Goal: Task Accomplishment & Management: Use online tool/utility

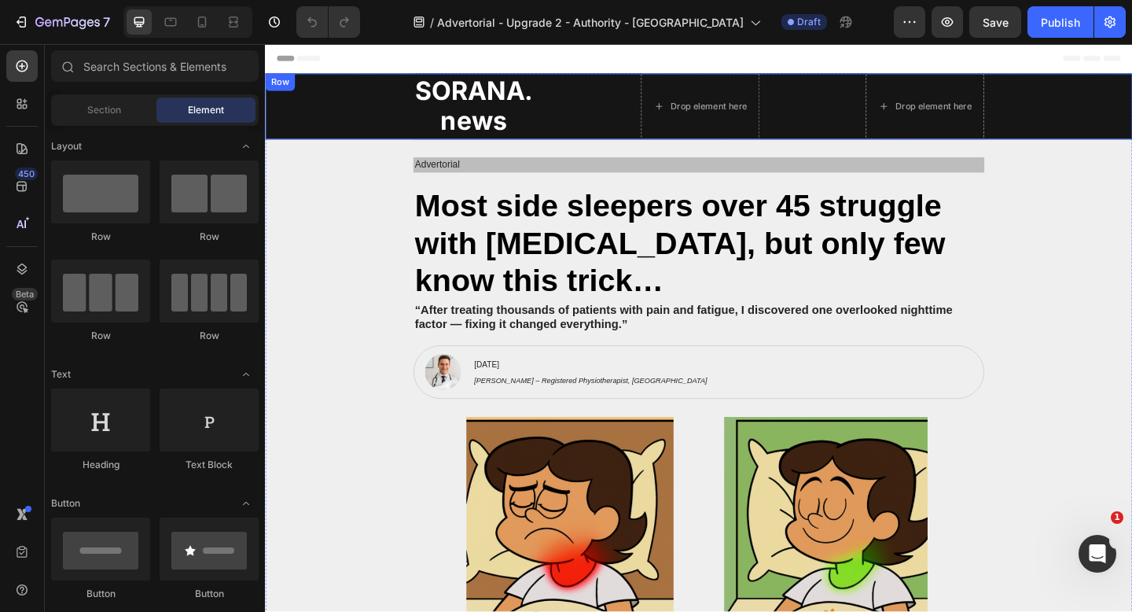
click at [399, 121] on div "SORANA. news Heading Drop element here Drop element here Row" at bounding box center [736, 112] width 943 height 72
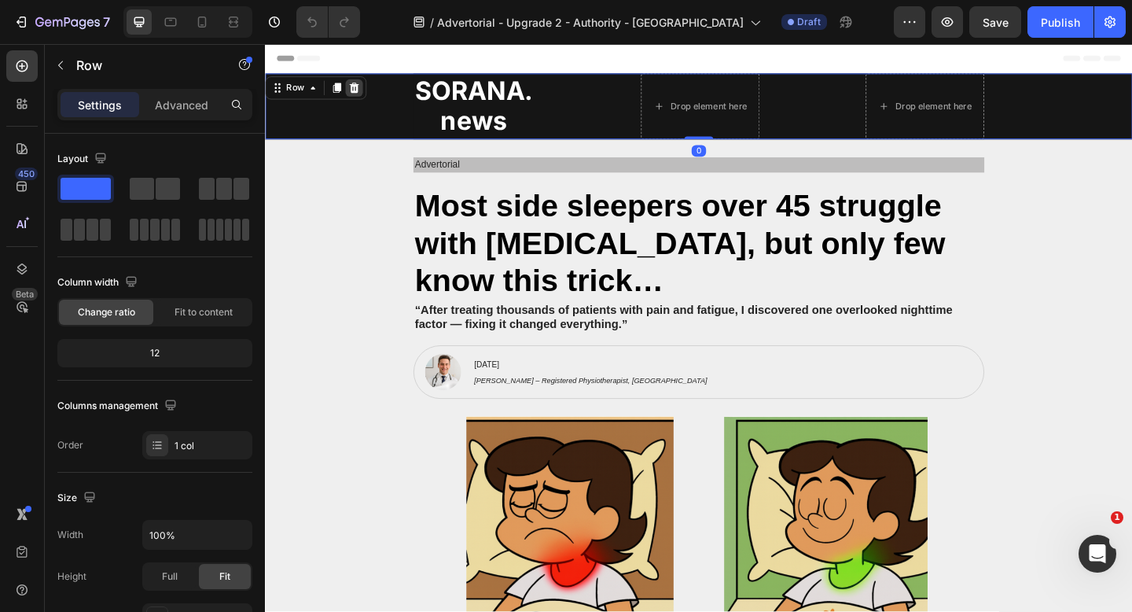
click at [368, 92] on div at bounding box center [361, 92] width 19 height 19
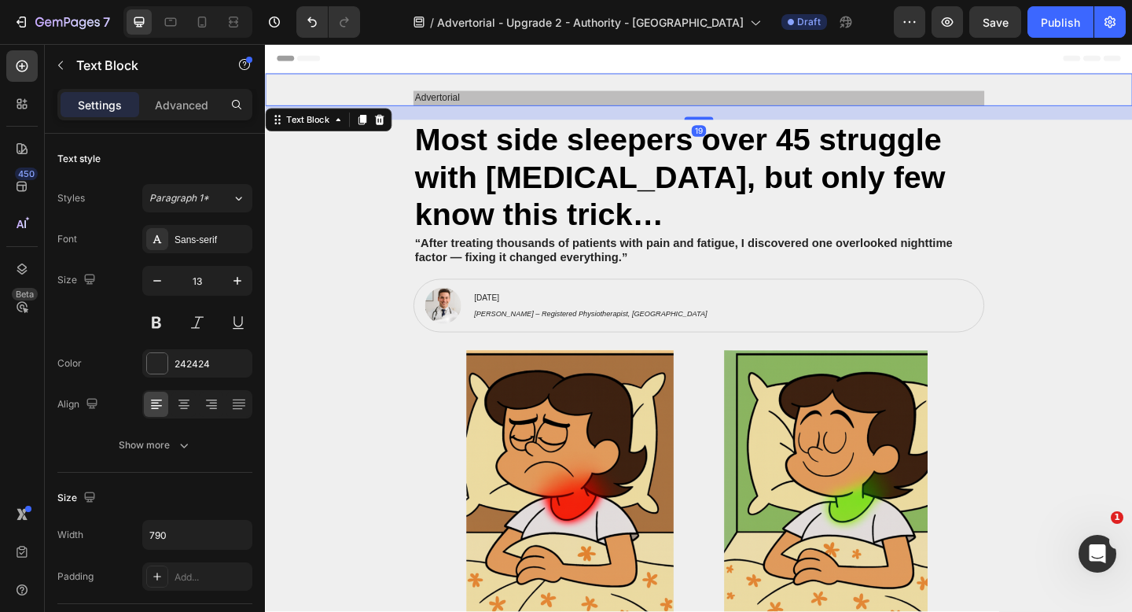
click at [659, 106] on p "Advertorial" at bounding box center [737, 103] width 618 height 13
click at [636, 106] on p "Advertorial" at bounding box center [737, 103] width 618 height 13
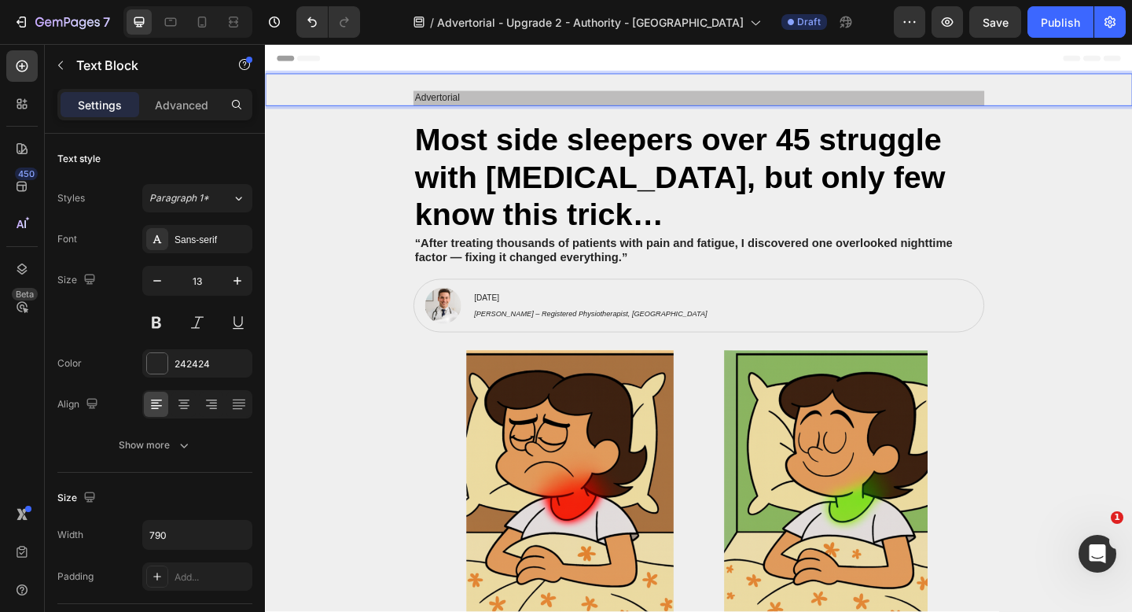
click at [636, 106] on p "Advertorial" at bounding box center [737, 103] width 618 height 13
click at [402, 249] on div "Most side sleepers over 45 struggle with [MEDICAL_DATA], but only few know this…" at bounding box center [737, 189] width 912 height 125
click at [397, 86] on div "Advertorial Text Block" at bounding box center [736, 93] width 943 height 35
click at [505, 104] on p "Advertorial" at bounding box center [737, 103] width 618 height 13
click at [380, 89] on div "Advertorial Text Block 19" at bounding box center [736, 93] width 943 height 35
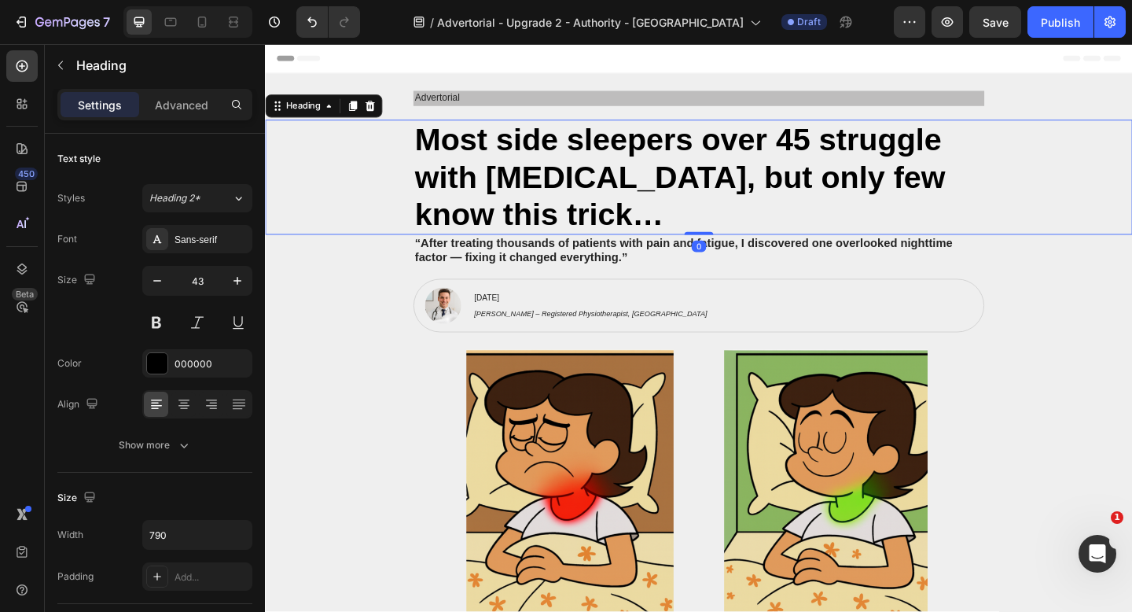
click at [731, 136] on h2 "Most side sleepers over 45 struggle with [MEDICAL_DATA], but only few know this…" at bounding box center [736, 189] width 621 height 125
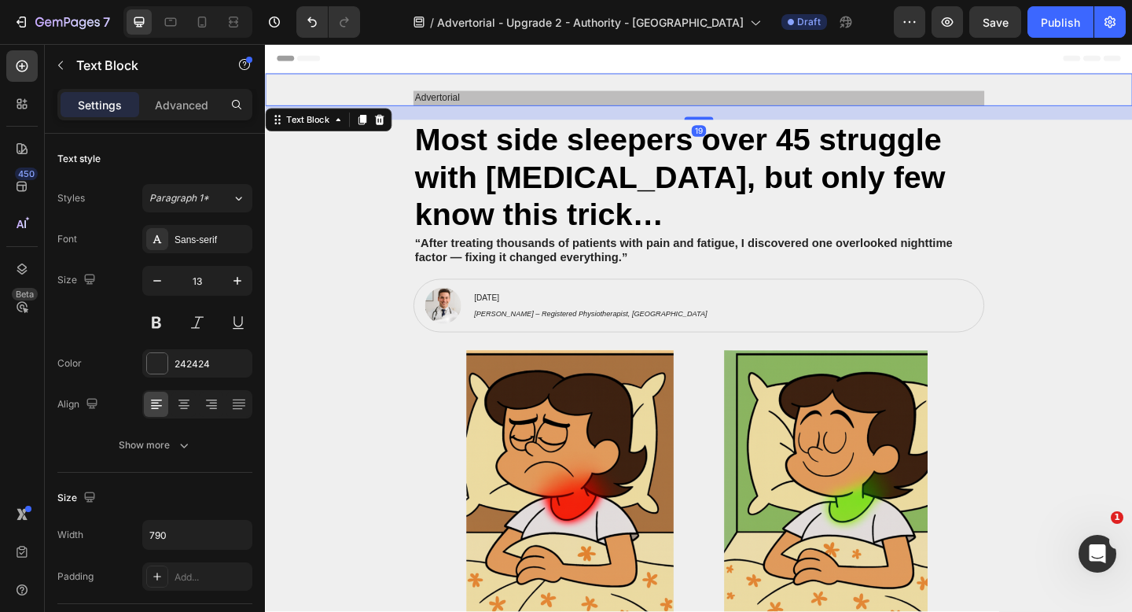
click at [747, 98] on p "Advertorial" at bounding box center [737, 103] width 618 height 13
click at [405, 82] on div "Advertorial Text Block 19" at bounding box center [736, 93] width 943 height 35
click at [397, 92] on div "Advertorial Text Block 19" at bounding box center [736, 93] width 943 height 35
click at [61, 68] on icon "button" at bounding box center [60, 65] width 5 height 9
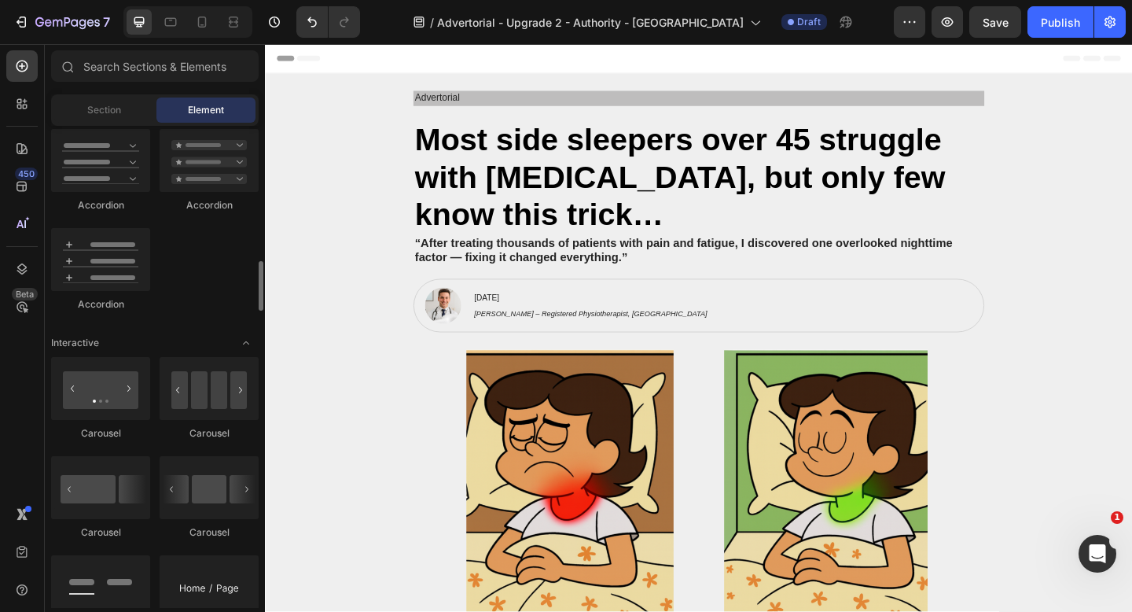
scroll to position [1368, 0]
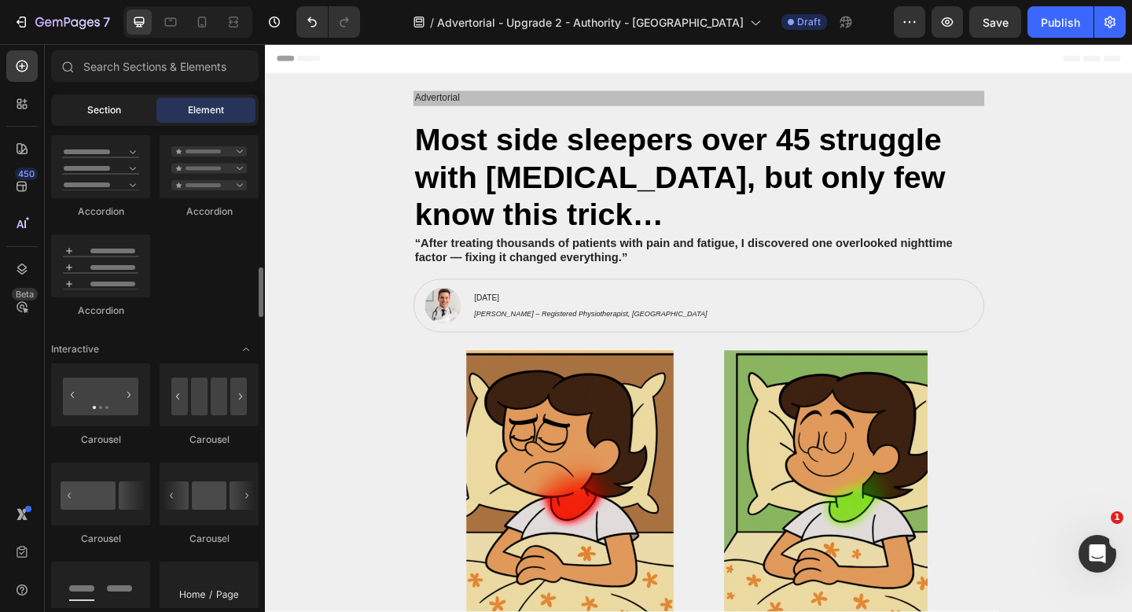
click at [100, 110] on span "Section" at bounding box center [104, 110] width 34 height 14
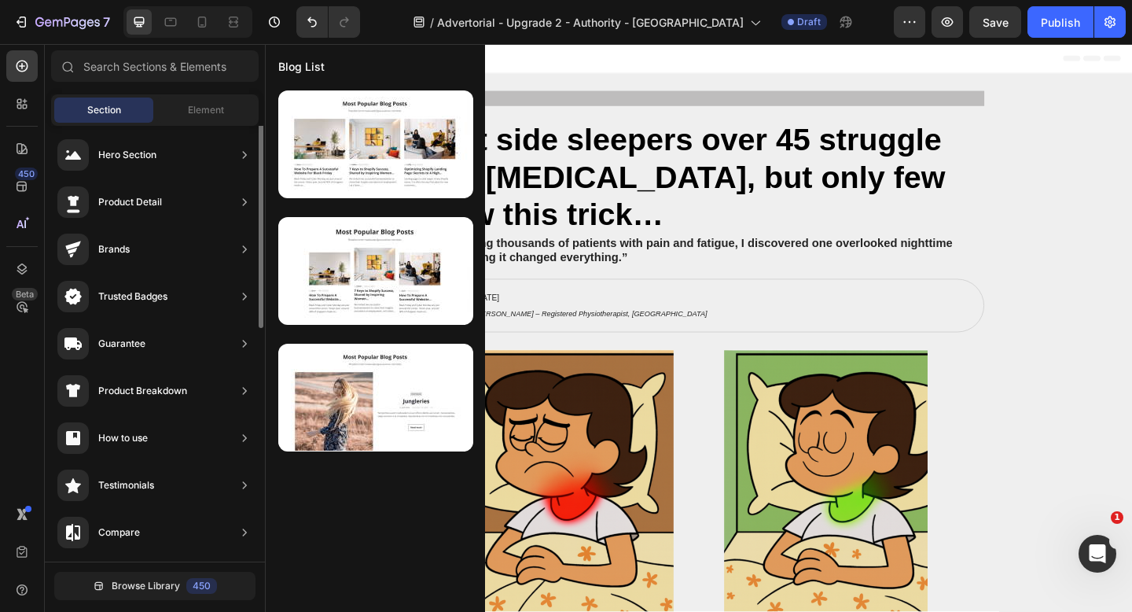
scroll to position [0, 0]
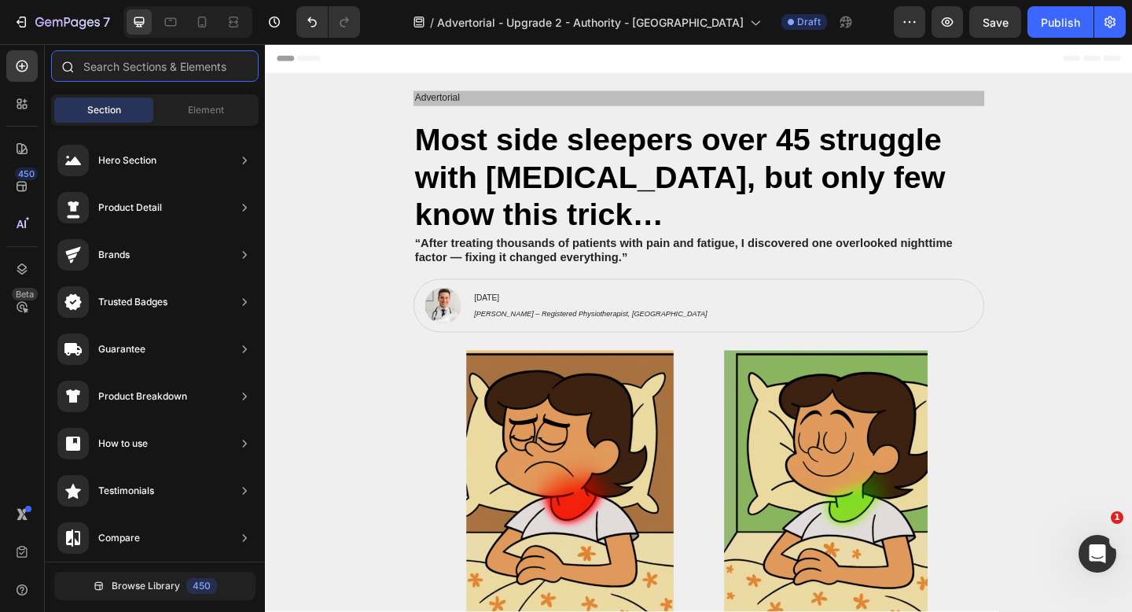
click at [175, 71] on input "text" at bounding box center [155, 65] width 208 height 31
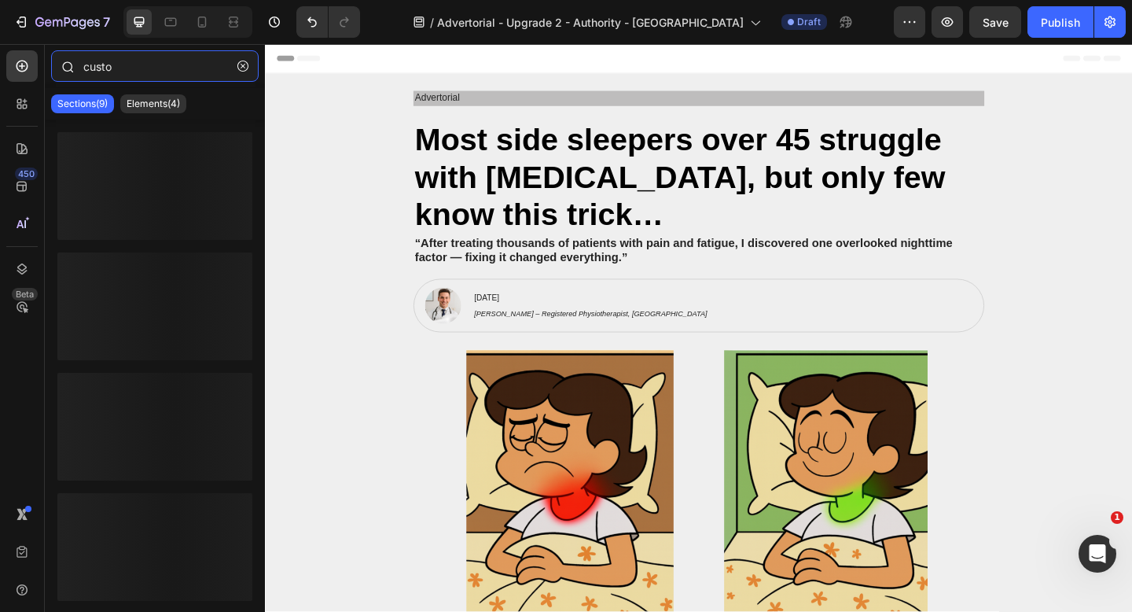
type input "custom"
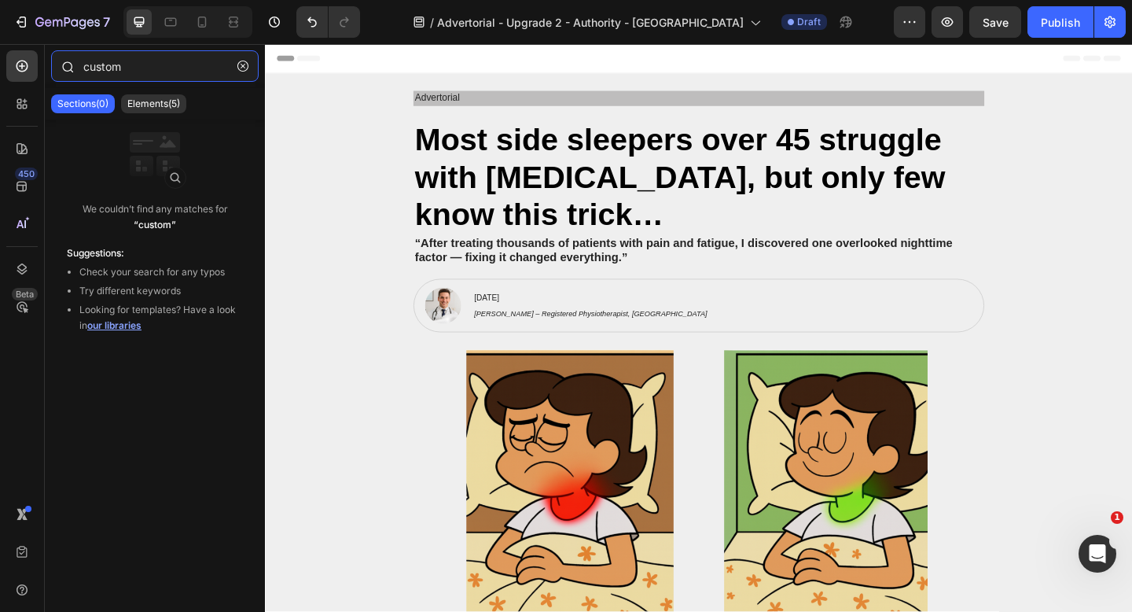
click at [108, 68] on input "custom" at bounding box center [155, 65] width 208 height 31
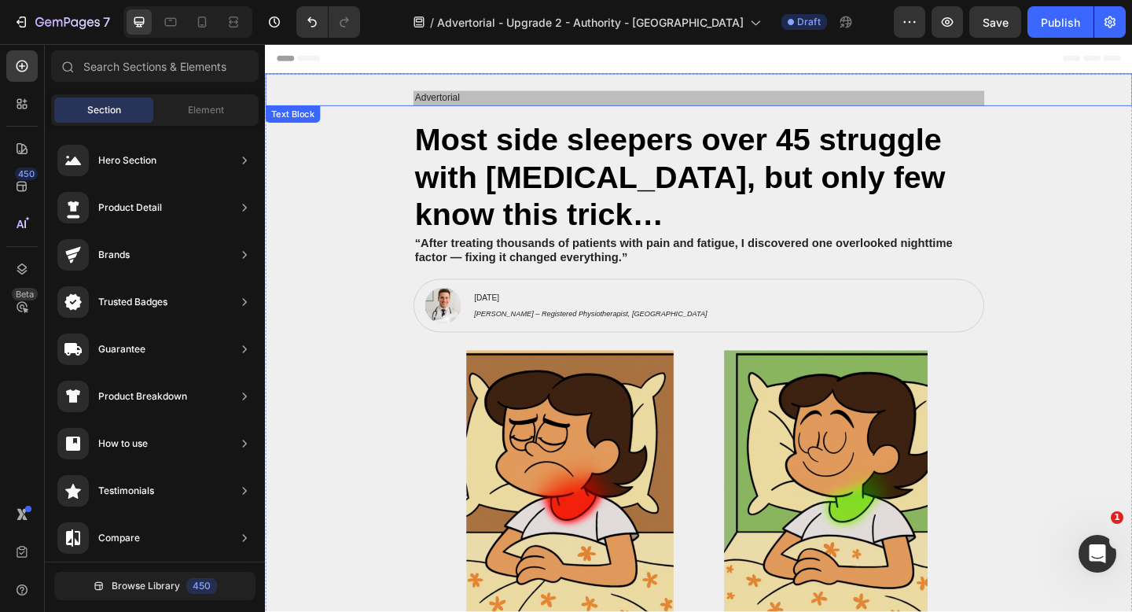
click at [293, 104] on div "Advertorial" at bounding box center [737, 103] width 912 height 17
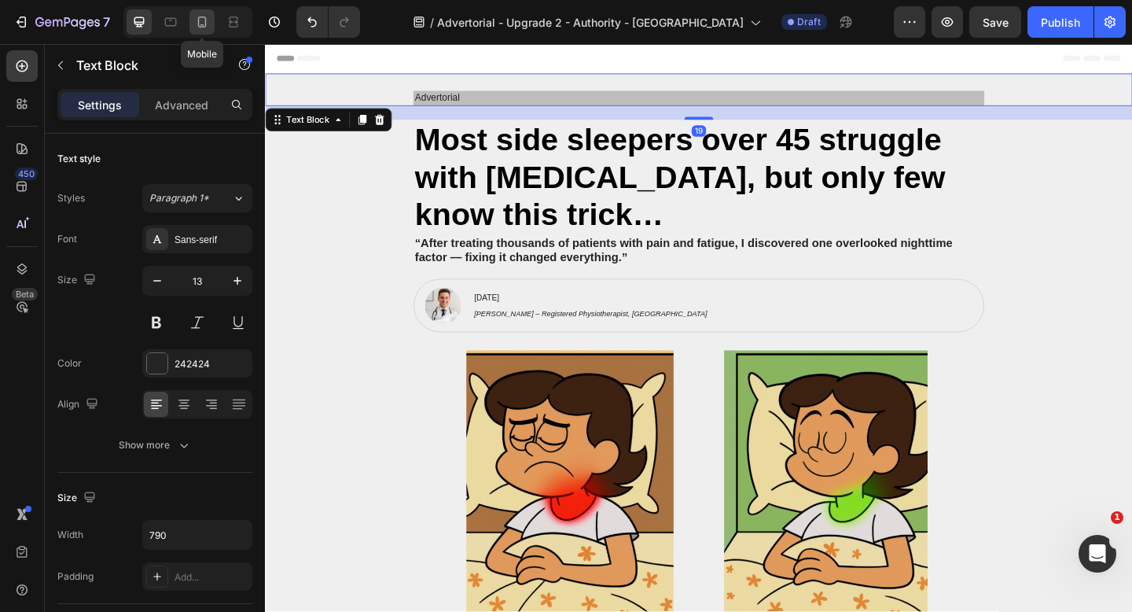
click at [201, 24] on icon at bounding box center [202, 25] width 4 height 2
type input "12"
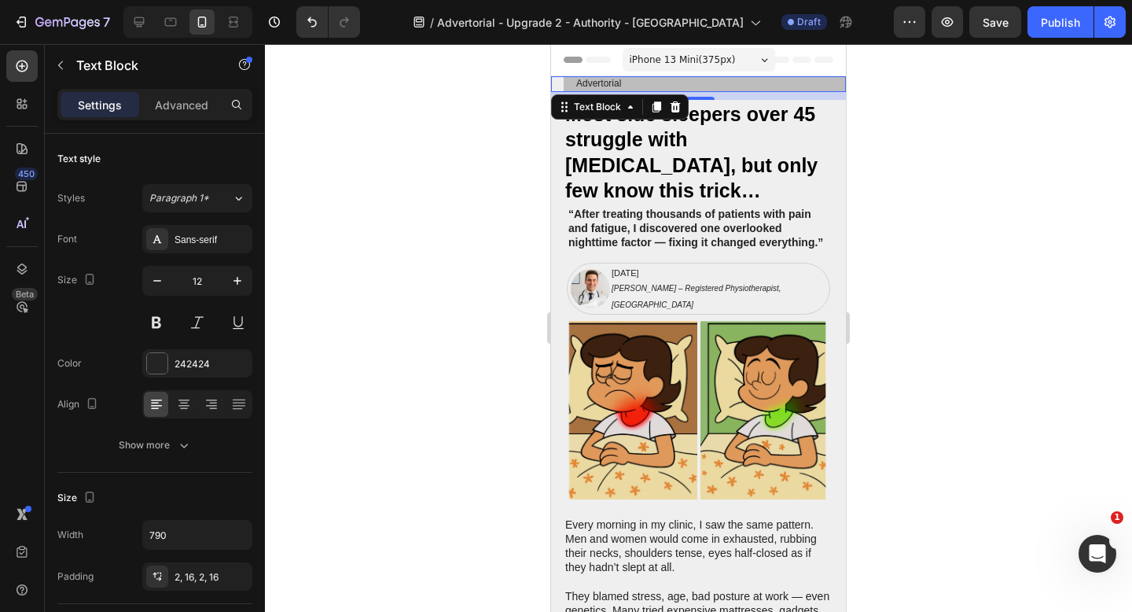
click at [901, 230] on div at bounding box center [698, 328] width 867 height 568
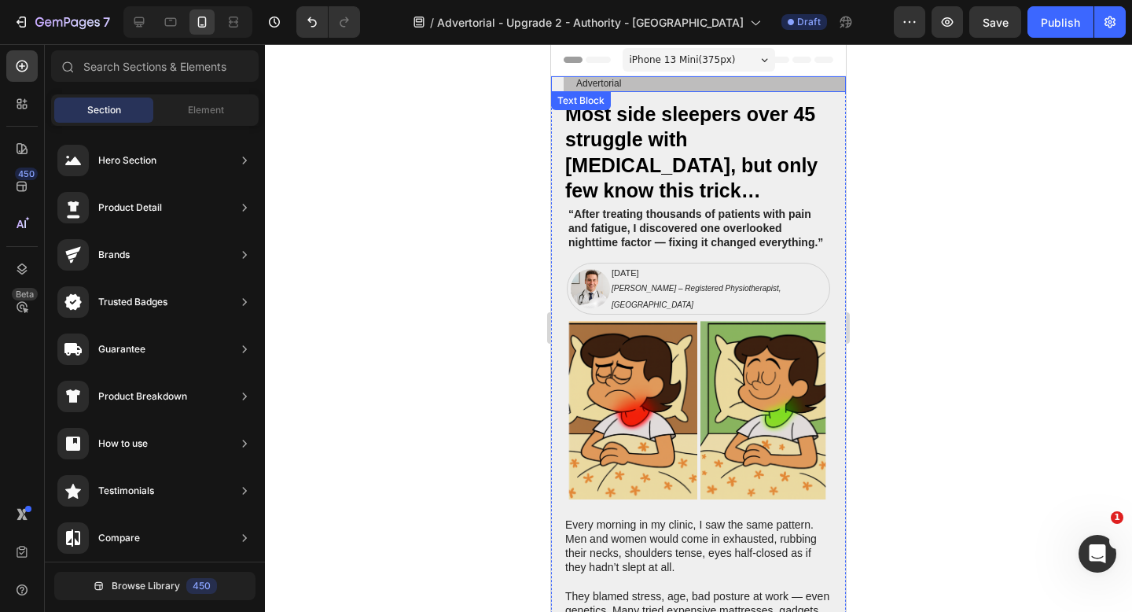
click at [799, 86] on p "Advertorial" at bounding box center [704, 84] width 257 height 13
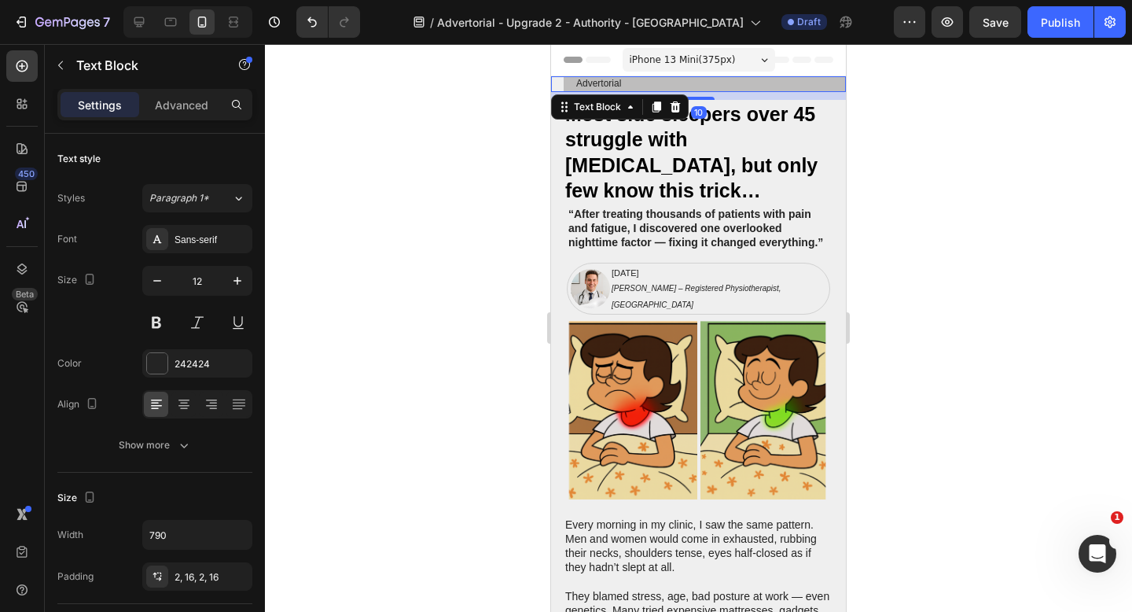
click at [413, 317] on div at bounding box center [698, 328] width 867 height 568
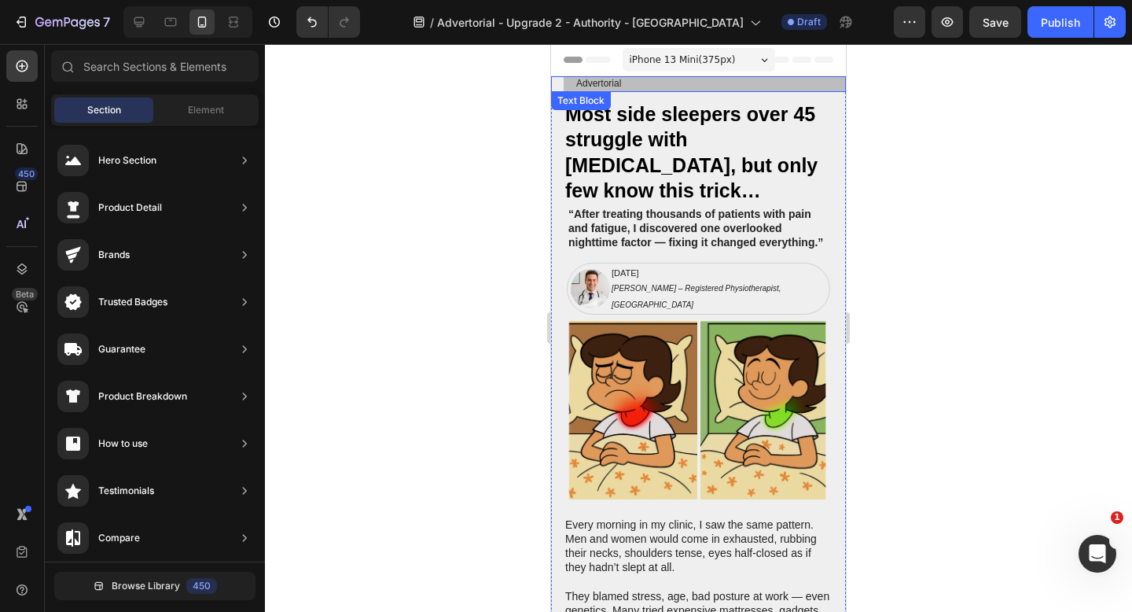
click at [699, 82] on p "Advertorial" at bounding box center [704, 84] width 257 height 13
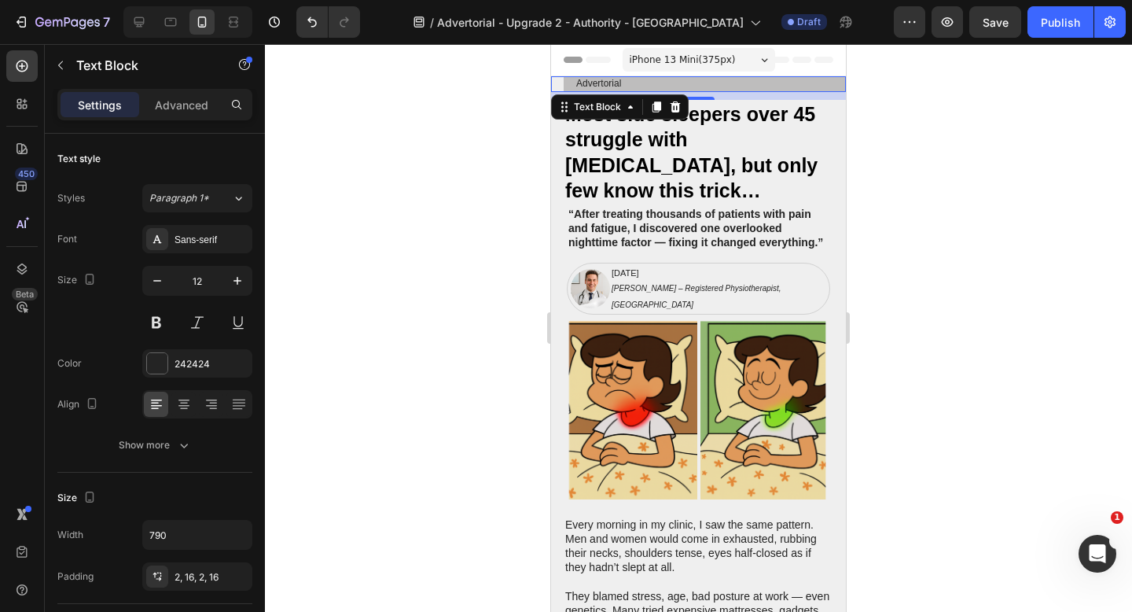
click at [786, 97] on div "10" at bounding box center [698, 96] width 295 height 8
click at [790, 116] on h2 "Most side sleepers over 45 struggle with [MEDICAL_DATA], but only few know this…" at bounding box center [705, 152] width 282 height 105
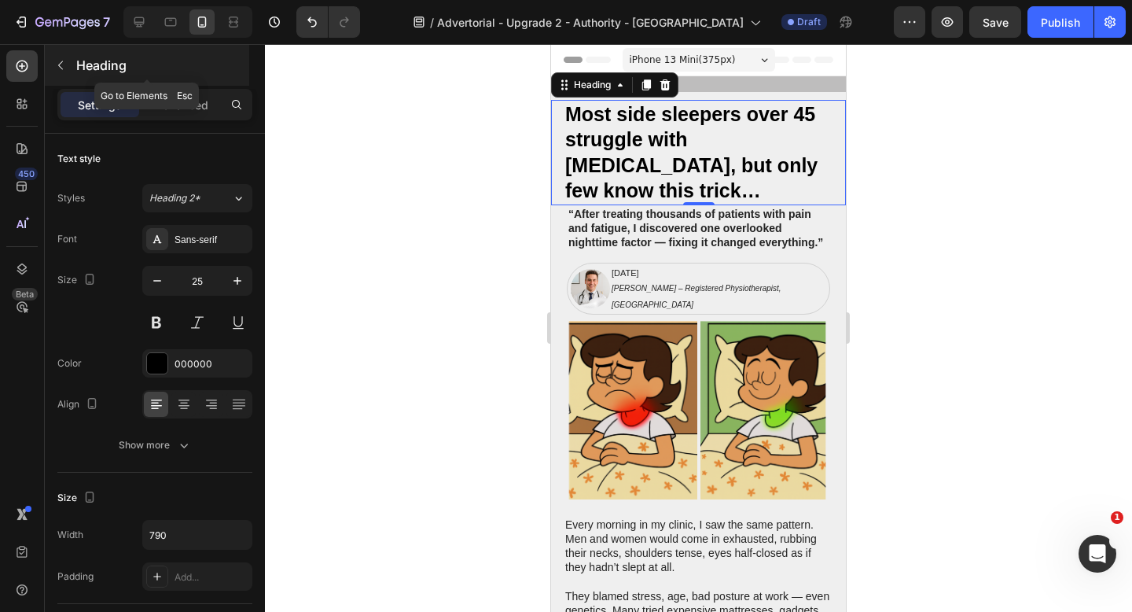
click at [62, 57] on button "button" at bounding box center [60, 65] width 25 height 25
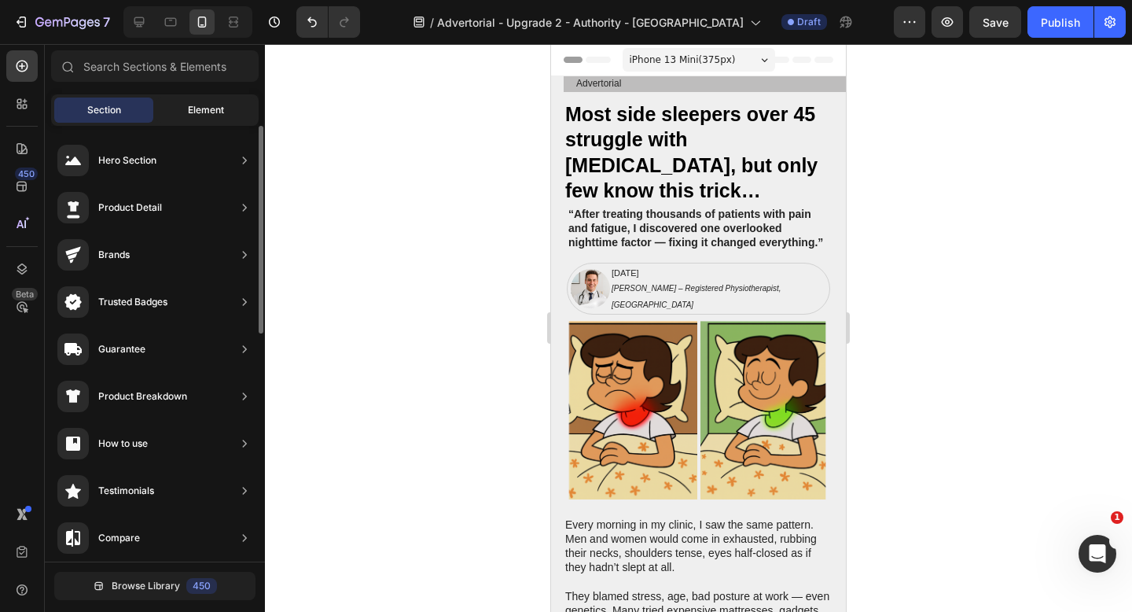
click at [208, 105] on span "Element" at bounding box center [206, 110] width 36 height 14
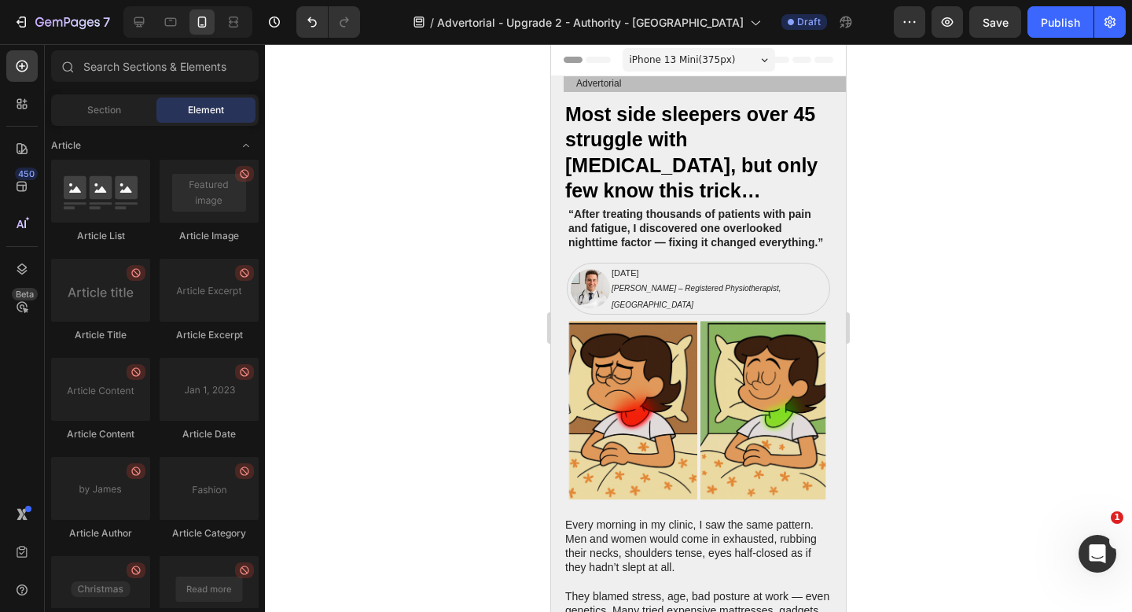
scroll to position [4177, 0]
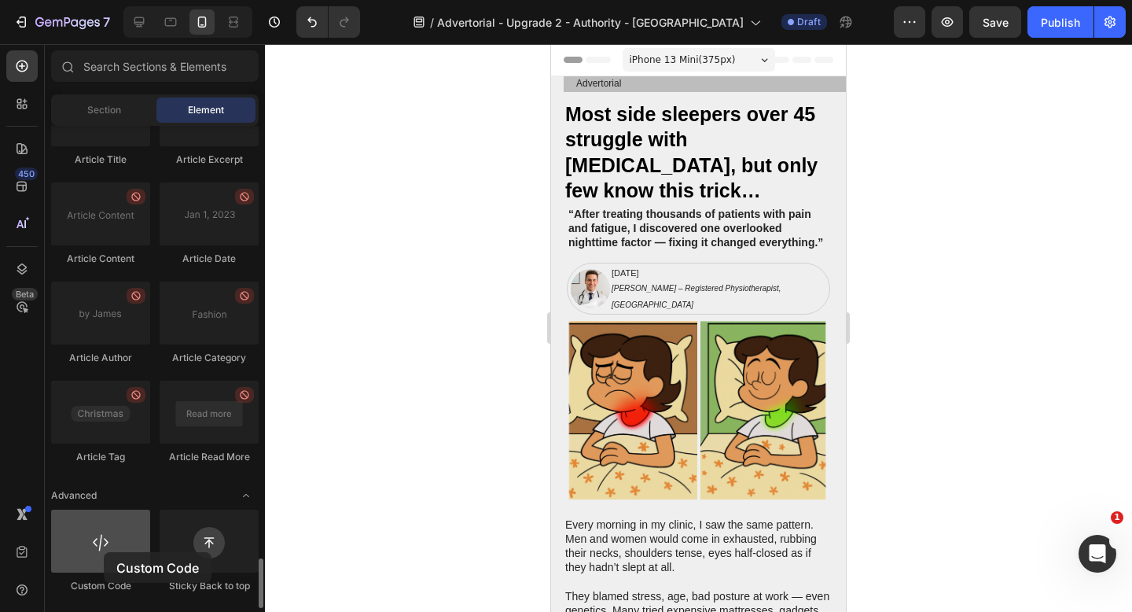
click at [104, 552] on div at bounding box center [100, 540] width 99 height 63
click at [127, 556] on div at bounding box center [100, 540] width 99 height 63
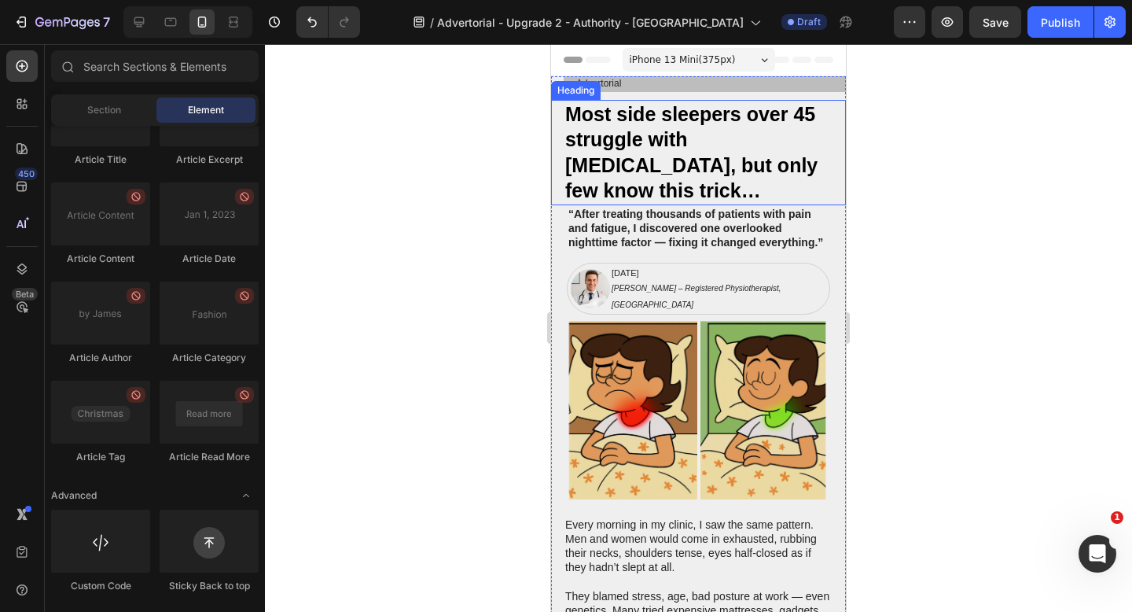
click at [680, 119] on h2 "Most side sleepers over 45 struggle with [MEDICAL_DATA], but only few know this…" at bounding box center [705, 152] width 282 height 105
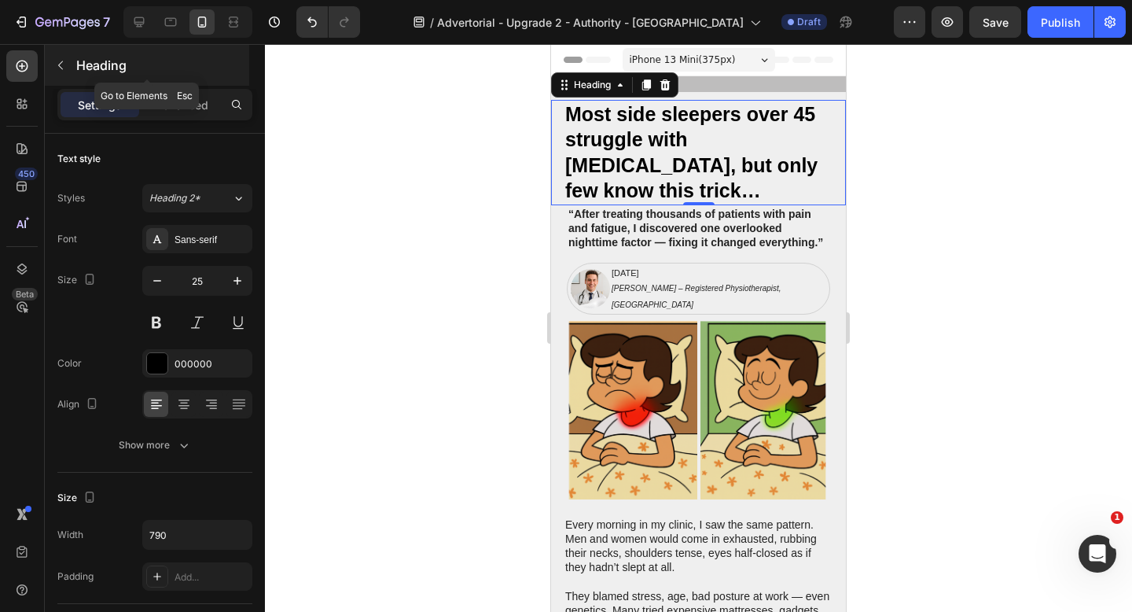
click at [61, 68] on icon "button" at bounding box center [60, 65] width 13 height 13
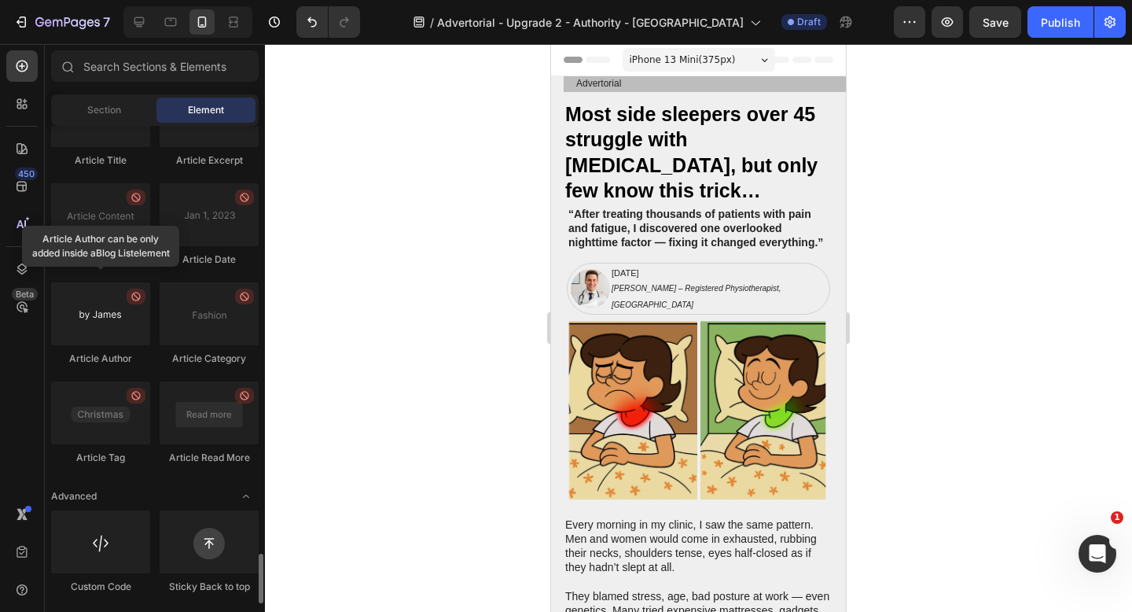
scroll to position [4171, 0]
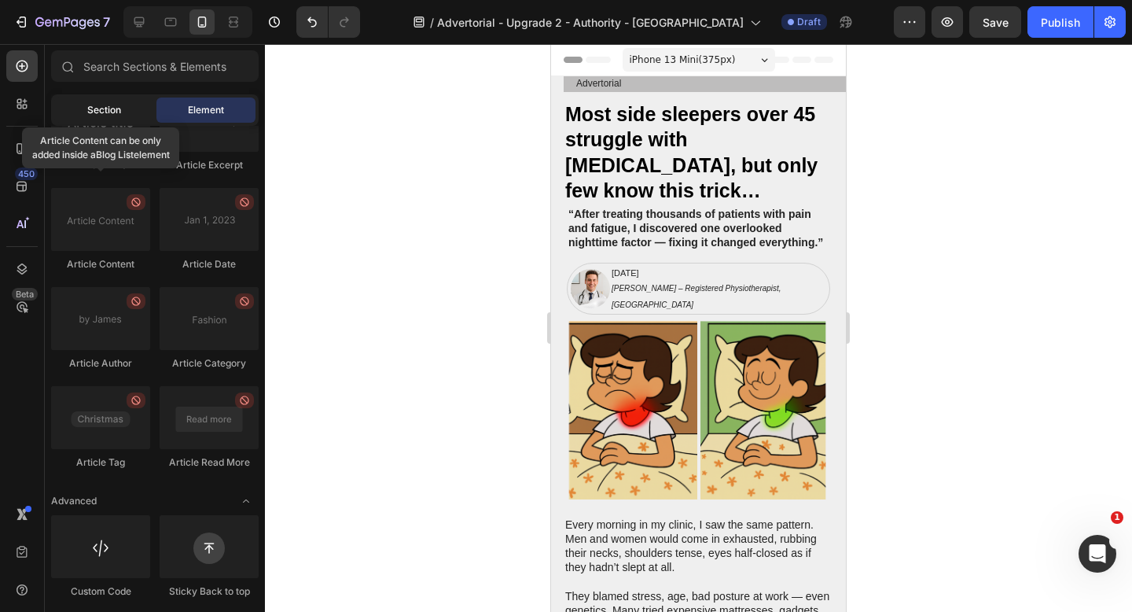
click at [103, 107] on span "Section" at bounding box center [104, 110] width 34 height 14
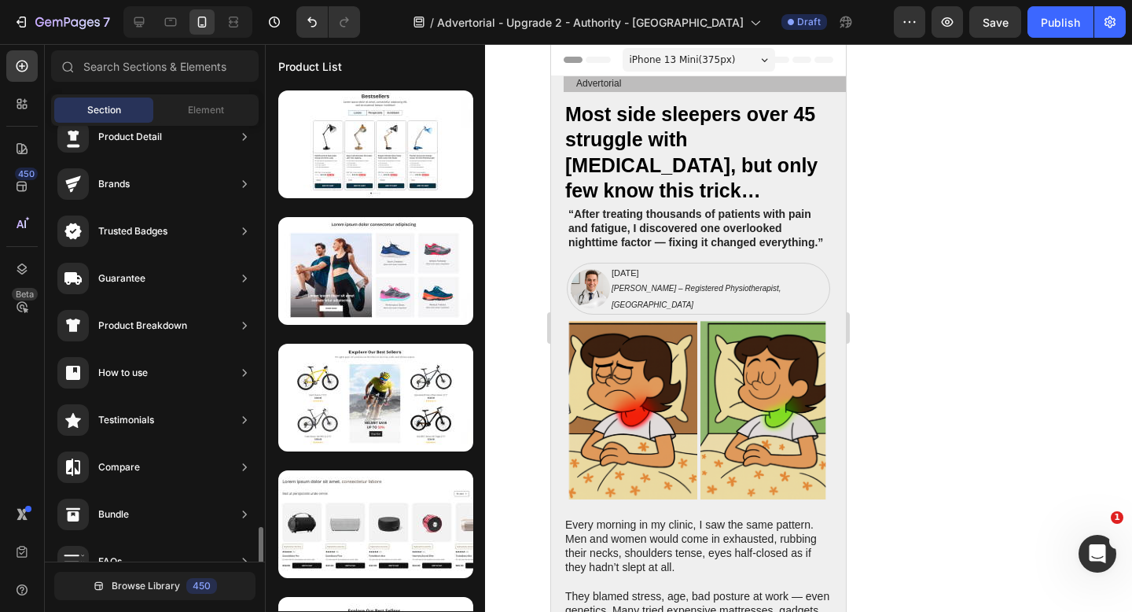
scroll to position [476, 0]
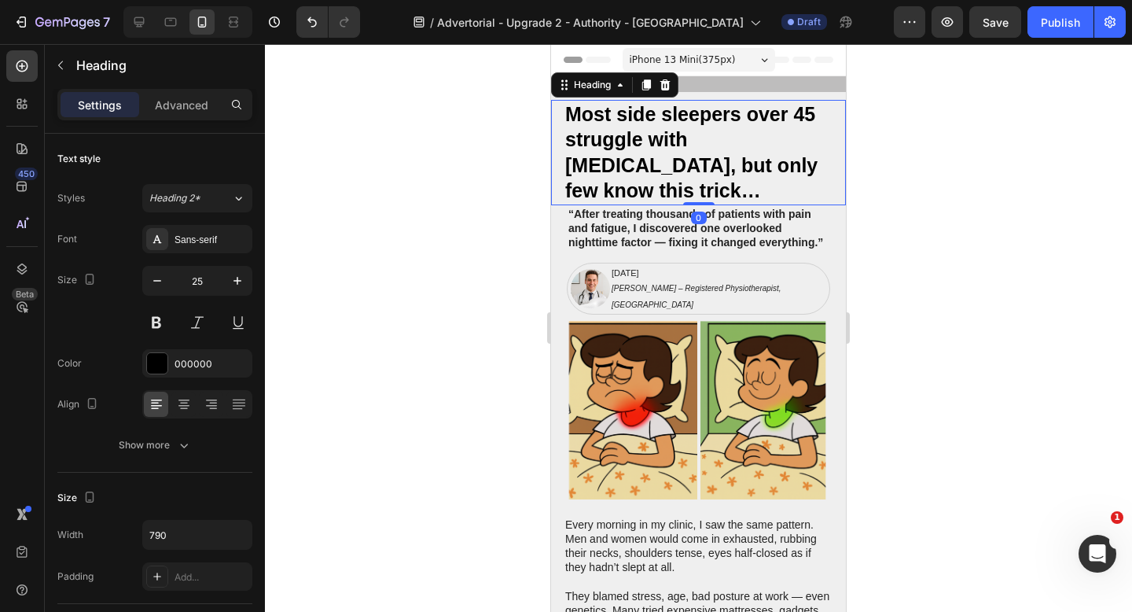
click at [752, 159] on h2 "Most side sleepers over 45 struggle with [MEDICAL_DATA], but only few know this…" at bounding box center [705, 152] width 282 height 105
click at [179, 108] on p "Advanced" at bounding box center [181, 105] width 53 height 17
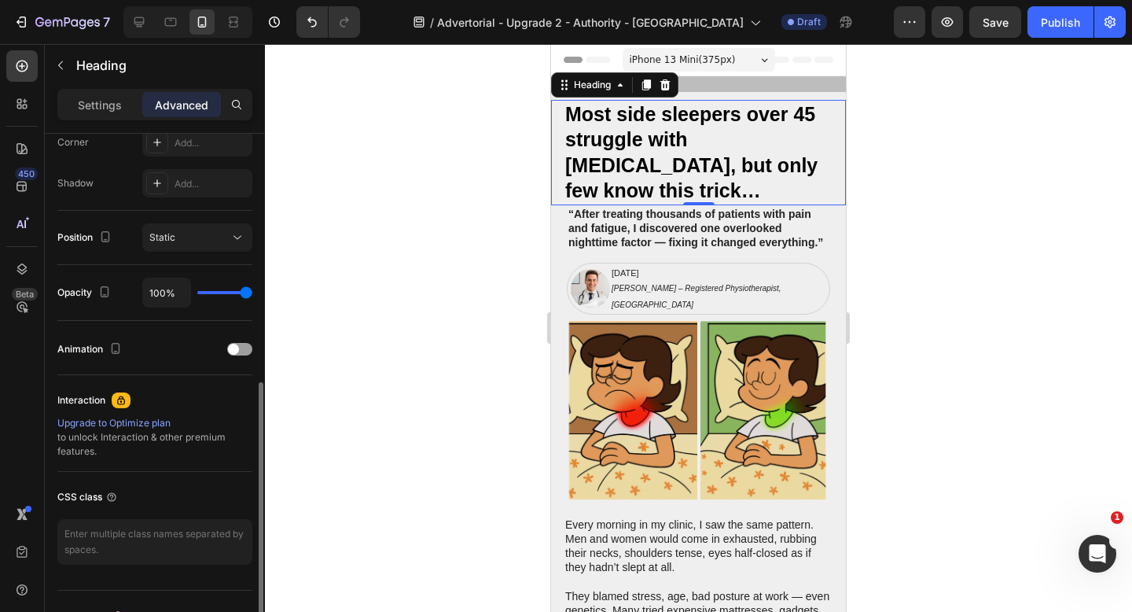
scroll to position [526, 0]
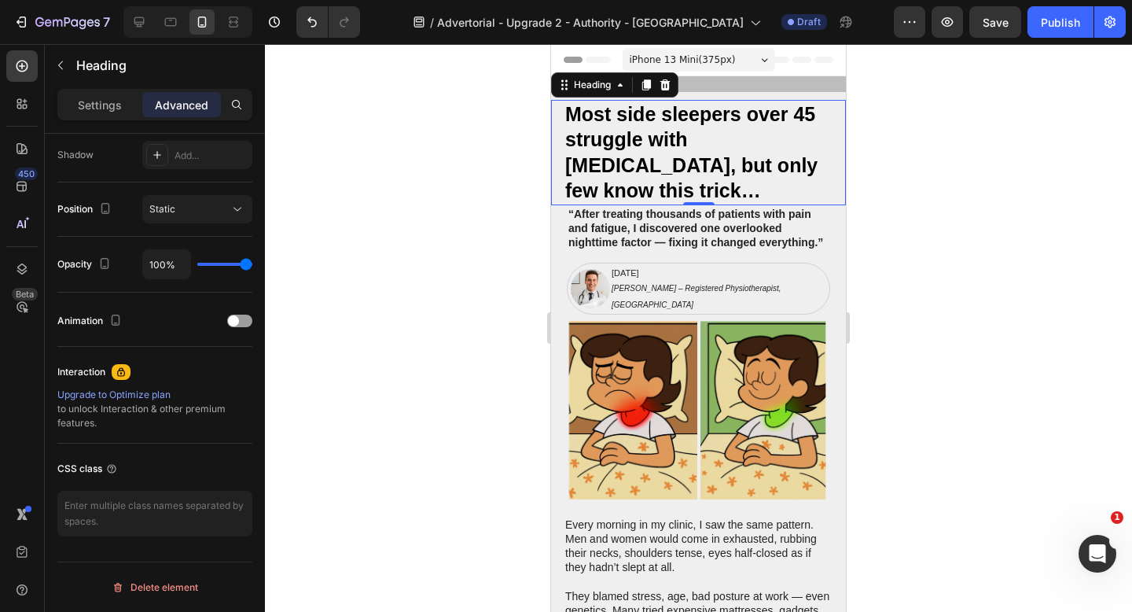
click at [719, 130] on h2 "Most side sleepers over 45 struggle with [MEDICAL_DATA], but only few know this…" at bounding box center [705, 152] width 282 height 105
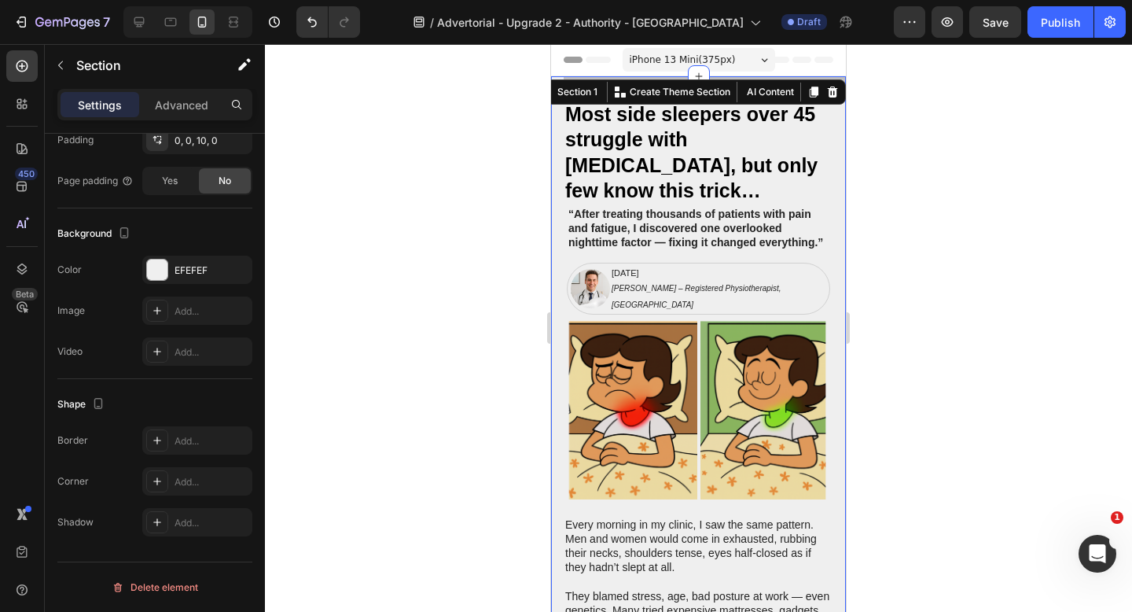
scroll to position [0, 0]
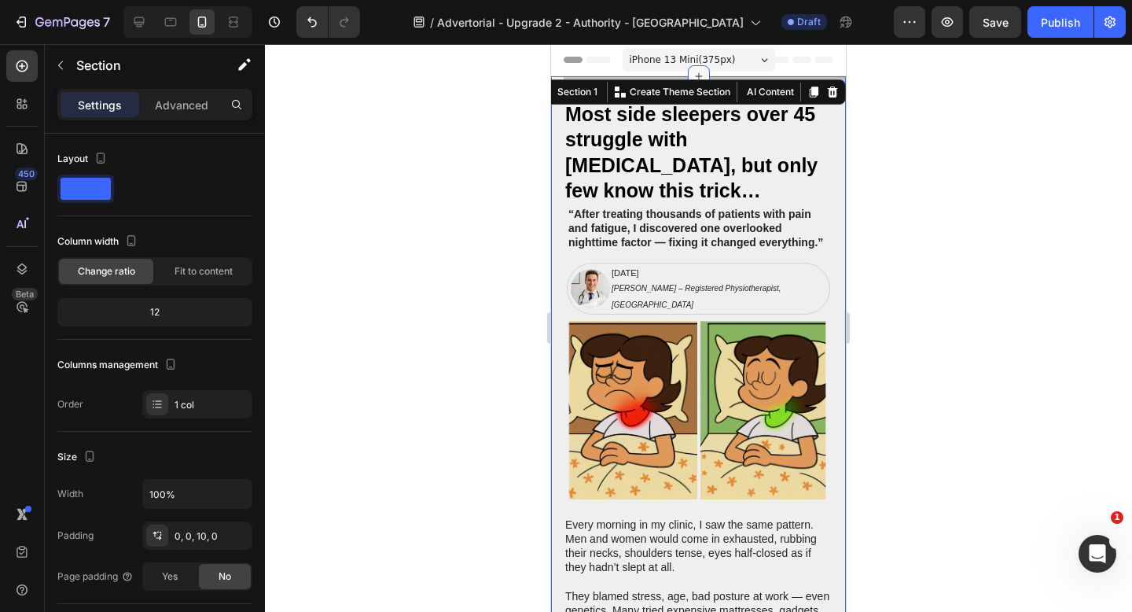
click at [700, 73] on icon at bounding box center [698, 76] width 13 height 13
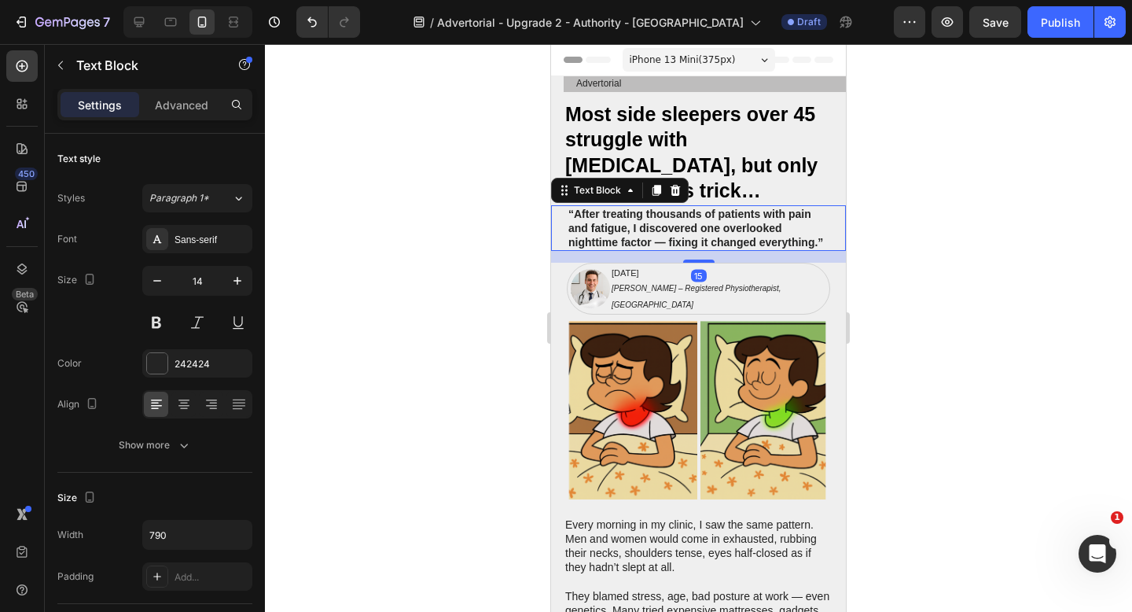
click at [808, 207] on p "“After treating thousands of patients with pain and fatigue, I discovered one o…" at bounding box center [698, 228] width 260 height 43
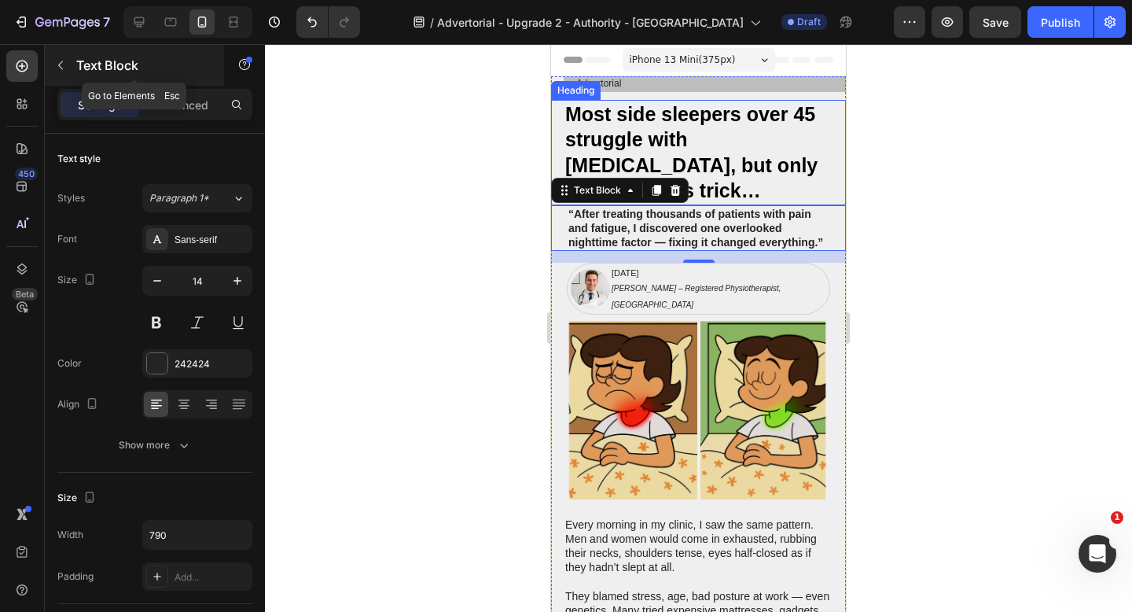
click at [68, 65] on button "button" at bounding box center [60, 65] width 25 height 25
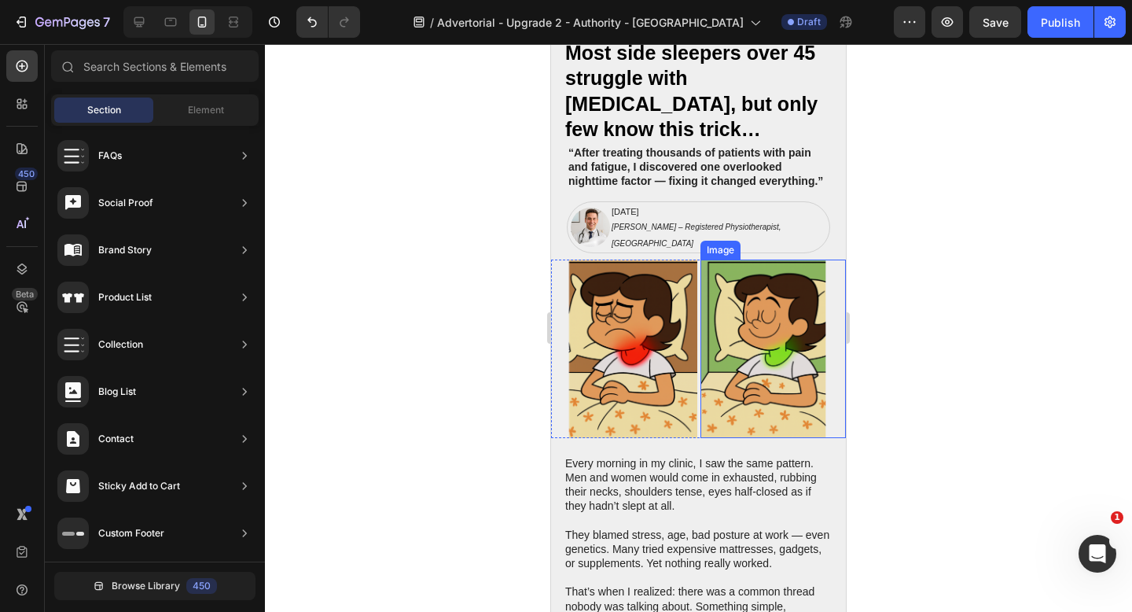
scroll to position [572, 0]
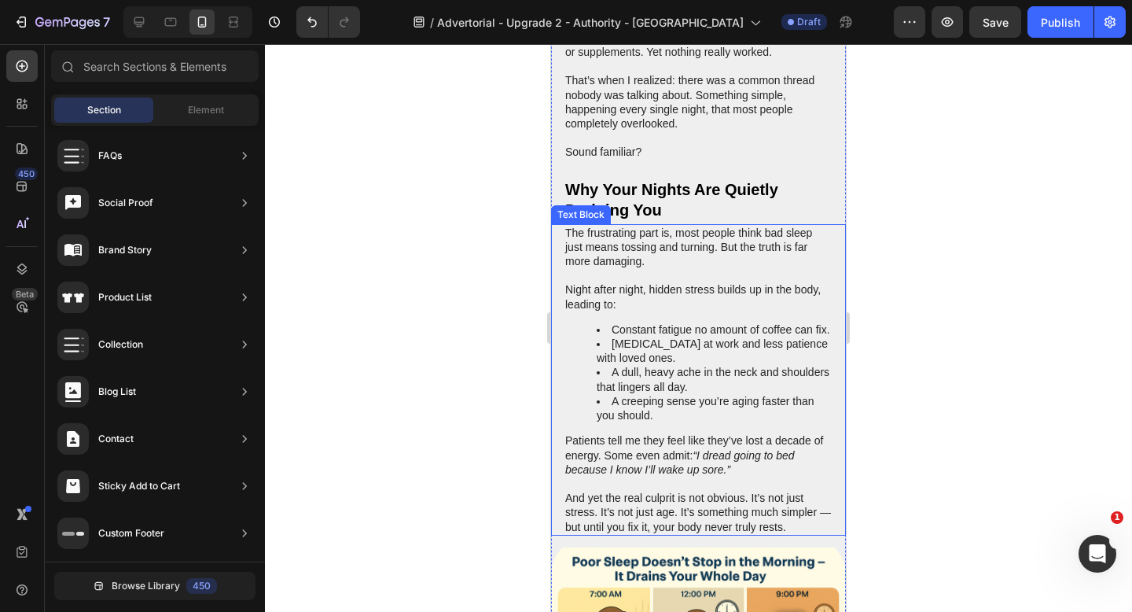
click at [698, 365] on li "A dull, heavy ache in the neck and shoulders that lingers all day." at bounding box center [714, 379] width 235 height 28
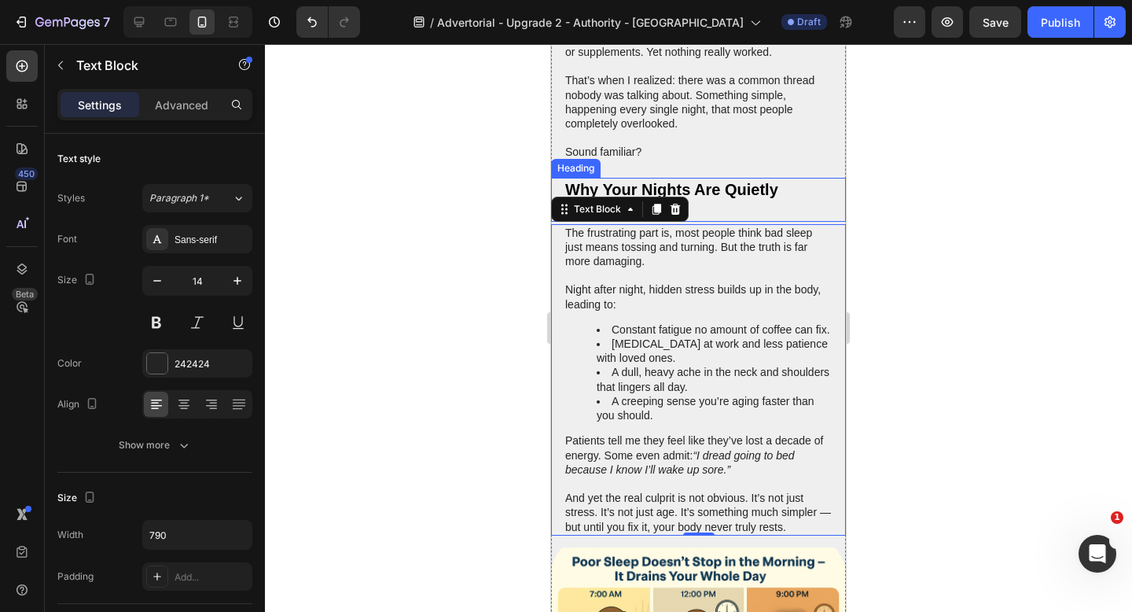
click at [777, 178] on h2 "Why Your Nights Are Quietly Draining You" at bounding box center [705, 200] width 282 height 44
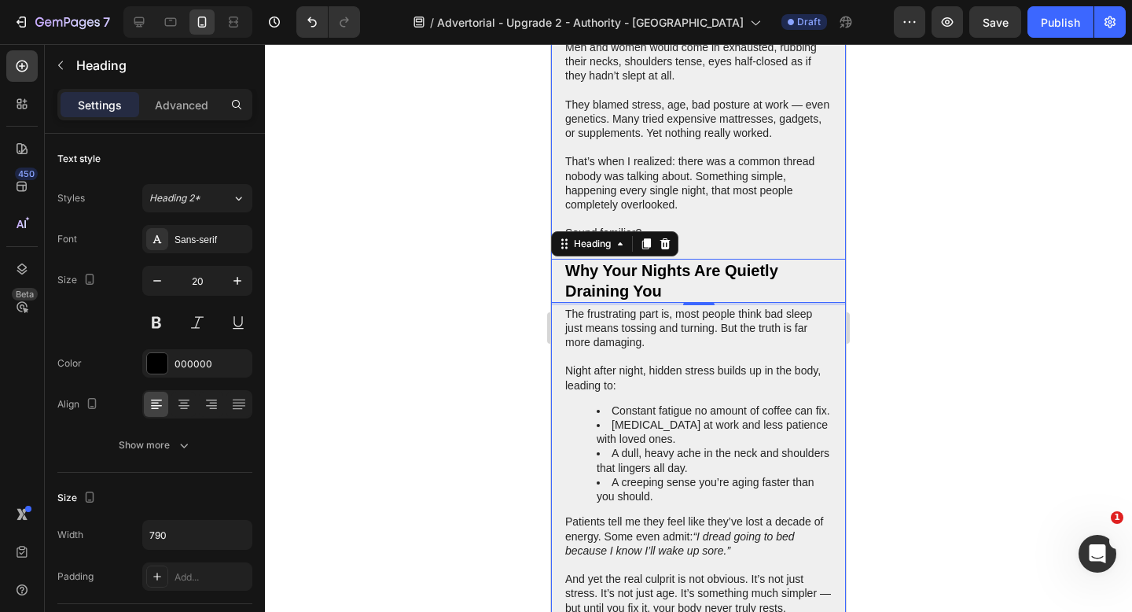
scroll to position [0, 0]
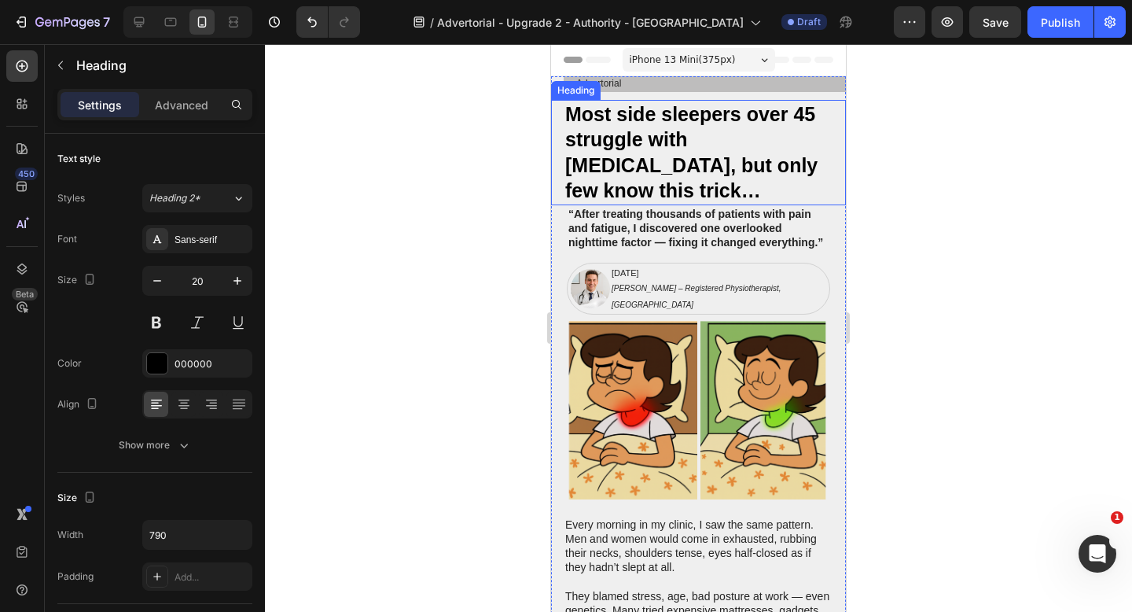
click at [724, 148] on p "Most side sleepers over 45 struggle with [MEDICAL_DATA], but only few know this…" at bounding box center [704, 152] width 279 height 102
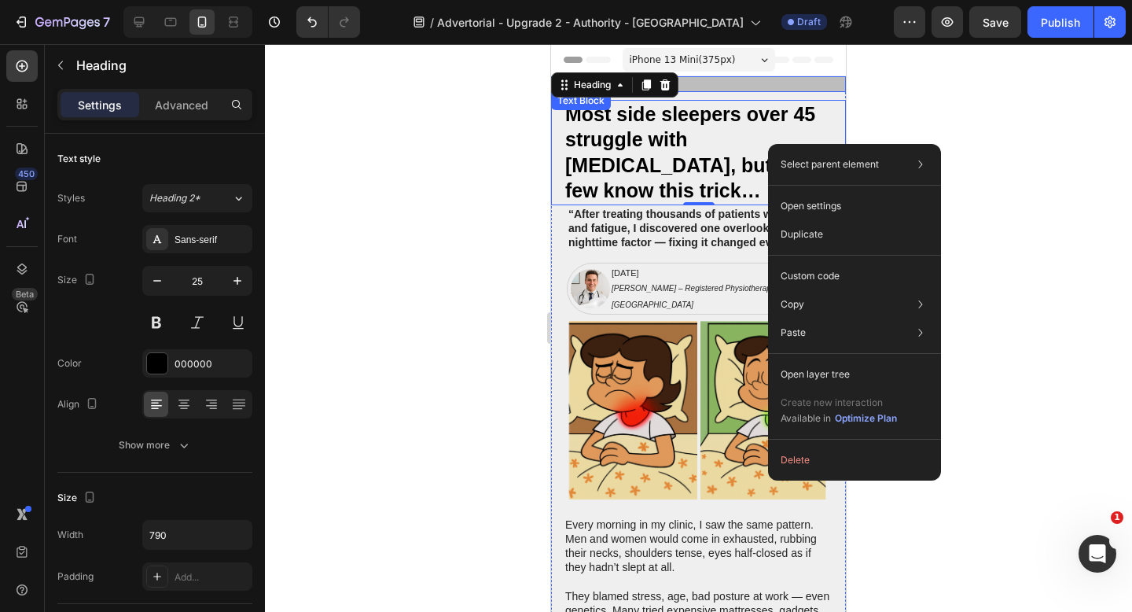
click at [760, 86] on p "Advertorial" at bounding box center [704, 84] width 257 height 13
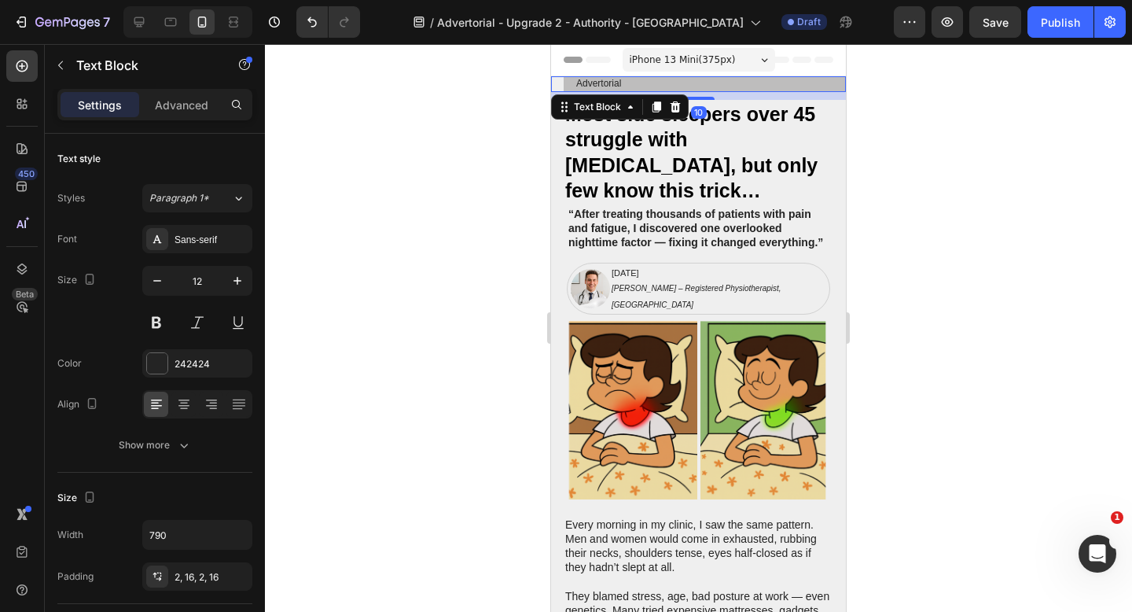
click at [750, 94] on div "10" at bounding box center [698, 96] width 295 height 8
click at [742, 97] on div "10" at bounding box center [698, 96] width 295 height 8
click at [656, 108] on icon at bounding box center [656, 106] width 9 height 11
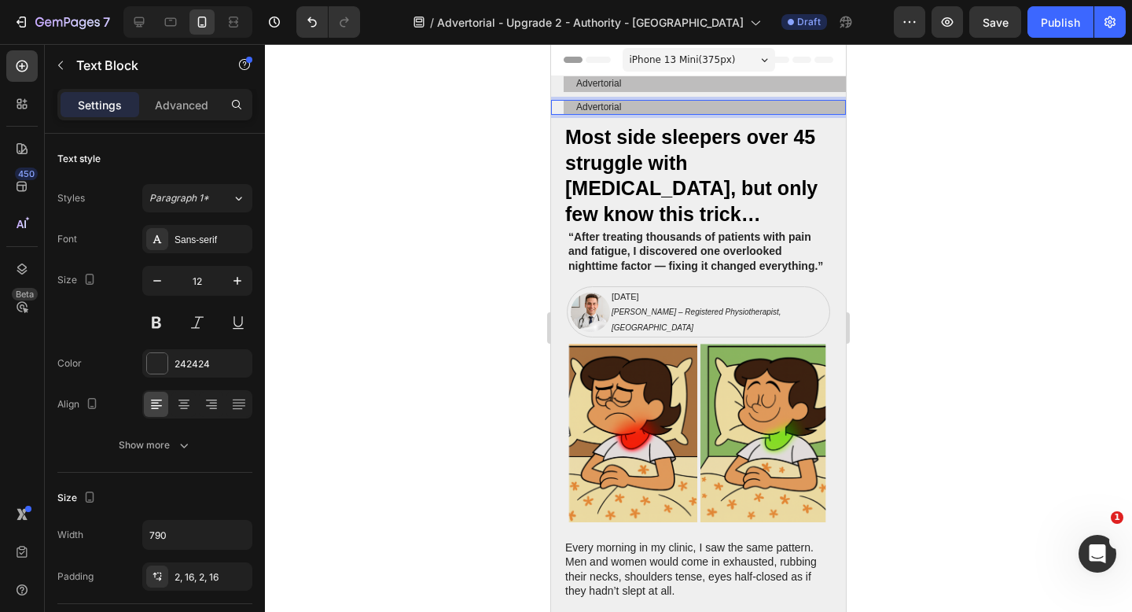
click at [744, 108] on p "Advertorial" at bounding box center [704, 107] width 257 height 13
click at [740, 107] on p "Advertorial" at bounding box center [704, 107] width 257 height 13
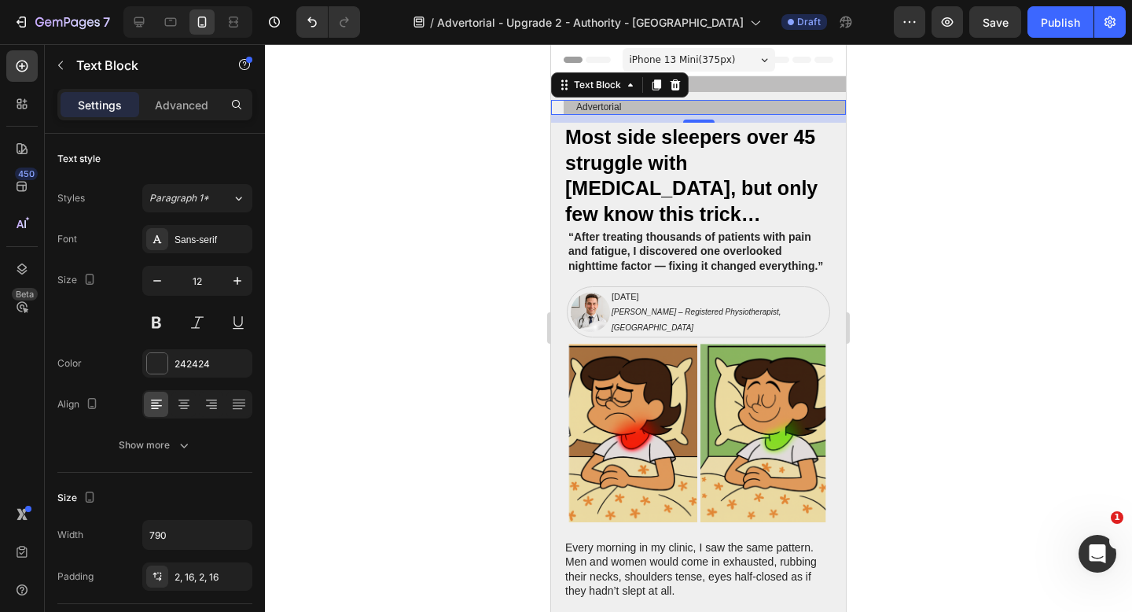
click at [927, 107] on div at bounding box center [698, 328] width 867 height 568
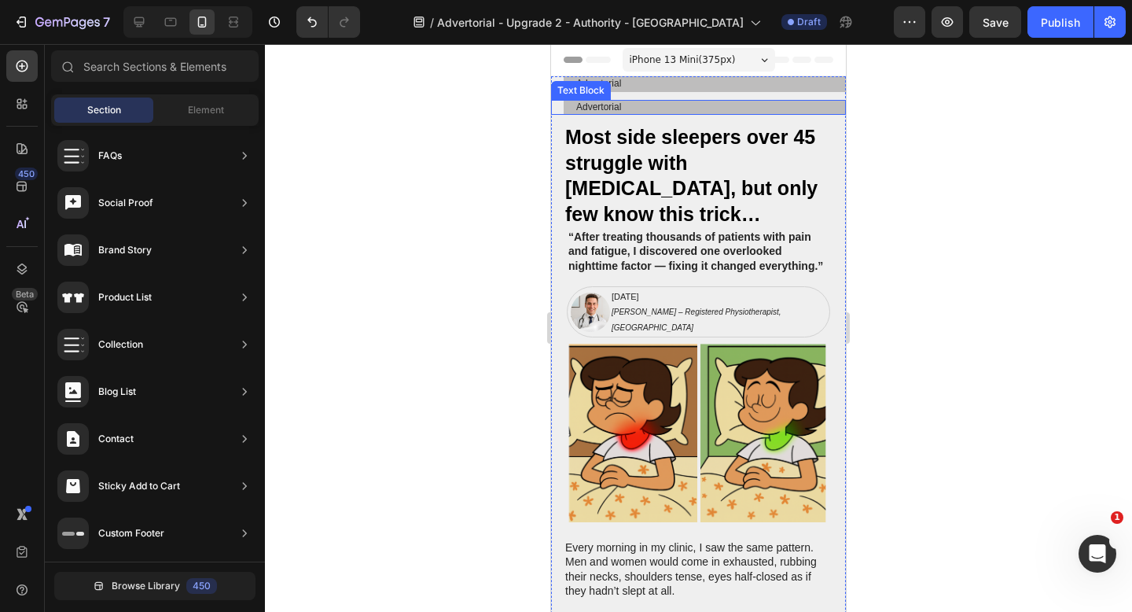
click at [753, 108] on p "Advertorial" at bounding box center [704, 107] width 257 height 13
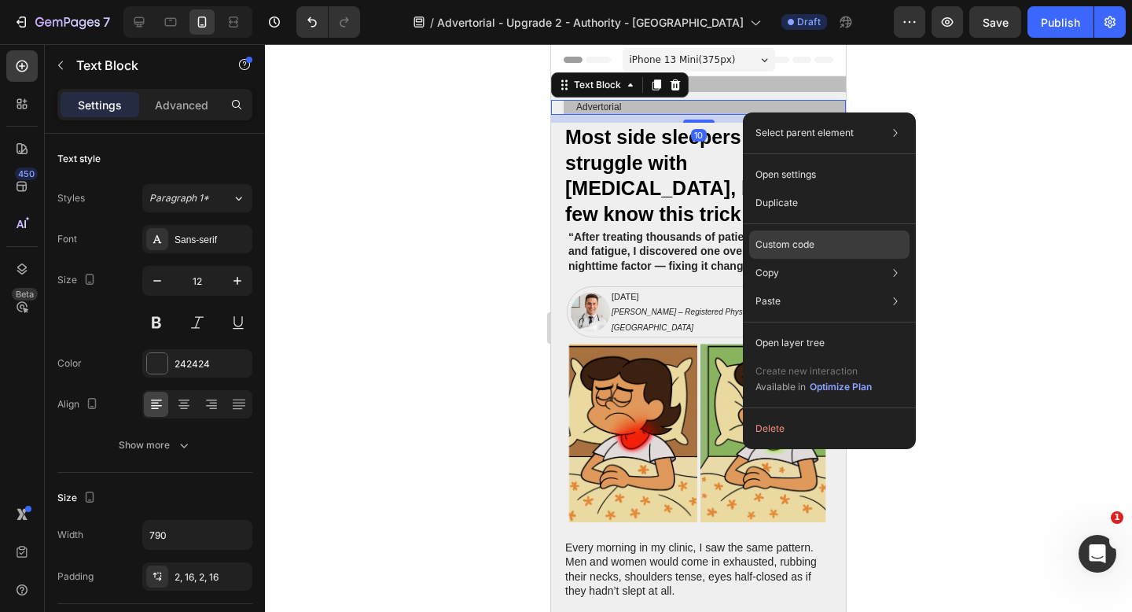
click at [802, 245] on p "Custom code" at bounding box center [784, 244] width 59 height 14
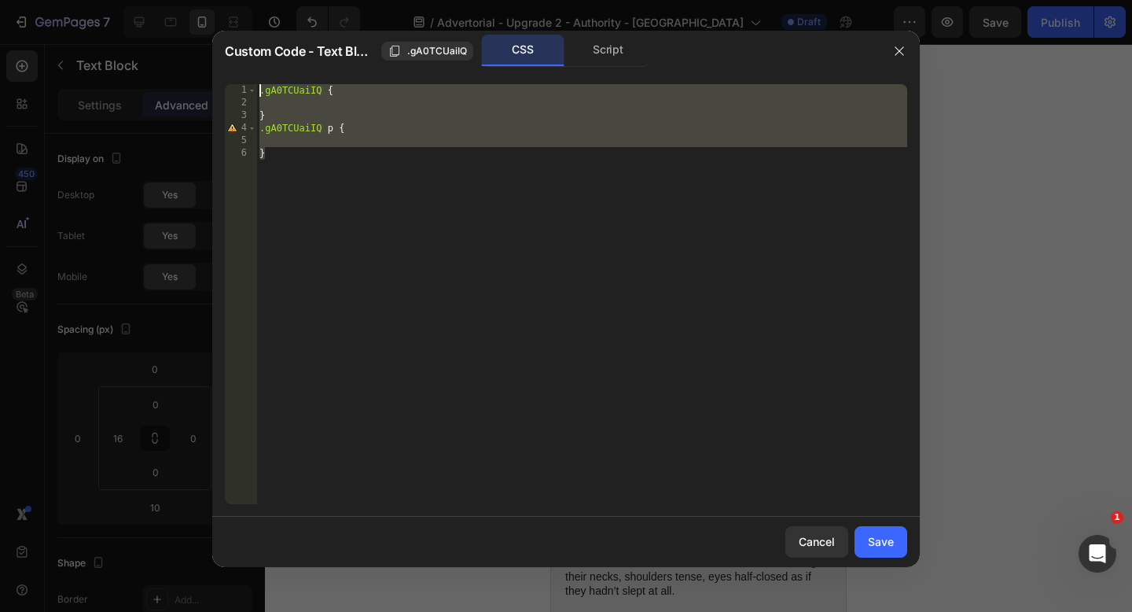
drag, startPoint x: 341, startPoint y: 156, endPoint x: 242, endPoint y: 76, distance: 127.4
click at [240, 75] on div "} 1 2 3 4 5 6 .gA0TCUaiIQ { } .gA0TCUaiIQ p { } ההההההההההההההההההההההההההההההה…" at bounding box center [565, 294] width 707 height 445
paste textarea "</div>"
type textarea "</div>"
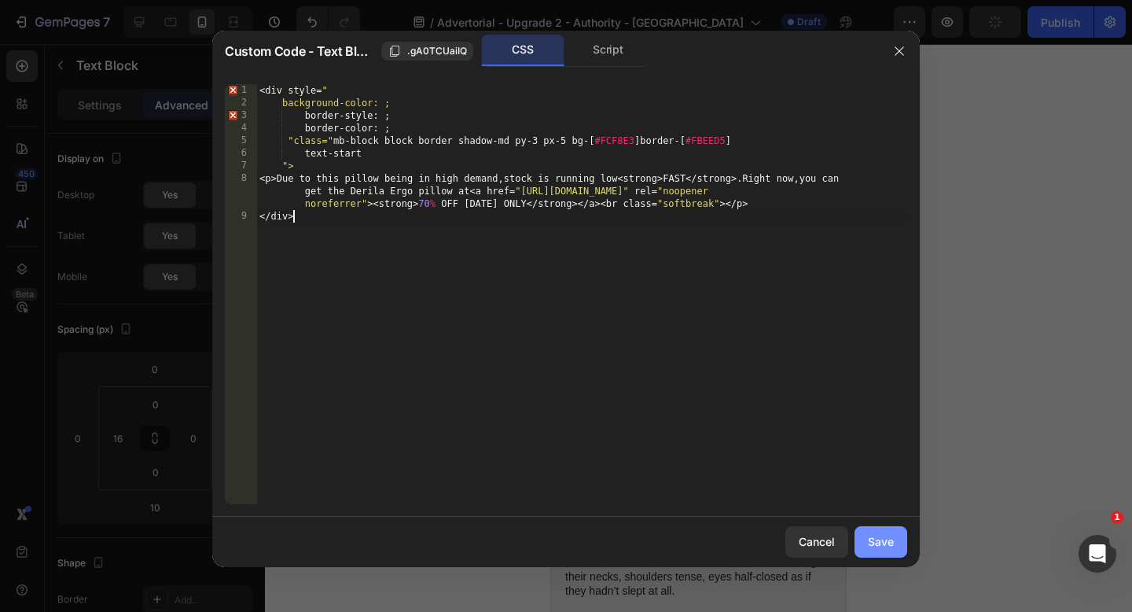
click at [890, 541] on div "Save" at bounding box center [881, 541] width 26 height 17
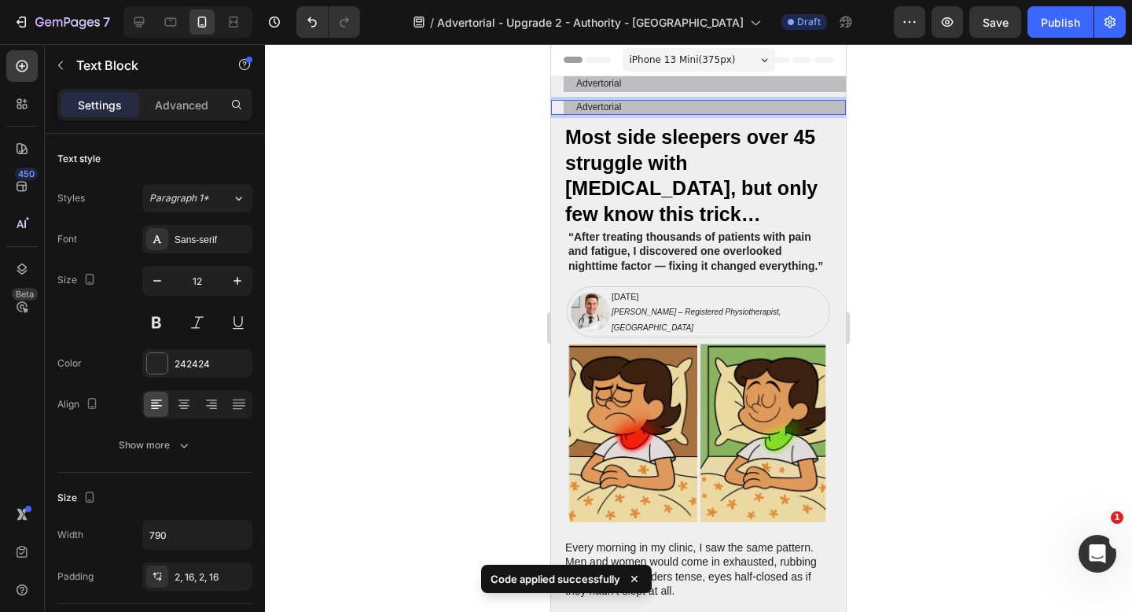
click at [745, 108] on p "Advertorial" at bounding box center [704, 107] width 257 height 13
click at [883, 149] on div at bounding box center [698, 328] width 867 height 568
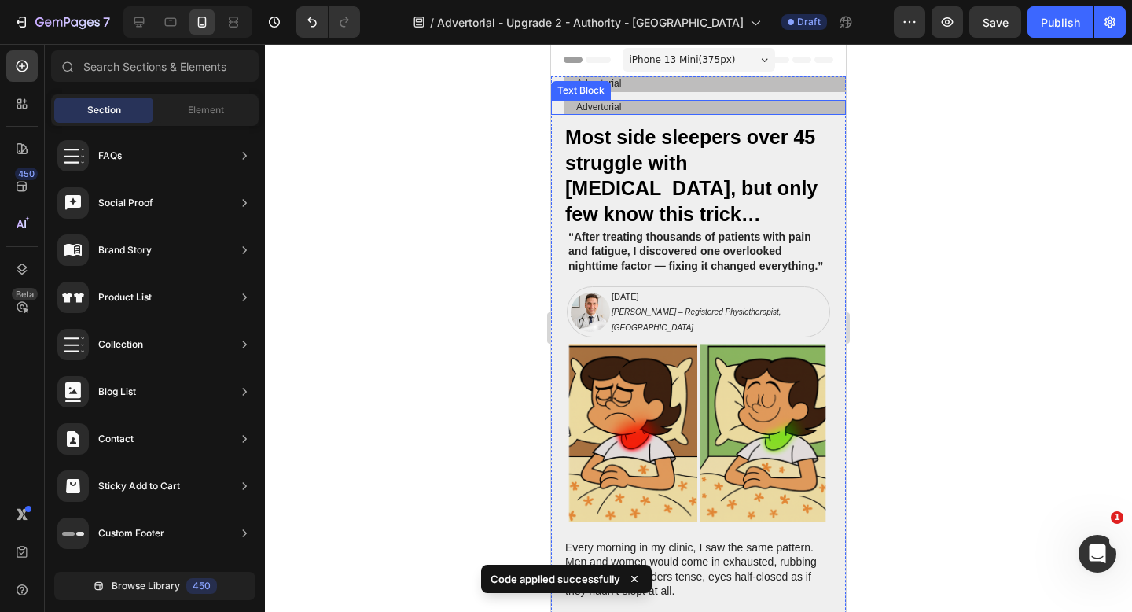
click at [815, 112] on p "Advertorial" at bounding box center [704, 107] width 257 height 13
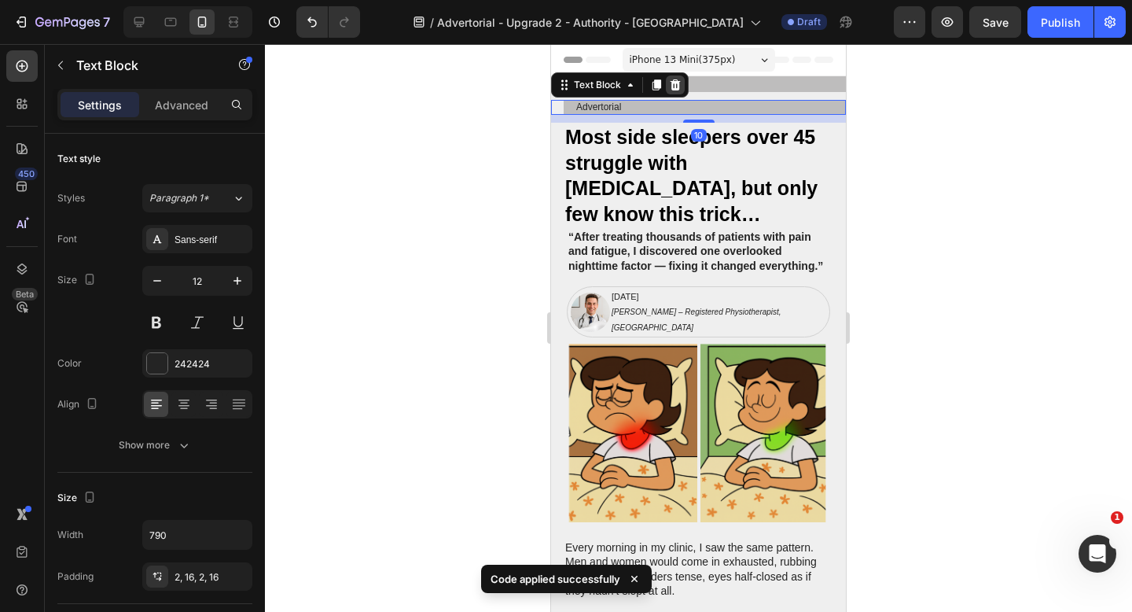
click at [681, 83] on icon at bounding box center [675, 85] width 13 height 13
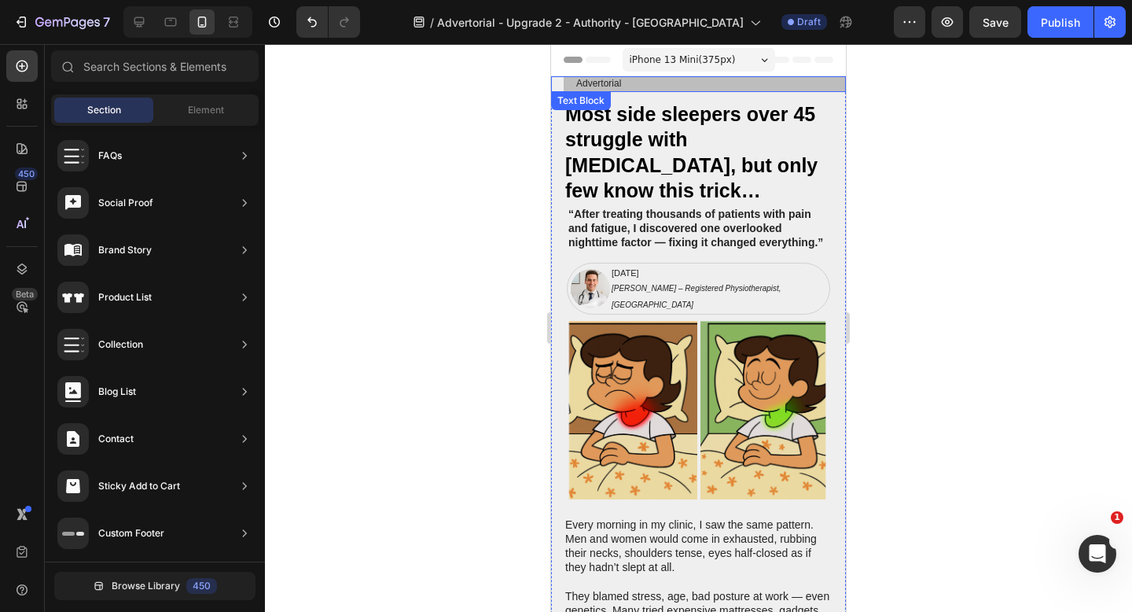
click at [731, 86] on p "Advertorial" at bounding box center [704, 84] width 257 height 13
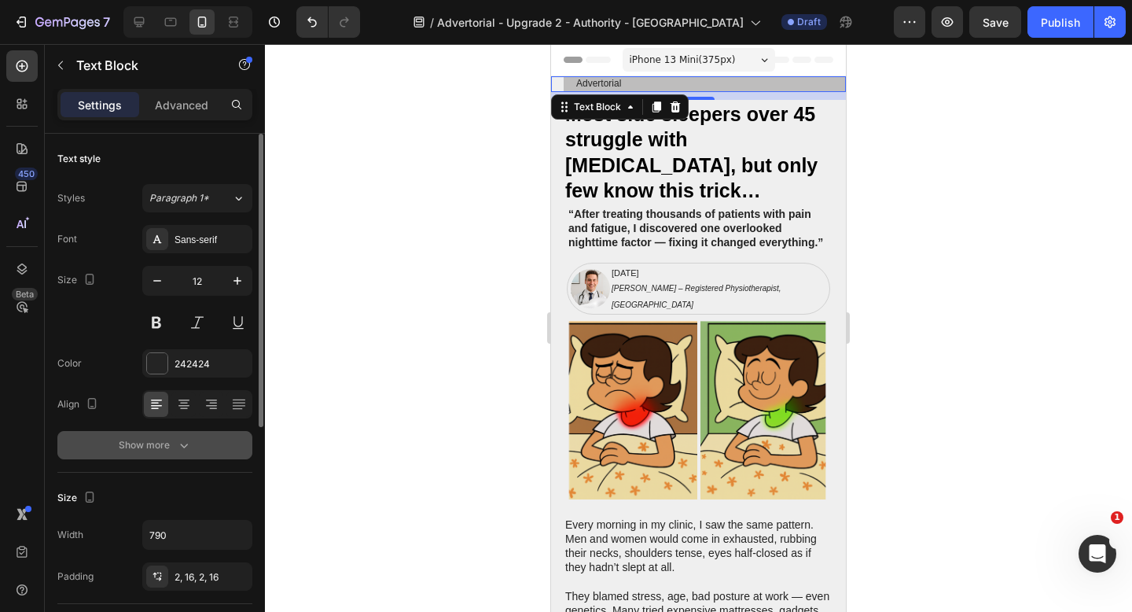
click at [174, 443] on div "Show more" at bounding box center [155, 445] width 73 height 16
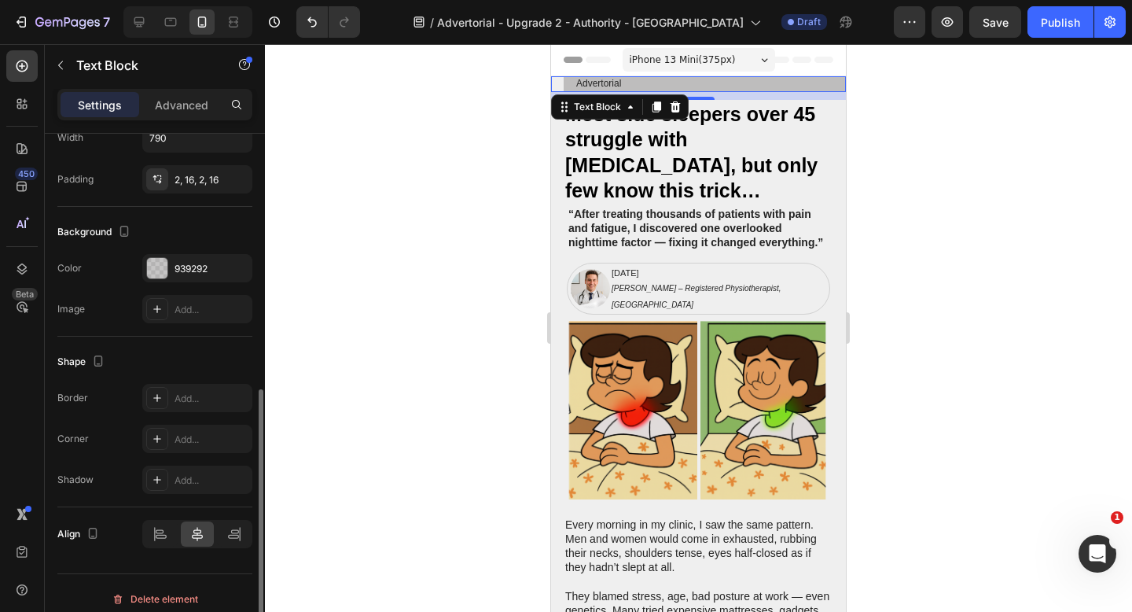
scroll to position [616, 0]
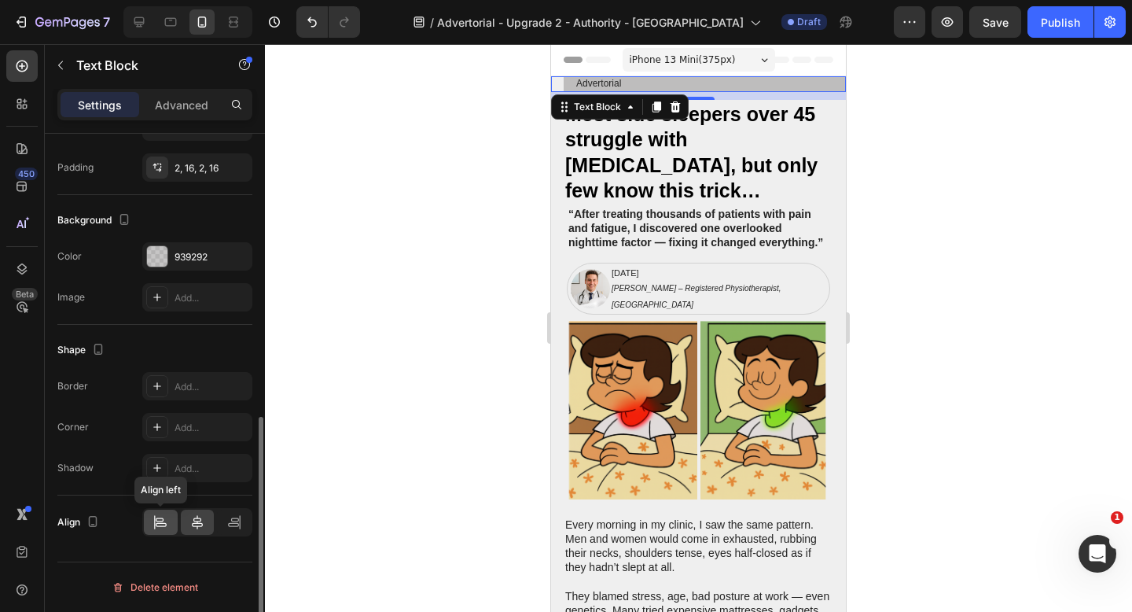
click at [160, 527] on icon at bounding box center [160, 522] width 16 height 16
click at [190, 527] on icon at bounding box center [197, 522] width 16 height 16
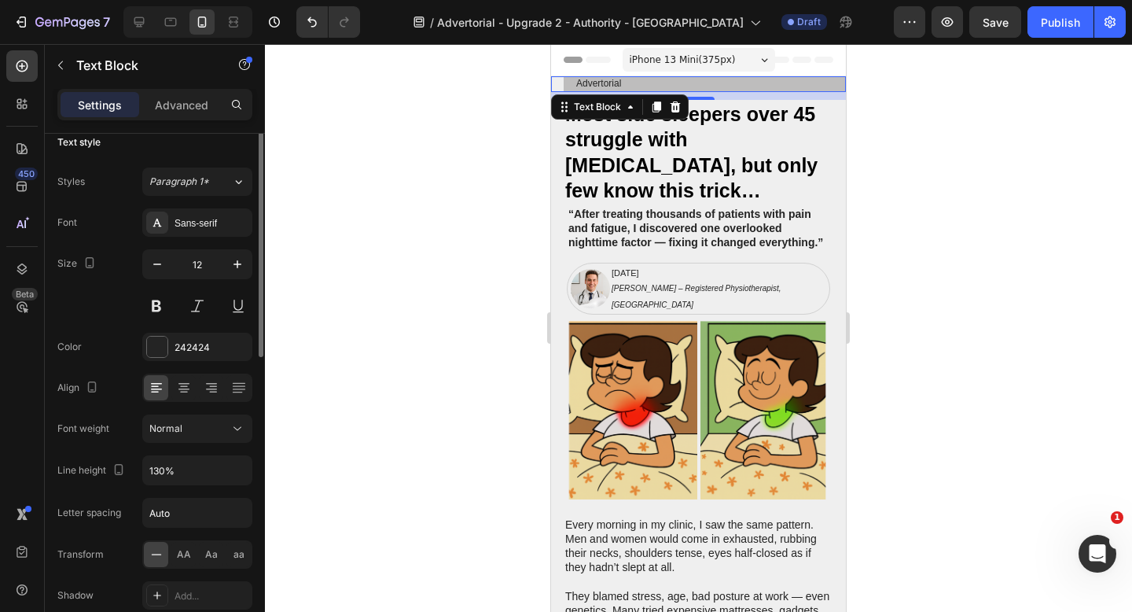
scroll to position [0, 0]
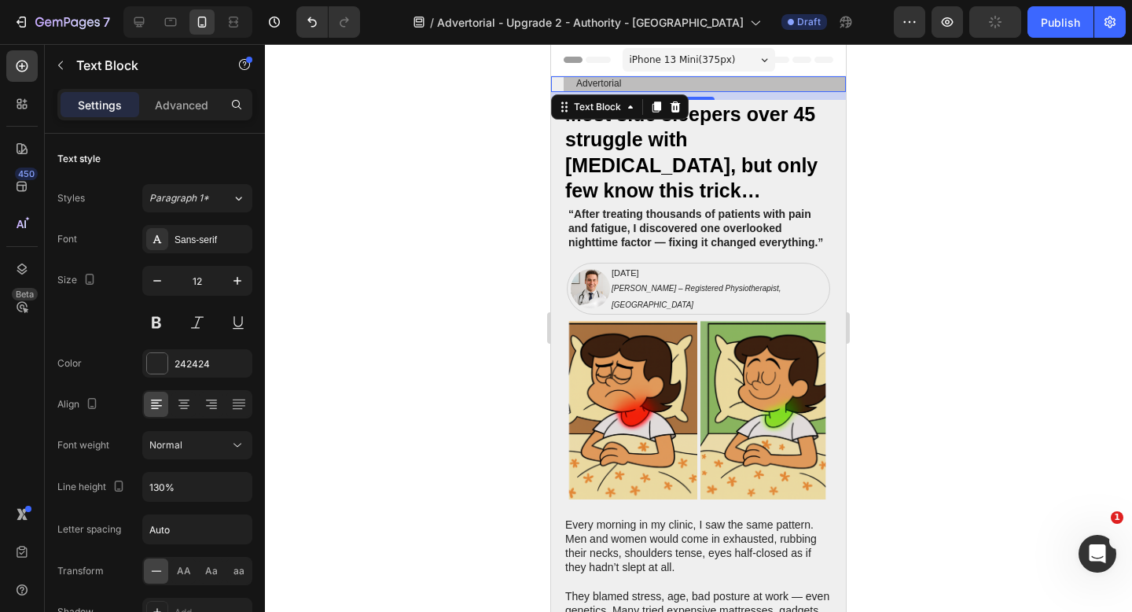
click at [1016, 163] on div at bounding box center [698, 328] width 867 height 568
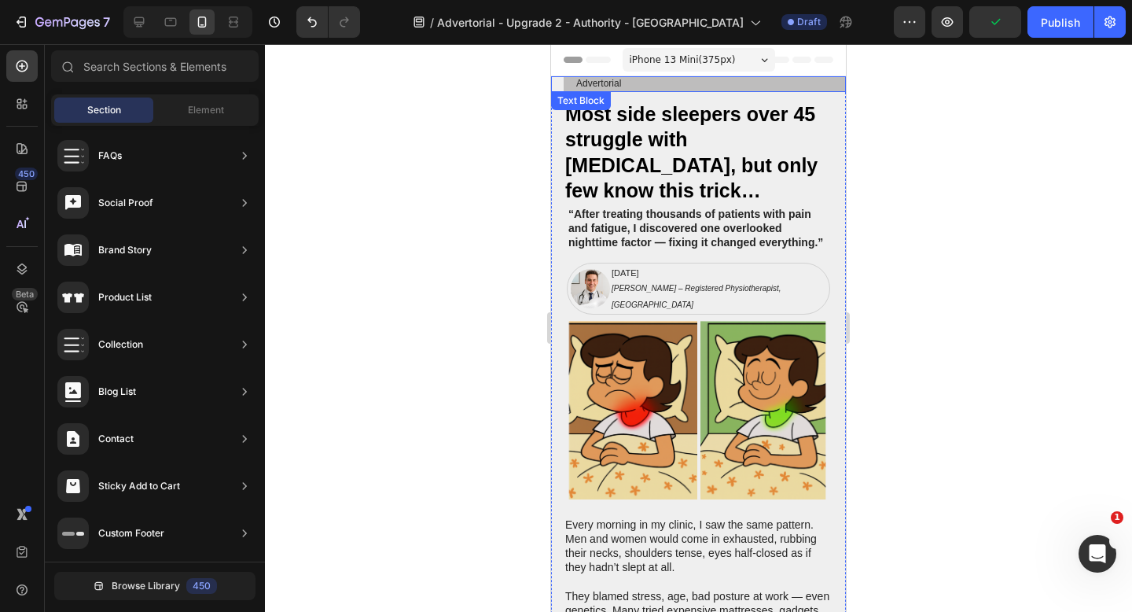
click at [755, 86] on p "Advertorial" at bounding box center [704, 84] width 257 height 13
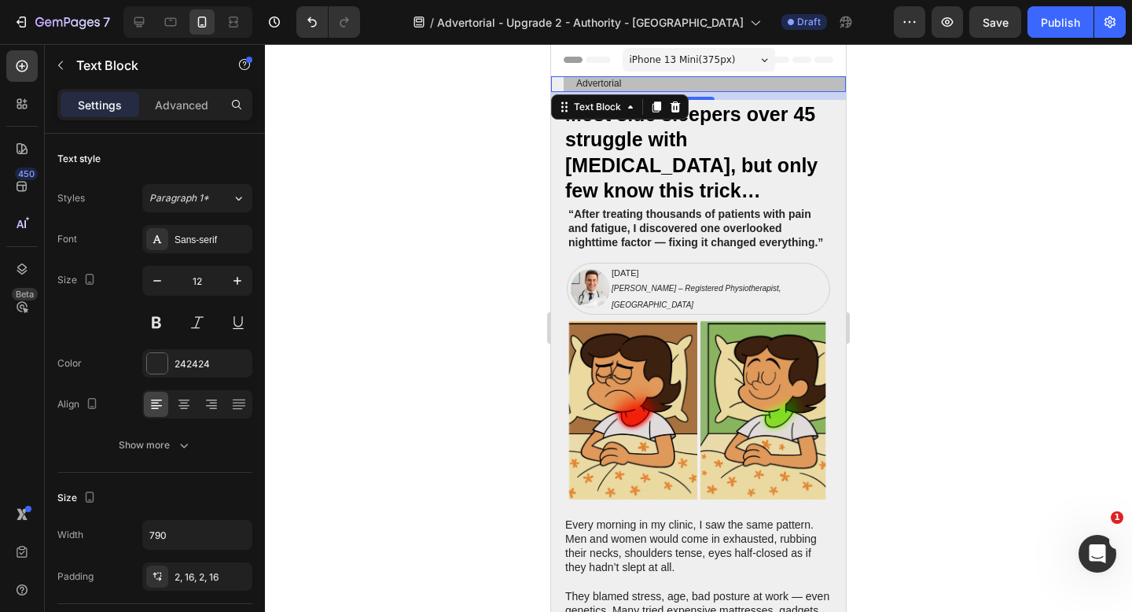
click at [504, 274] on div at bounding box center [698, 328] width 867 height 568
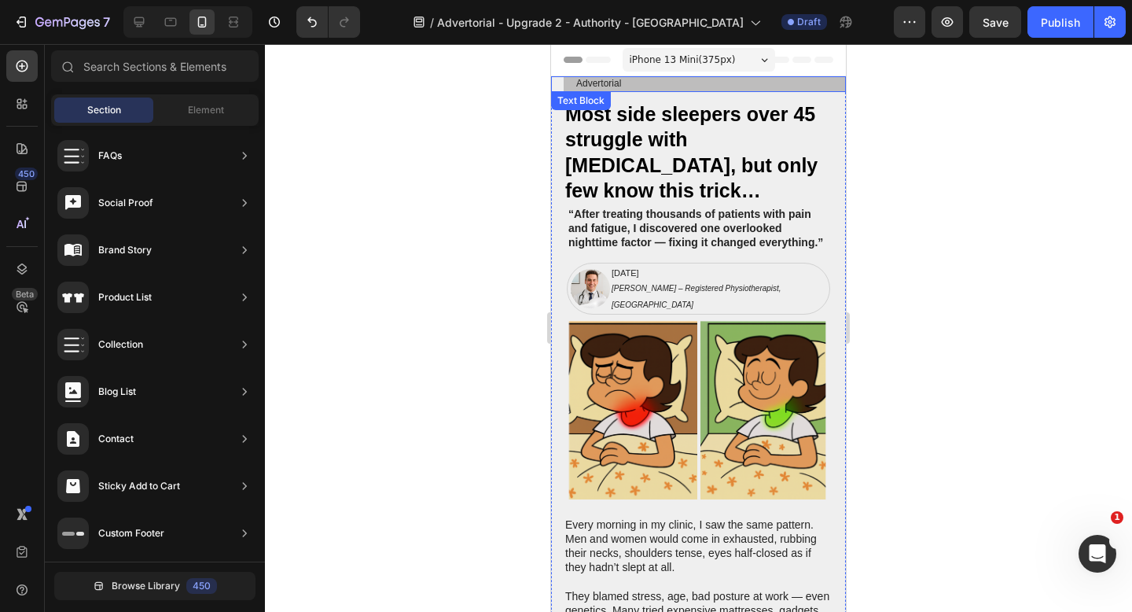
click at [660, 83] on p "Advertorial" at bounding box center [704, 84] width 257 height 13
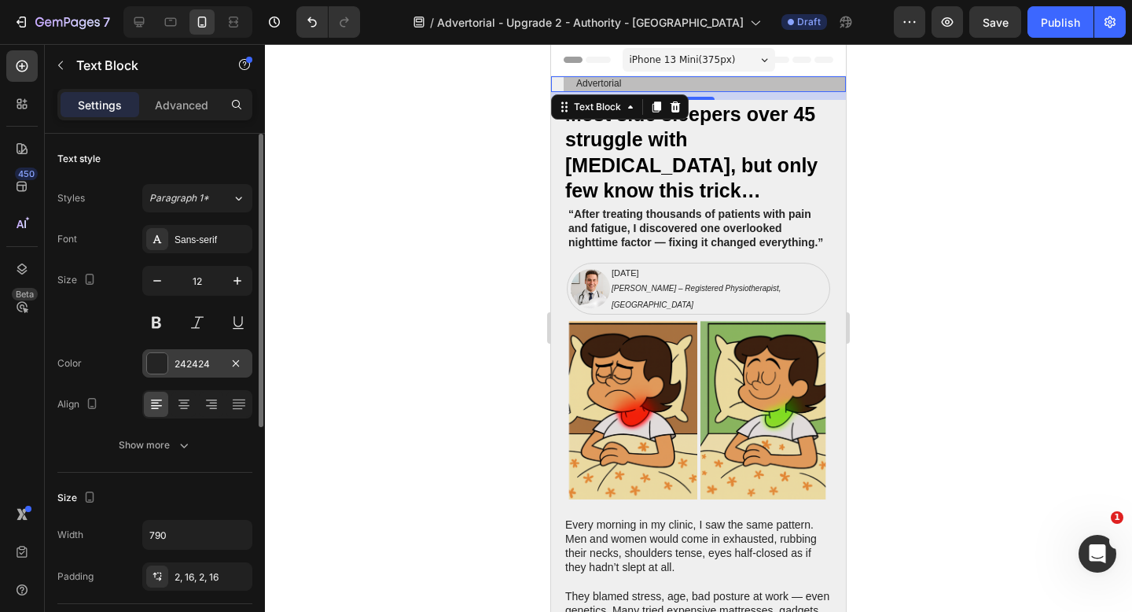
click at [158, 365] on div at bounding box center [157, 363] width 20 height 20
click at [490, 208] on div at bounding box center [698, 328] width 867 height 568
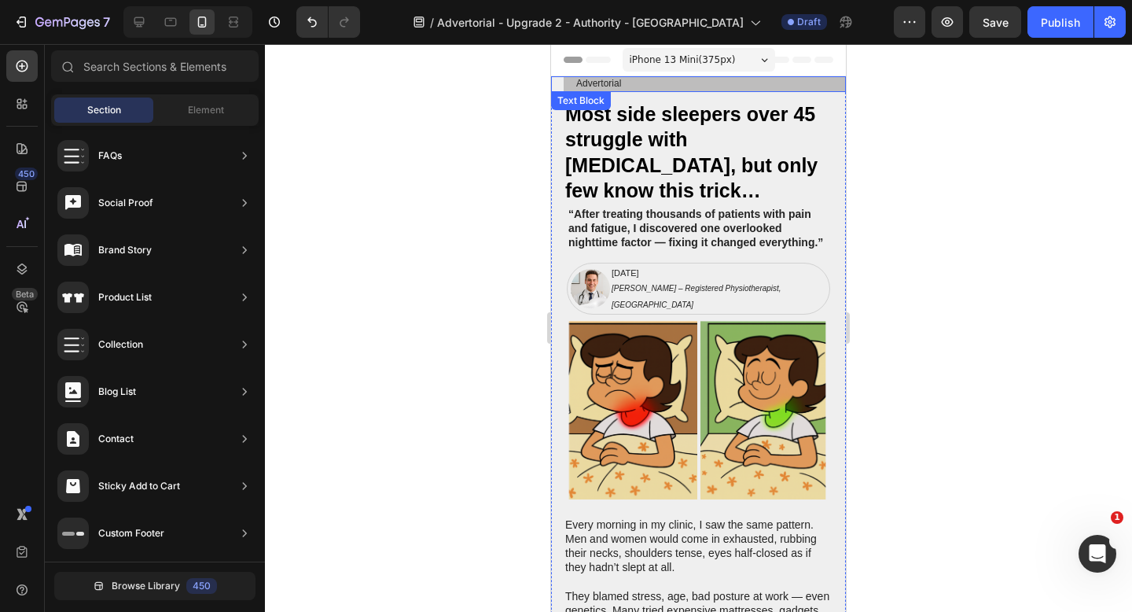
click at [727, 86] on p "Advertorial" at bounding box center [704, 84] width 257 height 13
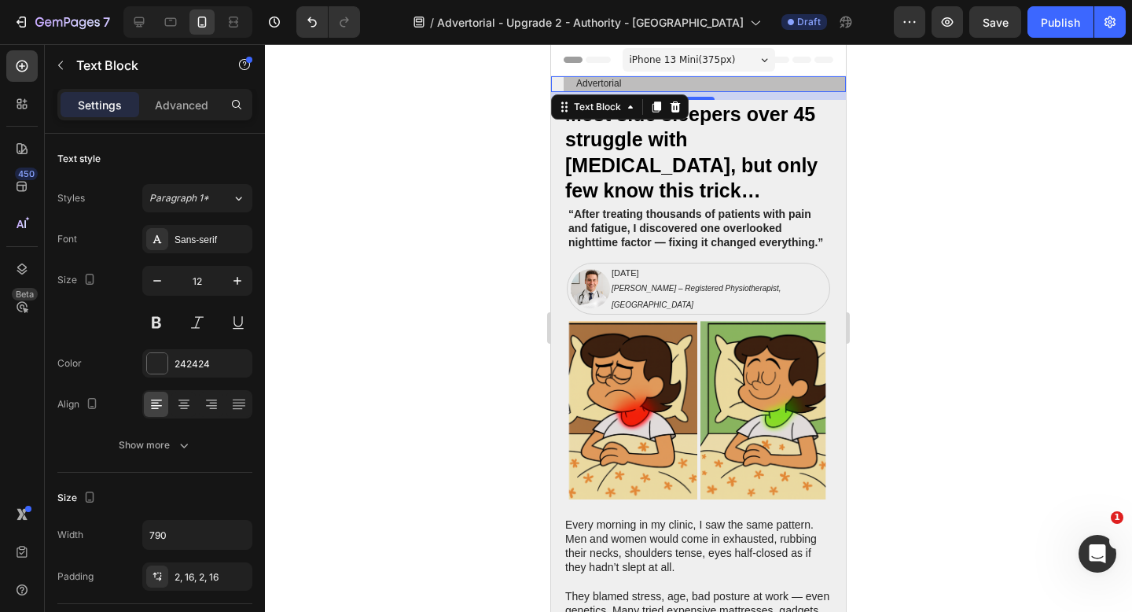
click at [386, 296] on div at bounding box center [698, 328] width 867 height 568
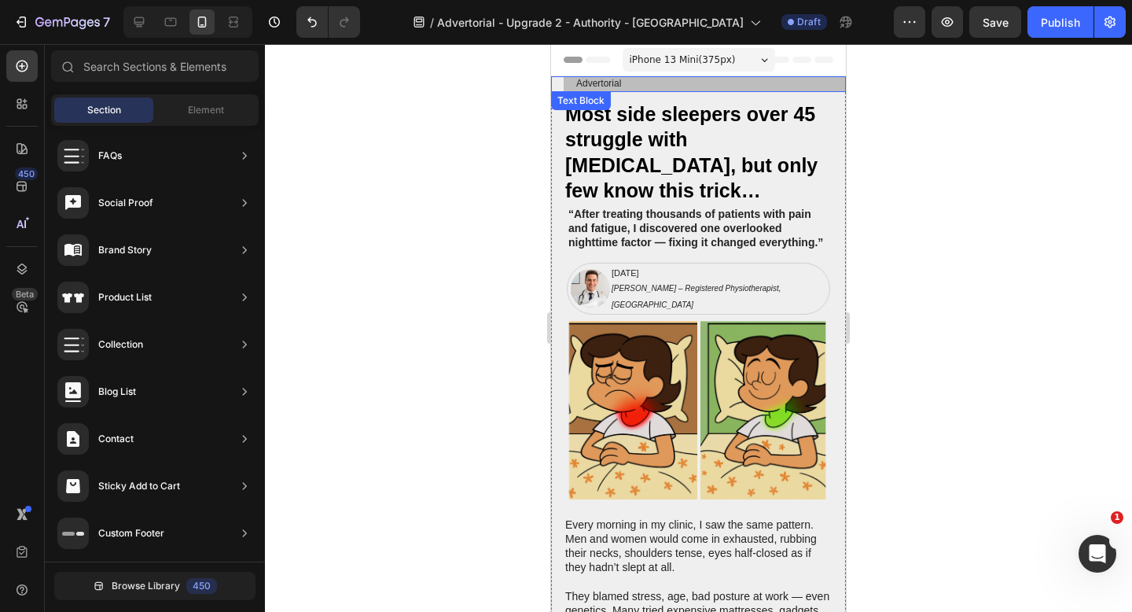
click at [740, 88] on p "Advertorial" at bounding box center [704, 84] width 257 height 13
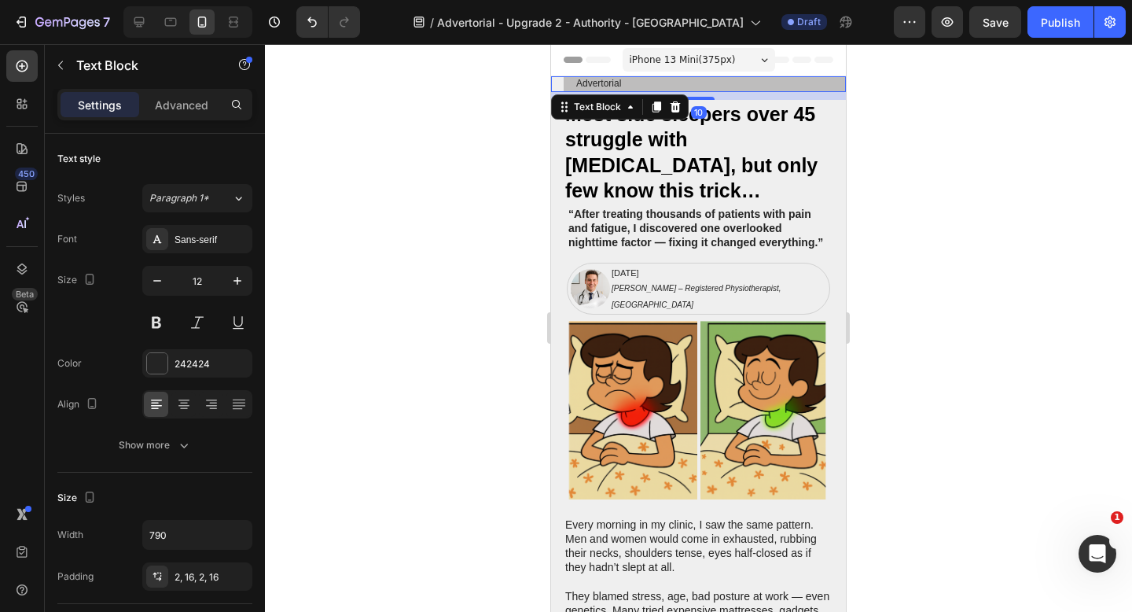
click at [889, 155] on div at bounding box center [698, 328] width 867 height 568
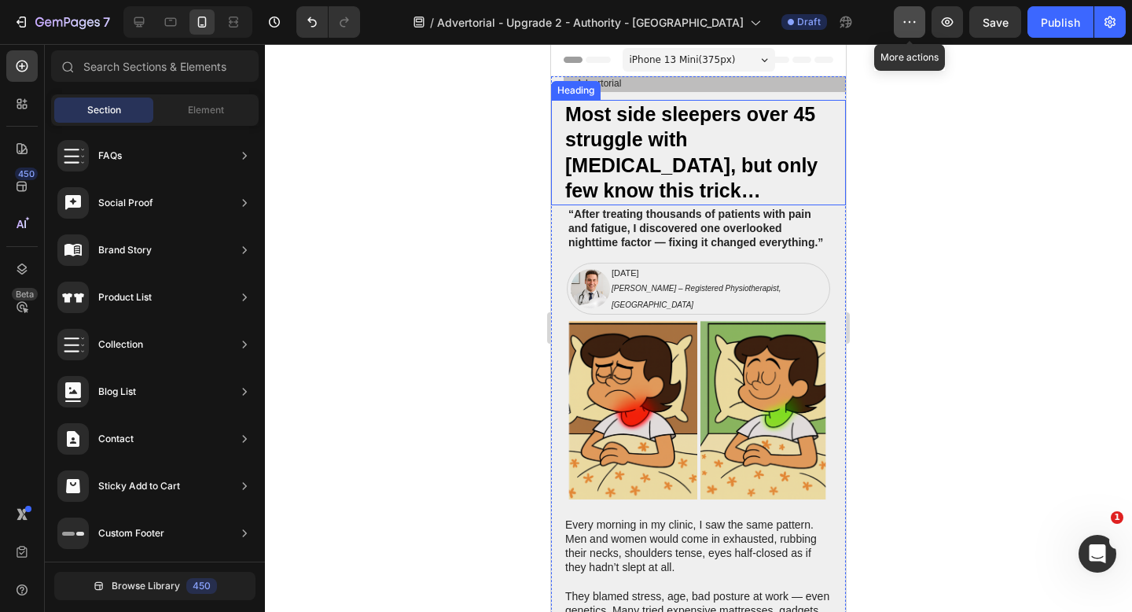
click at [909, 22] on icon "button" at bounding box center [910, 22] width 16 height 16
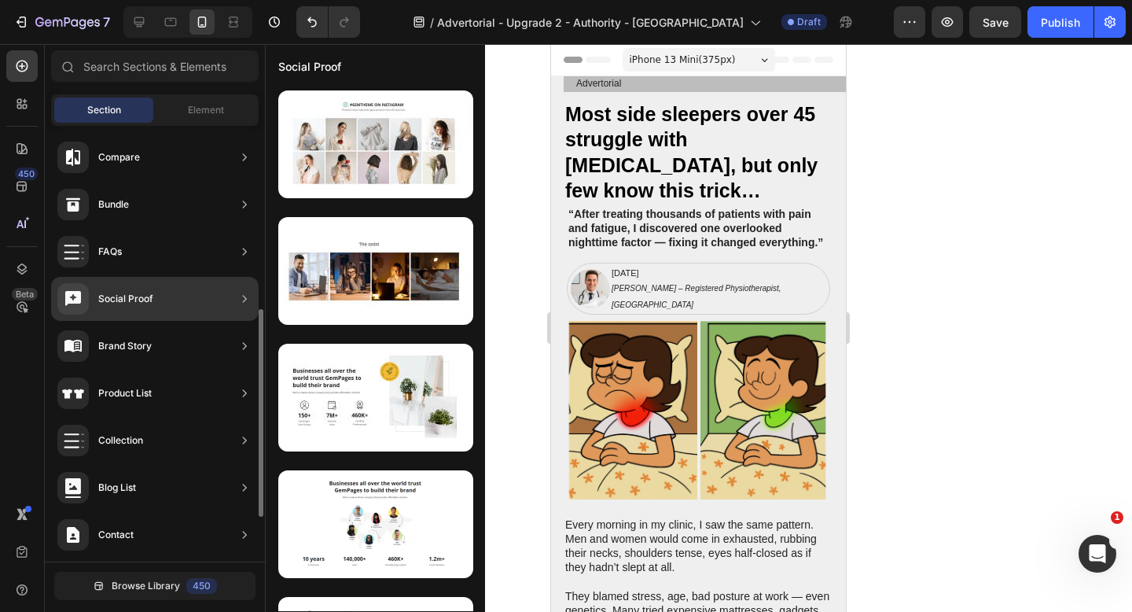
scroll to position [476, 0]
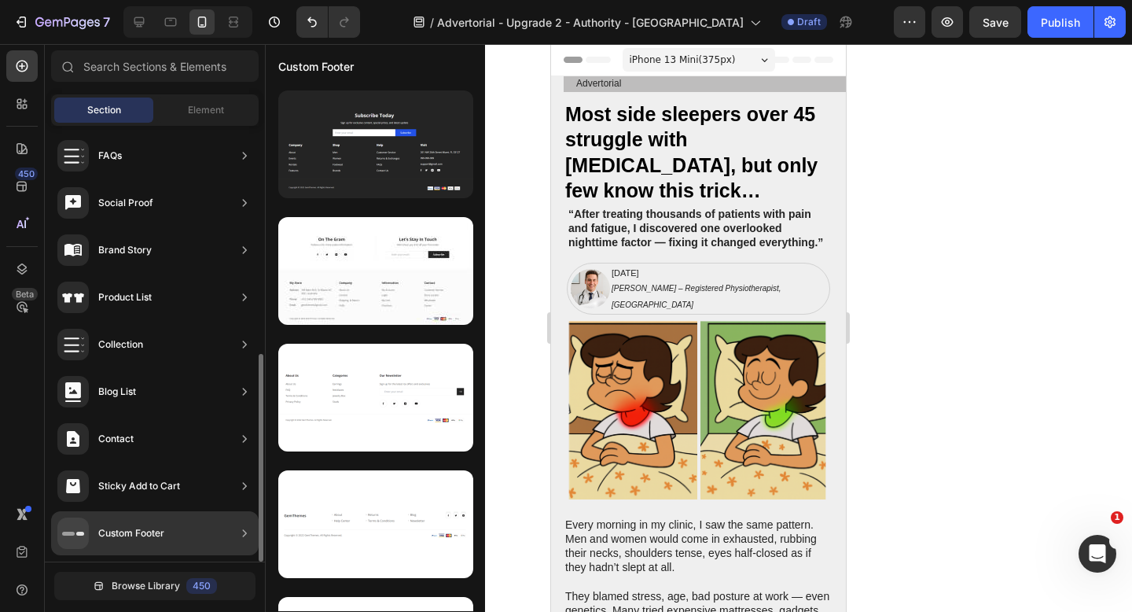
click at [157, 539] on div "Custom Footer" at bounding box center [131, 533] width 66 height 16
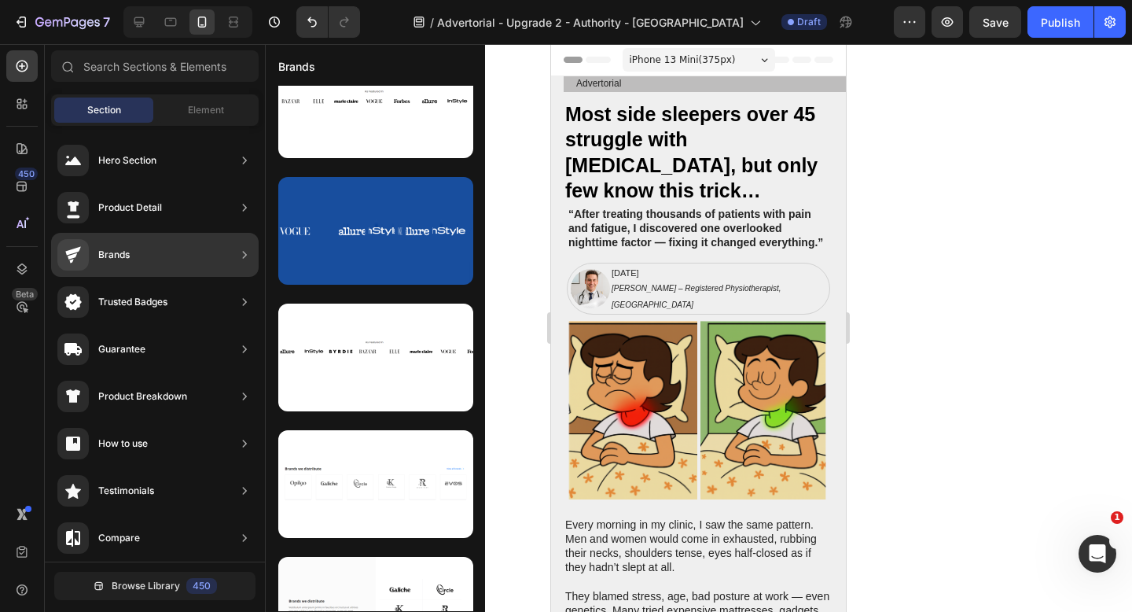
scroll to position [0, 0]
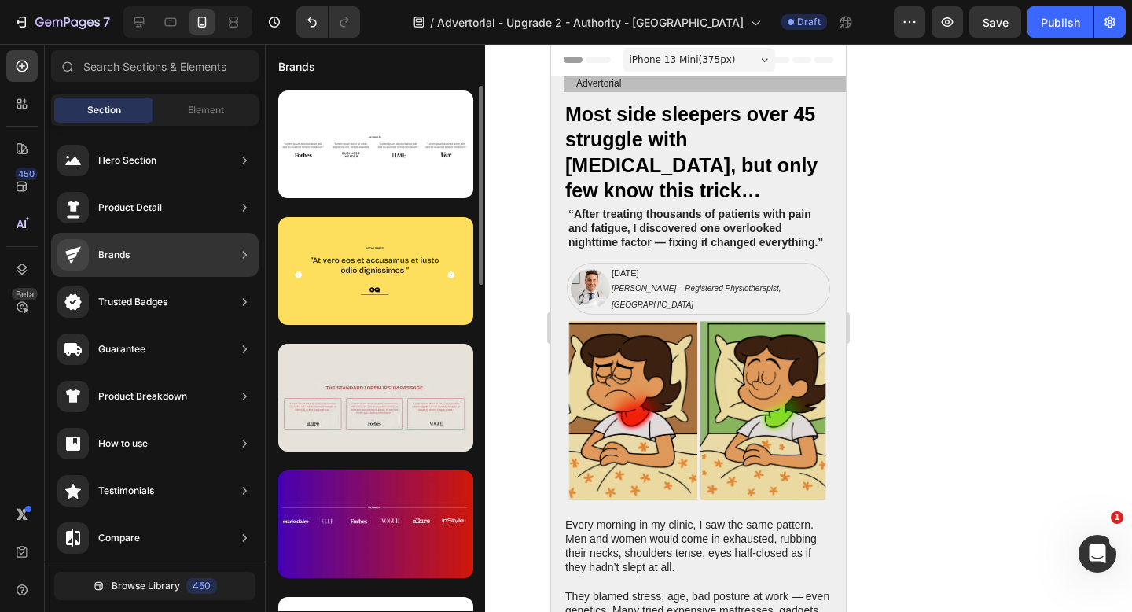
click at [383, 418] on div at bounding box center [375, 397] width 195 height 108
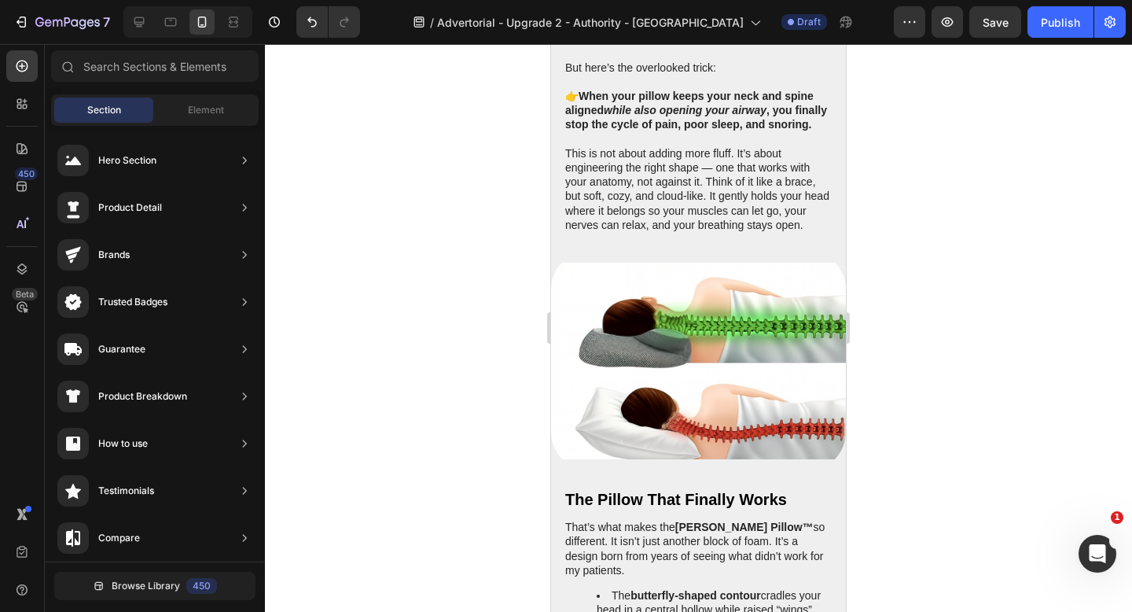
scroll to position [1999, 0]
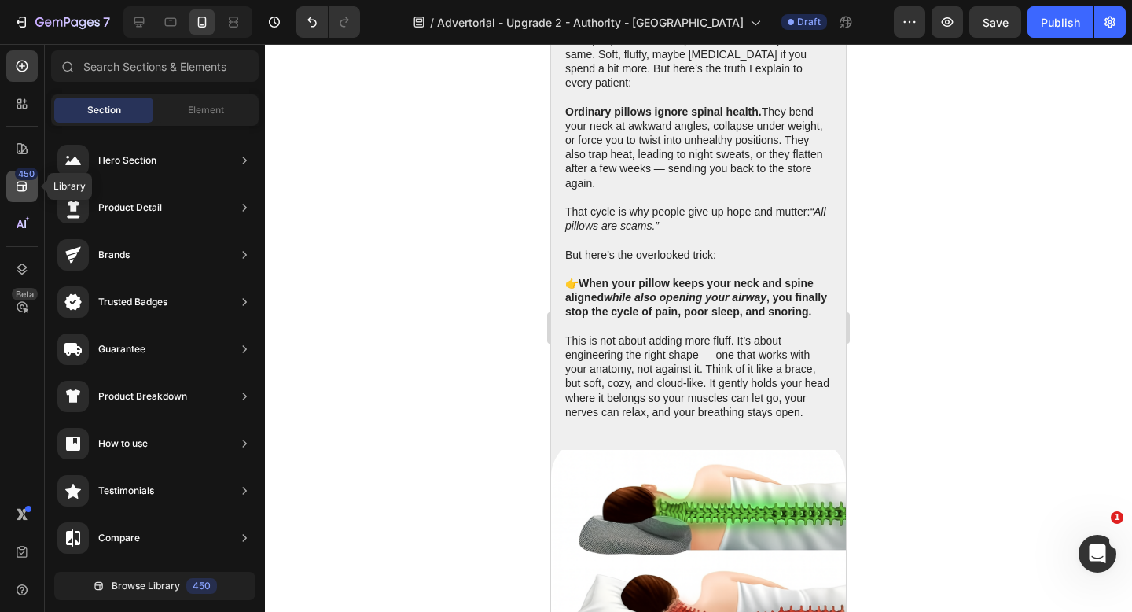
click at [18, 185] on icon at bounding box center [22, 187] width 10 height 10
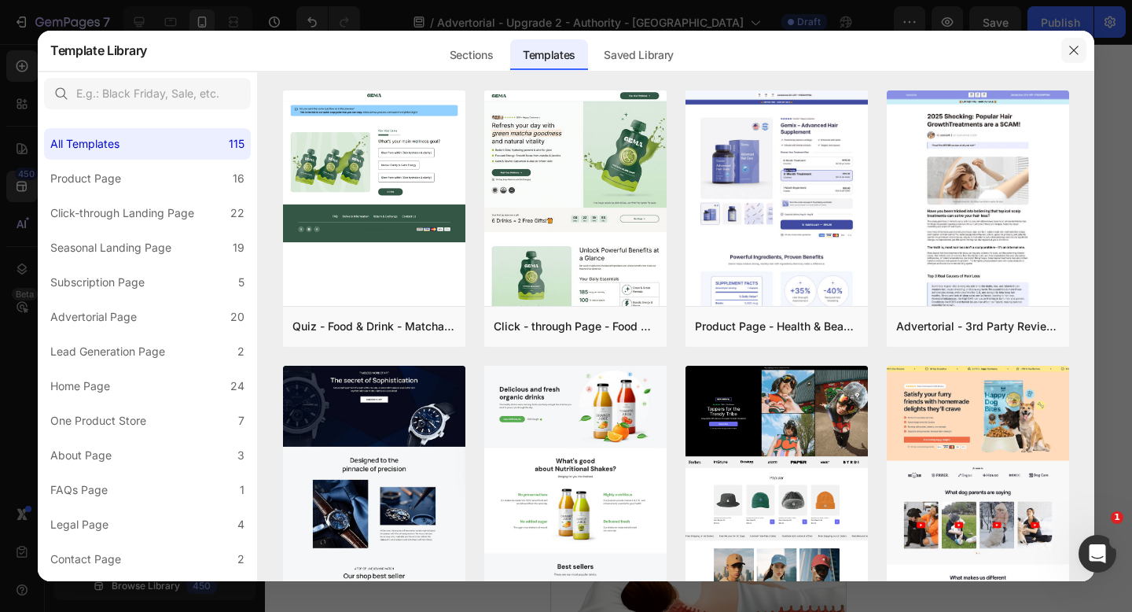
click at [1076, 54] on icon "button" at bounding box center [1073, 50] width 13 height 13
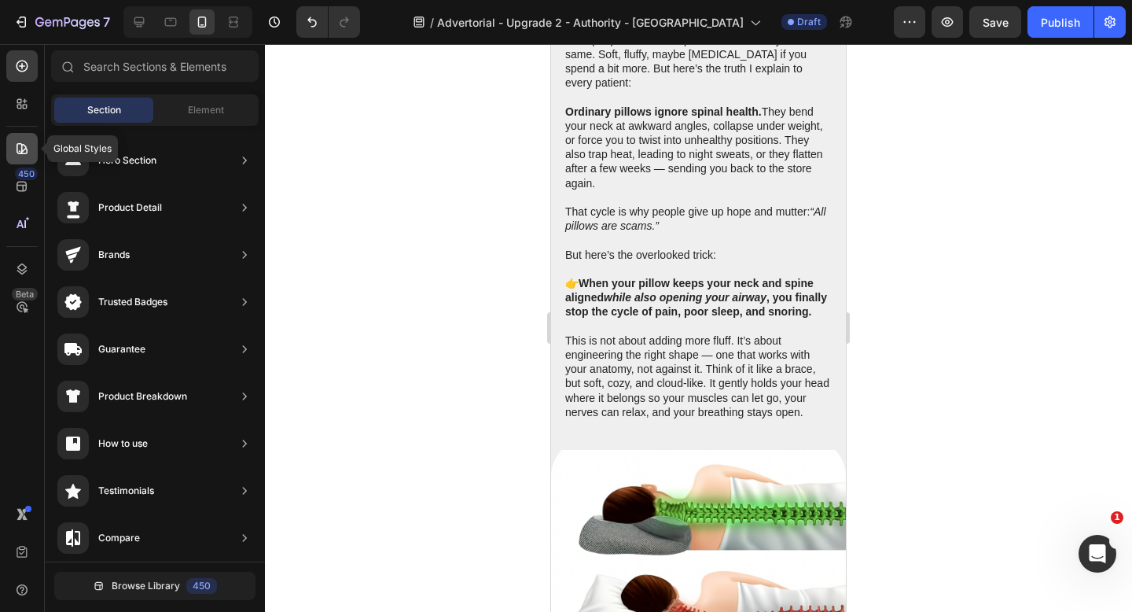
click at [21, 145] on icon at bounding box center [22, 148] width 11 height 11
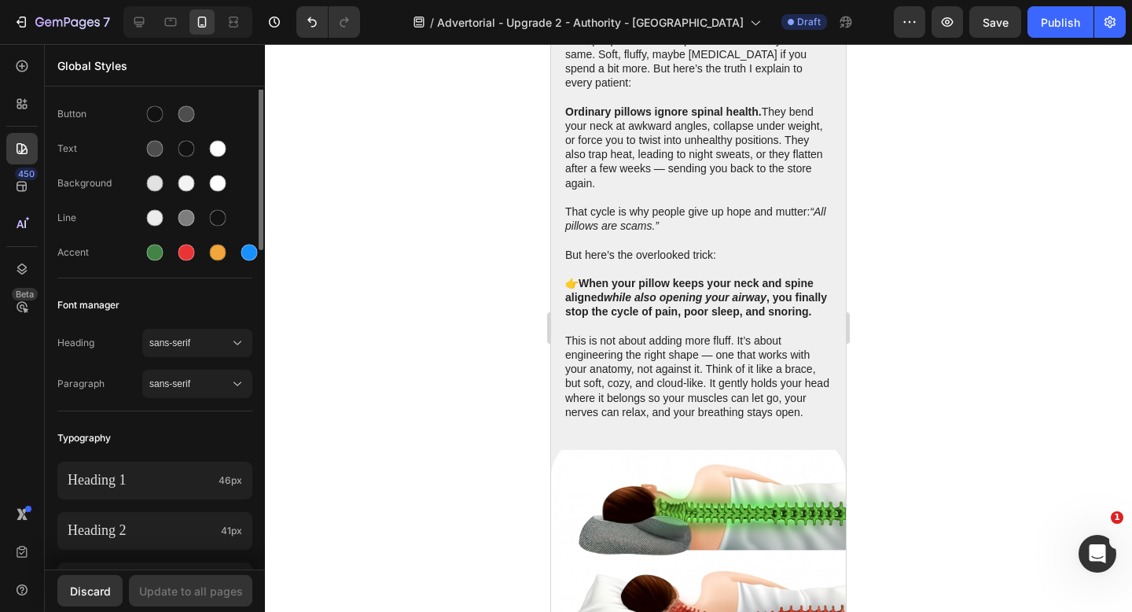
scroll to position [0, 0]
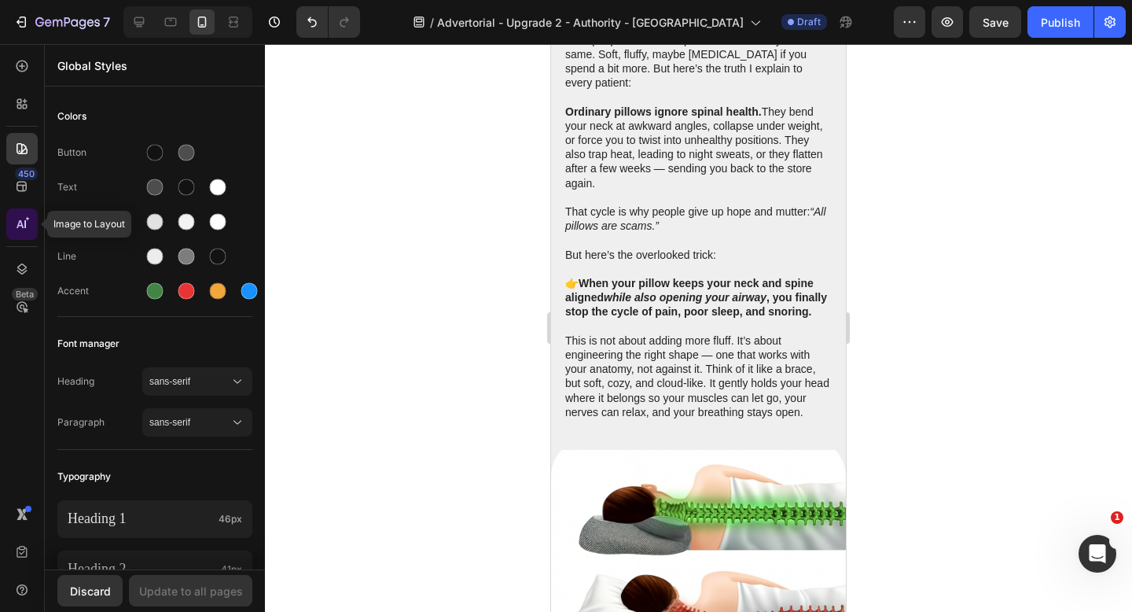
click at [24, 228] on icon at bounding box center [22, 224] width 16 height 16
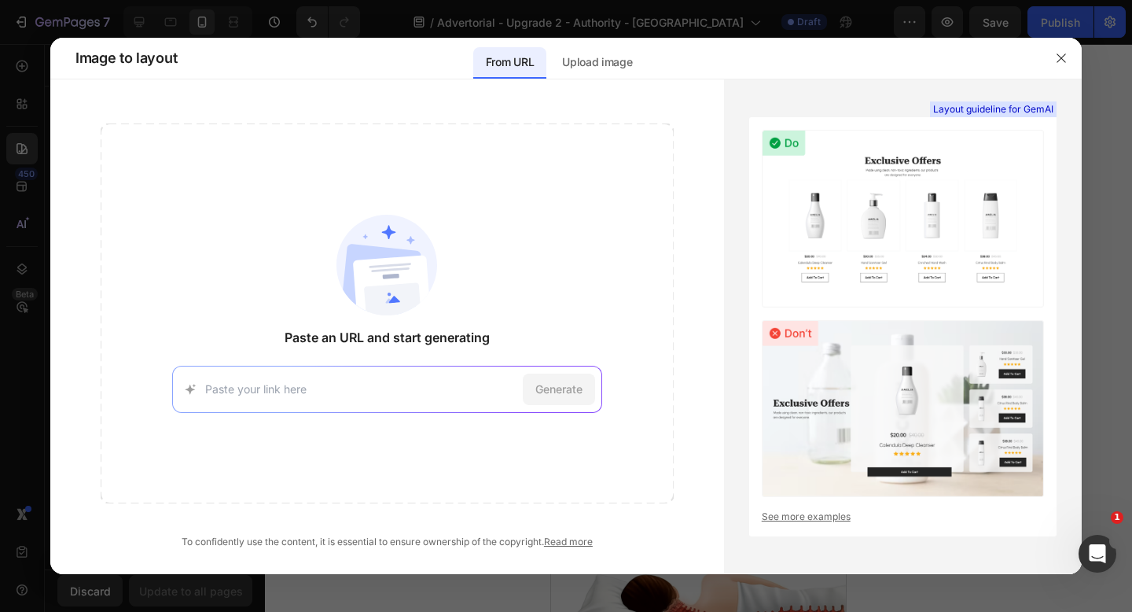
click at [423, 394] on input at bounding box center [360, 388] width 311 height 17
click at [625, 64] on p "Upload image" at bounding box center [597, 62] width 70 height 19
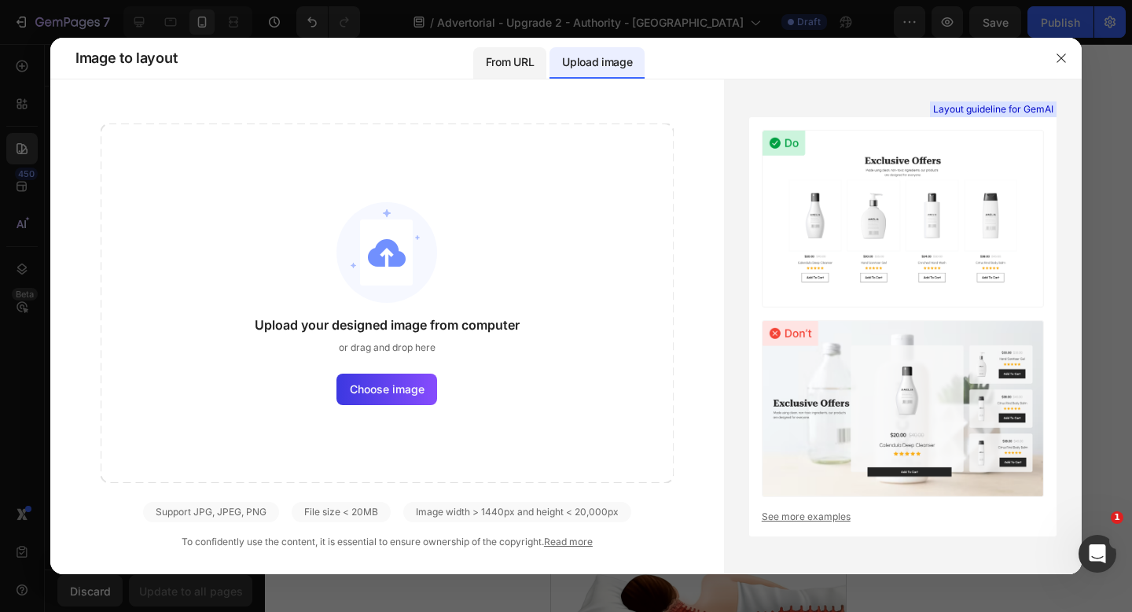
click at [523, 61] on p "From URL" at bounding box center [510, 62] width 48 height 19
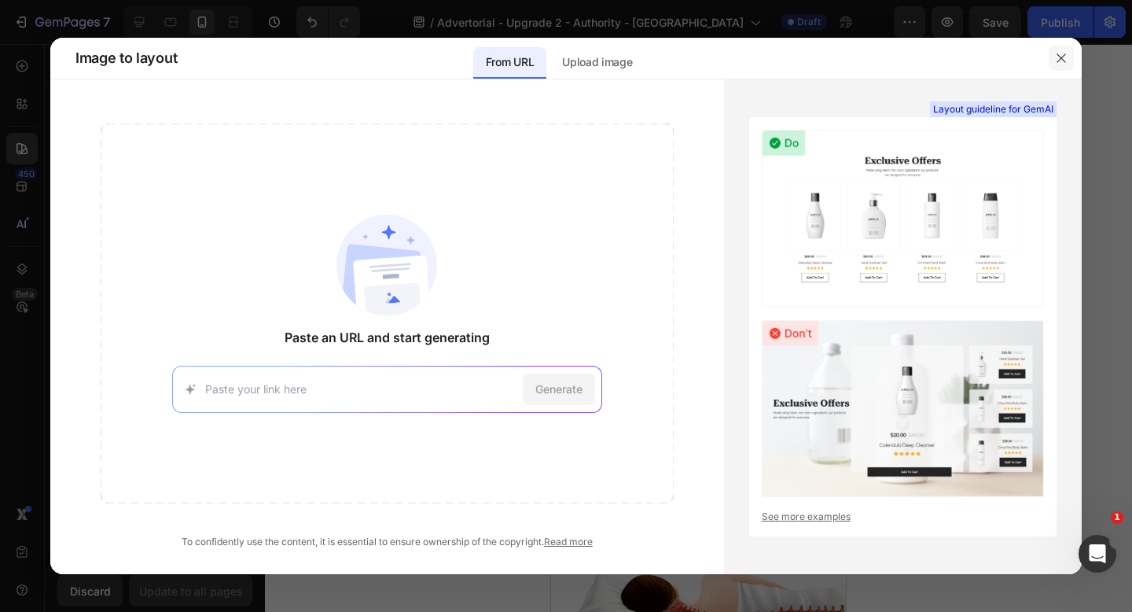
click at [1064, 57] on icon "button" at bounding box center [1061, 58] width 13 height 13
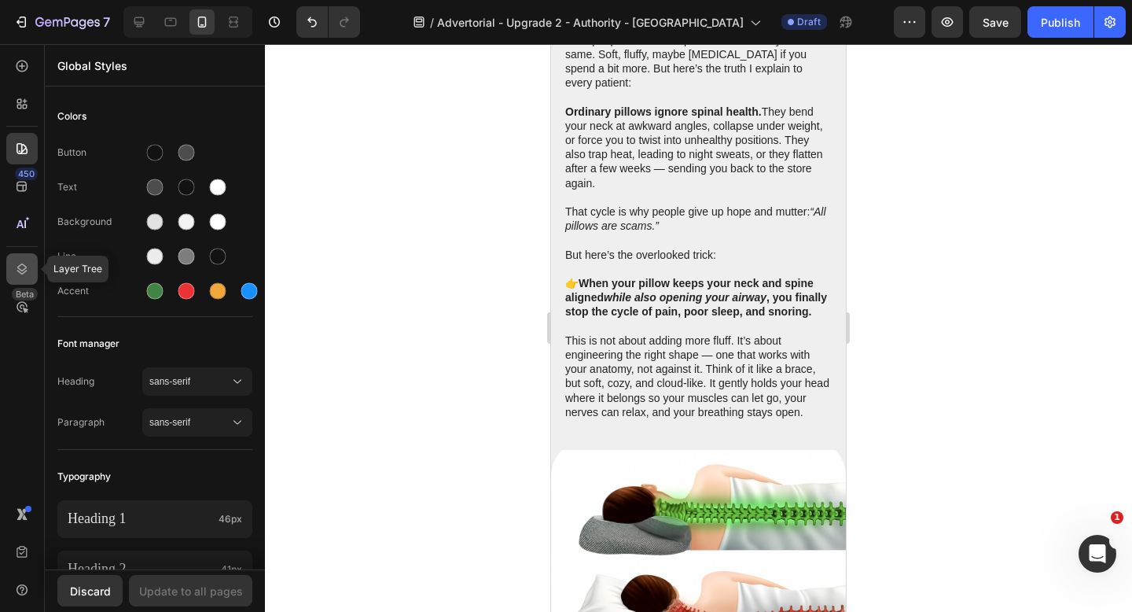
click at [22, 272] on icon at bounding box center [22, 269] width 16 height 16
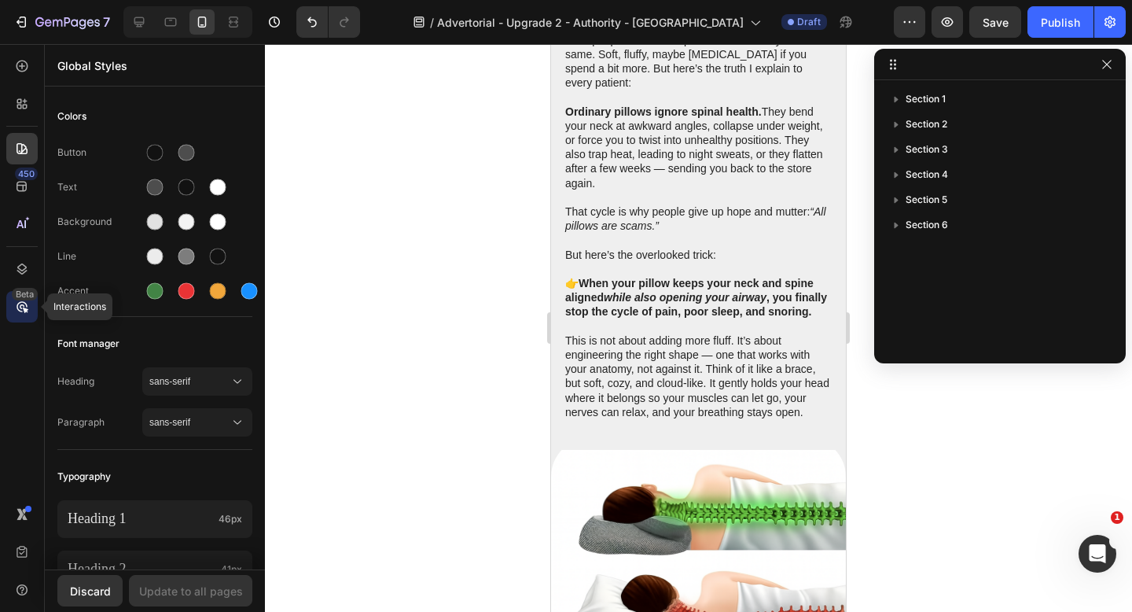
click at [17, 313] on icon at bounding box center [22, 307] width 16 height 16
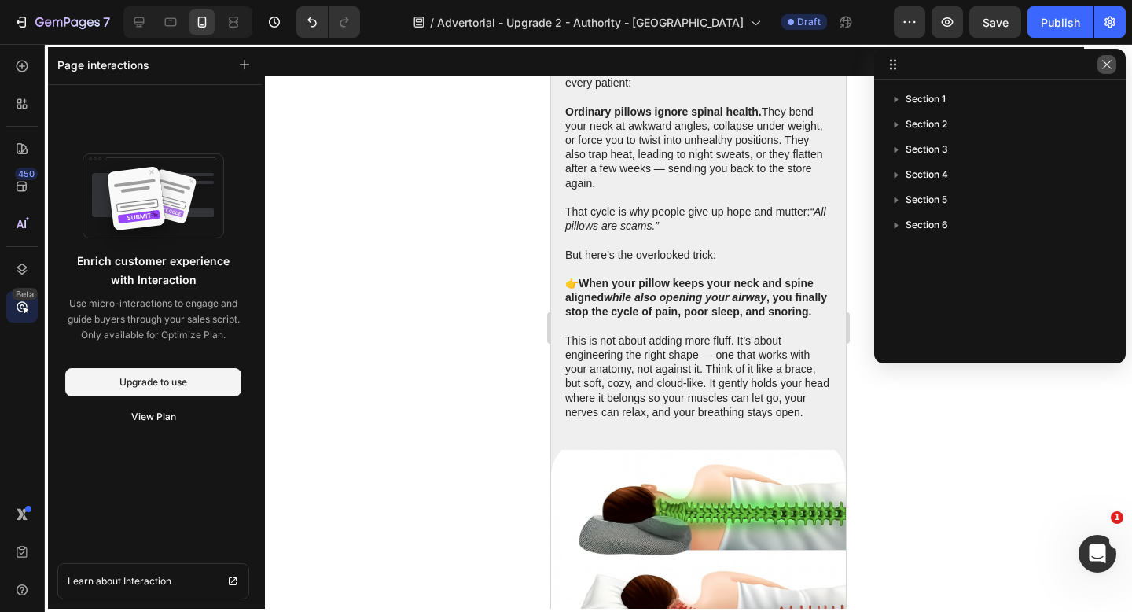
click at [1107, 71] on button "button" at bounding box center [1106, 64] width 19 height 19
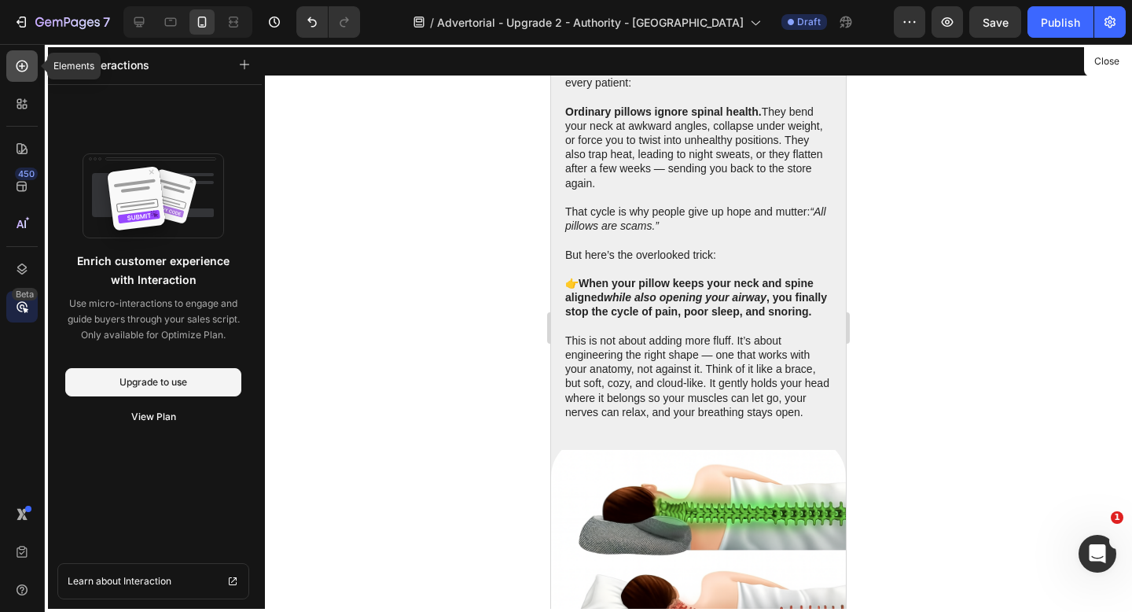
click at [17, 69] on icon at bounding box center [23, 67] width 12 height 12
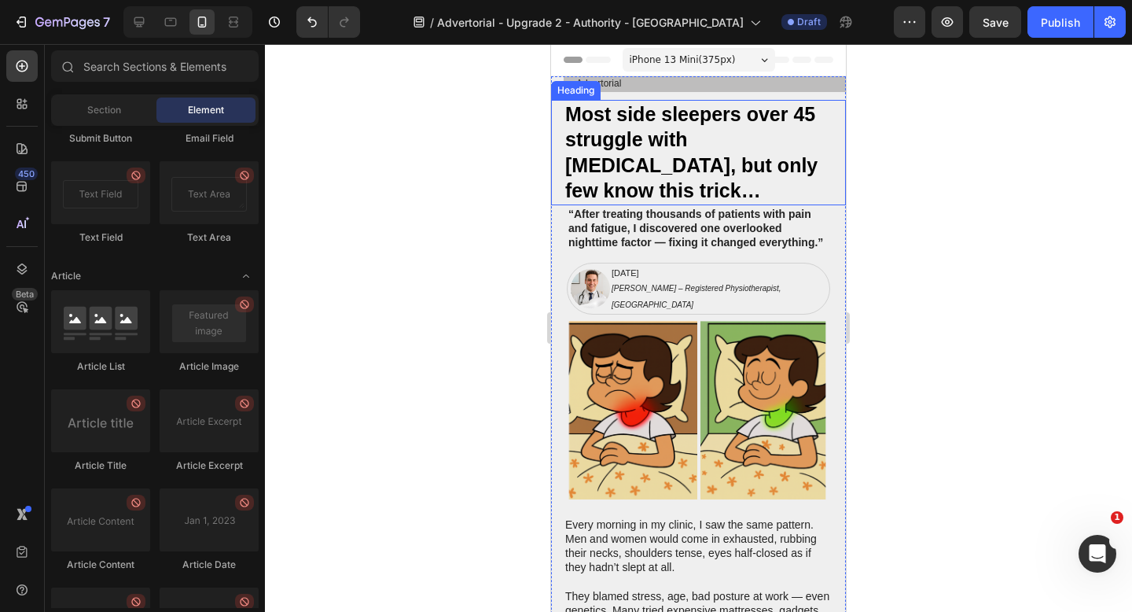
click at [710, 145] on h2 "Most side sleepers over 45 struggle with [MEDICAL_DATA], but only few know this…" at bounding box center [705, 152] width 282 height 105
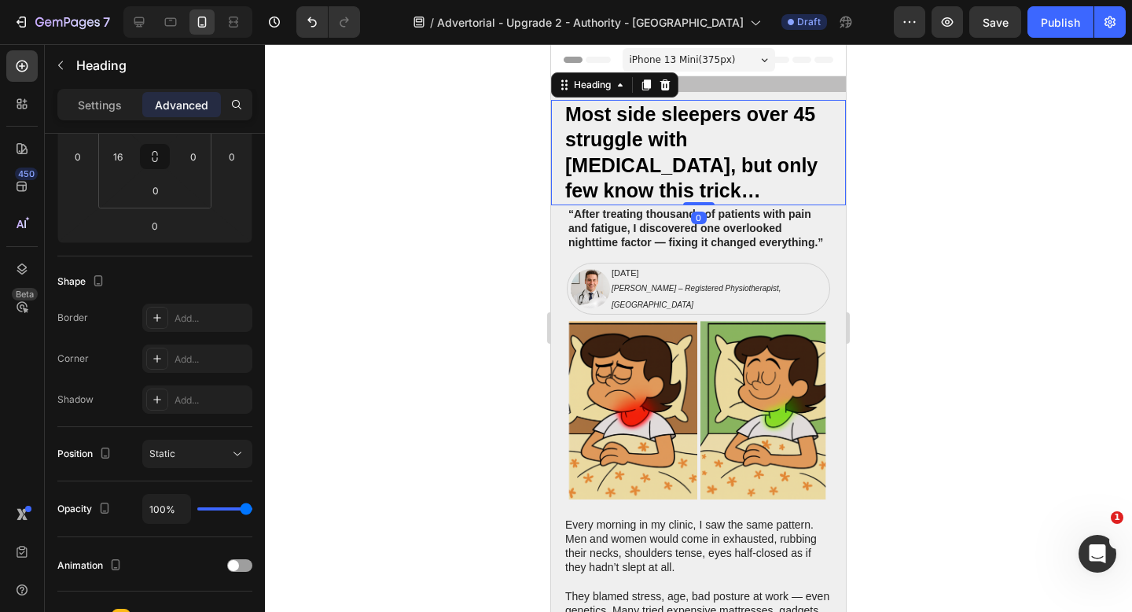
scroll to position [526, 0]
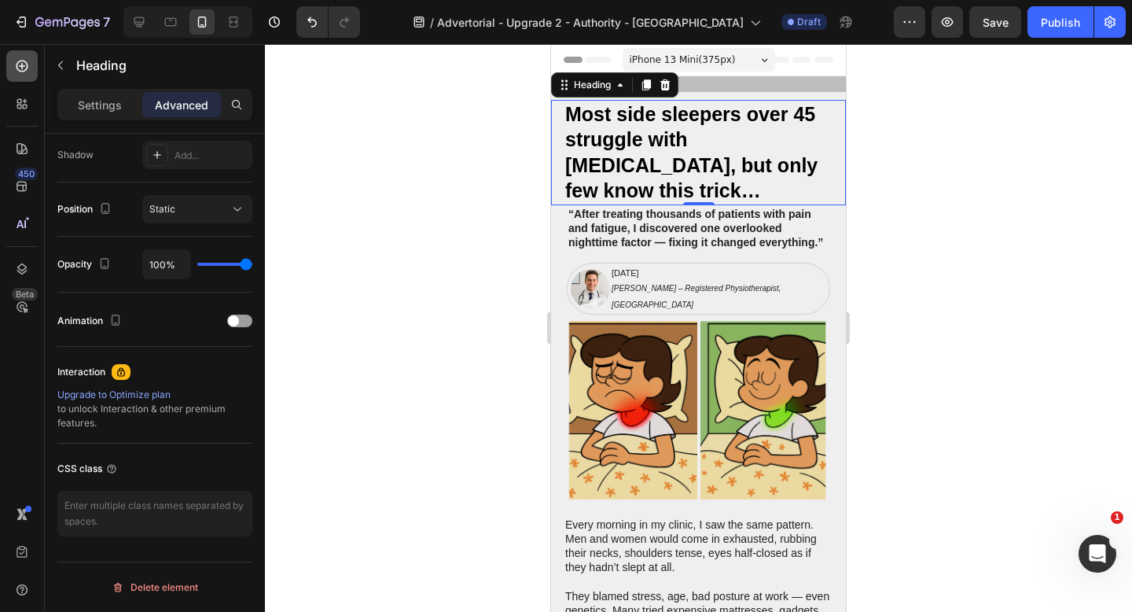
click at [26, 76] on div at bounding box center [21, 65] width 31 height 31
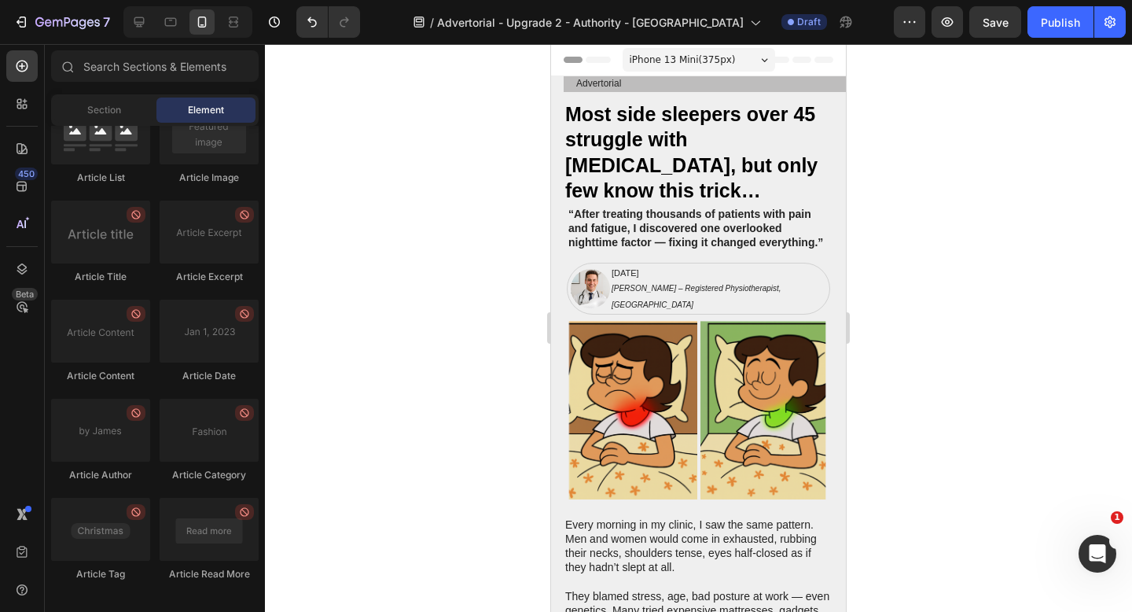
scroll to position [4177, 0]
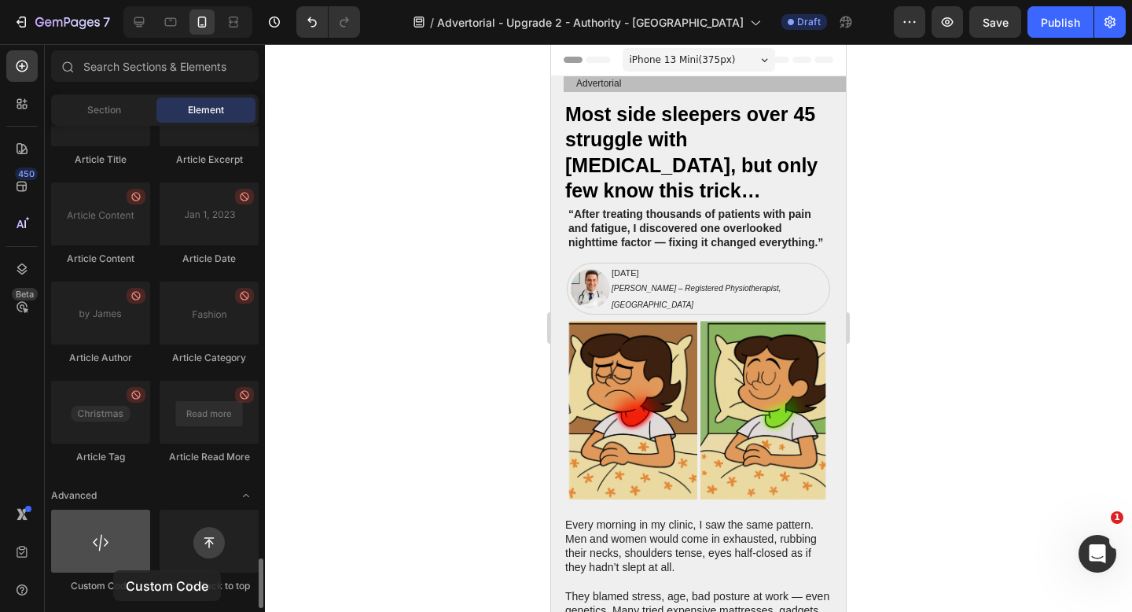
click at [113, 570] on div at bounding box center [100, 540] width 99 height 63
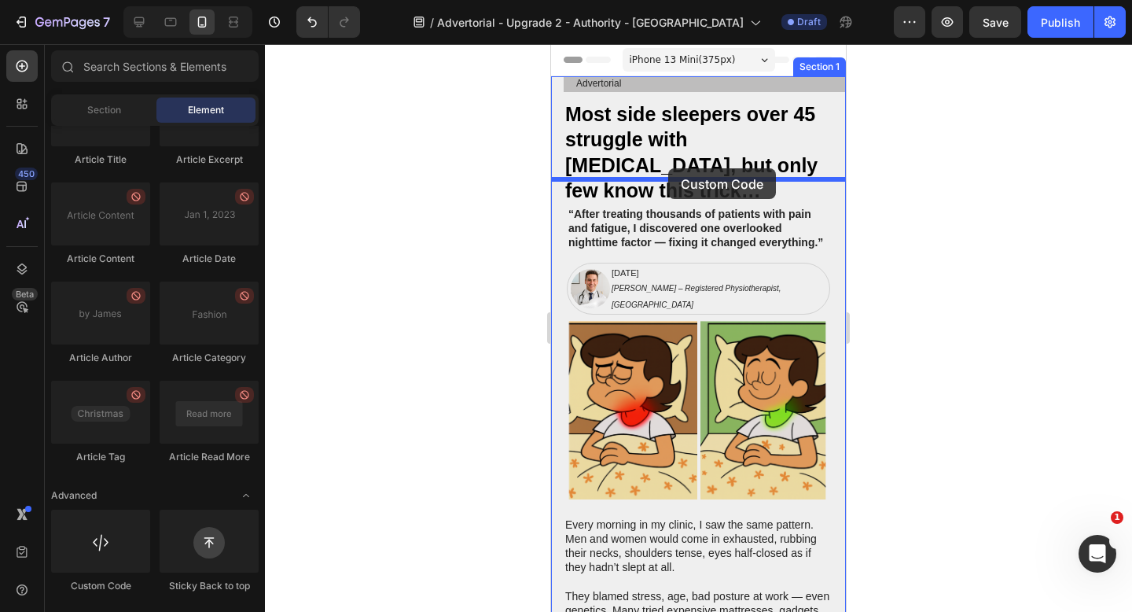
drag, startPoint x: 659, startPoint y: 601, endPoint x: 668, endPoint y: 168, distance: 433.2
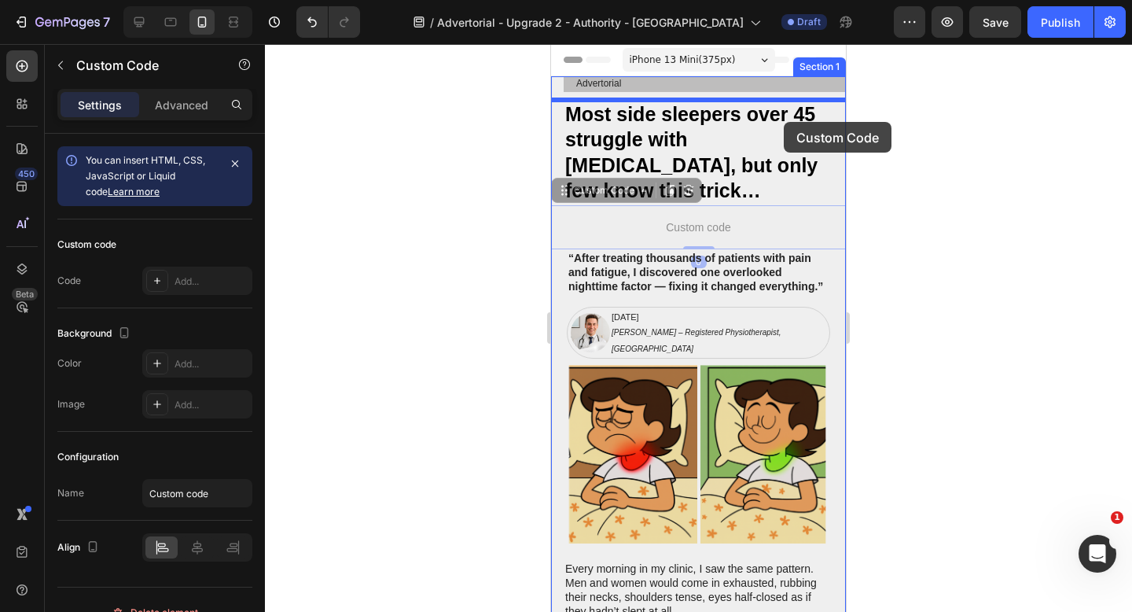
drag, startPoint x: 765, startPoint y: 206, endPoint x: 784, endPoint y: 122, distance: 86.2
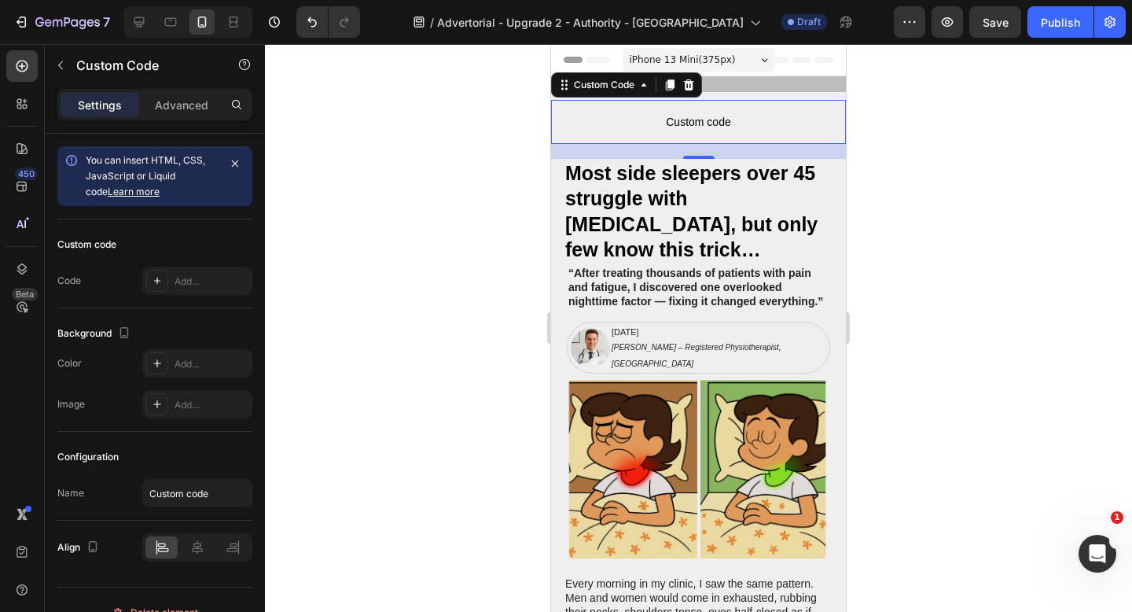
click at [720, 122] on span "Custom code" at bounding box center [698, 121] width 295 height 19
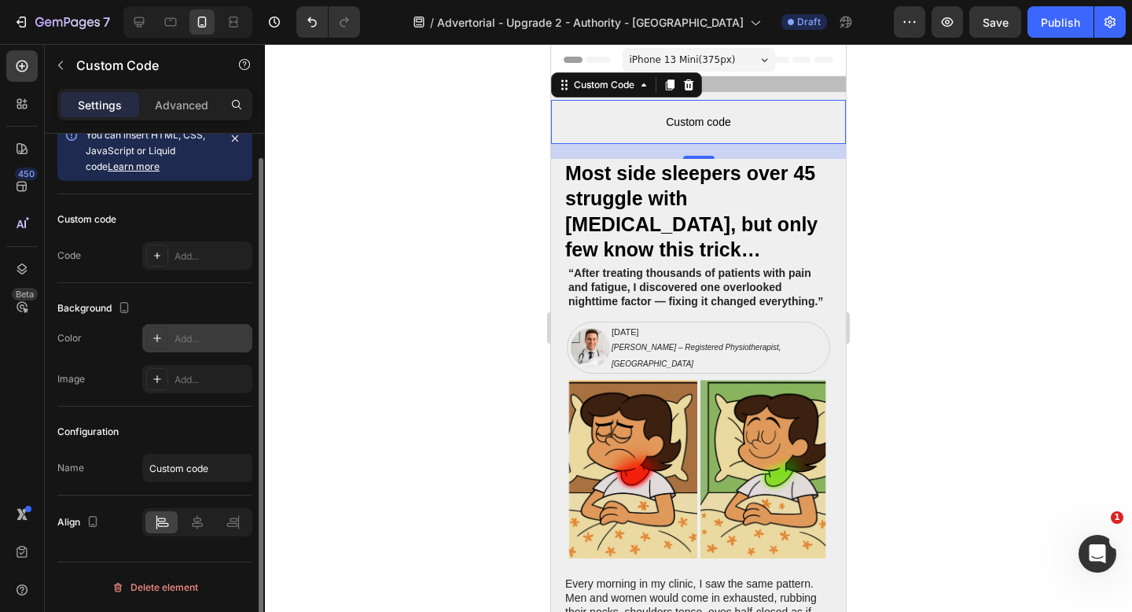
scroll to position [0, 0]
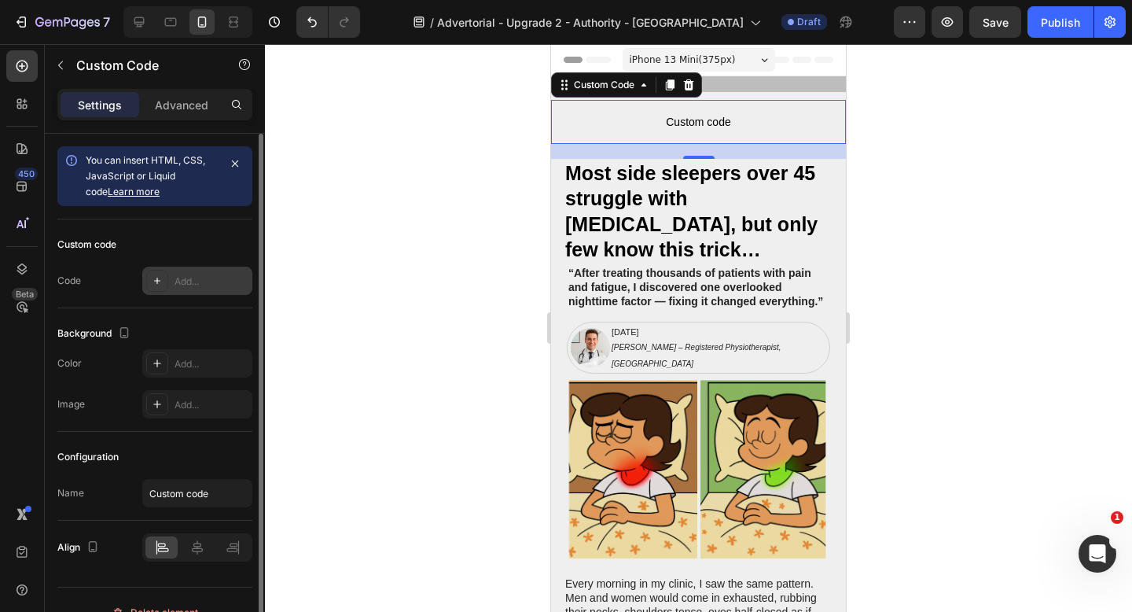
click at [185, 279] on div "Add..." at bounding box center [211, 281] width 74 height 14
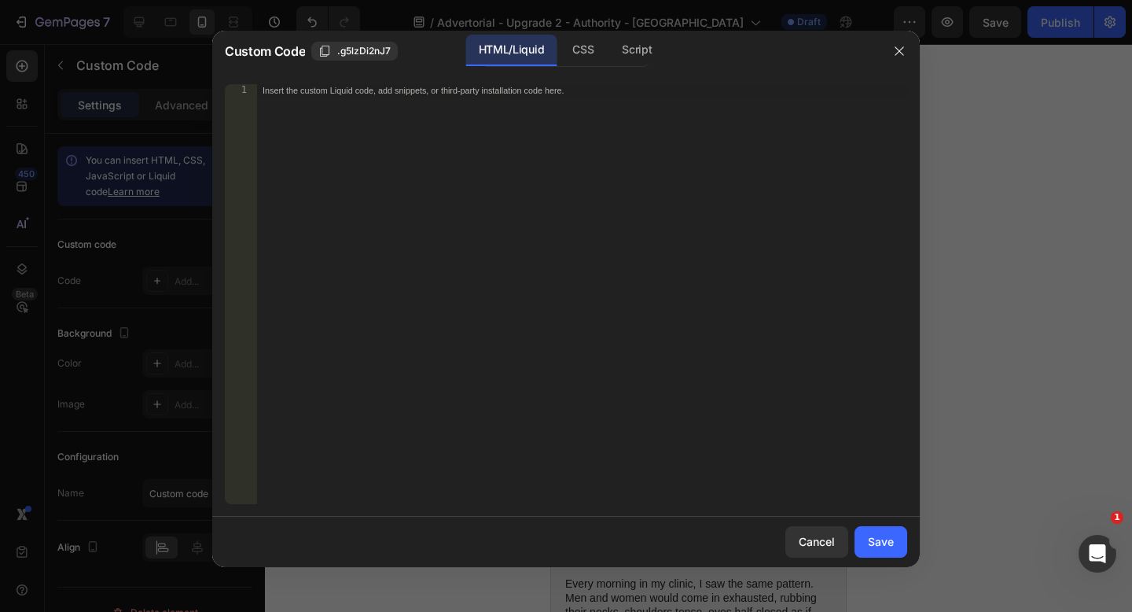
click at [377, 132] on div "Insert the custom Liquid code, add snippets, or third-party installation code h…" at bounding box center [581, 306] width 651 height 445
click at [576, 108] on div "Insert the custom Liquid code, add snippets, or third-party installation code h…" at bounding box center [581, 306] width 651 height 445
paste textarea "</div>"
type textarea "</div>"
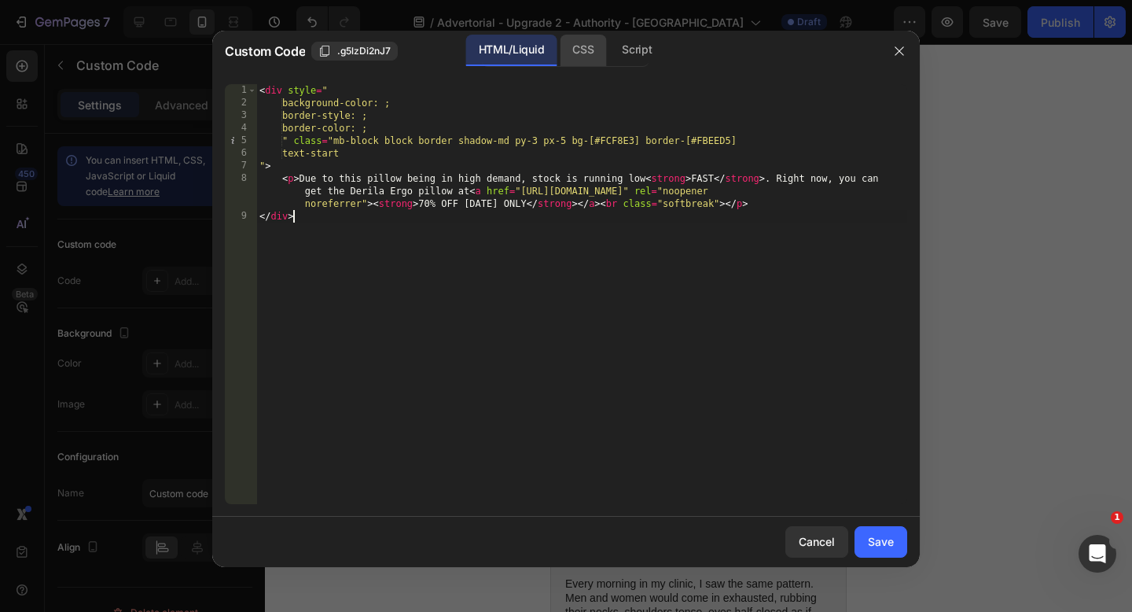
click at [580, 56] on div "CSS" at bounding box center [583, 50] width 46 height 31
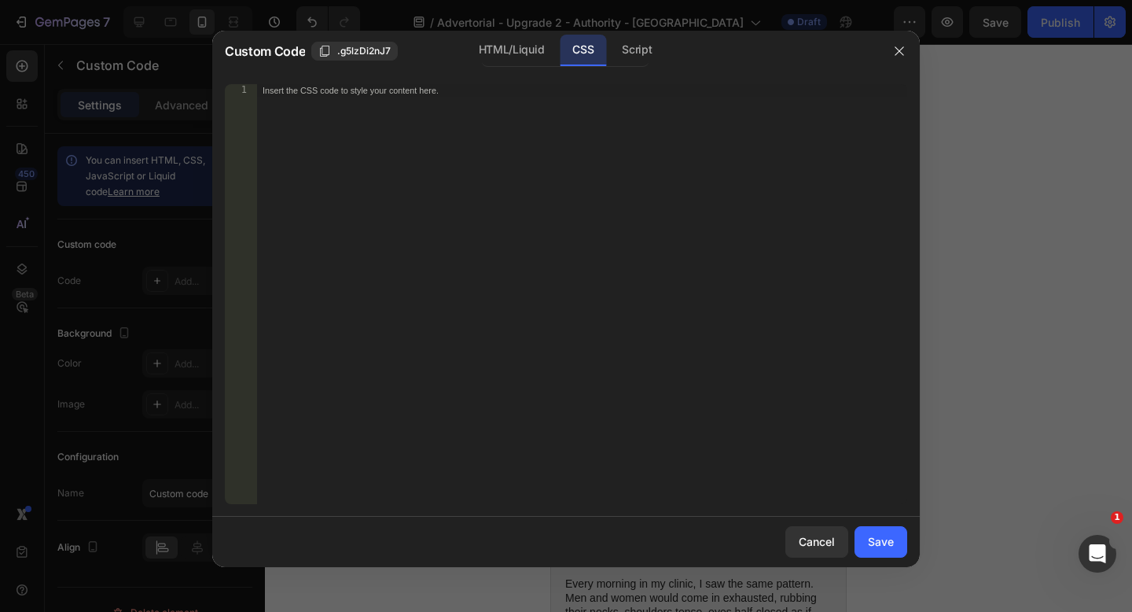
click at [516, 138] on div "Insert the CSS code to style your content here." at bounding box center [581, 306] width 651 height 445
paste textarea "</div>"
type textarea "</div>"
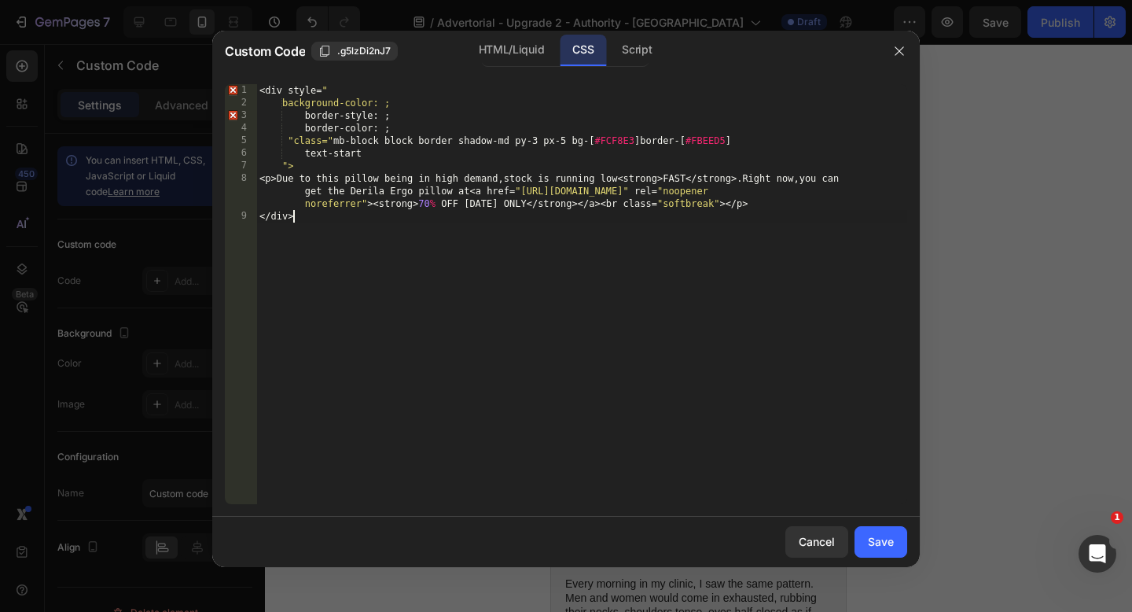
click at [841, 373] on div "< div style = " background-color: ; border-style : ; border-color : ; " class= …" at bounding box center [581, 306] width 651 height 445
click at [890, 542] on div "Save" at bounding box center [881, 541] width 26 height 17
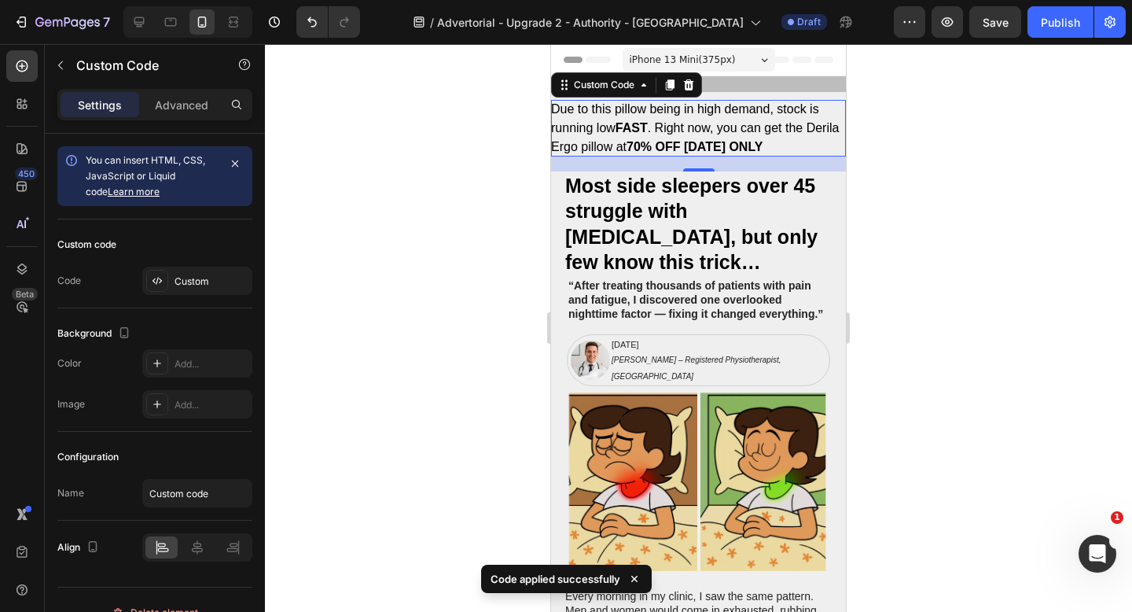
click at [960, 251] on div at bounding box center [698, 328] width 867 height 568
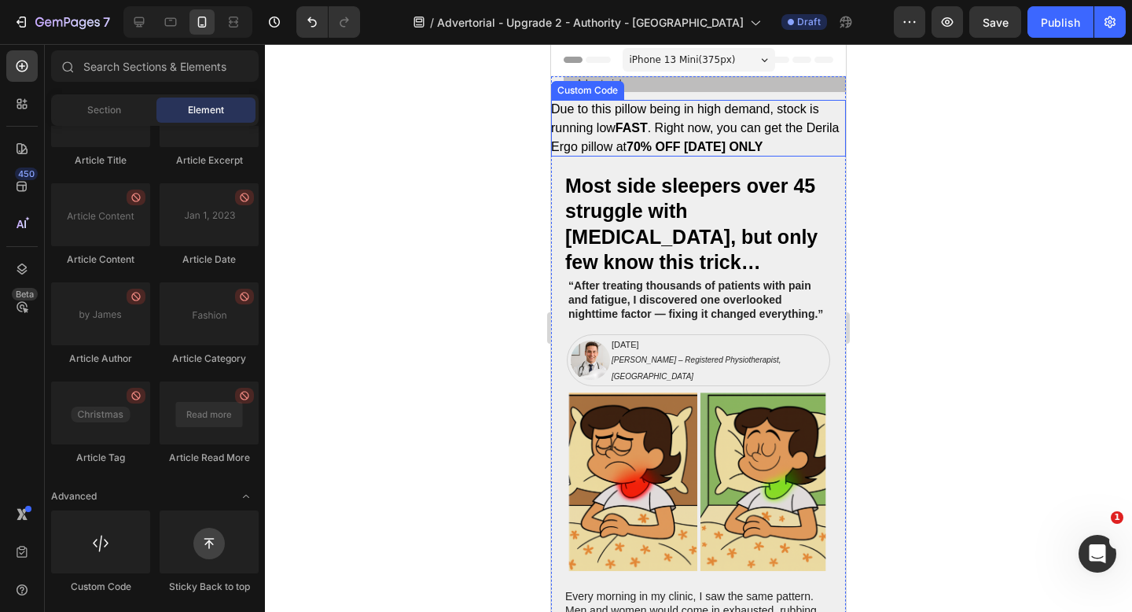
click at [717, 127] on p "Due to this pillow being in high demand, stock is running low FAST . Right now,…" at bounding box center [698, 128] width 295 height 57
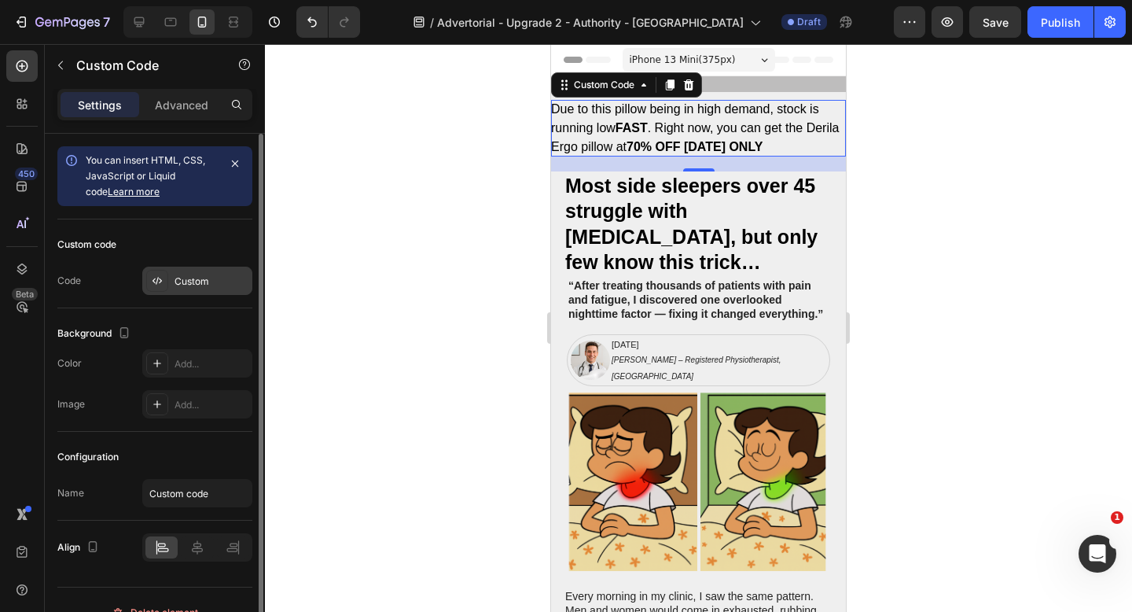
click at [183, 284] on div "Custom" at bounding box center [211, 281] width 74 height 14
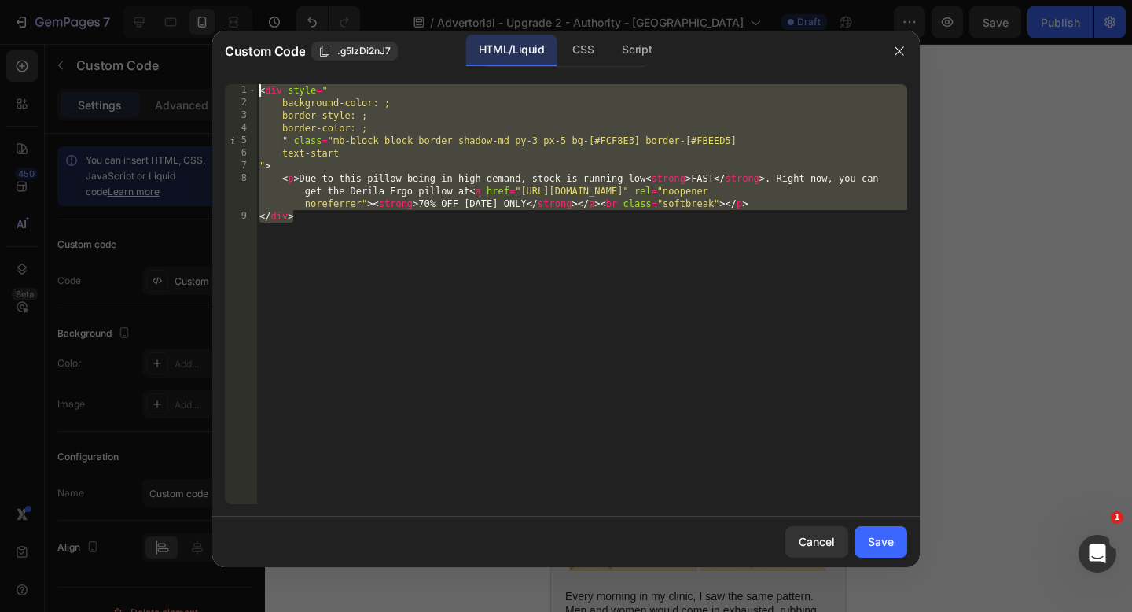
drag, startPoint x: 428, startPoint y: 252, endPoint x: 192, endPoint y: 28, distance: 325.8
click at [192, 28] on div "Custom Code .g5lzDi2nJ7 HTML/Liquid CSS Script </div> 1 2 3 4 5 6 7 8 9 < div s…" at bounding box center [566, 306] width 1132 height 612
paste textarea "/div>"
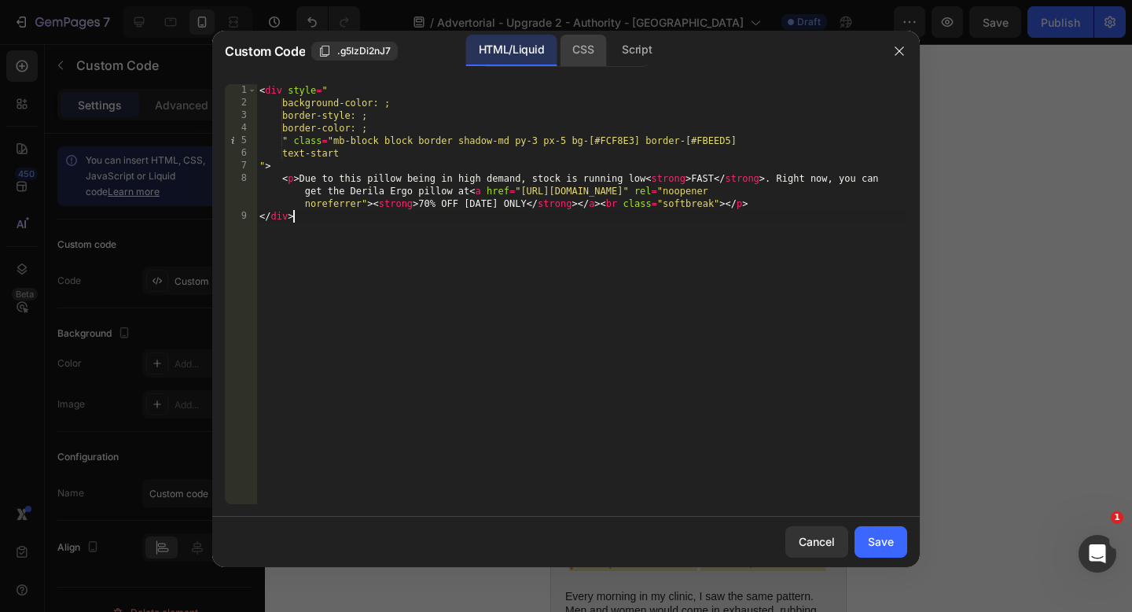
click at [580, 59] on div "CSS" at bounding box center [583, 50] width 46 height 31
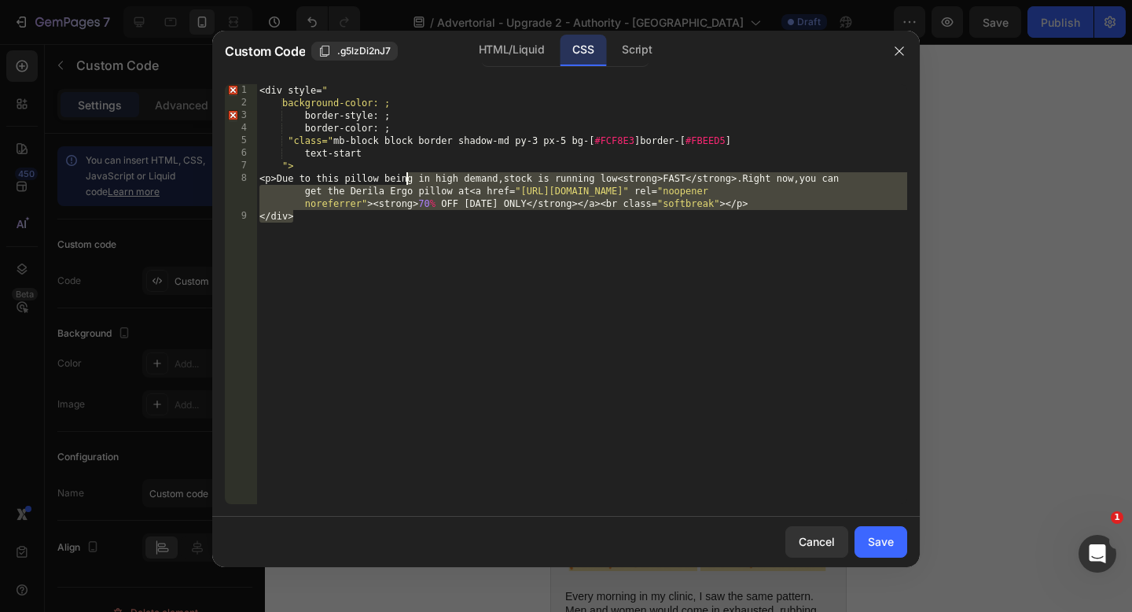
drag, startPoint x: 506, startPoint y: 252, endPoint x: 274, endPoint y: 59, distance: 301.9
click at [274, 59] on div "Custom Code .g5lzDi2nJ7 HTML/Liquid CSS Script <p>Due to this pillow being in h…" at bounding box center [565, 299] width 707 height 536
type textarea "<div style=" background-color: ;"
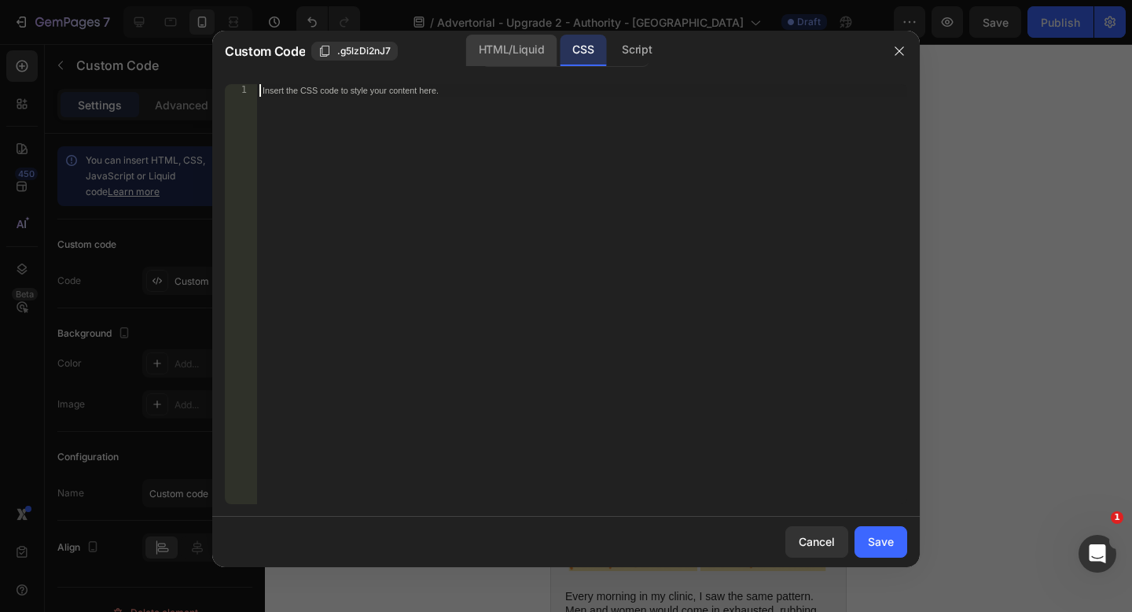
click at [515, 58] on div "HTML/Liquid" at bounding box center [511, 50] width 90 height 31
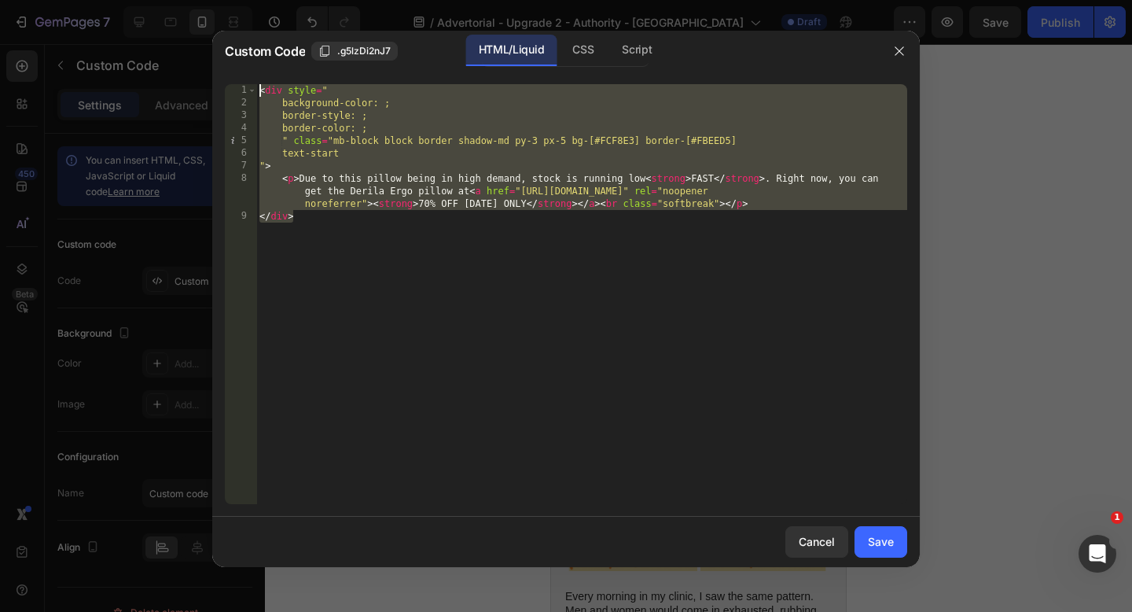
drag, startPoint x: 446, startPoint y: 265, endPoint x: 109, endPoint y: 4, distance: 425.8
click at [109, 4] on div "Custom Code .g5lzDi2nJ7 HTML/Liquid CSS Script <p>Due to this pillow being in h…" at bounding box center [566, 306] width 1132 height 612
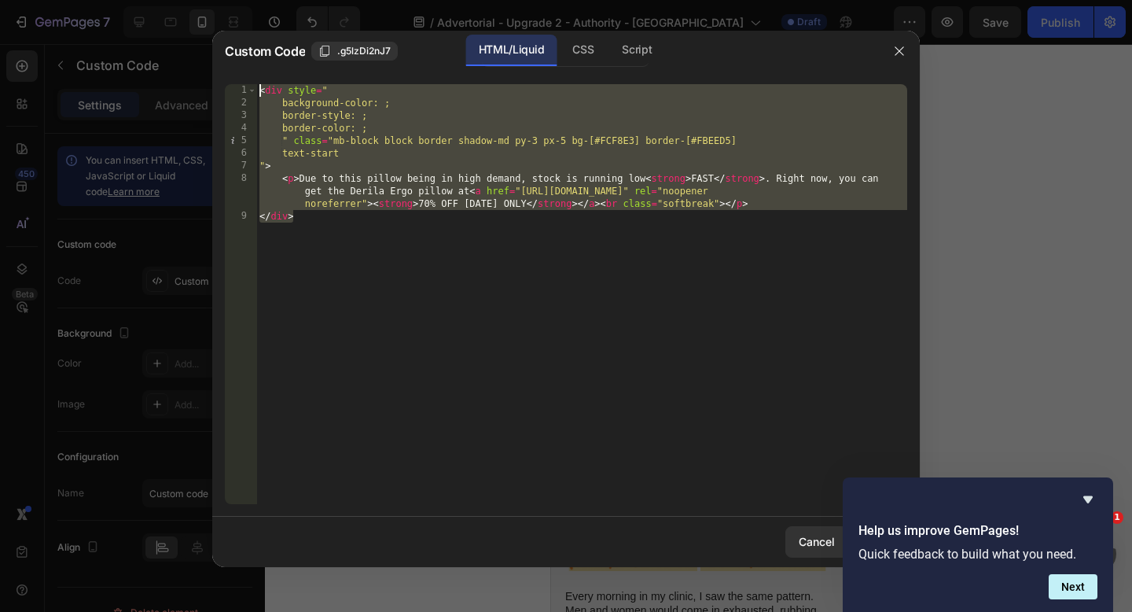
paste textarea "/div>"
type textarea "</div>"
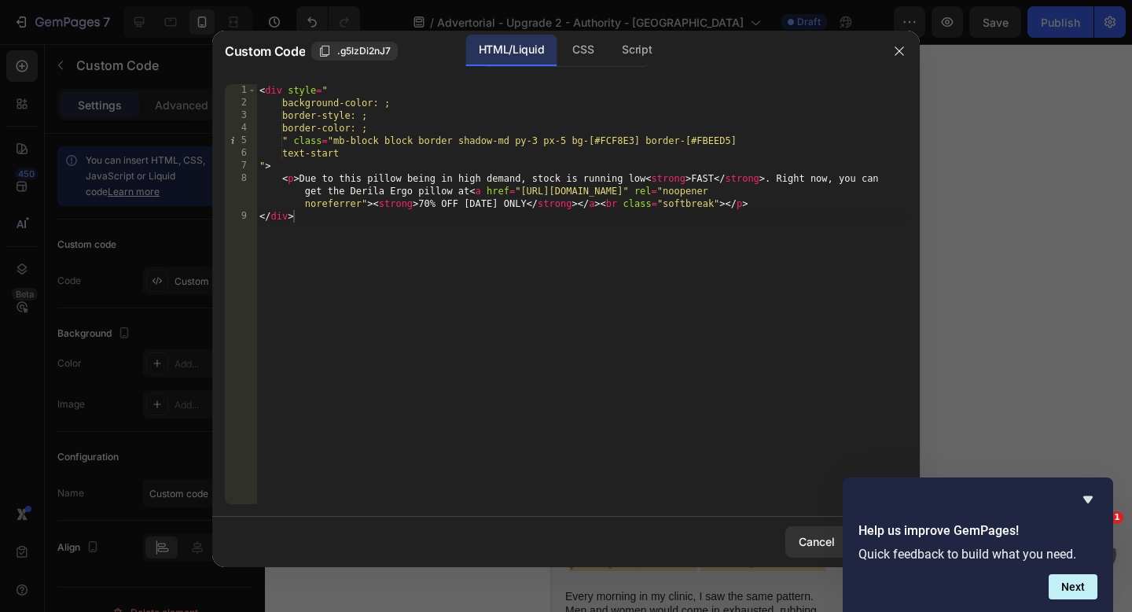
click at [1042, 386] on div at bounding box center [566, 306] width 1132 height 612
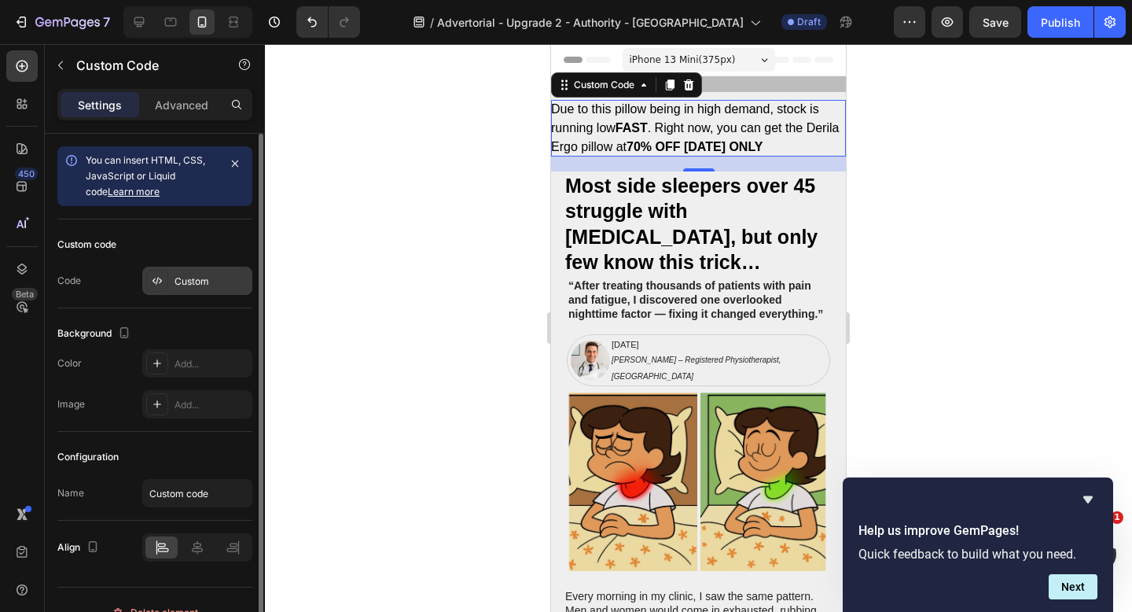
click at [196, 290] on div "Custom" at bounding box center [197, 280] width 110 height 28
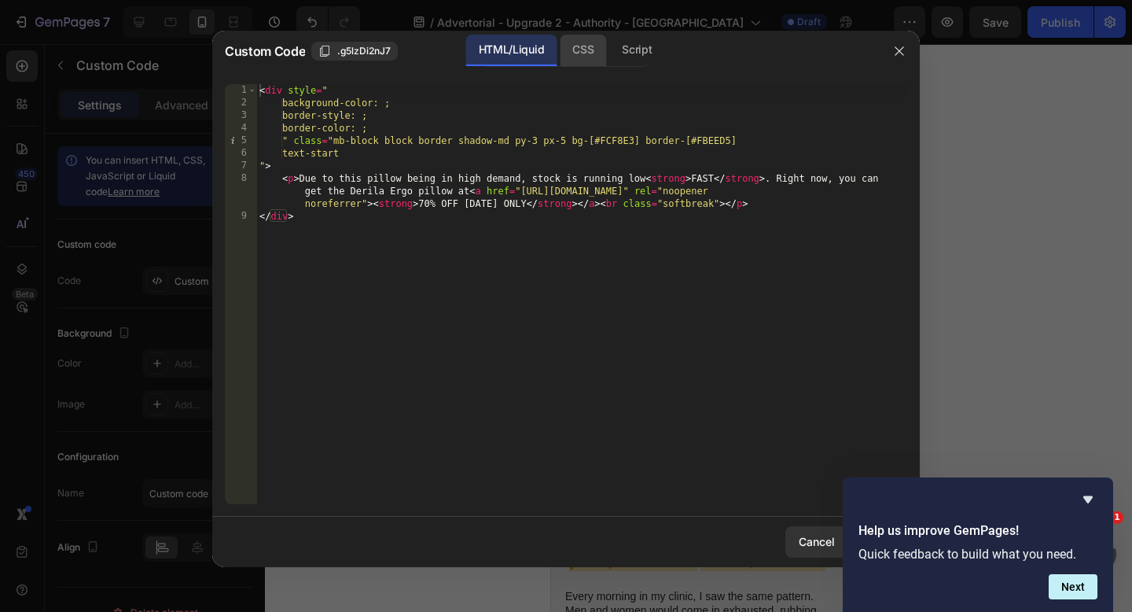
click at [586, 53] on div "CSS" at bounding box center [583, 50] width 46 height 31
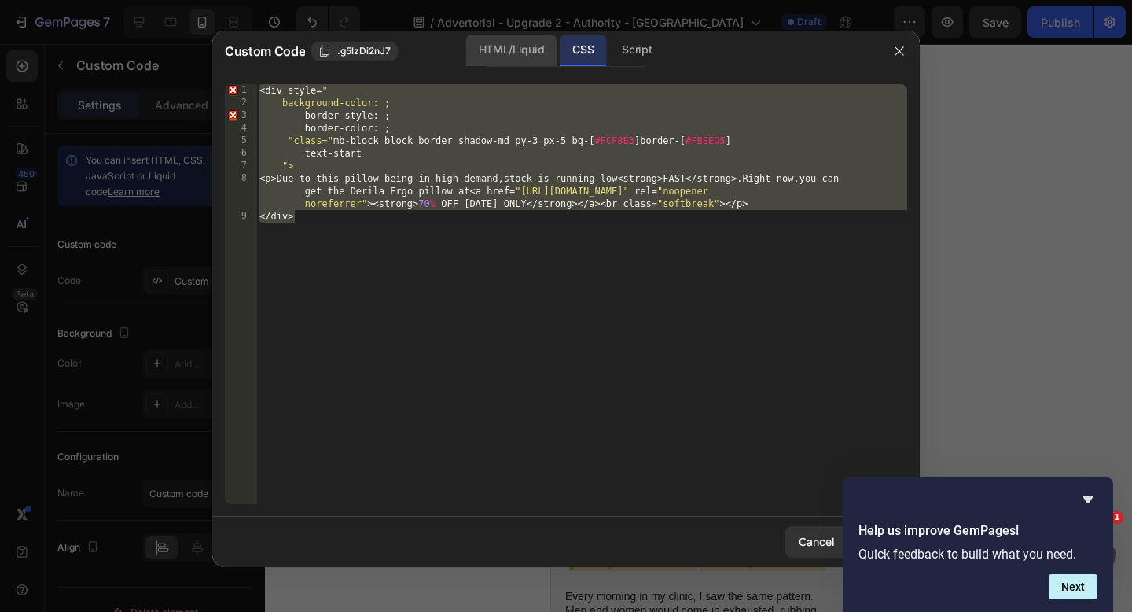
click at [511, 53] on div "HTML/Liquid" at bounding box center [511, 50] width 90 height 31
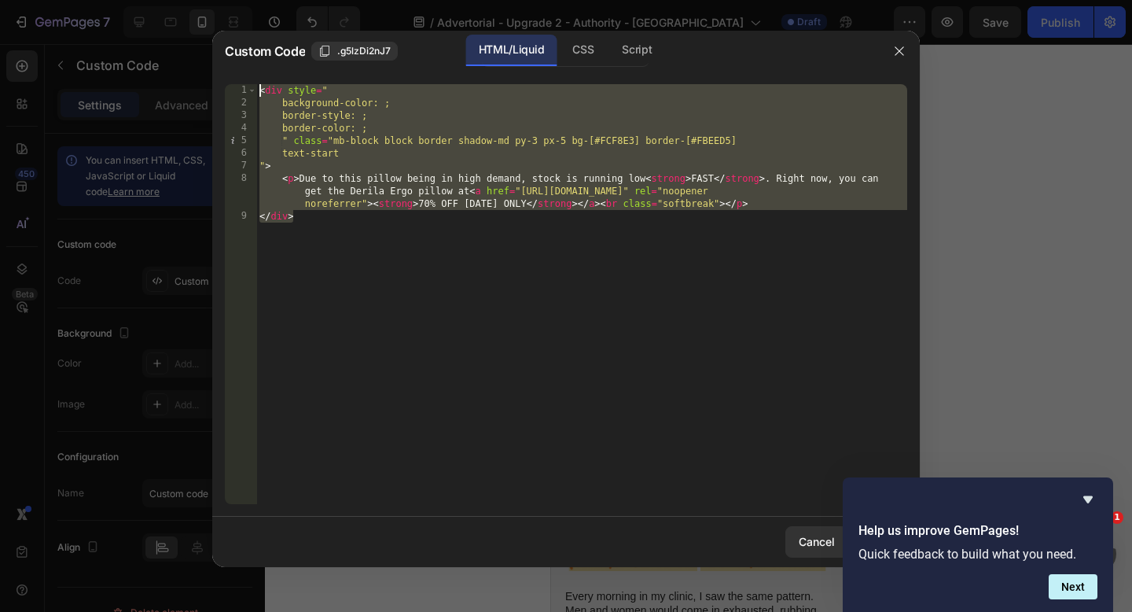
drag, startPoint x: 488, startPoint y: 320, endPoint x: 211, endPoint y: 68, distance: 374.5
click at [211, 68] on div "Custom Code .g5lzDi2nJ7 HTML/Liquid CSS Script <p>Due to this pillow being in h…" at bounding box center [566, 306] width 1132 height 612
type textarea "<div style=" background-color: ;"
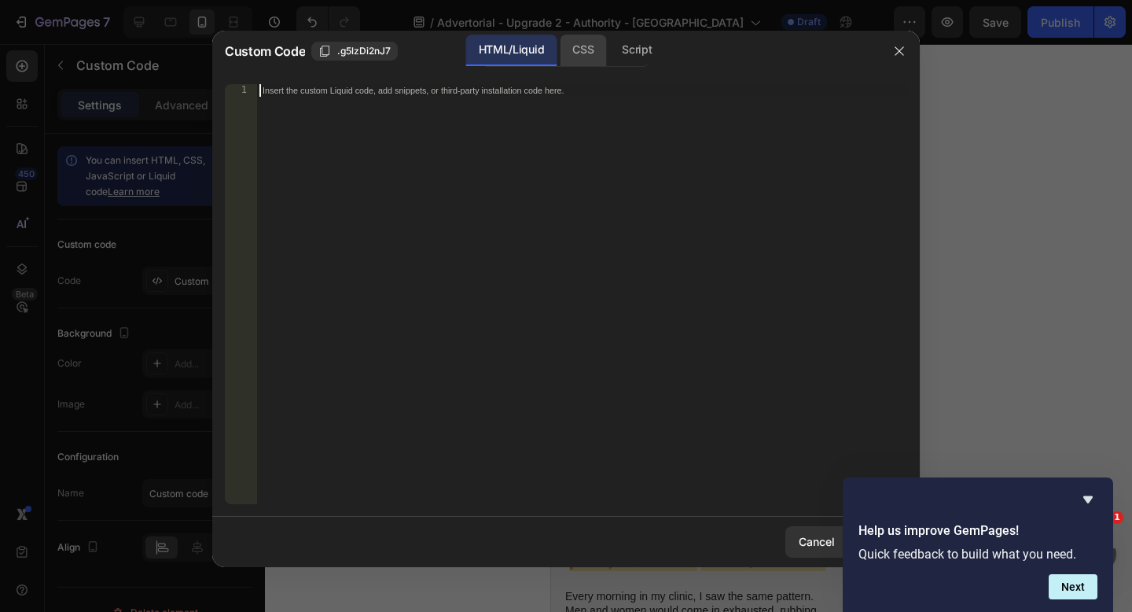
click at [591, 44] on div "CSS" at bounding box center [583, 50] width 46 height 31
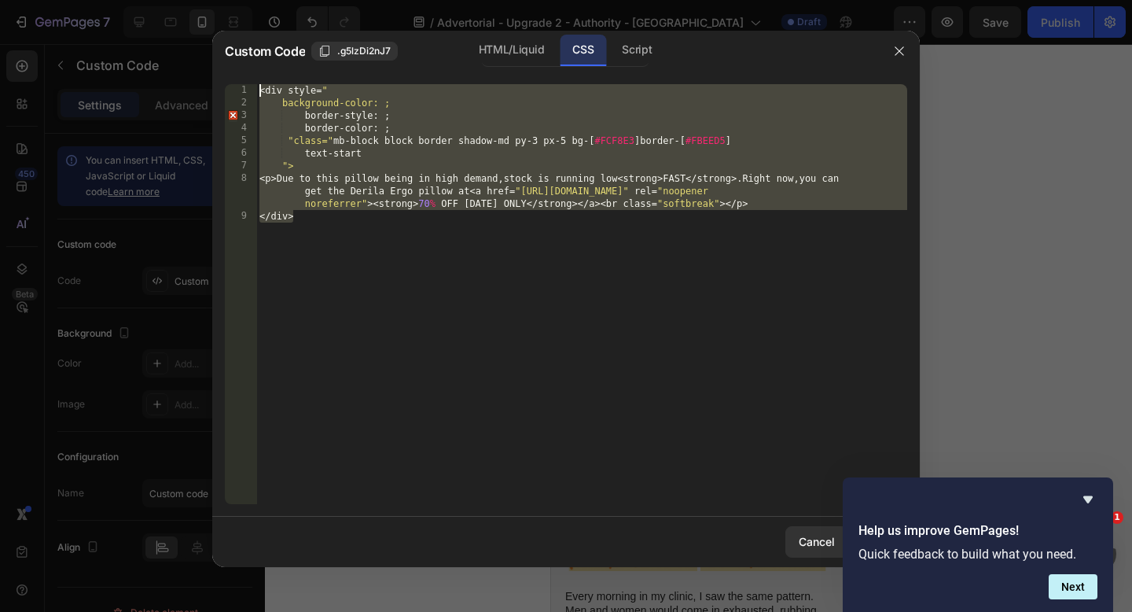
drag, startPoint x: 542, startPoint y: 260, endPoint x: 145, endPoint y: -2, distance: 476.6
click at [145, 0] on html "7 Version history / Advertorial - Upgrade 2 - Authority - Sorana Draft Preview …" at bounding box center [566, 0] width 1132 height 0
type textarea "<div style=" background-color: ;"
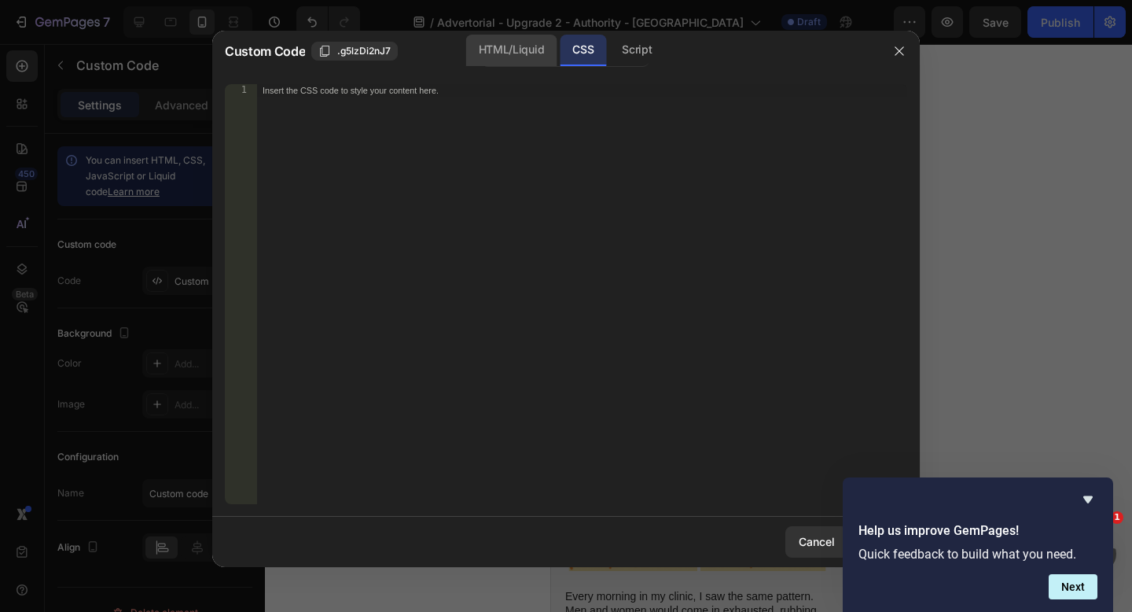
click at [518, 46] on div "HTML/Liquid" at bounding box center [511, 50] width 90 height 31
click at [446, 161] on div "Insert the custom Liquid code, add snippets, or third-party installation code h…" at bounding box center [581, 306] width 651 height 445
paste textarea "</div>"
type textarea "</div>"
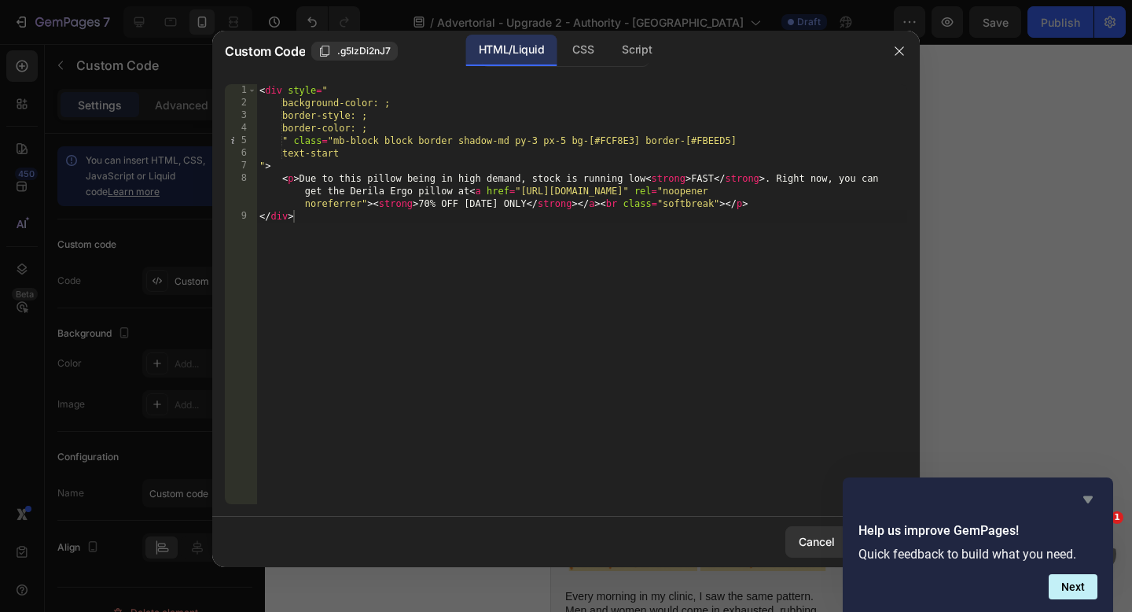
click at [1084, 496] on icon "Hide survey" at bounding box center [1087, 499] width 9 height 7
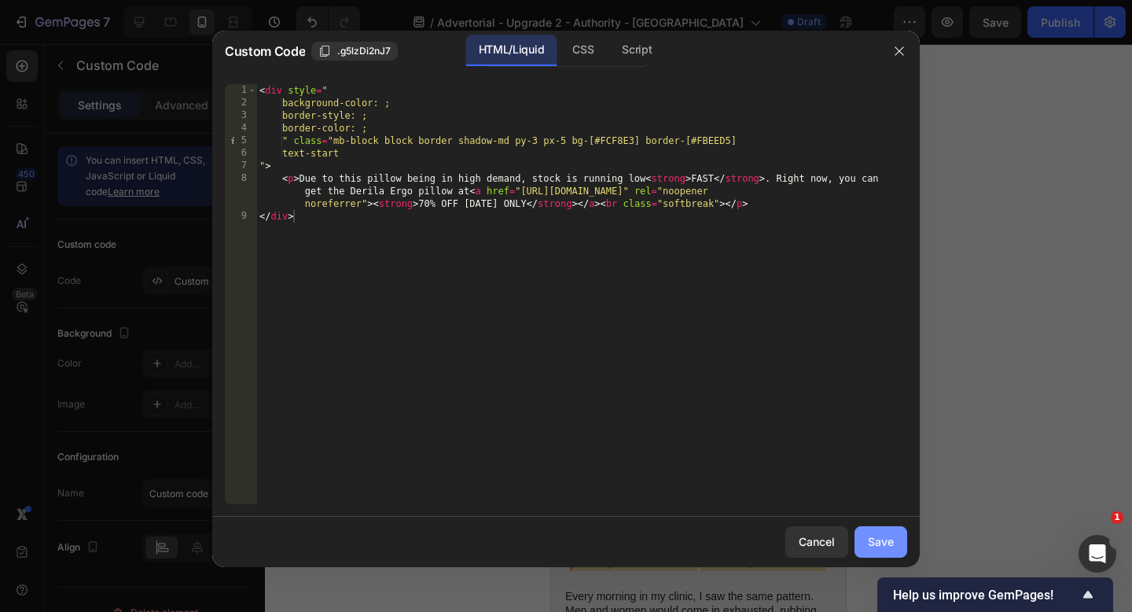
click at [884, 540] on div "Save" at bounding box center [881, 541] width 26 height 17
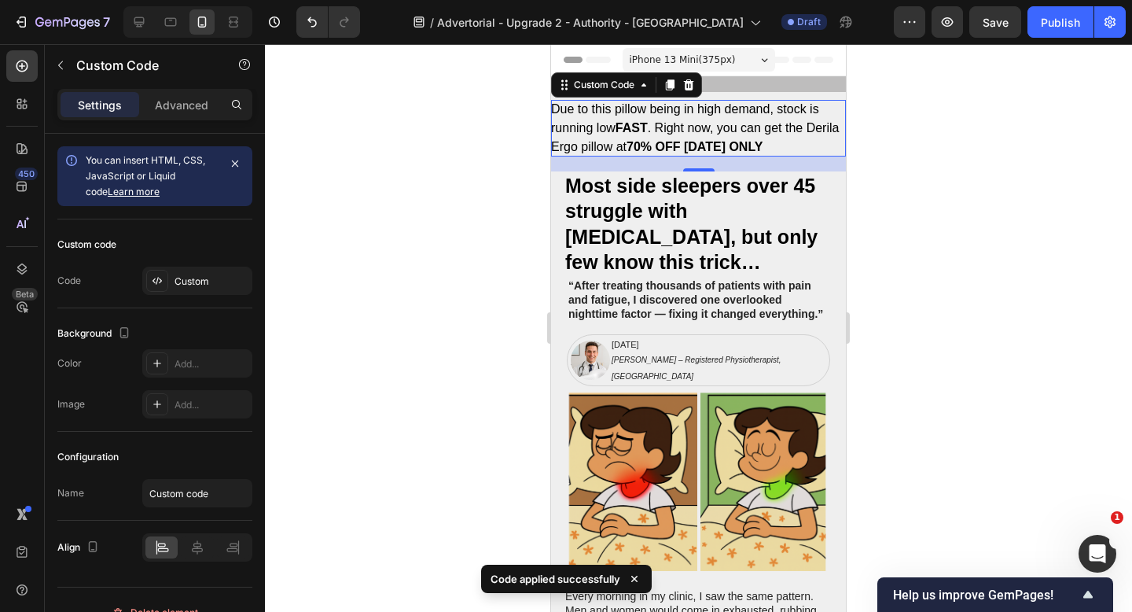
click at [742, 125] on p "Due to this pillow being in high demand, stock is running low FAST . Right now,…" at bounding box center [698, 128] width 295 height 57
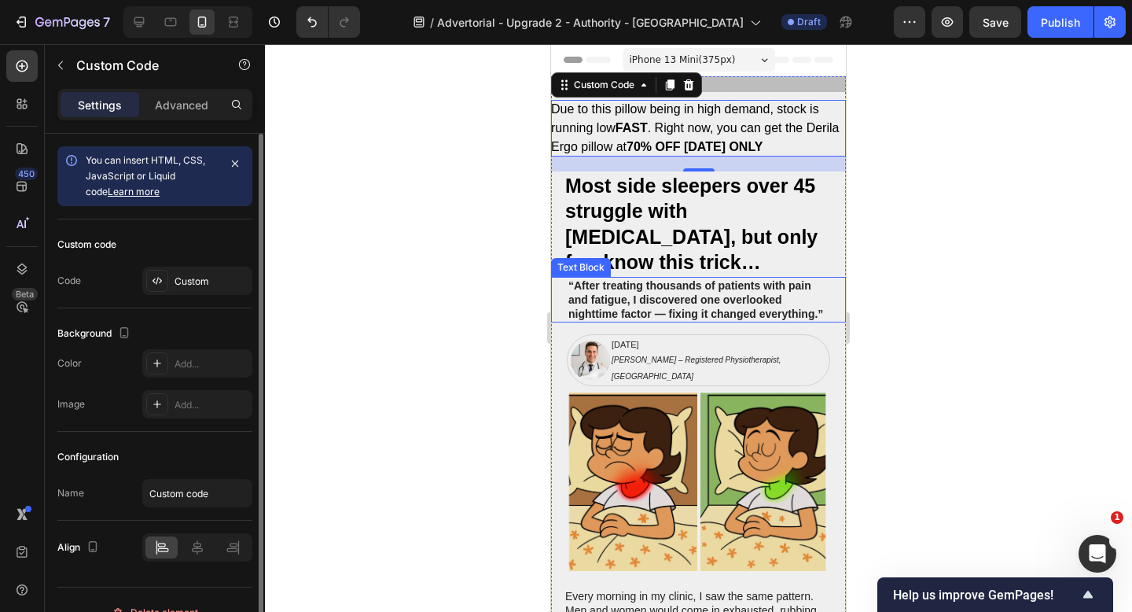
click at [654, 211] on h2 "Most side sleepers over 45 struggle with [MEDICAL_DATA], but only few know this…" at bounding box center [705, 223] width 282 height 105
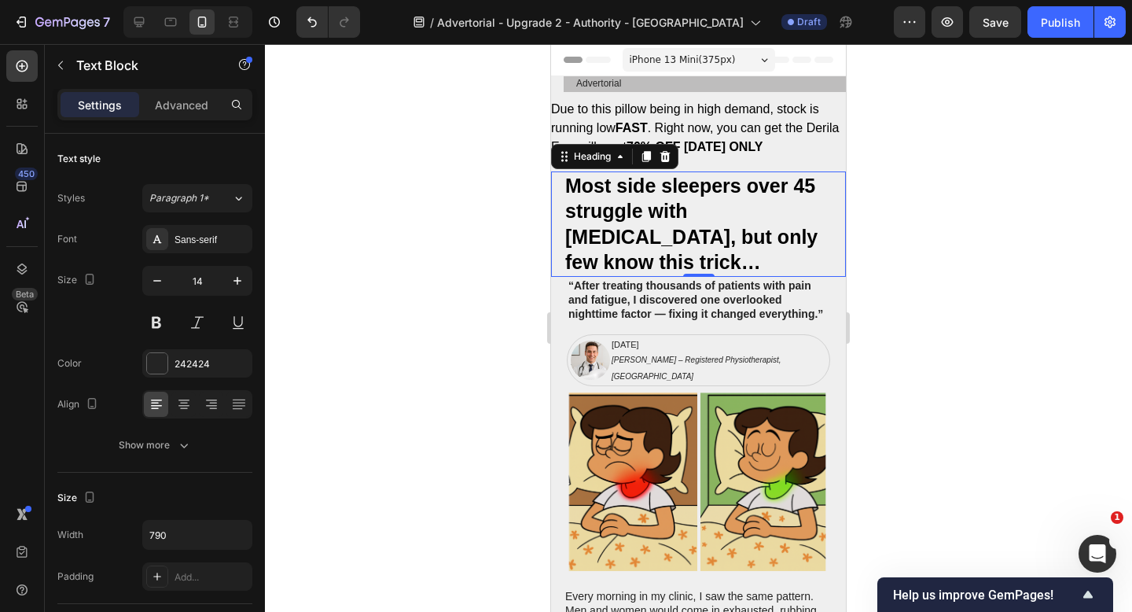
click at [717, 278] on p "“After treating thousands of patients with pain and fatigue, I discovered one o…" at bounding box center [698, 299] width 260 height 43
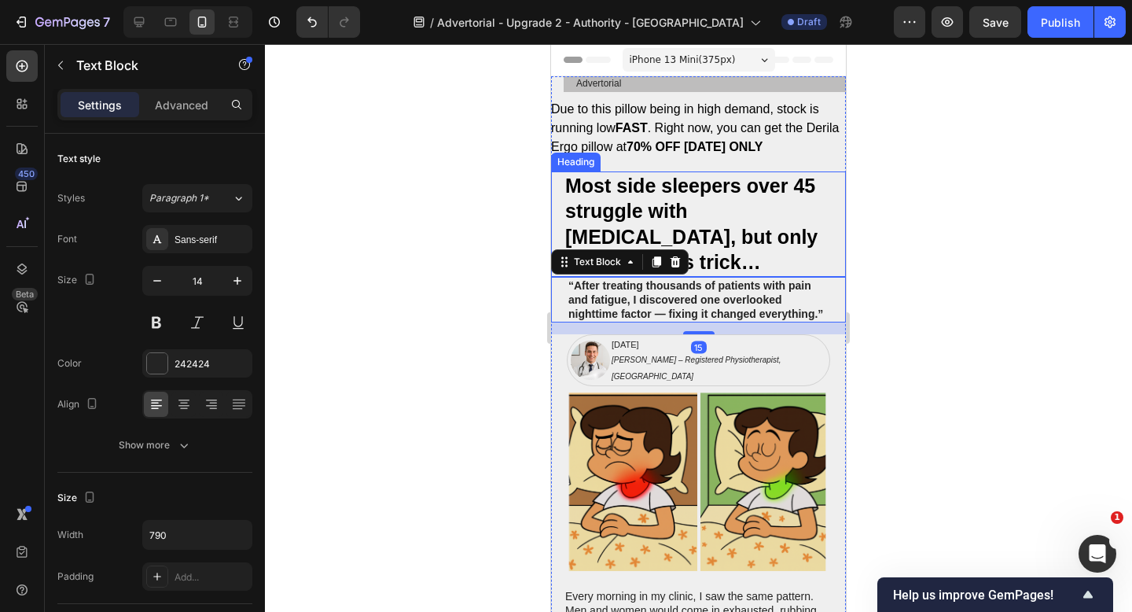
click at [753, 179] on h2 "Most side sleepers over 45 struggle with [MEDICAL_DATA], but only few know this…" at bounding box center [705, 223] width 282 height 105
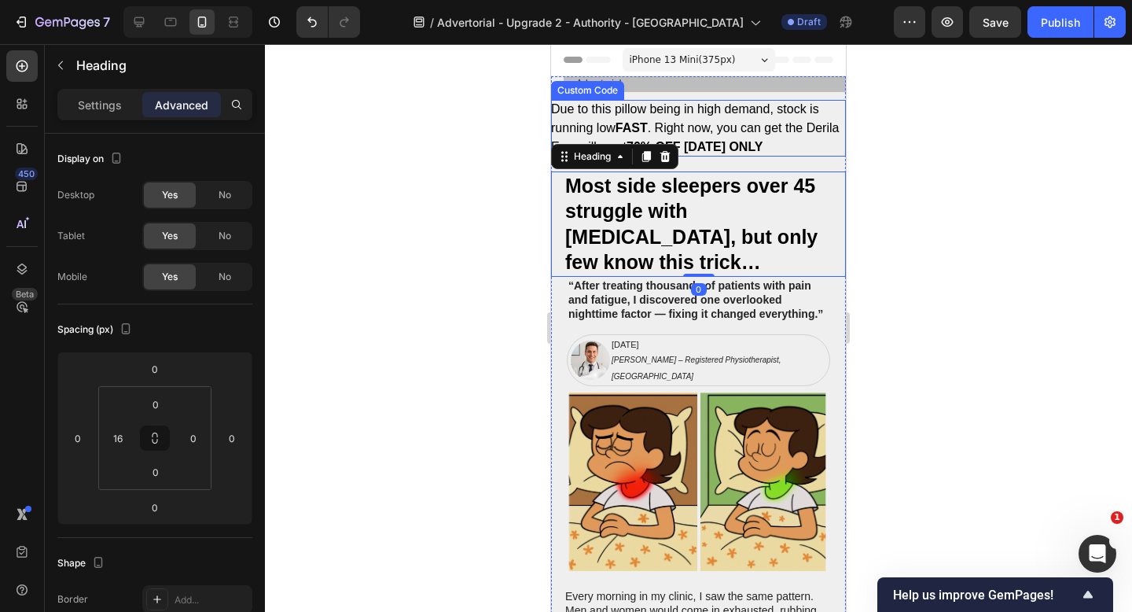
click at [753, 117] on p "Due to this pillow being in high demand, stock is running low FAST . Right now,…" at bounding box center [698, 128] width 295 height 57
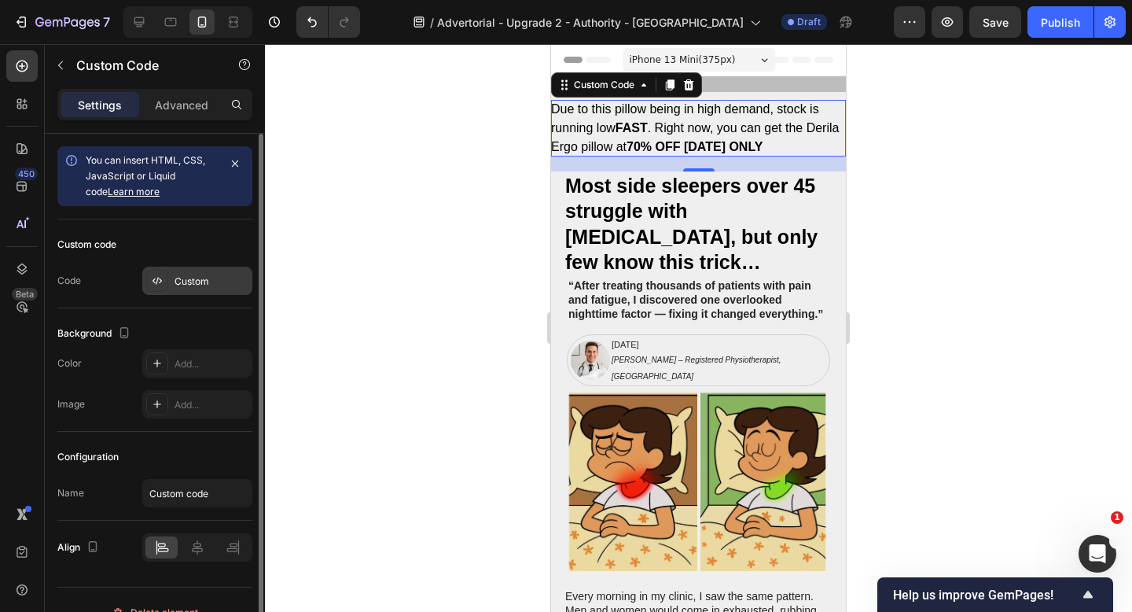
click at [204, 275] on div "Custom" at bounding box center [211, 281] width 74 height 14
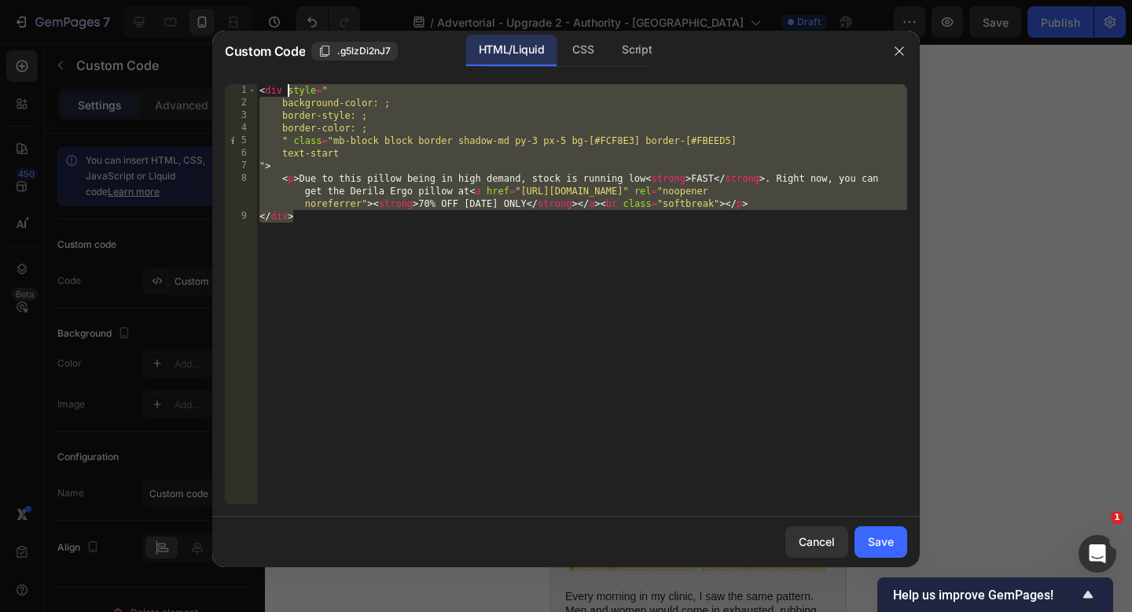
drag, startPoint x: 476, startPoint y: 241, endPoint x: 259, endPoint y: 70, distance: 276.6
click at [259, 70] on div "Custom Code .g5lzDi2nJ7 HTML/Liquid CSS Script </div> 1 2 3 4 5 6 7 8 9 < div s…" at bounding box center [565, 299] width 707 height 536
type textarea "<div style=" background-color: ;"
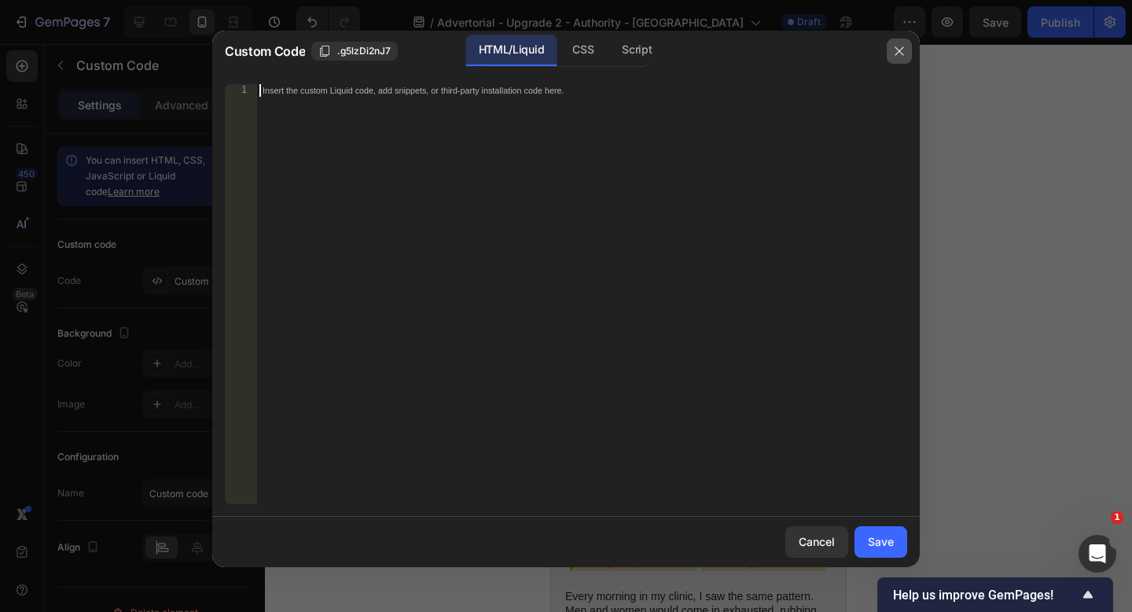
click at [901, 50] on icon "button" at bounding box center [899, 51] width 13 height 13
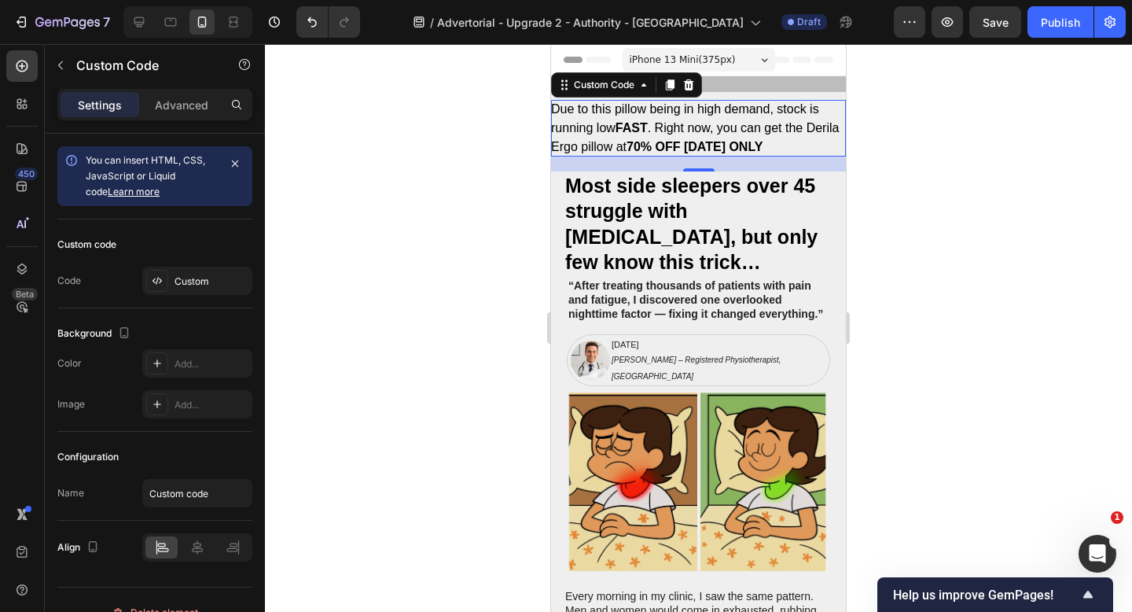
click at [602, 130] on p "Due to this pillow being in high demand, stock is running low FAST . Right now,…" at bounding box center [698, 128] width 295 height 57
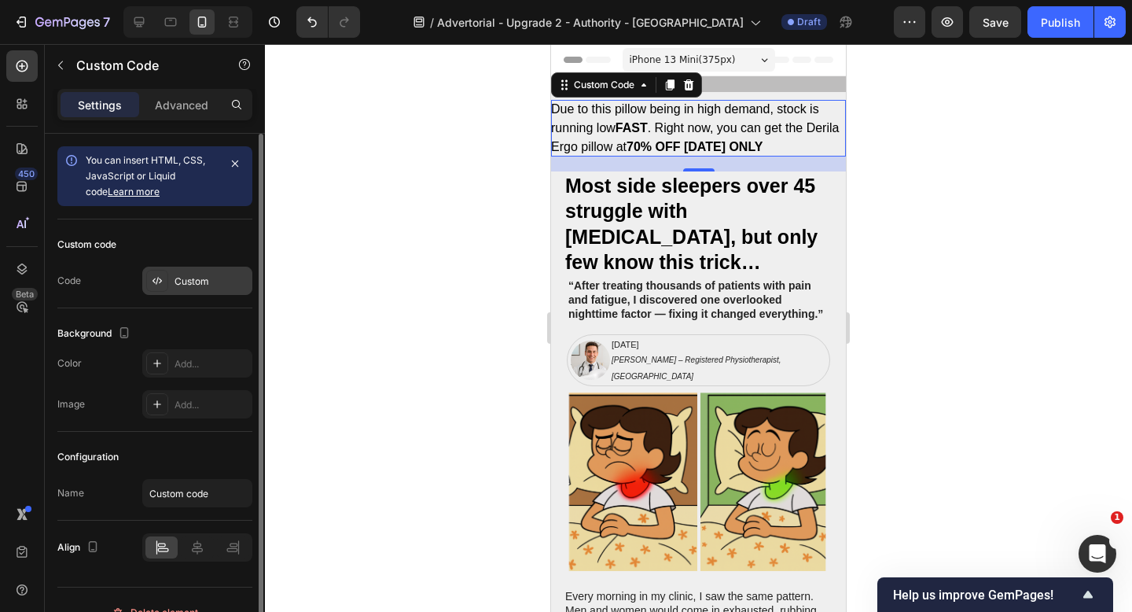
click at [184, 283] on div "Custom" at bounding box center [211, 281] width 74 height 14
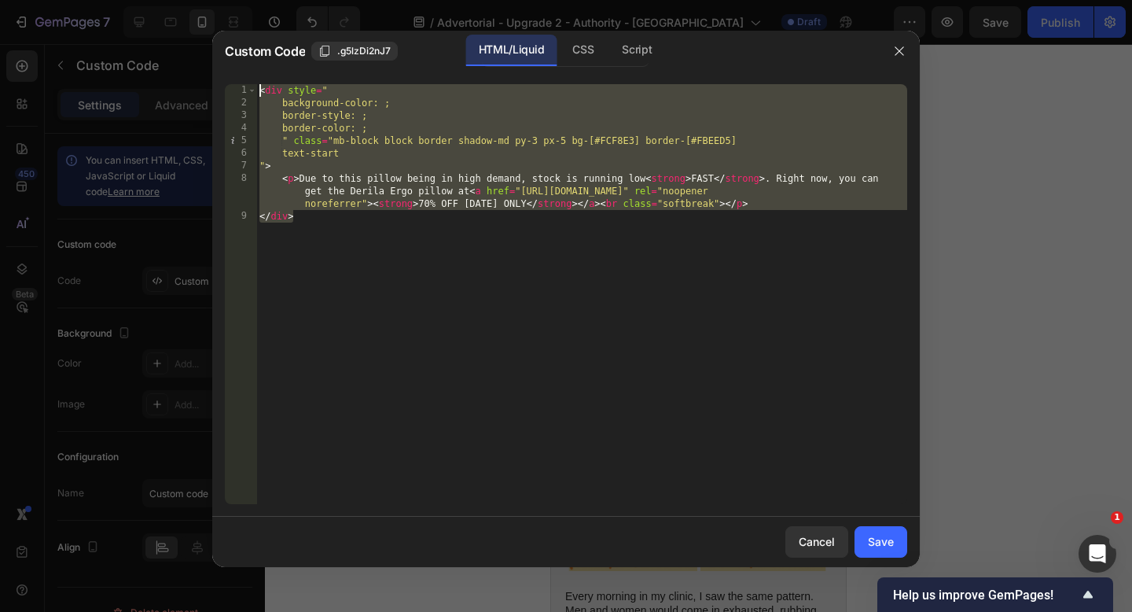
drag, startPoint x: 548, startPoint y: 277, endPoint x: 242, endPoint y: 79, distance: 364.3
click at [242, 79] on div "</div> 1 2 3 4 5 6 7 8 9 < div style = " background-color: ; border-style: ; bo…" at bounding box center [565, 294] width 707 height 445
type textarea "<div style=" background-color: ;"
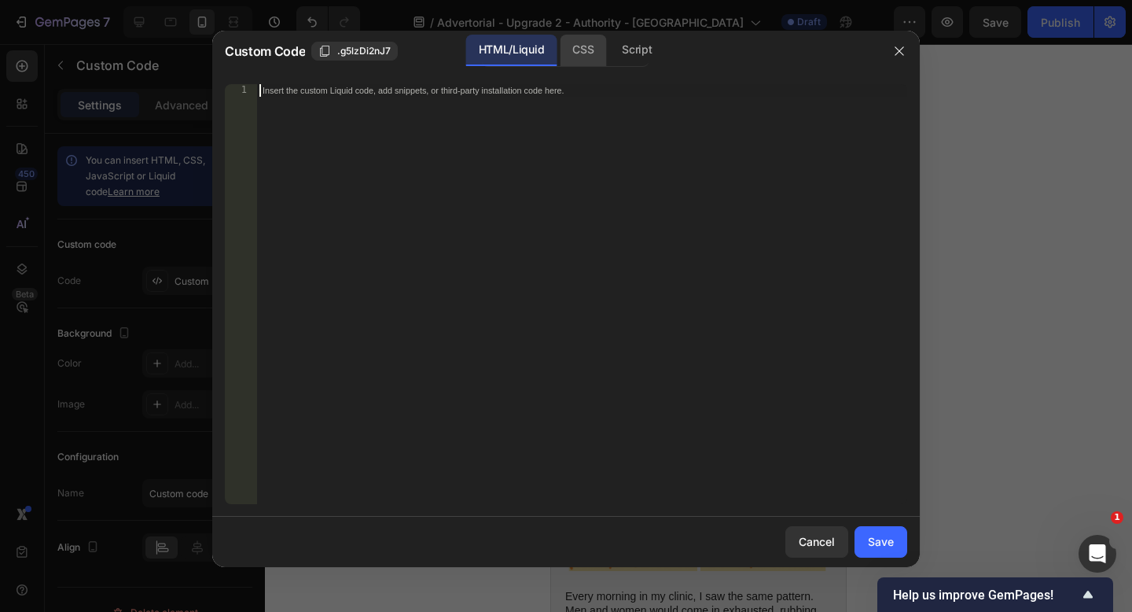
click at [587, 52] on div "CSS" at bounding box center [583, 50] width 46 height 31
click at [887, 538] on div "Save" at bounding box center [881, 541] width 26 height 17
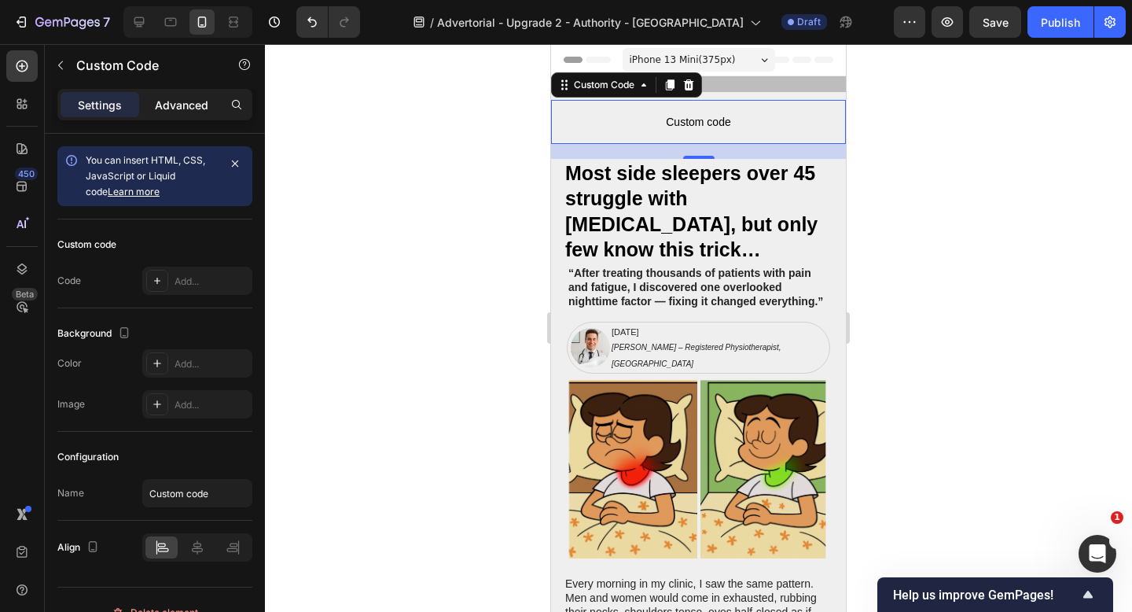
click at [169, 92] on div "Advanced" at bounding box center [181, 104] width 79 height 25
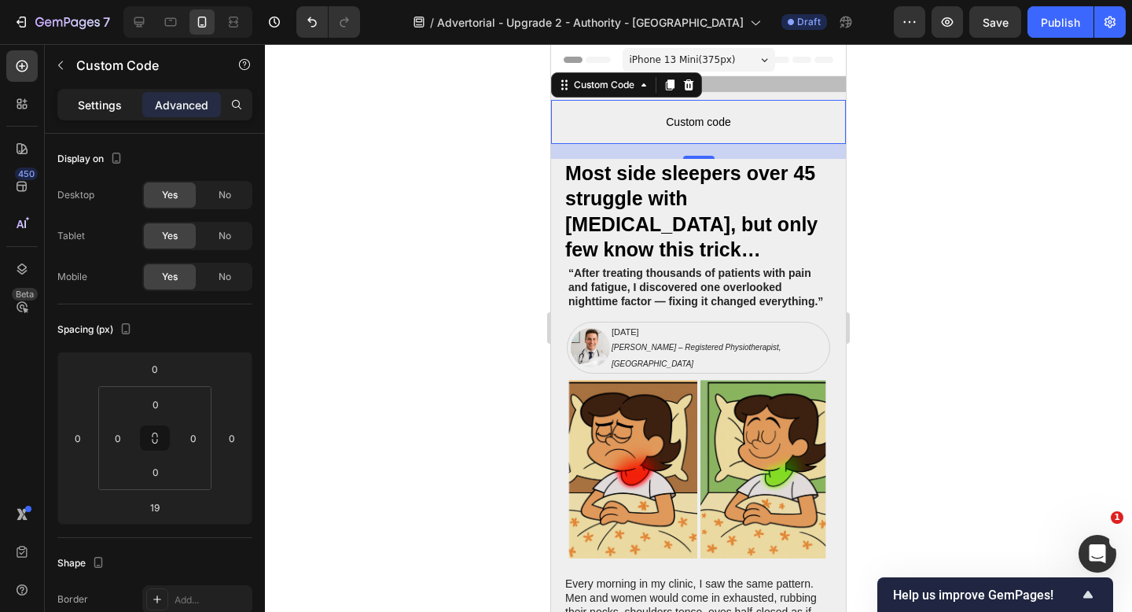
click at [119, 107] on p "Settings" at bounding box center [100, 105] width 44 height 17
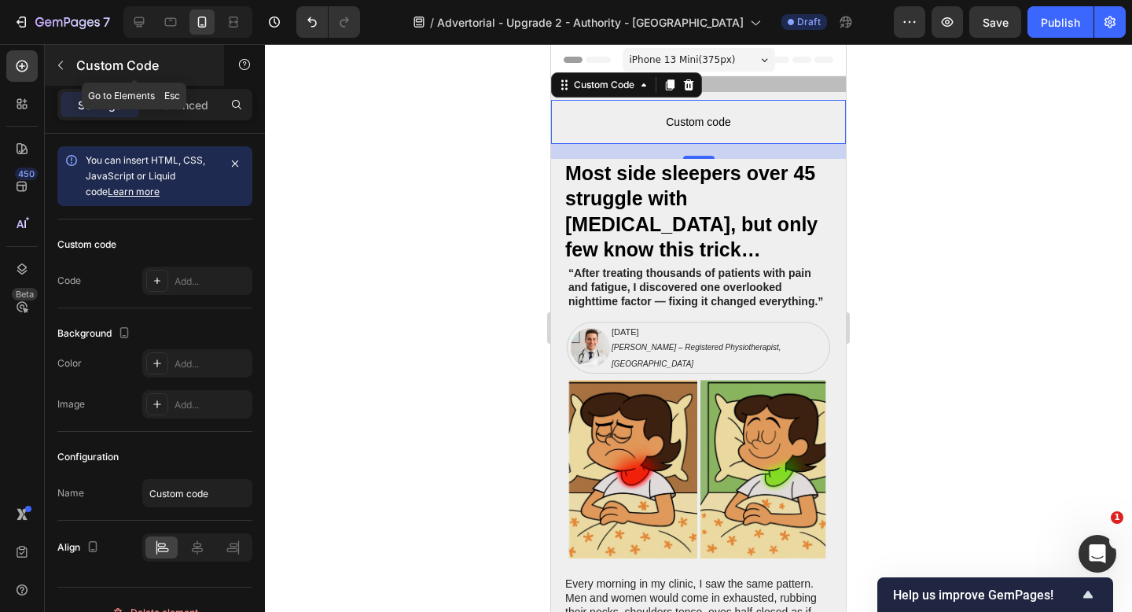
click at [65, 71] on icon "button" at bounding box center [60, 65] width 13 height 13
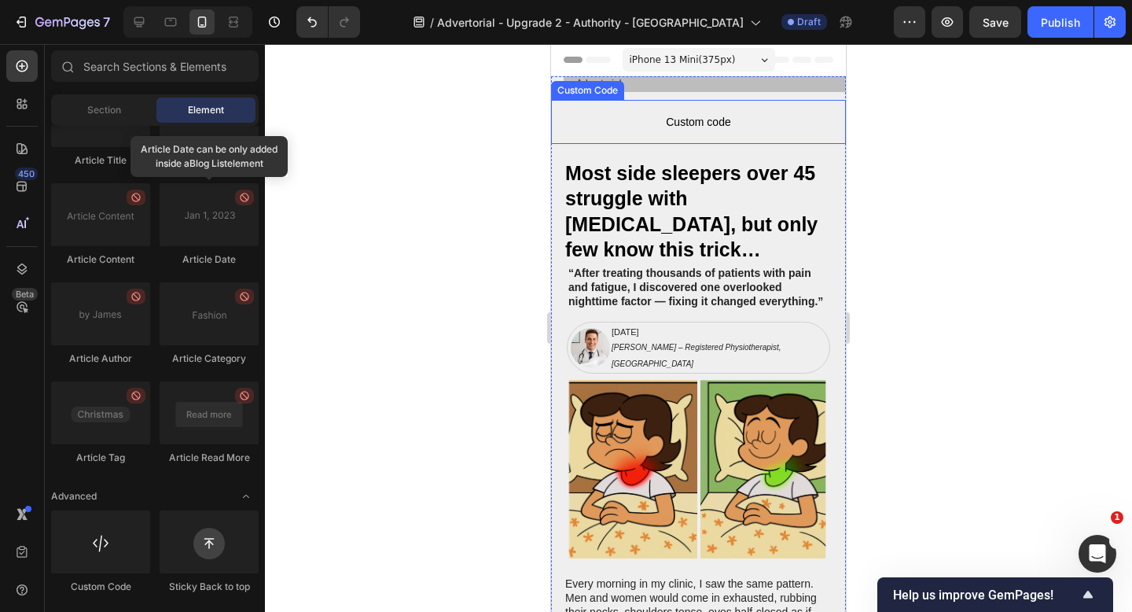
click at [648, 116] on span "Custom code" at bounding box center [698, 121] width 295 height 19
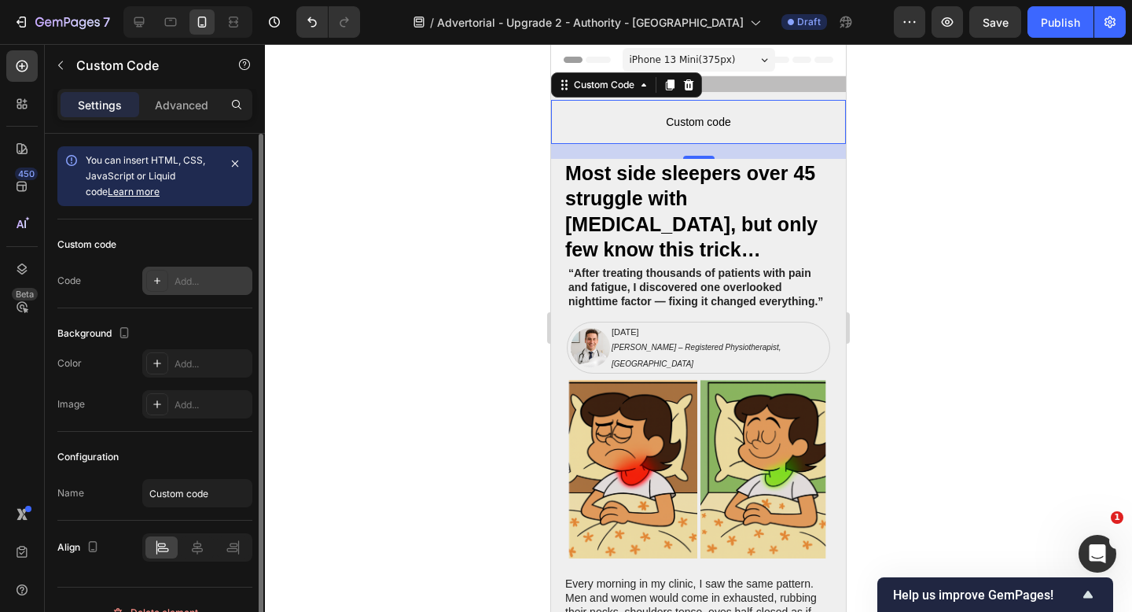
click at [208, 281] on div "Add..." at bounding box center [211, 281] width 74 height 14
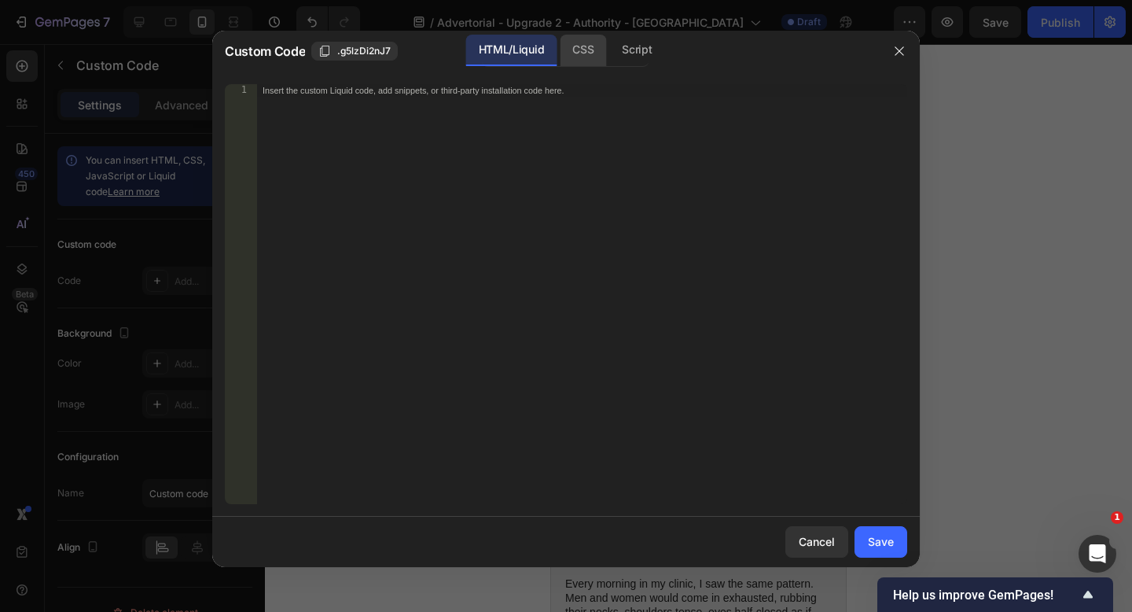
click at [581, 46] on div "CSS" at bounding box center [583, 50] width 46 height 31
click at [516, 108] on div "Insert the CSS code to style your content here." at bounding box center [581, 306] width 651 height 445
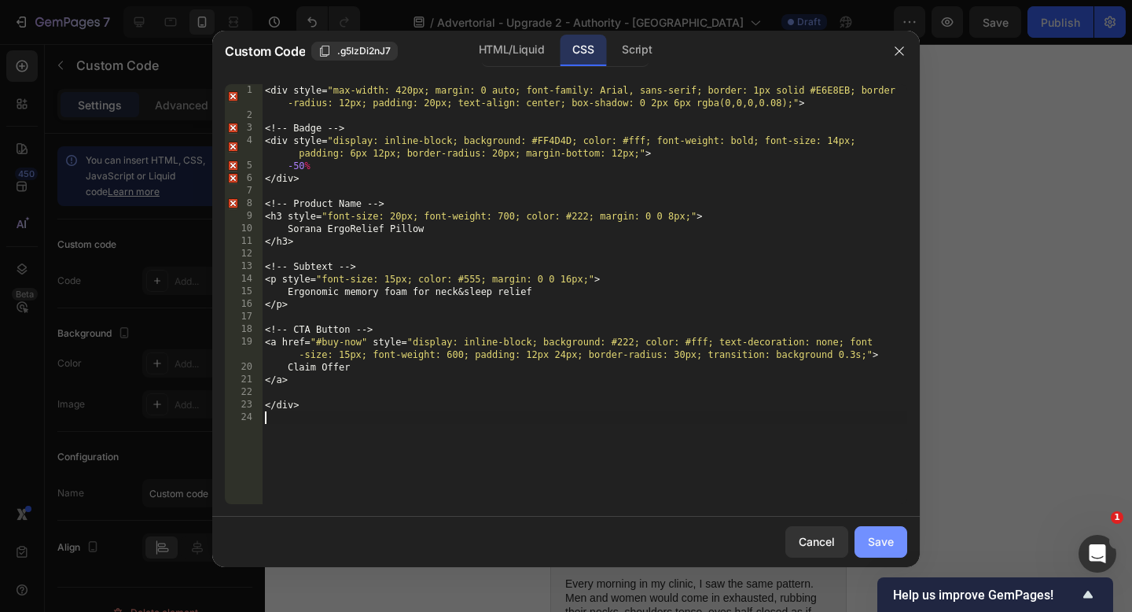
click at [887, 542] on div "Save" at bounding box center [881, 541] width 26 height 17
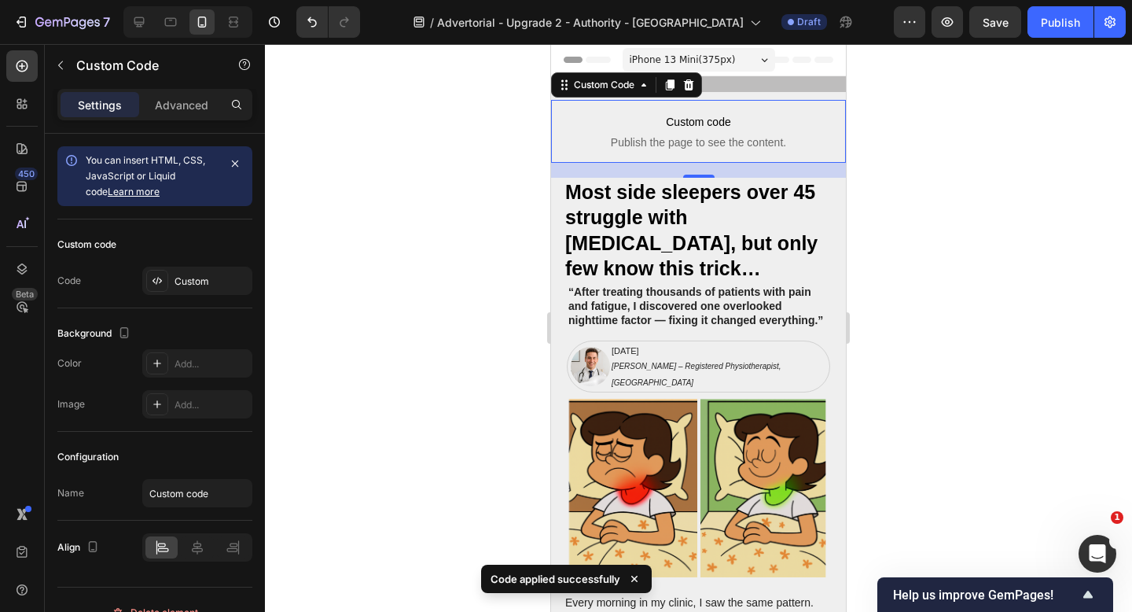
click at [674, 141] on span "Publish the page to see the content." at bounding box center [698, 142] width 295 height 16
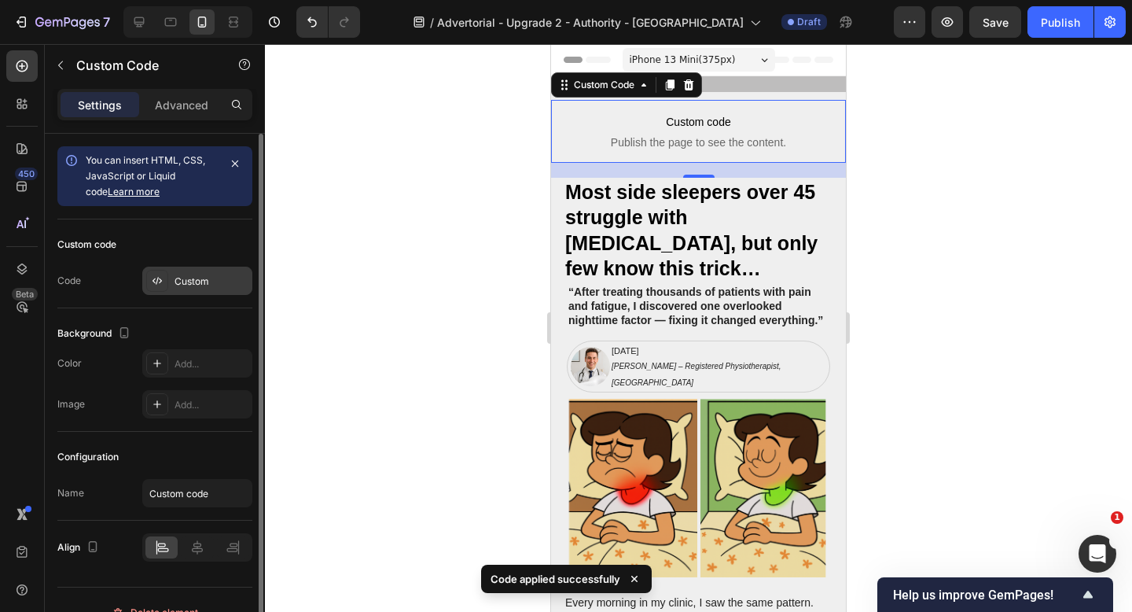
click at [190, 284] on div "Custom" at bounding box center [211, 281] width 74 height 14
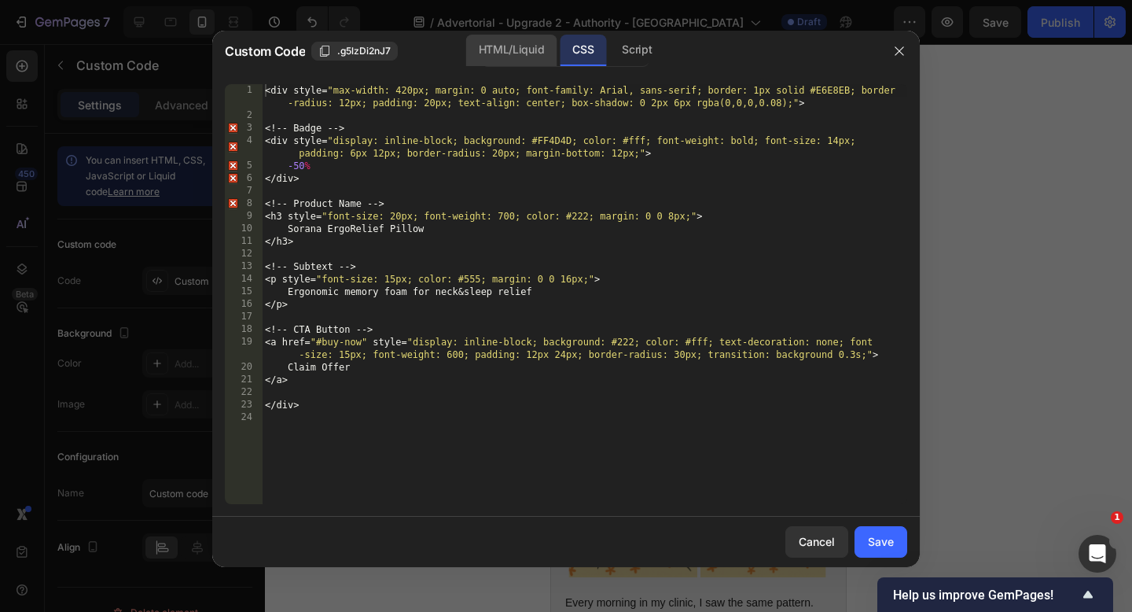
click at [486, 57] on div "HTML/Liquid" at bounding box center [511, 50] width 90 height 31
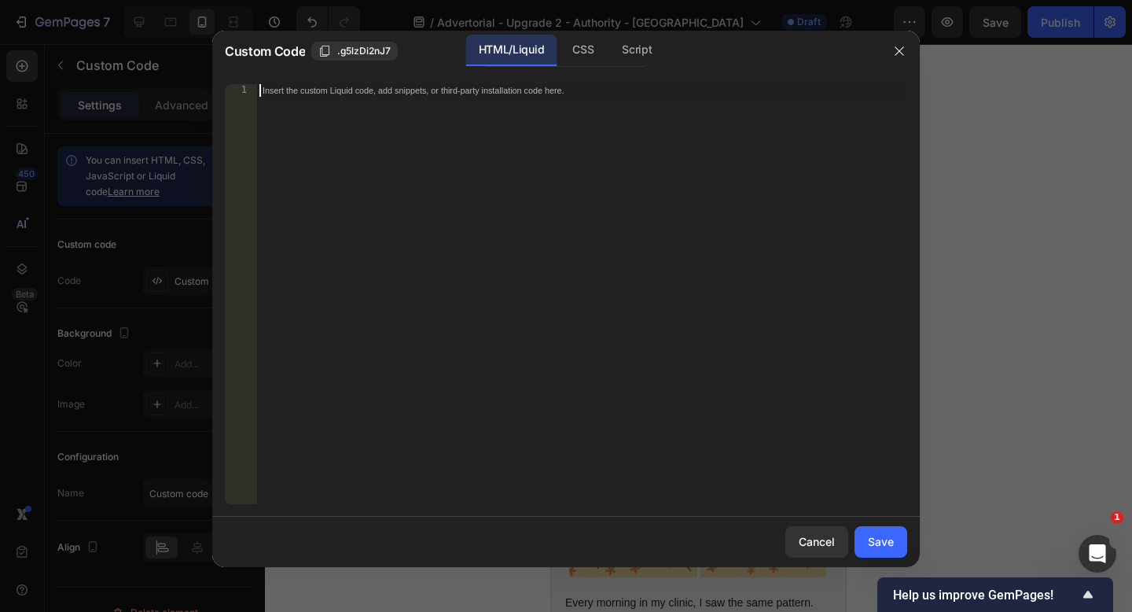
click at [494, 128] on div "Insert the custom Liquid code, add snippets, or third-party installation code h…" at bounding box center [581, 306] width 651 height 445
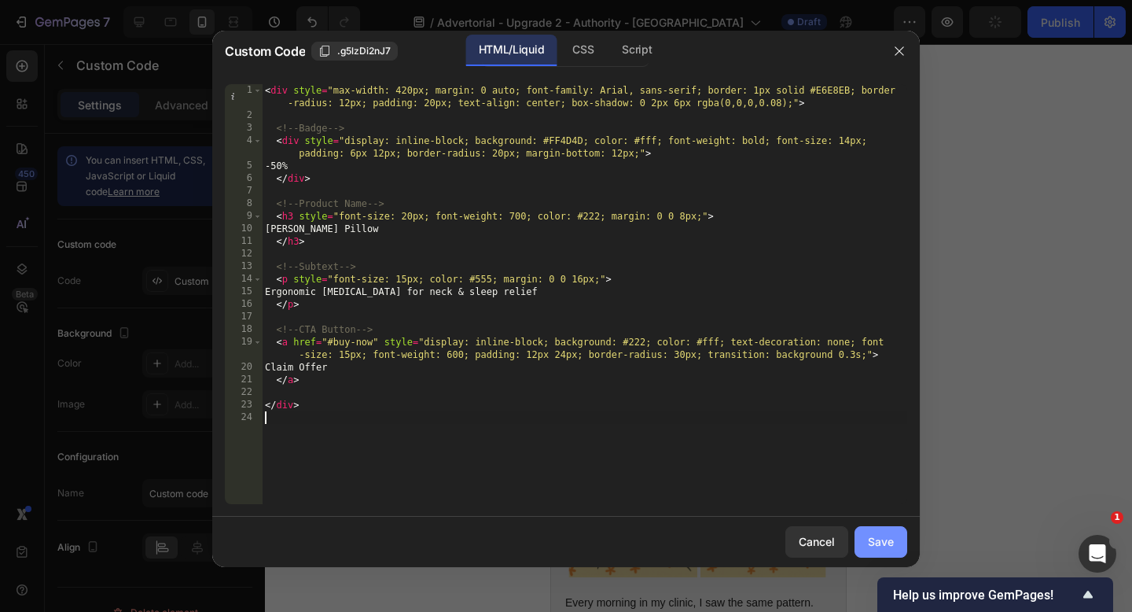
click at [884, 542] on div "Save" at bounding box center [881, 541] width 26 height 17
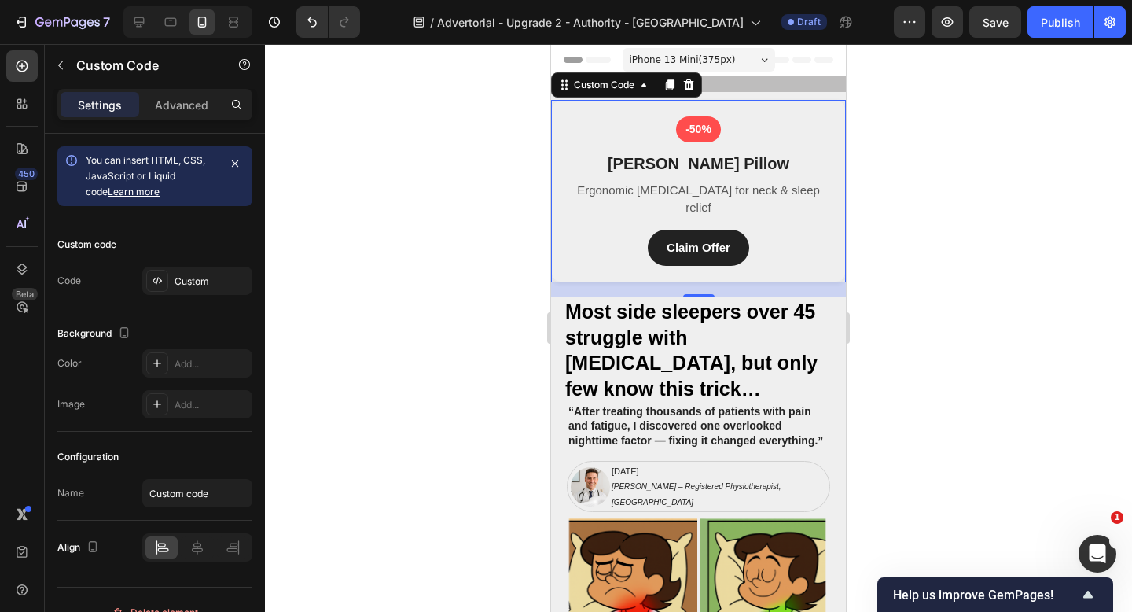
click at [798, 219] on div "-50% Sorana ErgoRelief Pillow Ergonomic memory foam for neck & sleep relief Cla…" at bounding box center [698, 191] width 295 height 183
click at [700, 127] on div "-50%" at bounding box center [698, 129] width 45 height 26
click at [623, 163] on h3 "[PERSON_NAME] Pillow" at bounding box center [699, 164] width 262 height 24
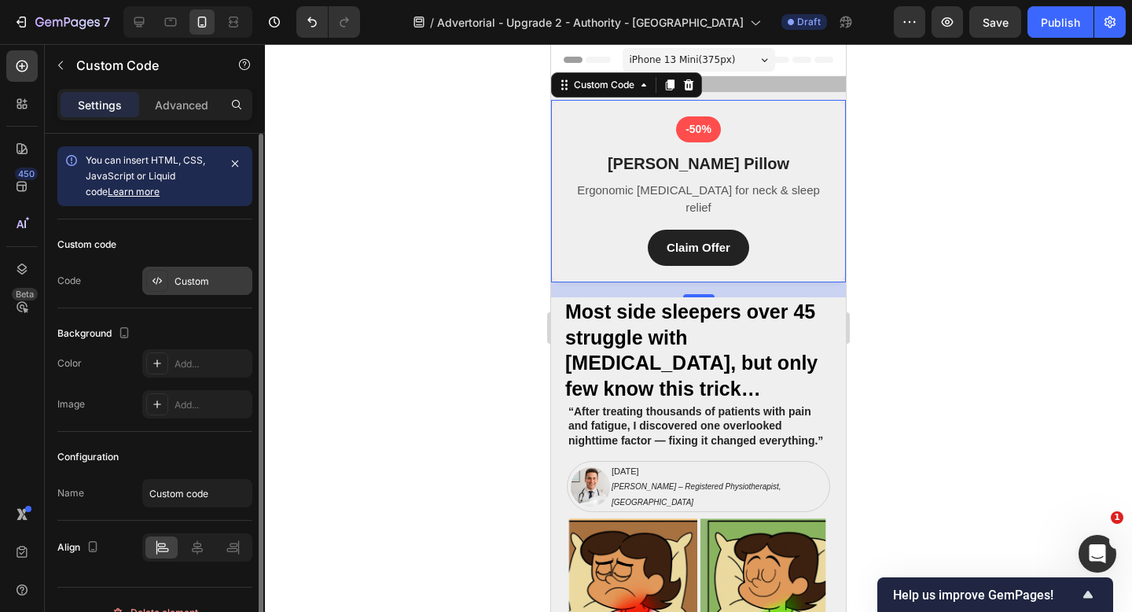
click at [203, 281] on div "Custom" at bounding box center [211, 281] width 74 height 14
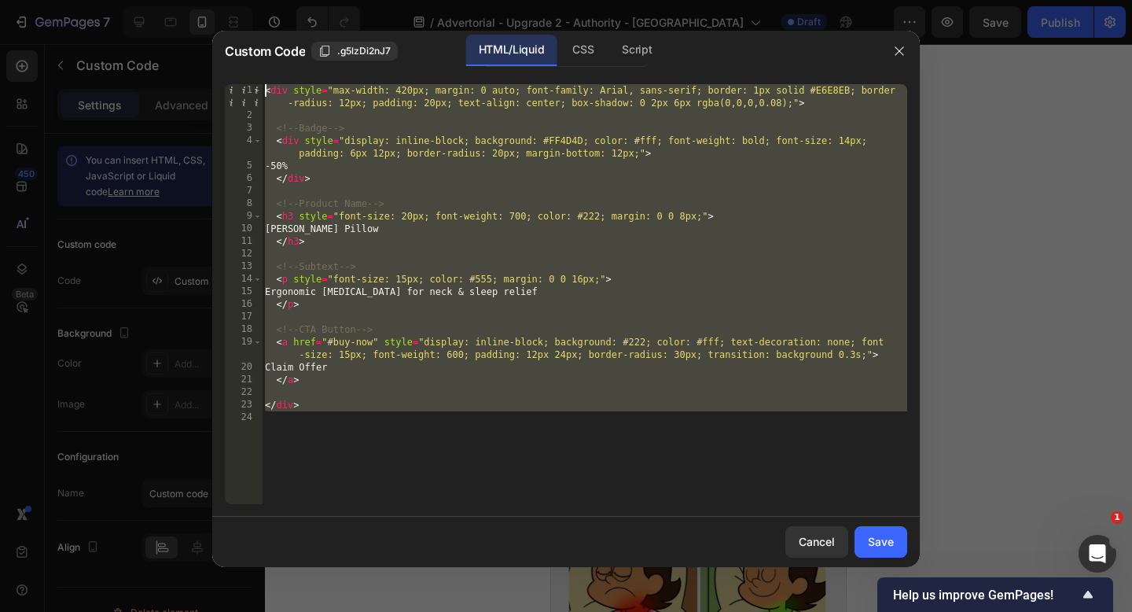
drag, startPoint x: 418, startPoint y: 442, endPoint x: 216, endPoint y: 40, distance: 449.6
click at [216, 40] on div "Custom Code .g5lzDi2nJ7 HTML/Liquid CSS Script 1 2 3 4 5 6 7 8 9 10 11 12 13 14…" at bounding box center [565, 299] width 707 height 536
type textarea "<div style="max-width: 420px; margin: 0 auto; font-family: Arial, sans-serif; b…"
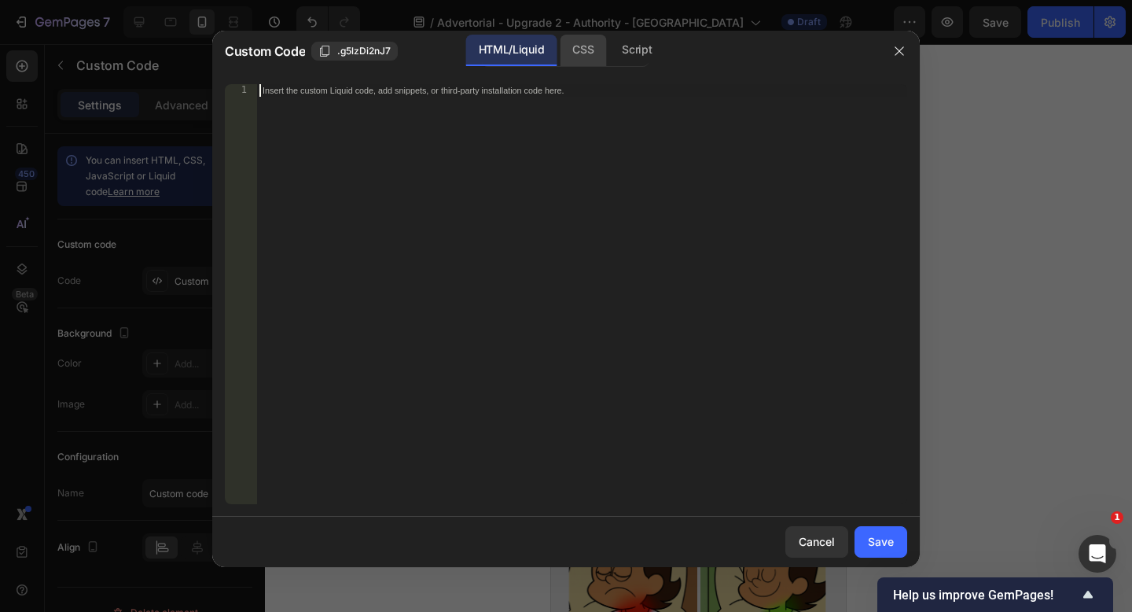
click at [586, 48] on div "CSS" at bounding box center [583, 50] width 46 height 31
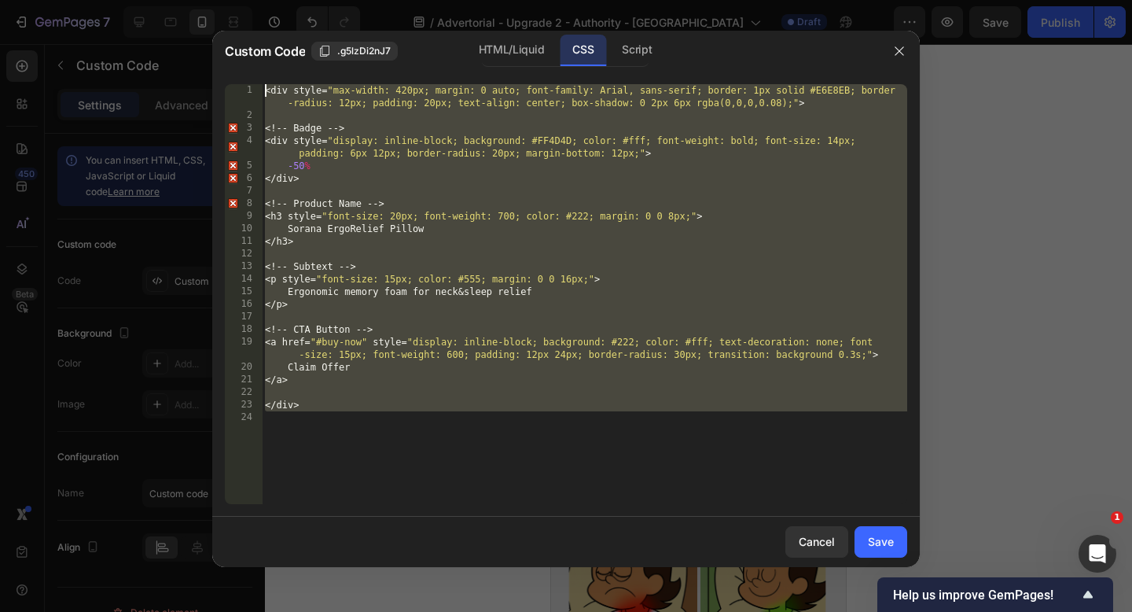
drag, startPoint x: 376, startPoint y: 424, endPoint x: 283, endPoint y: -40, distance: 472.9
click at [283, 0] on html "7 Version history / Advertorial - Upgrade 2 - Authority - Sorana Draft Preview …" at bounding box center [566, 0] width 1132 height 0
type textarea "<div style="max-width: 420px; margin: 0 auto; font-family: Arial, sans-serif; b…"
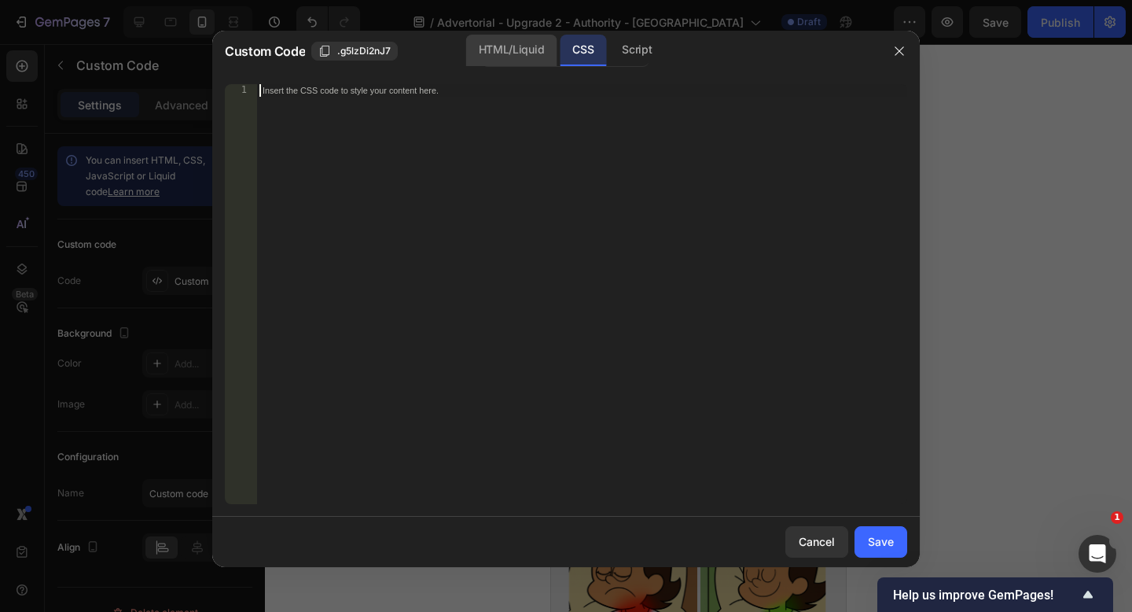
click at [523, 60] on div "HTML/Liquid" at bounding box center [511, 50] width 90 height 31
click at [498, 164] on div "Insert the custom Liquid code, add snippets, or third-party installation code h…" at bounding box center [581, 306] width 651 height 445
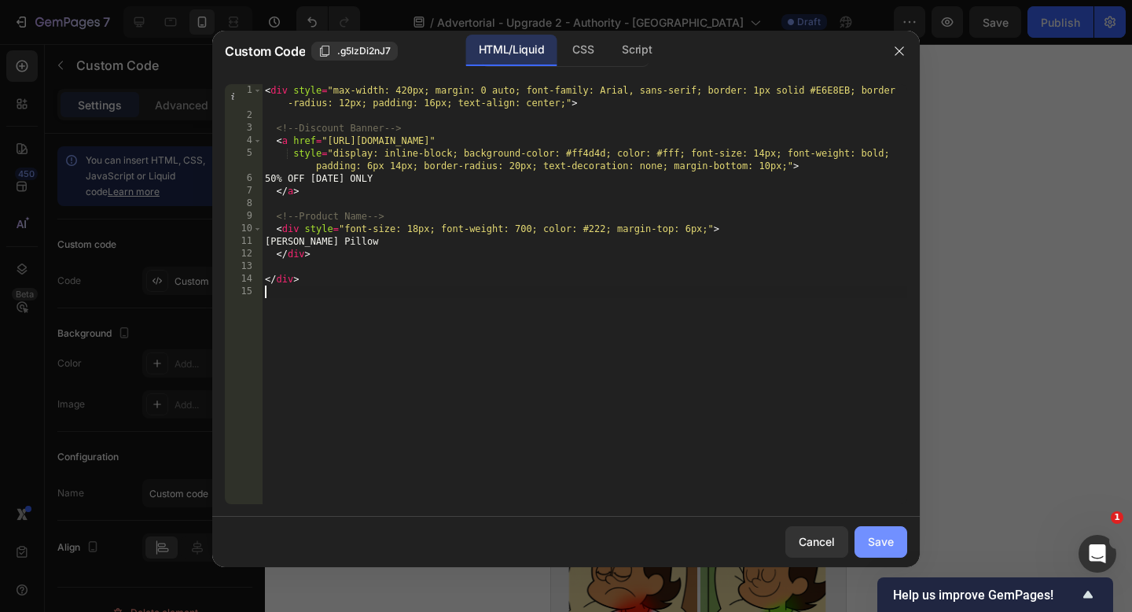
click at [889, 545] on div "Save" at bounding box center [881, 541] width 26 height 17
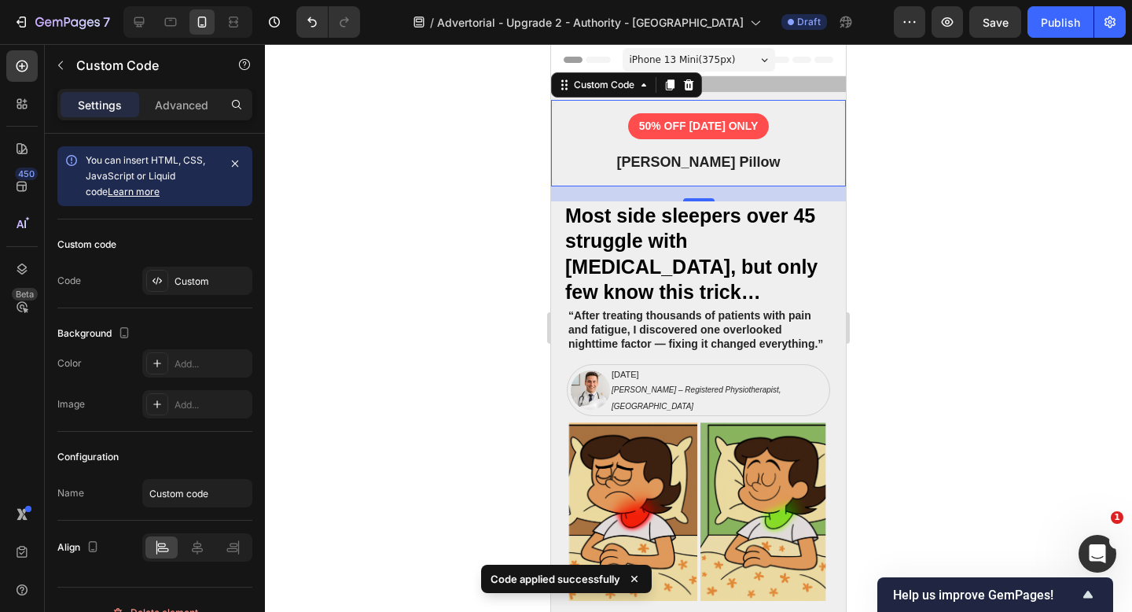
click at [450, 217] on div at bounding box center [698, 328] width 867 height 568
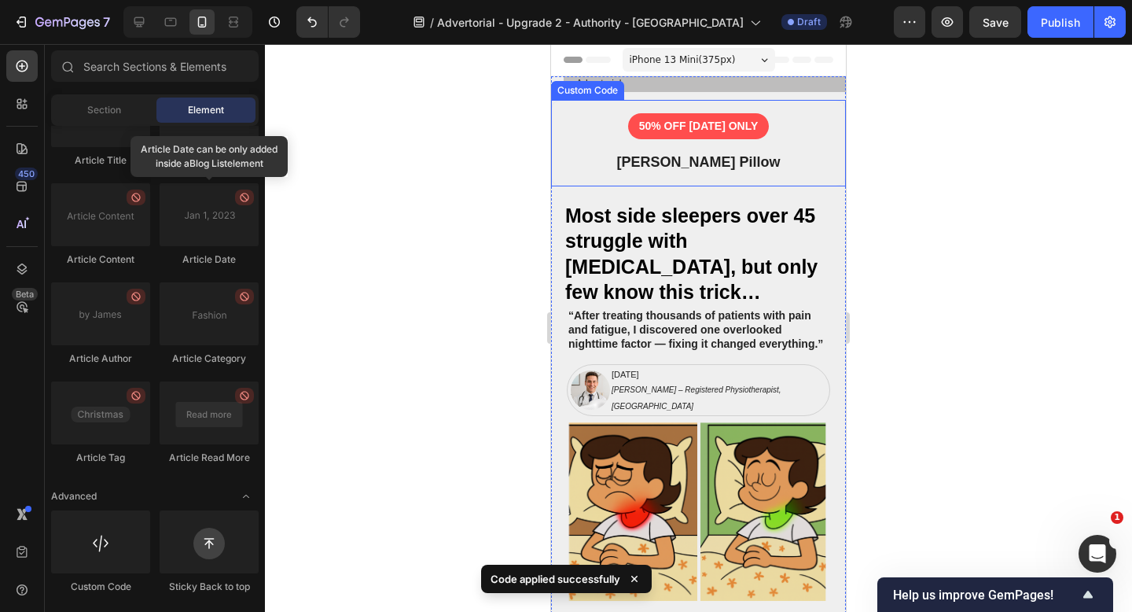
click at [580, 146] on div "50% OFF TODAY ONLY Sorana ErgoRelief Pillow" at bounding box center [698, 143] width 295 height 86
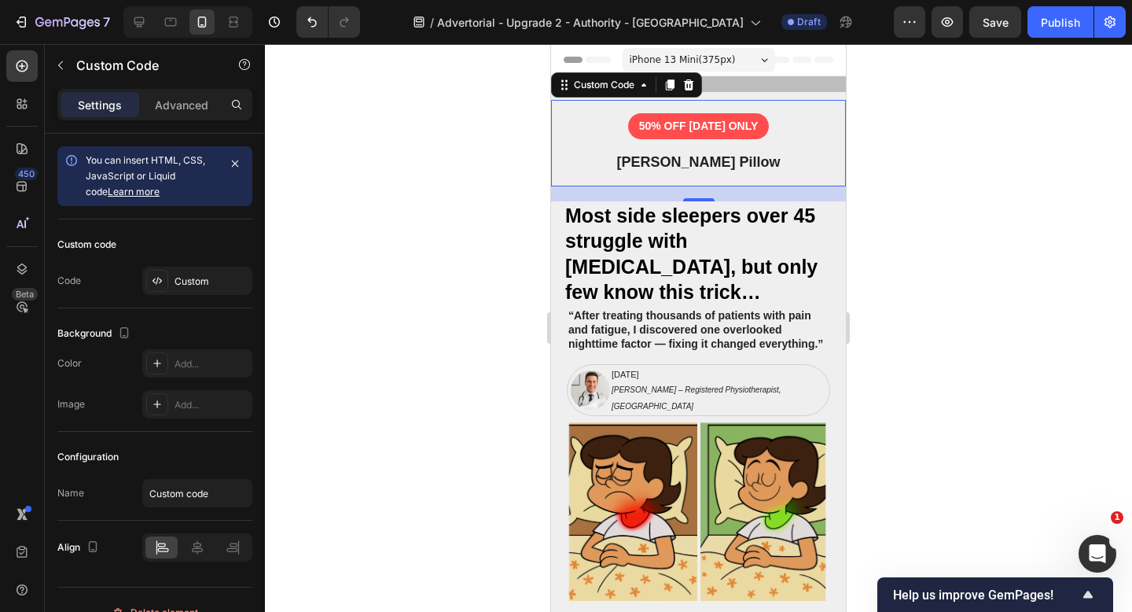
click at [596, 157] on div "[PERSON_NAME] Pillow" at bounding box center [698, 162] width 268 height 21
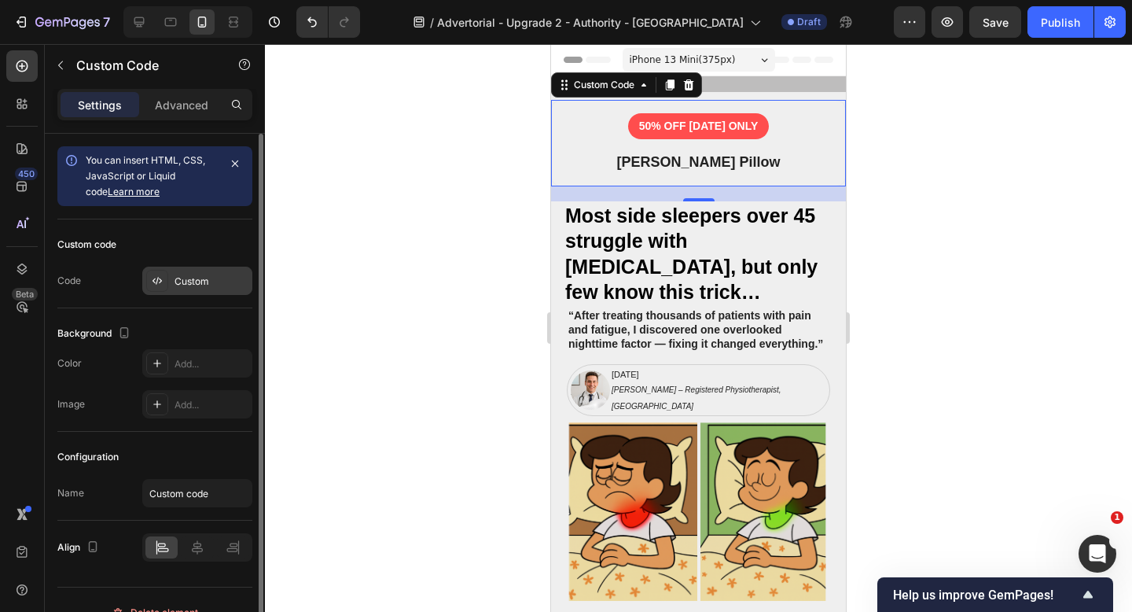
click at [185, 280] on div "Custom" at bounding box center [211, 281] width 74 height 14
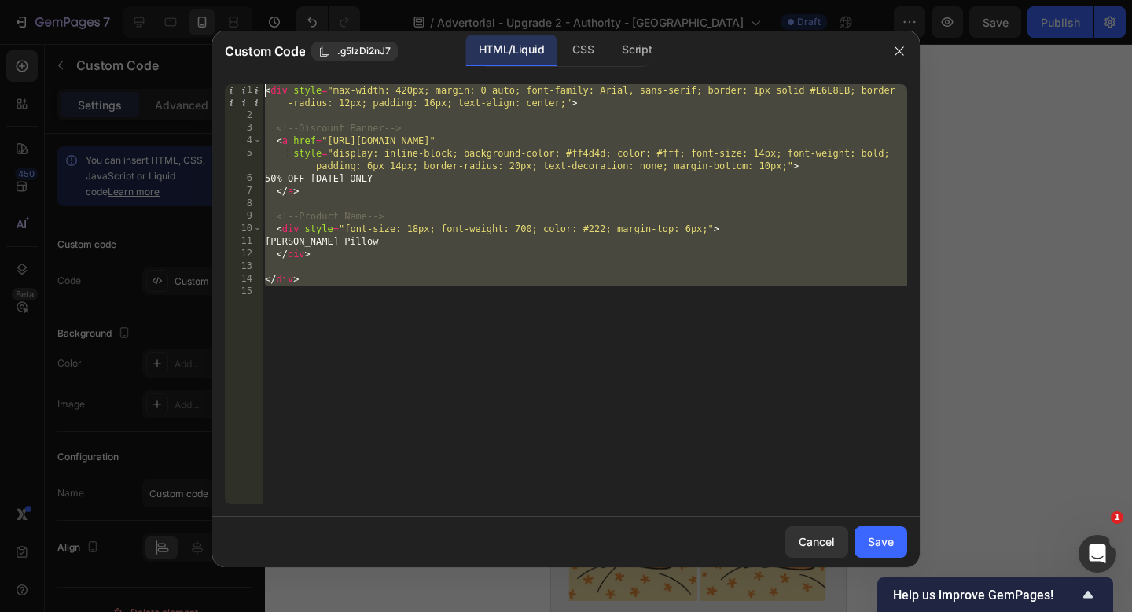
drag, startPoint x: 410, startPoint y: 310, endPoint x: 247, endPoint y: 31, distance: 324.1
click at [247, 31] on div "Custom Code .g5lzDi2nJ7 HTML/Liquid CSS Script 1 2 3 4 5 6 7 8 9 10 11 12 13 14…" at bounding box center [565, 299] width 707 height 536
type textarea "<div style="max-width: 420px; margin: 0 auto; font-family: Arial, sans-serif; b…"
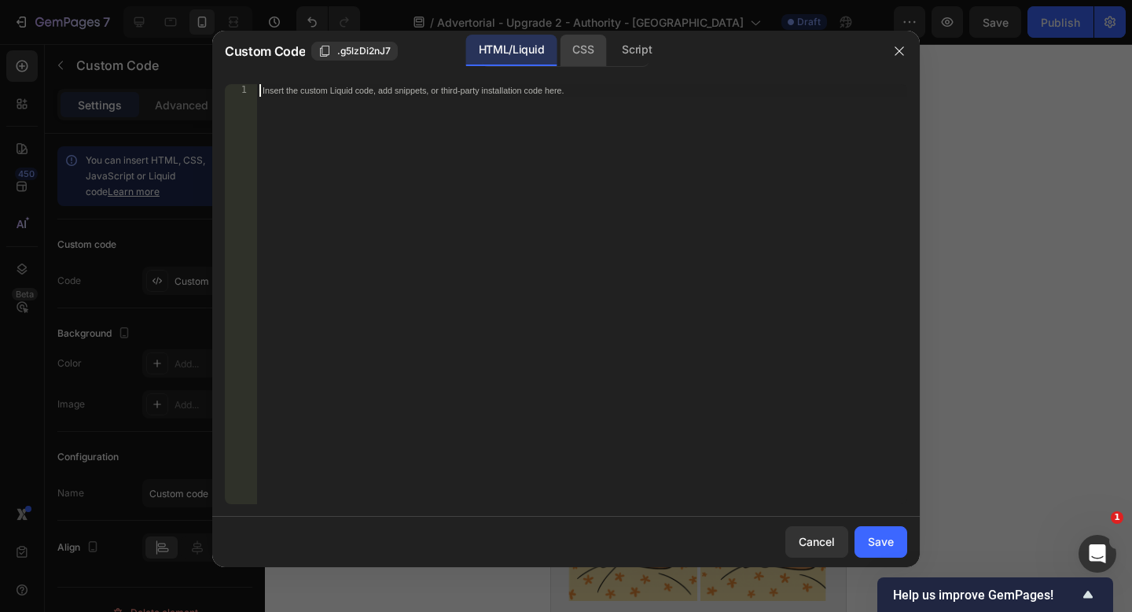
click at [590, 50] on div "CSS" at bounding box center [583, 50] width 46 height 31
click at [502, 64] on div "HTML/Liquid" at bounding box center [511, 50] width 90 height 31
click at [437, 137] on div "Insert the custom Liquid code, add snippets, or third-party installation code h…" at bounding box center [581, 306] width 651 height 445
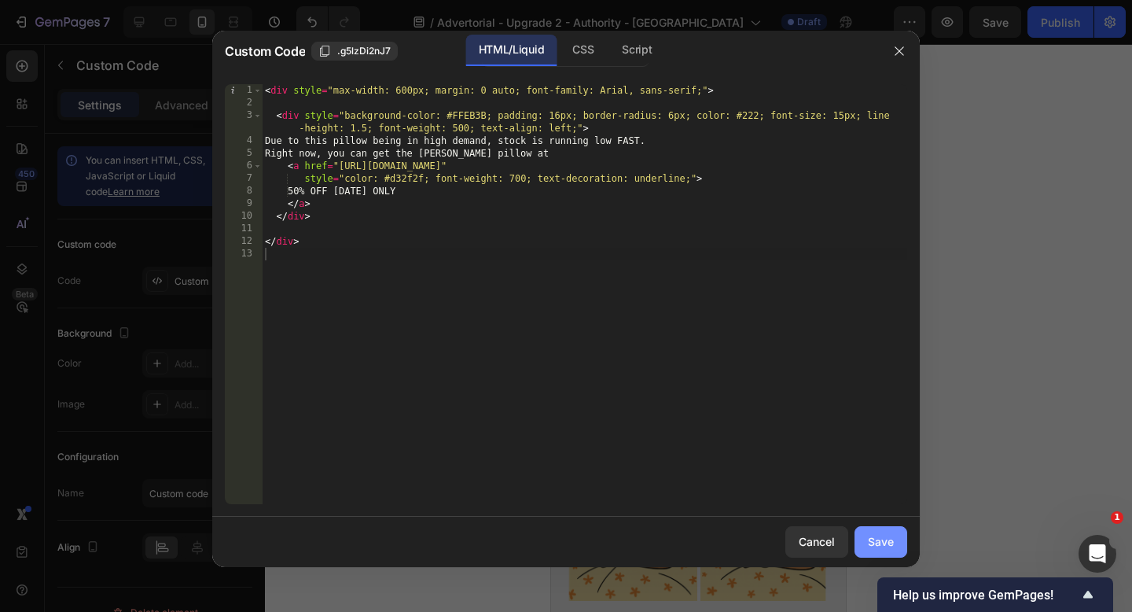
click at [889, 543] on div "Save" at bounding box center [881, 541] width 26 height 17
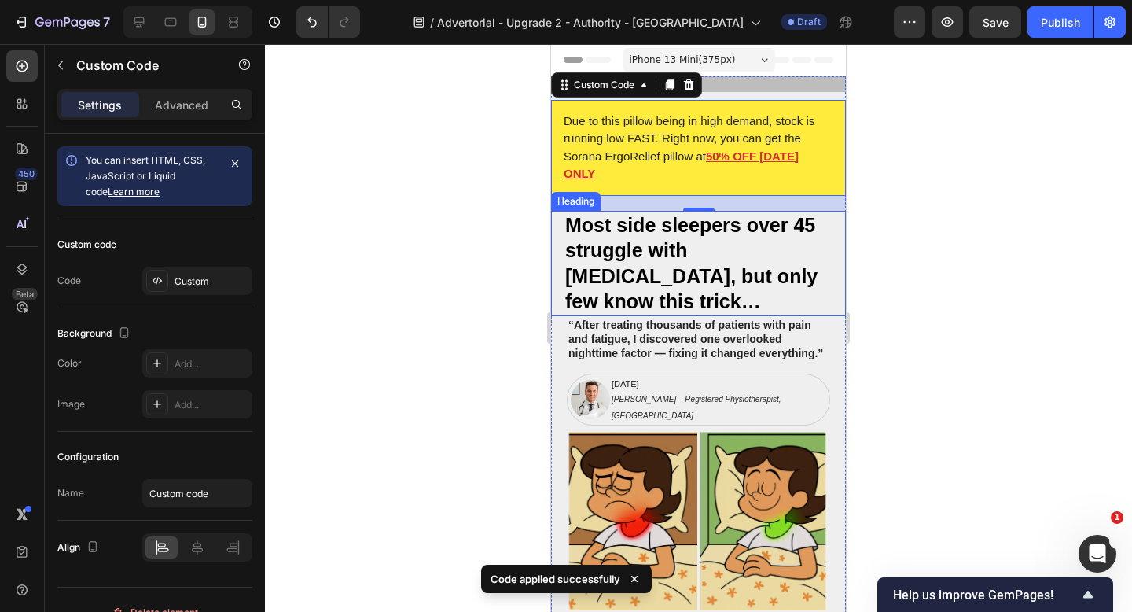
click at [451, 290] on div at bounding box center [698, 328] width 867 height 568
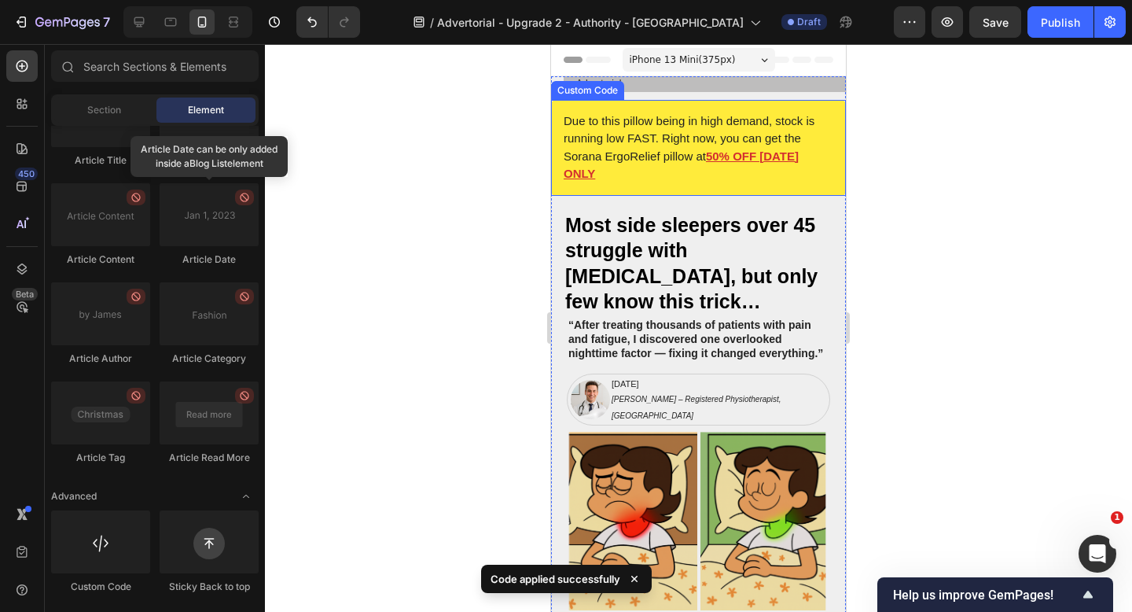
click at [759, 157] on link "50% OFF [DATE] ONLY" at bounding box center [681, 164] width 235 height 31
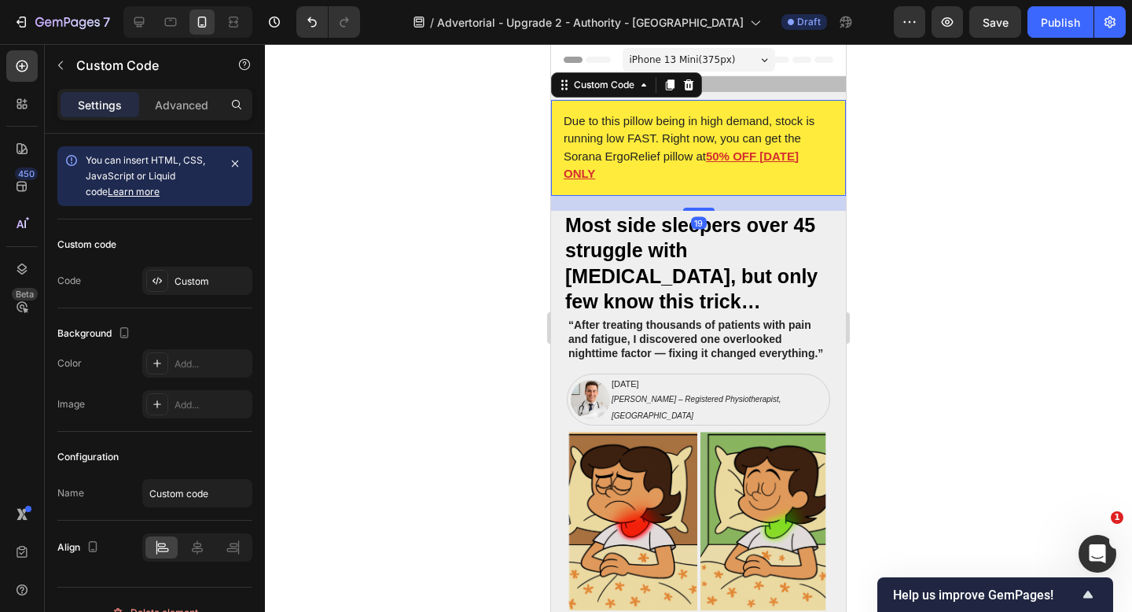
click at [756, 158] on link "50% OFF [DATE] ONLY" at bounding box center [681, 164] width 235 height 31
click at [686, 174] on div "Due to this pillow being in high demand, stock is running low FAST. Right now, …" at bounding box center [698, 148] width 295 height 96
click at [953, 30] on button "button" at bounding box center [946, 21] width 31 height 31
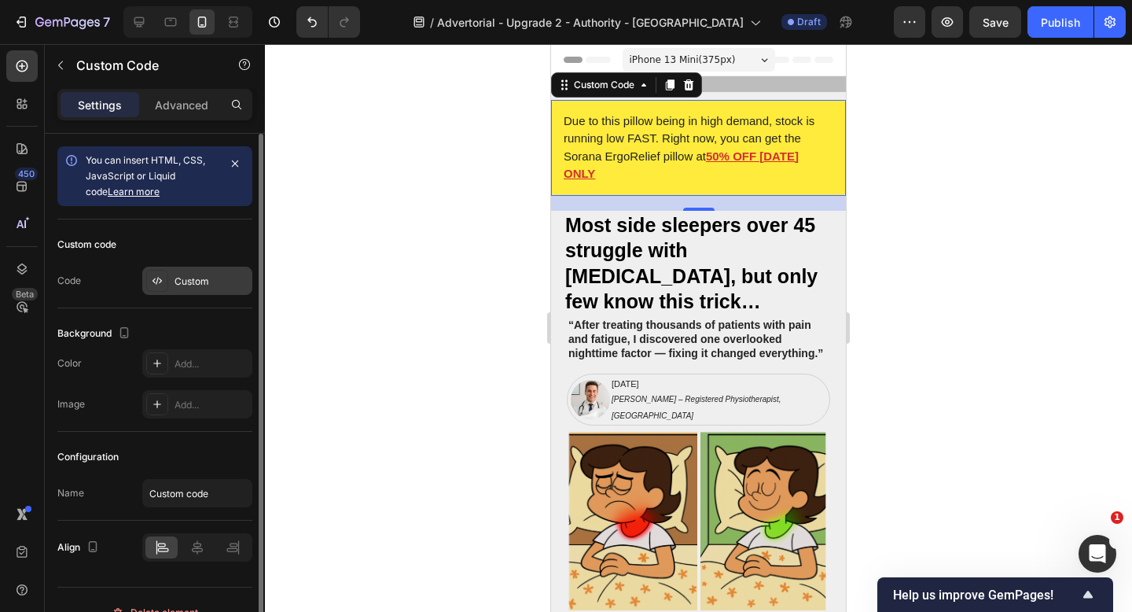
click at [189, 285] on div "Custom" at bounding box center [211, 281] width 74 height 14
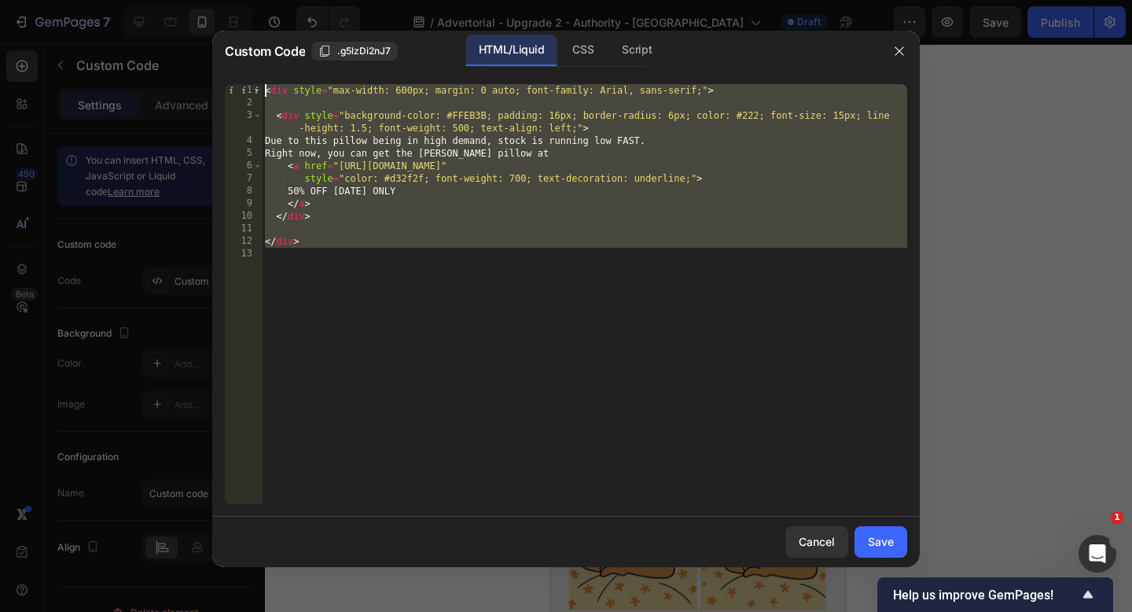
drag, startPoint x: 384, startPoint y: 281, endPoint x: 248, endPoint y: 64, distance: 257.1
click at [248, 64] on div "Custom Code .g5lzDi2nJ7 HTML/Liquid CSS Script 1 2 3 4 5 6 7 8 9 10 11 12 13 < …" at bounding box center [565, 299] width 707 height 536
type textarea "<div style="max-width: 600px; margin: 0 auto; font-family: Arial, sans-serif;">"
paste textarea
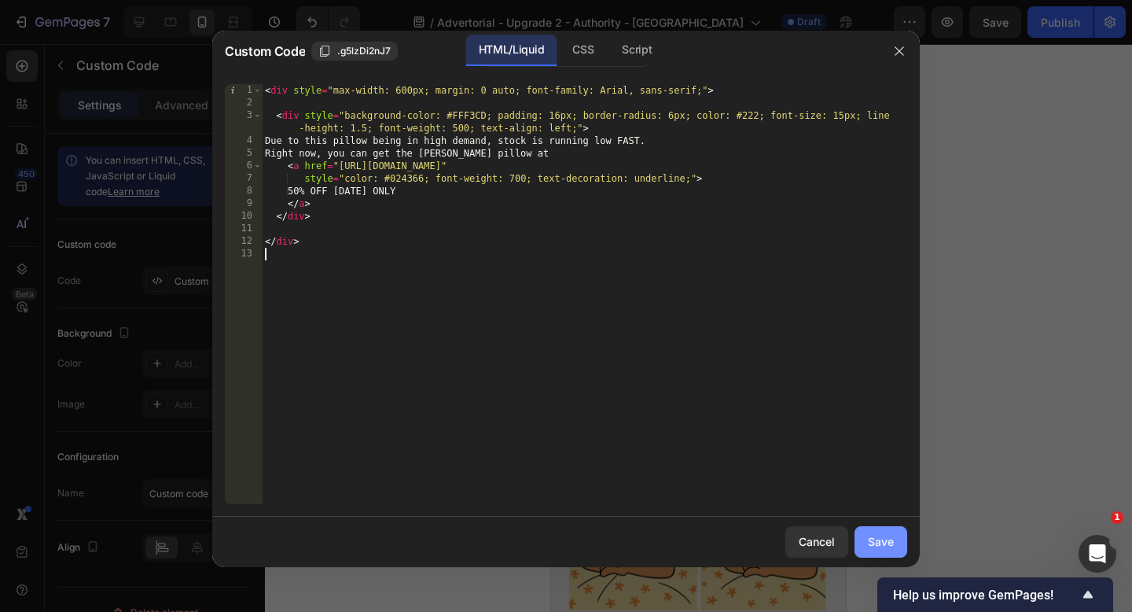
click at [895, 545] on button "Save" at bounding box center [880, 541] width 53 height 31
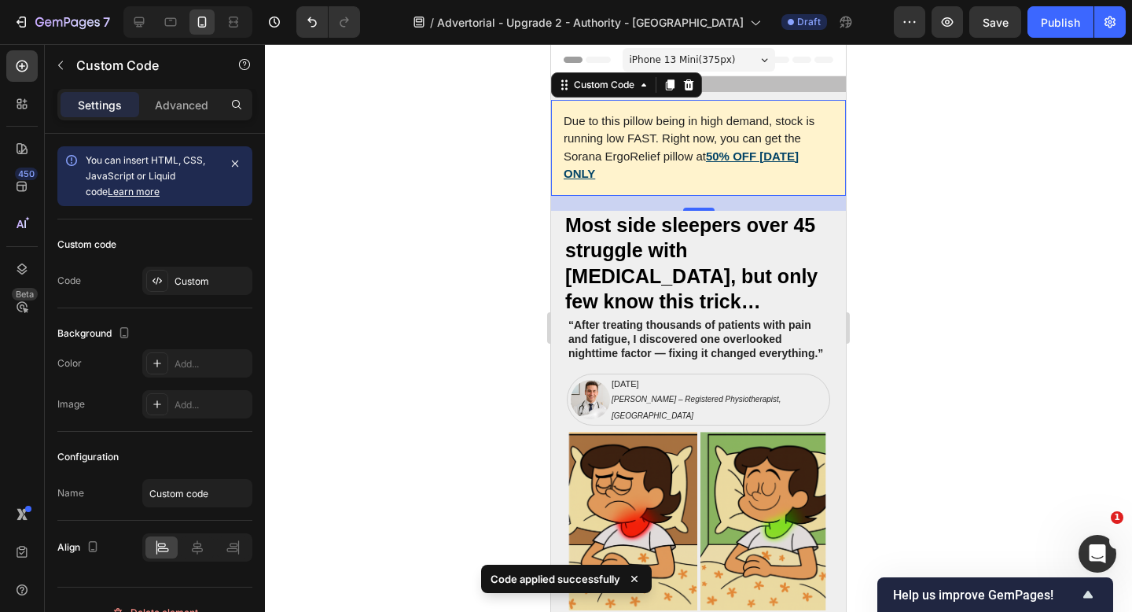
click at [944, 176] on div at bounding box center [698, 328] width 867 height 568
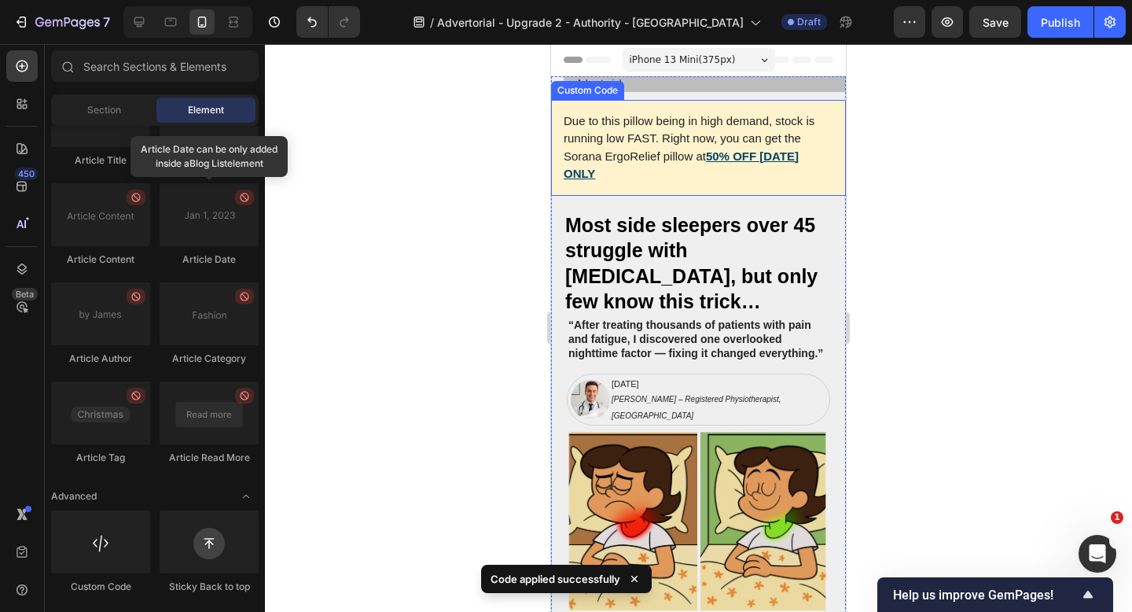
click at [795, 178] on div "Due to this pillow being in high demand, stock is running low FAST. Right now, …" at bounding box center [698, 148] width 295 height 96
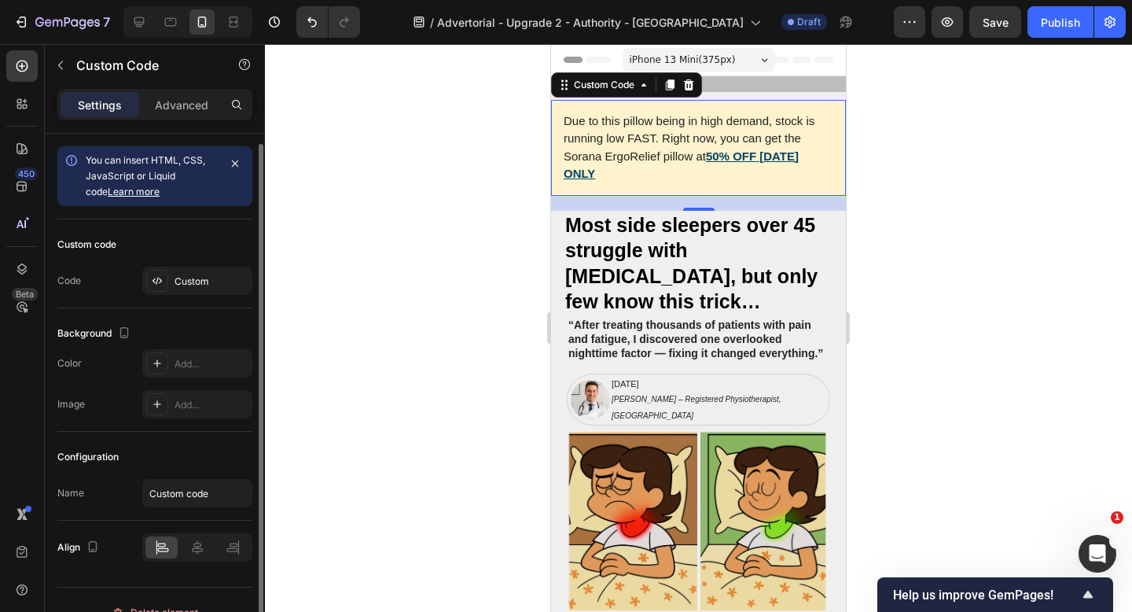
scroll to position [25, 0]
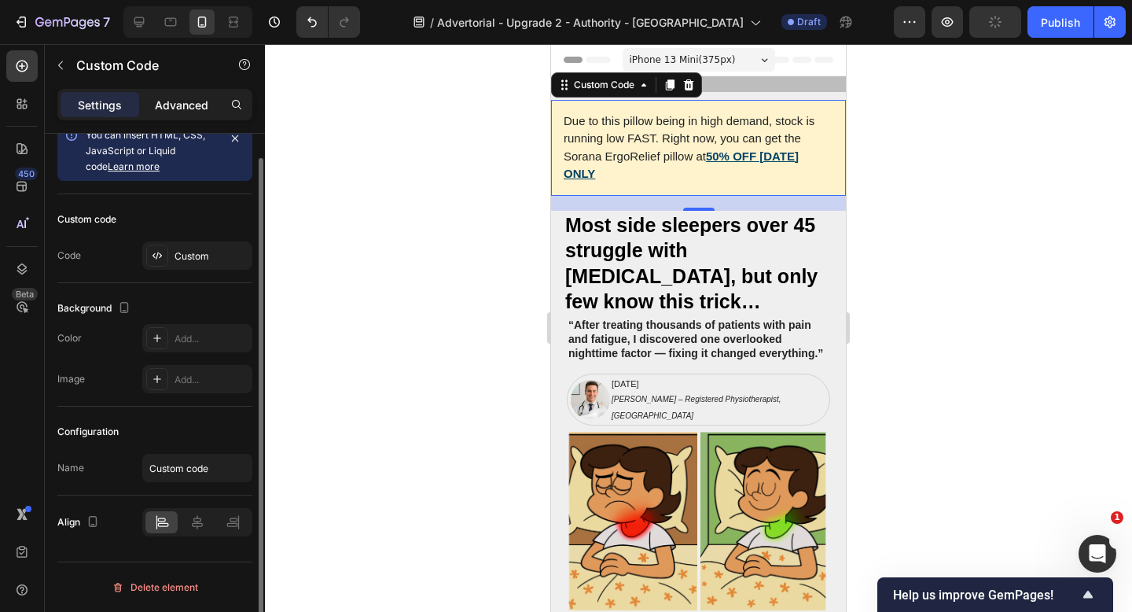
click at [191, 100] on p "Advanced" at bounding box center [181, 105] width 53 height 17
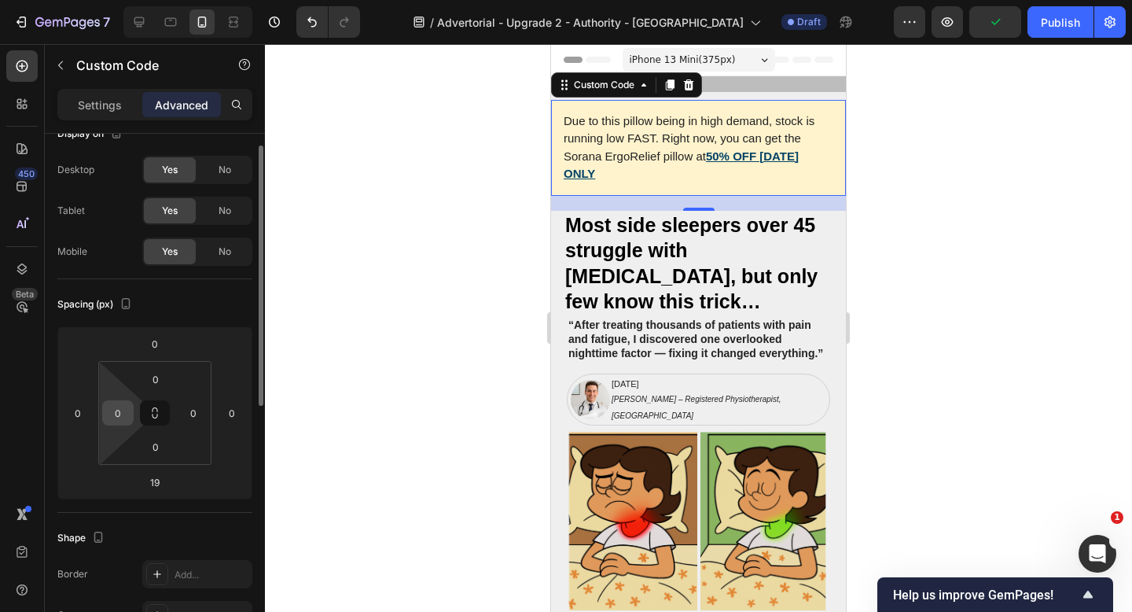
click at [119, 414] on input "0" at bounding box center [118, 413] width 24 height 24
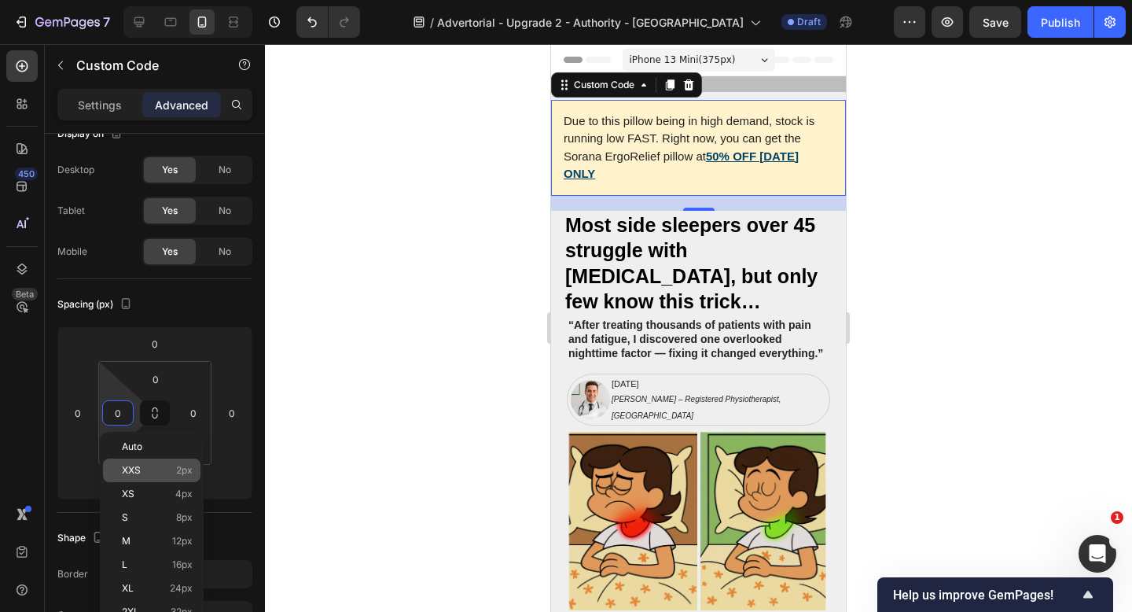
click at [150, 476] on div "XXS 2px" at bounding box center [151, 470] width 97 height 24
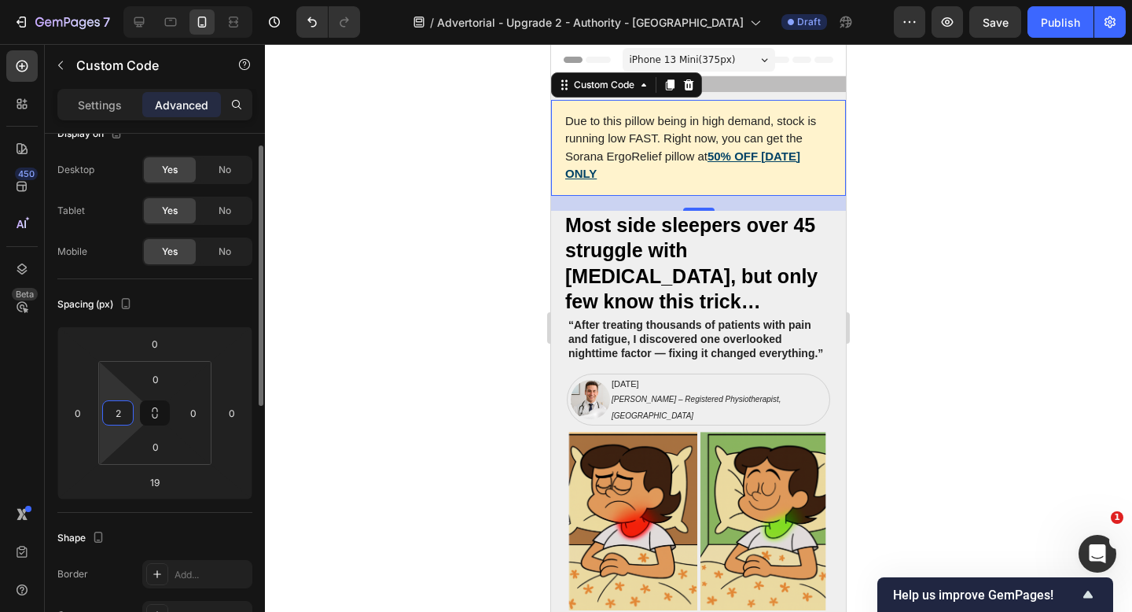
click at [116, 415] on input "2" at bounding box center [118, 413] width 24 height 24
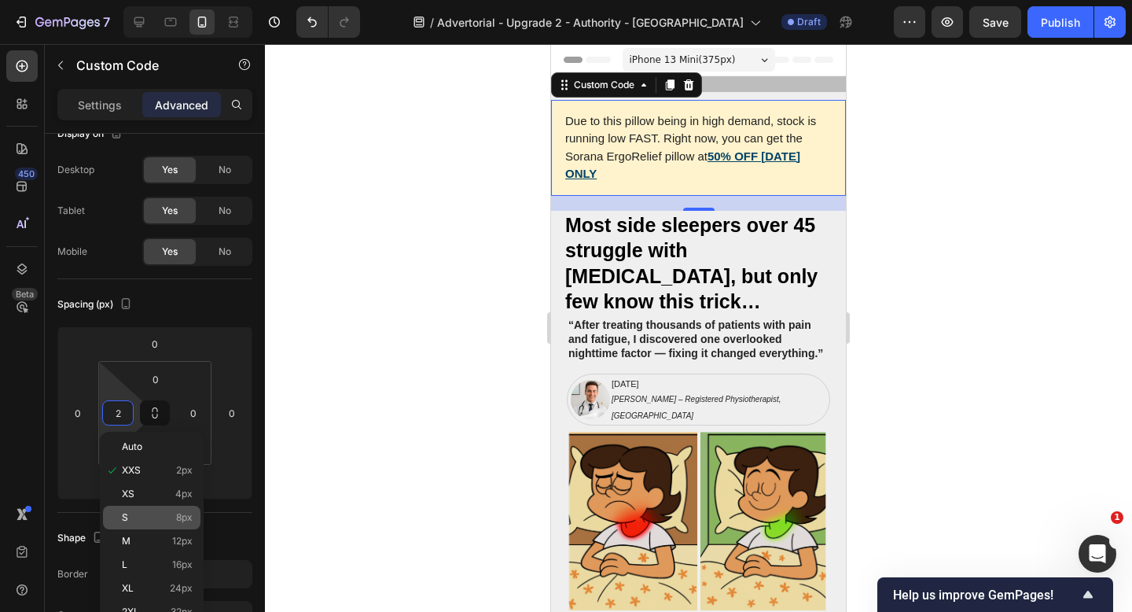
click at [143, 527] on div "S 8px" at bounding box center [151, 517] width 97 height 24
type input "8"
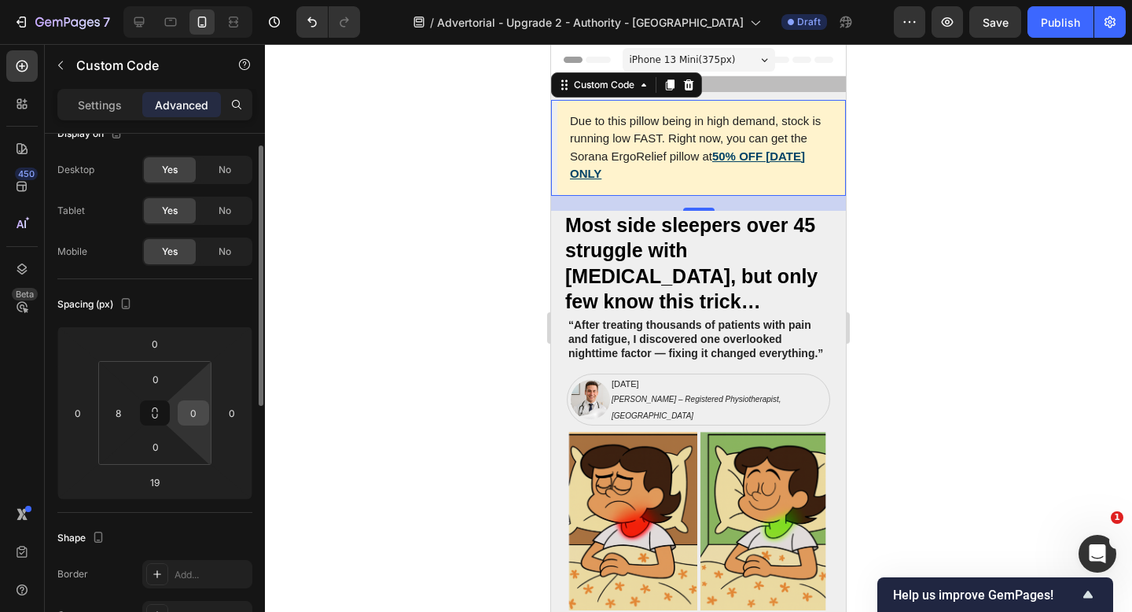
click at [200, 412] on input "0" at bounding box center [194, 413] width 24 height 24
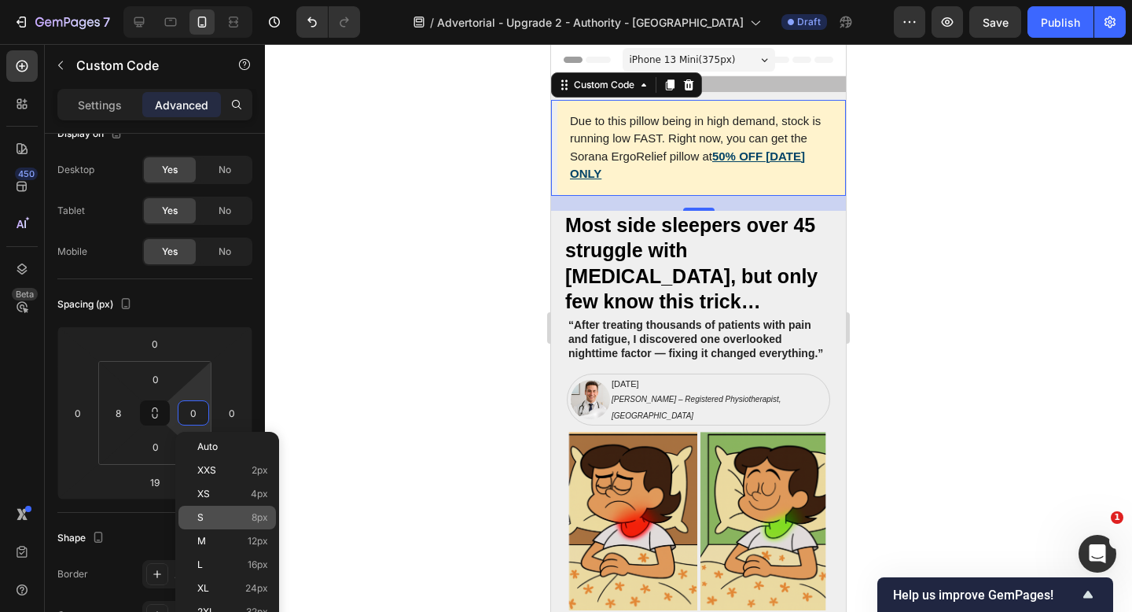
click at [219, 515] on p "S 8px" at bounding box center [232, 517] width 71 height 11
type input "8"
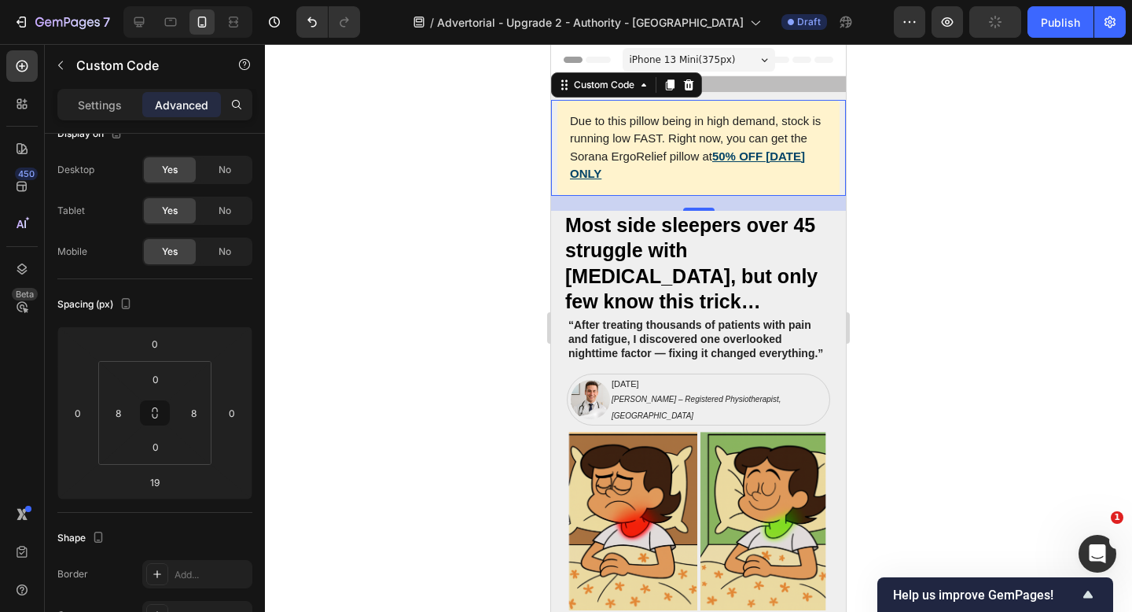
click at [412, 357] on div at bounding box center [698, 328] width 867 height 568
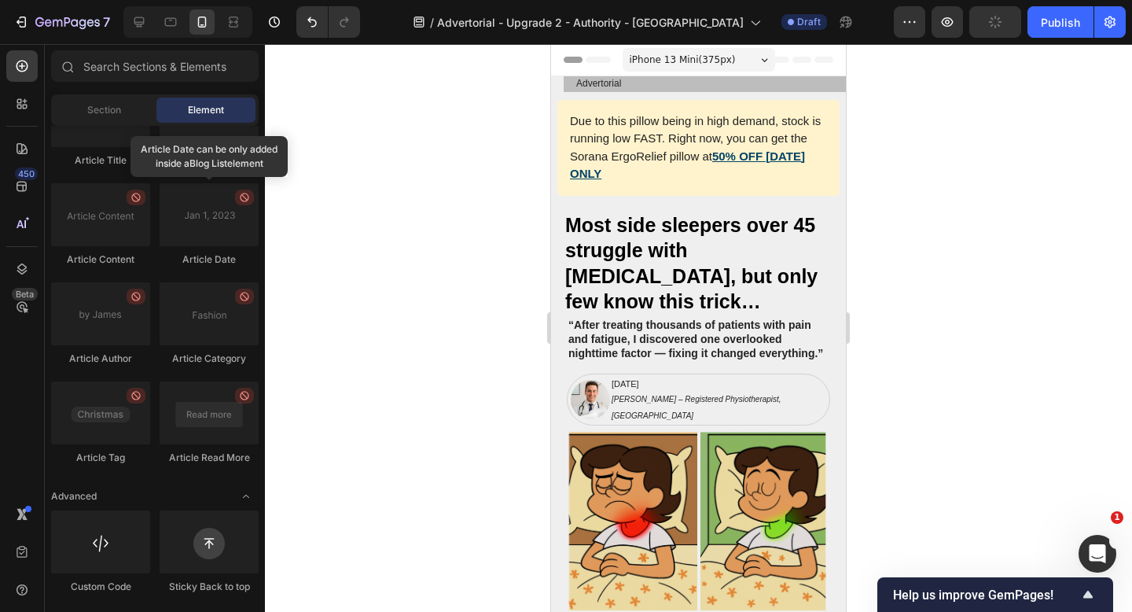
click at [943, 241] on div at bounding box center [698, 328] width 867 height 568
click at [664, 84] on p "Advertorial" at bounding box center [704, 84] width 257 height 13
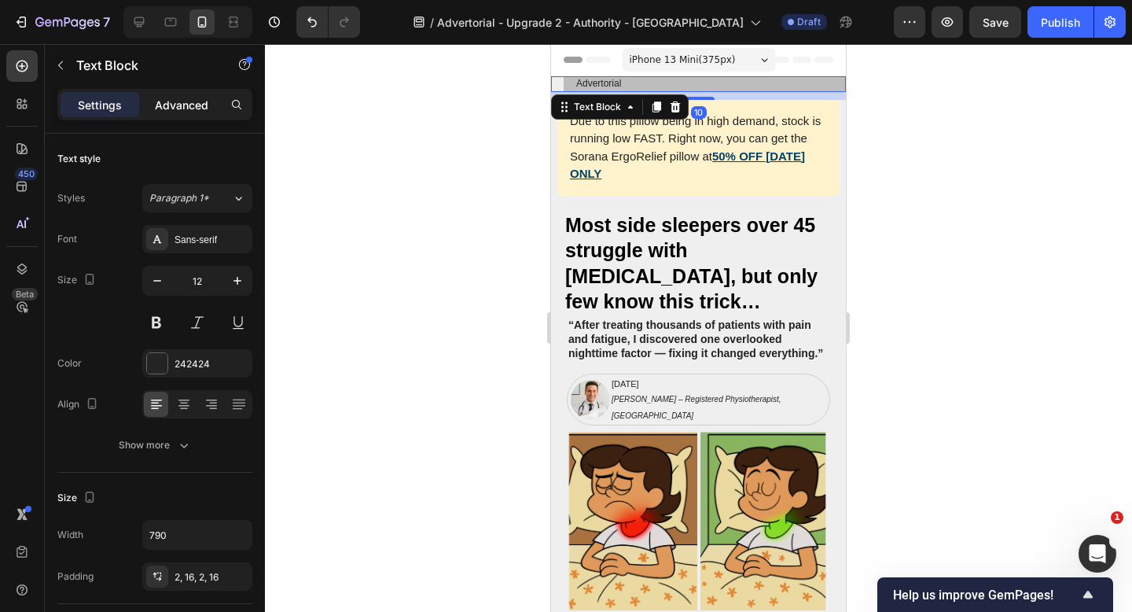
click at [174, 110] on p "Advanced" at bounding box center [181, 105] width 53 height 17
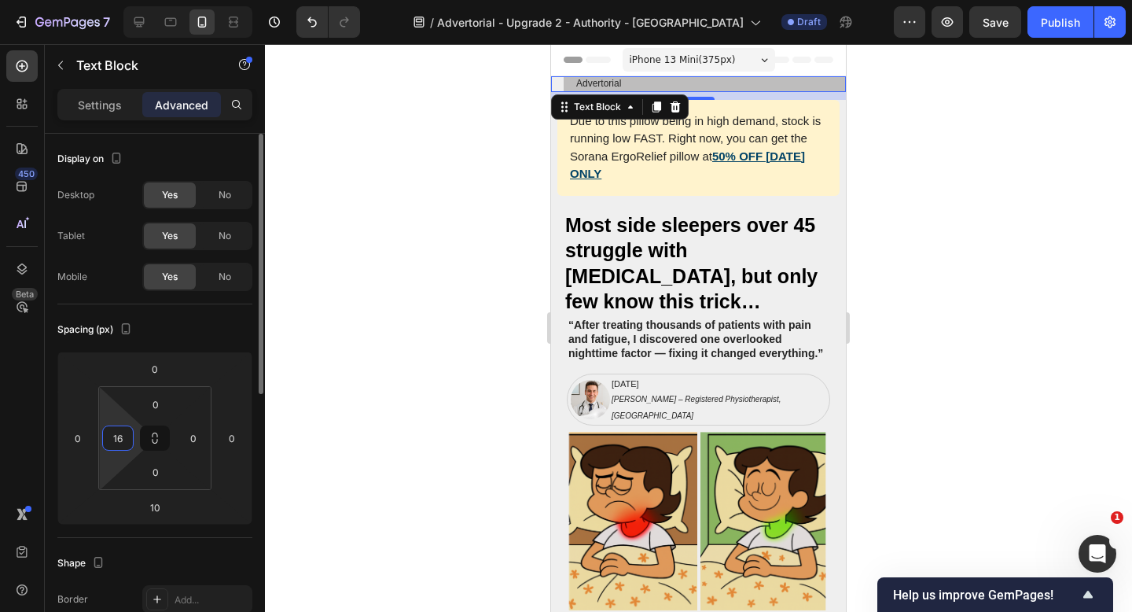
click at [127, 435] on input "16" at bounding box center [118, 438] width 24 height 24
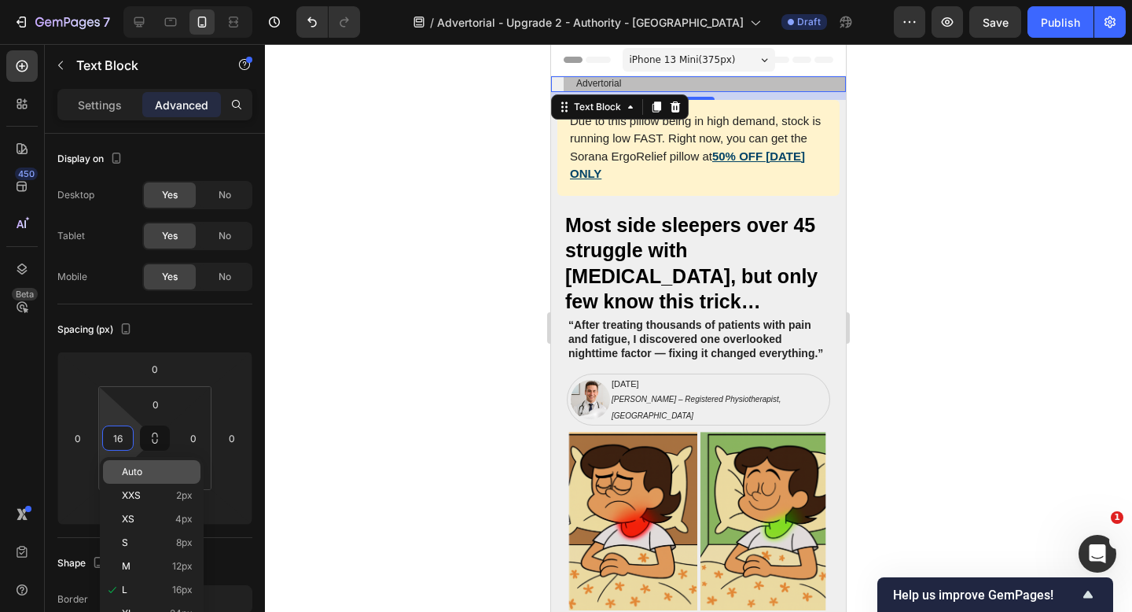
click at [145, 476] on p "Auto" at bounding box center [157, 471] width 71 height 11
type input "Auto"
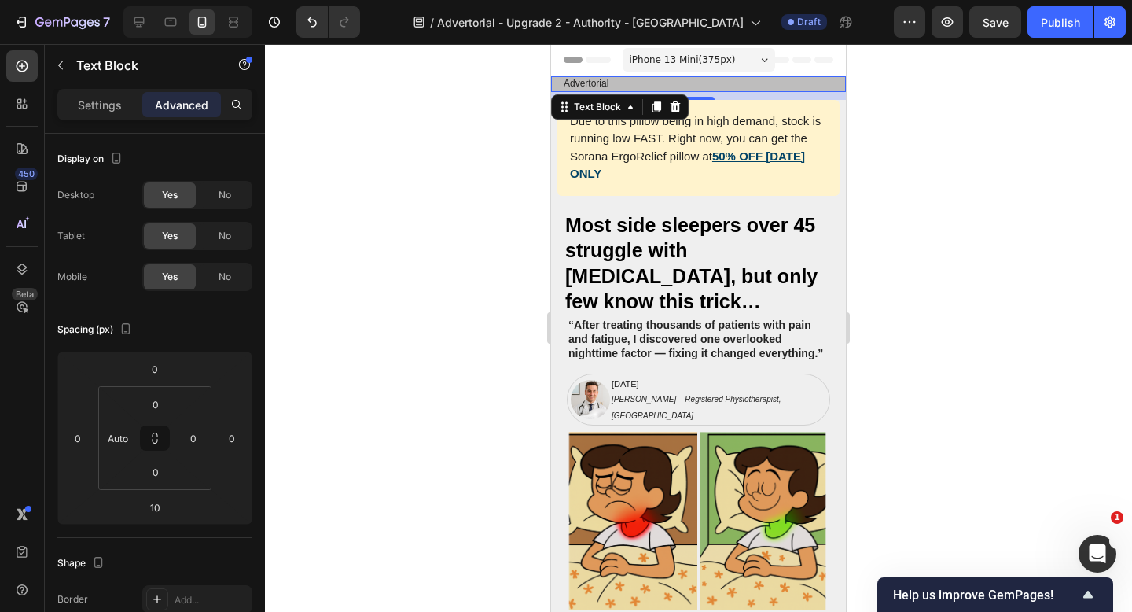
click at [346, 301] on div at bounding box center [698, 328] width 867 height 568
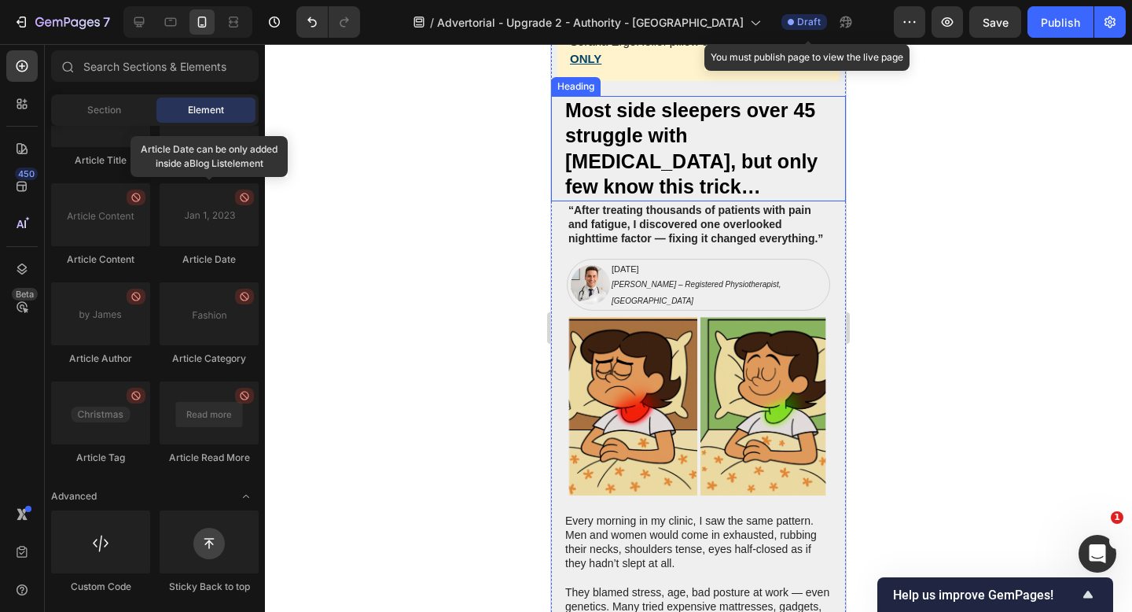
scroll to position [0, 0]
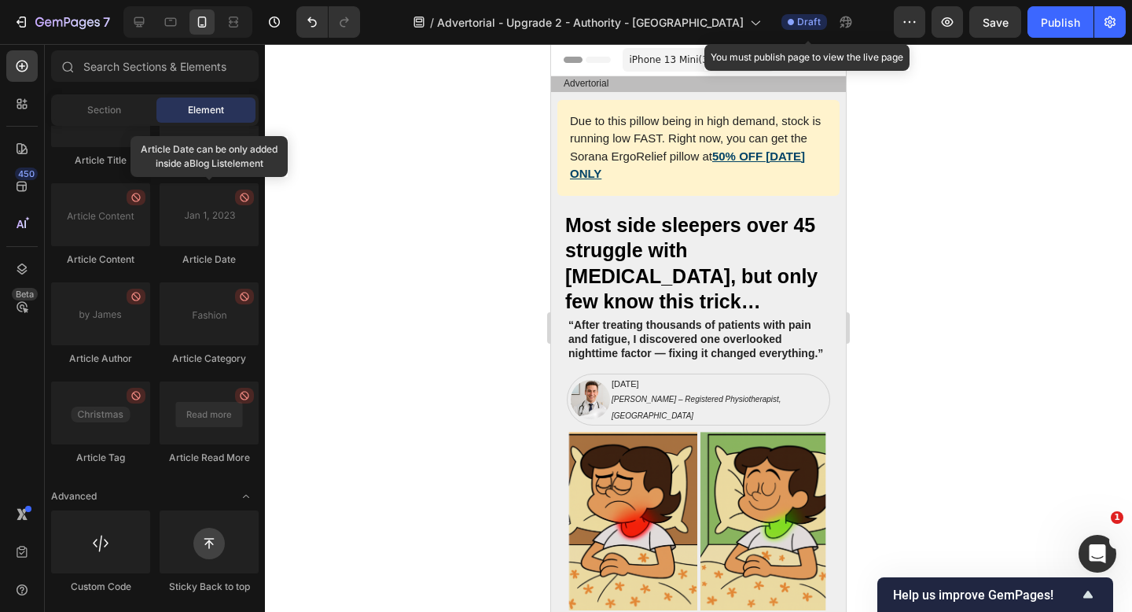
click at [409, 203] on div at bounding box center [698, 328] width 867 height 568
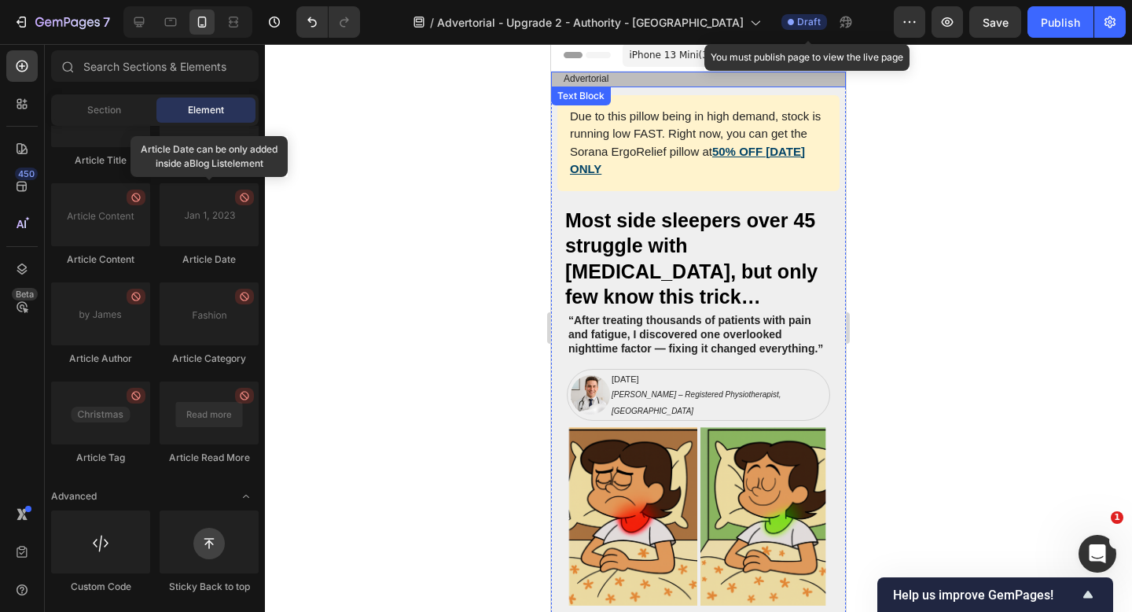
click at [674, 79] on p "Advertorial" at bounding box center [699, 79] width 270 height 13
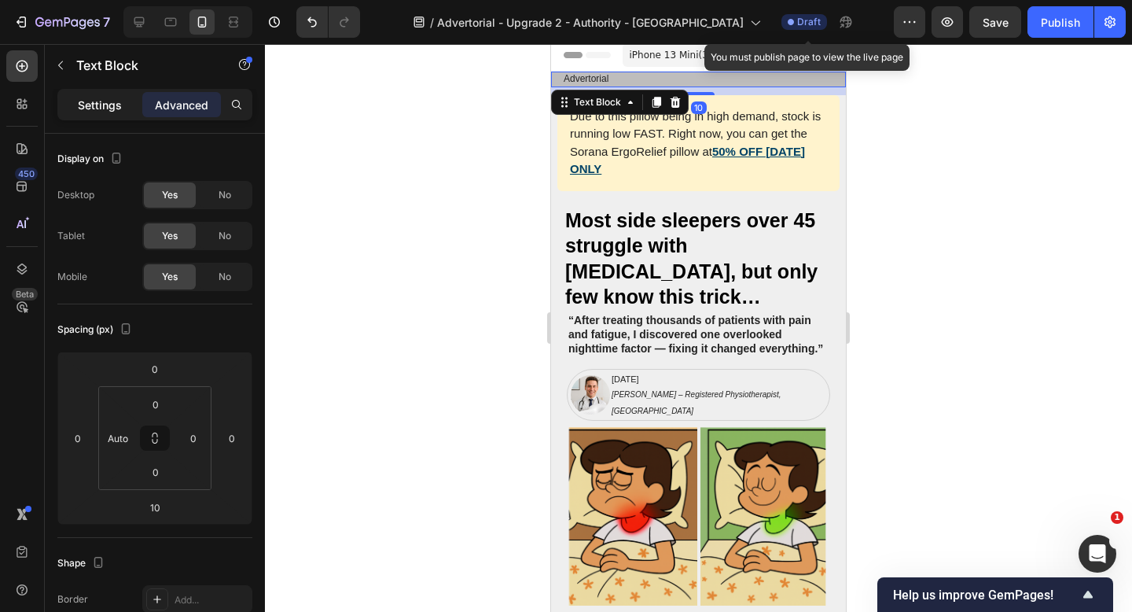
click at [97, 103] on p "Settings" at bounding box center [100, 105] width 44 height 17
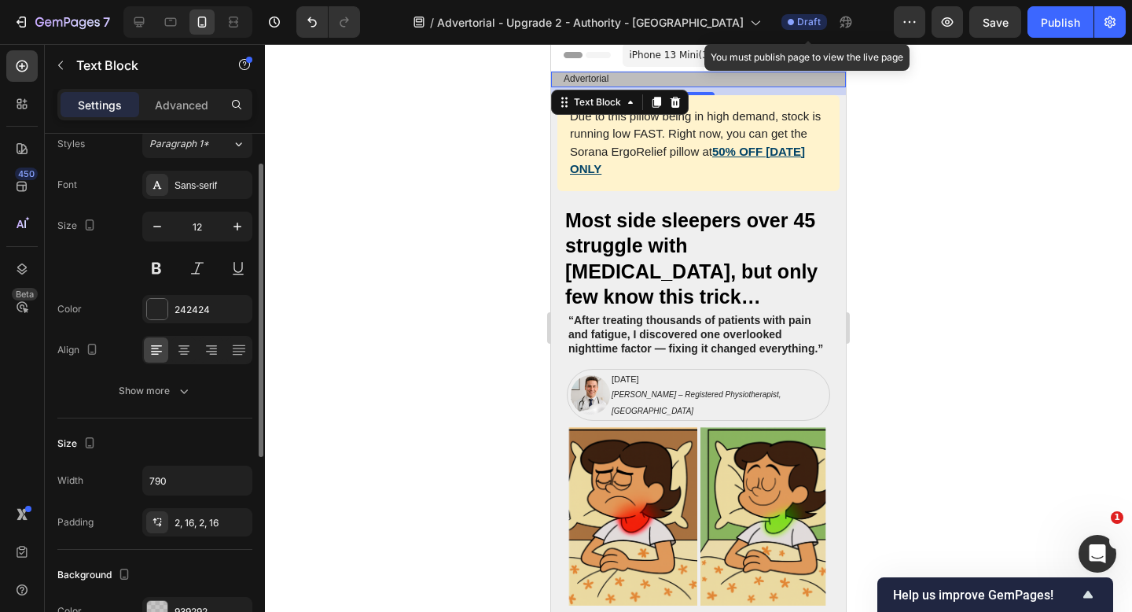
scroll to position [63, 0]
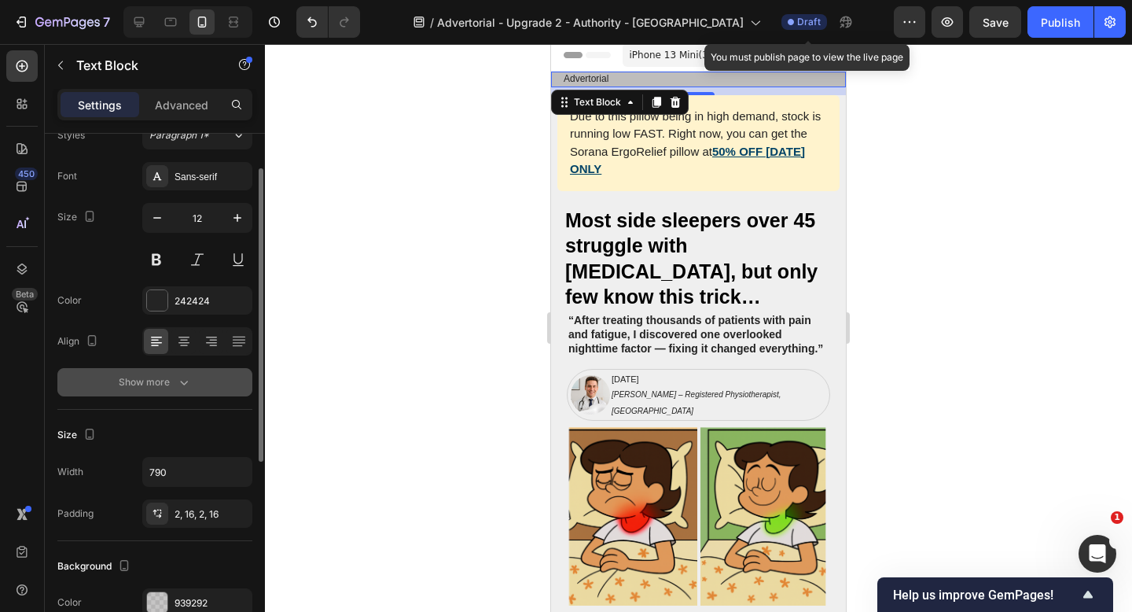
click at [154, 386] on div "Show more" at bounding box center [155, 382] width 73 height 16
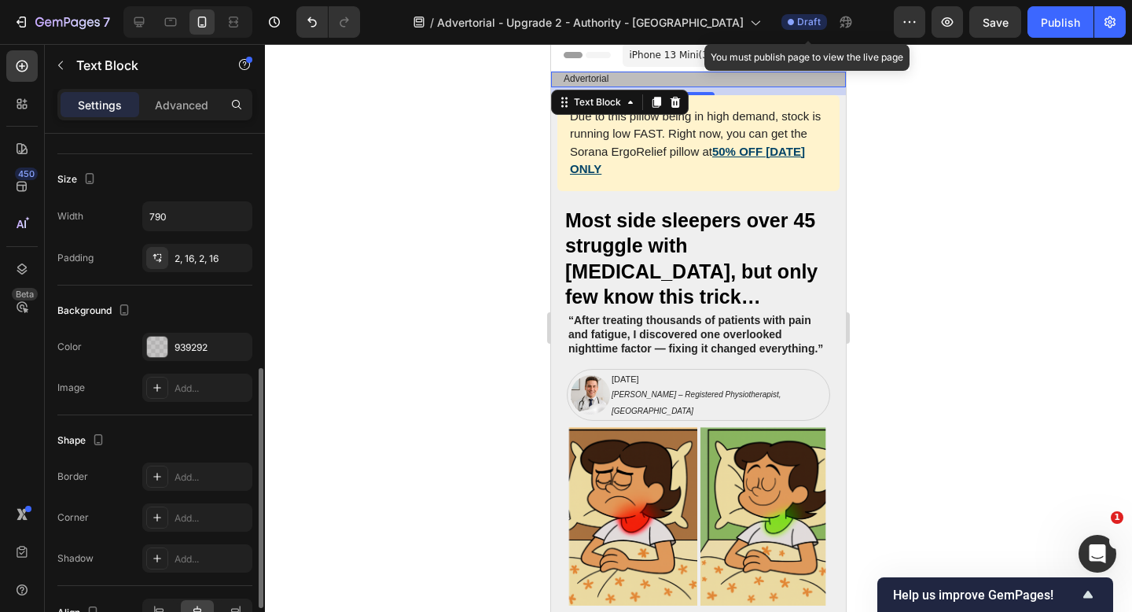
scroll to position [528, 0]
click at [157, 351] on div at bounding box center [157, 344] width 20 height 20
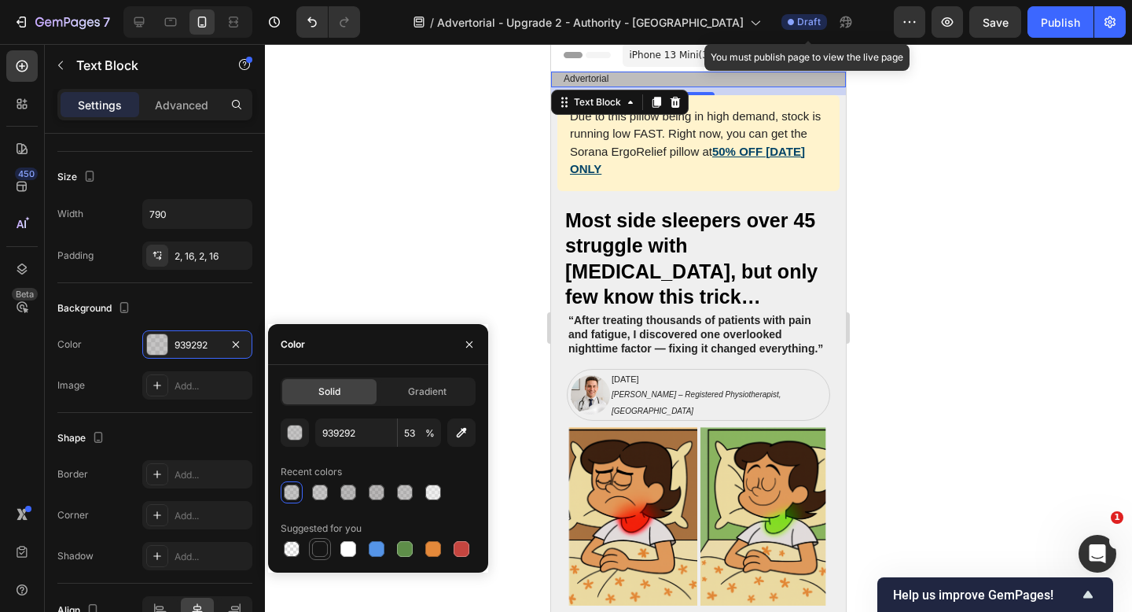
click at [326, 544] on div at bounding box center [320, 549] width 16 height 16
type input "151515"
type input "100"
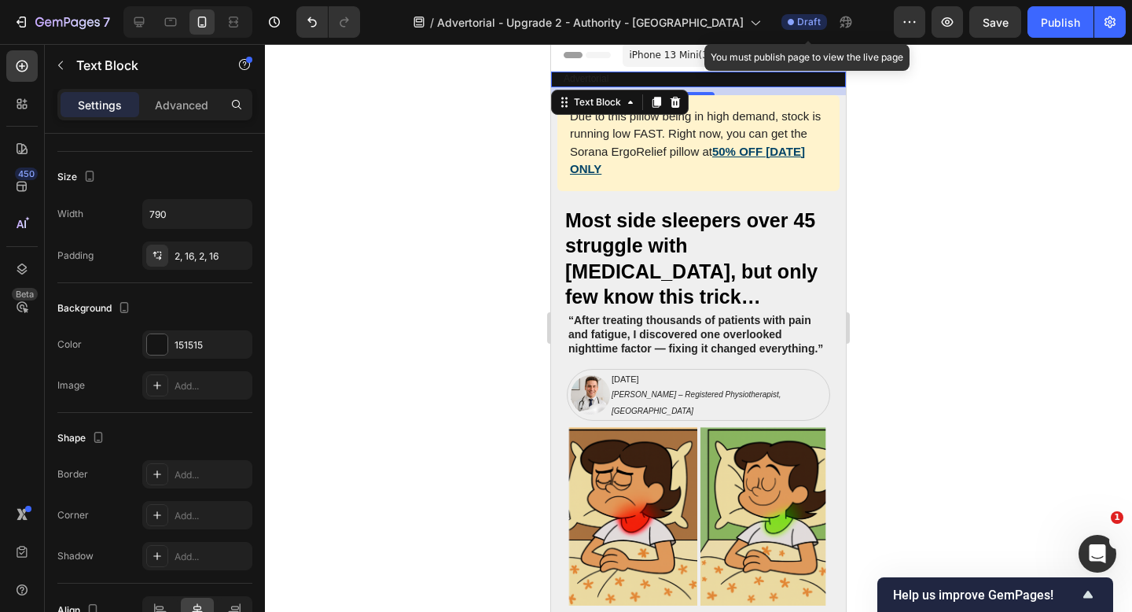
click at [320, 244] on div at bounding box center [698, 328] width 867 height 568
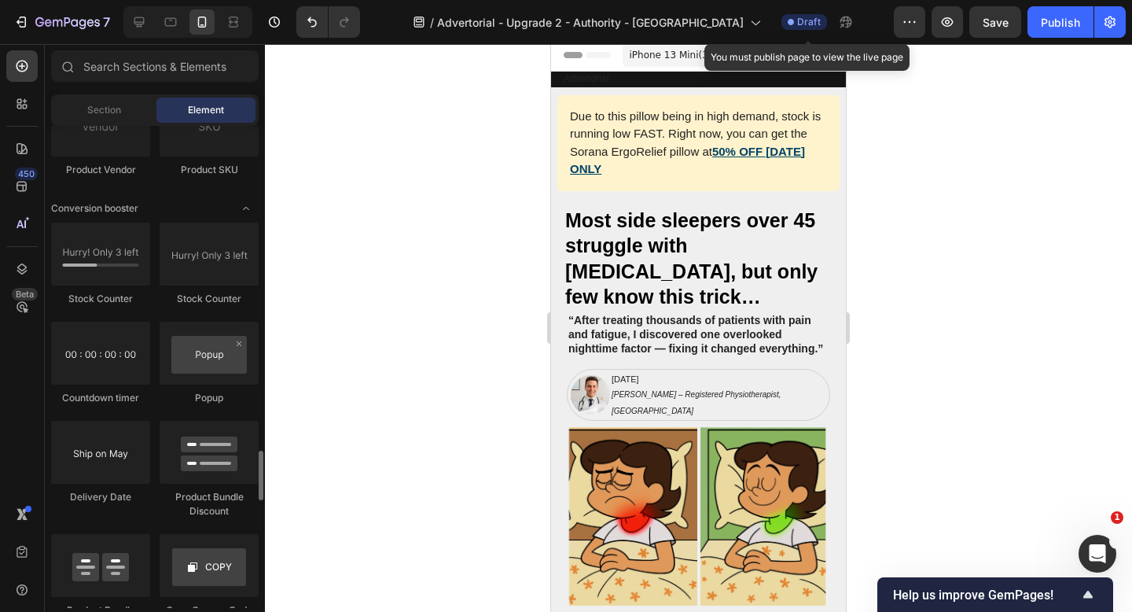
scroll to position [3015, 0]
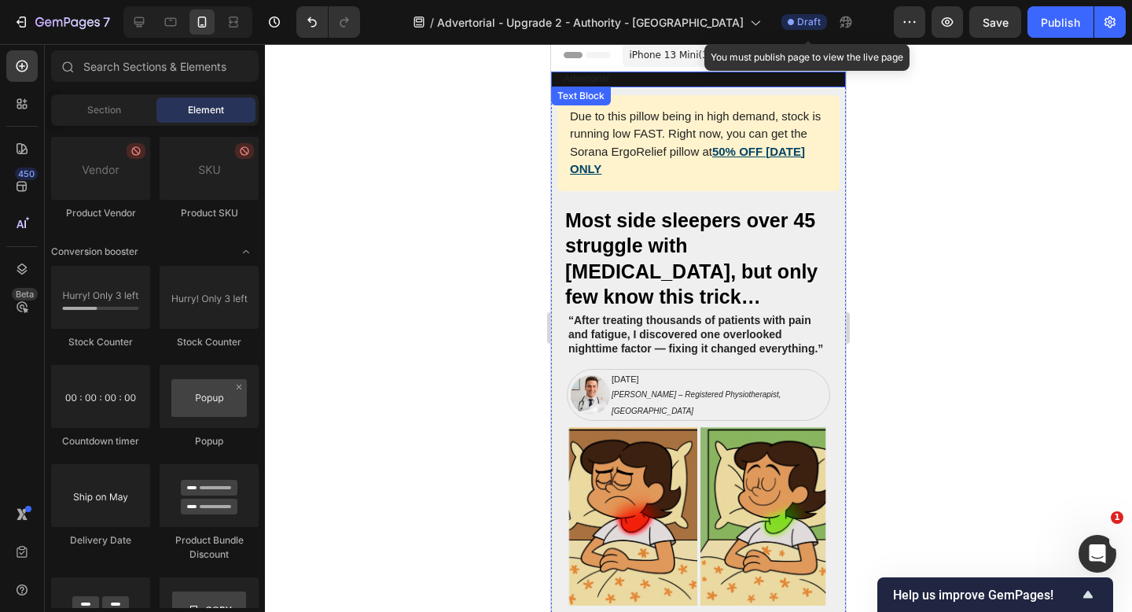
click at [597, 77] on p "Advertorial" at bounding box center [699, 79] width 270 height 13
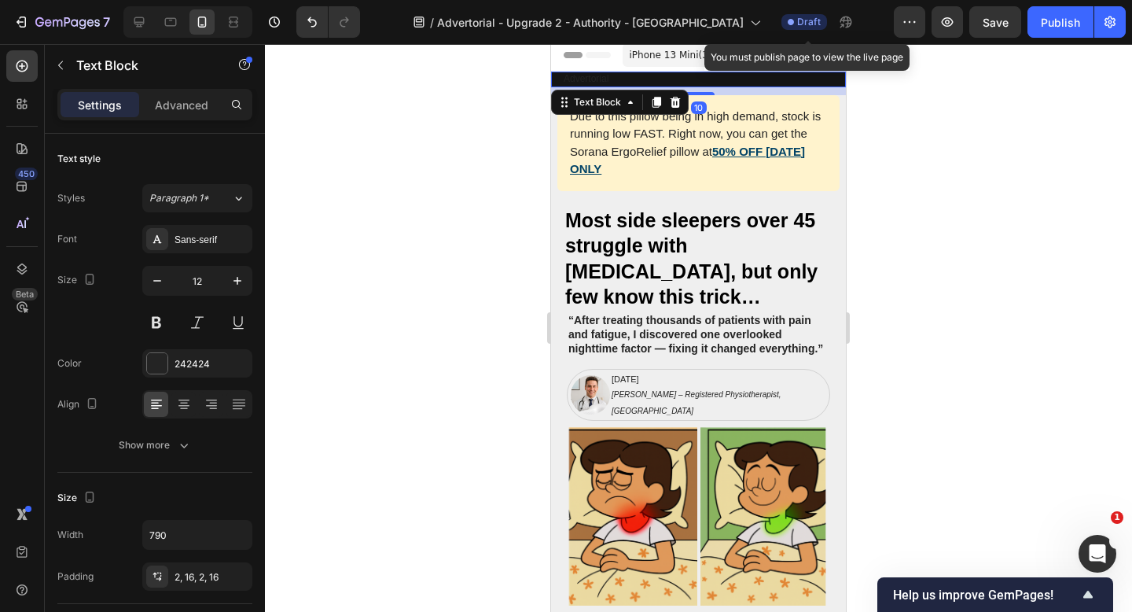
click at [595, 81] on p "Advertorial" at bounding box center [699, 79] width 270 height 13
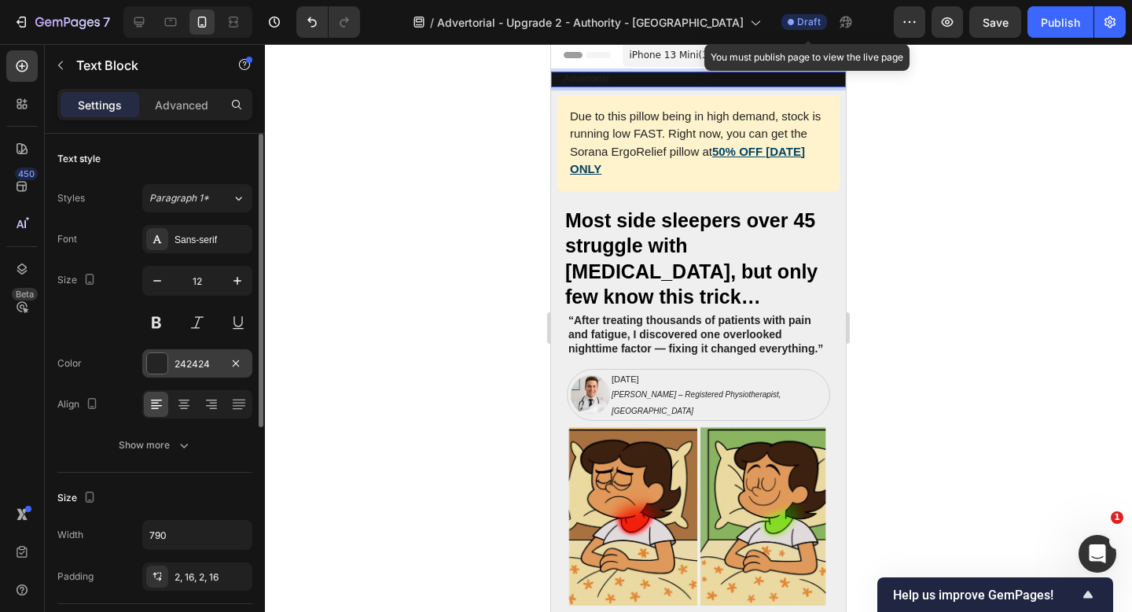
click at [155, 365] on div at bounding box center [157, 363] width 20 height 20
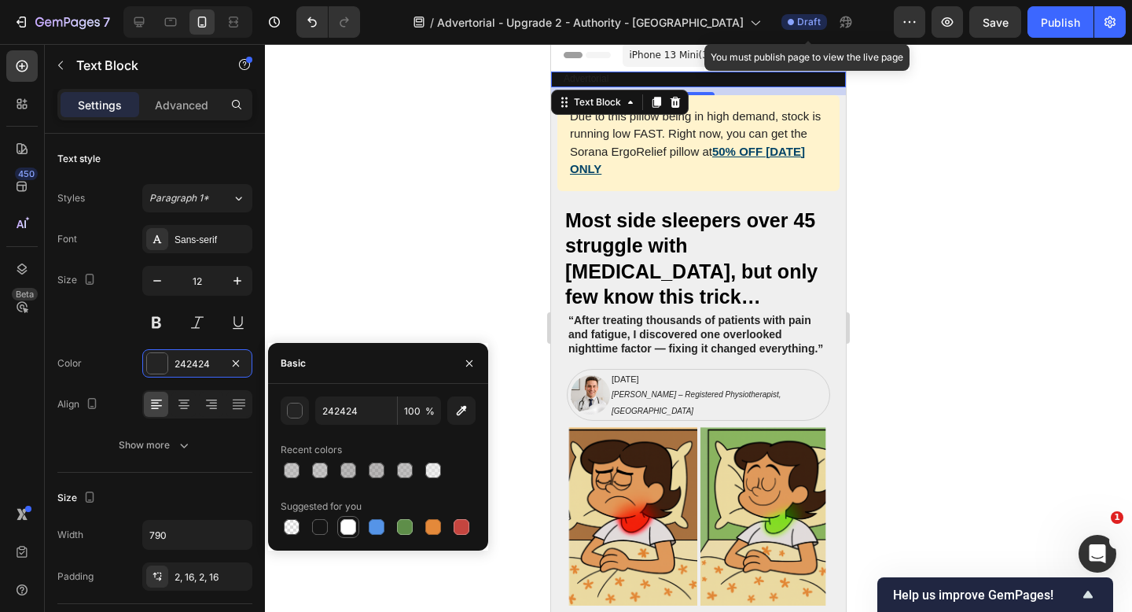
click at [352, 527] on div at bounding box center [348, 527] width 16 height 16
type input "FFFFFF"
click at [375, 243] on div at bounding box center [698, 328] width 867 height 568
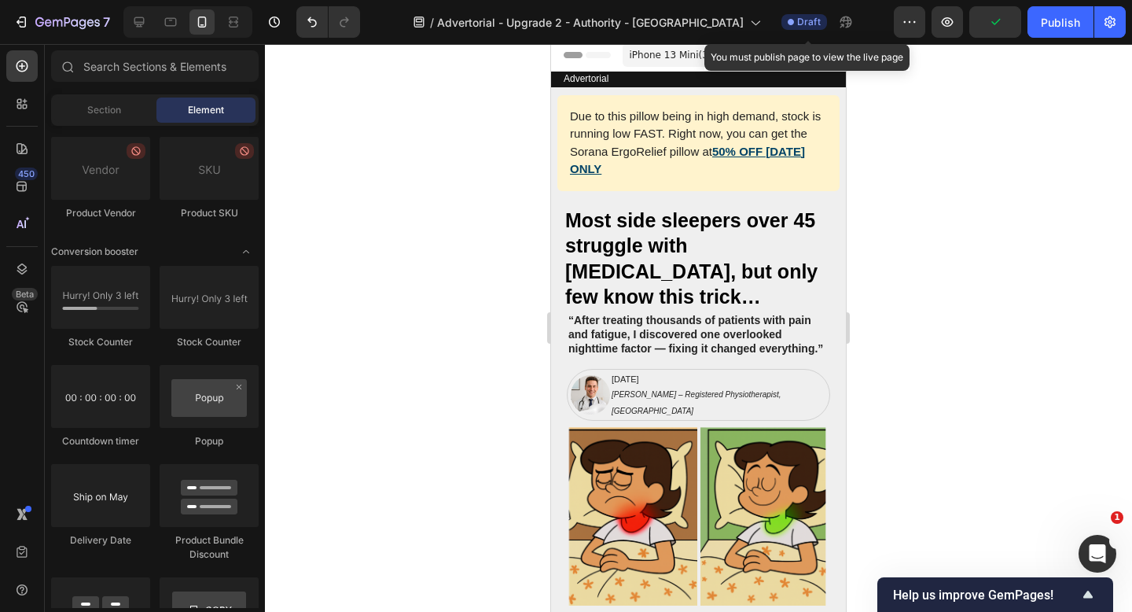
click at [994, 228] on div at bounding box center [698, 328] width 867 height 568
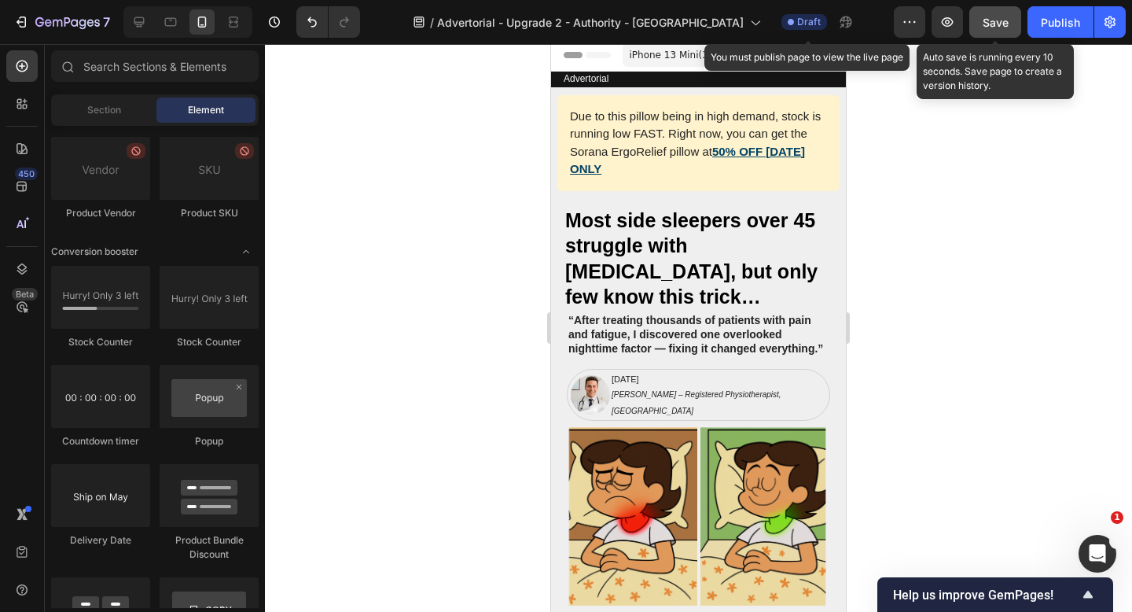
click at [994, 28] on div "Save" at bounding box center [996, 22] width 26 height 17
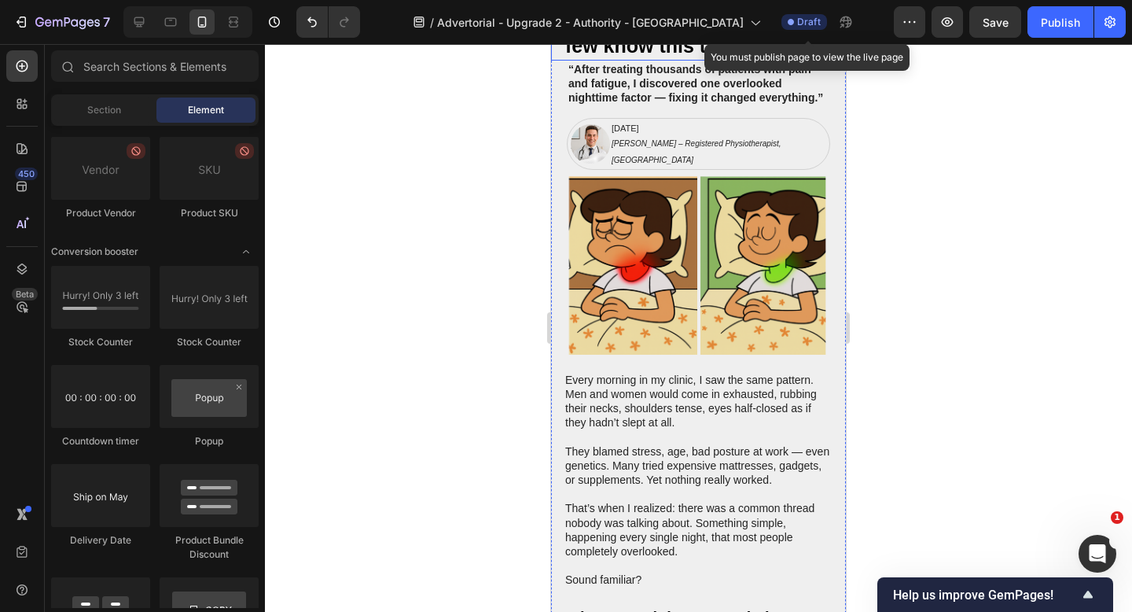
scroll to position [257, 0]
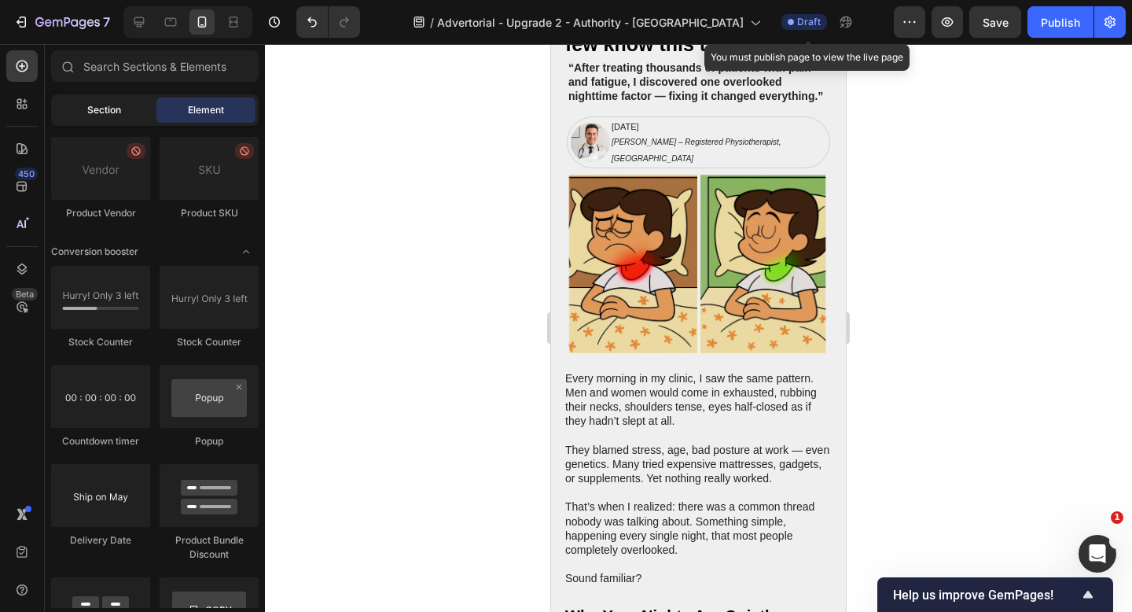
click at [97, 117] on div "Section" at bounding box center [103, 109] width 99 height 25
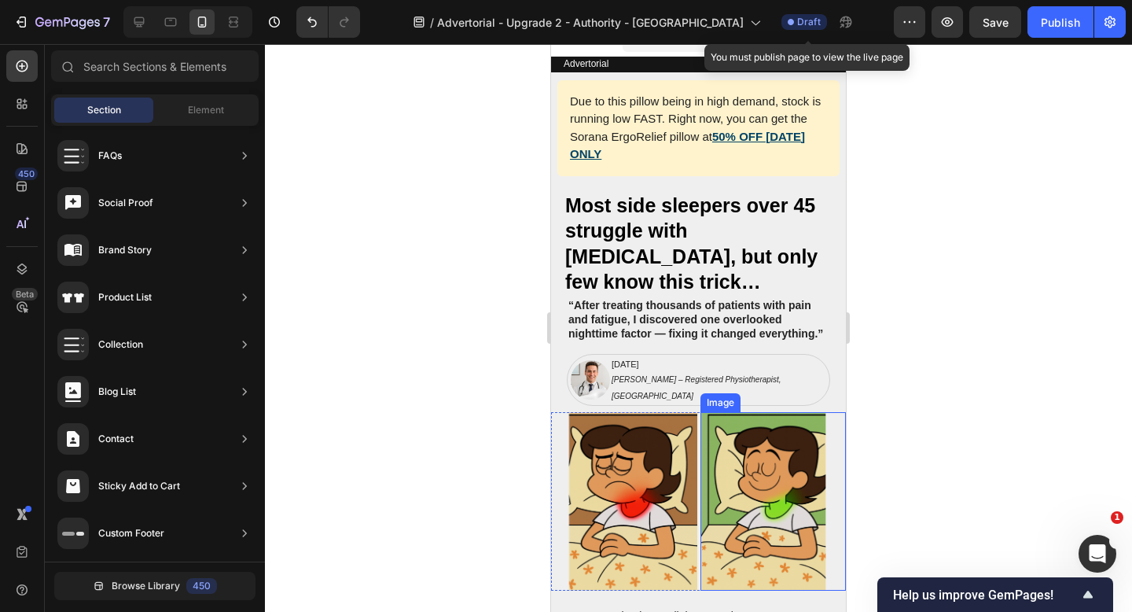
scroll to position [0, 0]
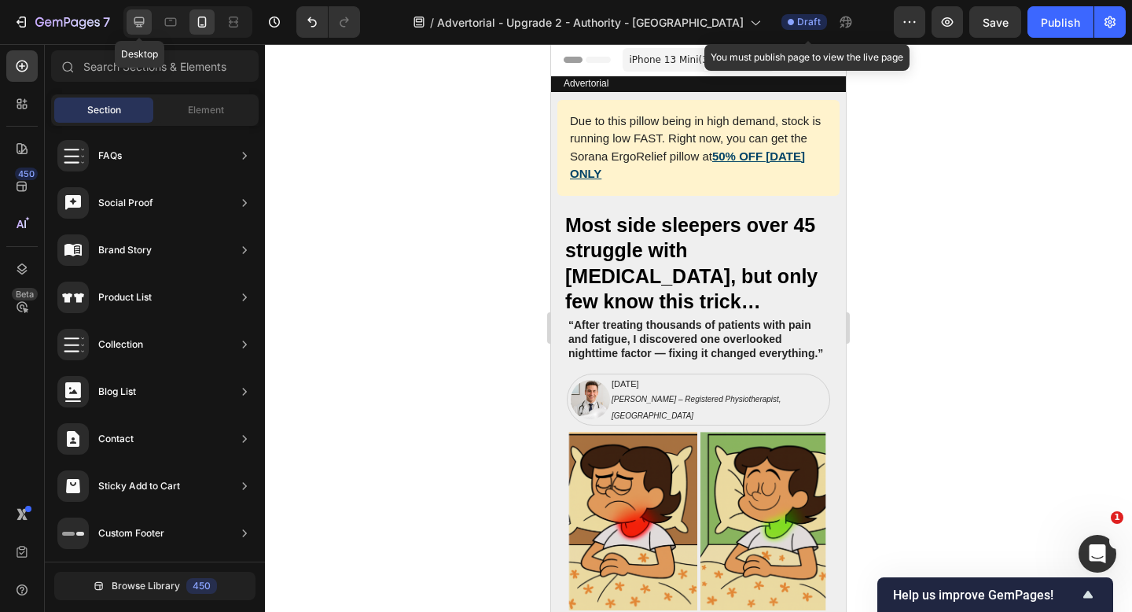
click at [138, 23] on icon at bounding box center [139, 22] width 16 height 16
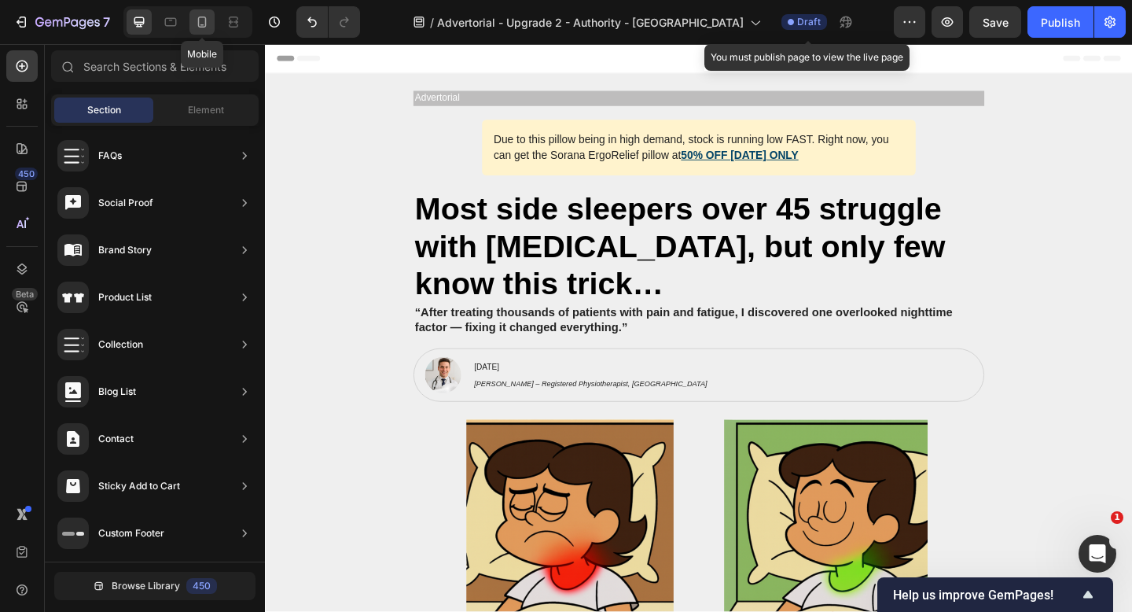
click at [195, 26] on icon at bounding box center [202, 22] width 16 height 16
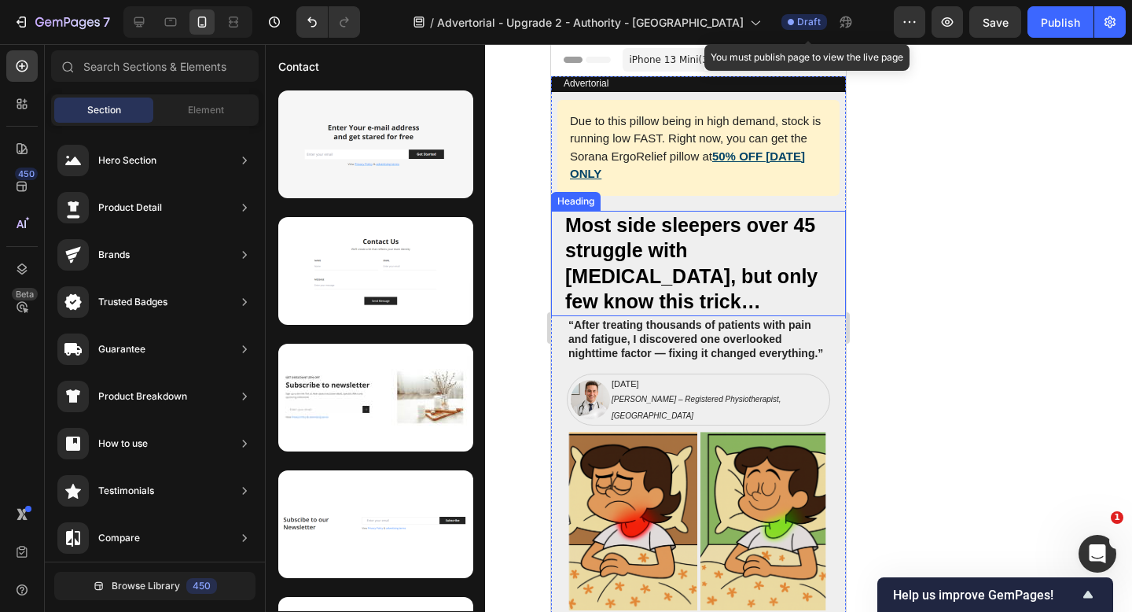
scroll to position [476, 0]
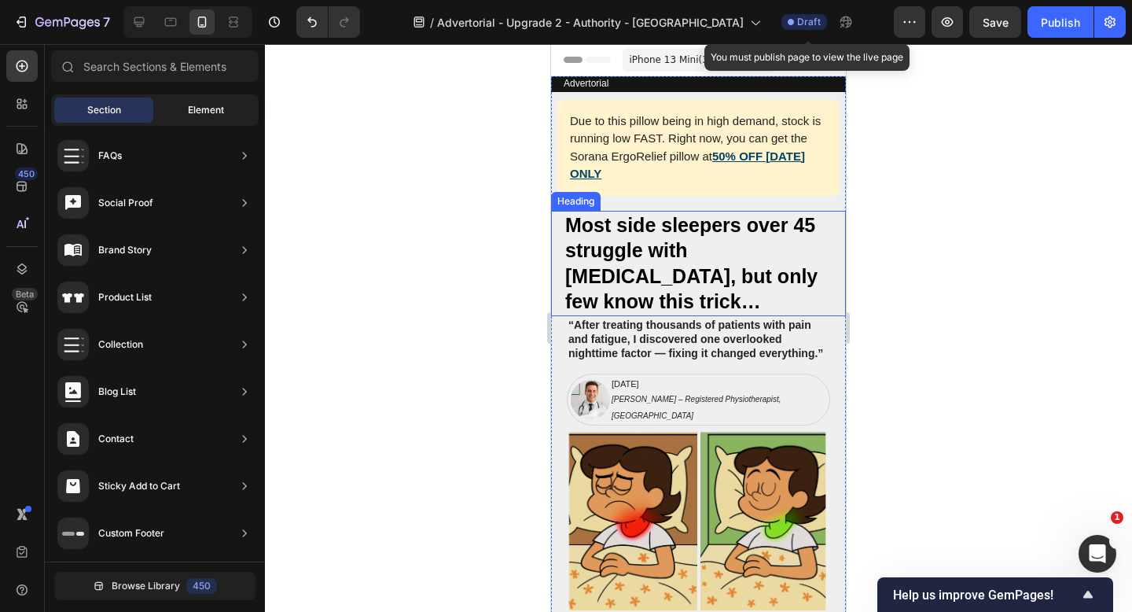
click at [222, 112] on span "Element" at bounding box center [206, 110] width 36 height 14
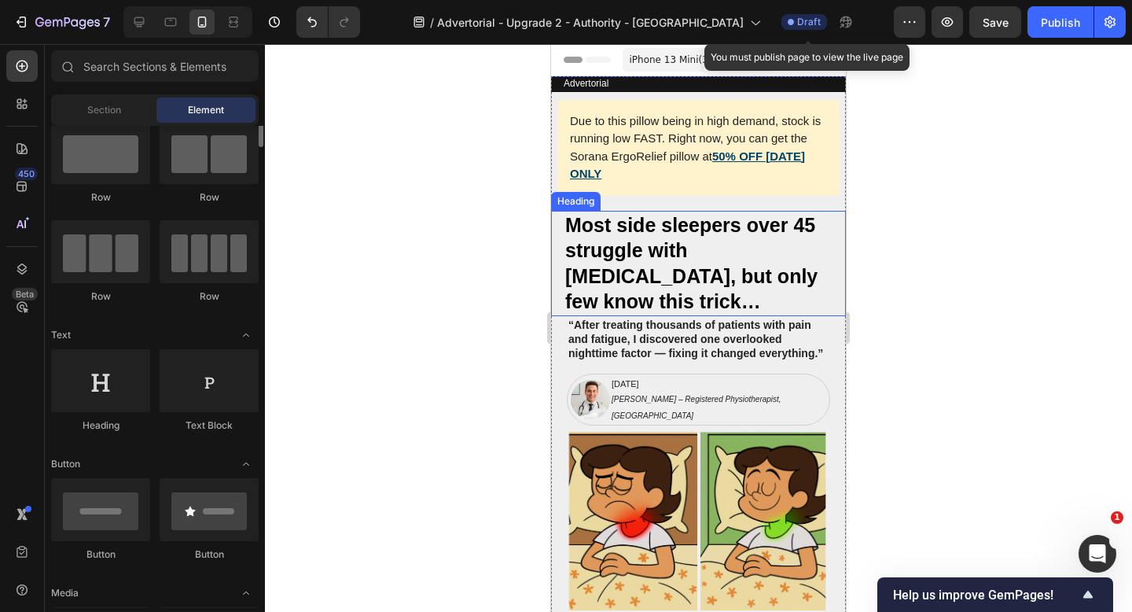
scroll to position [0, 0]
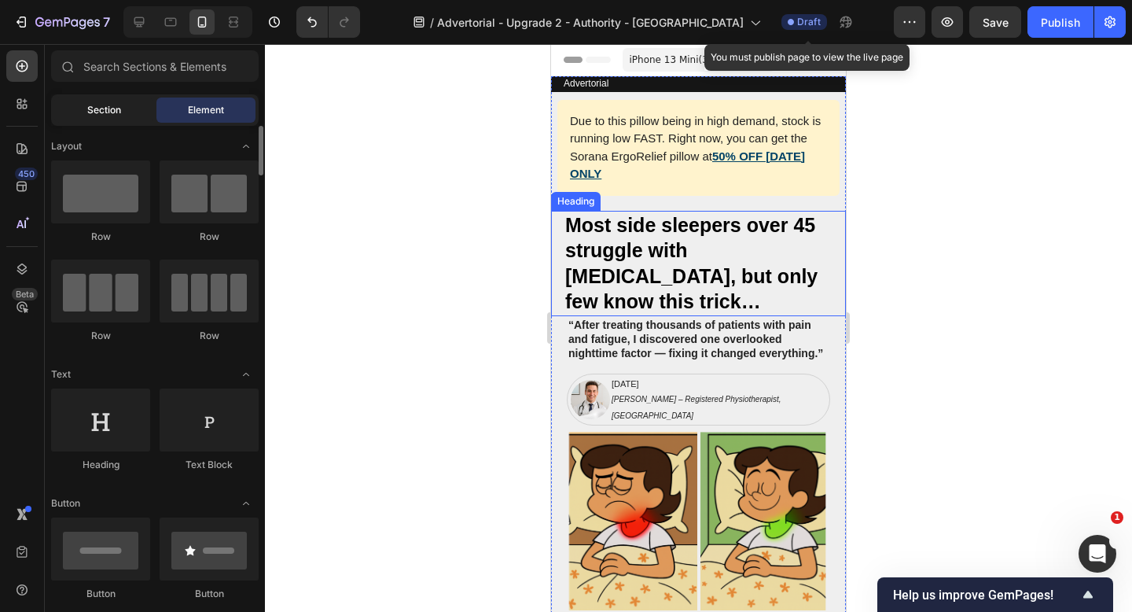
click at [113, 118] on div "Section" at bounding box center [103, 109] width 99 height 25
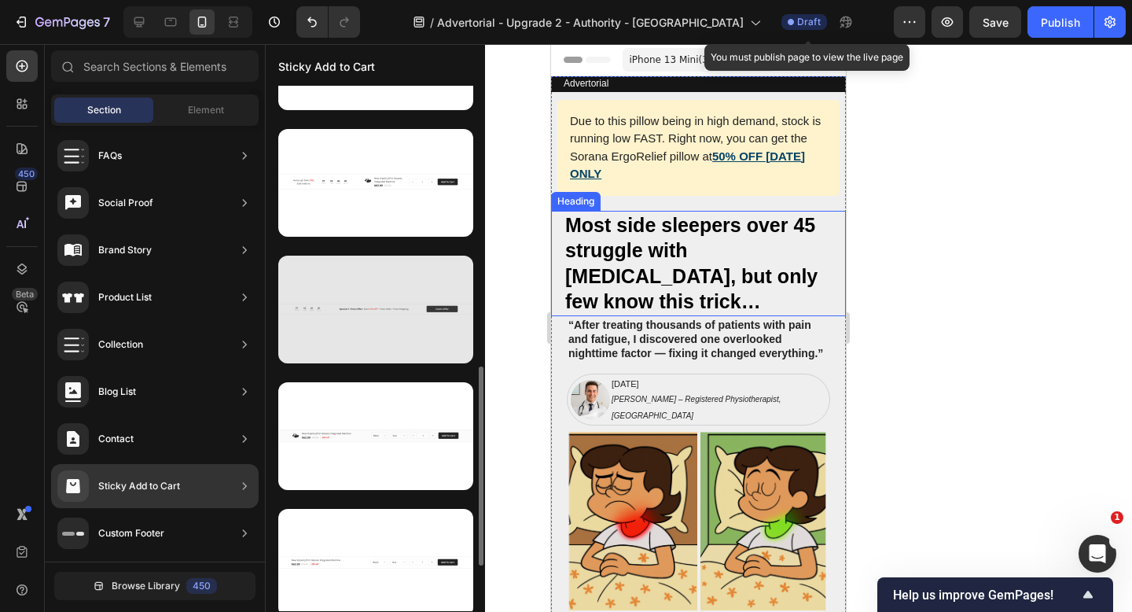
scroll to position [716, 0]
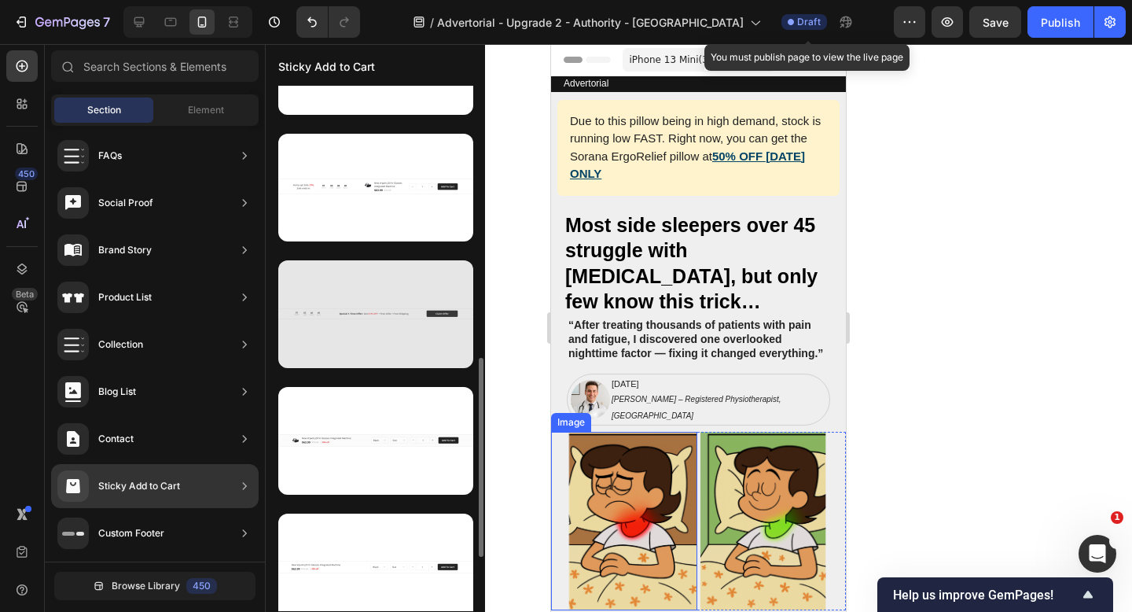
click at [405, 316] on div at bounding box center [375, 314] width 195 height 108
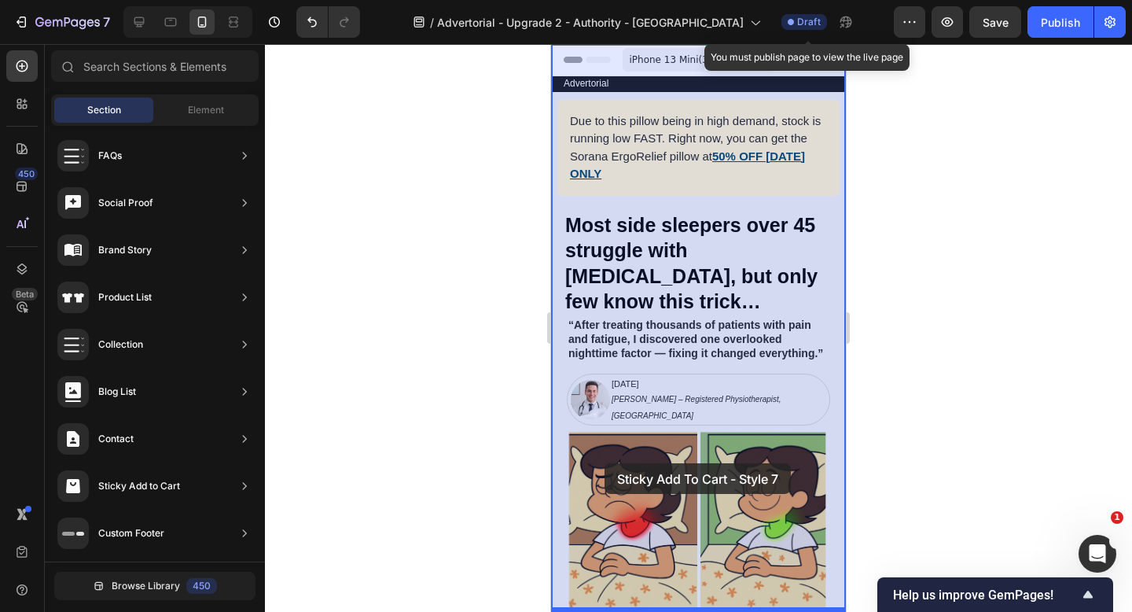
drag, startPoint x: 930, startPoint y: 367, endPoint x: 604, endPoint y: 463, distance: 339.2
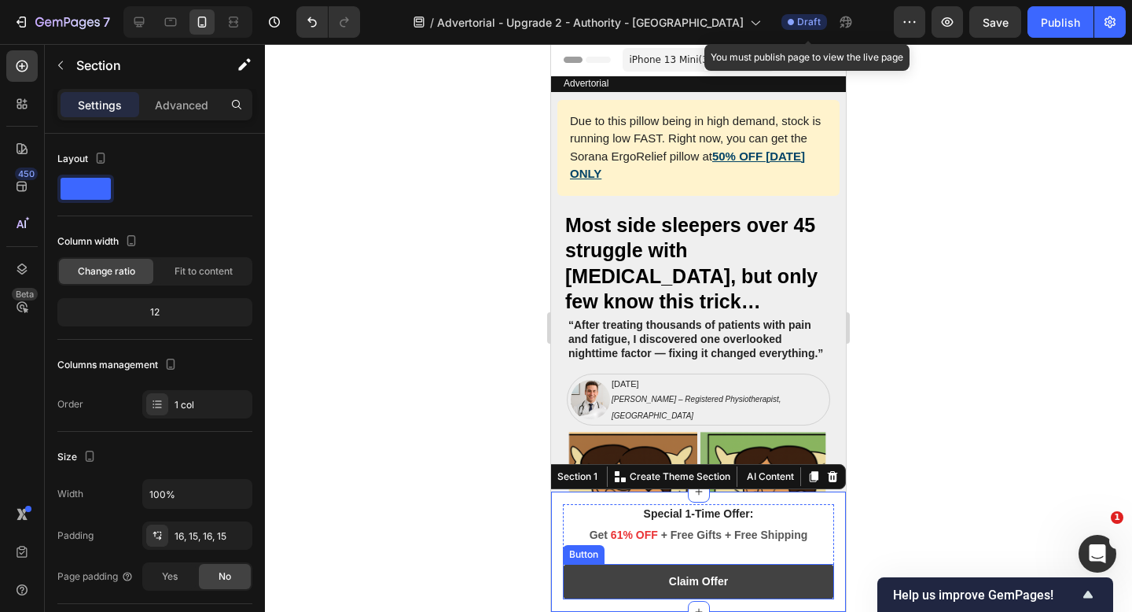
click at [800, 580] on button "Claim Offer" at bounding box center [698, 581] width 271 height 35
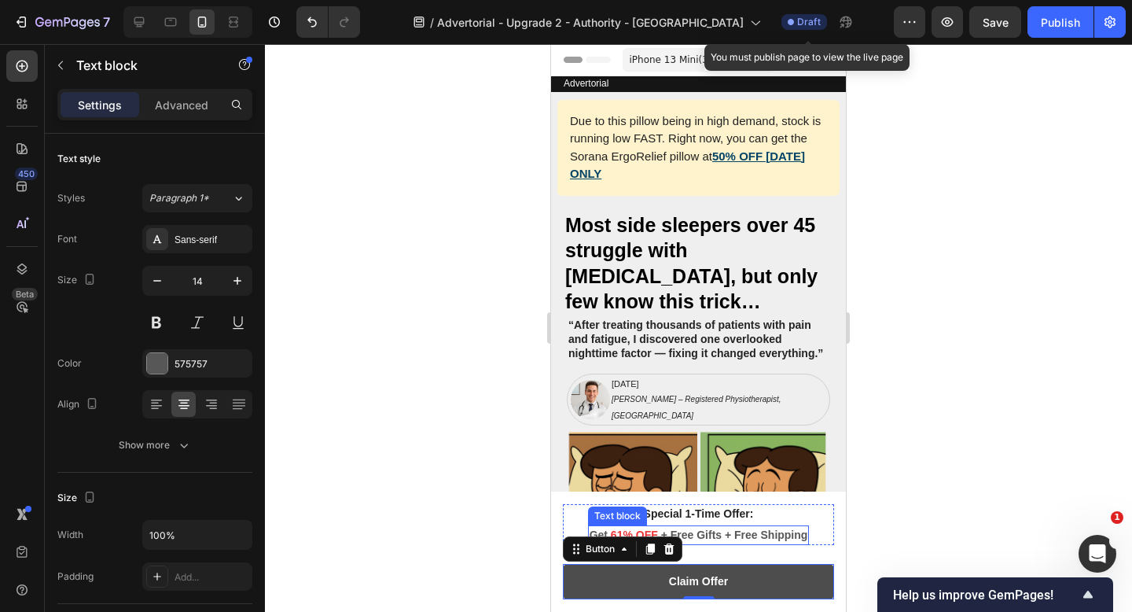
click at [765, 537] on span "+ Free Gifts + Free Shipping" at bounding box center [734, 534] width 147 height 13
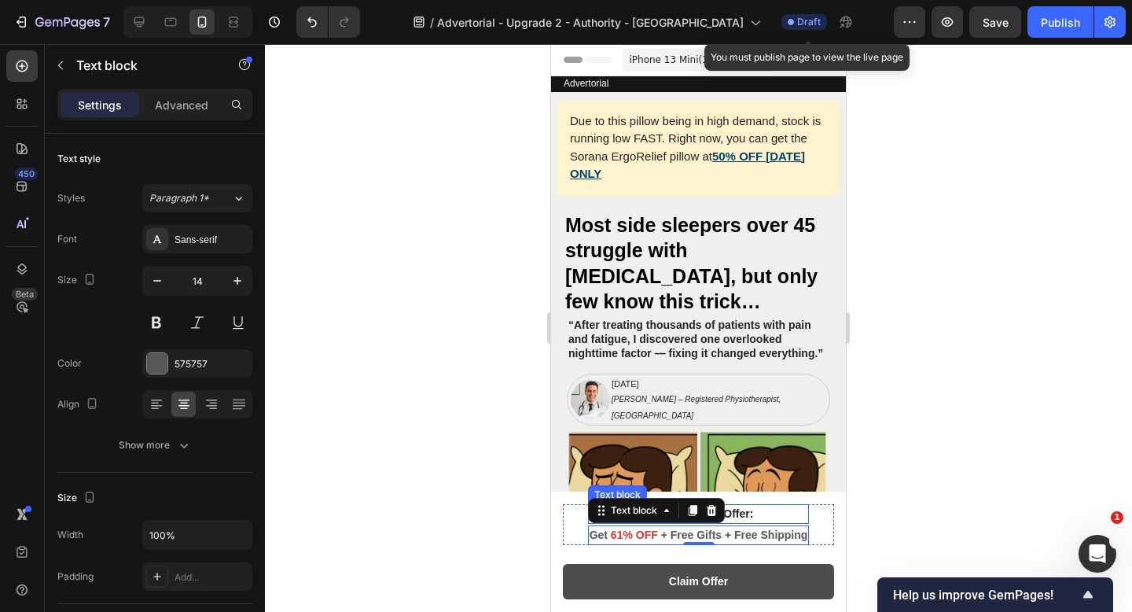
scroll to position [409, 0]
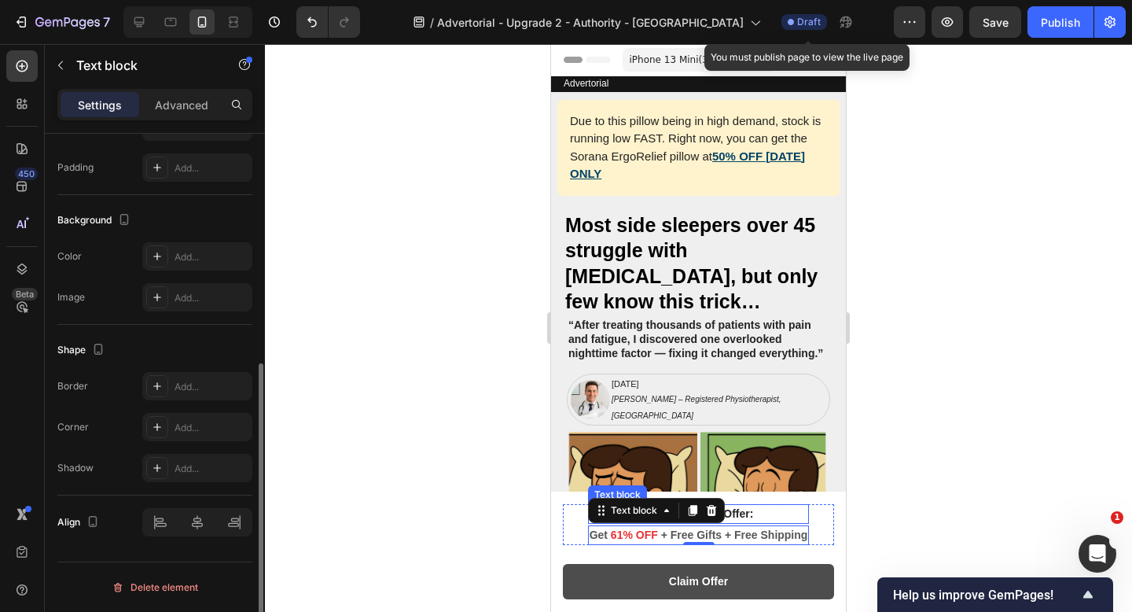
click at [790, 516] on p "Special 1-Time Offer:" at bounding box center [699, 513] width 219 height 17
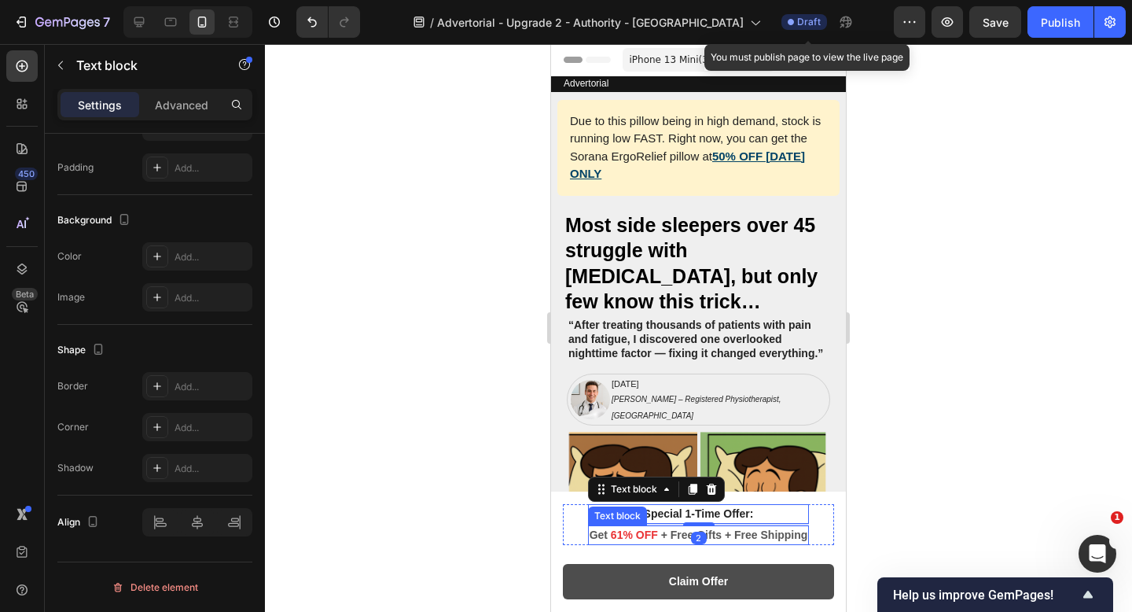
click at [777, 534] on span "+ Free Gifts + Free Shipping" at bounding box center [734, 534] width 147 height 13
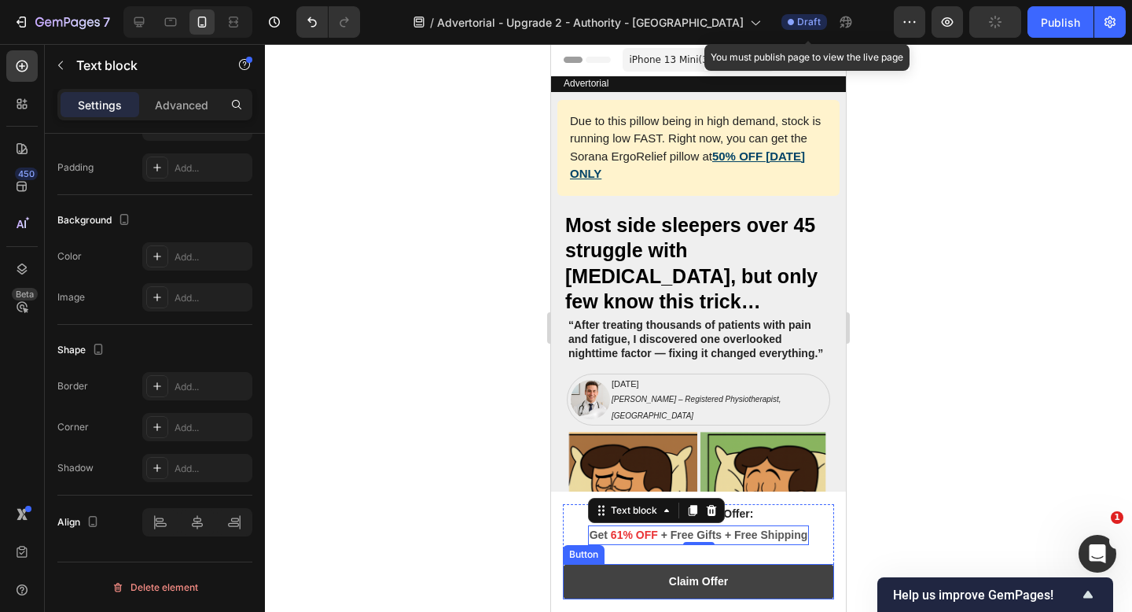
click at [768, 580] on button "Claim Offer" at bounding box center [698, 581] width 271 height 35
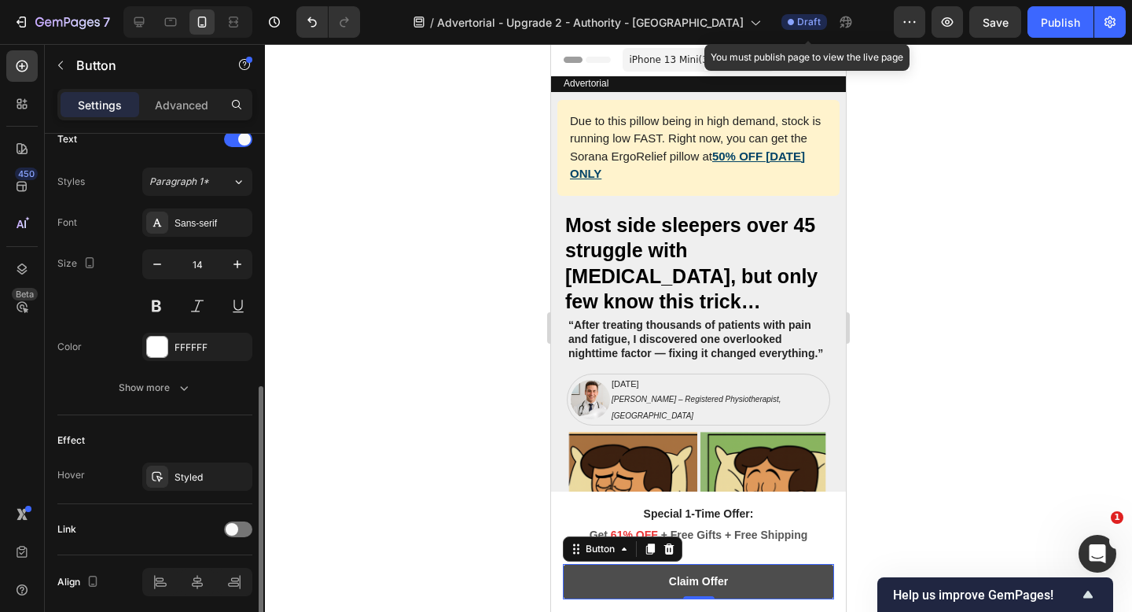
scroll to position [546, 0]
click at [714, 582] on div "Claim Offer" at bounding box center [698, 581] width 59 height 17
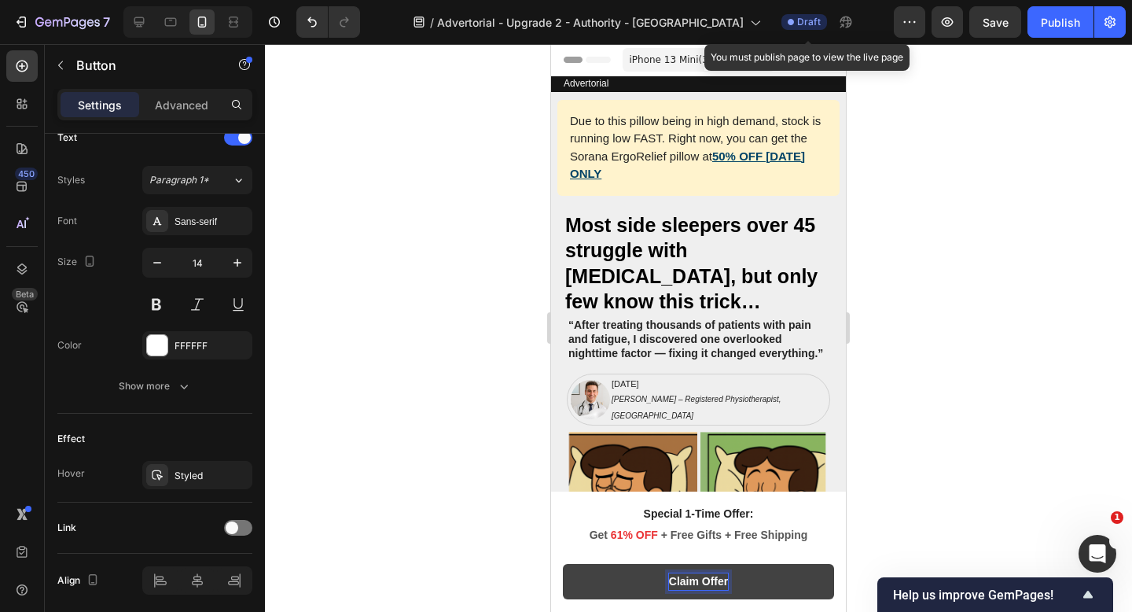
click at [709, 581] on p "Claim Offer" at bounding box center [698, 581] width 59 height 17
click at [563, 564] on button "Check" at bounding box center [698, 581] width 271 height 35
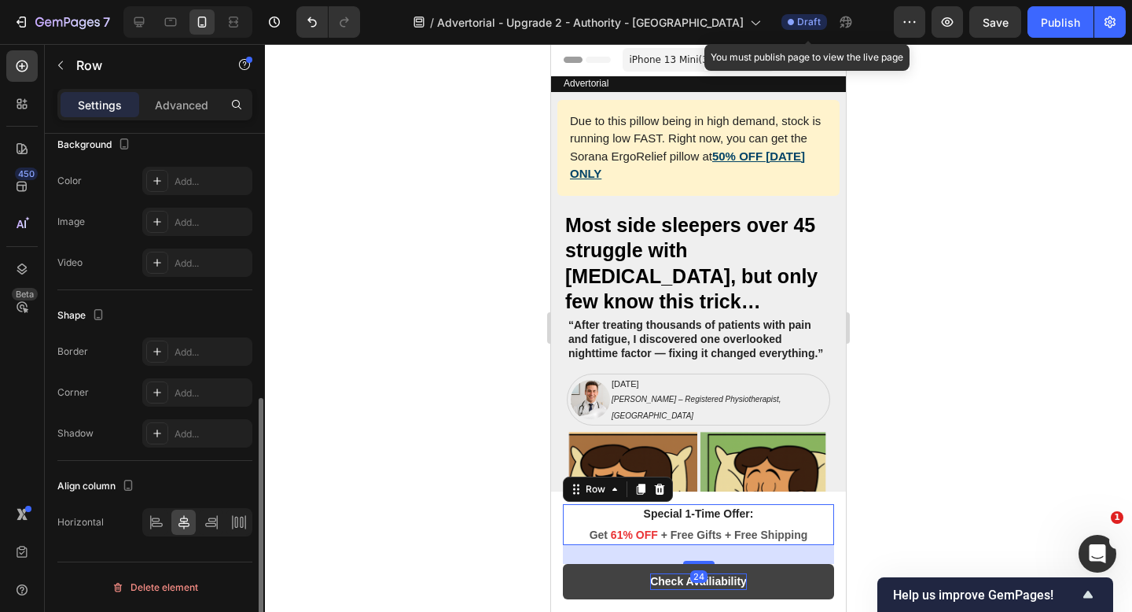
click at [828, 526] on div "Special 1-Time Offer: Text block Get 61% OFF + Free Gifts + Free Shipping Text …" at bounding box center [698, 524] width 271 height 41
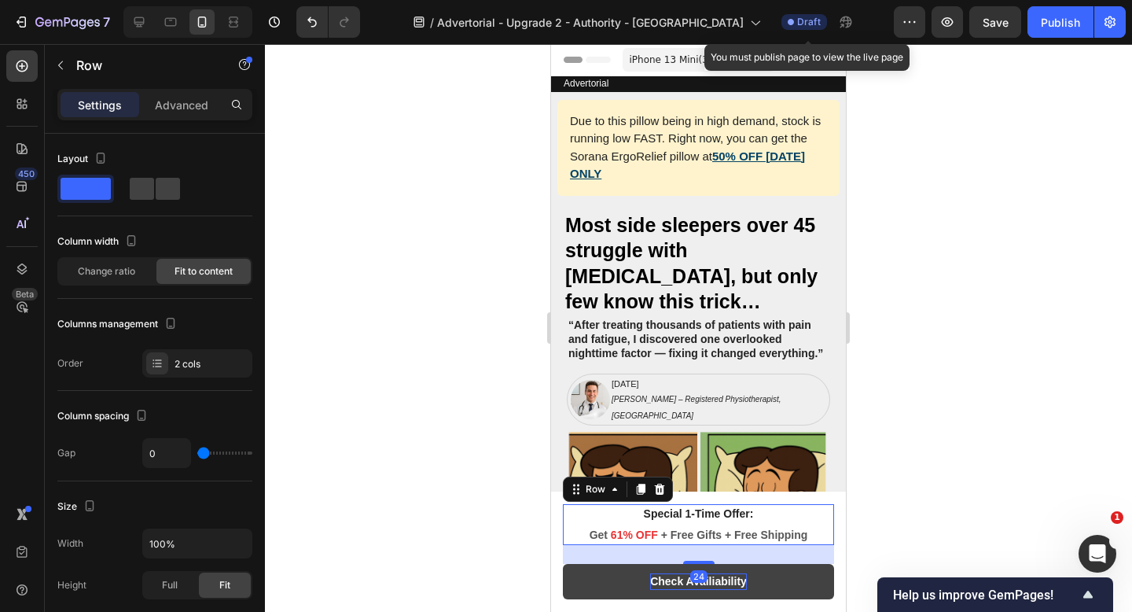
click at [487, 514] on div at bounding box center [698, 328] width 867 height 568
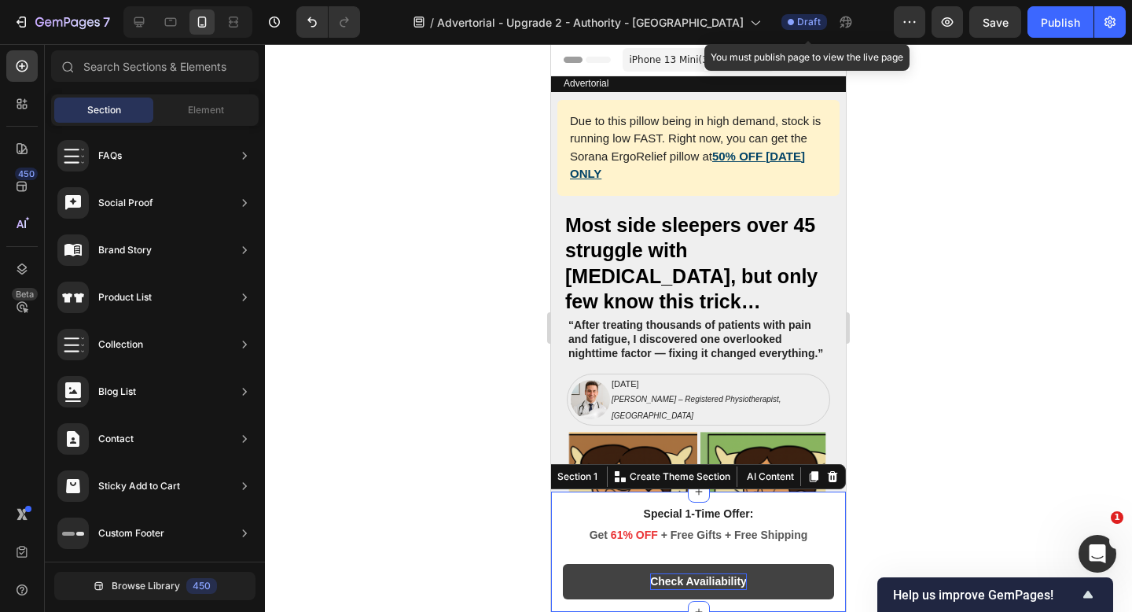
click at [836, 519] on div "00 DAYS 23 HRS 26 MINS 30 SECS CountDown Timer Special 1-Time Offer: Text block…" at bounding box center [698, 551] width 295 height 120
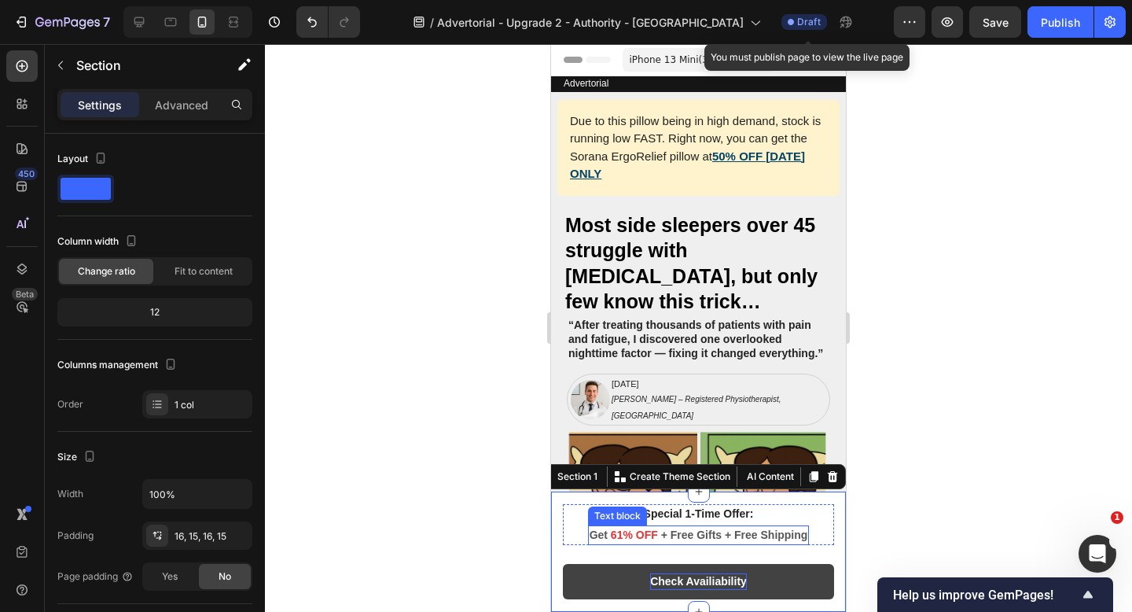
click at [784, 525] on div "Get 61% OFF + Free Gifts + Free Shipping" at bounding box center [699, 535] width 222 height 20
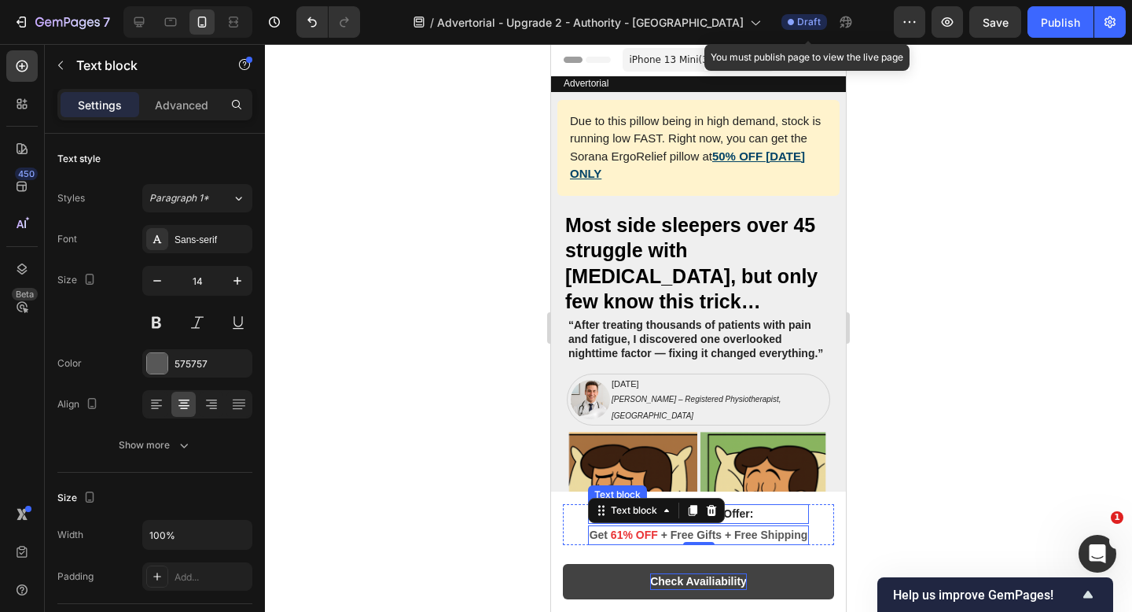
click at [798, 514] on p "Special 1-Time Offer:" at bounding box center [699, 513] width 219 height 17
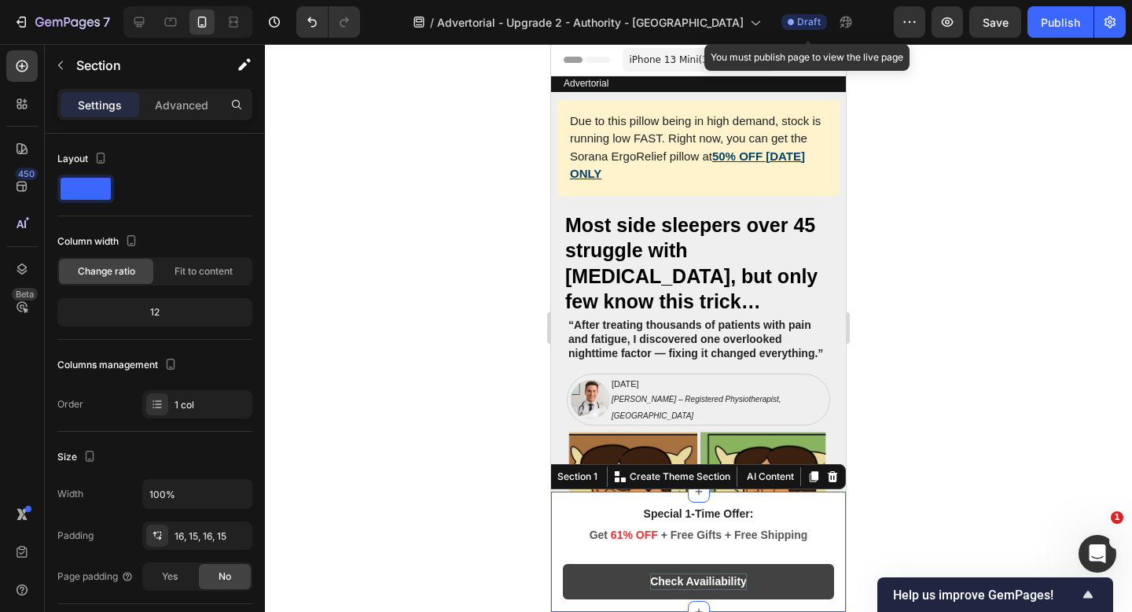
click at [834, 514] on div "00 DAYS 23 HRS 26 MINS 26 SECS CountDown Timer Special 1-Time Offer: Text block…" at bounding box center [698, 551] width 295 height 120
click at [840, 480] on div at bounding box center [832, 476] width 19 height 19
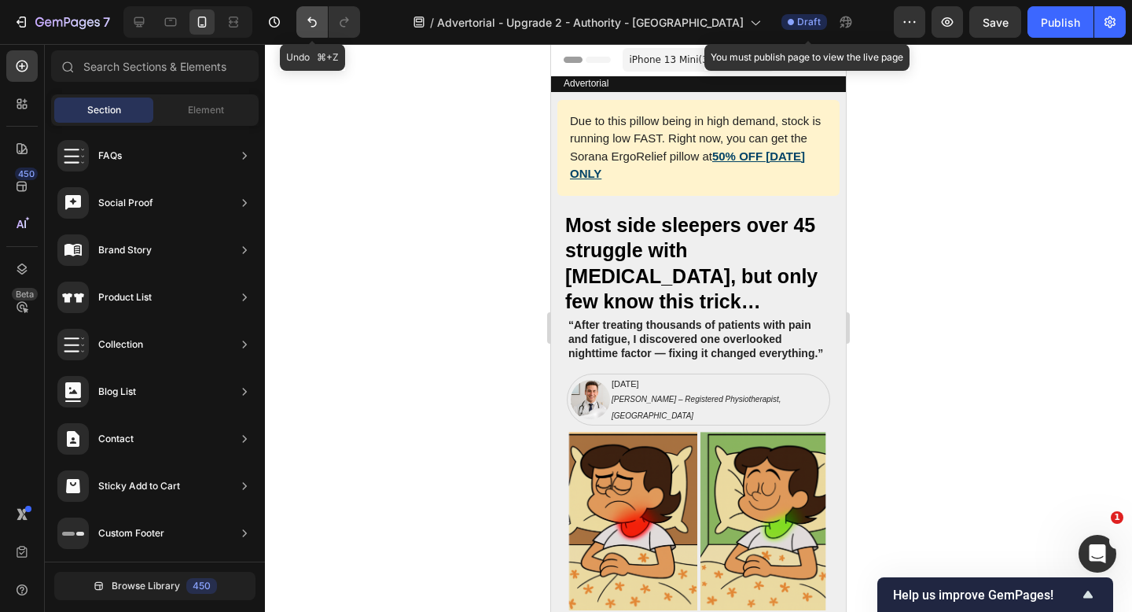
click at [315, 18] on icon "Undo/Redo" at bounding box center [312, 22] width 16 height 16
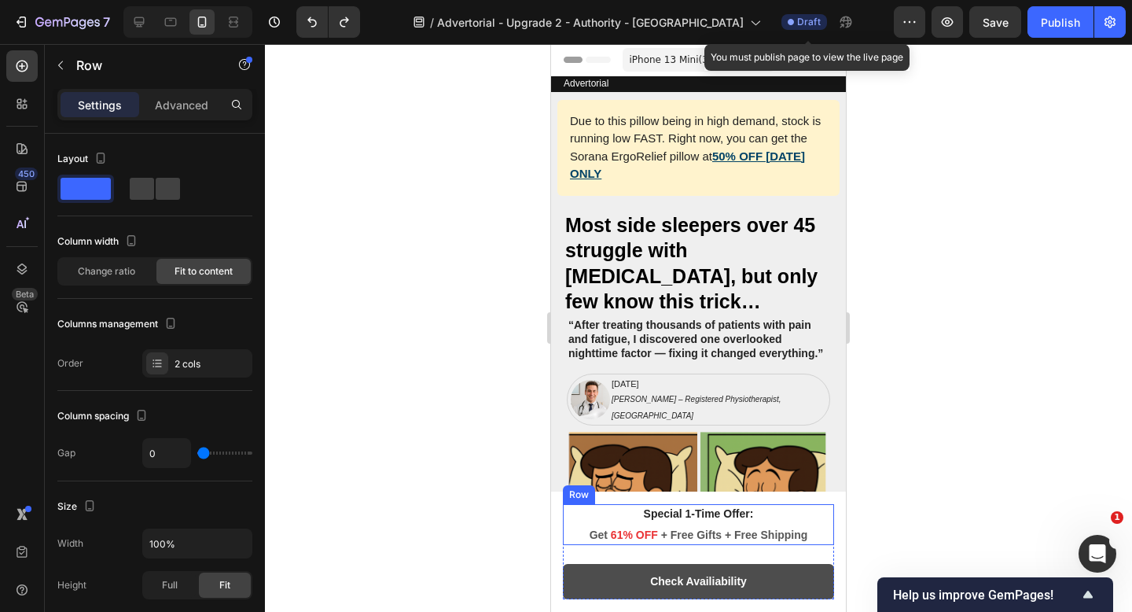
click at [585, 519] on div "Special 1-Time Offer: Text block Get 61% OFF + Free Gifts + Free Shipping Text …" at bounding box center [698, 524] width 271 height 41
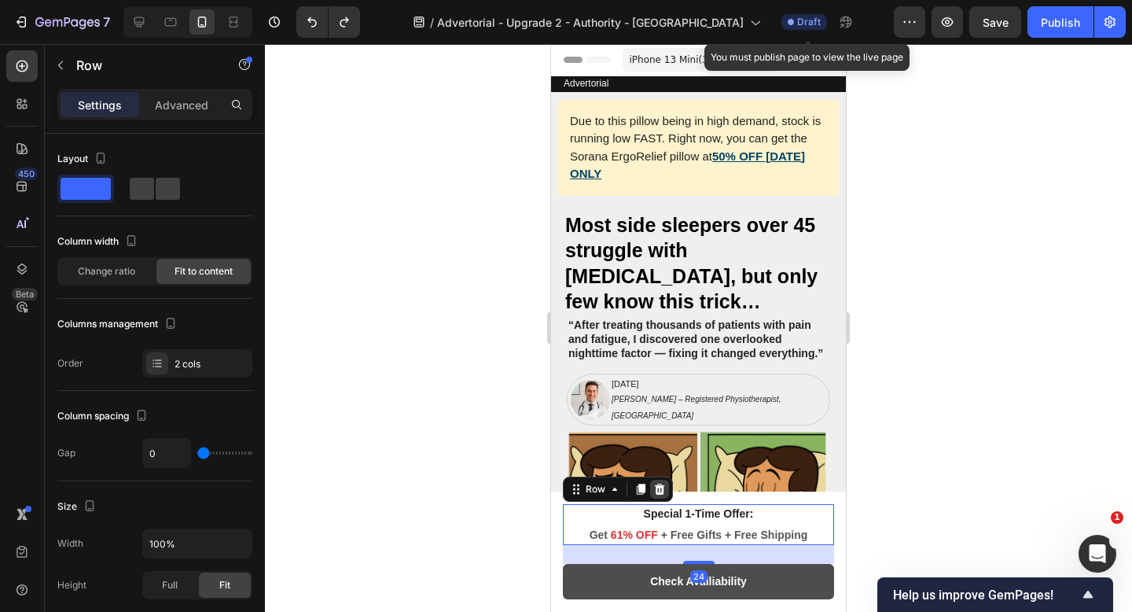
click at [665, 490] on icon at bounding box center [659, 489] width 13 height 13
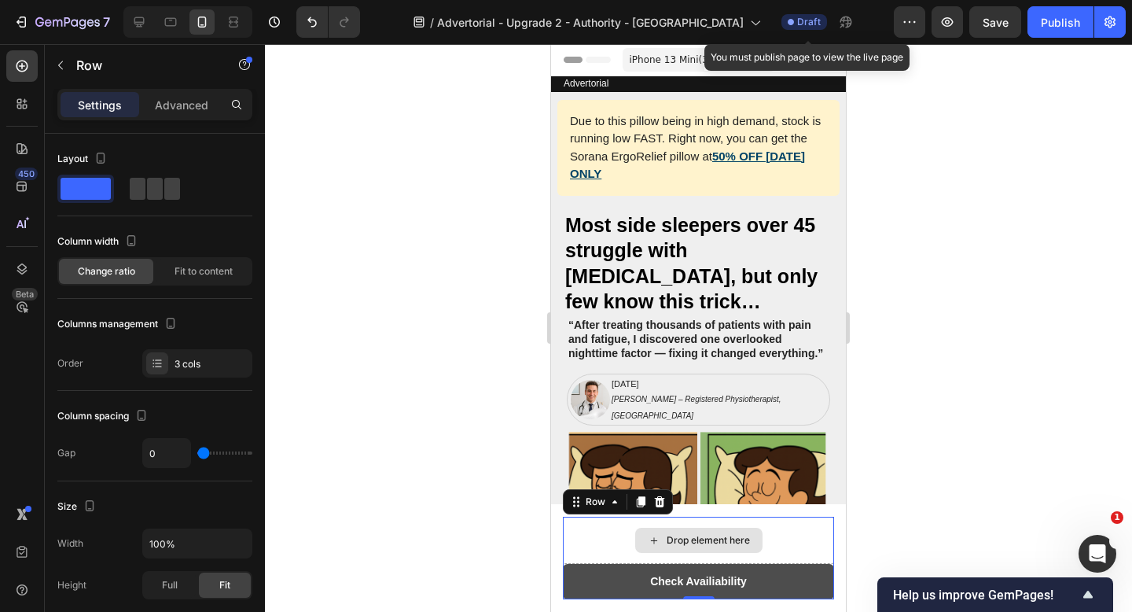
click at [604, 527] on div "Drop element here" at bounding box center [698, 539] width 271 height 47
click at [659, 502] on icon at bounding box center [659, 501] width 13 height 13
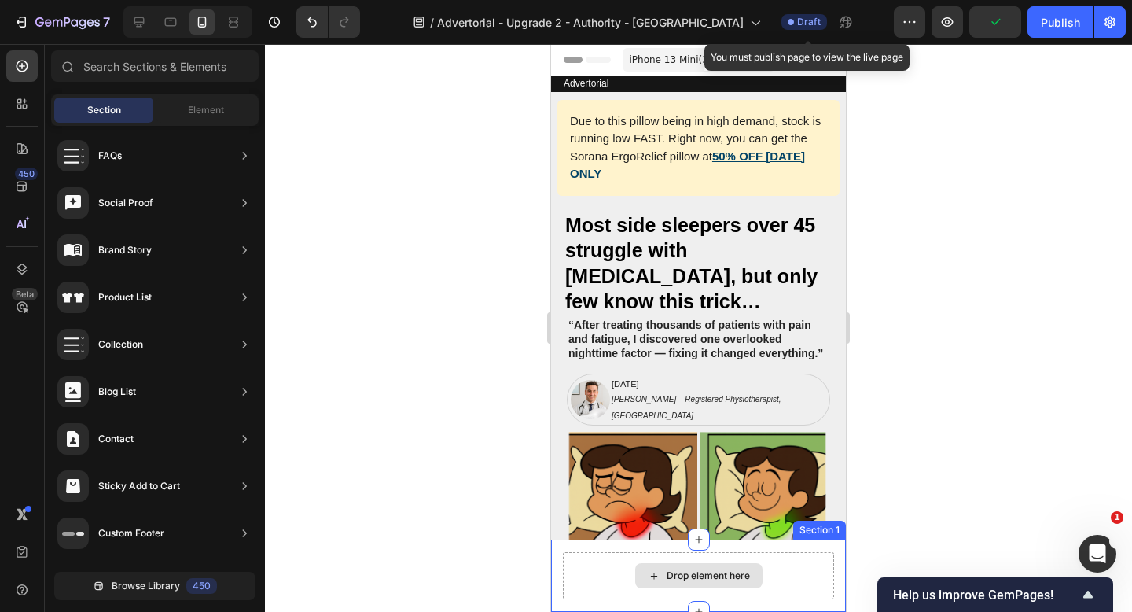
click at [682, 572] on div "Drop element here" at bounding box center [708, 575] width 83 height 13
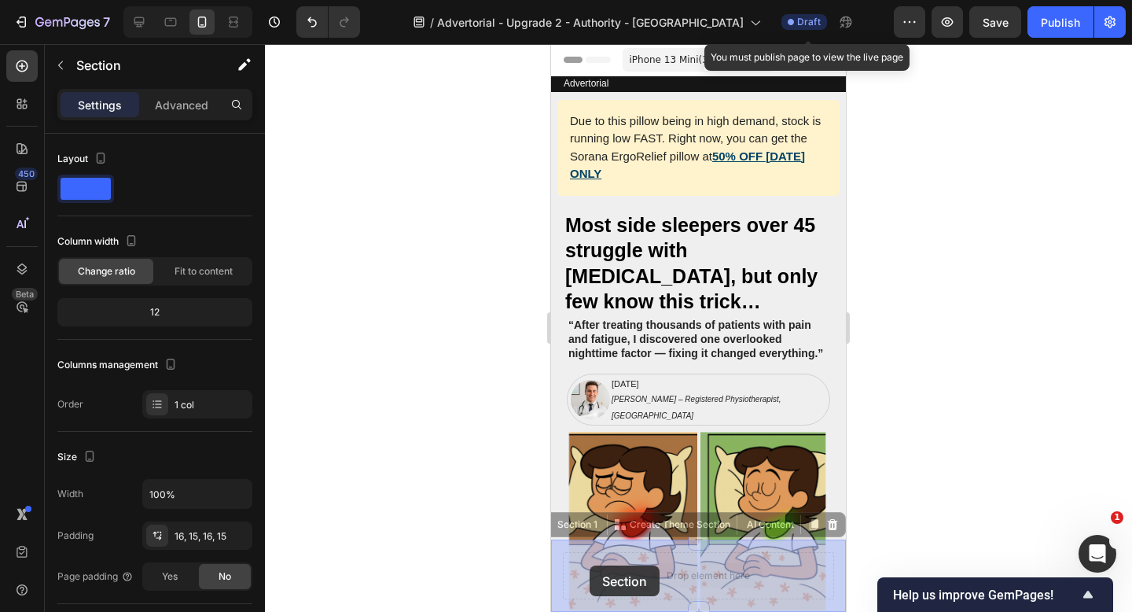
drag, startPoint x: 577, startPoint y: 565, endPoint x: 586, endPoint y: 565, distance: 9.4
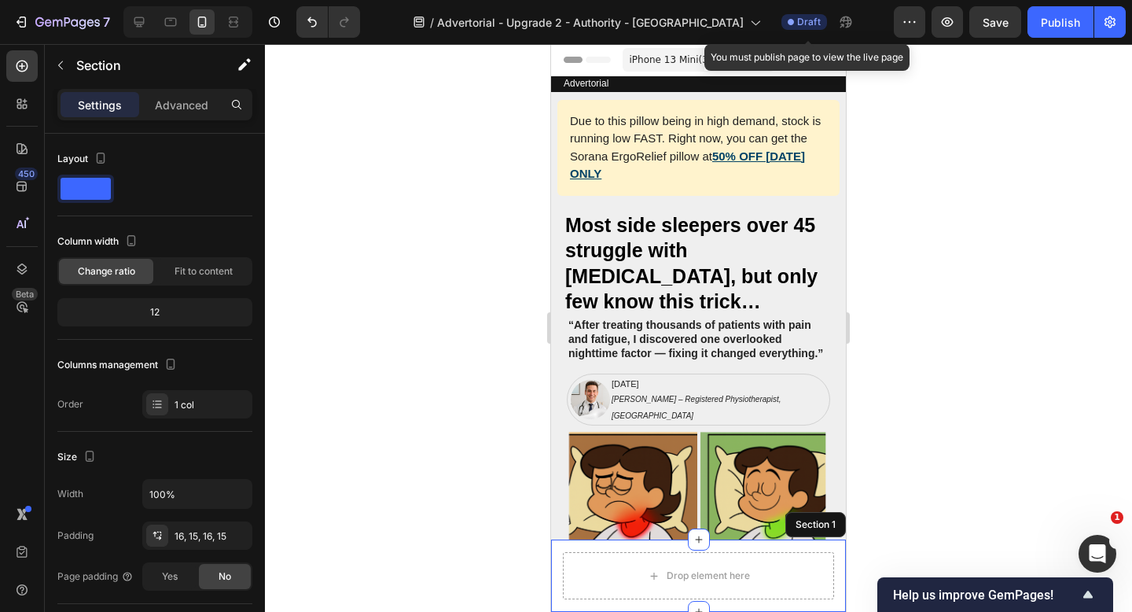
click at [561, 549] on div "Drop element here Section 1" at bounding box center [698, 575] width 295 height 72
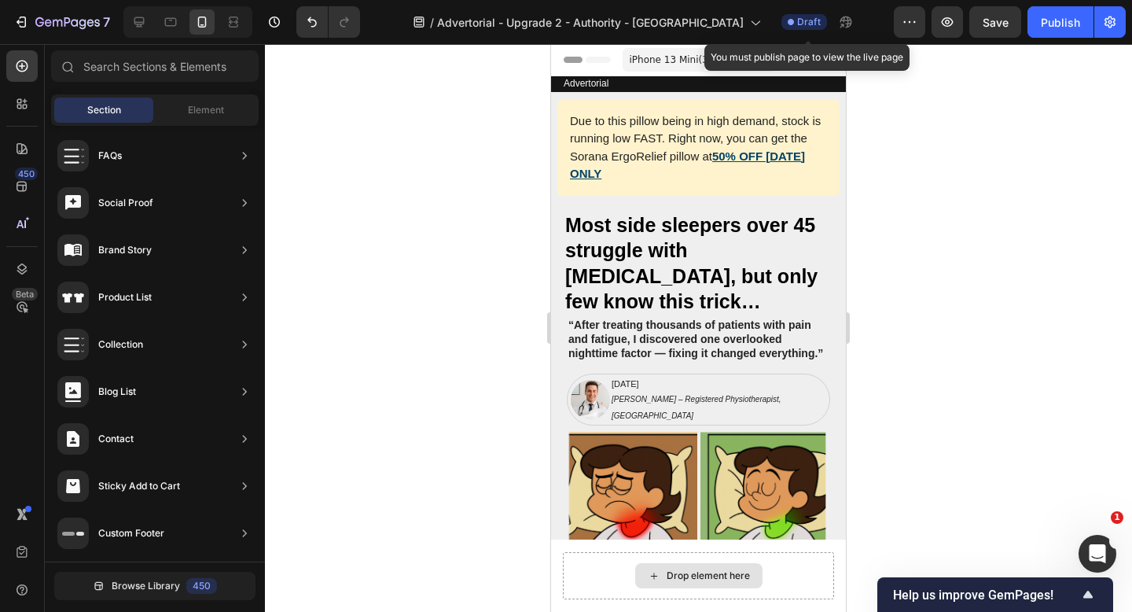
click at [707, 579] on div "Drop element here" at bounding box center [708, 575] width 83 height 13
click at [204, 115] on span "Element" at bounding box center [206, 110] width 36 height 14
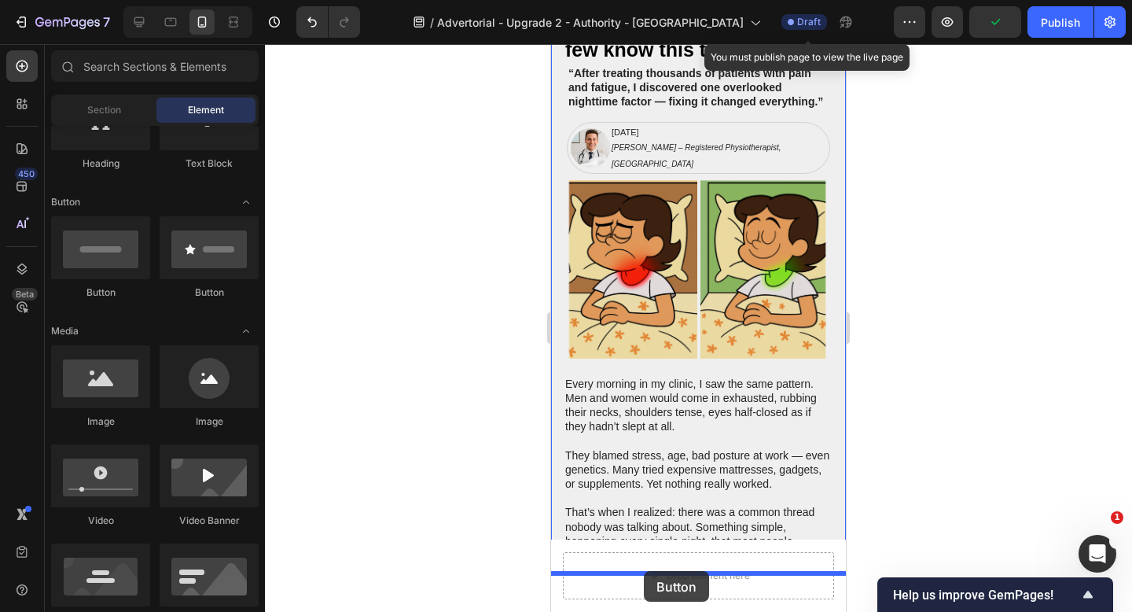
scroll to position [305, 0]
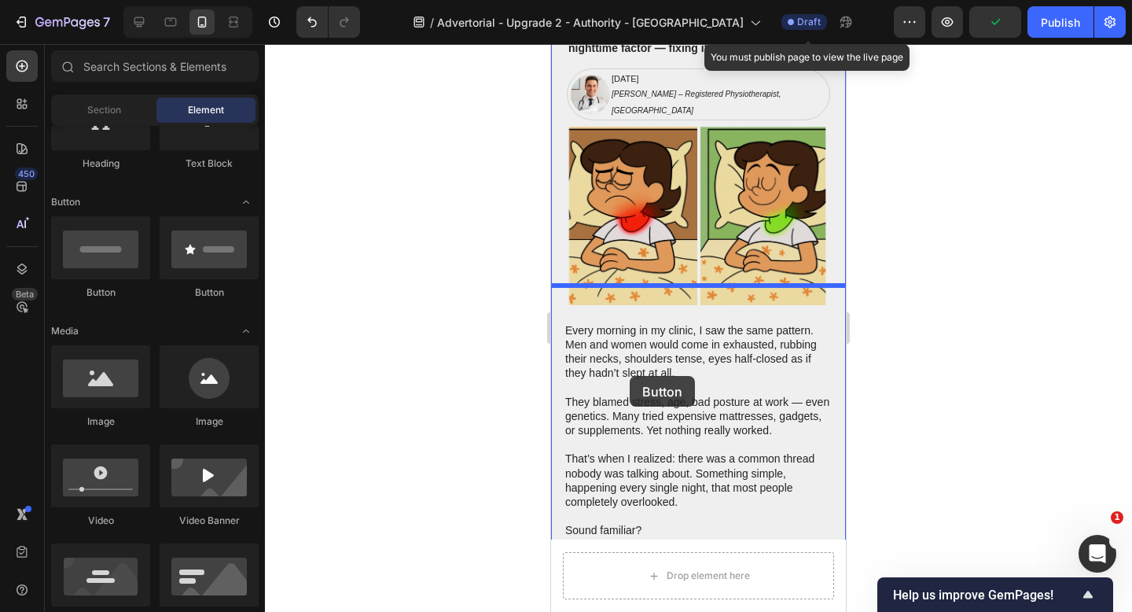
drag, startPoint x: 670, startPoint y: 304, endPoint x: 630, endPoint y: 376, distance: 82.0
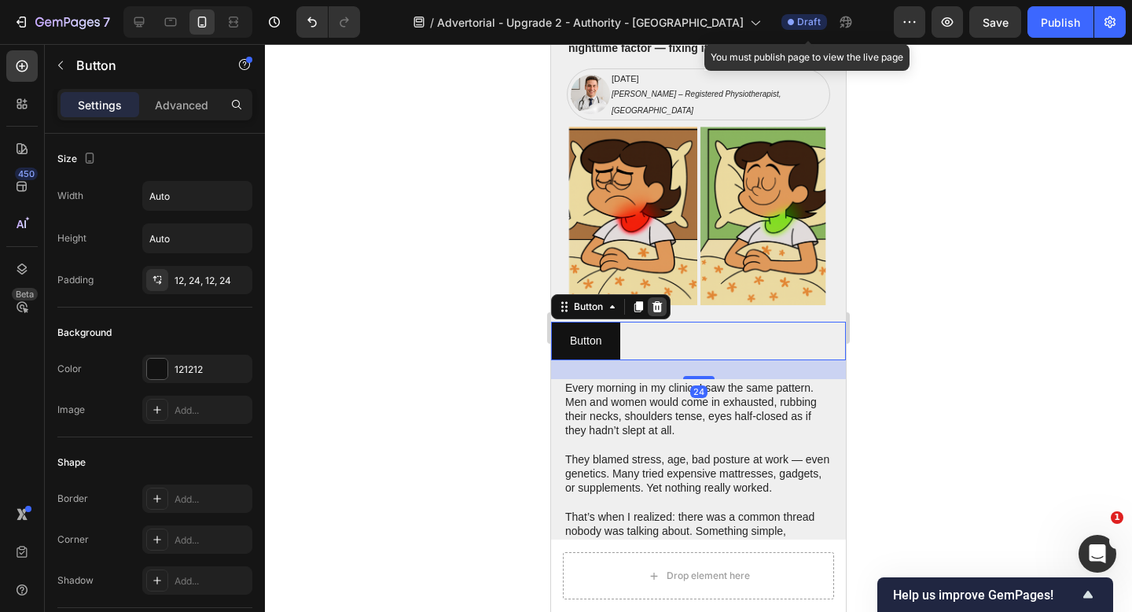
click at [656, 300] on icon at bounding box center [657, 305] width 10 height 11
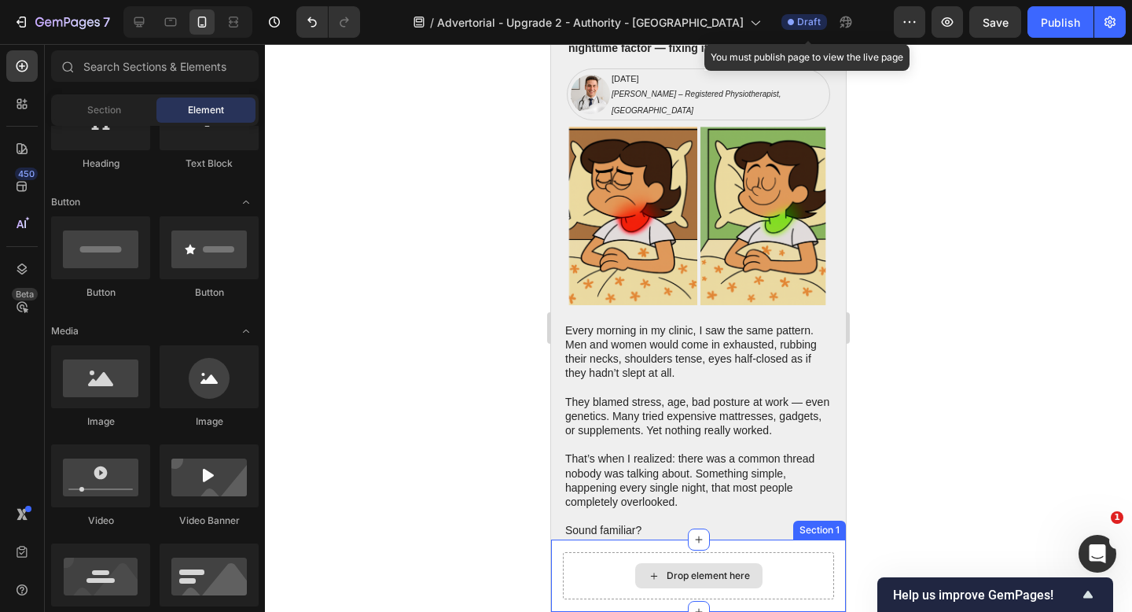
click at [707, 568] on div "Drop element here" at bounding box center [698, 575] width 127 height 25
click at [696, 578] on div "Drop element here" at bounding box center [708, 575] width 83 height 13
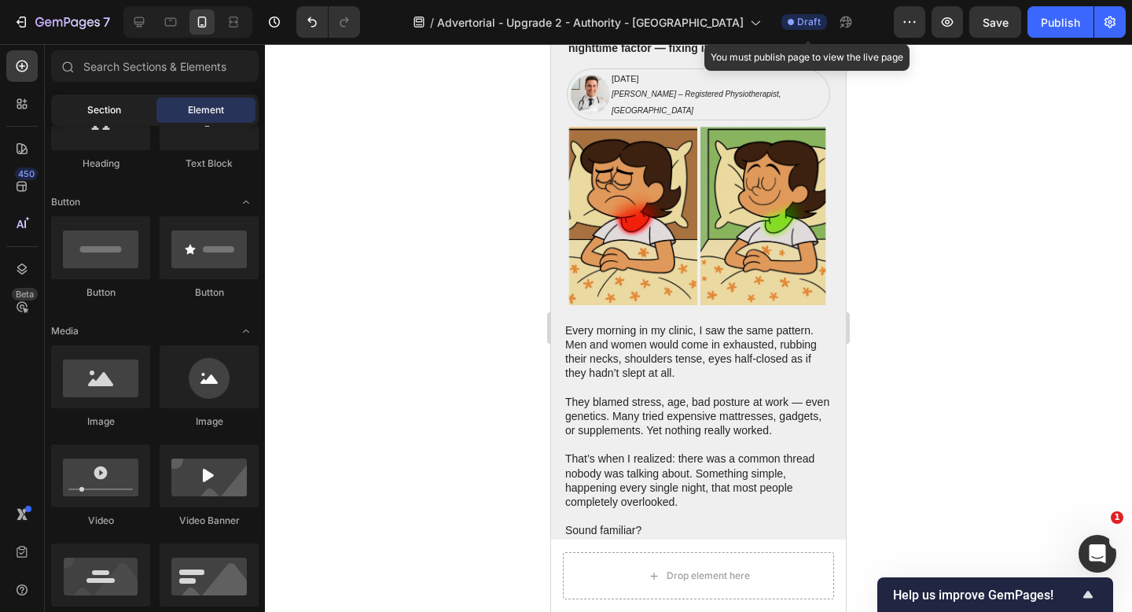
click at [108, 111] on span "Section" at bounding box center [104, 110] width 34 height 14
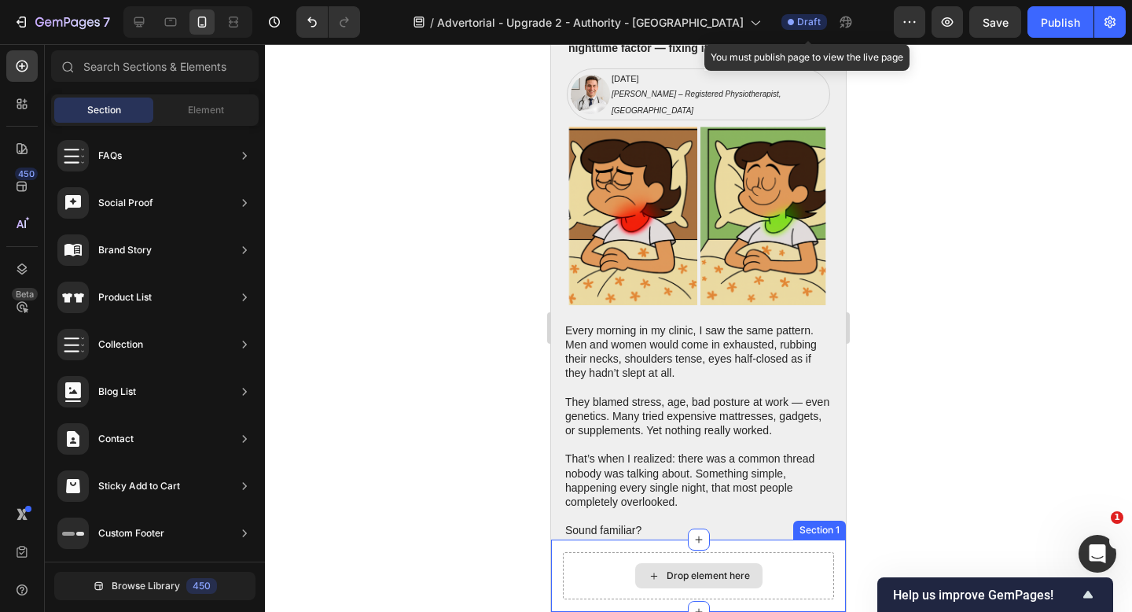
click at [570, 567] on div "Drop element here" at bounding box center [698, 575] width 271 height 47
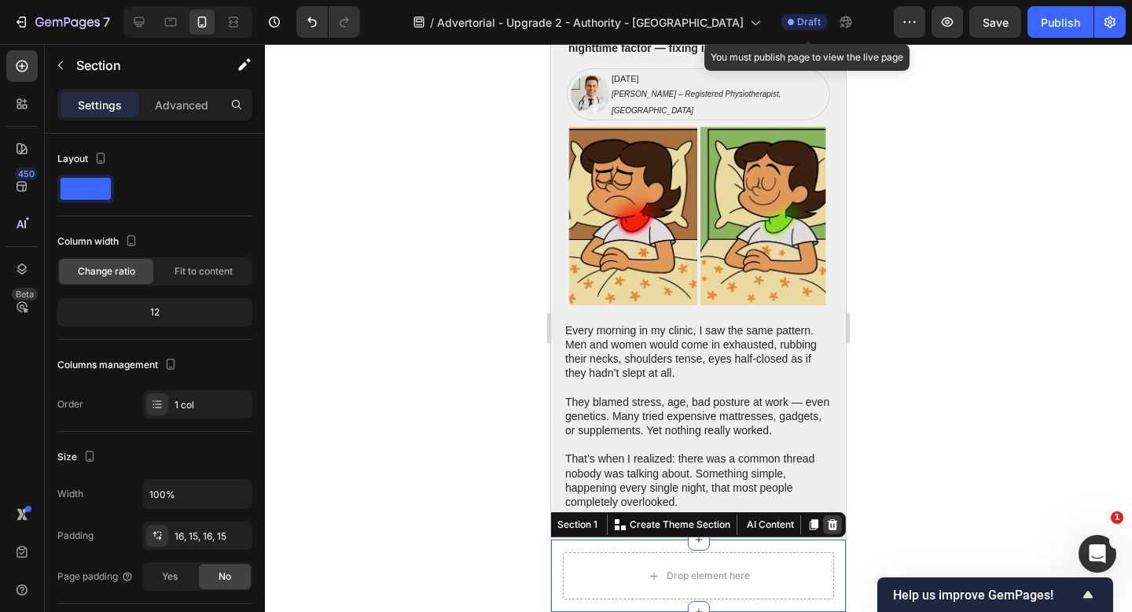
click at [840, 529] on div at bounding box center [832, 524] width 19 height 19
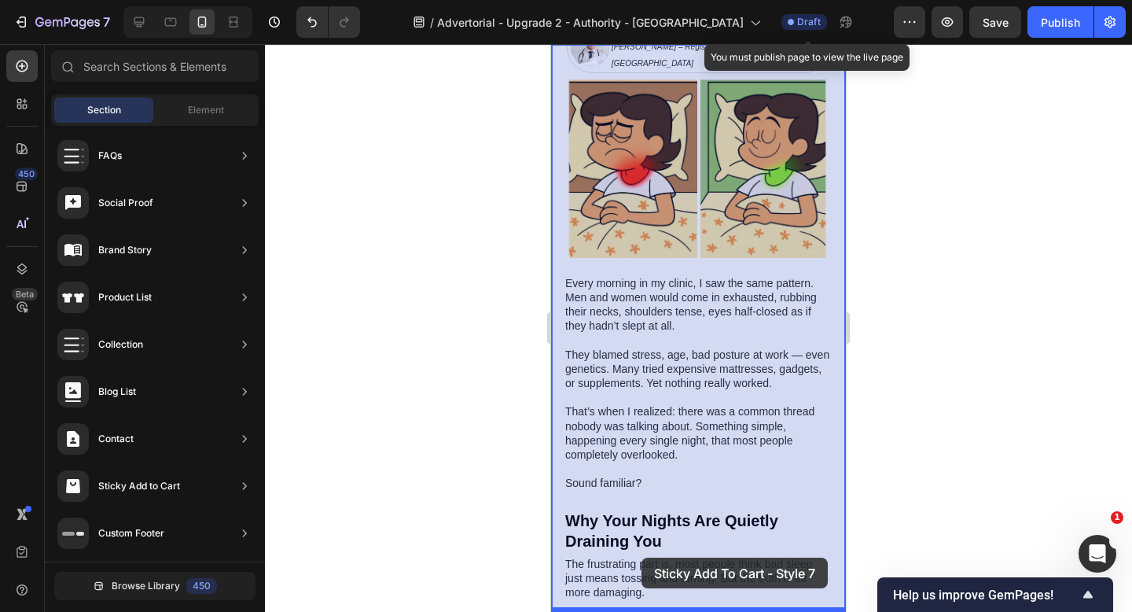
drag, startPoint x: 931, startPoint y: 362, endPoint x: 639, endPoint y: 556, distance: 349.9
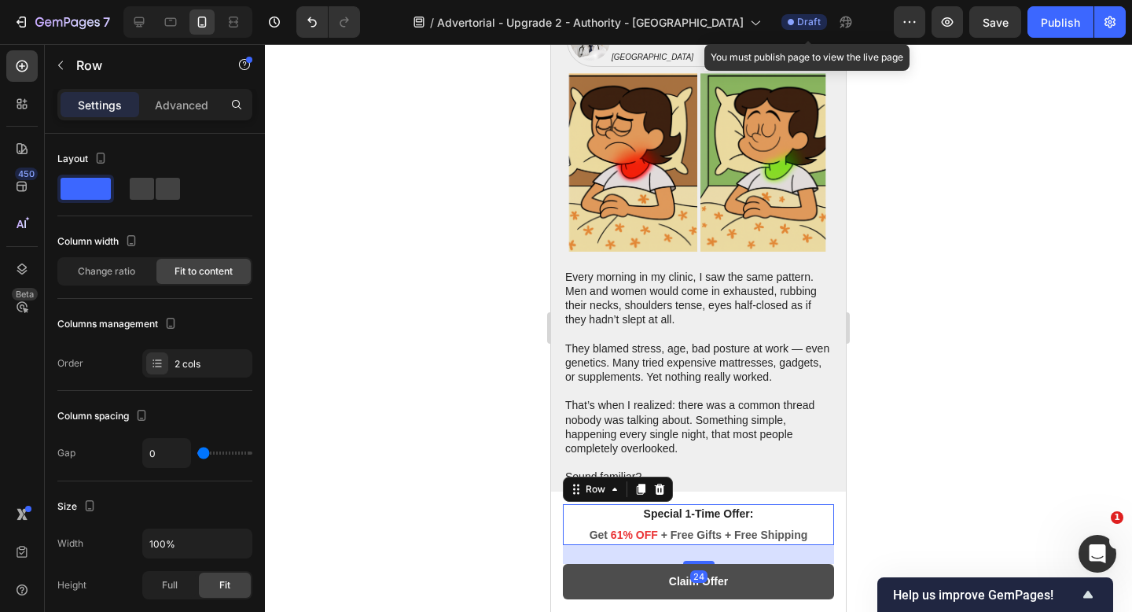
click at [817, 522] on div "Special 1-Time Offer: Text block Get 61% OFF + Free Gifts + Free Shipping Text …" at bounding box center [698, 524] width 271 height 41
click at [663, 485] on icon at bounding box center [660, 488] width 10 height 11
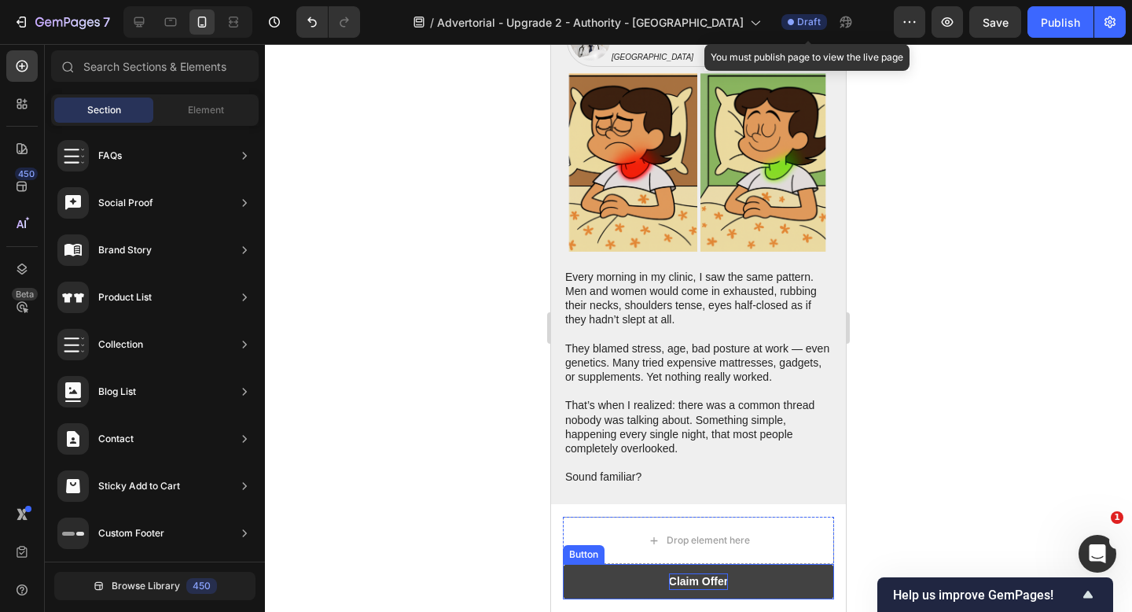
click at [707, 579] on div "Claim Offer" at bounding box center [698, 581] width 59 height 17
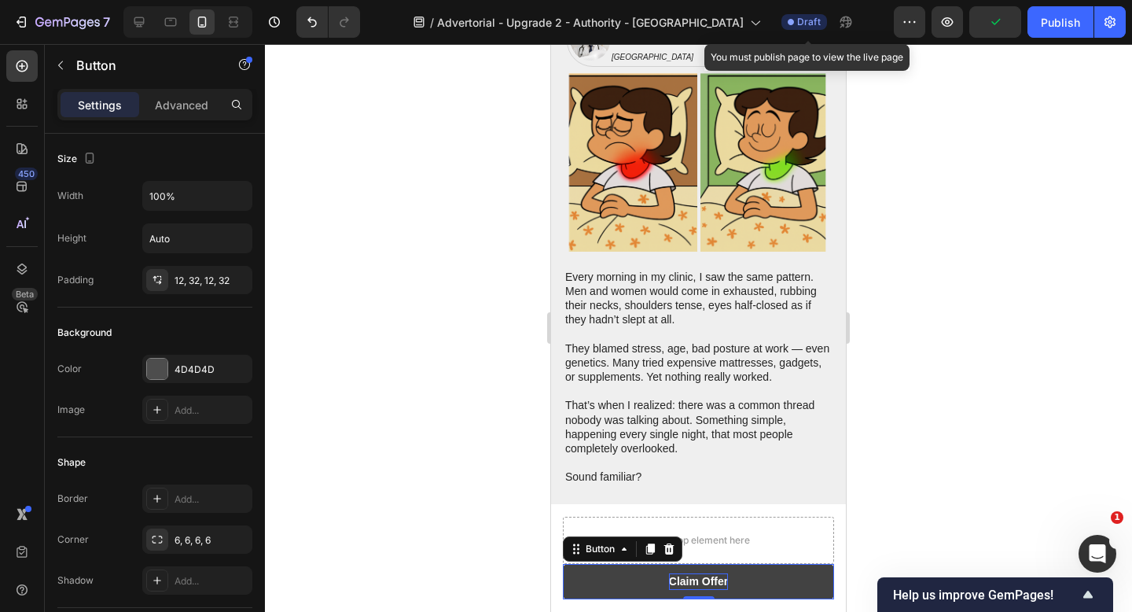
click at [695, 582] on div "Claim Offer" at bounding box center [698, 581] width 59 height 17
click at [695, 582] on p "Claim Offer" at bounding box center [698, 581] width 59 height 17
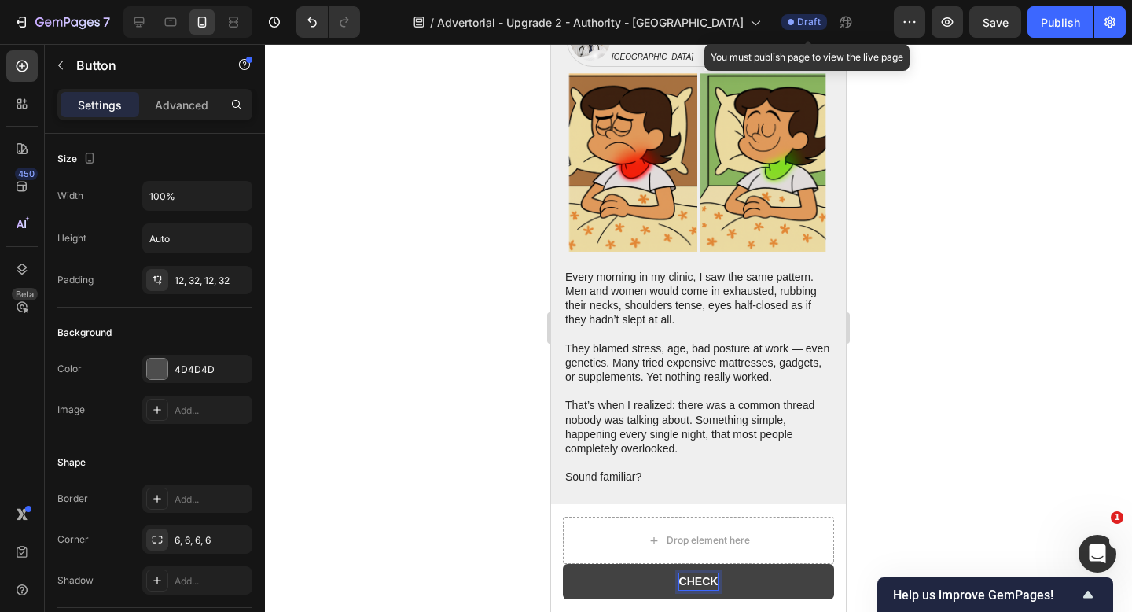
click at [563, 564] on button "CHECK" at bounding box center [698, 581] width 271 height 35
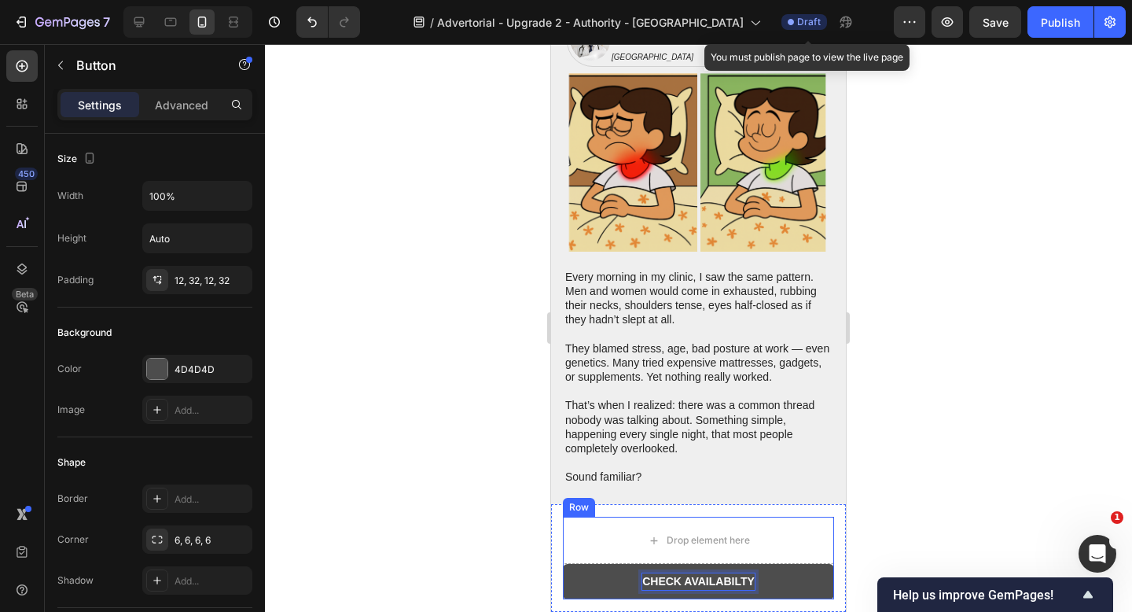
click at [981, 514] on div at bounding box center [698, 328] width 867 height 568
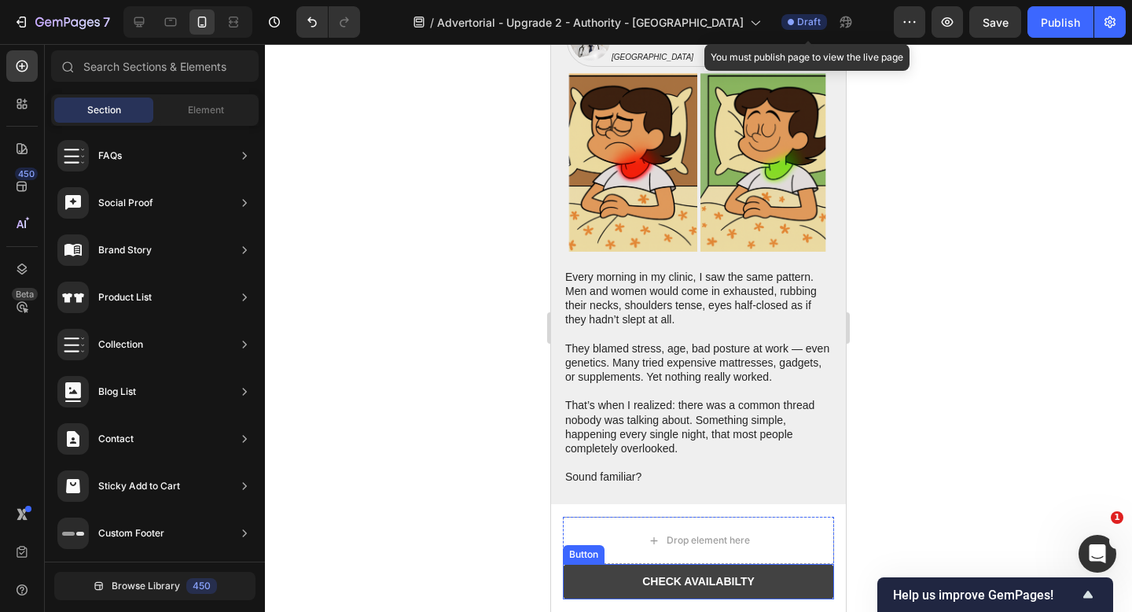
click at [809, 581] on button "CHECK AVAILABILTY" at bounding box center [698, 581] width 271 height 35
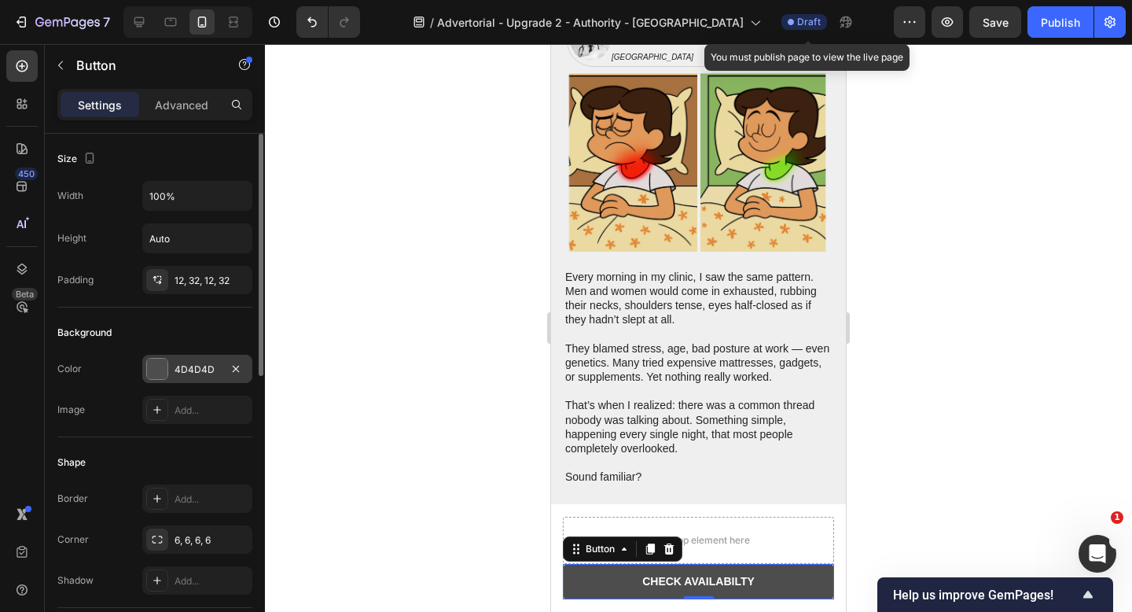
click at [163, 363] on div at bounding box center [157, 368] width 20 height 20
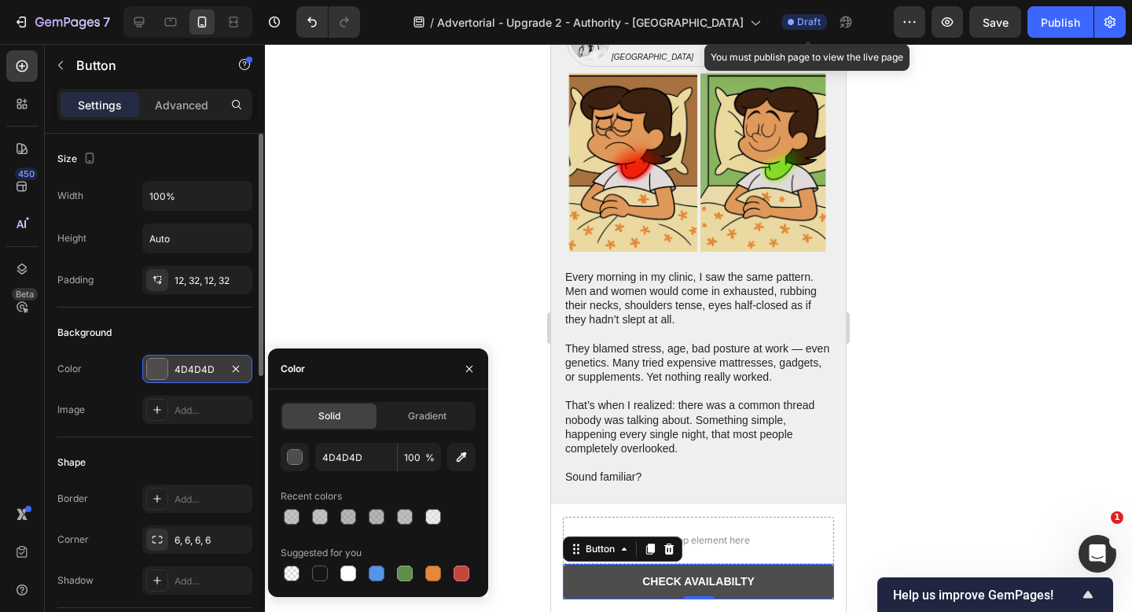
click at [186, 369] on div "4D4D4D" at bounding box center [197, 369] width 46 height 14
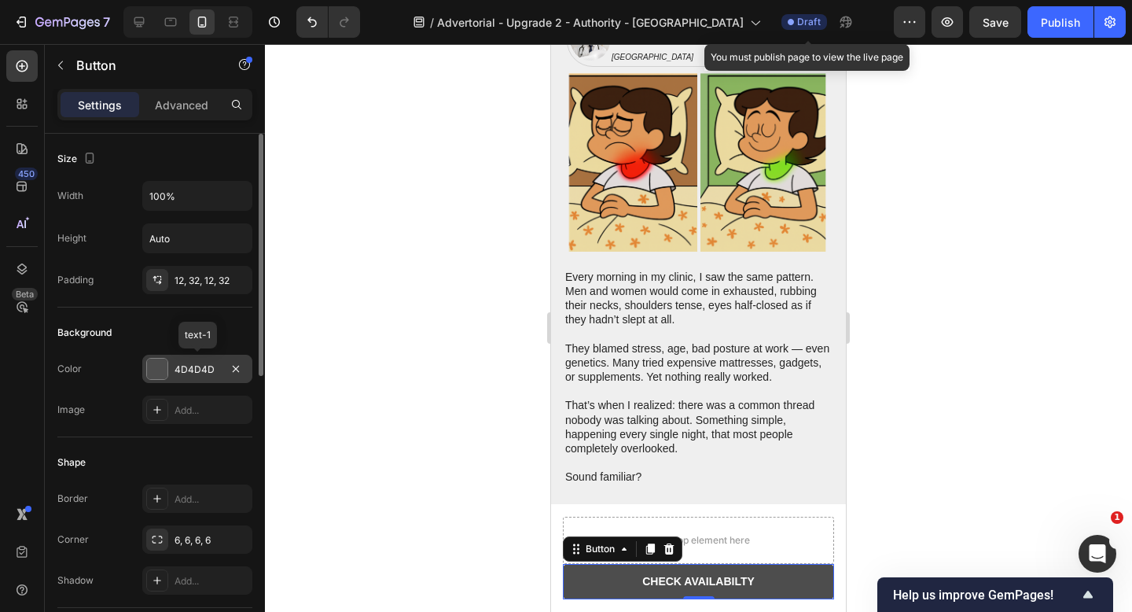
click at [186, 369] on div "4D4D4D" at bounding box center [197, 369] width 46 height 14
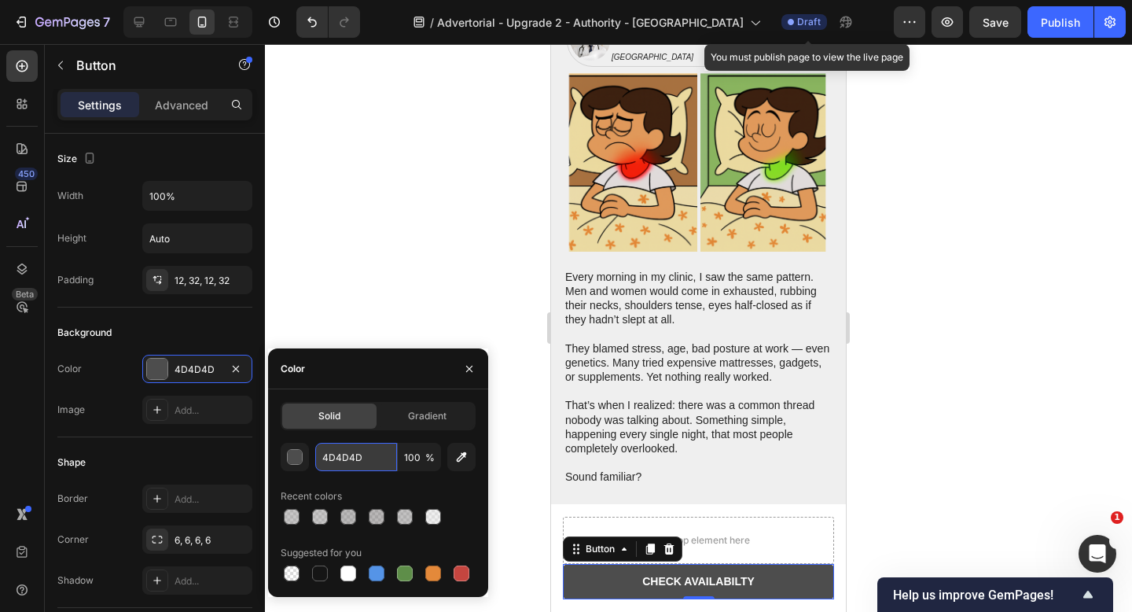
click at [336, 453] on input "4D4D4D" at bounding box center [356, 457] width 82 height 28
paste input "024366"
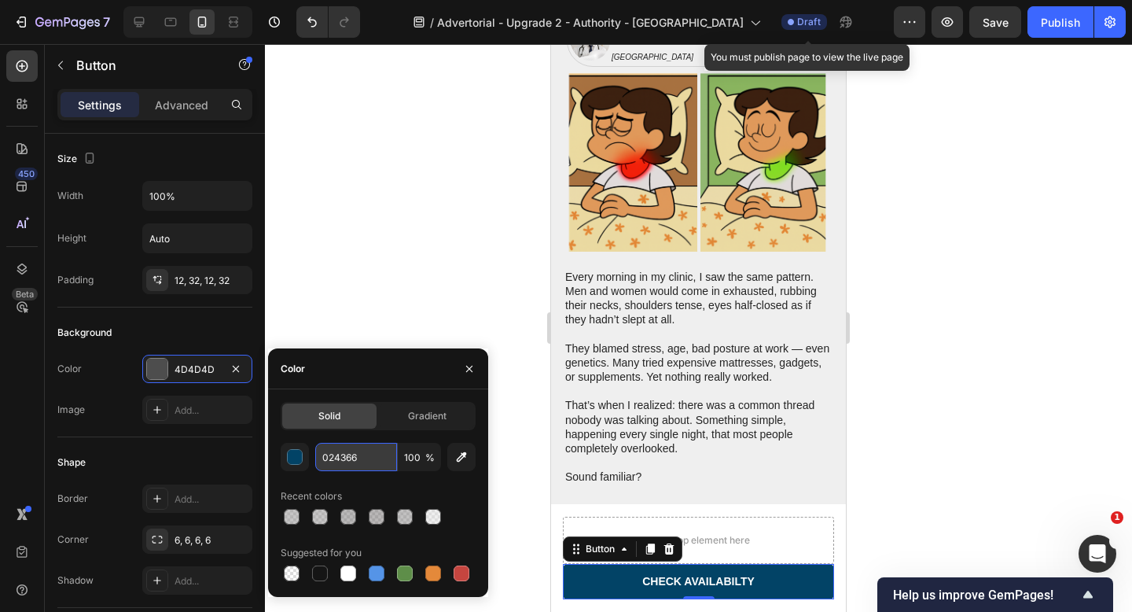
type input "024366"
click at [446, 172] on div at bounding box center [698, 328] width 867 height 568
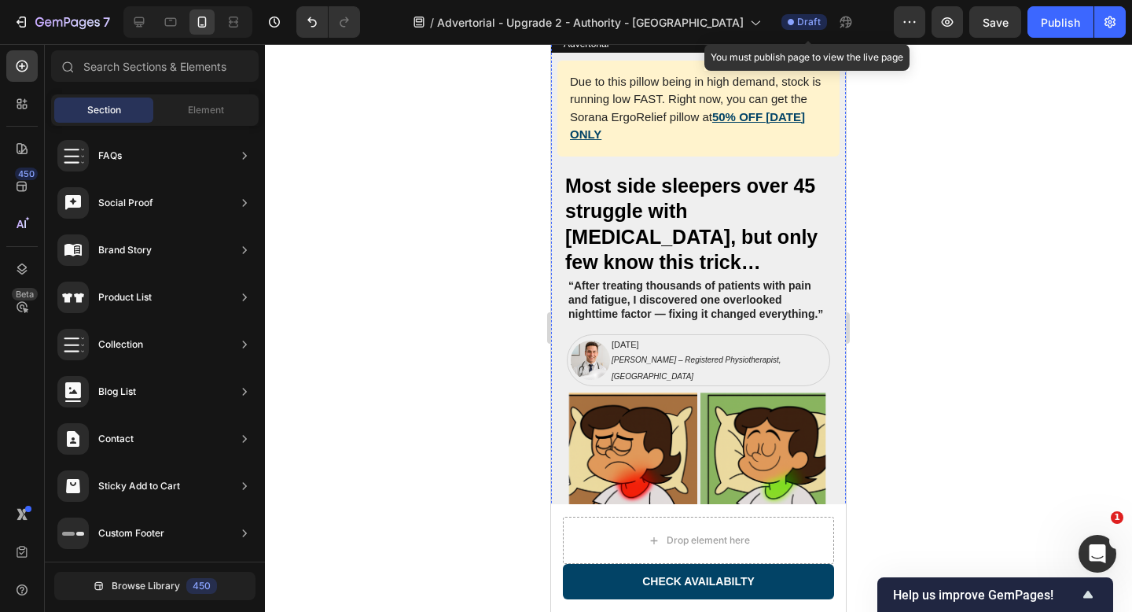
scroll to position [0, 0]
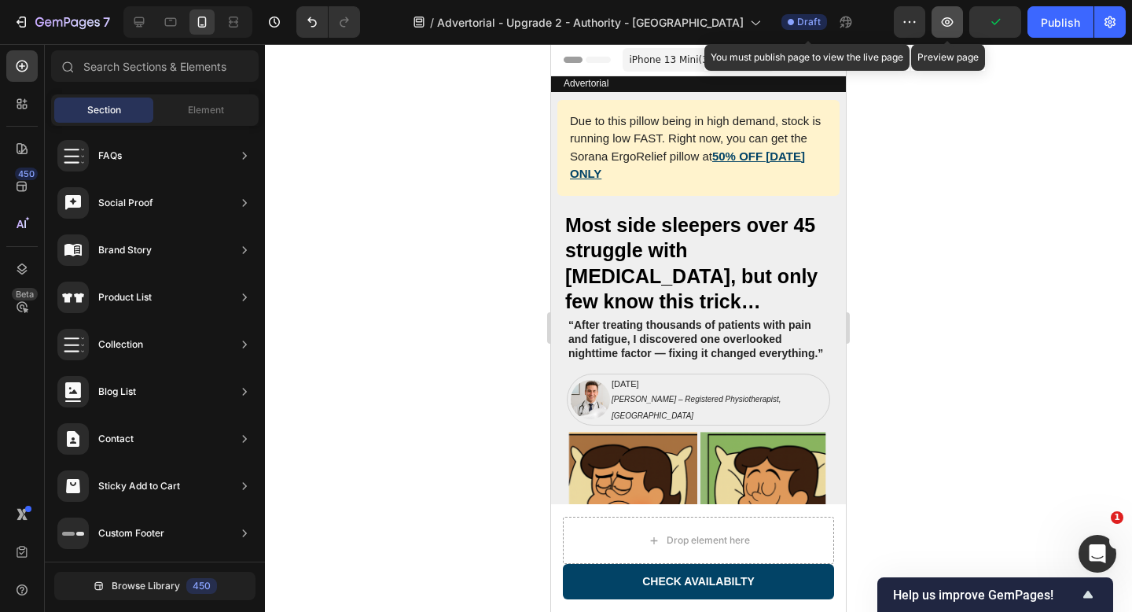
click at [952, 22] on icon "button" at bounding box center [947, 22] width 16 height 16
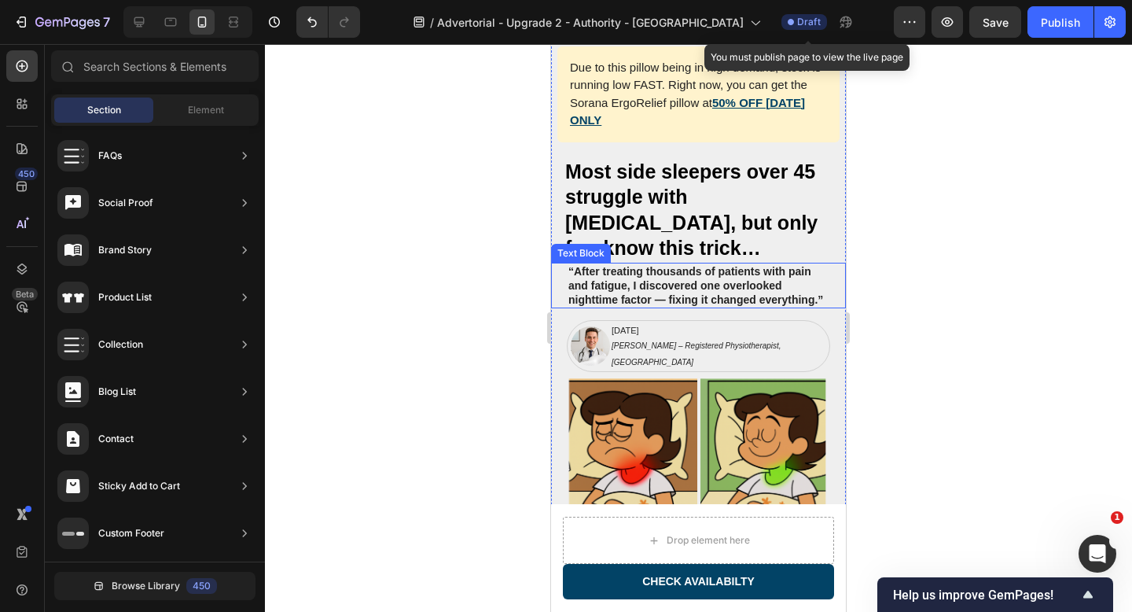
scroll to position [55, 0]
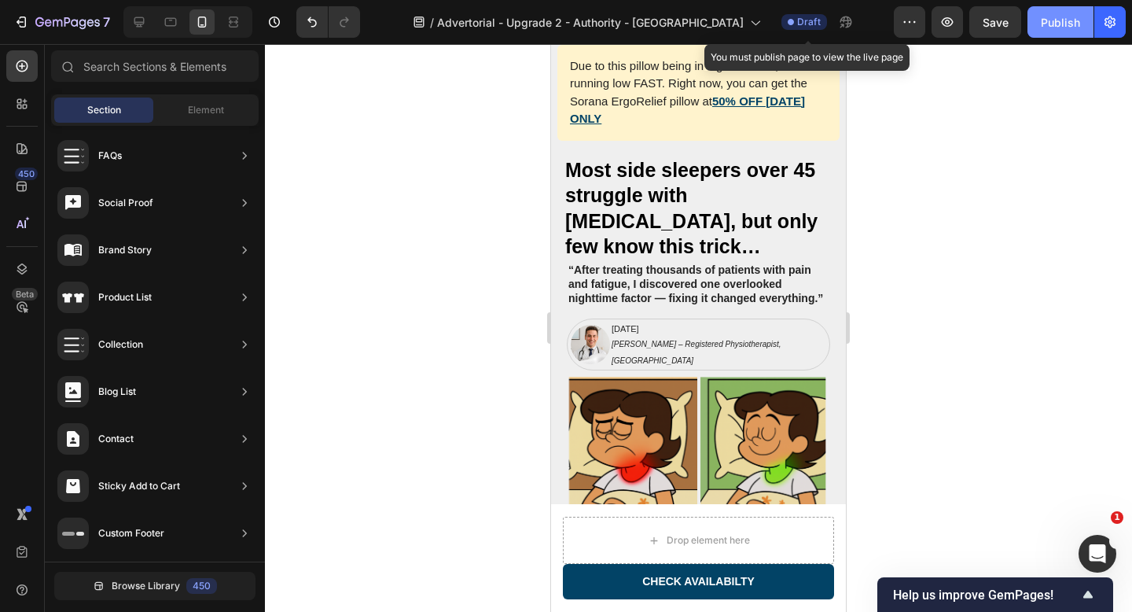
click at [1056, 27] on div "Publish" at bounding box center [1060, 22] width 39 height 17
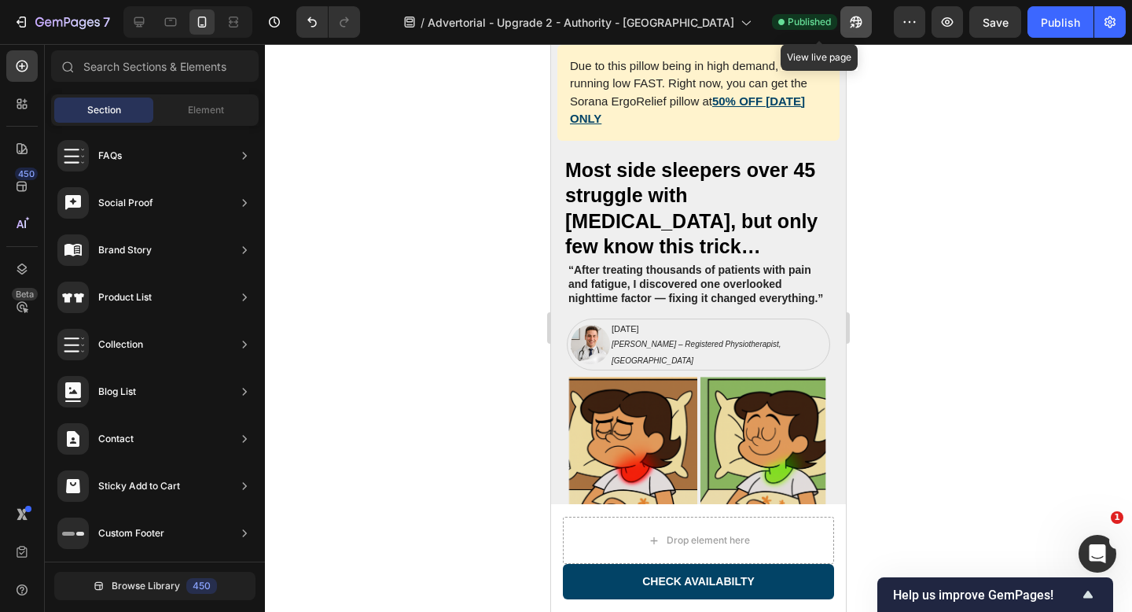
click at [850, 19] on icon "button" at bounding box center [856, 23] width 12 height 12
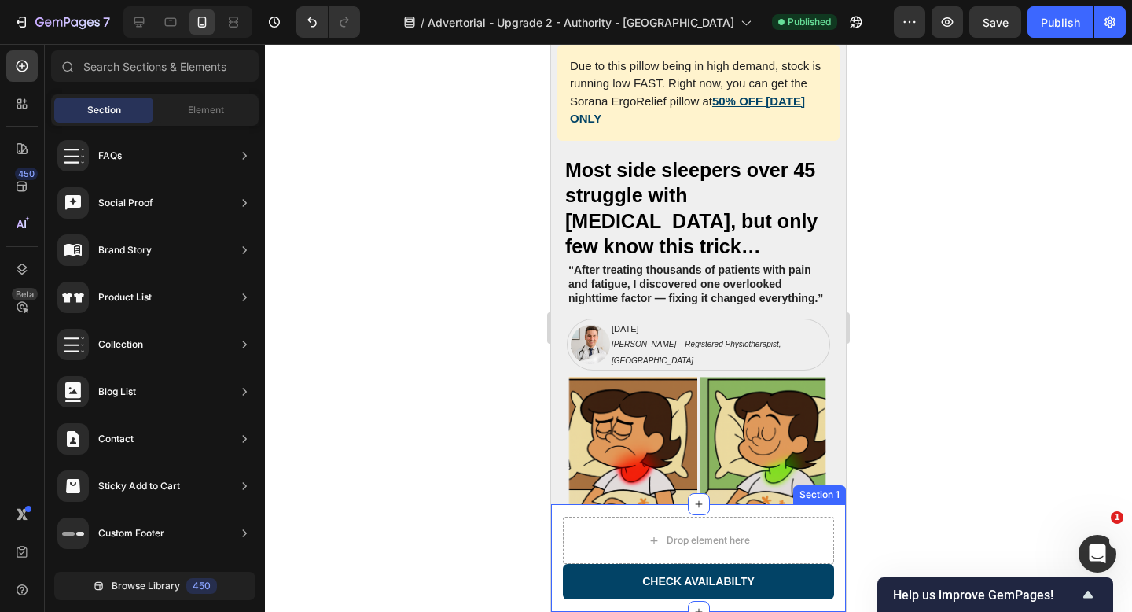
click at [557, 522] on div "00 DAYS 23 HRS 22 MINS 08 SECS CountDown Timer Drop element here CHECK AVAILABI…" at bounding box center [698, 558] width 295 height 108
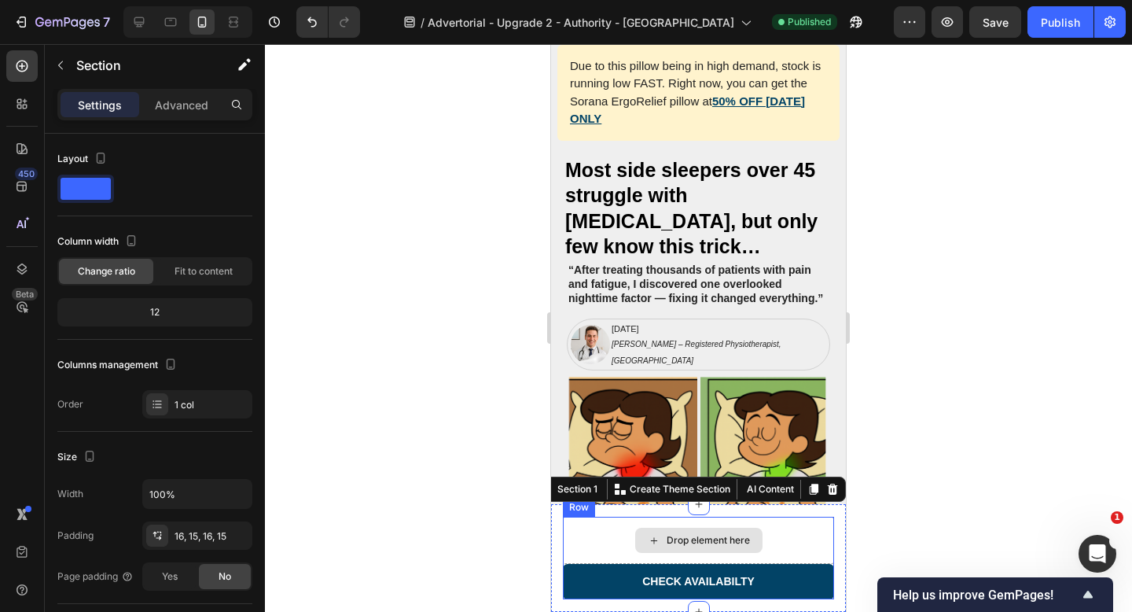
click at [594, 524] on div "Drop element here" at bounding box center [698, 539] width 271 height 47
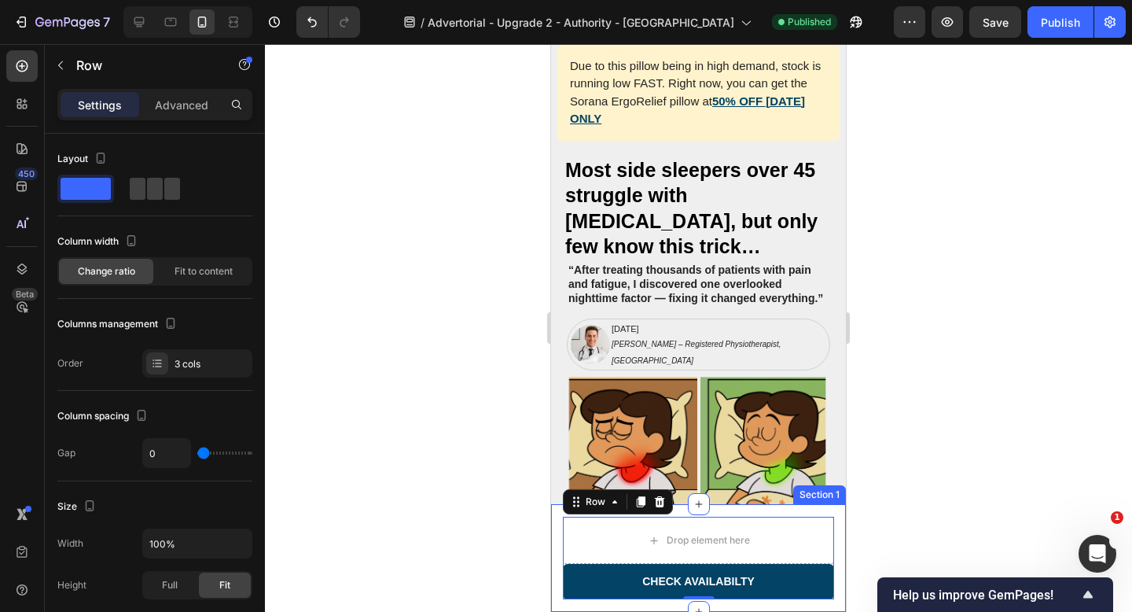
click at [559, 521] on div "00 DAYS 23 HRS 22 MINS 05 SECS CountDown Timer Drop element here CHECK AVAILABI…" at bounding box center [698, 558] width 295 height 108
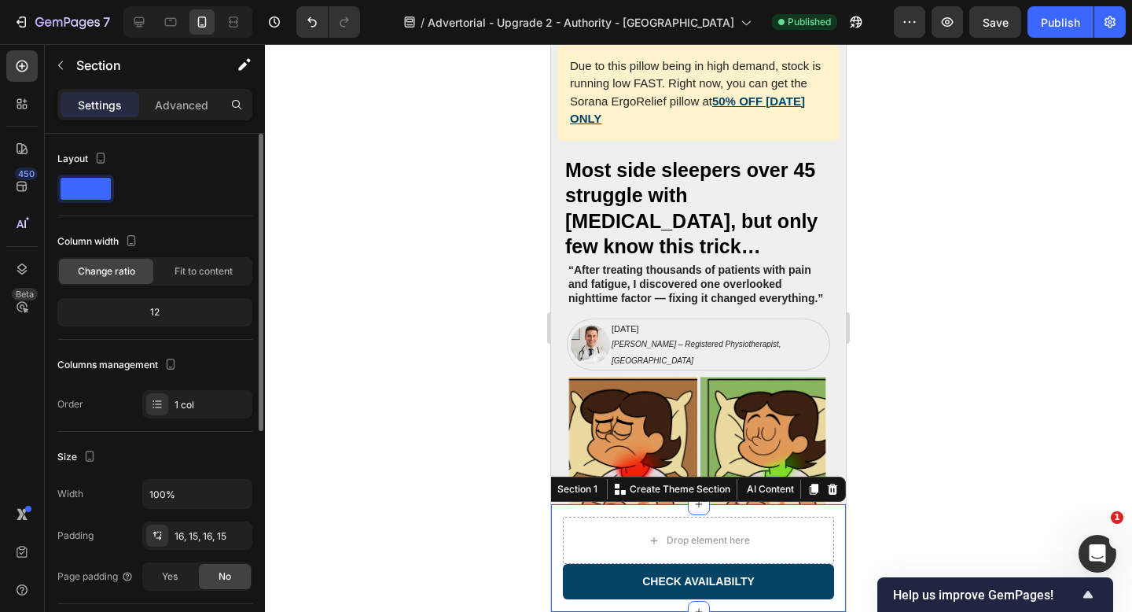
click at [97, 191] on span at bounding box center [86, 189] width 50 height 22
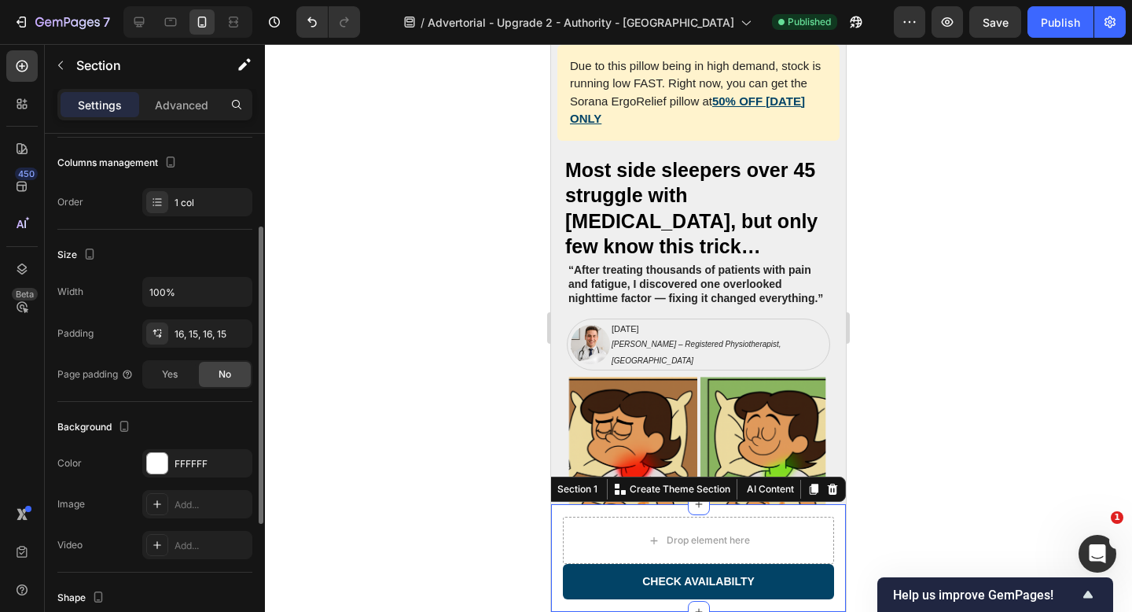
scroll to position [293, 0]
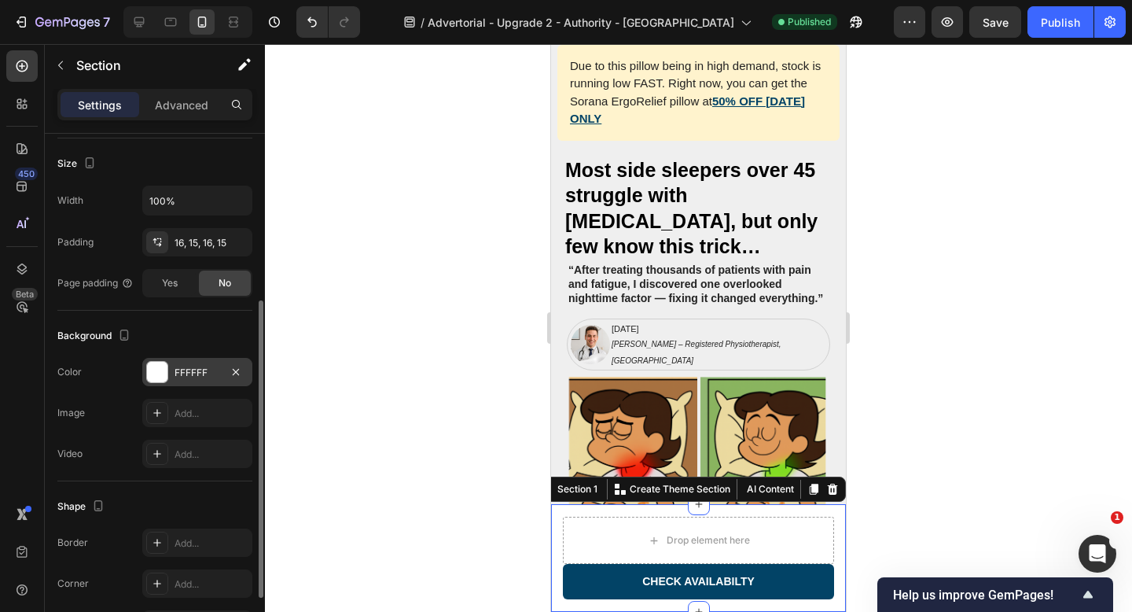
click at [169, 369] on div "FFFFFF" at bounding box center [197, 372] width 110 height 28
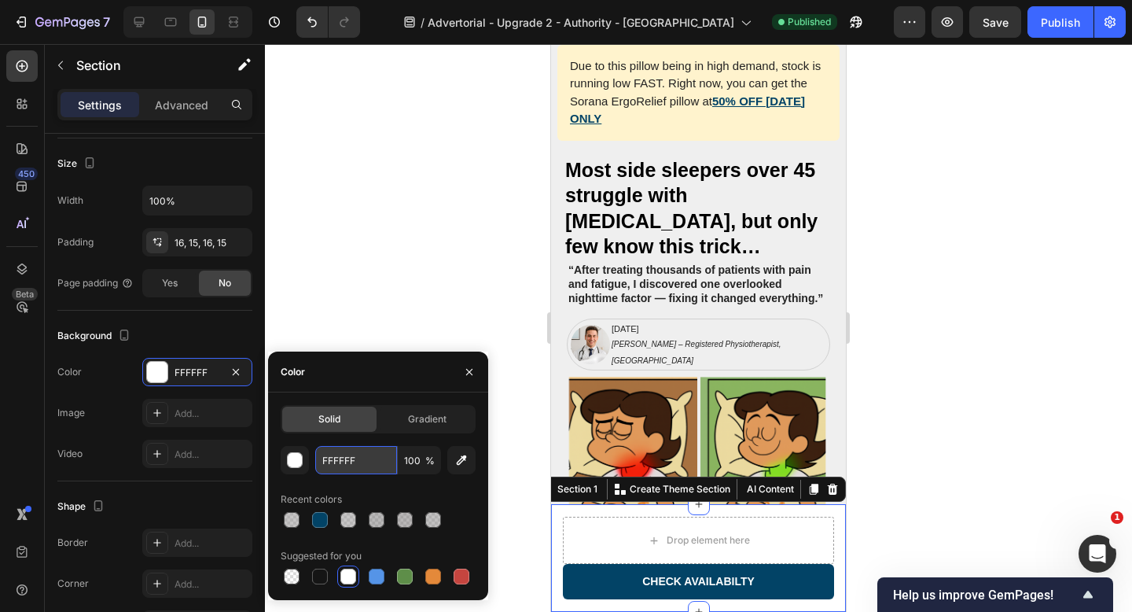
click at [348, 464] on input "FFFFFF" at bounding box center [356, 460] width 82 height 28
paste input "https://soranaofficial.com/pages/advertorial-upgrade-2-authority-sorana?_ab=0&k…"
type input "https://soranaofficial.com/pages/advertorial-upgrade-2-authority-sorana?_ab=0&k…"
click at [355, 461] on input "https://soranaofficial.com/pages/advertorial-upgrade-2-authority-sorana?_ab=0&k…" at bounding box center [356, 460] width 82 height 28
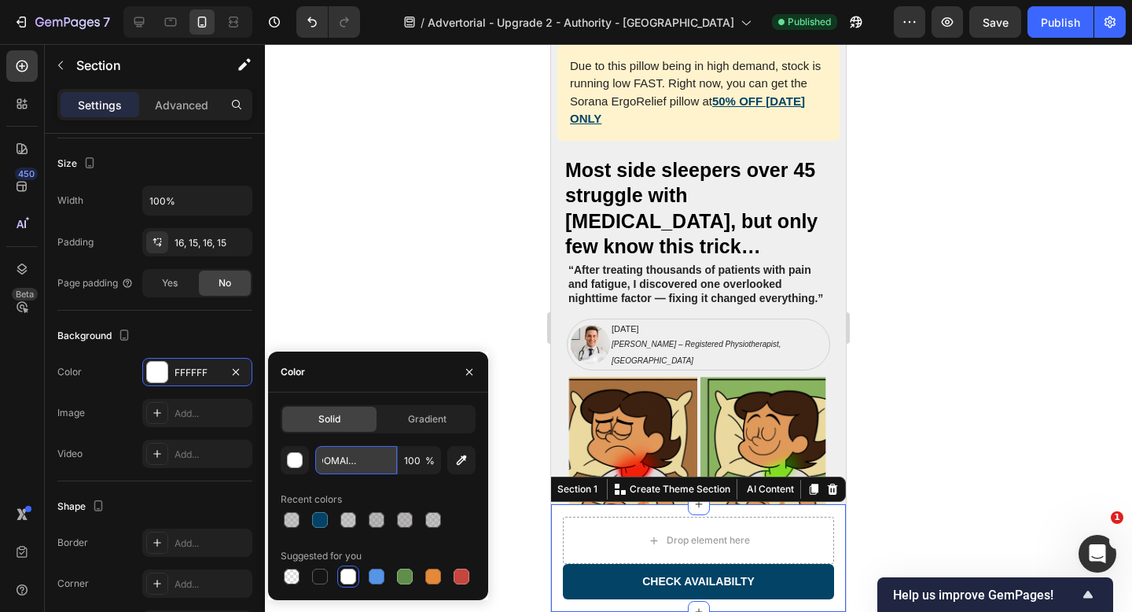
click at [355, 461] on input "https://soranaofficial.com/pages/advertorial-upgrade-2-authority-sorana?_ab=0&k…" at bounding box center [356, 460] width 82 height 28
paste input "024366"
type input "024366"
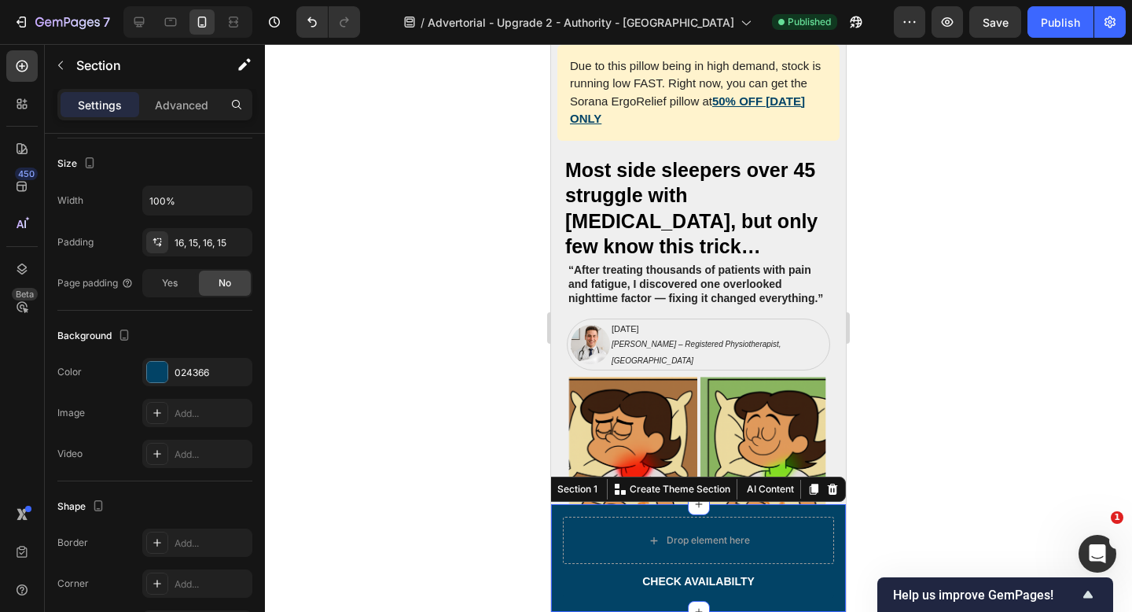
click at [438, 313] on div at bounding box center [698, 328] width 867 height 568
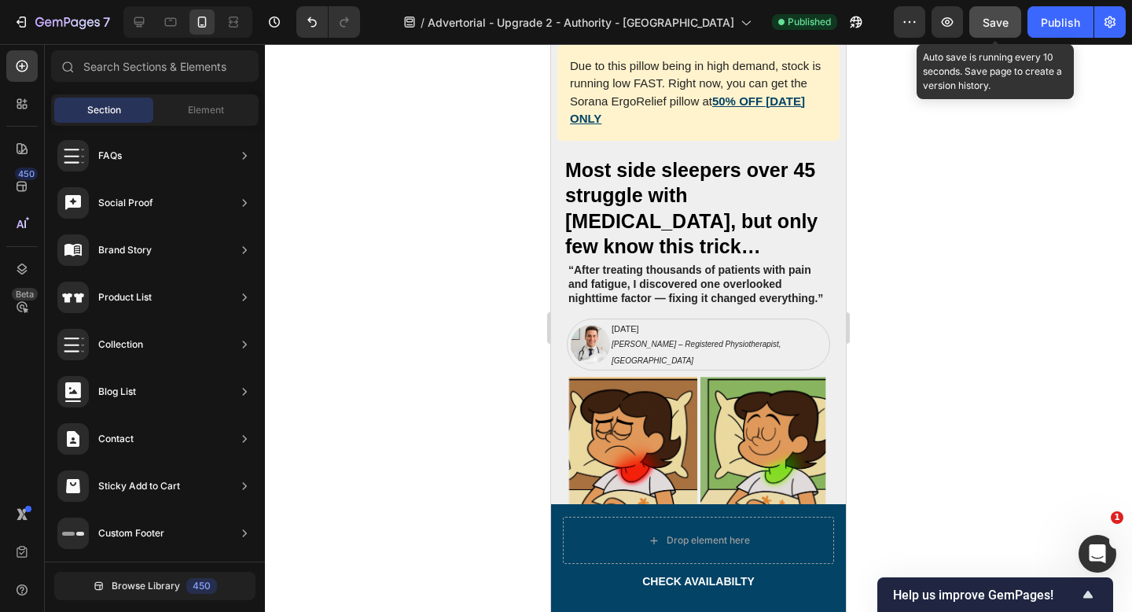
click at [1002, 24] on span "Save" at bounding box center [996, 22] width 26 height 13
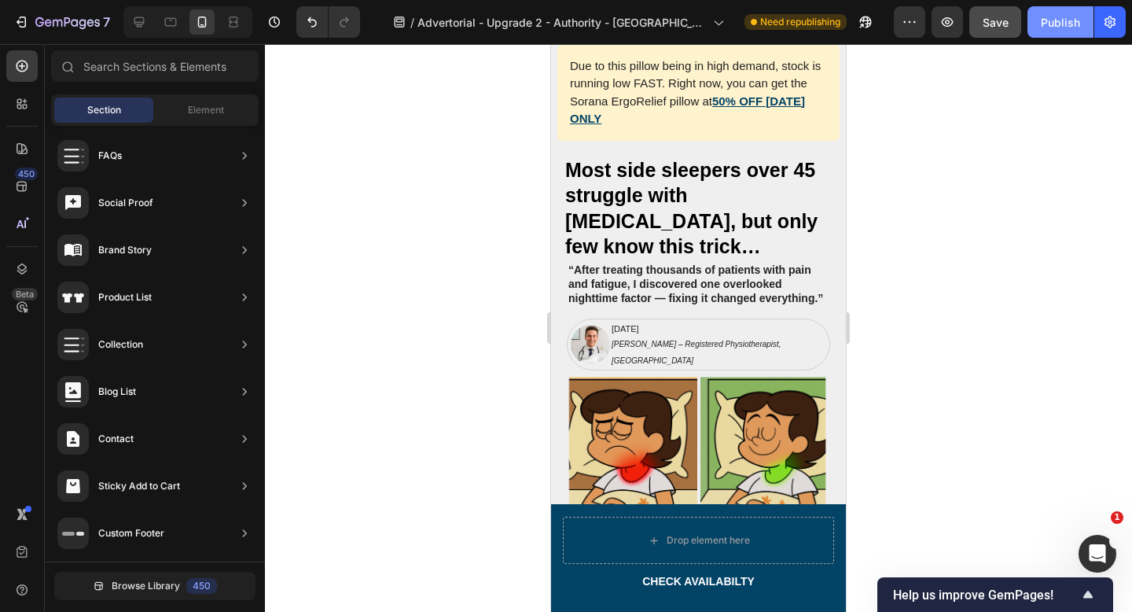
click at [1047, 29] on div "Publish" at bounding box center [1060, 22] width 39 height 17
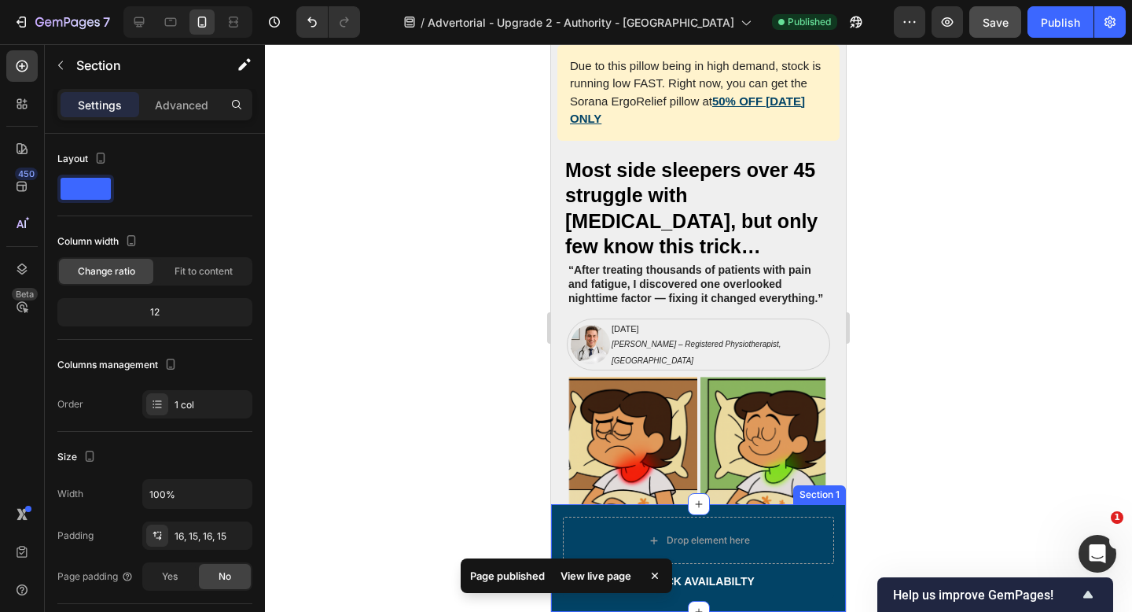
click at [840, 527] on div "00 DAYS 23 HRS 21 MINS 05 SECS CountDown Timer Drop element here CHECK AVAILABI…" at bounding box center [698, 558] width 295 height 108
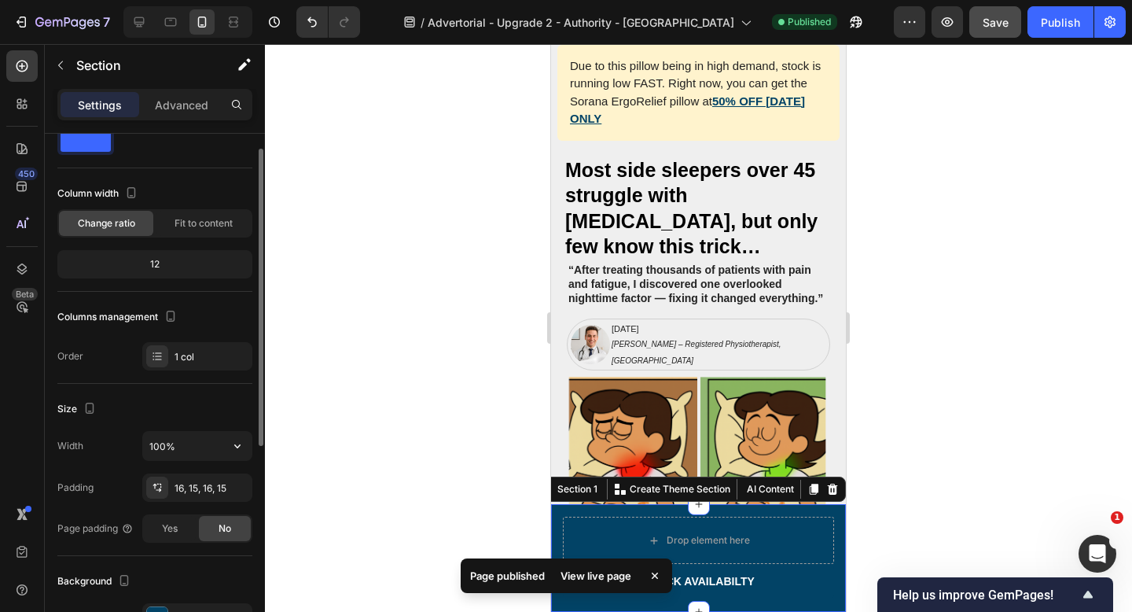
scroll to position [49, 0]
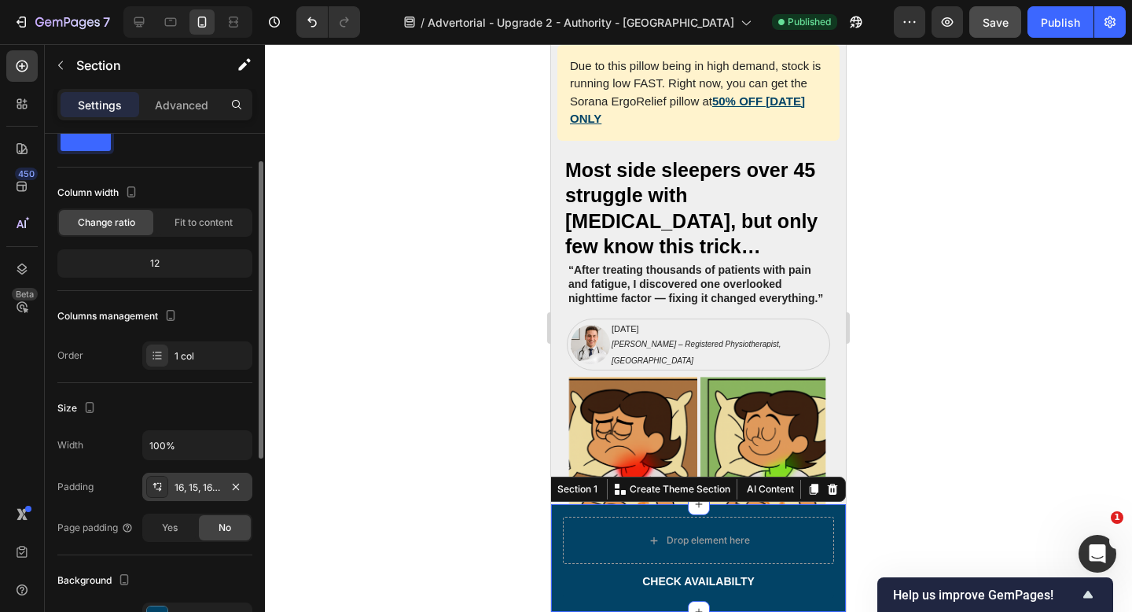
click at [197, 491] on div "16, 15, 16, 15" at bounding box center [197, 487] width 46 height 14
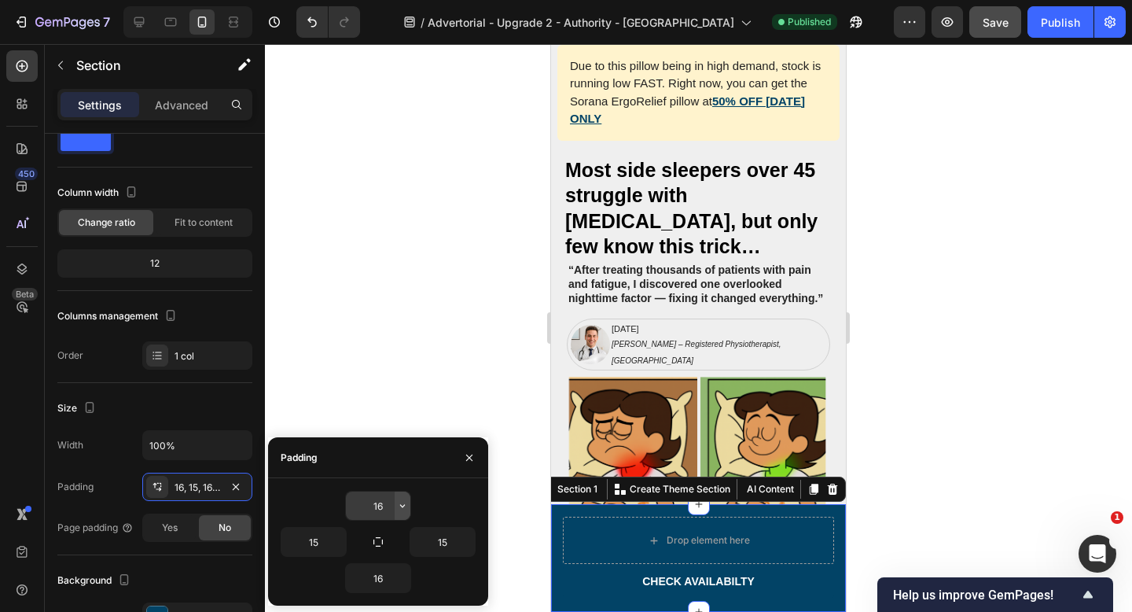
click at [405, 506] on icon "button" at bounding box center [402, 505] width 13 height 13
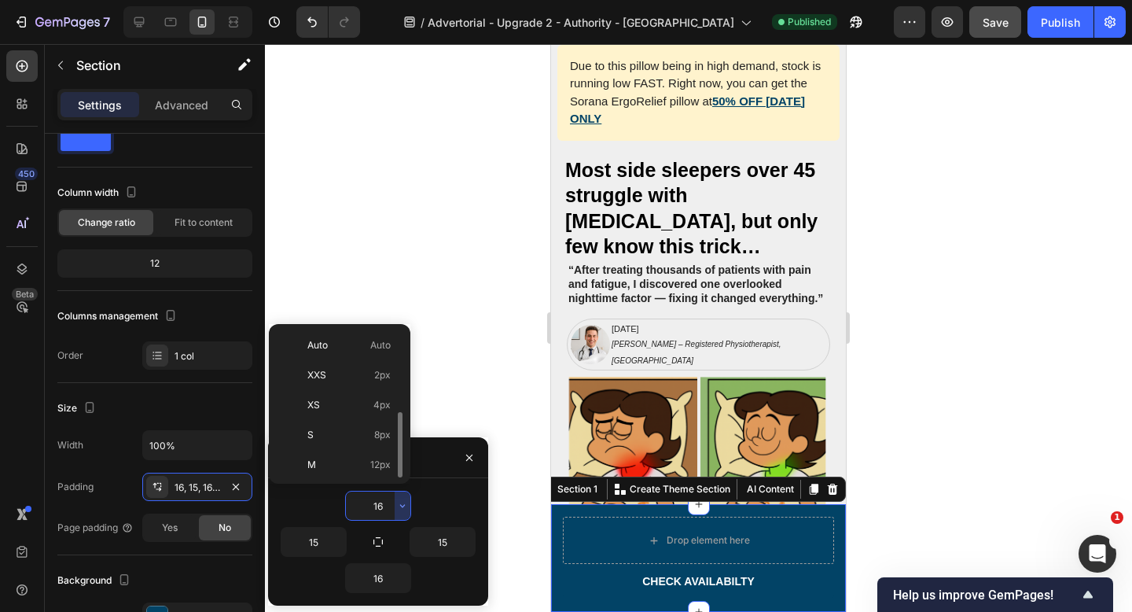
scroll to position [57, 0]
click at [347, 402] on p "M 12px" at bounding box center [348, 408] width 83 height 14
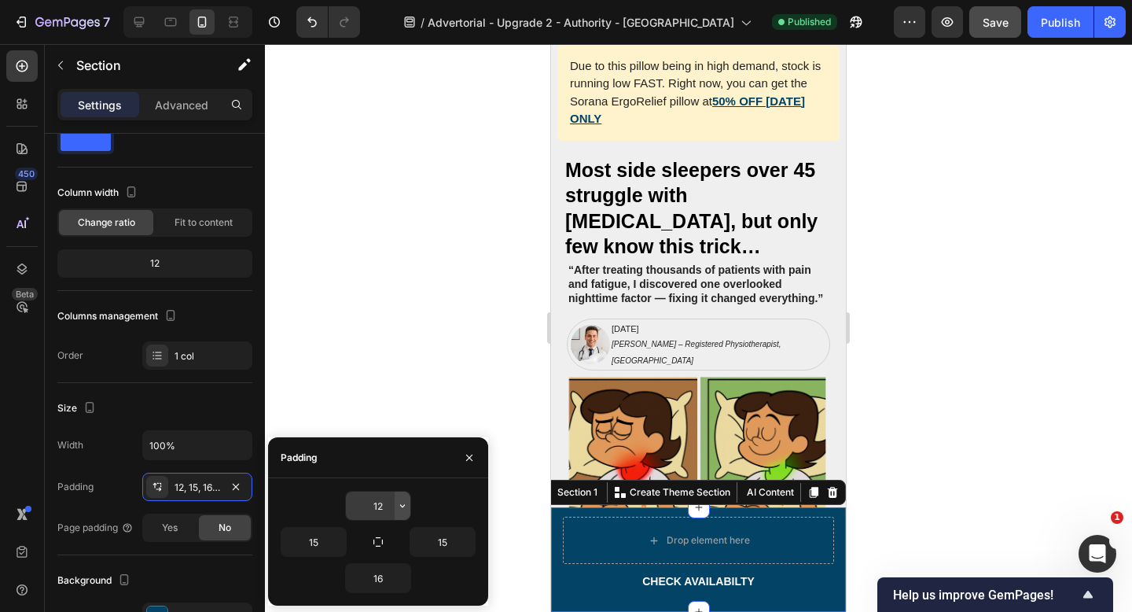
click at [403, 509] on icon "button" at bounding box center [402, 505] width 13 height 13
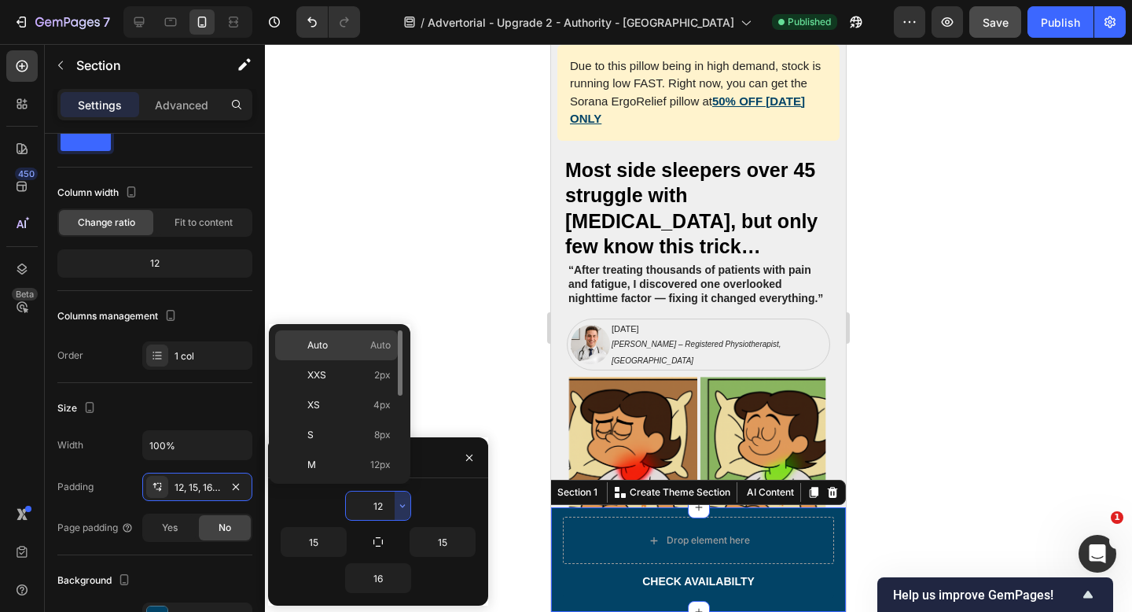
click at [347, 347] on p "Auto Auto" at bounding box center [348, 345] width 83 height 14
type input "Auto"
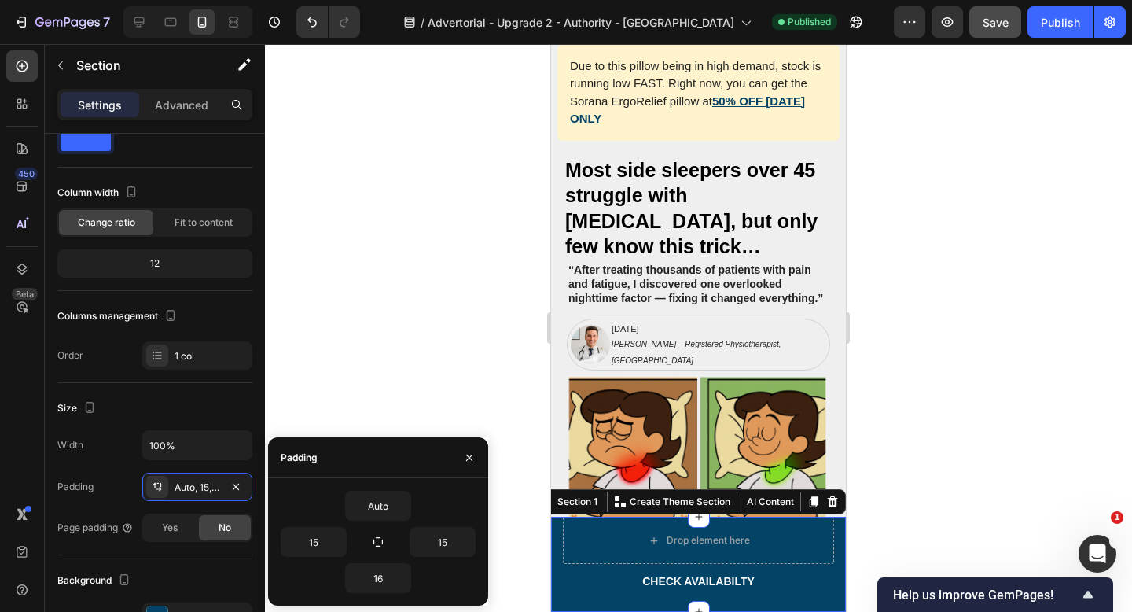
click at [438, 353] on div at bounding box center [698, 328] width 867 height 568
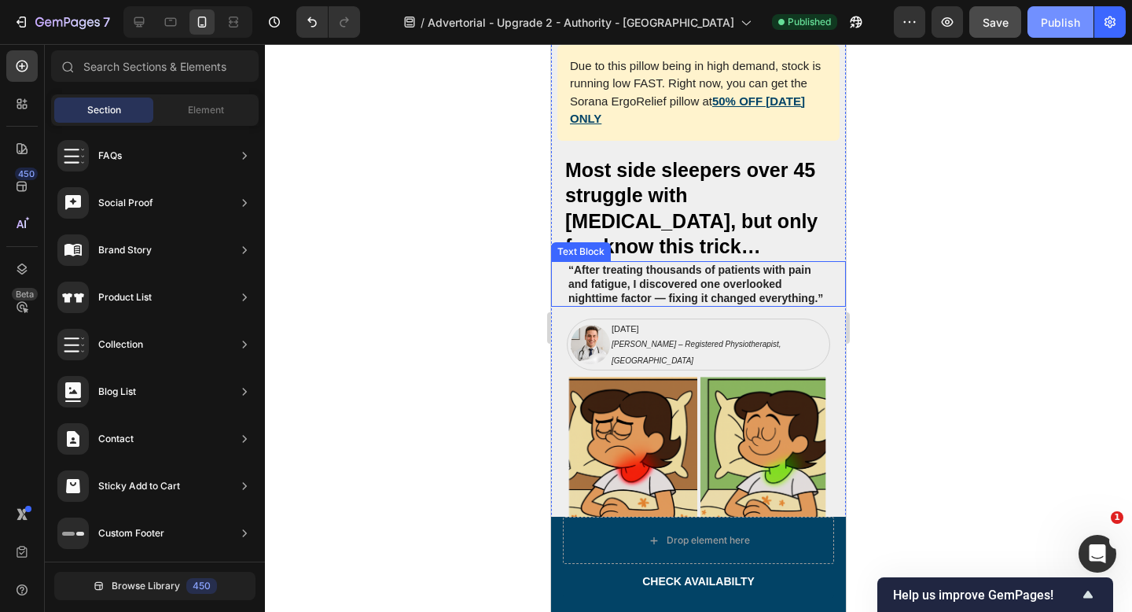
click at [1060, 28] on div "Publish" at bounding box center [1060, 22] width 39 height 17
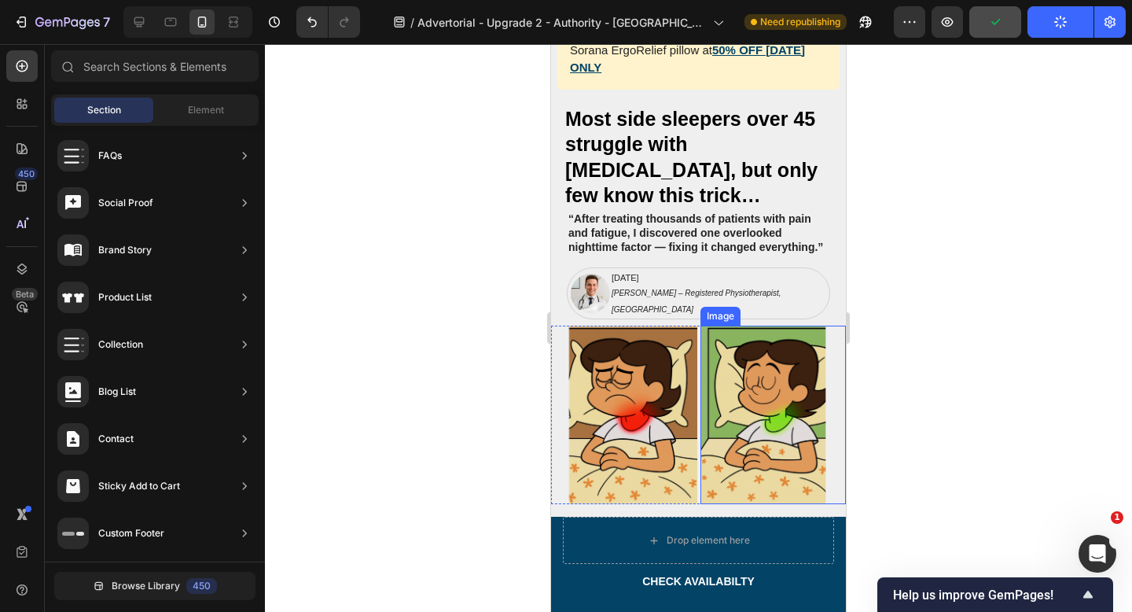
scroll to position [110, 0]
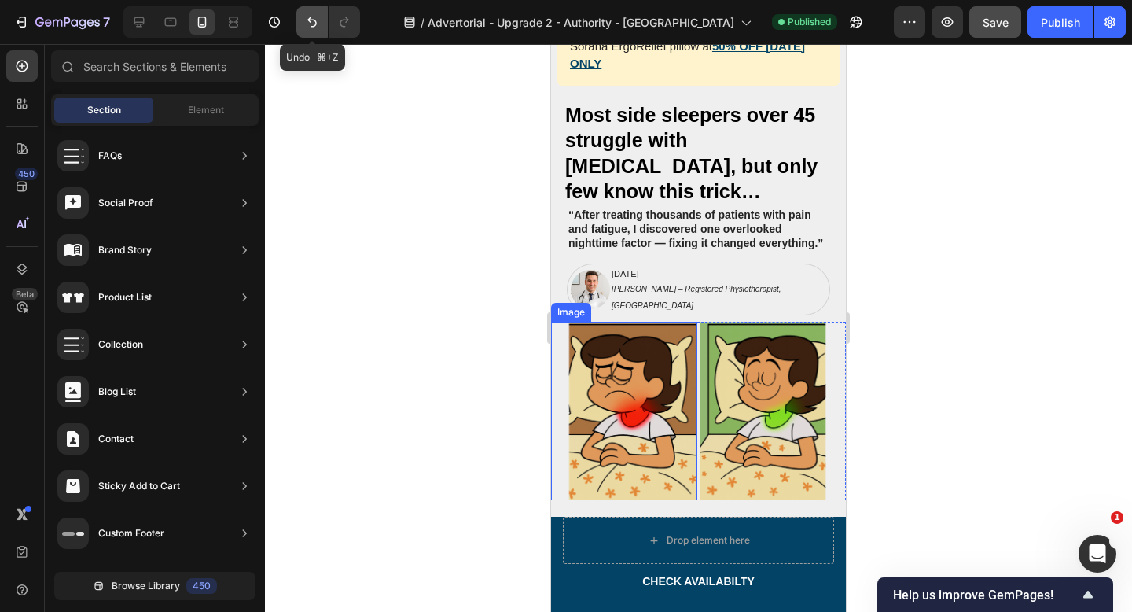
click at [309, 21] on icon "Undo/Redo" at bounding box center [311, 22] width 9 height 10
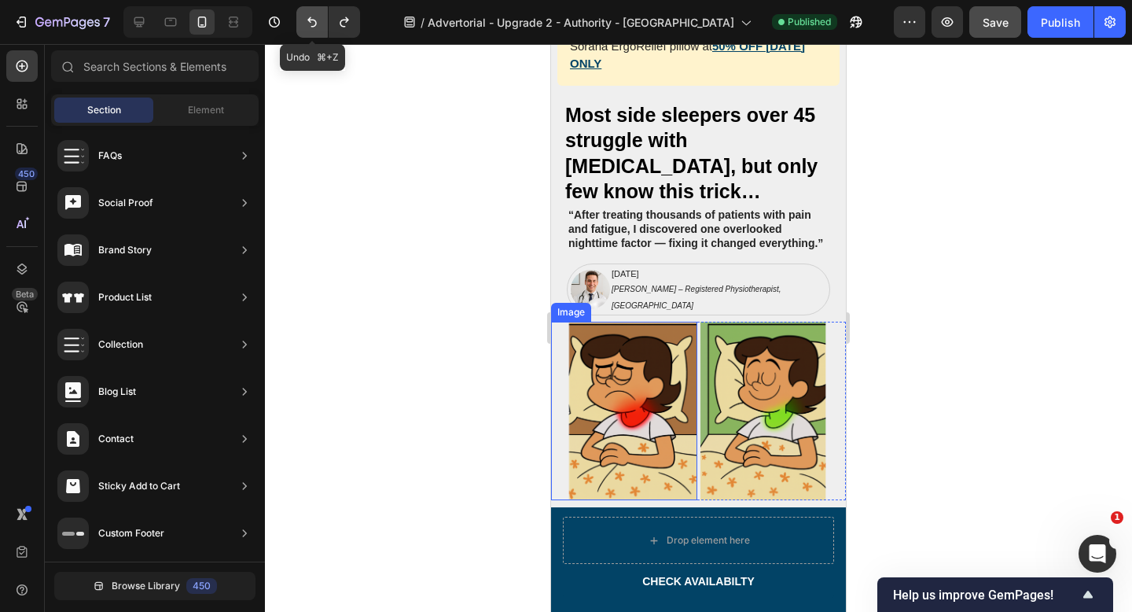
click at [309, 21] on icon "Undo/Redo" at bounding box center [311, 22] width 9 height 10
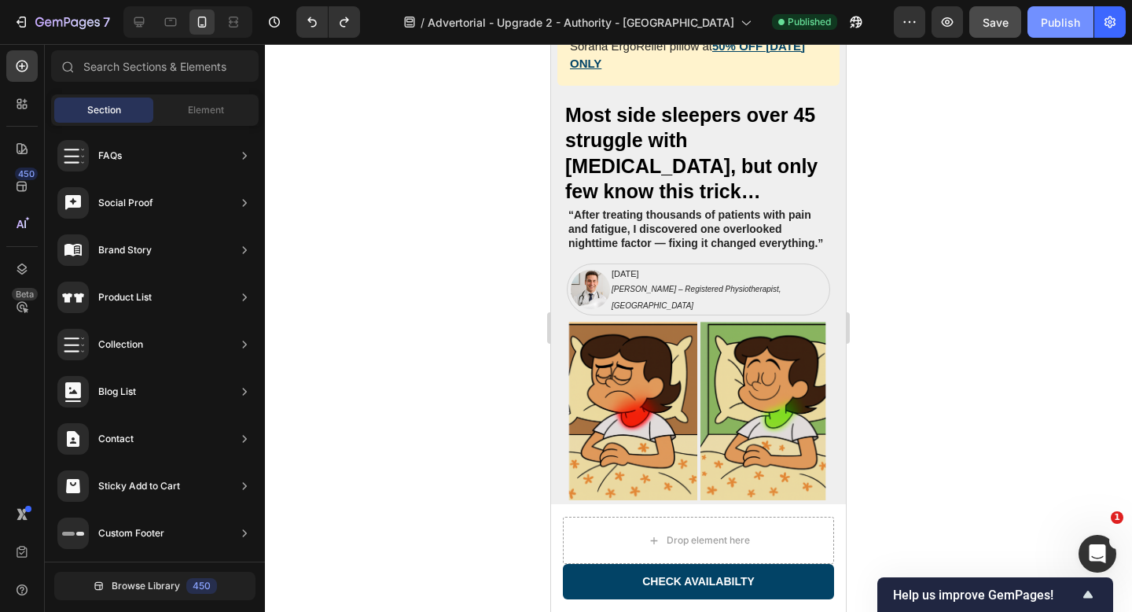
click at [1065, 24] on div "Publish" at bounding box center [1060, 22] width 39 height 17
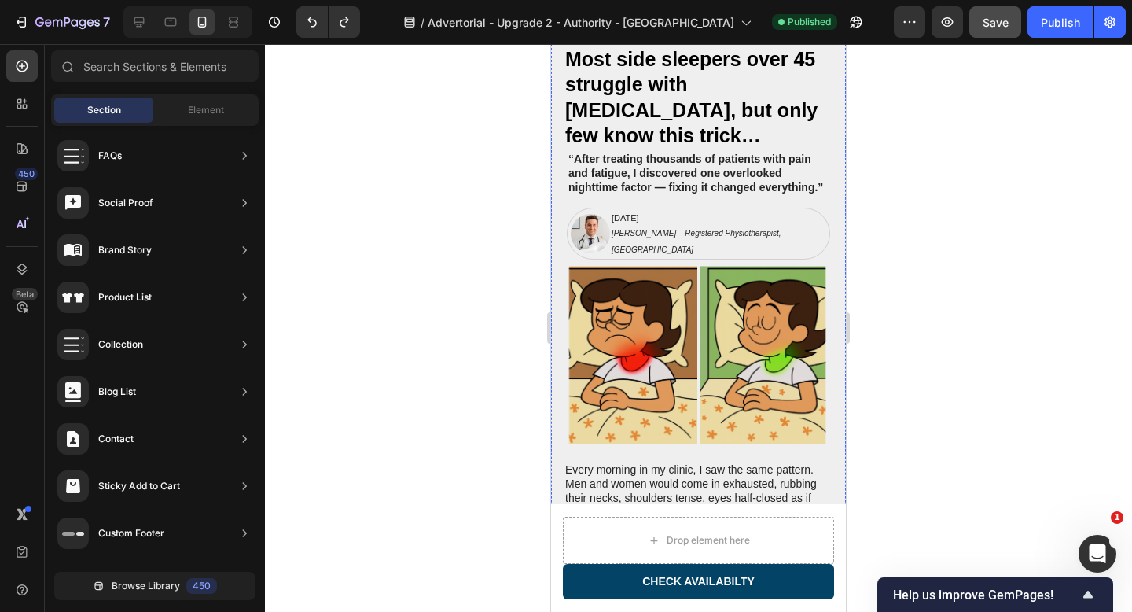
scroll to position [0, 0]
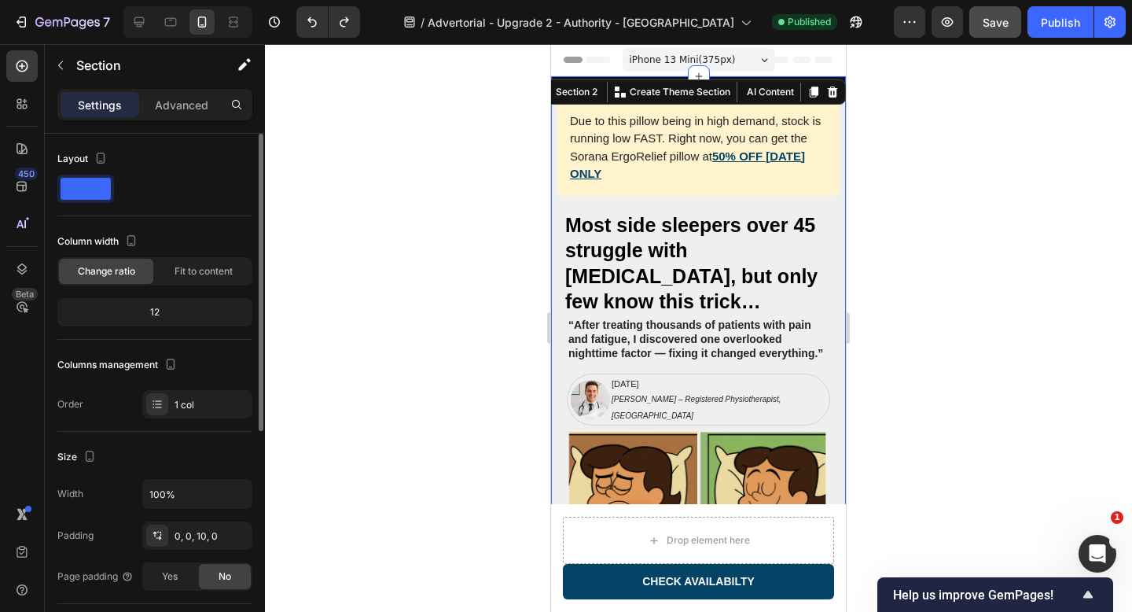
click at [88, 188] on span at bounding box center [86, 189] width 50 height 22
click at [90, 188] on span at bounding box center [86, 189] width 50 height 22
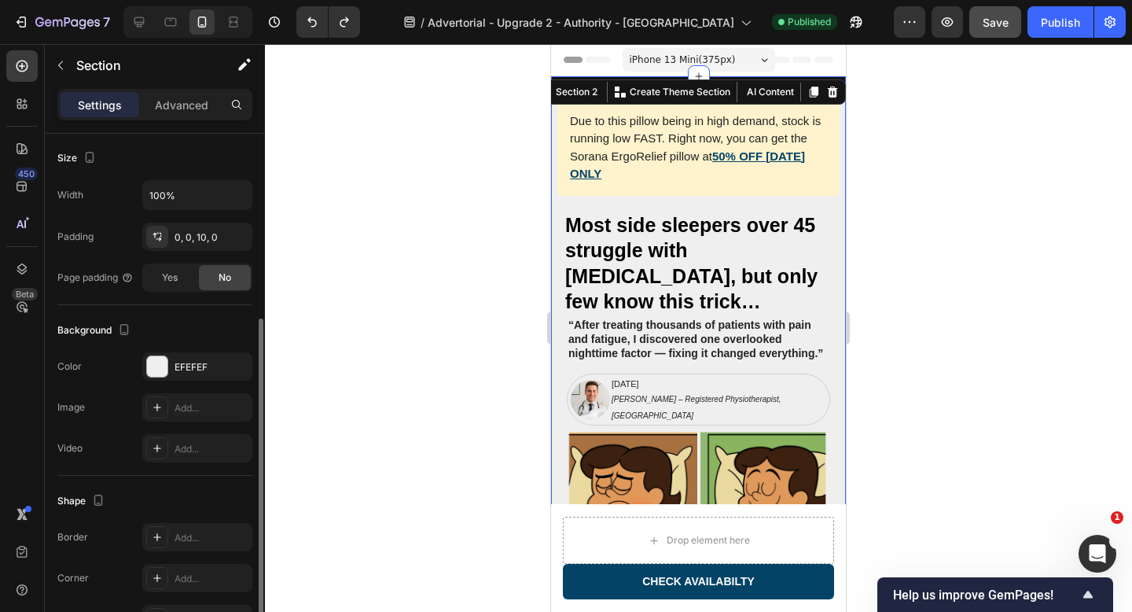
scroll to position [339, 0]
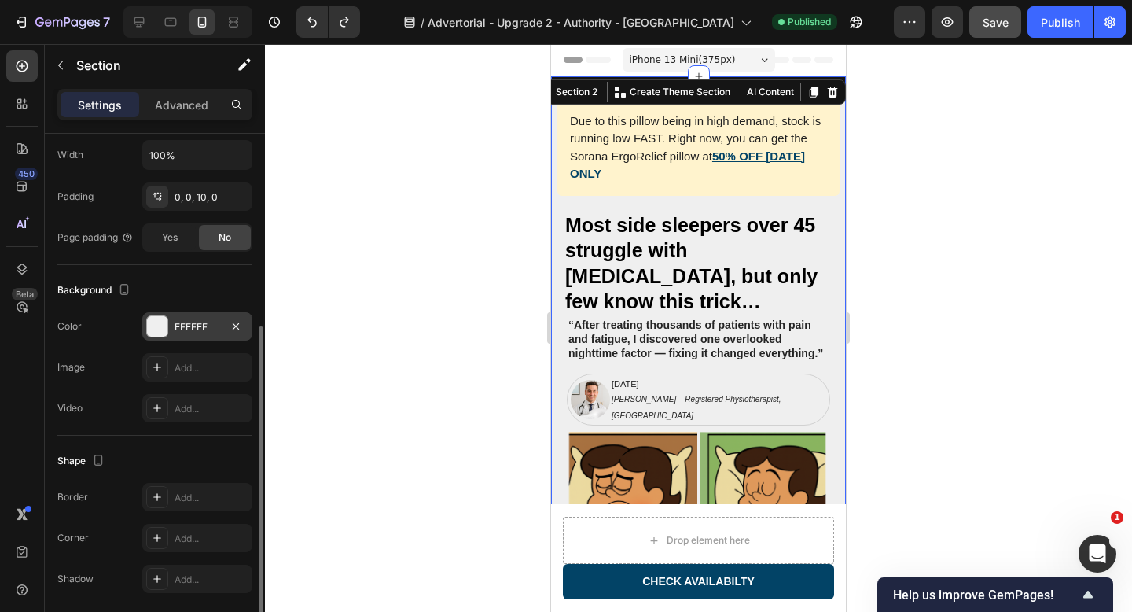
click at [160, 329] on div at bounding box center [157, 326] width 20 height 20
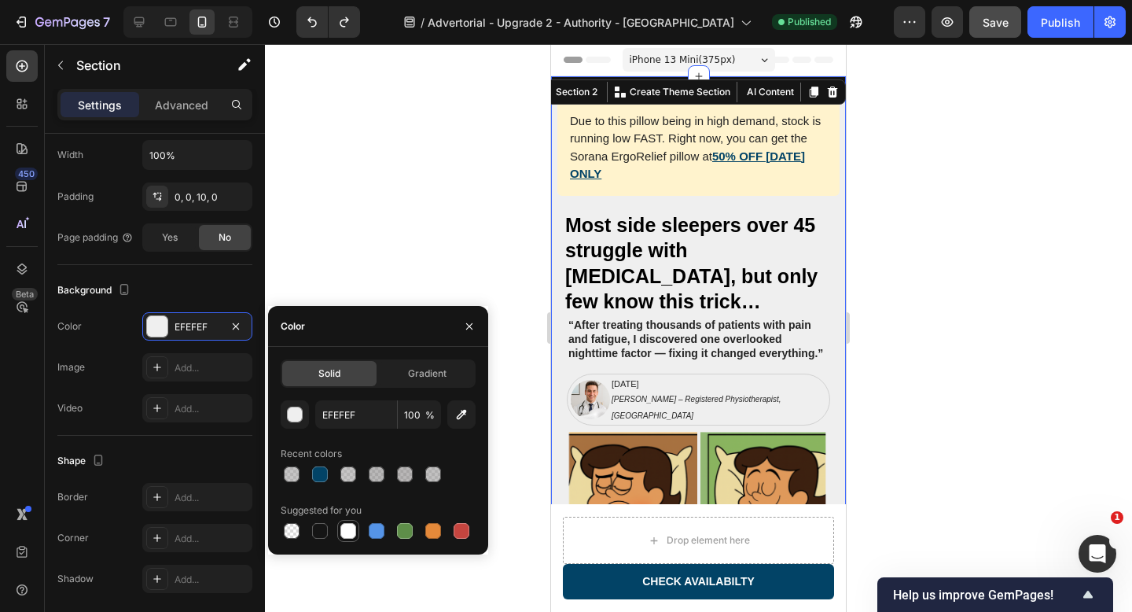
click at [350, 530] on div at bounding box center [348, 531] width 16 height 16
type input "FFFFFF"
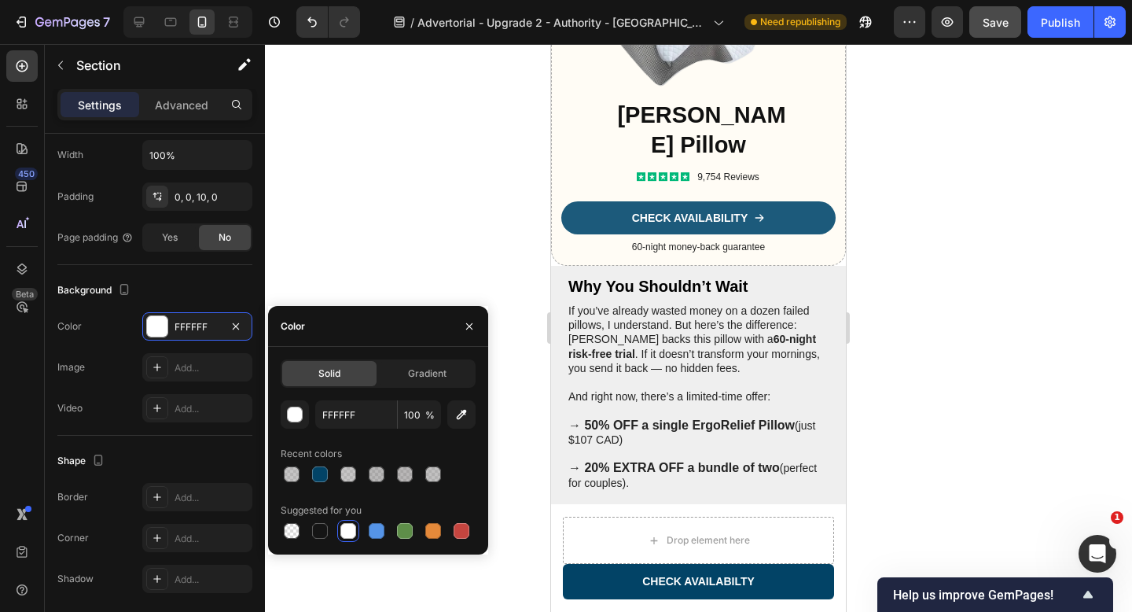
scroll to position [5134, 0]
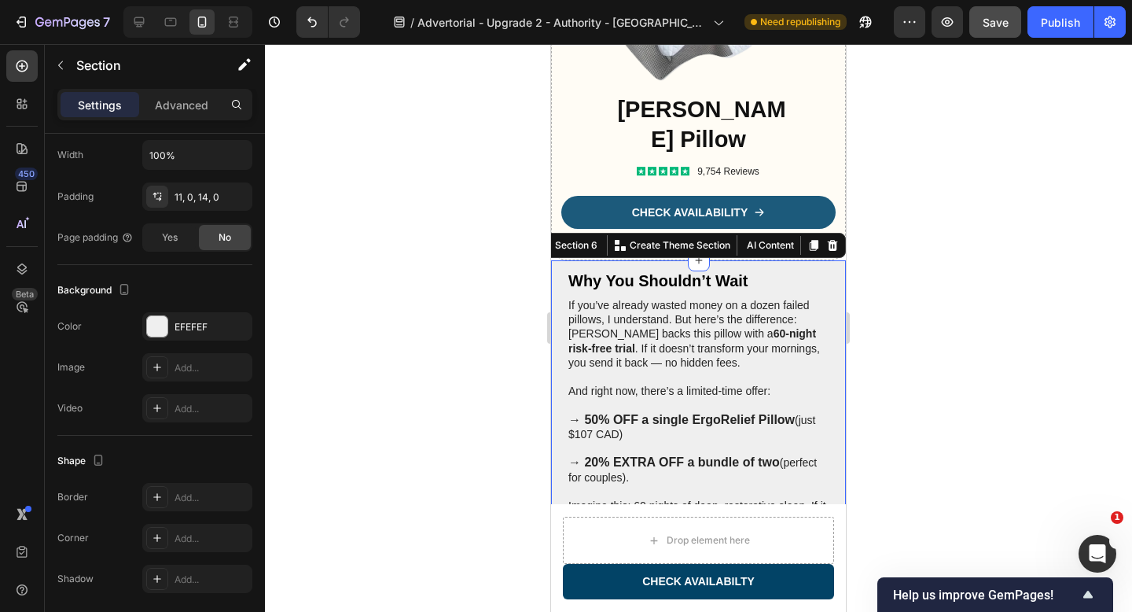
click at [158, 321] on div at bounding box center [157, 326] width 20 height 20
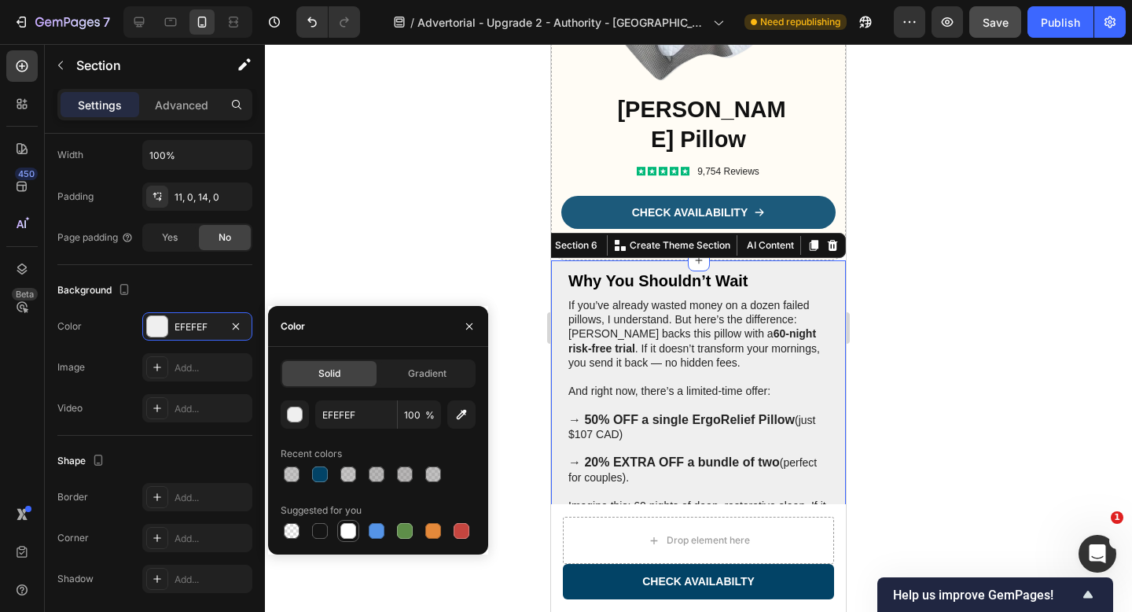
click at [352, 534] on div at bounding box center [348, 531] width 16 height 16
type input "FFFFFF"
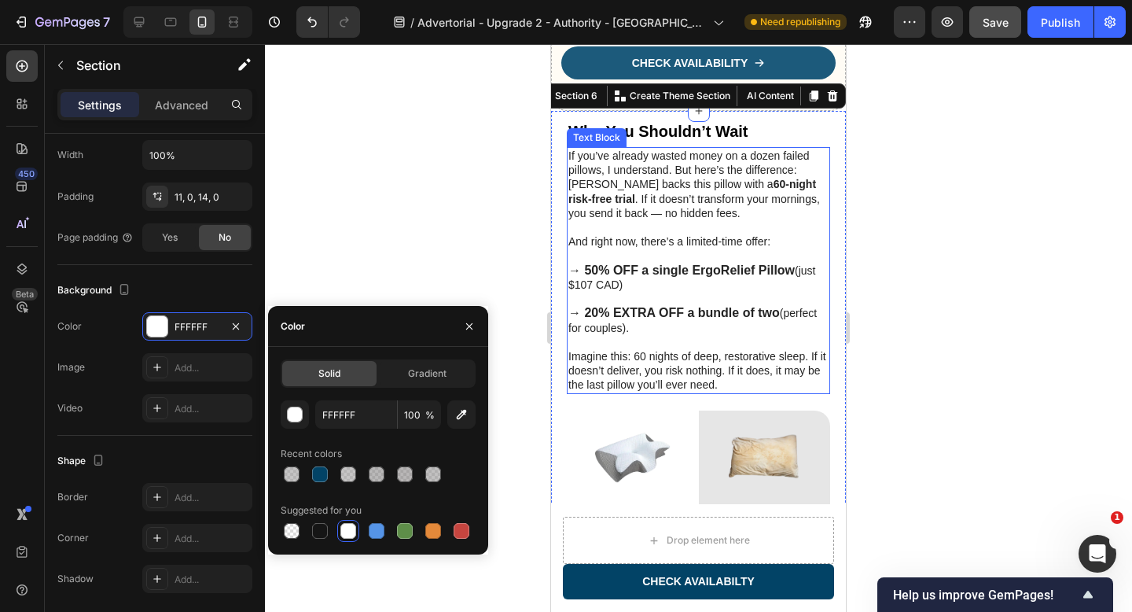
scroll to position [5325, 0]
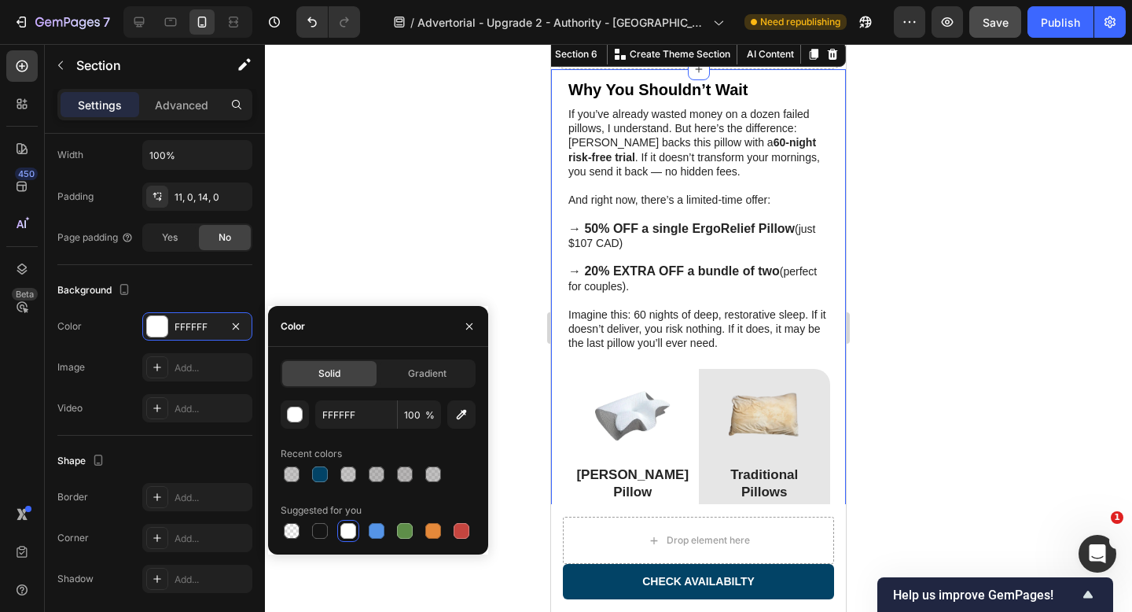
click at [935, 266] on div at bounding box center [698, 328] width 867 height 568
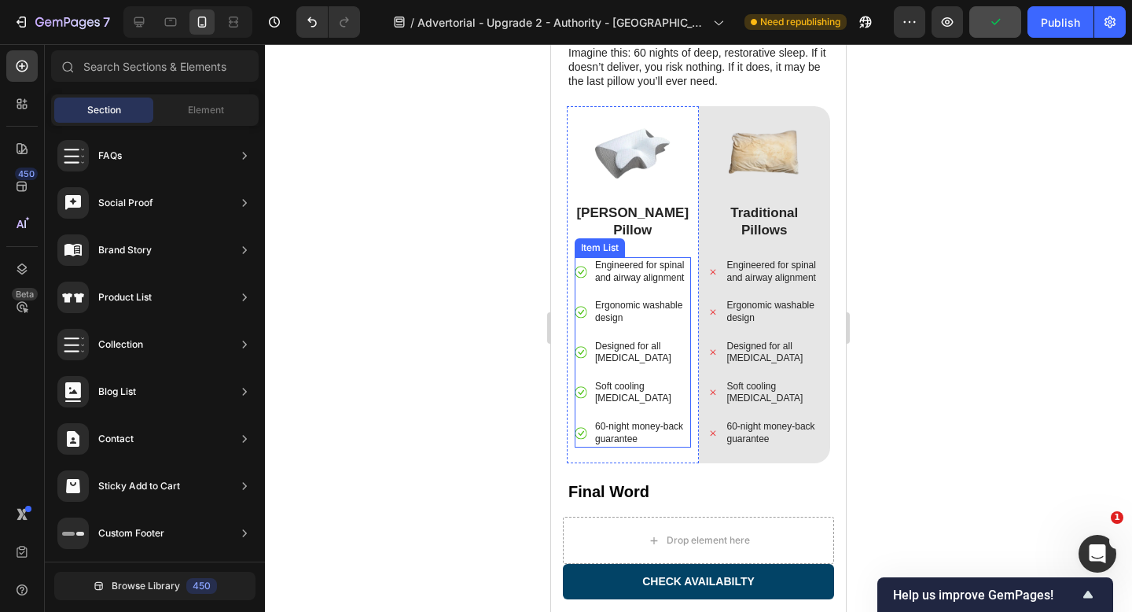
scroll to position [5603, 0]
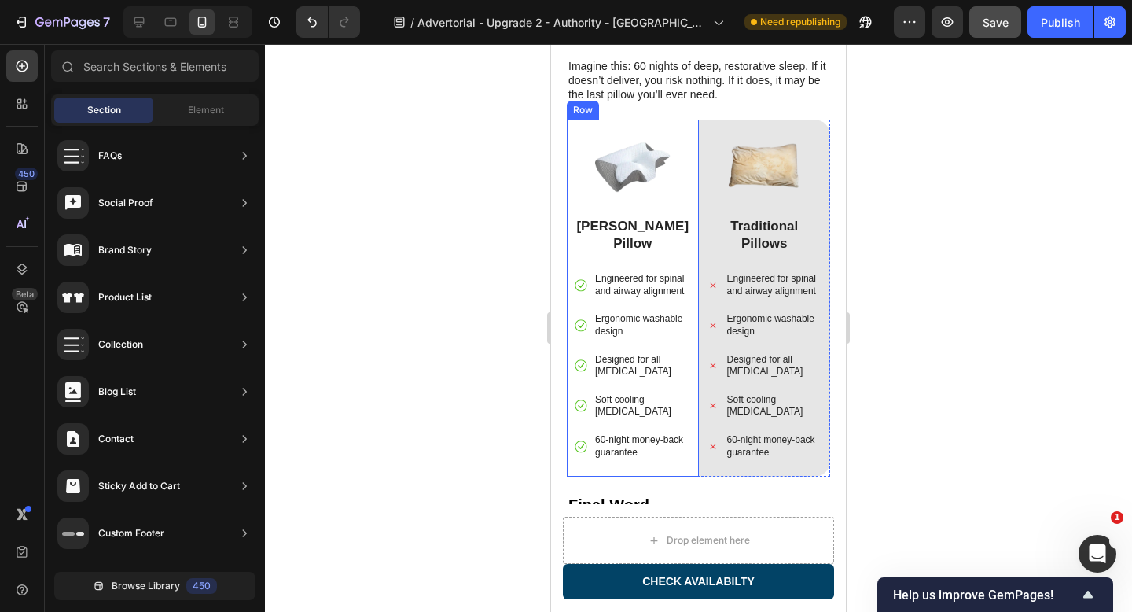
click at [692, 157] on div "Image Sorana ErgoRelief Pillow Text Block Engineered for spinal and airway alig…" at bounding box center [633, 297] width 132 height 357
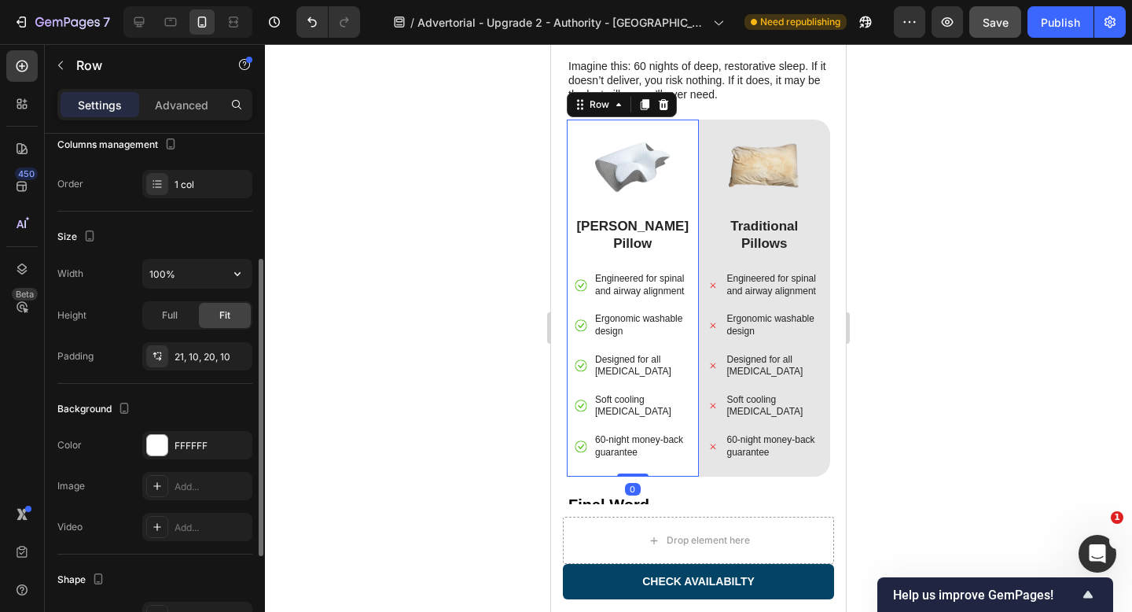
scroll to position [224, 0]
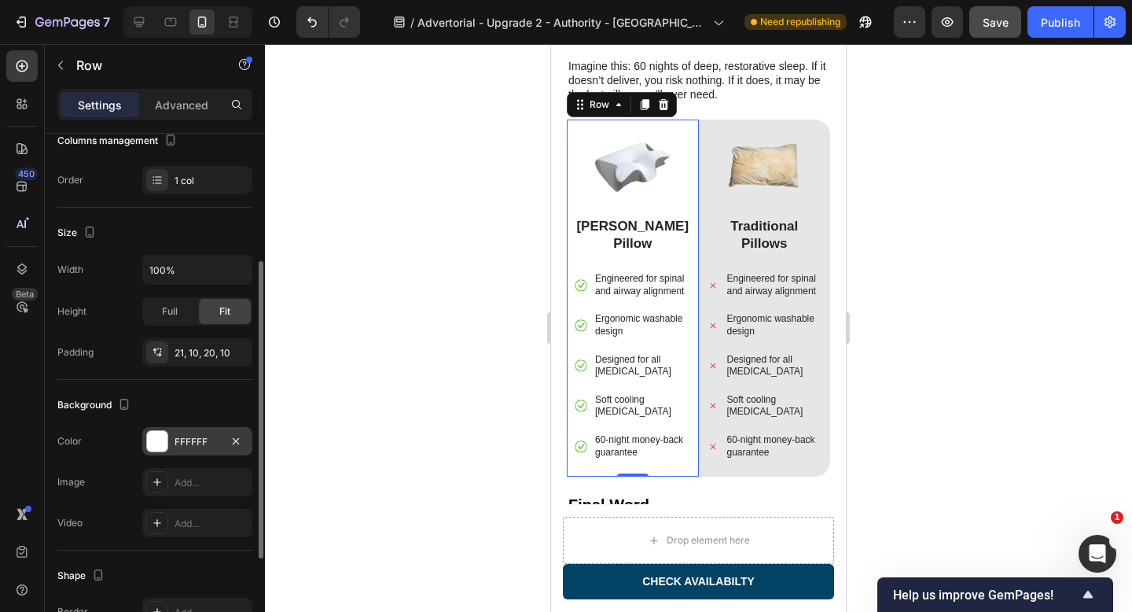
click at [157, 444] on div at bounding box center [157, 441] width 20 height 20
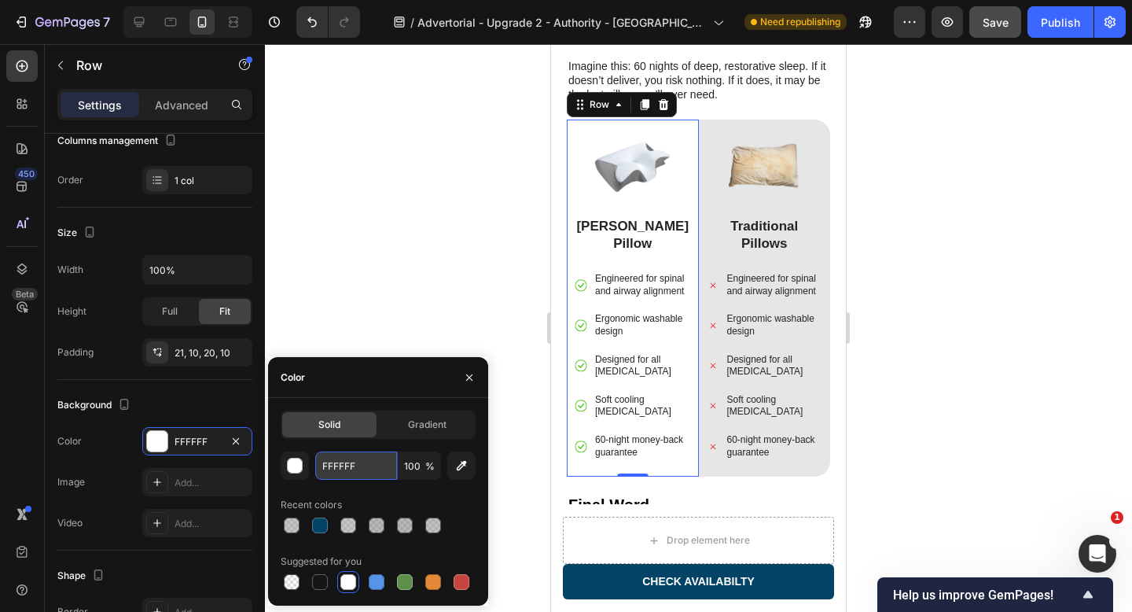
click at [351, 466] on input "FFFFFF" at bounding box center [356, 465] width 82 height 28
click at [301, 465] on div "button" at bounding box center [296, 466] width 16 height 16
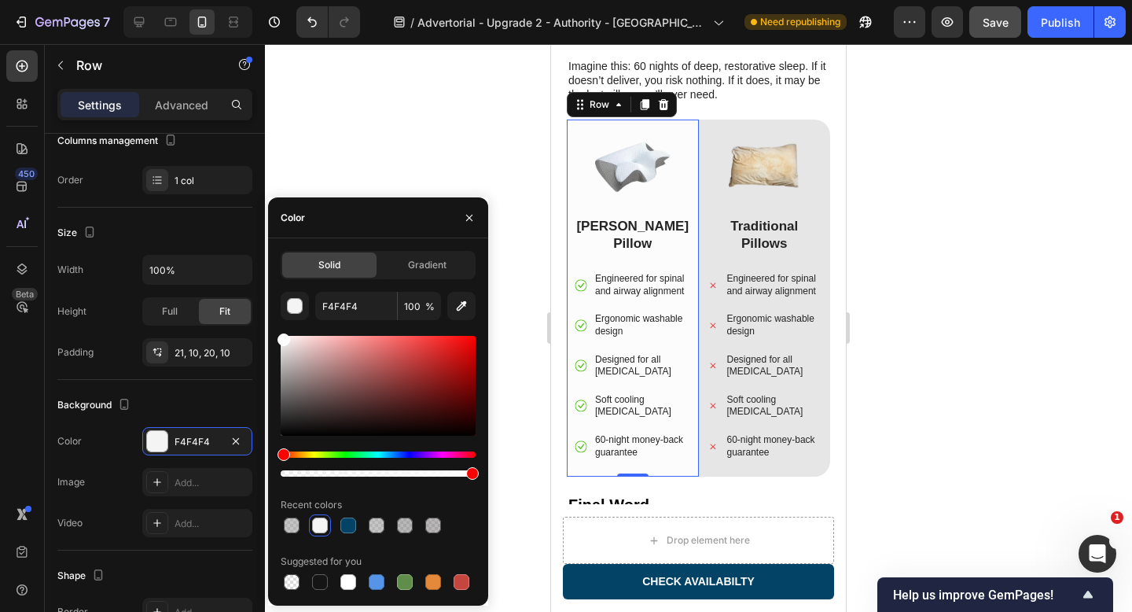
type input "FCFCFC"
drag, startPoint x: 283, startPoint y: 339, endPoint x: 274, endPoint y: 336, distance: 9.0
click at [274, 336] on div "Solid Gradient FCFCFC 100 % Recent colors Suggested for you" at bounding box center [378, 422] width 220 height 342
click at [413, 125] on div at bounding box center [698, 328] width 867 height 568
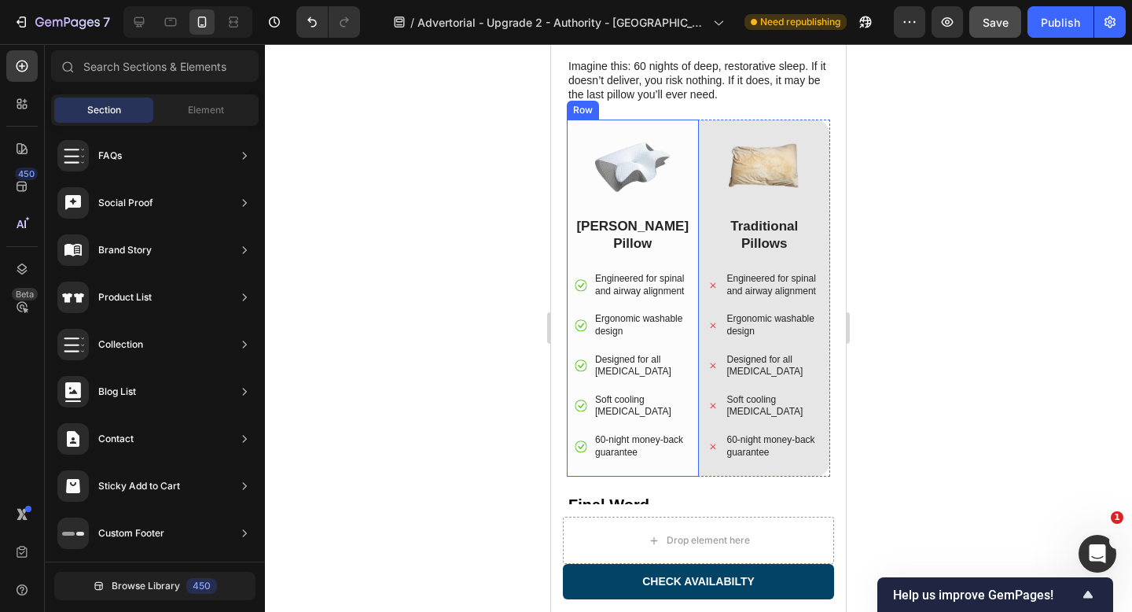
click at [684, 202] on div "Image Sorana ErgoRelief Pillow Text Block Engineered for spinal and airway alig…" at bounding box center [633, 298] width 116 height 325
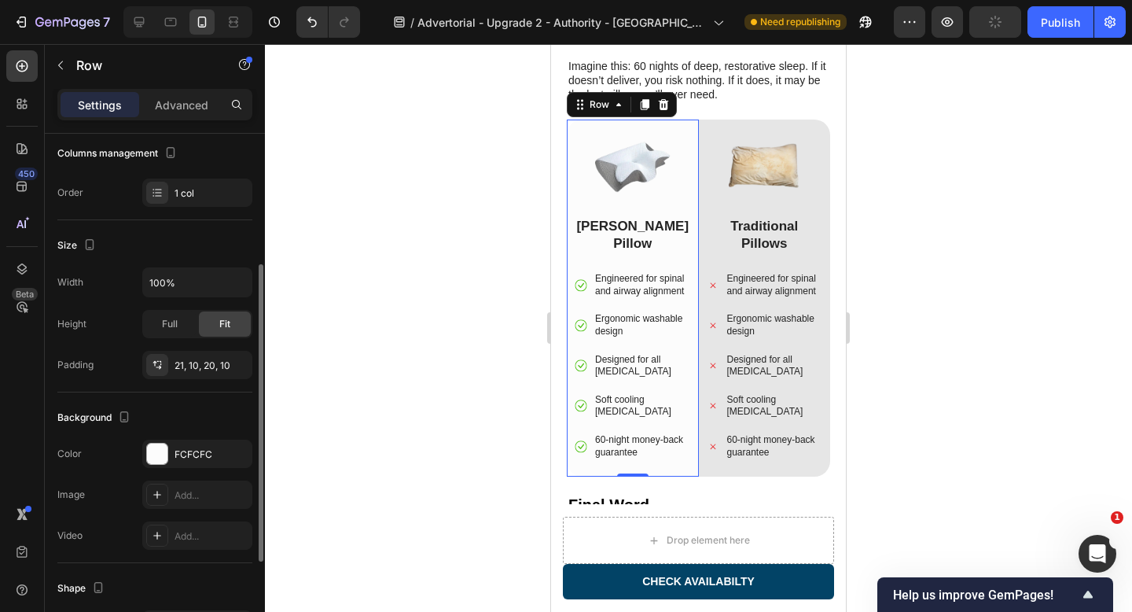
scroll to position [218, 0]
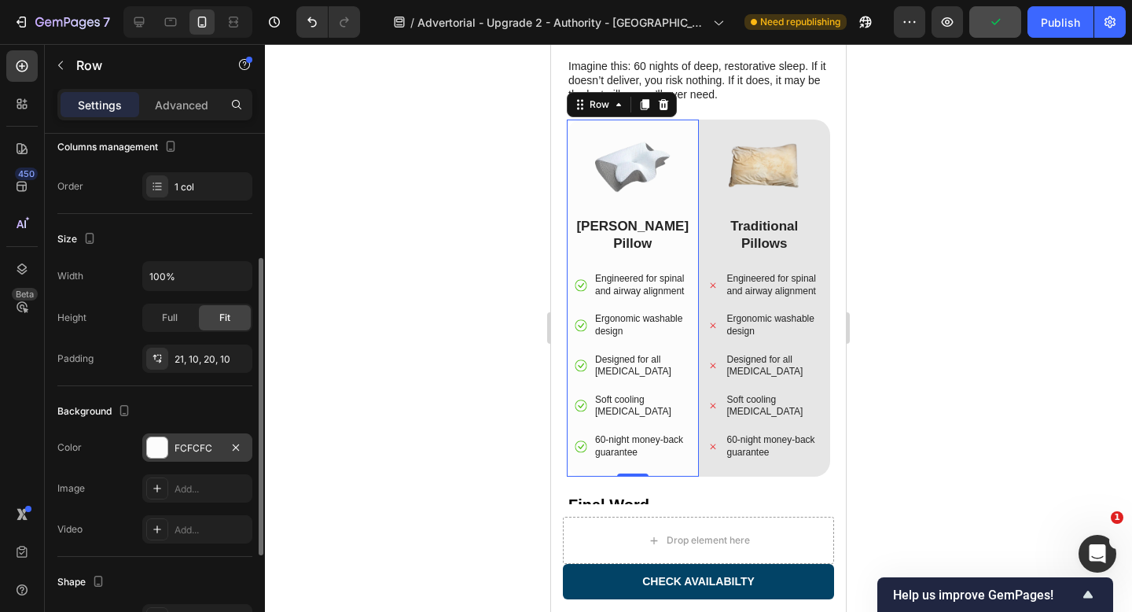
click at [164, 447] on div at bounding box center [157, 447] width 20 height 20
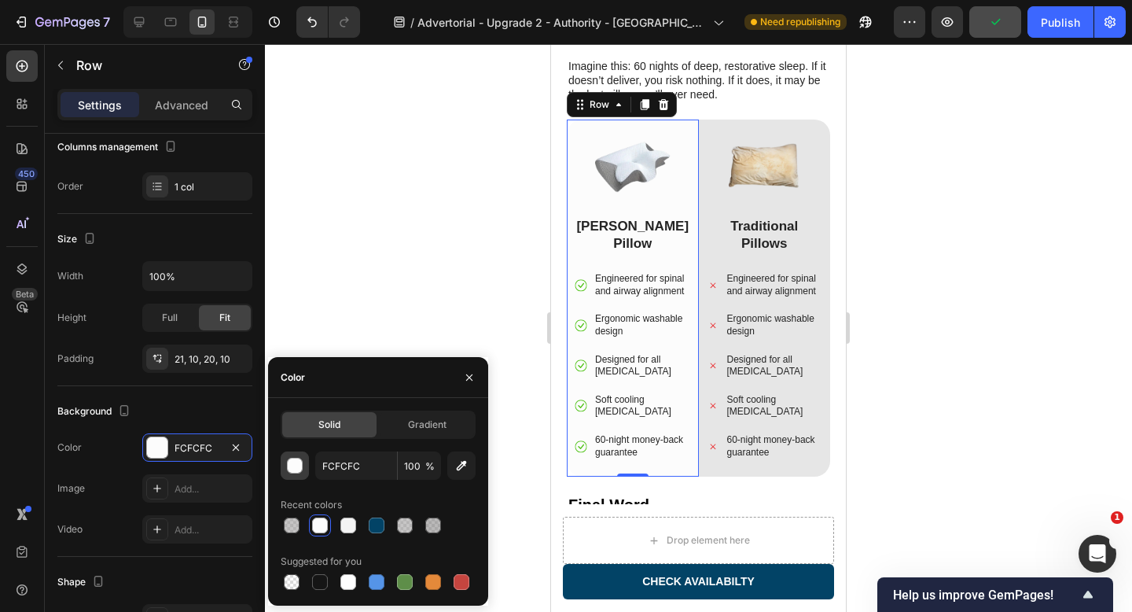
click at [296, 472] on div "button" at bounding box center [296, 466] width 16 height 16
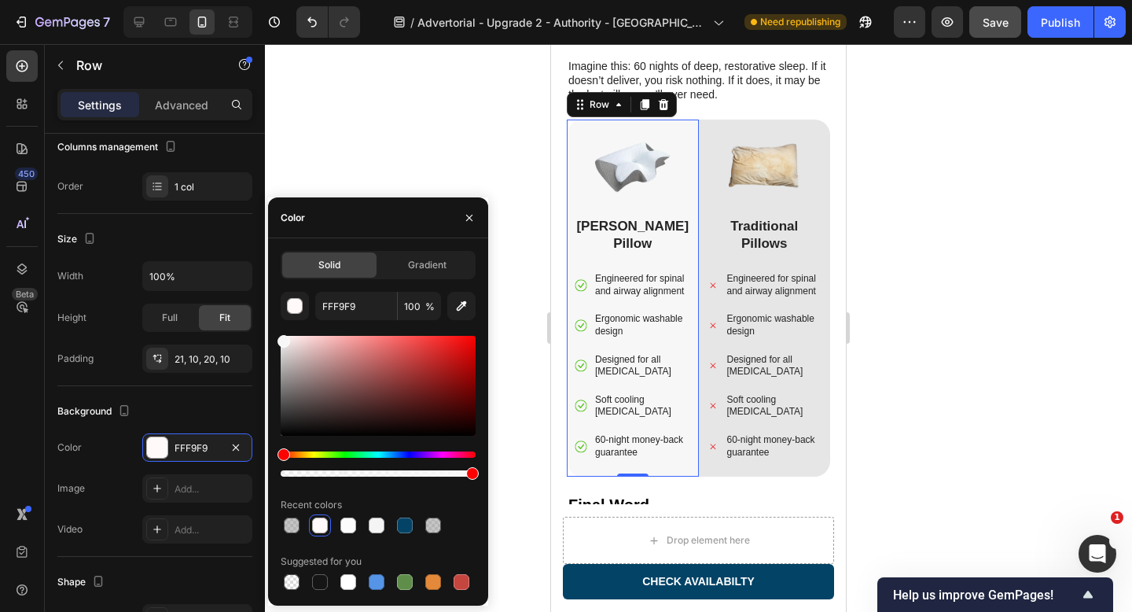
click at [281, 338] on div at bounding box center [283, 341] width 13 height 13
type input "F7F7F7"
click at [502, 148] on div at bounding box center [698, 328] width 867 height 568
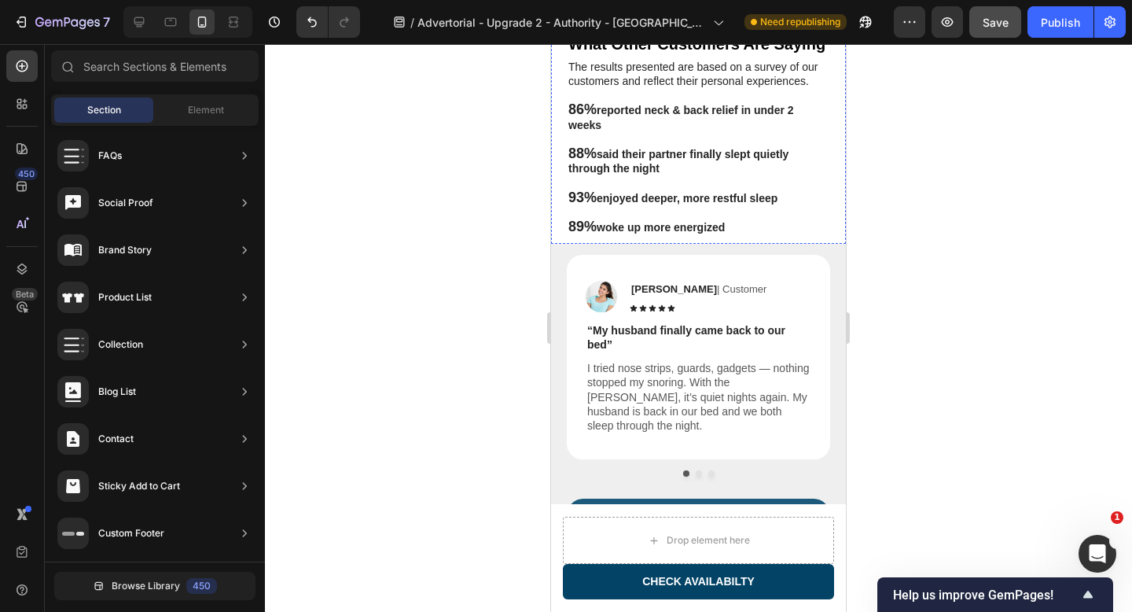
scroll to position [3675, 0]
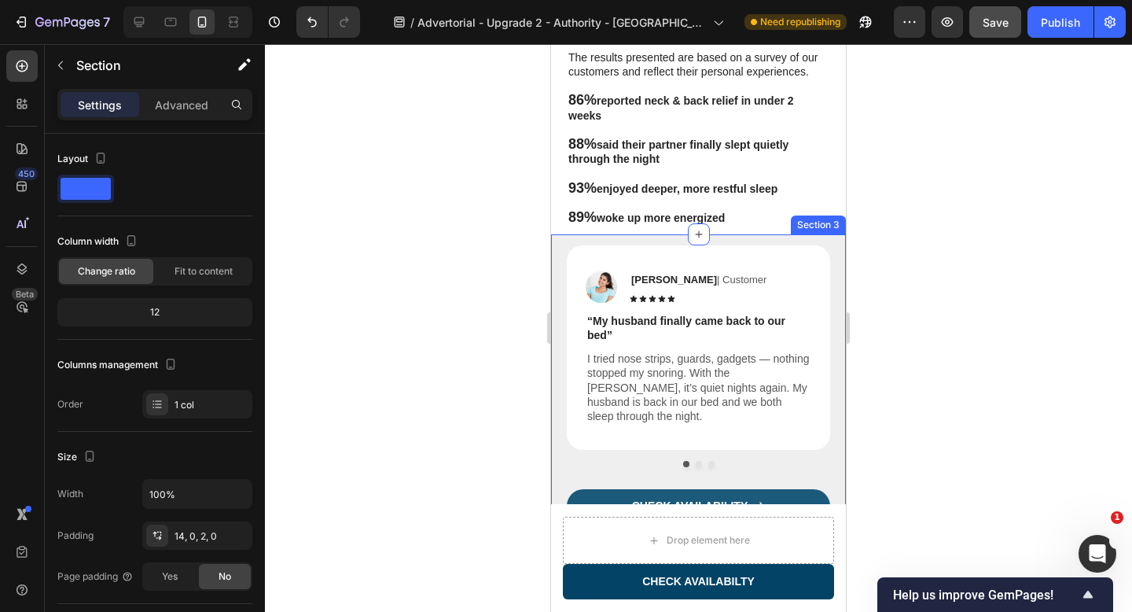
click at [556, 259] on div "Image Emma B | Customer Text Block Icon Icon Icon Icon Icon Icon List Row “My h…" at bounding box center [698, 389] width 295 height 311
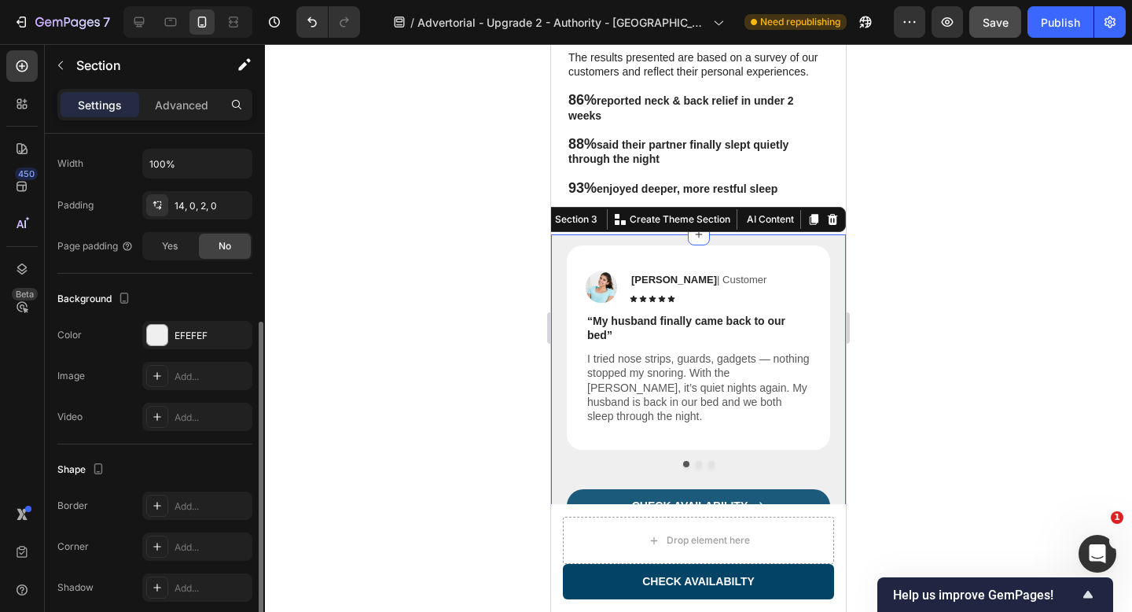
scroll to position [349, 0]
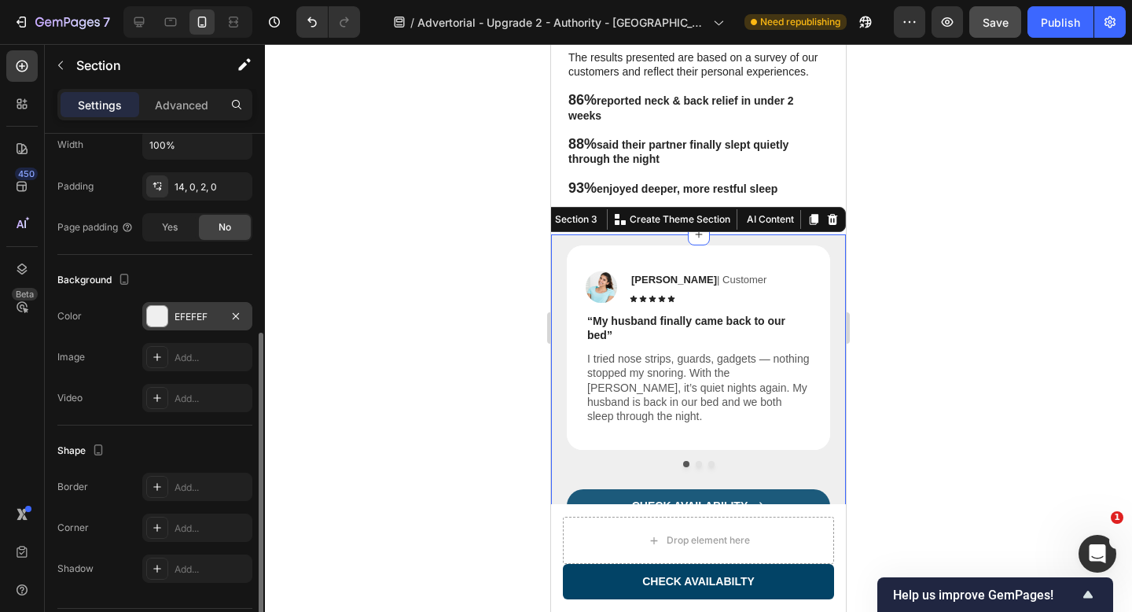
click at [154, 311] on div at bounding box center [157, 316] width 20 height 20
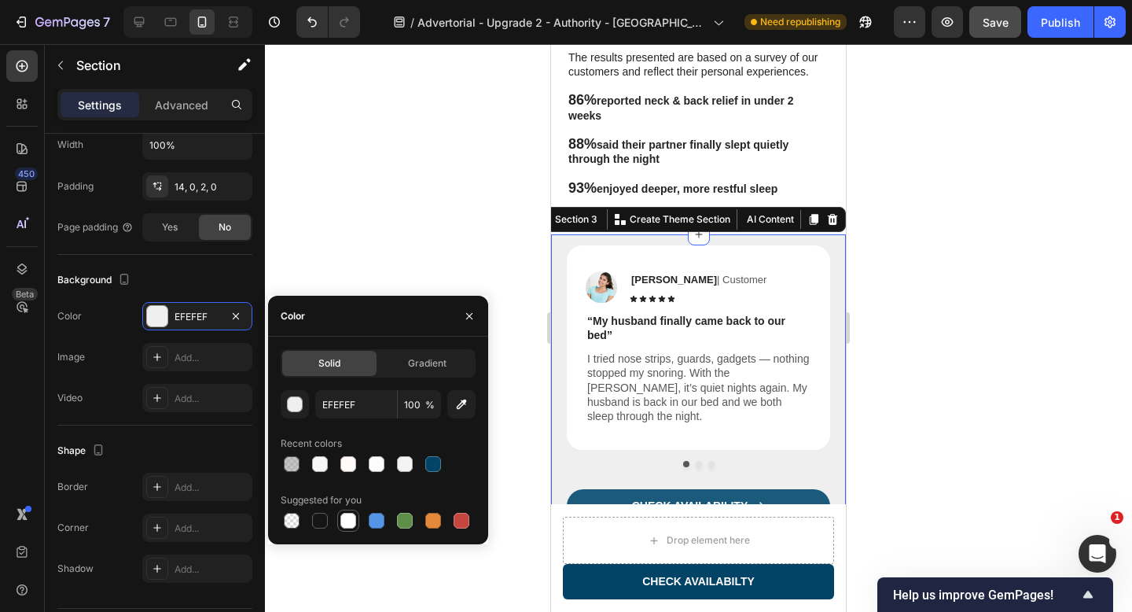
click at [350, 518] on div at bounding box center [348, 520] width 16 height 16
type input "FFFFFF"
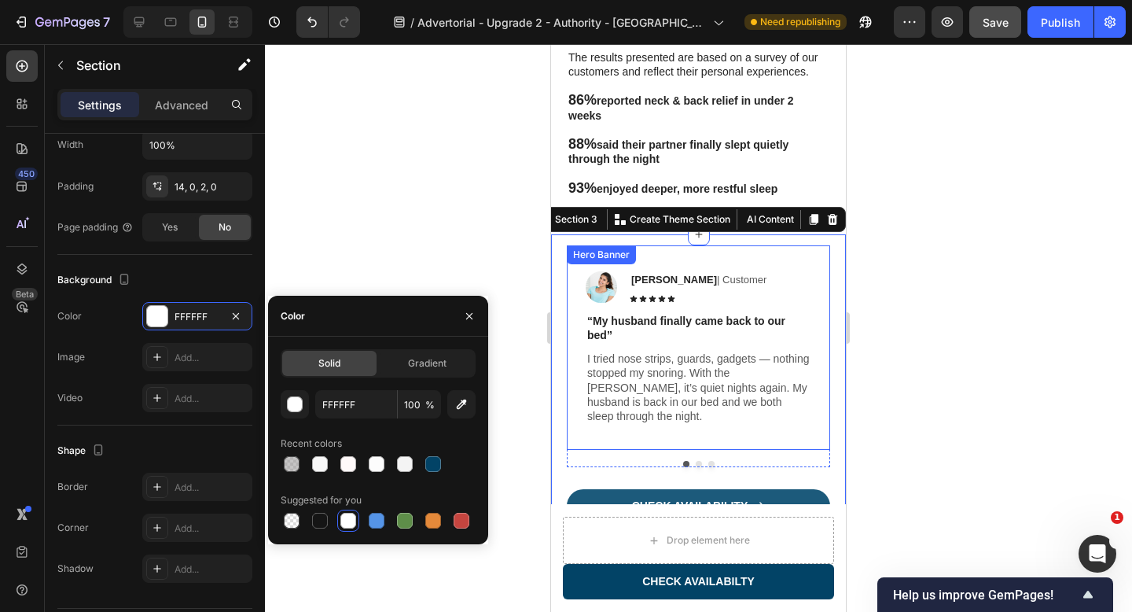
click at [820, 281] on div "Image Emma B | Customer Text Block Icon Icon Icon Icon Icon Icon List Row “My h…" at bounding box center [698, 347] width 263 height 204
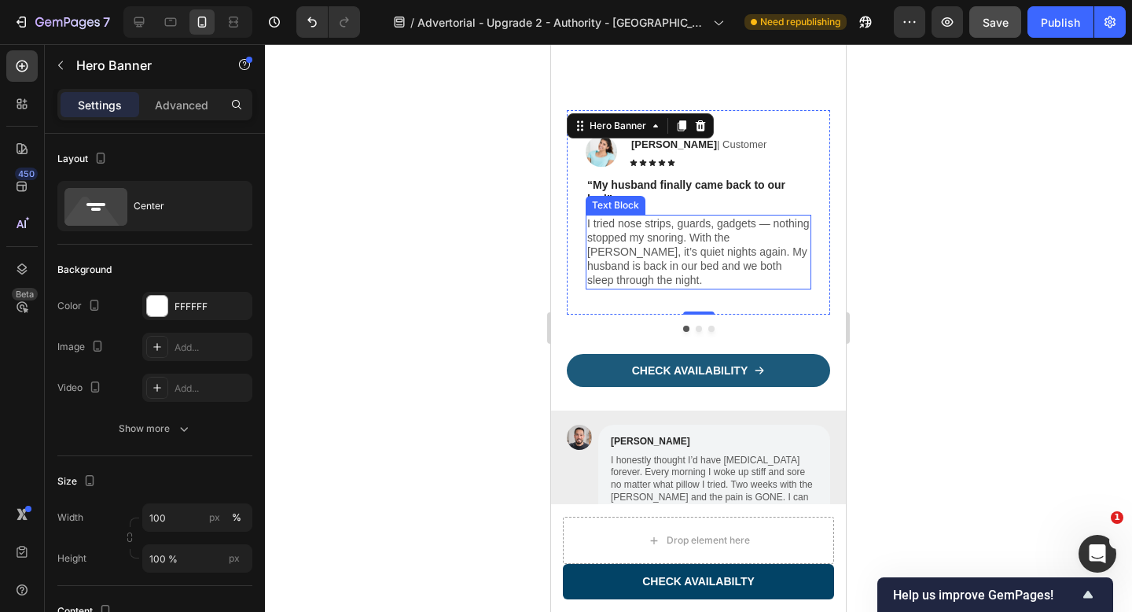
scroll to position [3873, 0]
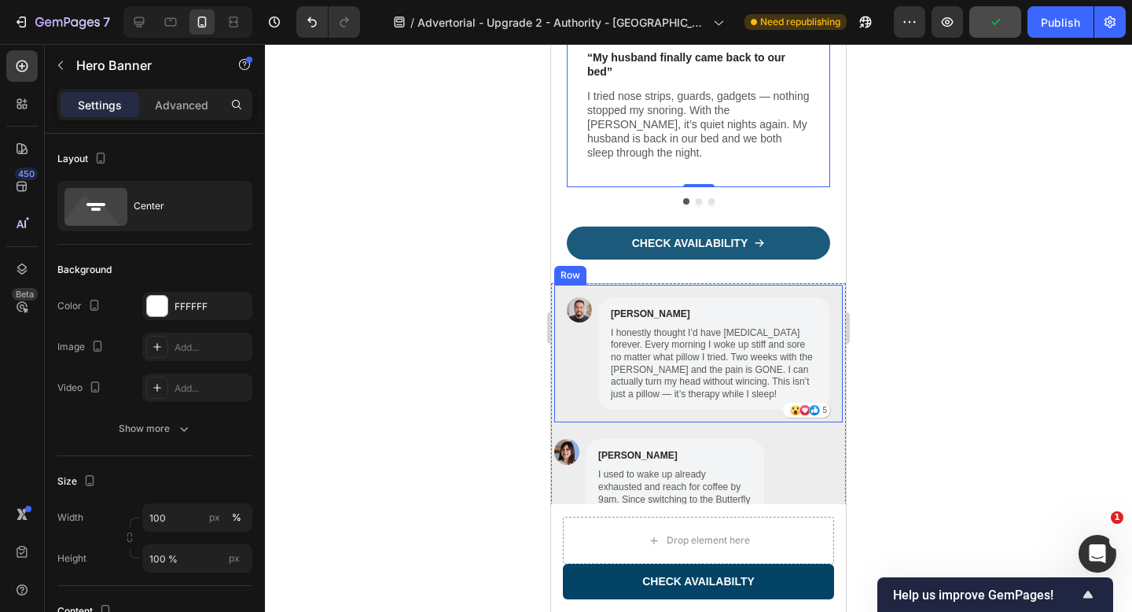
click at [568, 379] on div "Image" at bounding box center [579, 353] width 25 height 113
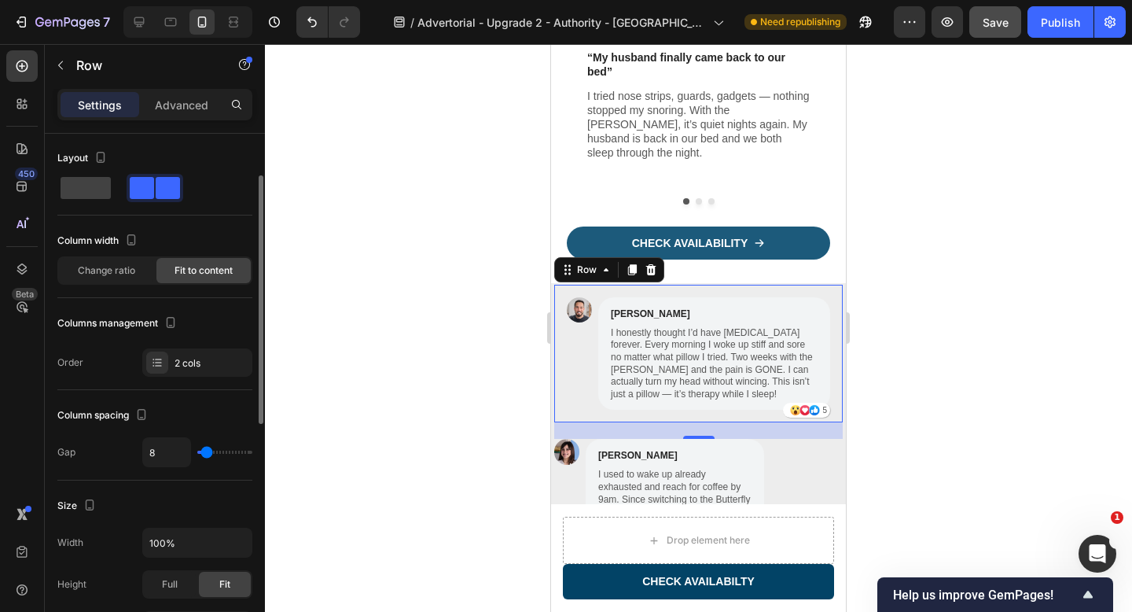
scroll to position [0, 0]
click at [581, 358] on div "Image" at bounding box center [579, 353] width 25 height 113
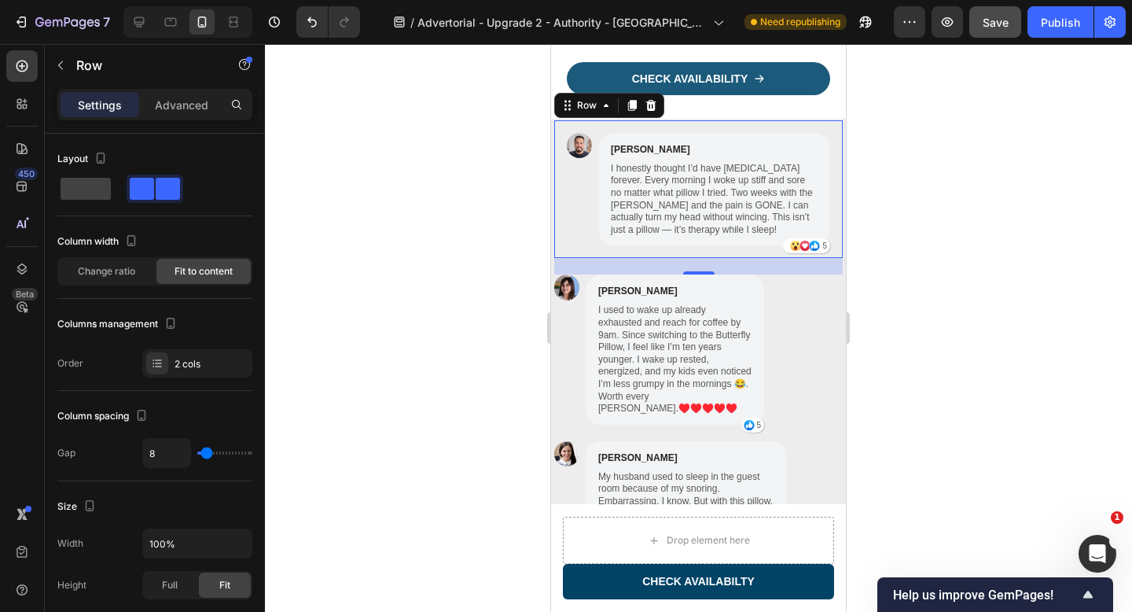
scroll to position [4061, 0]
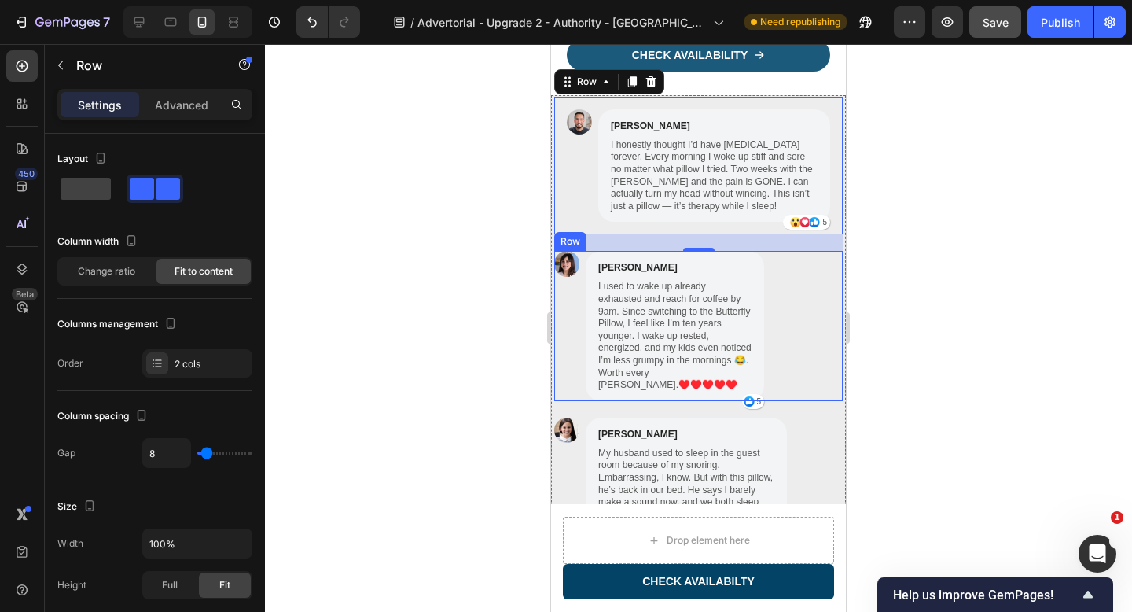
click at [810, 341] on div "Image Emily Johnson Text Block I used to wake up already exhausted and reach fo…" at bounding box center [698, 325] width 288 height 149
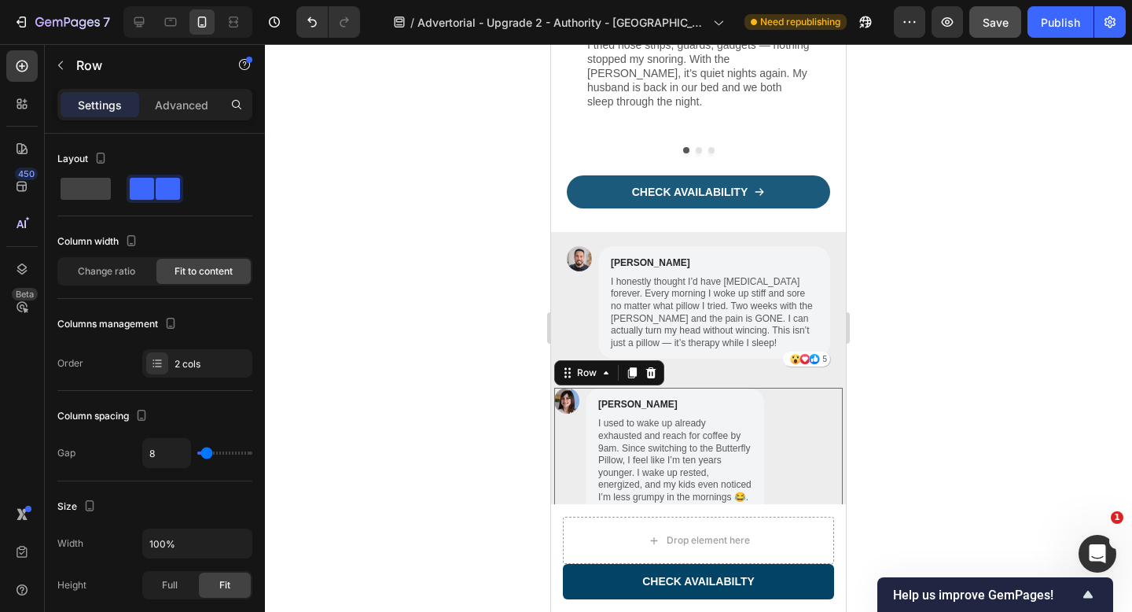
scroll to position [3906, 0]
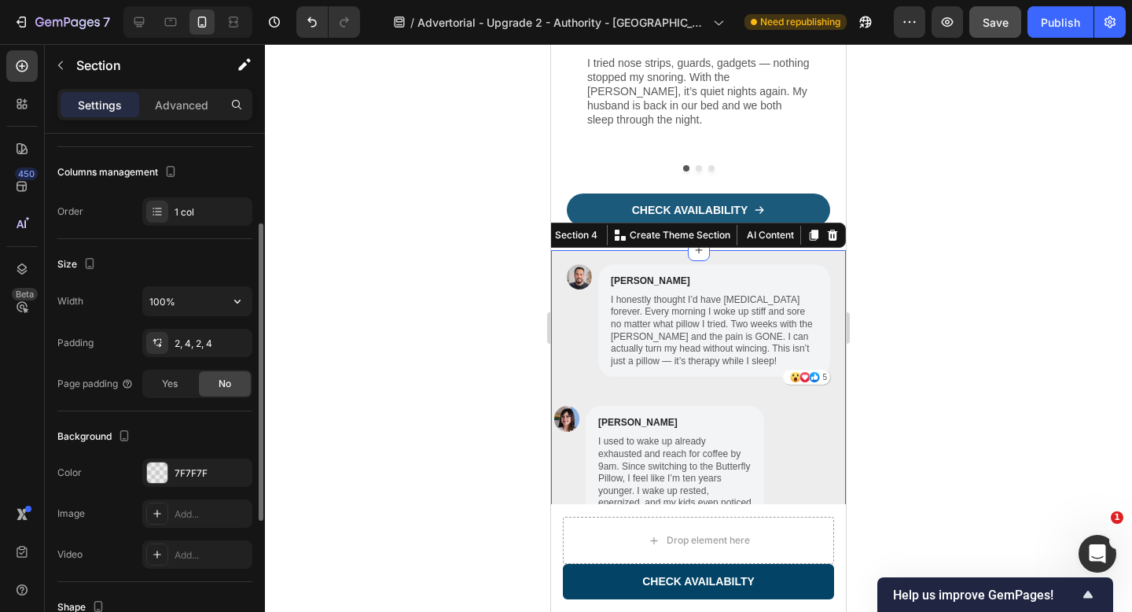
scroll to position [248, 0]
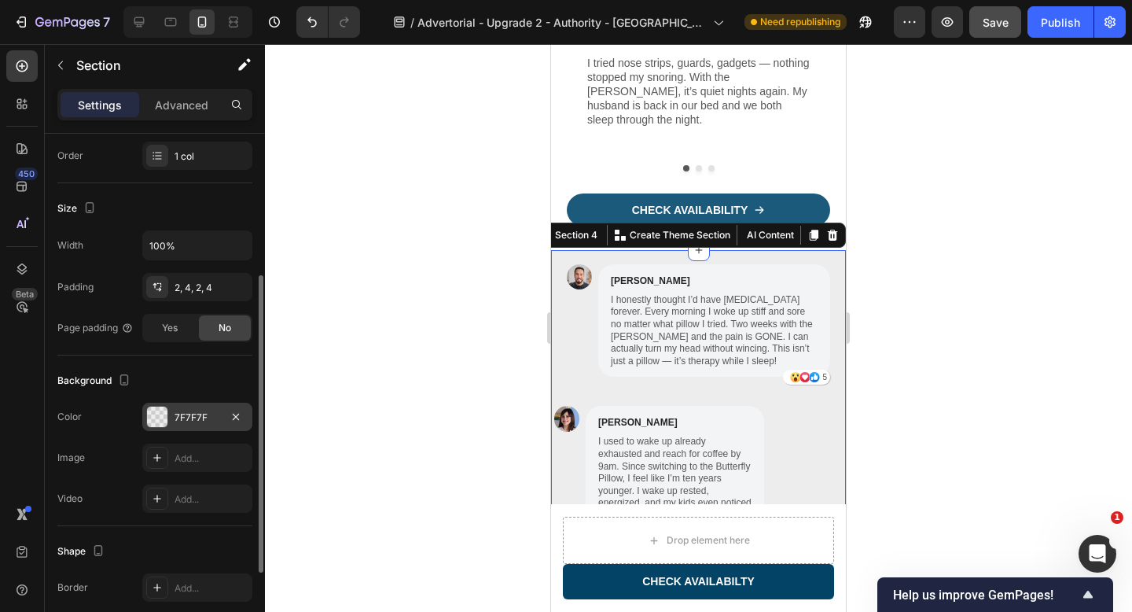
click at [156, 412] on div at bounding box center [157, 416] width 20 height 20
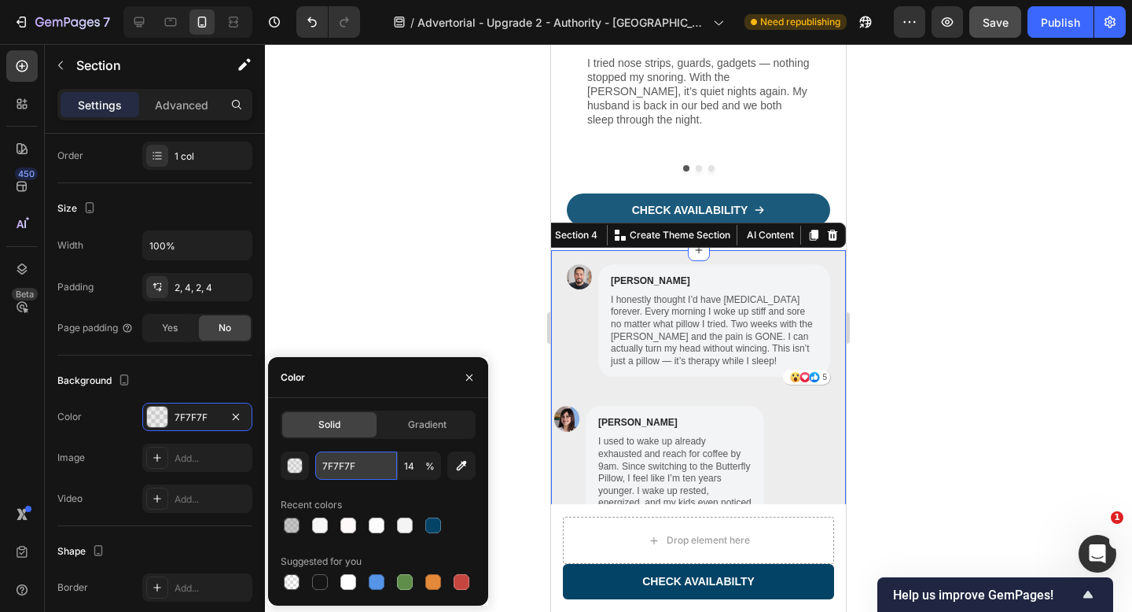
click at [338, 461] on input "7F7F7F" at bounding box center [356, 465] width 82 height 28
click at [384, 241] on div at bounding box center [698, 328] width 867 height 568
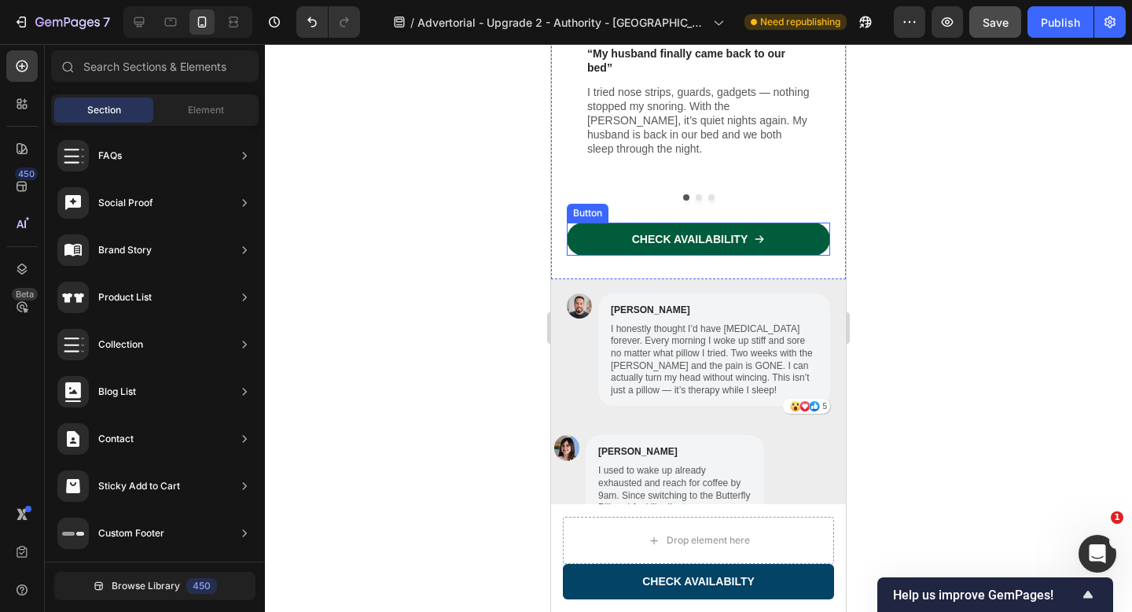
scroll to position [3713, 0]
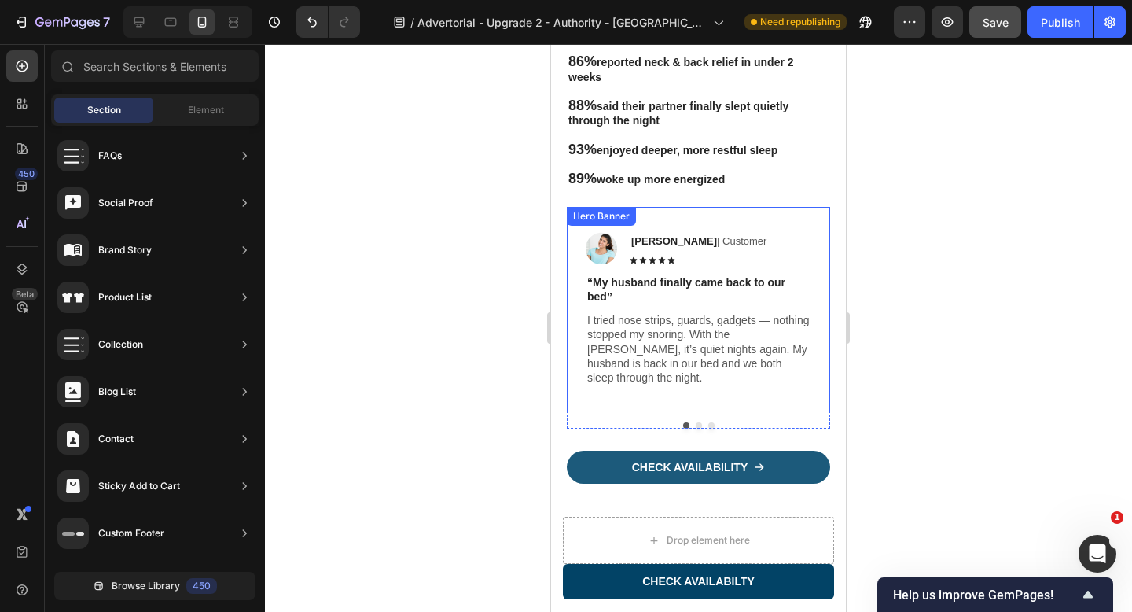
click at [814, 207] on div "Image Emma B | Customer Text Block Icon Icon Icon Icon Icon Icon List Row “My h…" at bounding box center [698, 309] width 263 height 204
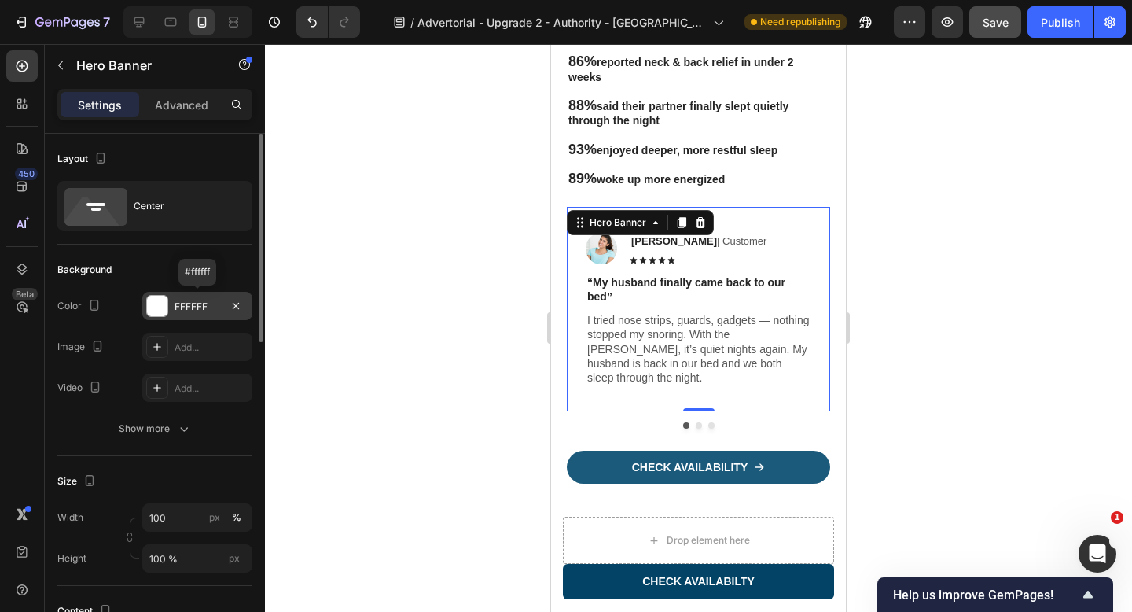
click at [160, 300] on div at bounding box center [157, 306] width 20 height 20
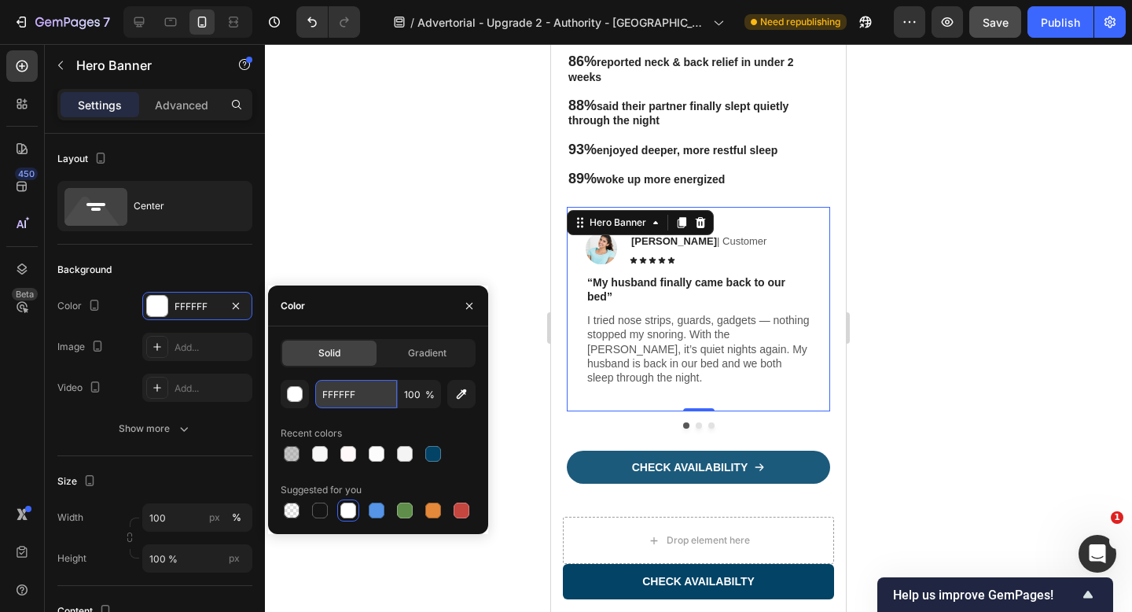
click at [336, 391] on input "FFFFFF" at bounding box center [356, 394] width 82 height 28
paste input "7F7F7"
type input "7F7F7F"
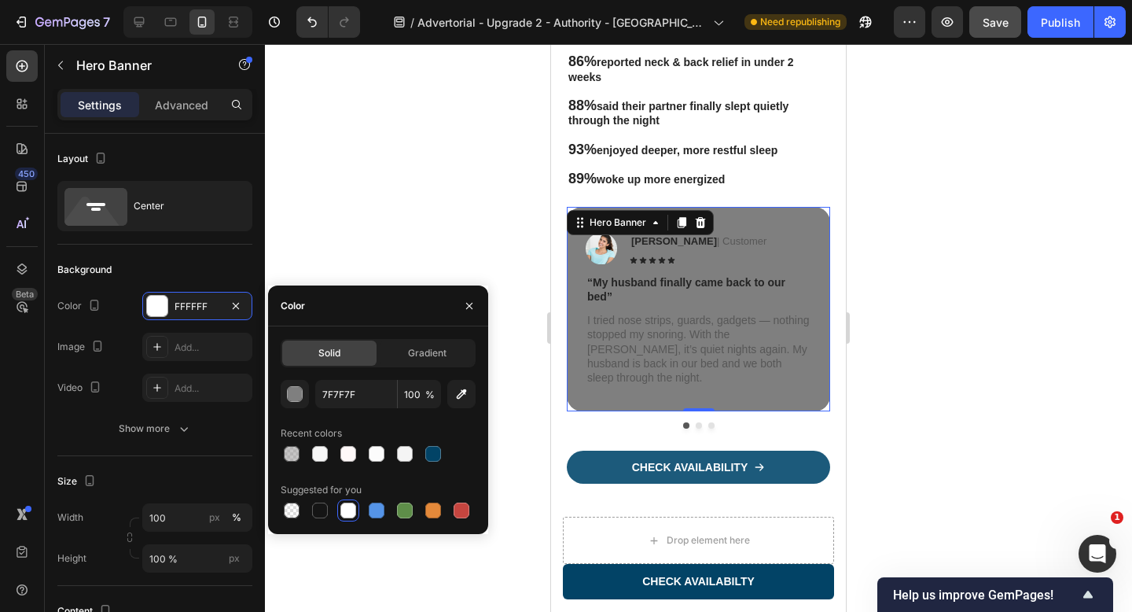
click at [377, 251] on div at bounding box center [698, 328] width 867 height 568
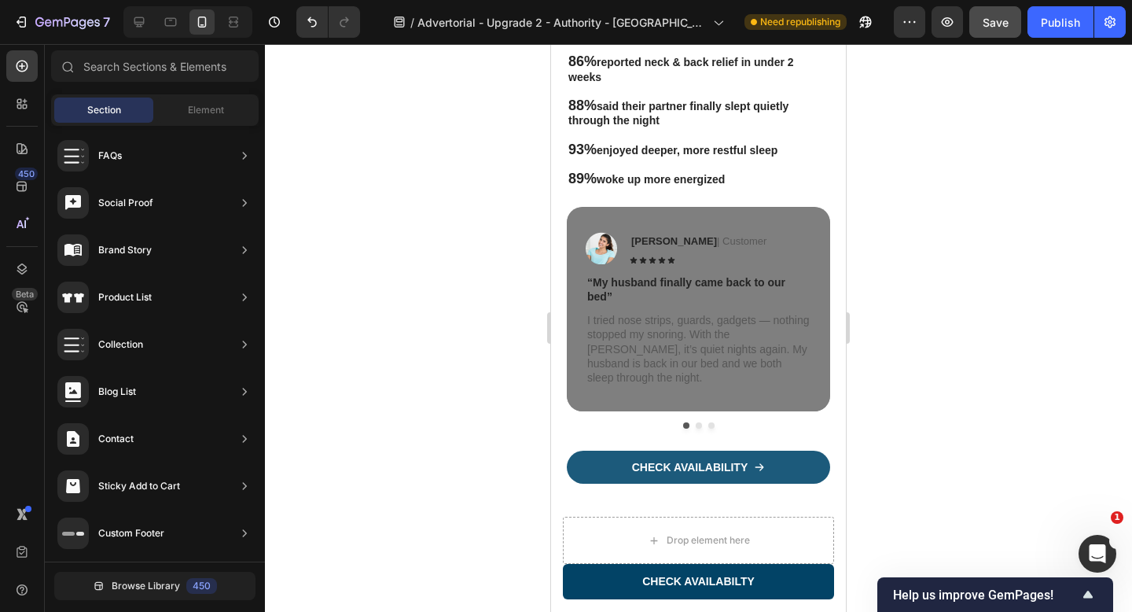
click at [432, 245] on div at bounding box center [698, 328] width 867 height 568
click at [795, 232] on div "Image Emma B | Customer Text Block Icon Icon Icon Icon Icon Icon List Row" at bounding box center [699, 248] width 226 height 32
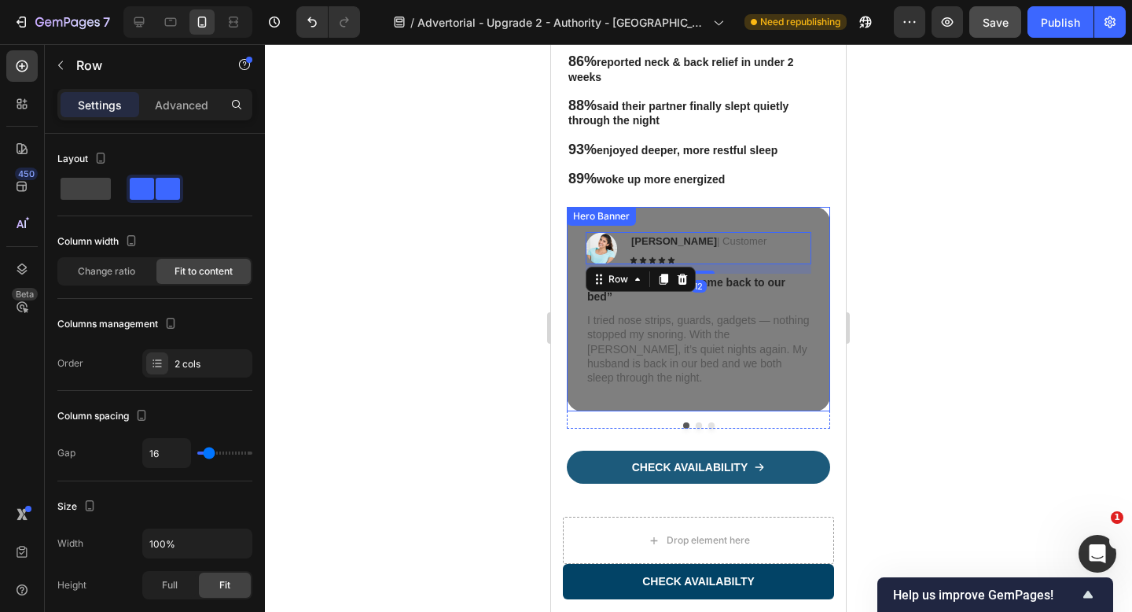
click at [820, 207] on div "Image Emma B | Customer Text Block Icon Icon Icon Icon Icon Icon List Row 12 “M…" at bounding box center [698, 309] width 263 height 204
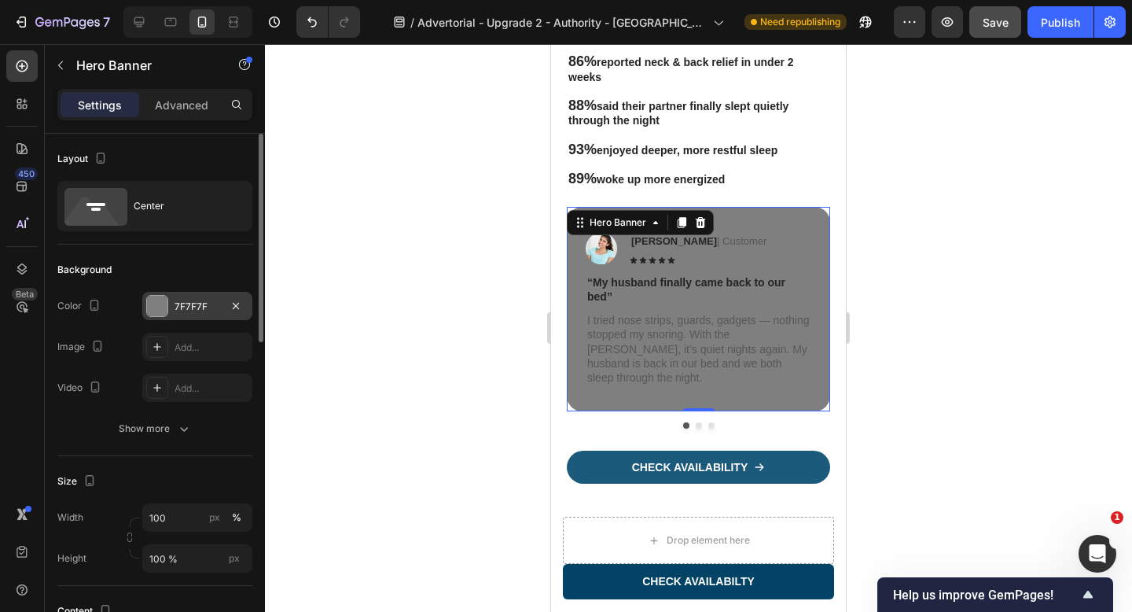
click at [152, 303] on div at bounding box center [157, 306] width 20 height 20
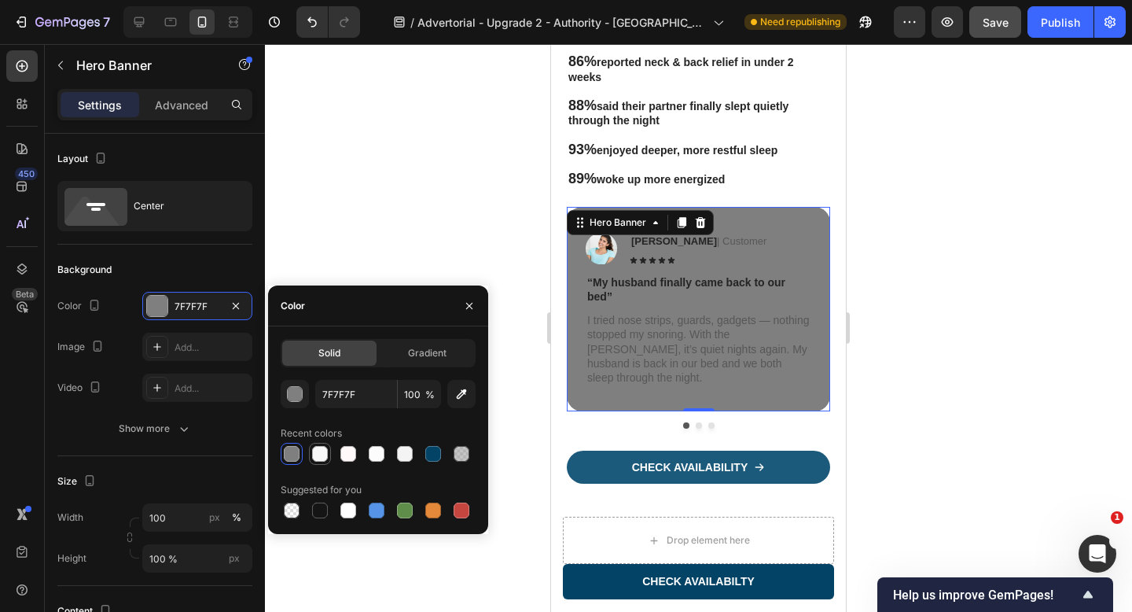
click at [322, 451] on div at bounding box center [320, 454] width 16 height 16
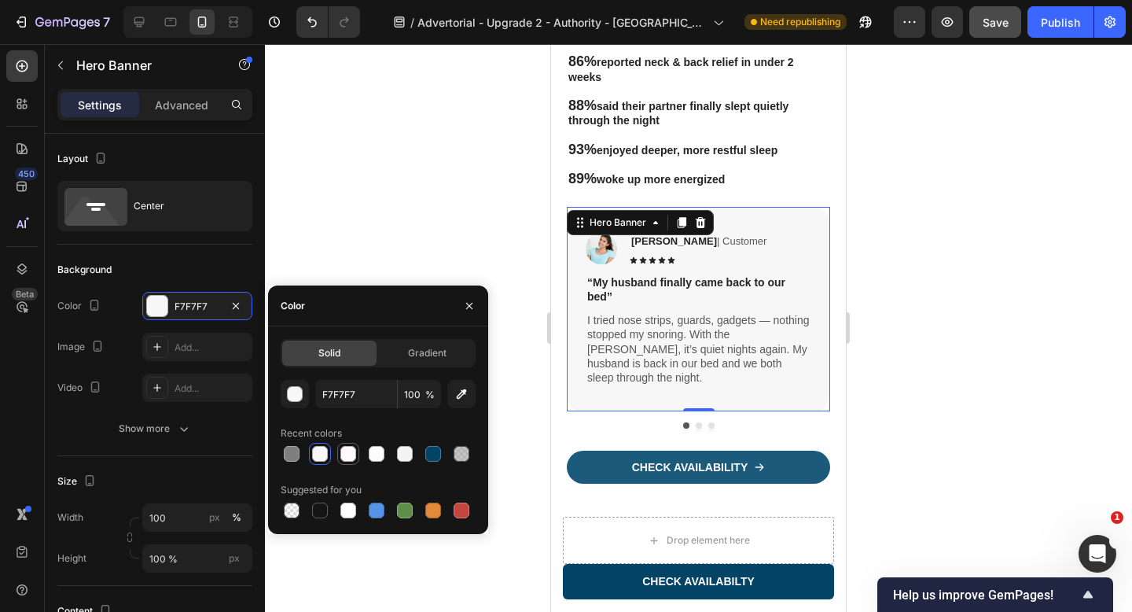
click at [341, 455] on div at bounding box center [348, 454] width 16 height 16
click at [383, 461] on div at bounding box center [376, 453] width 19 height 19
click at [402, 457] on div at bounding box center [405, 454] width 16 height 16
type input "F4F4F4"
click at [527, 210] on div at bounding box center [698, 328] width 867 height 568
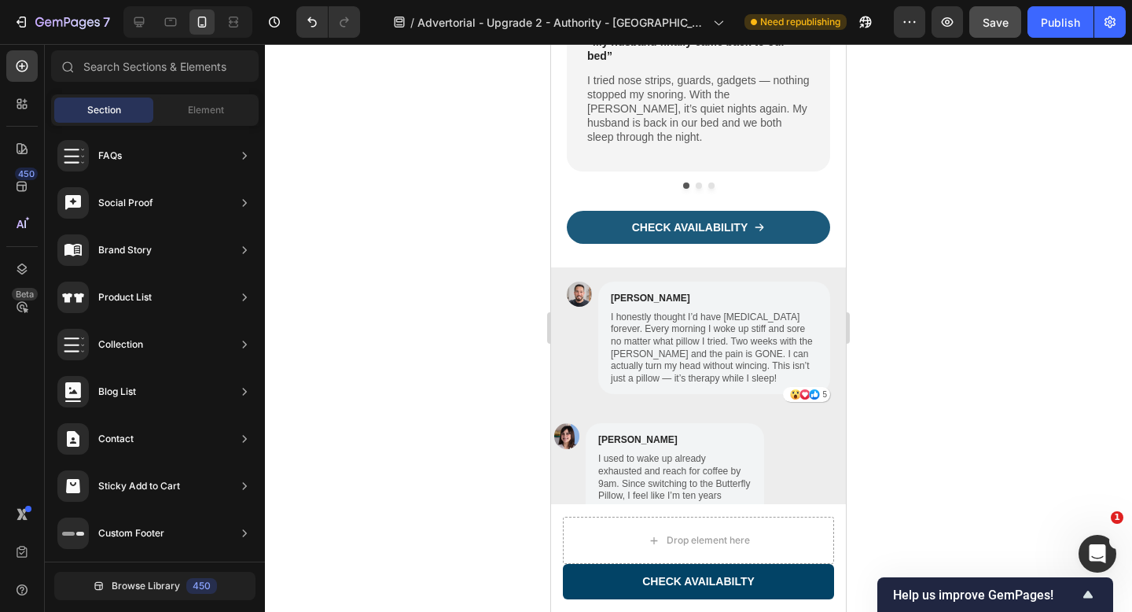
scroll to position [3912, 0]
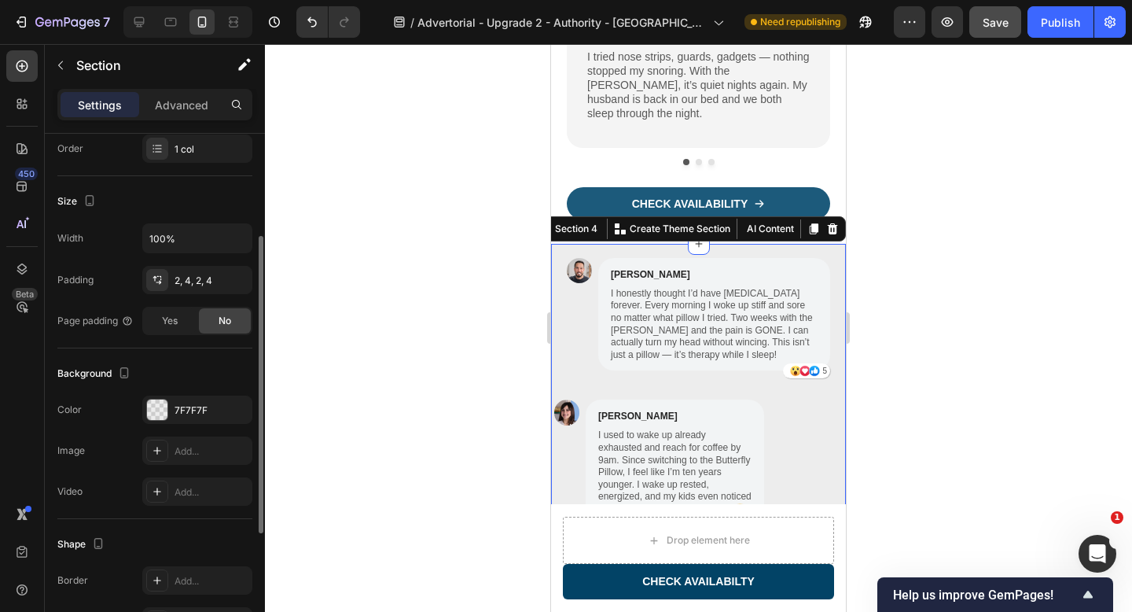
scroll to position [272, 0]
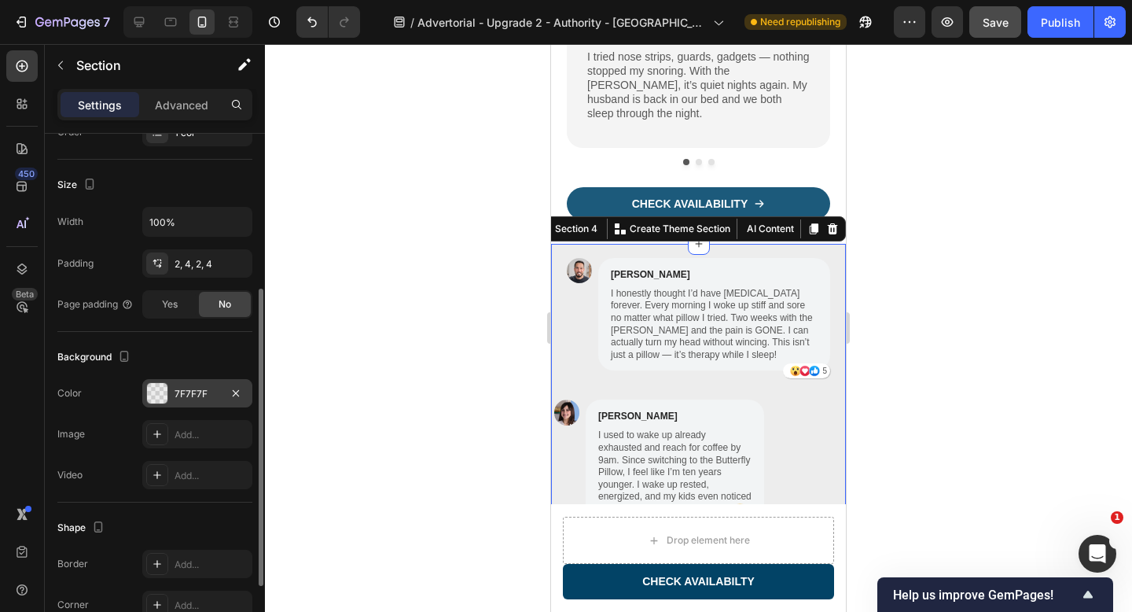
click at [154, 399] on div at bounding box center [157, 393] width 20 height 20
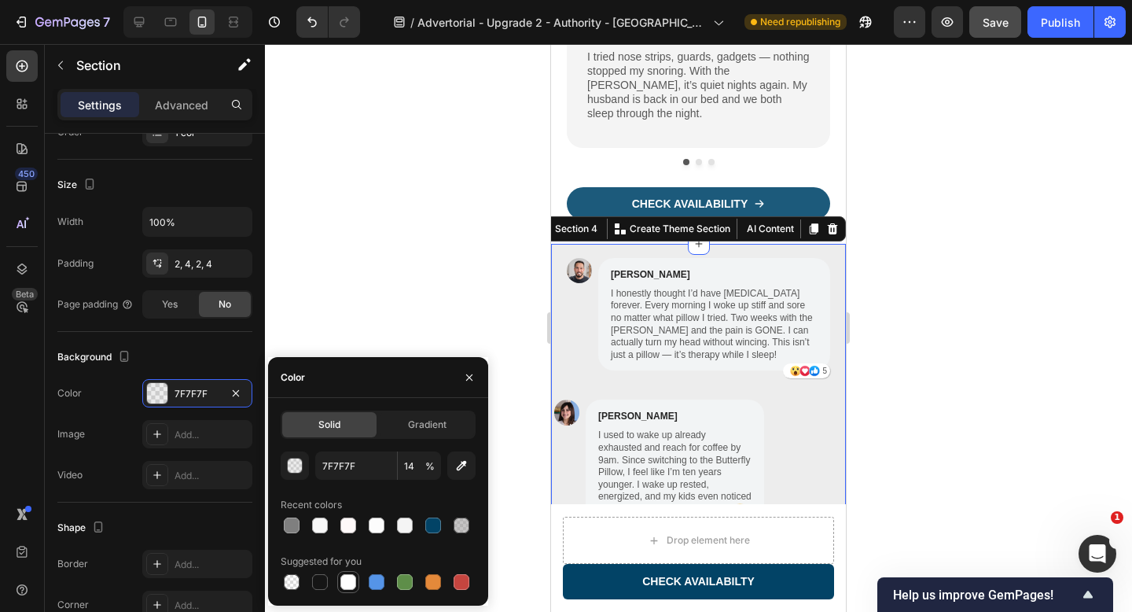
click at [343, 583] on div at bounding box center [348, 582] width 16 height 16
type input "FFFFFF"
type input "100"
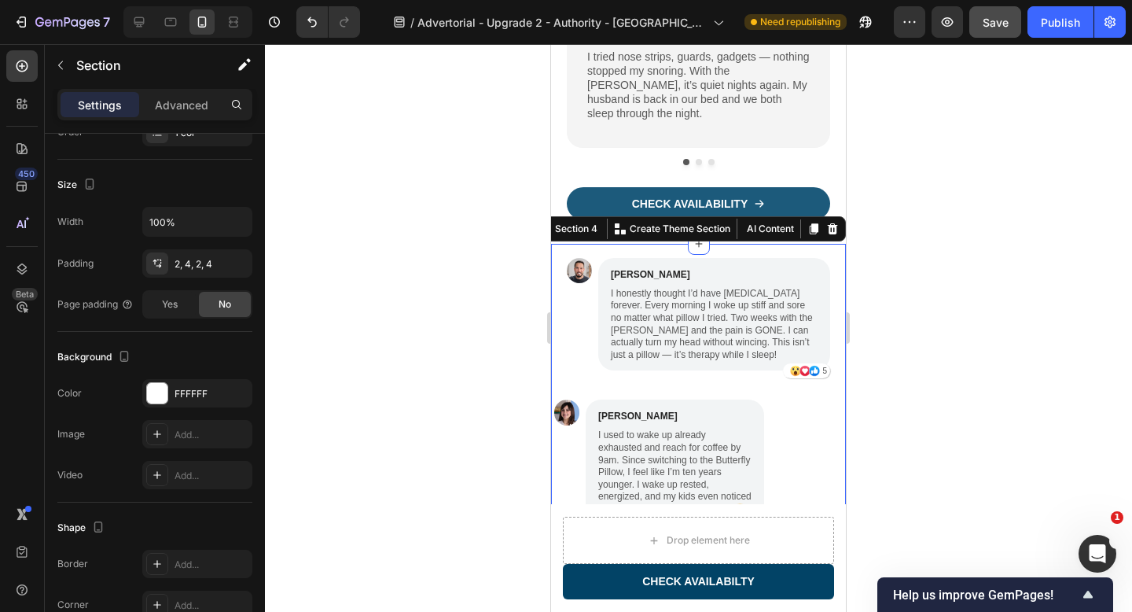
click at [476, 302] on div at bounding box center [698, 328] width 867 height 568
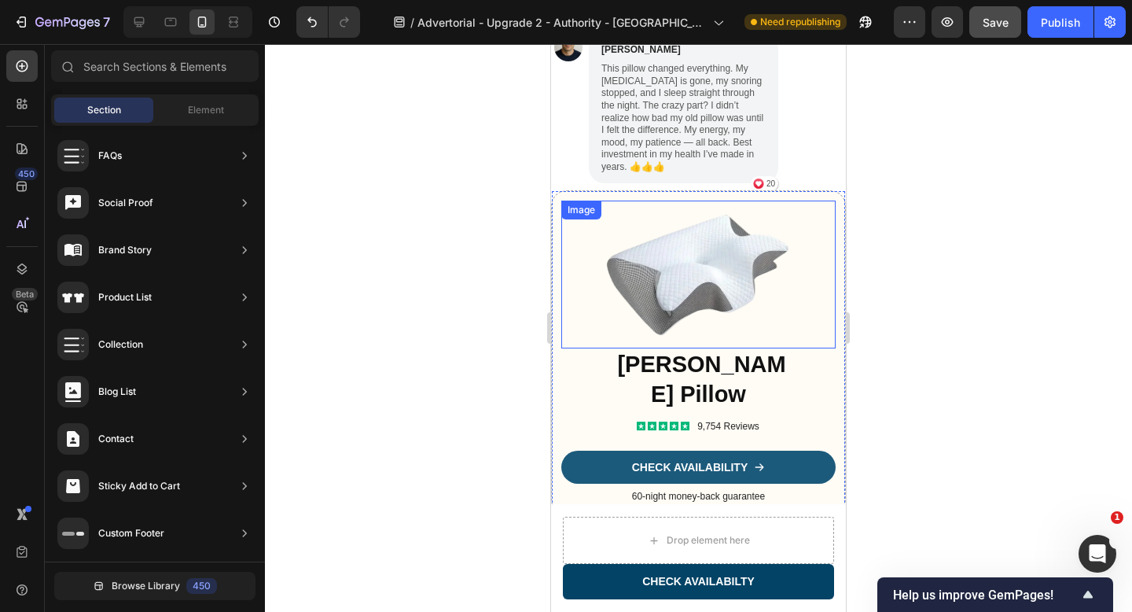
scroll to position [4873, 0]
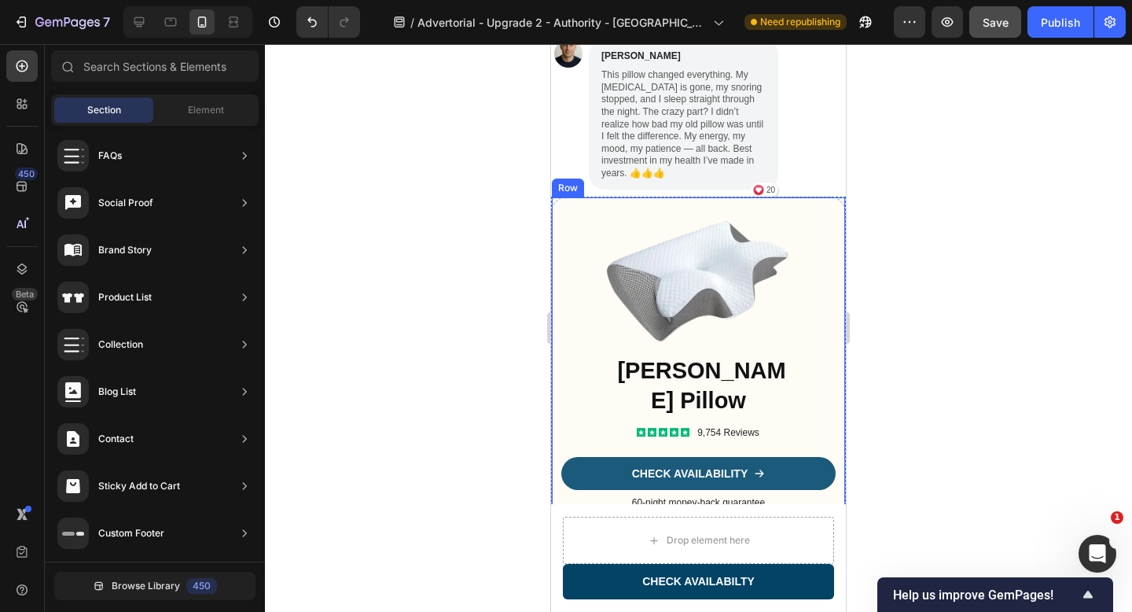
click at [560, 208] on div "Image Sorana ErgoRelief Pillow Text Block Icon Icon Icon Icon Icon Icon List 9,…" at bounding box center [698, 359] width 295 height 325
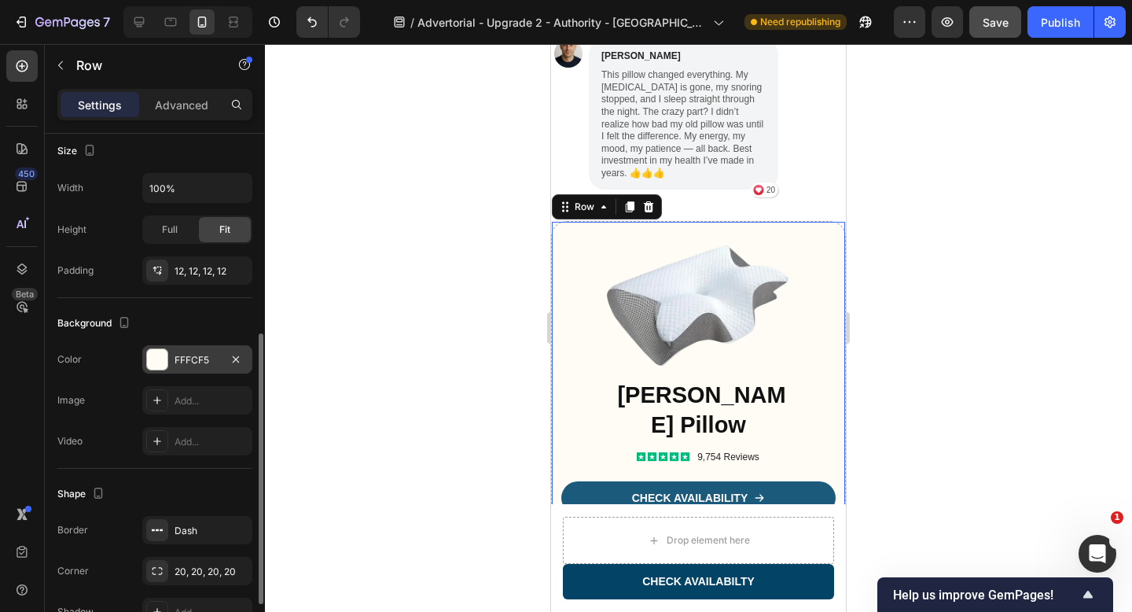
scroll to position [400, 0]
click at [163, 362] on div at bounding box center [157, 355] width 20 height 20
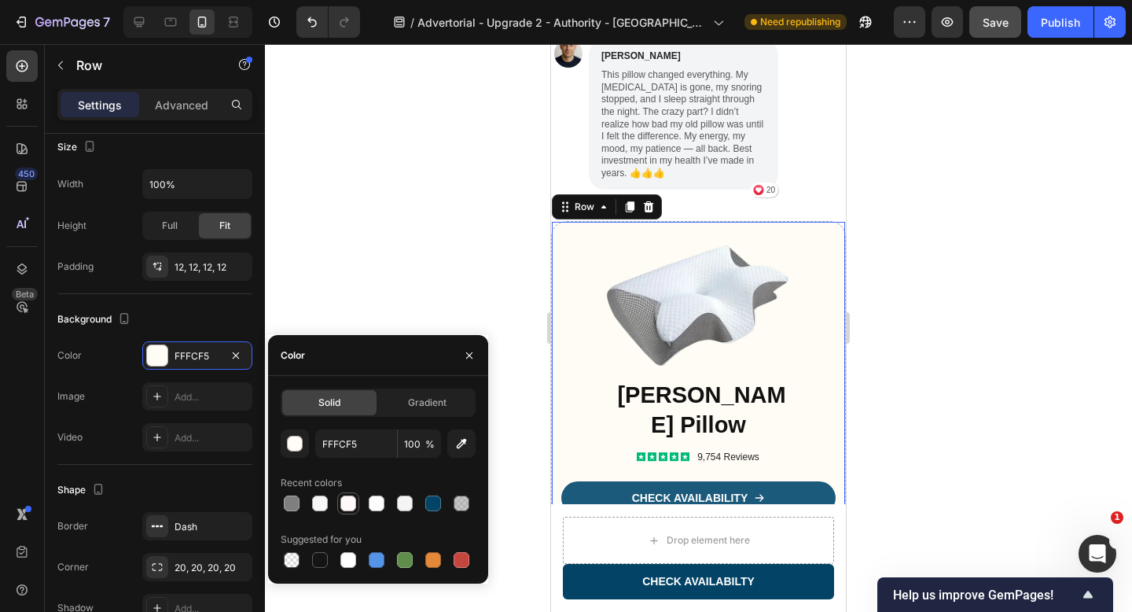
click at [350, 503] on div at bounding box center [348, 503] width 16 height 16
click at [369, 506] on div at bounding box center [377, 503] width 16 height 16
type input "FCFCFC"
click at [486, 150] on div at bounding box center [698, 328] width 867 height 568
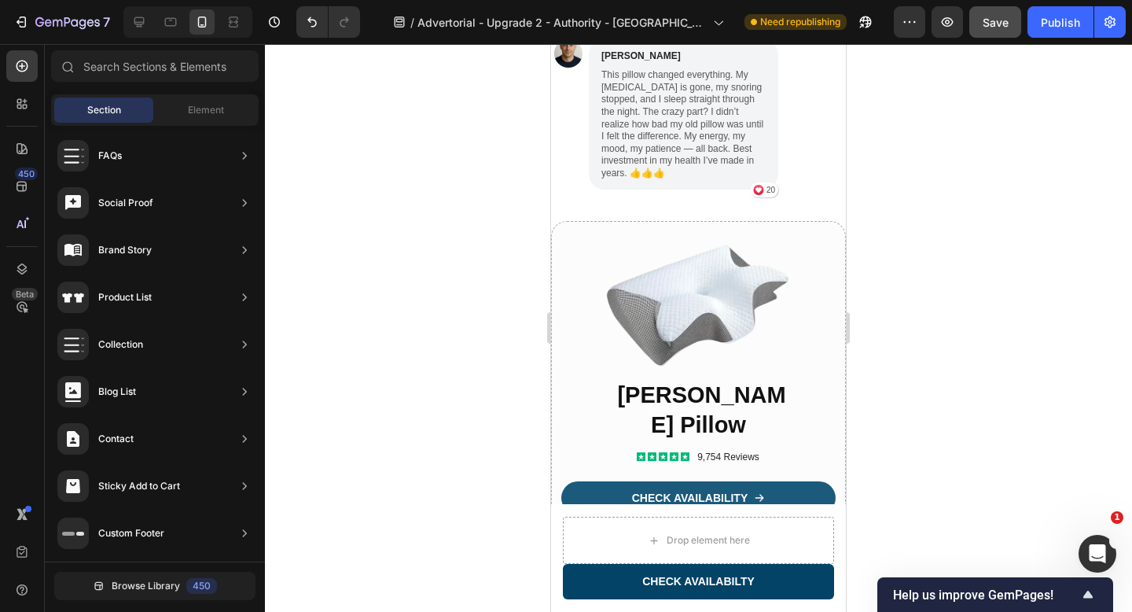
click at [466, 205] on div at bounding box center [698, 328] width 867 height 568
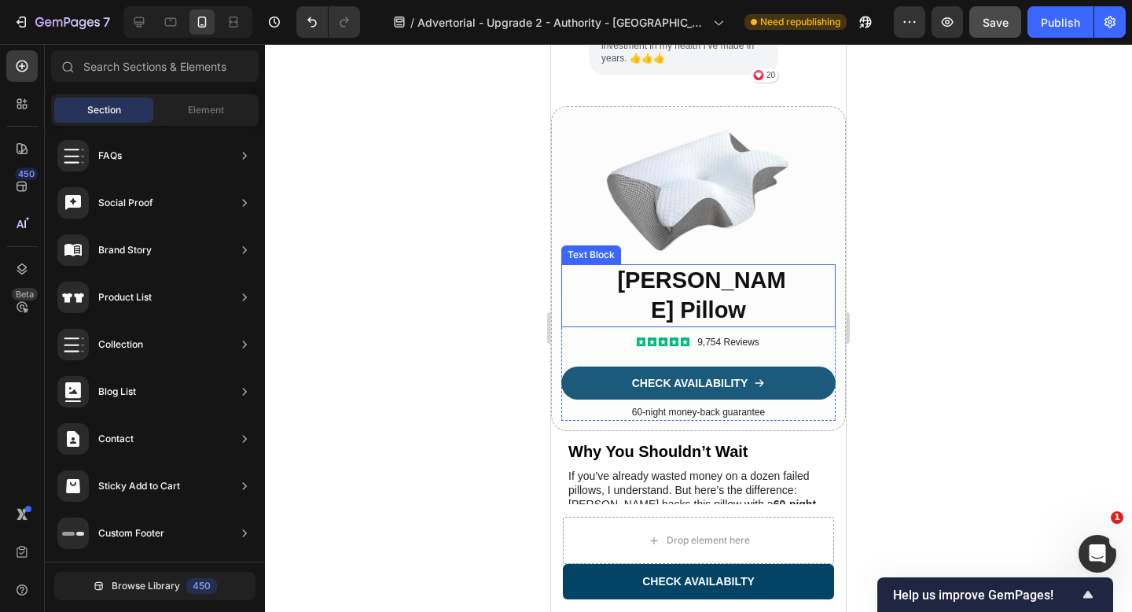
scroll to position [4990, 0]
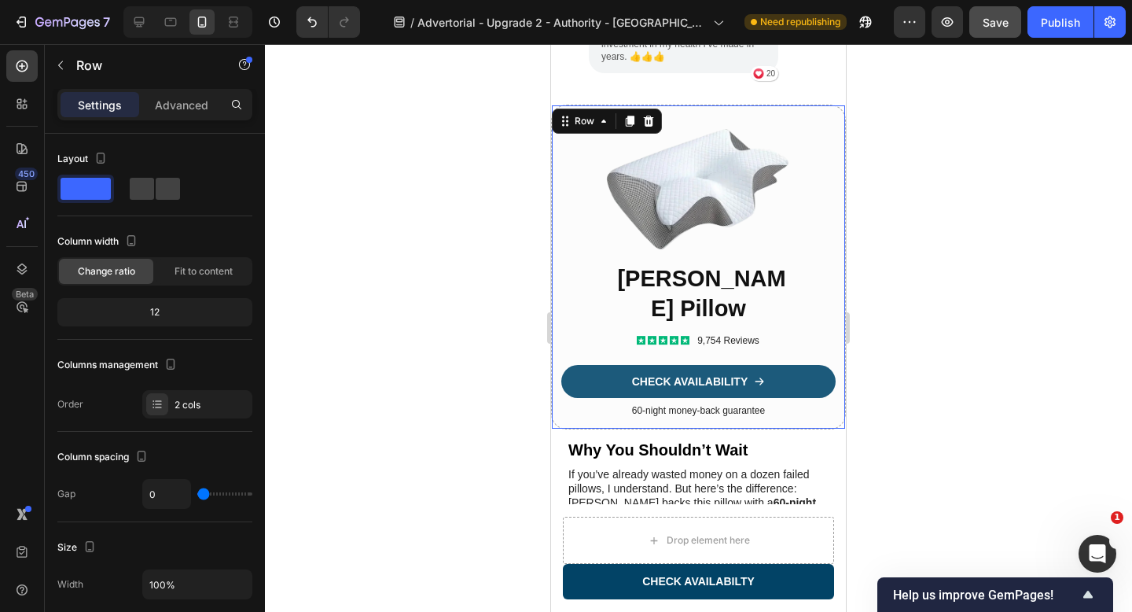
click at [560, 169] on div "Image Sorana ErgoRelief Pillow Text Block Icon Icon Icon Icon Icon Icon List 9,…" at bounding box center [698, 267] width 295 height 325
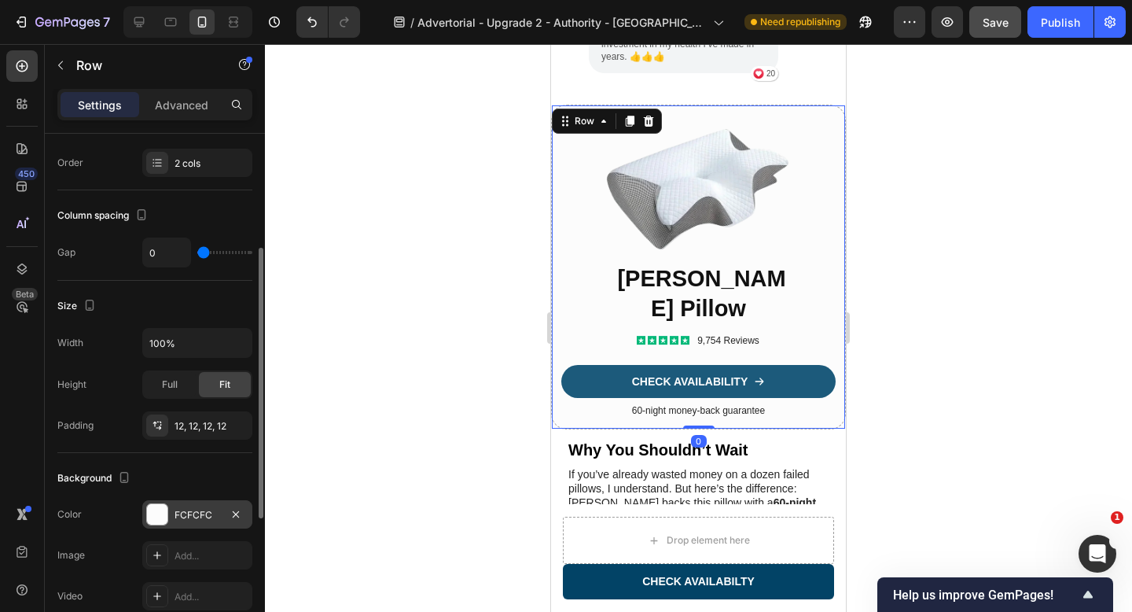
scroll to position [248, 0]
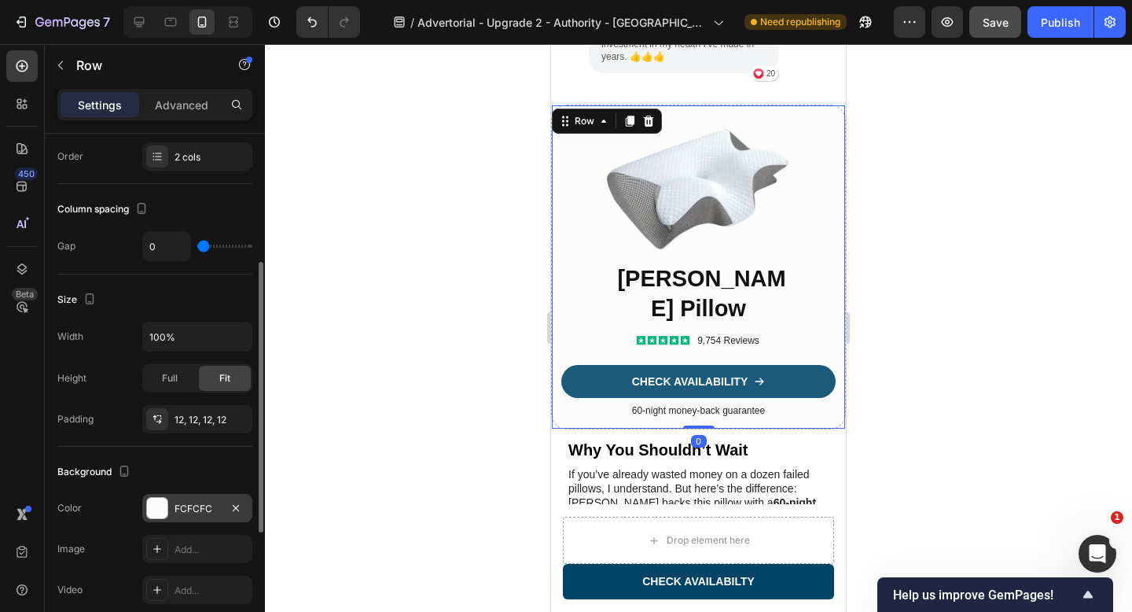
click at [159, 508] on div at bounding box center [157, 508] width 20 height 20
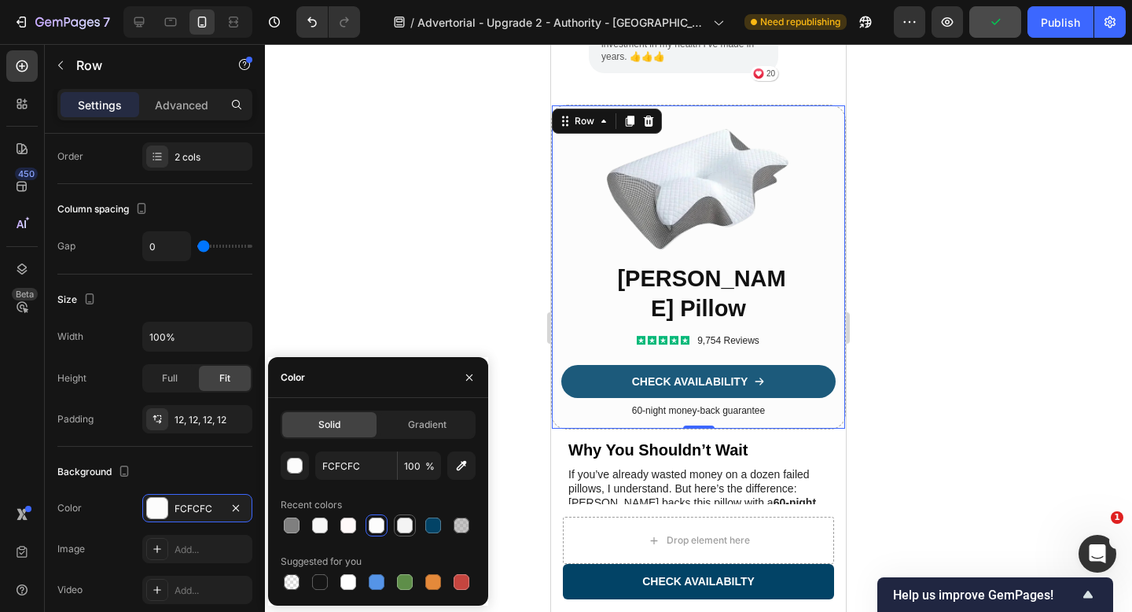
click at [409, 531] on div at bounding box center [405, 525] width 16 height 16
type input "F4F4F4"
click at [418, 192] on div at bounding box center [698, 328] width 867 height 568
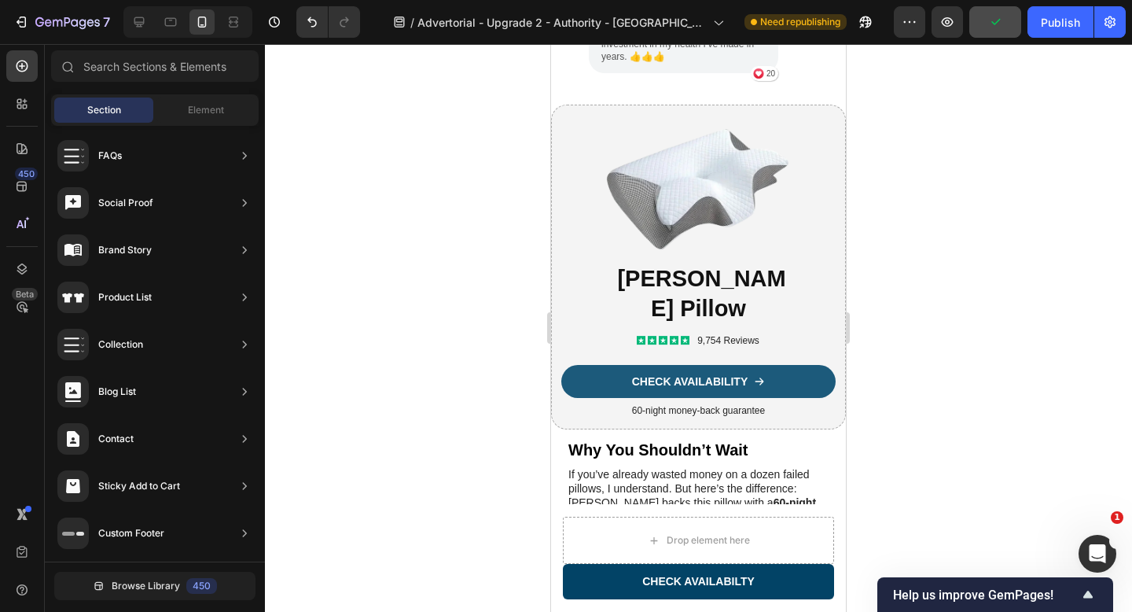
click at [418, 192] on div at bounding box center [698, 328] width 867 height 568
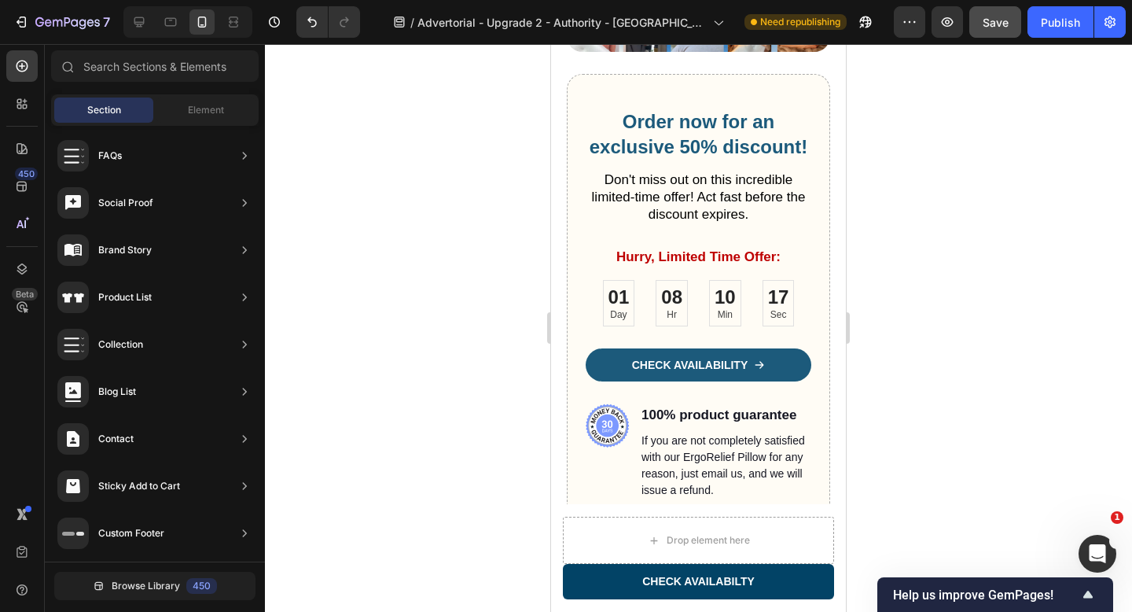
scroll to position [6270, 0]
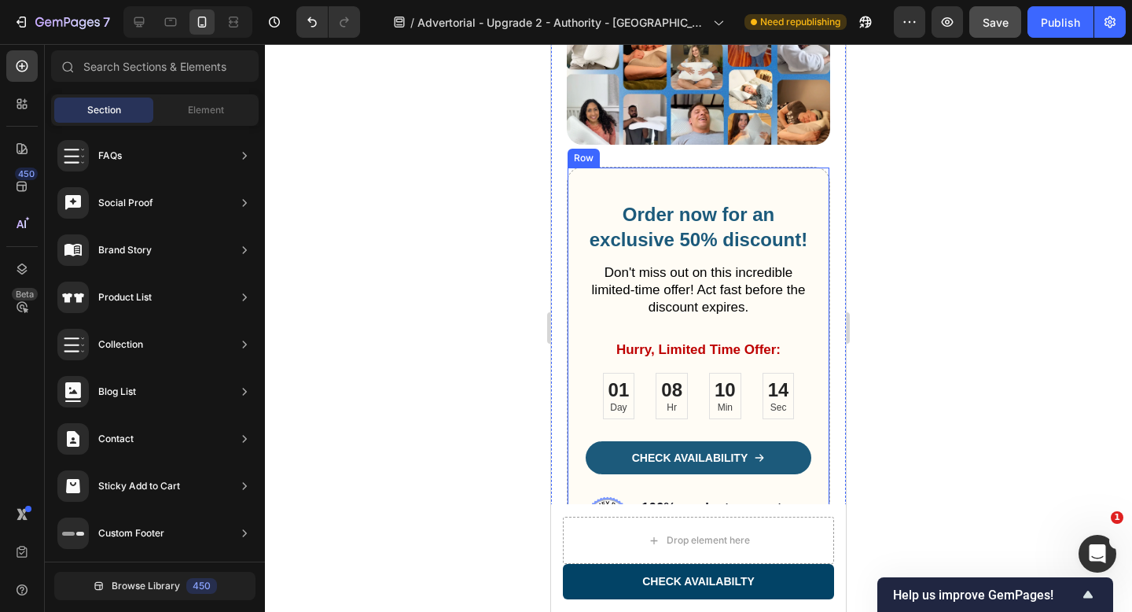
click at [586, 330] on div "Order now for an exclusive 50% discount! Heading Don't miss out on this incredi…" at bounding box center [699, 395] width 226 height 391
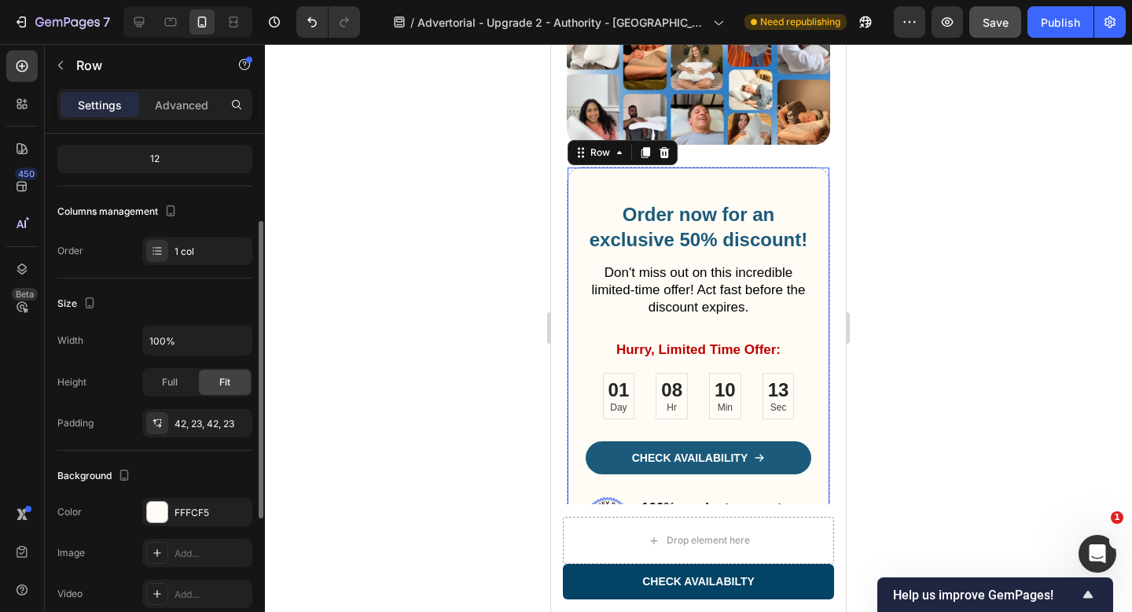
scroll to position [216, 0]
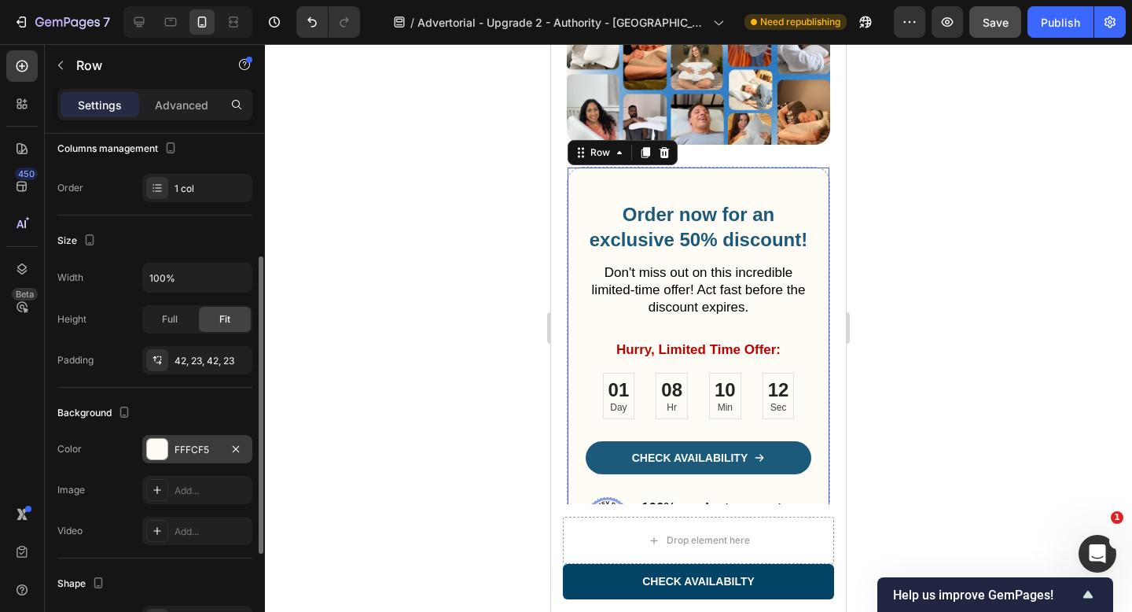
click at [158, 451] on div at bounding box center [157, 449] width 20 height 20
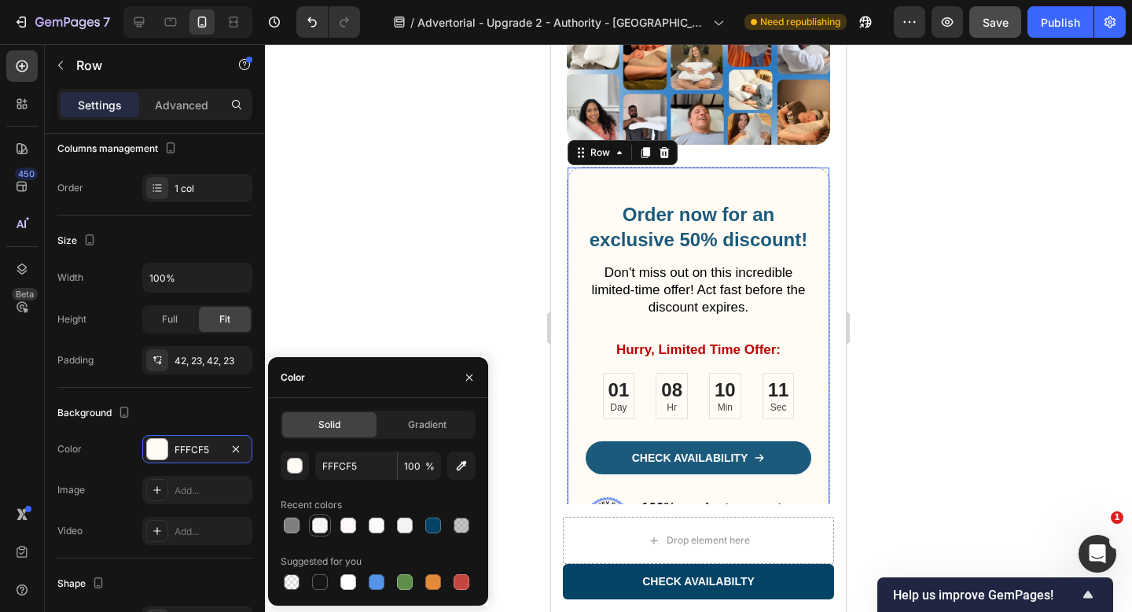
click at [321, 531] on div at bounding box center [320, 525] width 16 height 16
type input "F7F7F7"
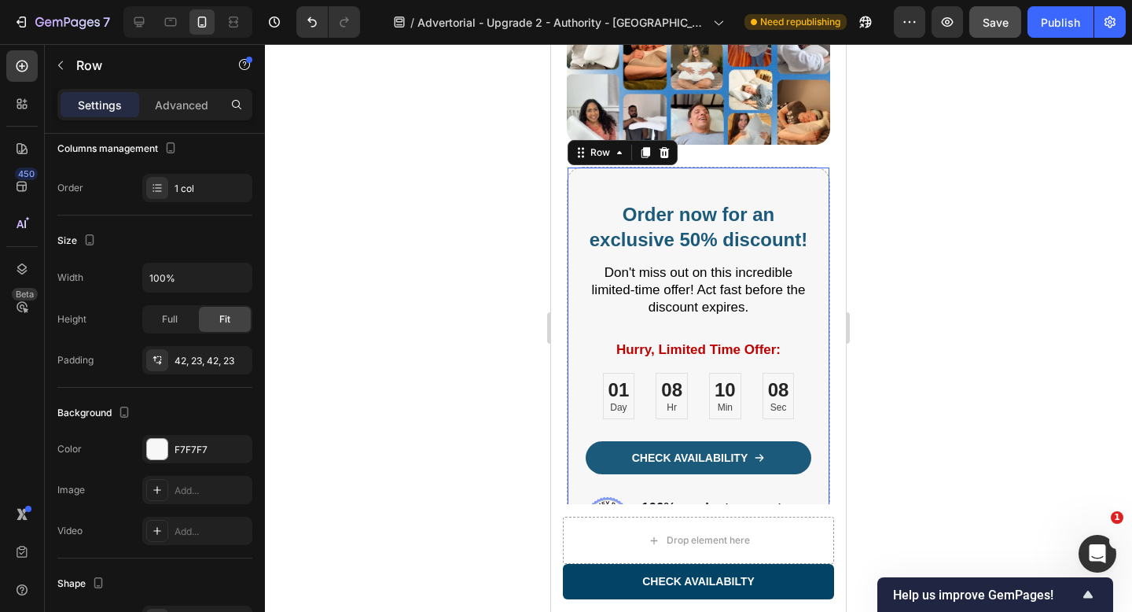
click at [427, 281] on div at bounding box center [698, 328] width 867 height 568
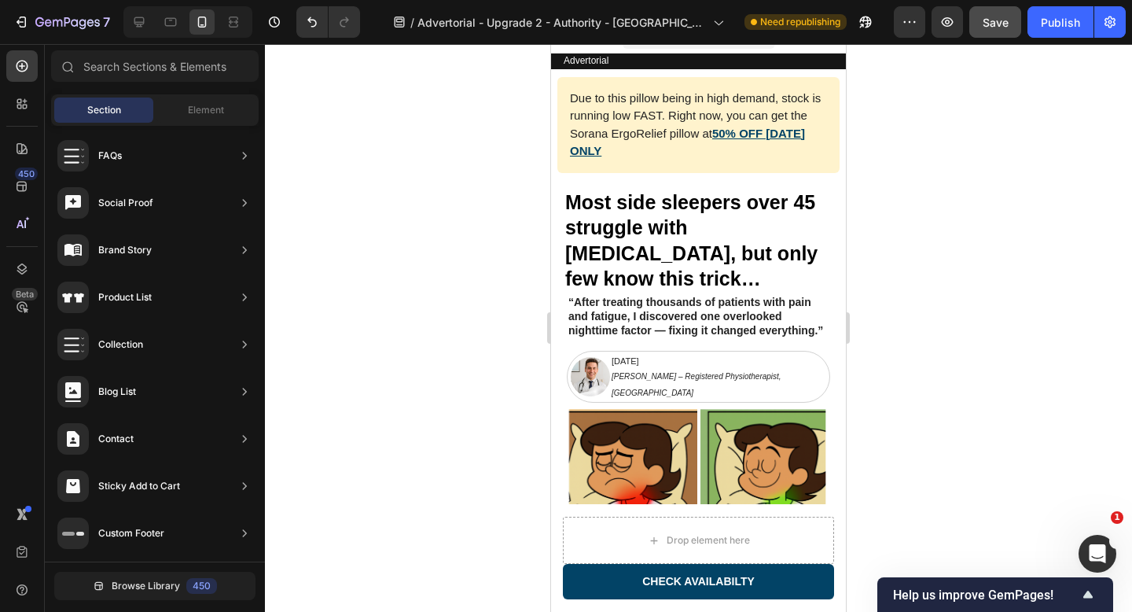
scroll to position [0, 0]
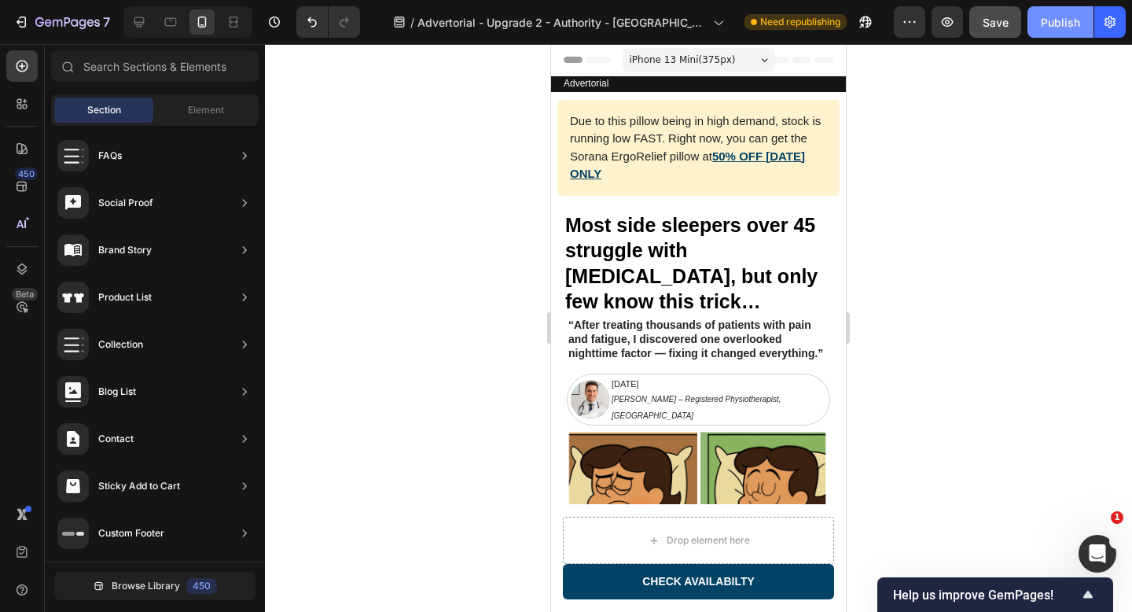
click at [1061, 31] on button "Publish" at bounding box center [1060, 21] width 66 height 31
click at [1064, 32] on button "Publish" at bounding box center [1060, 21] width 66 height 31
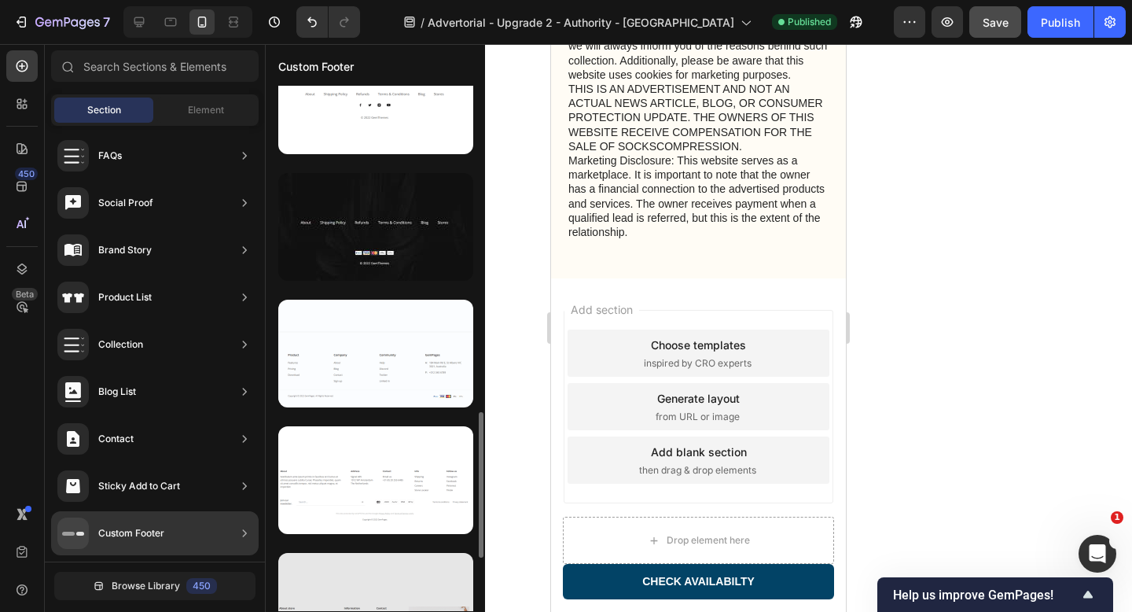
scroll to position [1181, 0]
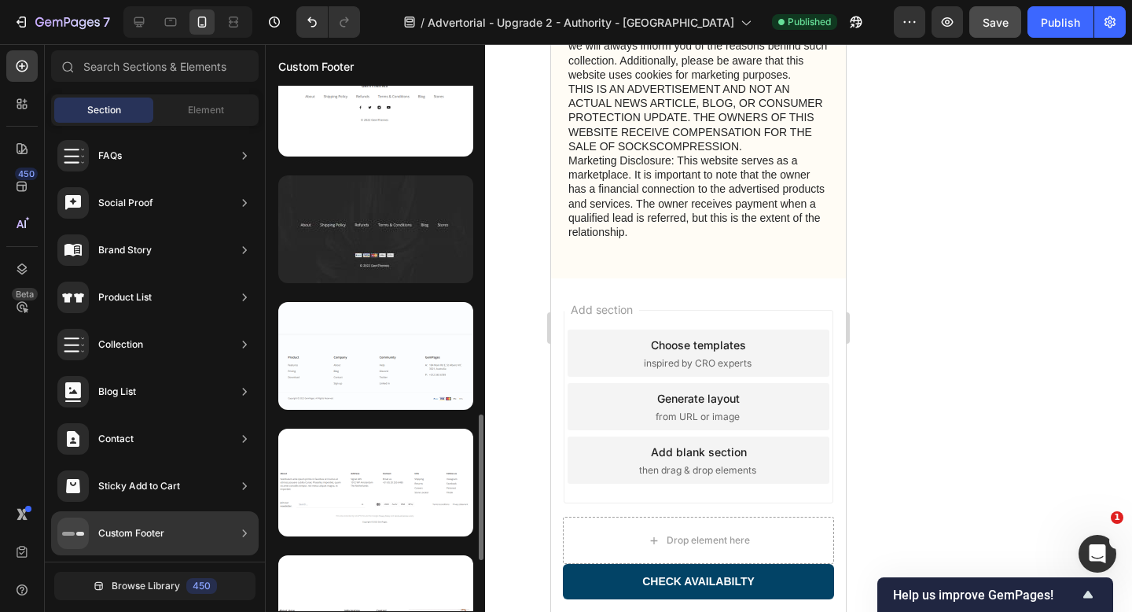
click at [407, 248] on div at bounding box center [375, 229] width 195 height 108
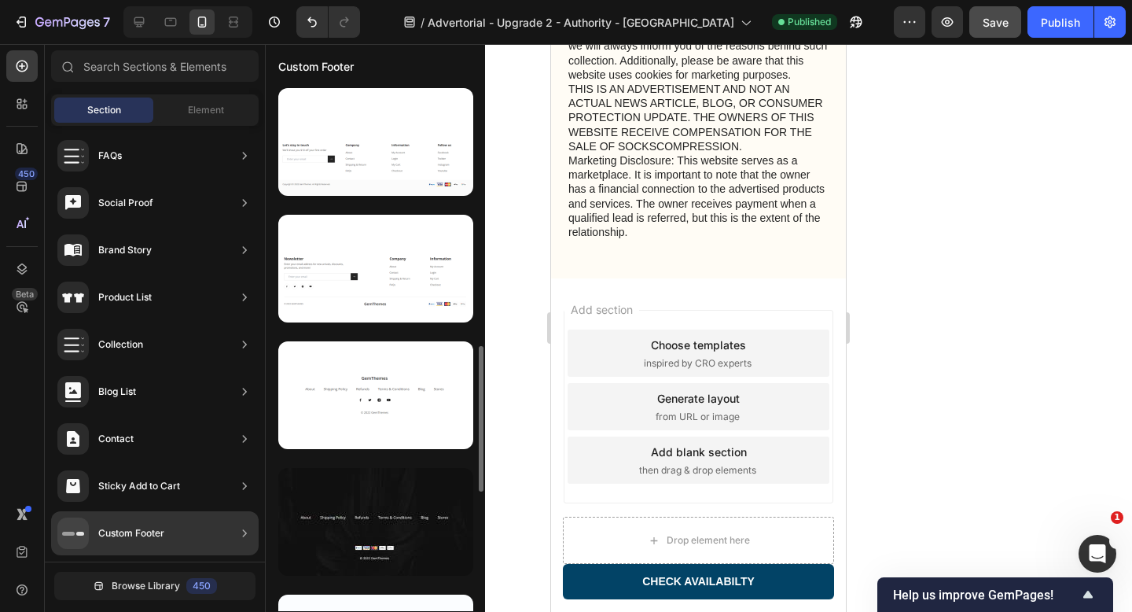
scroll to position [935, 0]
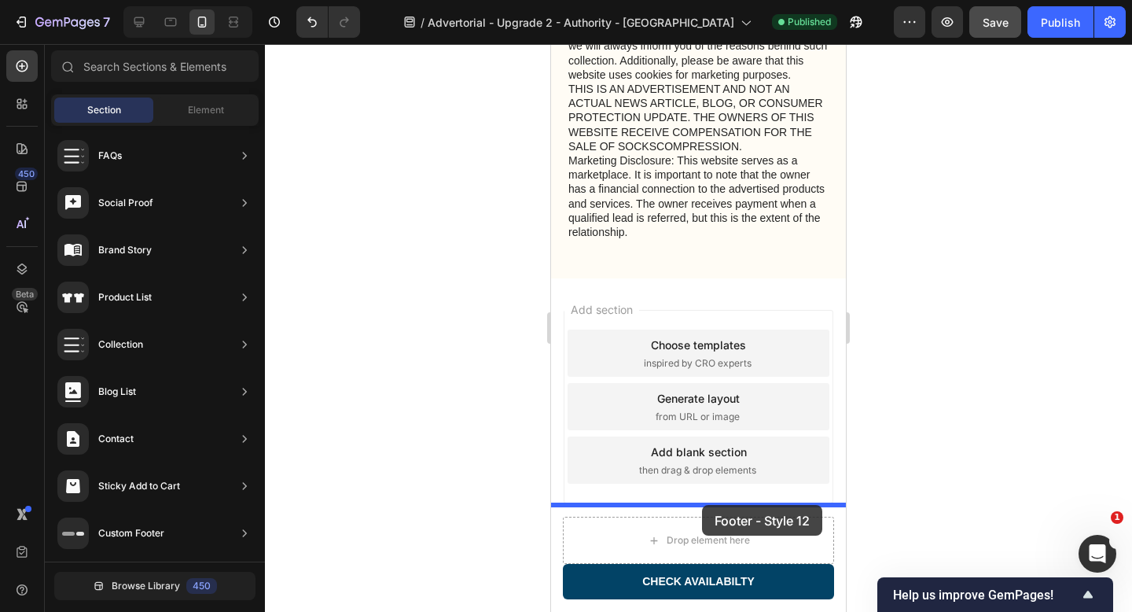
drag, startPoint x: 919, startPoint y: 516, endPoint x: 702, endPoint y: 505, distance: 217.2
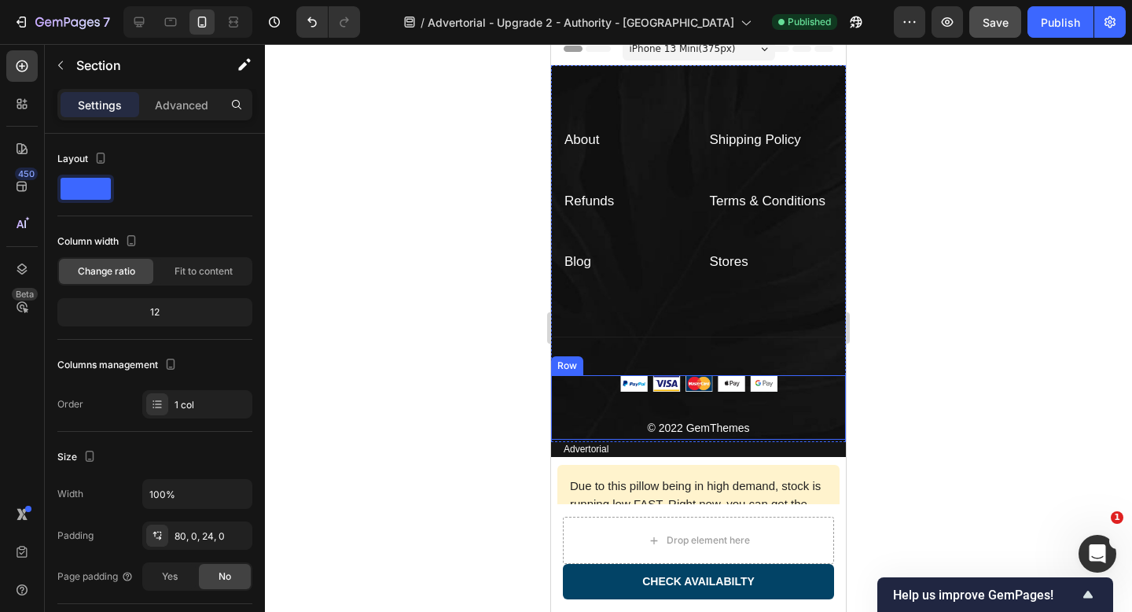
scroll to position [0, 0]
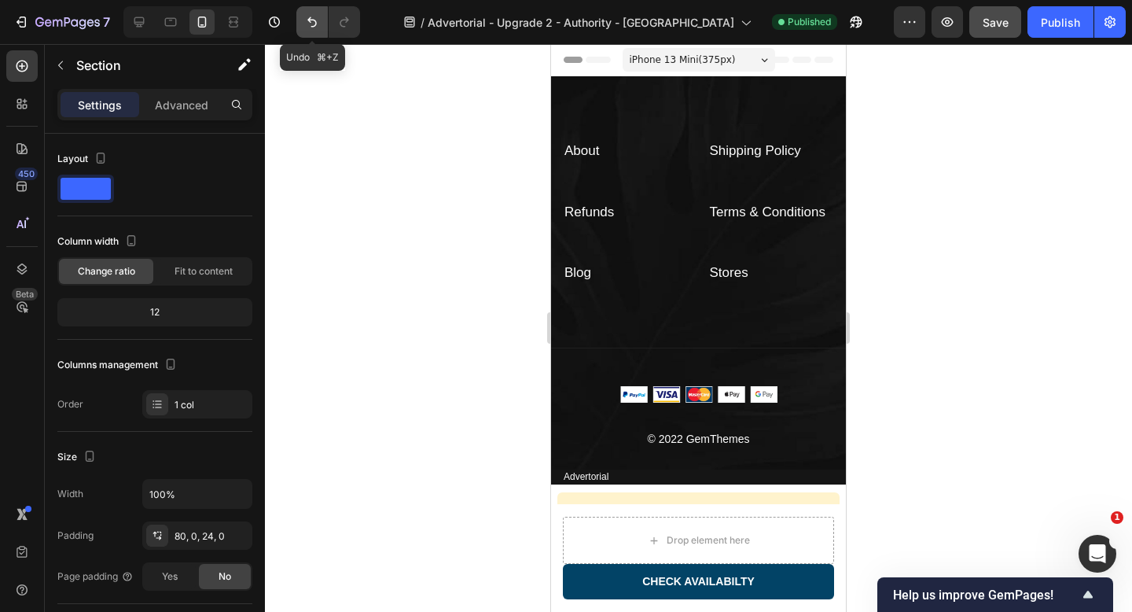
click at [317, 24] on icon "Undo/Redo" at bounding box center [312, 22] width 16 height 16
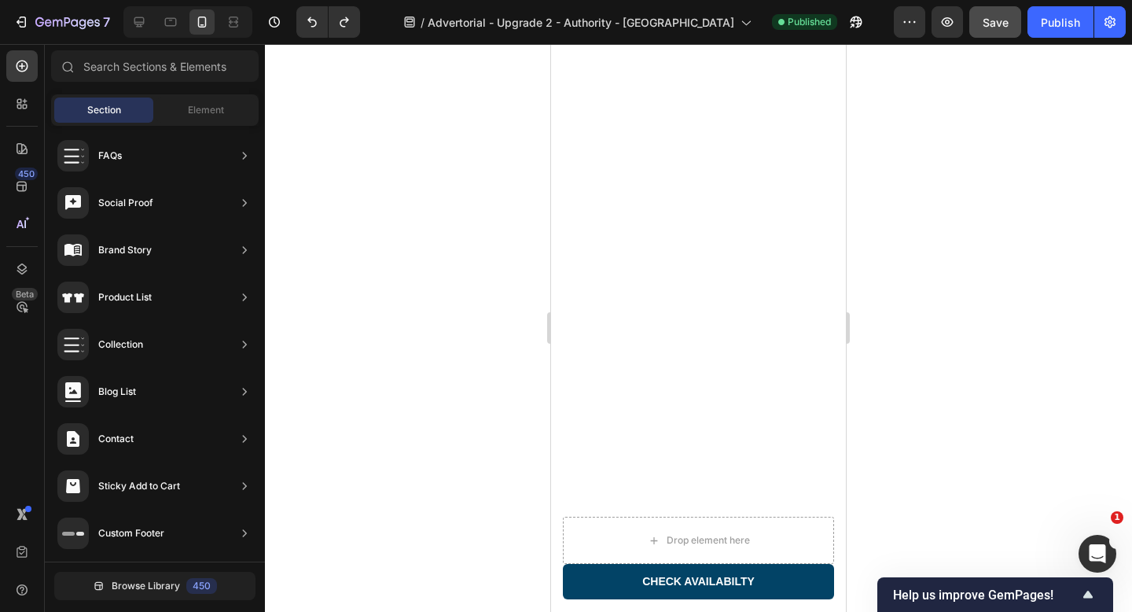
scroll to position [6964, 0]
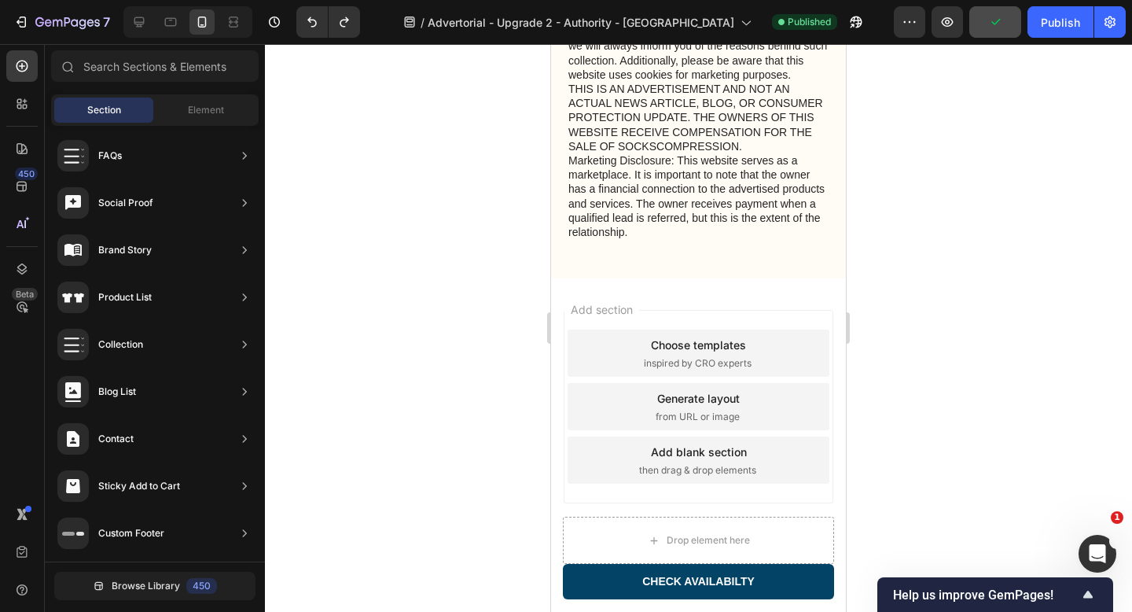
click at [725, 300] on div "Add section Choose templates inspired by CRO experts Generate layout from URL o…" at bounding box center [698, 428] width 295 height 300
click at [703, 288] on div "Add section Choose templates inspired by CRO experts Generate layout from URL o…" at bounding box center [698, 428] width 295 height 300
click at [708, 255] on div "Privacy & GDPR Disclosure: We value your privacy and are committed to transpare…" at bounding box center [698, 136] width 263 height 284
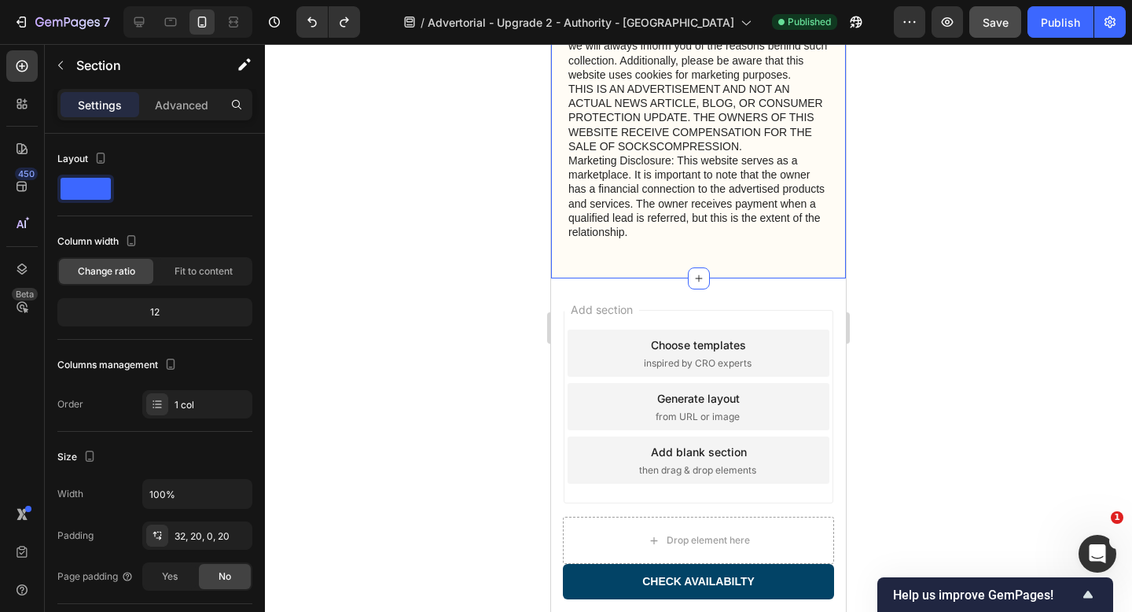
click at [708, 255] on div "Privacy & GDPR Disclosure: We value your privacy and are committed to transpare…" at bounding box center [698, 136] width 263 height 284
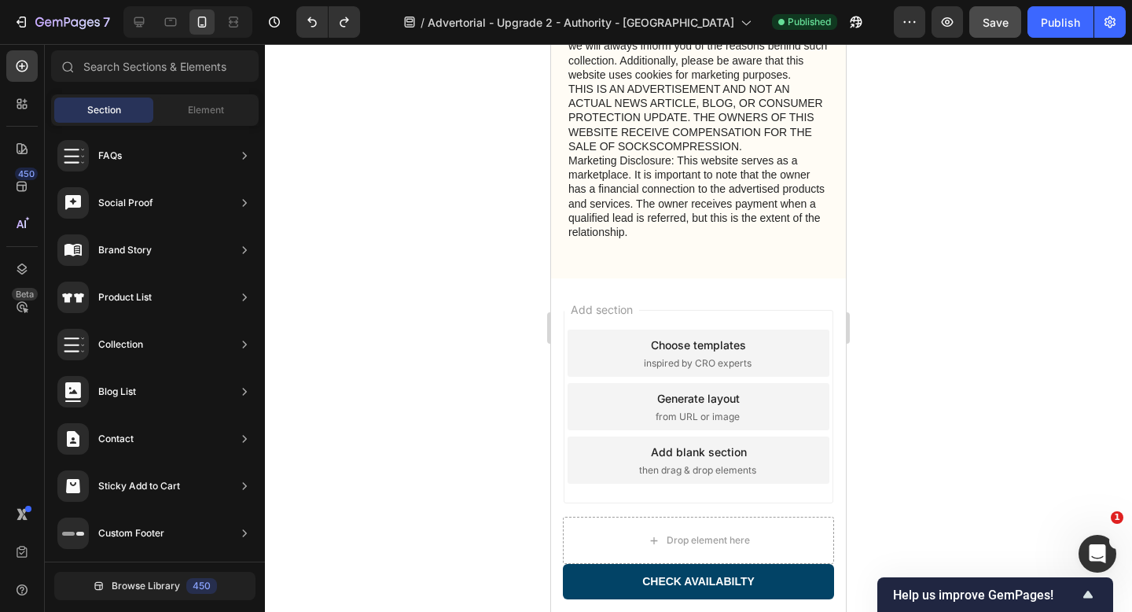
click at [681, 356] on span "inspired by CRO experts" at bounding box center [698, 363] width 108 height 14
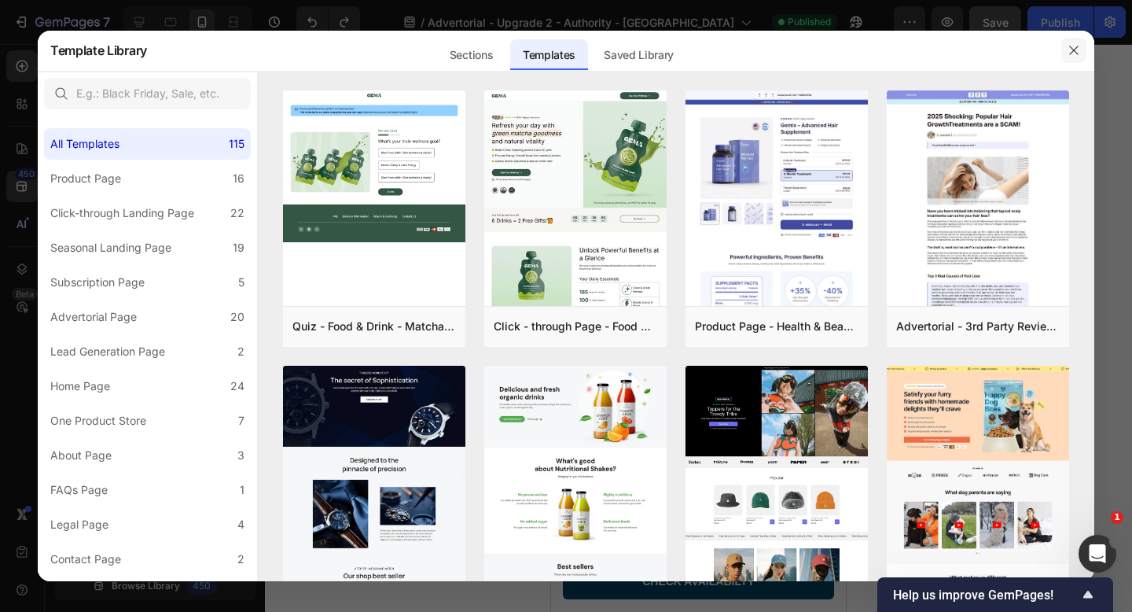
click at [1074, 56] on icon "button" at bounding box center [1073, 50] width 13 height 13
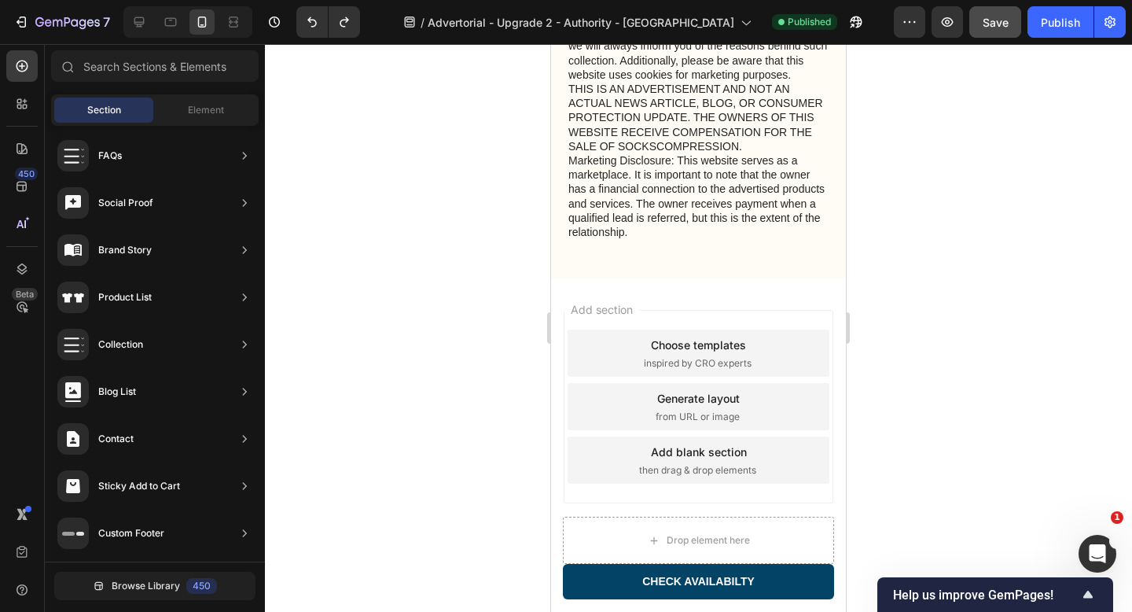
click at [727, 296] on div "Add section Choose templates inspired by CRO experts Generate layout from URL o…" at bounding box center [698, 428] width 295 height 300
click at [708, 233] on p "Privacy & GDPR Disclosure: We value your privacy and are committed to transpare…" at bounding box center [698, 117] width 260 height 243
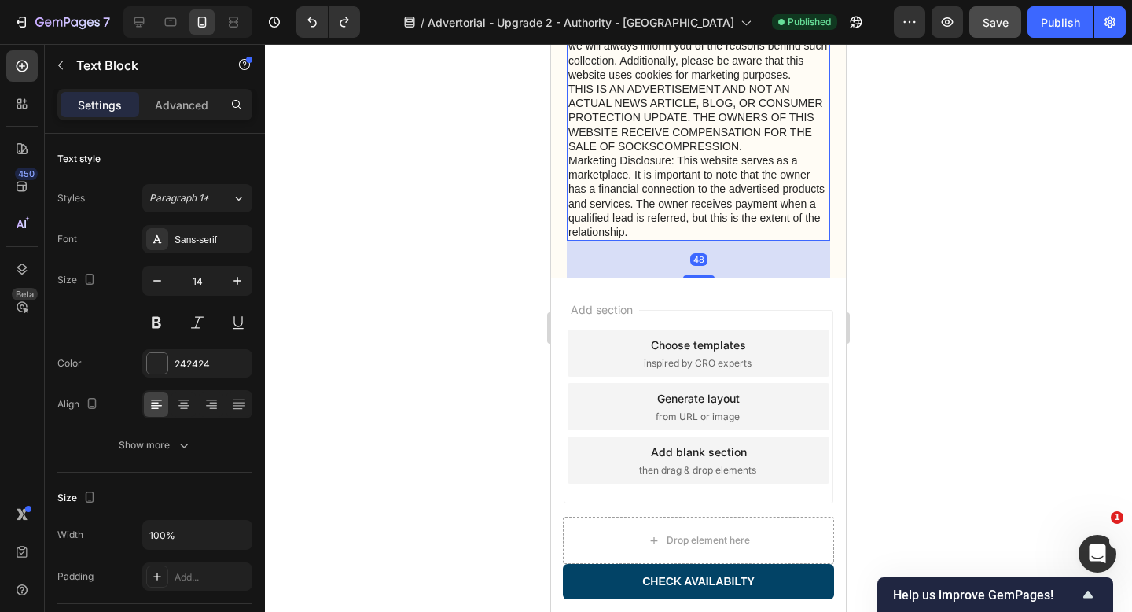
click at [638, 266] on div "48" at bounding box center [698, 260] width 263 height 38
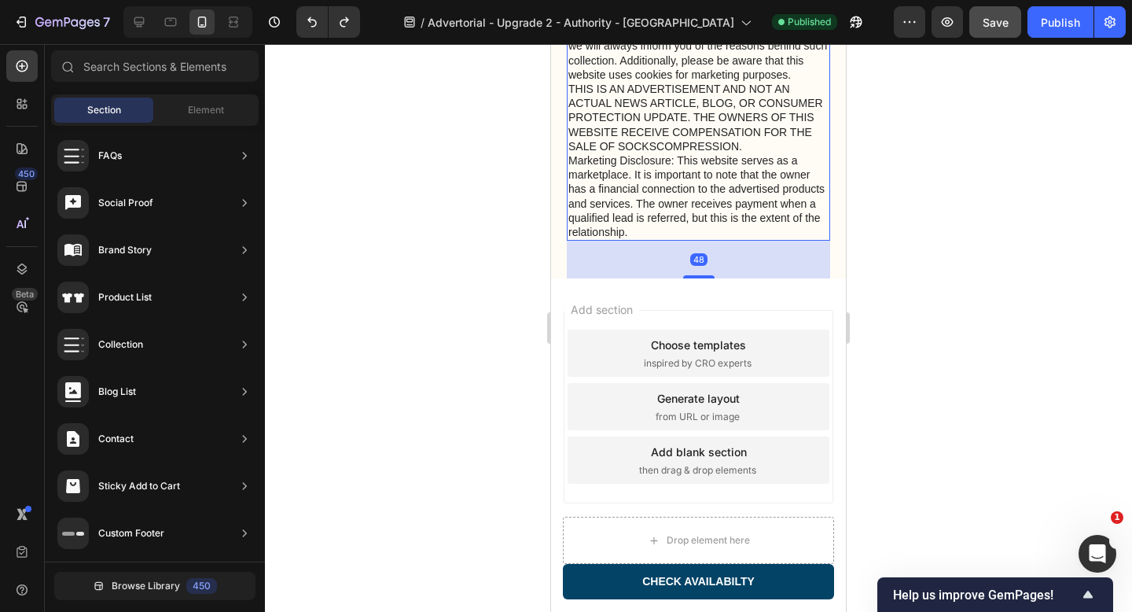
click at [642, 307] on div "Add section Choose templates inspired by CRO experts Generate layout from URL o…" at bounding box center [698, 428] width 295 height 300
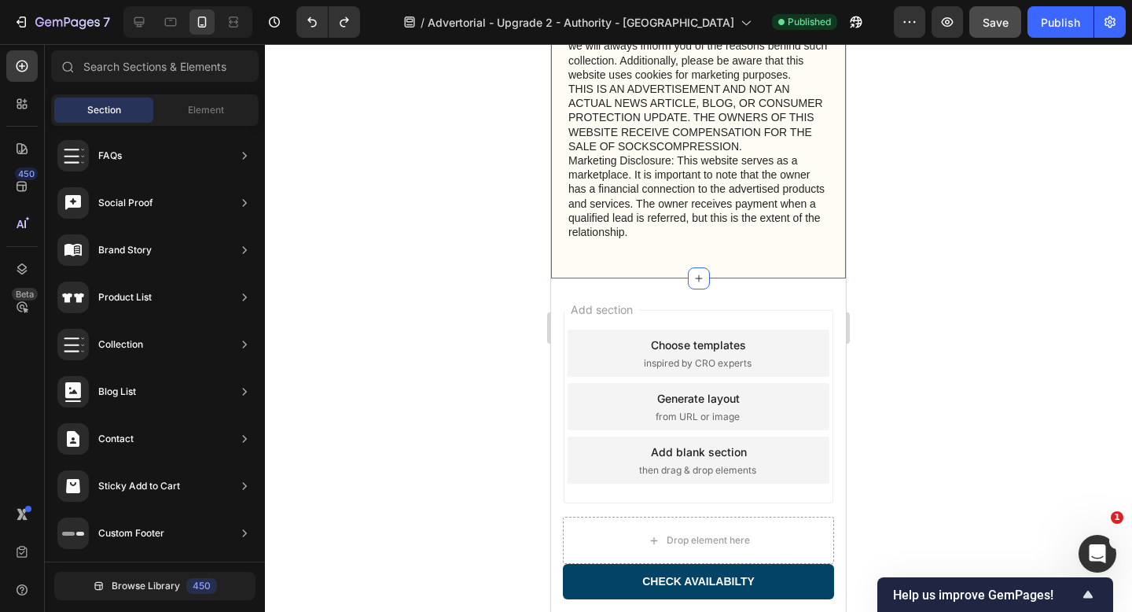
click at [666, 270] on div "Privacy & GDPR Disclosure: We value your privacy and are committed to transpare…" at bounding box center [698, 136] width 263 height 284
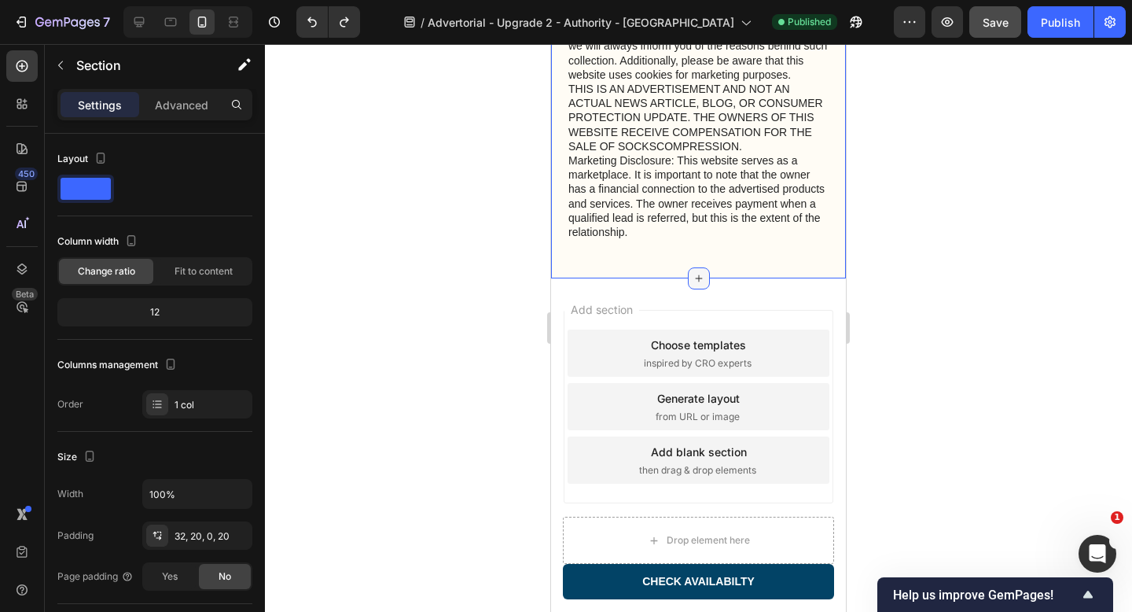
click at [699, 277] on icon at bounding box center [698, 278] width 13 height 13
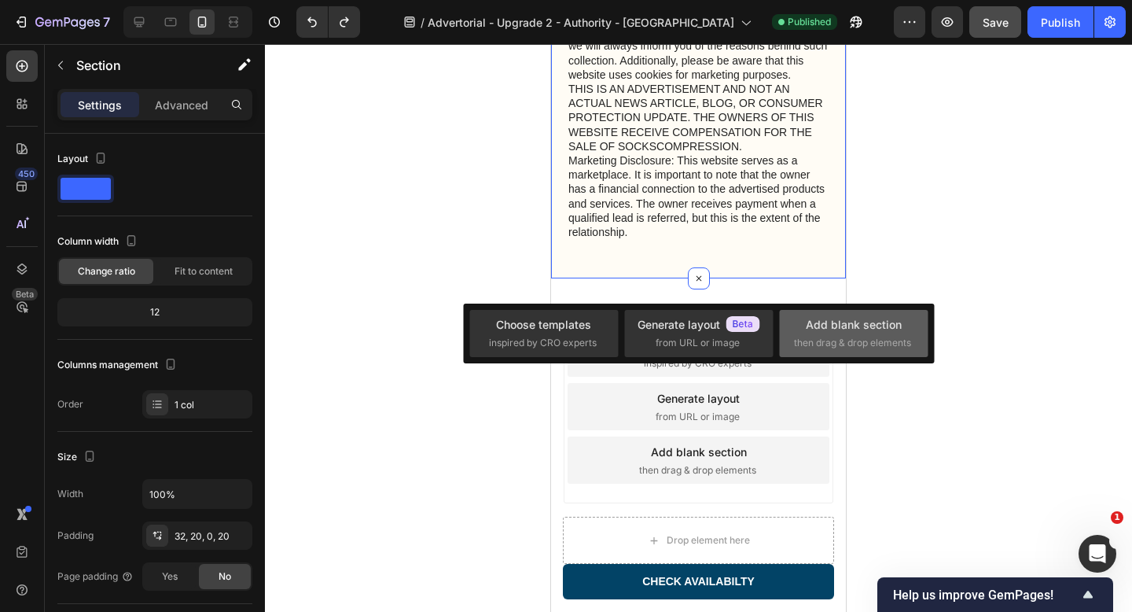
click at [837, 330] on div "Add blank section" at bounding box center [854, 324] width 96 height 17
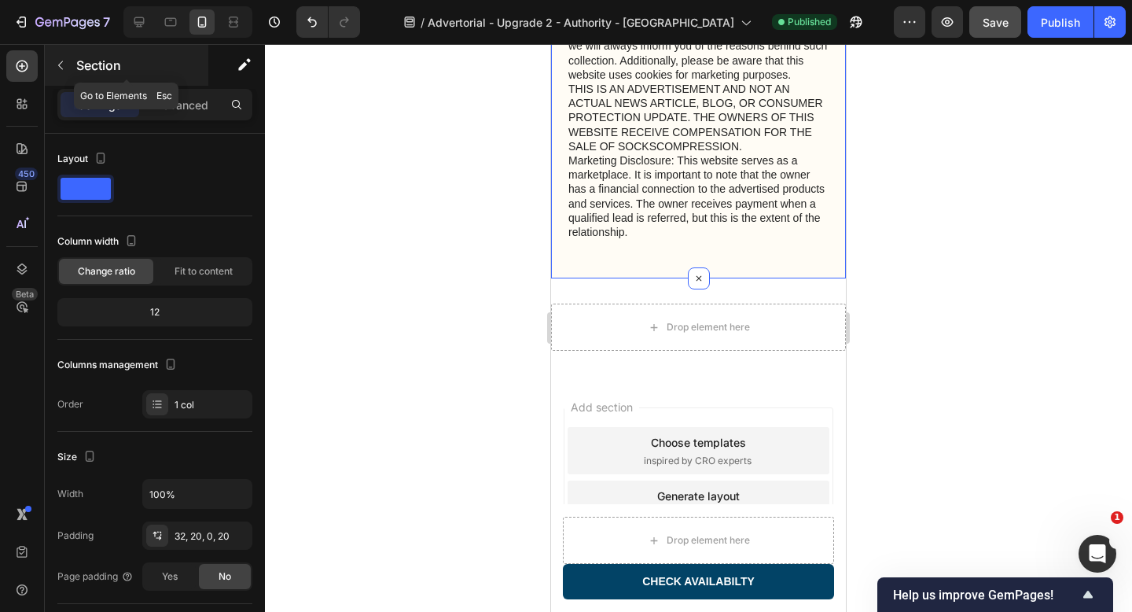
click at [57, 64] on icon "button" at bounding box center [60, 65] width 13 height 13
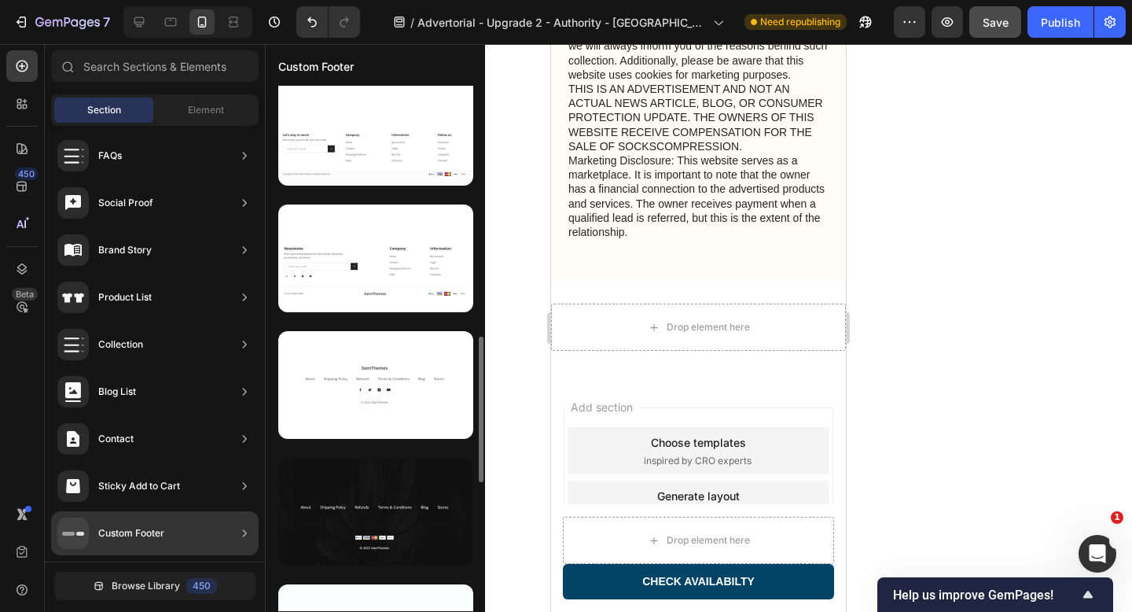
scroll to position [900, 0]
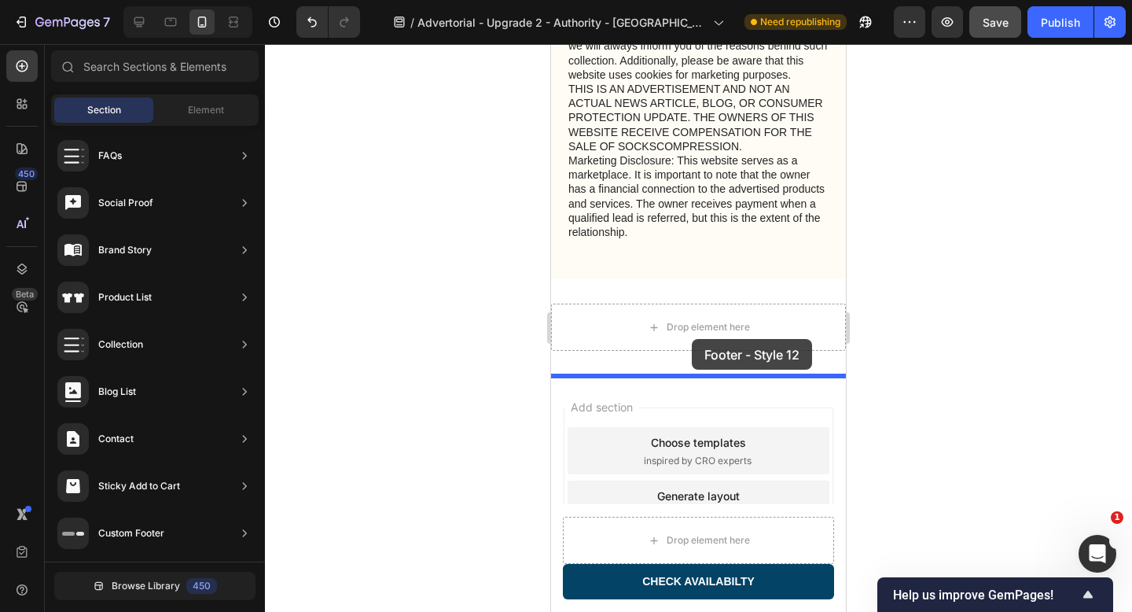
drag, startPoint x: 935, startPoint y: 549, endPoint x: 692, endPoint y: 340, distance: 320.5
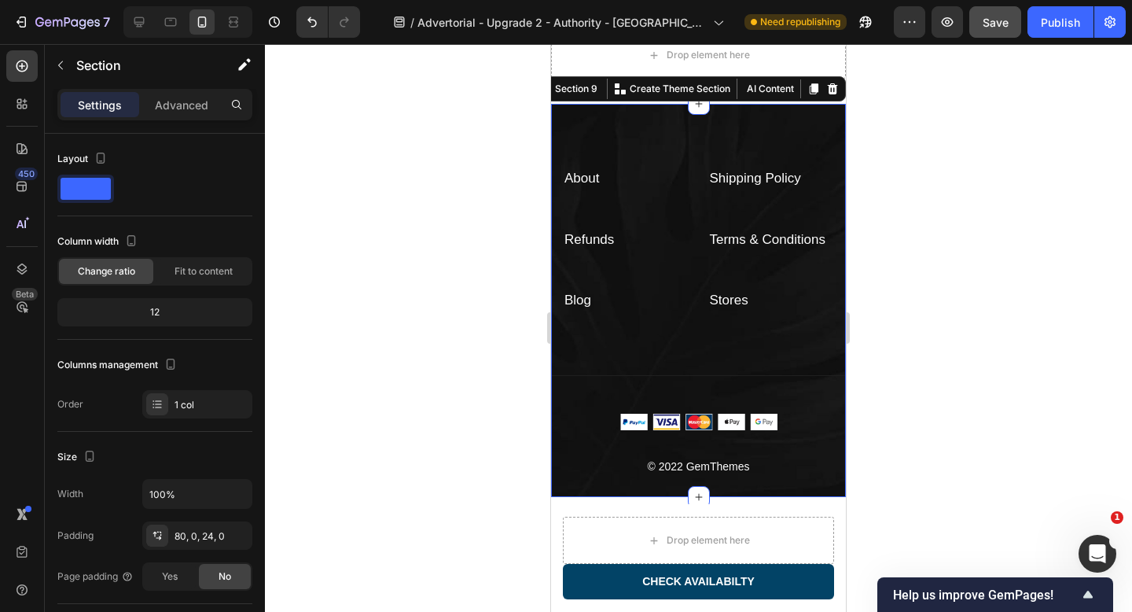
scroll to position [7241, 0]
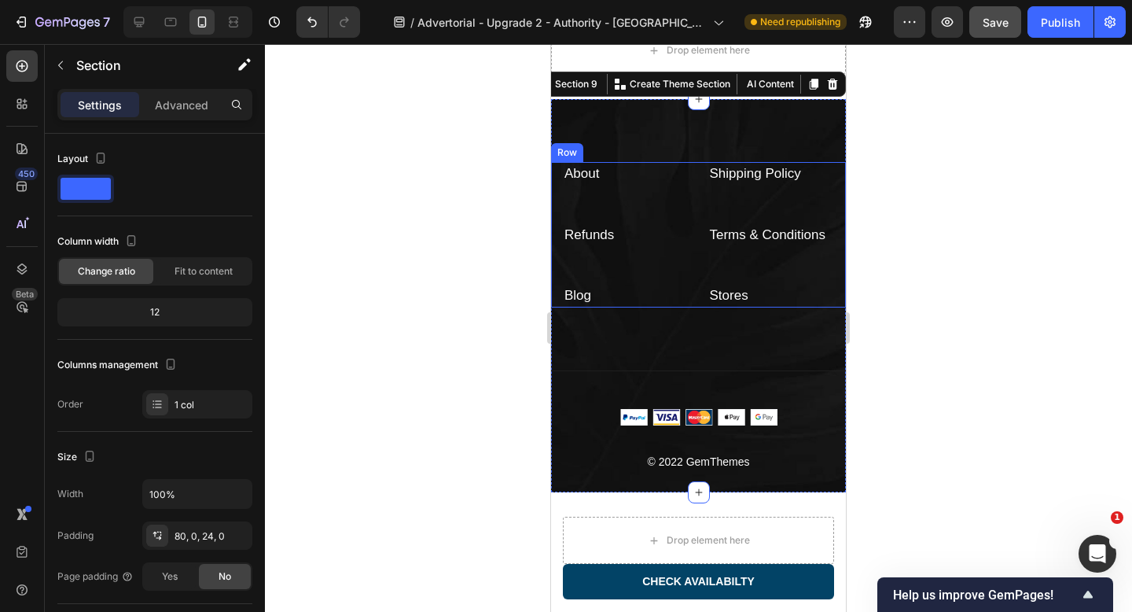
click at [689, 253] on div "About Text block Shipping Policy Text block Refunds Text block Terms & Conditio…" at bounding box center [698, 234] width 295 height 145
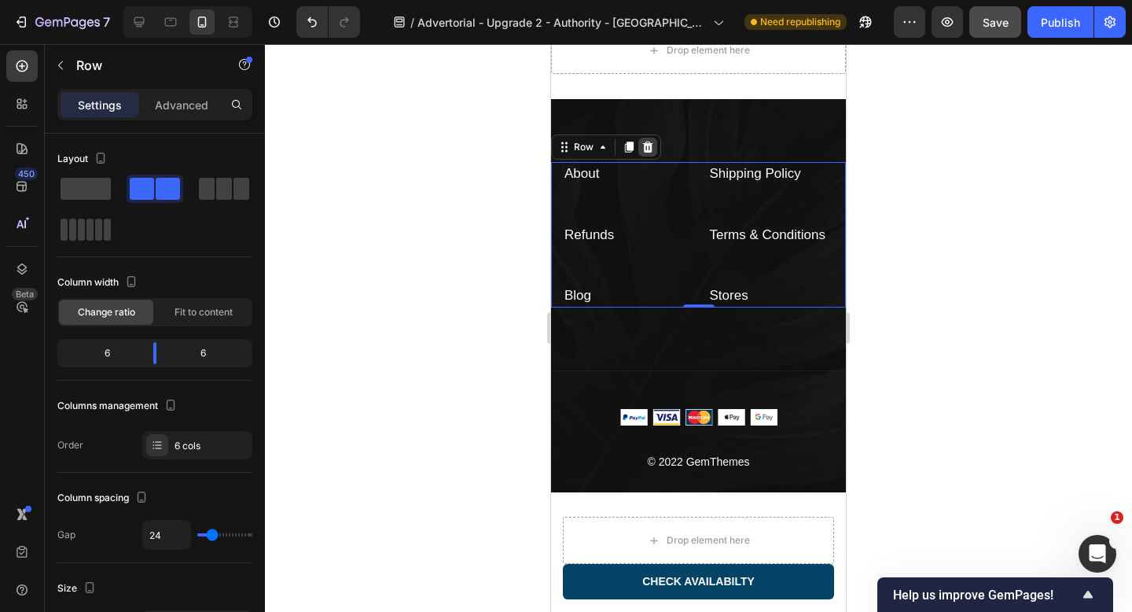
click at [651, 149] on icon at bounding box center [648, 146] width 10 height 11
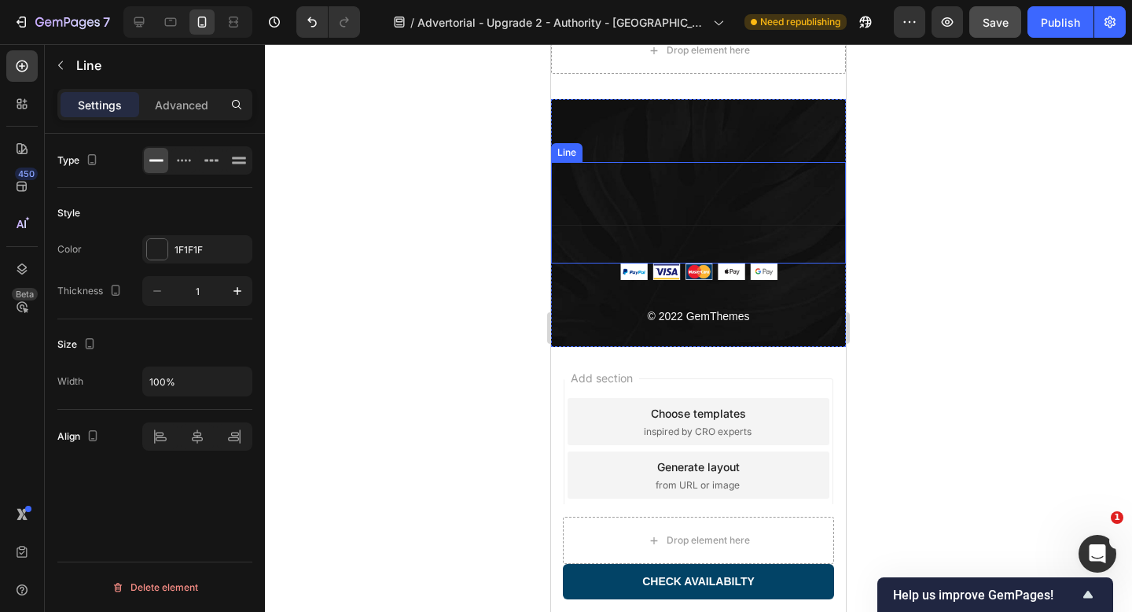
click at [721, 190] on div "Title Line" at bounding box center [698, 212] width 295 height 101
click at [646, 145] on icon at bounding box center [647, 146] width 10 height 11
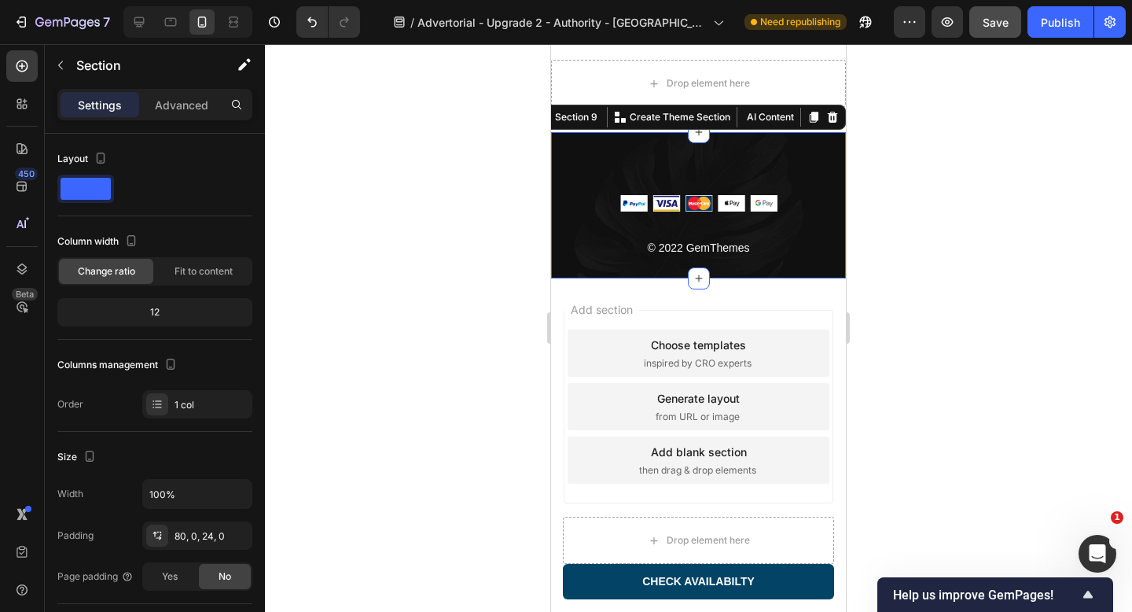
click at [705, 163] on div "Image © 2022 GemThemes Text block Row Section 9 You can create reusable section…" at bounding box center [698, 205] width 295 height 146
click at [925, 227] on div at bounding box center [698, 328] width 867 height 568
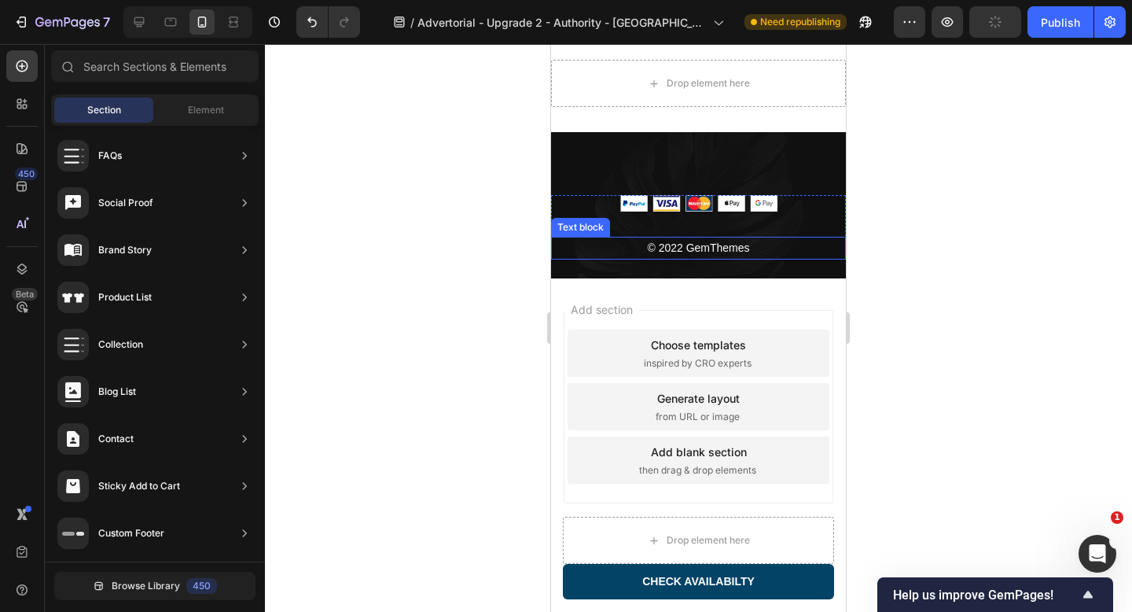
click at [825, 237] on div "© 2022 GemThemes" at bounding box center [698, 248] width 295 height 23
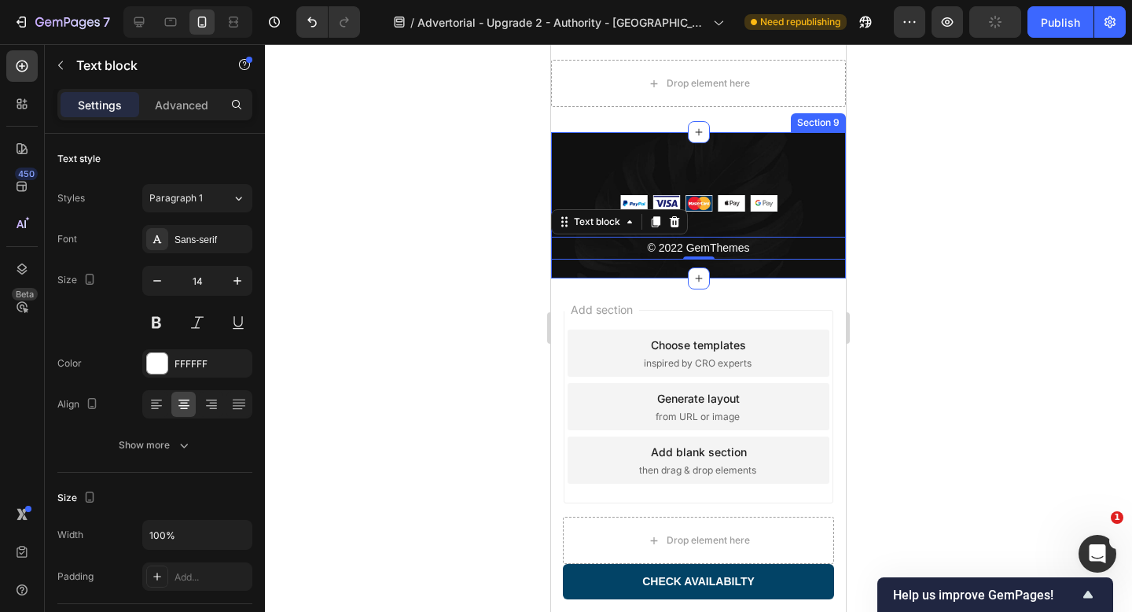
click at [833, 179] on div "Image © 2022 GemThemes Text block 0 Row Section 9" at bounding box center [698, 205] width 295 height 146
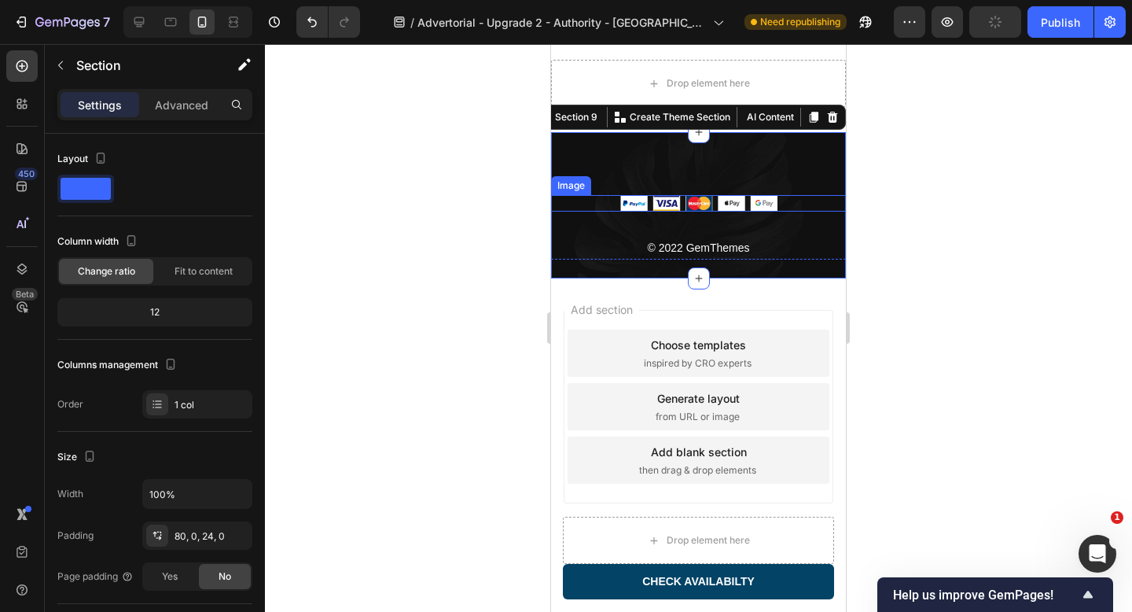
click at [648, 201] on img at bounding box center [698, 203] width 157 height 17
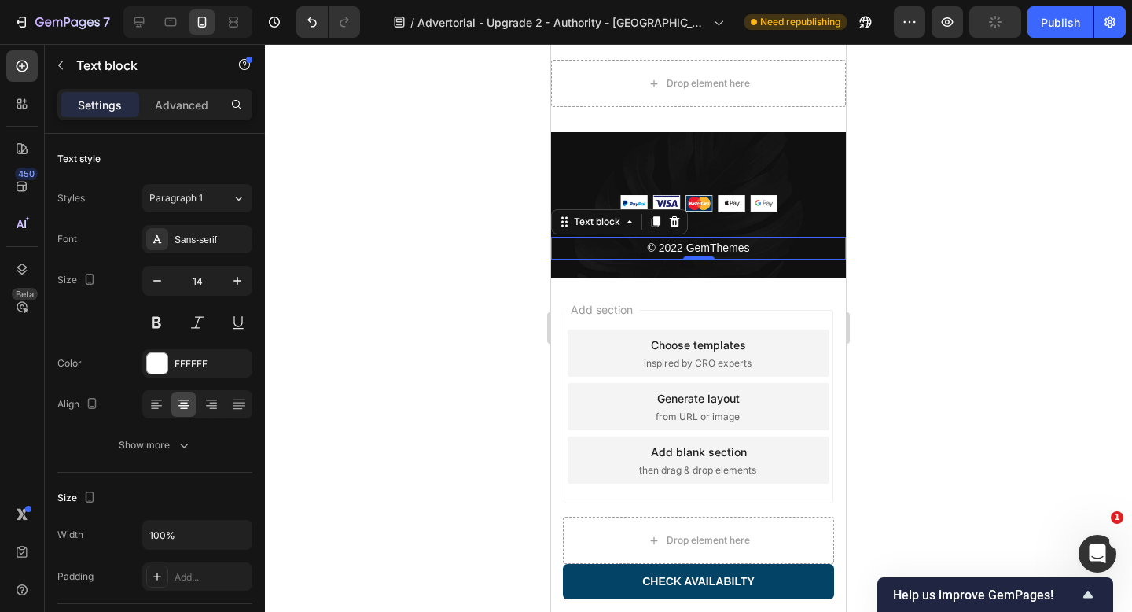
click at [707, 249] on p "© 2022 GemThemes" at bounding box center [699, 248] width 292 height 20
click at [676, 245] on p "© 2022 GemThemes" at bounding box center [699, 248] width 292 height 20
click at [729, 244] on p "© 2025 GemThemes" at bounding box center [699, 248] width 292 height 20
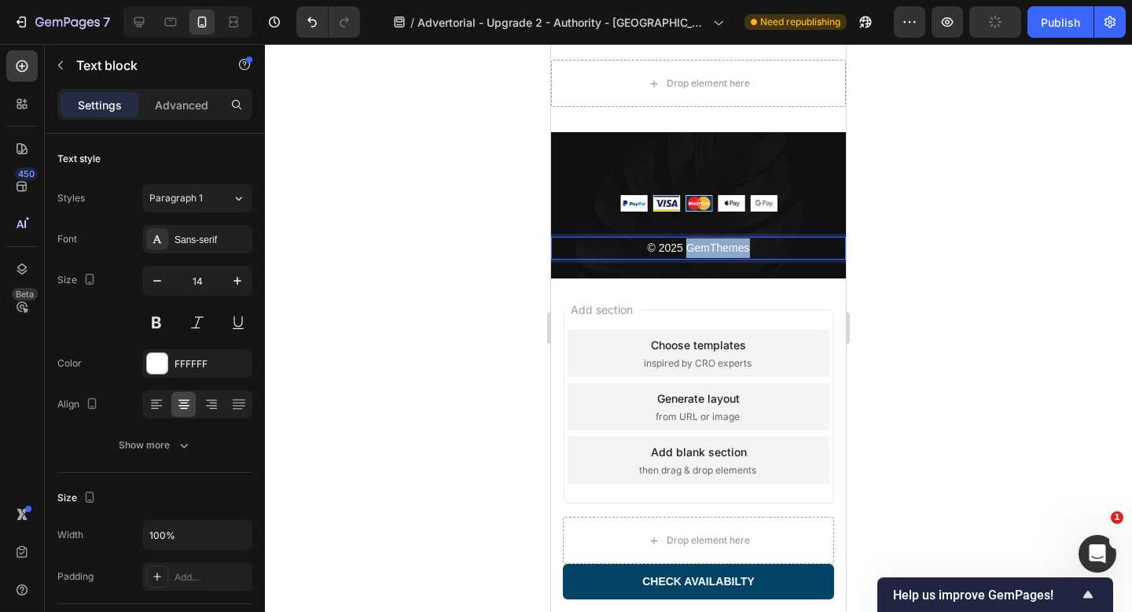
click at [729, 244] on p "© 2025 GemThemes" at bounding box center [699, 248] width 292 height 20
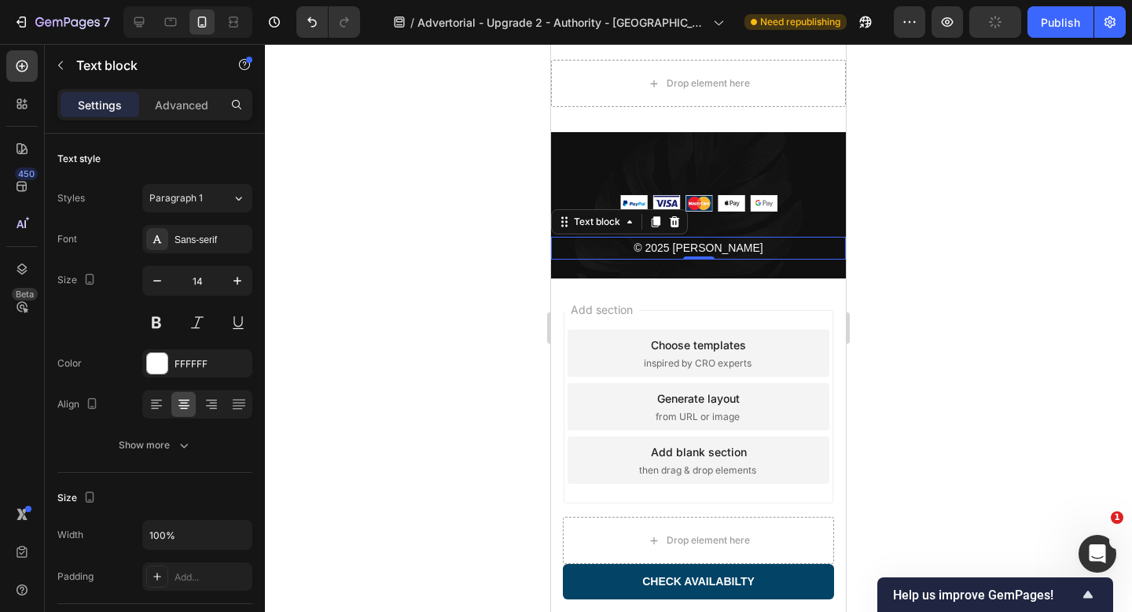
click at [940, 248] on div at bounding box center [698, 328] width 867 height 568
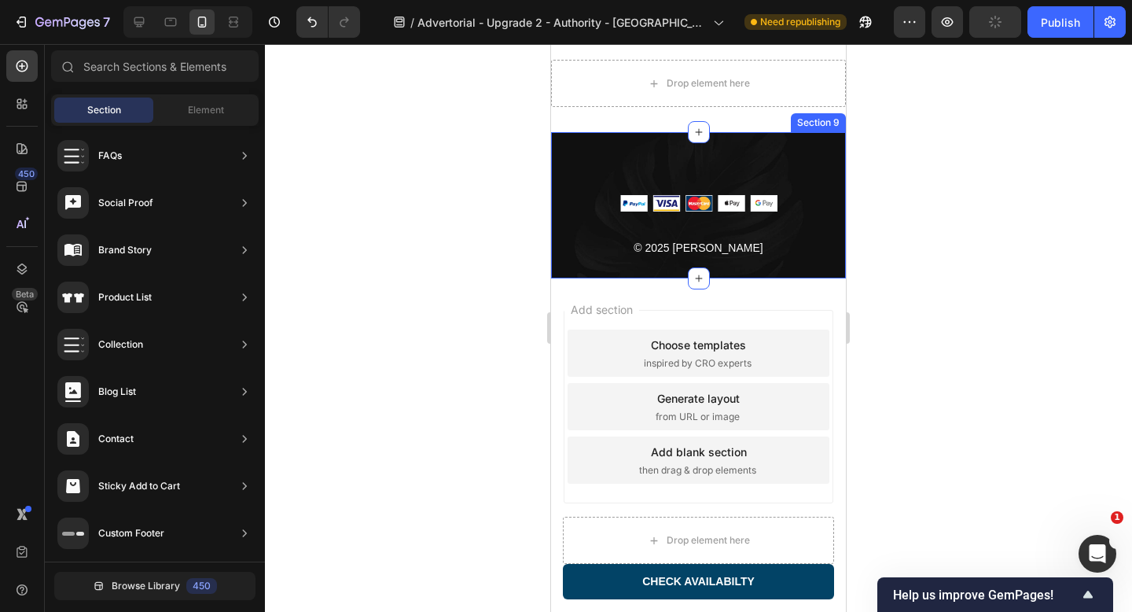
click at [786, 163] on div "Image © 2025 Sorana Text block Row Section 9" at bounding box center [698, 205] width 295 height 146
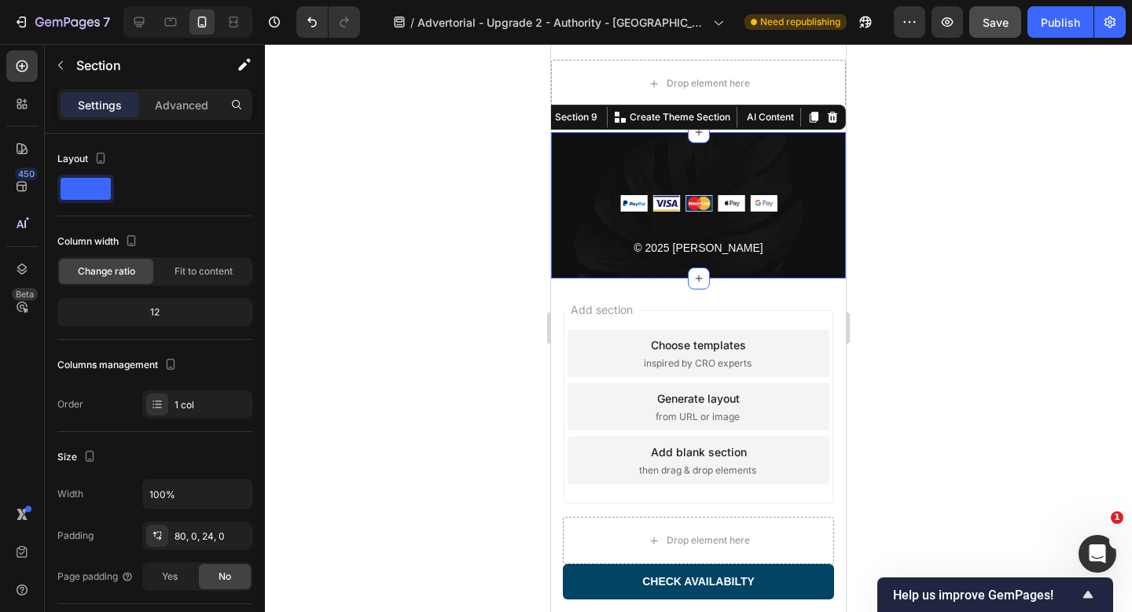
click at [815, 170] on div "Image © 2025 Sorana Text block Row Section 9 You can create reusable sections C…" at bounding box center [698, 205] width 295 height 146
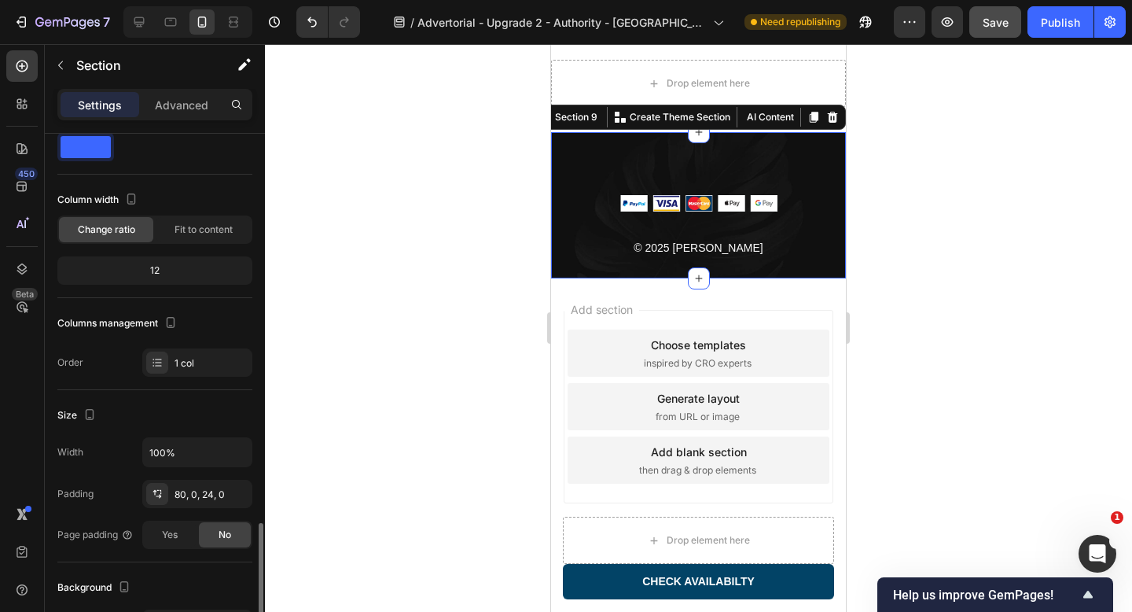
scroll to position [0, 0]
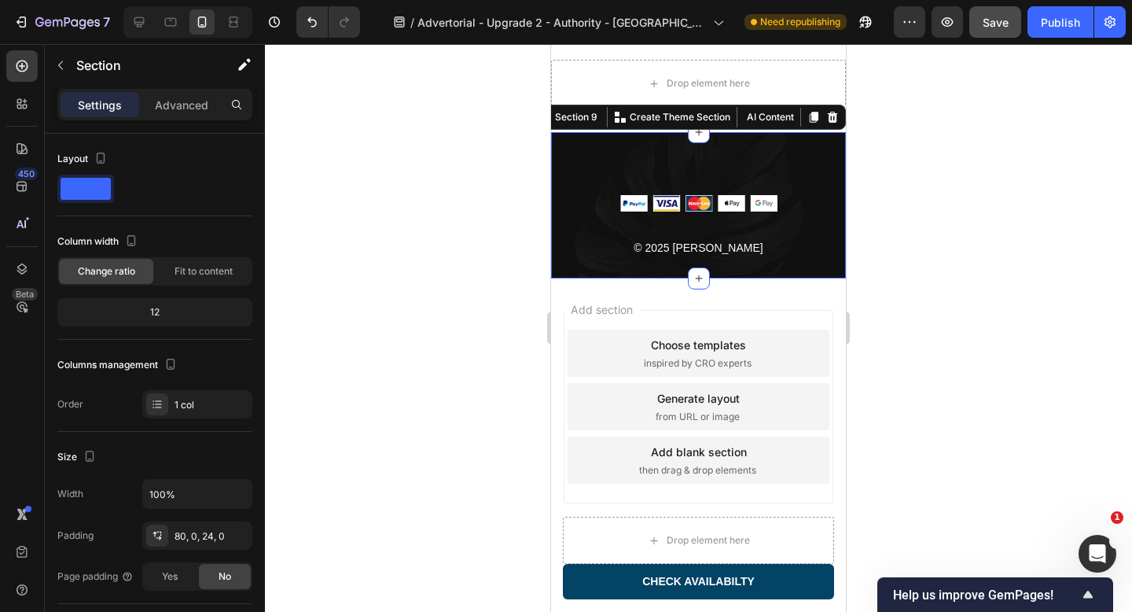
click at [692, 160] on div "Image © 2025 Sorana Text block Row Section 9 You can create reusable sections C…" at bounding box center [698, 205] width 295 height 146
click at [473, 184] on div at bounding box center [698, 328] width 867 height 568
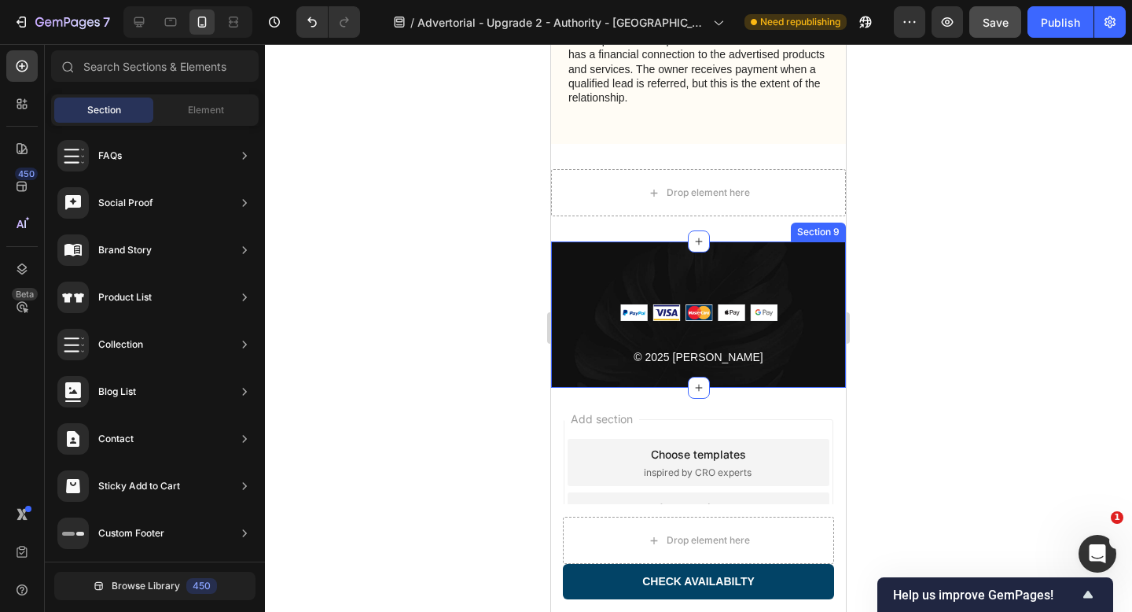
scroll to position [7091, 0]
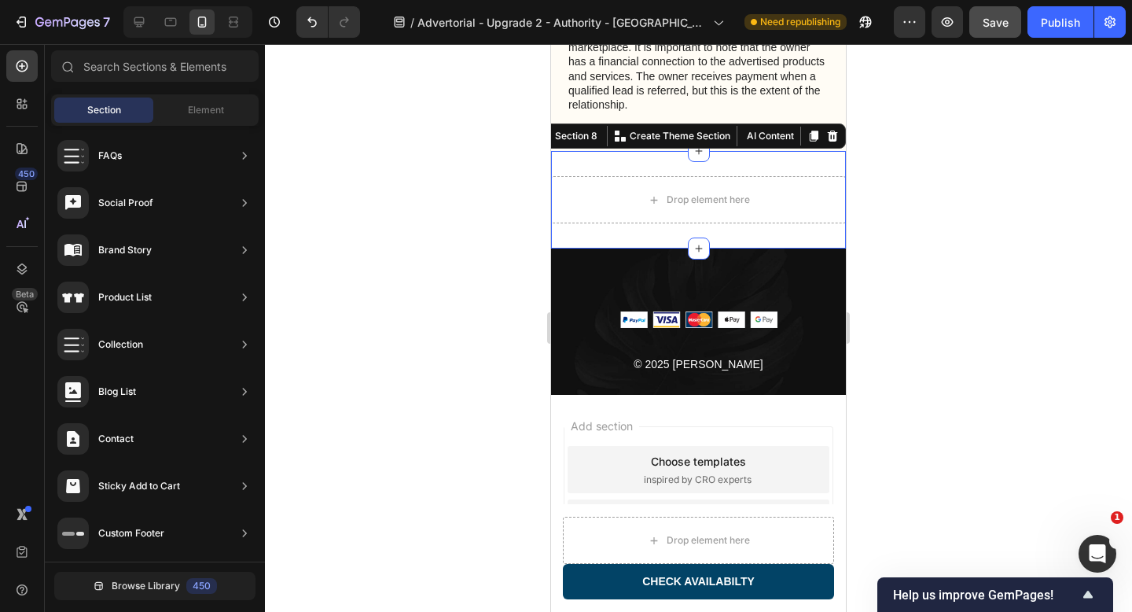
click at [646, 165] on div "Drop element here Section 8 You can create reusable sections Create Theme Secti…" at bounding box center [698, 199] width 295 height 97
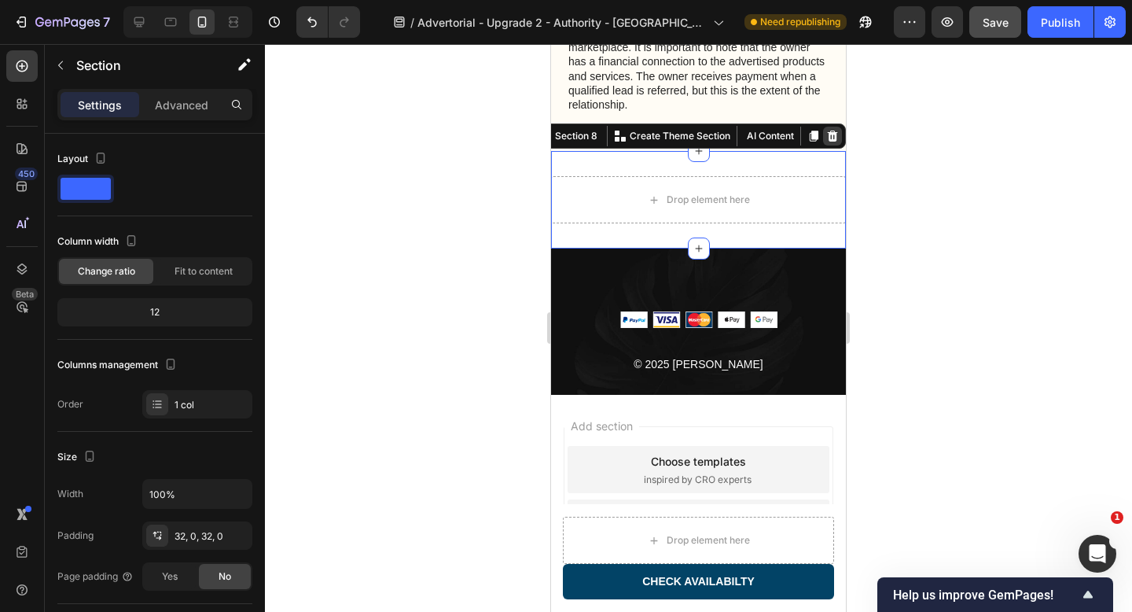
click at [838, 138] on icon at bounding box center [832, 136] width 13 height 13
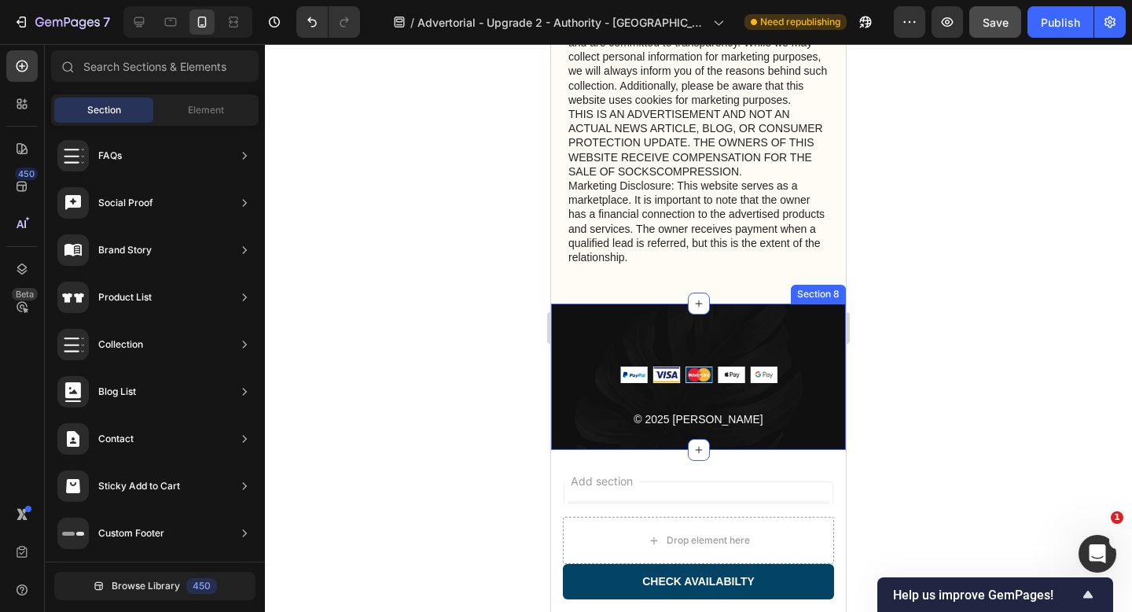
scroll to position [6934, 0]
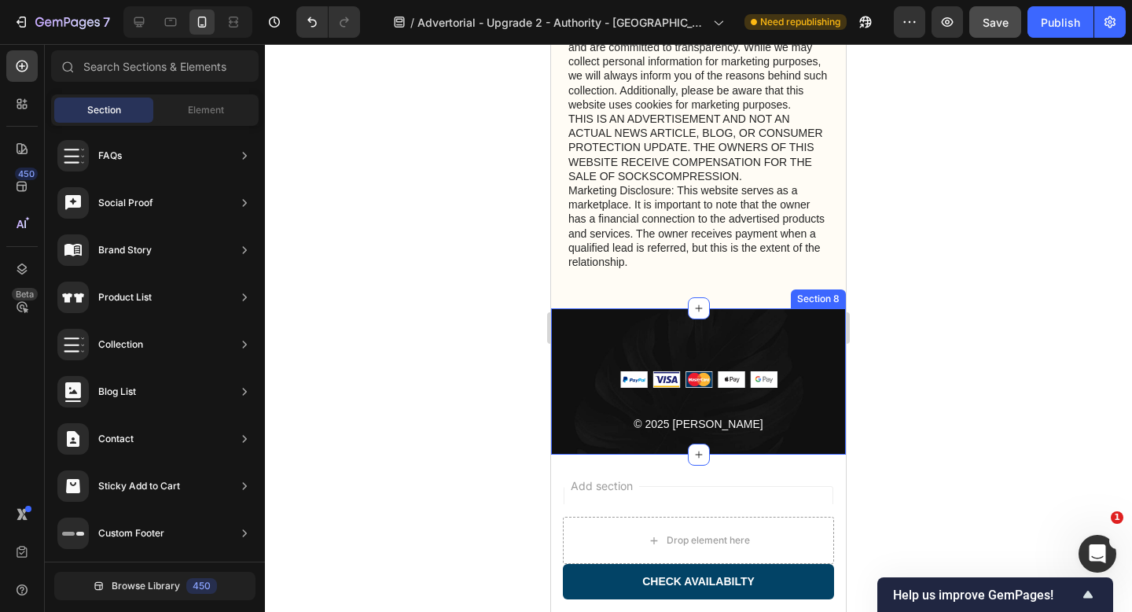
click at [615, 335] on div "Image © 2025 Sorana Text block Row Section 8" at bounding box center [698, 381] width 295 height 146
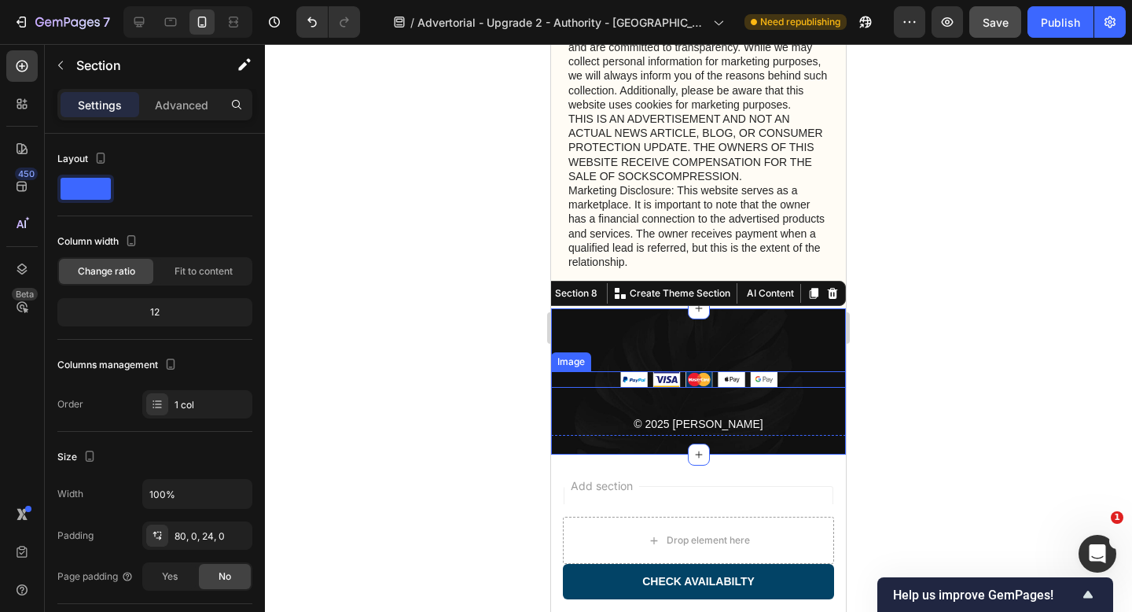
click at [783, 378] on div at bounding box center [698, 379] width 295 height 17
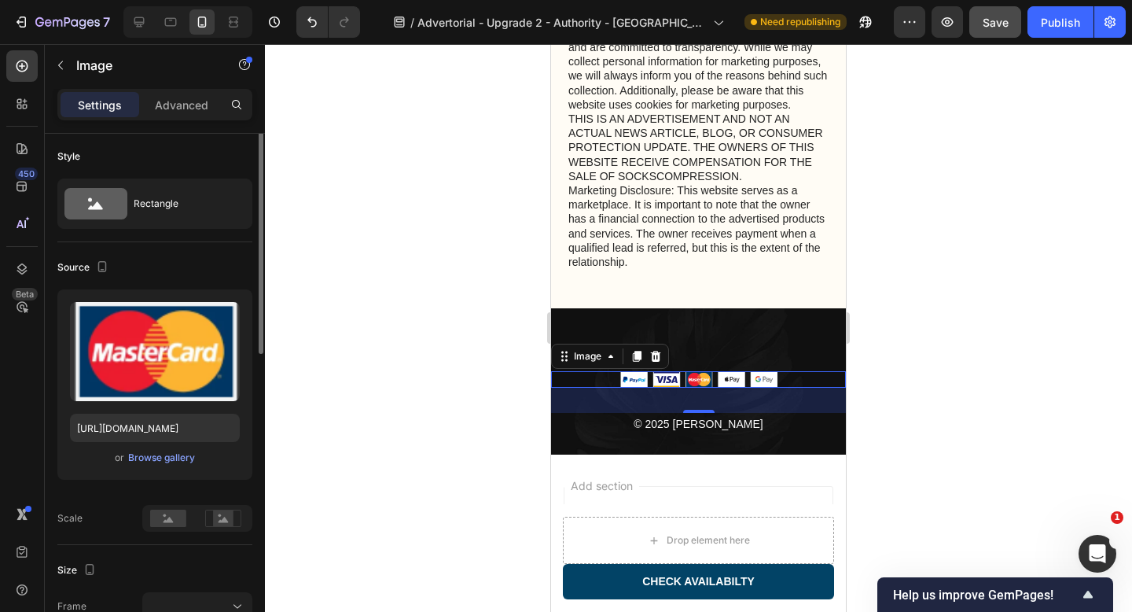
scroll to position [0, 0]
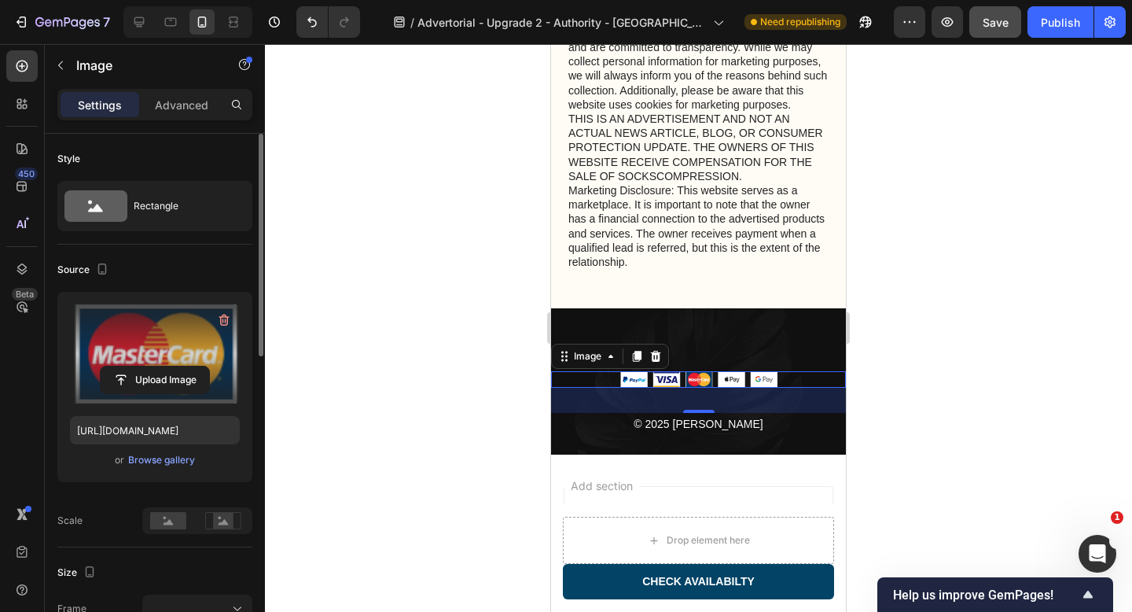
click at [174, 344] on label at bounding box center [155, 353] width 170 height 99
click at [174, 366] on input "file" at bounding box center [155, 379] width 108 height 27
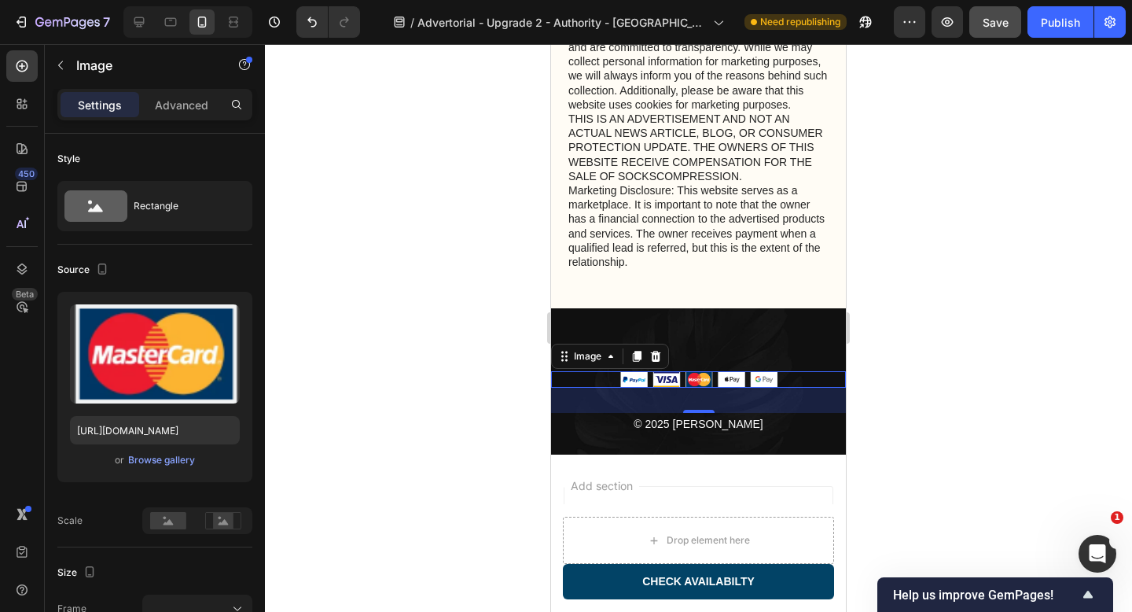
click at [504, 347] on div at bounding box center [698, 328] width 867 height 568
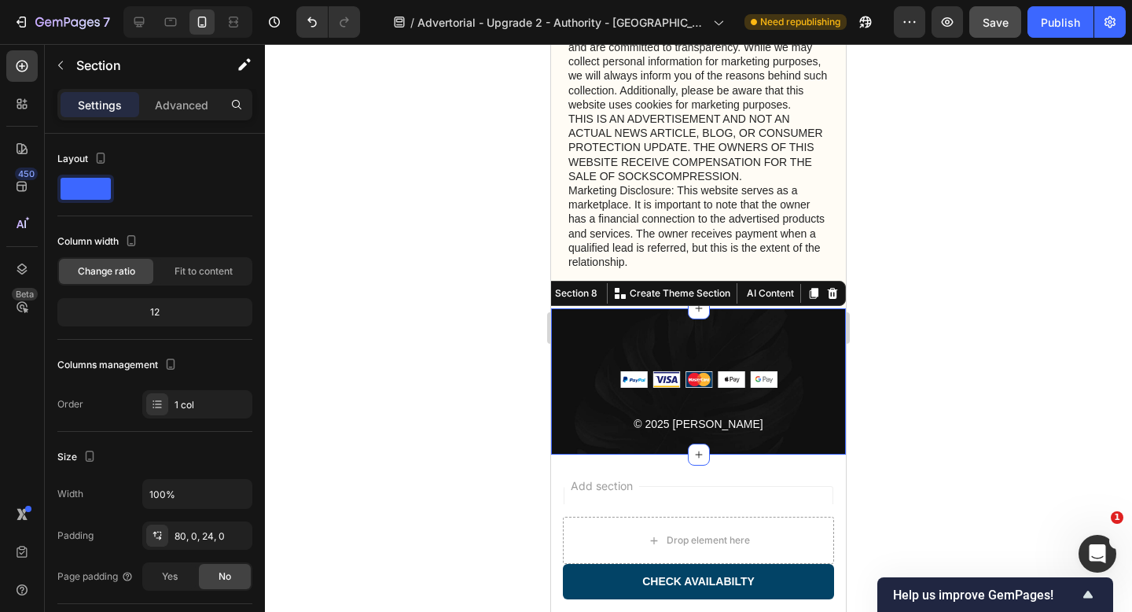
click at [608, 339] on div "Image © 2025 Sorana Text block Row Section 8 You can create reusable sections C…" at bounding box center [698, 381] width 295 height 146
click at [574, 353] on div "Image © 2025 Sorana Text block Row Section 8 You can create reusable sections C…" at bounding box center [698, 381] width 295 height 146
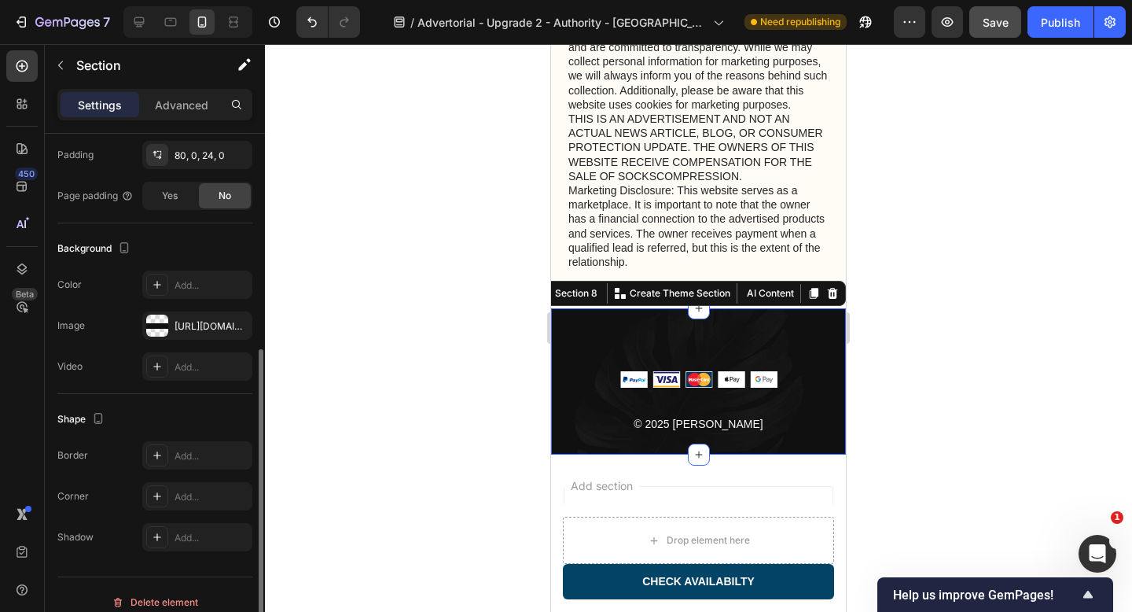
scroll to position [377, 0]
click at [164, 332] on div at bounding box center [157, 329] width 22 height 22
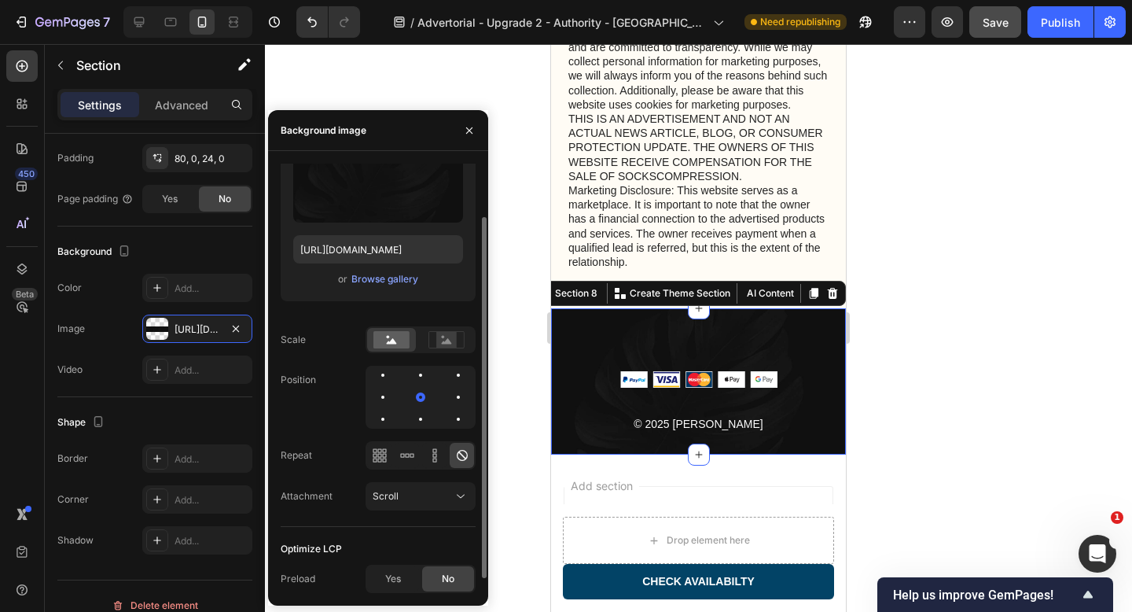
scroll to position [0, 0]
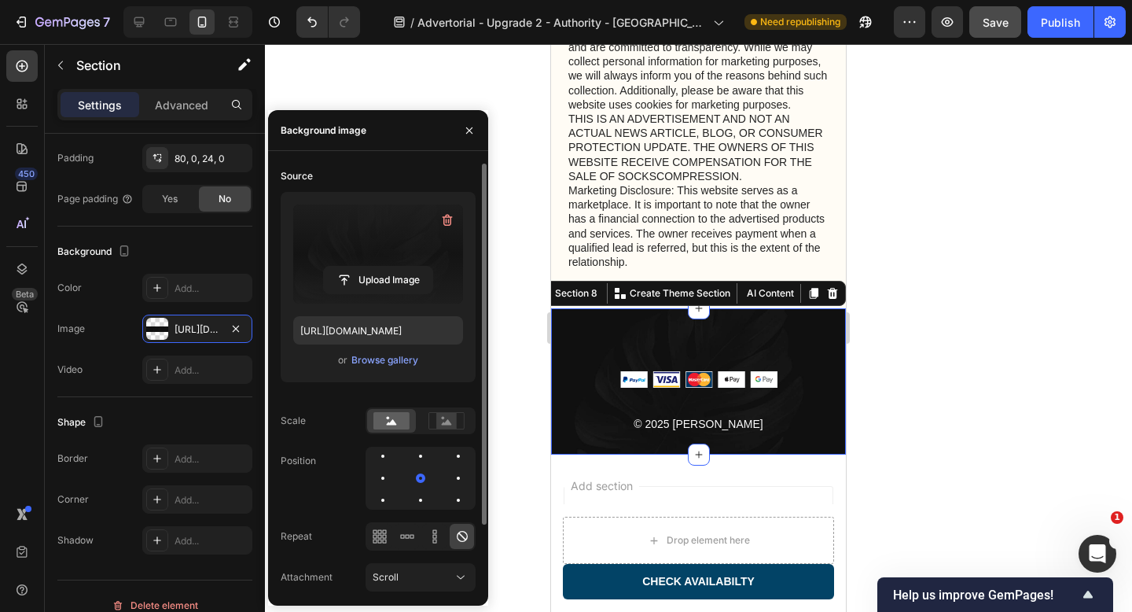
click at [378, 248] on label at bounding box center [378, 253] width 170 height 99
click at [378, 266] on input "file" at bounding box center [378, 279] width 108 height 27
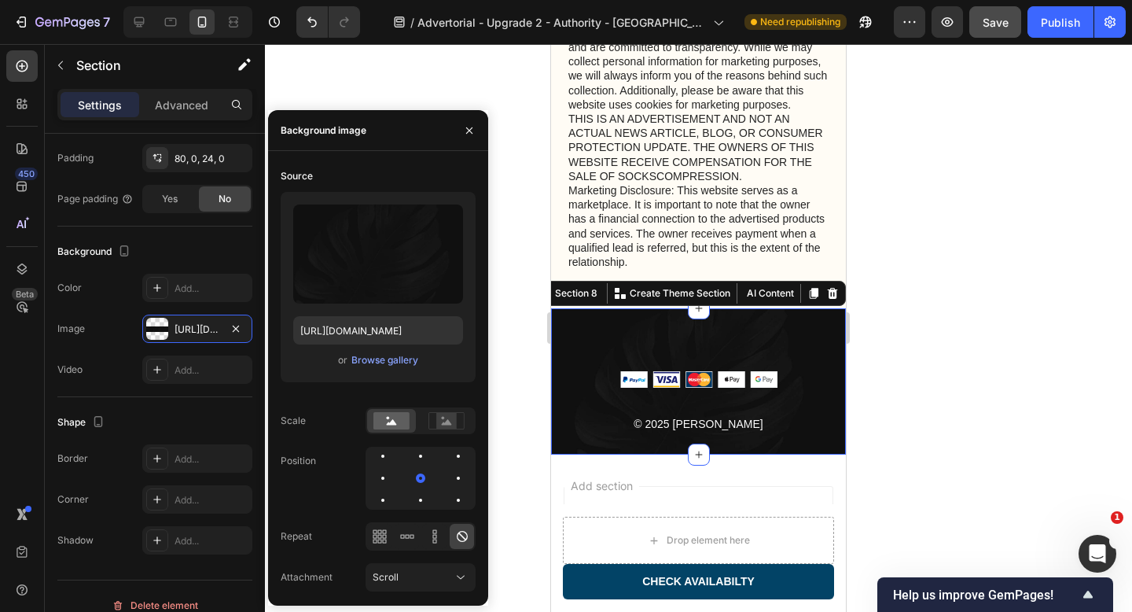
click at [190, 90] on div "Settings Advanced" at bounding box center [154, 104] width 195 height 31
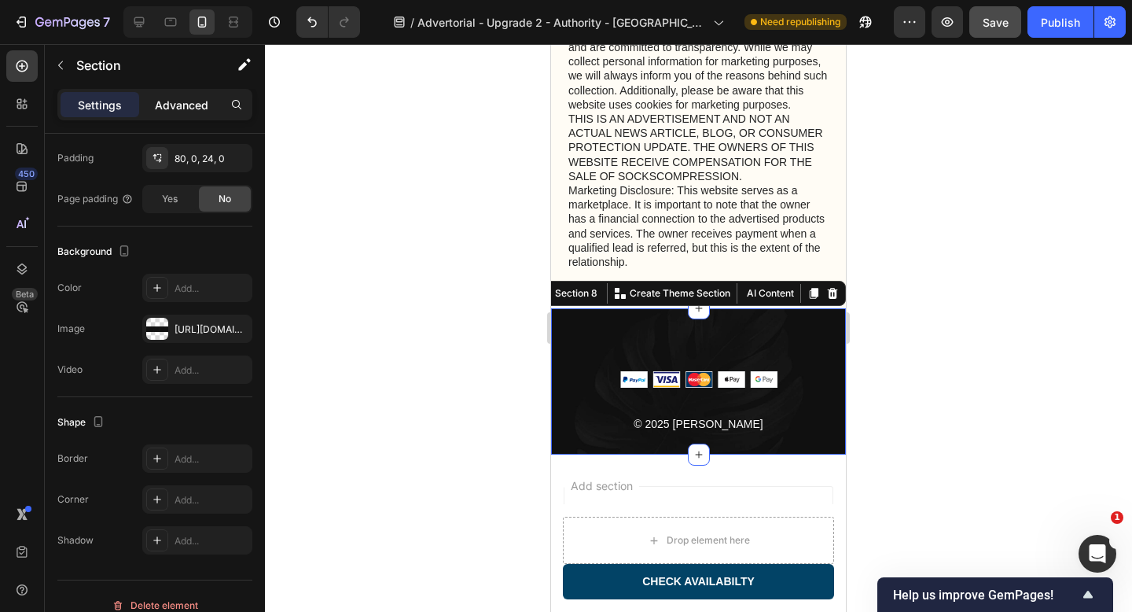
click at [190, 97] on p "Advanced" at bounding box center [181, 105] width 53 height 17
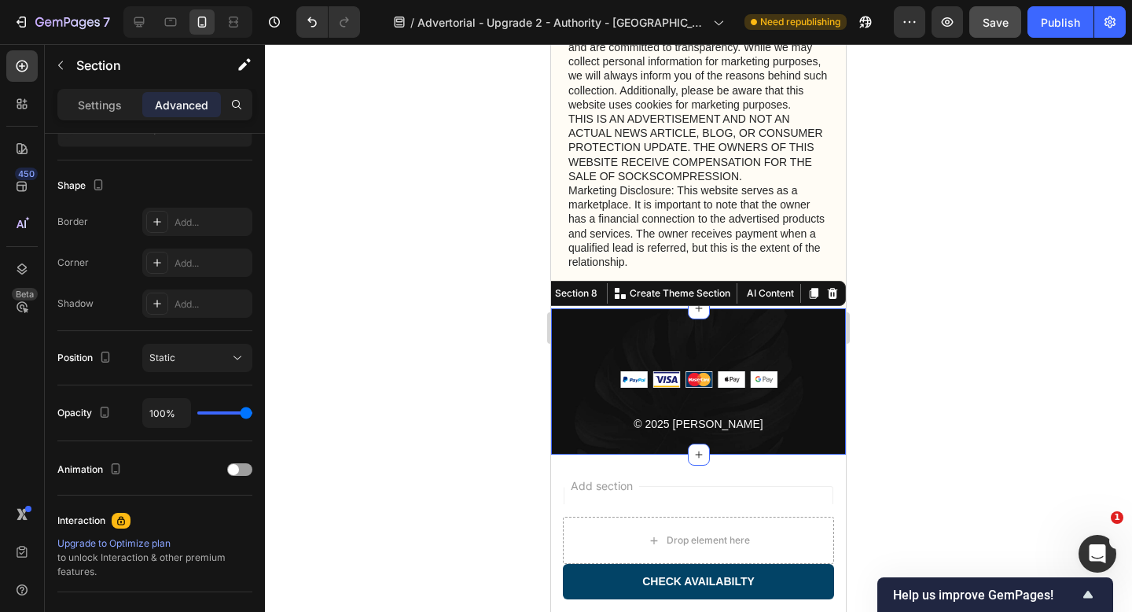
click at [613, 319] on div "Image © 2025 Sorana Text block Row Section 8 You can create reusable sections C…" at bounding box center [698, 381] width 295 height 146
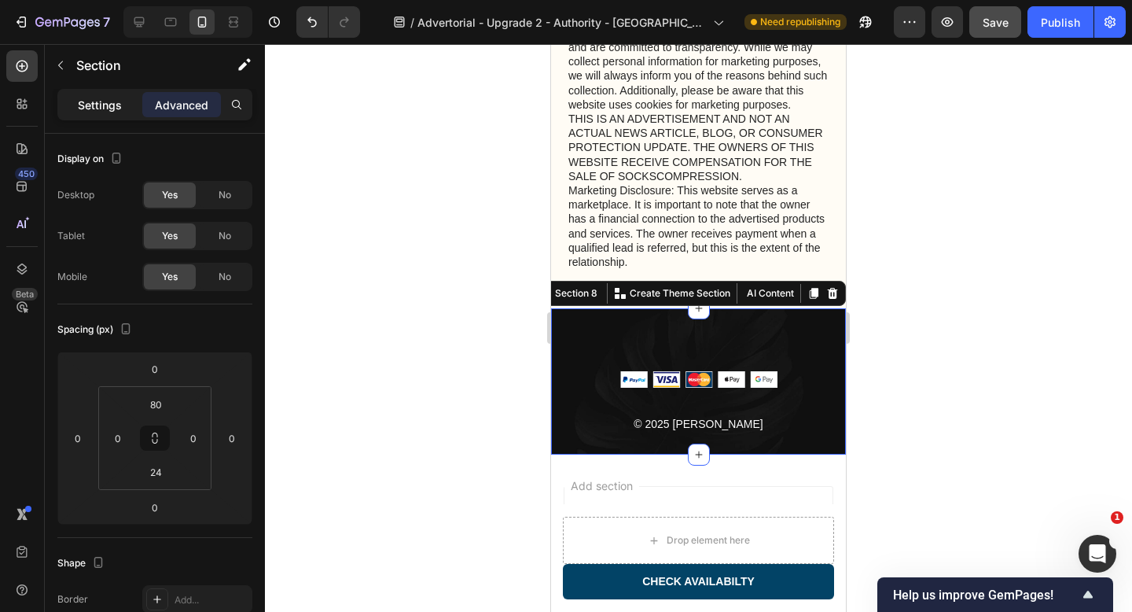
click at [95, 107] on p "Settings" at bounding box center [100, 105] width 44 height 17
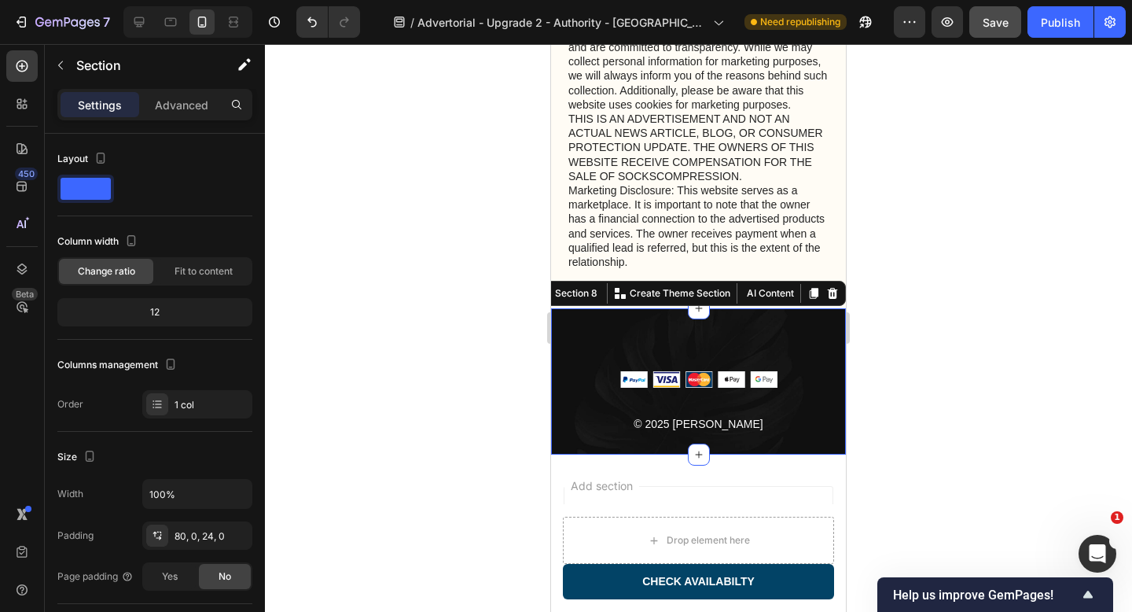
click at [602, 342] on div "Image © 2025 Sorana Text block Row Section 8 You can create reusable sections C…" at bounding box center [698, 381] width 295 height 146
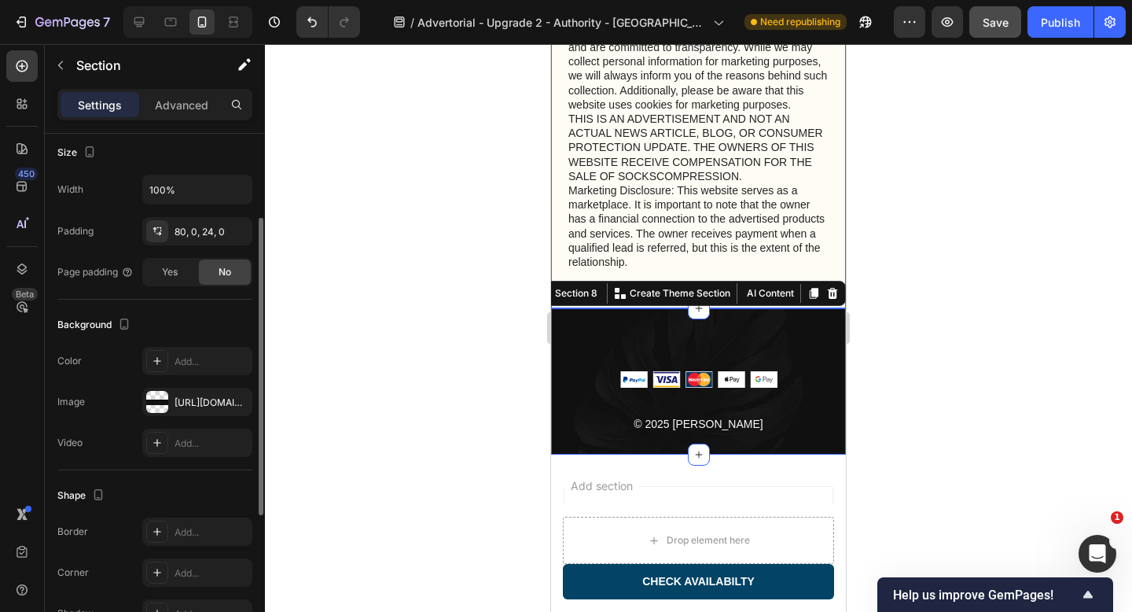
scroll to position [395, 0]
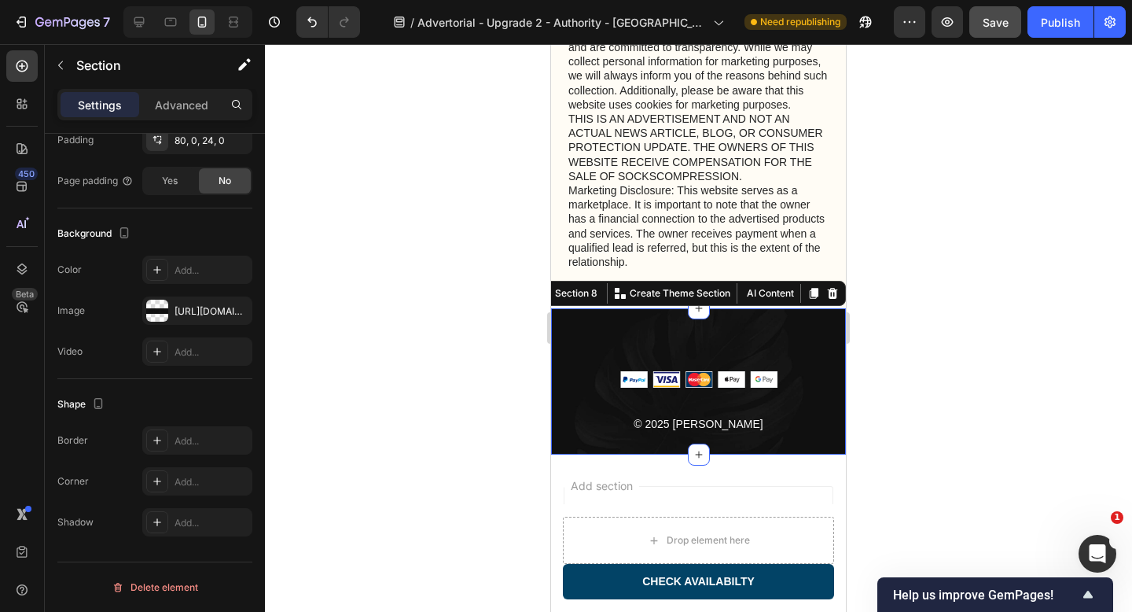
click at [618, 345] on div "Image © 2025 Sorana Text block Row Section 8 You can create reusable sections C…" at bounding box center [698, 381] width 295 height 146
click at [580, 292] on div "Section 8" at bounding box center [576, 293] width 49 height 14
click at [586, 358] on div "Image © 2025 Sorana Text block Row Section 8 You can create reusable sections C…" at bounding box center [698, 381] width 295 height 146
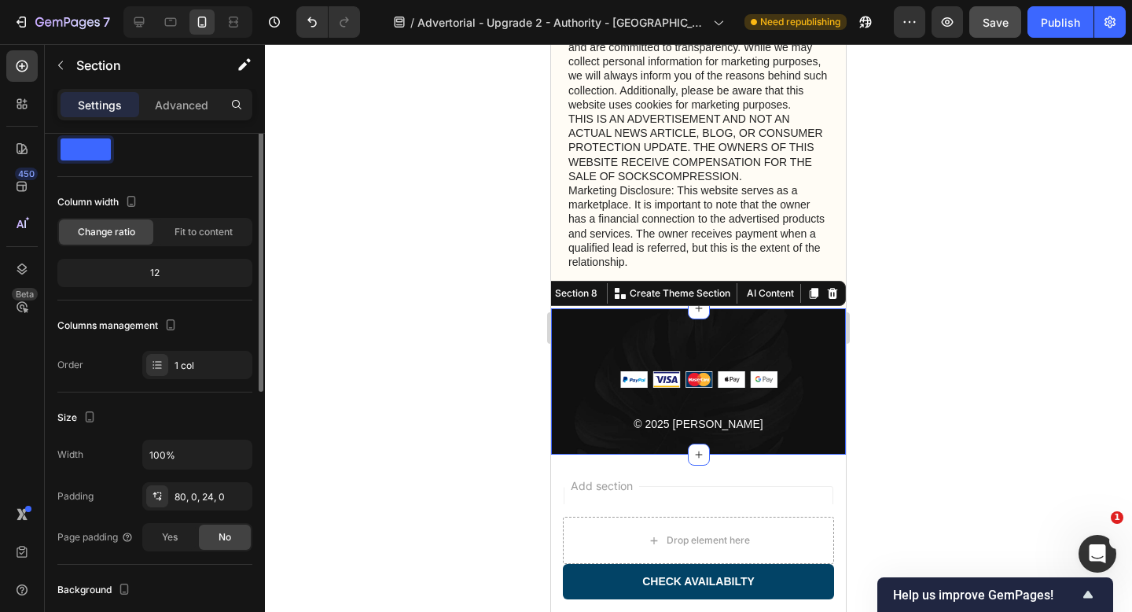
scroll to position [0, 0]
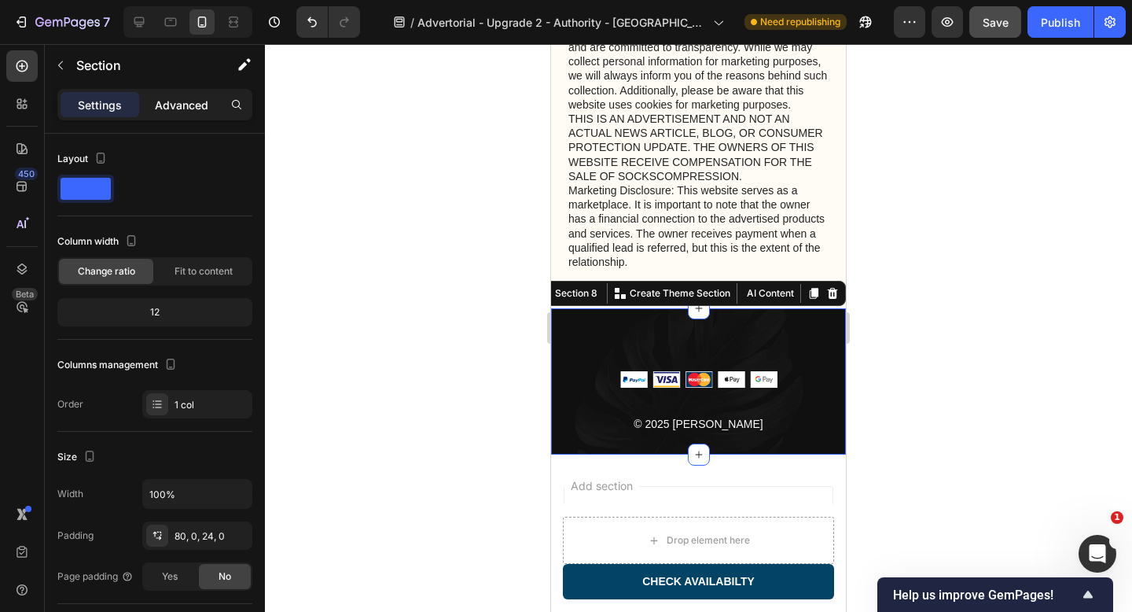
click at [185, 105] on p "Advanced" at bounding box center [181, 105] width 53 height 17
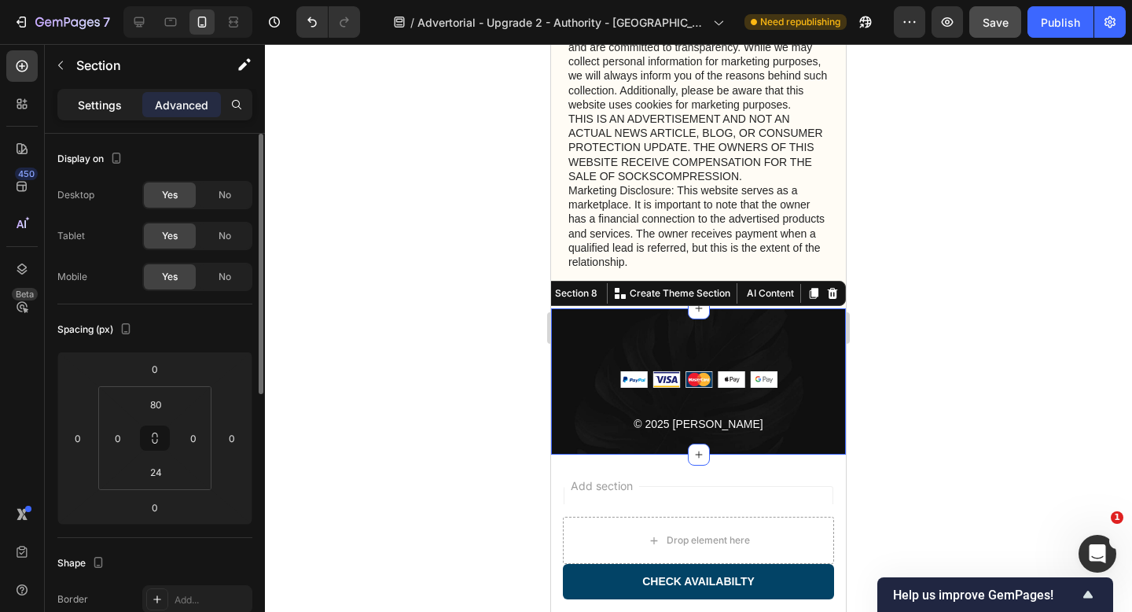
click at [119, 113] on div "Settings" at bounding box center [100, 104] width 79 height 25
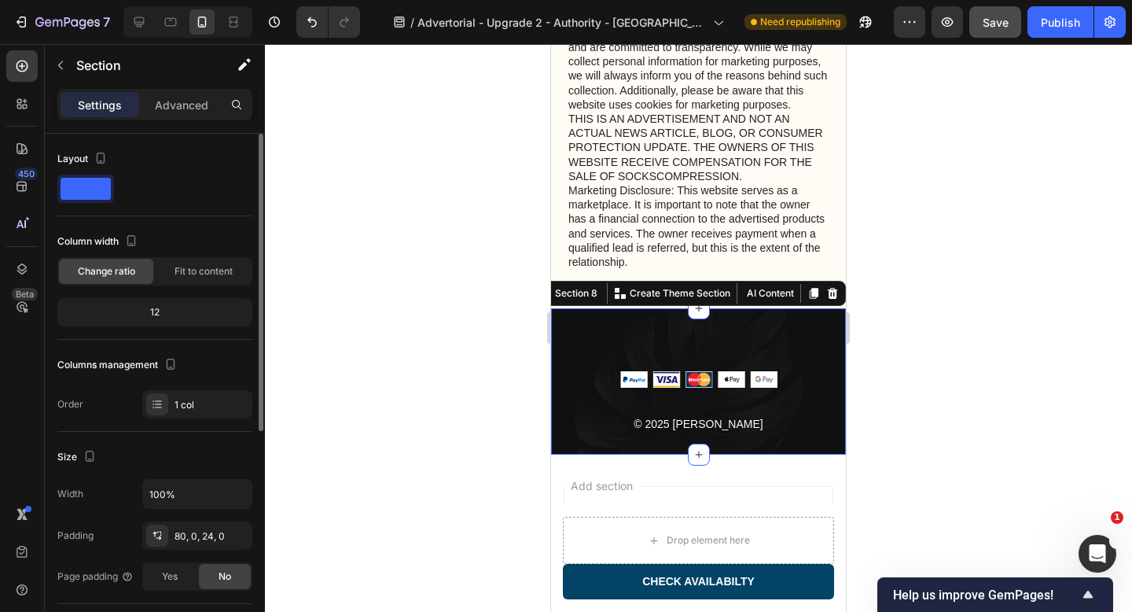
click at [90, 187] on span at bounding box center [86, 189] width 50 height 22
click at [640, 336] on div "Image © 2025 Sorana Text block Row Section 8 You can create reusable sections C…" at bounding box center [698, 381] width 295 height 146
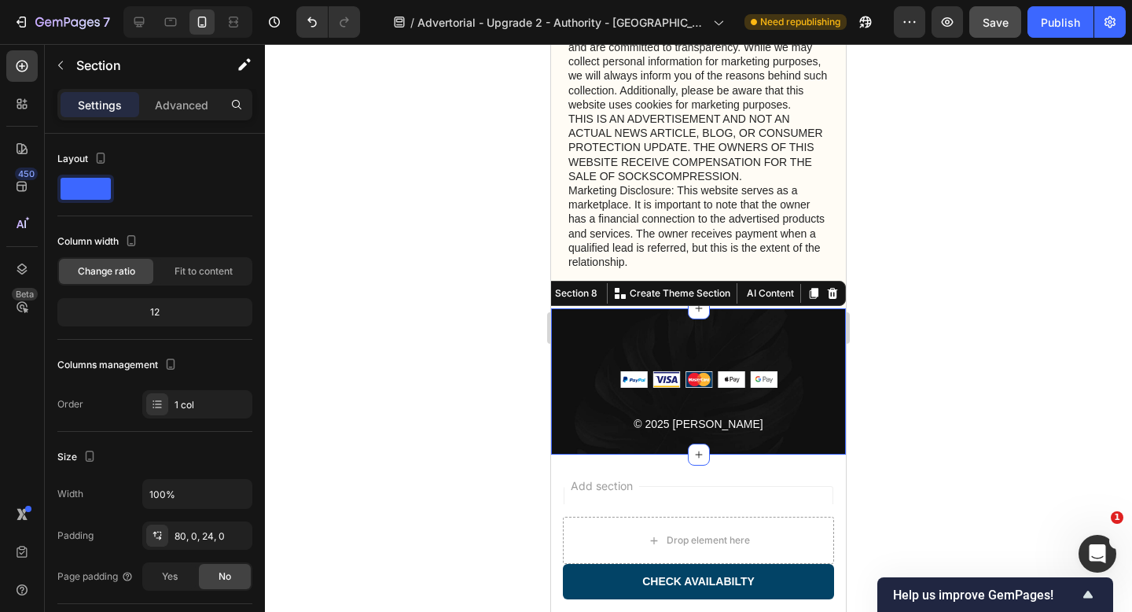
click at [583, 353] on div "Image © 2025 Sorana Text block Row Section 8 You can create reusable sections C…" at bounding box center [698, 381] width 295 height 146
click at [689, 428] on p "© 2025 [PERSON_NAME]" at bounding box center [699, 424] width 292 height 20
click at [604, 443] on div "Image © 2025 Sorana Text block Row Section 8 You can create reusable sections C…" at bounding box center [698, 381] width 295 height 146
click at [604, 330] on div "Image © 2025 Sorana Text block Row Section 8 You can create reusable sections C…" at bounding box center [698, 381] width 295 height 146
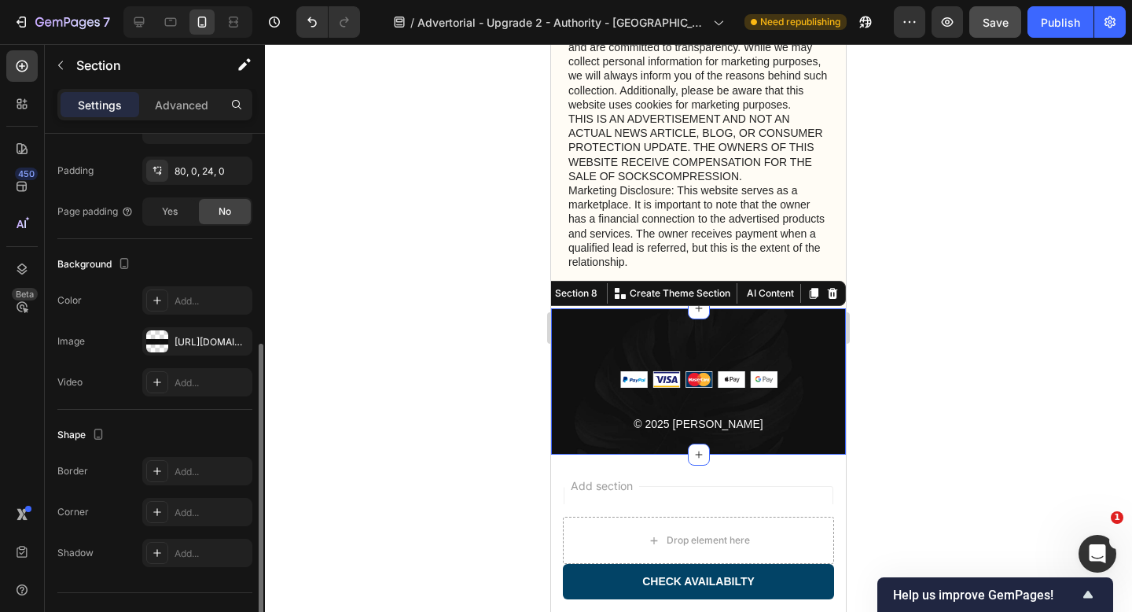
scroll to position [369, 0]
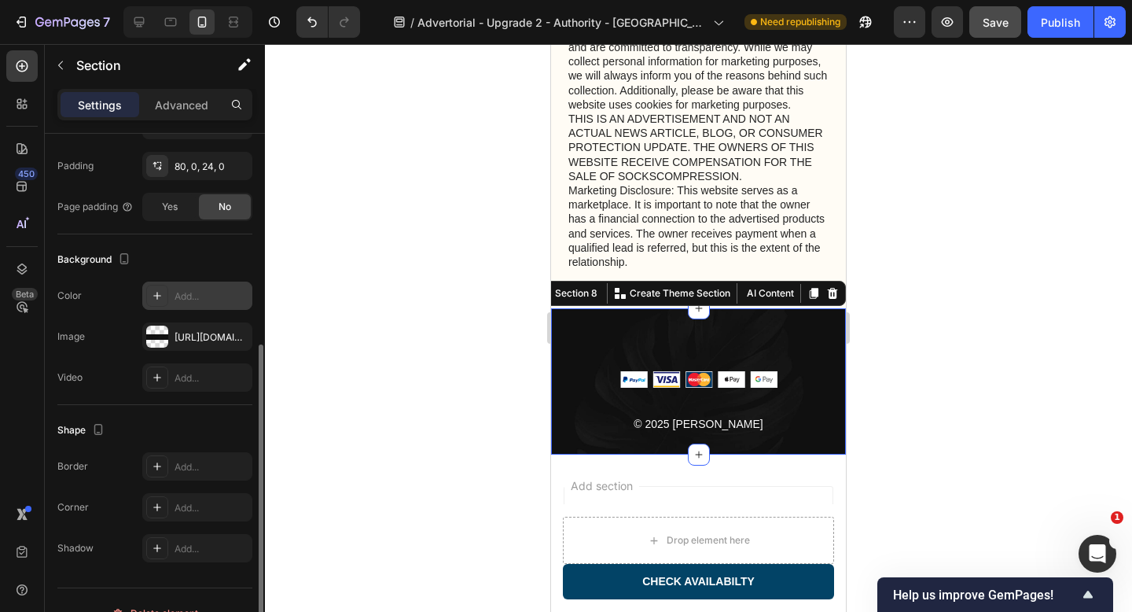
click at [169, 288] on div "Add..." at bounding box center [197, 295] width 110 height 28
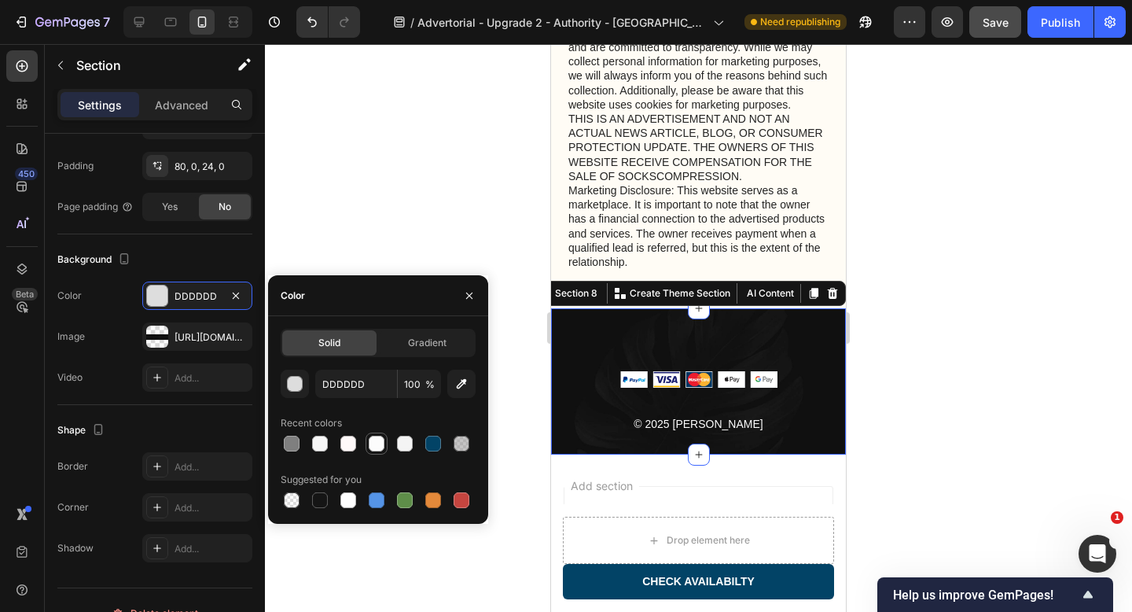
click at [381, 445] on div at bounding box center [377, 443] width 16 height 16
click at [351, 499] on div at bounding box center [348, 500] width 16 height 16
type input "FFFFFF"
click at [408, 216] on div at bounding box center [698, 328] width 867 height 568
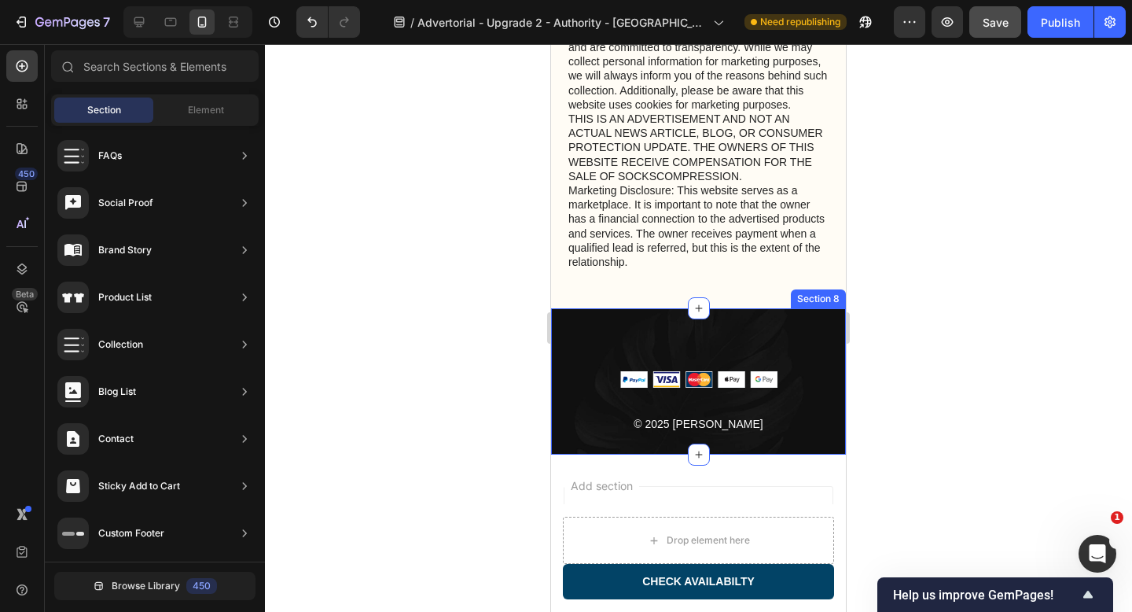
click at [583, 356] on div "Image © 2025 Sorana Text block Row Section 8" at bounding box center [698, 381] width 295 height 146
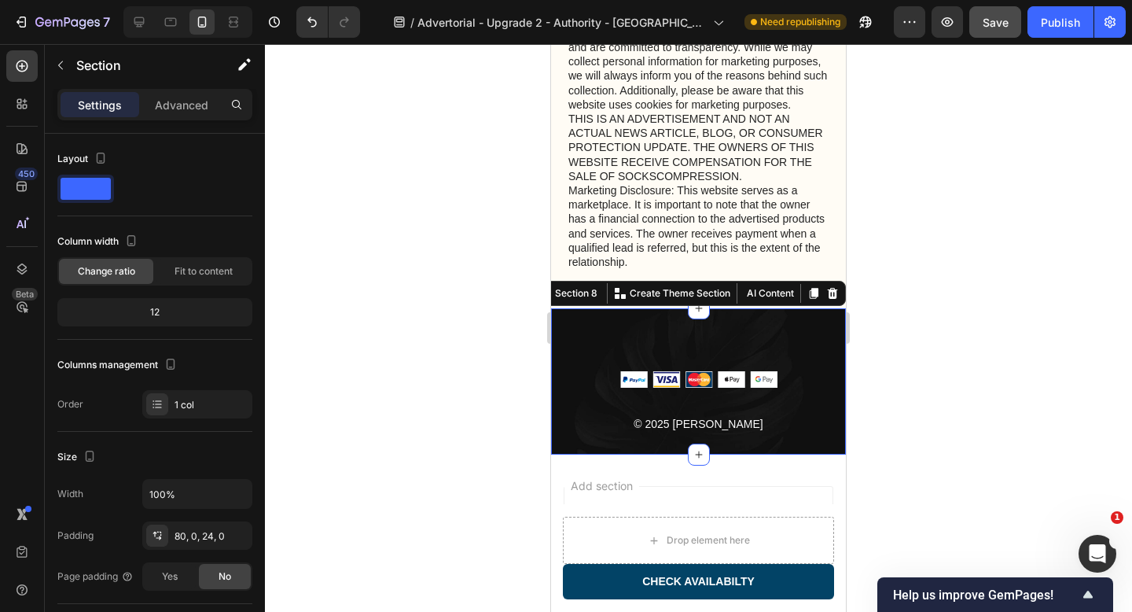
click at [736, 354] on div "Image © 2025 Sorana Text block Row Section 8 You can create reusable sections C…" at bounding box center [698, 381] width 295 height 146
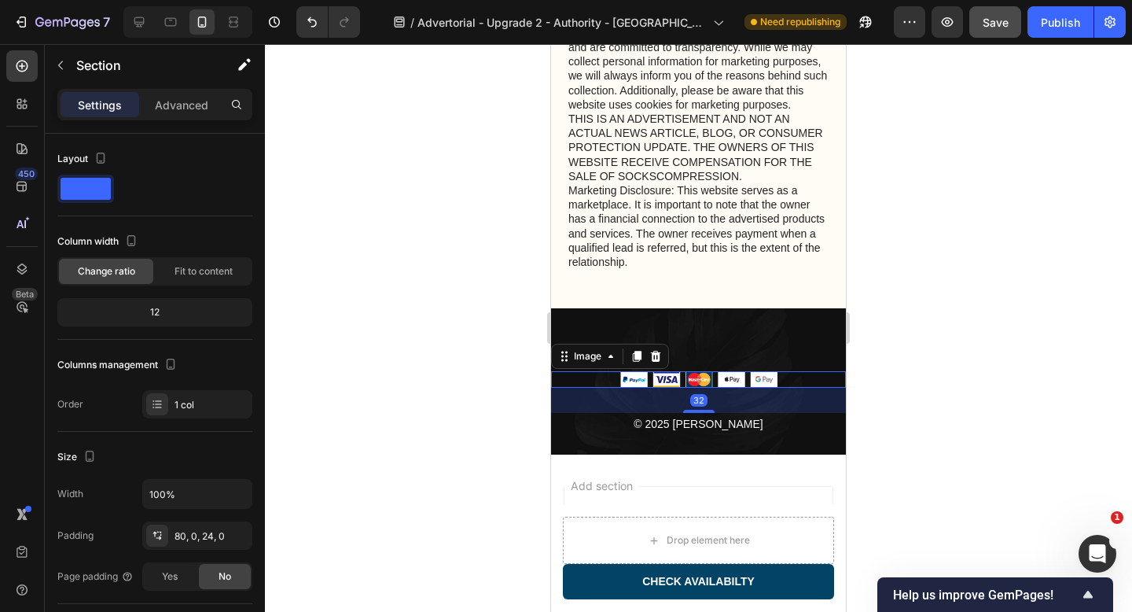
click at [813, 383] on div at bounding box center [698, 379] width 295 height 17
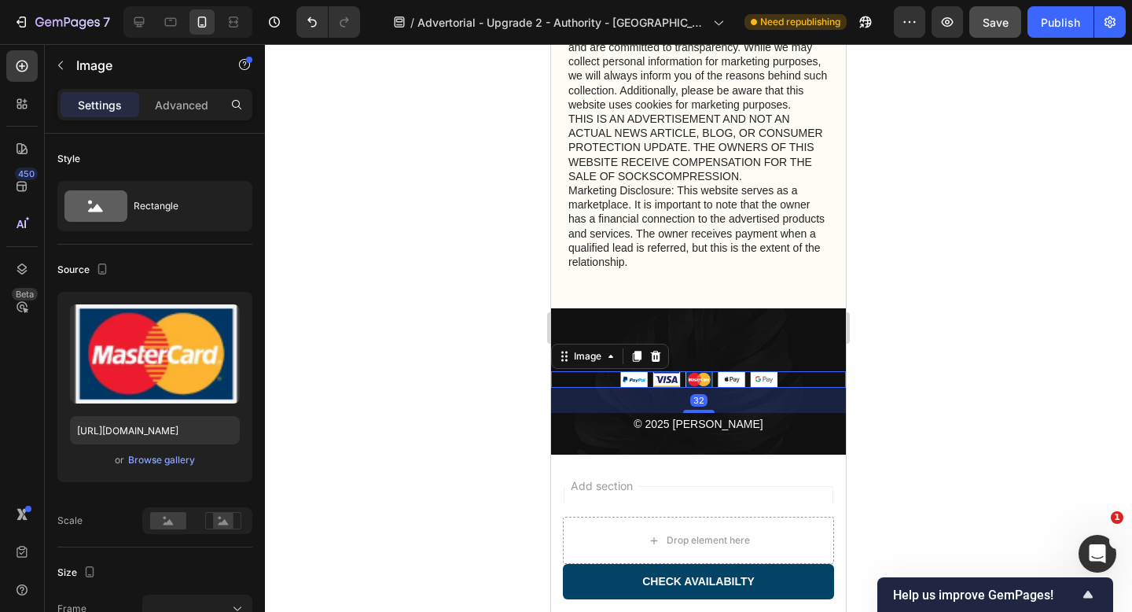
click at [813, 402] on div "32" at bounding box center [698, 400] width 295 height 25
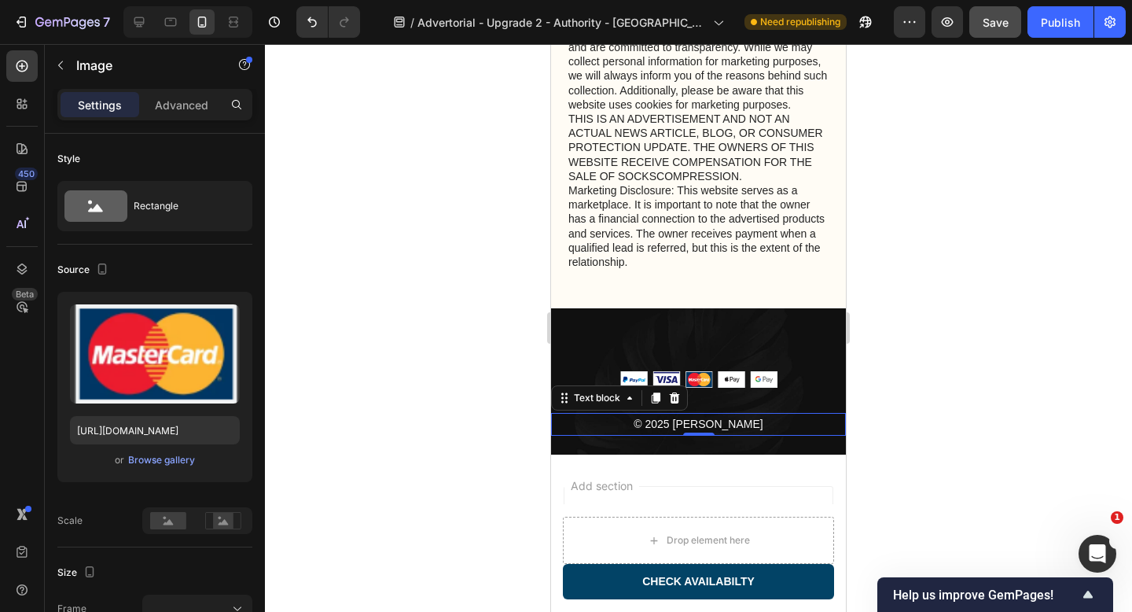
click at [798, 433] on p "© 2025 [PERSON_NAME]" at bounding box center [699, 424] width 292 height 20
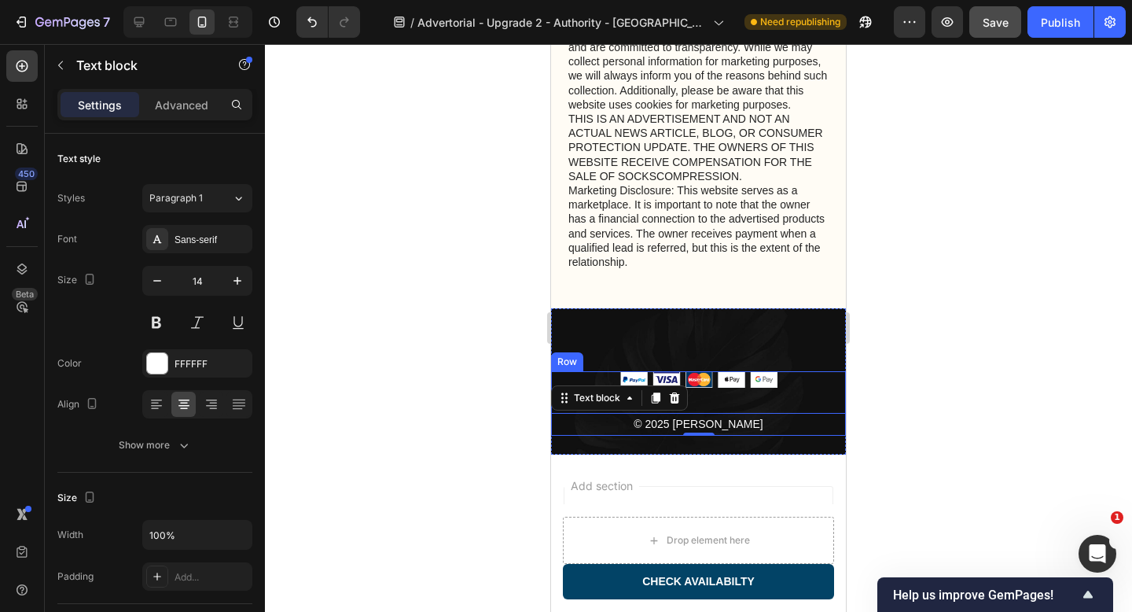
click at [810, 395] on div "Image © 2025 Sorana Text block 0" at bounding box center [698, 403] width 295 height 64
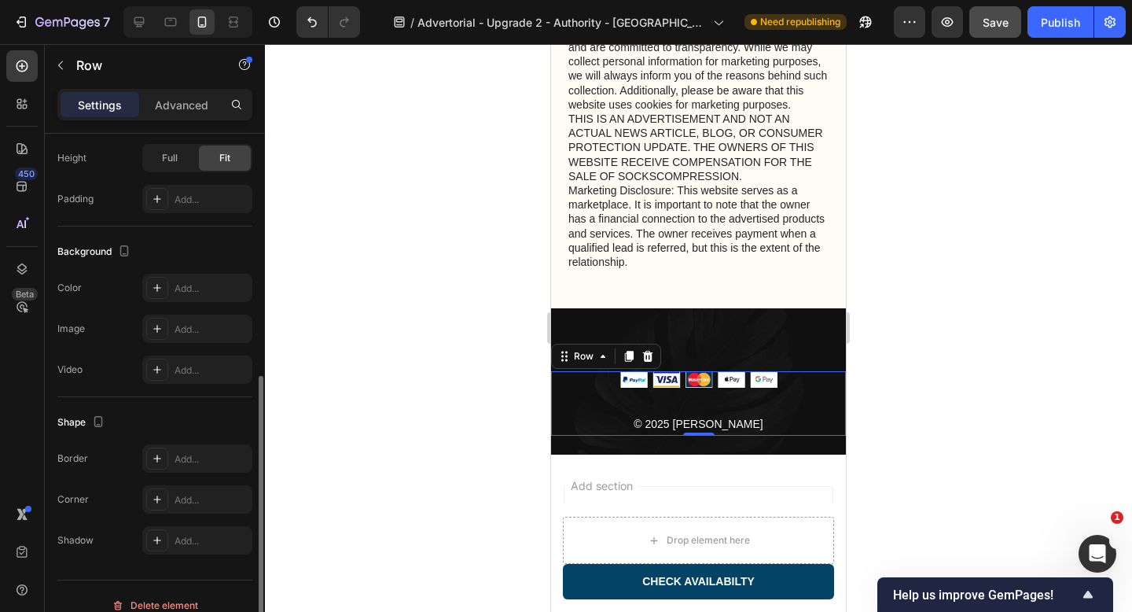
scroll to position [395, 0]
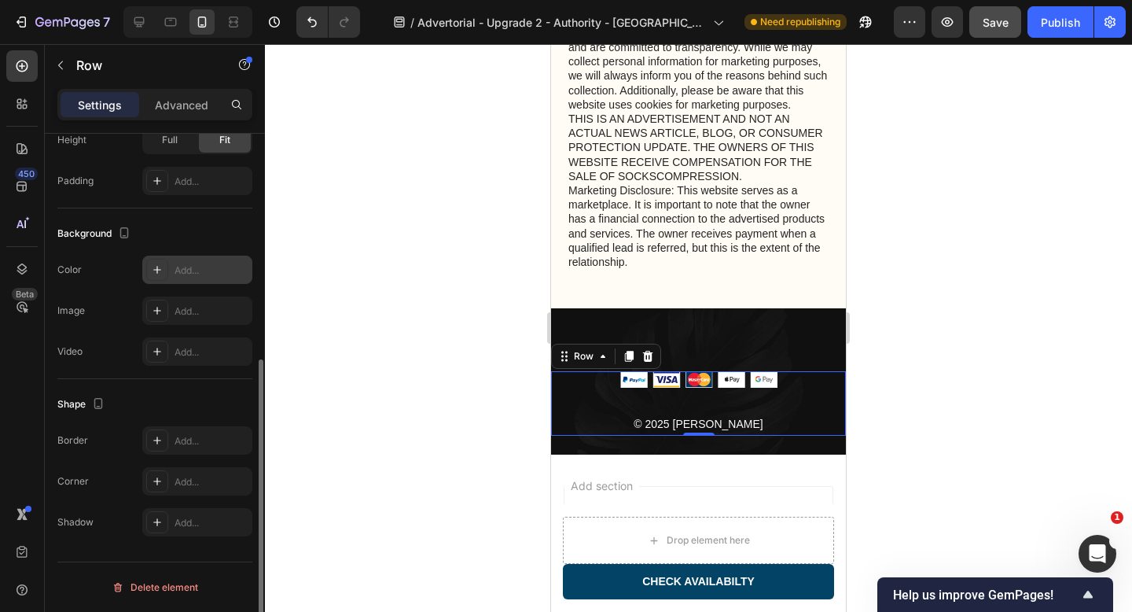
click at [171, 275] on div "Add..." at bounding box center [197, 269] width 110 height 28
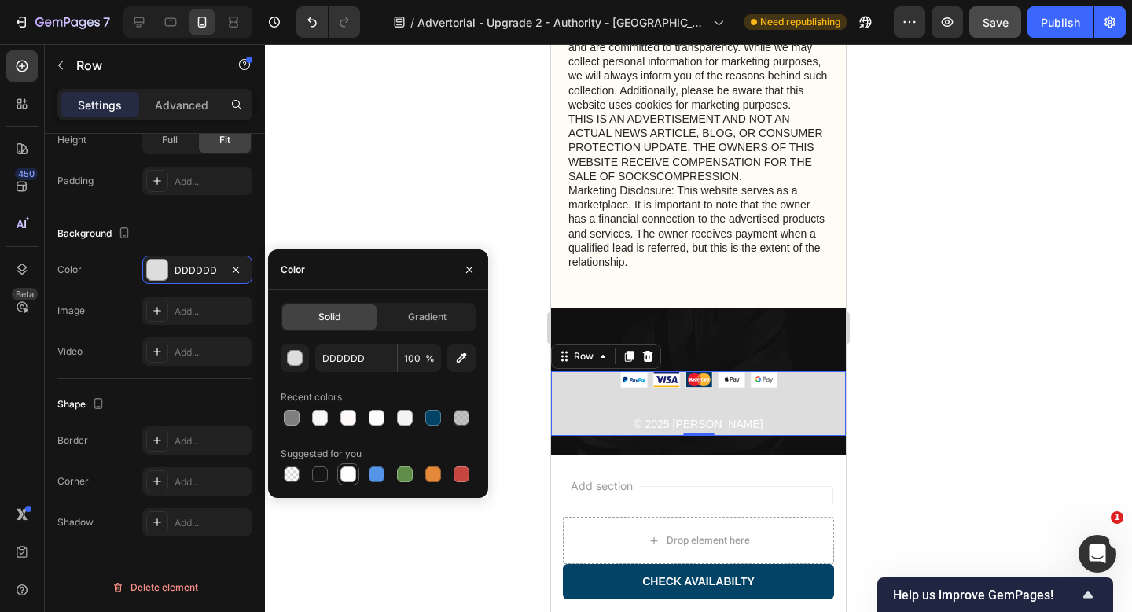
click at [351, 469] on div at bounding box center [348, 474] width 16 height 16
type input "FFFFFF"
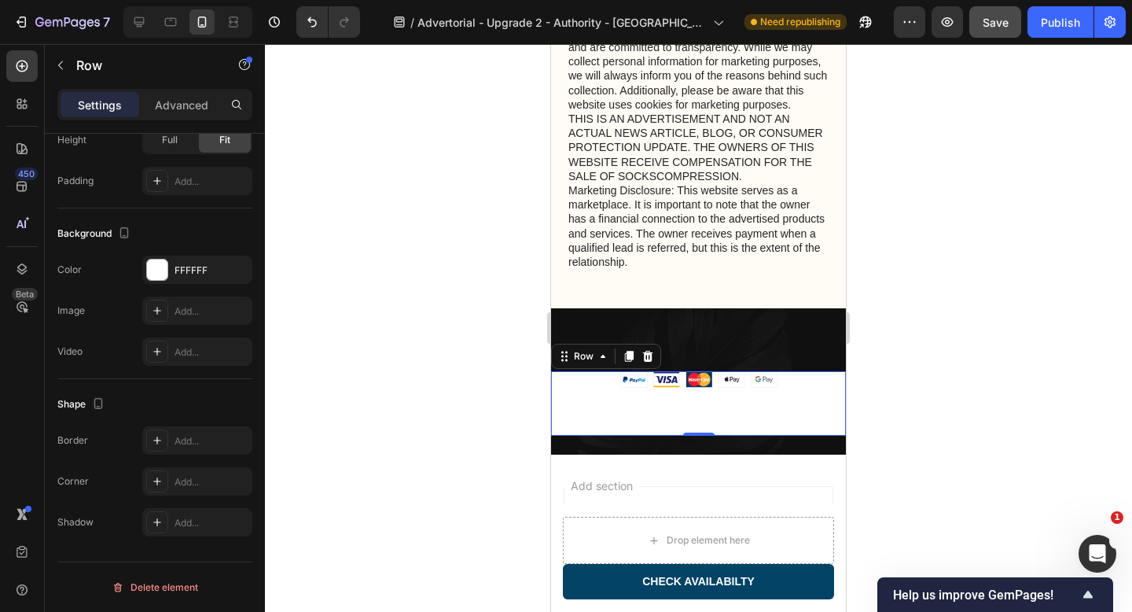
click at [648, 406] on div "Image © 2025 Sorana Text block" at bounding box center [698, 403] width 295 height 64
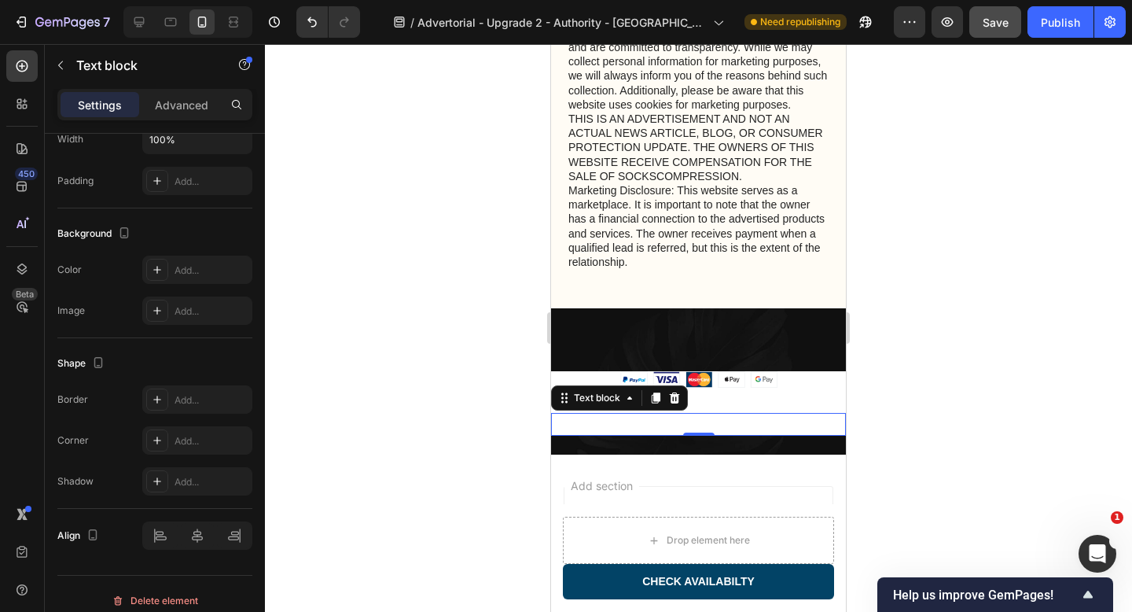
click at [679, 424] on p "© 2025 [PERSON_NAME]" at bounding box center [699, 424] width 292 height 20
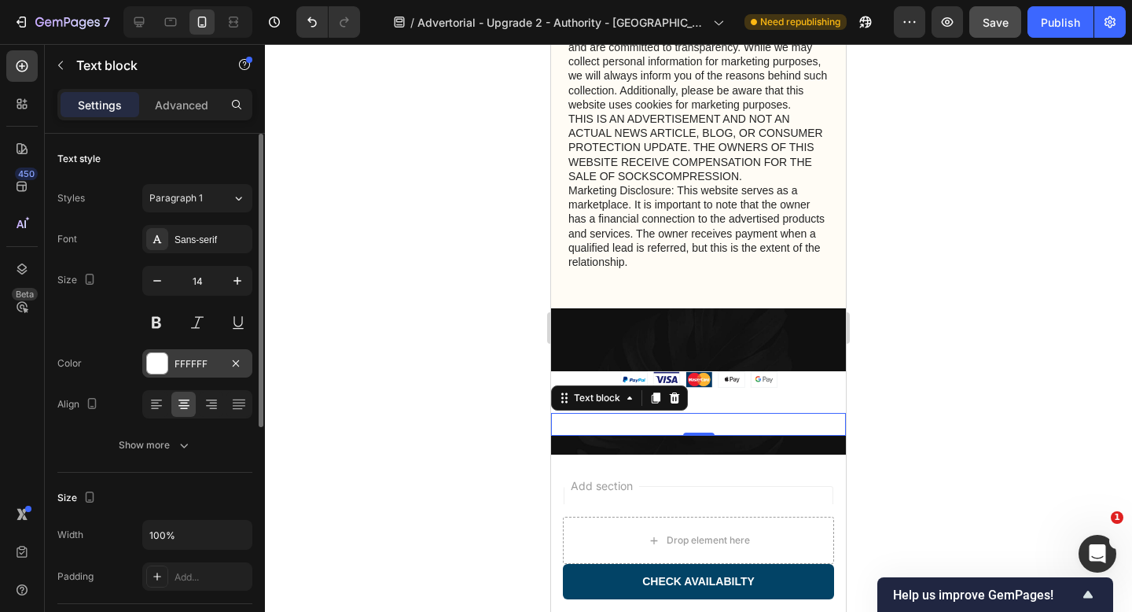
click at [159, 365] on div at bounding box center [157, 363] width 20 height 20
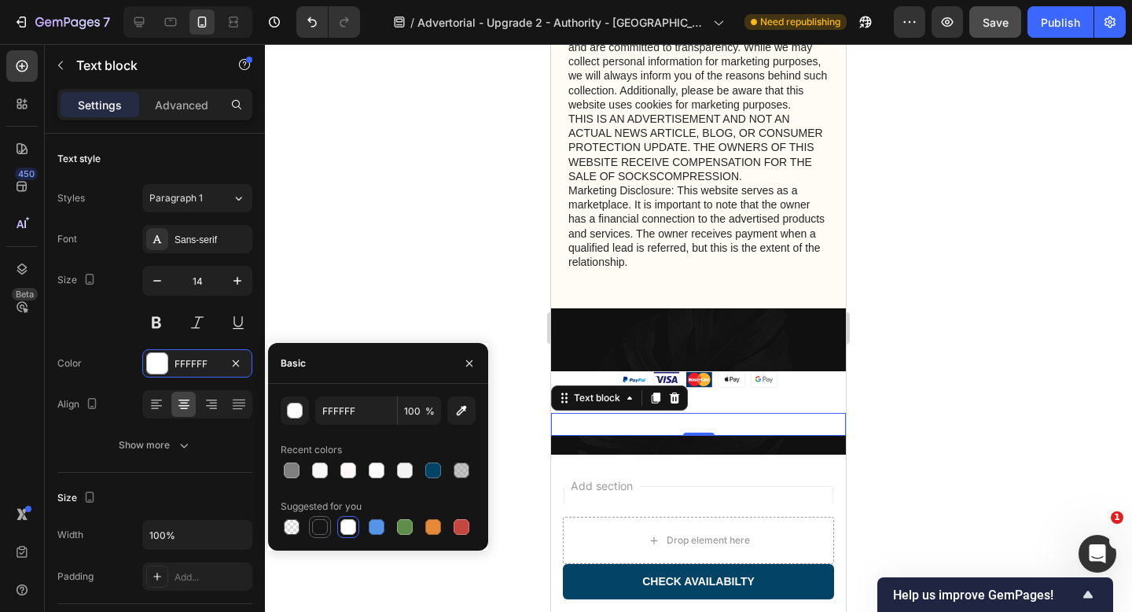
click at [321, 530] on div at bounding box center [320, 527] width 16 height 16
type input "151515"
click at [380, 264] on div at bounding box center [698, 328] width 867 height 568
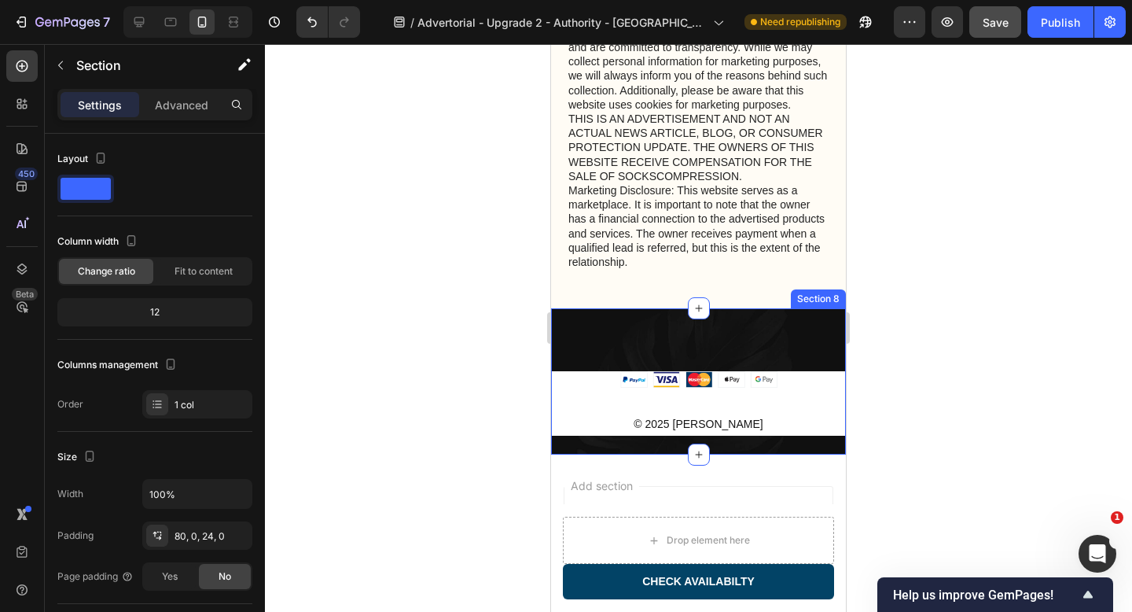
click at [586, 343] on div "Image © 2025 Sorana Text block Row Section 8" at bounding box center [698, 381] width 295 height 146
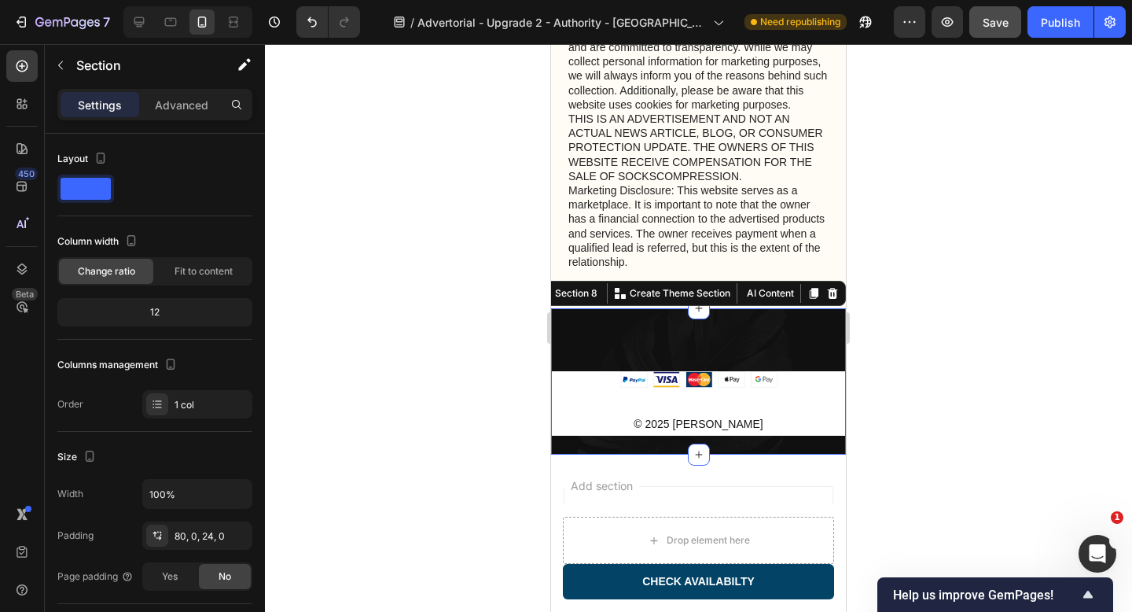
click at [618, 348] on div "Image © 2025 Sorana Text block Row Section 8 You can create reusable sections C…" at bounding box center [698, 381] width 295 height 146
click at [604, 448] on div "Image © 2025 Sorana Text block Row Section 8 You can create reusable sections C…" at bounding box center [698, 381] width 295 height 146
click at [596, 363] on div "Image © 2025 Sorana Text block Row Section 8 You can create reusable sections C…" at bounding box center [698, 381] width 295 height 146
click at [602, 350] on div "Image © 2025 Sorana Text block Row Section 8 You can create reusable sections C…" at bounding box center [698, 381] width 295 height 146
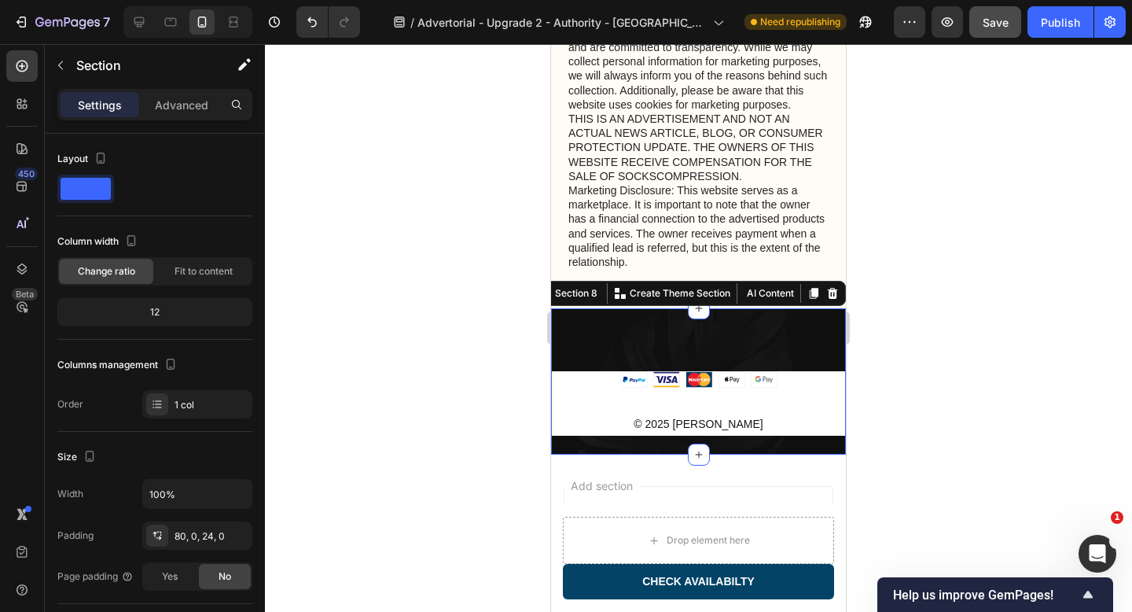
click at [774, 444] on div "Image © 2025 Sorana Text block Row Section 8 You can create reusable sections C…" at bounding box center [698, 381] width 295 height 146
click at [807, 327] on div "Image © 2025 Sorana Text block Row Section 8 You can create reusable sections C…" at bounding box center [698, 381] width 295 height 146
click at [793, 439] on div "Image © 2025 Sorana Text block Row Section 8 You can create reusable sections C…" at bounding box center [698, 381] width 295 height 146
click at [835, 299] on div at bounding box center [832, 293] width 19 height 19
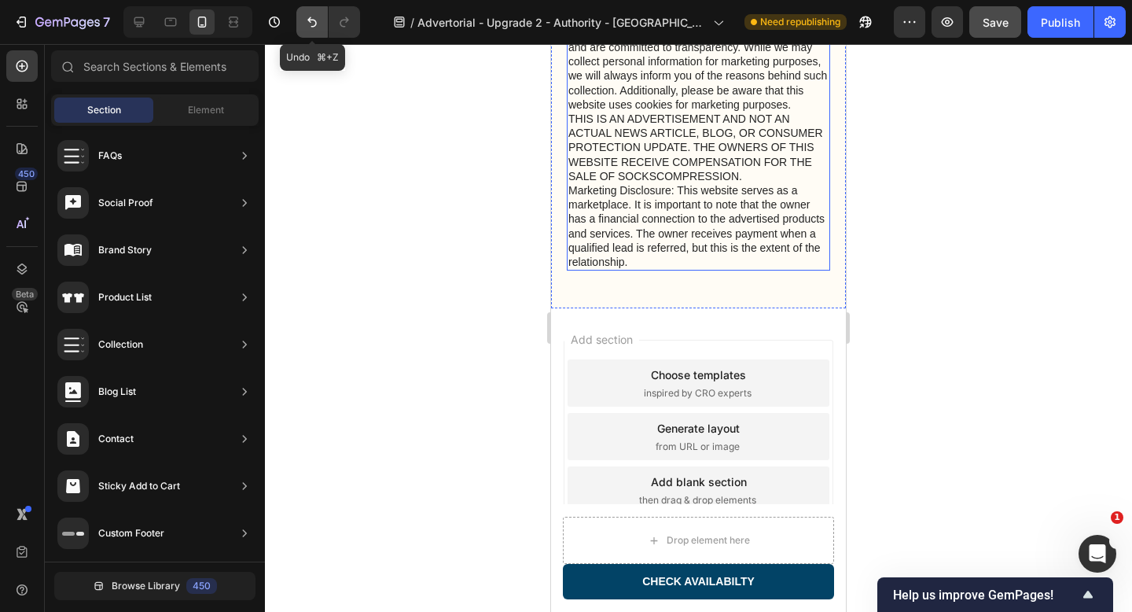
click at [310, 25] on icon "Undo/Redo" at bounding box center [312, 22] width 16 height 16
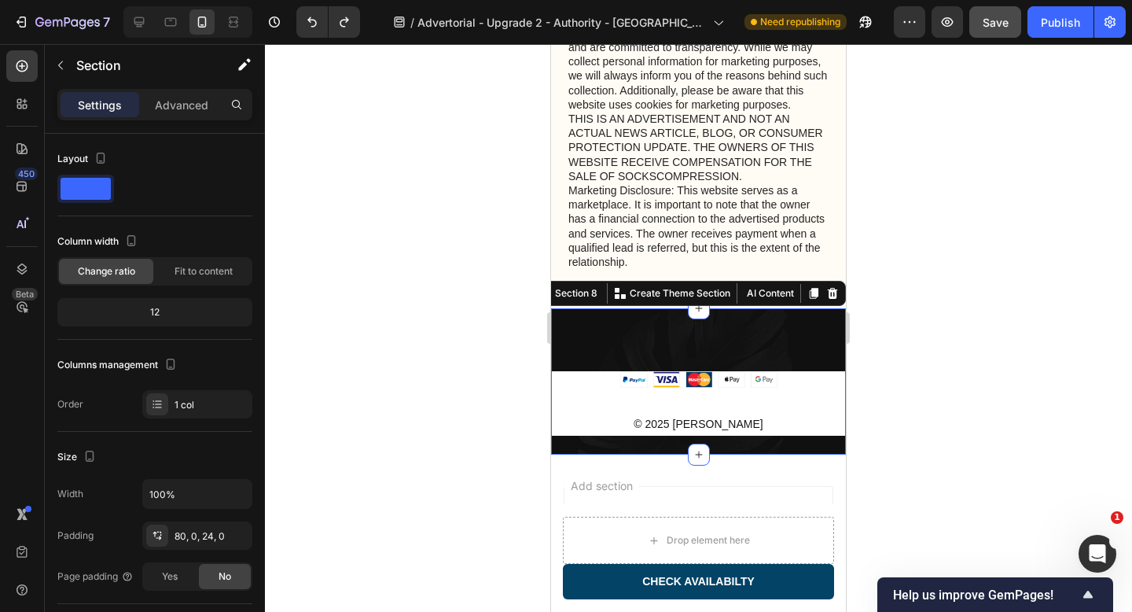
click at [702, 349] on div "Image © 2025 Sorana Text block Row Section 8 You can create reusable sections C…" at bounding box center [698, 381] width 295 height 146
click at [585, 402] on div "Image © 2025 Sorana Text block" at bounding box center [698, 403] width 295 height 64
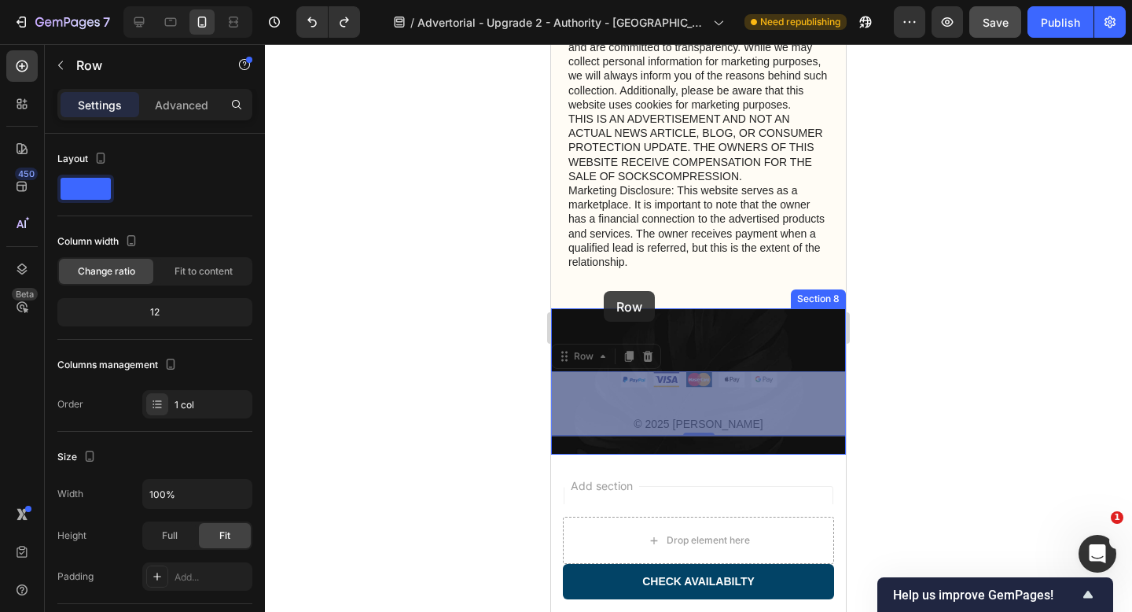
drag, startPoint x: 585, startPoint y: 402, endPoint x: 604, endPoint y: 291, distance: 112.4
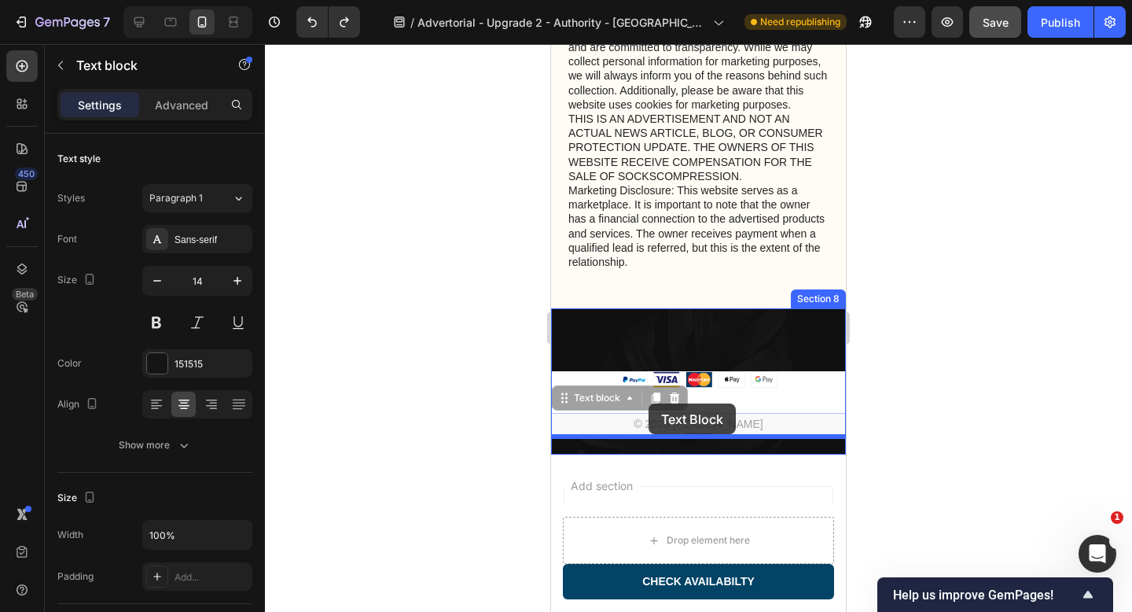
drag, startPoint x: 599, startPoint y: 421, endPoint x: 646, endPoint y: 406, distance: 49.5
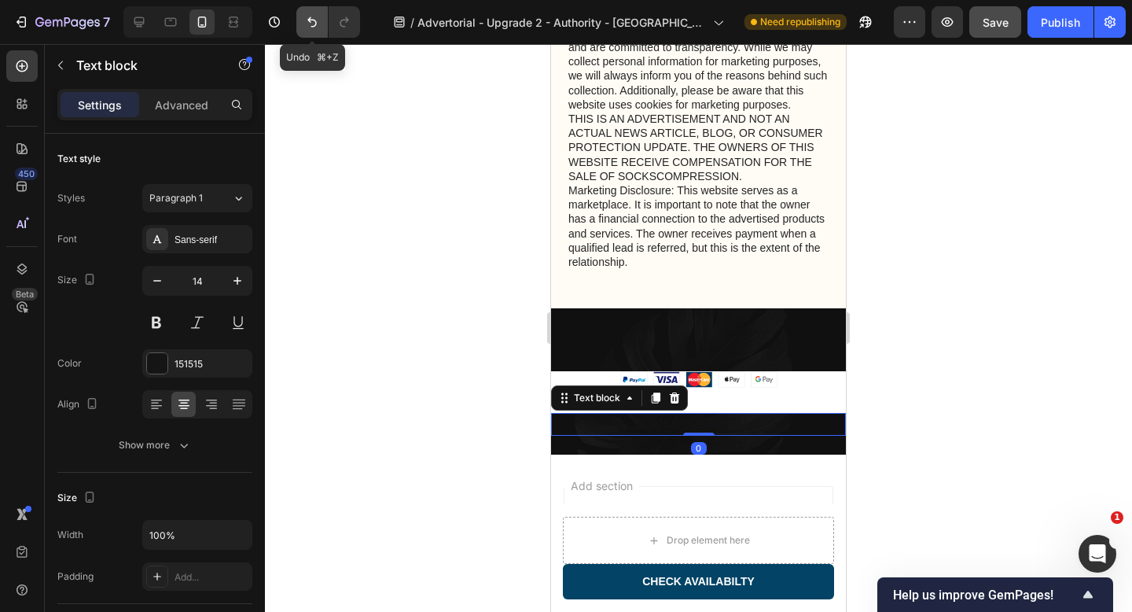
click at [308, 23] on icon "Undo/Redo" at bounding box center [312, 22] width 16 height 16
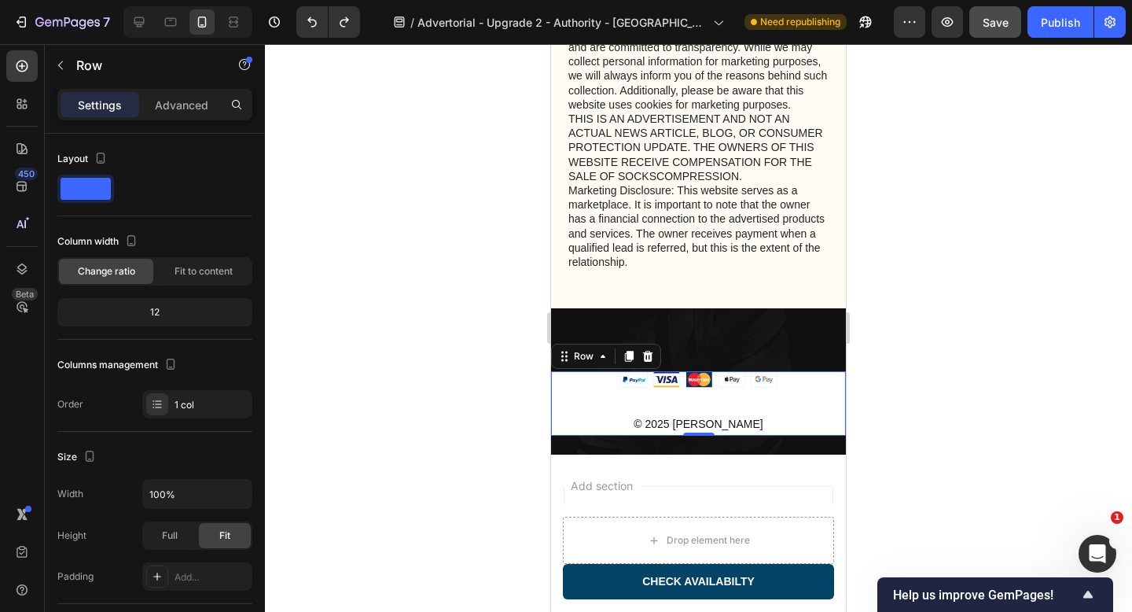
click at [584, 393] on div "Image © 2025 Sorana Text block" at bounding box center [698, 403] width 295 height 64
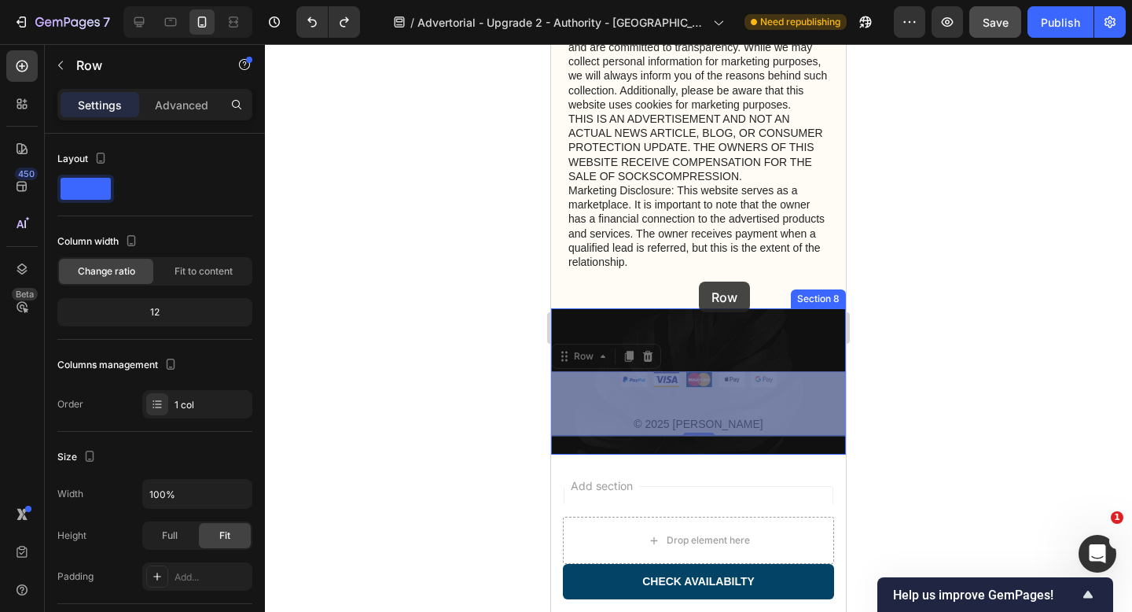
drag, startPoint x: 584, startPoint y: 393, endPoint x: 700, endPoint y: 281, distance: 160.6
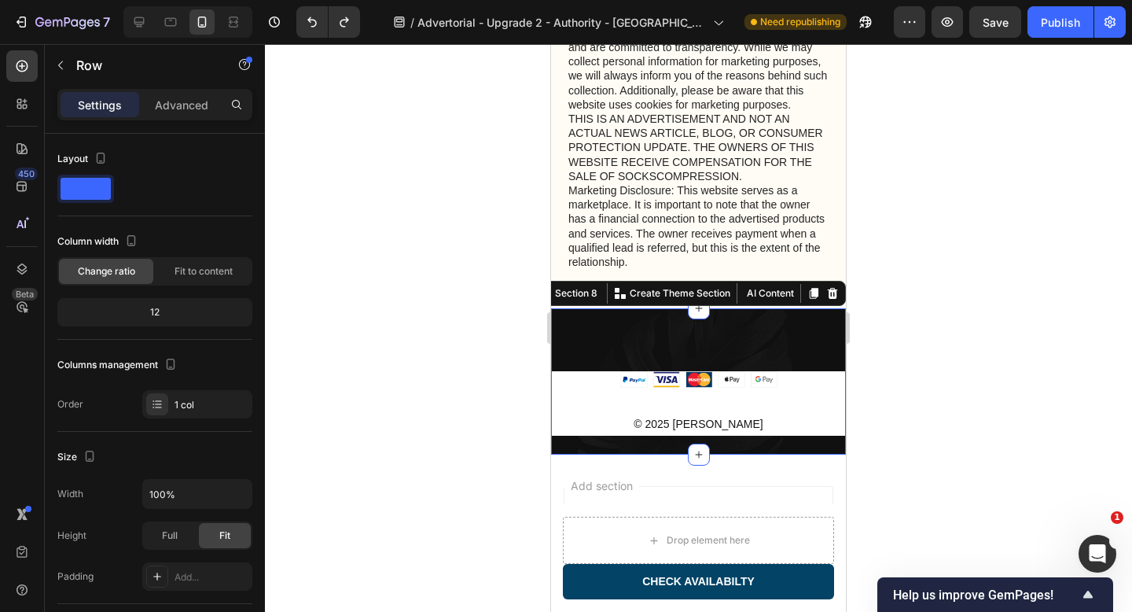
click at [724, 343] on div "Image © 2025 Sorana Text block Row Section 8 You can create reusable sections C…" at bounding box center [698, 381] width 295 height 146
click at [631, 446] on div "Image © 2025 Sorana Text block Row Section 8 You can create reusable sections C…" at bounding box center [698, 381] width 295 height 146
click at [603, 336] on div "Image © 2025 Sorana Text block Row Section 8 You can create reusable sections C…" at bounding box center [698, 381] width 295 height 146
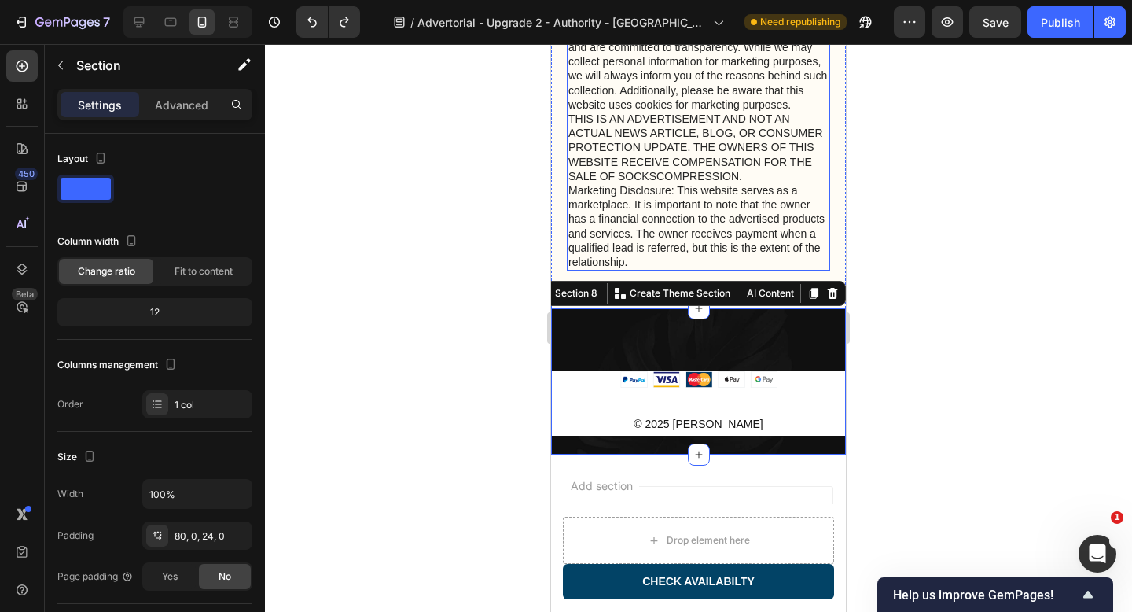
click at [628, 247] on p "Privacy & GDPR Disclosure: We value your privacy and are committed to transpare…" at bounding box center [698, 147] width 260 height 243
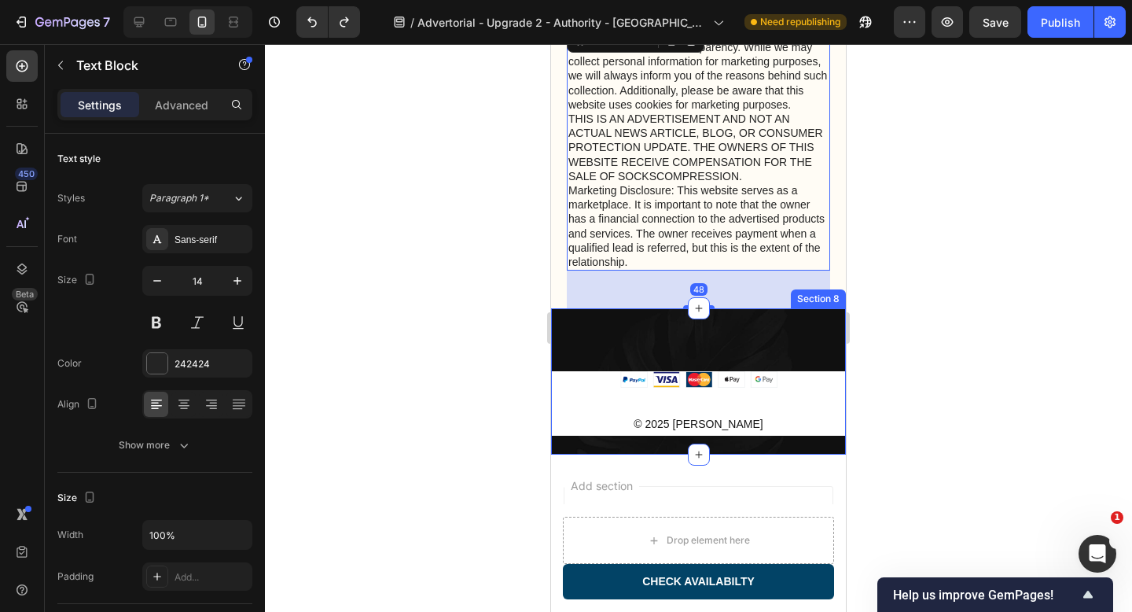
click at [585, 334] on div "Image © 2025 Sorana Text block Row Section 8" at bounding box center [698, 381] width 295 height 146
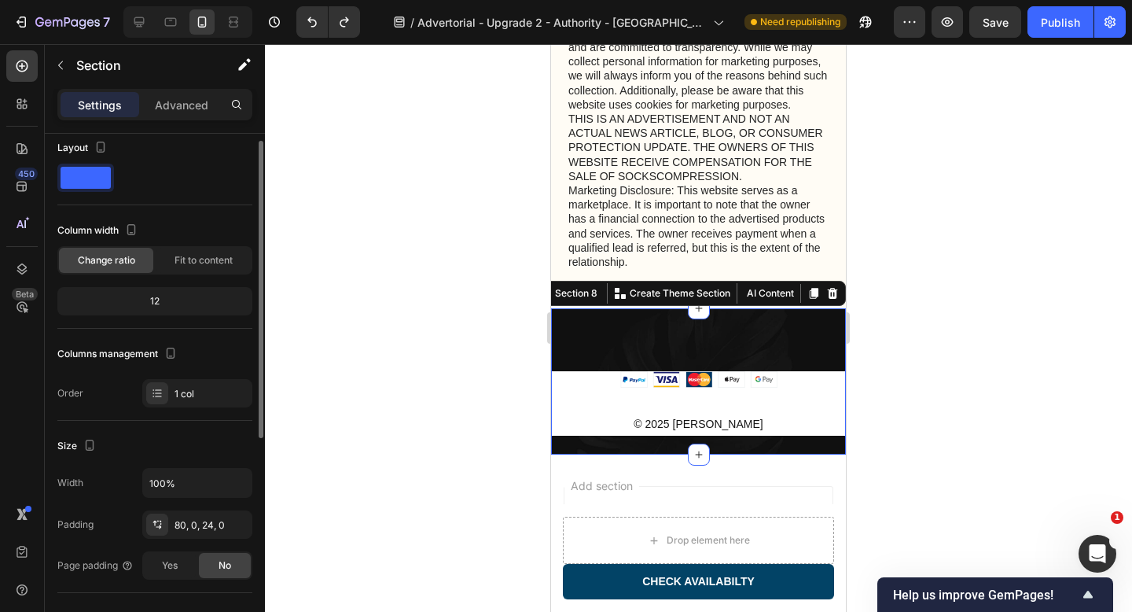
scroll to position [12, 0]
click at [99, 185] on span at bounding box center [86, 177] width 50 height 22
click at [98, 185] on span at bounding box center [86, 177] width 50 height 22
click at [197, 255] on span "Fit to content" at bounding box center [203, 259] width 58 height 14
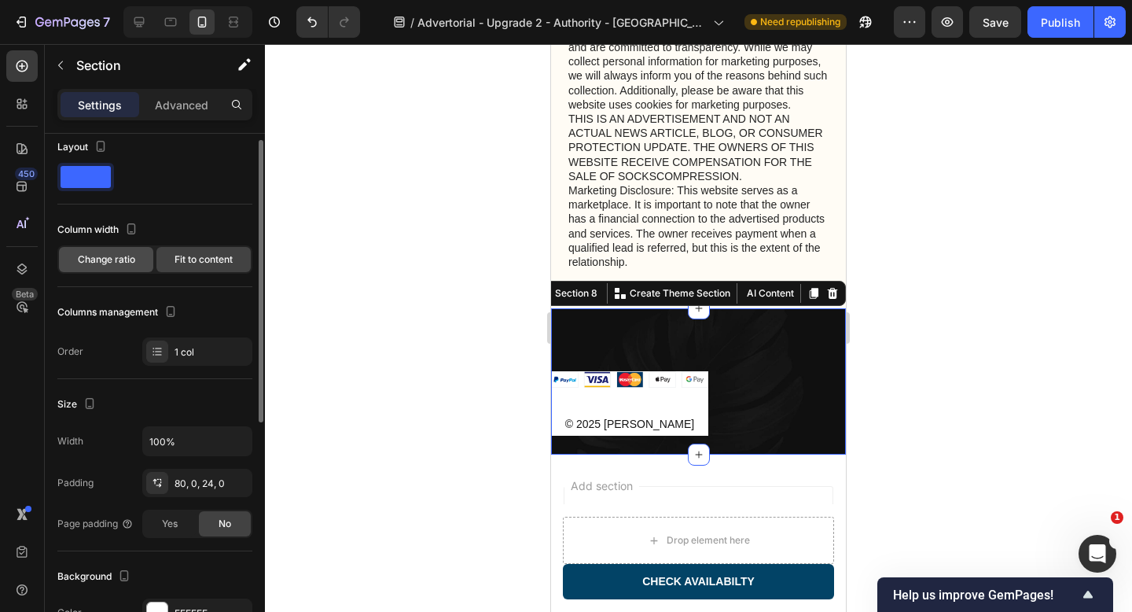
click at [134, 263] on span "Change ratio" at bounding box center [106, 259] width 57 height 14
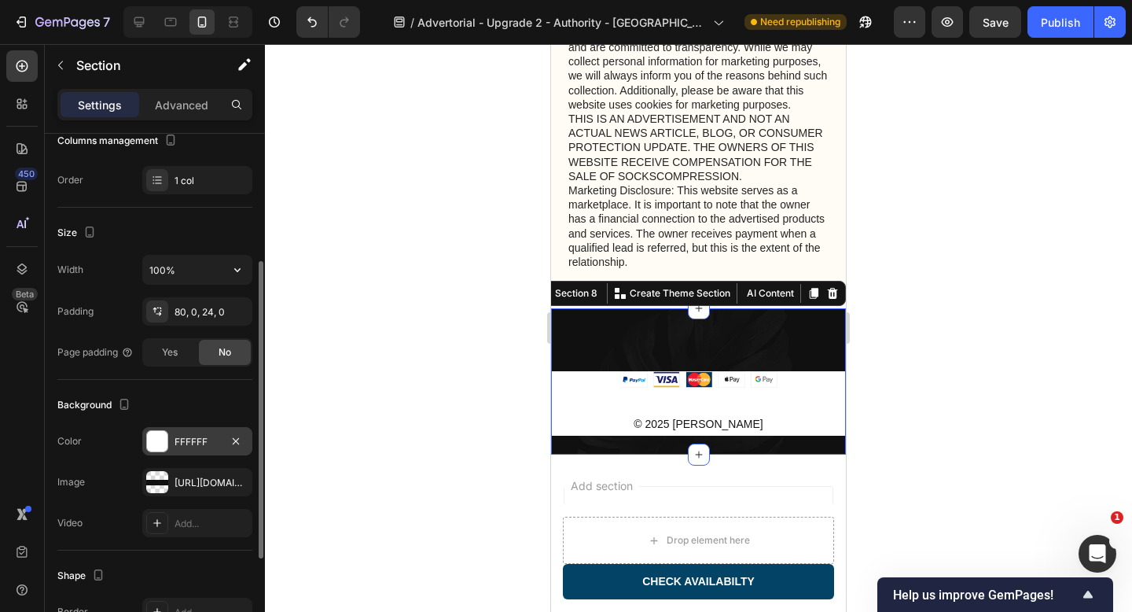
scroll to position [0, 0]
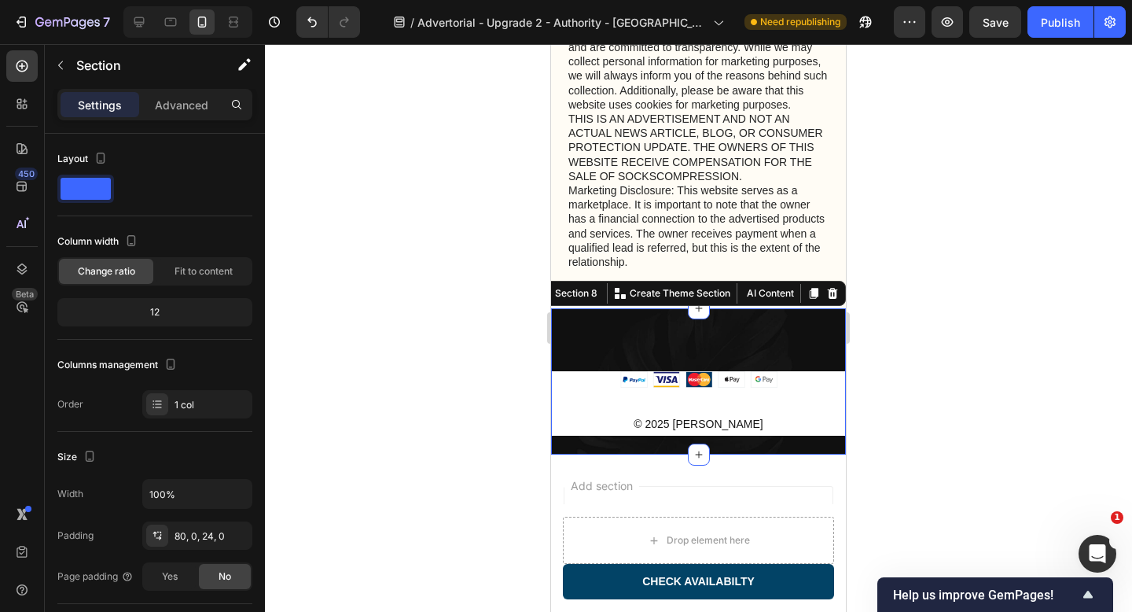
click at [629, 353] on div "Image © 2025 Sorana Text block Row Section 8 You can create reusable sections C…" at bounding box center [698, 381] width 295 height 146
click at [770, 298] on button "AI Content" at bounding box center [768, 293] width 57 height 19
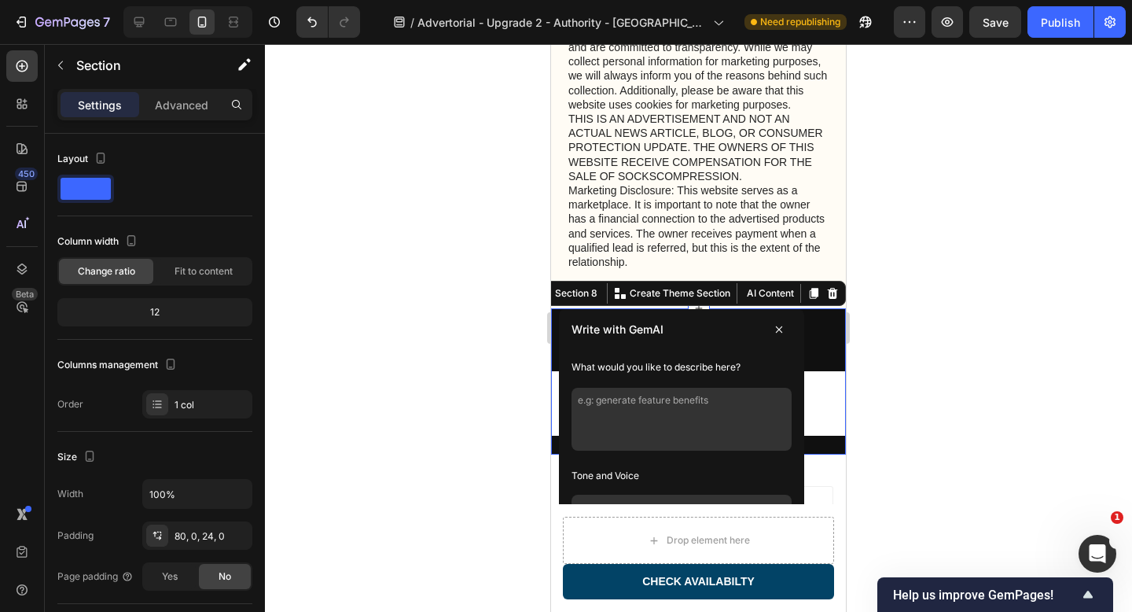
click at [738, 410] on textarea at bounding box center [681, 419] width 220 height 63
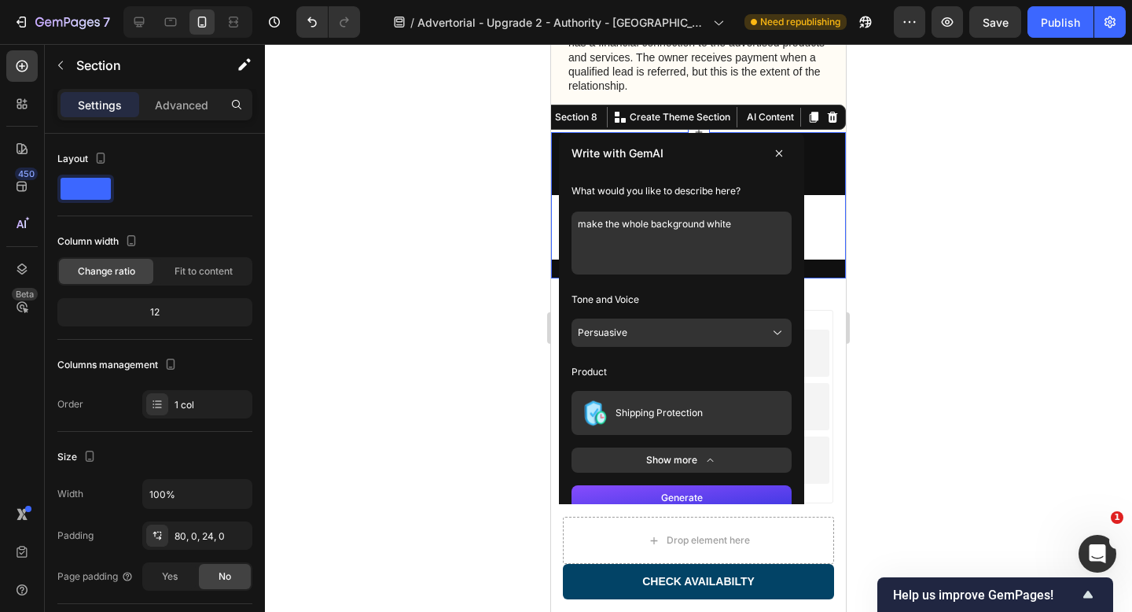
type textarea "make the whole background white"
click at [714, 495] on button "Generate" at bounding box center [681, 497] width 220 height 25
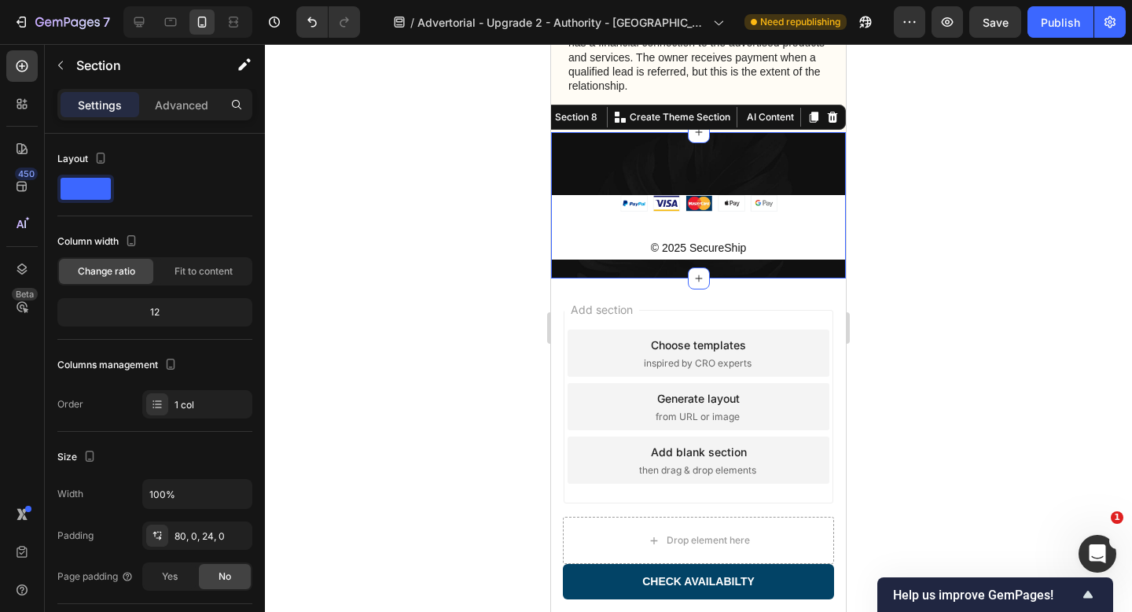
click at [781, 166] on div "Image © 2025 SecureShip Text block Row Section 8 You can create reusable sectio…" at bounding box center [698, 205] width 295 height 146
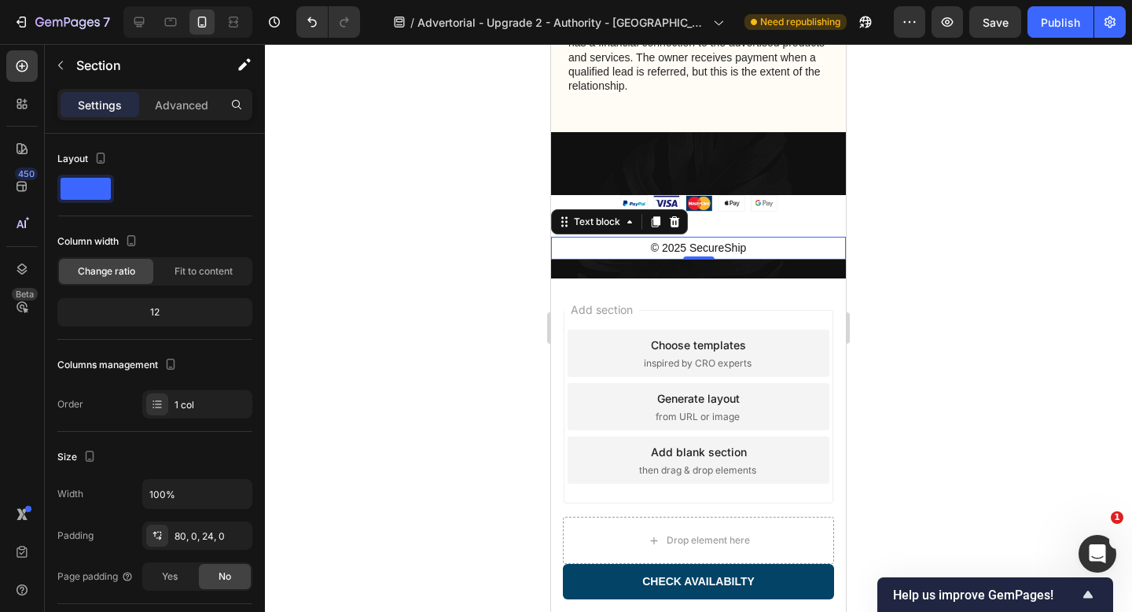
click at [727, 251] on div "© 2025 SecureShip" at bounding box center [698, 248] width 295 height 23
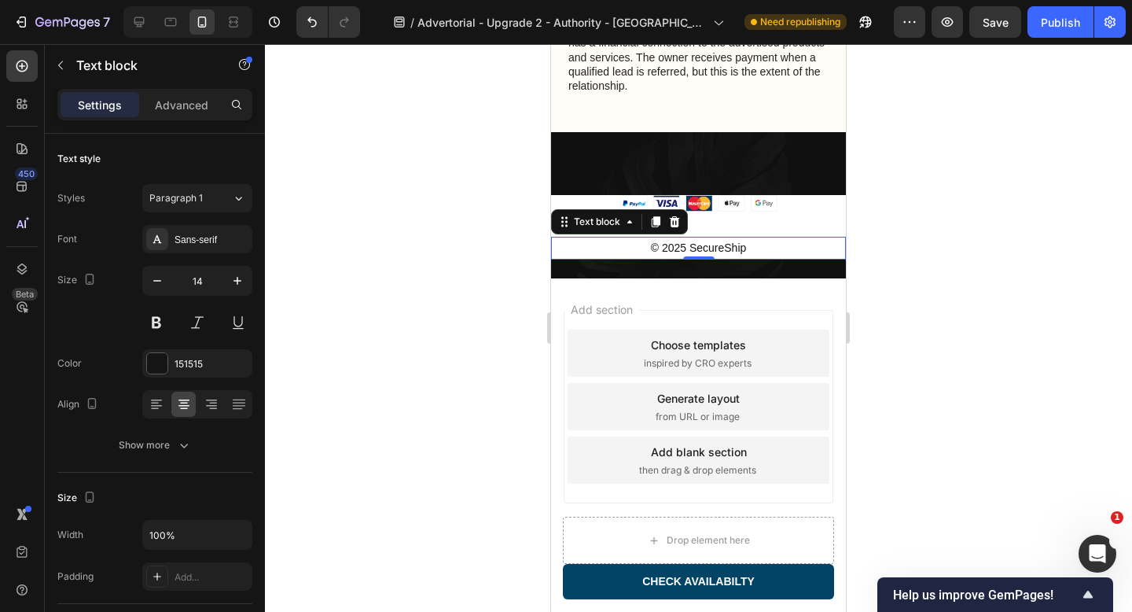
click at [727, 250] on div "© 2025 SecureShip" at bounding box center [698, 248] width 295 height 23
click at [727, 250] on p "© 2025 SecureShip" at bounding box center [699, 248] width 292 height 20
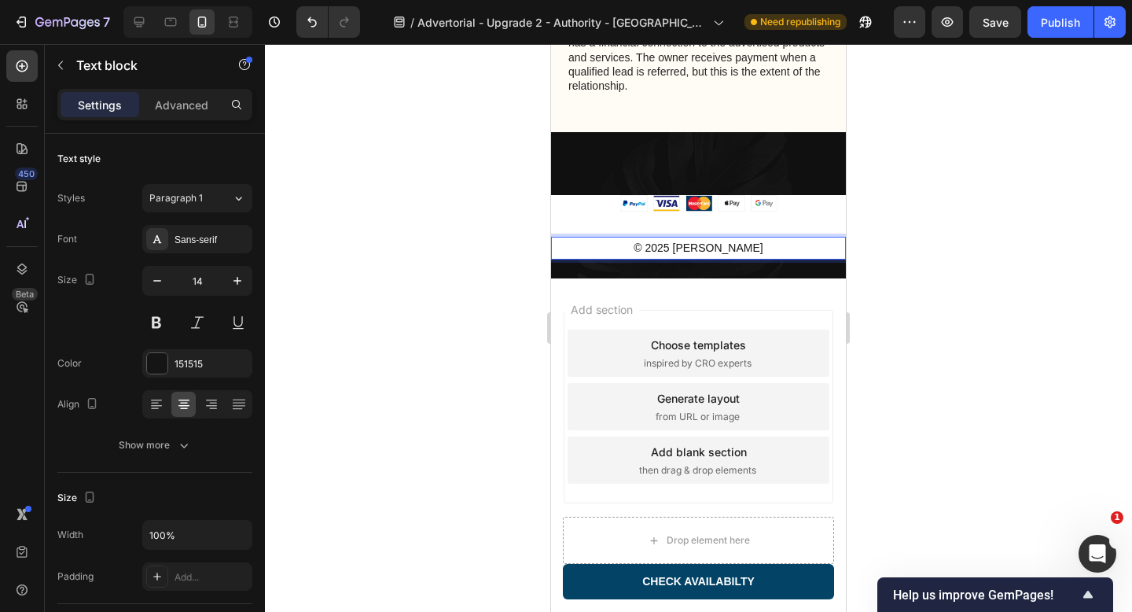
click at [959, 215] on div at bounding box center [698, 328] width 867 height 568
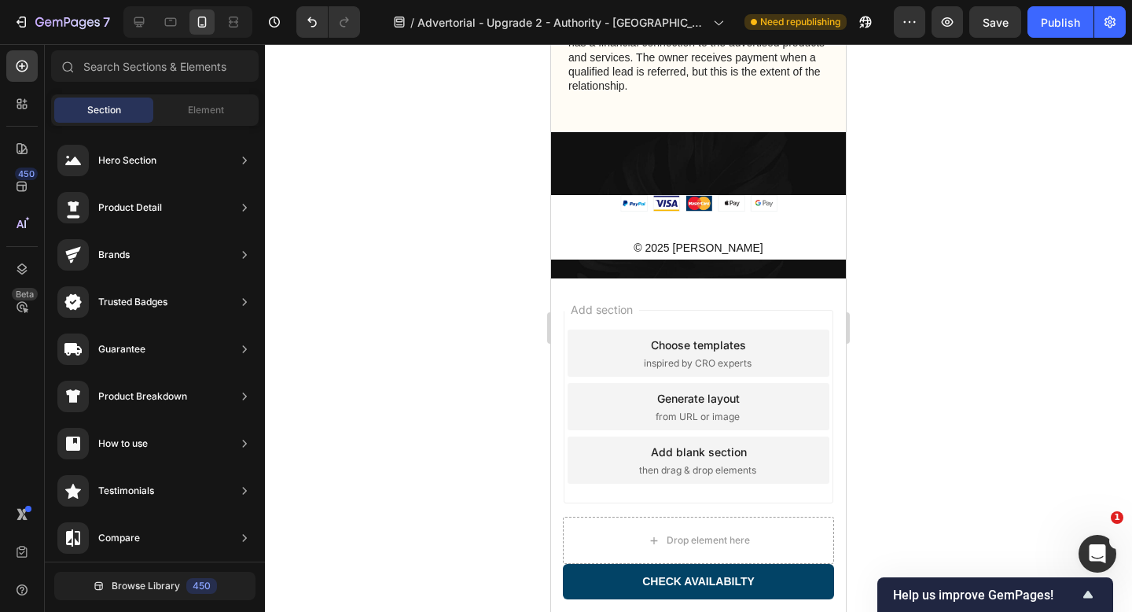
click at [751, 165] on div "Image © 2025 Sorana Text block Row Section 8" at bounding box center [698, 205] width 295 height 146
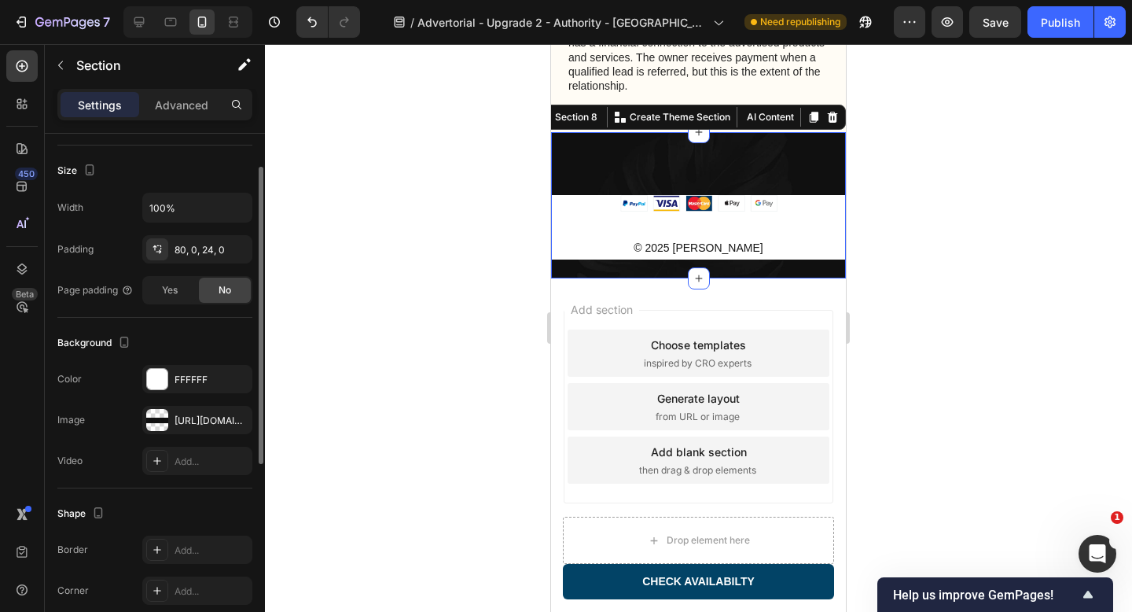
scroll to position [314, 0]
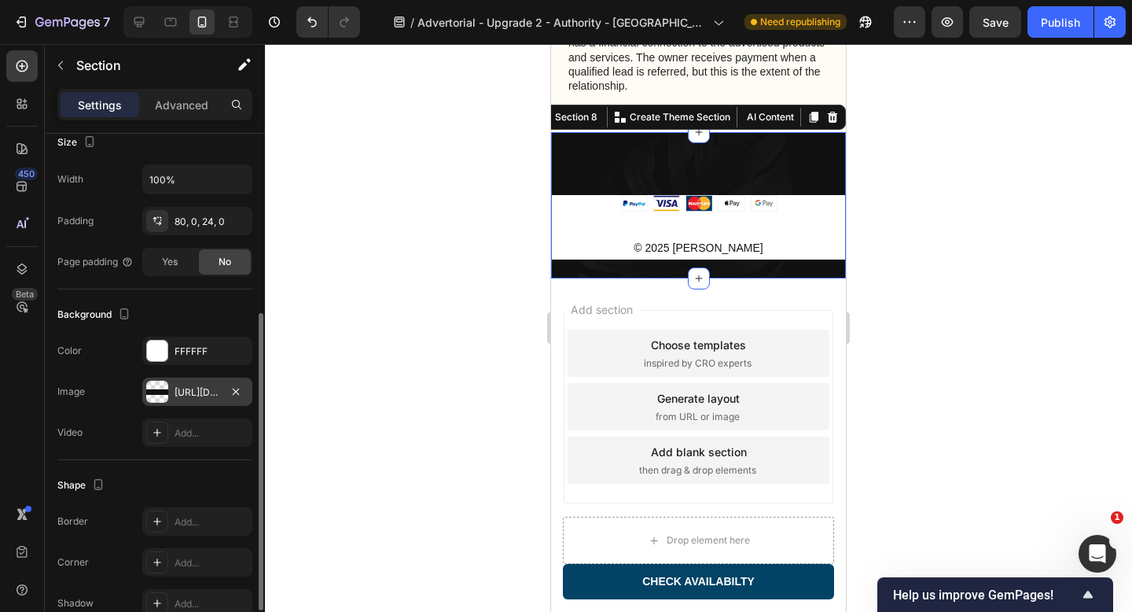
click at [158, 396] on div at bounding box center [157, 391] width 22 height 22
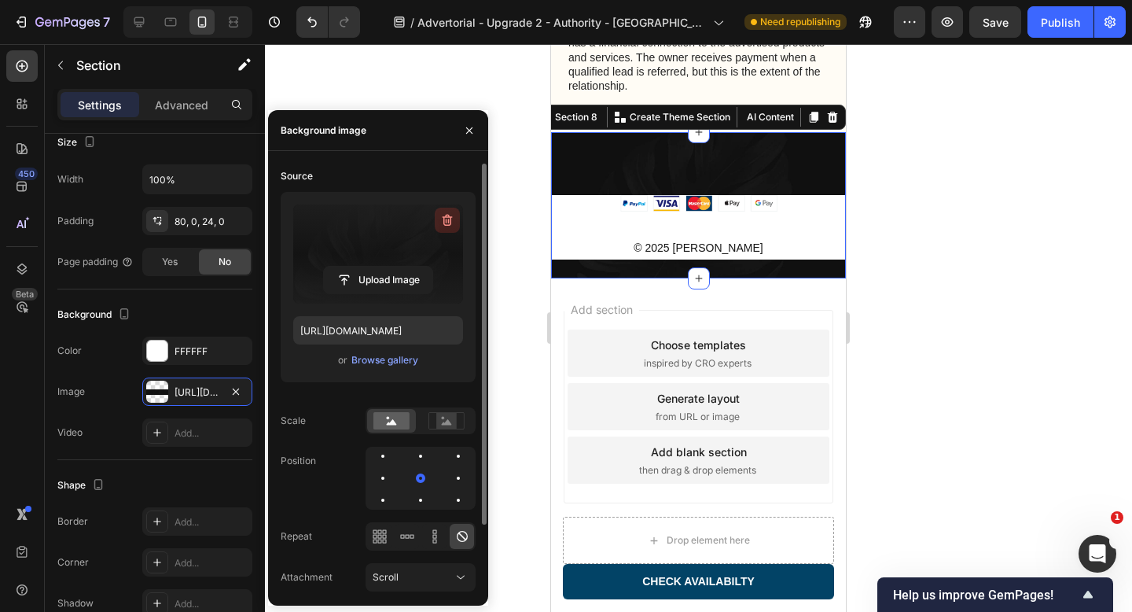
click at [450, 219] on icon "button" at bounding box center [447, 220] width 16 height 16
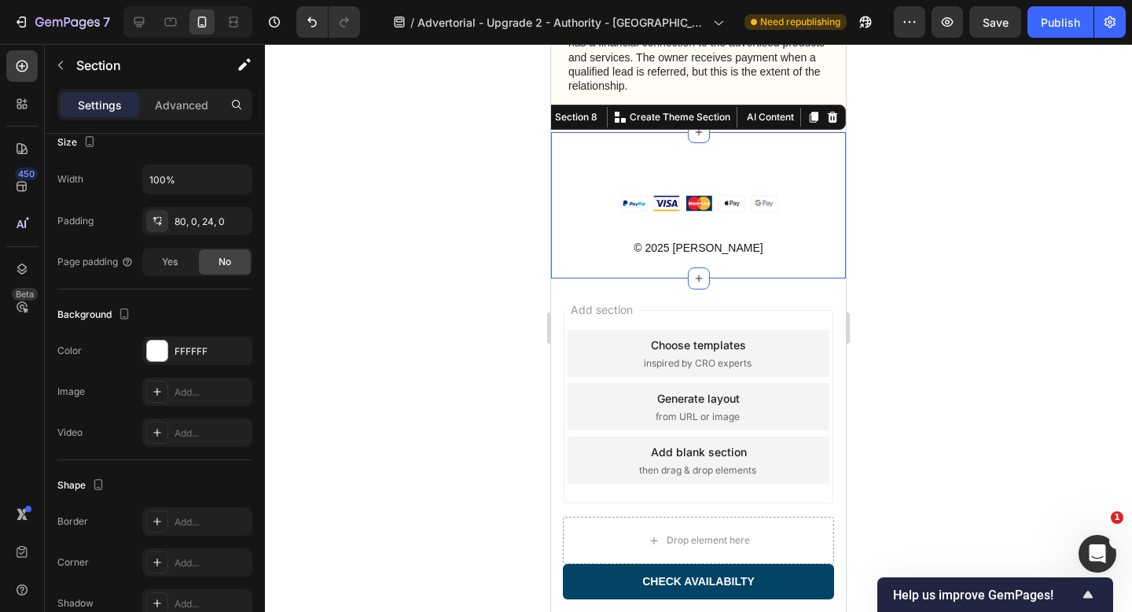
click at [934, 219] on div at bounding box center [698, 328] width 867 height 568
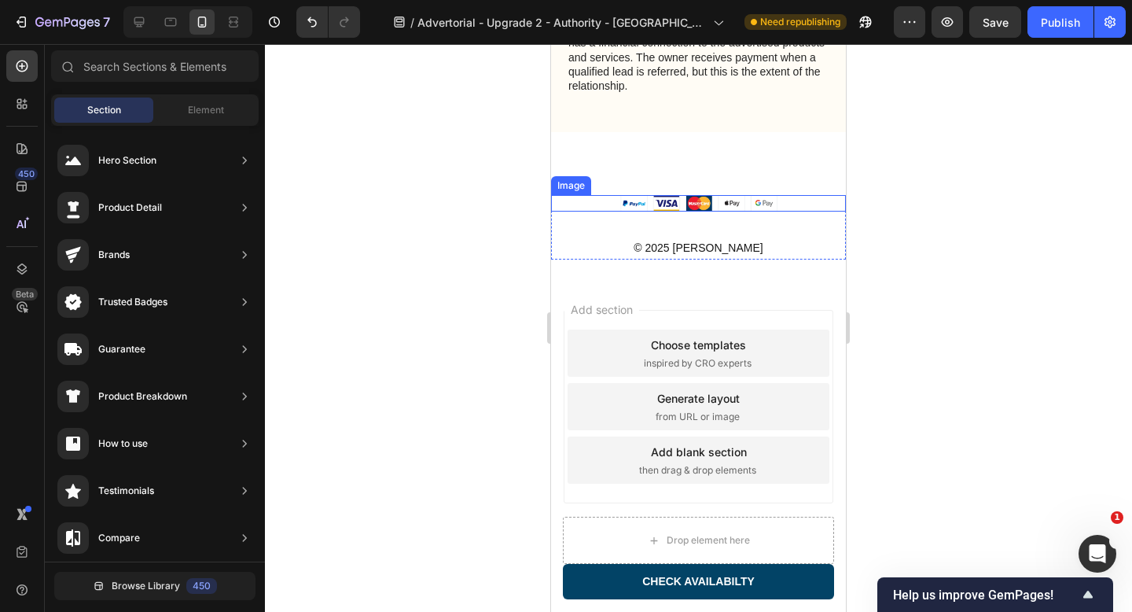
click at [806, 204] on div at bounding box center [698, 203] width 295 height 17
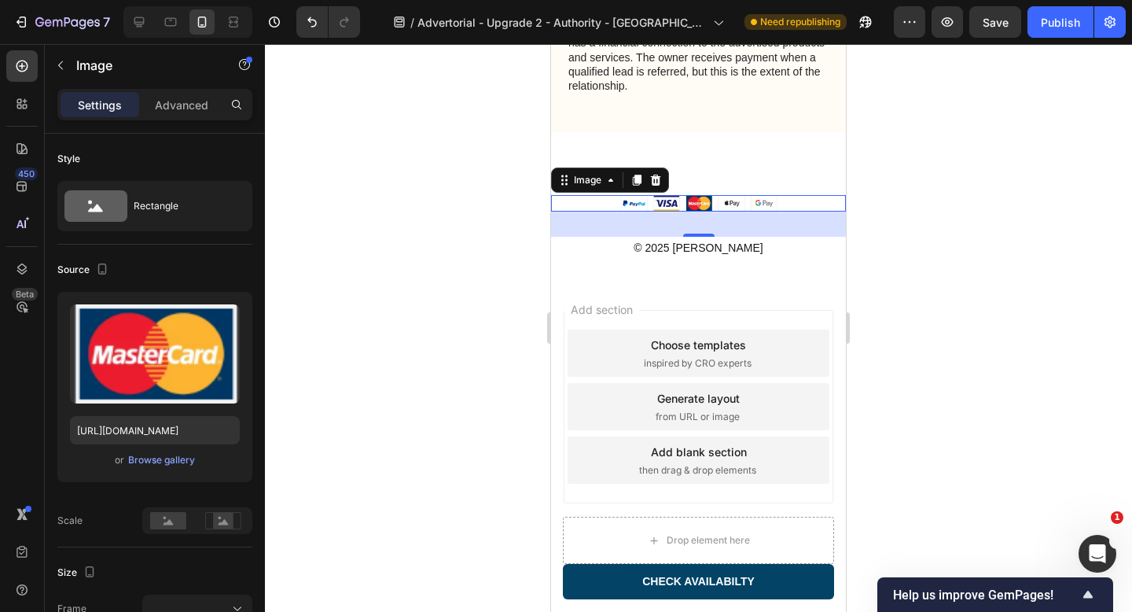
click at [450, 289] on div at bounding box center [698, 328] width 867 height 568
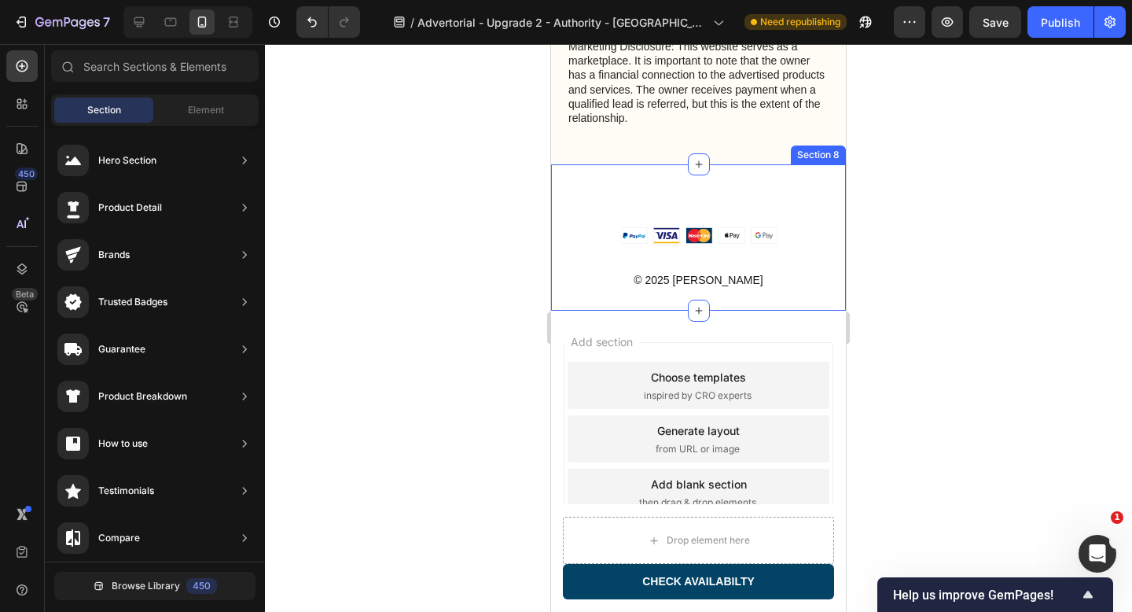
scroll to position [7062, 0]
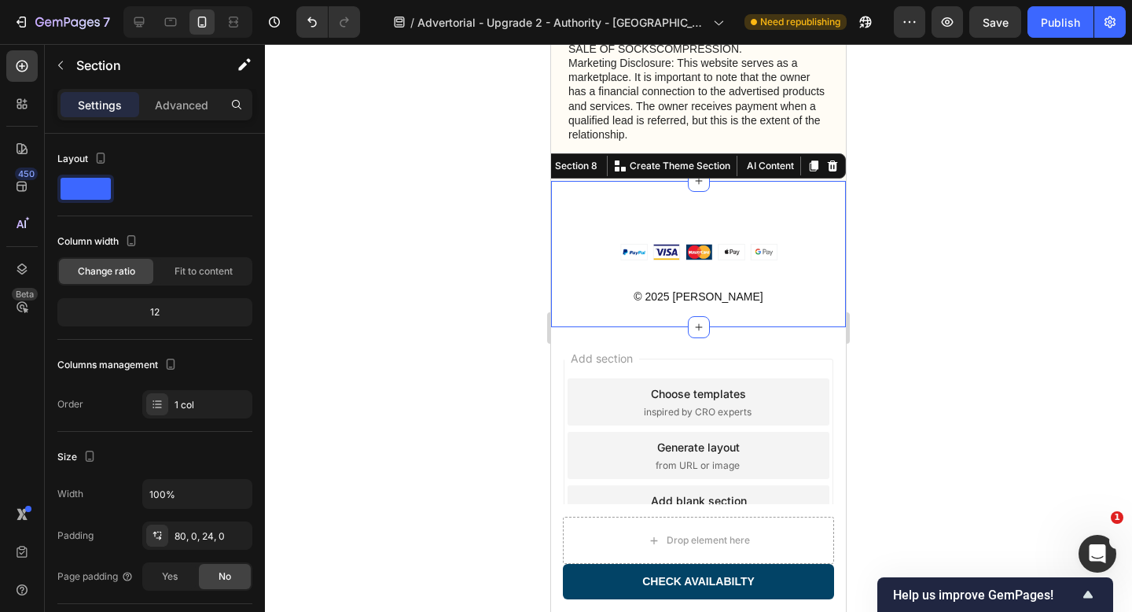
click at [814, 219] on div "Image © 2025 Sorana Text block Row Section 8 You can create reusable sections C…" at bounding box center [698, 254] width 295 height 146
click at [582, 209] on div "Image © 2025 Sorana Text block Row Section 8 You can create reusable sections C…" at bounding box center [698, 254] width 295 height 146
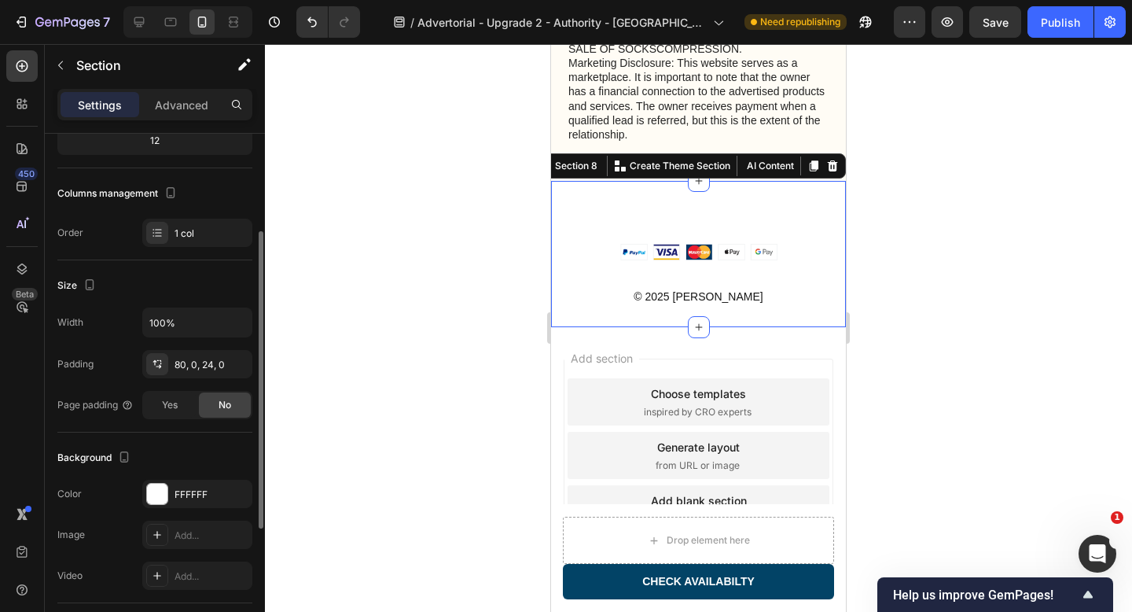
scroll to position [209, 0]
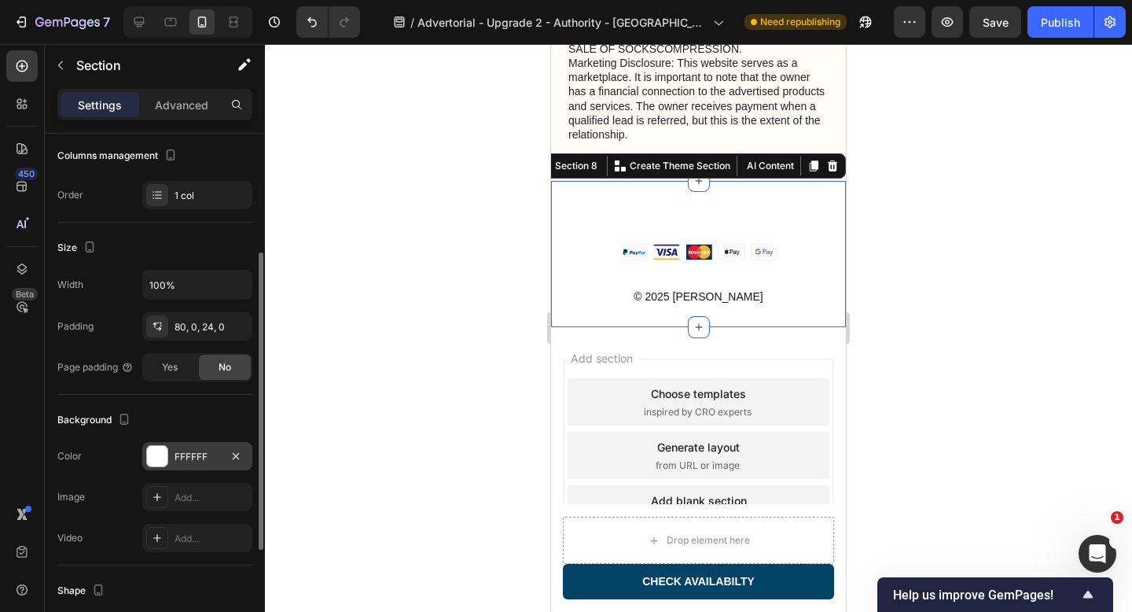
click at [160, 461] on div at bounding box center [157, 456] width 20 height 20
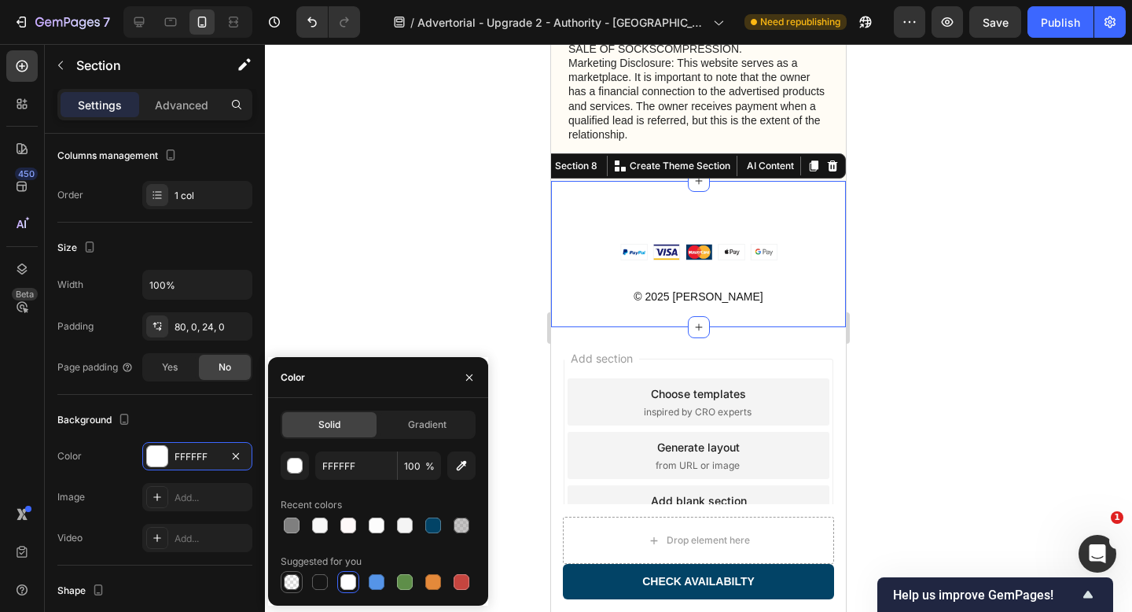
click at [289, 586] on div at bounding box center [292, 582] width 16 height 16
type input "000000"
type input "0"
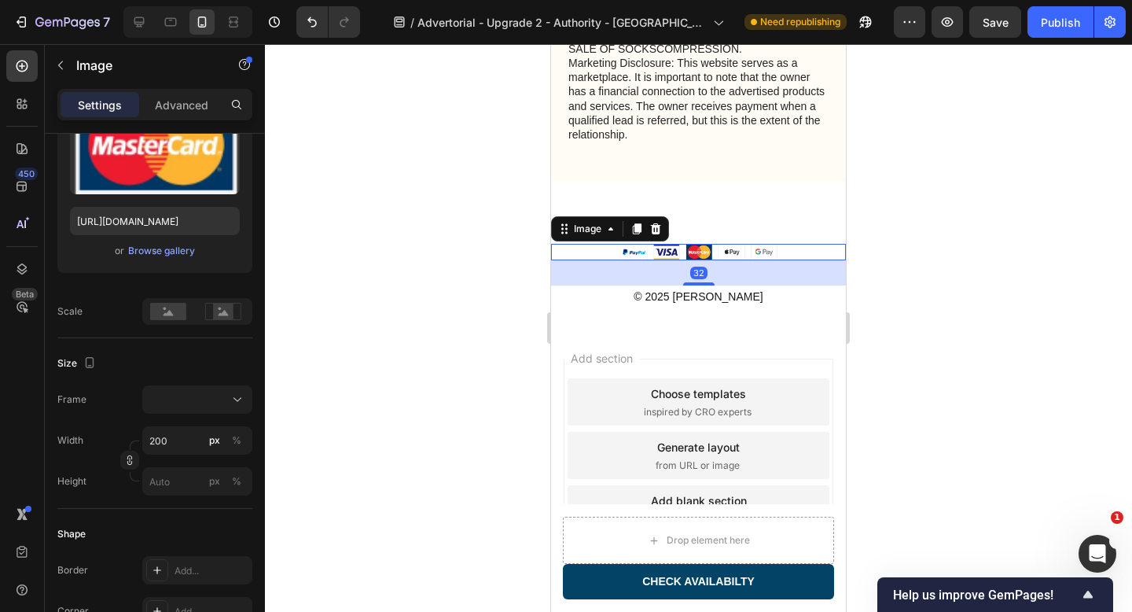
click at [589, 252] on div at bounding box center [698, 252] width 295 height 17
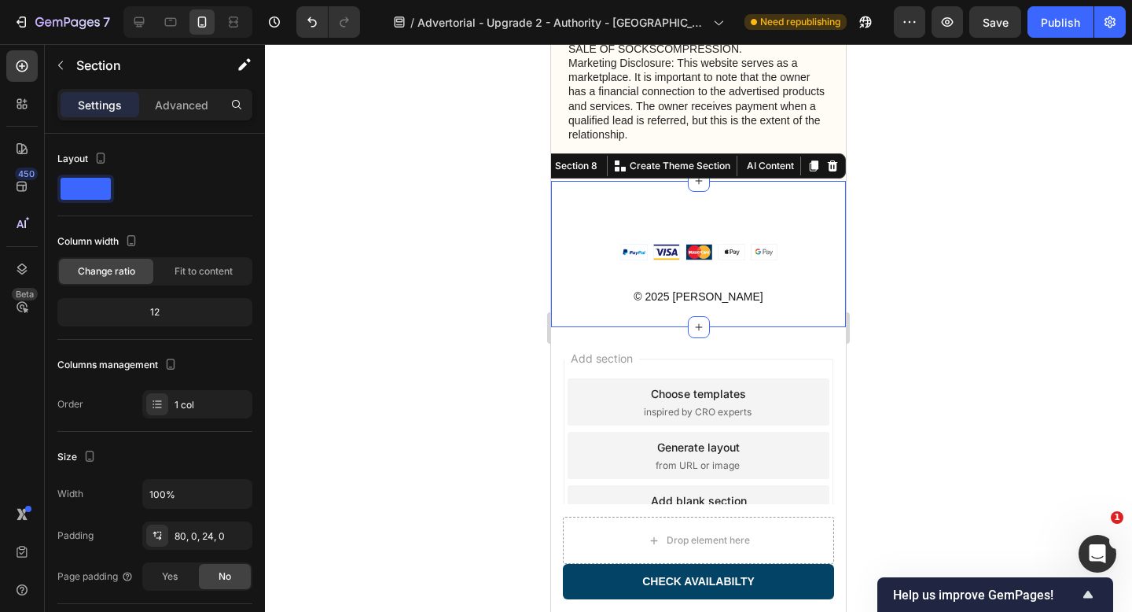
click at [673, 204] on div "Image © 2025 Sorana Text block Row Section 8 You can create reusable sections C…" at bounding box center [698, 254] width 295 height 146
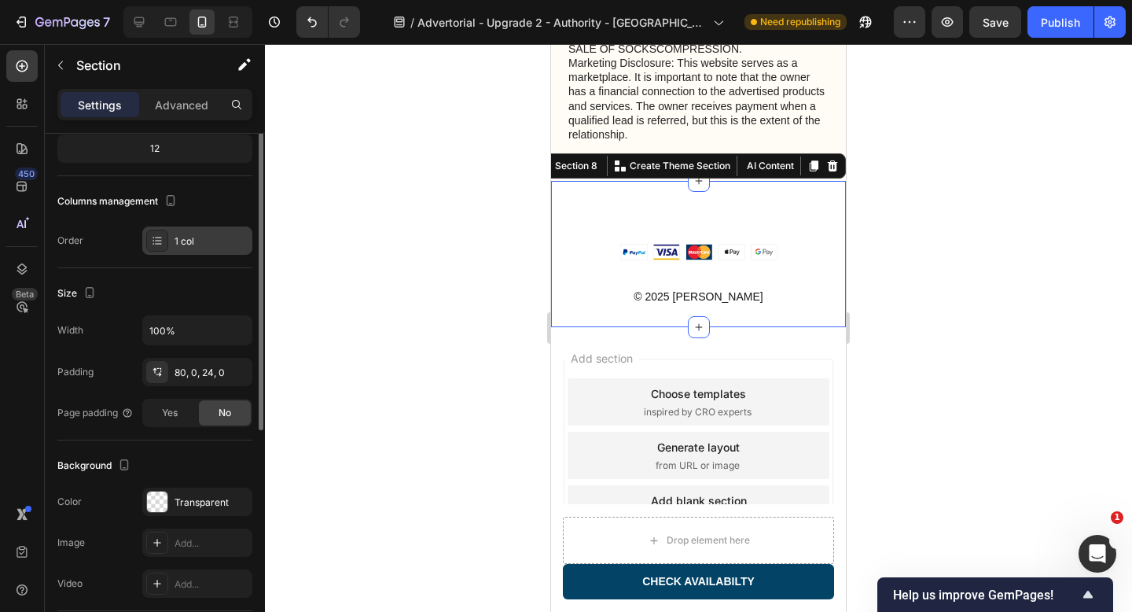
scroll to position [181, 0]
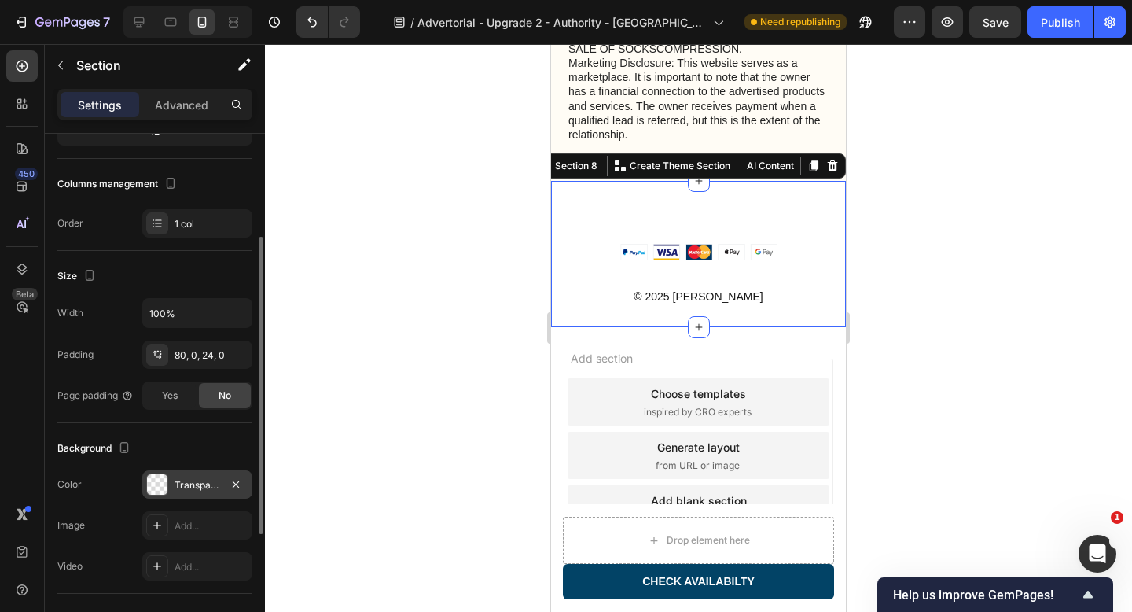
click at [153, 479] on div at bounding box center [157, 484] width 20 height 20
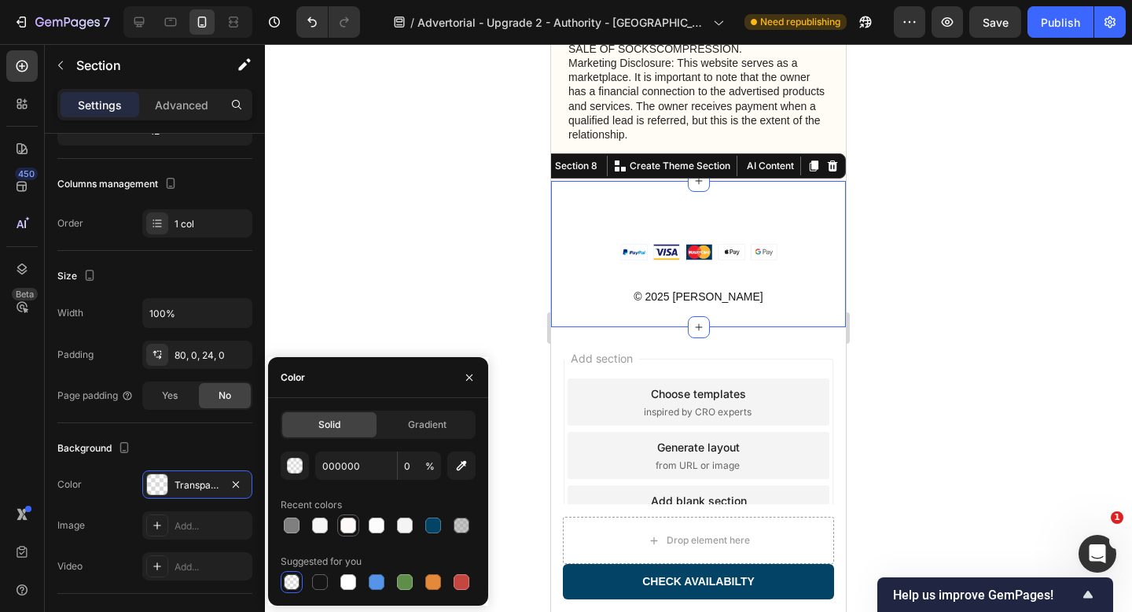
click at [351, 524] on div at bounding box center [348, 525] width 16 height 16
type input "FFF9F9"
type input "100"
click at [406, 523] on div at bounding box center [405, 525] width 16 height 16
type input "F4F4F4"
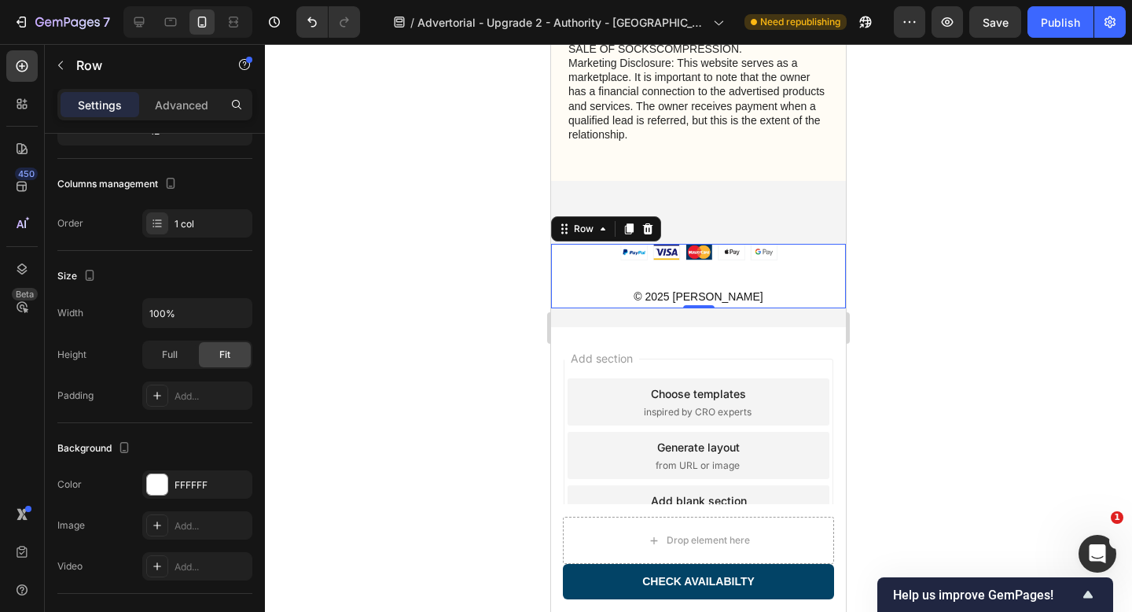
click at [828, 266] on div "Image © 2025 Sorana Text block" at bounding box center [698, 276] width 295 height 64
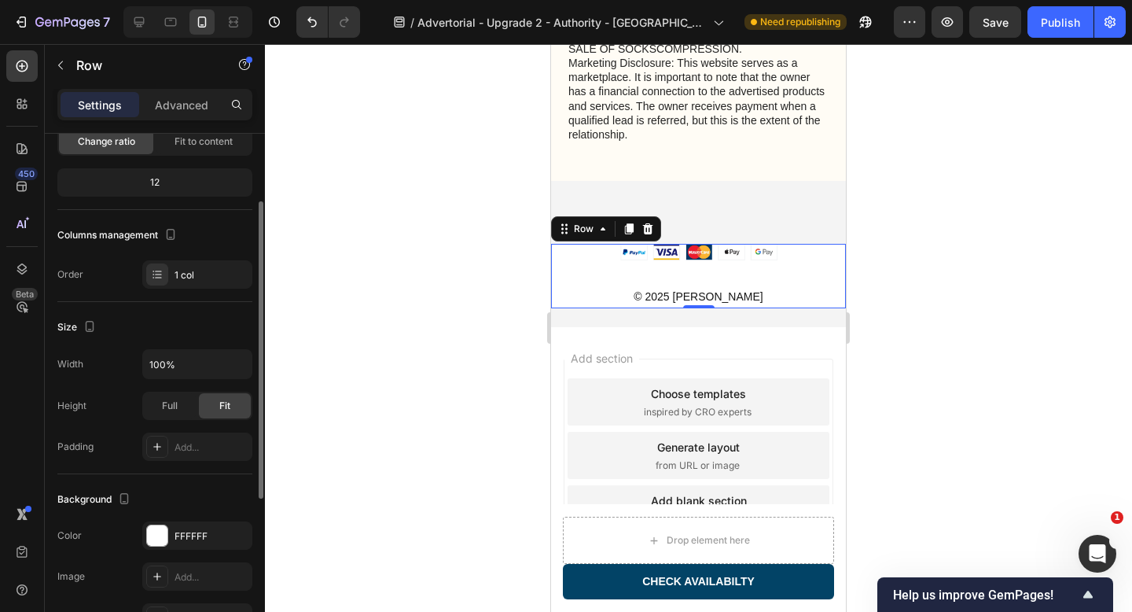
scroll to position [141, 0]
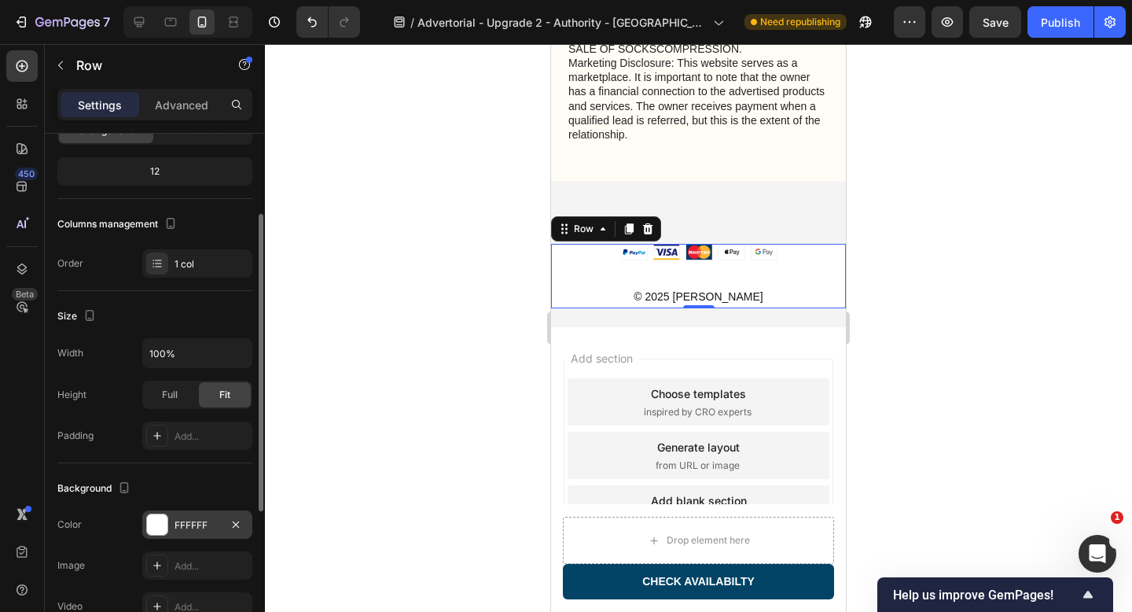
click at [157, 526] on div at bounding box center [157, 524] width 20 height 20
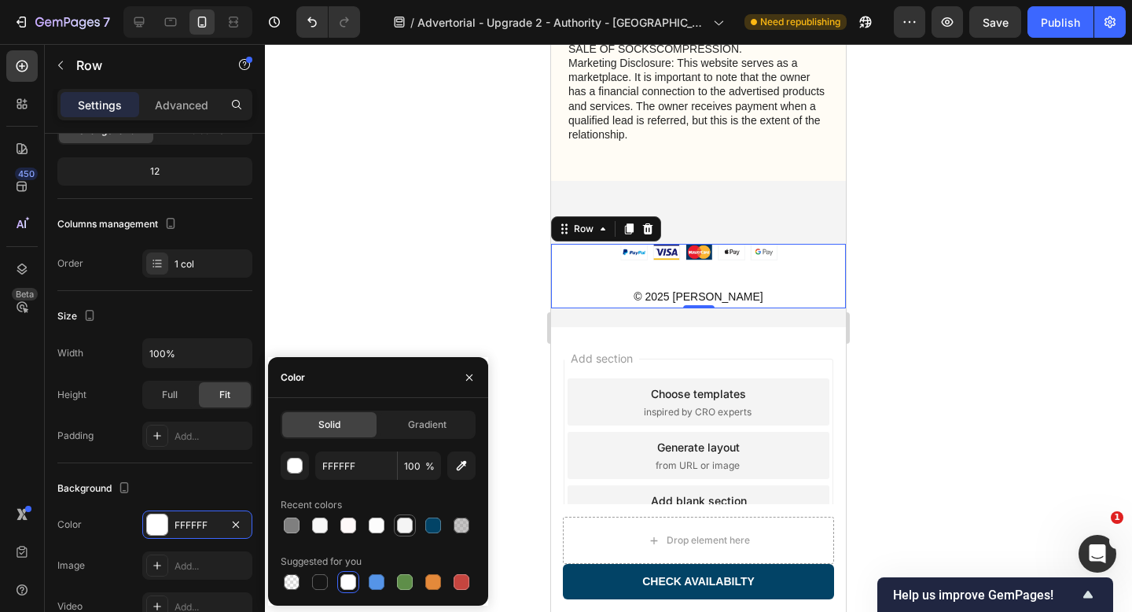
click at [402, 529] on div at bounding box center [405, 525] width 16 height 16
type input "F4F4F4"
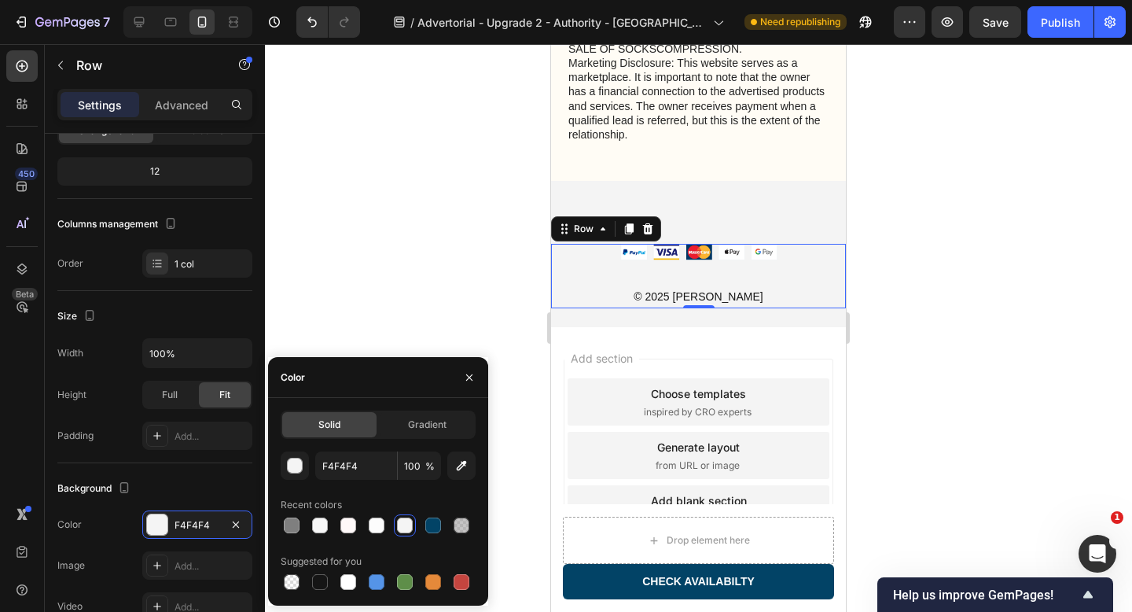
click at [408, 191] on div at bounding box center [698, 328] width 867 height 568
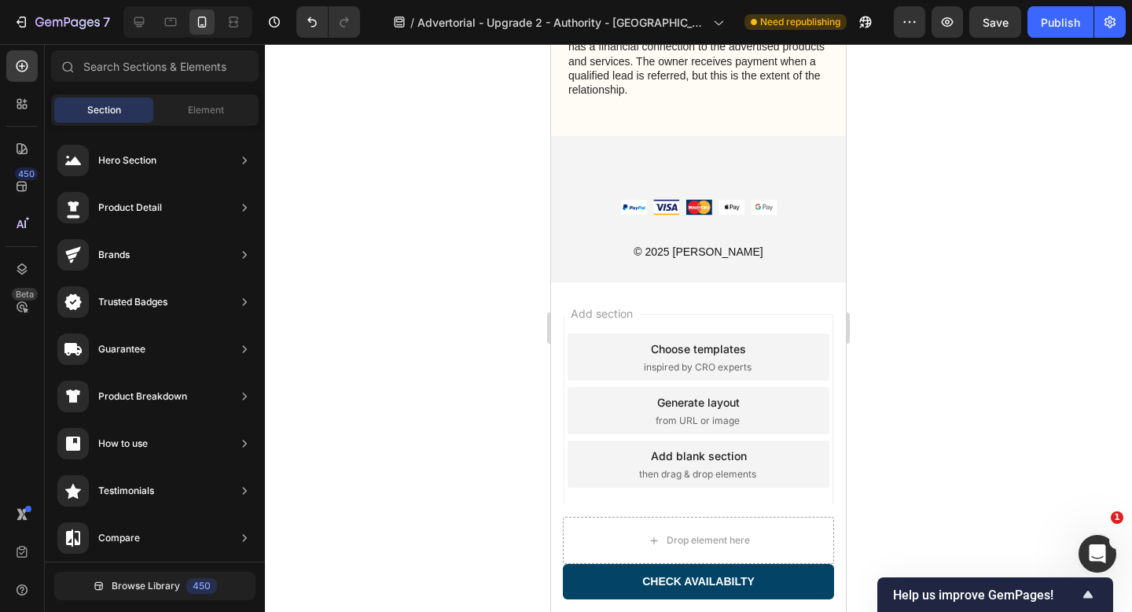
scroll to position [7110, 0]
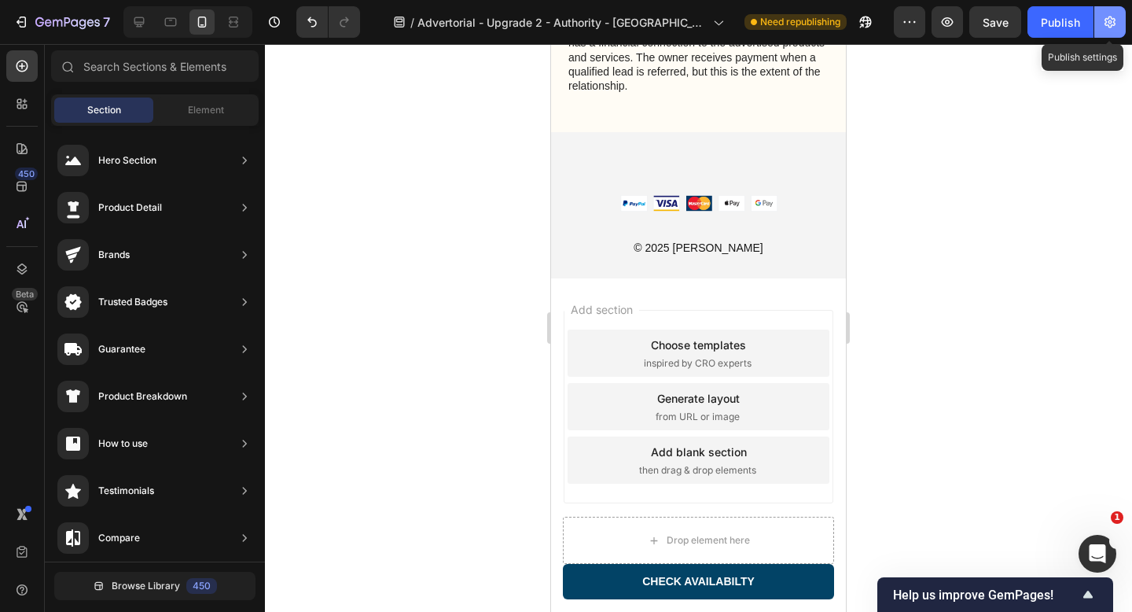
click at [1113, 28] on icon "button" at bounding box center [1110, 22] width 16 height 16
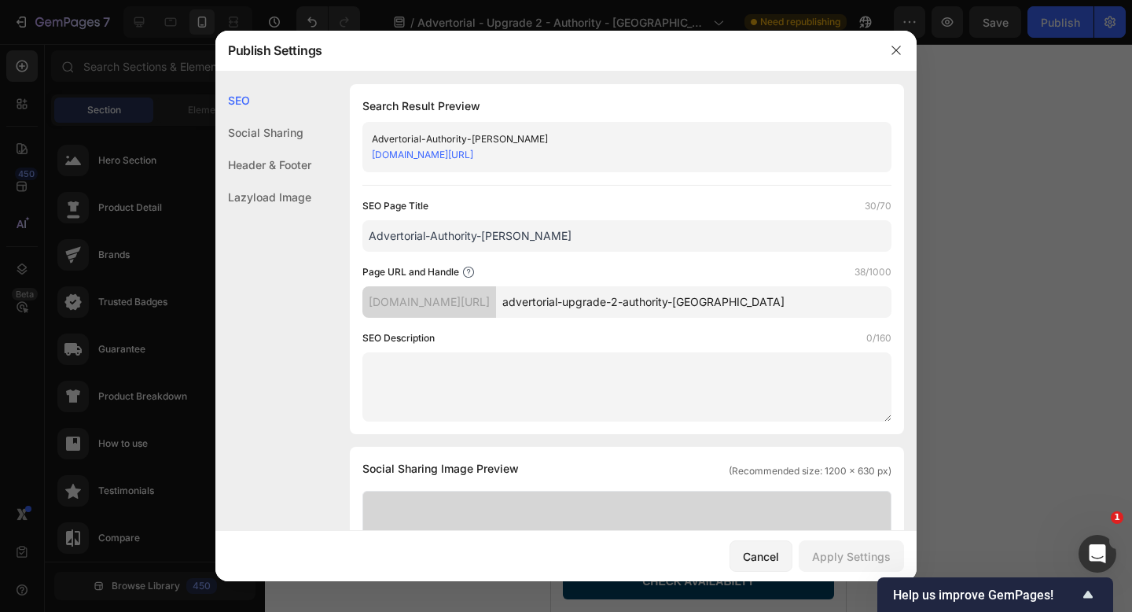
click at [282, 167] on div "Header & Footer" at bounding box center [263, 165] width 96 height 32
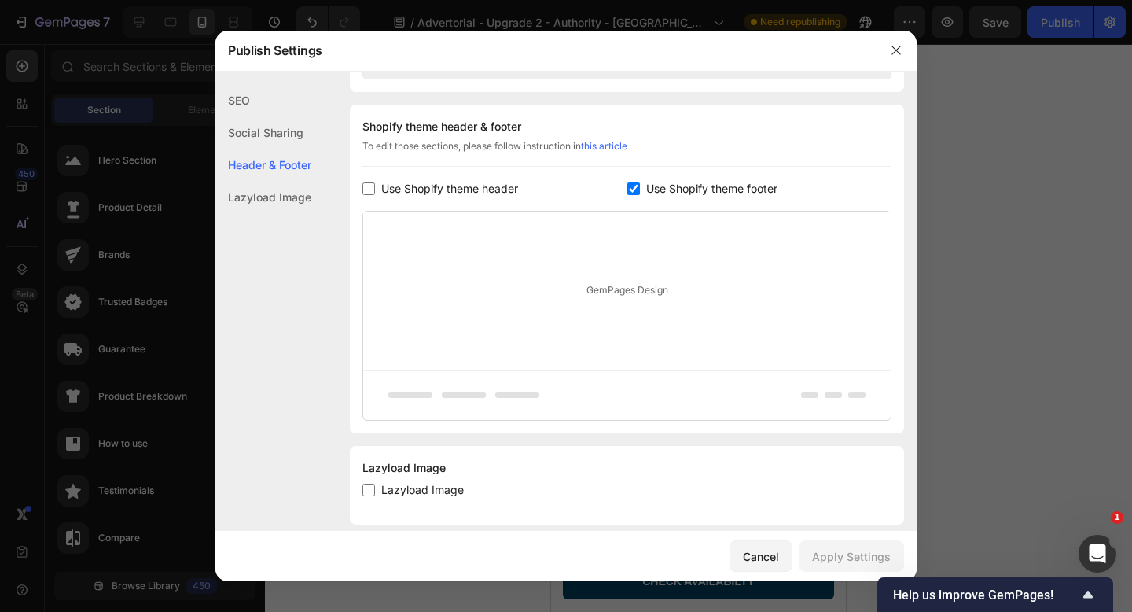
scroll to position [736, 0]
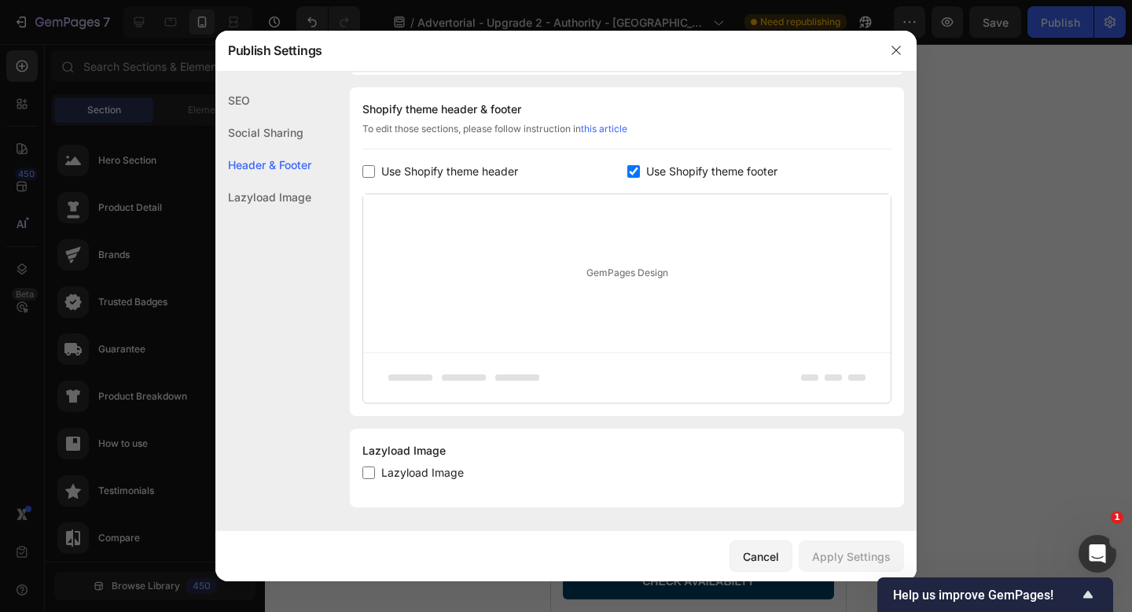
click at [634, 171] on input "checkbox" at bounding box center [633, 171] width 13 height 13
checkbox input "false"
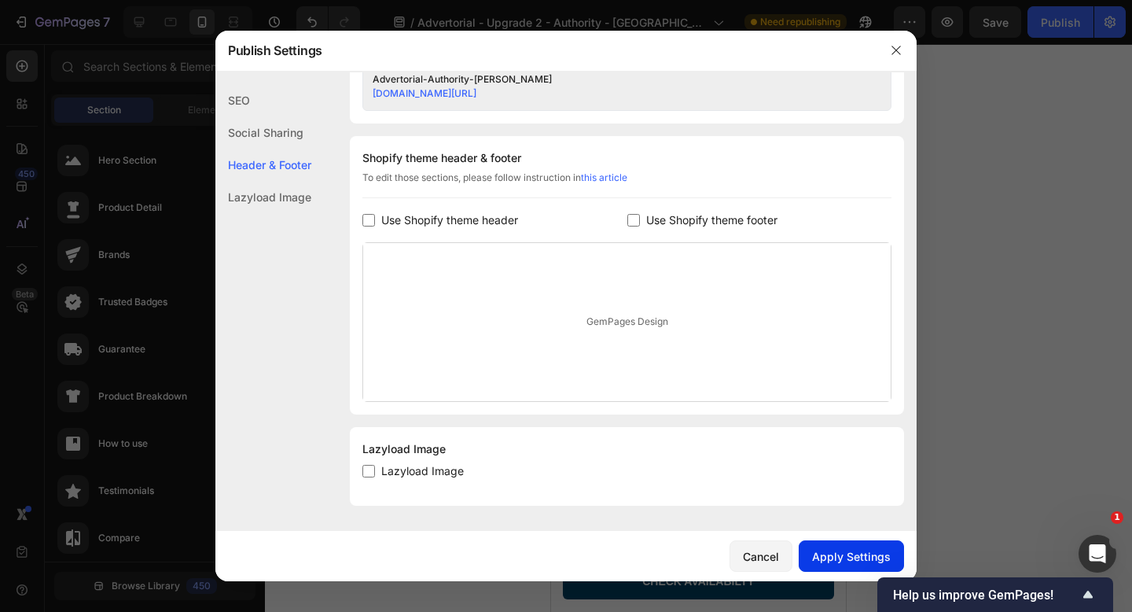
click at [850, 555] on div "Apply Settings" at bounding box center [851, 556] width 79 height 17
click at [903, 50] on button "button" at bounding box center [895, 50] width 25 height 25
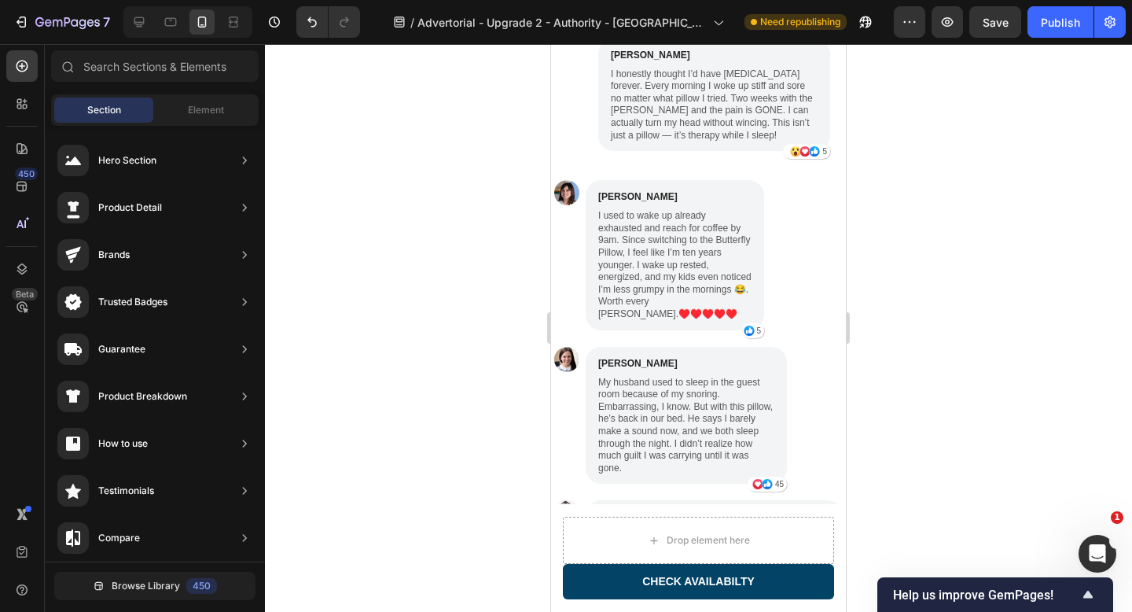
scroll to position [4116, 0]
click at [1050, 25] on div "Publish" at bounding box center [1060, 22] width 39 height 17
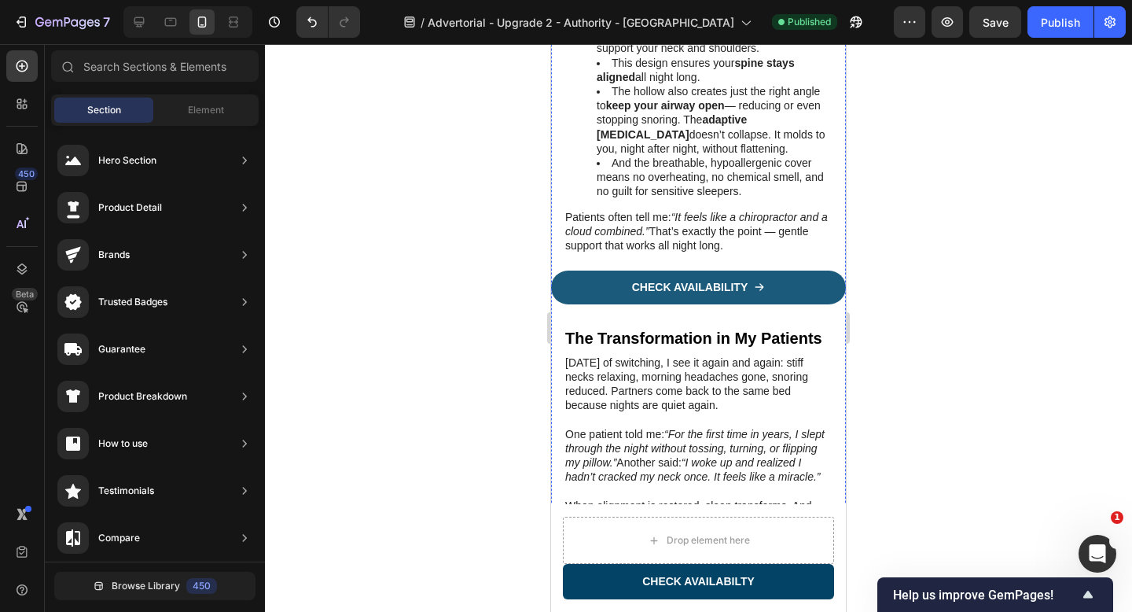
scroll to position [2896, 0]
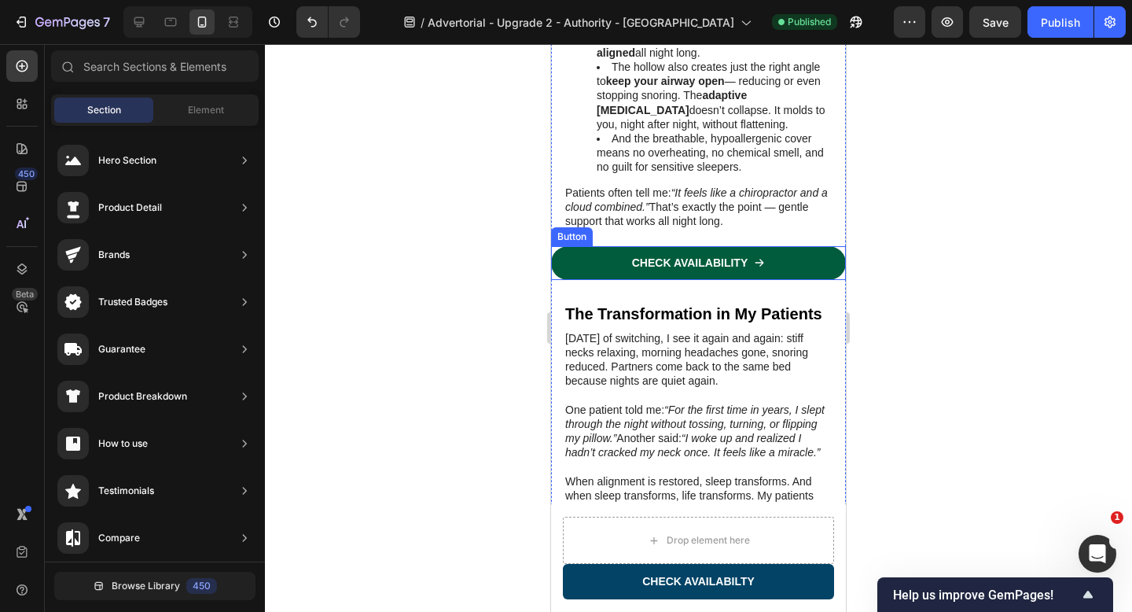
click at [823, 246] on link "CHECK AVAILABILITY" at bounding box center [698, 262] width 295 height 33
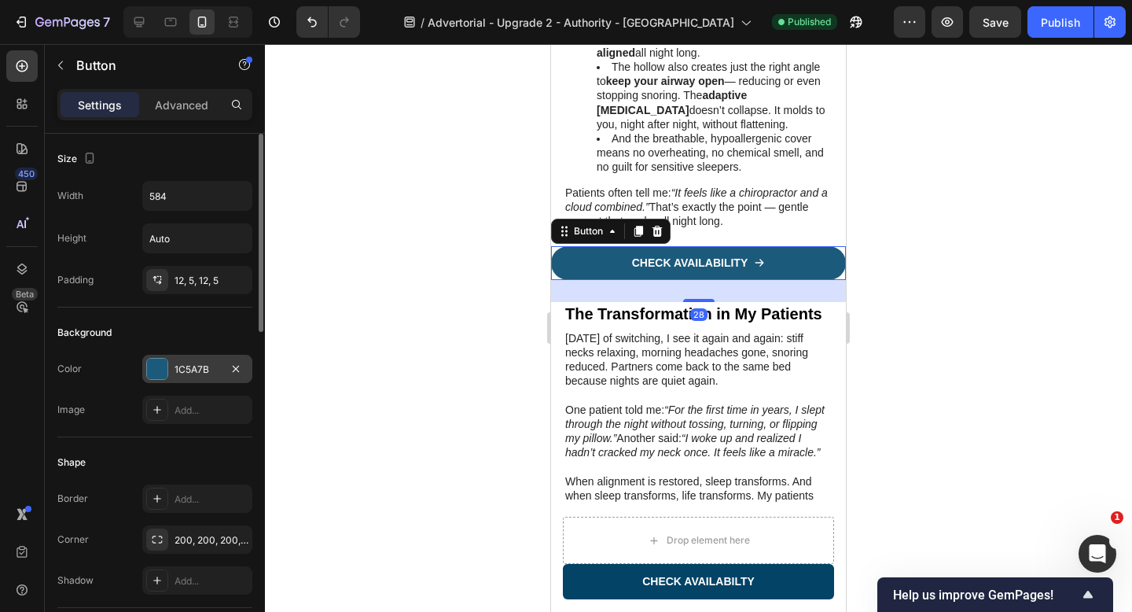
click at [157, 373] on div at bounding box center [157, 368] width 20 height 20
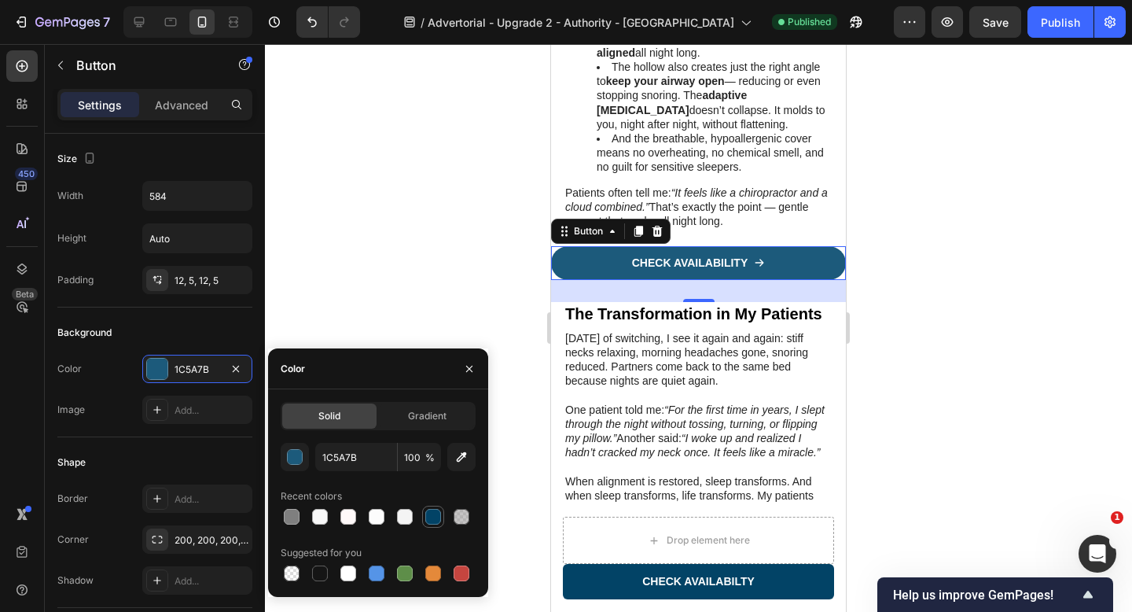
click at [432, 516] on div at bounding box center [433, 517] width 16 height 16
type input "024366"
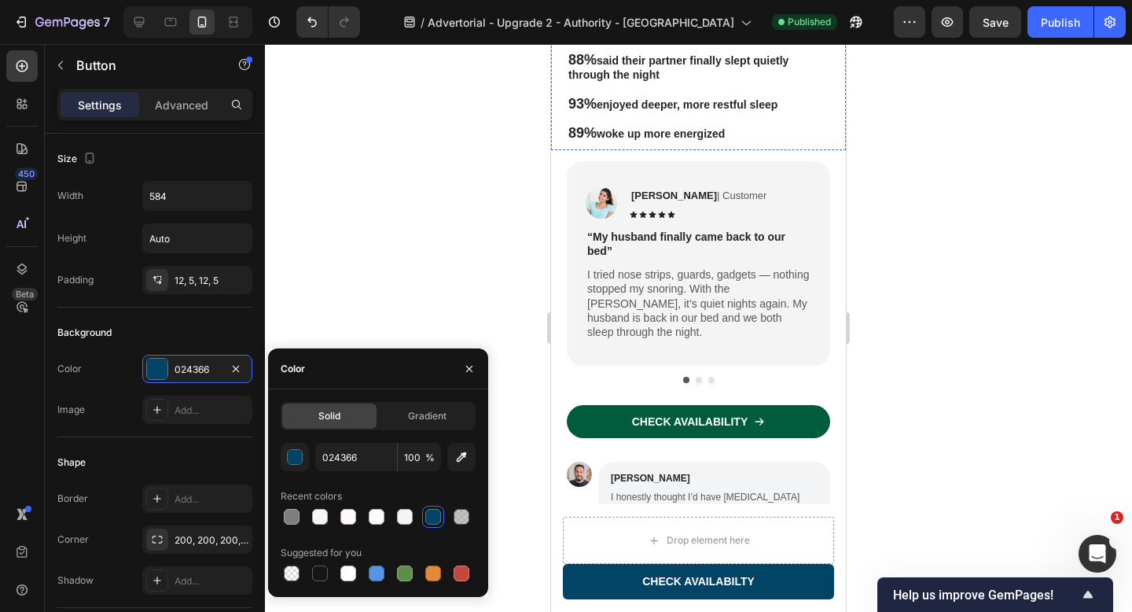
scroll to position [3768, 0]
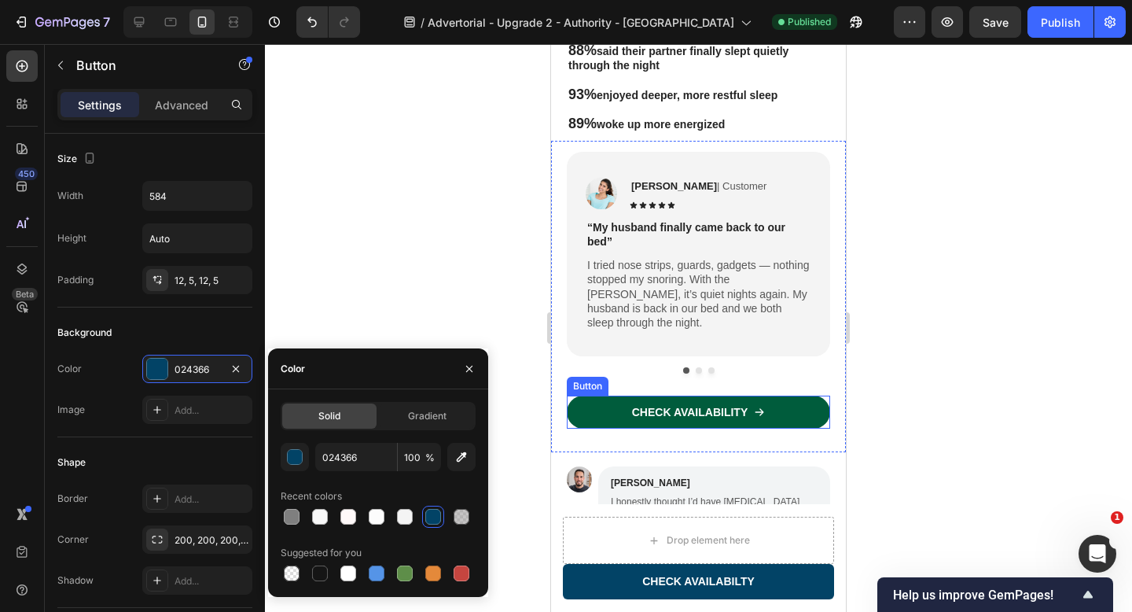
click at [799, 395] on link "CHECK AVAILABILITY" at bounding box center [698, 411] width 263 height 33
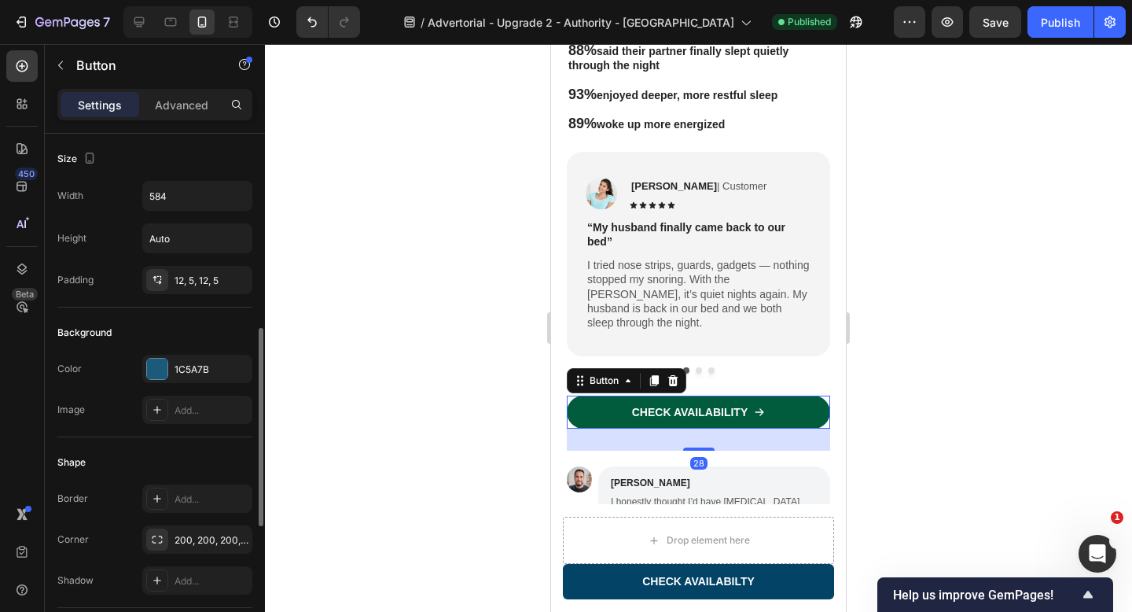
scroll to position [141, 0]
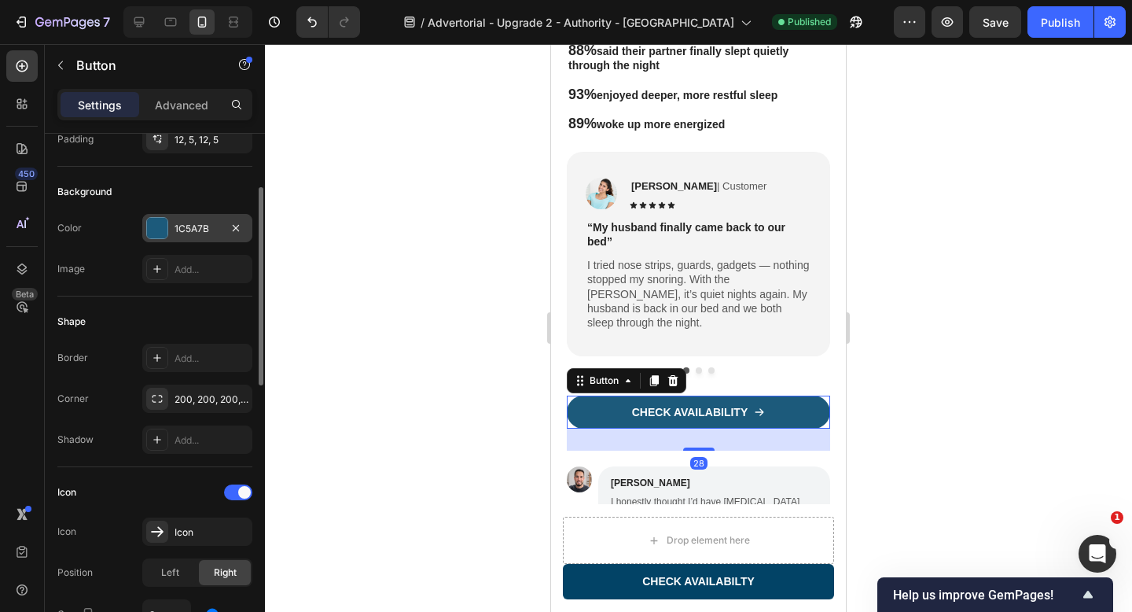
click at [148, 221] on div at bounding box center [157, 228] width 20 height 20
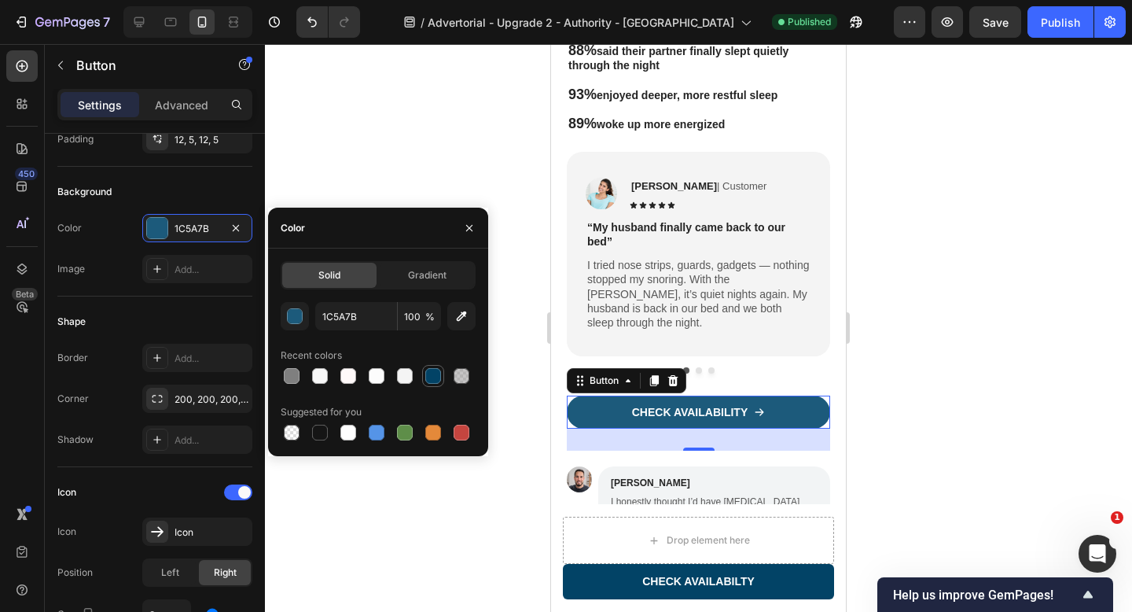
click at [438, 378] on div at bounding box center [433, 376] width 16 height 16
type input "024366"
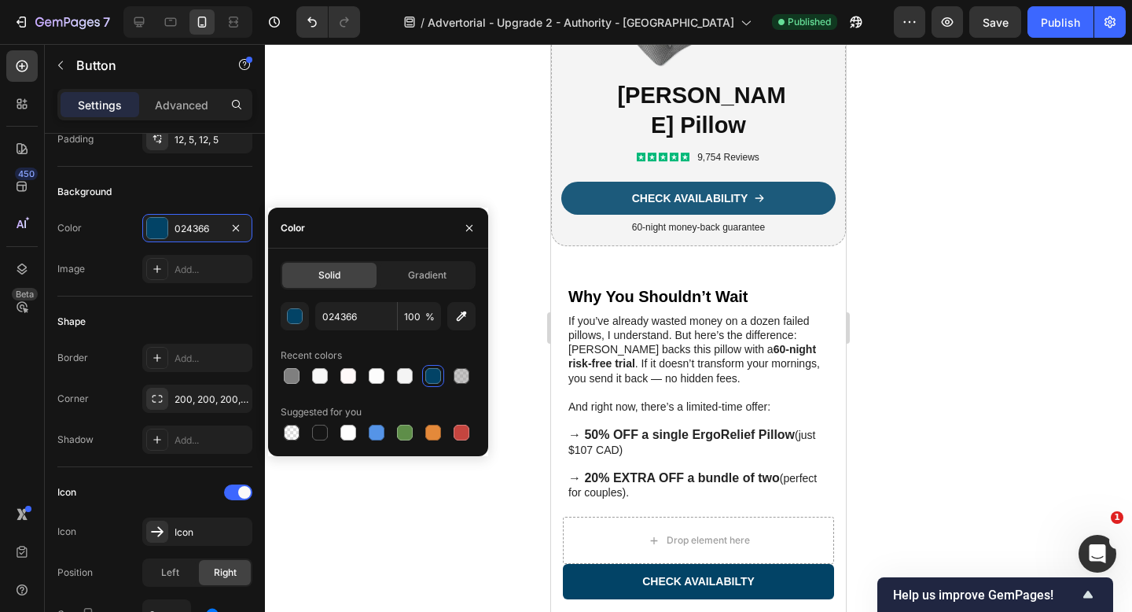
scroll to position [5189, 0]
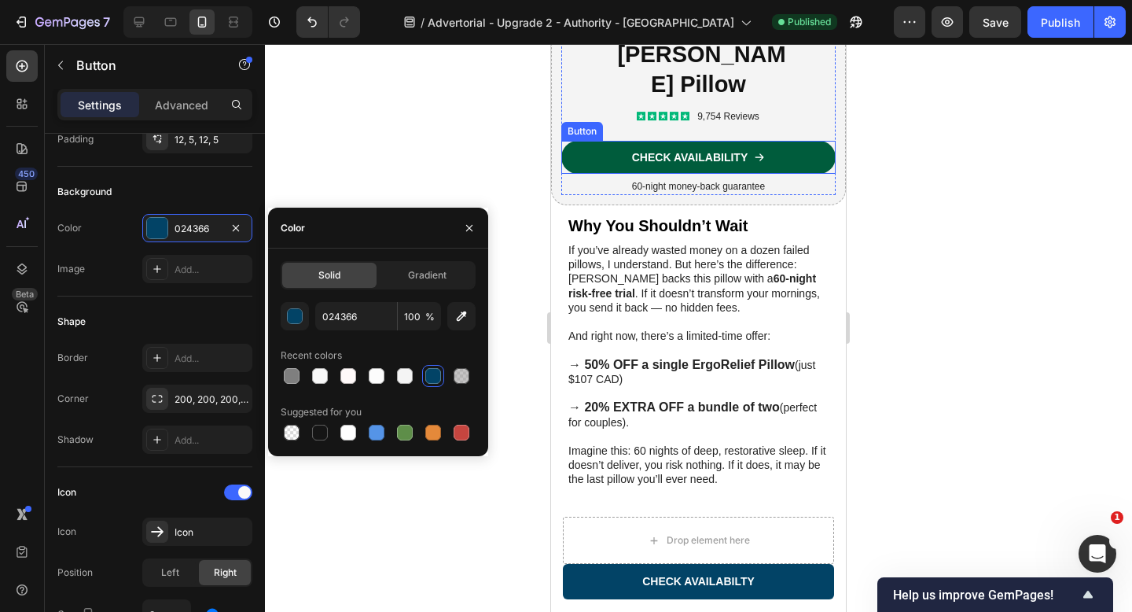
click at [798, 174] on link "CHECK AVAILABILITY" at bounding box center [698, 157] width 274 height 33
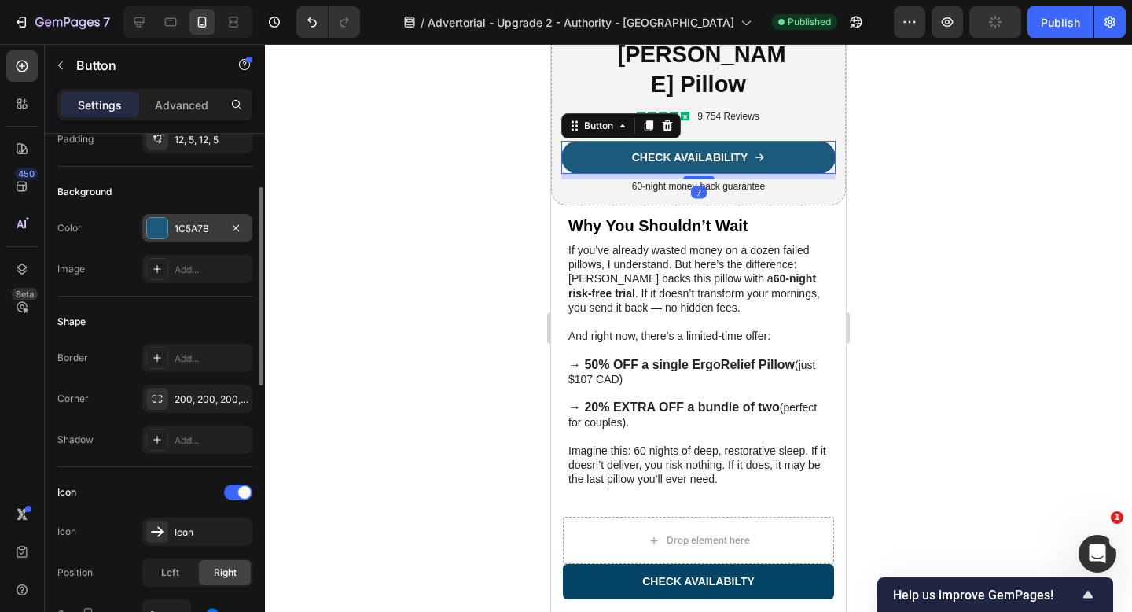
click at [163, 235] on div at bounding box center [157, 228] width 20 height 20
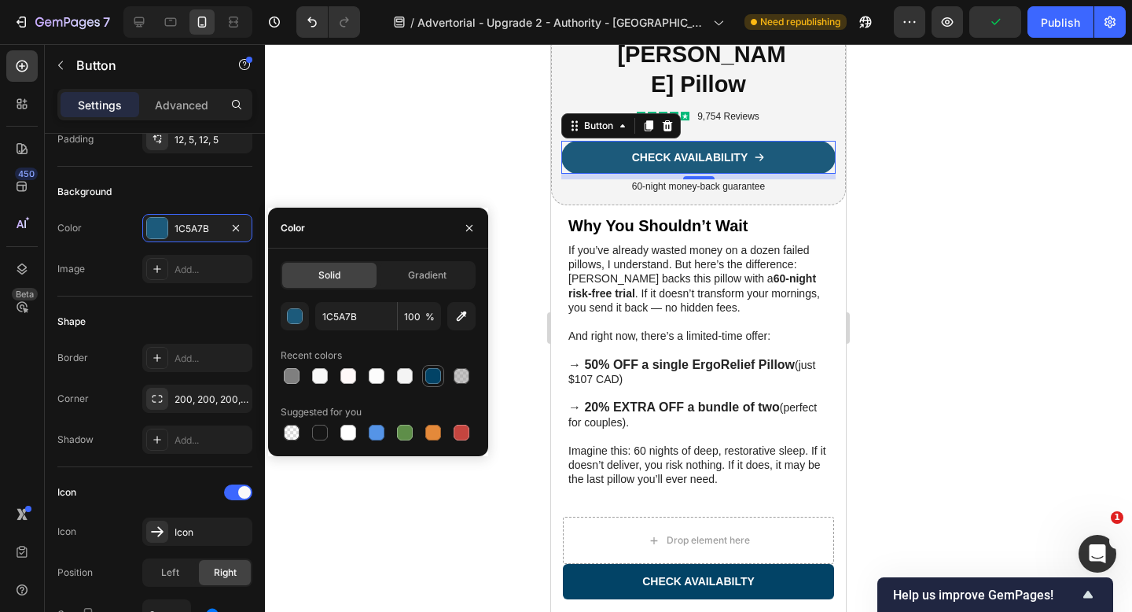
click at [434, 376] on div at bounding box center [433, 376] width 16 height 16
type input "024366"
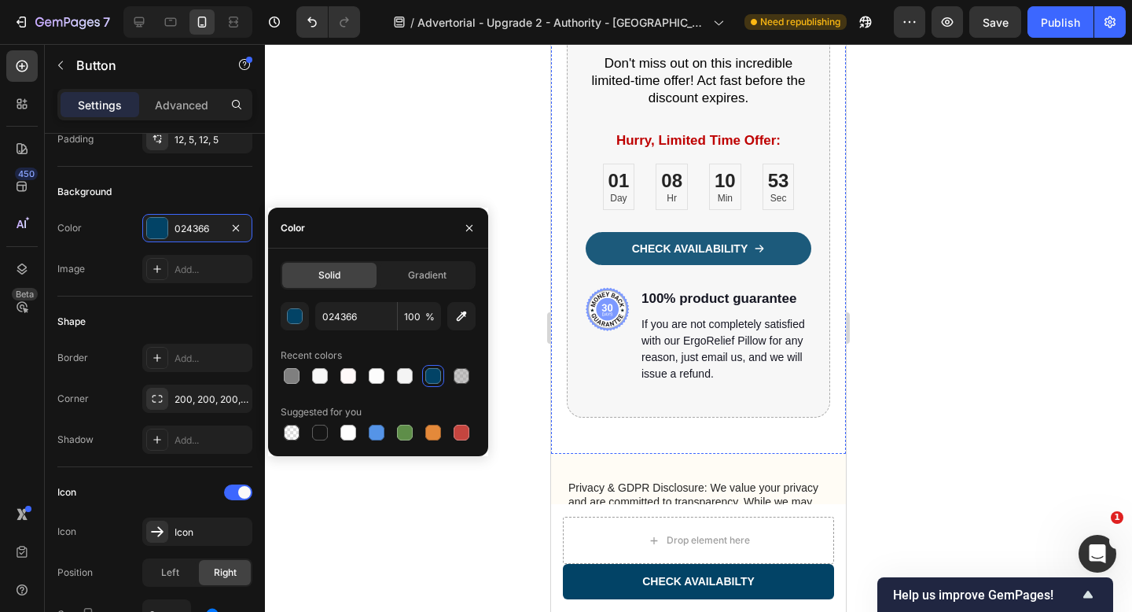
scroll to position [6363, 0]
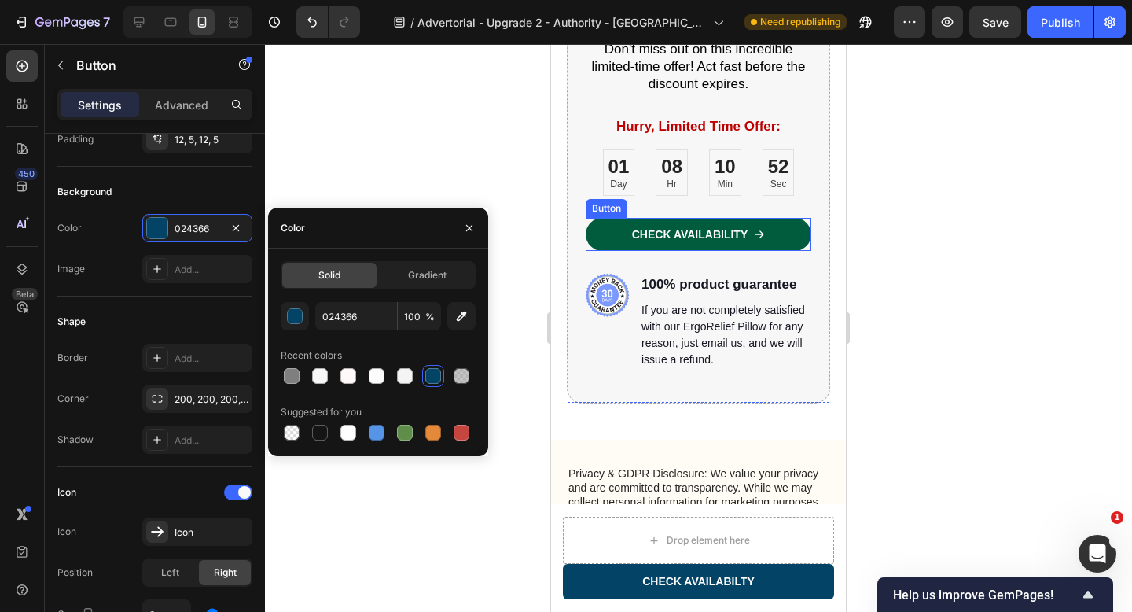
click at [795, 251] on link "CHECK AVAILABILITY" at bounding box center [699, 234] width 226 height 33
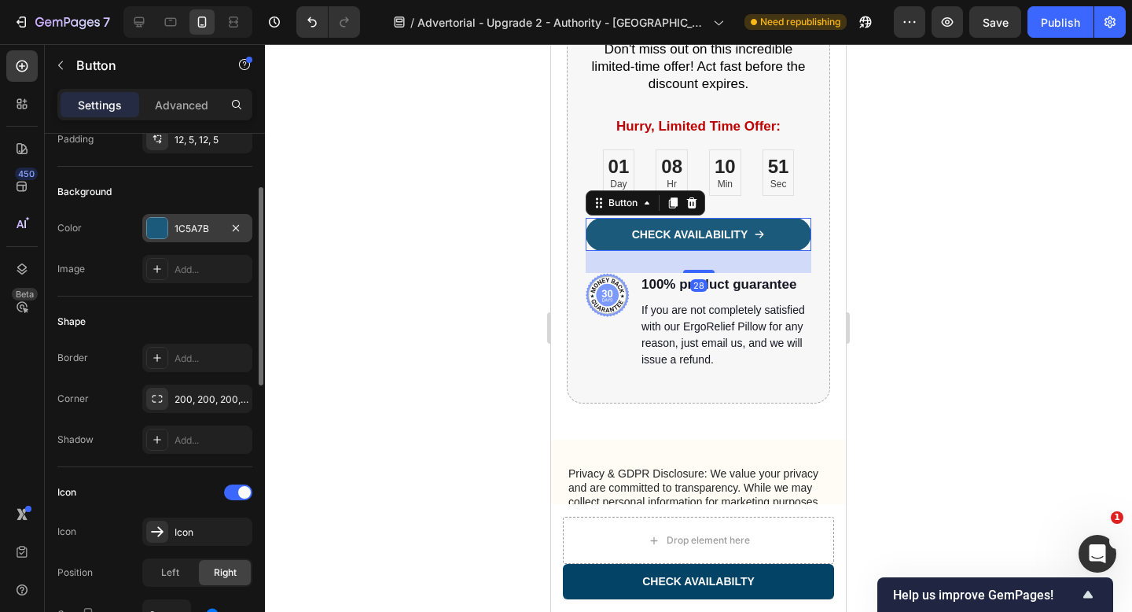
click at [160, 222] on div at bounding box center [157, 228] width 20 height 20
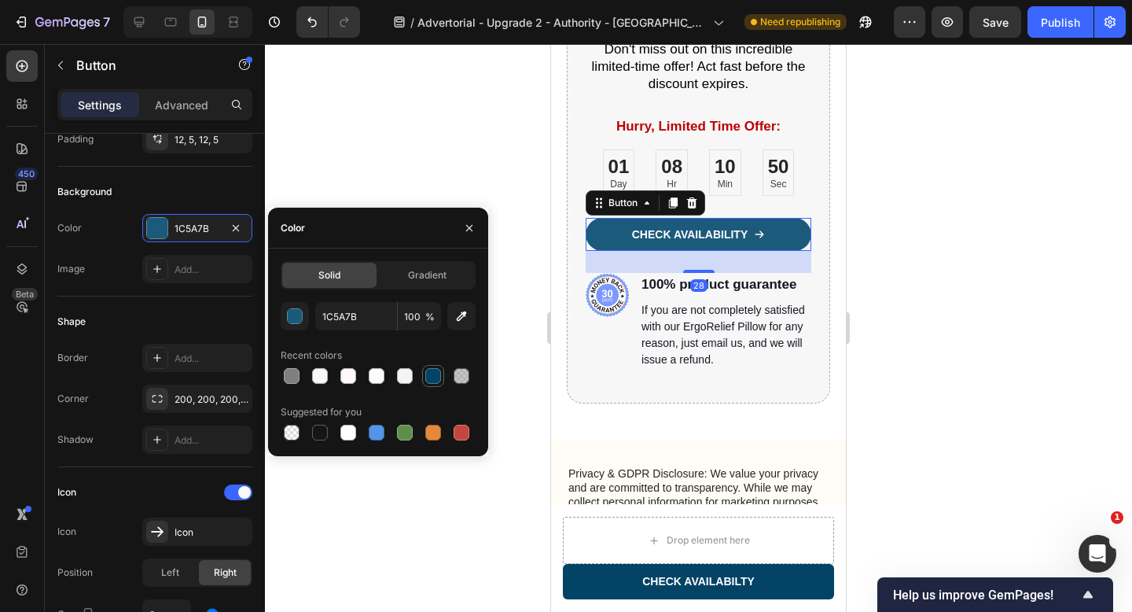
click at [433, 380] on div at bounding box center [433, 376] width 16 height 16
type input "024366"
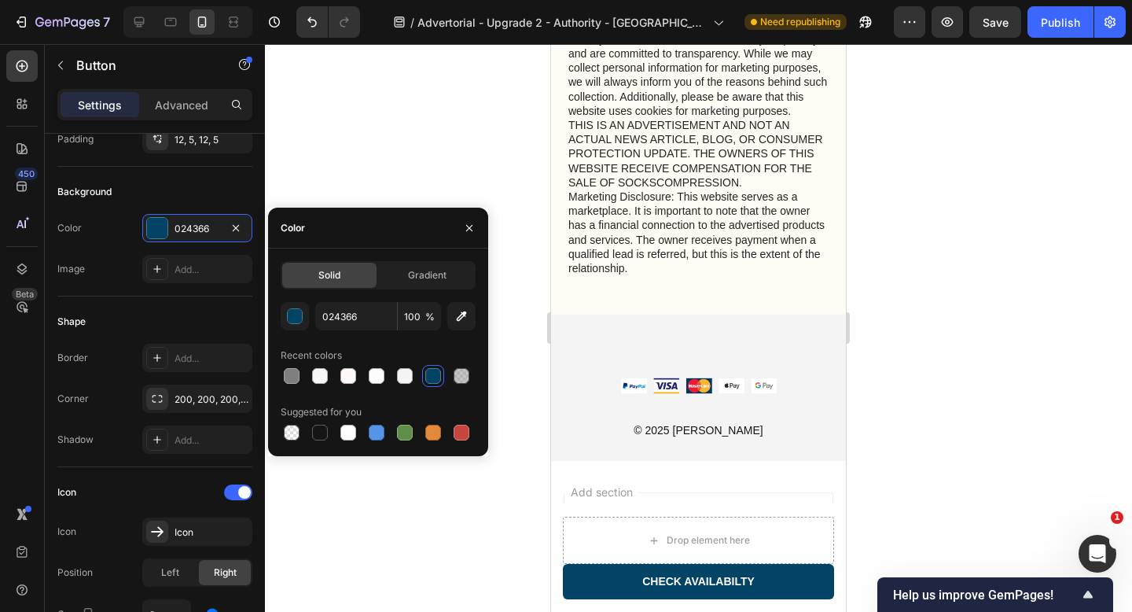
scroll to position [6372, 0]
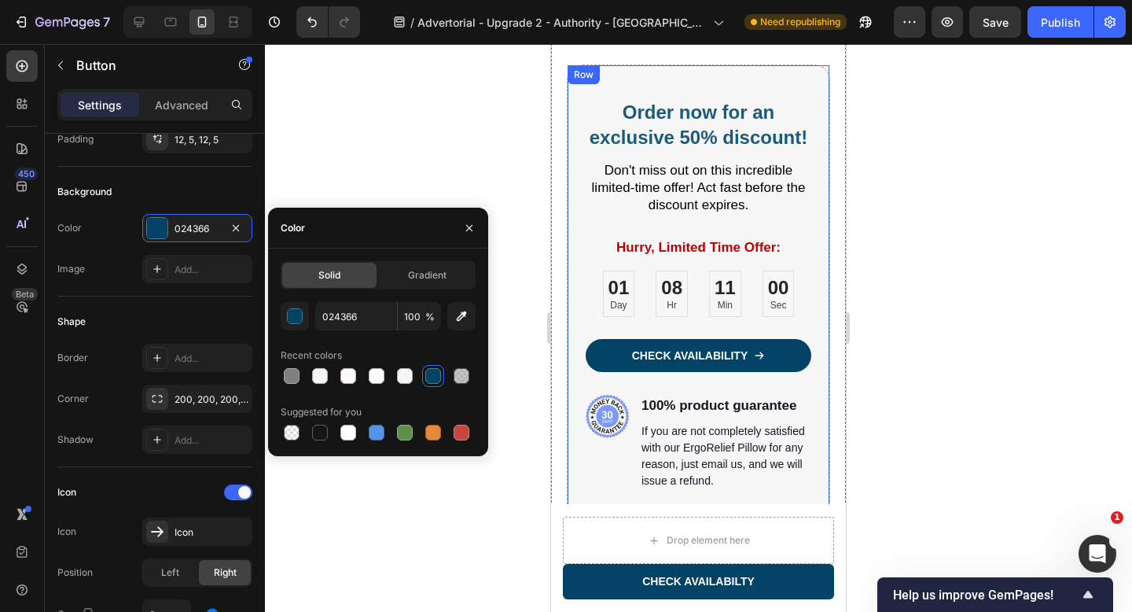
click at [663, 122] on h2 "Order now for an exclusive 50% discount!" at bounding box center [699, 124] width 226 height 52
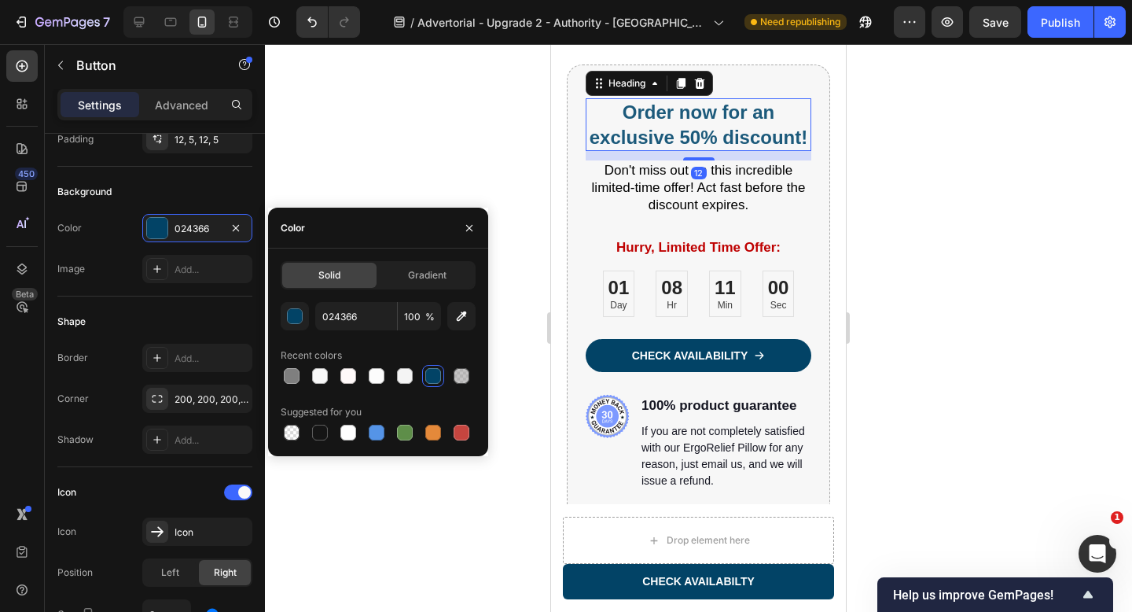
scroll to position [0, 0]
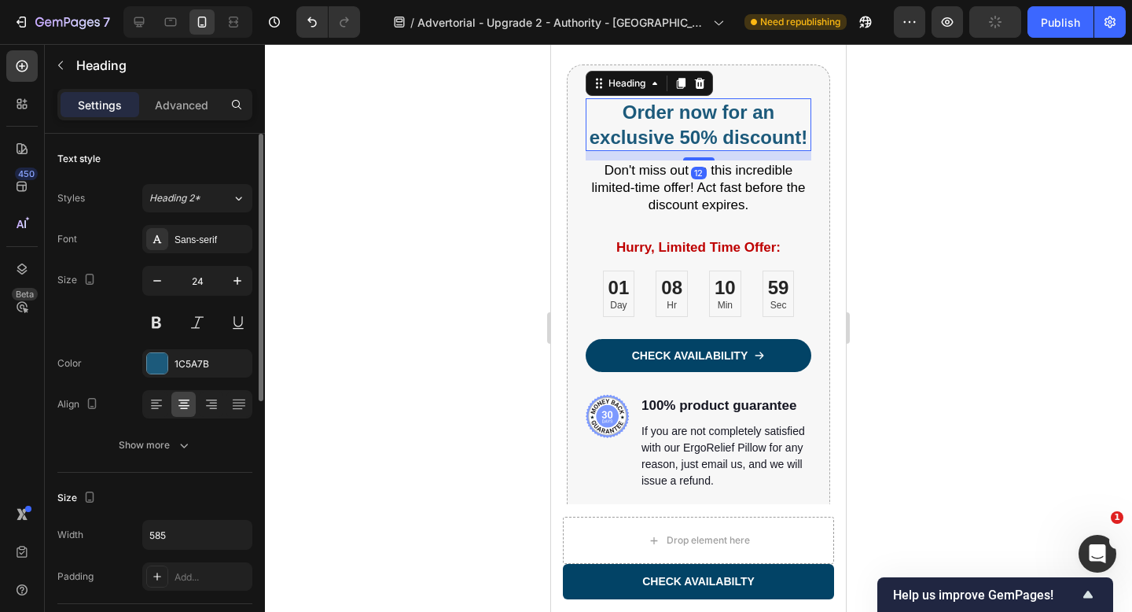
click at [663, 122] on h2 "Order now for an exclusive 50% discount!" at bounding box center [699, 124] width 226 height 52
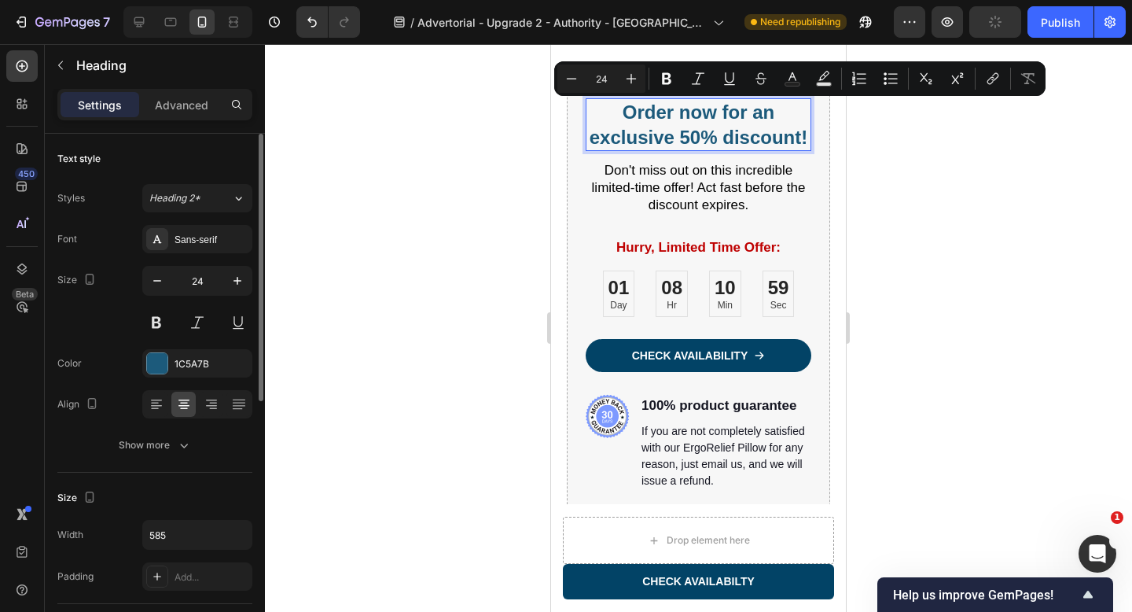
click at [663, 122] on p "Order now for an exclusive 50% discount!" at bounding box center [698, 124] width 222 height 49
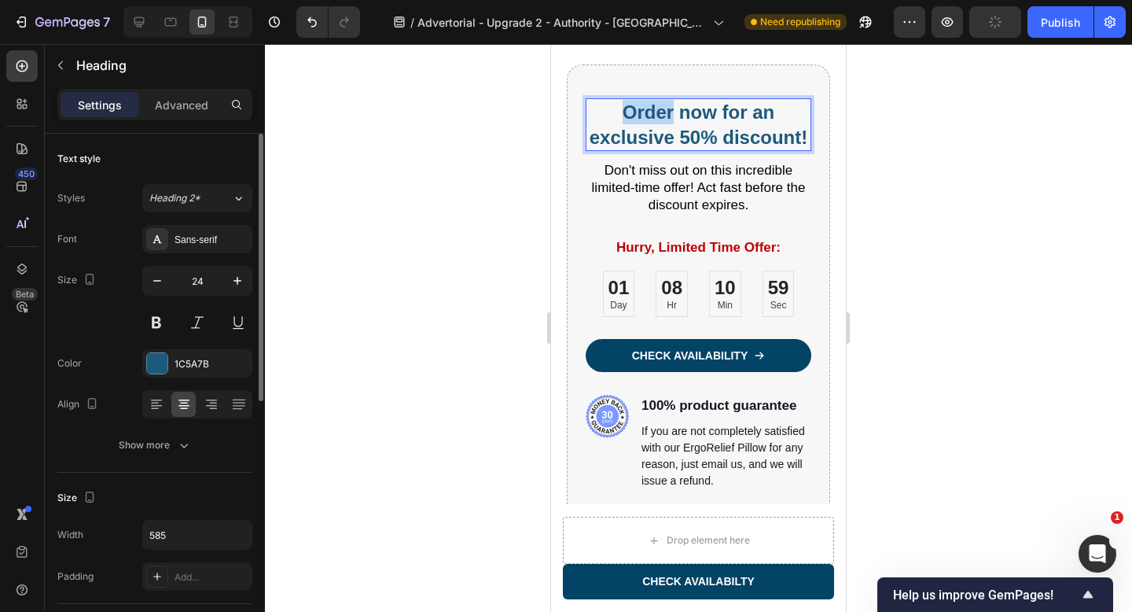
click at [663, 122] on p "Order now for an exclusive 50% discount!" at bounding box center [698, 124] width 222 height 49
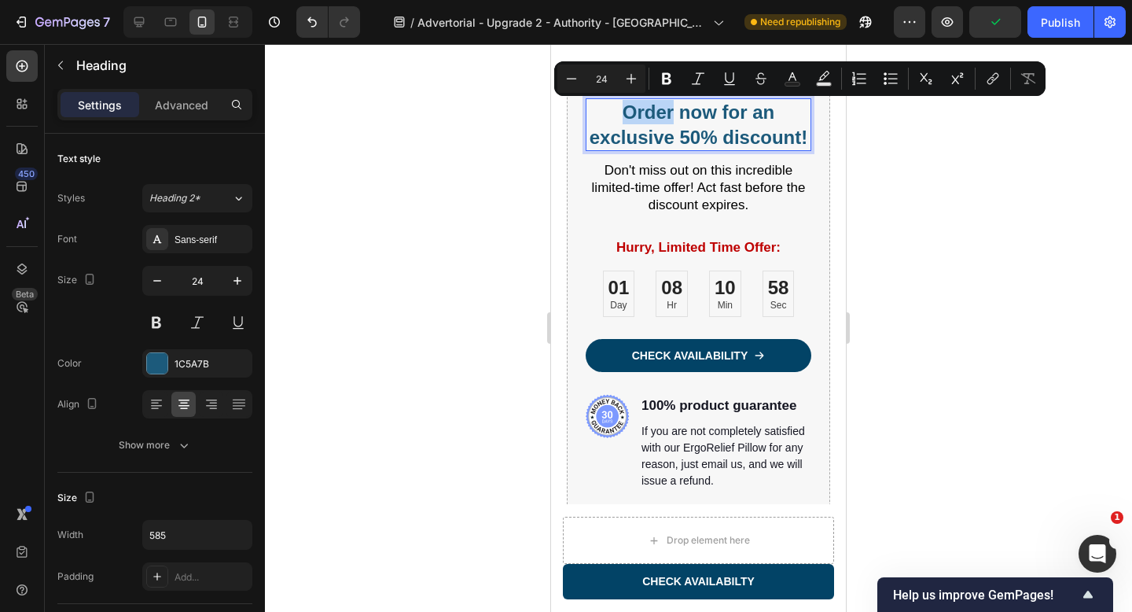
click at [612, 117] on p "Order now for an exclusive 50% discount!" at bounding box center [698, 124] width 222 height 49
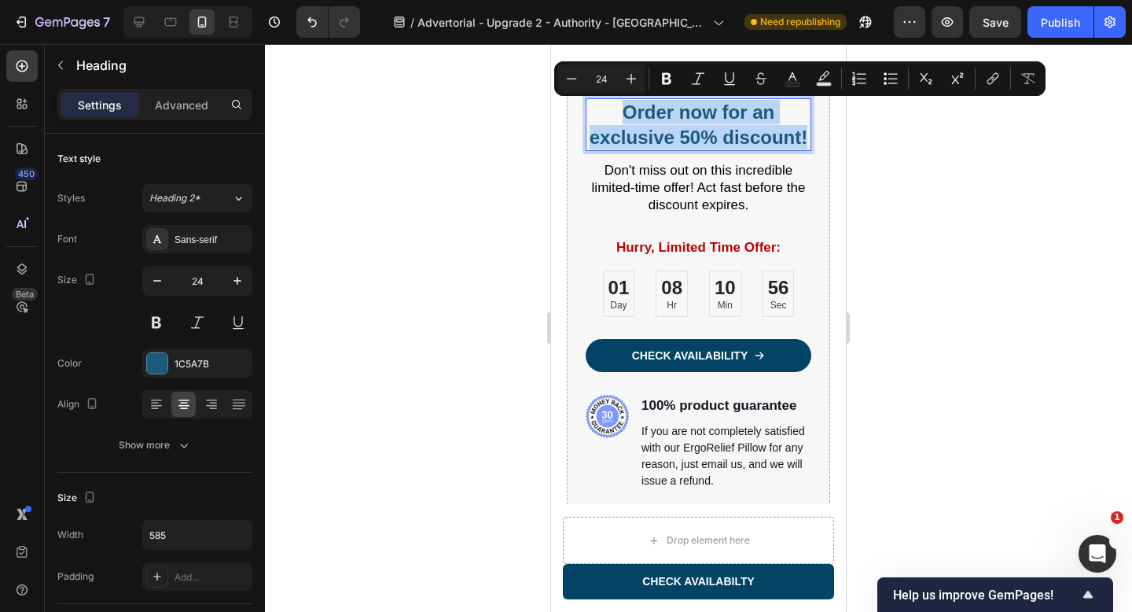
drag, startPoint x: 622, startPoint y: 117, endPoint x: 810, endPoint y: 142, distance: 190.3
click at [810, 142] on h2 "Order now for an exclusive 50% discount!" at bounding box center [699, 124] width 226 height 52
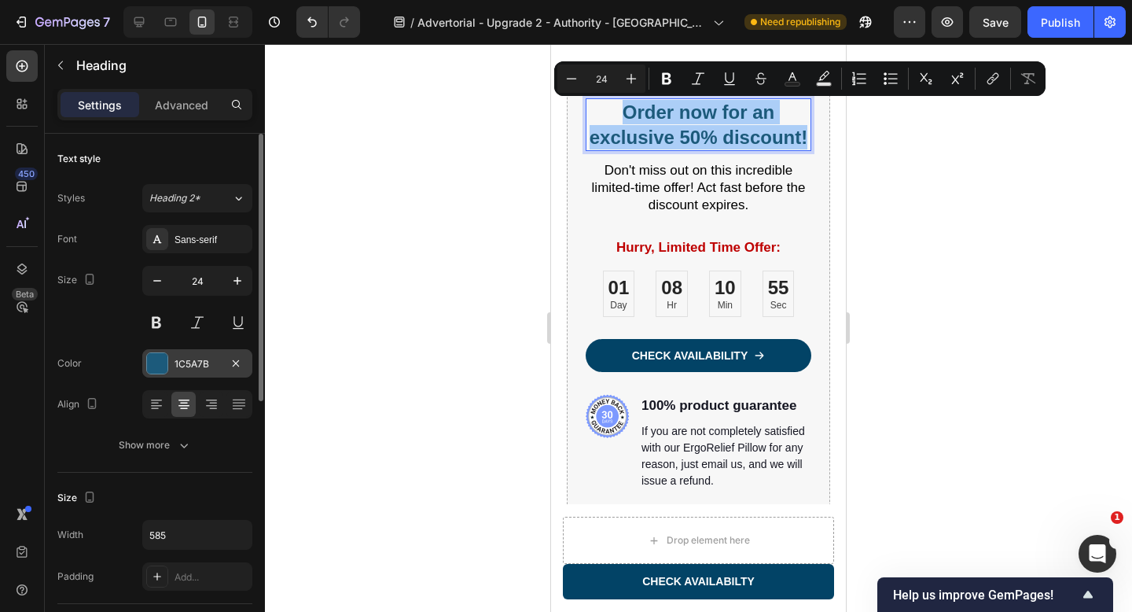
click at [159, 354] on div at bounding box center [157, 363] width 20 height 20
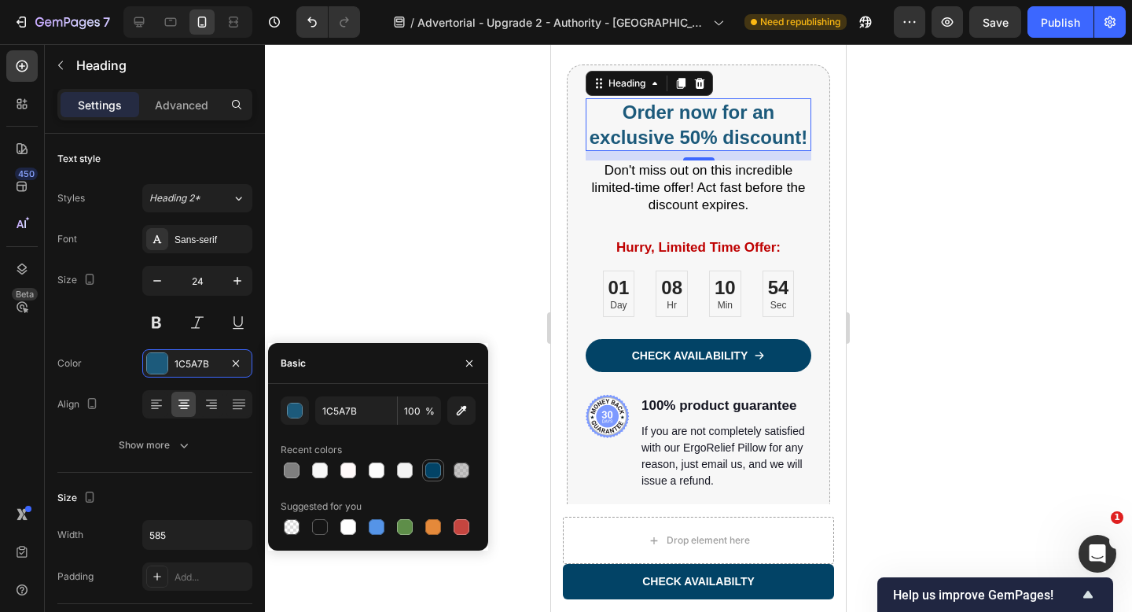
click at [430, 472] on div at bounding box center [433, 470] width 16 height 16
type input "024366"
click at [456, 252] on div at bounding box center [698, 328] width 867 height 568
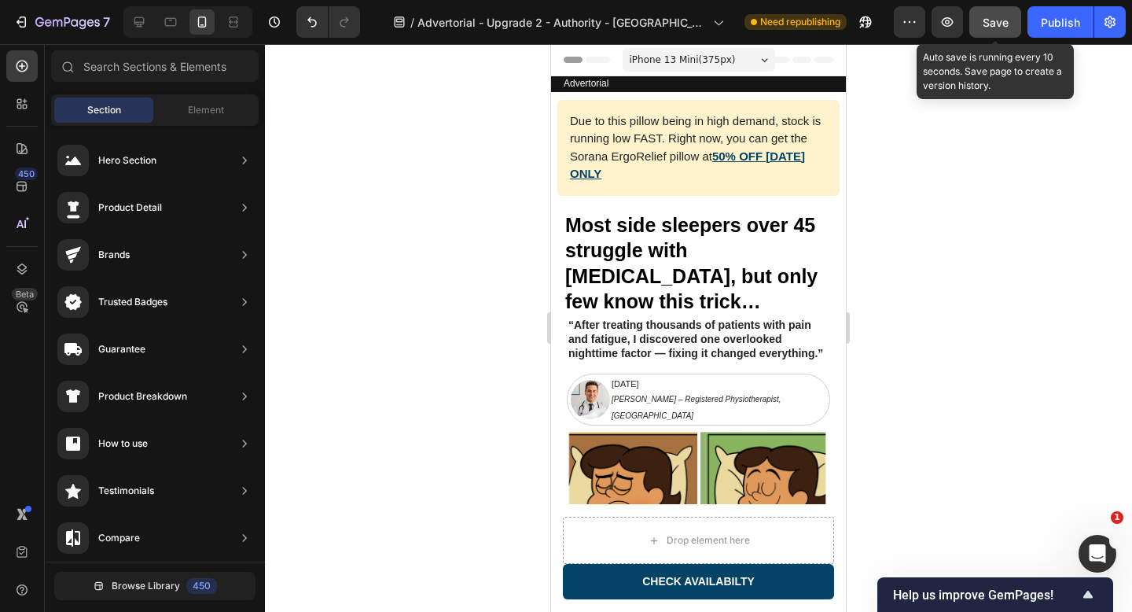
click at [980, 19] on button "Save" at bounding box center [995, 21] width 52 height 31
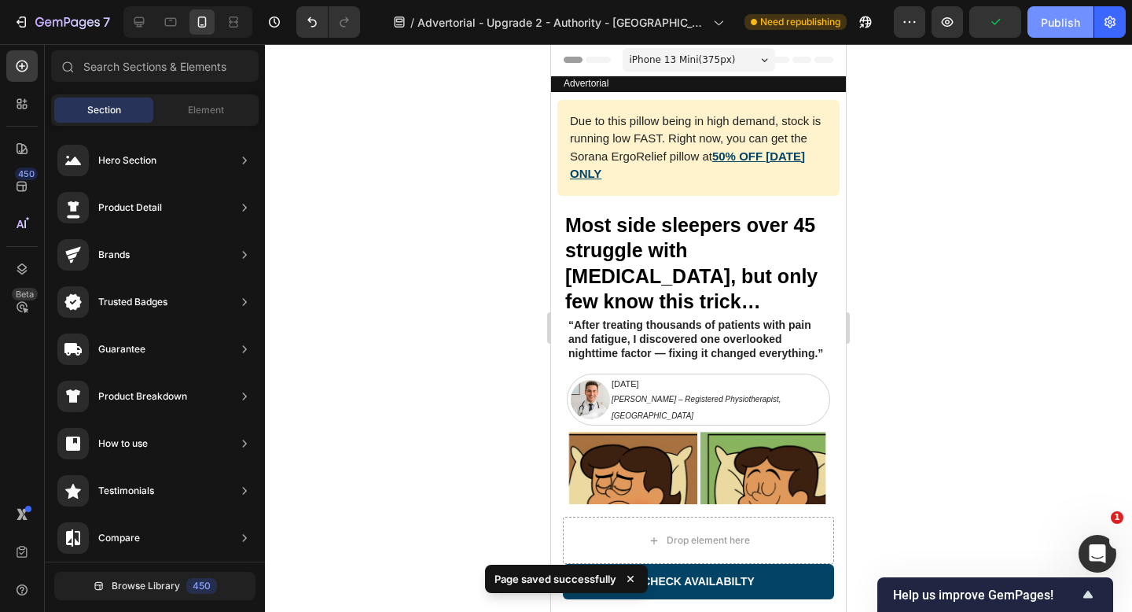
click at [1056, 21] on div "Publish" at bounding box center [1060, 22] width 39 height 17
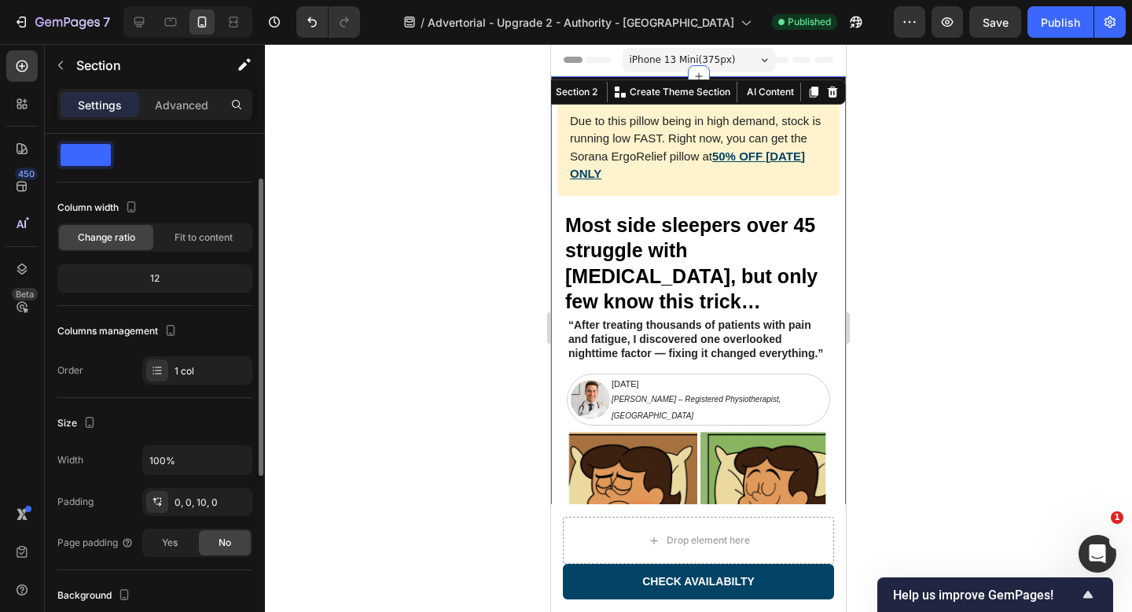
scroll to position [66, 0]
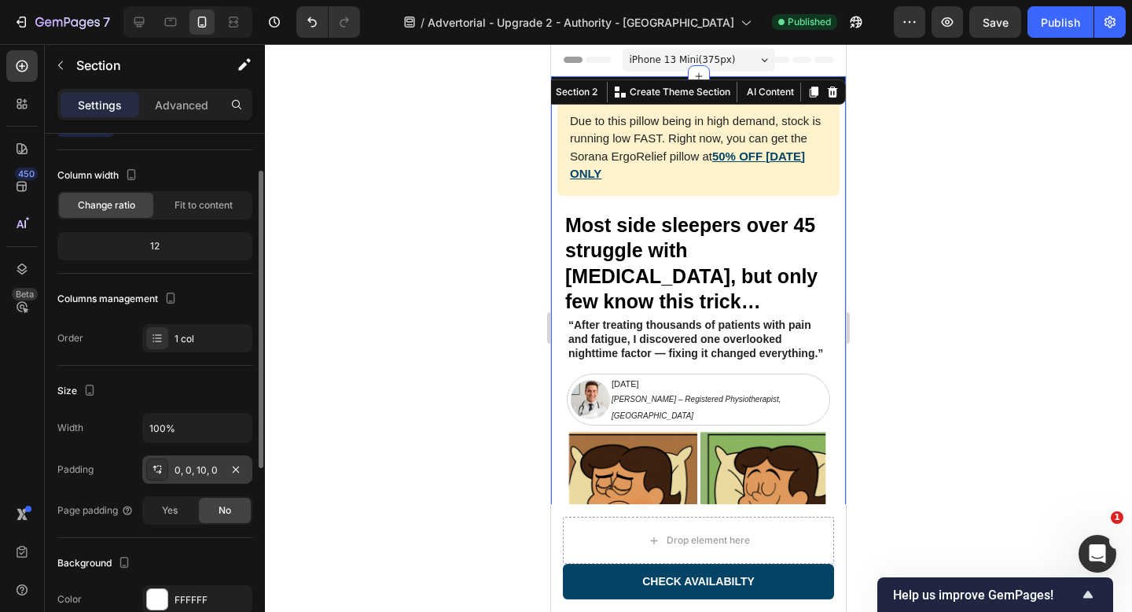
click at [175, 475] on div "0, 0, 10, 0" at bounding box center [197, 470] width 46 height 14
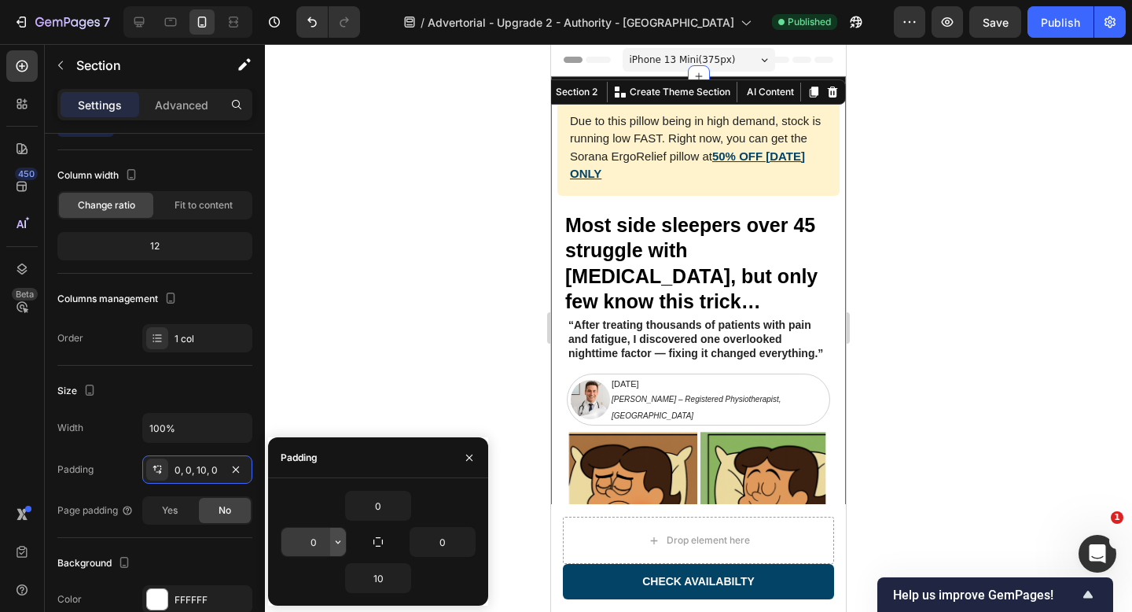
click at [336, 542] on icon "button" at bounding box center [338, 541] width 13 height 13
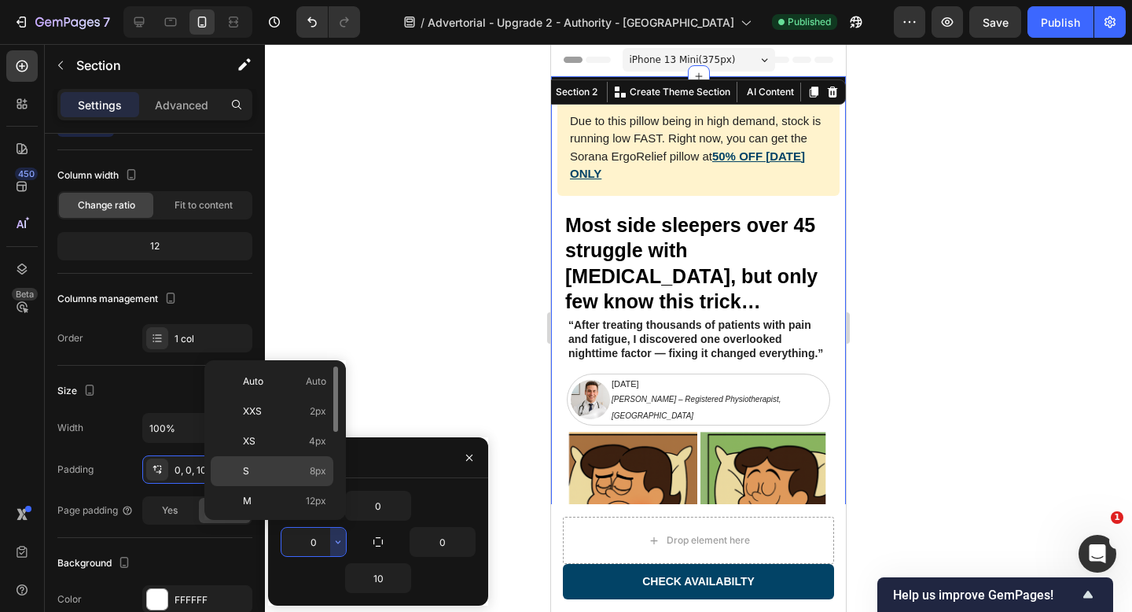
click at [290, 465] on p "S 8px" at bounding box center [284, 471] width 83 height 14
type input "8"
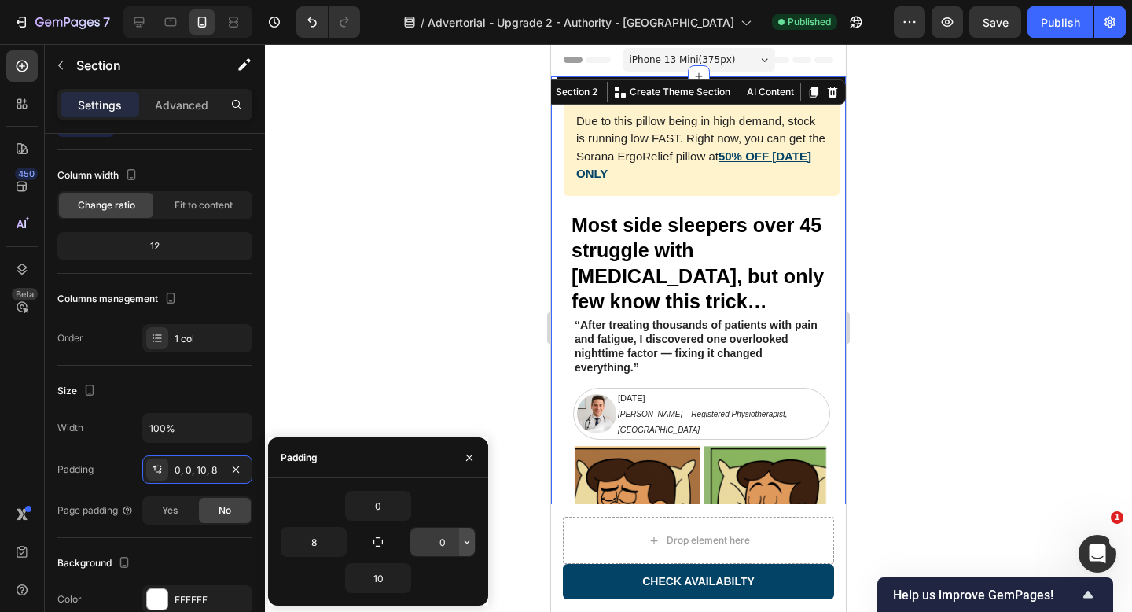
click at [468, 545] on icon "button" at bounding box center [467, 541] width 13 height 13
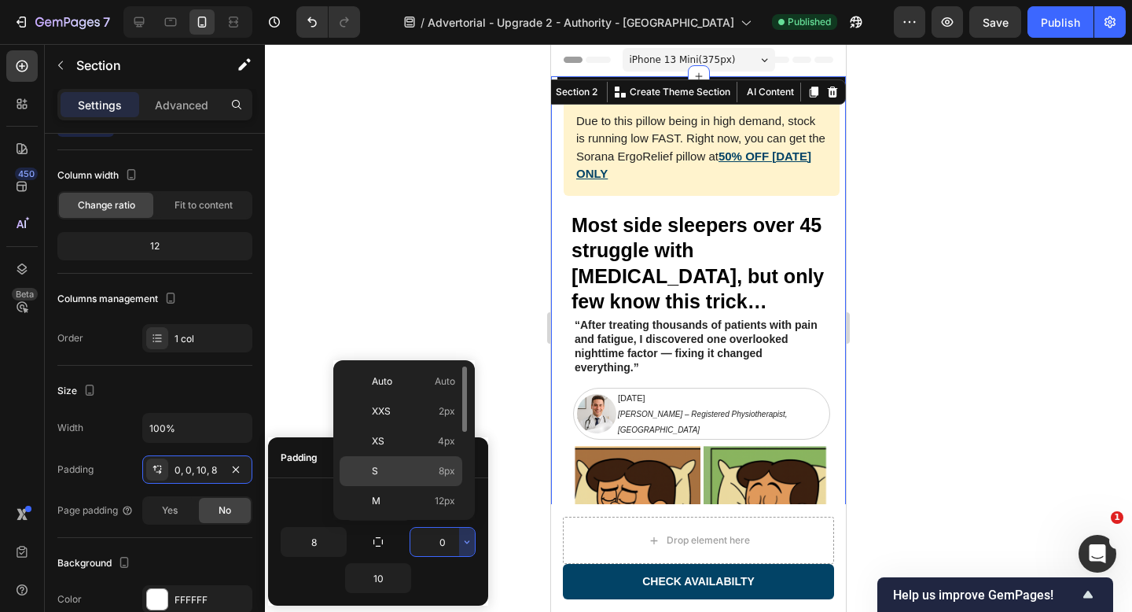
click at [425, 465] on p "S 8px" at bounding box center [413, 471] width 83 height 14
type input "8"
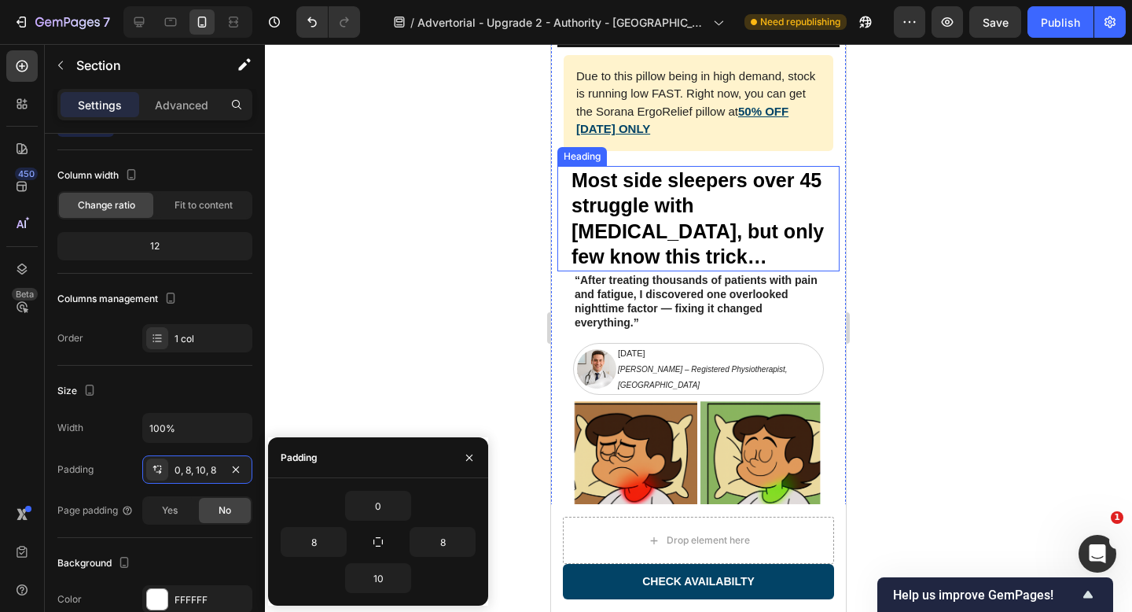
scroll to position [46, 0]
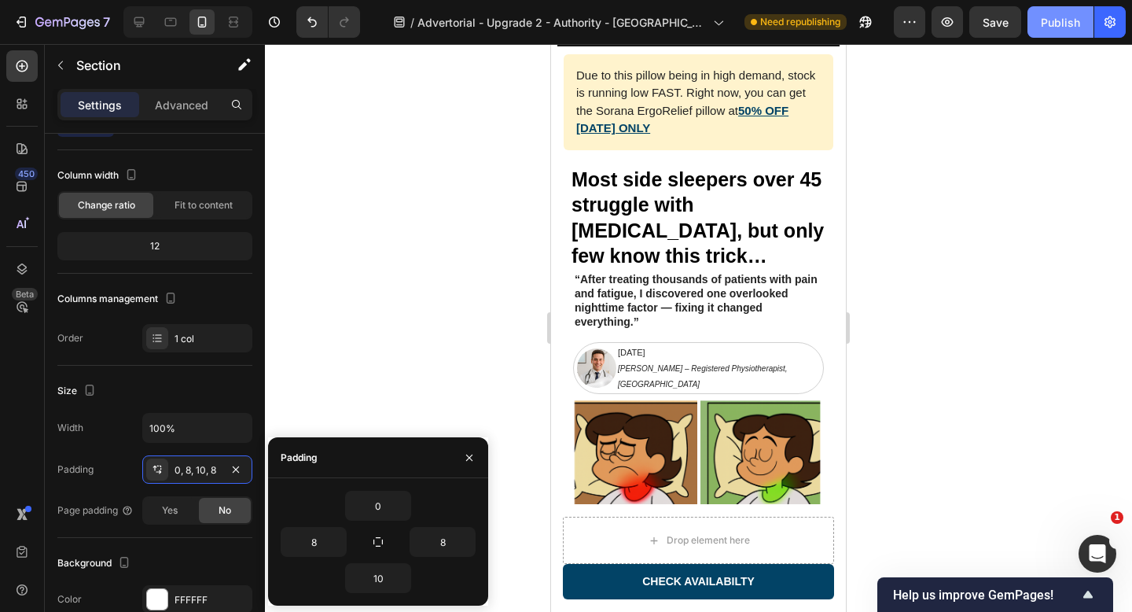
click at [1058, 18] on div "Publish" at bounding box center [1060, 22] width 39 height 17
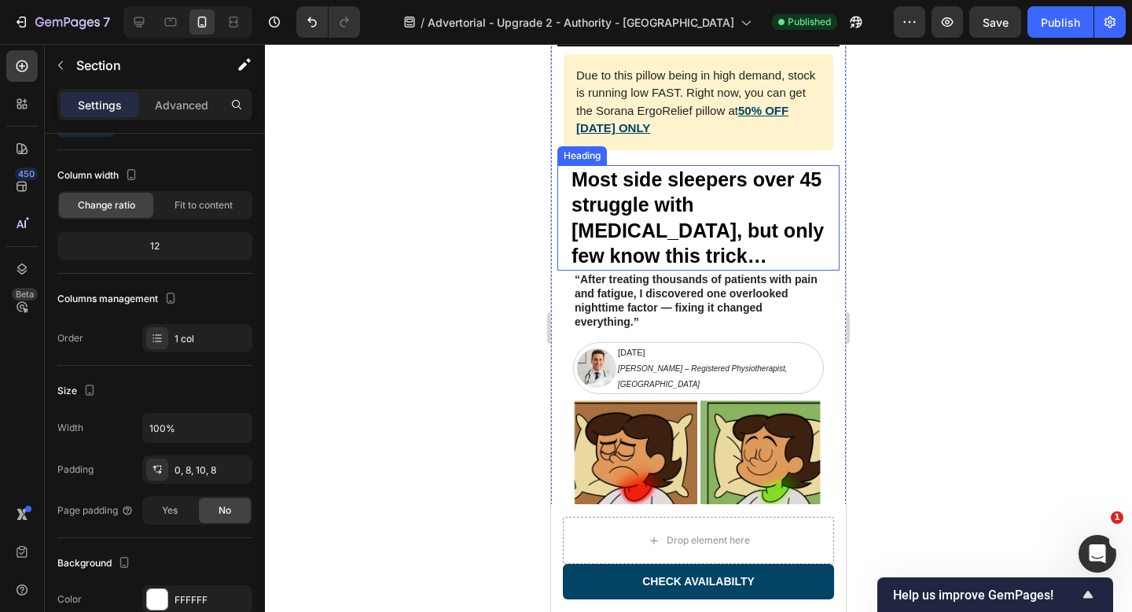
click at [683, 237] on h2 "Most side sleepers over 45 struggle with [MEDICAL_DATA], but only few know this…" at bounding box center [705, 217] width 270 height 105
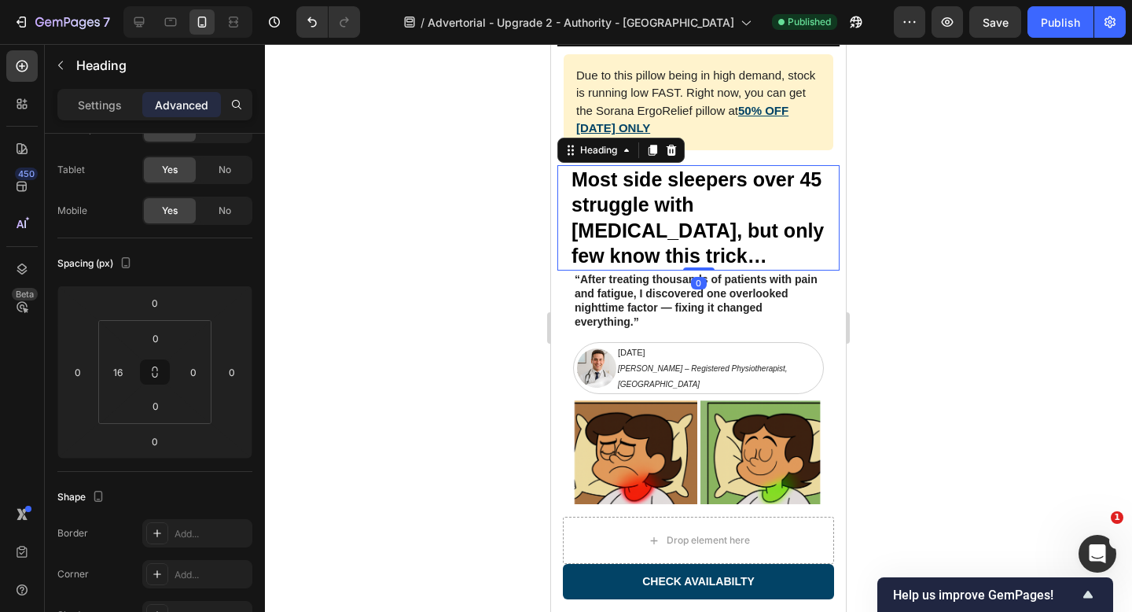
scroll to position [0, 0]
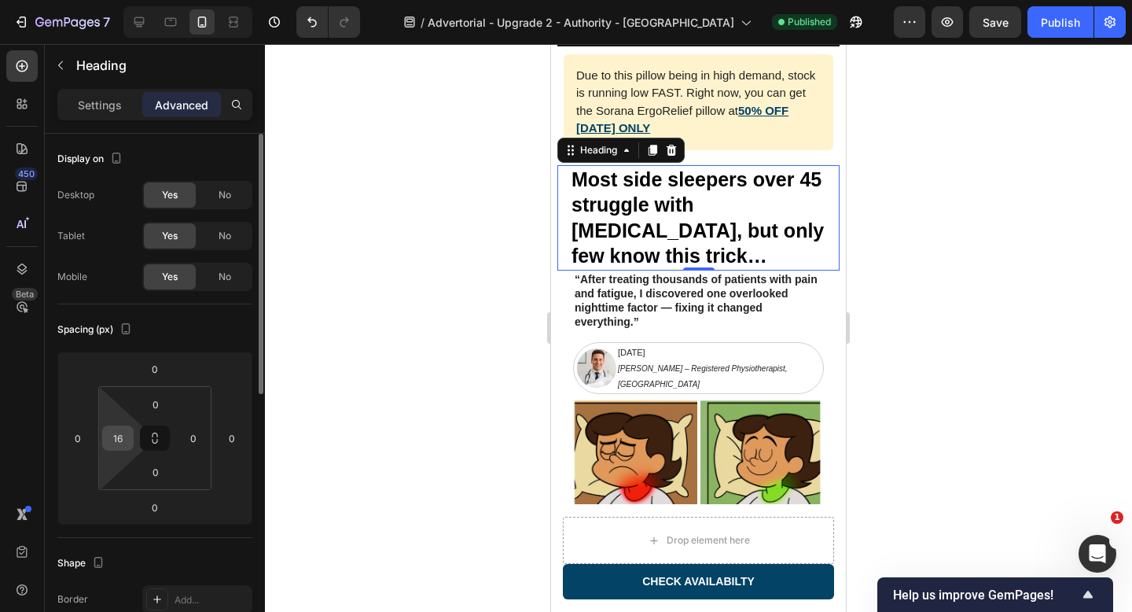
click at [117, 436] on input "16" at bounding box center [118, 438] width 24 height 24
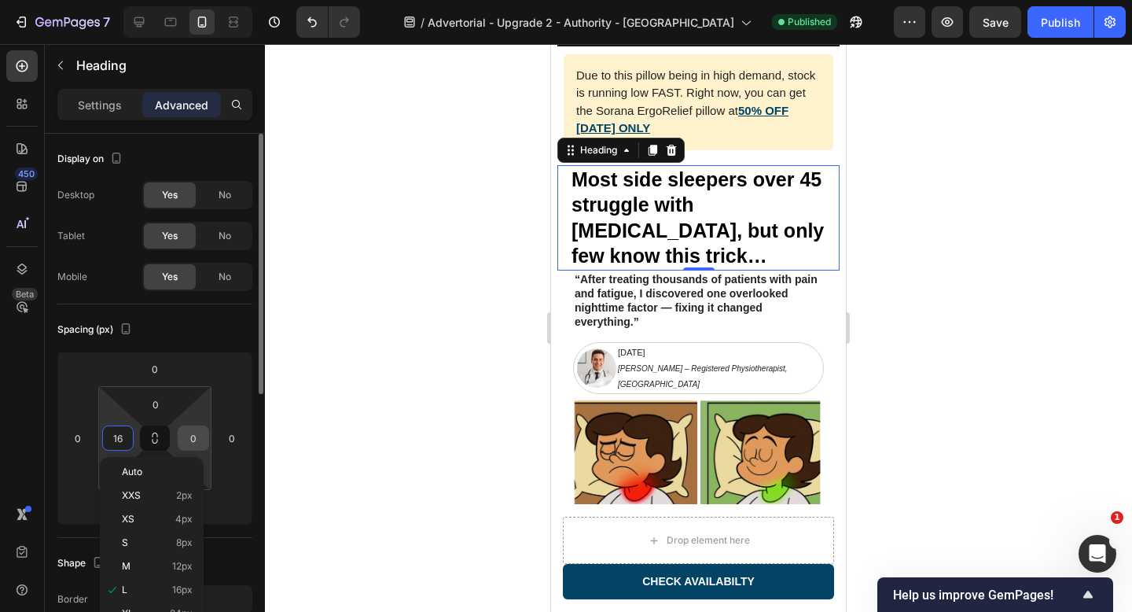
click at [190, 433] on input "0" at bounding box center [194, 438] width 24 height 24
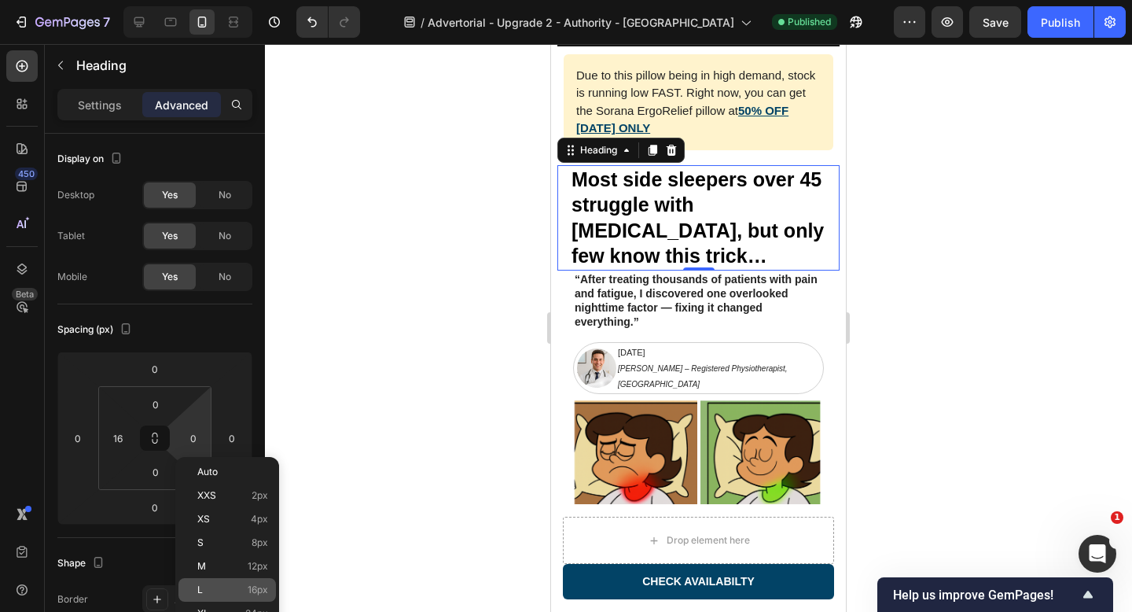
click at [213, 582] on div "L 16px" at bounding box center [226, 590] width 97 height 24
type input "16"
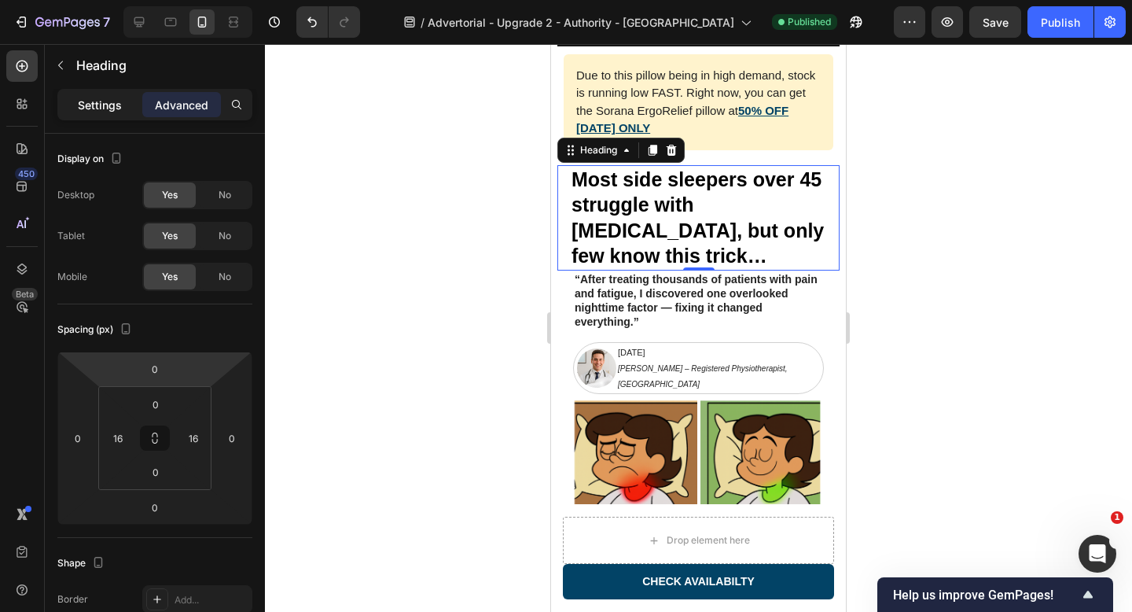
click at [112, 104] on p "Settings" at bounding box center [100, 105] width 44 height 17
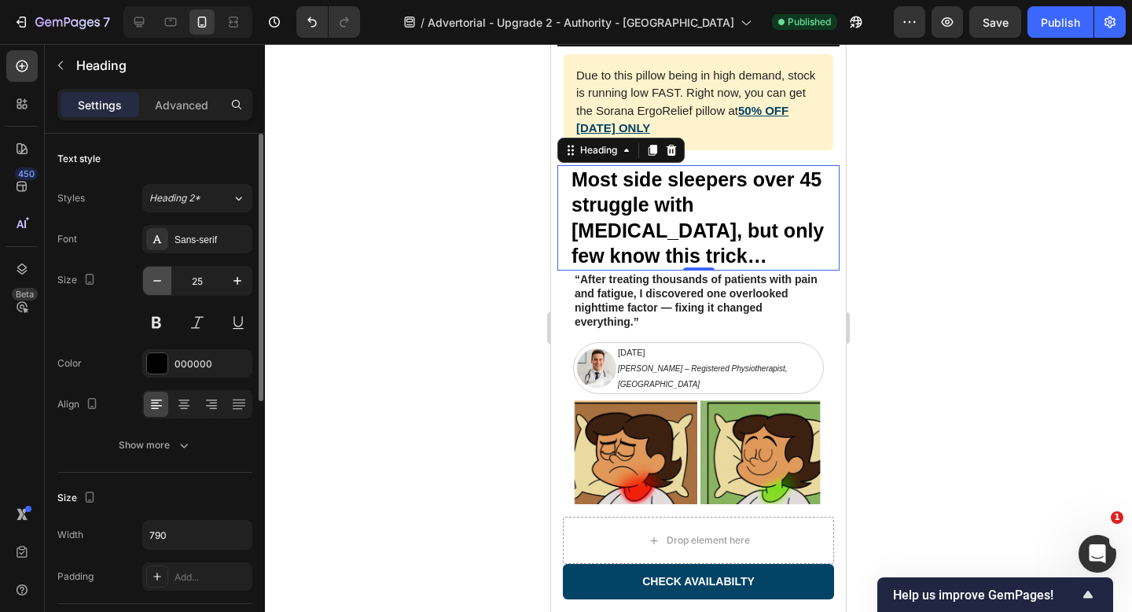
click at [156, 284] on icon "button" at bounding box center [157, 281] width 16 height 16
type input "24"
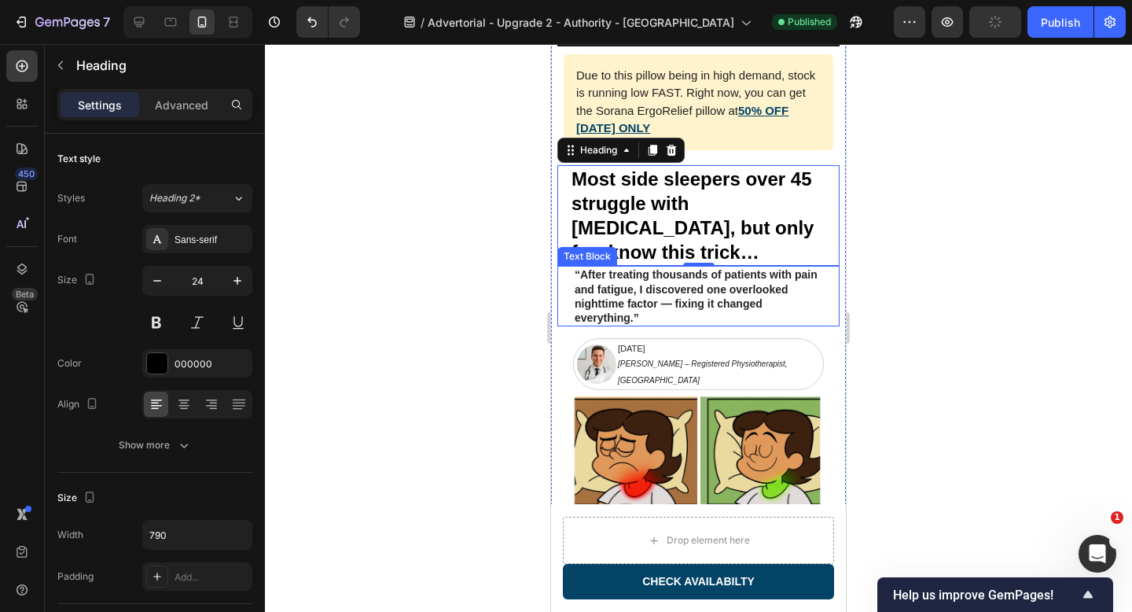
click at [704, 267] on p "“After treating thousands of patients with pain and fatigue, I discovered one o…" at bounding box center [699, 295] width 248 height 57
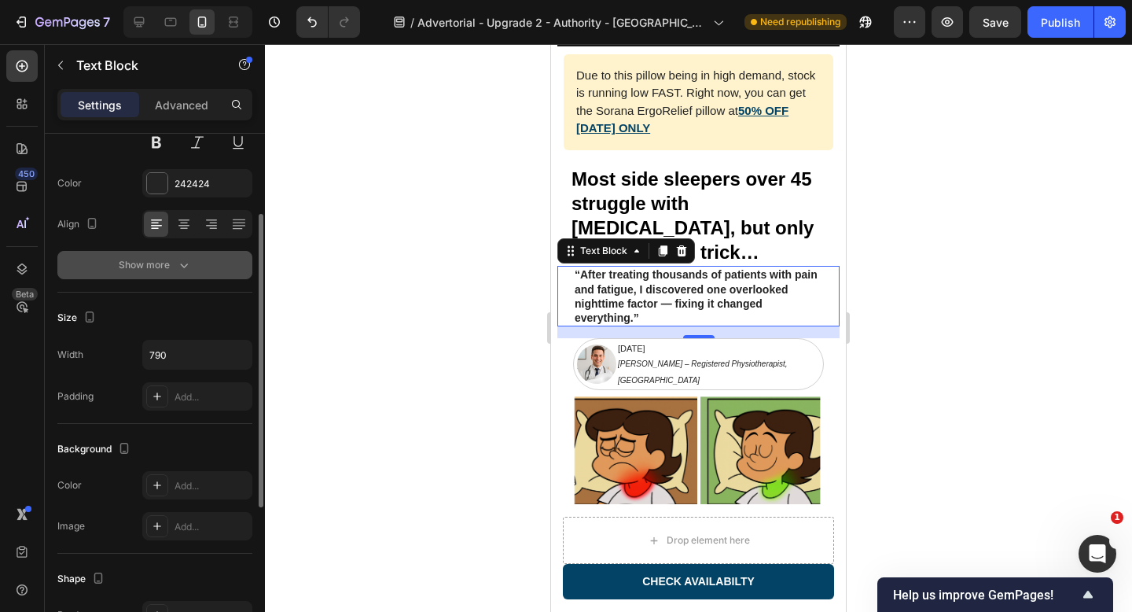
scroll to position [198, 0]
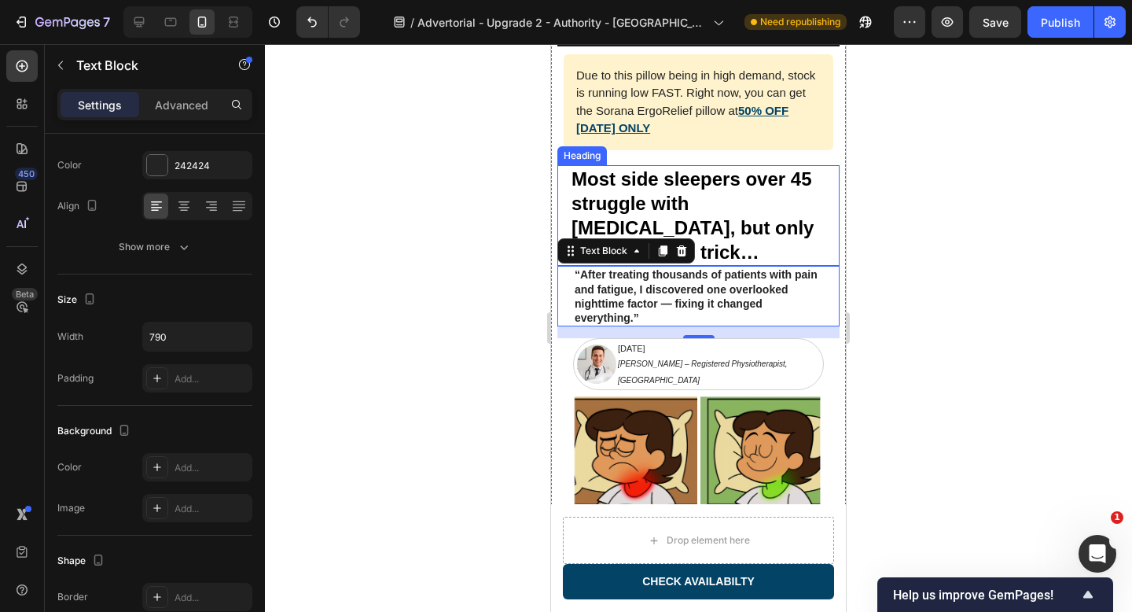
click at [718, 191] on h2 "Most side sleepers over 45 struggle with [MEDICAL_DATA], but only few know this…" at bounding box center [698, 215] width 257 height 101
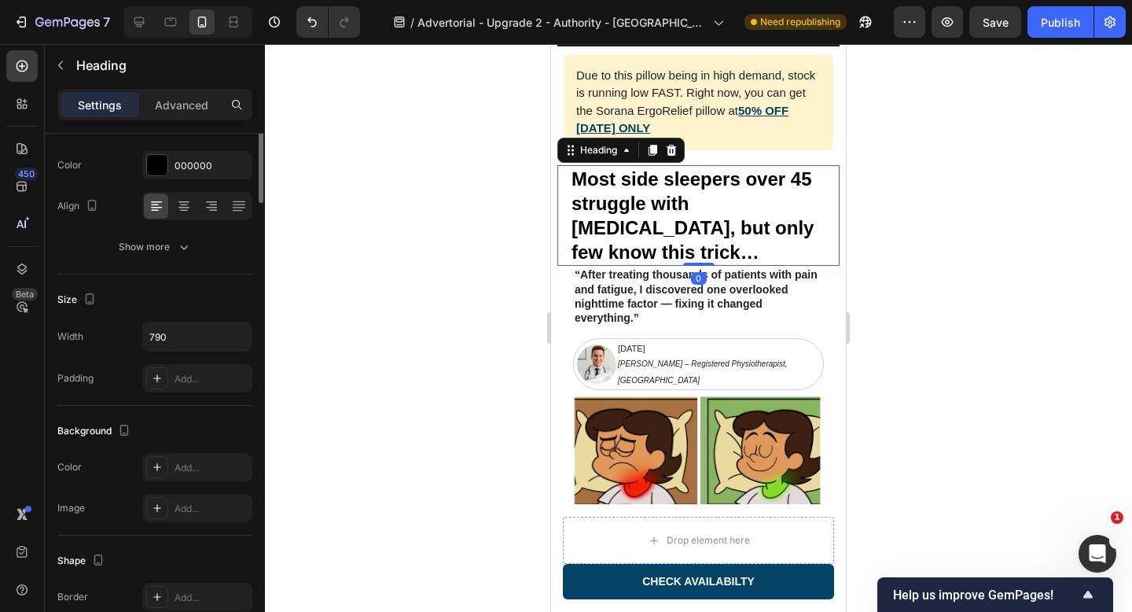
scroll to position [0, 0]
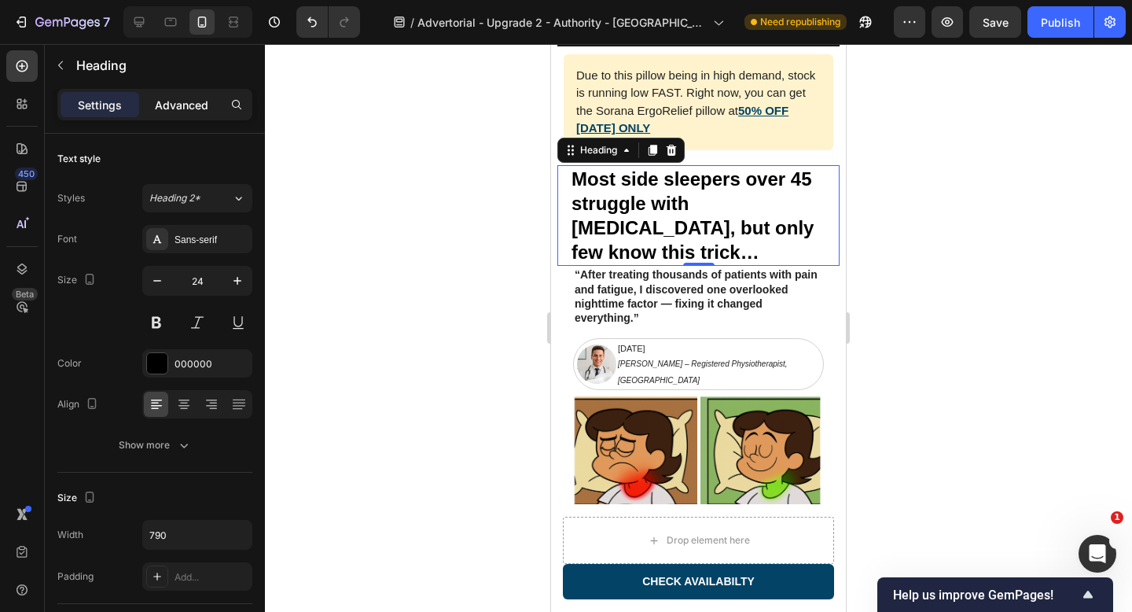
click at [182, 112] on p "Advanced" at bounding box center [181, 105] width 53 height 17
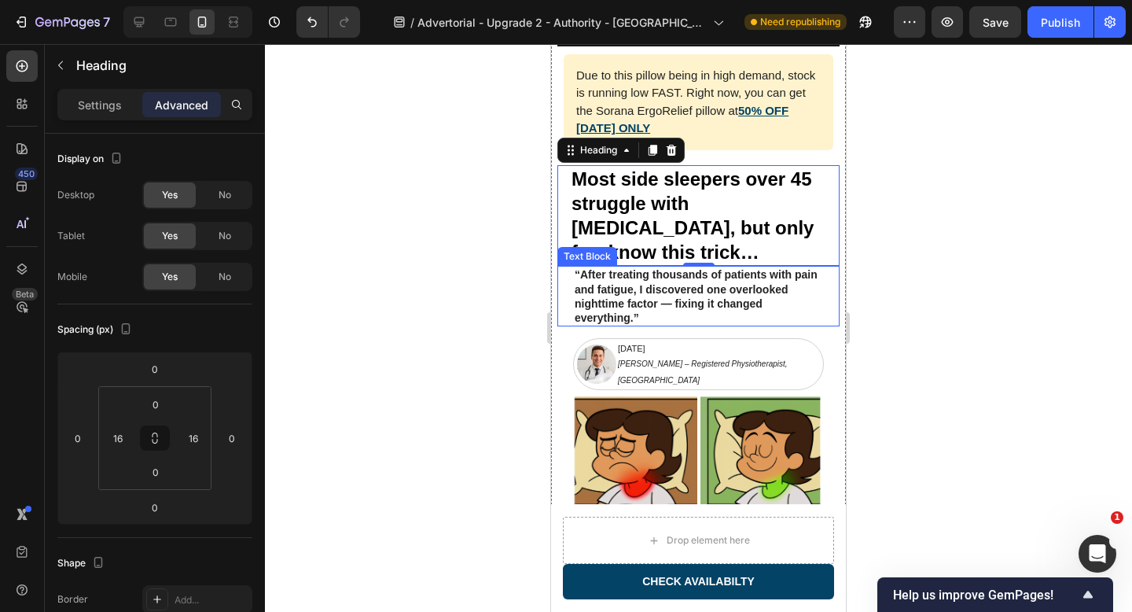
click at [730, 268] on p "“After treating thousands of patients with pain and fatigue, I discovered one o…" at bounding box center [699, 295] width 248 height 57
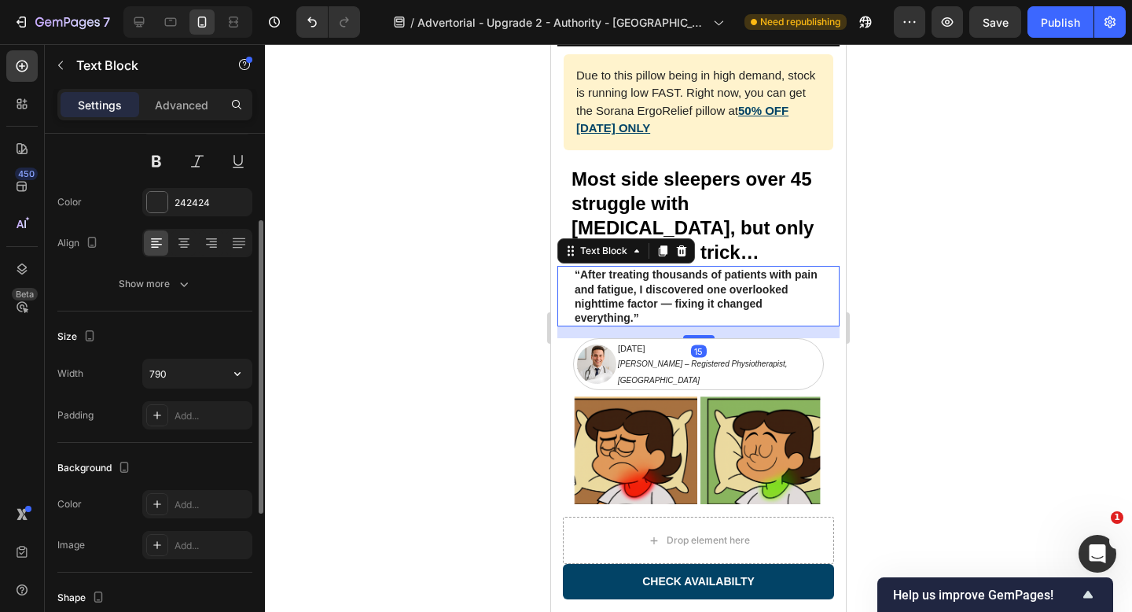
scroll to position [169, 0]
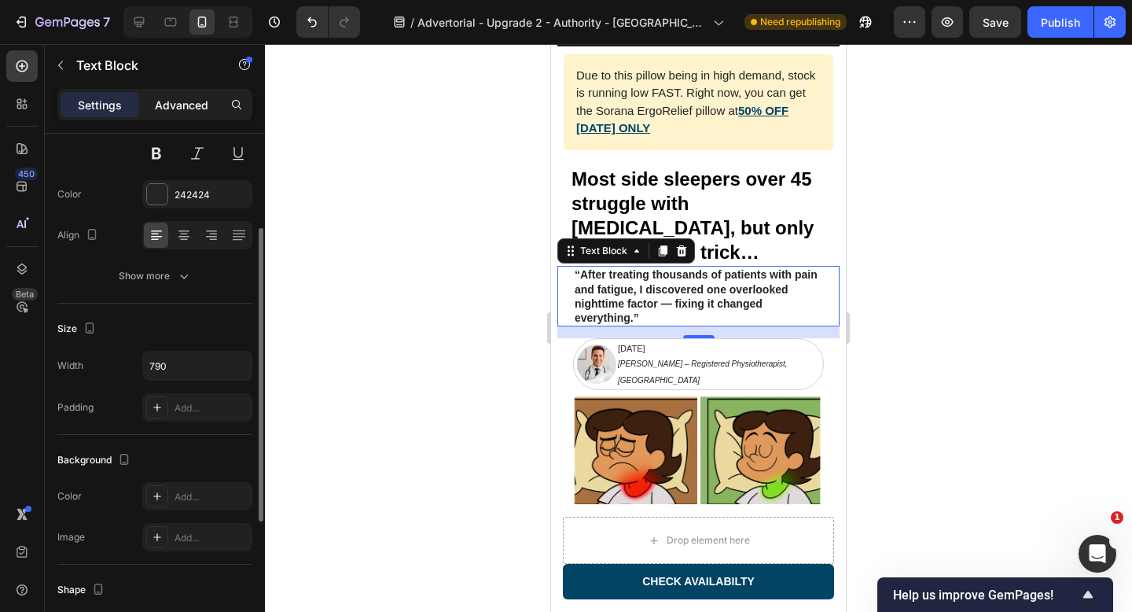
click at [167, 105] on p "Advanced" at bounding box center [181, 105] width 53 height 17
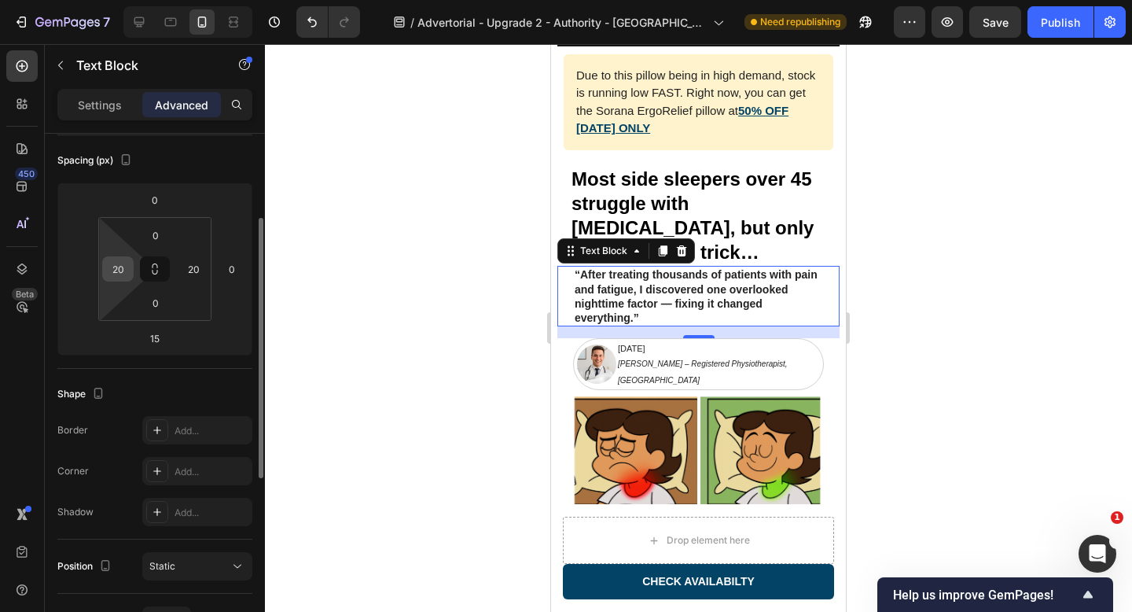
click at [115, 268] on input "20" at bounding box center [118, 269] width 24 height 24
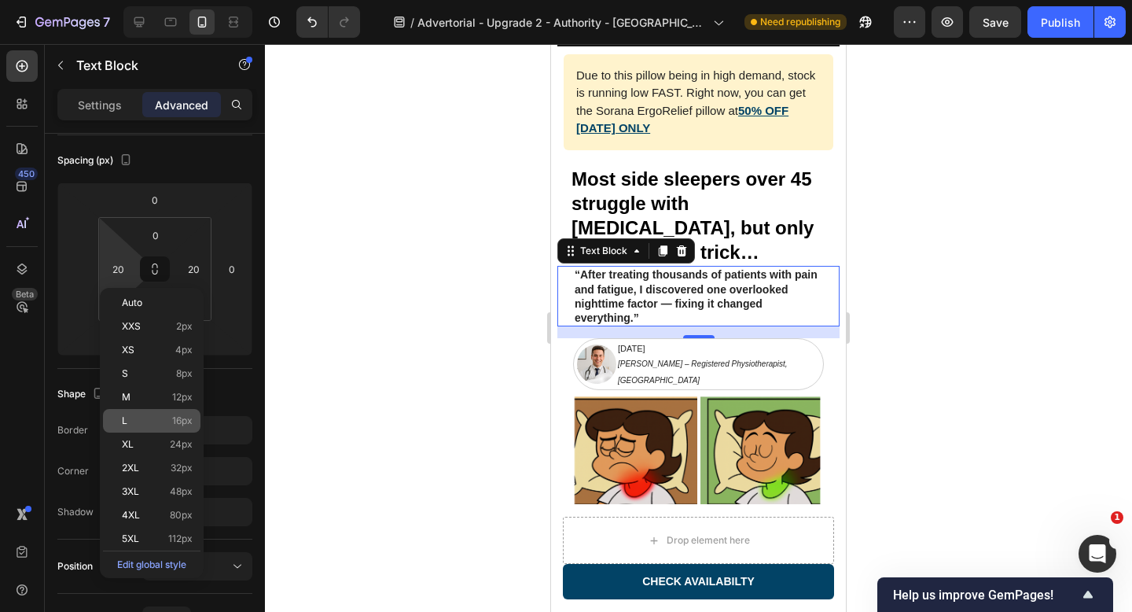
click at [154, 420] on p "L 16px" at bounding box center [157, 420] width 71 height 11
type input "16"
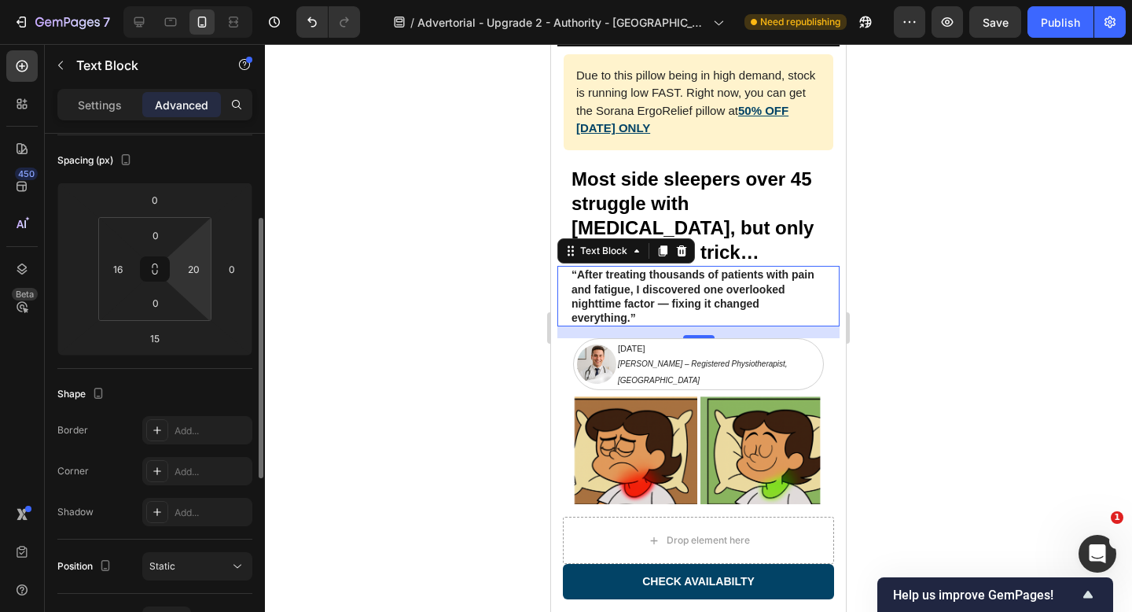
click at [195, 0] on html "7 Version history / Advertorial - Upgrade 2 - Authority - Sorana Need republish…" at bounding box center [566, 0] width 1132 height 0
click at [196, 269] on input "20" at bounding box center [194, 269] width 24 height 24
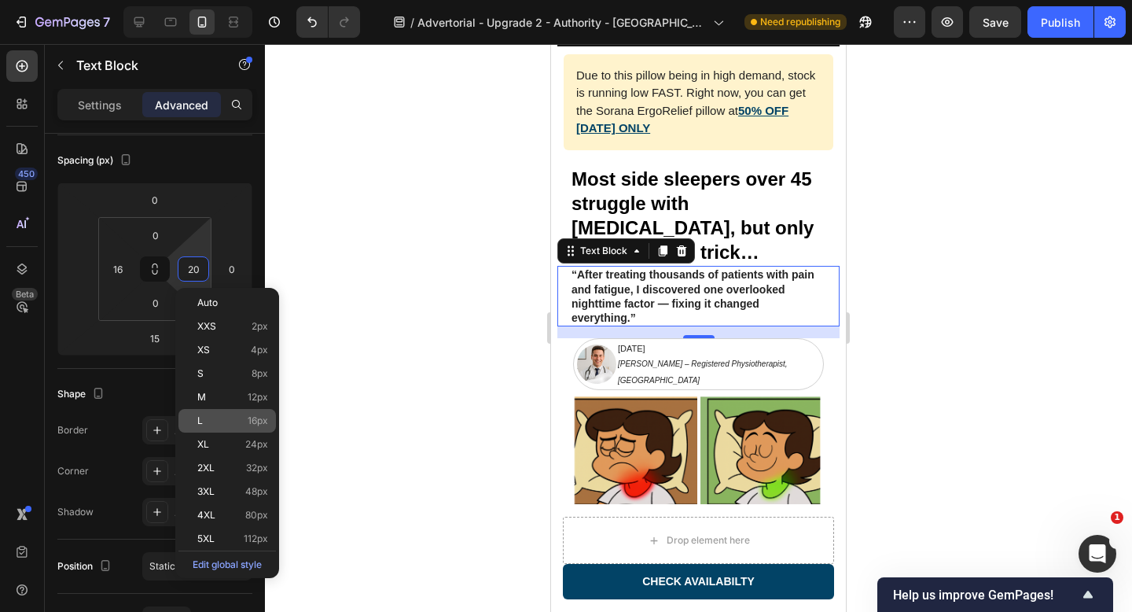
click at [211, 421] on p "L 16px" at bounding box center [232, 420] width 71 height 11
type input "16"
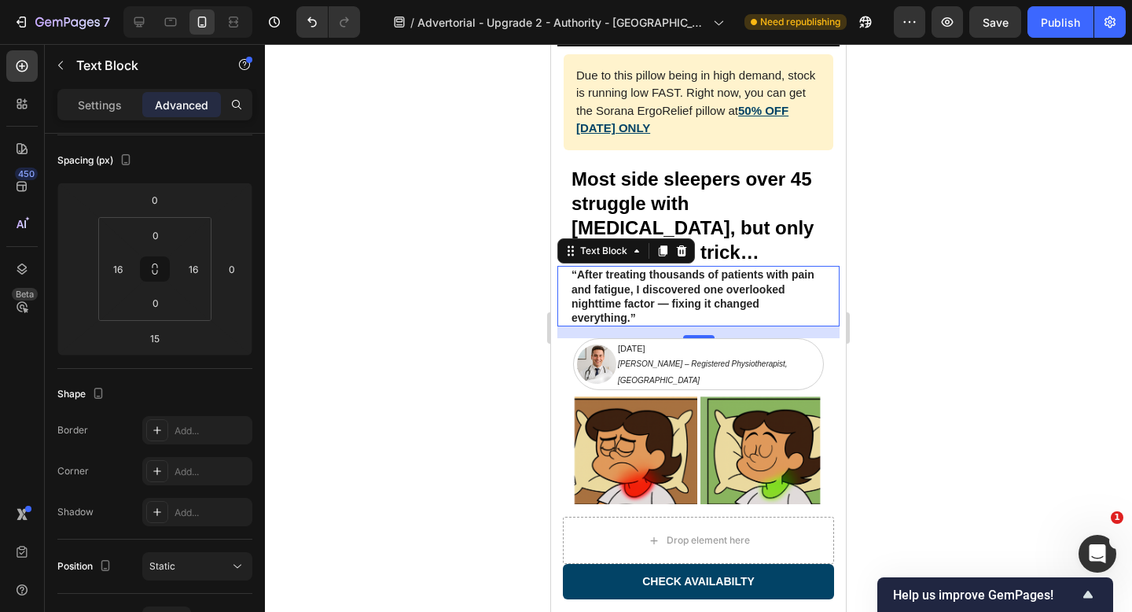
click at [431, 293] on div at bounding box center [698, 328] width 867 height 568
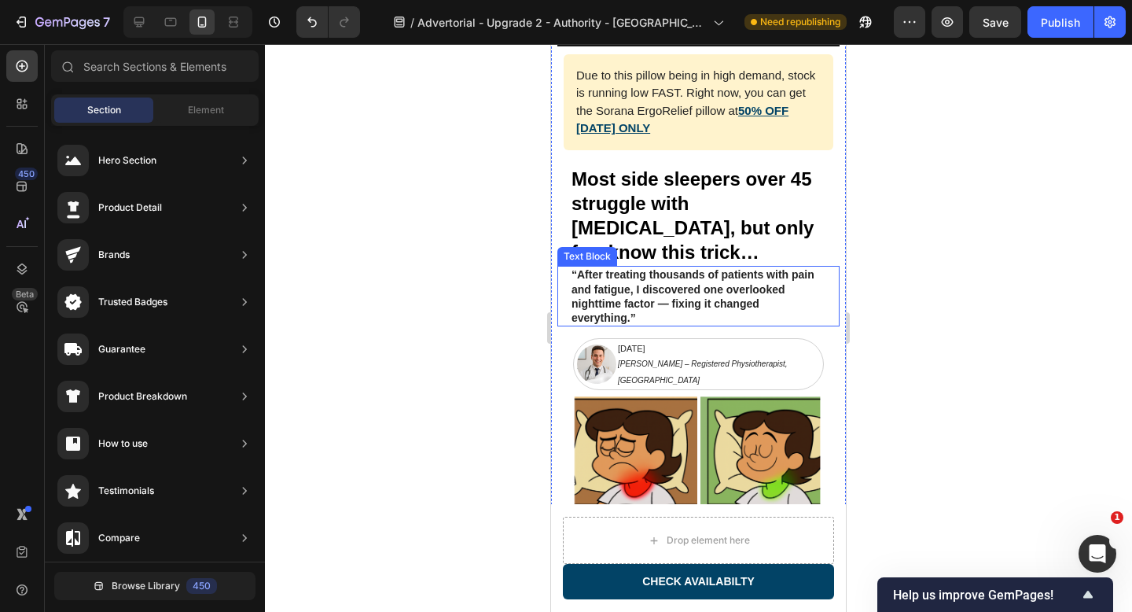
click at [576, 291] on p "“After treating thousands of patients with pain and fatigue, I discovered one o…" at bounding box center [698, 295] width 254 height 57
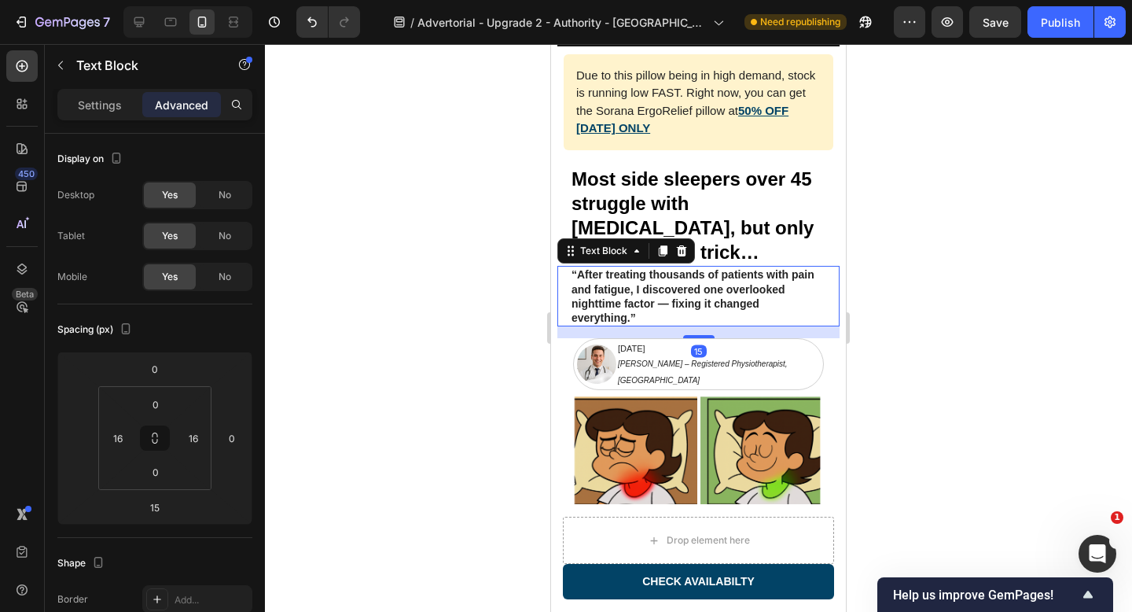
click at [572, 292] on p "“After treating thousands of patients with pain and fatigue, I discovered one o…" at bounding box center [698, 295] width 254 height 57
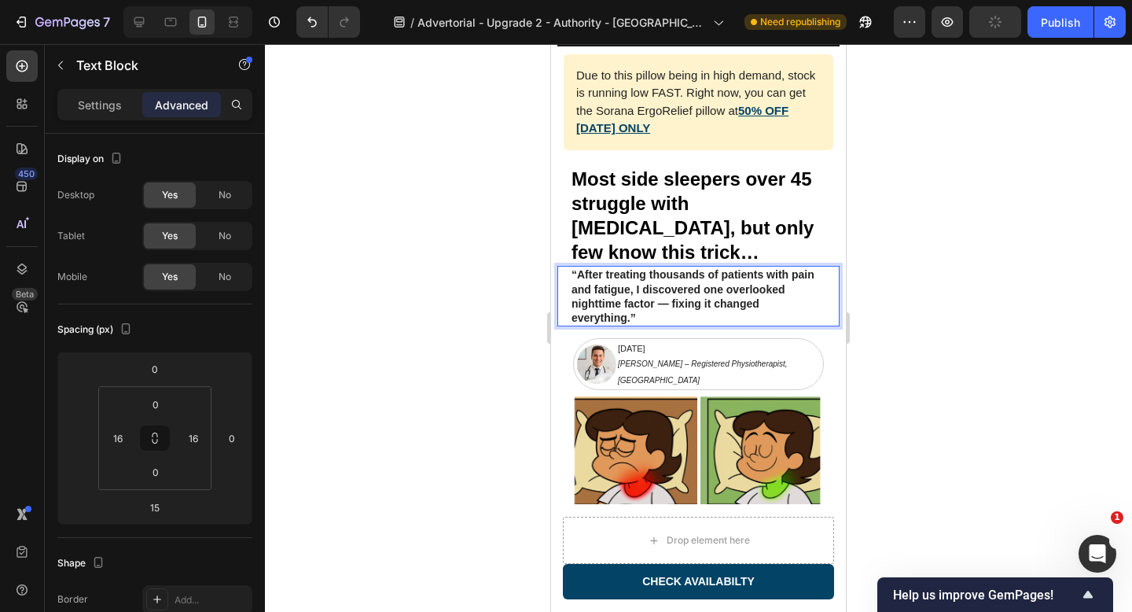
click at [575, 281] on p "“After treating thousands of patients with pain and fatigue, I discovered one o…" at bounding box center [698, 295] width 254 height 57
click at [570, 266] on div "“After treating thousands of patients with pain and fatigue, I discovered one o…" at bounding box center [698, 296] width 257 height 61
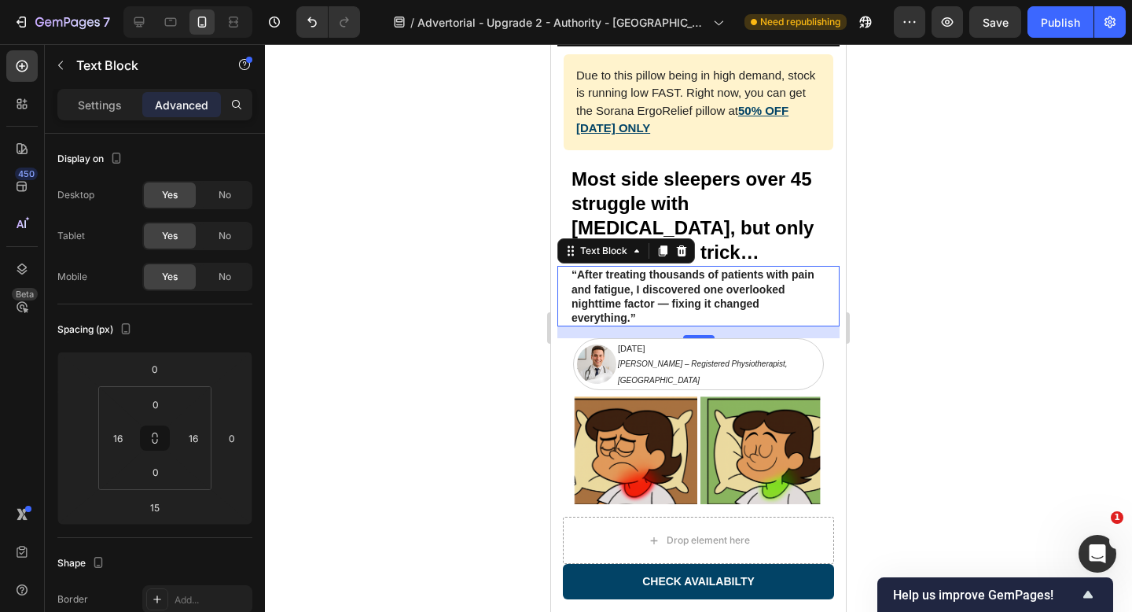
click at [979, 281] on div at bounding box center [698, 328] width 867 height 568
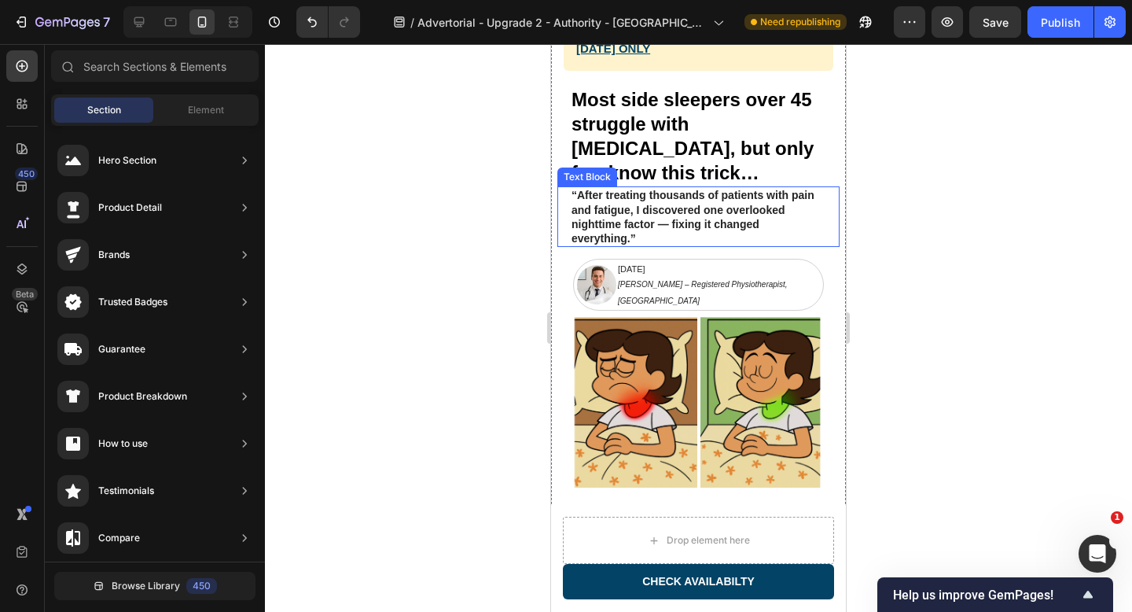
scroll to position [131, 0]
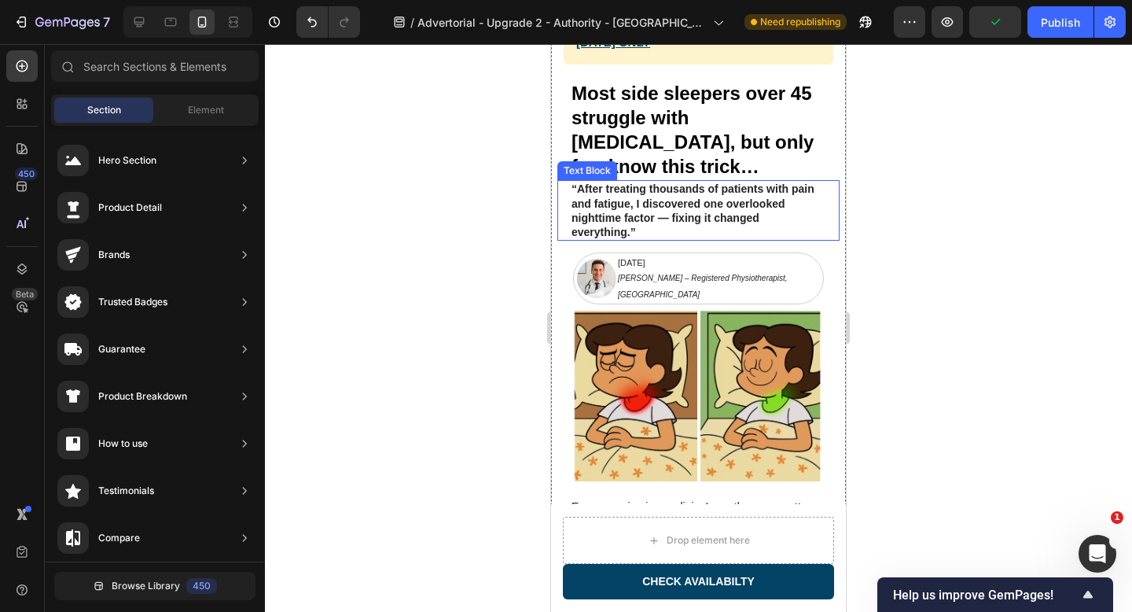
click at [718, 194] on p "“After treating thousands of patients with pain and fatigue, I discovered one o…" at bounding box center [698, 210] width 254 height 57
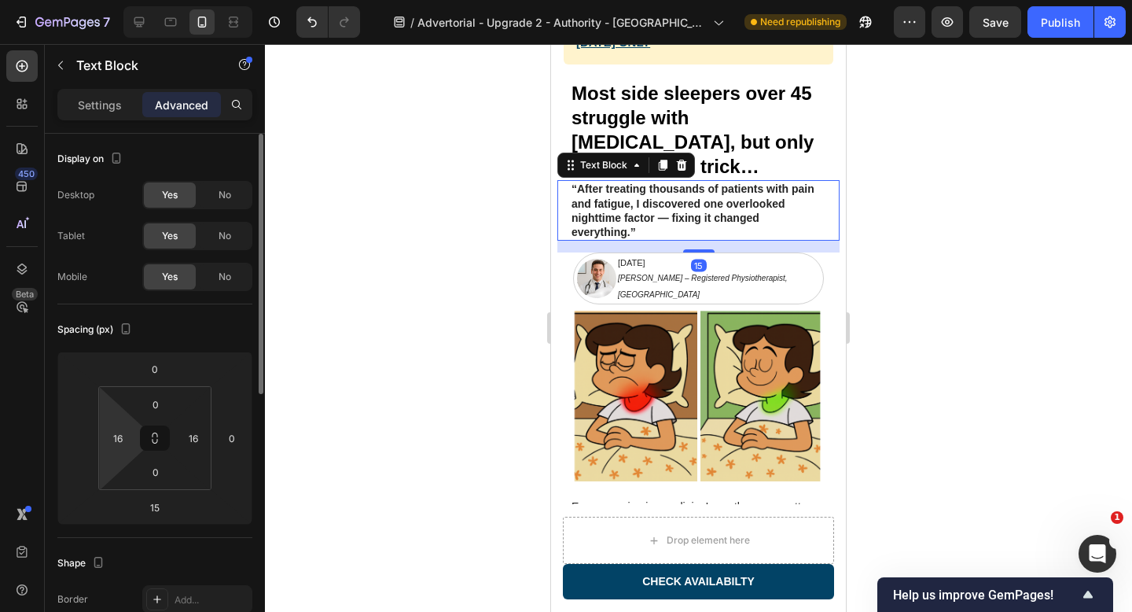
click at [135, 0] on html "7 Version history / Advertorial - Upgrade 2 - Authority - Sorana Need republish…" at bounding box center [566, 0] width 1132 height 0
click at [121, 439] on input "16" at bounding box center [118, 438] width 24 height 24
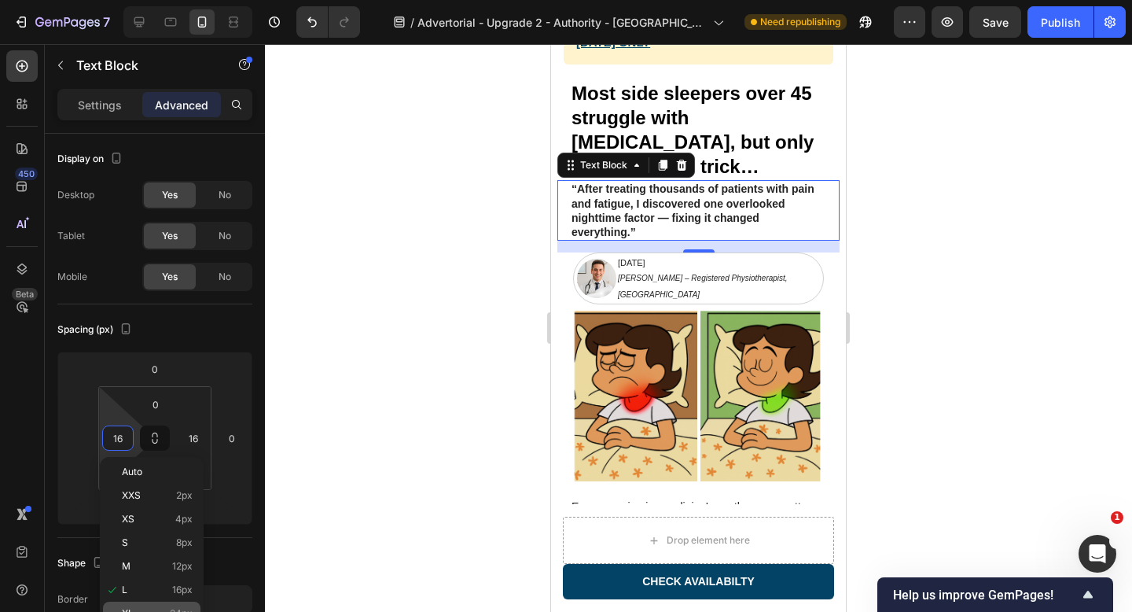
click at [156, 606] on div "XL 24px" at bounding box center [151, 613] width 97 height 24
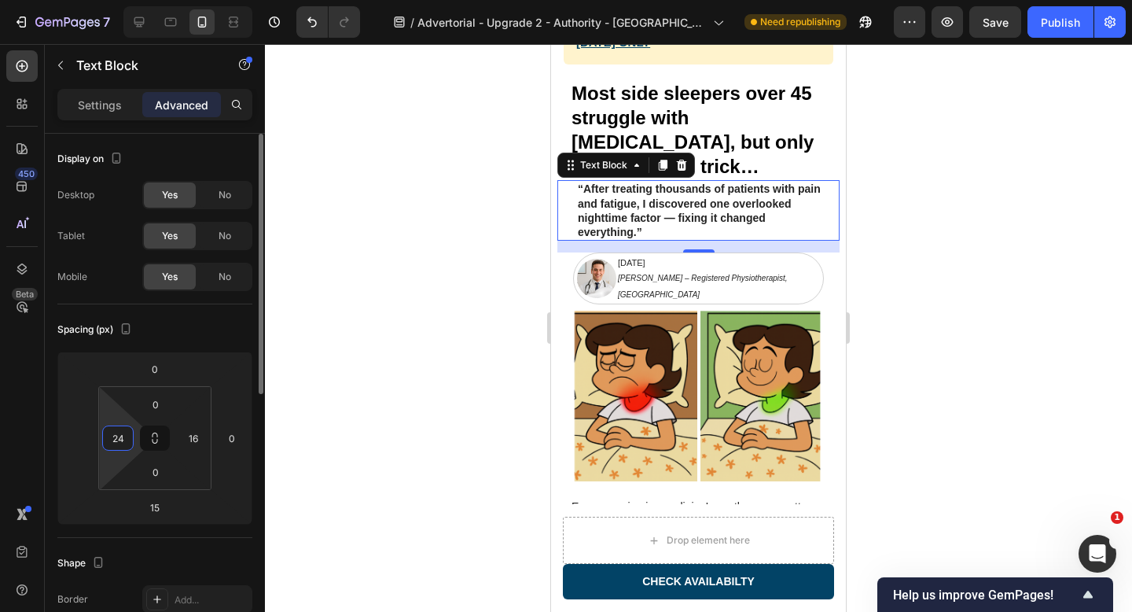
click at [125, 433] on input "24" at bounding box center [118, 438] width 24 height 24
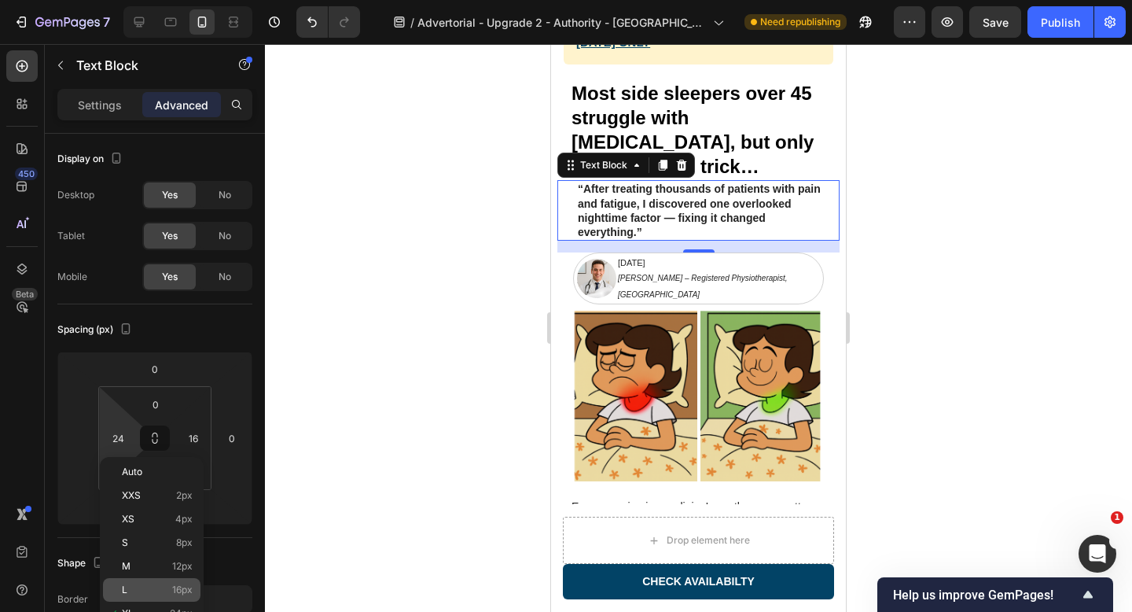
click at [149, 592] on p "L 16px" at bounding box center [157, 589] width 71 height 11
type input "16"
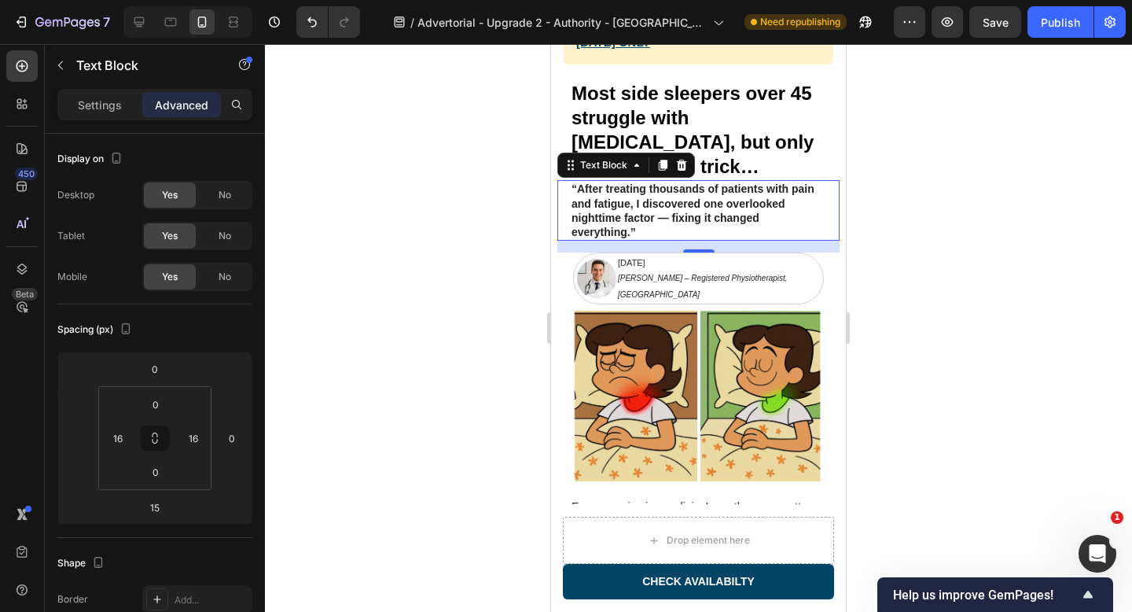
click at [957, 248] on div at bounding box center [698, 328] width 867 height 568
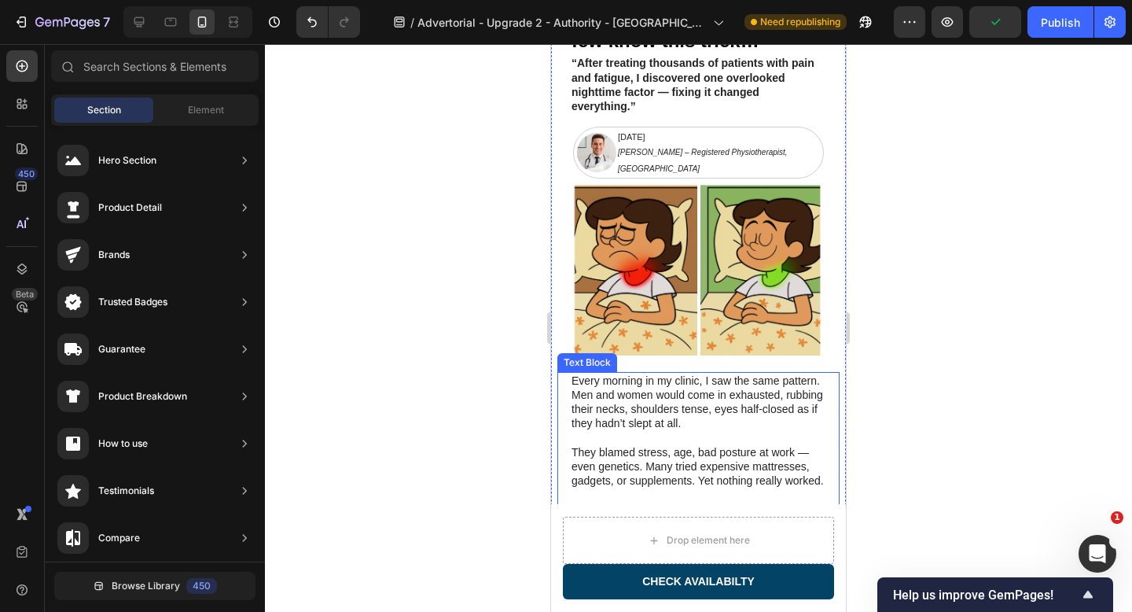
scroll to position [273, 0]
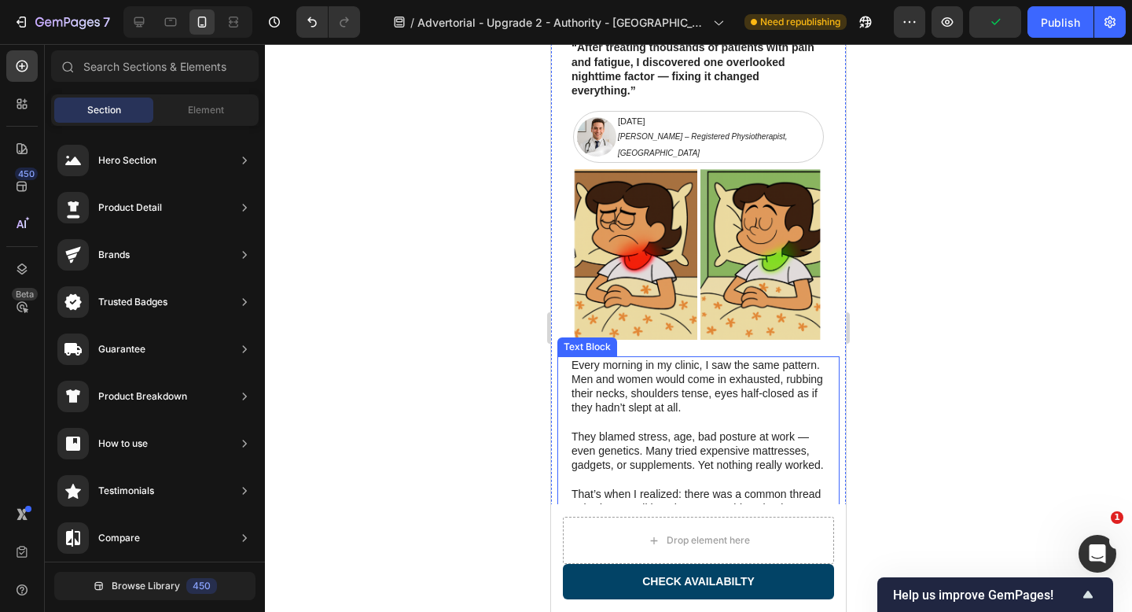
click at [691, 415] on p at bounding box center [698, 422] width 254 height 14
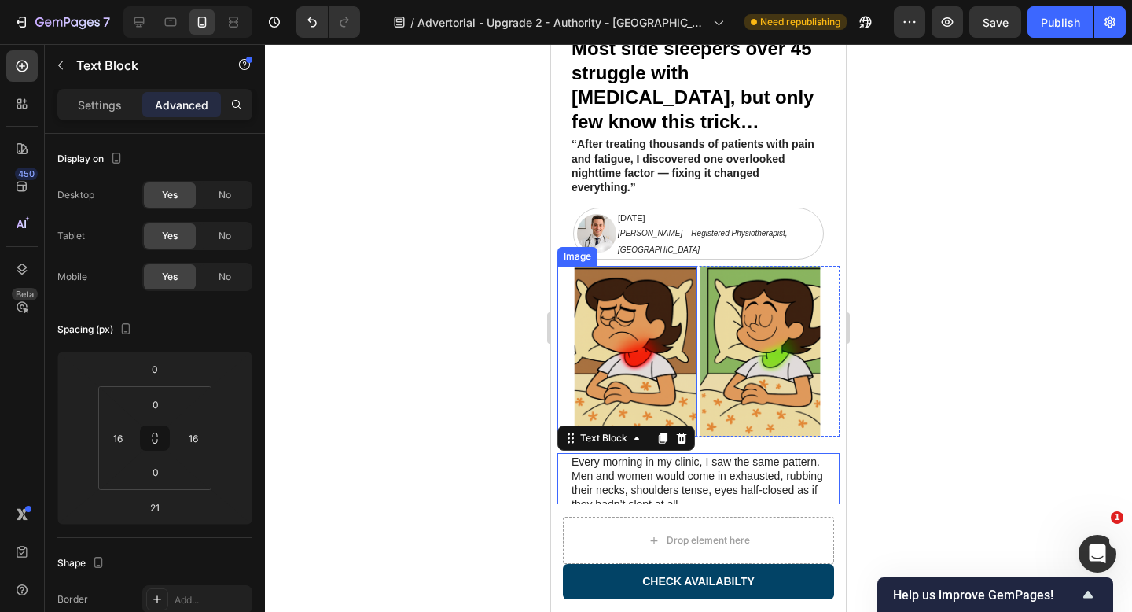
scroll to position [177, 0]
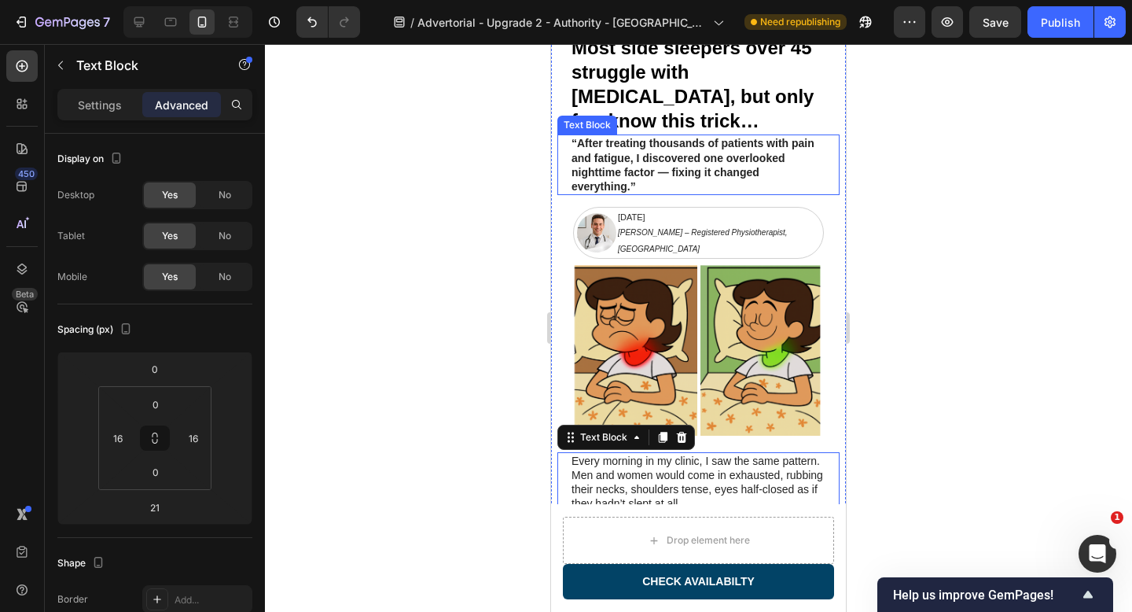
click at [703, 143] on p "“After treating thousands of patients with pain and fatigue, I discovered one o…" at bounding box center [698, 164] width 254 height 57
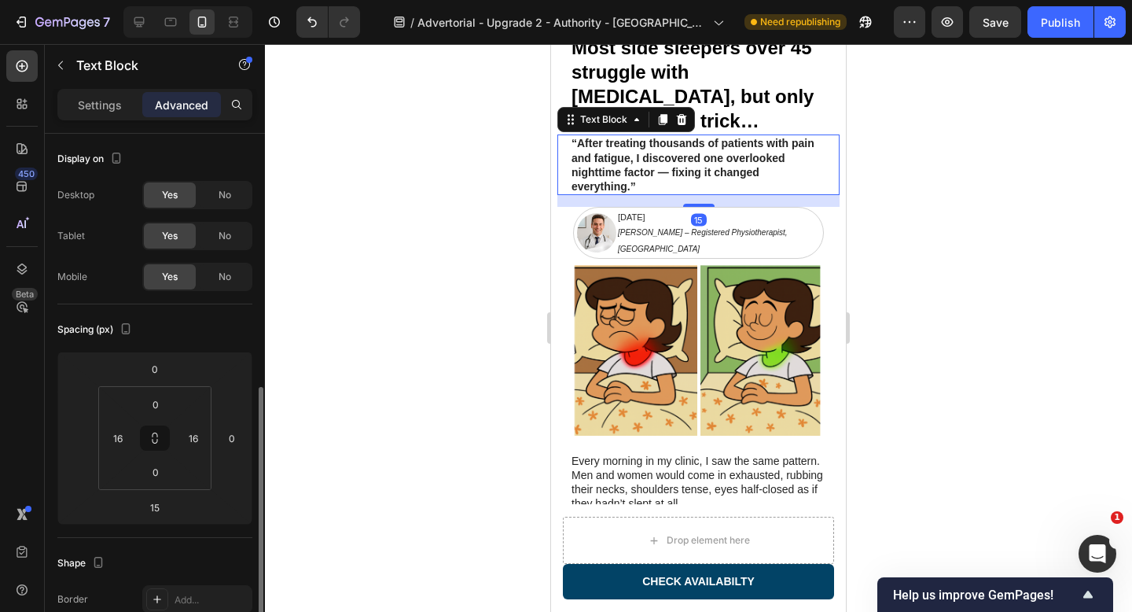
scroll to position [169, 0]
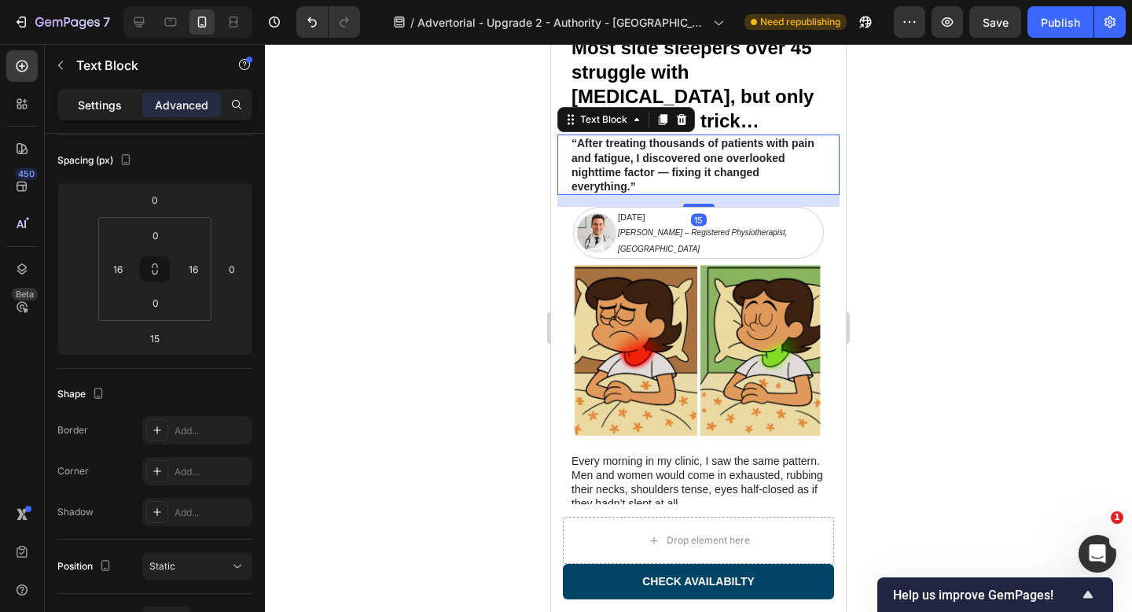
click at [97, 110] on p "Settings" at bounding box center [100, 105] width 44 height 17
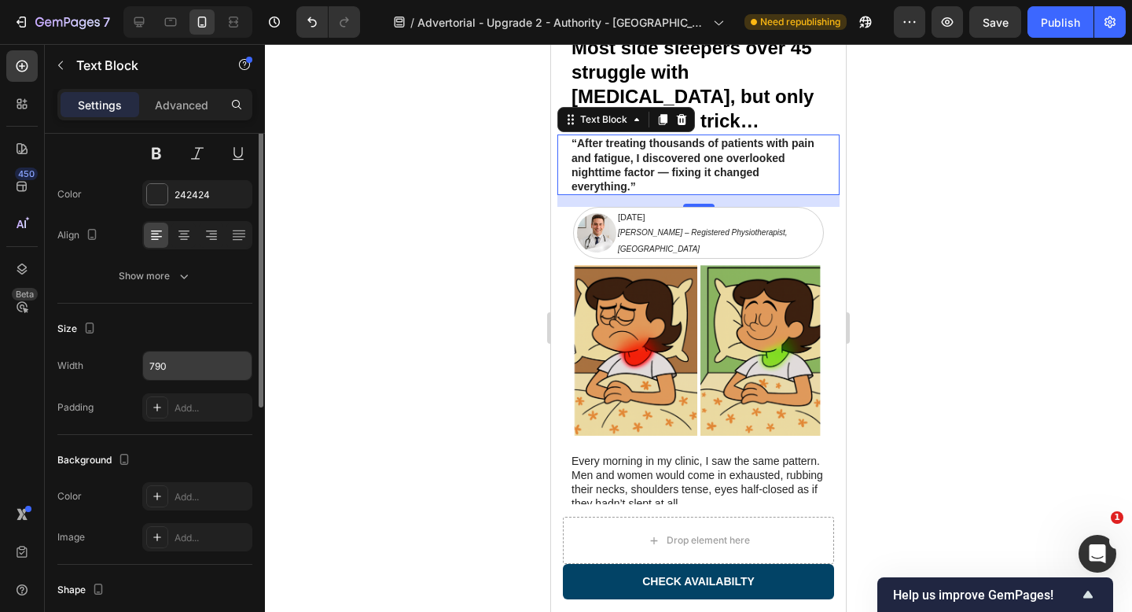
scroll to position [0, 0]
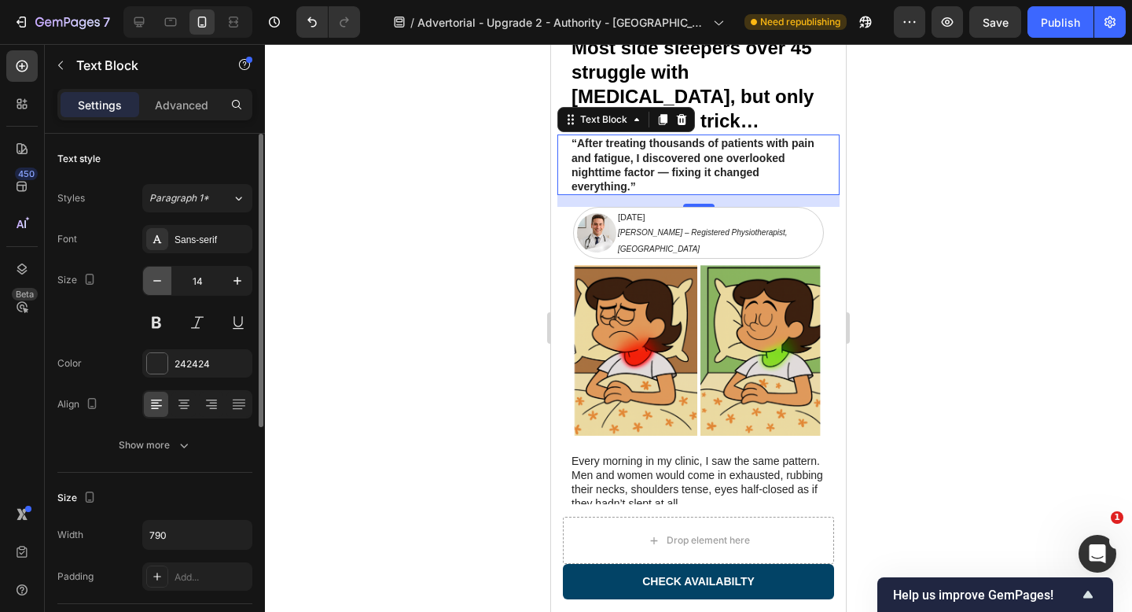
click at [161, 281] on icon "button" at bounding box center [157, 281] width 16 height 16
type input "13"
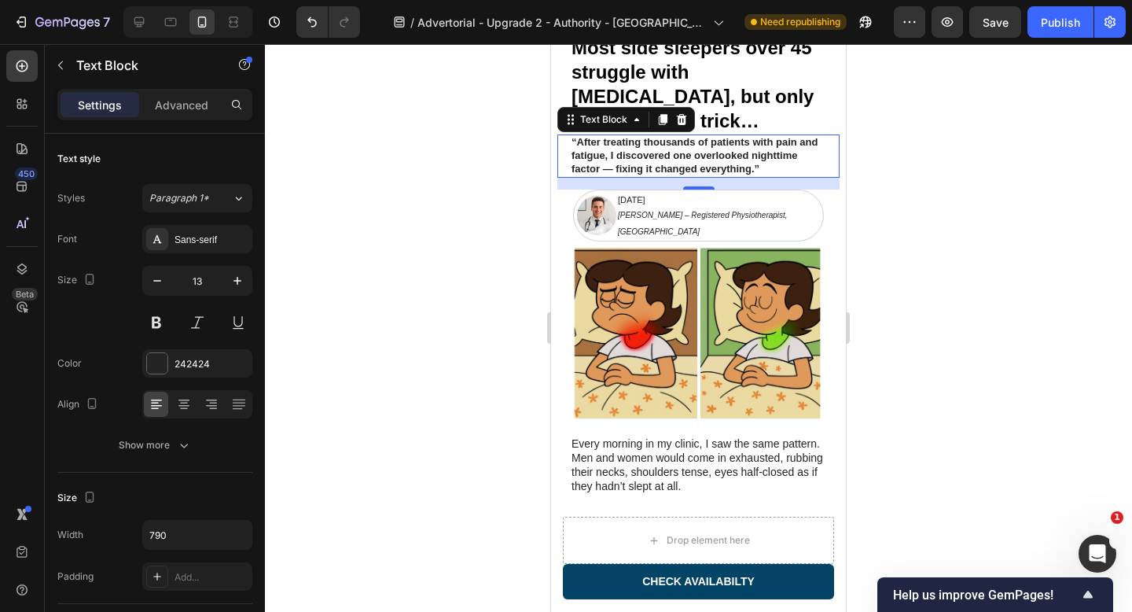
click at [1023, 175] on div at bounding box center [698, 328] width 867 height 568
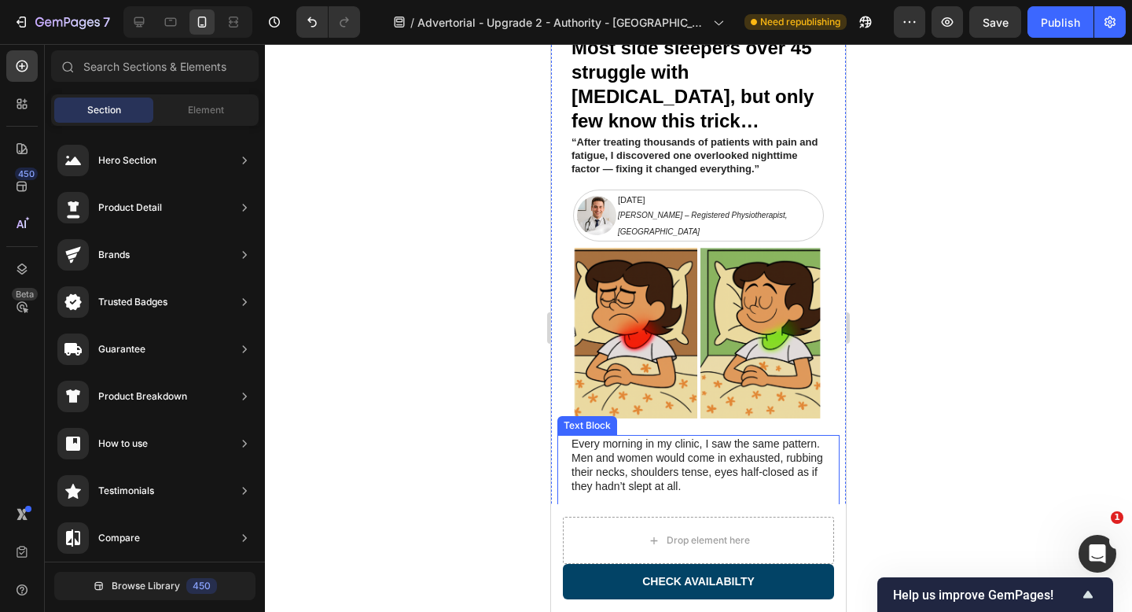
click at [651, 494] on p at bounding box center [698, 501] width 254 height 14
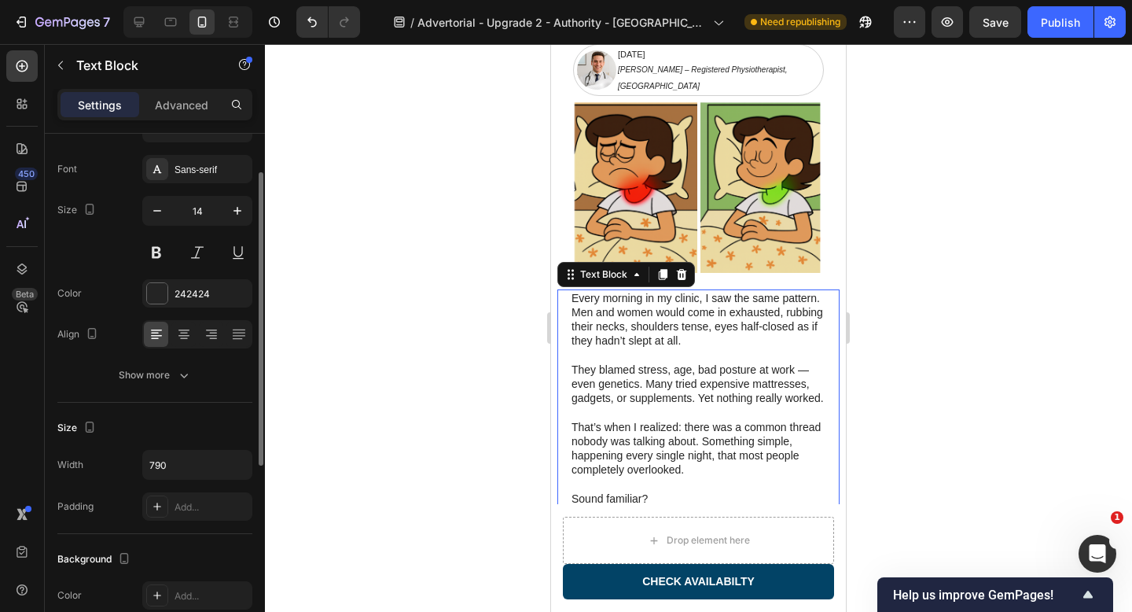
scroll to position [78, 0]
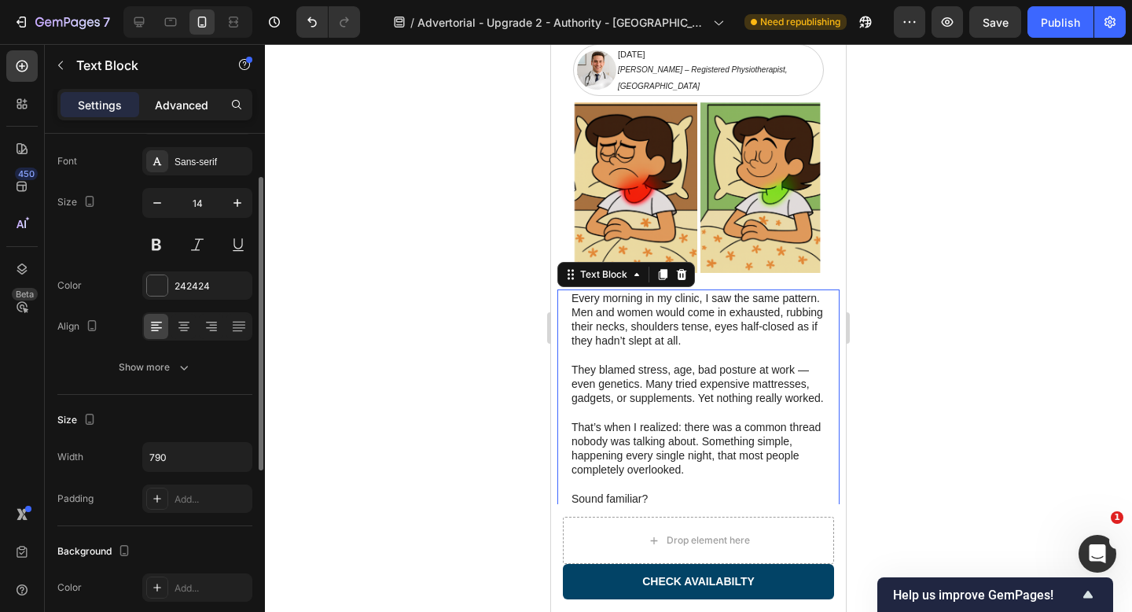
click at [180, 112] on p "Advanced" at bounding box center [181, 105] width 53 height 17
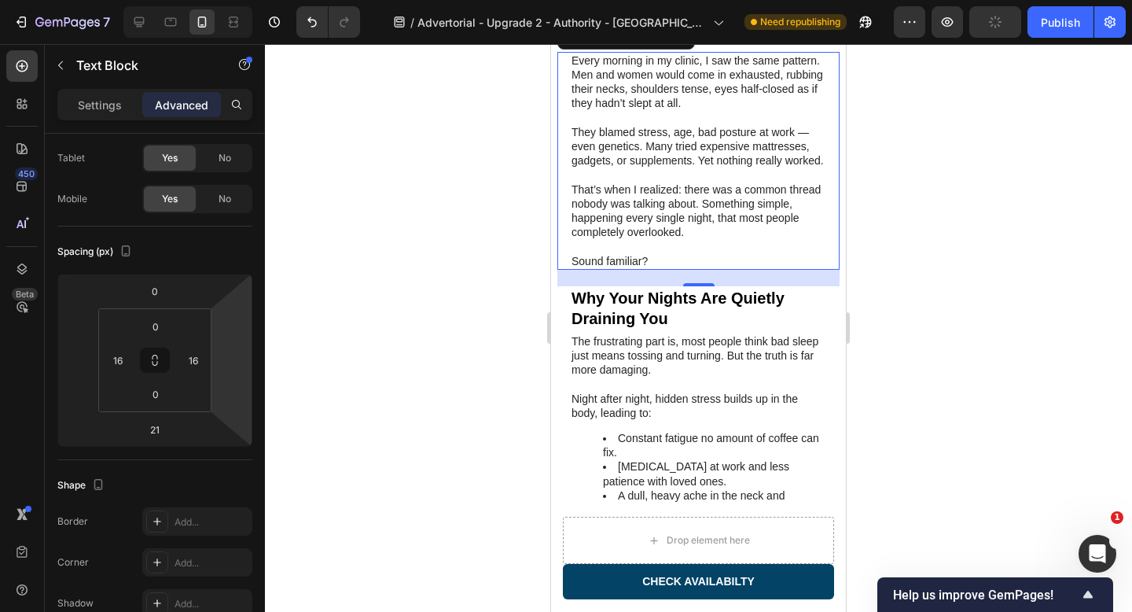
scroll to position [596, 0]
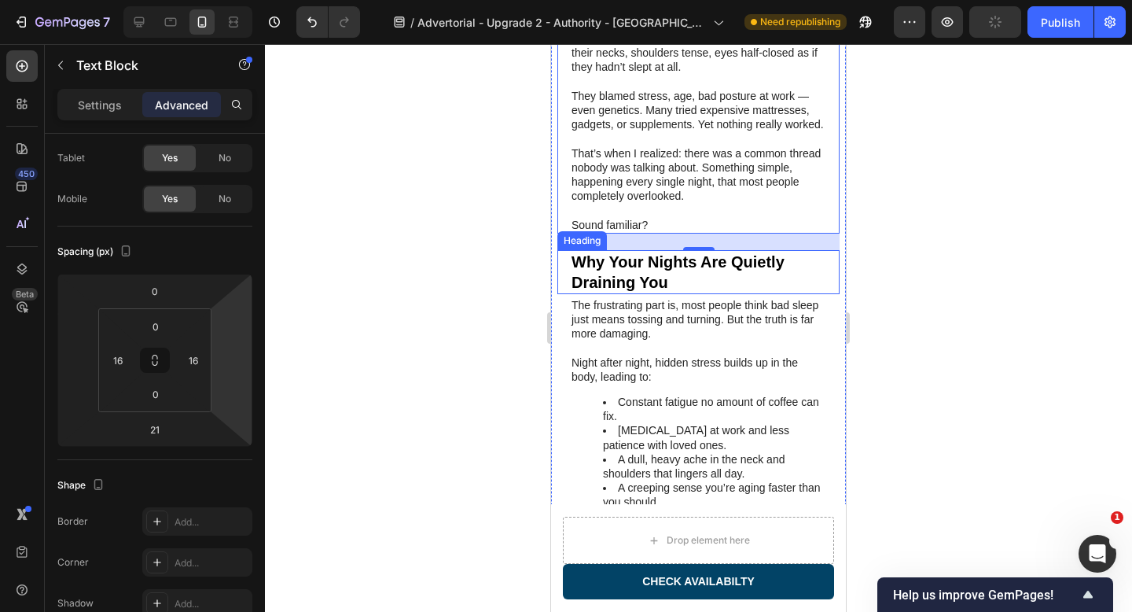
click at [674, 250] on h2 "Why Your Nights Are Quietly Draining You" at bounding box center [705, 272] width 270 height 44
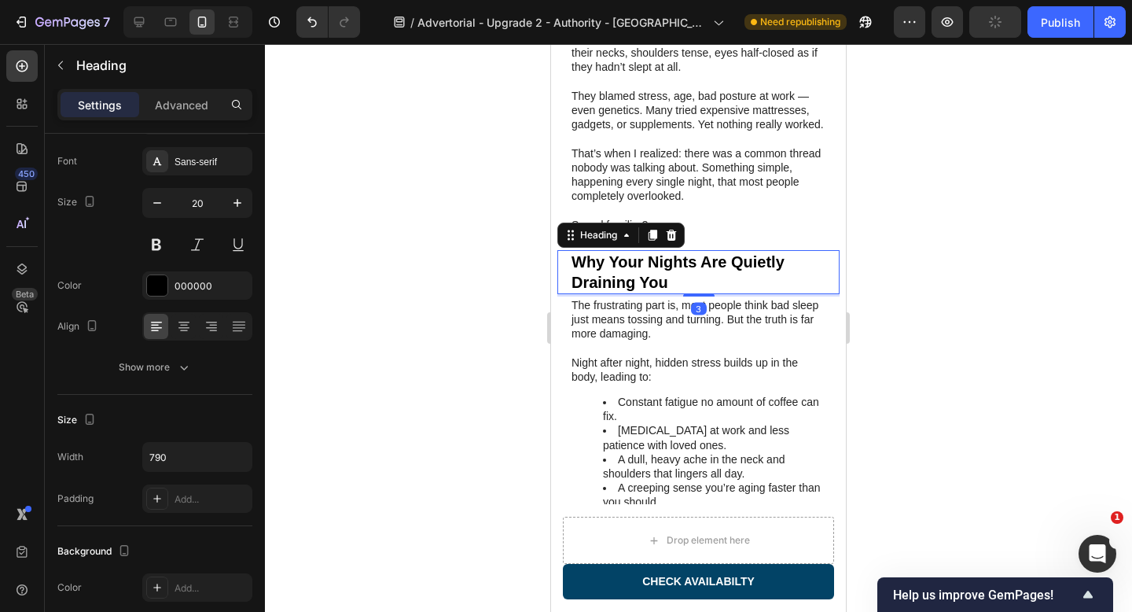
scroll to position [0, 0]
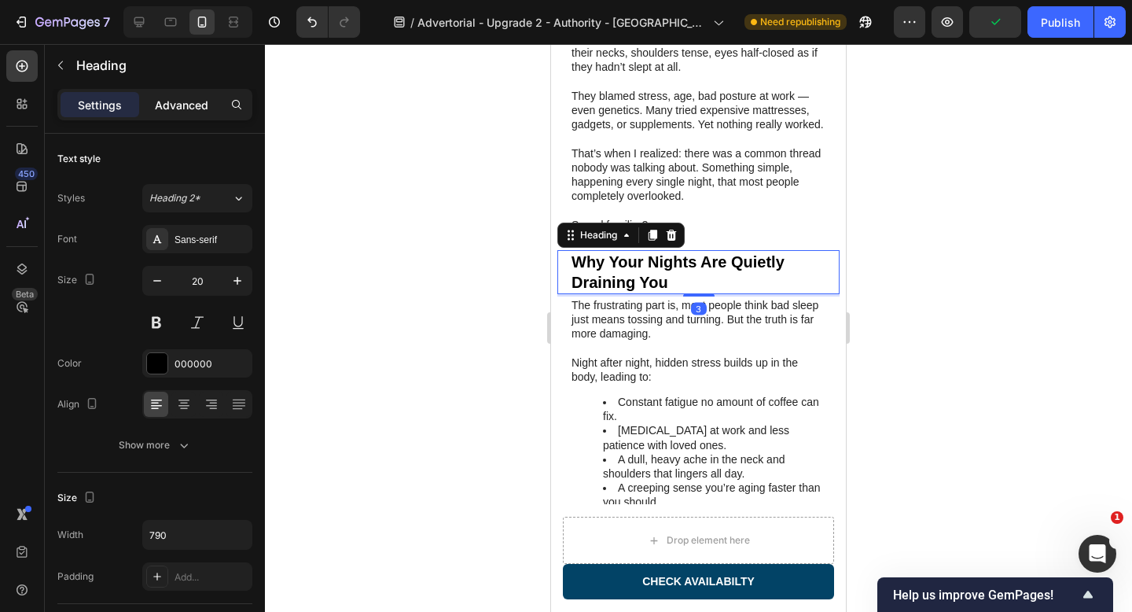
click at [186, 109] on p "Advanced" at bounding box center [181, 105] width 53 height 17
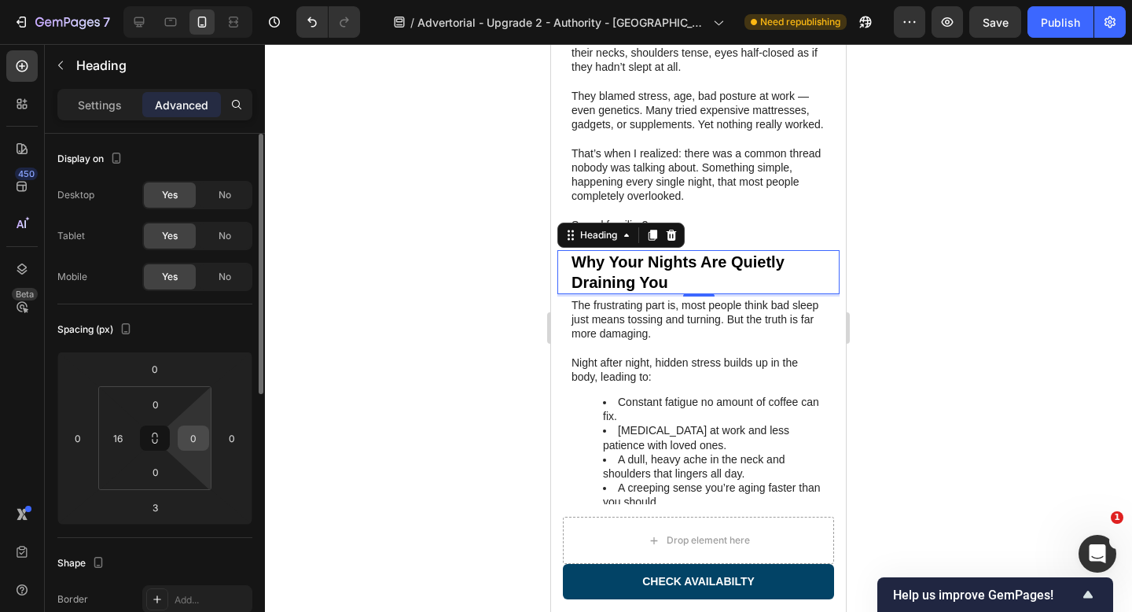
click at [191, 443] on input "0" at bounding box center [194, 438] width 24 height 24
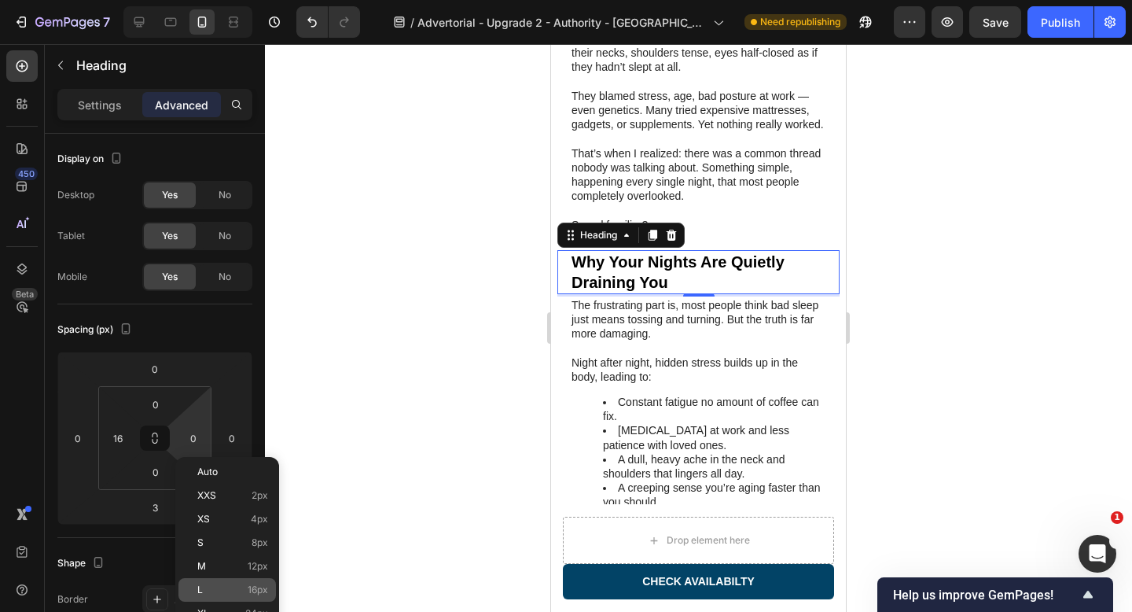
click at [215, 596] on div "L 16px" at bounding box center [226, 590] width 97 height 24
type input "16"
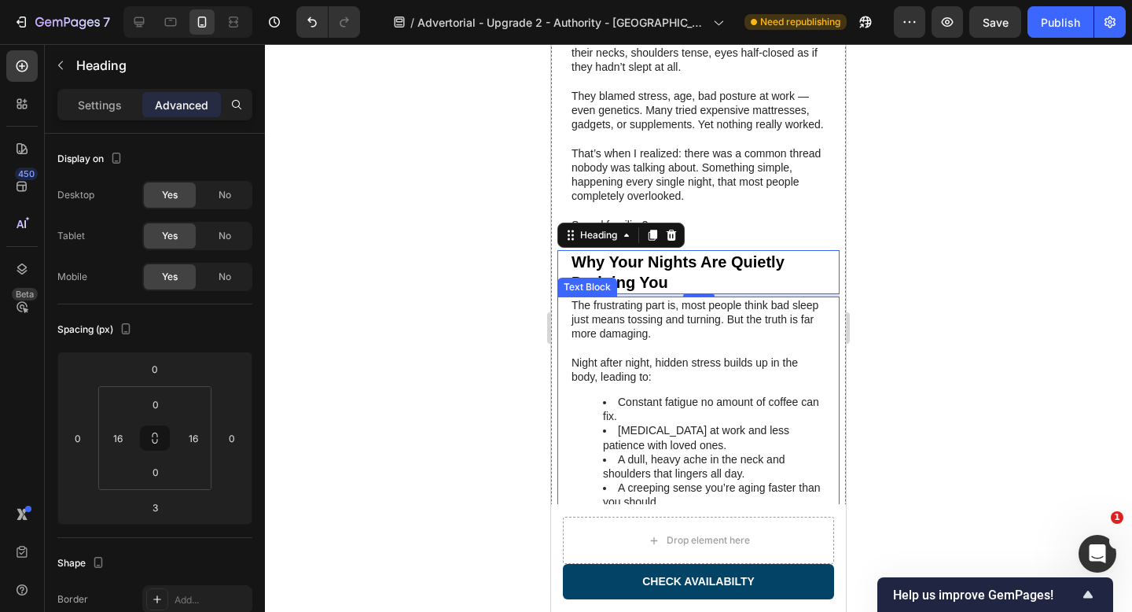
click at [678, 355] on p "Night after night, hidden stress builds up in the body, leading to:" at bounding box center [698, 369] width 254 height 28
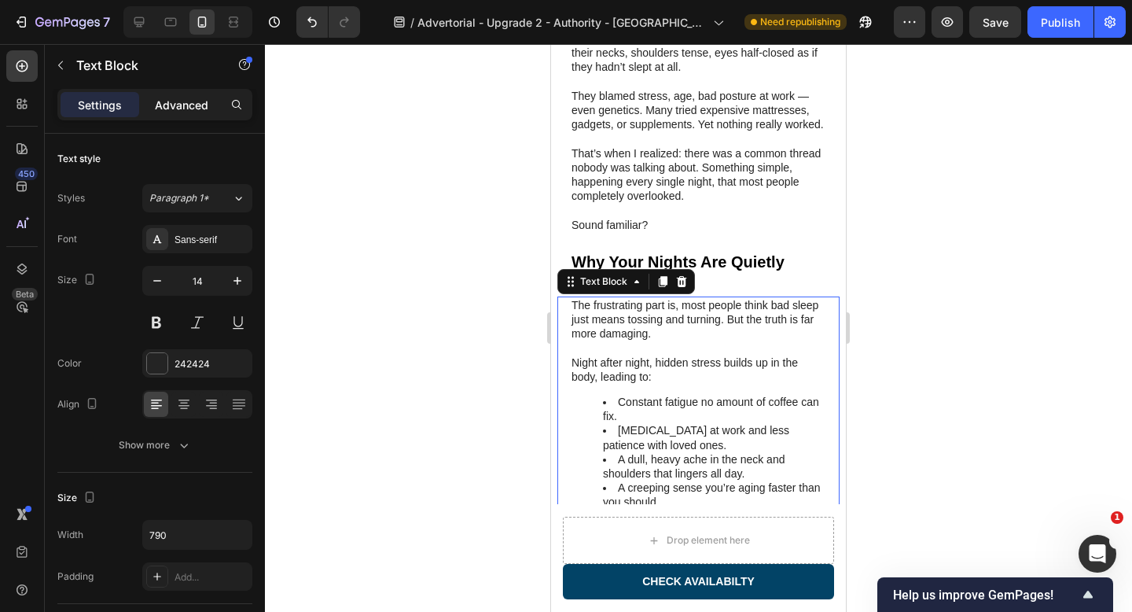
click at [192, 110] on p "Advanced" at bounding box center [181, 105] width 53 height 17
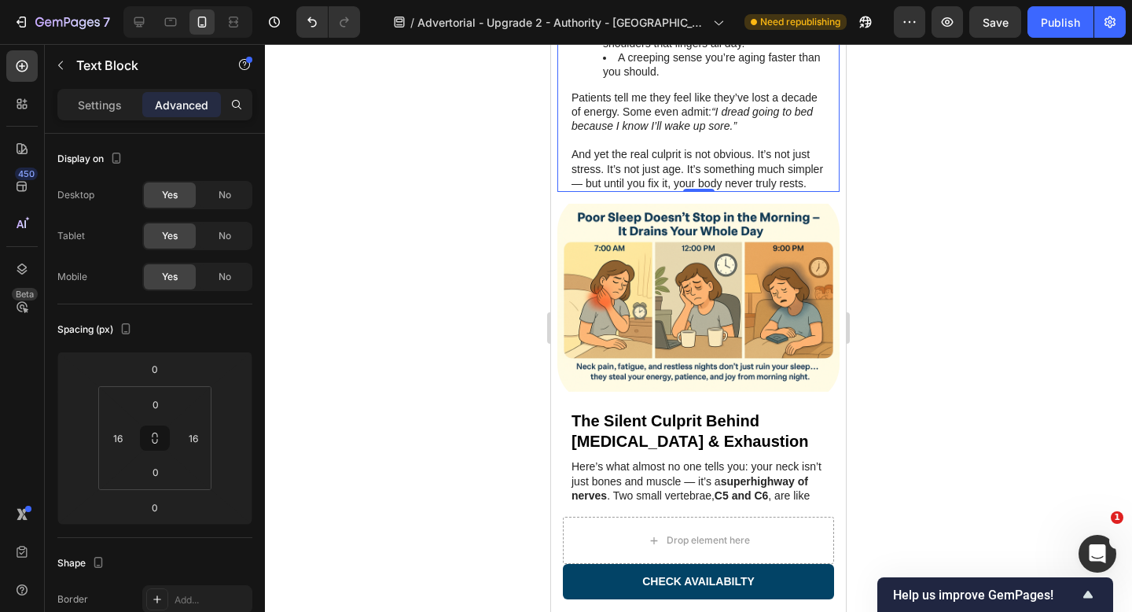
scroll to position [1043, 0]
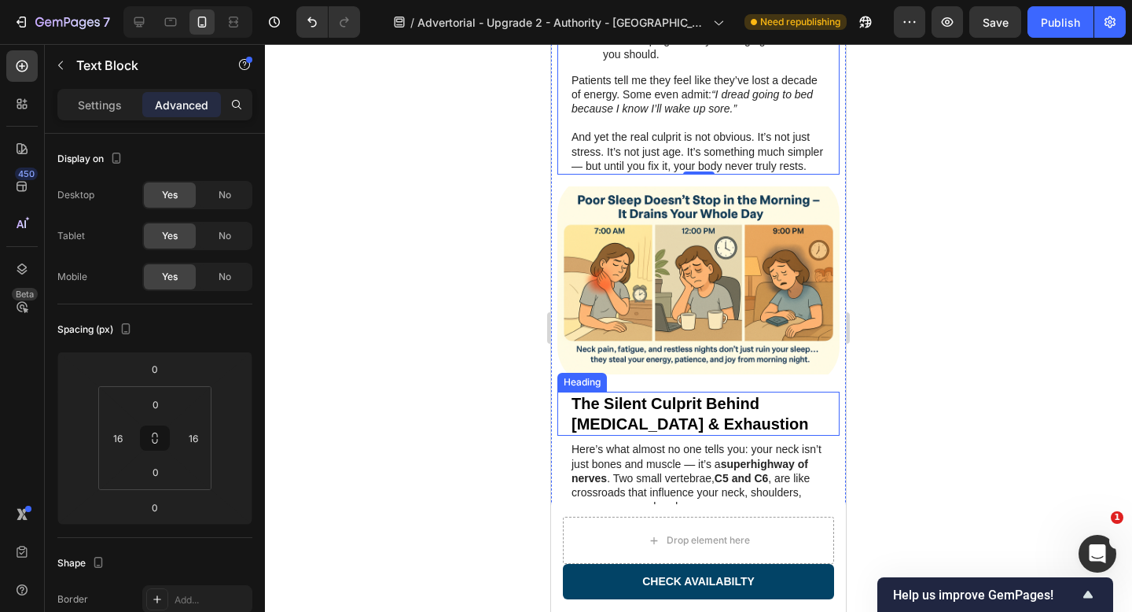
click at [667, 391] on h2 "The Silent Culprit Behind [MEDICAL_DATA] & Exhaustion" at bounding box center [705, 413] width 270 height 44
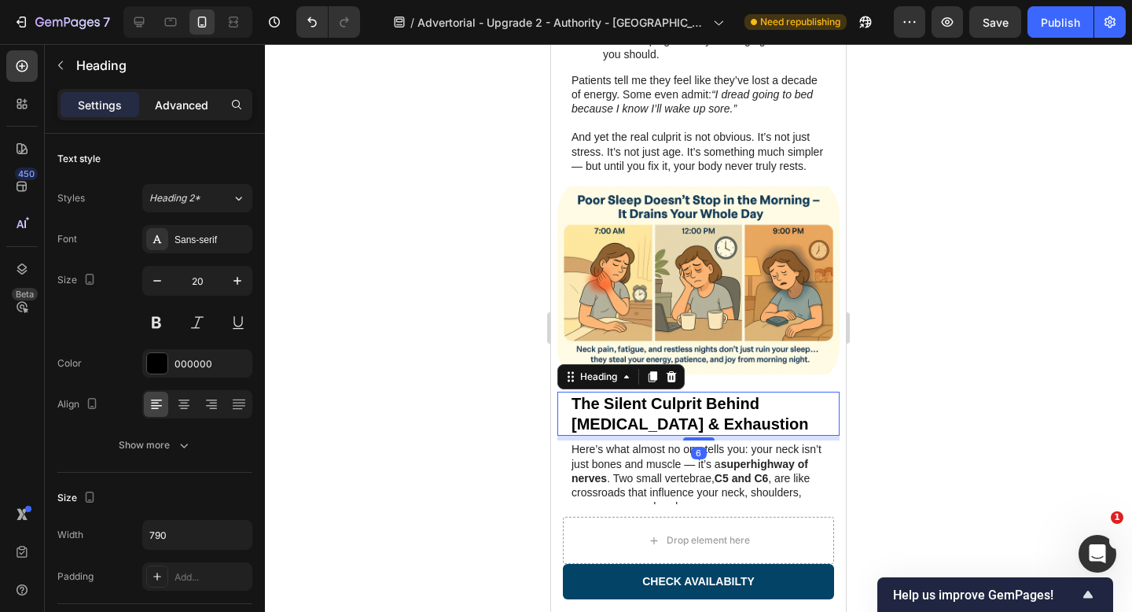
click at [179, 110] on p "Advanced" at bounding box center [181, 105] width 53 height 17
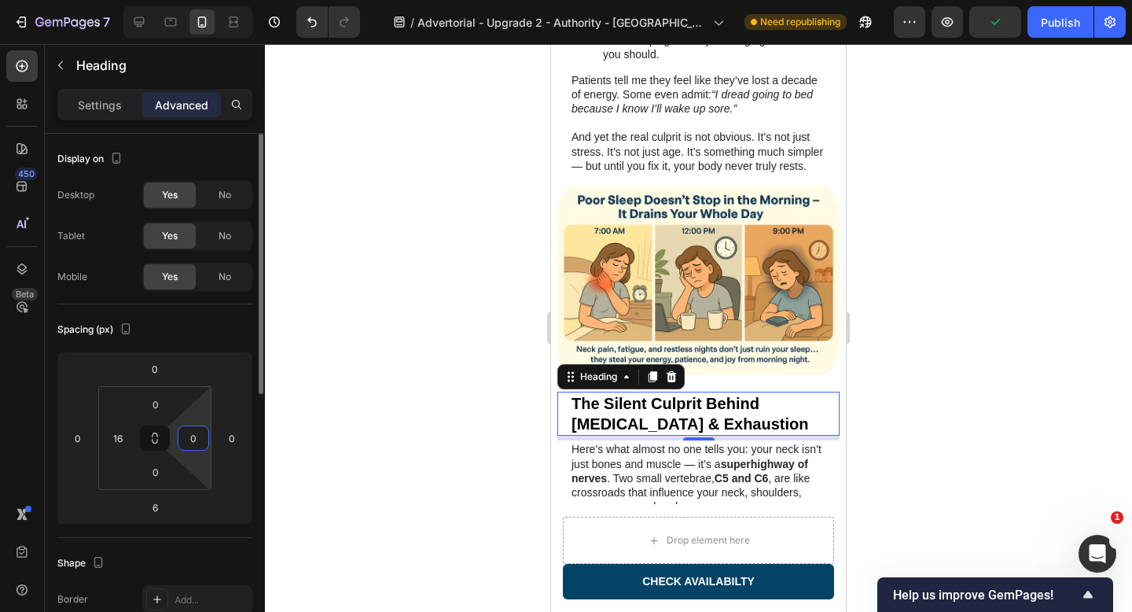
click at [183, 436] on input "0" at bounding box center [194, 438] width 24 height 24
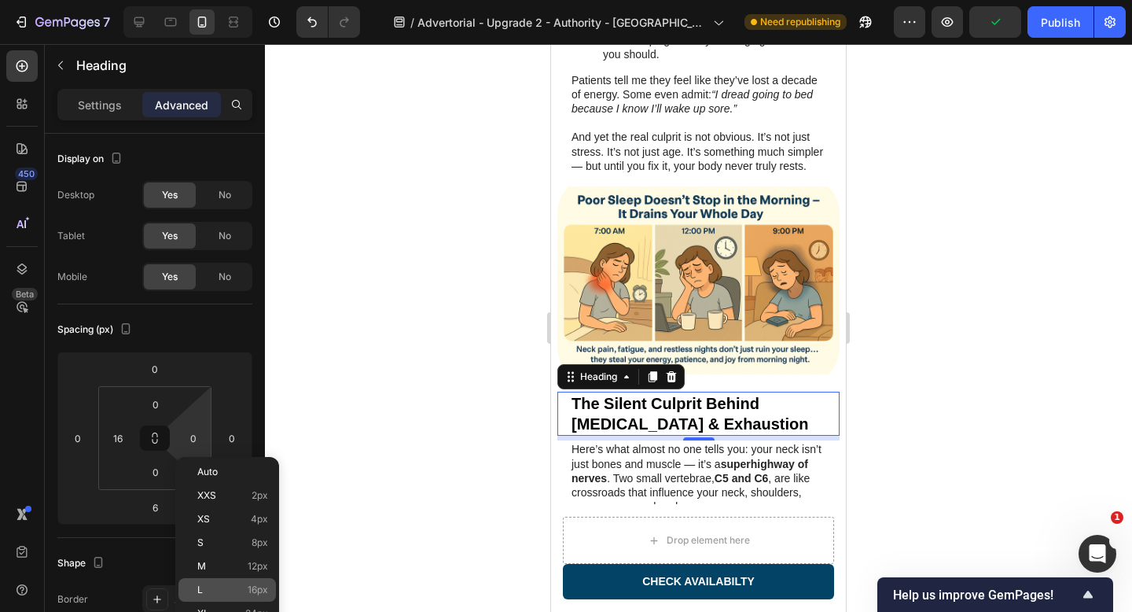
click at [224, 593] on p "L 16px" at bounding box center [232, 589] width 71 height 11
type input "16"
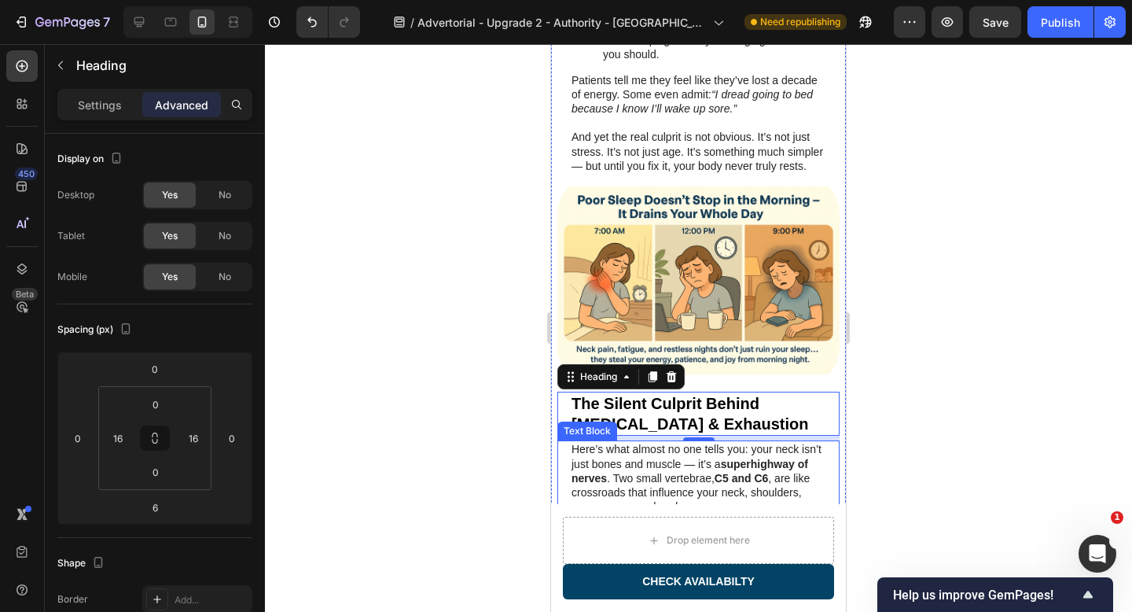
click at [663, 442] on p "Here’s what almost no one tells you: your neck isn’t just bones and muscle — it…" at bounding box center [698, 478] width 254 height 72
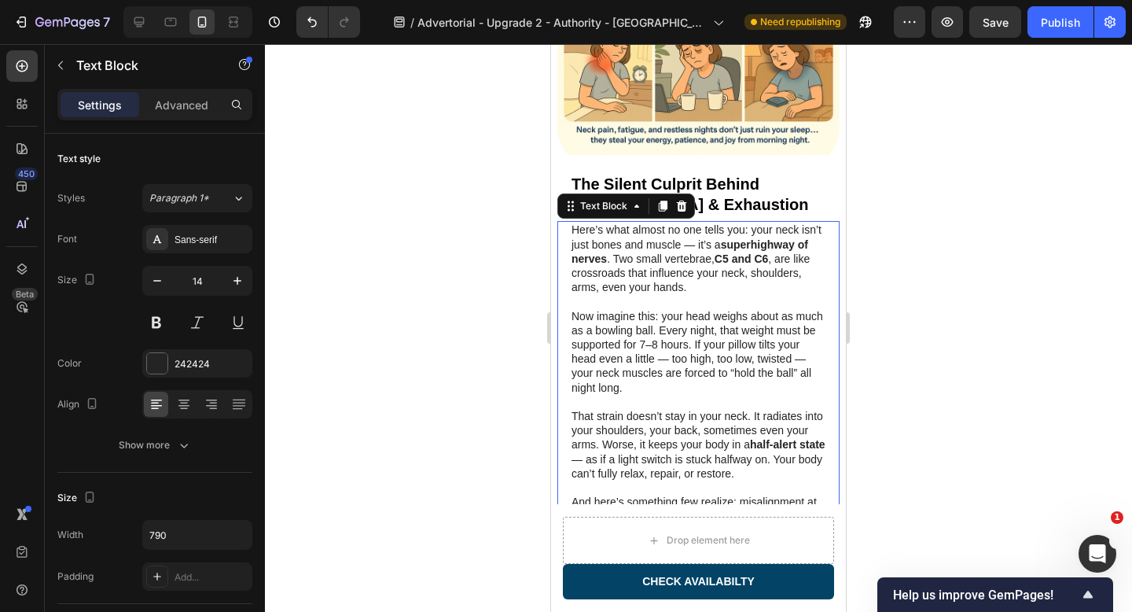
scroll to position [1273, 0]
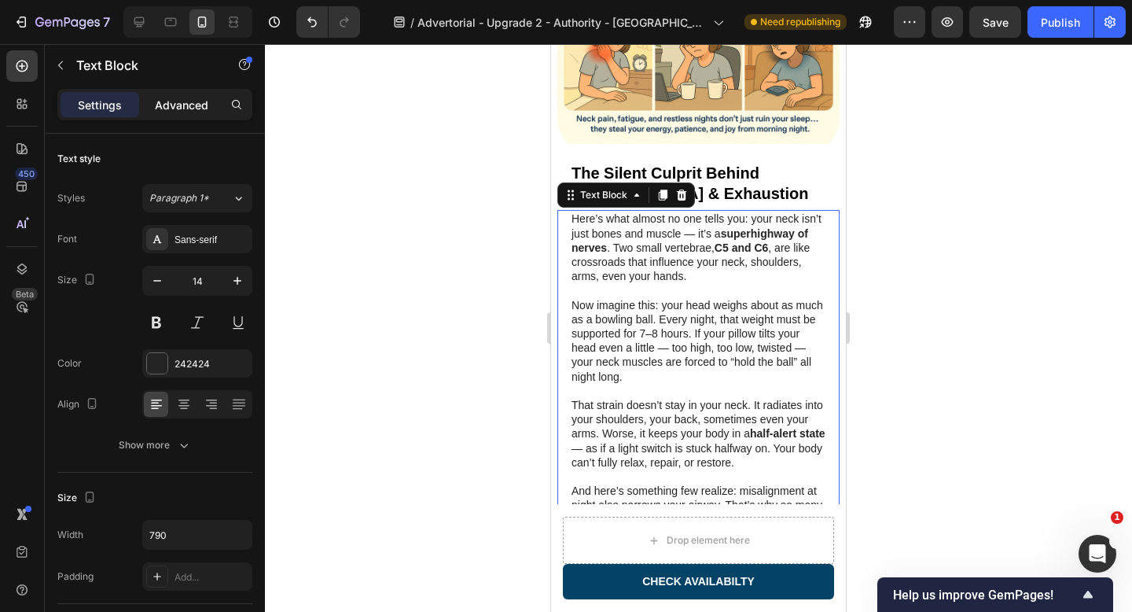
click at [206, 114] on div "Advanced" at bounding box center [181, 104] width 79 height 25
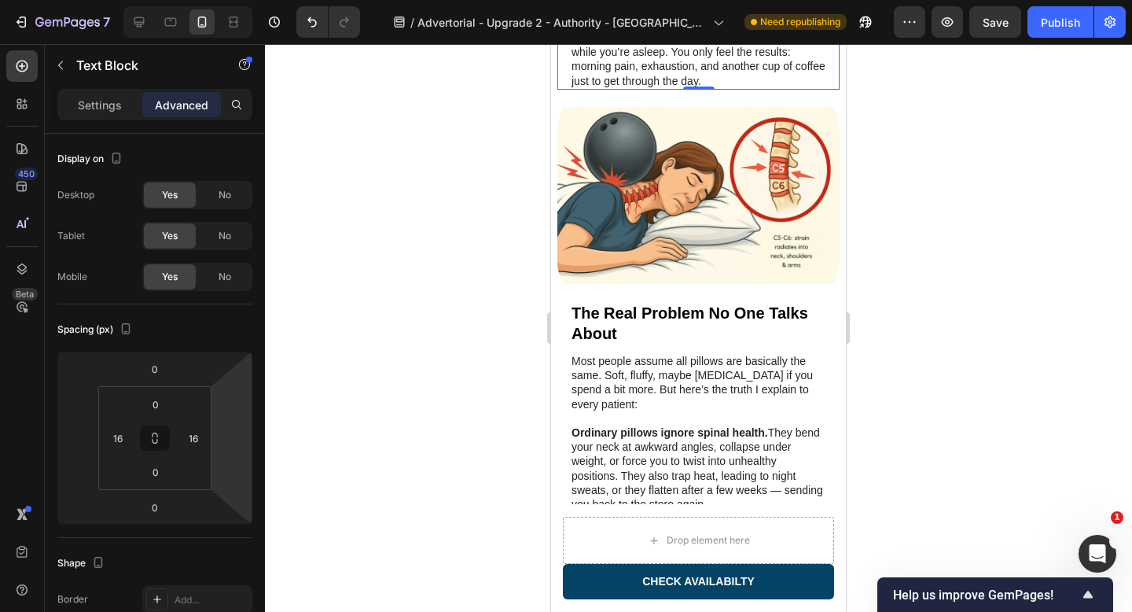
scroll to position [1792, 0]
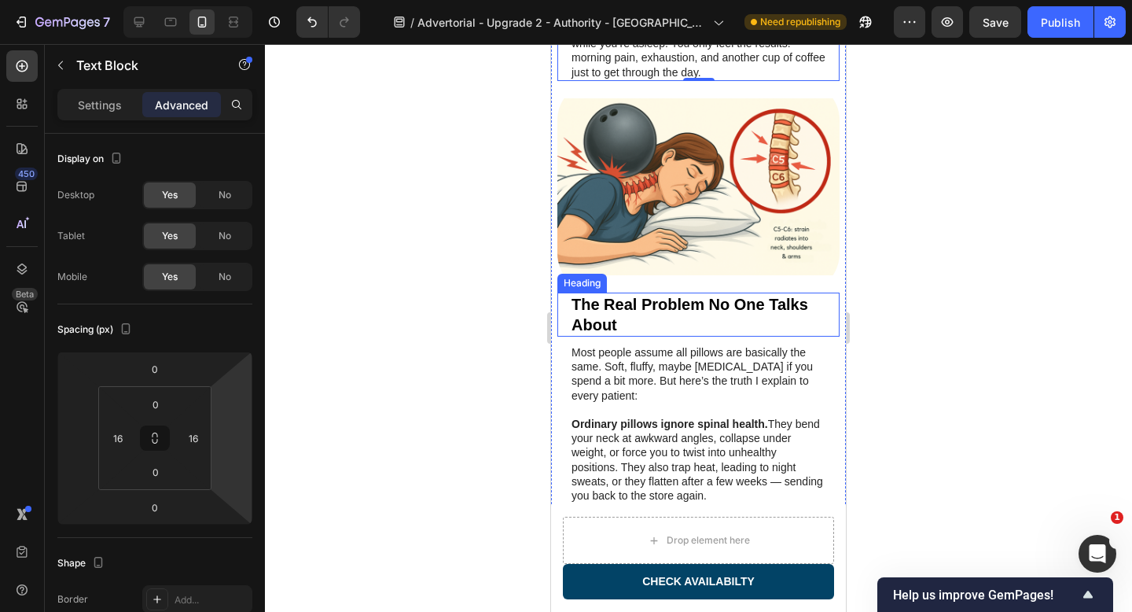
click at [666, 292] on h2 "The Real Problem No One Talks About" at bounding box center [705, 314] width 270 height 44
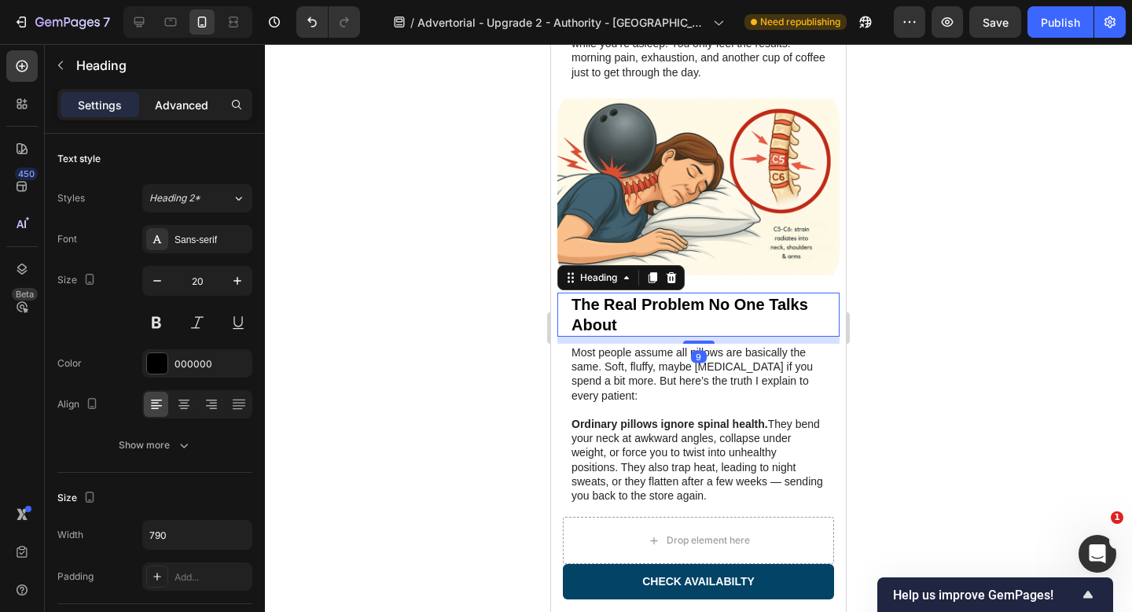
click at [193, 102] on p "Advanced" at bounding box center [181, 105] width 53 height 17
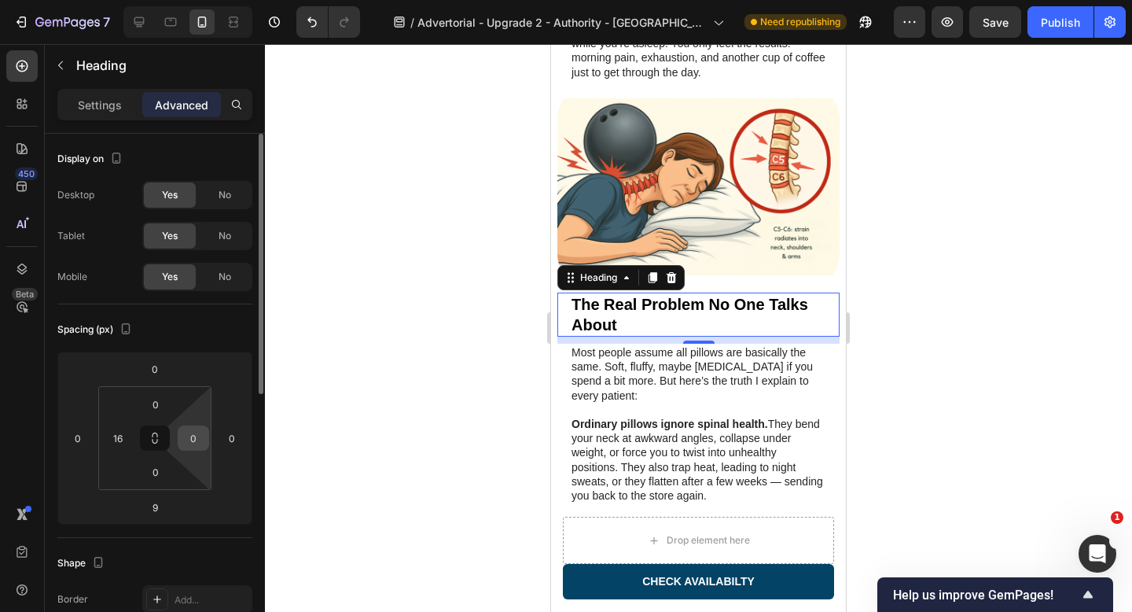
click at [191, 442] on input "0" at bounding box center [194, 438] width 24 height 24
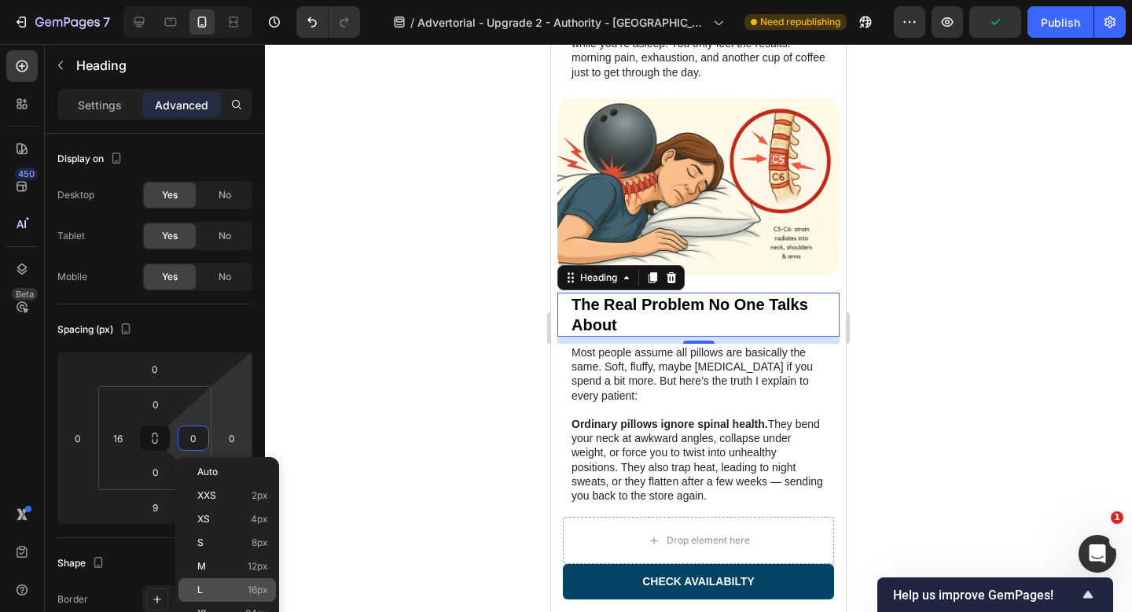
click at [232, 587] on p "L 16px" at bounding box center [232, 589] width 71 height 11
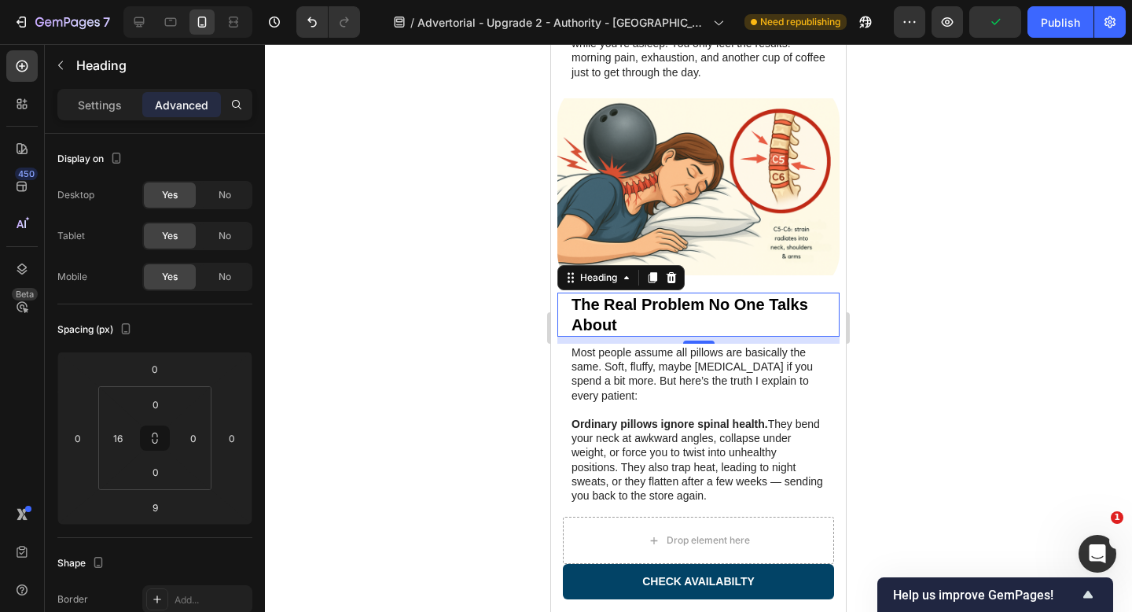
type input "16"
click at [683, 417] on p "Ordinary pillows ignore spinal health. They bend your neck at awkward angles, c…" at bounding box center [698, 460] width 254 height 86
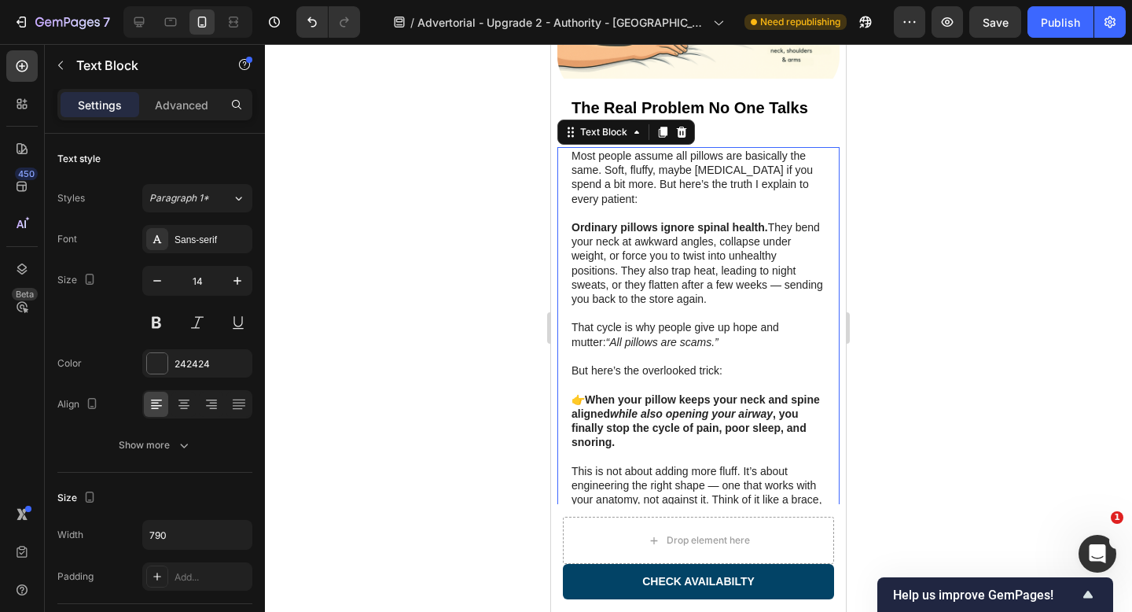
scroll to position [1993, 0]
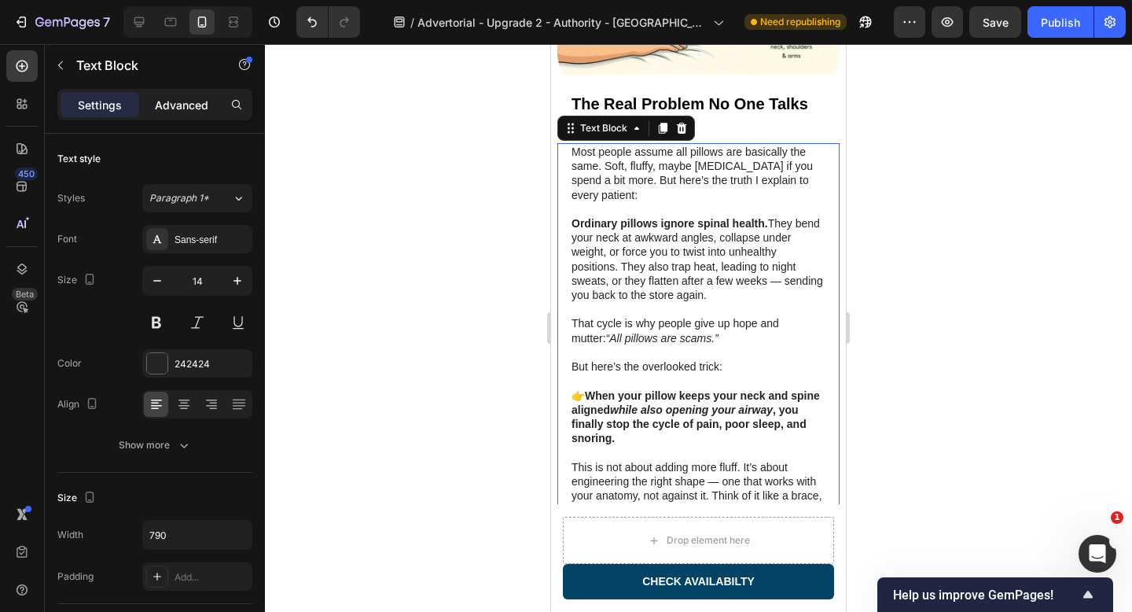
click at [169, 104] on p "Advanced" at bounding box center [181, 105] width 53 height 17
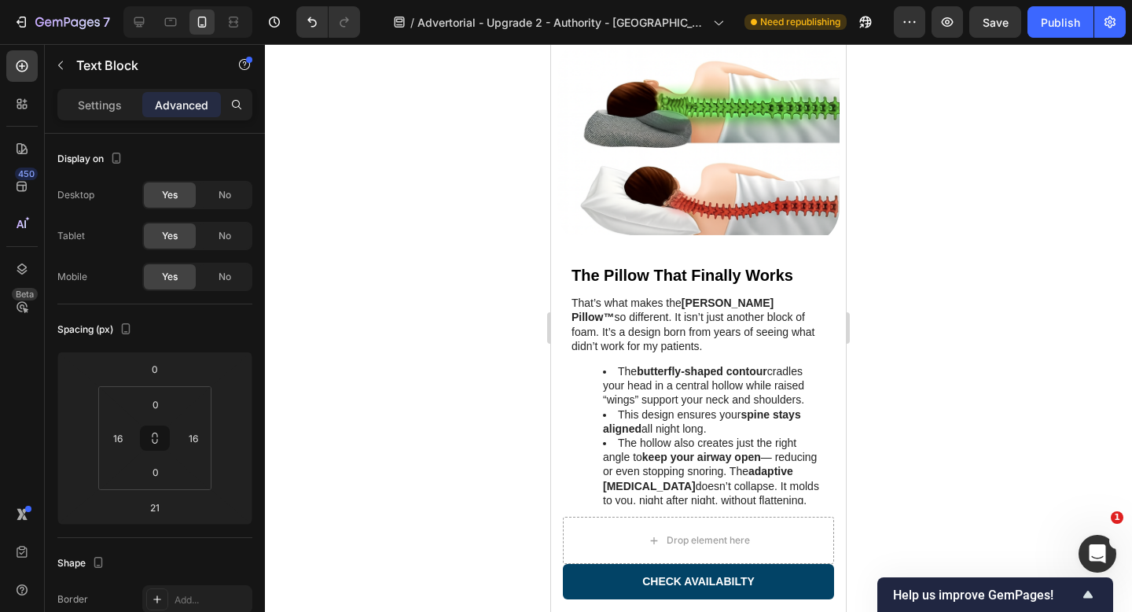
scroll to position [2536, 0]
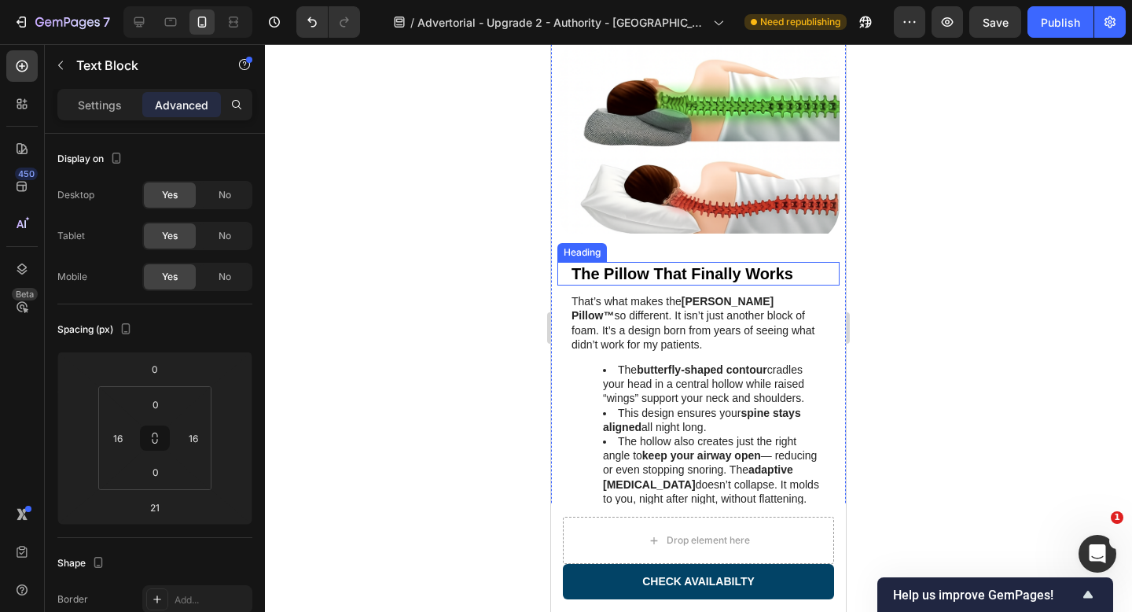
click at [637, 262] on h2 "The Pillow That Finally Works" at bounding box center [705, 274] width 270 height 24
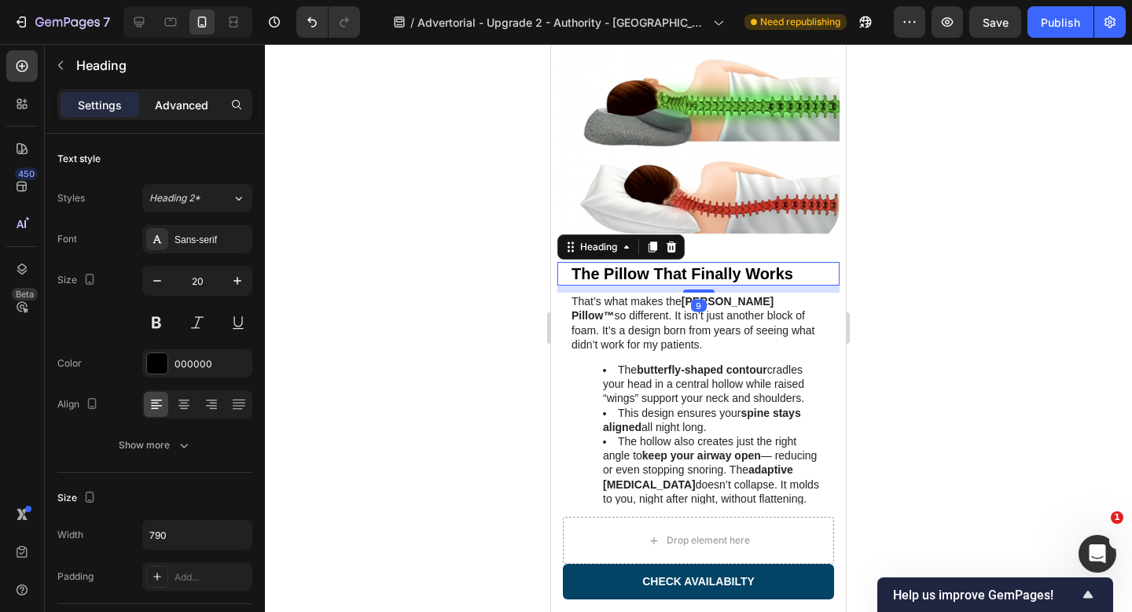
click at [194, 110] on p "Advanced" at bounding box center [181, 105] width 53 height 17
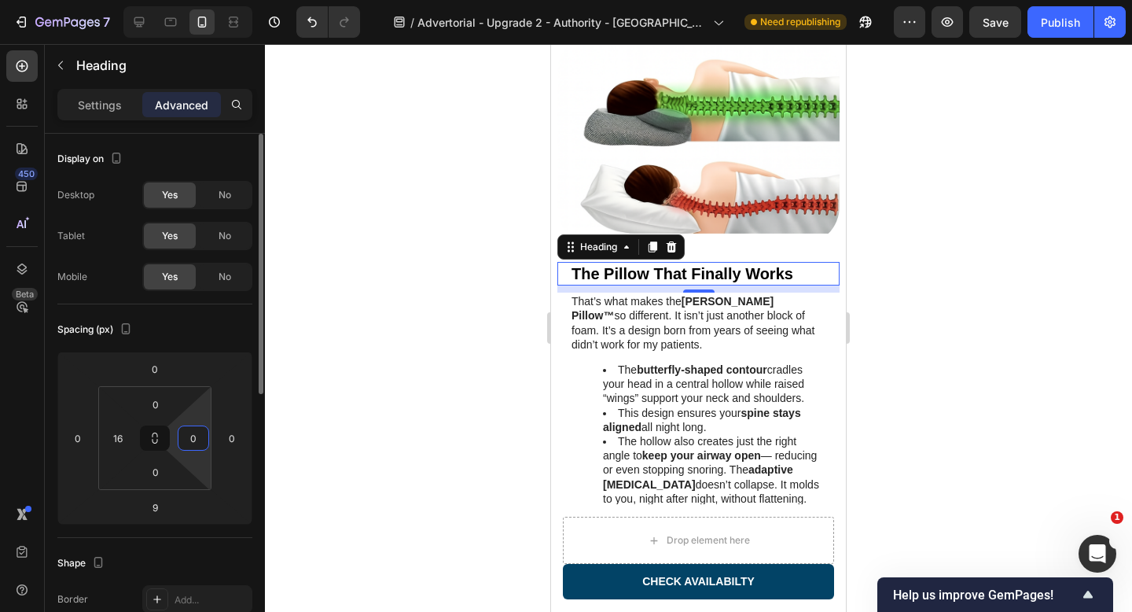
click at [191, 432] on input "0" at bounding box center [194, 438] width 24 height 24
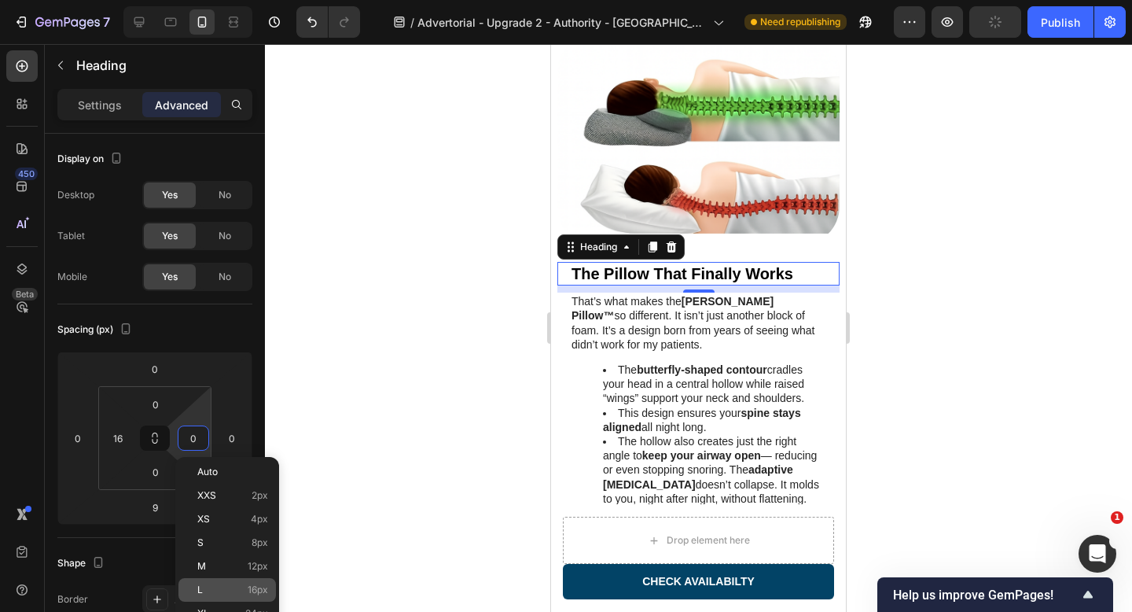
click at [222, 586] on p "L 16px" at bounding box center [232, 589] width 71 height 11
type input "16"
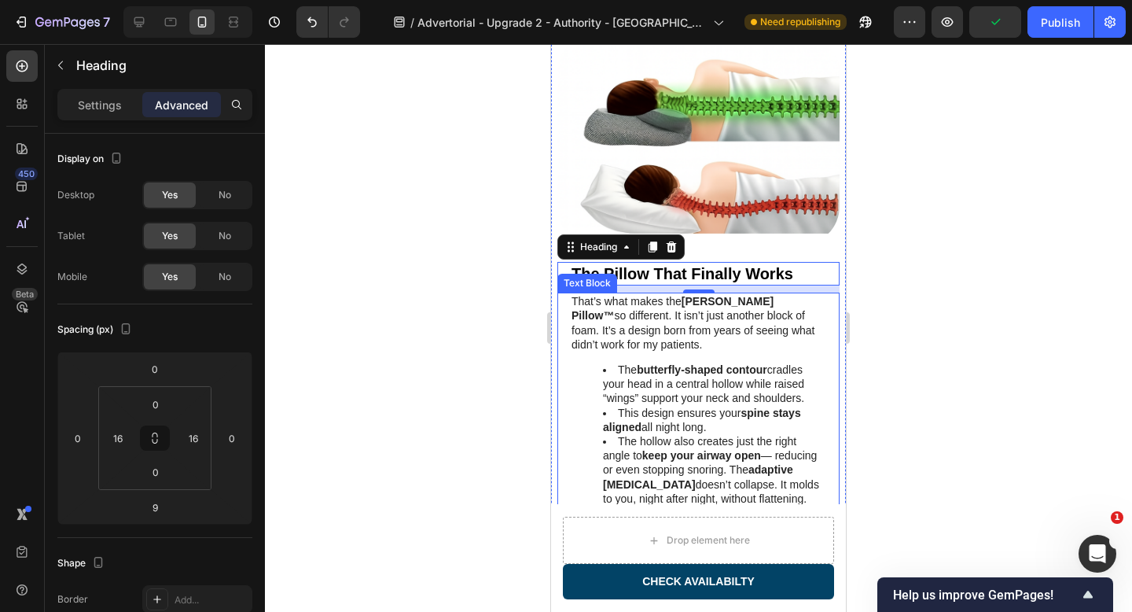
click at [653, 362] on li "The butterfly-shaped contour cradles your head in a central hollow while raised…" at bounding box center [714, 383] width 222 height 43
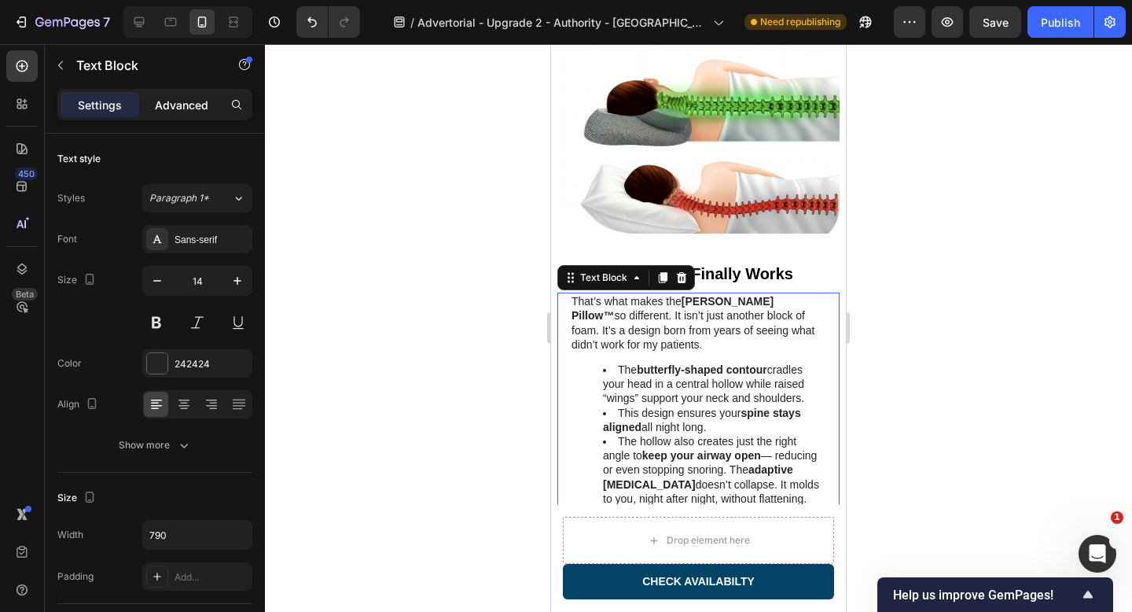
click at [172, 102] on p "Advanced" at bounding box center [181, 105] width 53 height 17
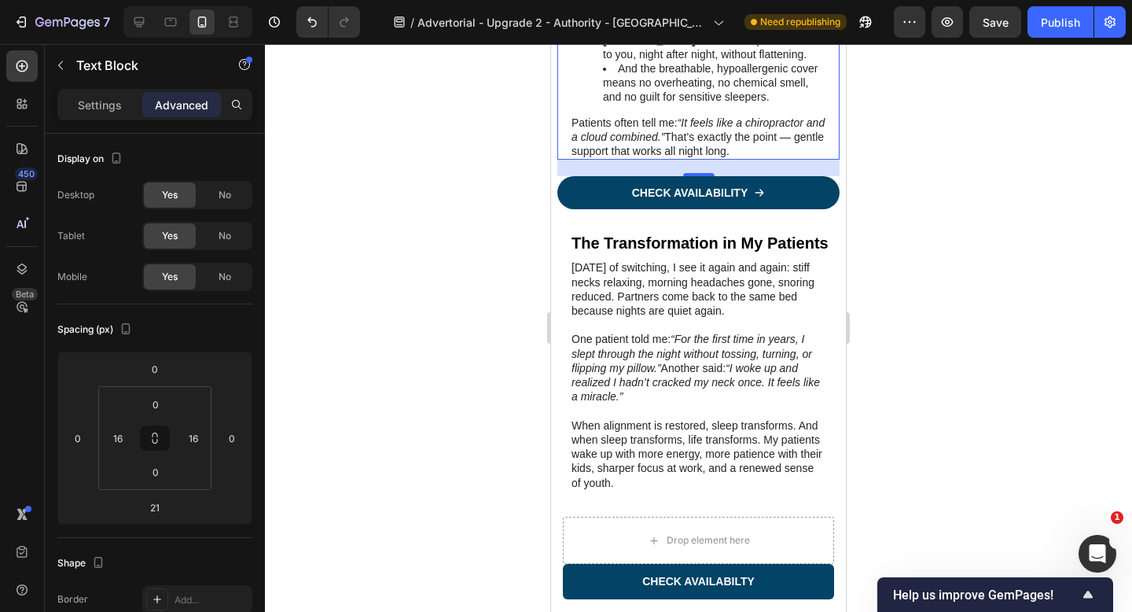
scroll to position [2926, 0]
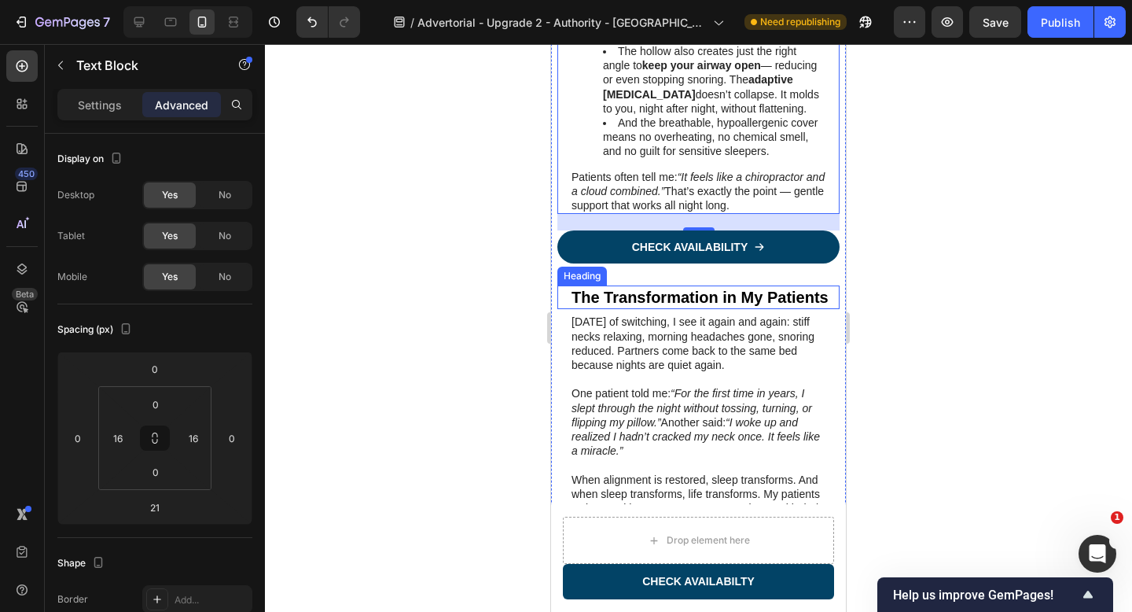
click at [713, 285] on h2 "The Transformation in My Patients" at bounding box center [705, 297] width 270 height 24
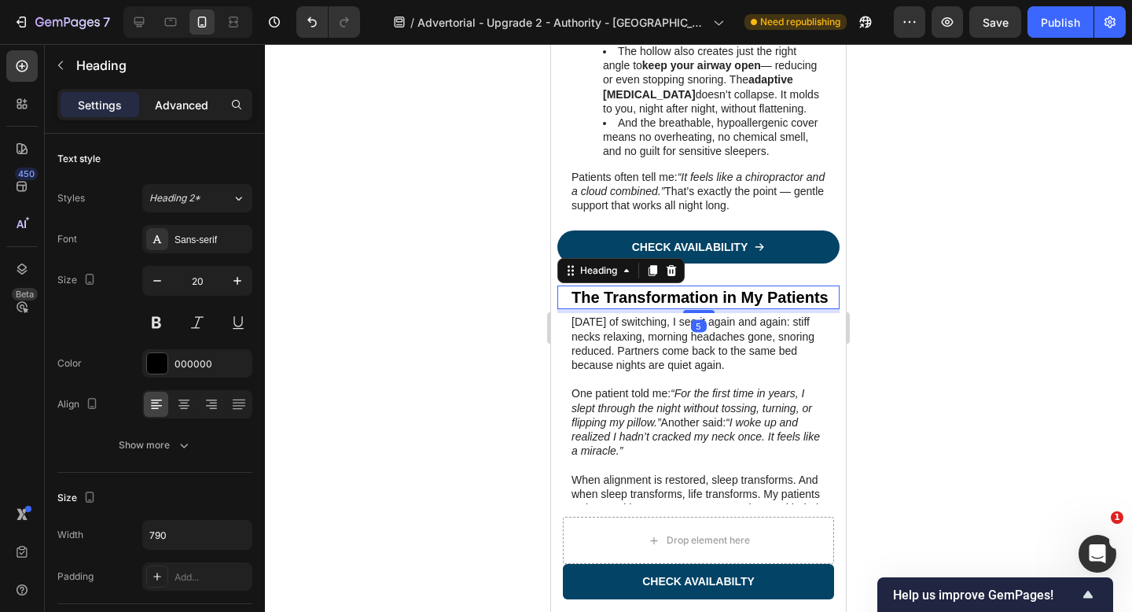
click at [178, 116] on div "Advanced" at bounding box center [181, 104] width 79 height 25
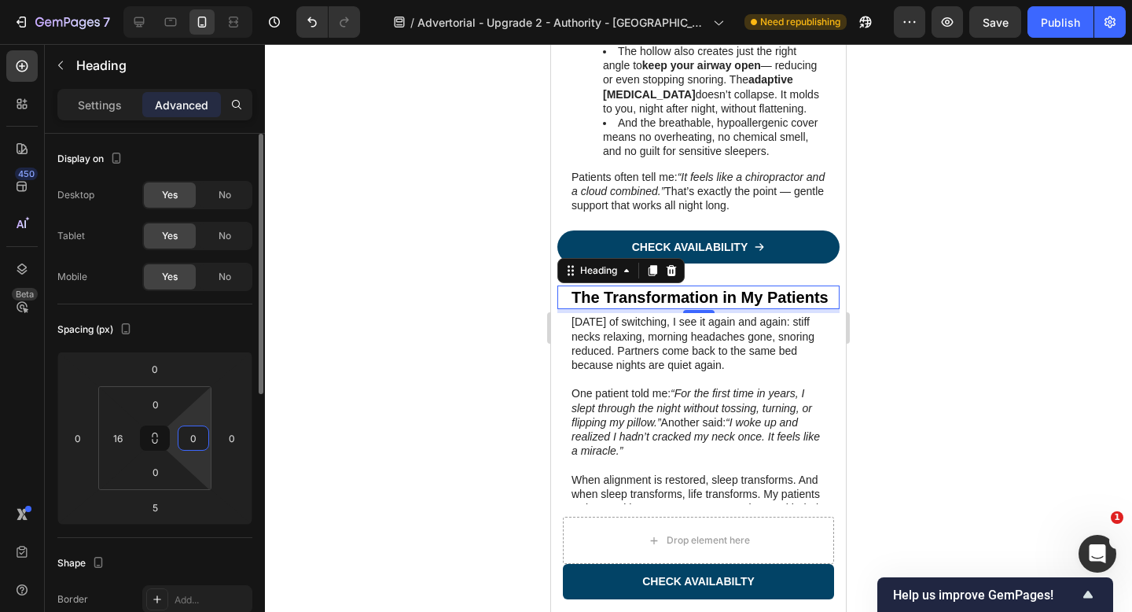
click at [192, 433] on input "0" at bounding box center [194, 438] width 24 height 24
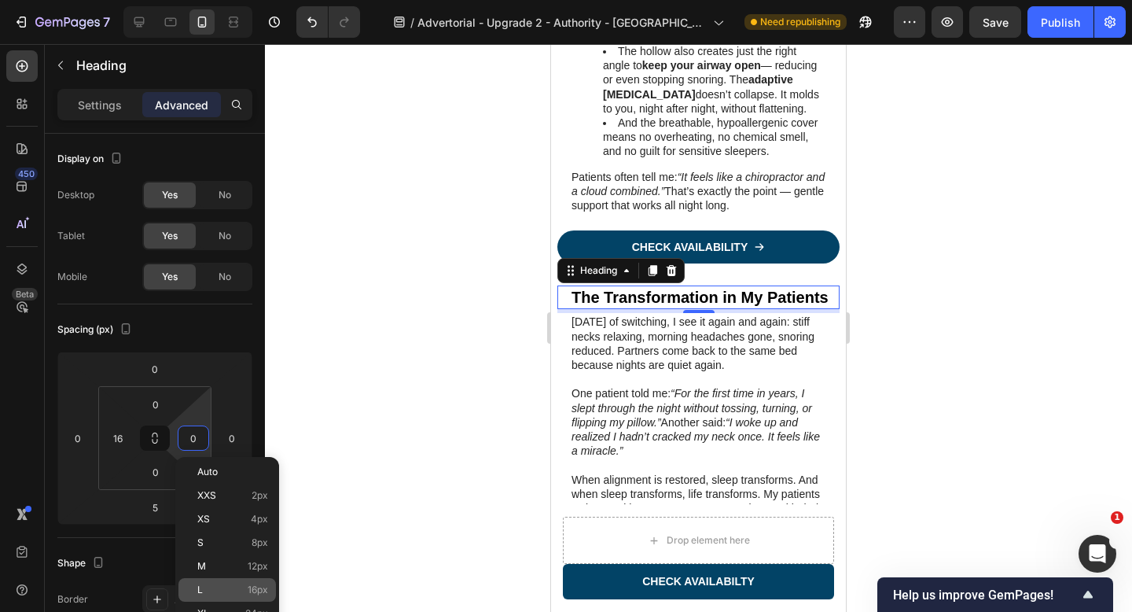
click at [225, 582] on div "L 16px" at bounding box center [226, 590] width 97 height 24
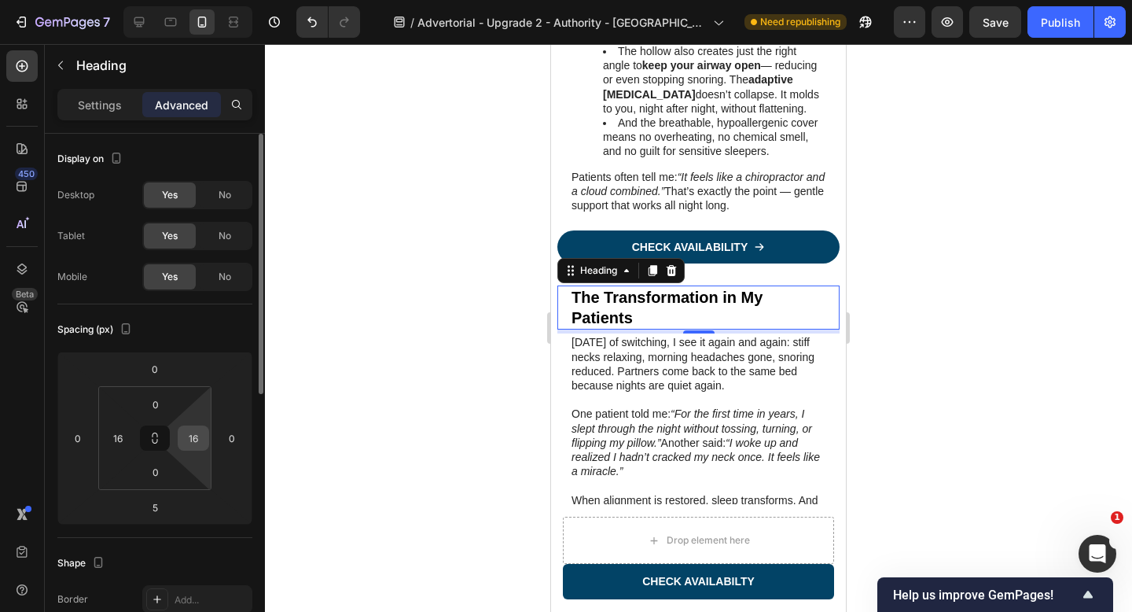
click at [191, 435] on input "16" at bounding box center [194, 438] width 24 height 24
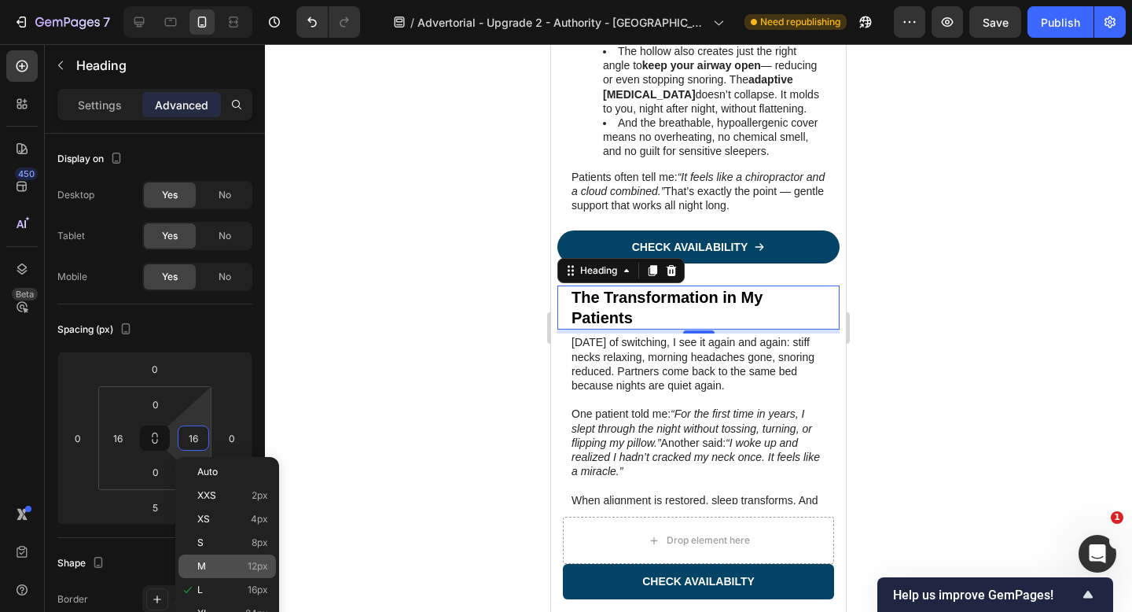
click at [232, 568] on p "M 12px" at bounding box center [232, 565] width 71 height 11
type input "12"
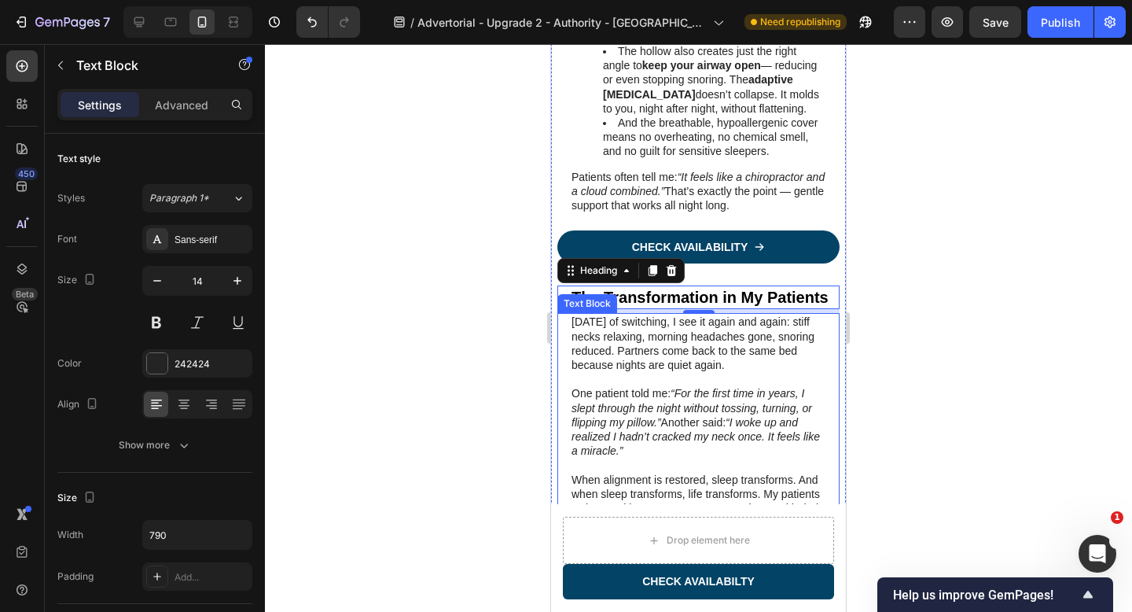
click at [661, 387] on icon "“For the first time in years, I slept through the night without tossing, turnin…" at bounding box center [691, 407] width 241 height 41
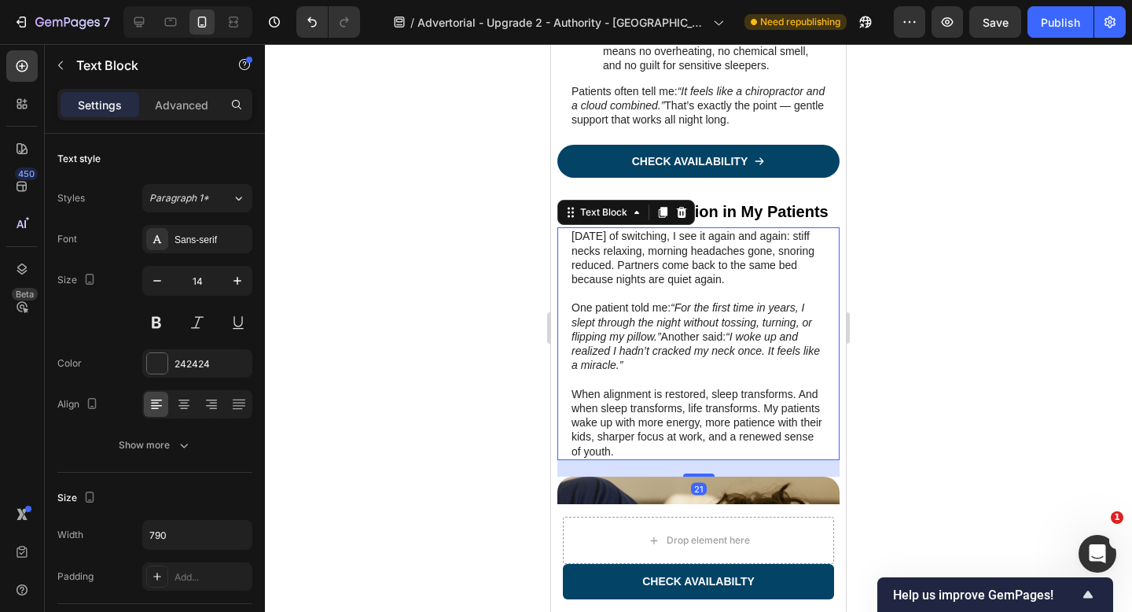
scroll to position [3014, 0]
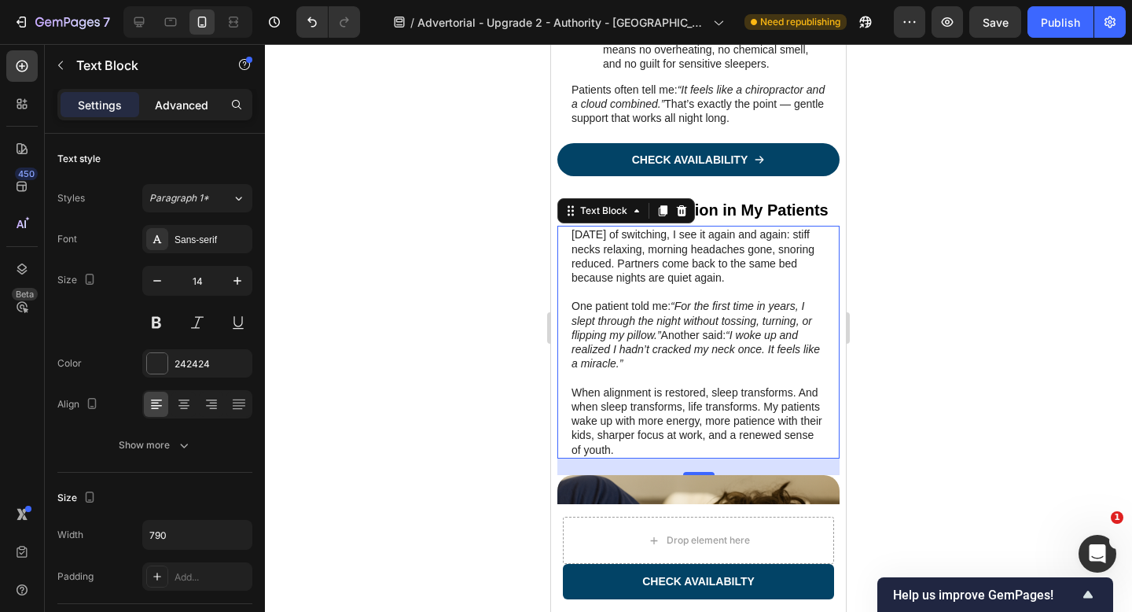
click at [169, 110] on p "Advanced" at bounding box center [181, 105] width 53 height 17
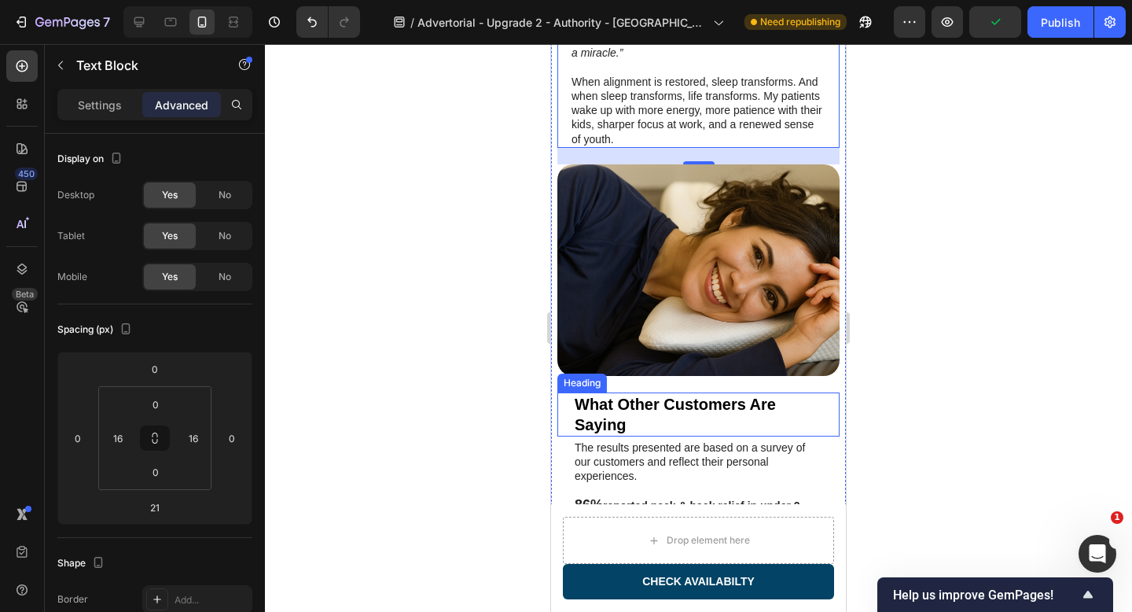
scroll to position [3369, 0]
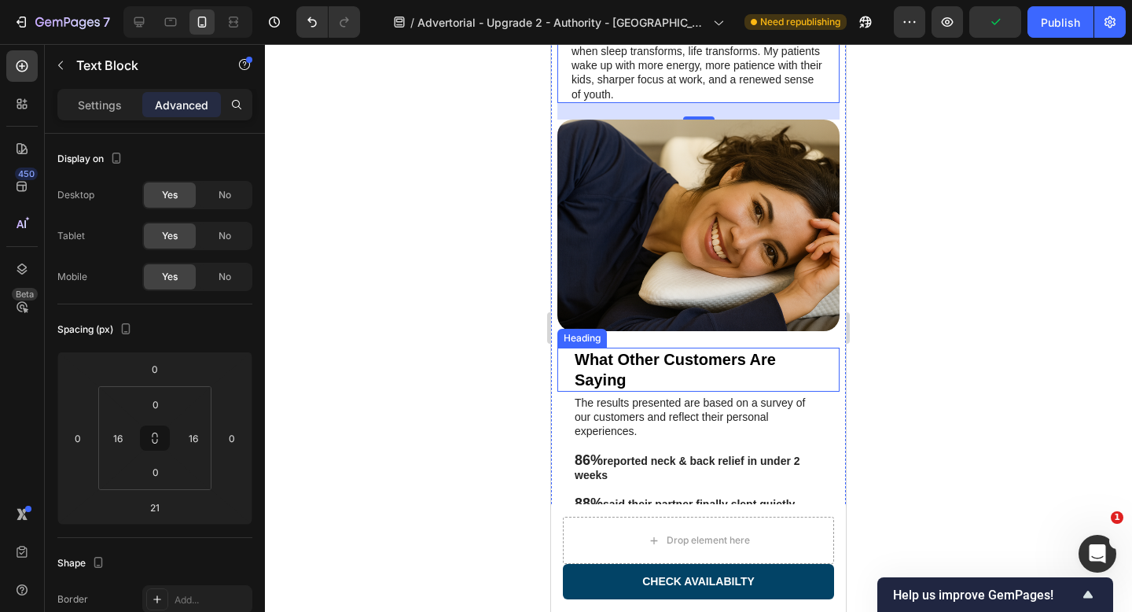
click at [637, 347] on h2 "What Other Customers Are Saying" at bounding box center [698, 369] width 251 height 44
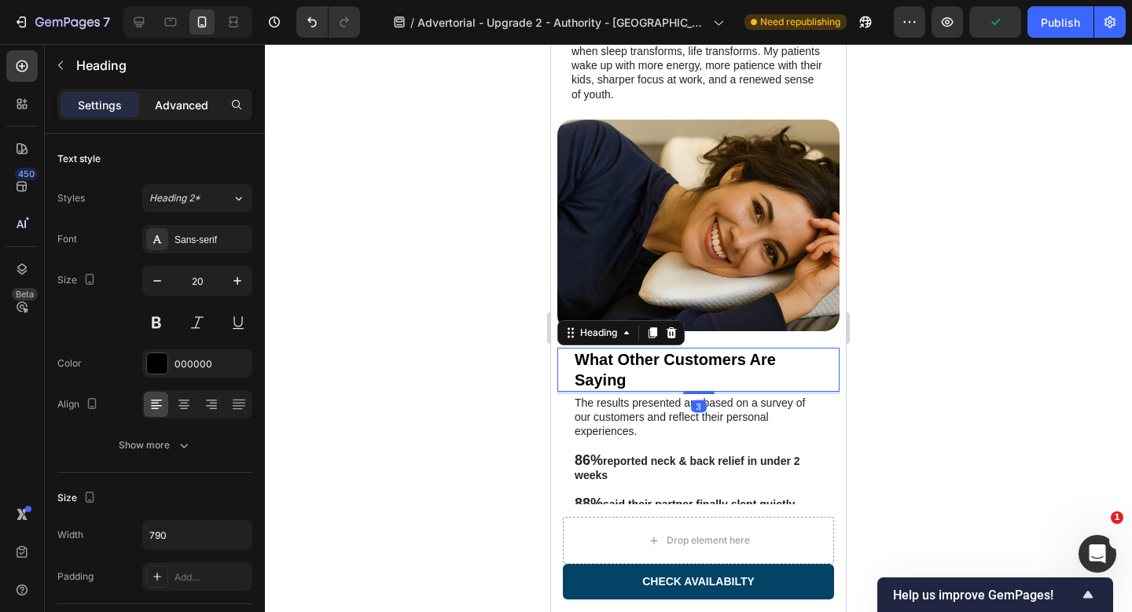
click at [180, 101] on p "Advanced" at bounding box center [181, 105] width 53 height 17
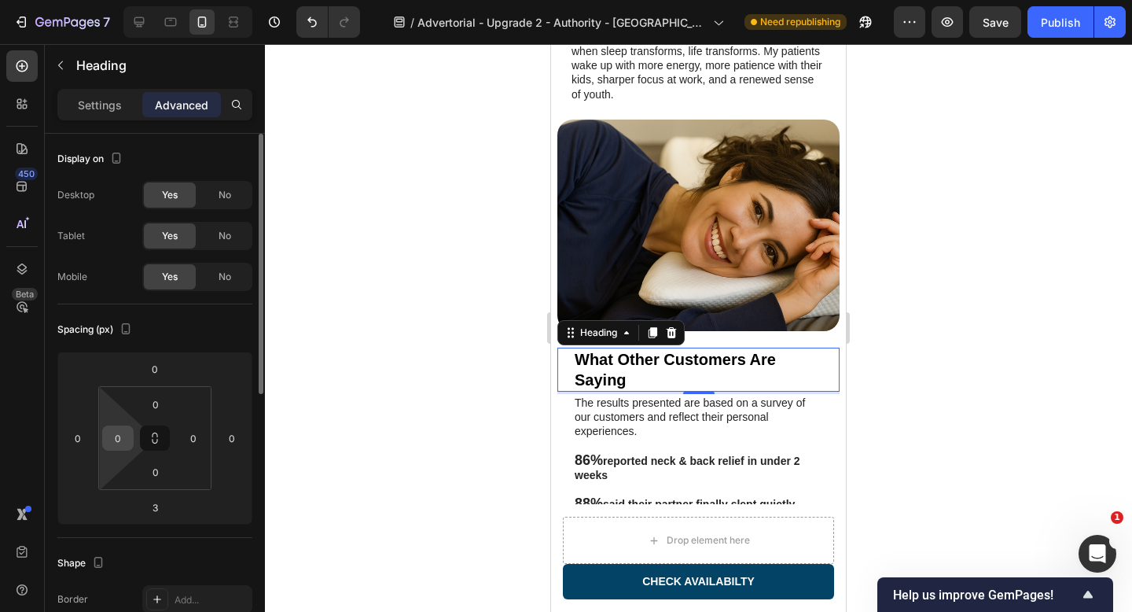
click at [116, 435] on input "0" at bounding box center [118, 438] width 24 height 24
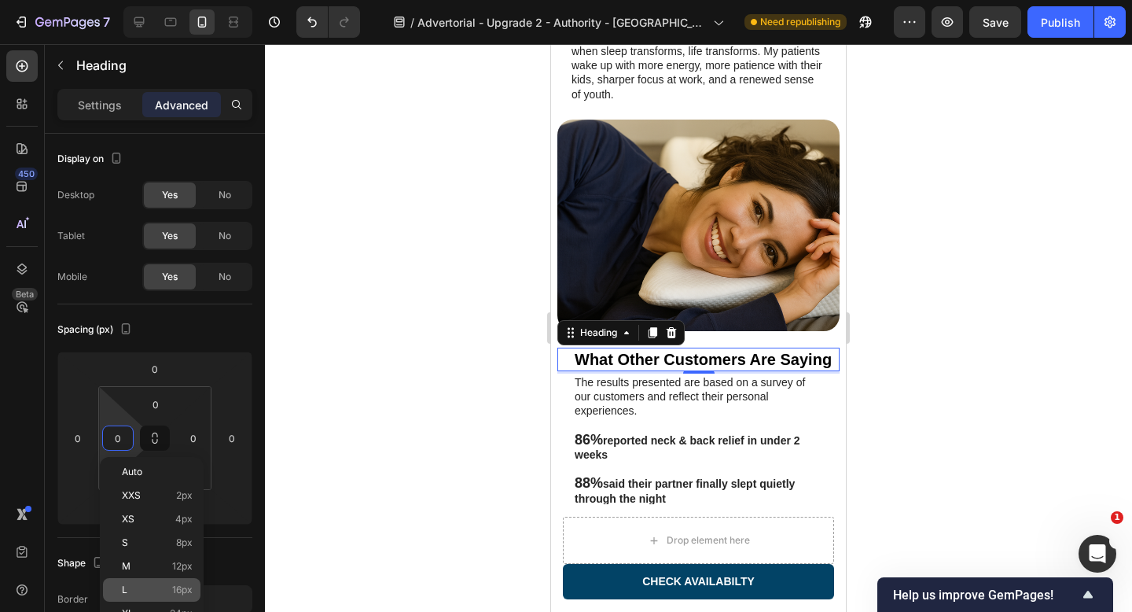
click at [149, 587] on p "L 16px" at bounding box center [157, 589] width 71 height 11
type input "16"
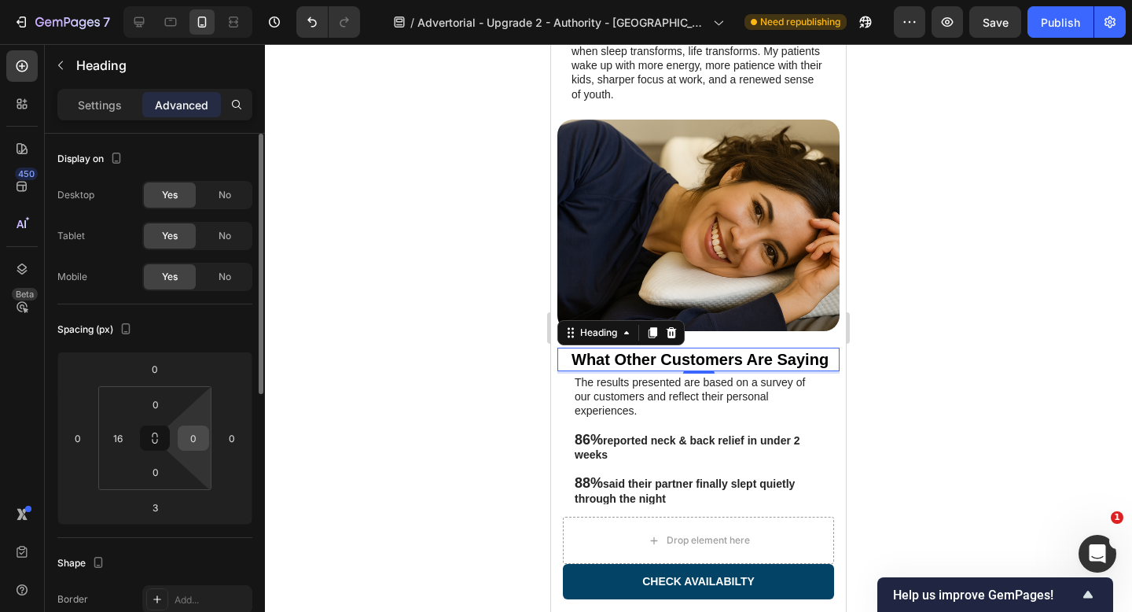
click at [197, 443] on input "0" at bounding box center [194, 438] width 24 height 24
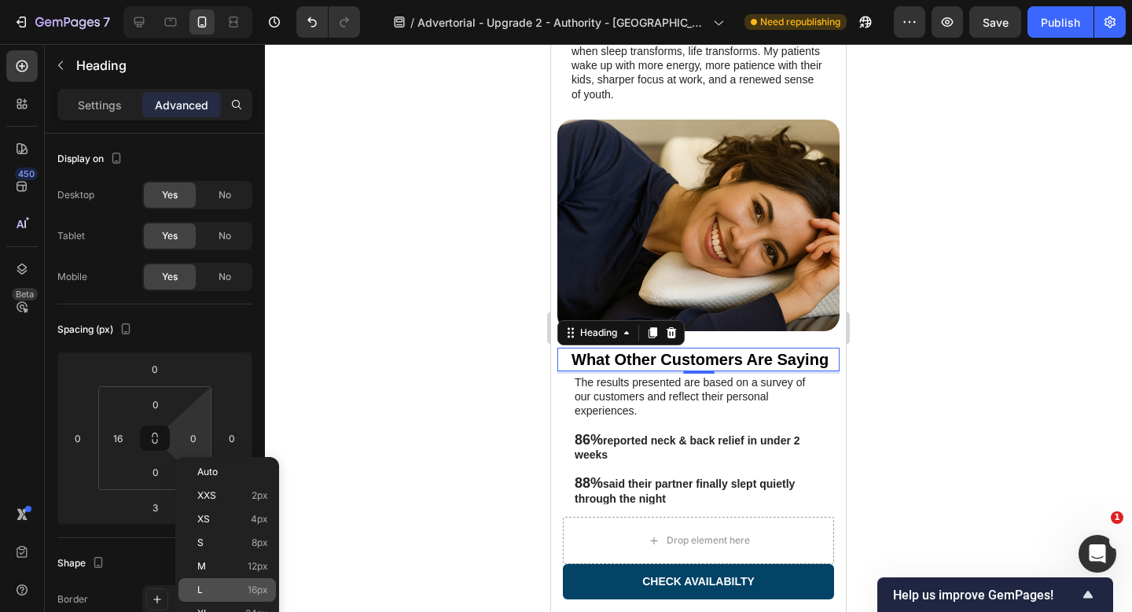
click at [241, 586] on p "L 16px" at bounding box center [232, 589] width 71 height 11
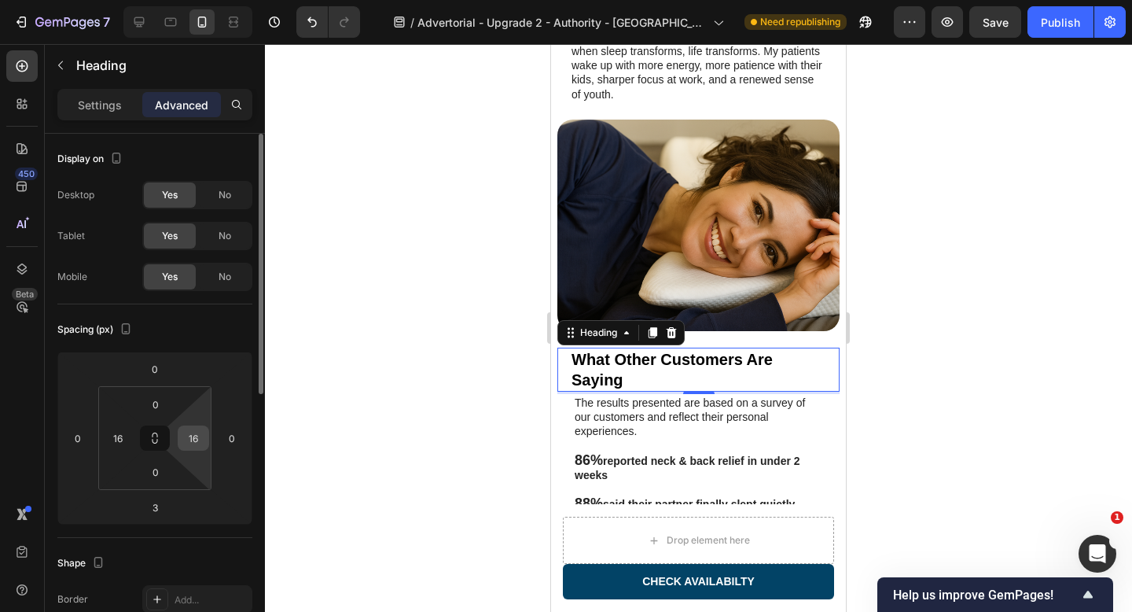
click at [191, 439] on input "16" at bounding box center [194, 438] width 24 height 24
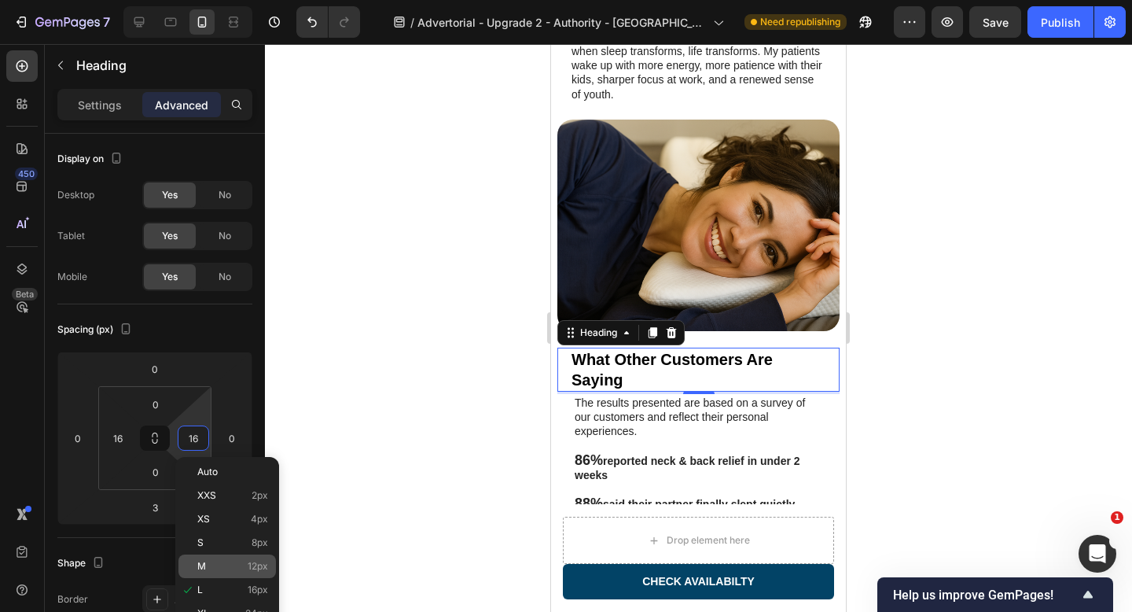
click at [226, 568] on p "M 12px" at bounding box center [232, 565] width 71 height 11
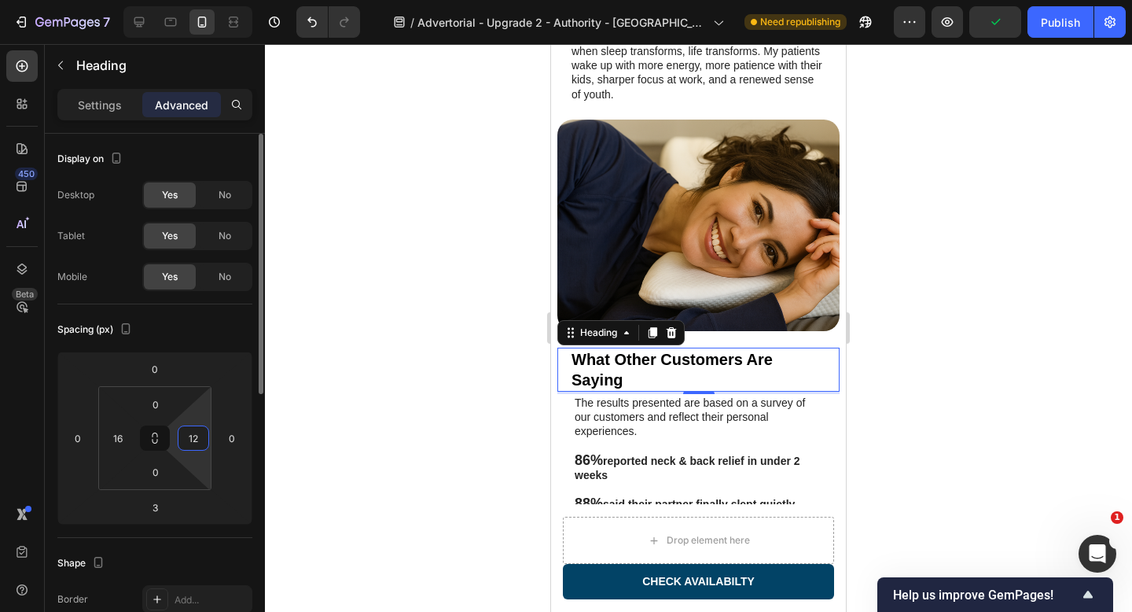
click at [187, 431] on input "12" at bounding box center [194, 438] width 24 height 24
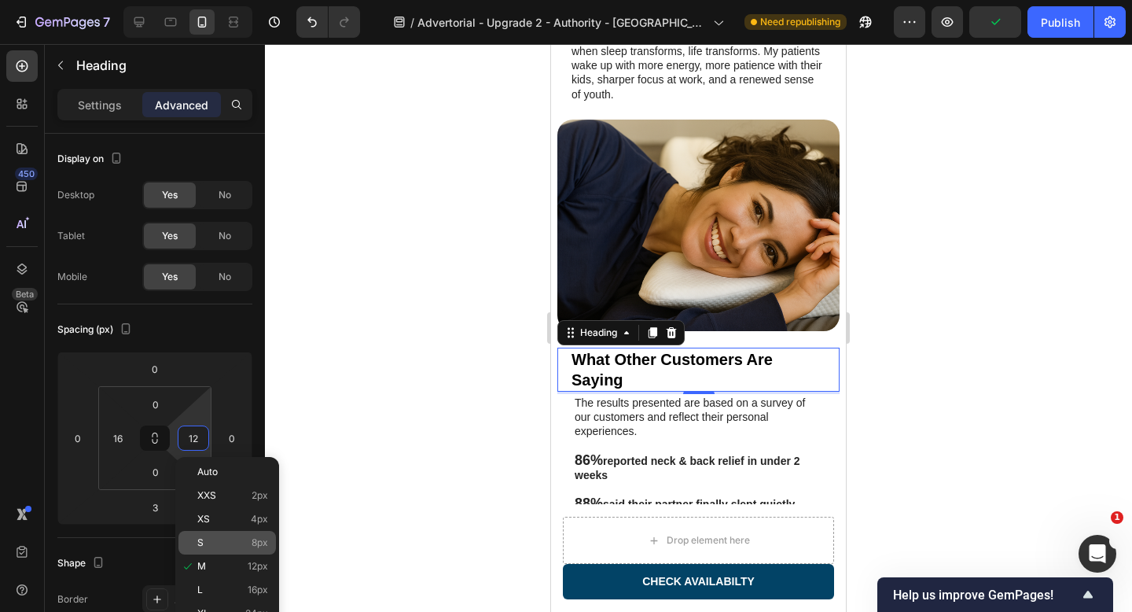
click at [217, 548] on div "S 8px" at bounding box center [226, 543] width 97 height 24
type input "8"
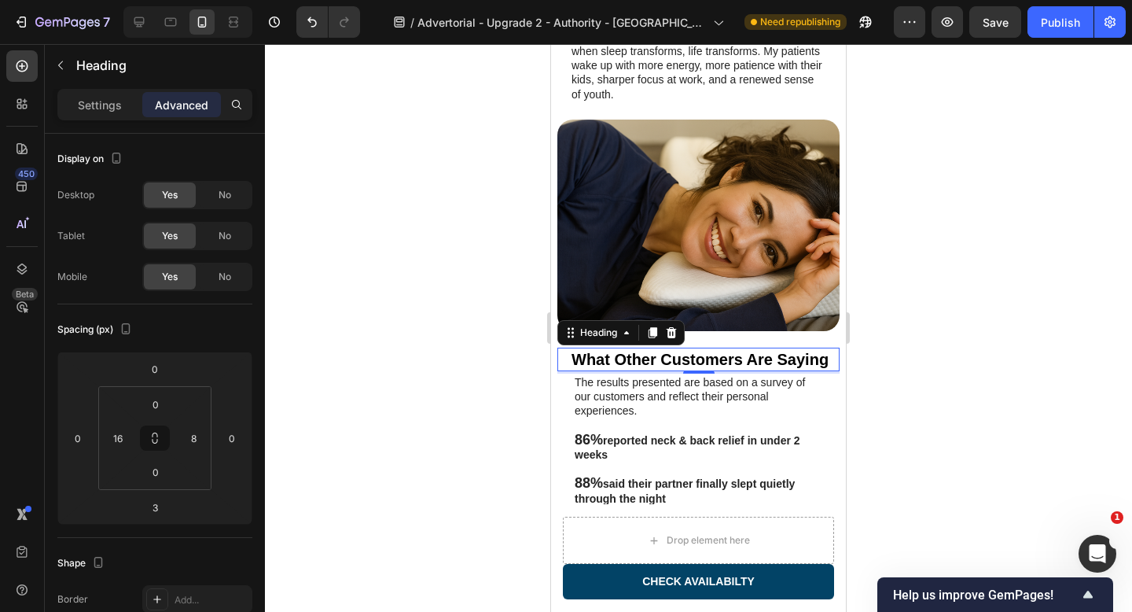
click at [935, 318] on div at bounding box center [698, 328] width 867 height 568
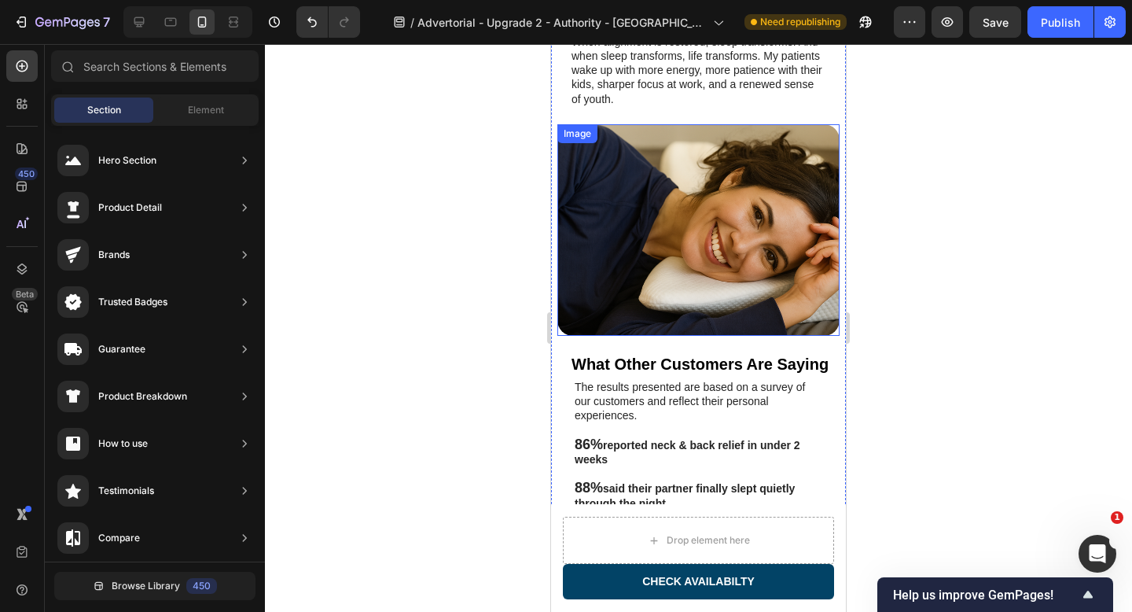
scroll to position [3370, 0]
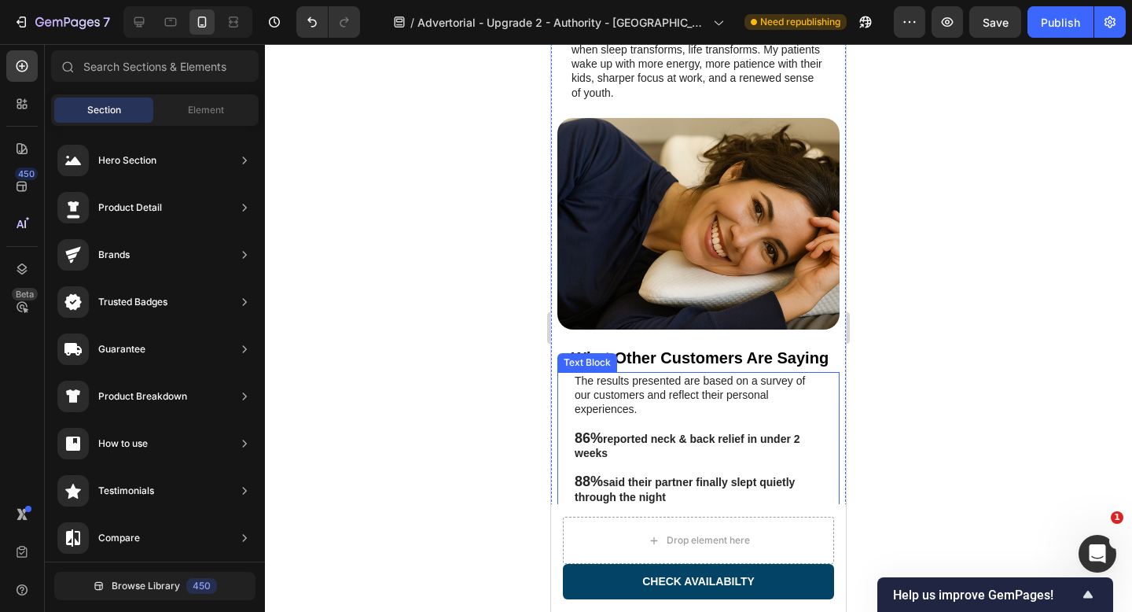
click at [690, 373] on p "The results presented are based on a survey of our customers and reflect their …" at bounding box center [699, 394] width 248 height 43
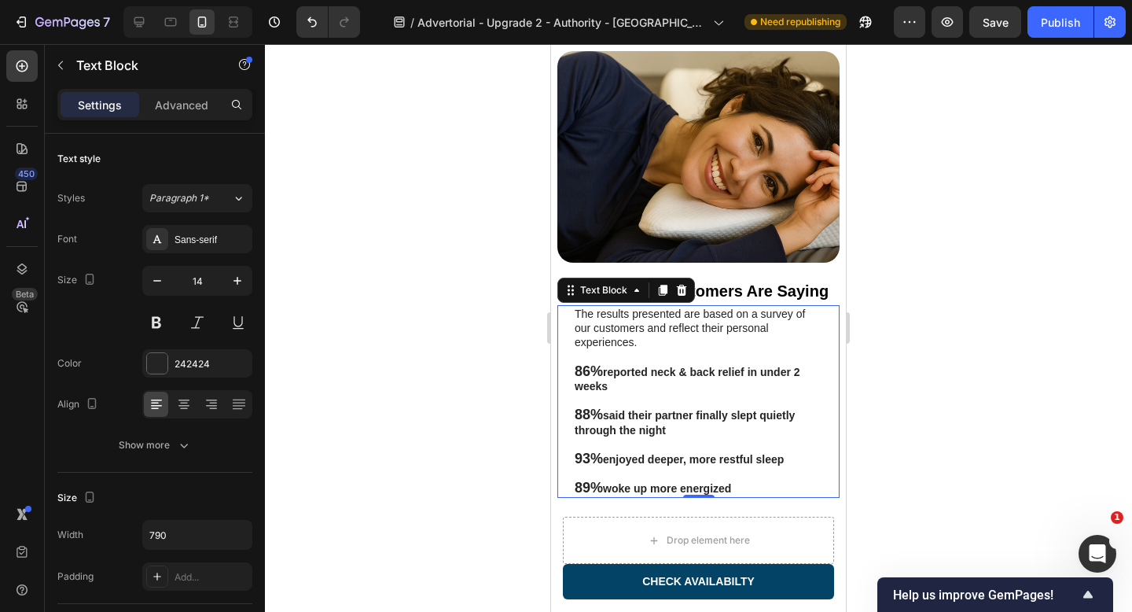
scroll to position [3466, 0]
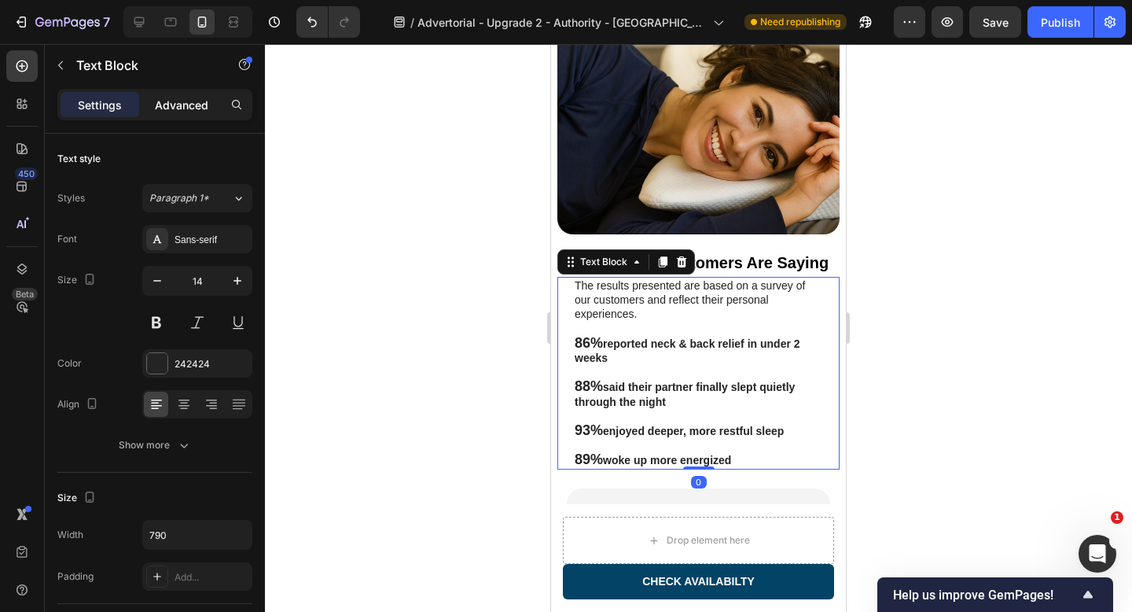
click at [198, 109] on p "Advanced" at bounding box center [181, 105] width 53 height 17
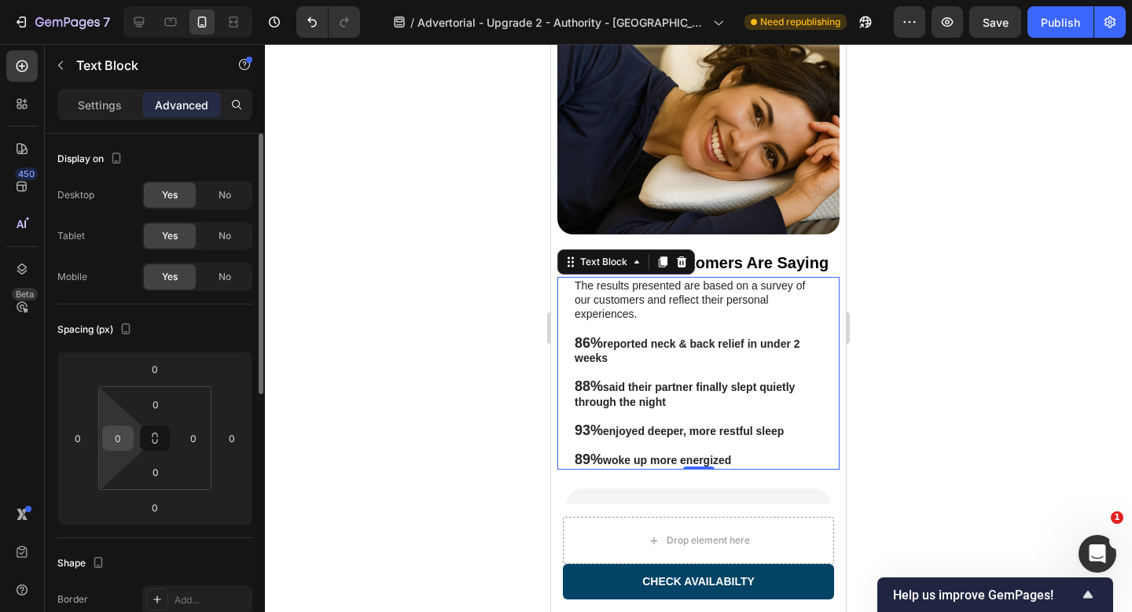
click at [123, 446] on input "0" at bounding box center [118, 438] width 24 height 24
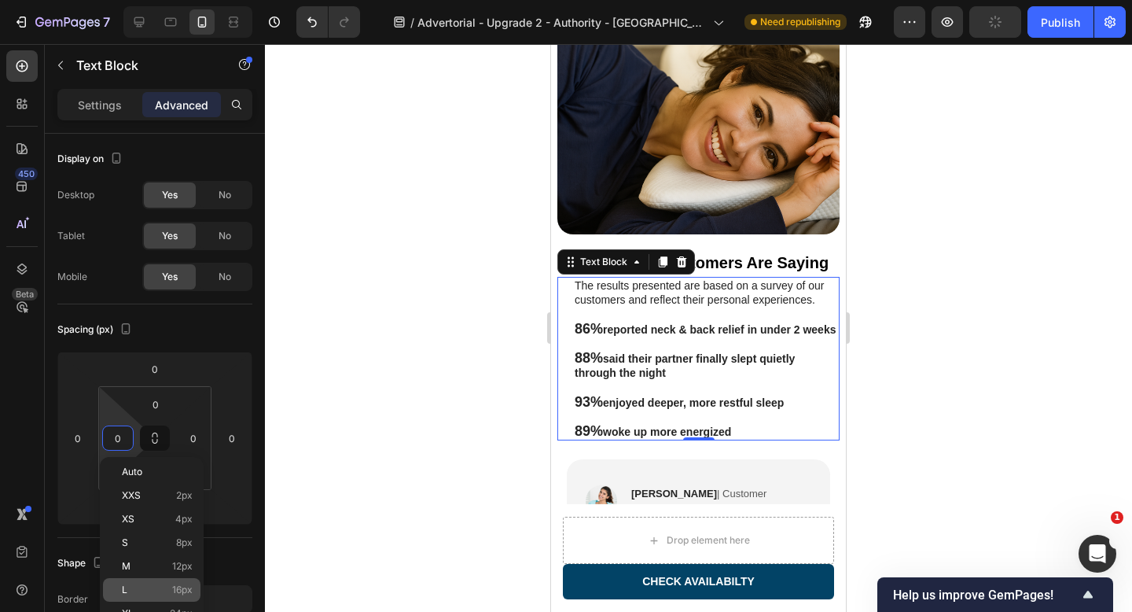
click at [156, 591] on p "L 16px" at bounding box center [157, 589] width 71 height 11
type input "16"
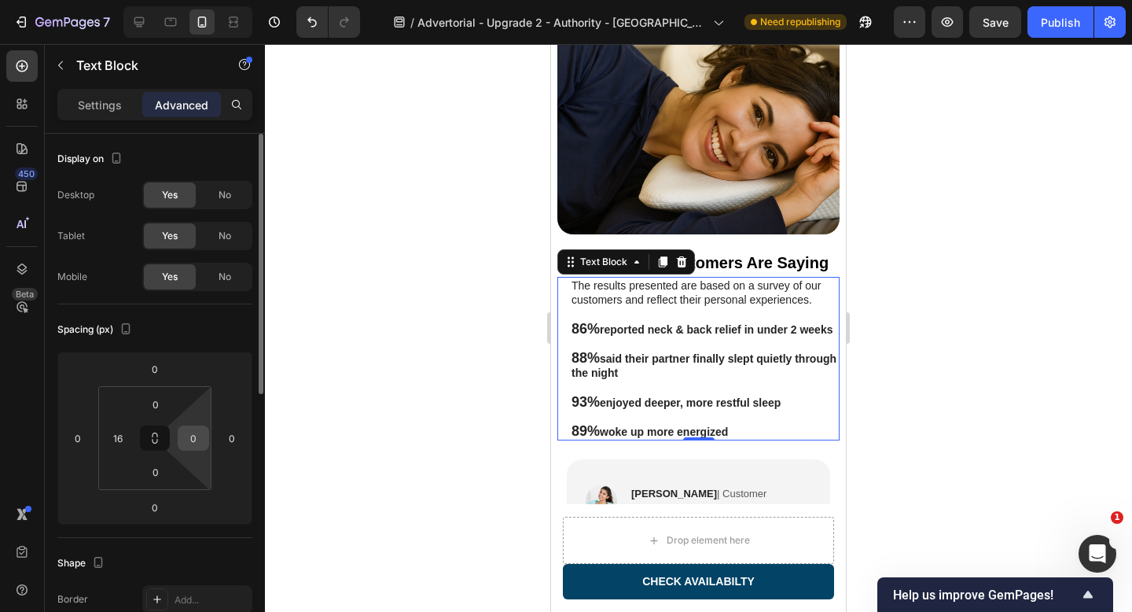
click at [191, 439] on input "0" at bounding box center [194, 438] width 24 height 24
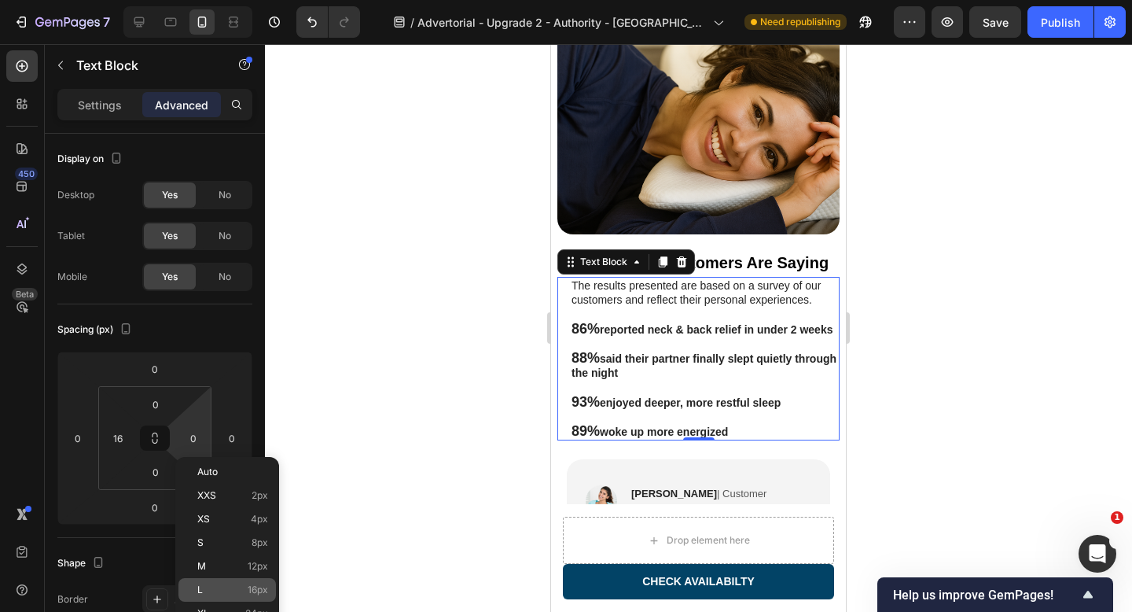
click at [219, 584] on p "L 16px" at bounding box center [232, 589] width 71 height 11
type input "16"
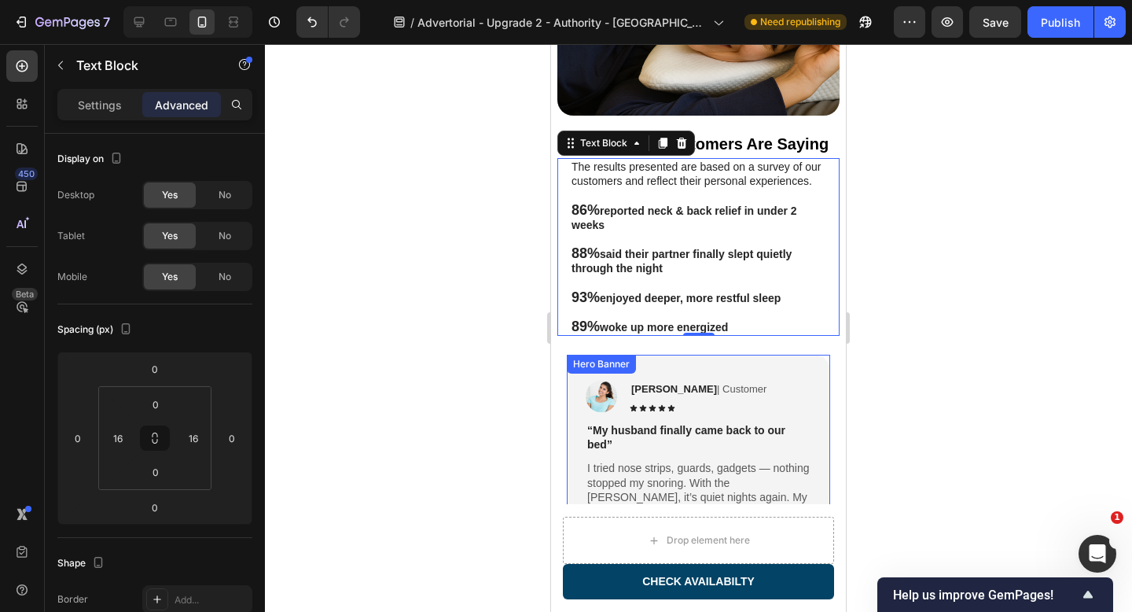
scroll to position [3666, 0]
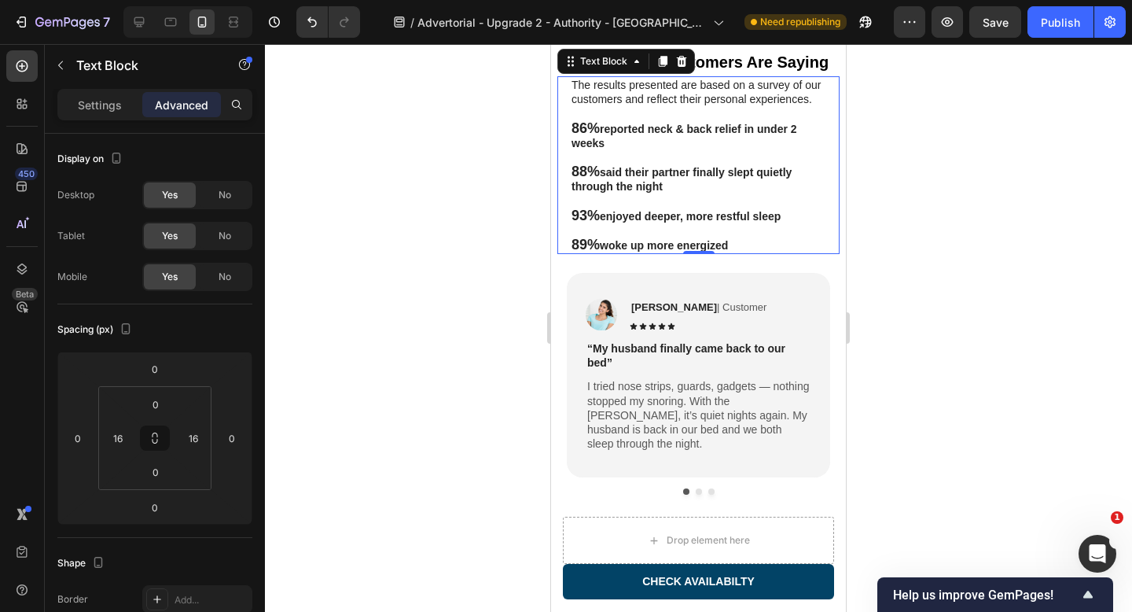
click at [913, 269] on div at bounding box center [698, 328] width 867 height 568
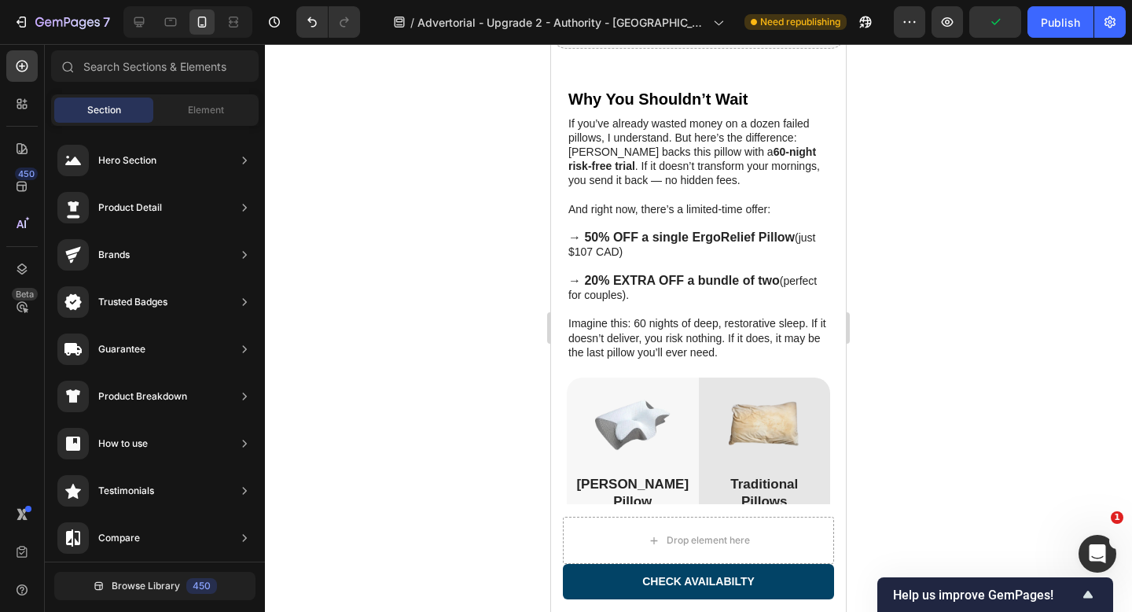
scroll to position [5395, 0]
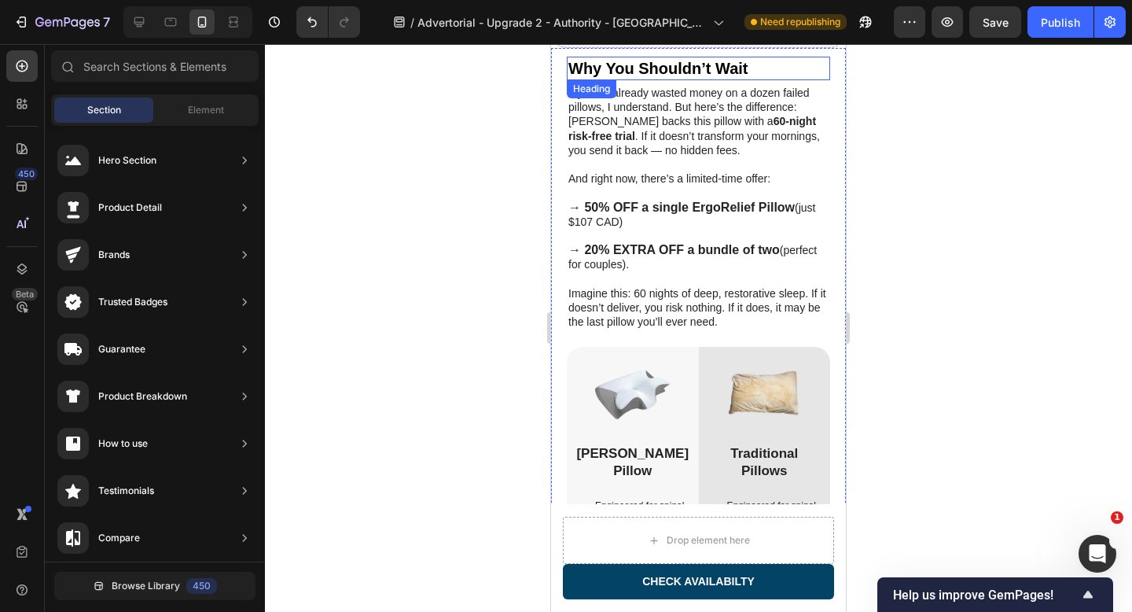
click at [714, 80] on h2 "Why You Shouldn’t Wait" at bounding box center [698, 69] width 263 height 24
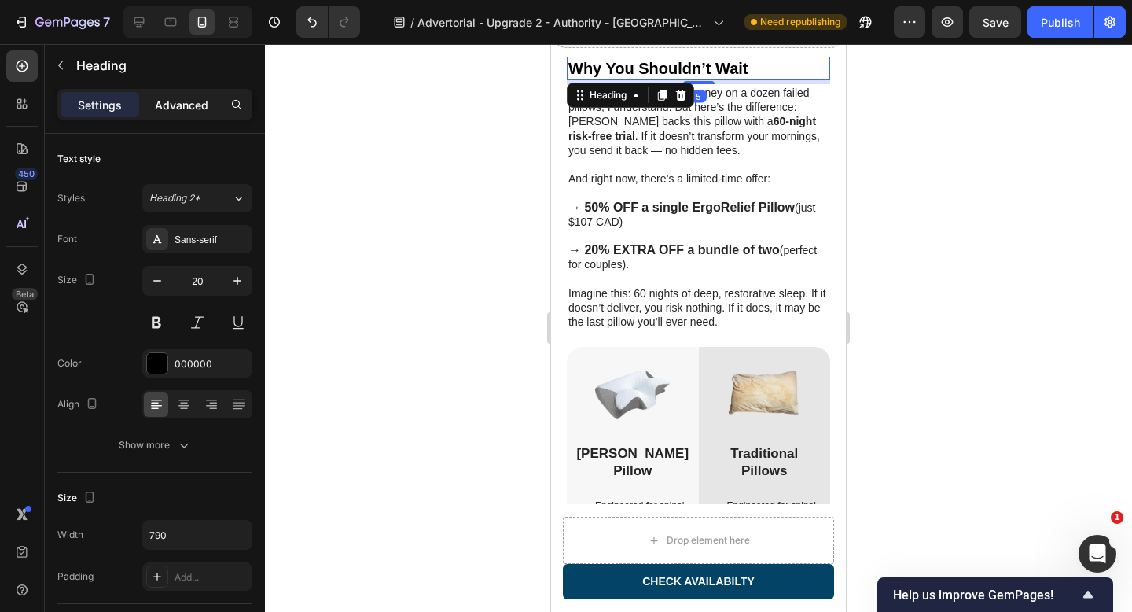
click at [184, 105] on p "Advanced" at bounding box center [181, 105] width 53 height 17
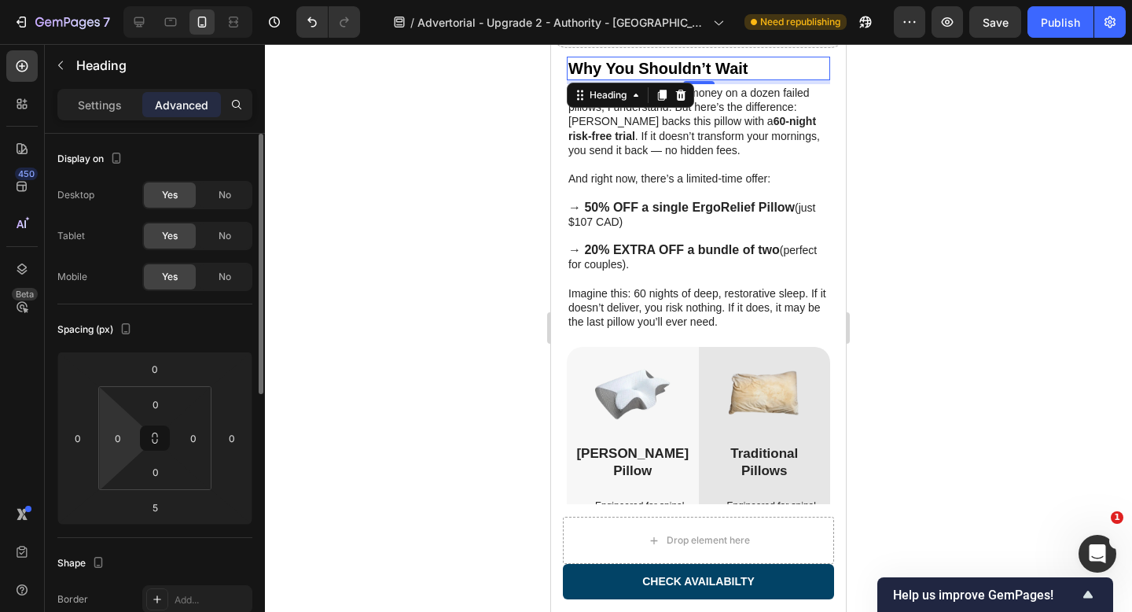
click at [134, 0] on html "7 Version history / Advertorial - Upgrade 2 - Authority - Sorana Need republish…" at bounding box center [566, 0] width 1132 height 0
click at [121, 441] on input "0" at bounding box center [118, 438] width 24 height 24
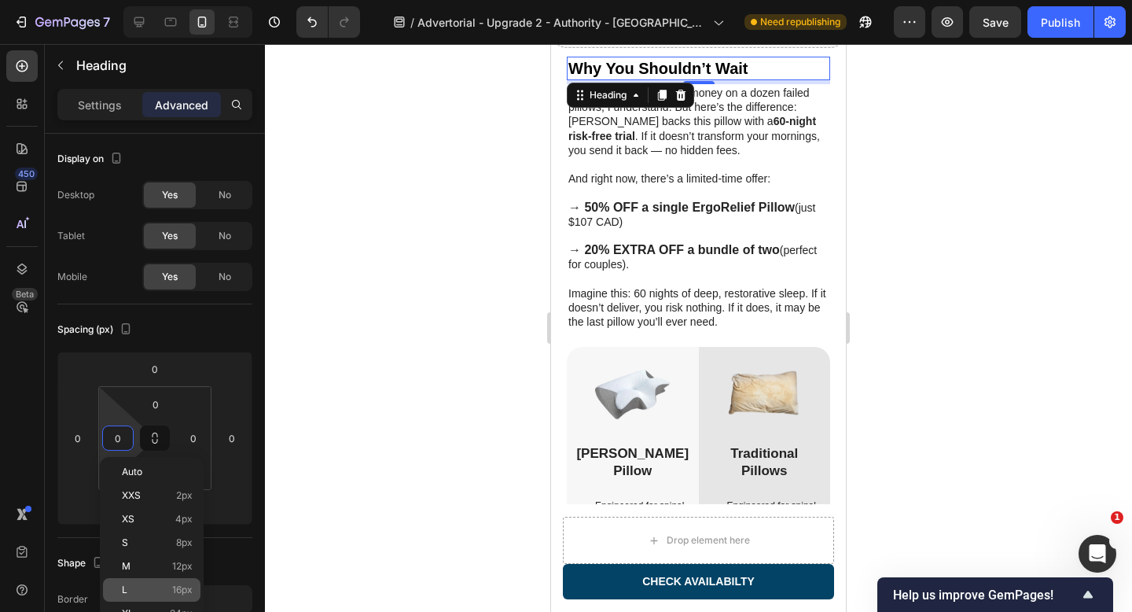
click at [166, 582] on div "L 16px" at bounding box center [151, 590] width 97 height 24
type input "16"
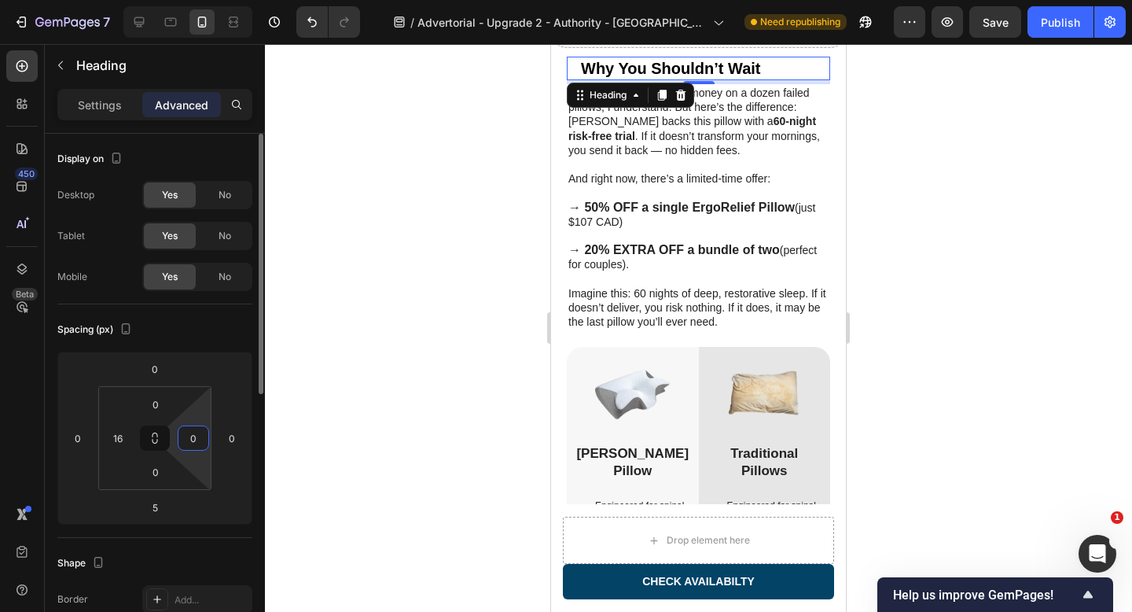
click at [195, 443] on input "0" at bounding box center [194, 438] width 24 height 24
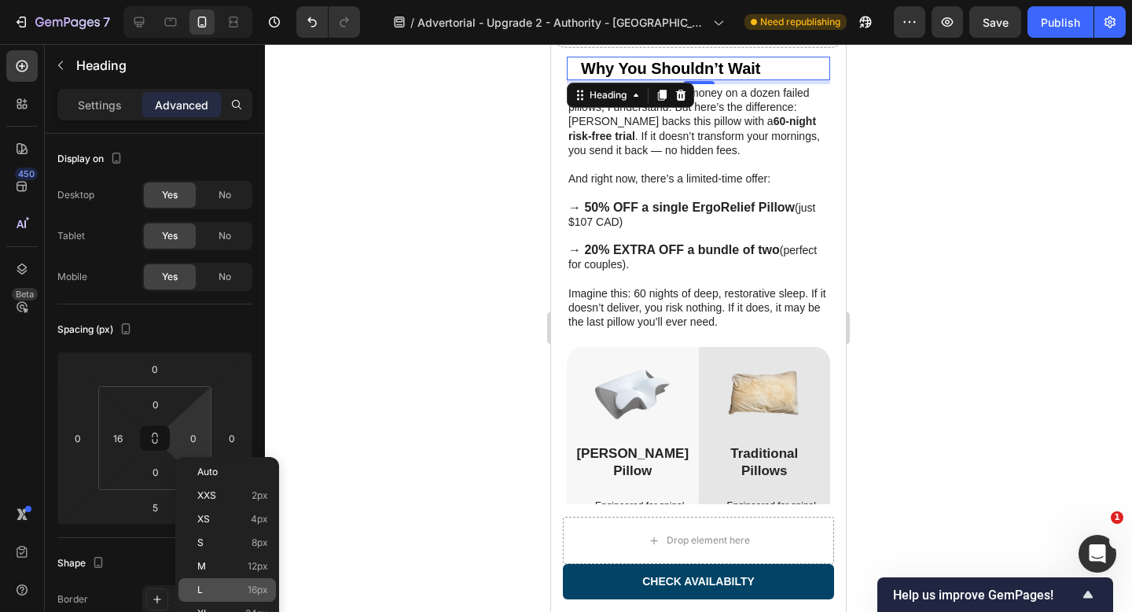
click at [222, 591] on p "L 16px" at bounding box center [232, 589] width 71 height 11
type input "16"
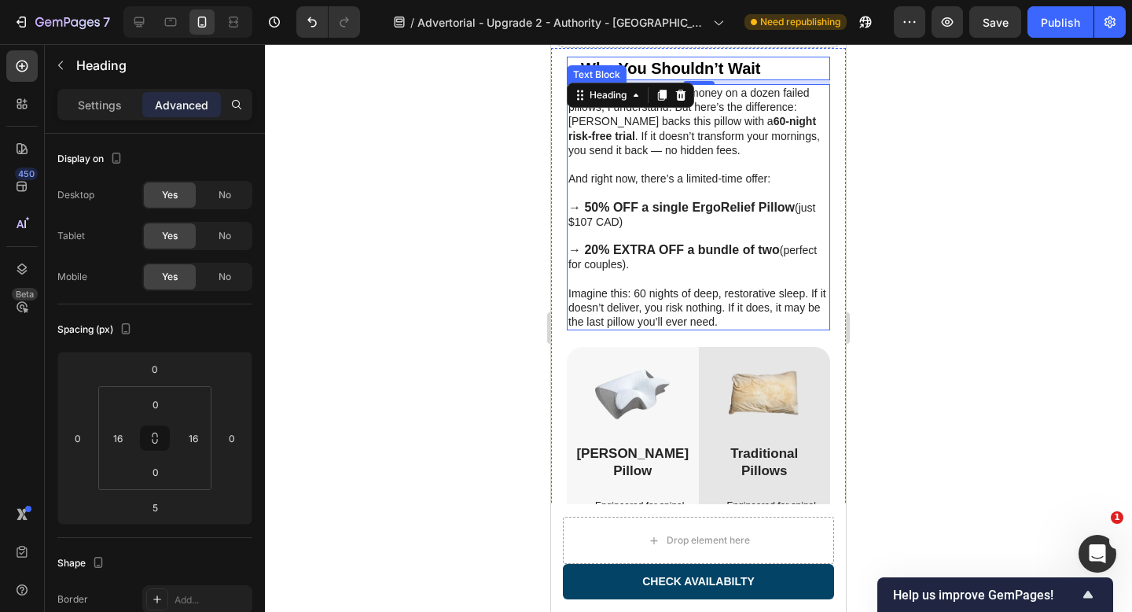
click at [634, 185] on p "And right now, there’s a limited-time offer:" at bounding box center [698, 178] width 260 height 14
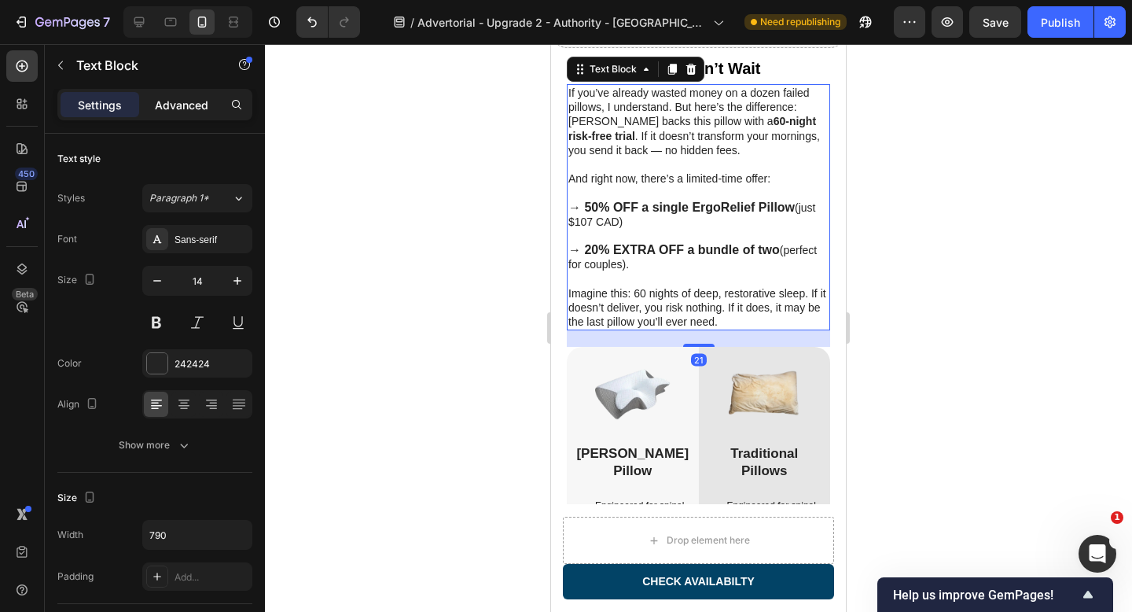
click at [178, 105] on p "Advanced" at bounding box center [181, 105] width 53 height 17
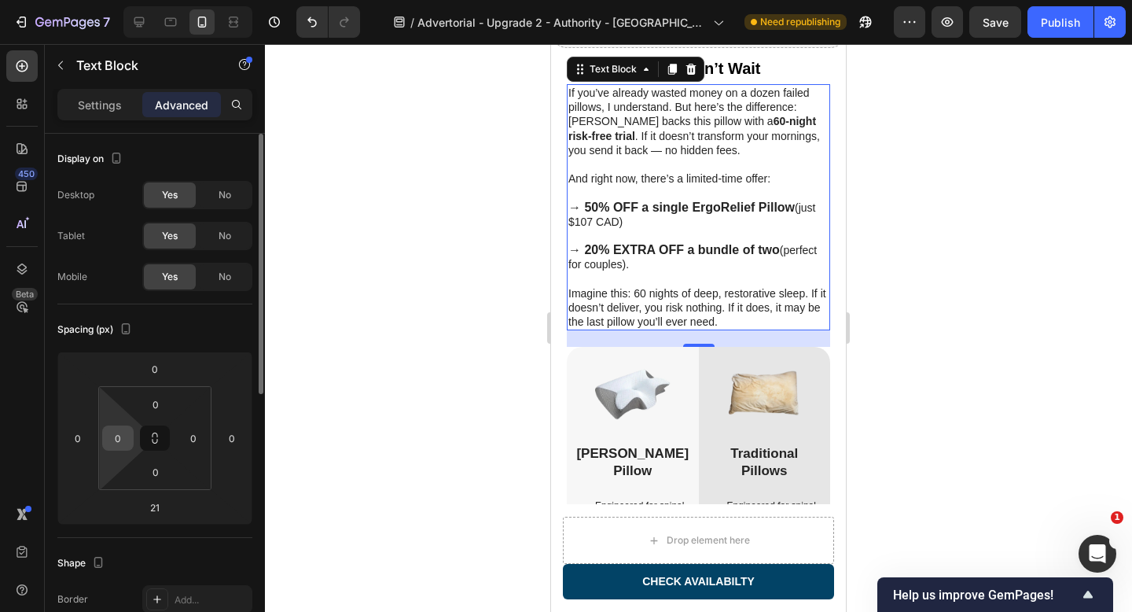
click at [128, 440] on input "0" at bounding box center [118, 438] width 24 height 24
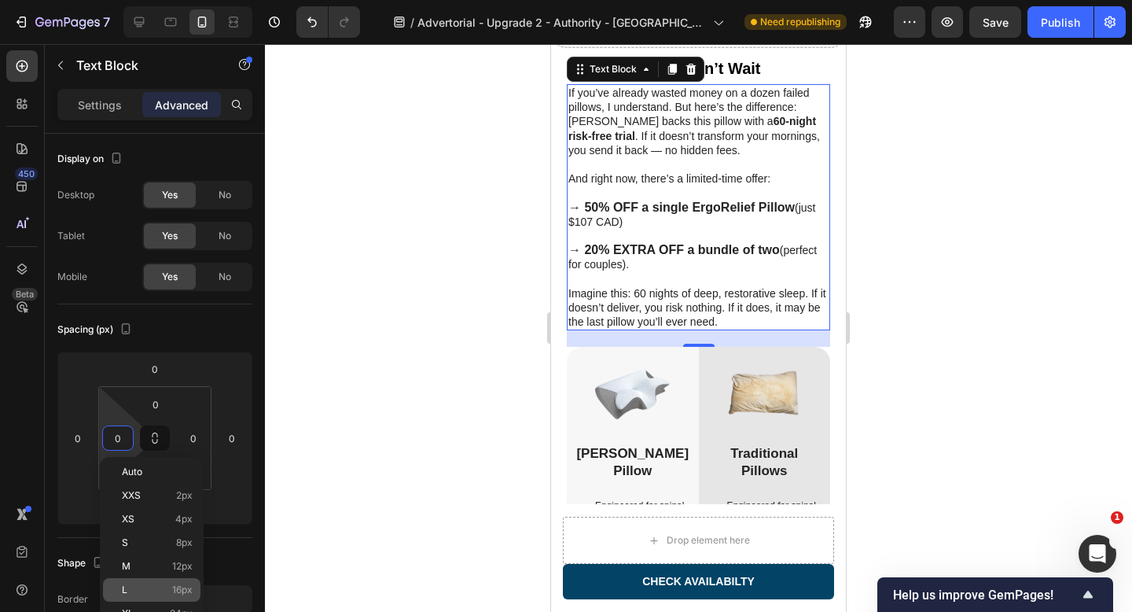
click at [167, 581] on div "L 16px" at bounding box center [151, 590] width 97 height 24
type input "16"
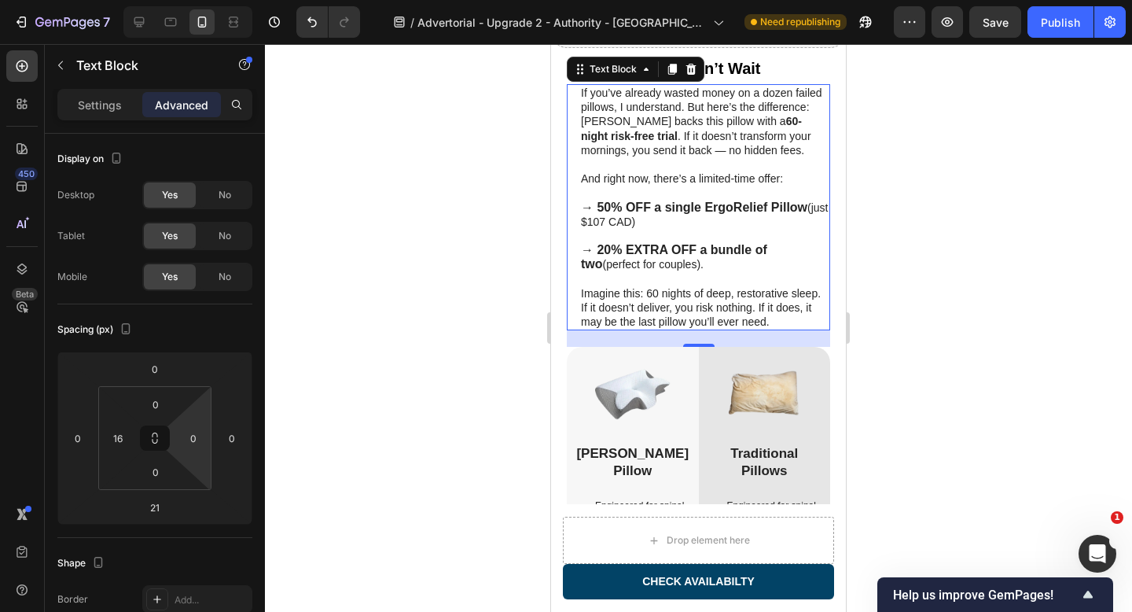
click at [191, 0] on html "7 Version history / Advertorial - Upgrade 2 - Authority - Sorana Need republish…" at bounding box center [566, 0] width 1132 height 0
click at [191, 442] on input "0" at bounding box center [194, 438] width 24 height 24
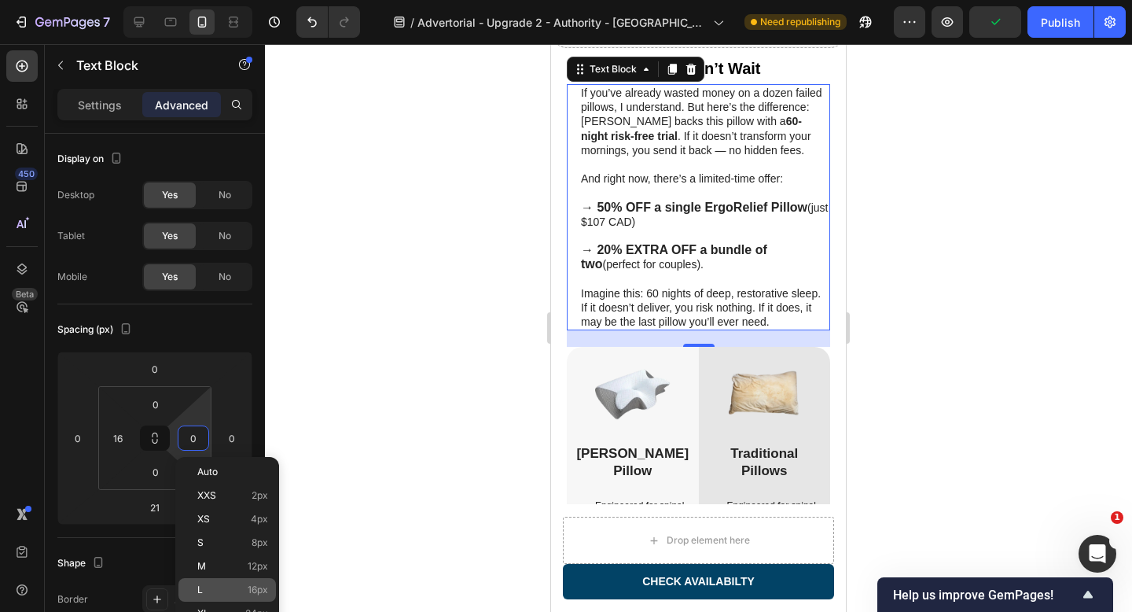
click at [227, 584] on p "L 16px" at bounding box center [232, 589] width 71 height 11
type input "16"
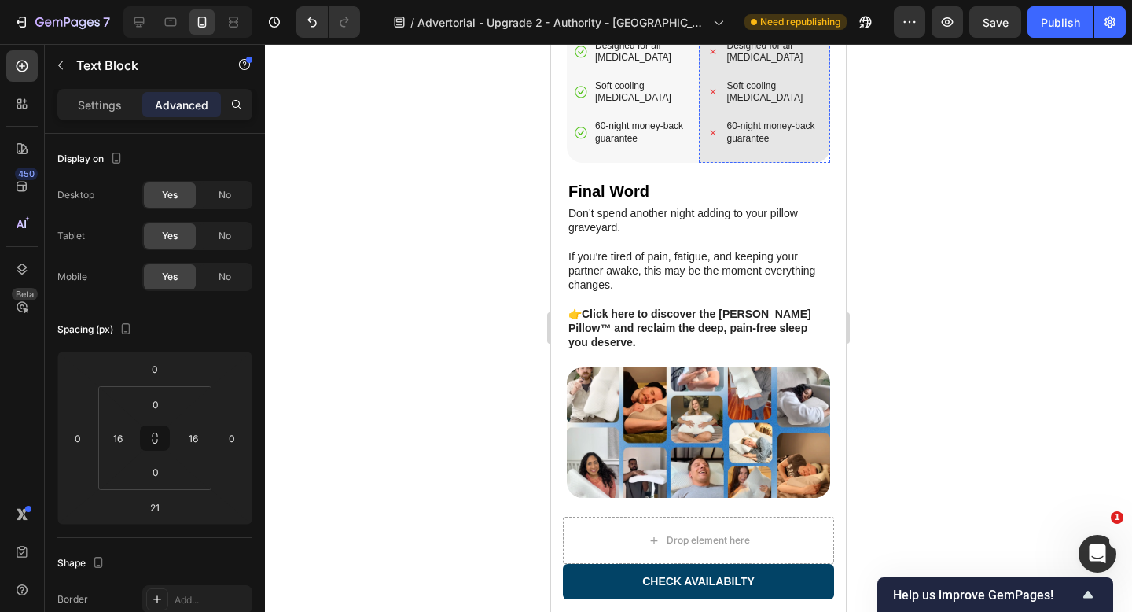
scroll to position [6000, 0]
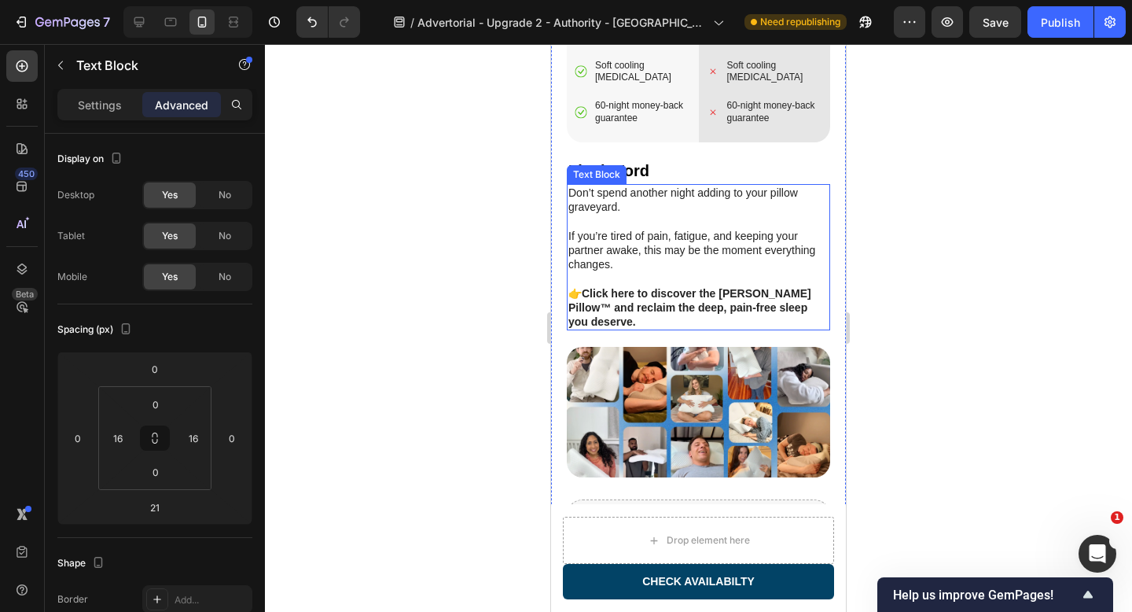
click at [679, 229] on p "If you’re tired of pain, fatigue, and keeping your partner awake, this may be t…" at bounding box center [698, 250] width 260 height 43
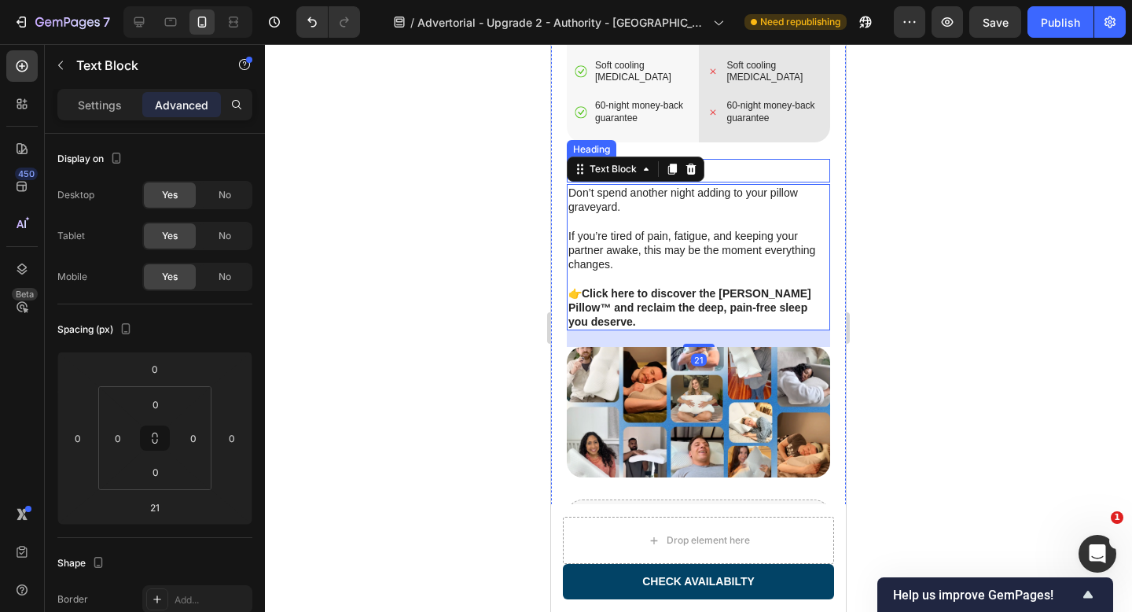
click at [749, 159] on h2 "Final Word" at bounding box center [698, 171] width 263 height 24
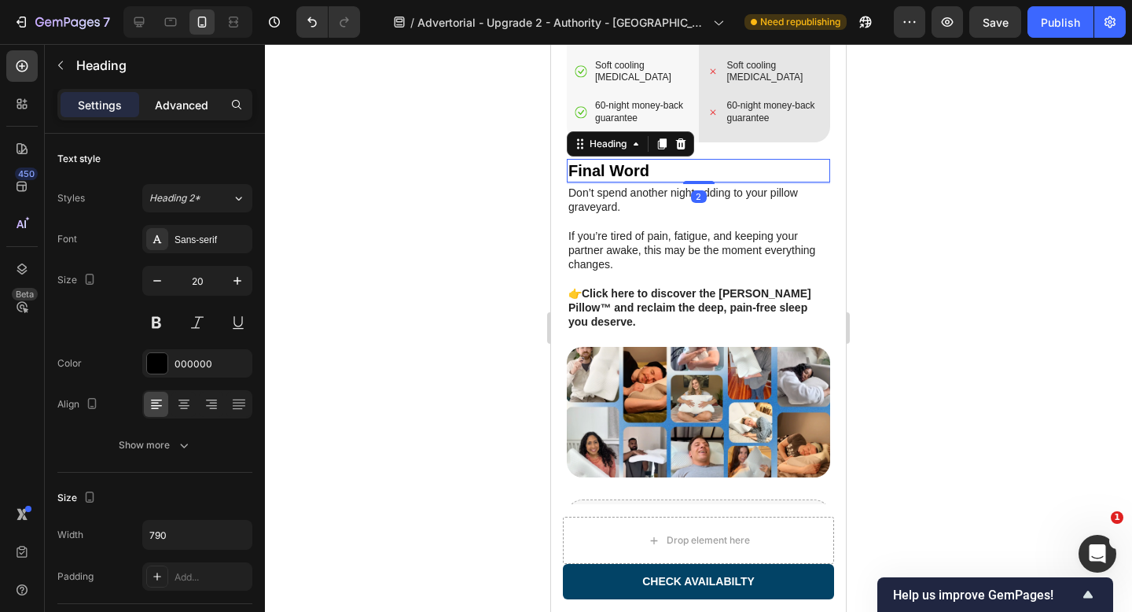
click at [184, 97] on p "Advanced" at bounding box center [181, 105] width 53 height 17
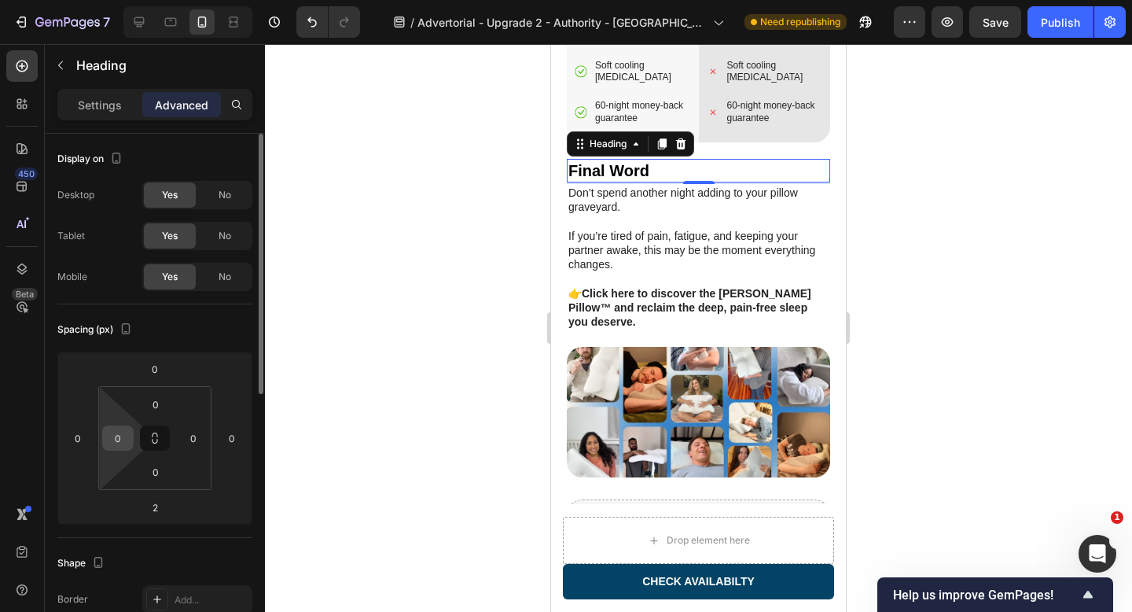
click at [112, 435] on input "0" at bounding box center [118, 438] width 24 height 24
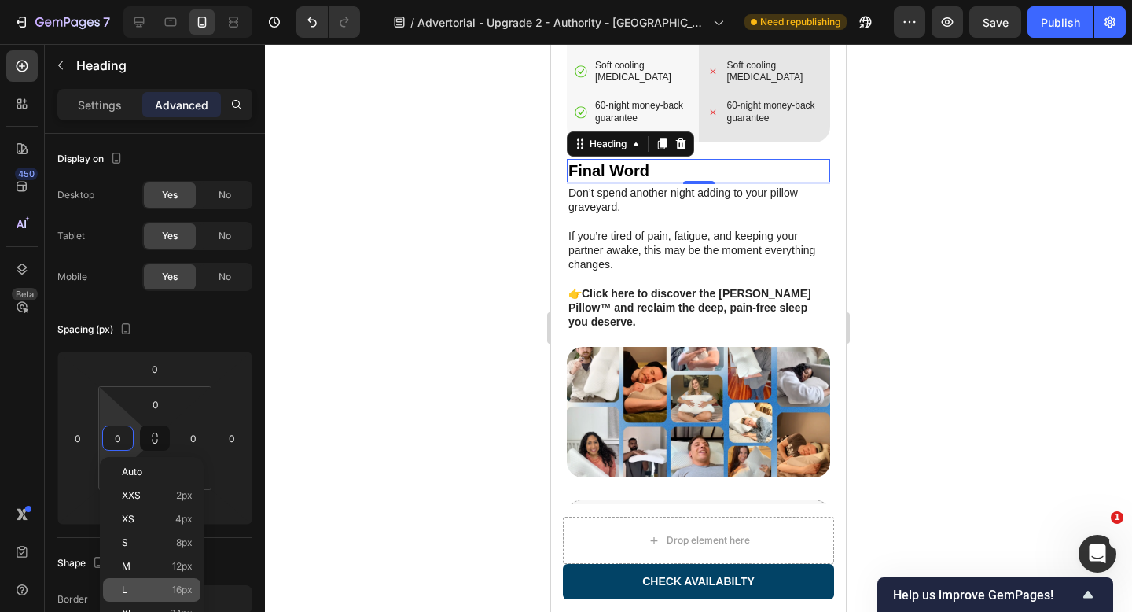
click at [147, 595] on div "L 16px" at bounding box center [151, 590] width 97 height 24
type input "16"
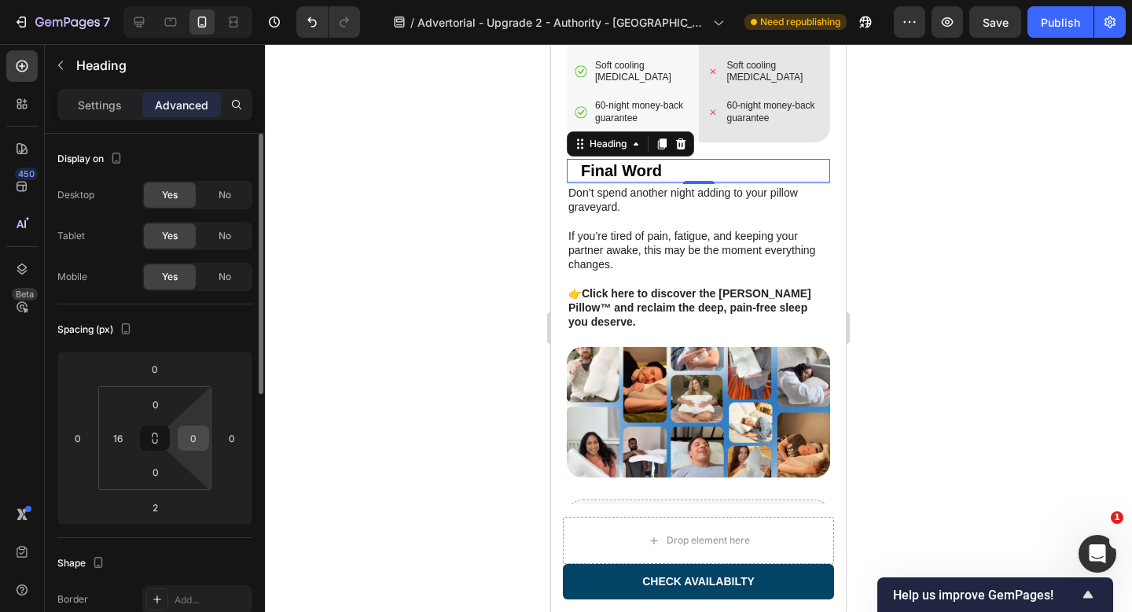
click at [195, 440] on input "0" at bounding box center [194, 438] width 24 height 24
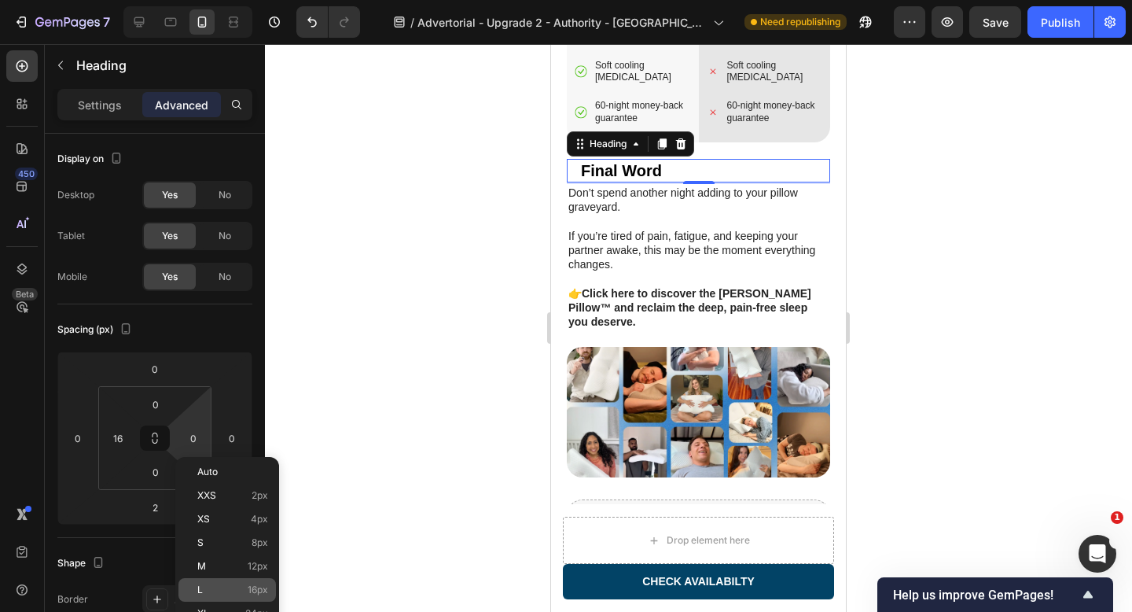
click at [230, 585] on p "L 16px" at bounding box center [232, 589] width 71 height 11
type input "16"
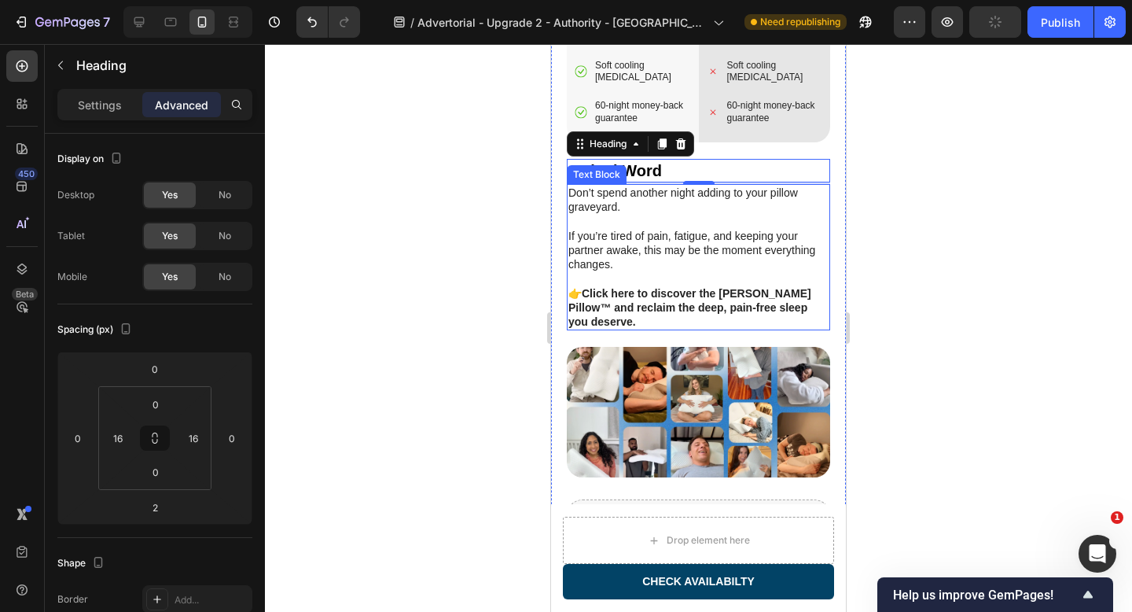
click at [623, 255] on p "If you’re tired of pain, fatigue, and keeping your partner awake, this may be t…" at bounding box center [698, 250] width 260 height 43
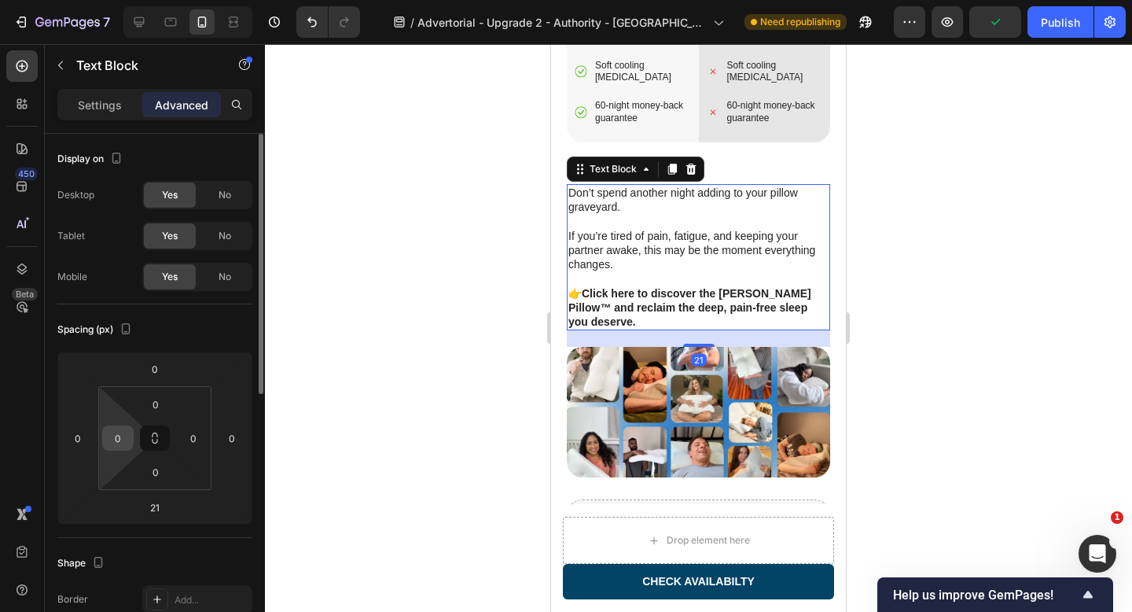
click at [116, 433] on input "0" at bounding box center [118, 438] width 24 height 24
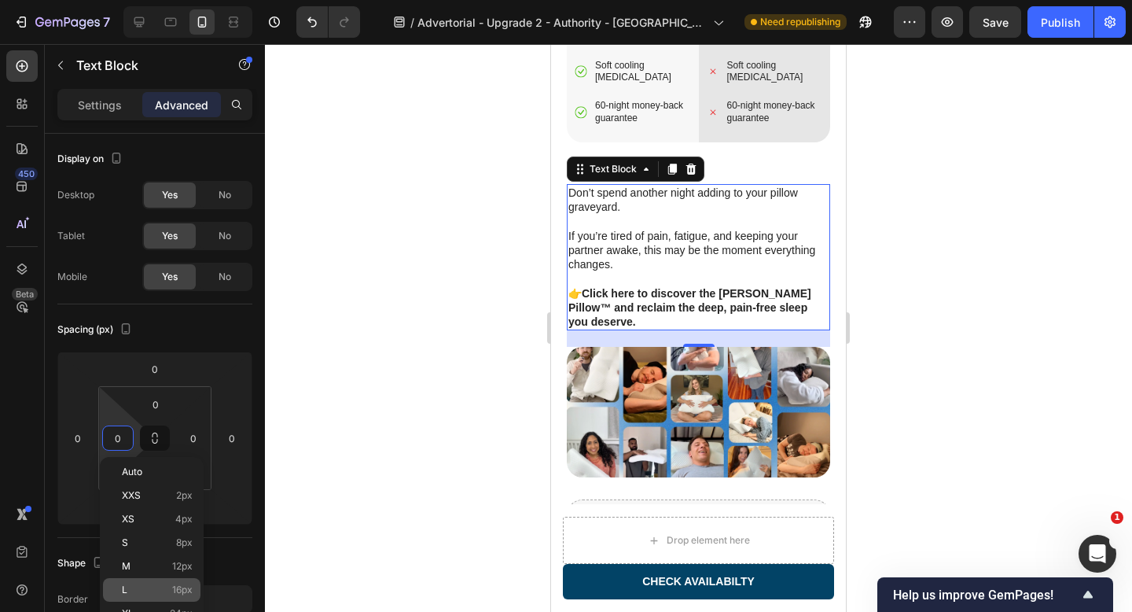
click at [168, 584] on p "L 16px" at bounding box center [157, 589] width 71 height 11
type input "16"
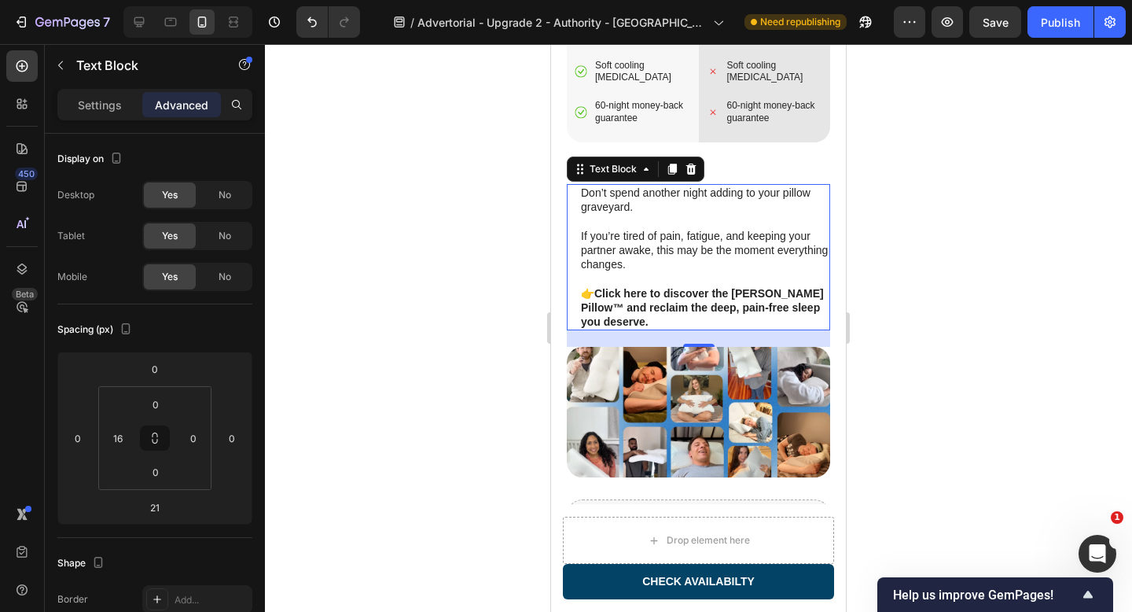
click at [645, 233] on p "If you’re tired of pain, fatigue, and keeping your partner awake, this may be t…" at bounding box center [705, 250] width 248 height 43
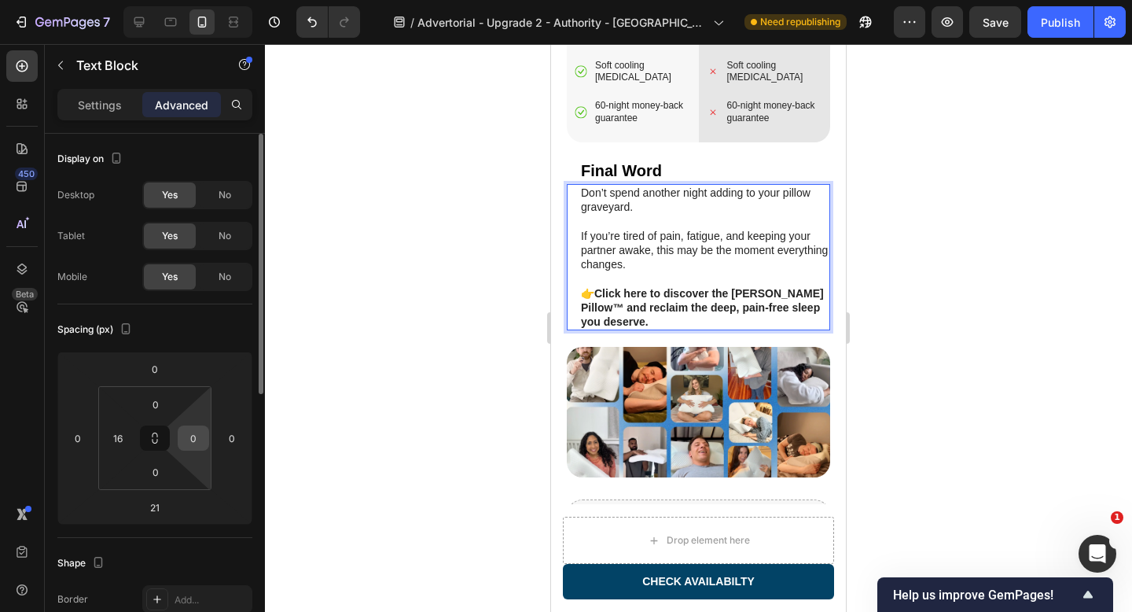
click at [190, 431] on input "0" at bounding box center [194, 438] width 24 height 24
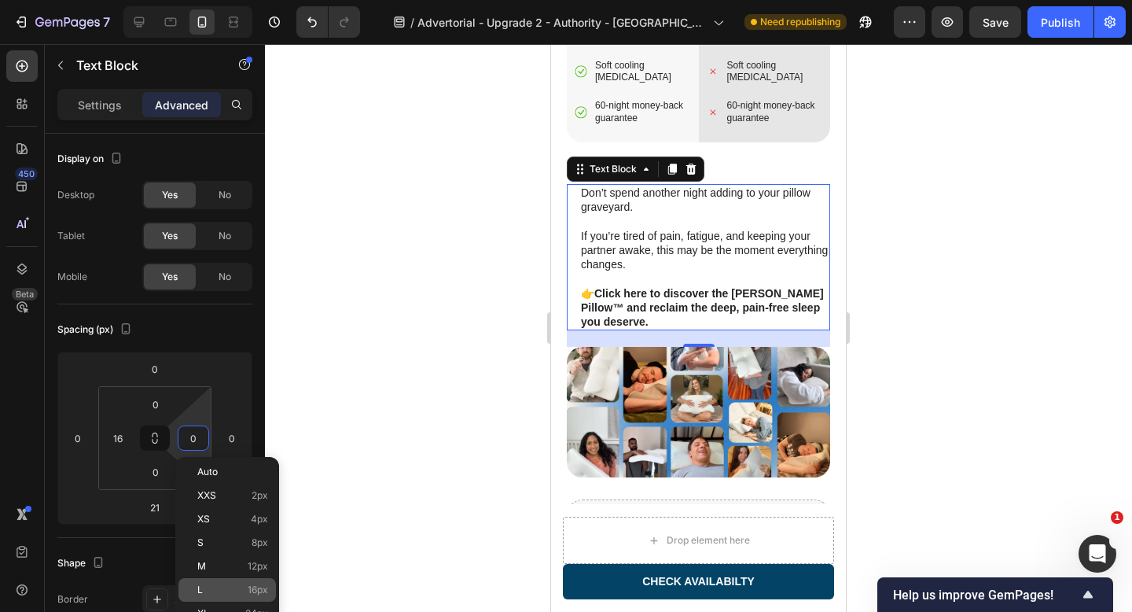
click at [241, 595] on div "L 16px" at bounding box center [226, 590] width 97 height 24
type input "16"
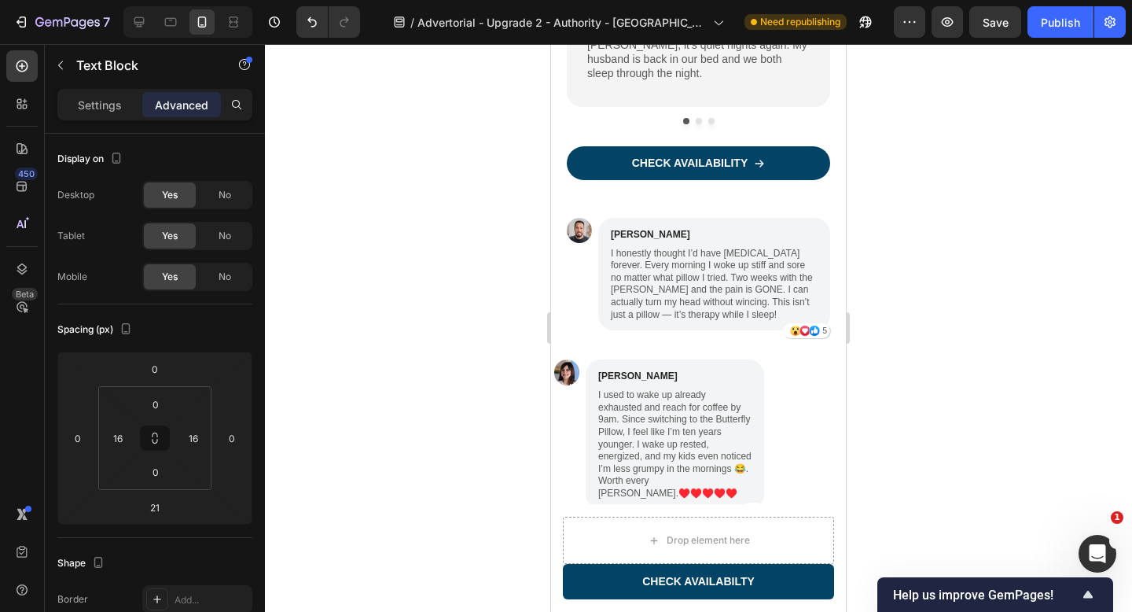
scroll to position [3999, 0]
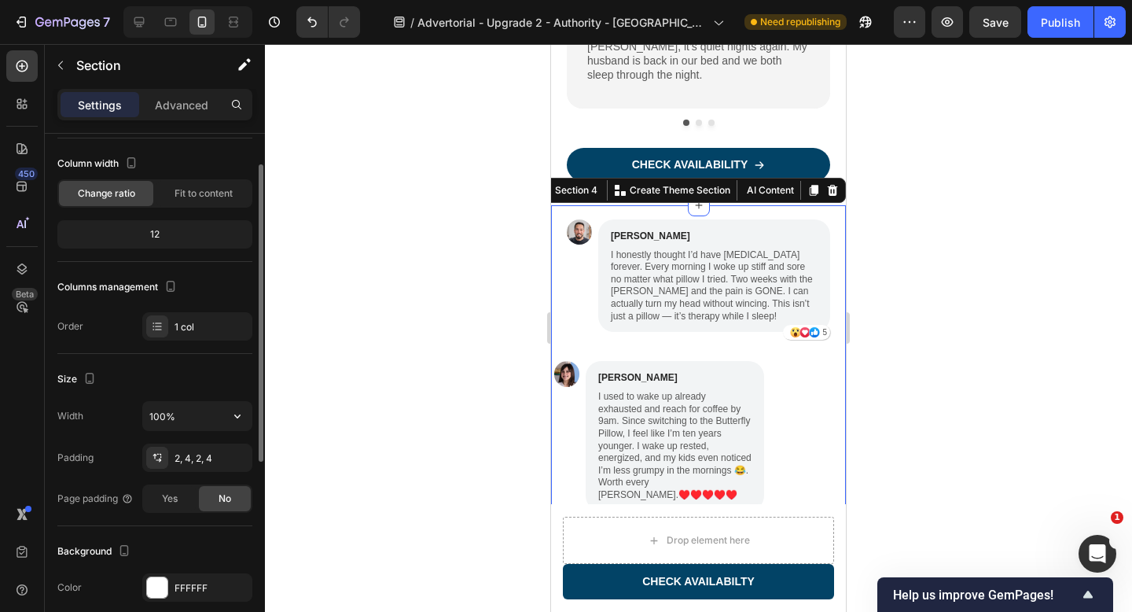
scroll to position [86, 0]
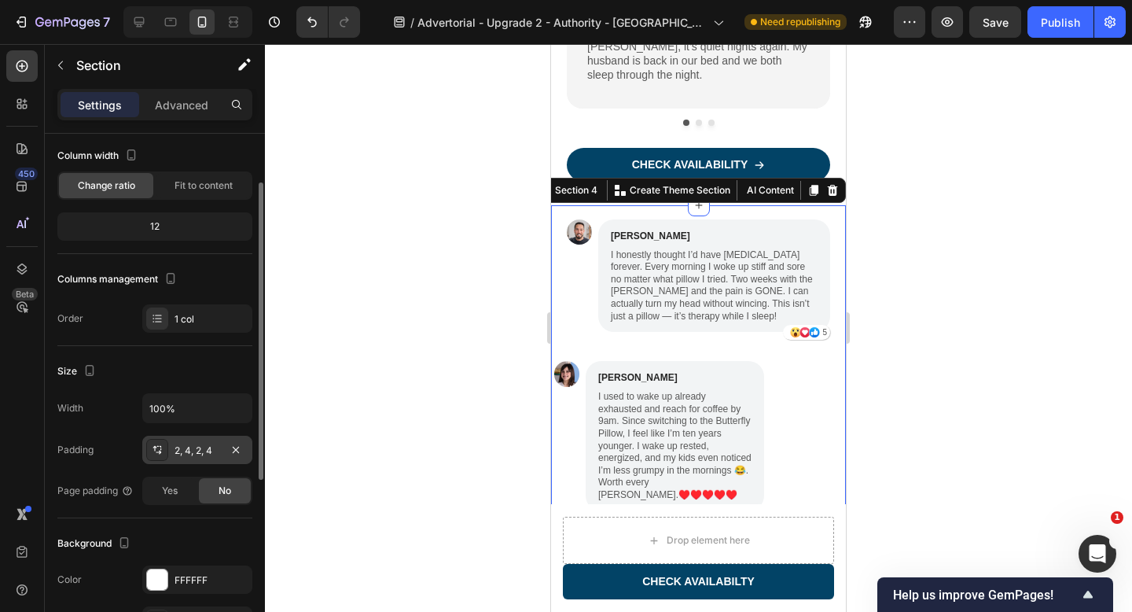
click at [184, 447] on div "2, 4, 2, 4" at bounding box center [197, 450] width 46 height 14
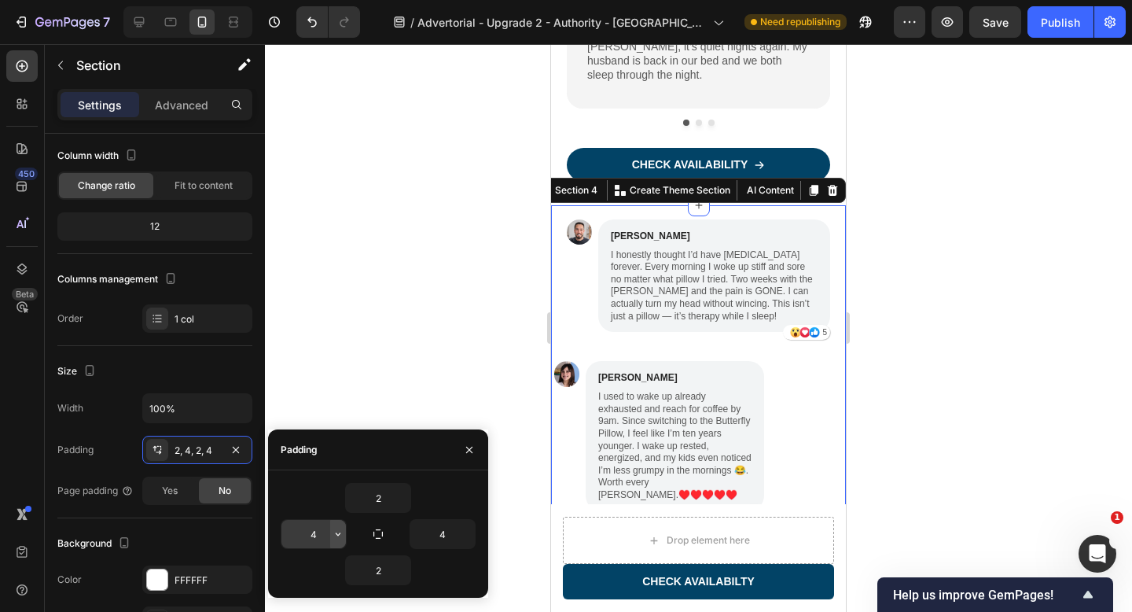
click at [338, 533] on icon "button" at bounding box center [338, 533] width 13 height 13
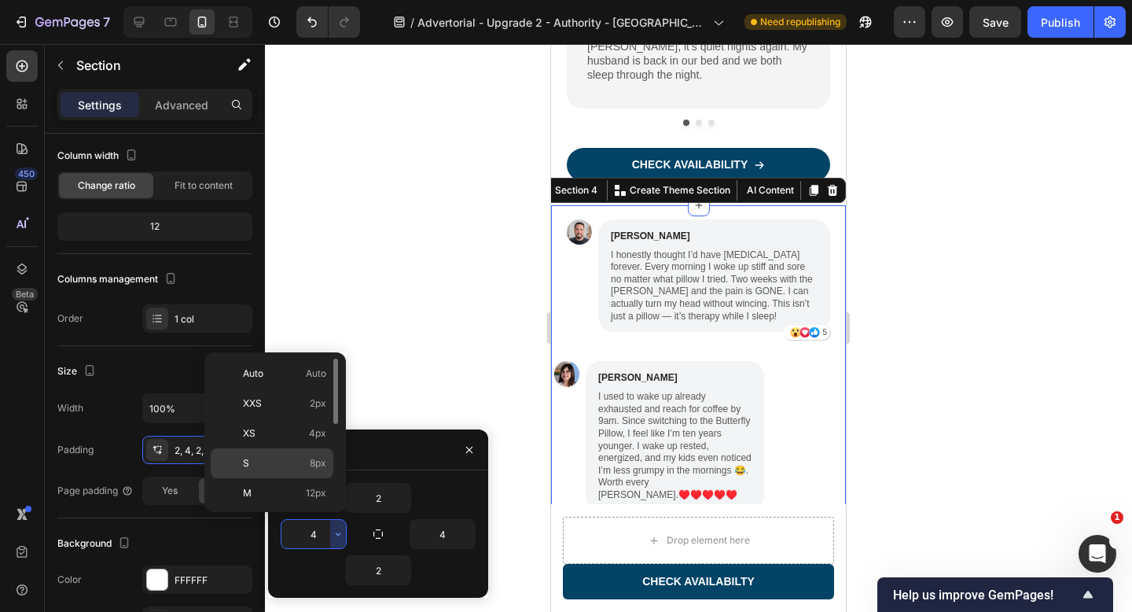
click at [297, 461] on p "S 8px" at bounding box center [284, 463] width 83 height 14
type input "8"
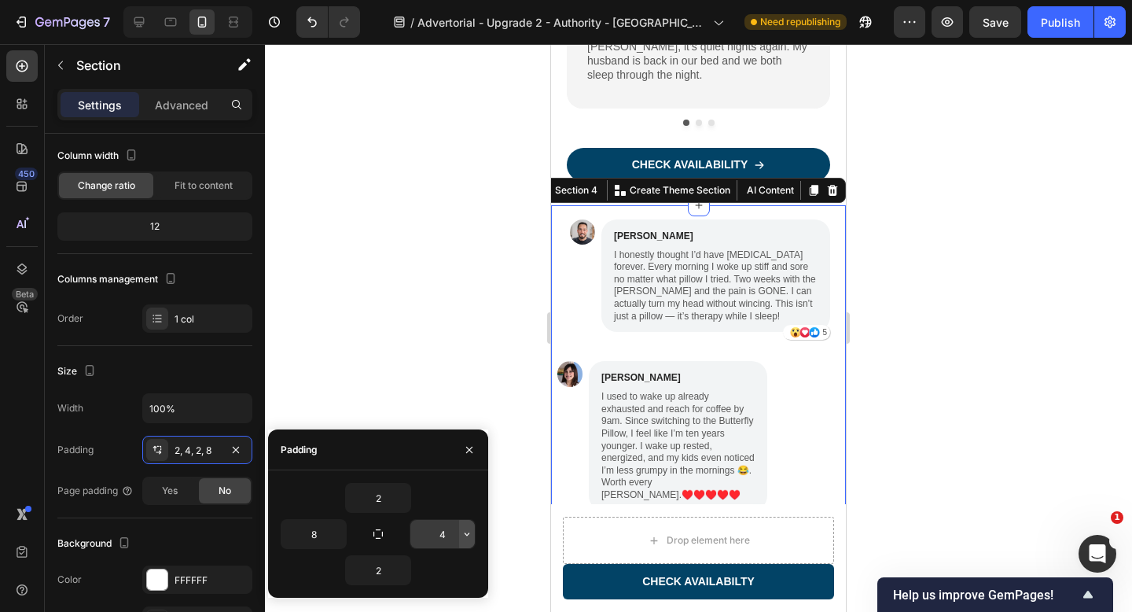
click at [465, 538] on icon "button" at bounding box center [467, 533] width 13 height 13
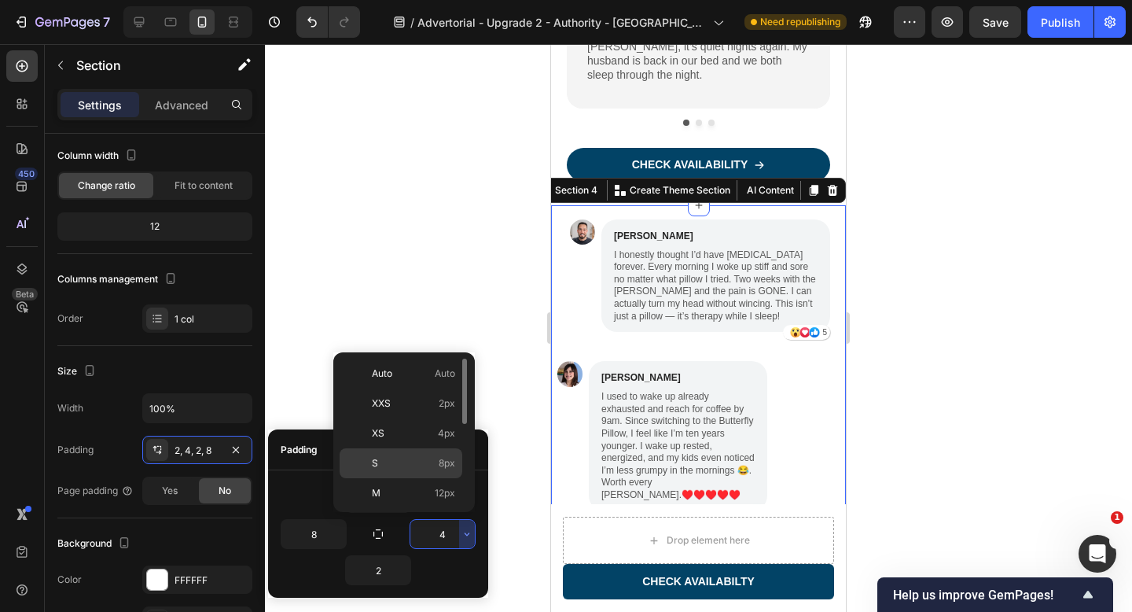
click at [424, 464] on p "S 8px" at bounding box center [413, 463] width 83 height 14
type input "8"
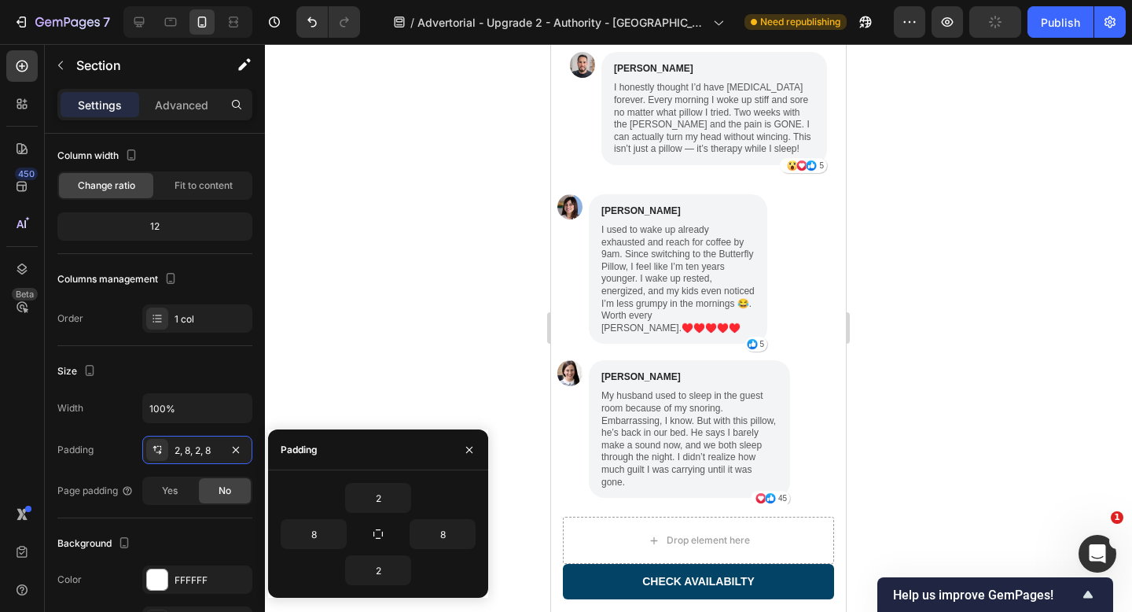
scroll to position [4150, 0]
click at [1043, 20] on div "Publish" at bounding box center [1060, 22] width 39 height 17
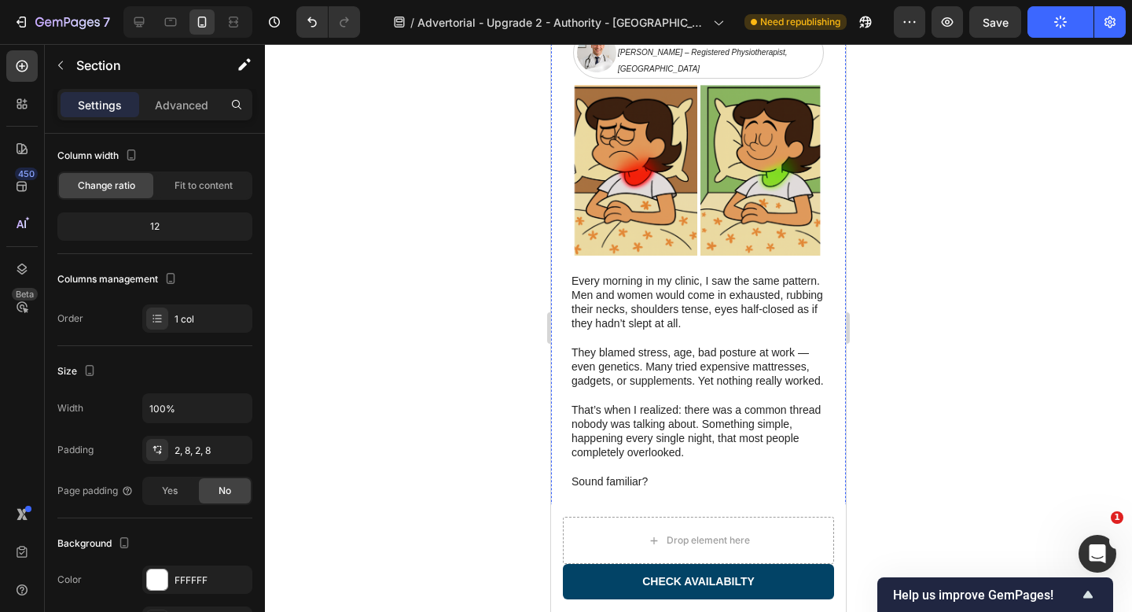
scroll to position [367, 0]
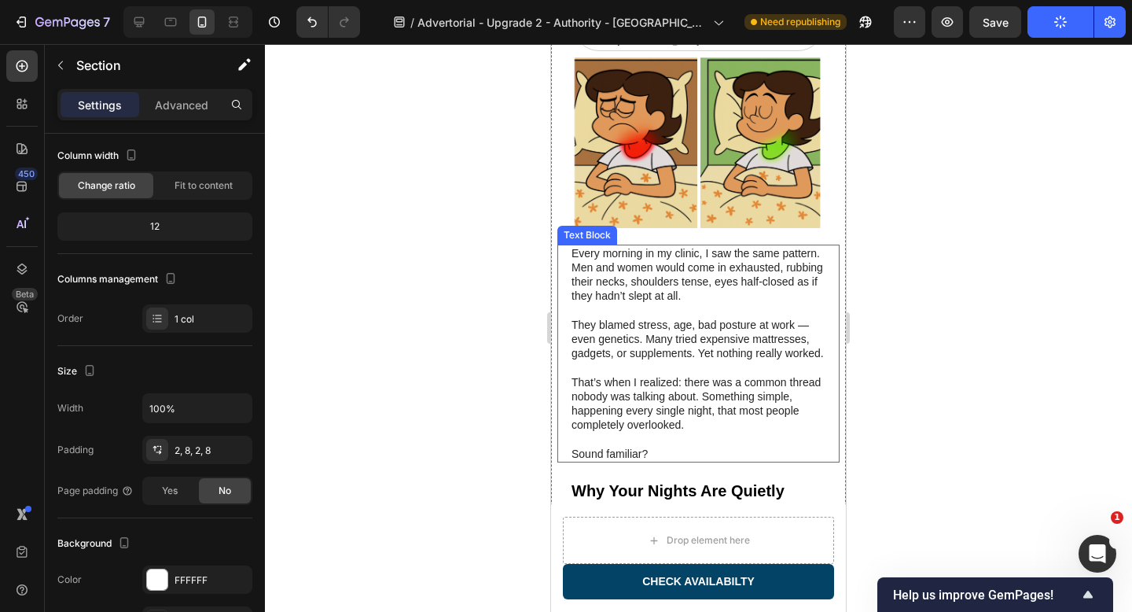
click at [666, 318] on p "They blamed stress, age, bad posture at work — even genetics. Many tried expens…" at bounding box center [698, 339] width 254 height 43
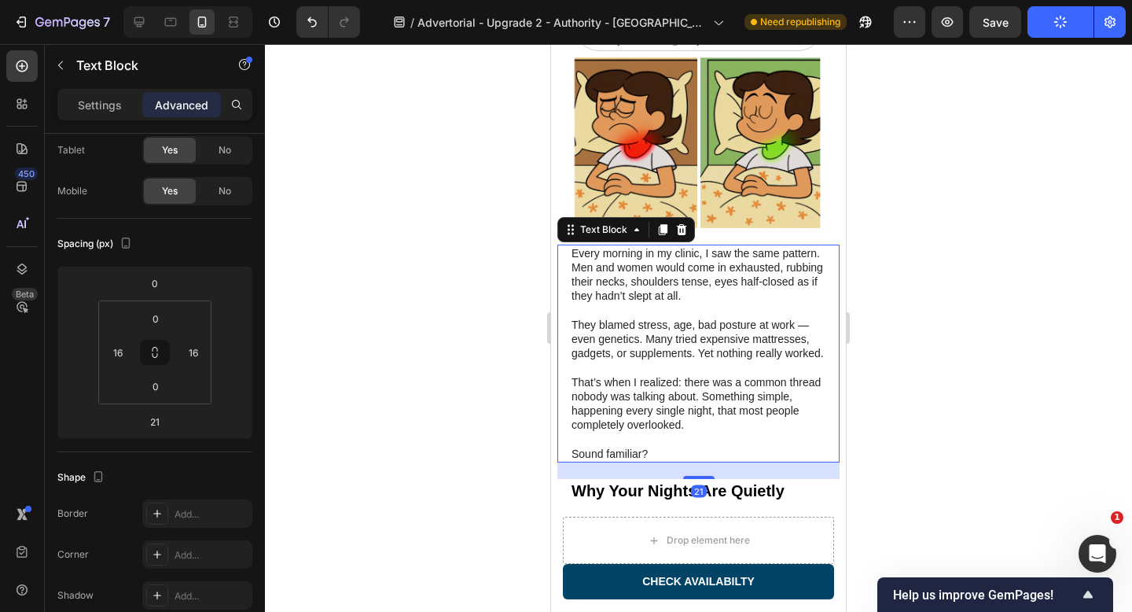
scroll to position [0, 0]
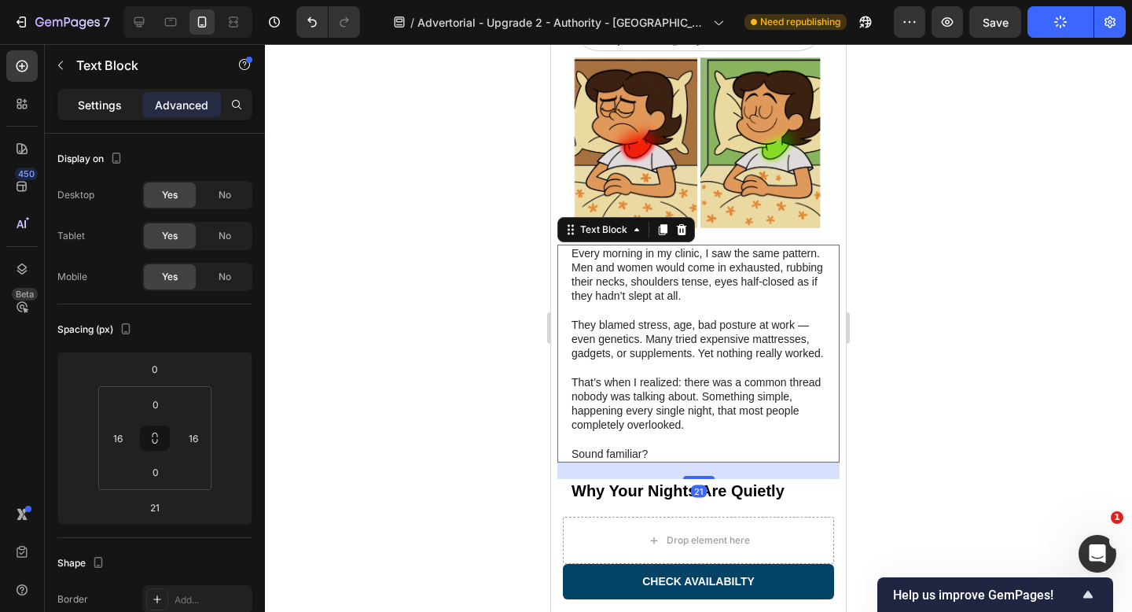
click at [98, 112] on p "Settings" at bounding box center [100, 105] width 44 height 17
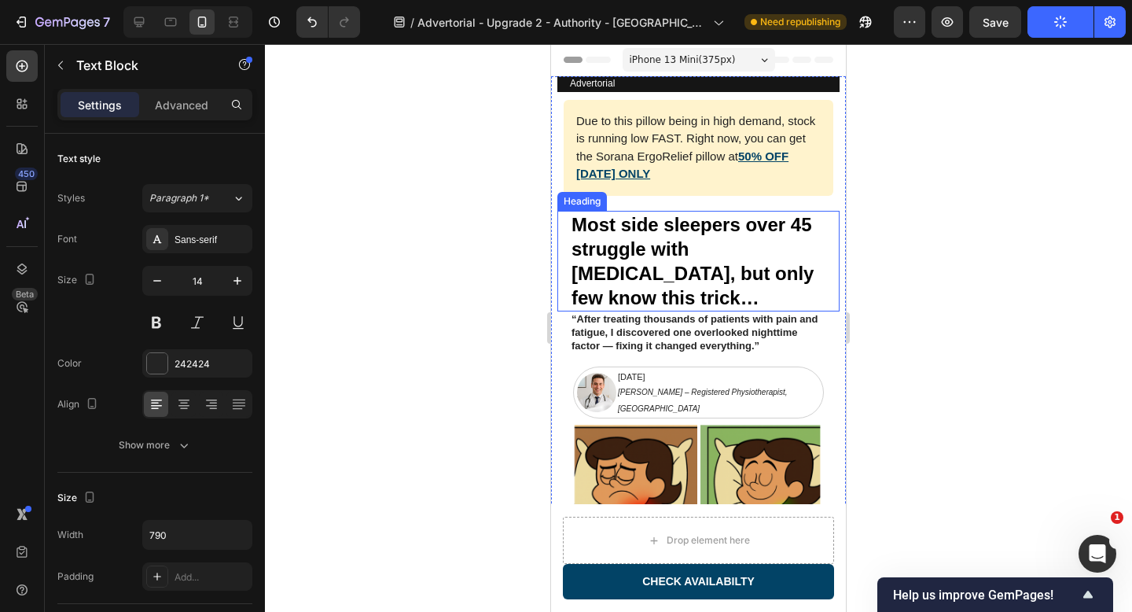
click at [714, 266] on h2 "Most side sleepers over 45 struggle with [MEDICAL_DATA], but only few know this…" at bounding box center [698, 261] width 257 height 101
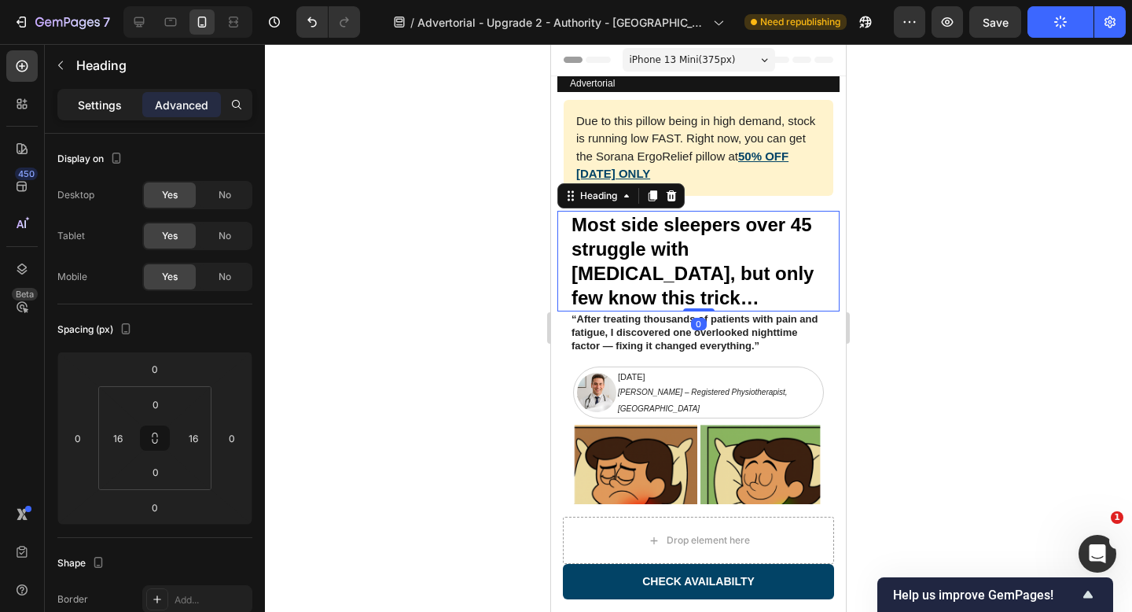
click at [89, 101] on p "Settings" at bounding box center [100, 105] width 44 height 17
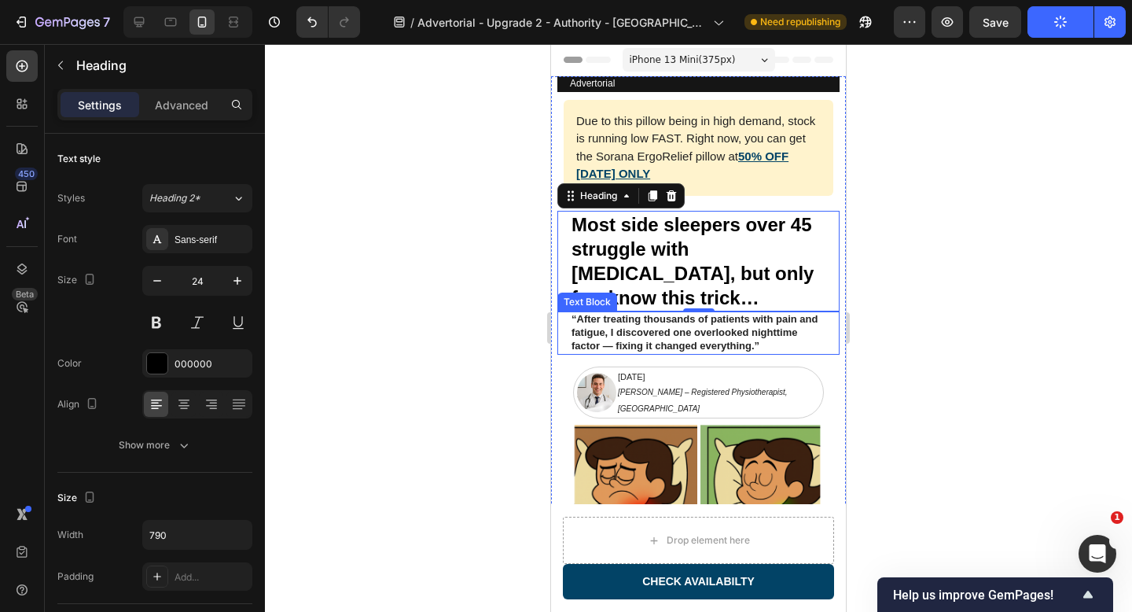
click at [714, 313] on p "“After treating thousands of patients with pain and fatigue, I discovered one o…" at bounding box center [698, 333] width 254 height 40
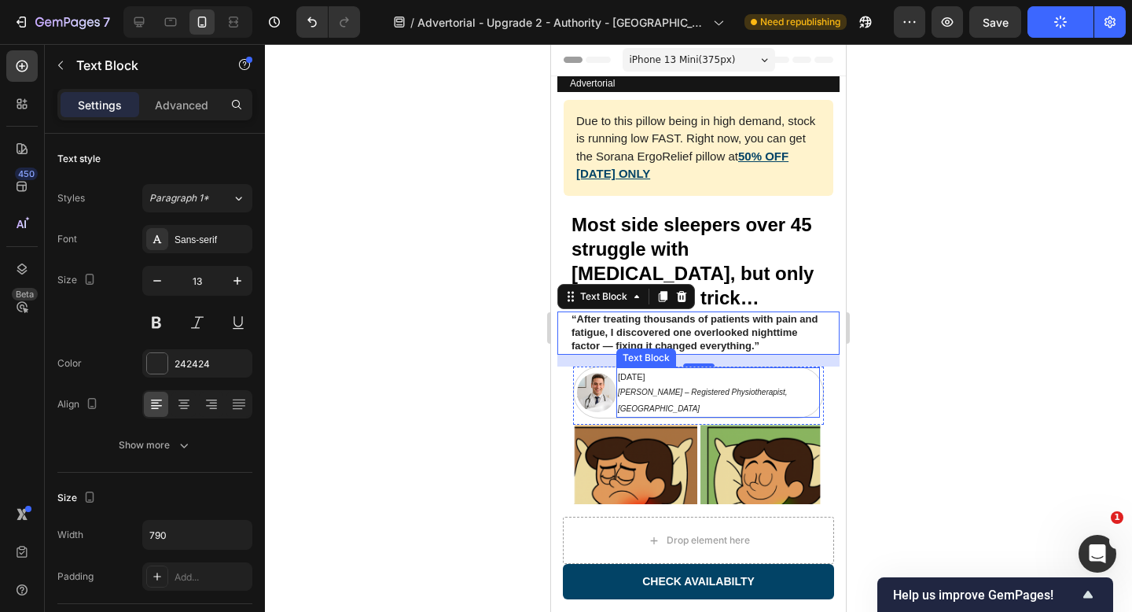
click at [751, 388] on icon "[PERSON_NAME] – Registered Physiotherapist, [GEOGRAPHIC_DATA]" at bounding box center [703, 400] width 170 height 24
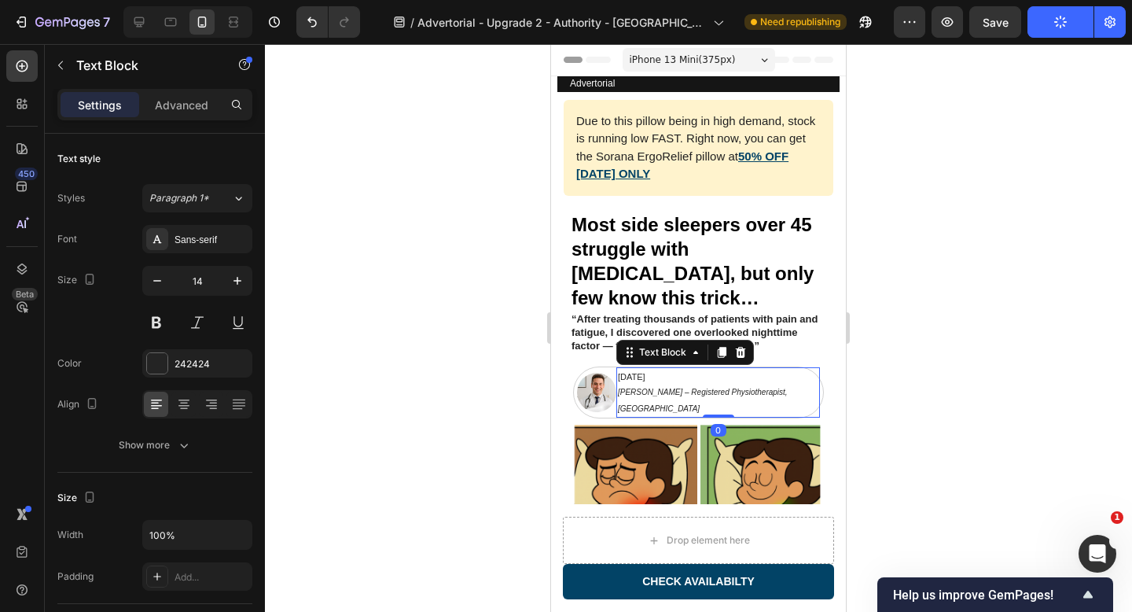
click at [696, 388] on icon "[PERSON_NAME] – Registered Physiotherapist, [GEOGRAPHIC_DATA]" at bounding box center [703, 400] width 170 height 24
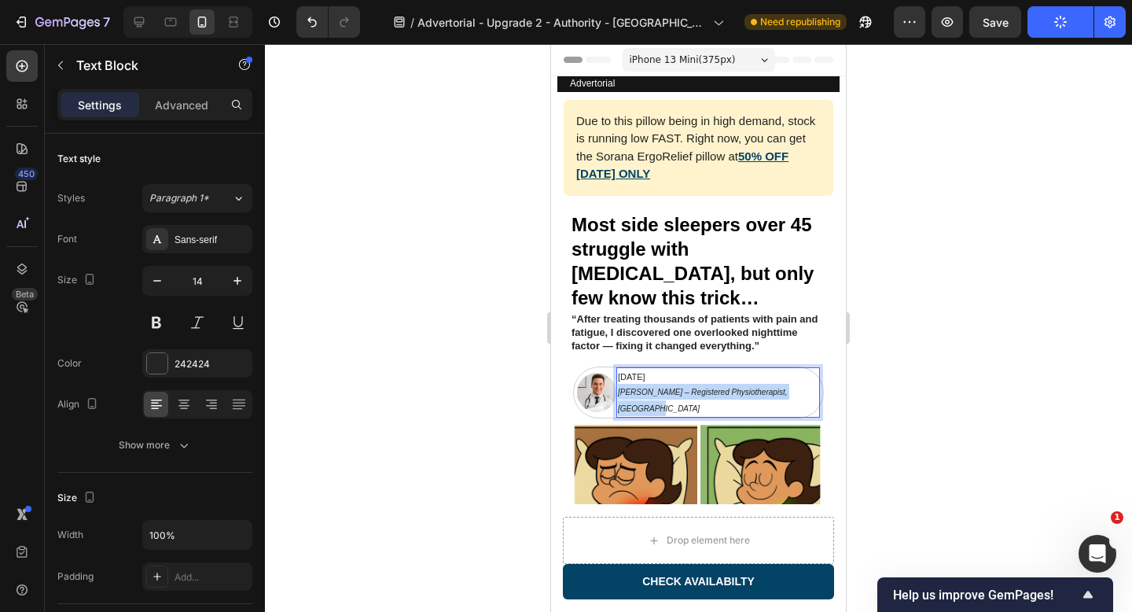
click at [696, 388] on icon "[PERSON_NAME] – Registered Physiotherapist, [GEOGRAPHIC_DATA]" at bounding box center [703, 400] width 170 height 24
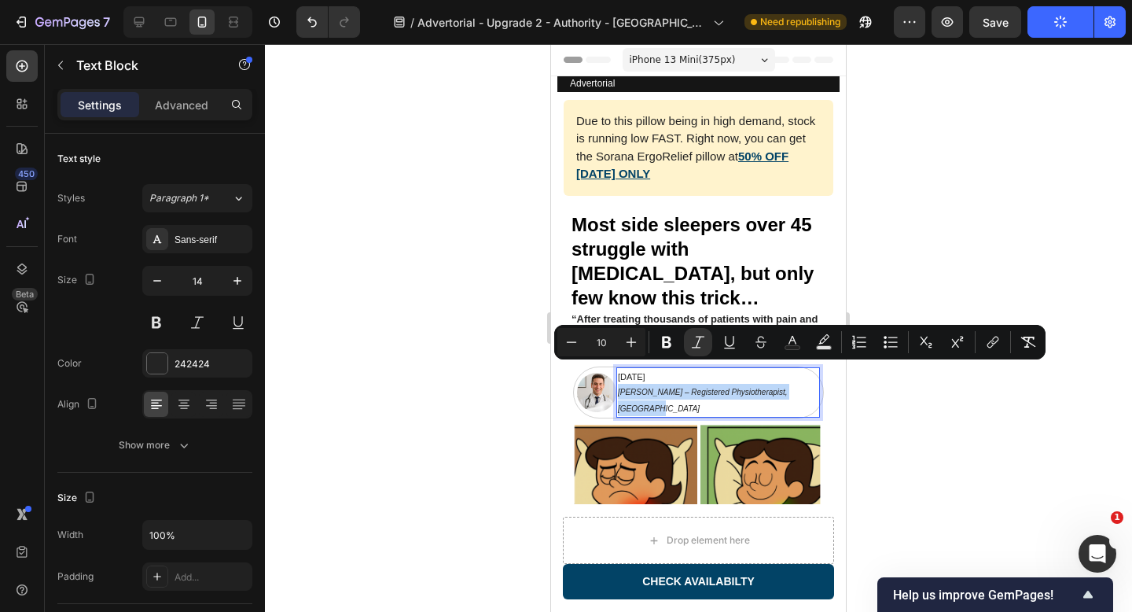
click at [696, 388] on icon "[PERSON_NAME] – Registered Physiotherapist, [GEOGRAPHIC_DATA]" at bounding box center [703, 400] width 170 height 24
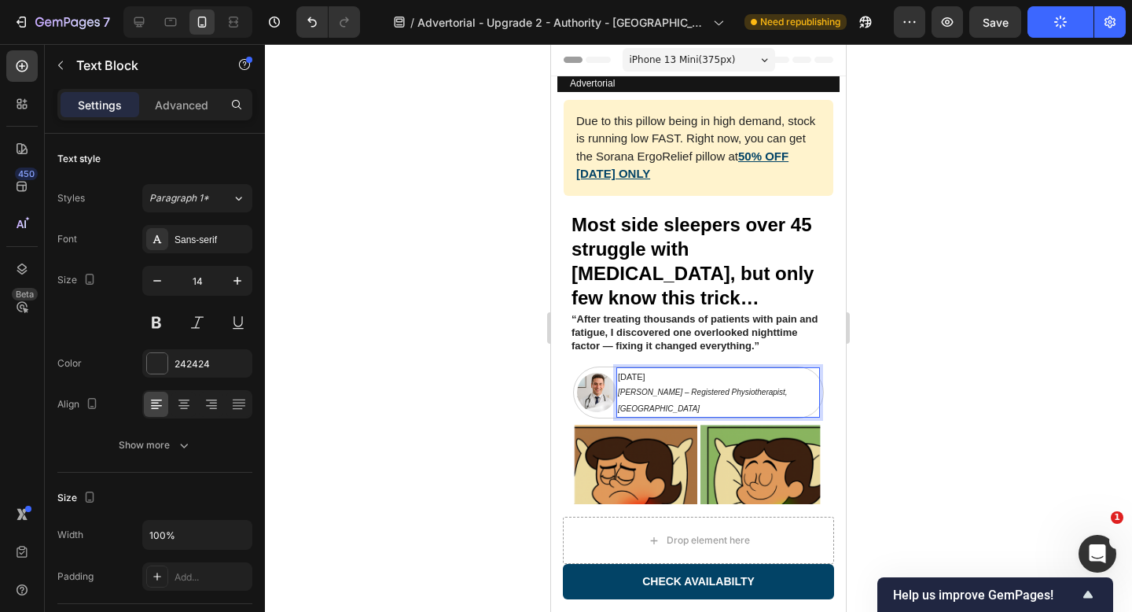
click at [696, 388] on icon "[PERSON_NAME] – Registered Physiotherapist, [GEOGRAPHIC_DATA]" at bounding box center [703, 400] width 170 height 24
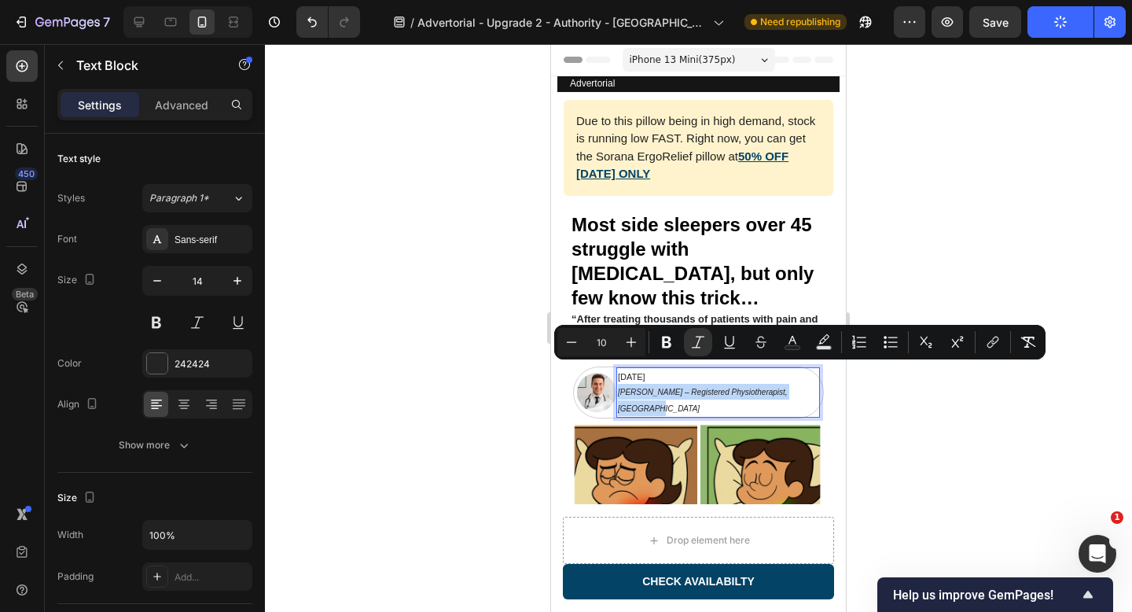
click at [696, 388] on icon "[PERSON_NAME] – Registered Physiotherapist, [GEOGRAPHIC_DATA]" at bounding box center [703, 400] width 170 height 24
click at [640, 346] on button "Plus" at bounding box center [631, 342] width 28 height 28
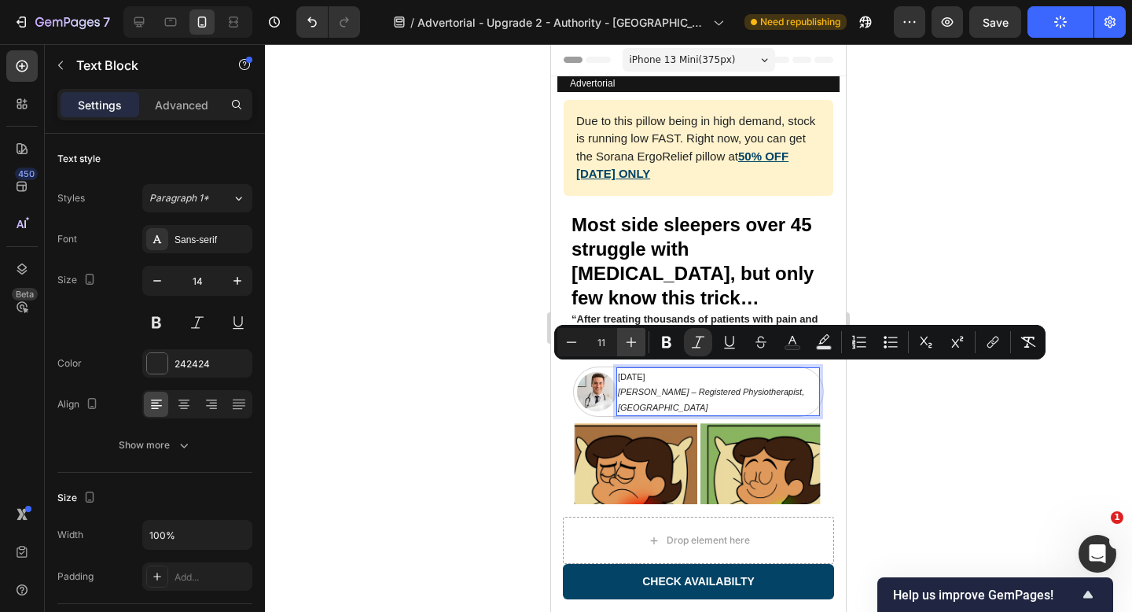
click at [640, 346] on button "Plus" at bounding box center [631, 342] width 28 height 28
type input "12"
click at [927, 412] on div at bounding box center [698, 328] width 867 height 568
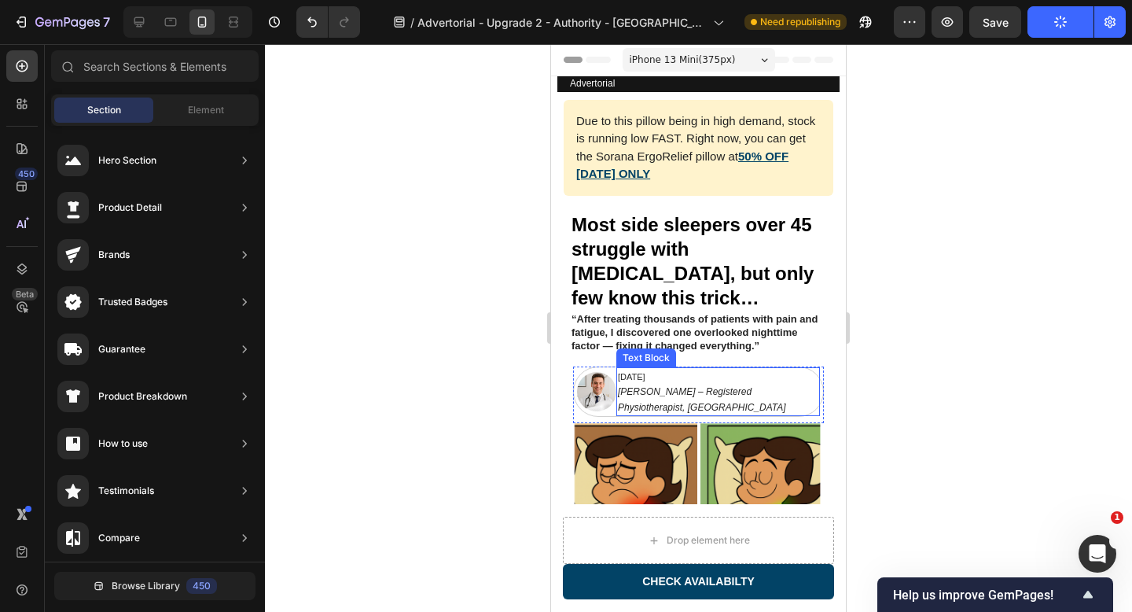
click at [655, 386] on icon "[PERSON_NAME] – Registered Physiotherapist, [GEOGRAPHIC_DATA]" at bounding box center [702, 399] width 168 height 26
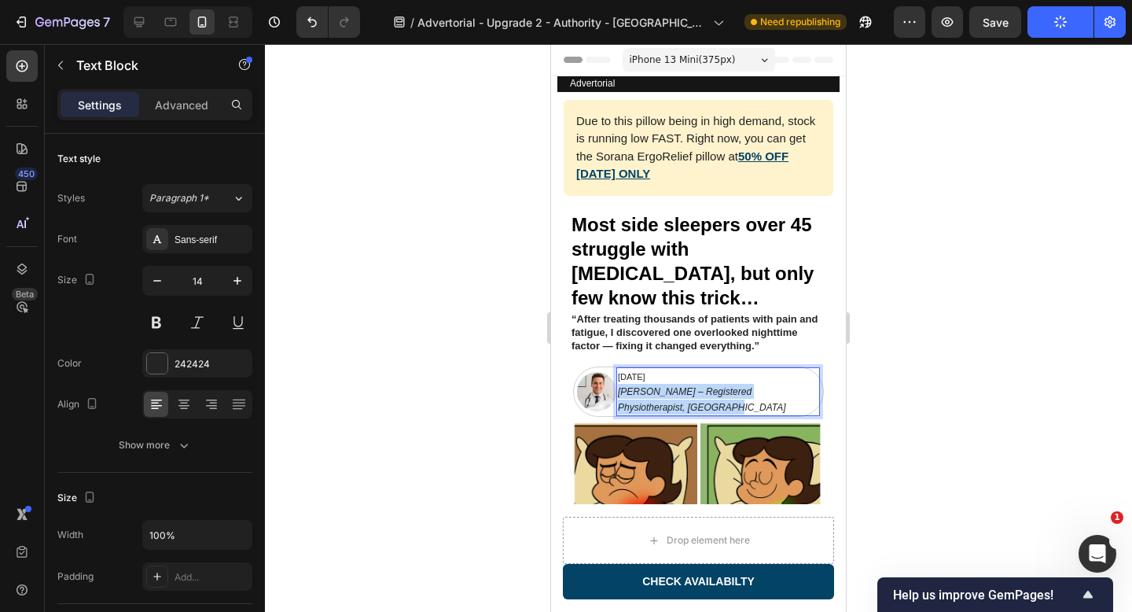
click at [655, 386] on icon "[PERSON_NAME] – Registered Physiotherapist, [GEOGRAPHIC_DATA]" at bounding box center [702, 399] width 168 height 26
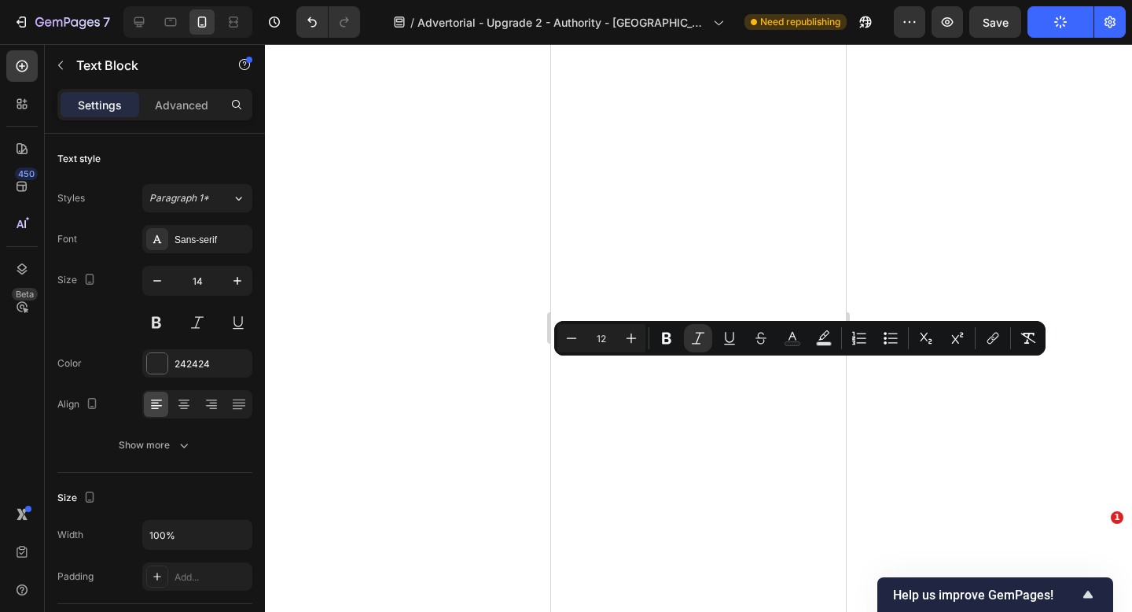
click at [574, 335] on icon "Editor contextual toolbar" at bounding box center [572, 338] width 16 height 16
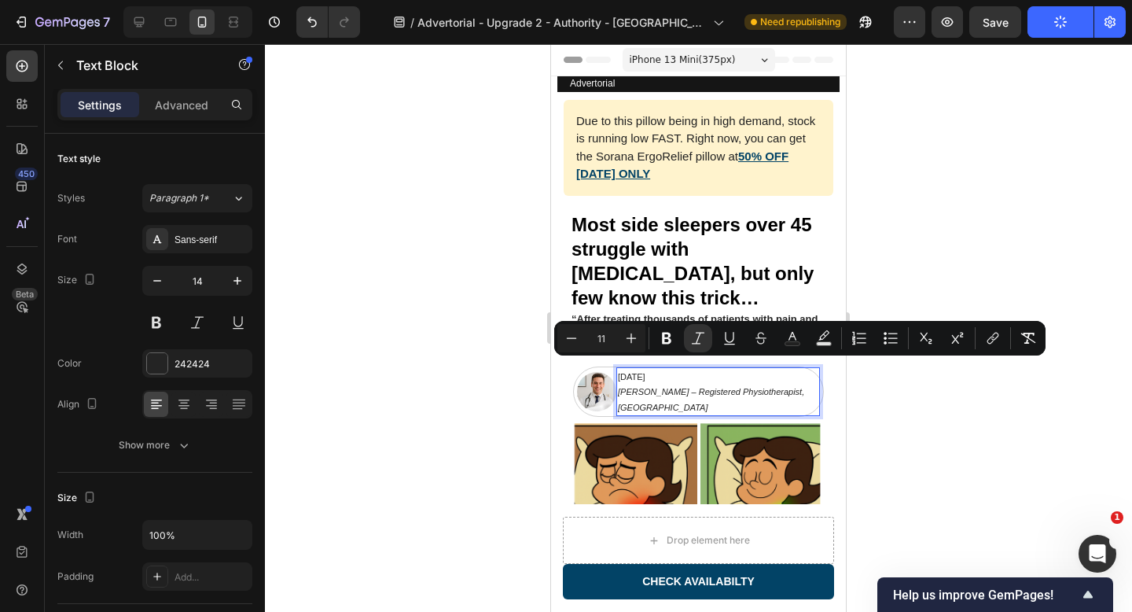
click at [574, 335] on icon "Editor contextual toolbar" at bounding box center [572, 338] width 16 height 16
type input "10"
click at [1002, 407] on div at bounding box center [698, 328] width 867 height 568
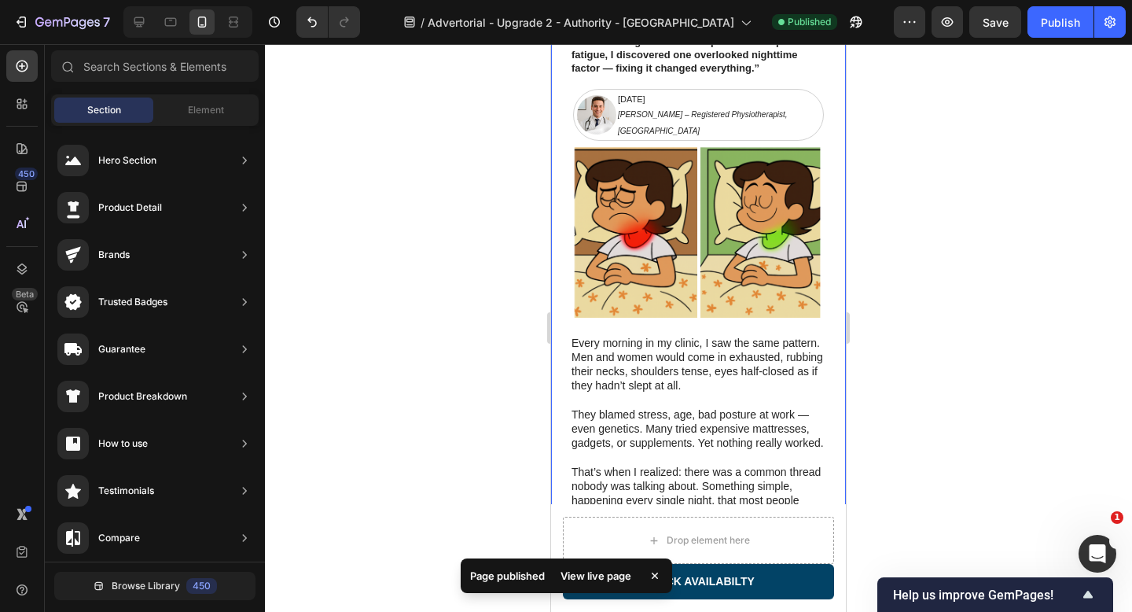
scroll to position [313, 0]
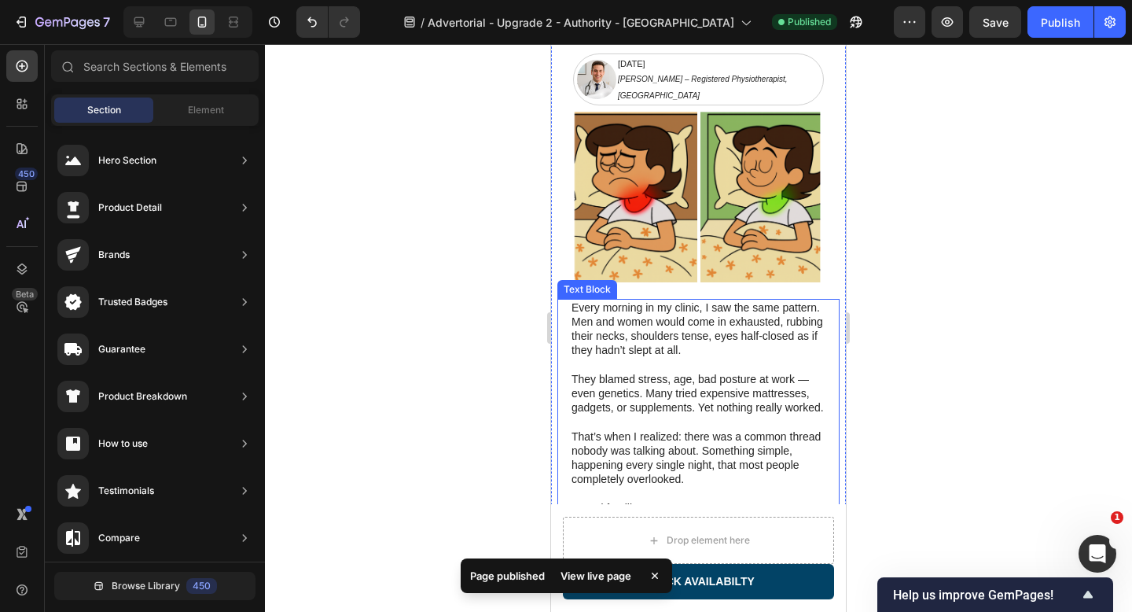
click at [665, 314] on p "Every morning in my clinic, I saw the same pattern. Men and women would come in…" at bounding box center [698, 328] width 254 height 57
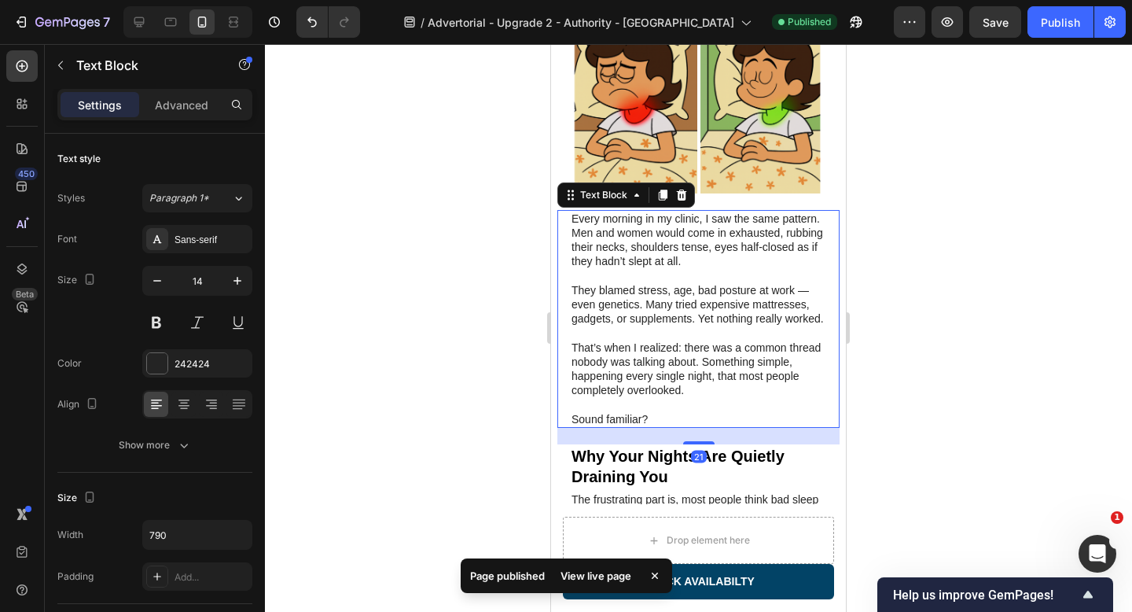
scroll to position [445, 0]
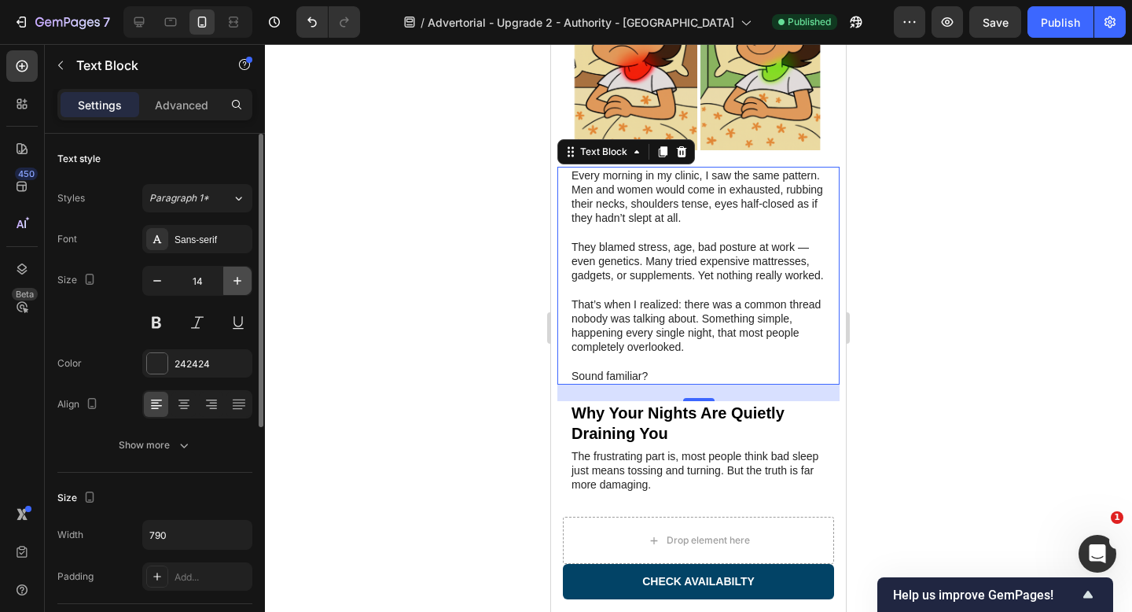
click at [244, 281] on icon "button" at bounding box center [238, 281] width 16 height 16
type input "15"
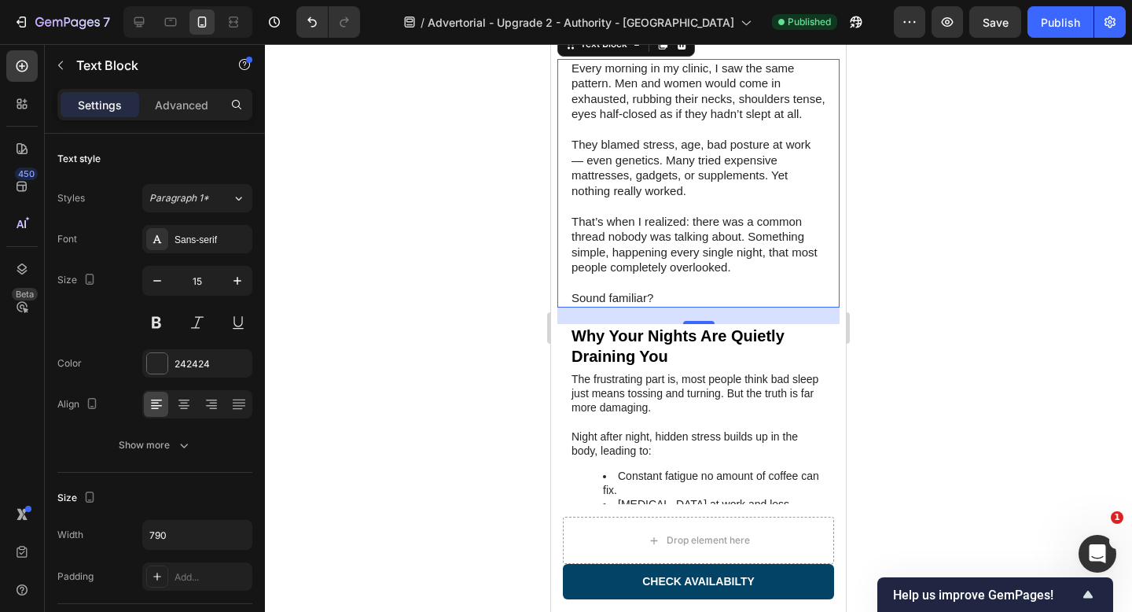
scroll to position [597, 0]
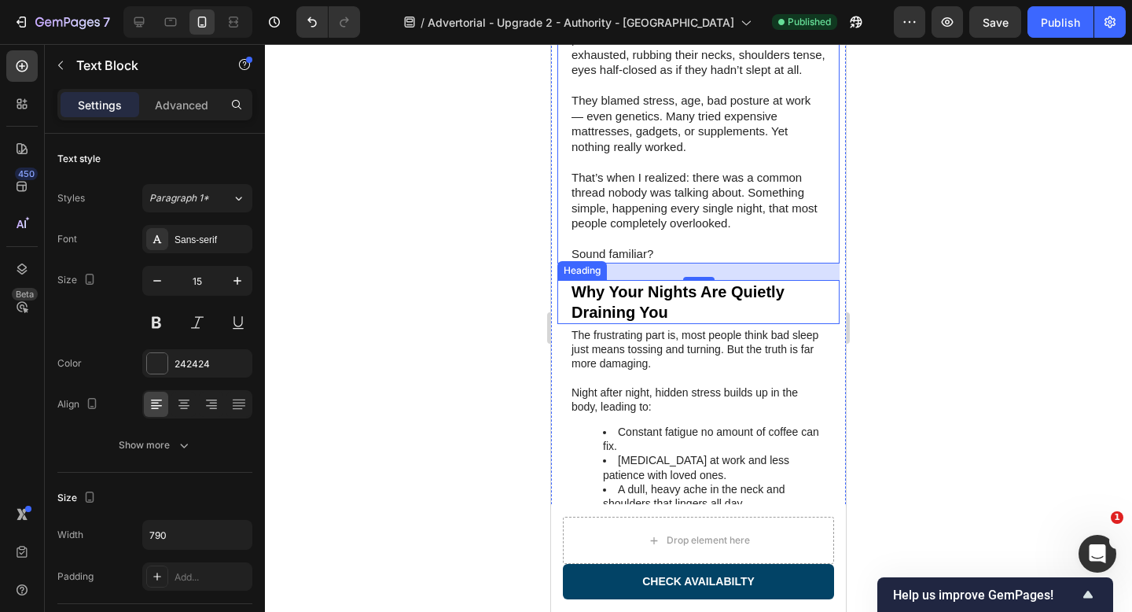
click at [650, 280] on h2 "Why Your Nights Are Quietly Draining You" at bounding box center [698, 302] width 257 height 44
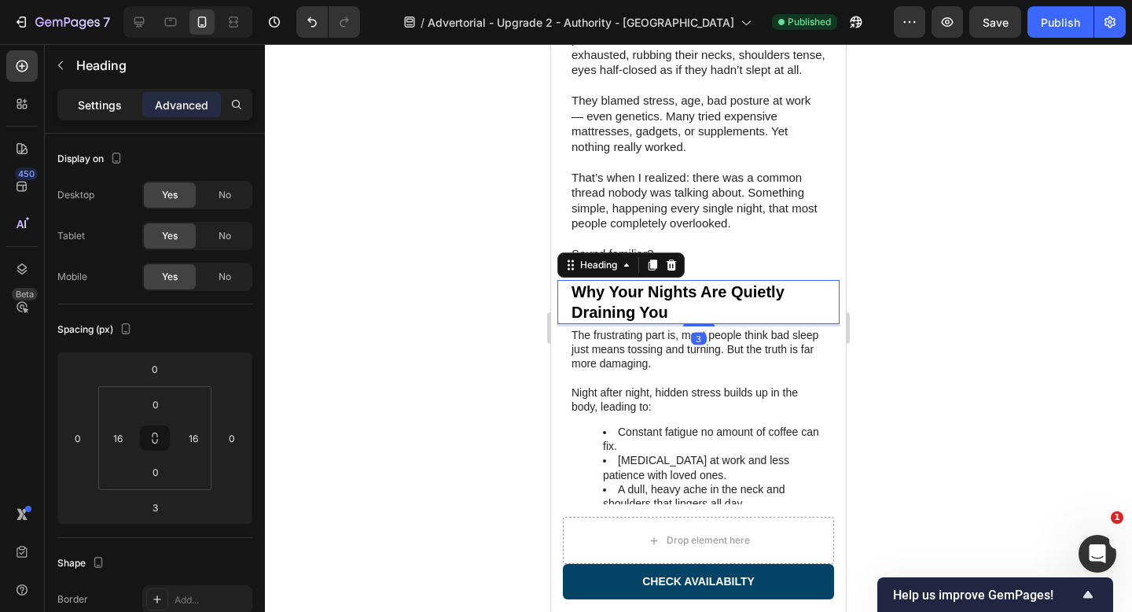
click at [95, 112] on p "Settings" at bounding box center [100, 105] width 44 height 17
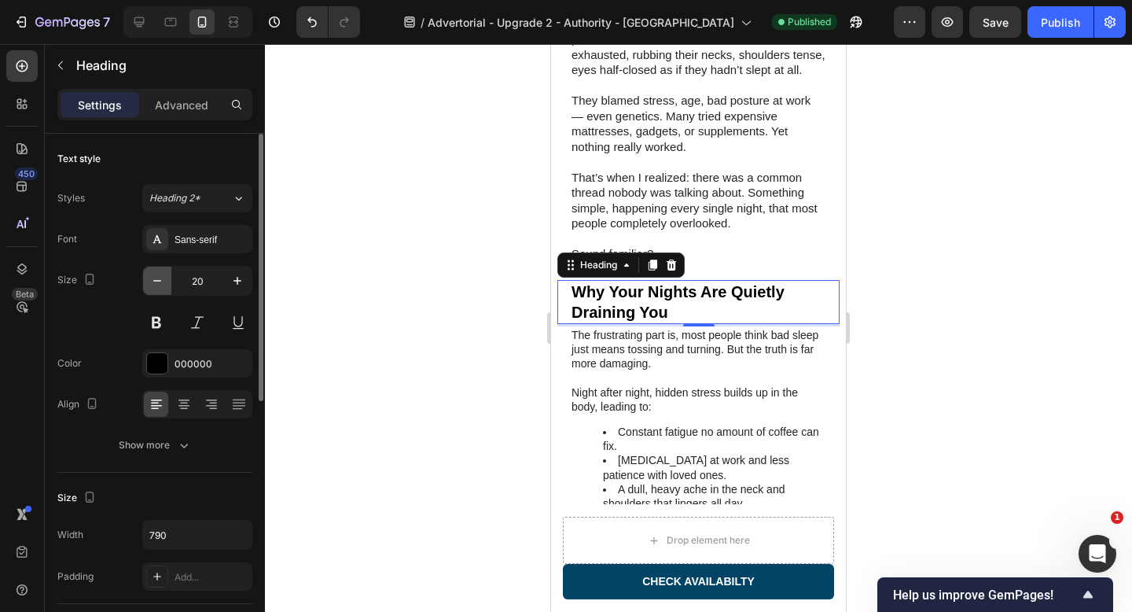
click at [157, 286] on icon "button" at bounding box center [157, 281] width 16 height 16
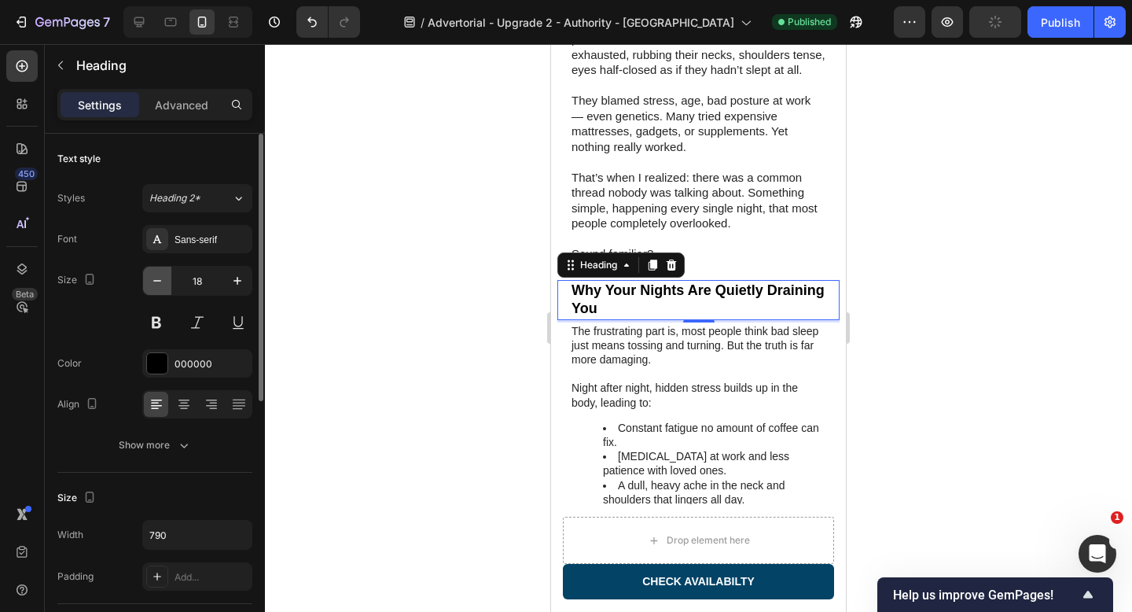
click at [157, 286] on icon "button" at bounding box center [157, 281] width 16 height 16
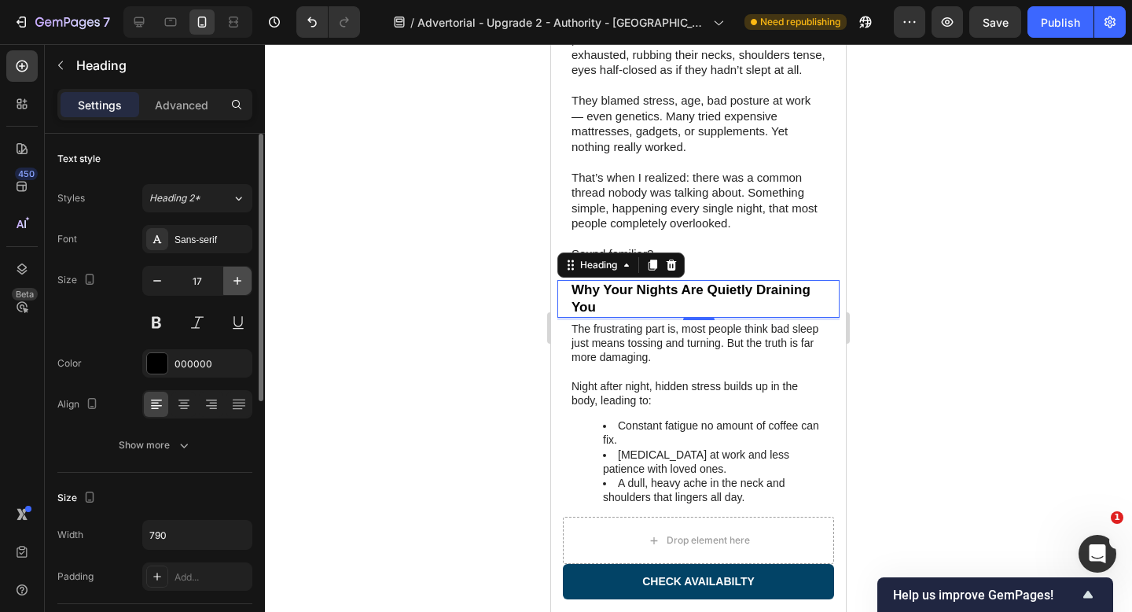
click at [236, 281] on icon "button" at bounding box center [238, 281] width 16 height 16
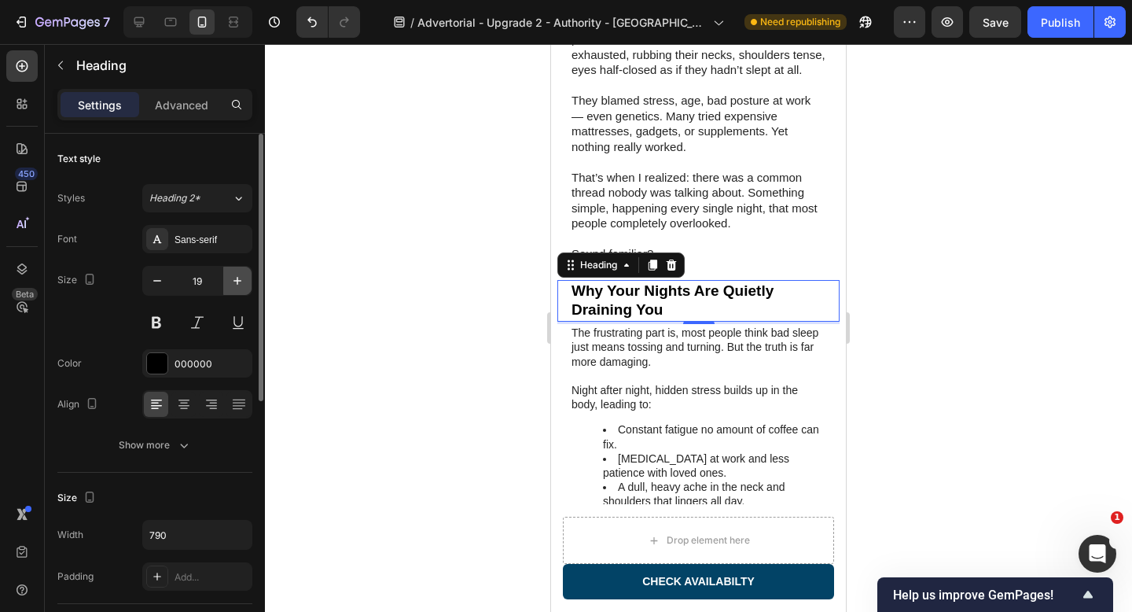
click at [236, 281] on icon "button" at bounding box center [238, 281] width 16 height 16
type input "20"
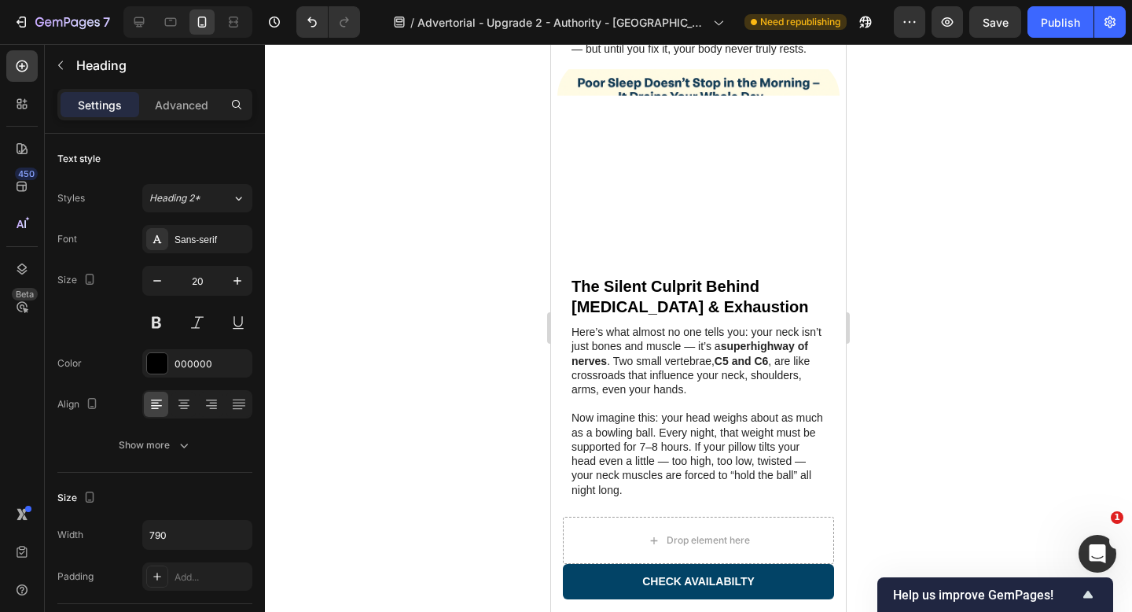
scroll to position [1203, 0]
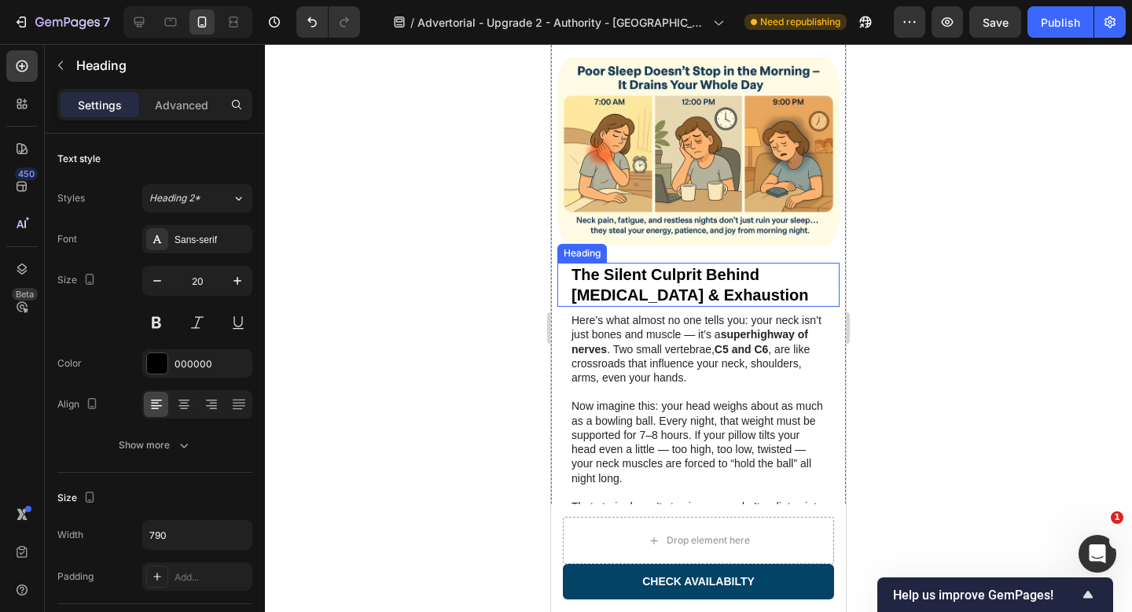
click at [669, 263] on h2 "The Silent Culprit Behind [MEDICAL_DATA] & Exhaustion" at bounding box center [698, 285] width 257 height 44
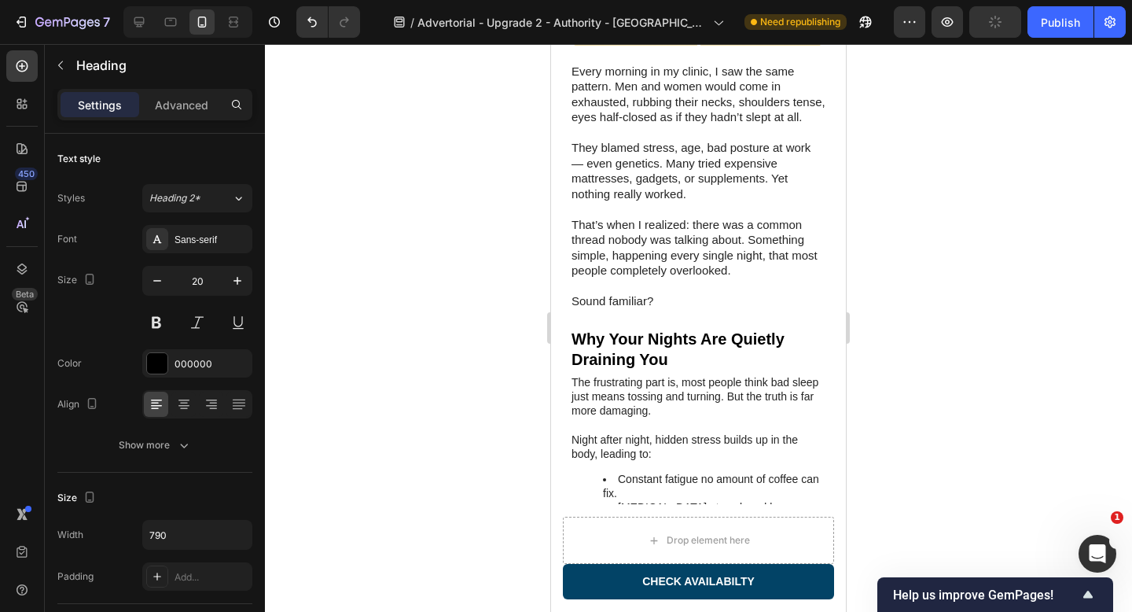
scroll to position [596, 0]
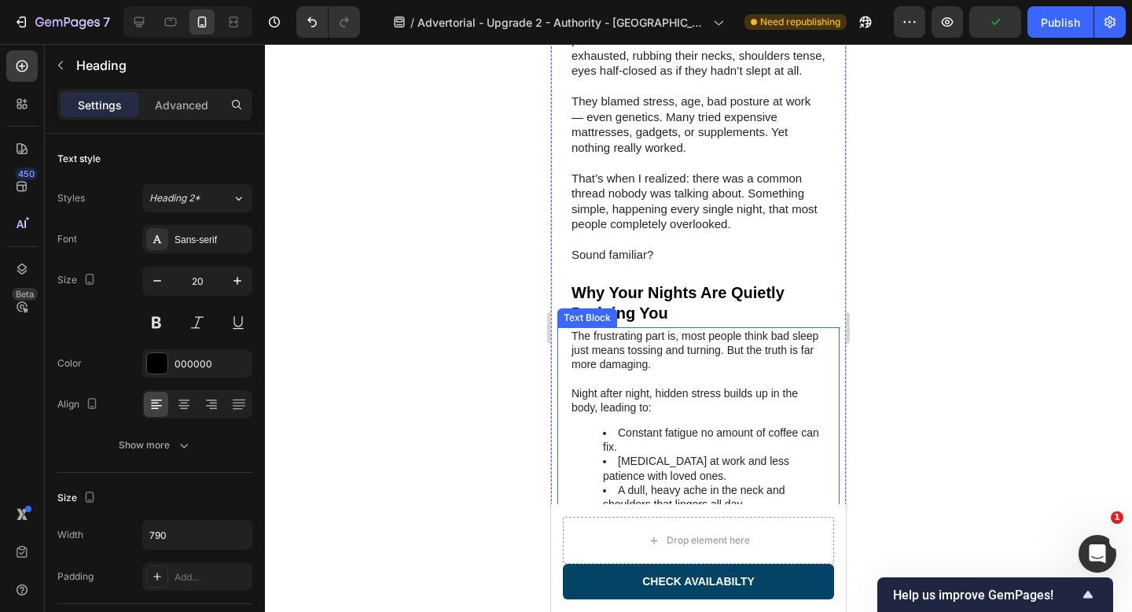
click at [691, 386] on p "Night after night, hidden stress builds up in the body, leading to:" at bounding box center [698, 400] width 254 height 28
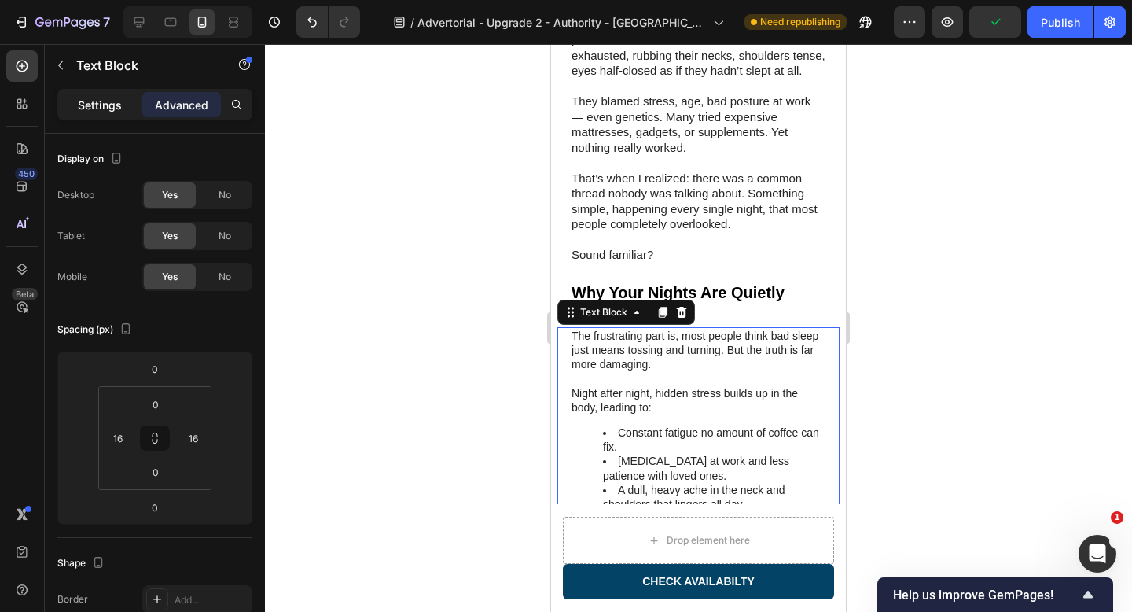
click at [106, 103] on p "Settings" at bounding box center [100, 105] width 44 height 17
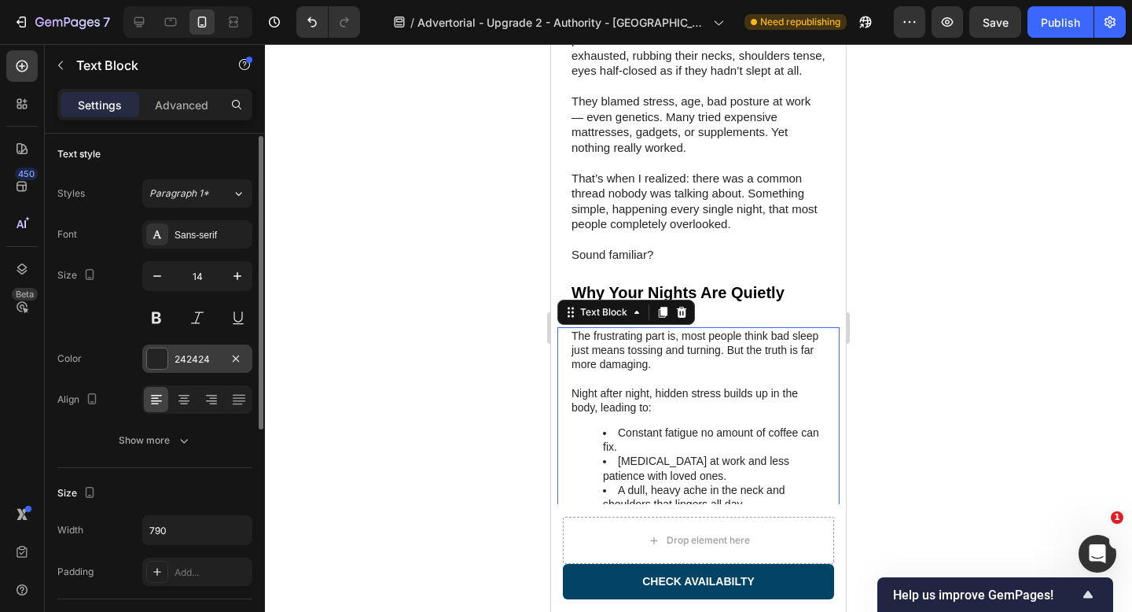
scroll to position [0, 0]
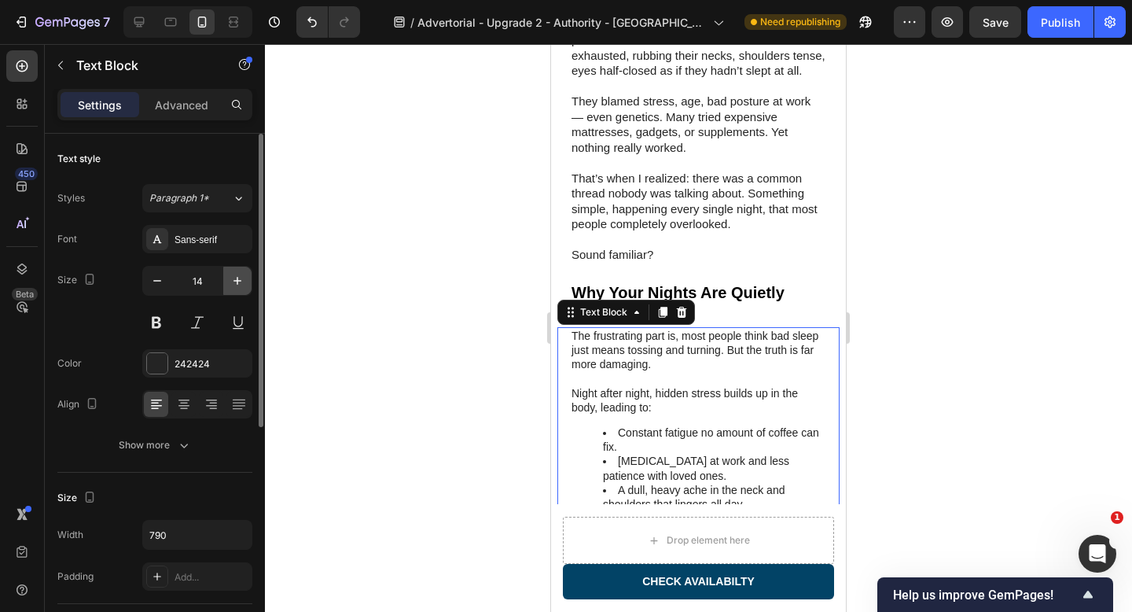
click at [234, 288] on button "button" at bounding box center [237, 280] width 28 height 28
type input "15"
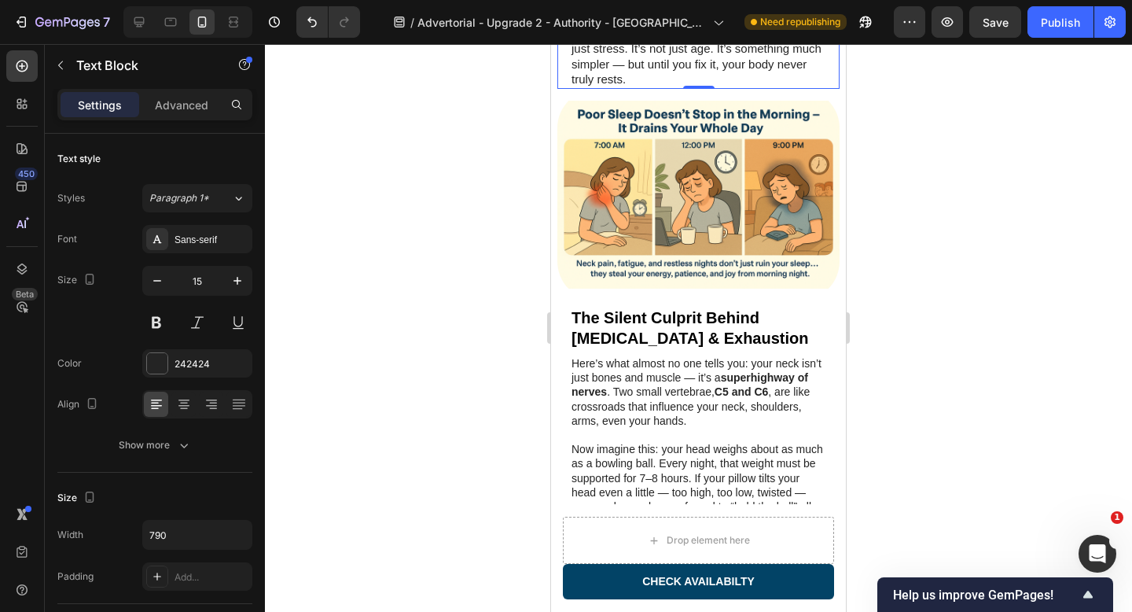
scroll to position [1199, 0]
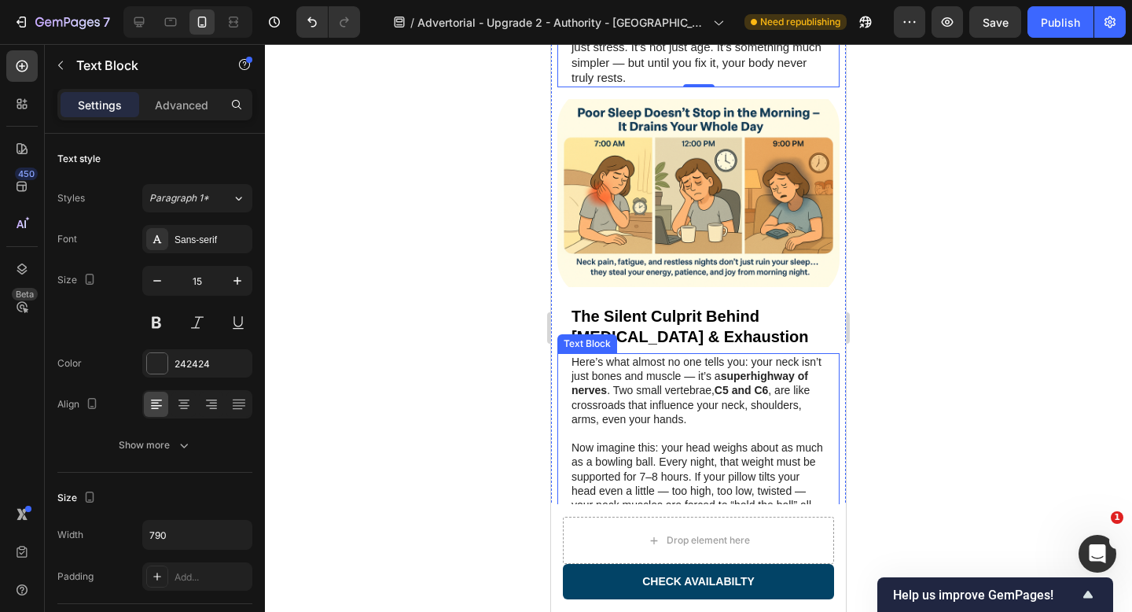
click at [653, 358] on p "Here’s what almost no one tells you: your neck isn’t just bones and muscle — it…" at bounding box center [698, 390] width 254 height 72
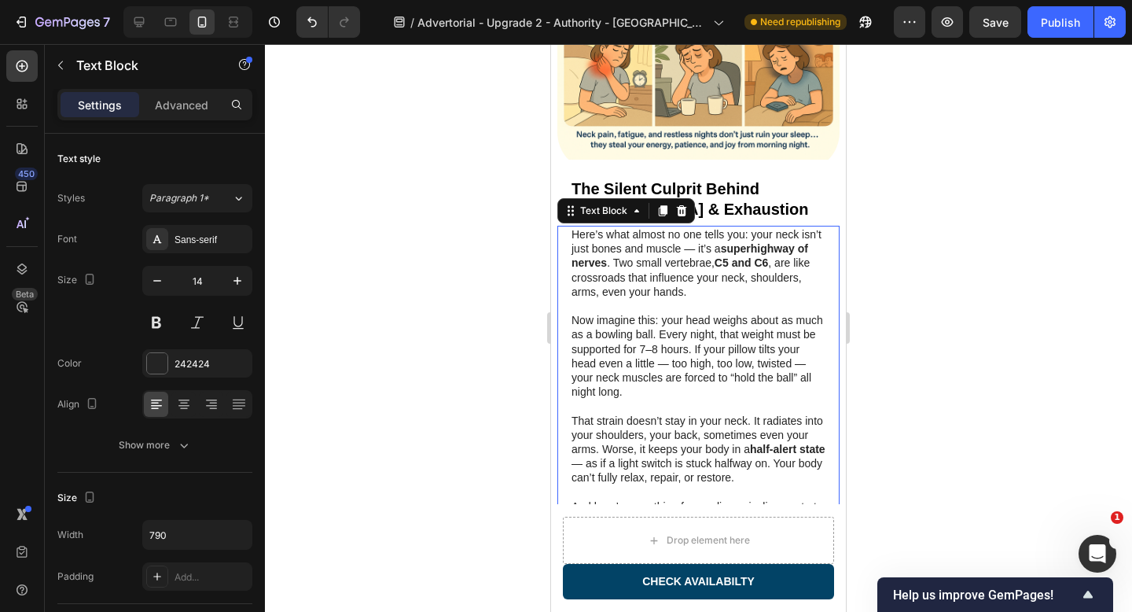
scroll to position [1345, 0]
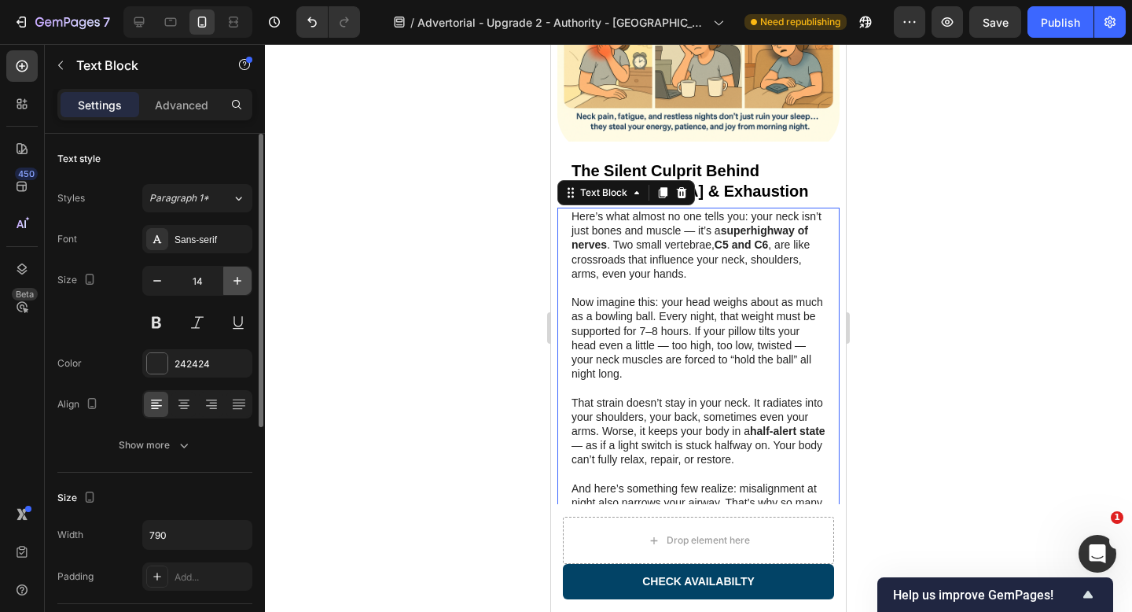
click at [244, 282] on icon "button" at bounding box center [238, 281] width 16 height 16
type input "15"
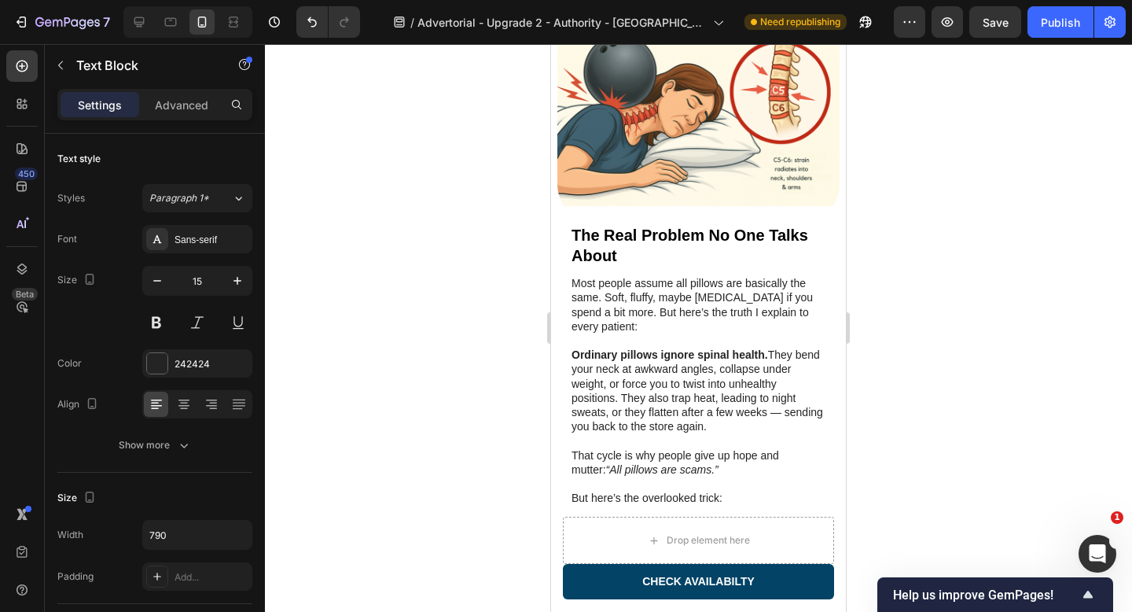
scroll to position [1992, 0]
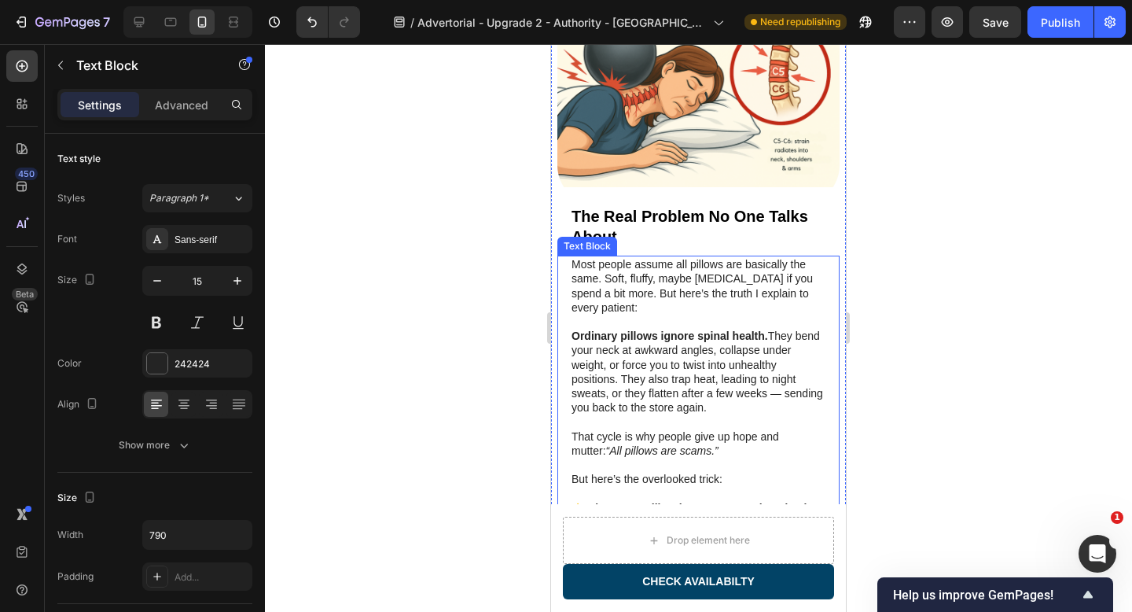
click at [657, 314] on p at bounding box center [698, 321] width 254 height 14
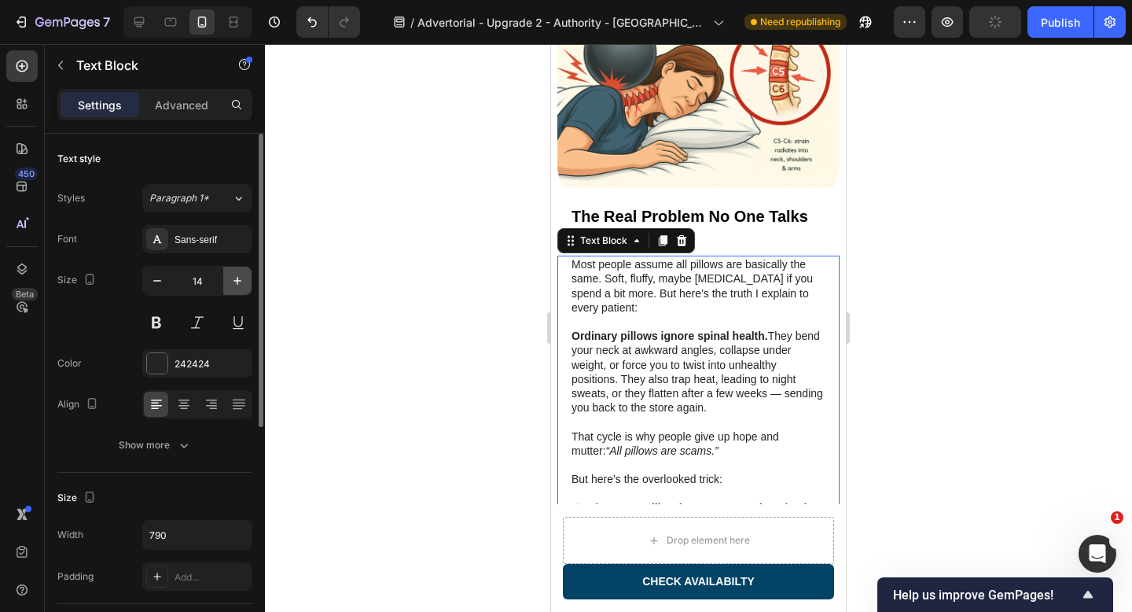
click at [233, 279] on icon "button" at bounding box center [238, 281] width 16 height 16
type input "15"
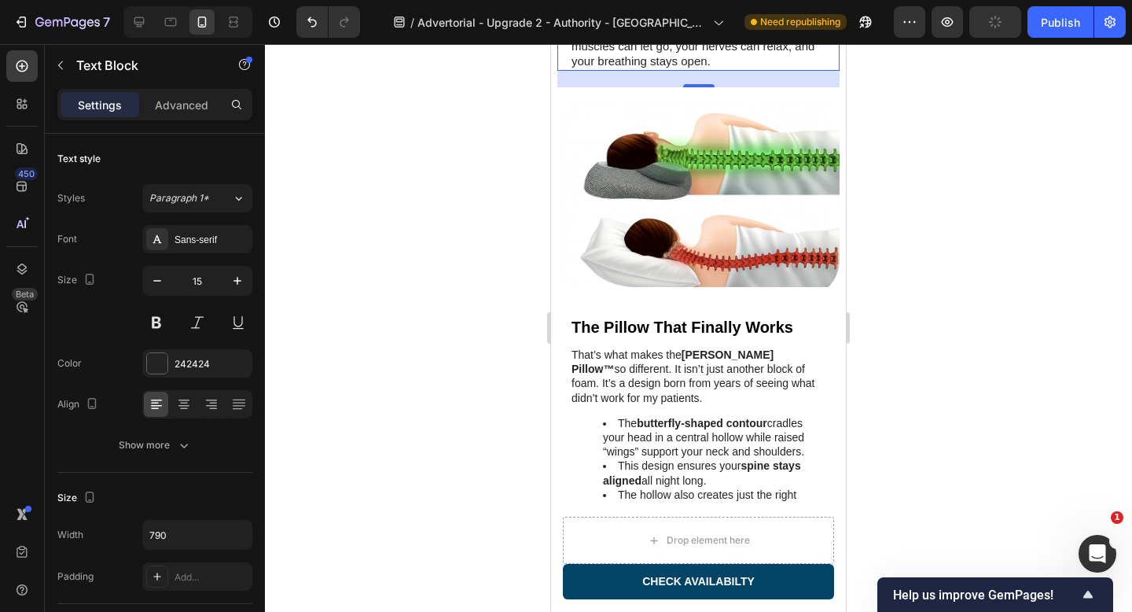
scroll to position [2643, 0]
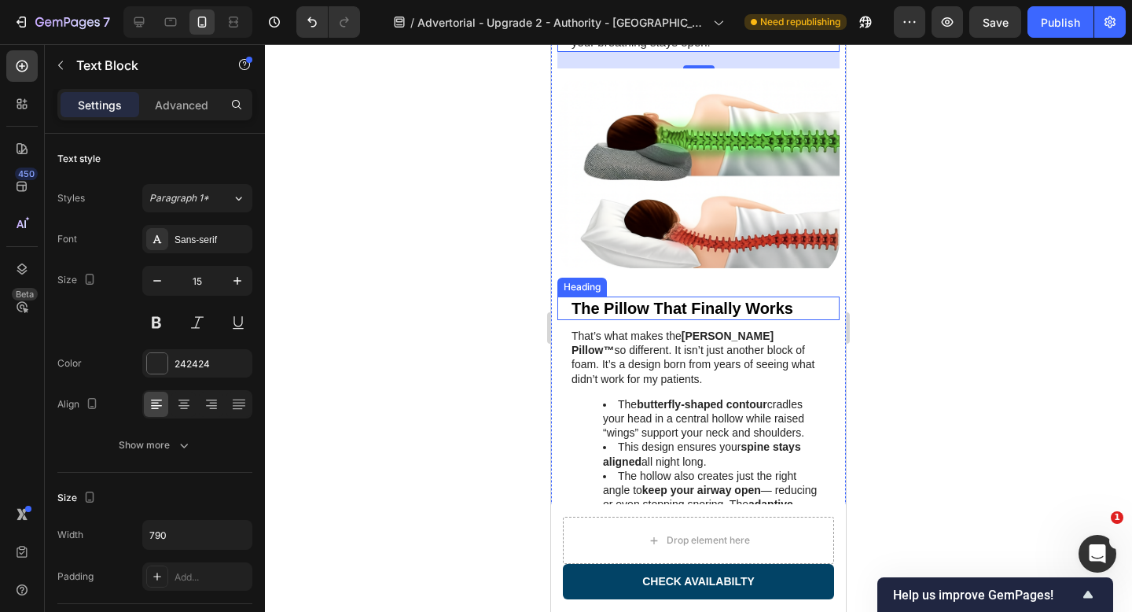
click at [722, 296] on h2 "The Pillow That Finally Works" at bounding box center [698, 308] width 257 height 24
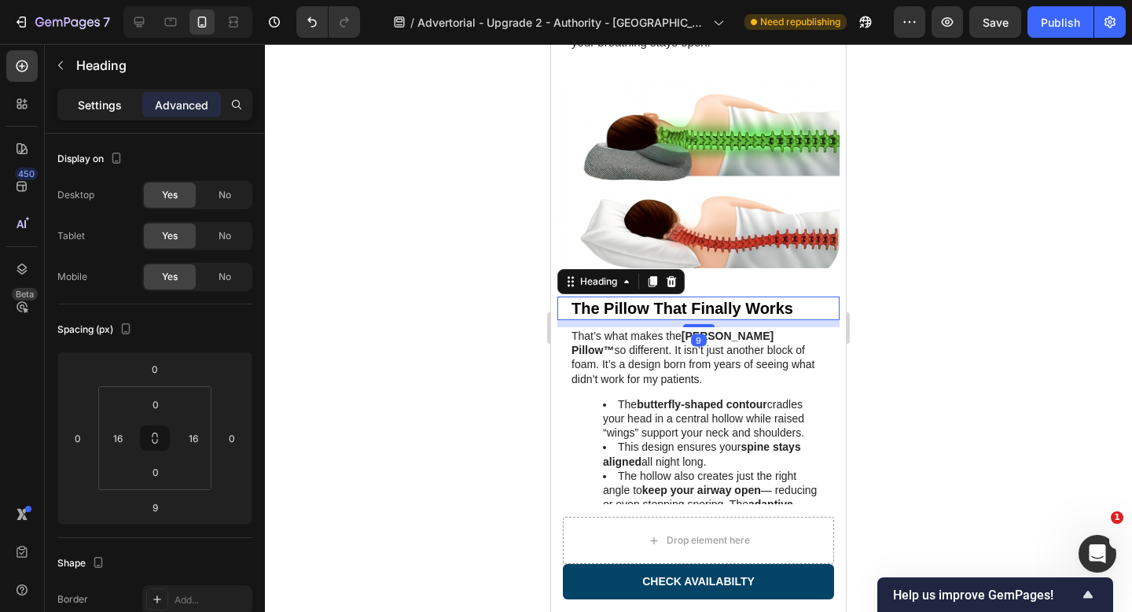
click at [71, 100] on div "Settings" at bounding box center [100, 104] width 79 height 25
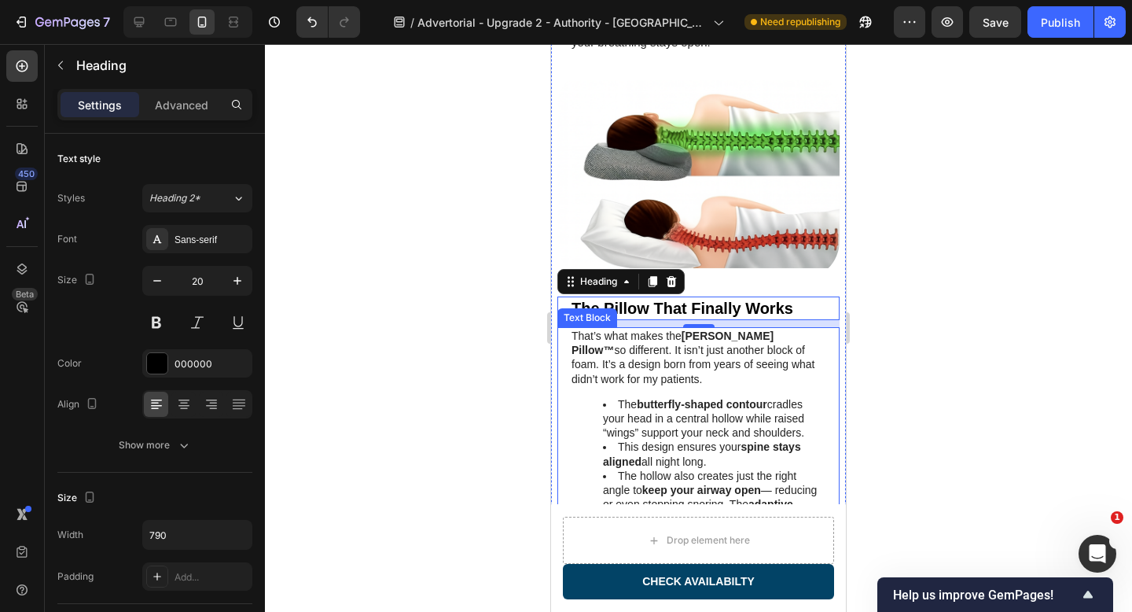
click at [703, 439] on li "This design ensures your spine stays aligned all night long." at bounding box center [714, 453] width 222 height 28
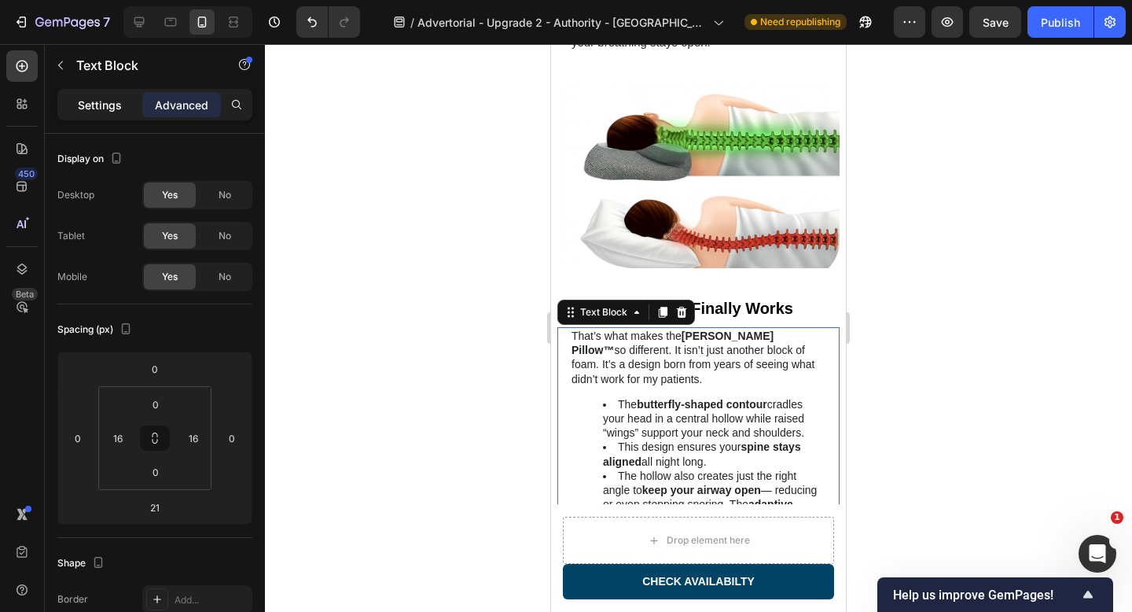
click at [94, 113] on div "Settings" at bounding box center [100, 104] width 79 height 25
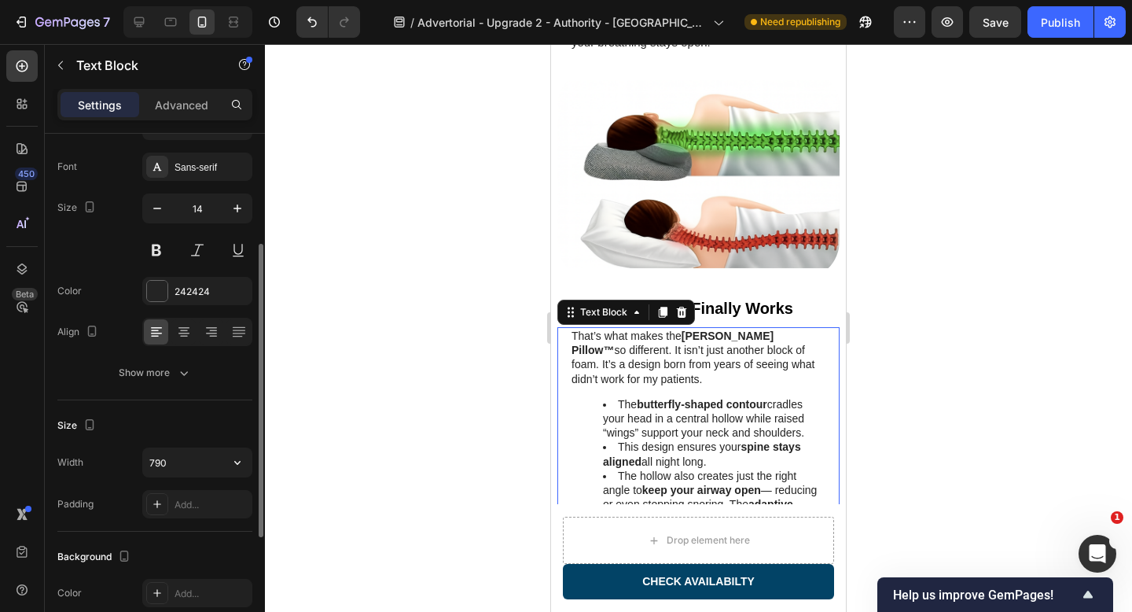
scroll to position [0, 0]
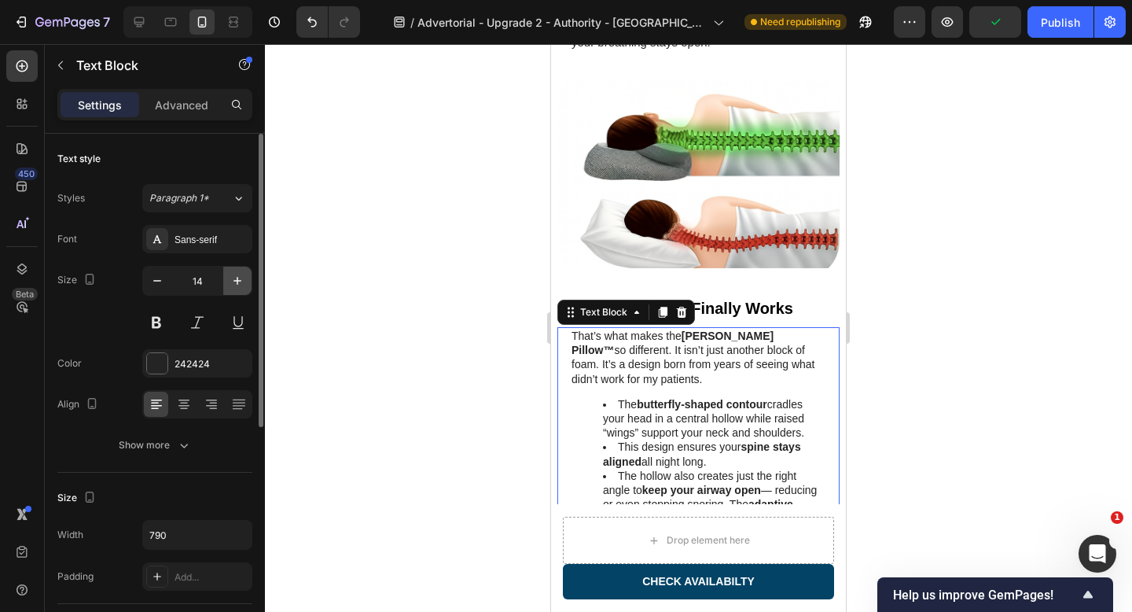
click at [241, 281] on icon "button" at bounding box center [237, 281] width 8 height 8
type input "15"
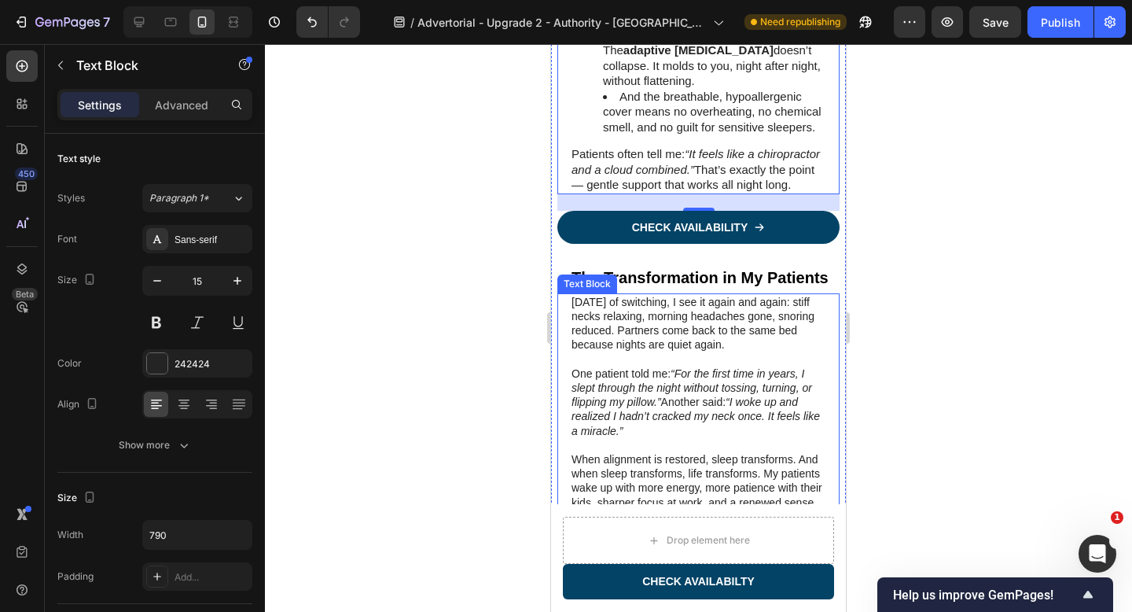
scroll to position [3138, 0]
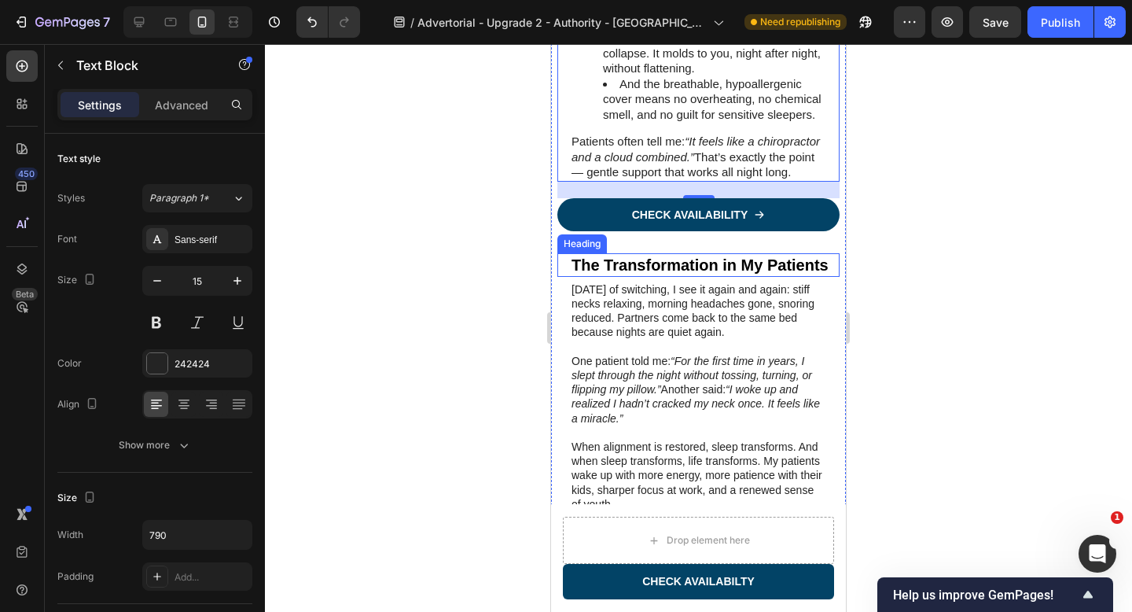
click at [704, 253] on h2 "The Transformation in My Patients" at bounding box center [700, 265] width 260 height 24
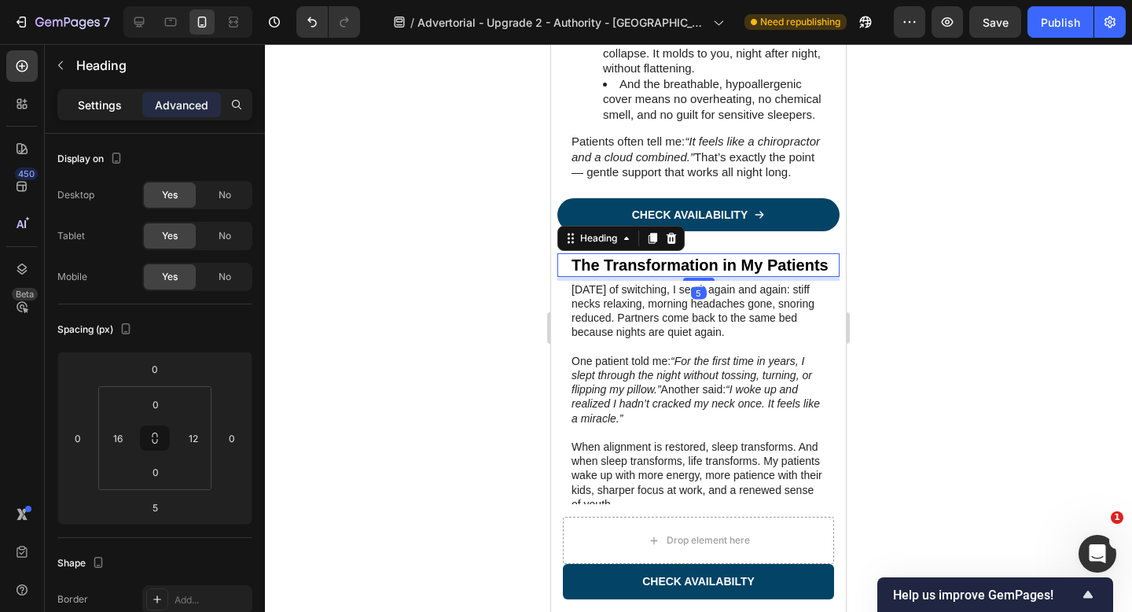
click at [95, 104] on p "Settings" at bounding box center [100, 105] width 44 height 17
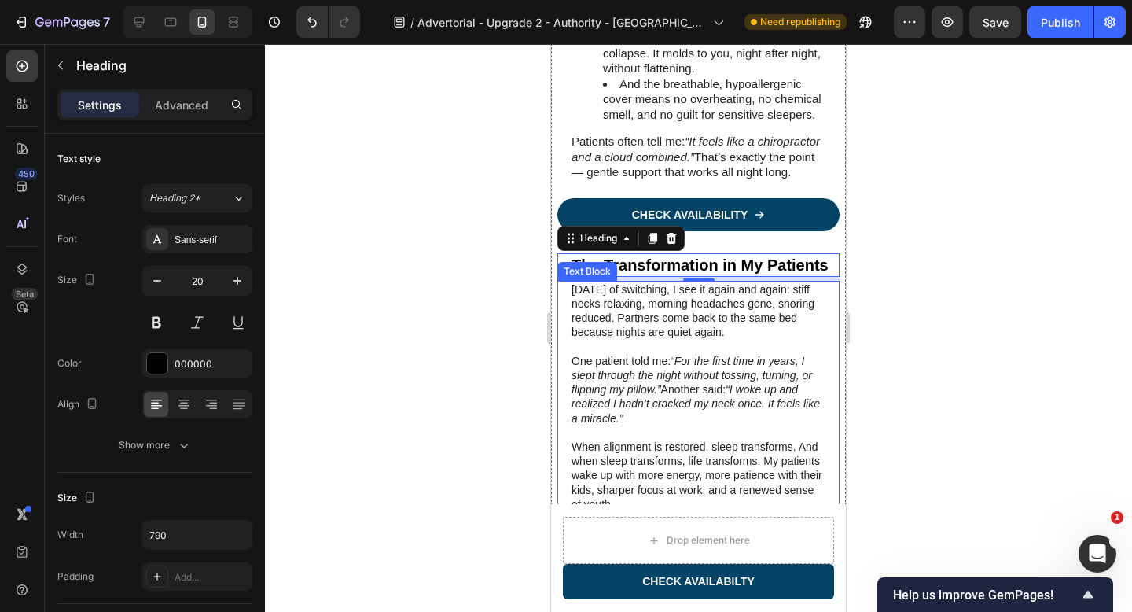
click at [668, 354] on p "One patient told me: “For the first time in years, I slept through the night wi…" at bounding box center [698, 390] width 254 height 72
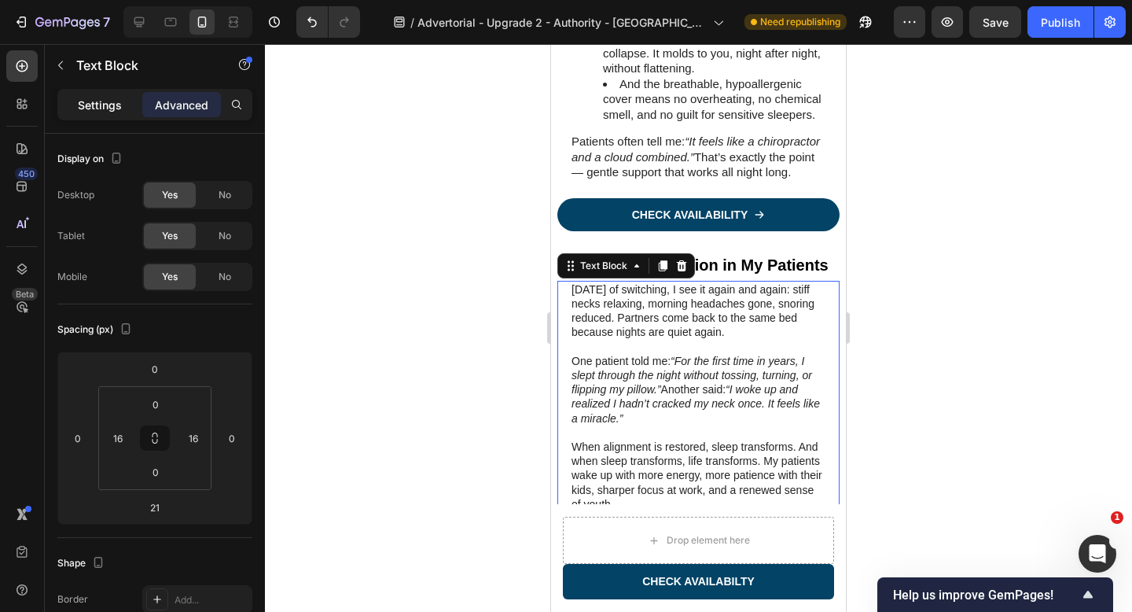
click at [92, 116] on div "Settings" at bounding box center [100, 104] width 79 height 25
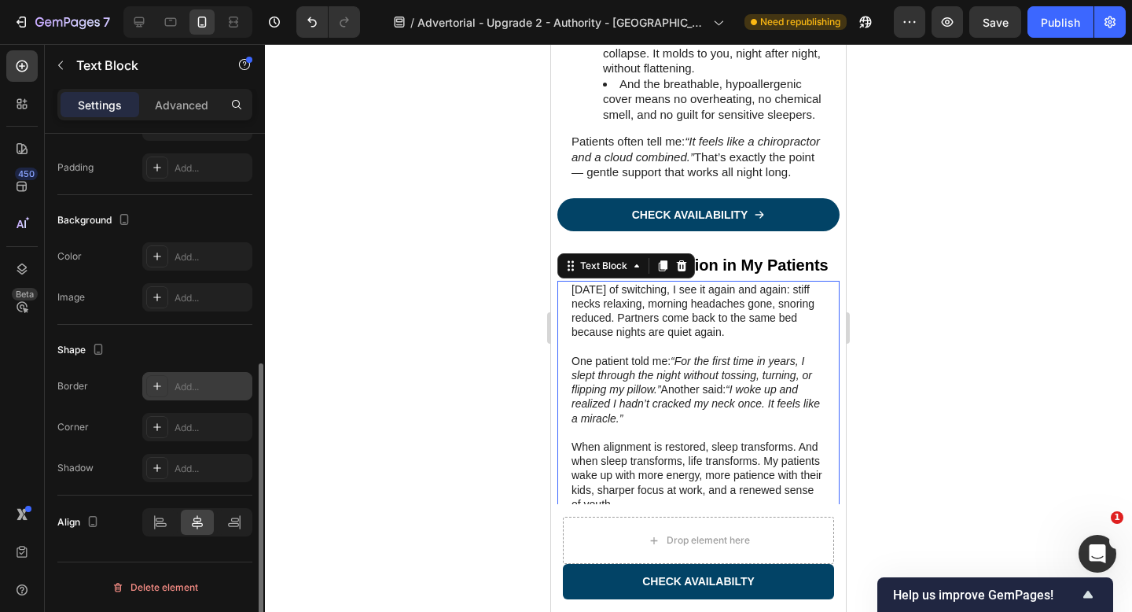
scroll to position [0, 0]
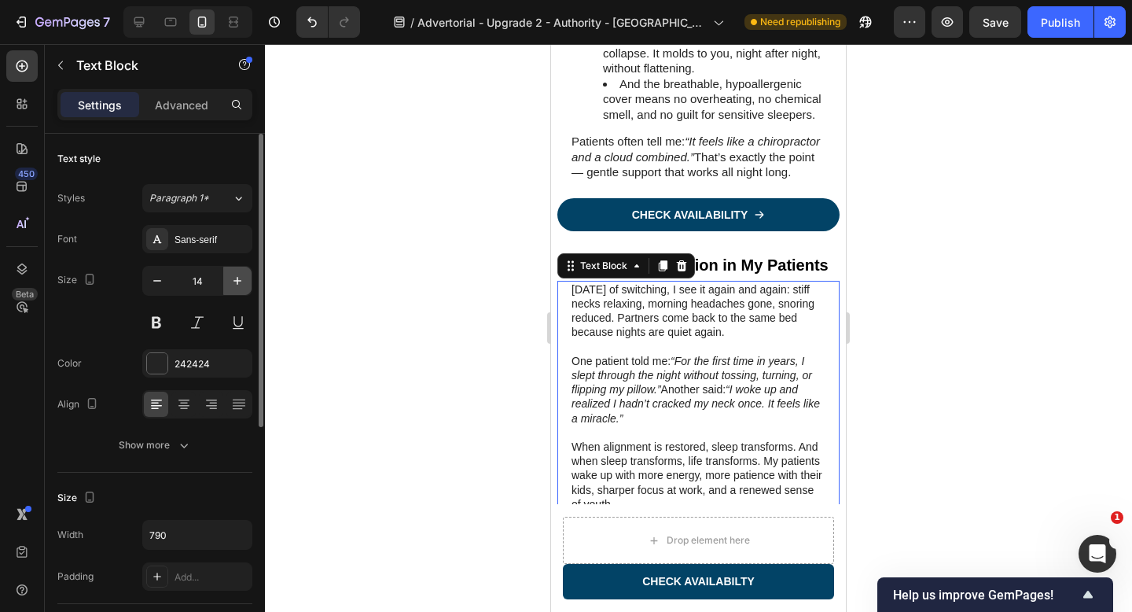
click at [238, 291] on button "button" at bounding box center [237, 280] width 28 height 28
type input "15"
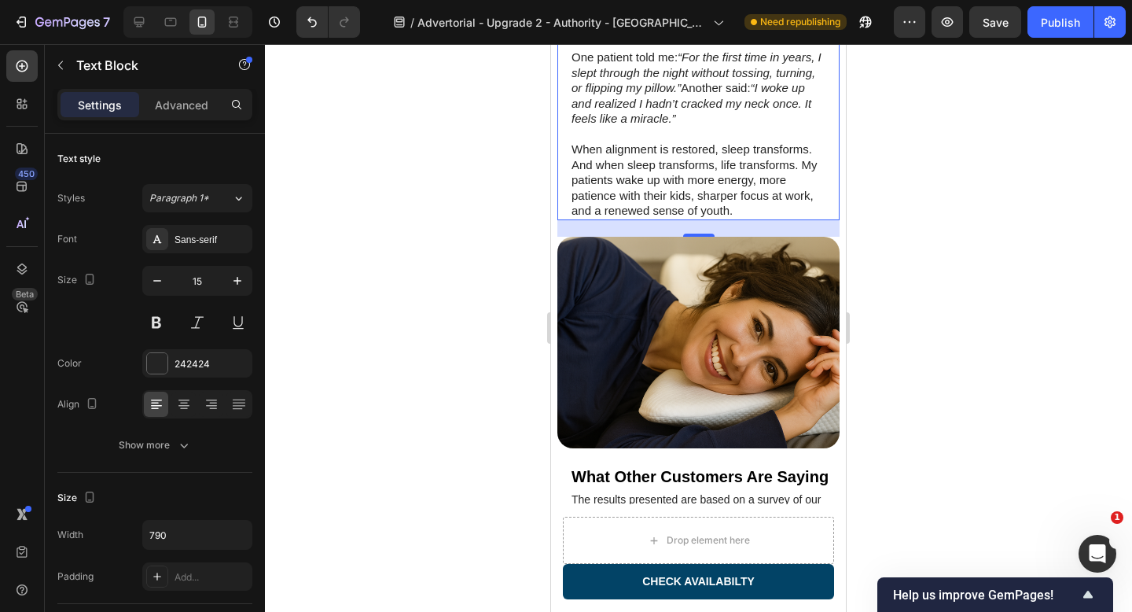
scroll to position [3615, 0]
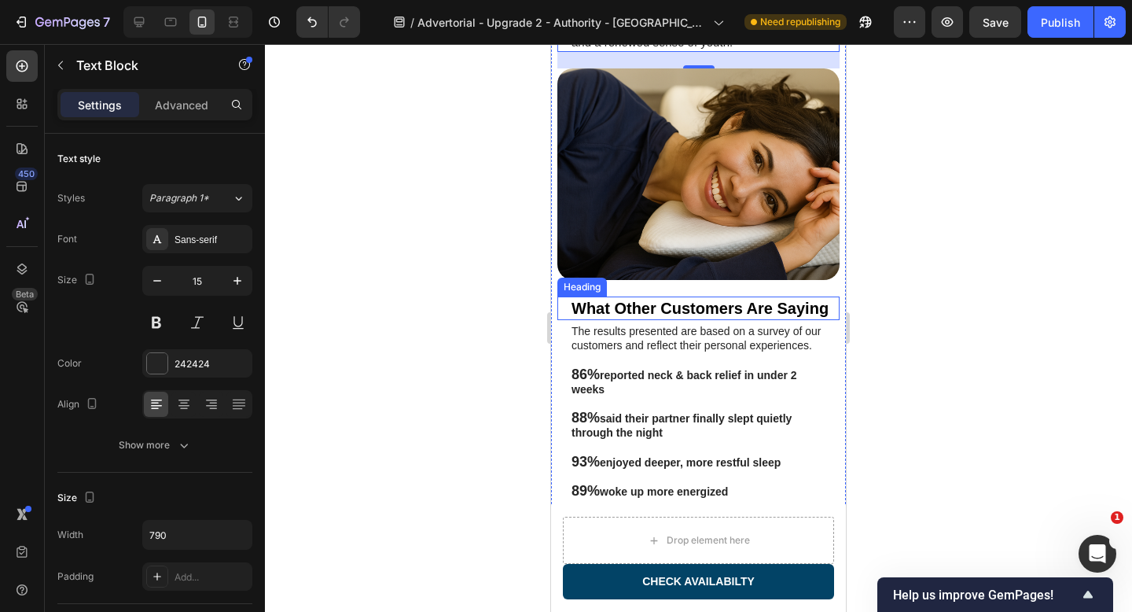
click at [685, 296] on h2 "What Other Customers Are Saying" at bounding box center [701, 308] width 263 height 24
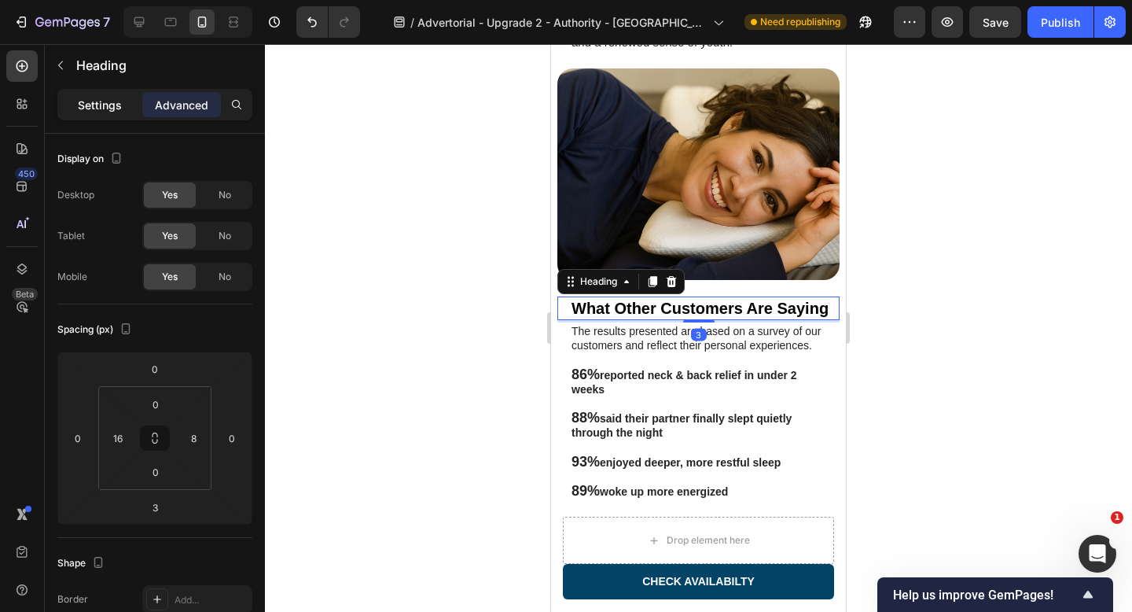
click at [94, 103] on p "Settings" at bounding box center [100, 105] width 44 height 17
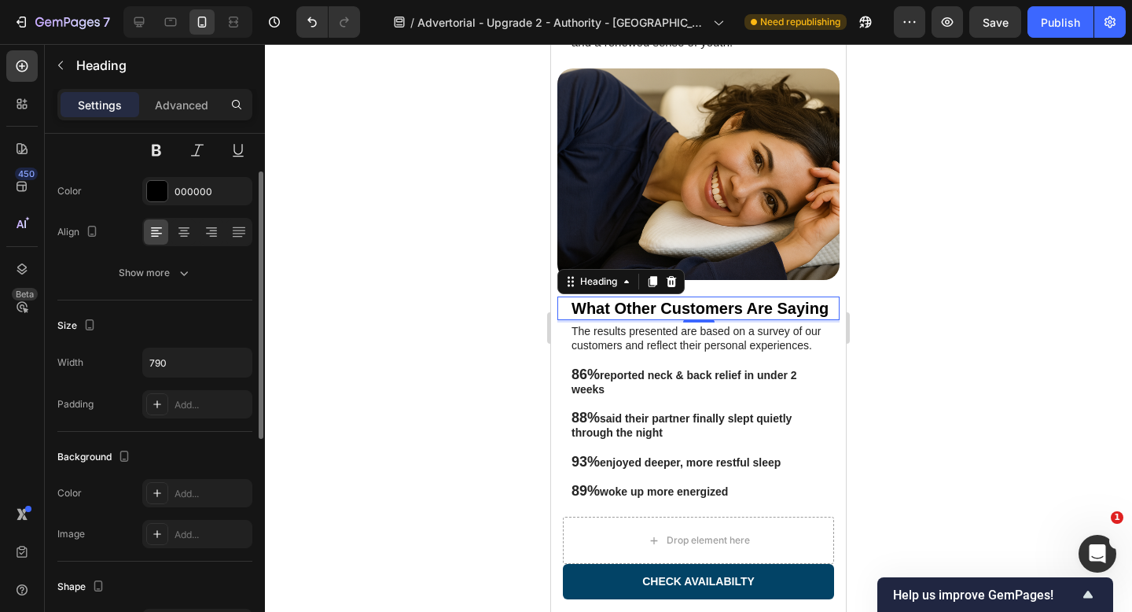
scroll to position [0, 0]
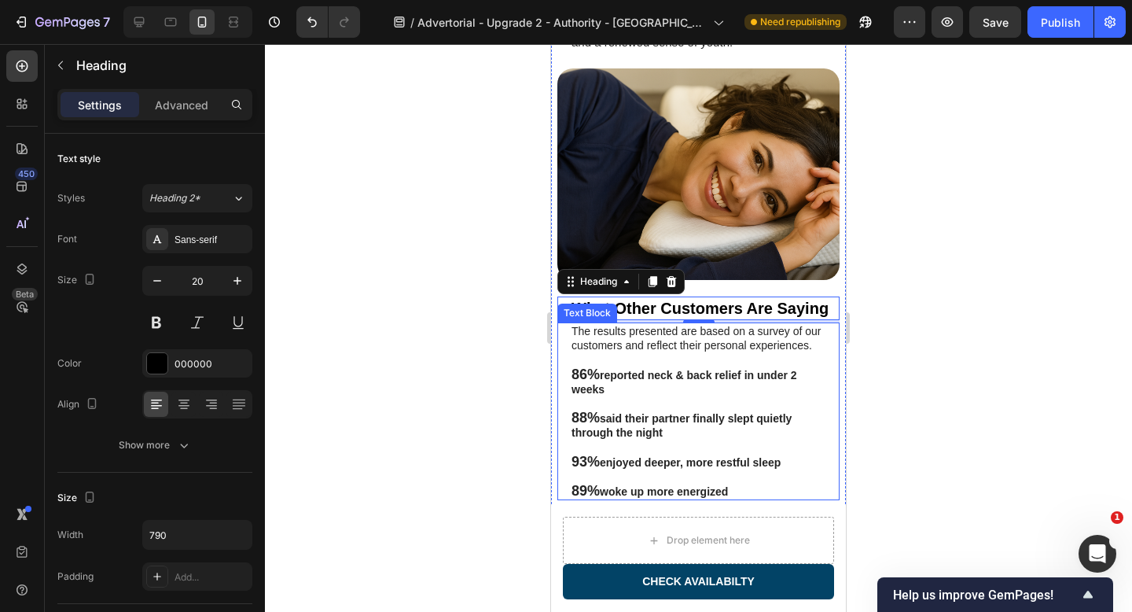
click at [736, 352] on p at bounding box center [698, 359] width 254 height 14
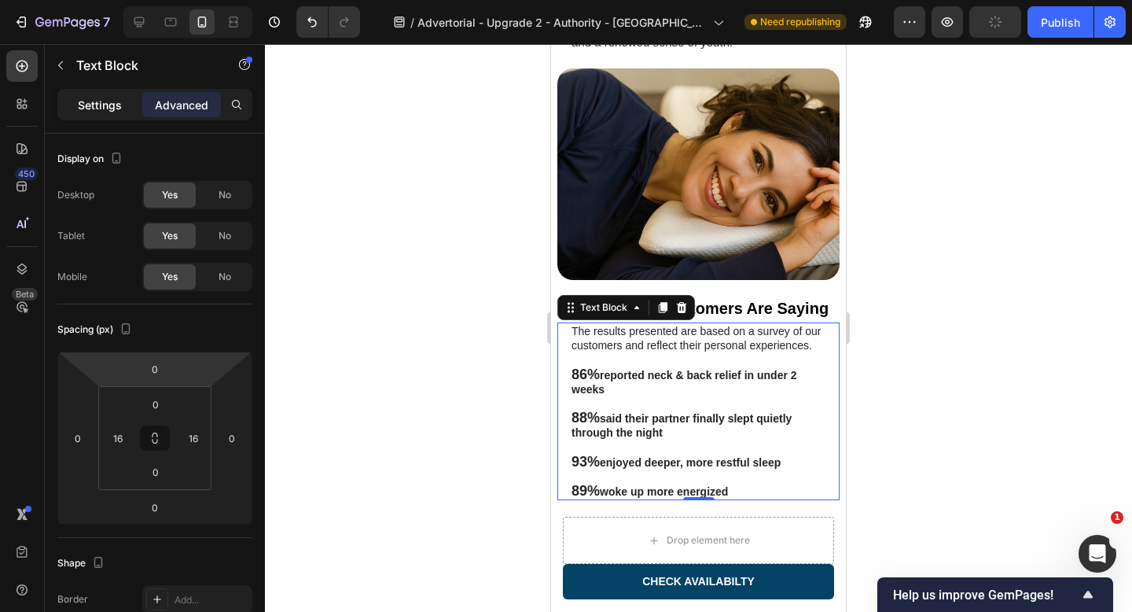
click at [88, 98] on p "Settings" at bounding box center [100, 105] width 44 height 17
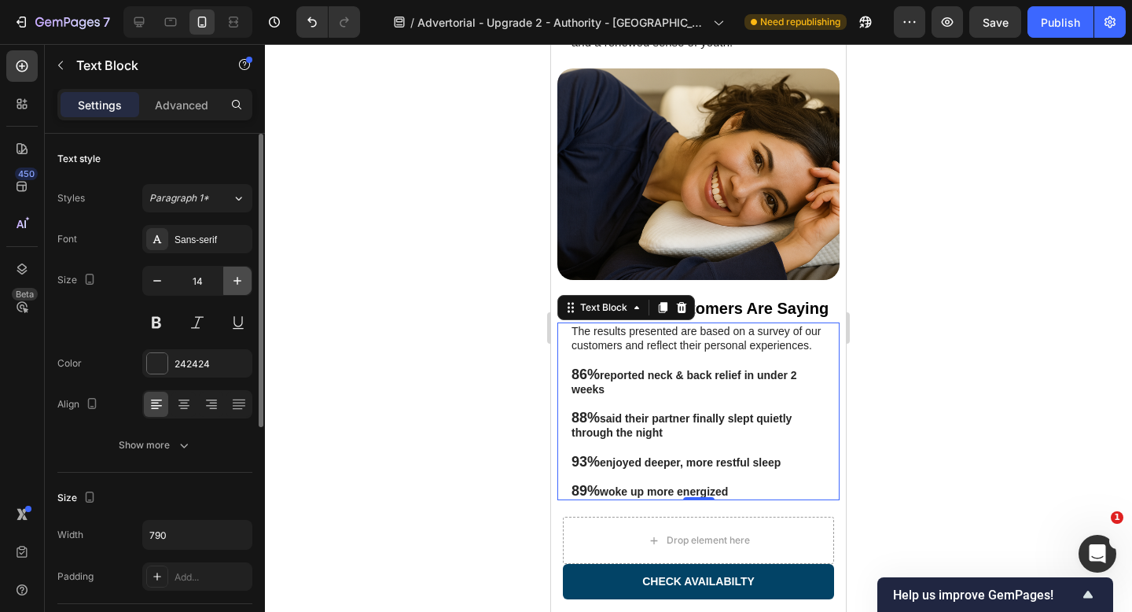
click at [241, 286] on icon "button" at bounding box center [238, 281] width 16 height 16
type input "15"
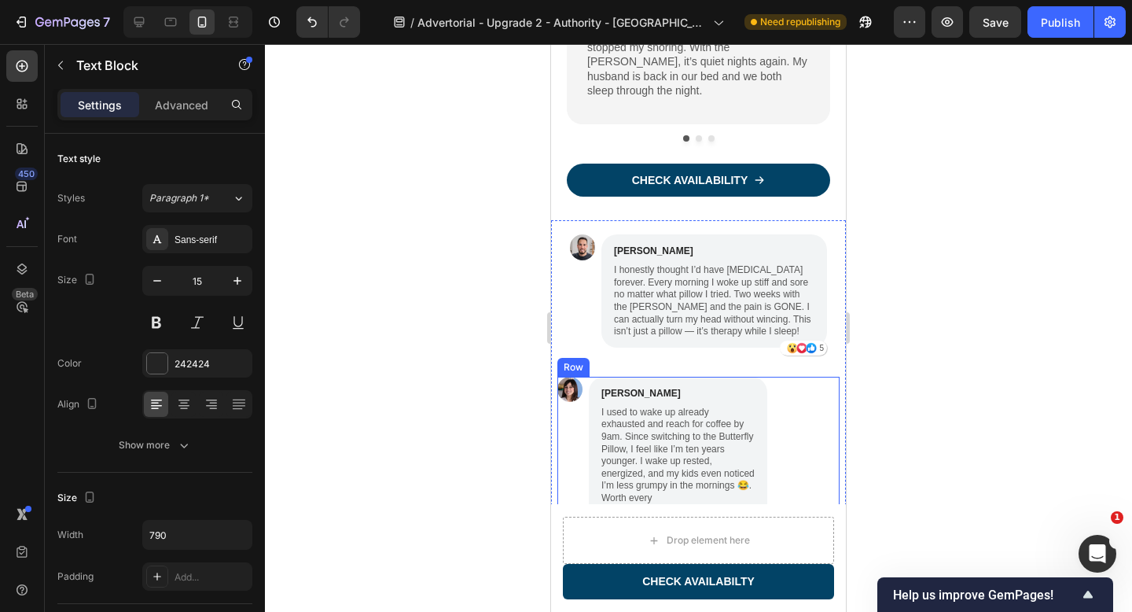
scroll to position [4204, 0]
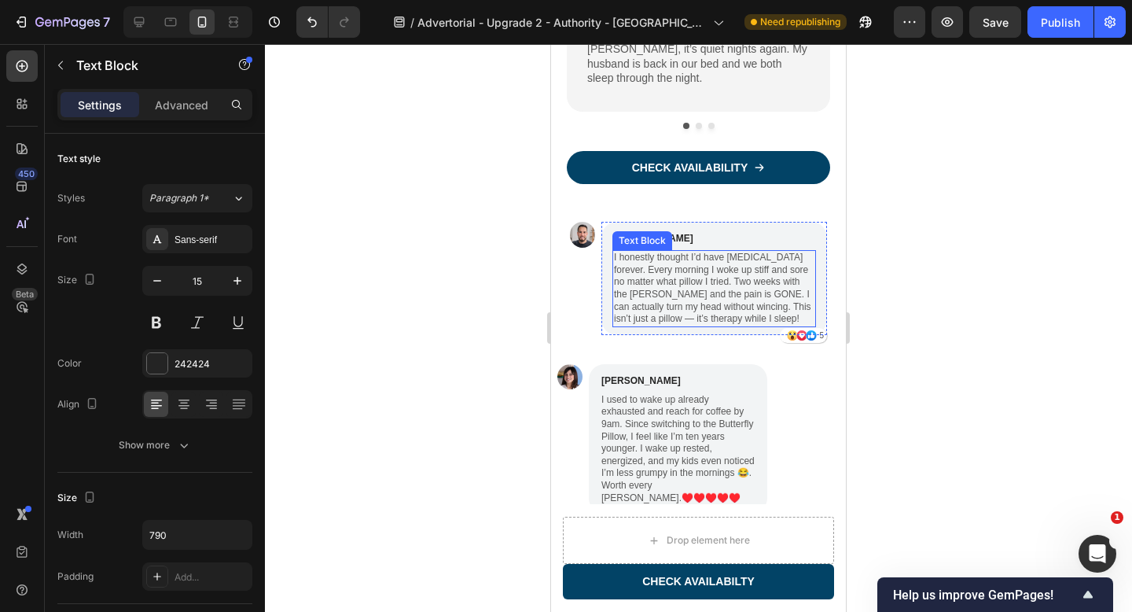
click at [740, 283] on p "I honestly thought I’d have [MEDICAL_DATA] forever. Every morning I woke up sti…" at bounding box center [714, 289] width 200 height 74
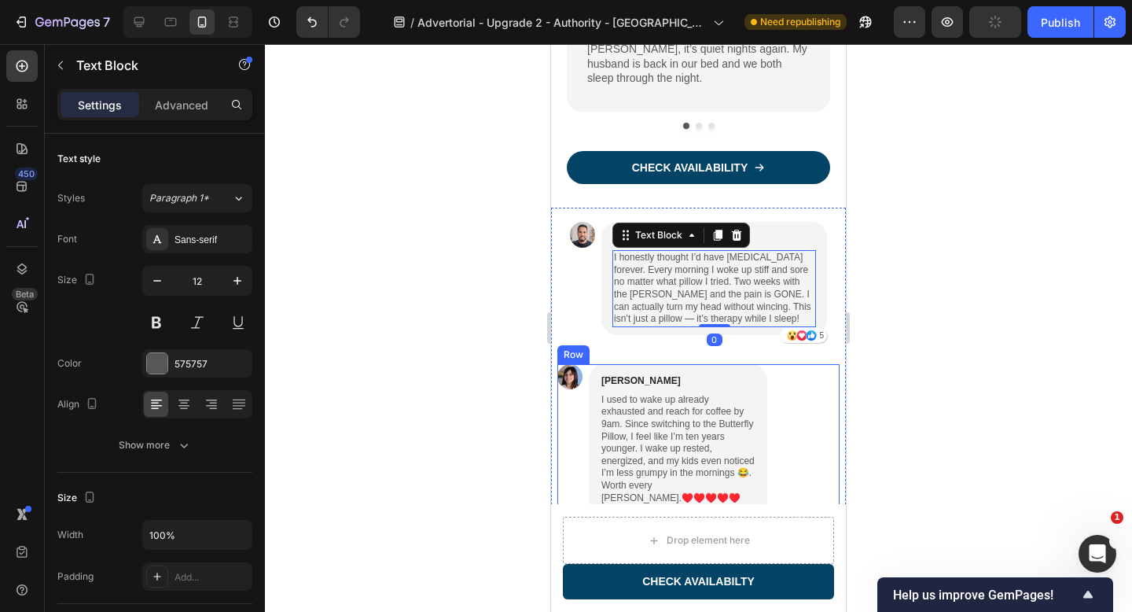
click at [817, 394] on div "Image Emily Johnson Text Block I used to wake up already exhausted and reach fo…" at bounding box center [698, 438] width 282 height 149
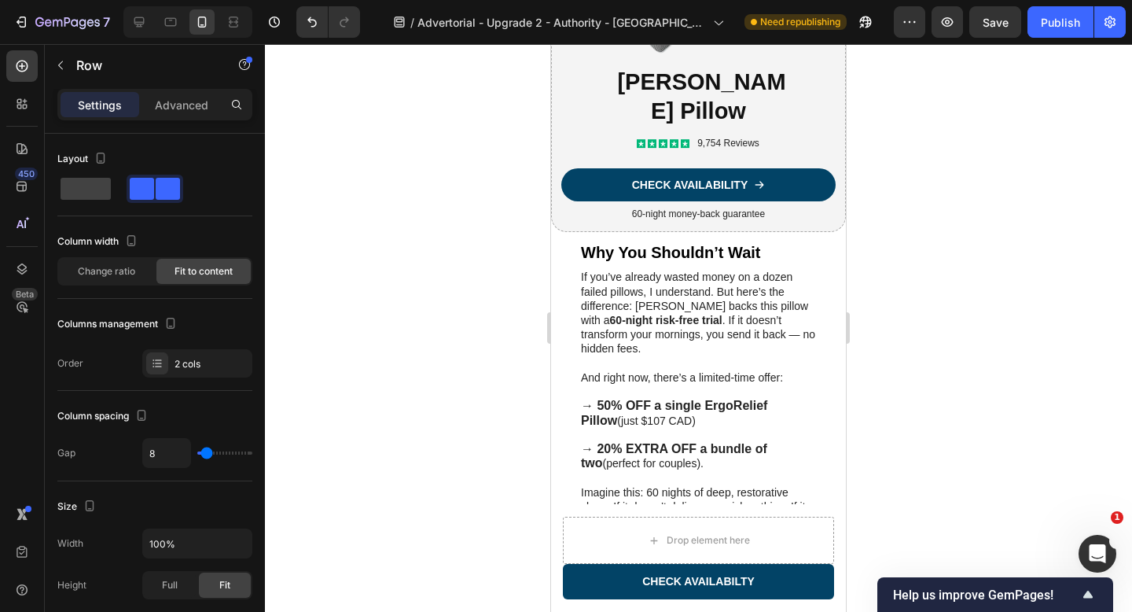
scroll to position [5436, 0]
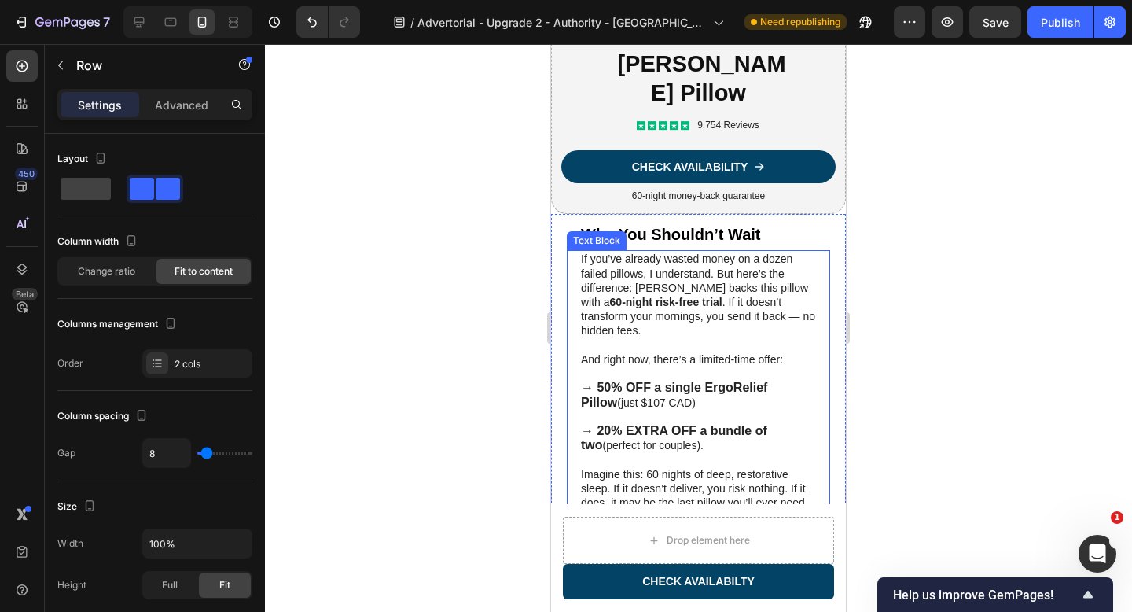
click at [693, 321] on p "If you’ve already wasted money on a dozen failed pillows, I understand. But her…" at bounding box center [698, 295] width 235 height 86
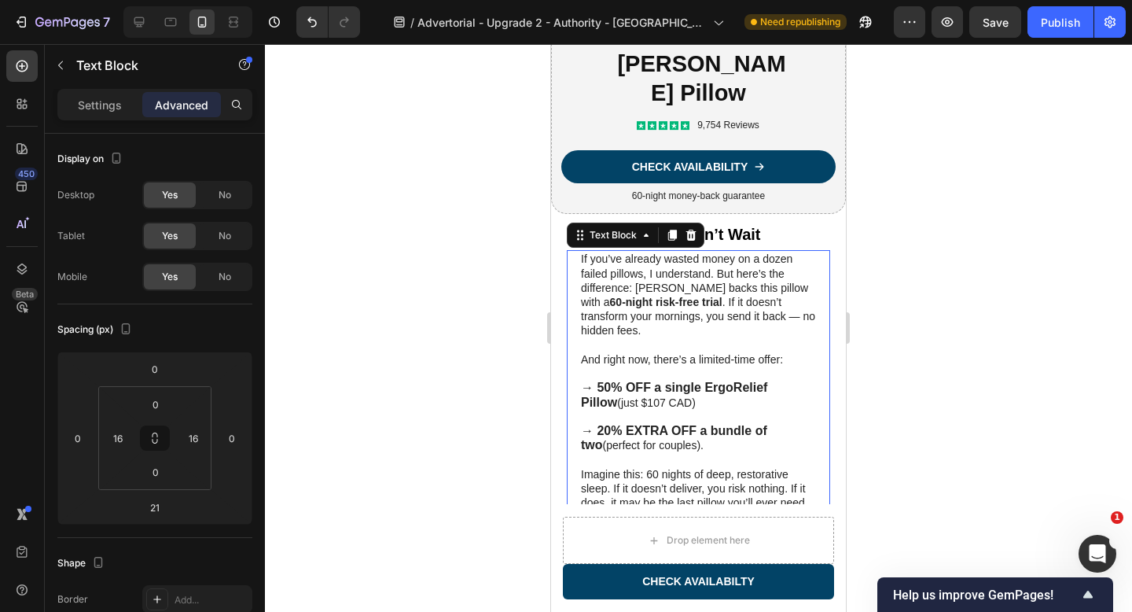
click at [107, 117] on div "Settings Advanced" at bounding box center [154, 104] width 195 height 31
click at [103, 109] on p "Settings" at bounding box center [100, 105] width 44 height 17
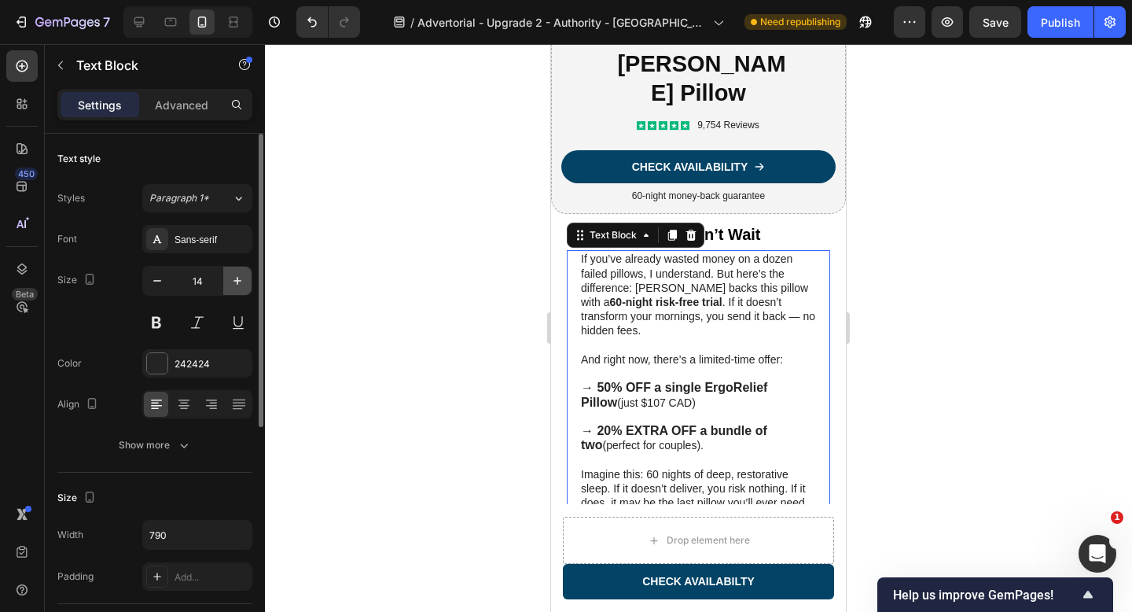
click at [237, 278] on icon "button" at bounding box center [237, 281] width 8 height 8
type input "15"
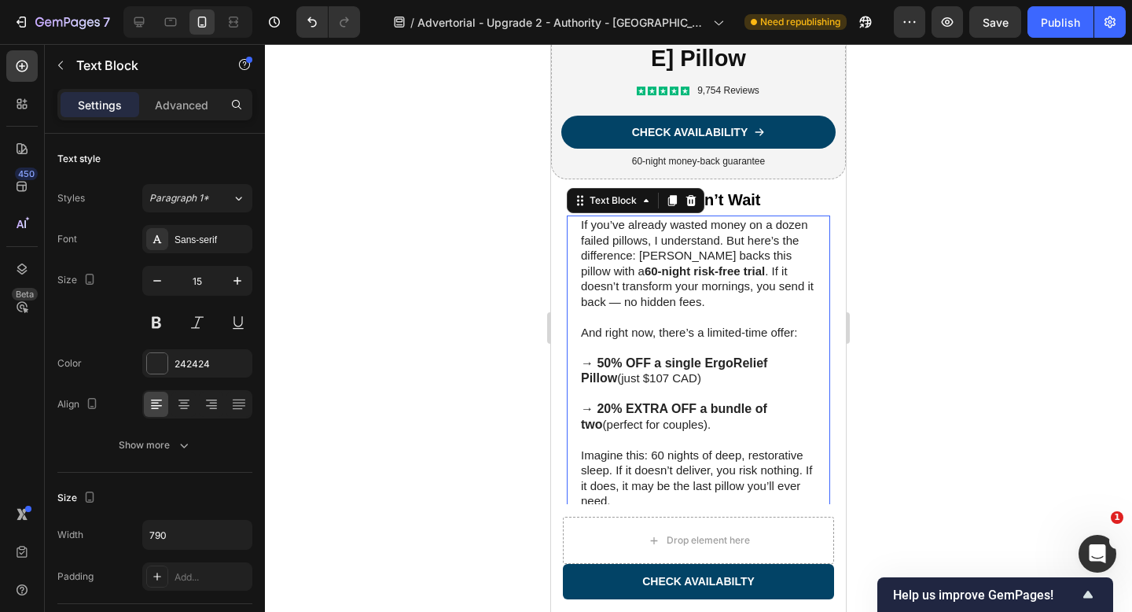
scroll to position [5510, 0]
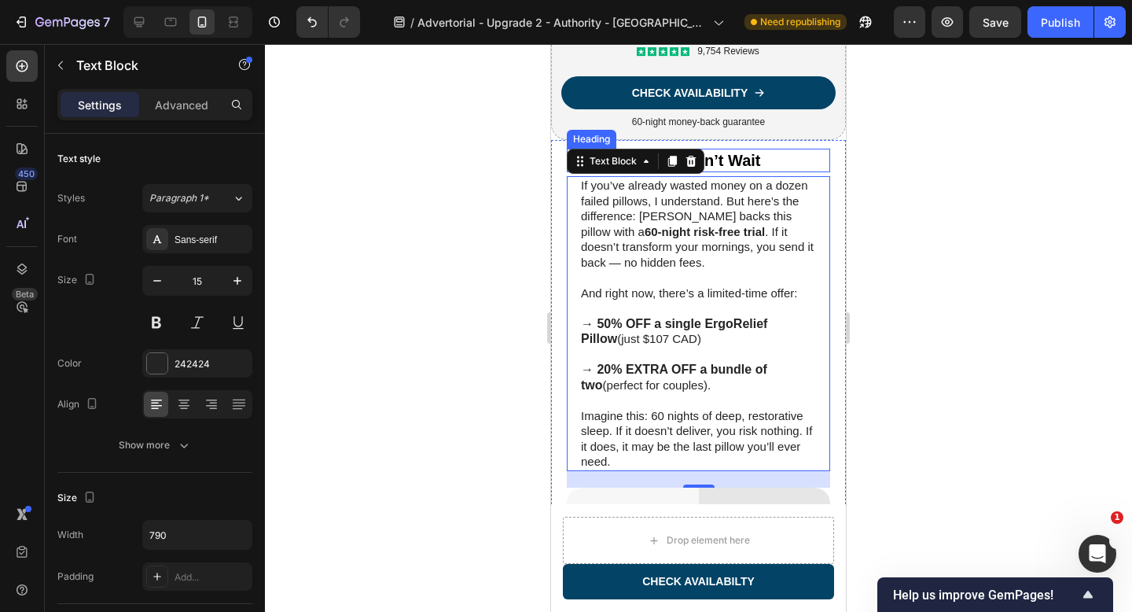
click at [770, 172] on h2 "Why You Shouldn’t Wait" at bounding box center [698, 161] width 238 height 24
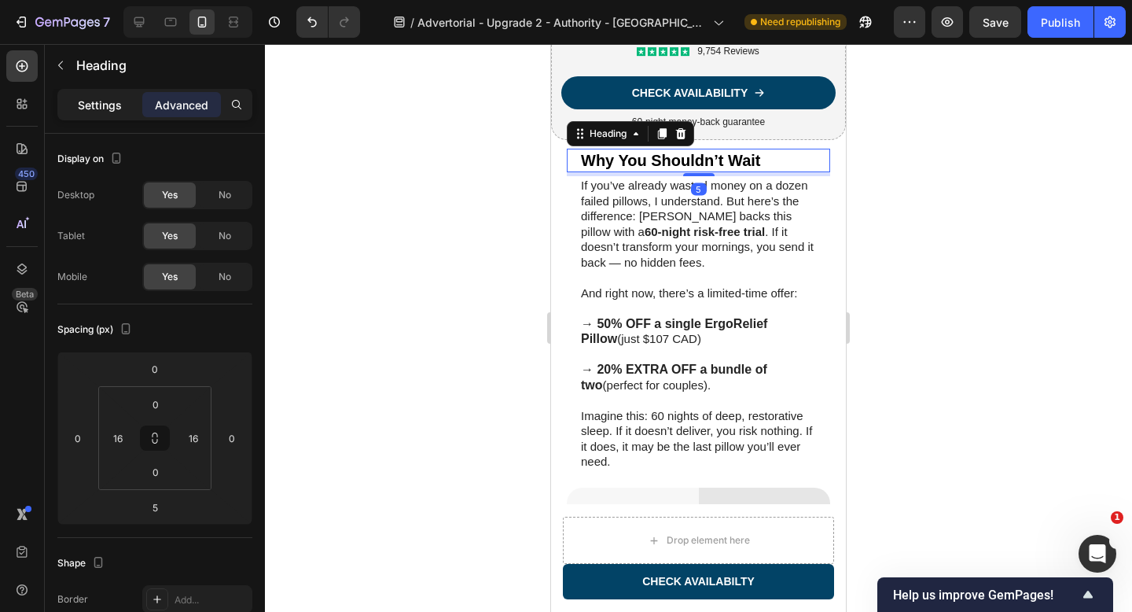
click at [119, 105] on p "Settings" at bounding box center [100, 105] width 44 height 17
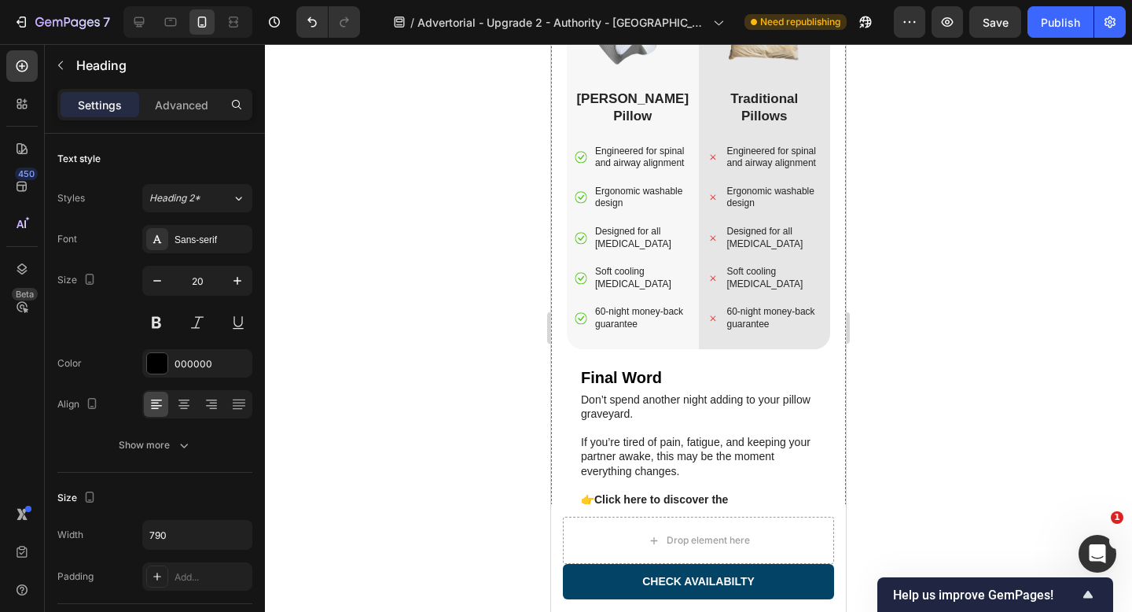
scroll to position [6081, 0]
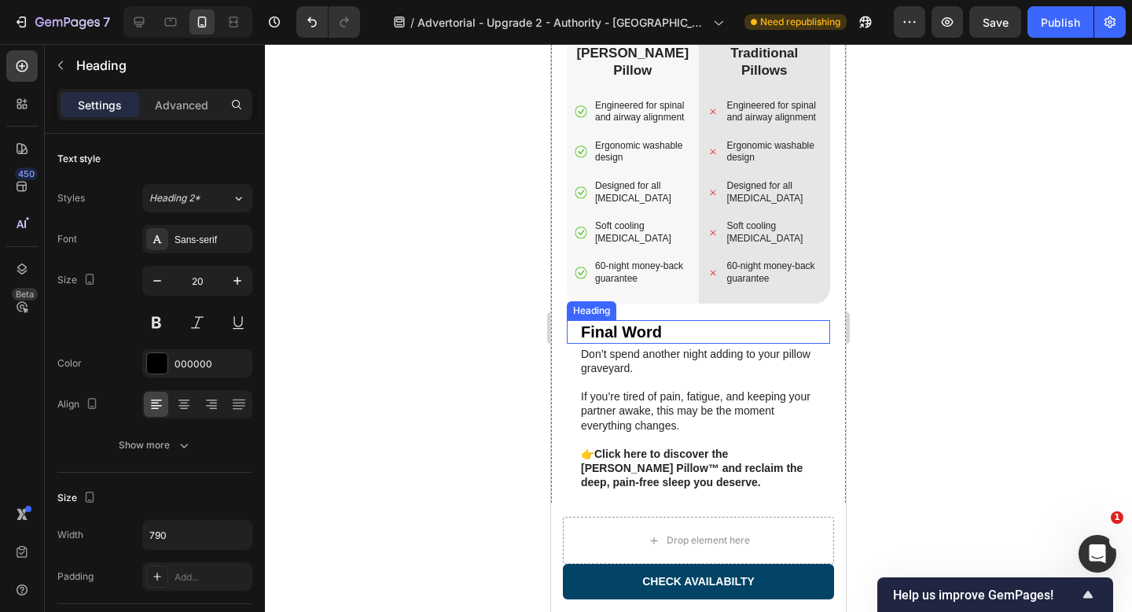
click at [632, 335] on h2 "Final Word" at bounding box center [698, 332] width 238 height 24
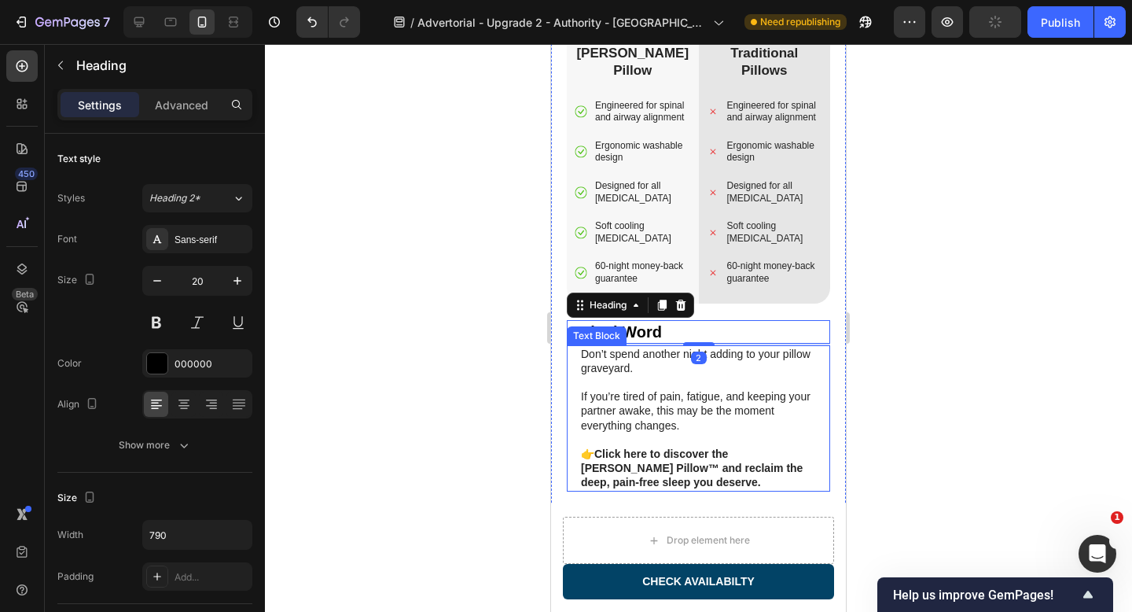
click at [715, 388] on p at bounding box center [698, 382] width 235 height 14
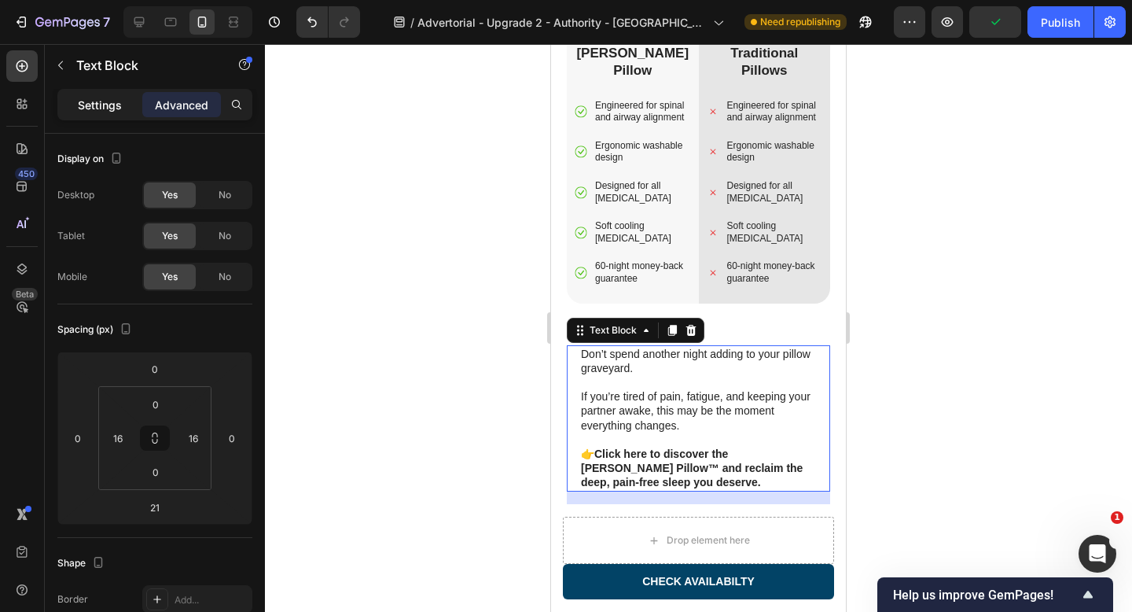
click at [92, 113] on div "Settings" at bounding box center [100, 104] width 79 height 25
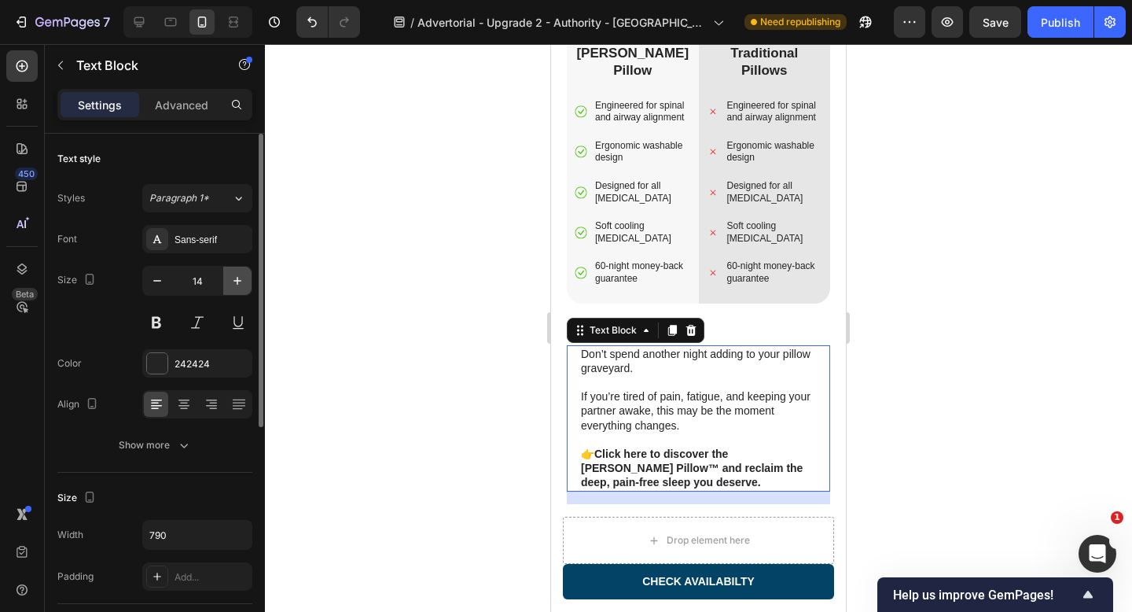
click at [246, 280] on button "button" at bounding box center [237, 280] width 28 height 28
type input "15"
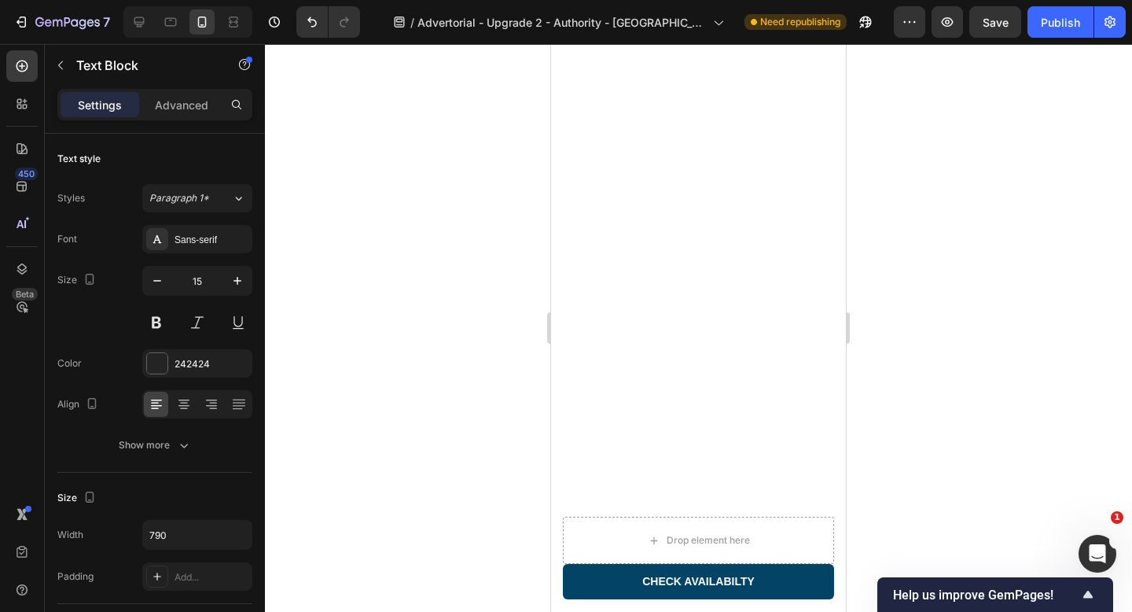
scroll to position [4247, 0]
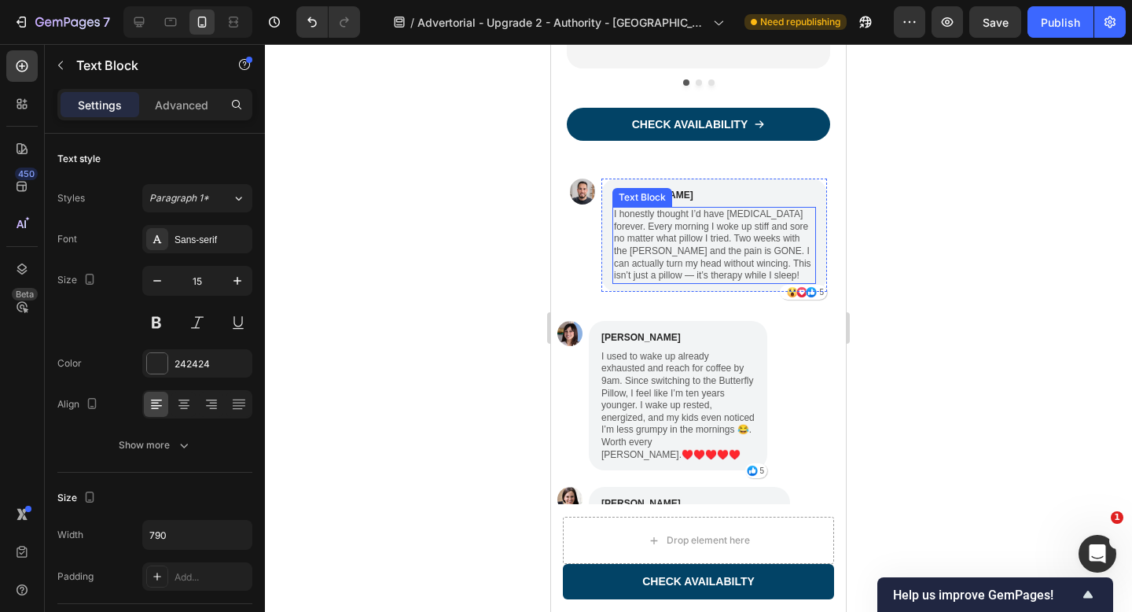
click at [719, 234] on p "I honestly thought I’d have [MEDICAL_DATA] forever. Every morning I woke up sti…" at bounding box center [714, 245] width 200 height 74
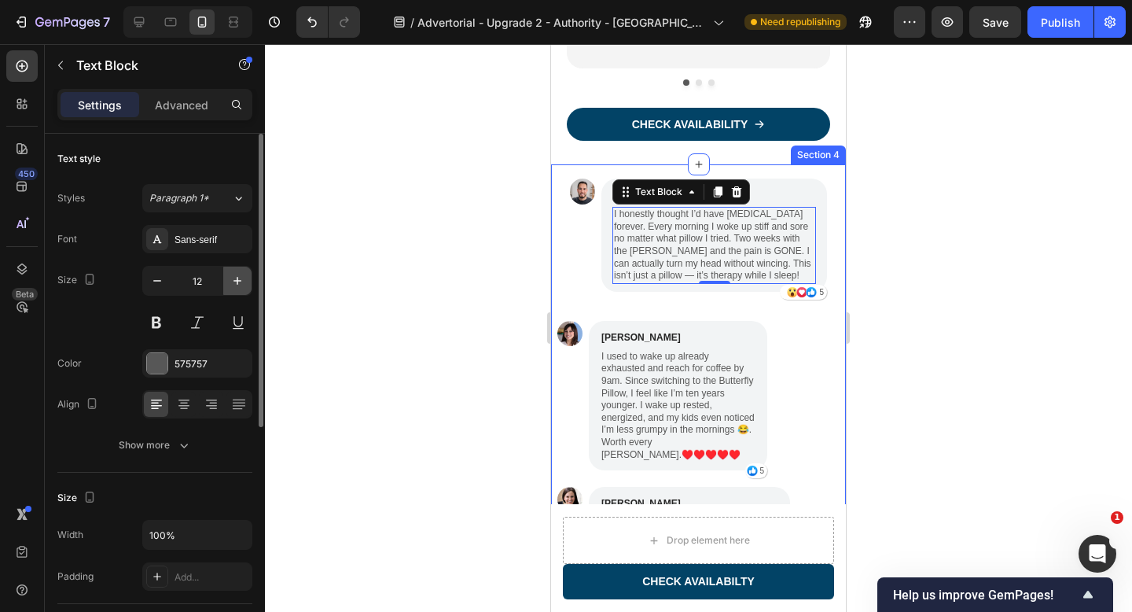
click at [237, 281] on icon "button" at bounding box center [237, 281] width 8 height 8
type input "13"
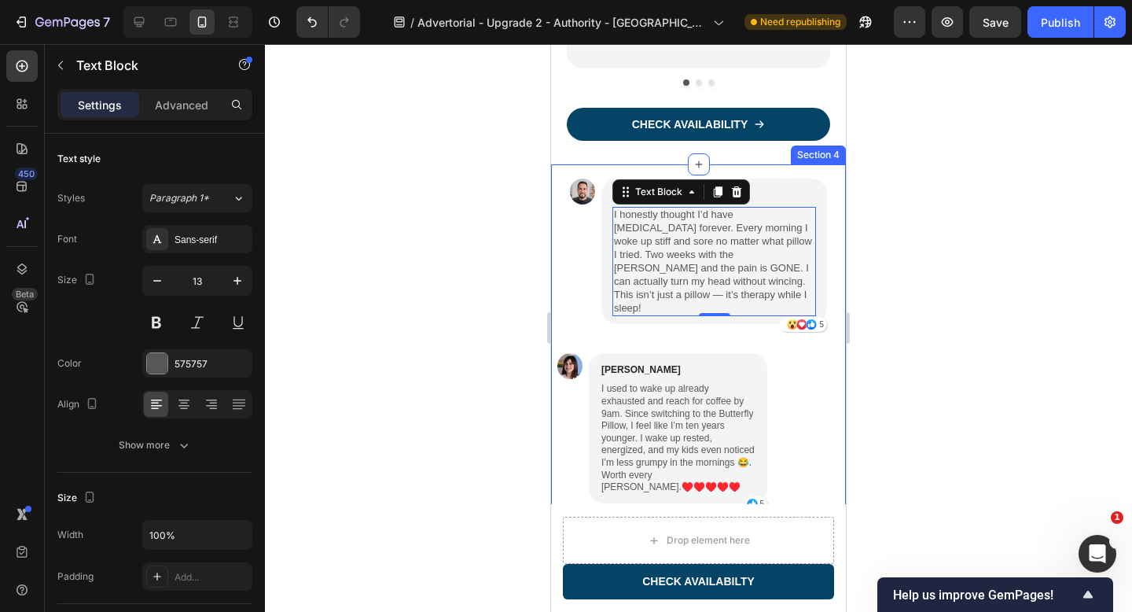
click at [423, 300] on div at bounding box center [698, 328] width 867 height 568
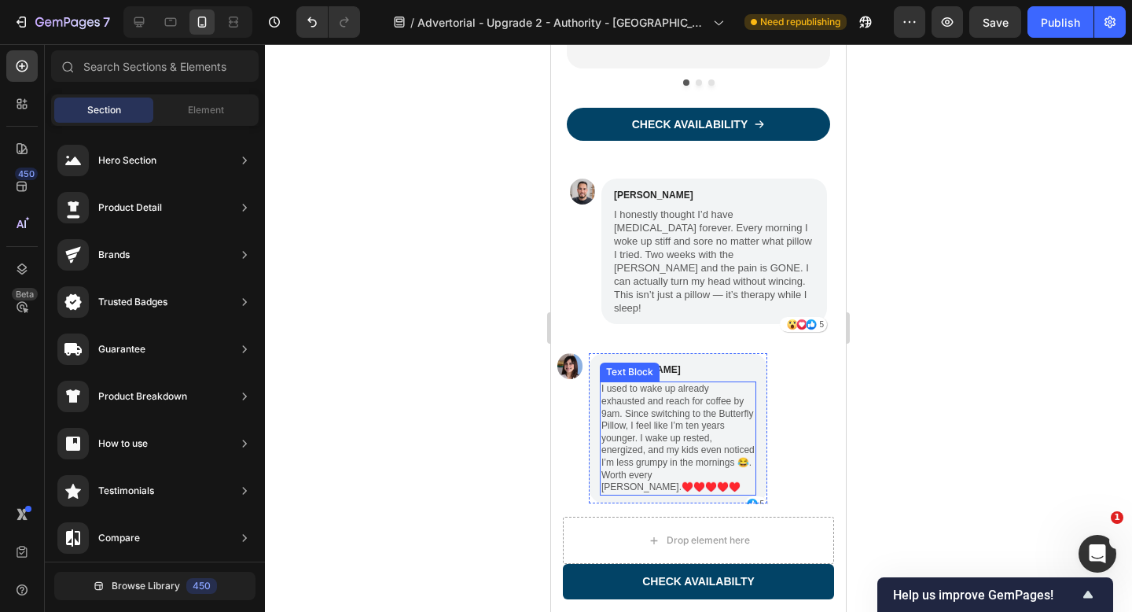
click at [720, 404] on p "I used to wake up already exhausted and reach for coffee by 9am. Since switchin…" at bounding box center [677, 438] width 153 height 110
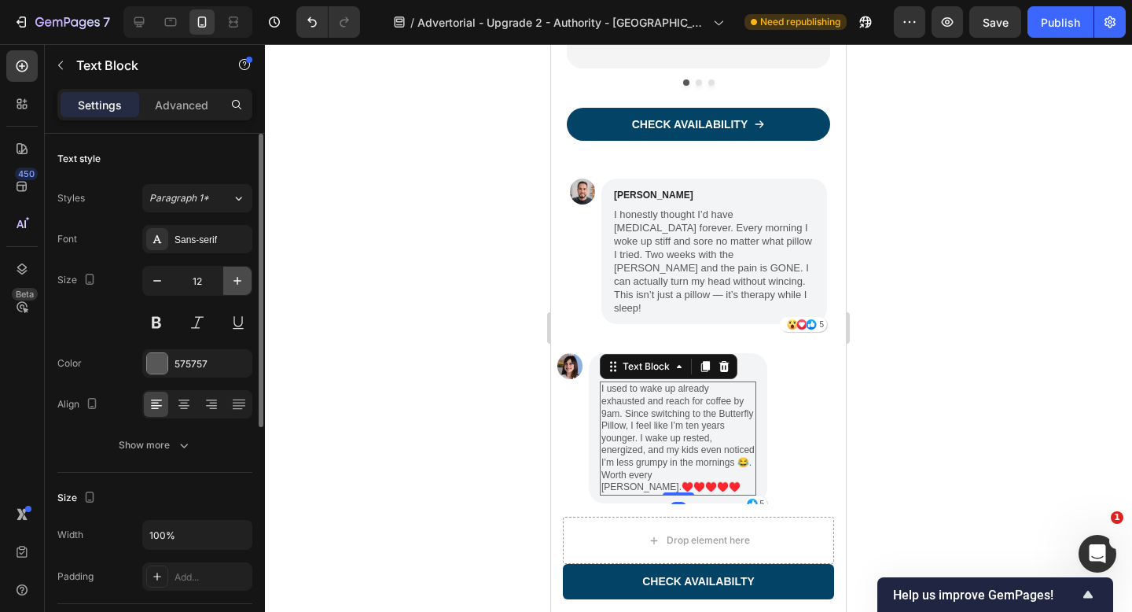
click at [234, 277] on icon "button" at bounding box center [238, 281] width 16 height 16
type input "13"
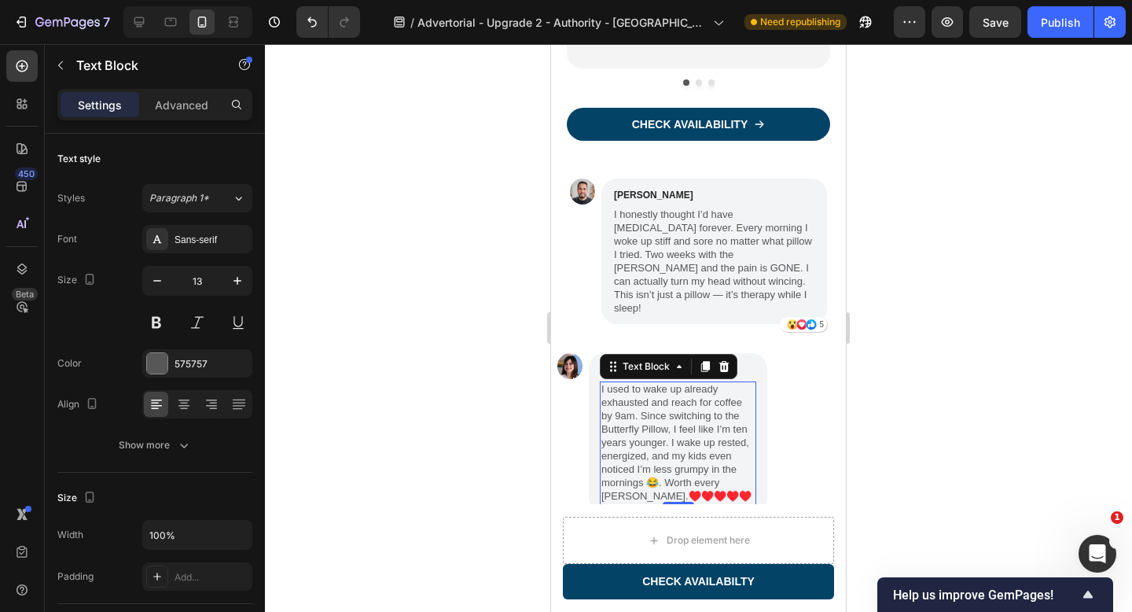
click at [396, 402] on div at bounding box center [698, 328] width 867 height 568
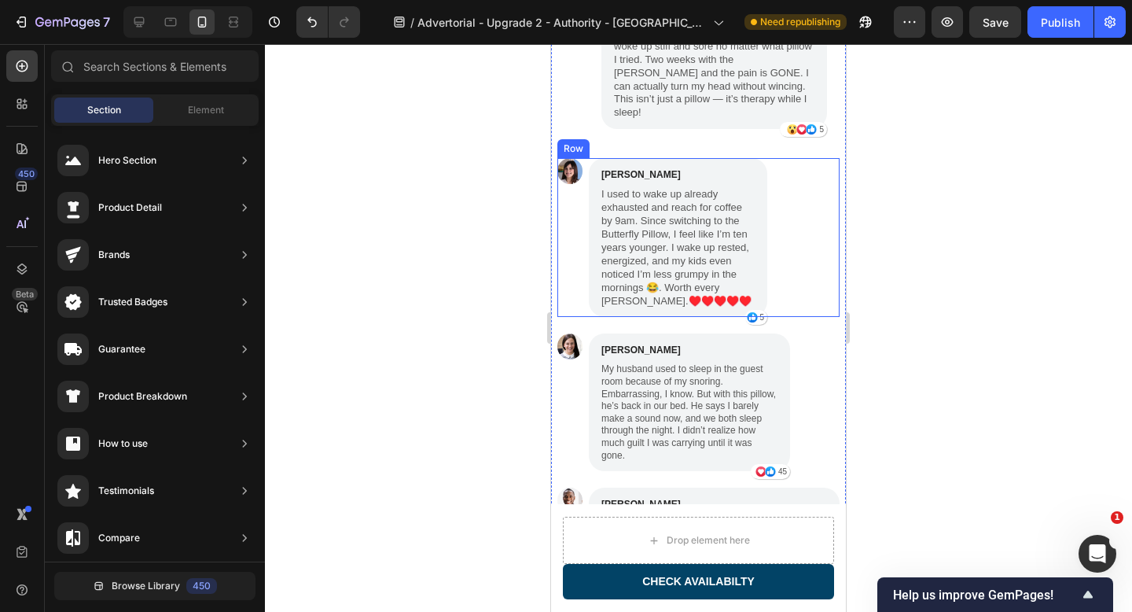
scroll to position [4492, 0]
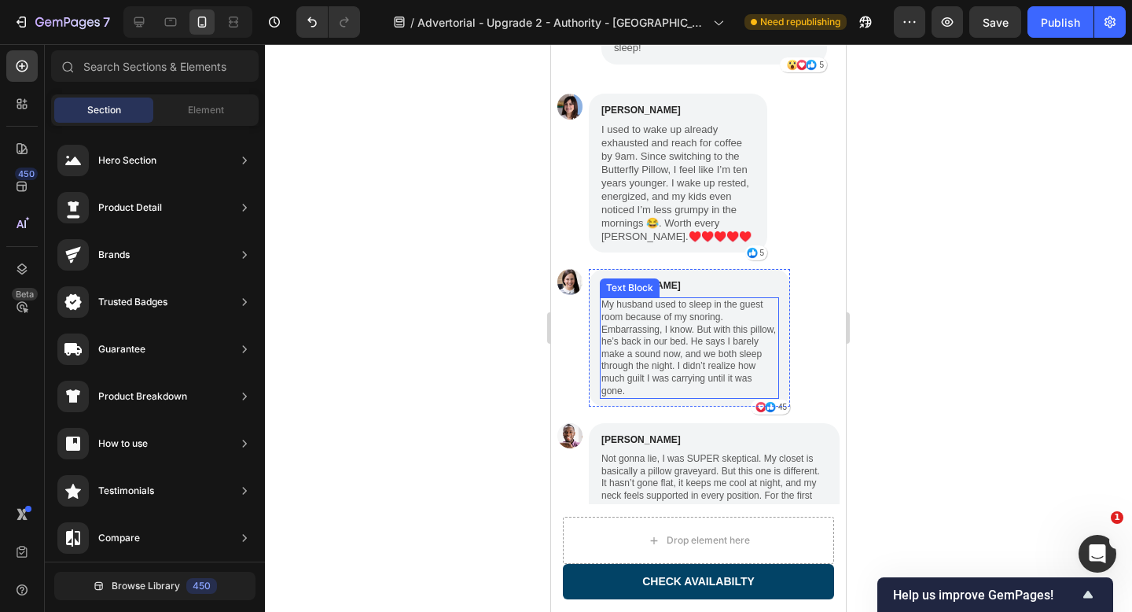
click at [707, 345] on p "My husband used to sleep in the guest room because of my snoring. Embarrassing,…" at bounding box center [689, 348] width 176 height 98
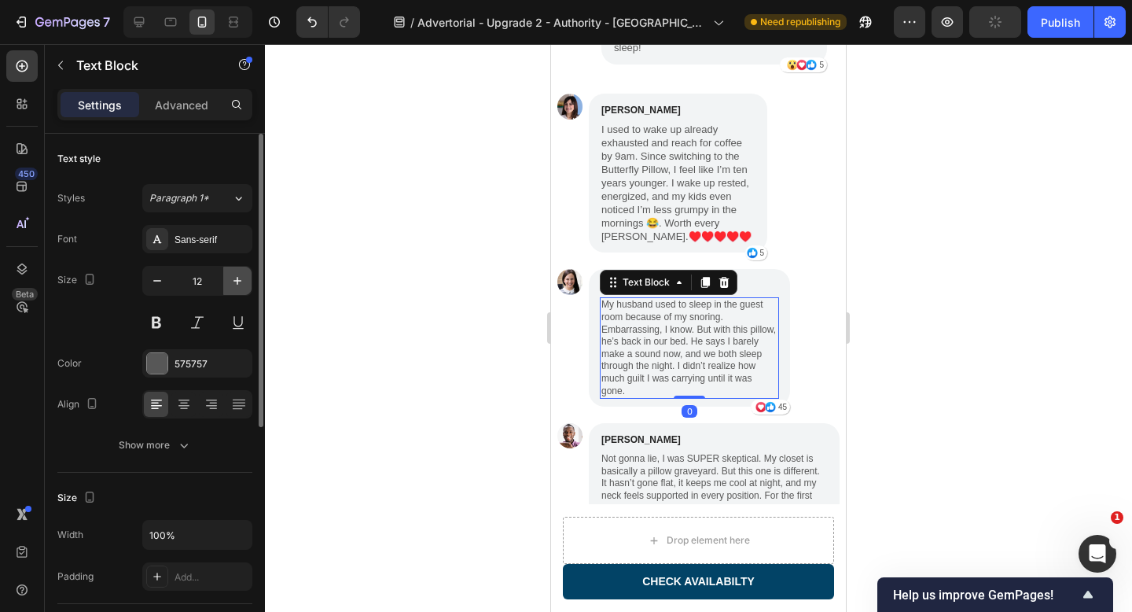
click at [242, 281] on icon "button" at bounding box center [238, 281] width 16 height 16
type input "13"
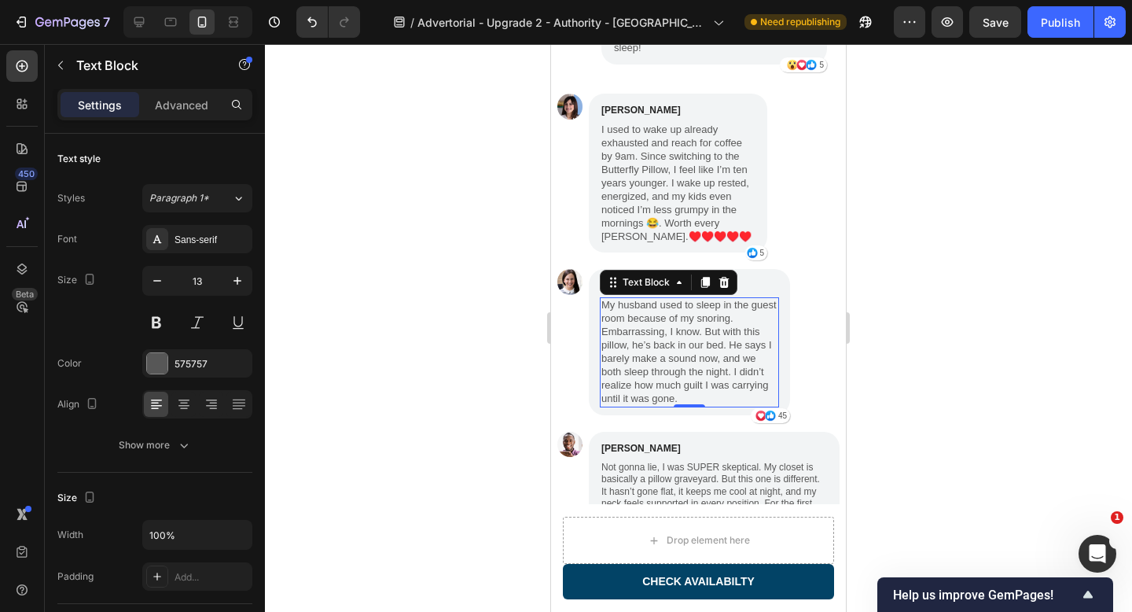
click at [445, 333] on div at bounding box center [698, 328] width 867 height 568
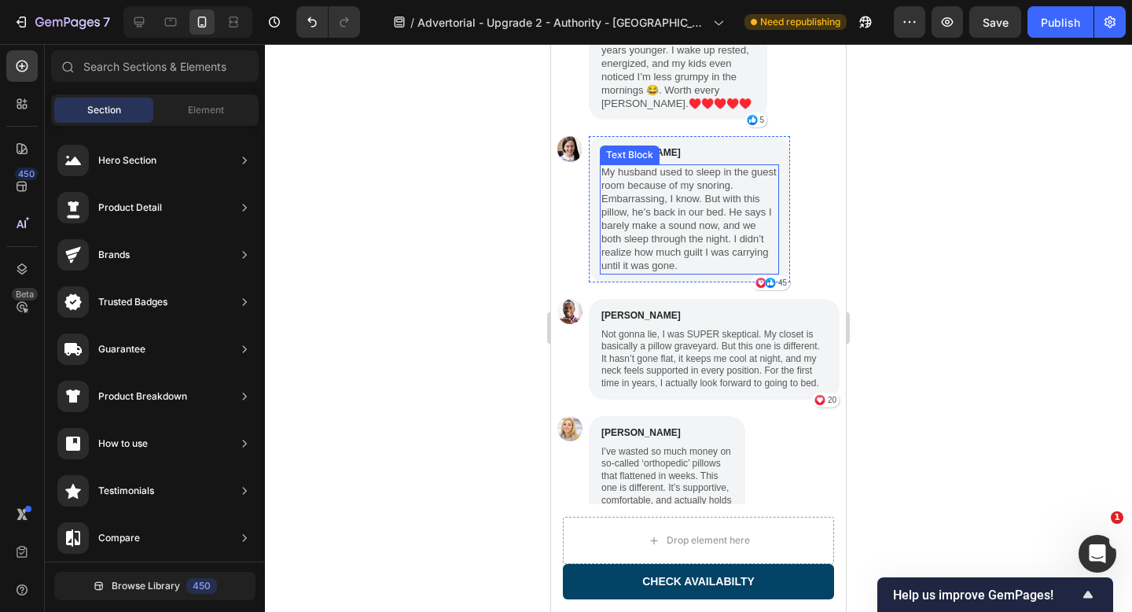
scroll to position [4718, 0]
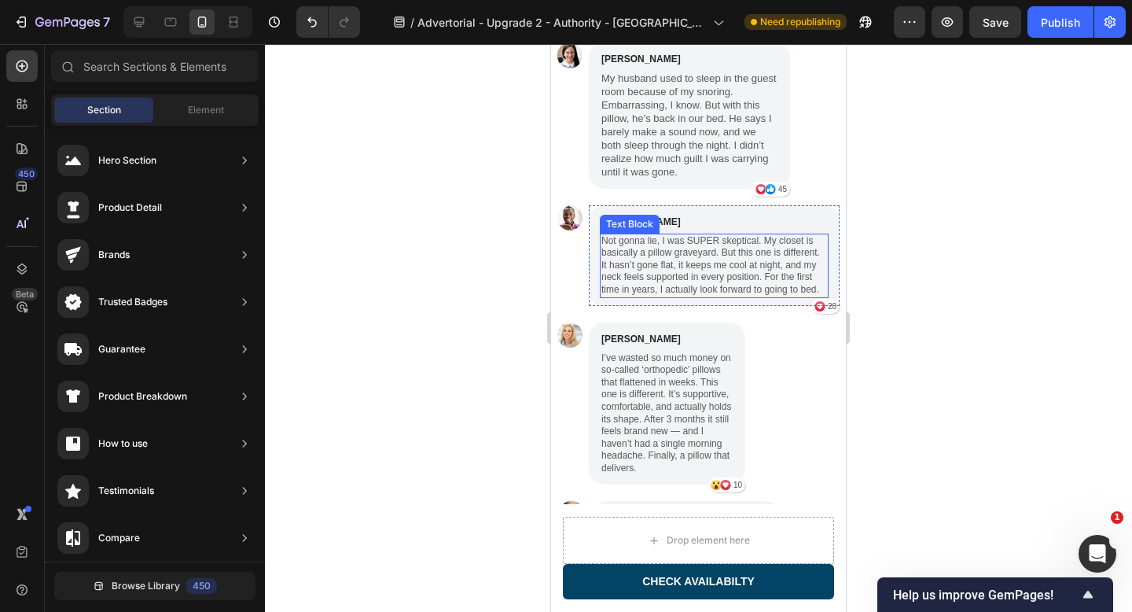
click at [705, 251] on p "Not gonna lie, I was SUPER skeptical. My closet is basically a pillow graveyard…" at bounding box center [714, 265] width 226 height 61
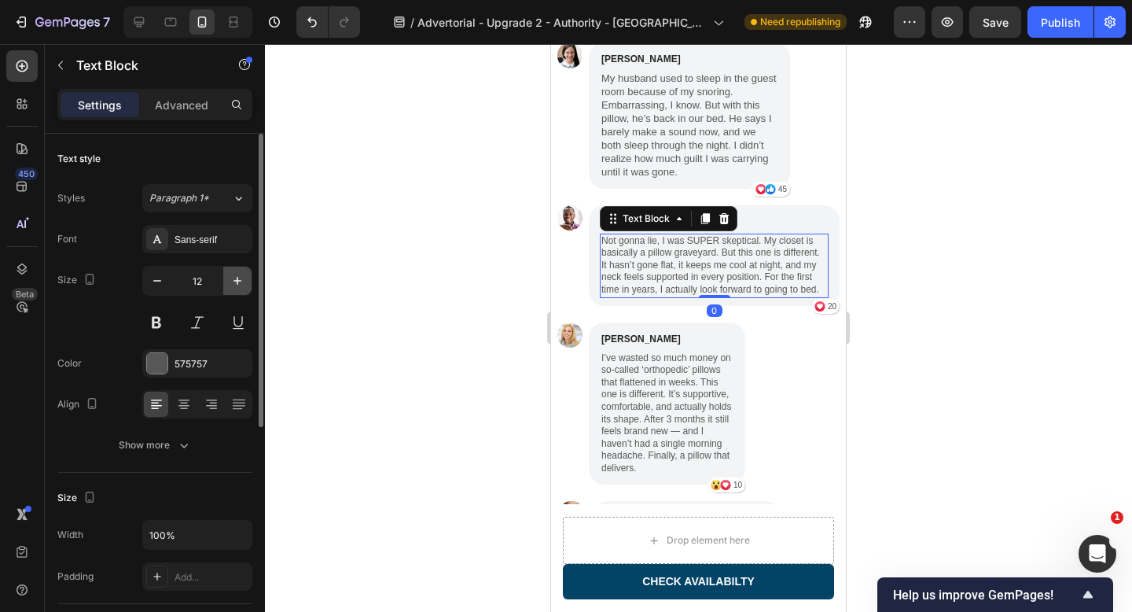
click at [238, 283] on icon "button" at bounding box center [238, 281] width 16 height 16
type input "13"
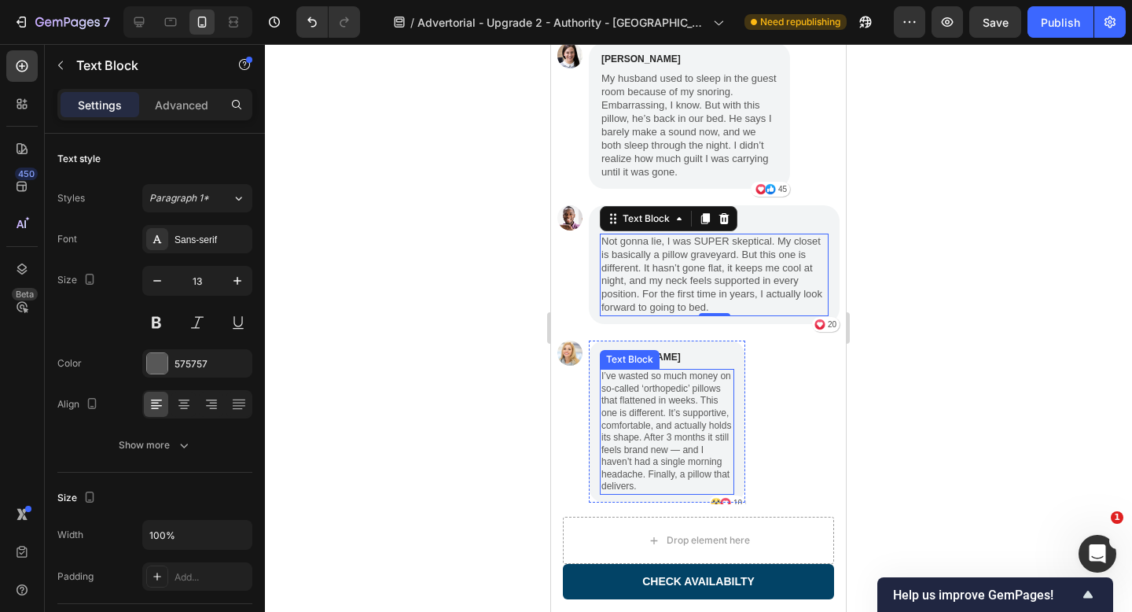
click at [689, 391] on p "I’ve wasted so much money on so-called ‘orthopedic’ pillows that flattened in w…" at bounding box center [666, 431] width 131 height 123
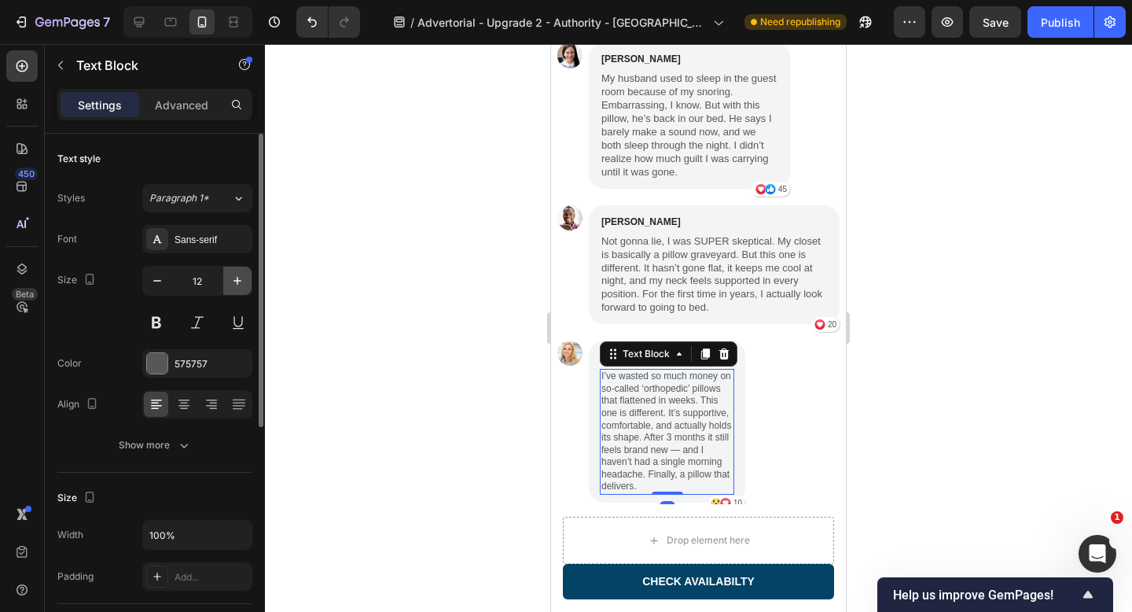
click at [242, 288] on button "button" at bounding box center [237, 280] width 28 height 28
type input "13"
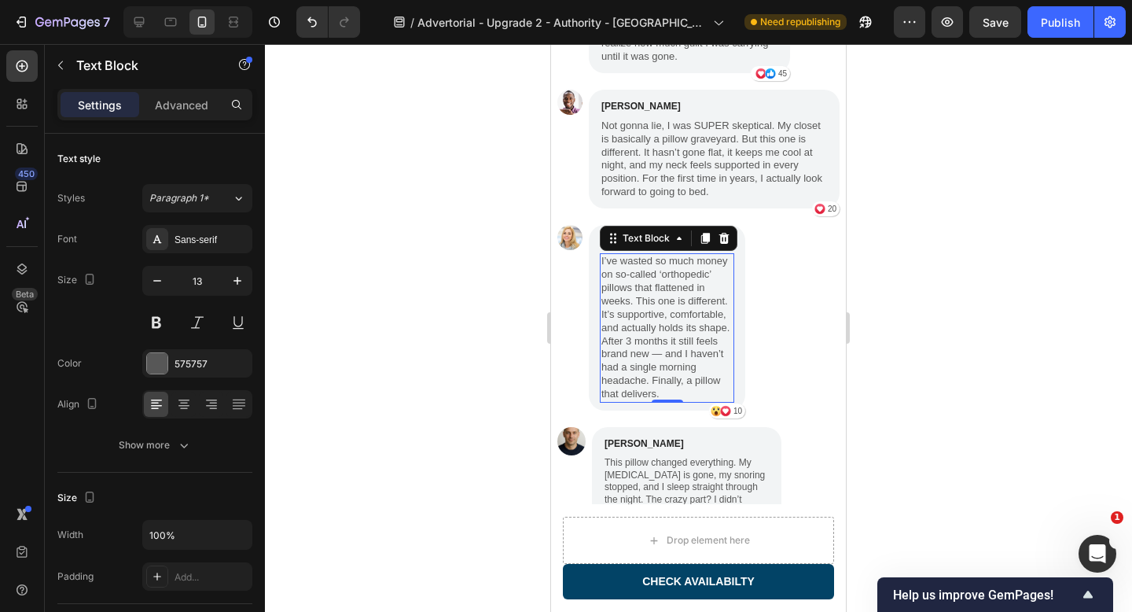
scroll to position [4890, 0]
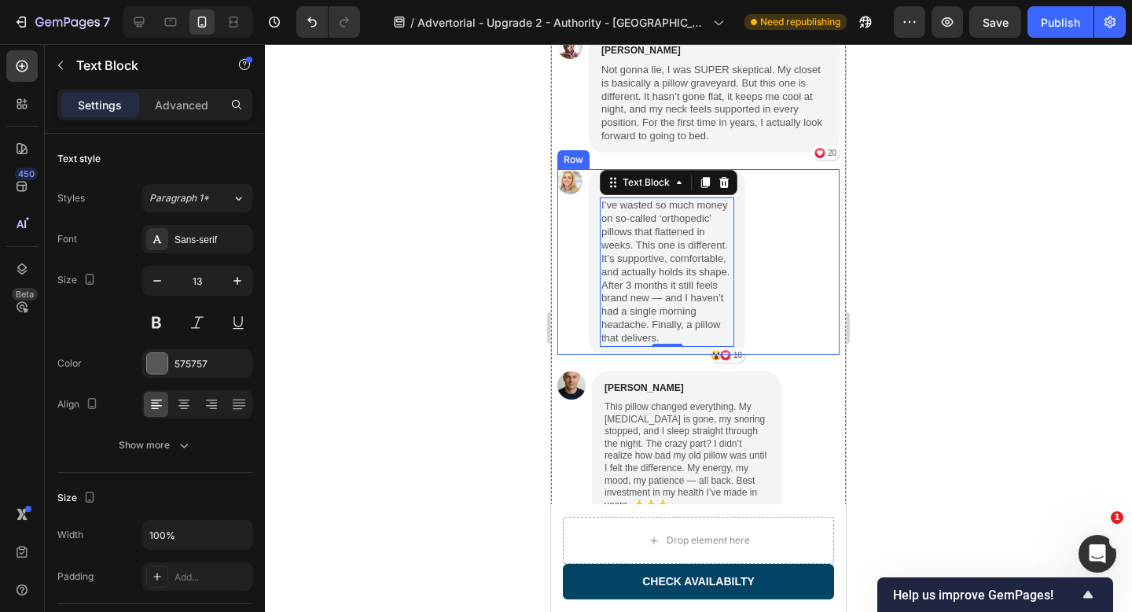
click at [804, 282] on div "Image Sophia Davis Text Block I’ve wasted so much money on so-called ‘orthopedi…" at bounding box center [698, 261] width 282 height 185
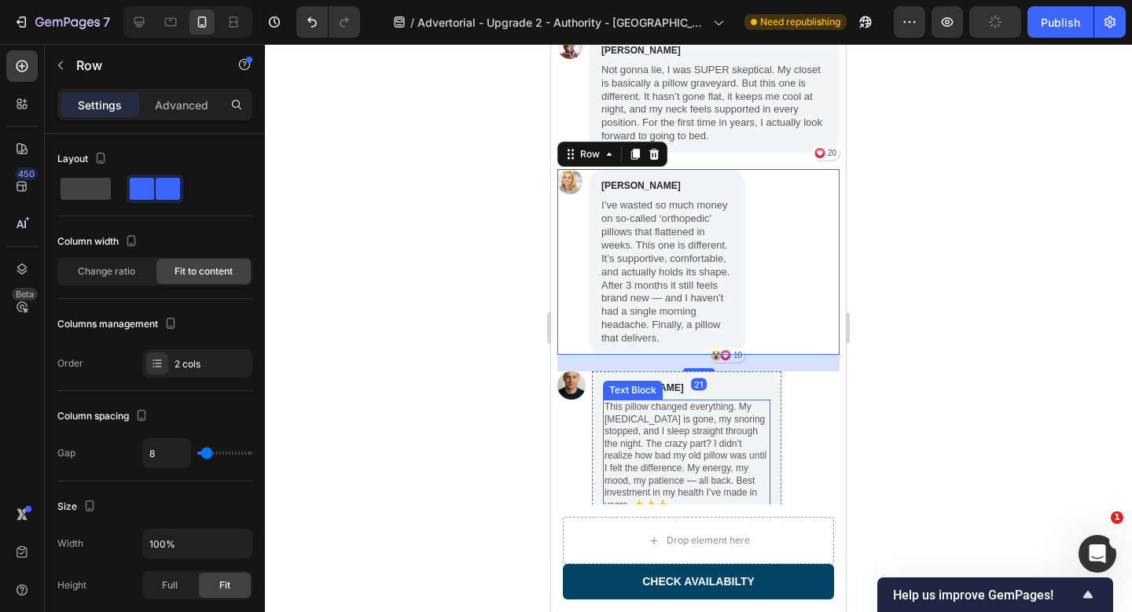
click at [682, 439] on p "This pillow changed everything. My [MEDICAL_DATA] is gone, my snoring stopped, …" at bounding box center [686, 456] width 164 height 110
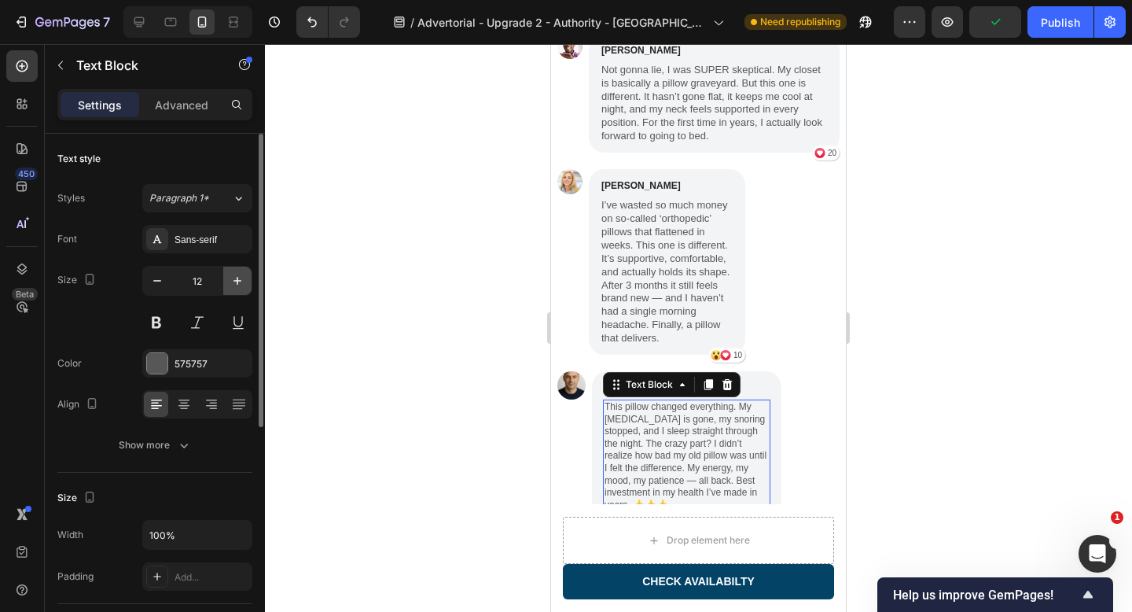
click at [242, 280] on icon "button" at bounding box center [238, 281] width 16 height 16
type input "13"
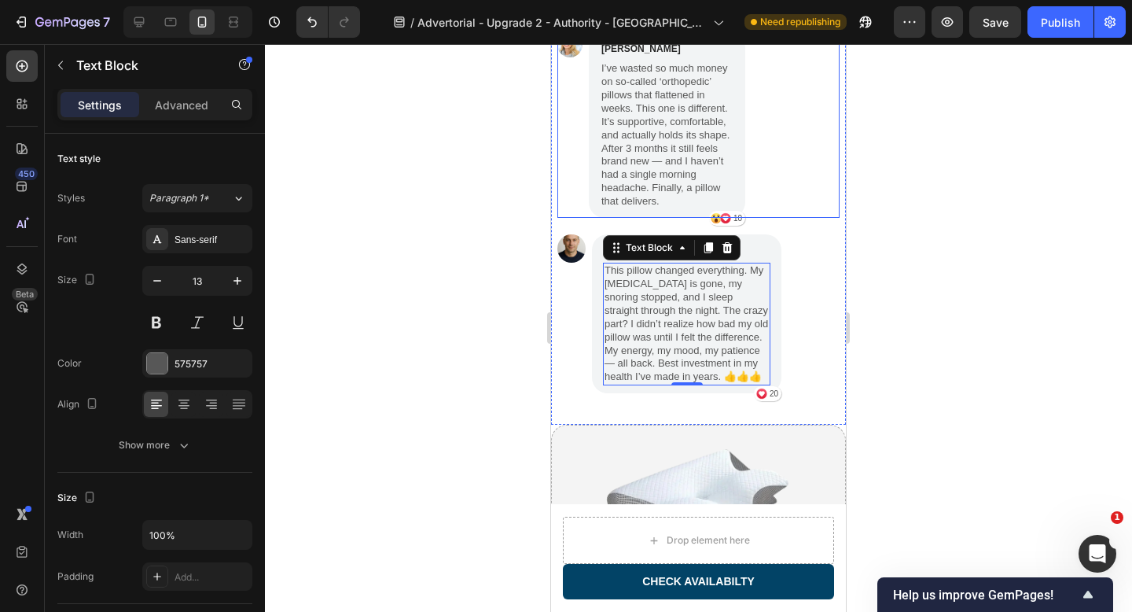
scroll to position [5137, 0]
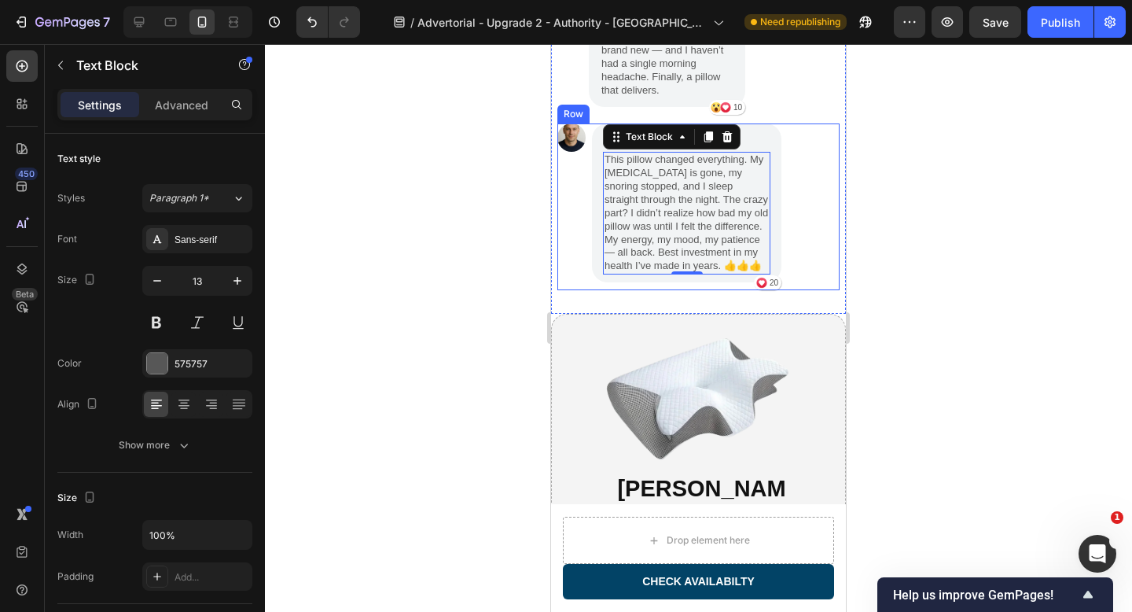
click at [813, 255] on div "Image Jesse Hofman Text Block This pillow changed everything. My neck pain is g…" at bounding box center [698, 206] width 282 height 167
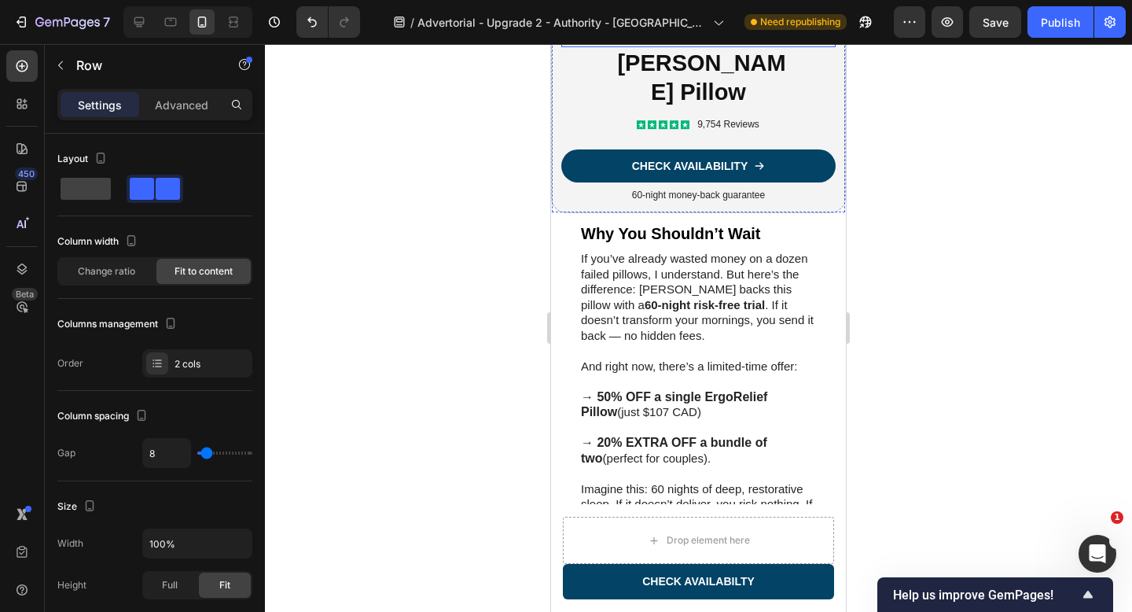
scroll to position [5531, 0]
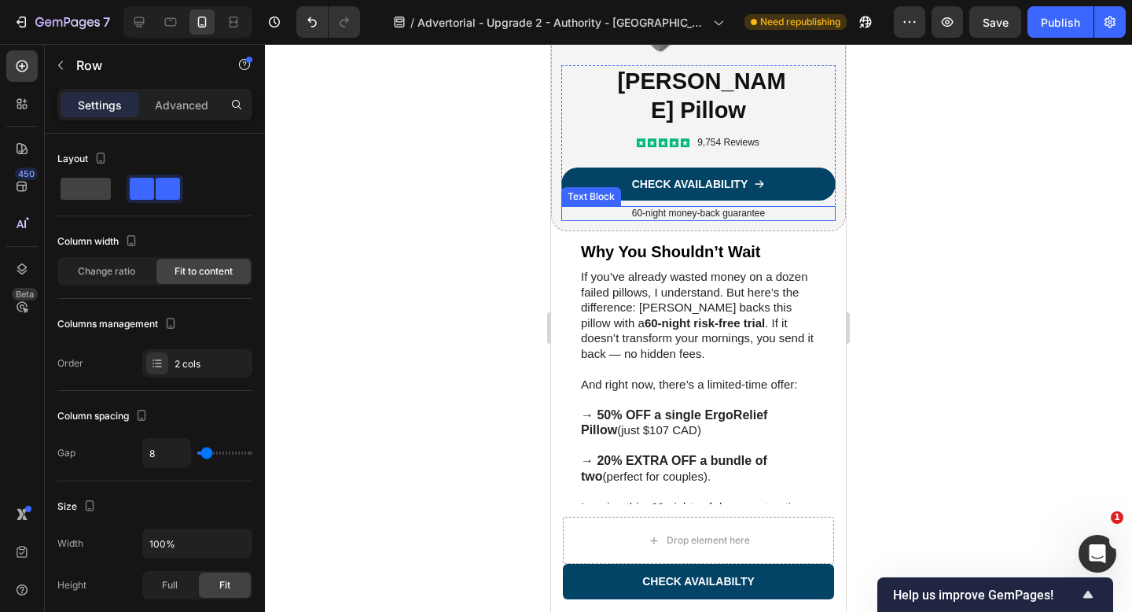
click at [703, 220] on p "60-night money-back guarantee" at bounding box center [698, 214] width 271 height 13
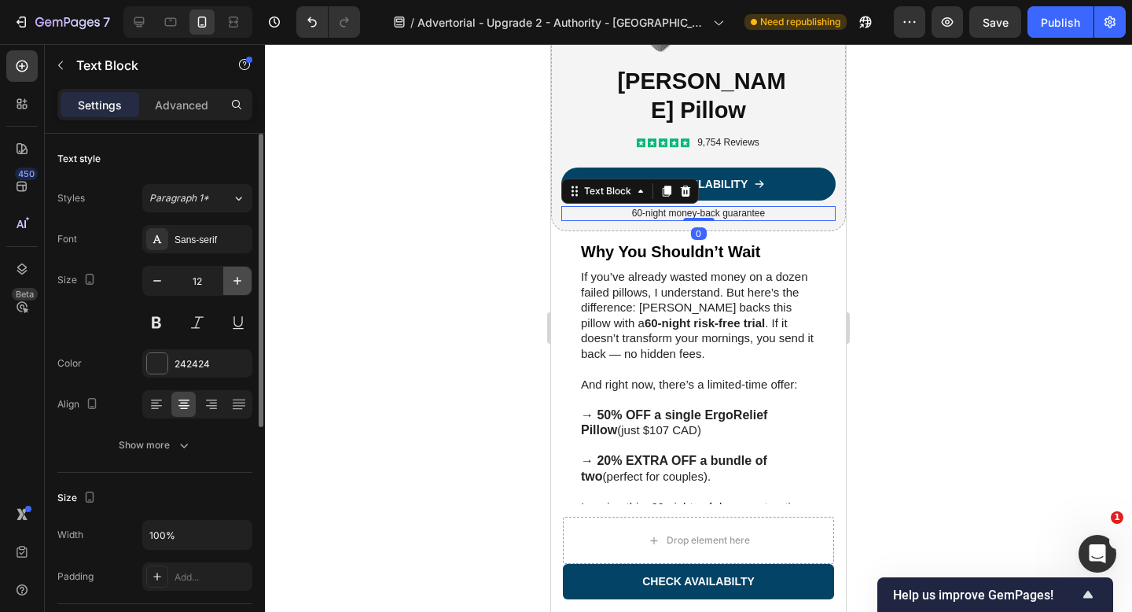
click at [243, 279] on icon "button" at bounding box center [238, 281] width 16 height 16
type input "13"
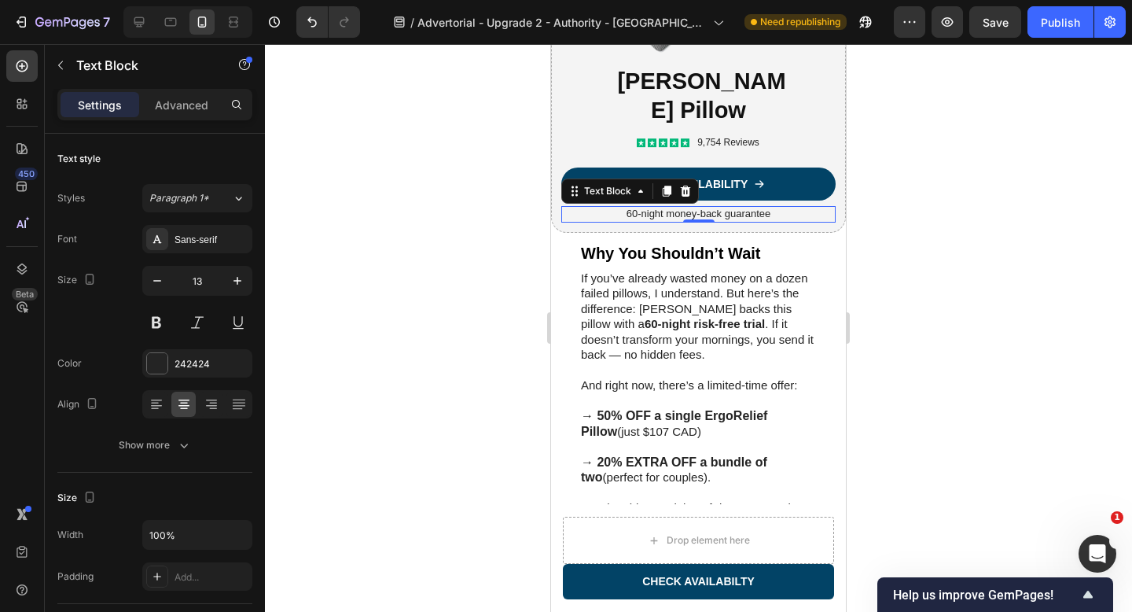
click at [903, 255] on div at bounding box center [698, 328] width 867 height 568
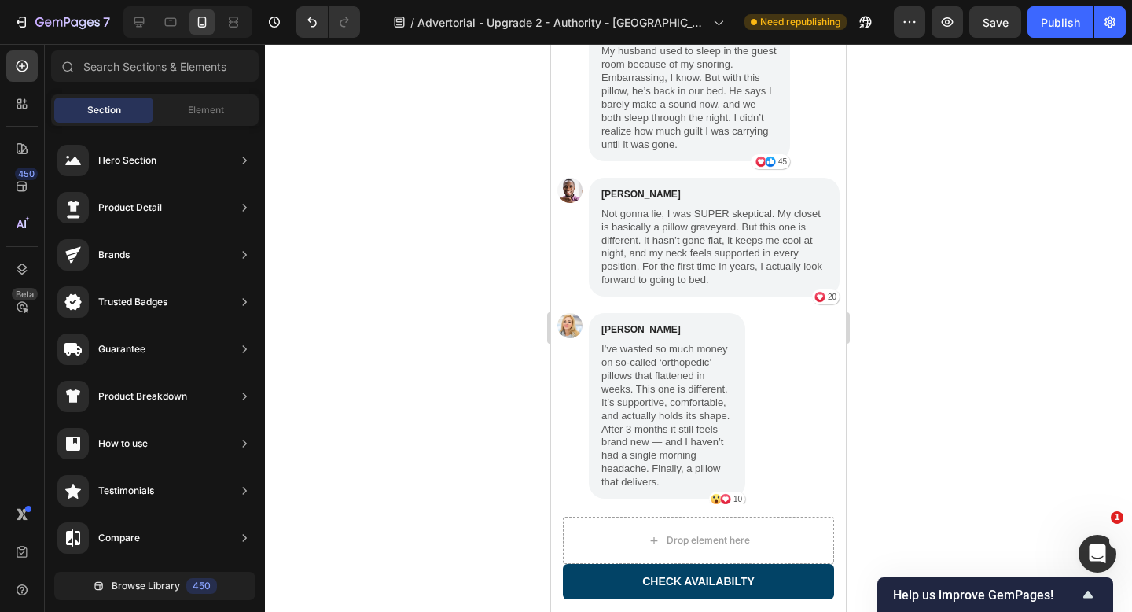
scroll to position [4736, 0]
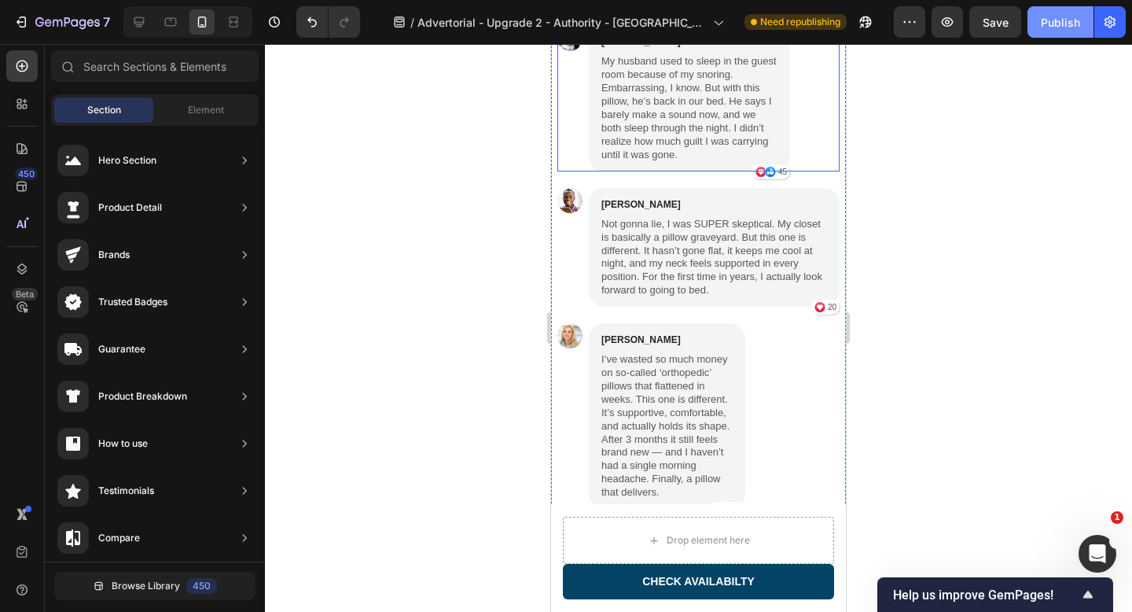
click at [1045, 31] on button "Publish" at bounding box center [1060, 21] width 66 height 31
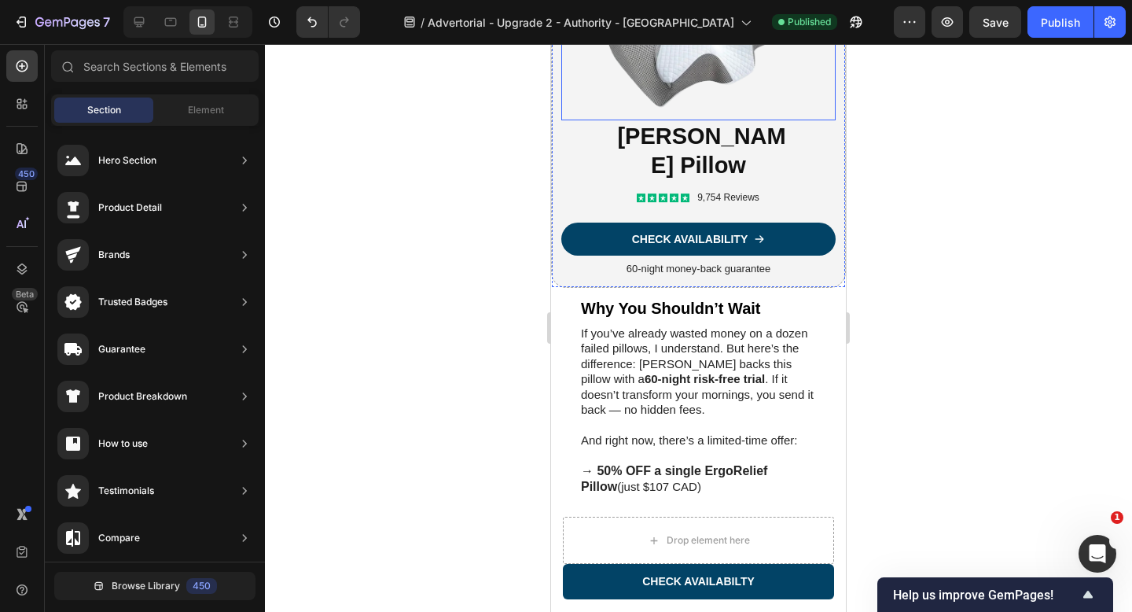
scroll to position [5405, 0]
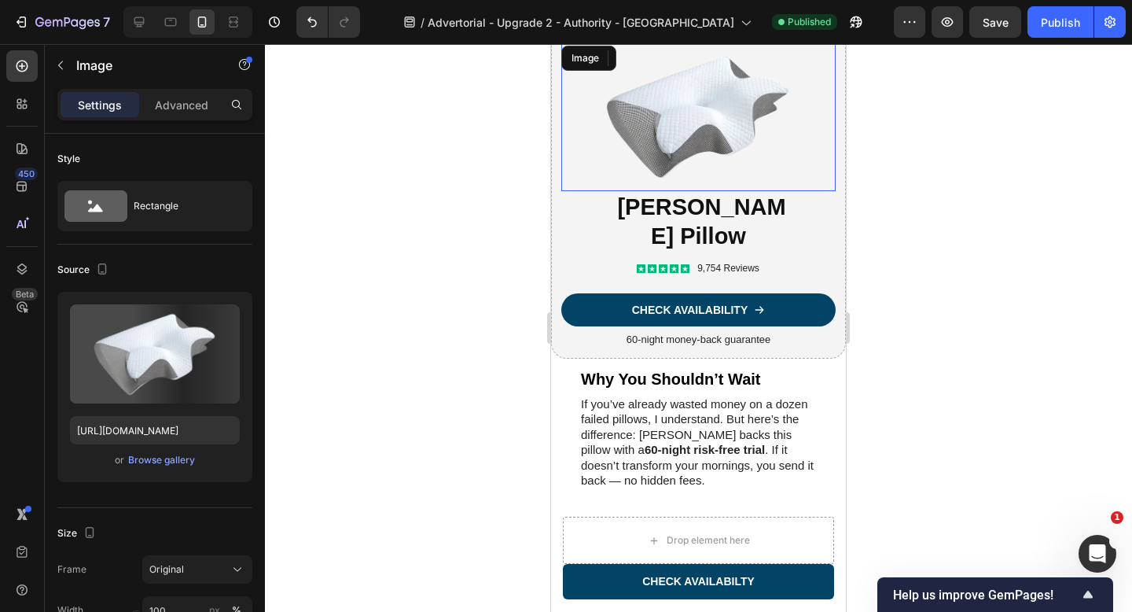
click at [711, 152] on img at bounding box center [698, 116] width 274 height 149
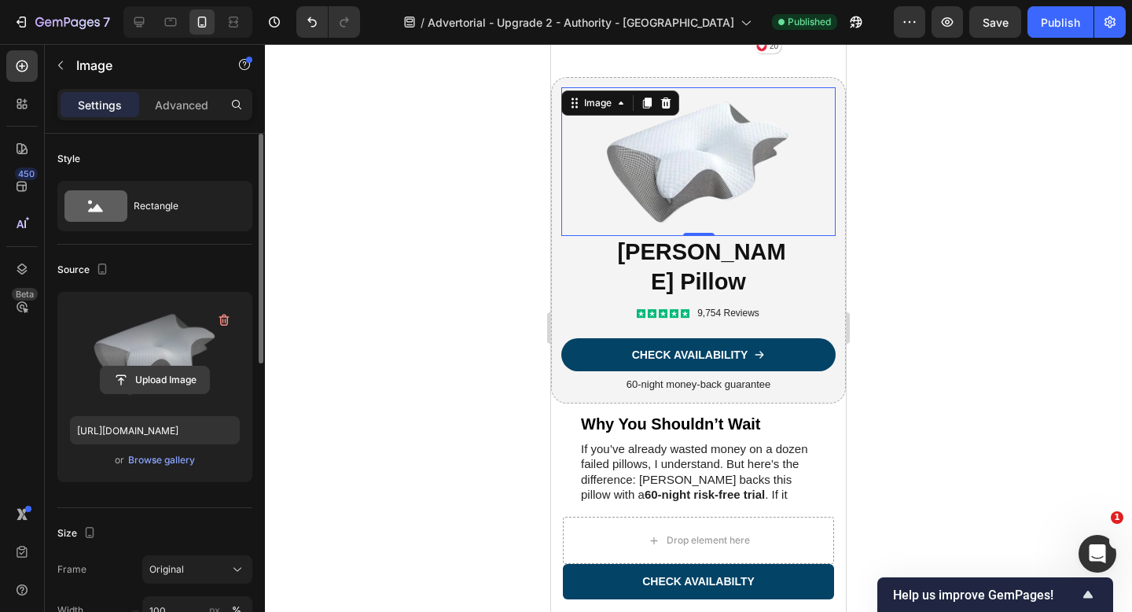
click at [161, 382] on input "file" at bounding box center [155, 379] width 108 height 27
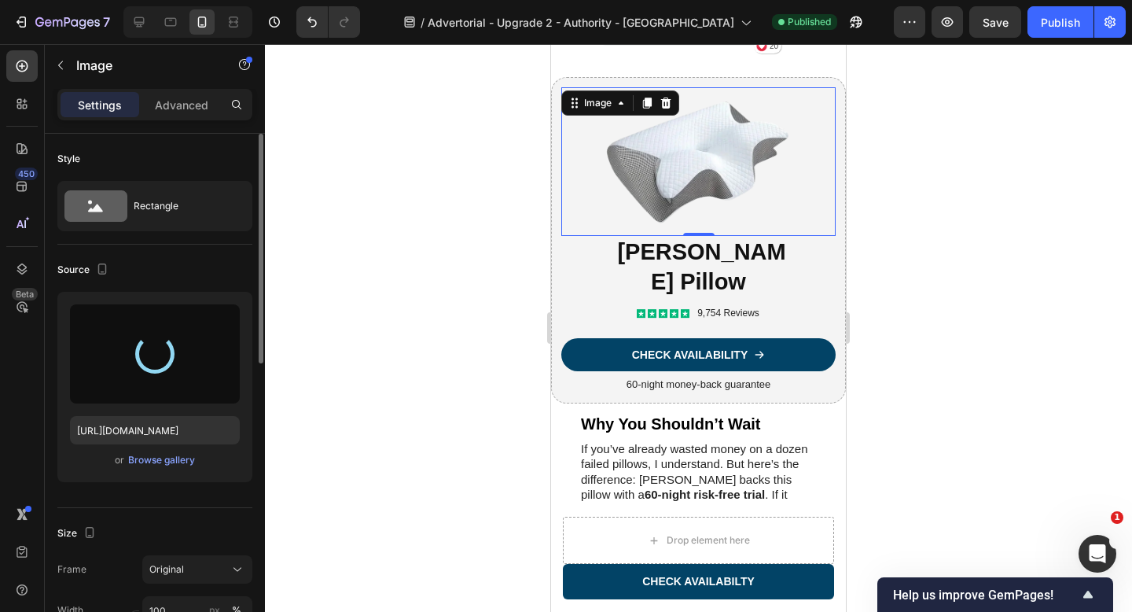
type input "https://cdn.shopify.com/s/files/1/0904/8532/6151/files/gempages_582514859921375…"
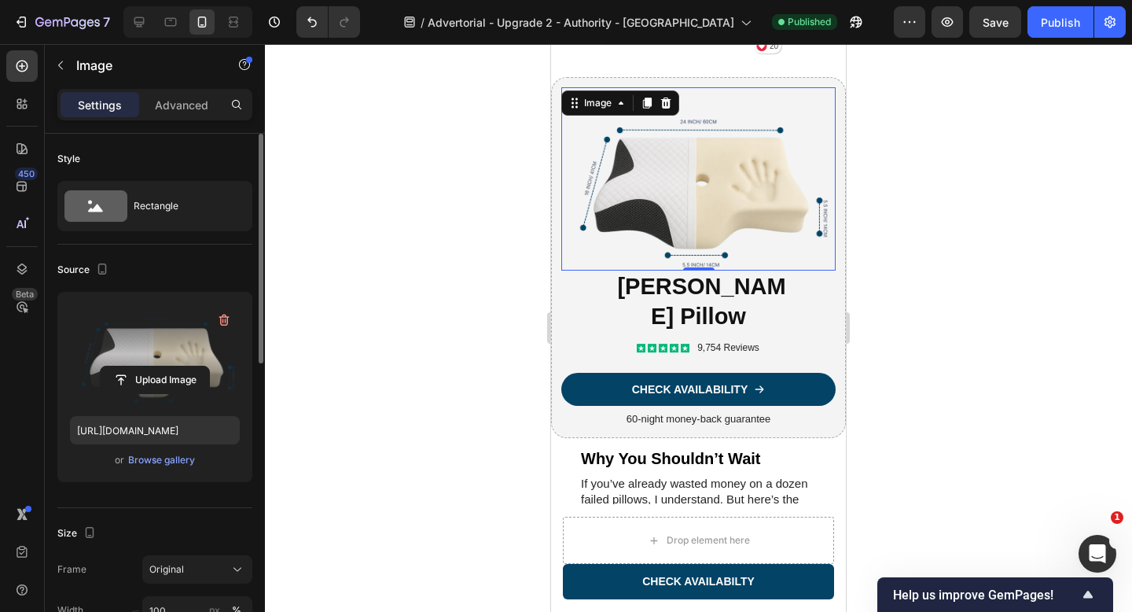
click at [468, 239] on div at bounding box center [698, 328] width 867 height 568
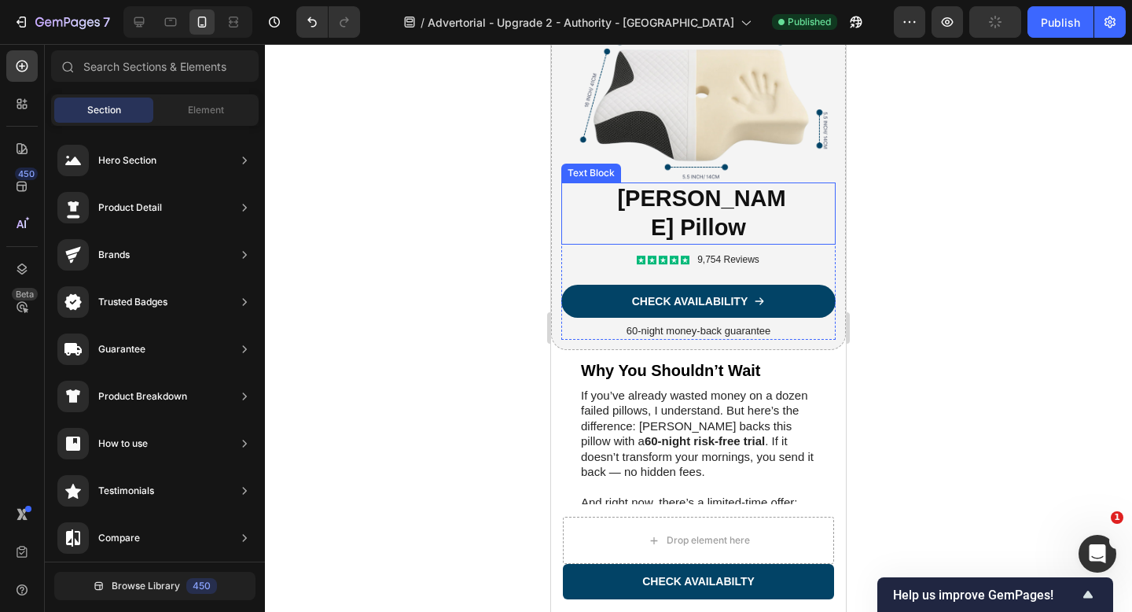
scroll to position [5393, 0]
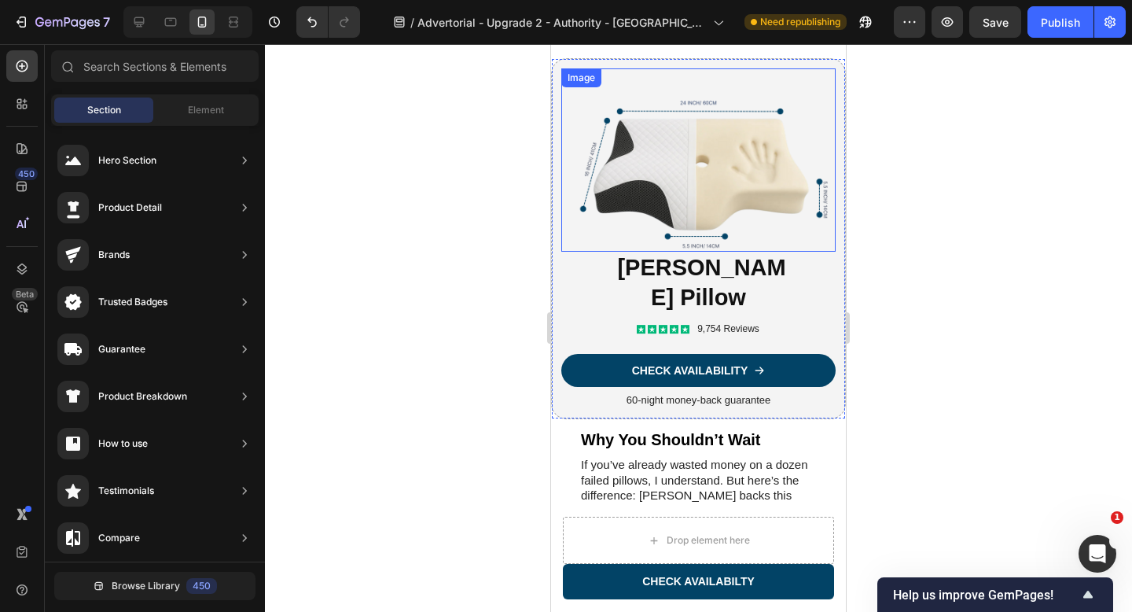
click at [714, 163] on img at bounding box center [698, 159] width 274 height 183
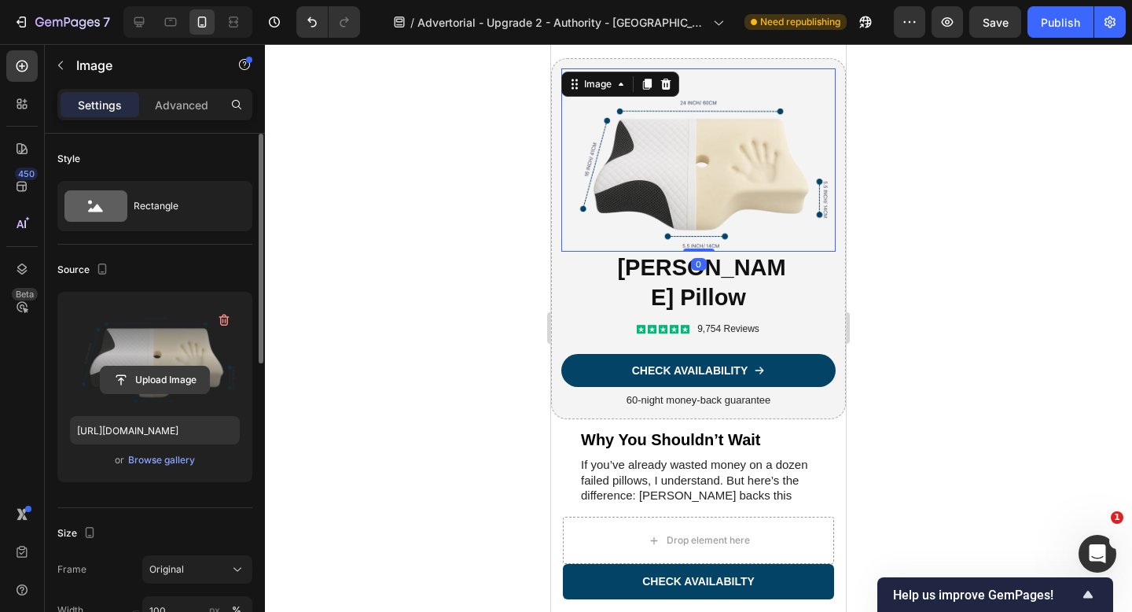
click at [158, 383] on input "file" at bounding box center [155, 379] width 108 height 27
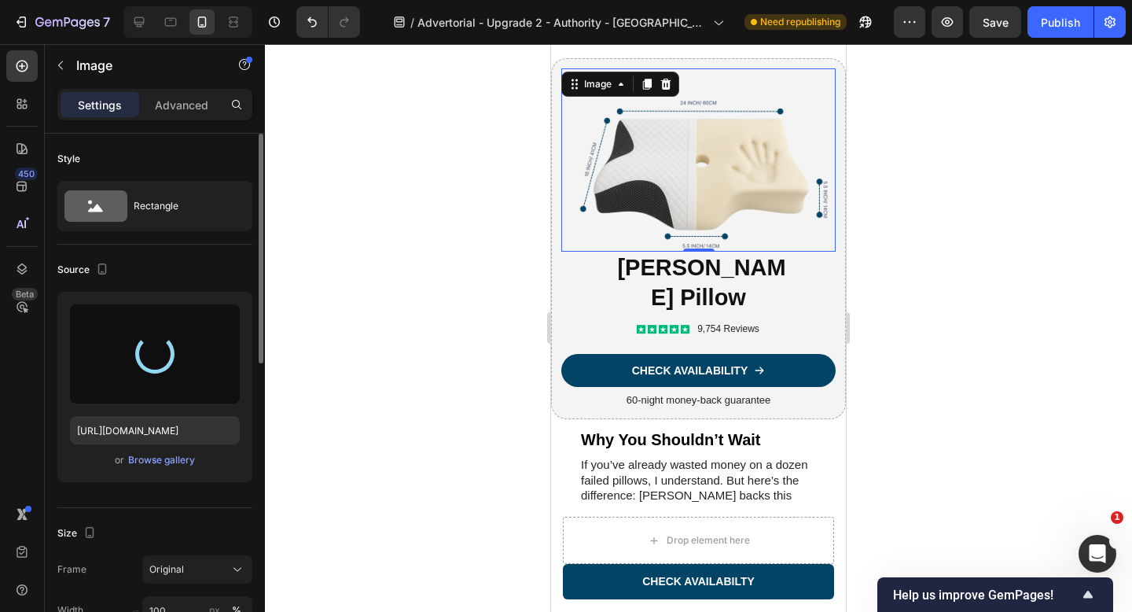
type input "https://cdn.shopify.com/s/files/1/0904/8532/6151/files/gempages_582514859921375…"
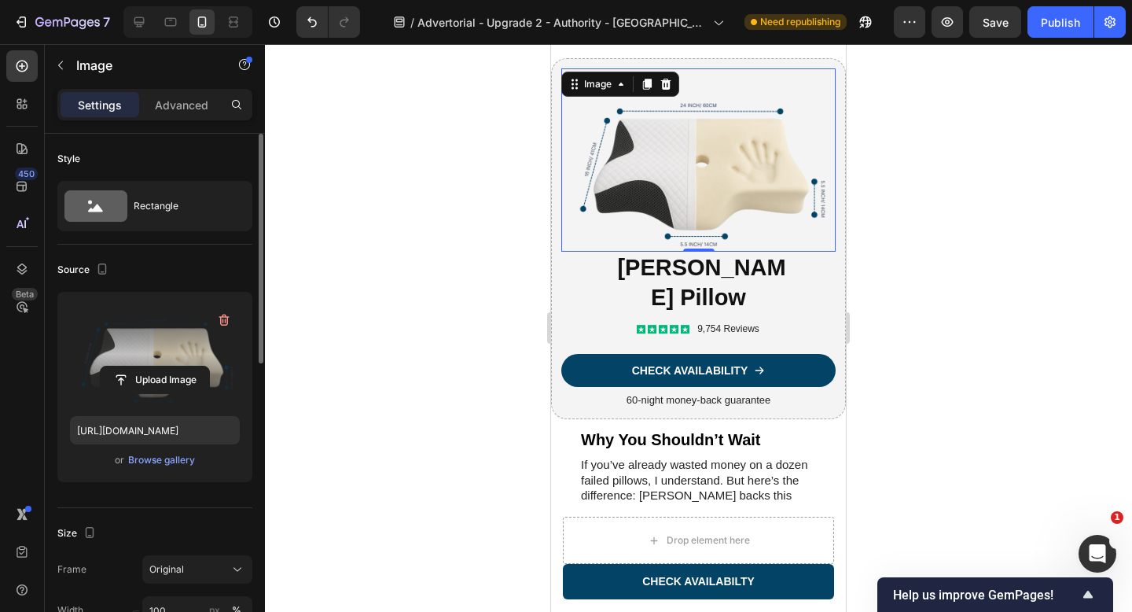
click at [920, 312] on div at bounding box center [698, 328] width 867 height 568
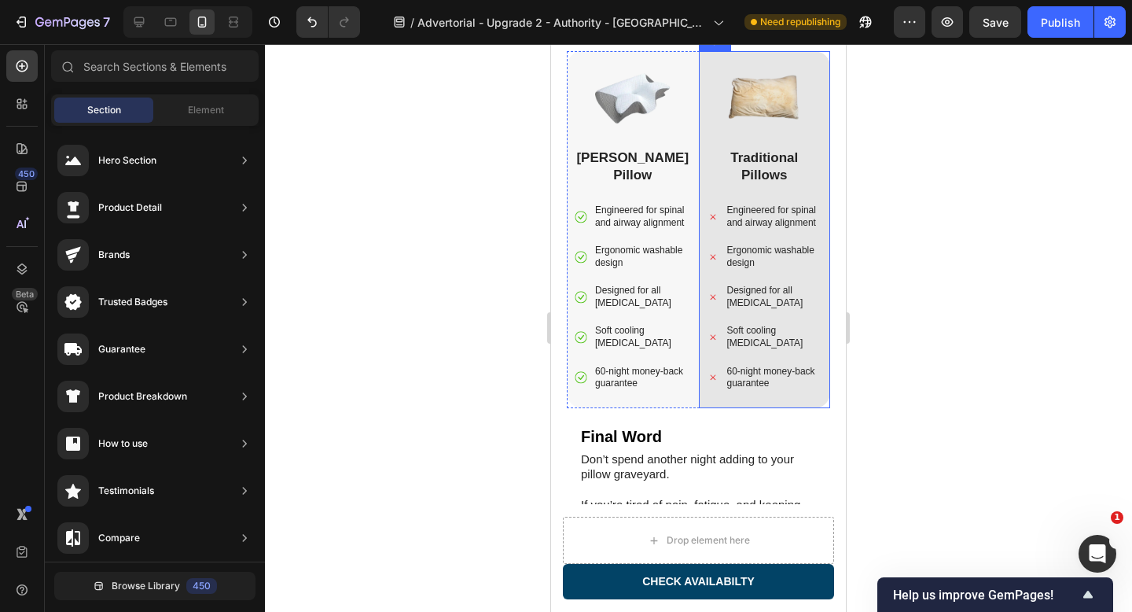
scroll to position [5962, 0]
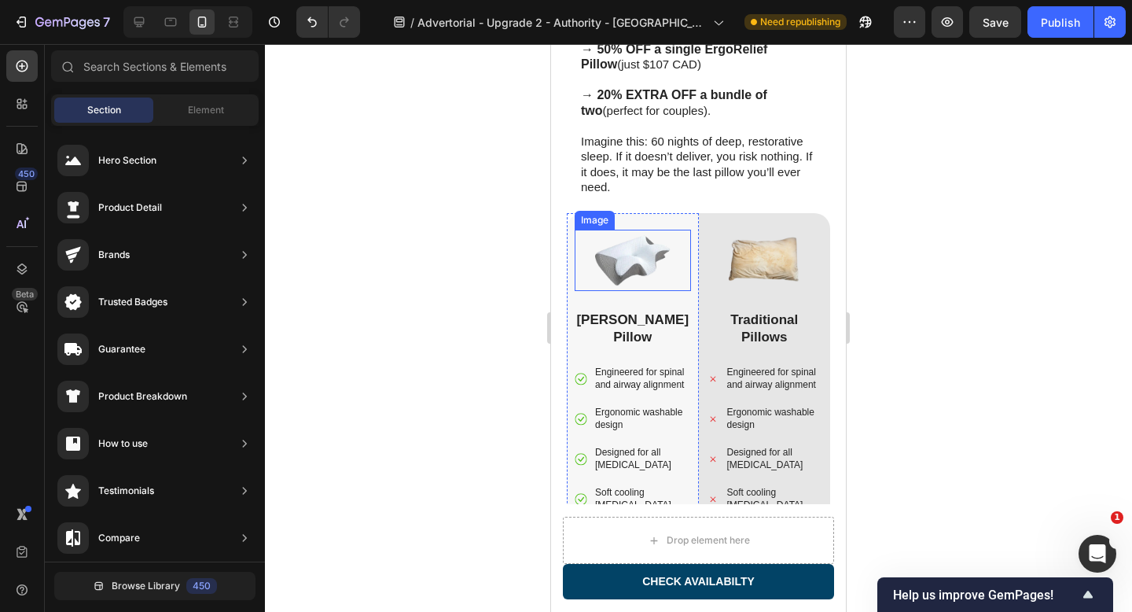
click at [632, 265] on img at bounding box center [632, 260] width 113 height 61
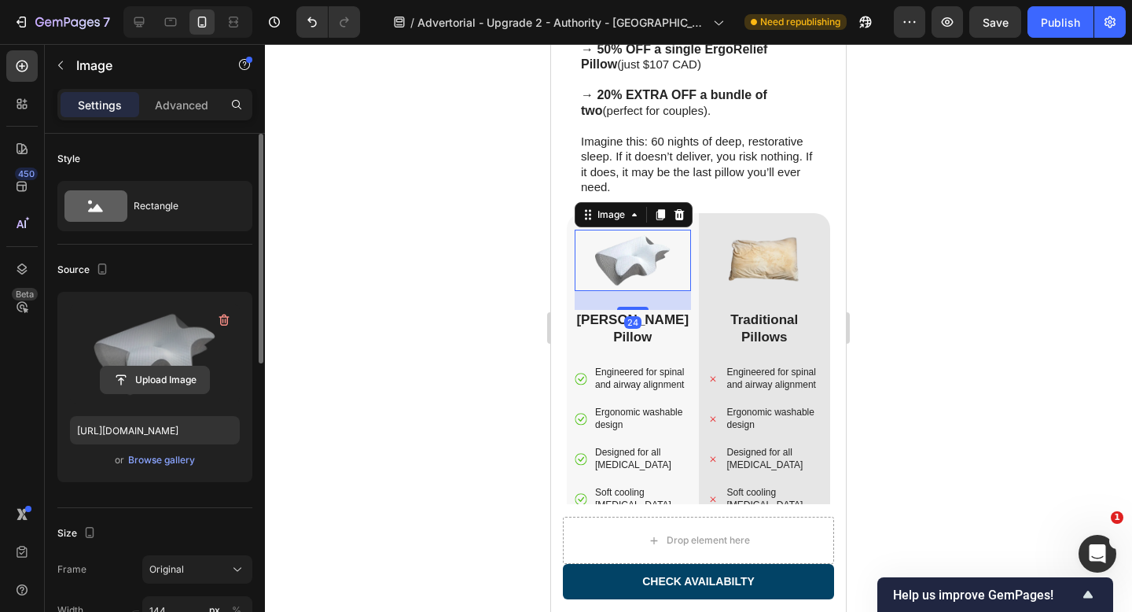
click at [156, 385] on input "file" at bounding box center [155, 379] width 108 height 27
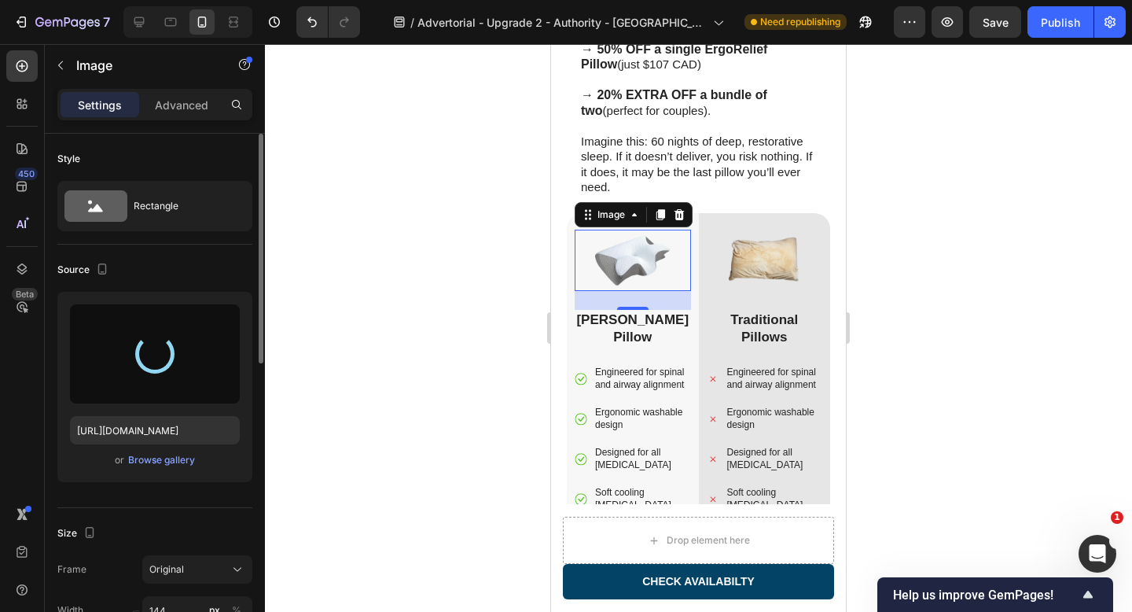
type input "https://cdn.shopify.com/s/files/1/0904/8532/6151/files/gempages_582514859921375…"
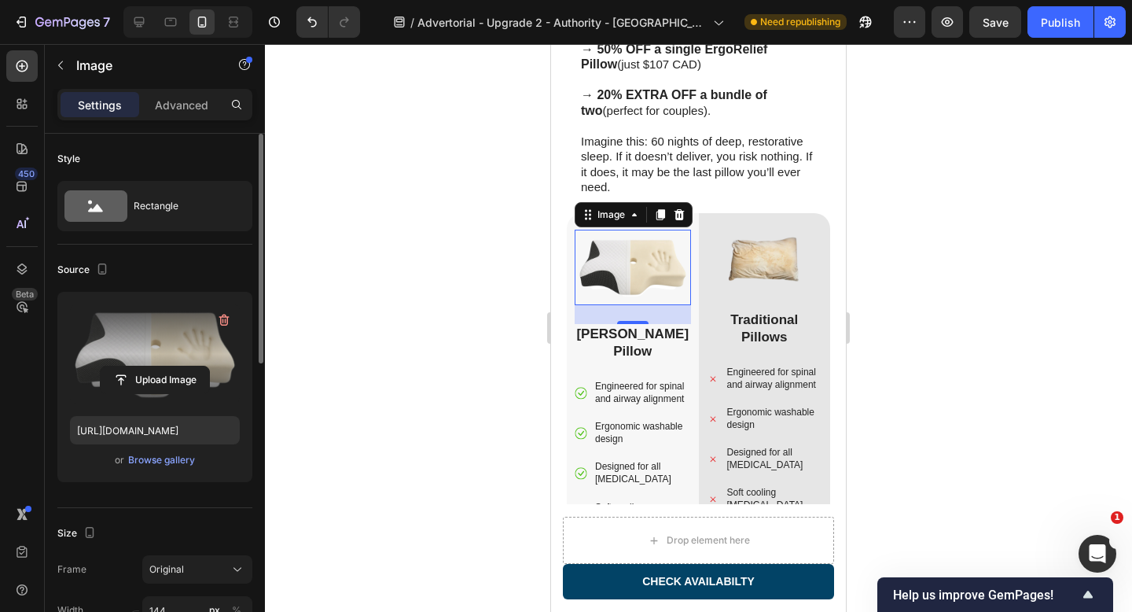
click at [409, 296] on div at bounding box center [698, 328] width 867 height 568
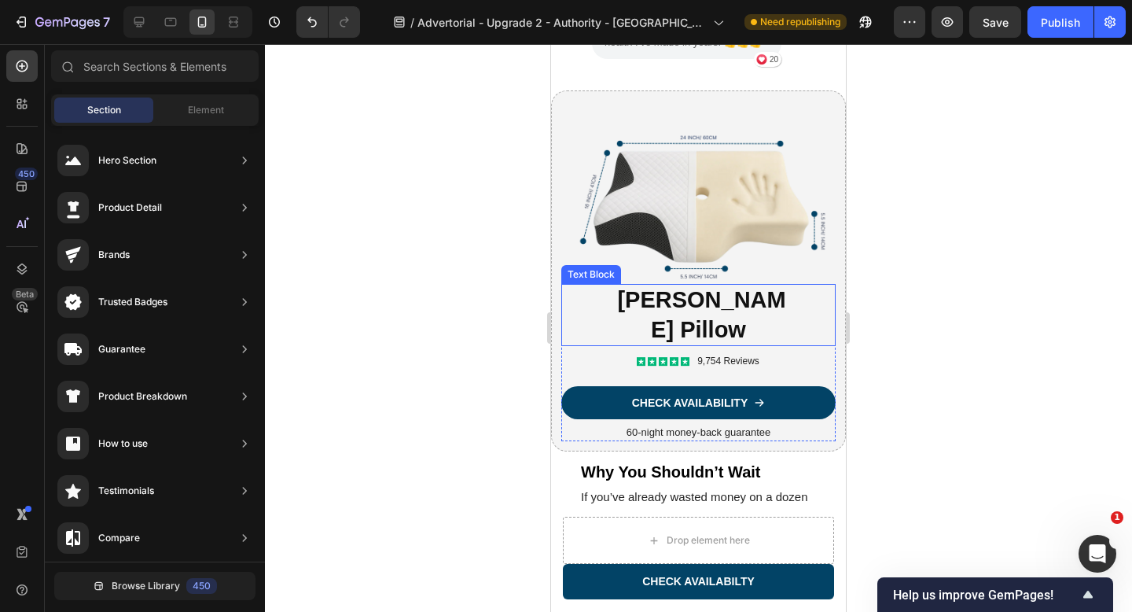
scroll to position [5364, 0]
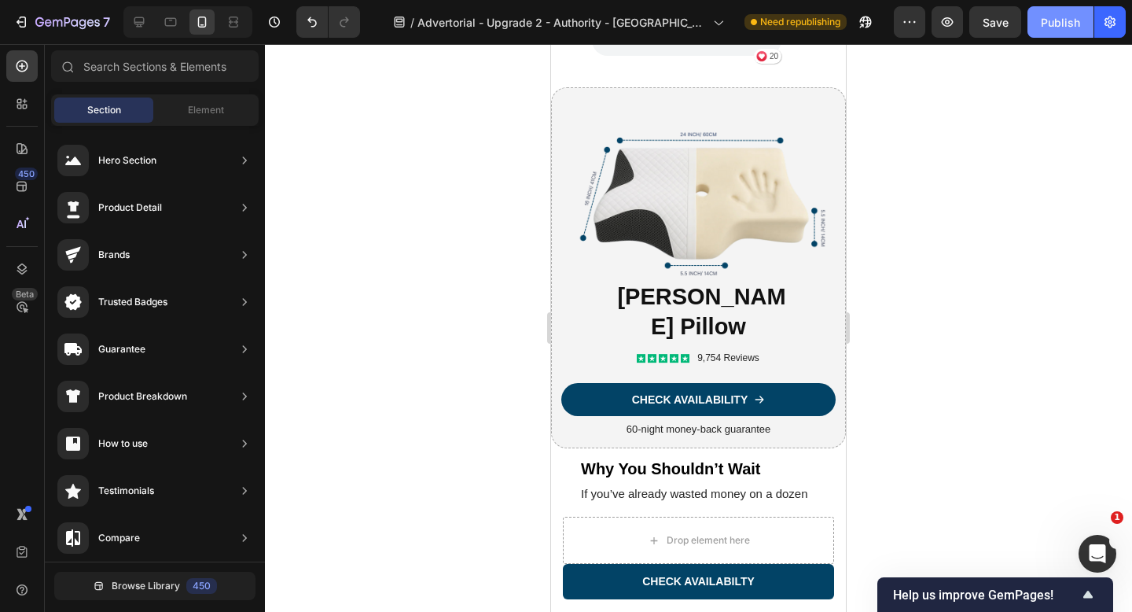
click at [1049, 24] on div "Publish" at bounding box center [1060, 22] width 39 height 17
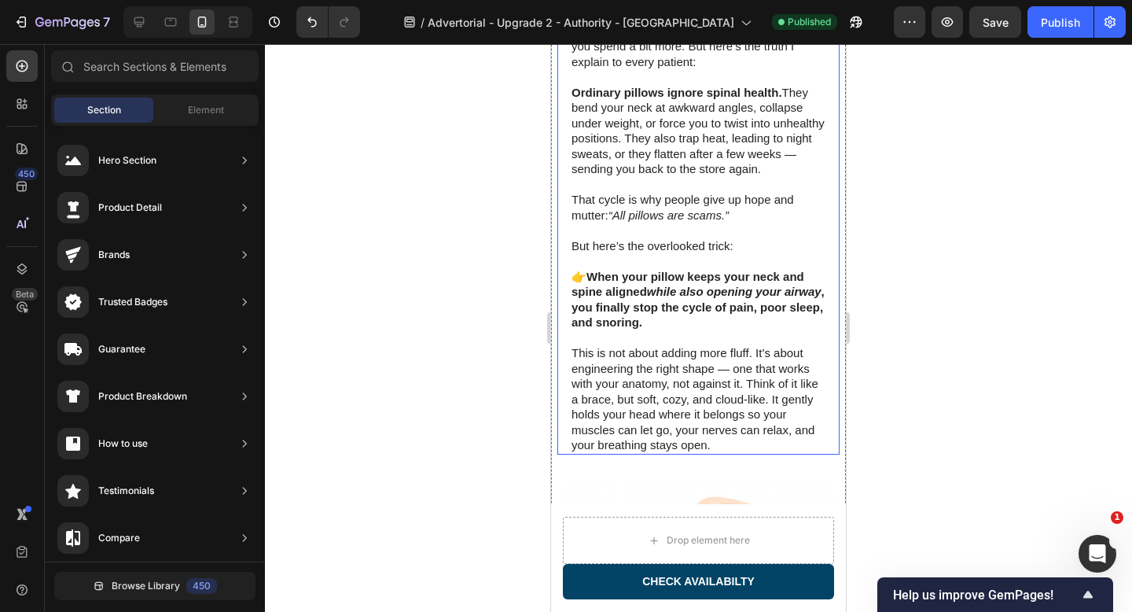
scroll to position [2221, 0]
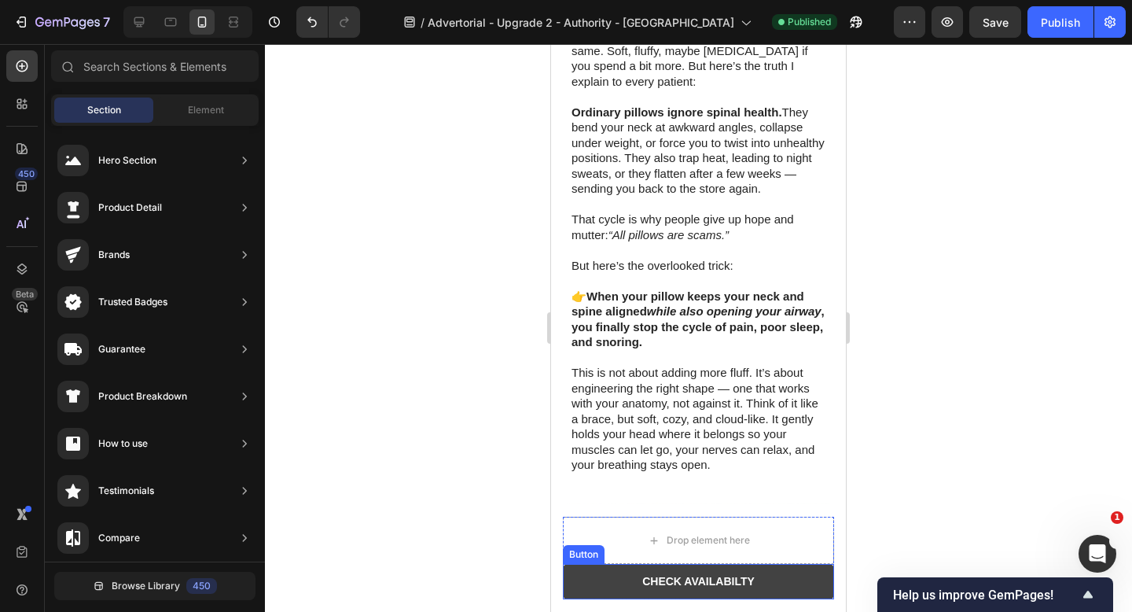
click at [802, 581] on button "CHECK AVAILABILTY" at bounding box center [698, 581] width 271 height 35
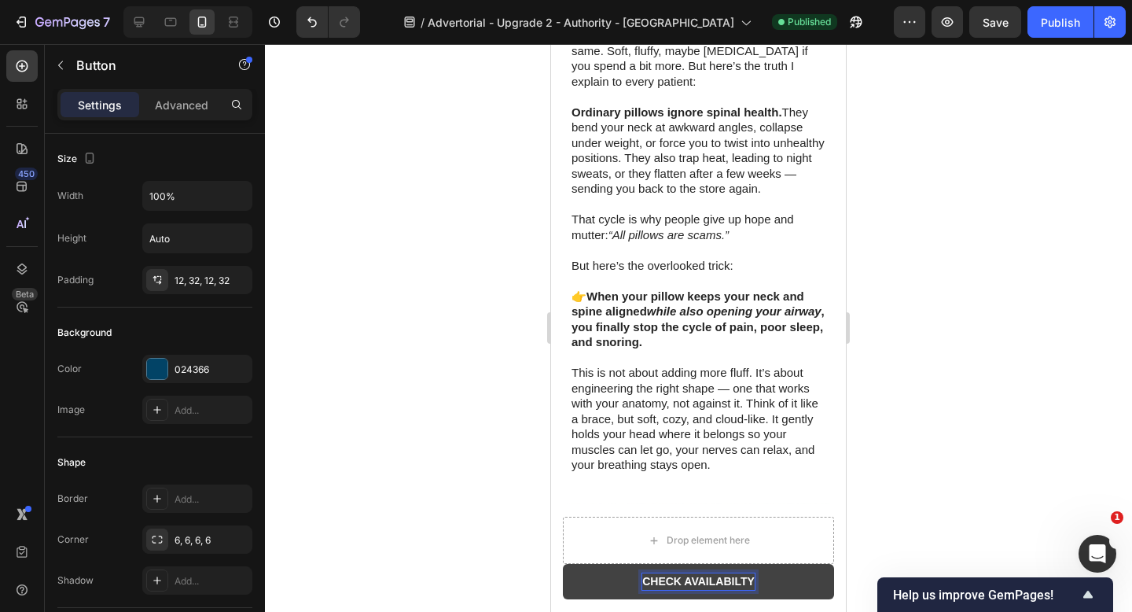
click at [621, 578] on button "CHECK AVAILABILTY" at bounding box center [698, 581] width 271 height 35
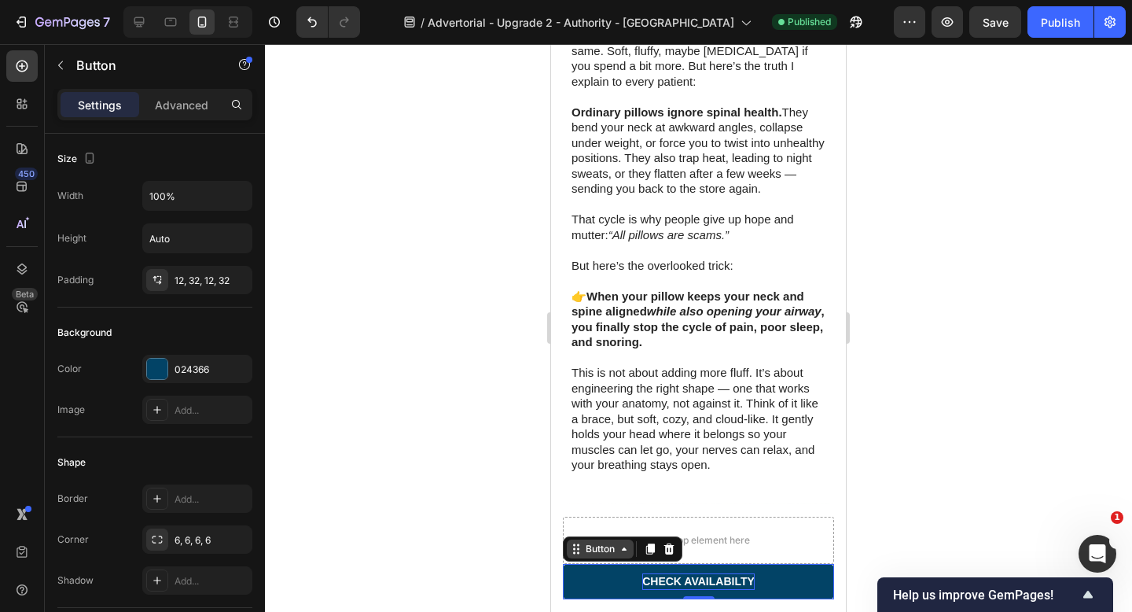
click at [619, 549] on icon at bounding box center [624, 548] width 13 height 13
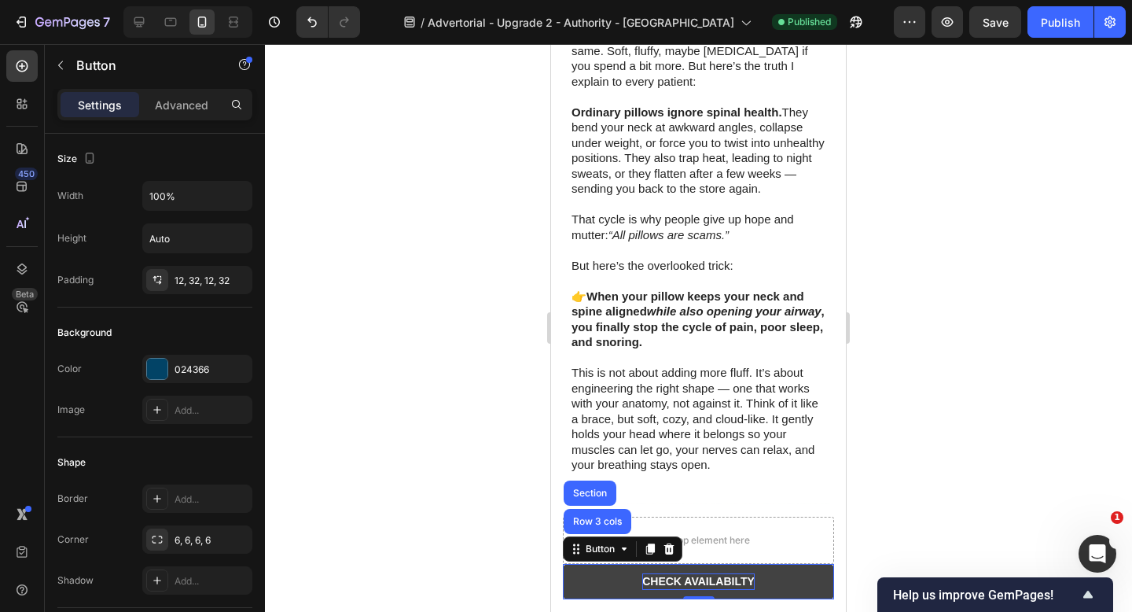
click at [781, 570] on button "CHECK AVAILABILTY" at bounding box center [698, 581] width 271 height 35
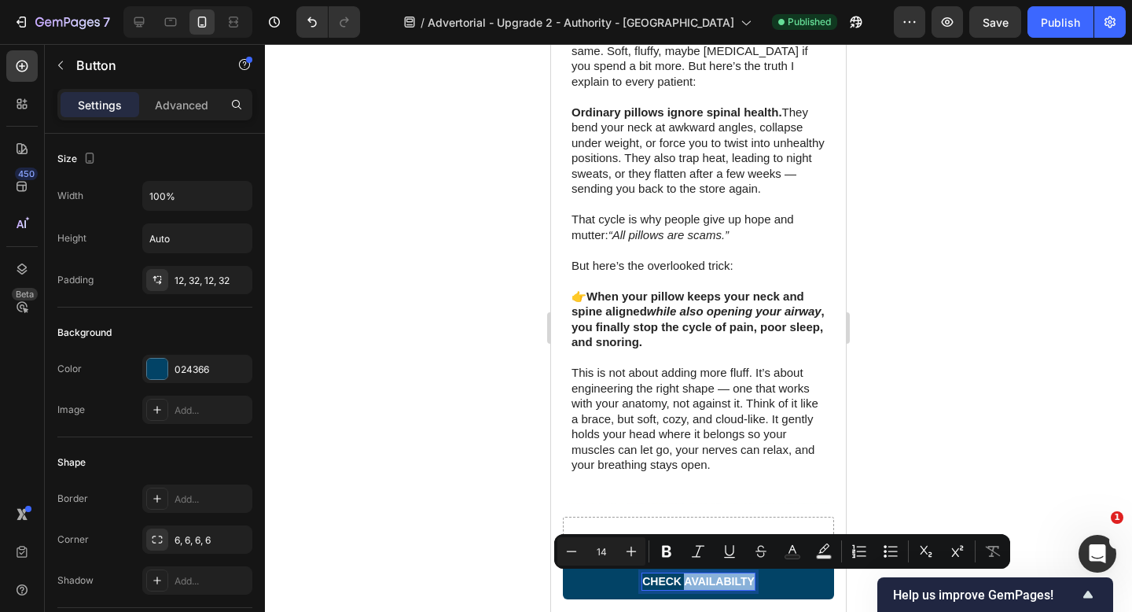
click at [608, 588] on button "CHECK AVAILABILTY" at bounding box center [698, 581] width 271 height 35
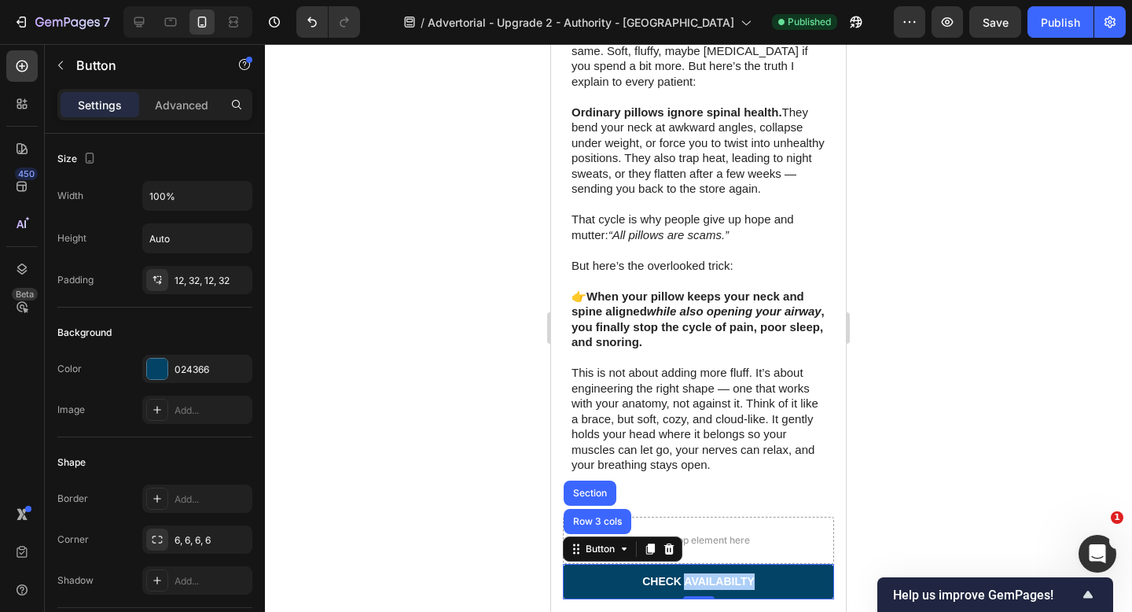
click at [1020, 505] on div at bounding box center [698, 328] width 867 height 568
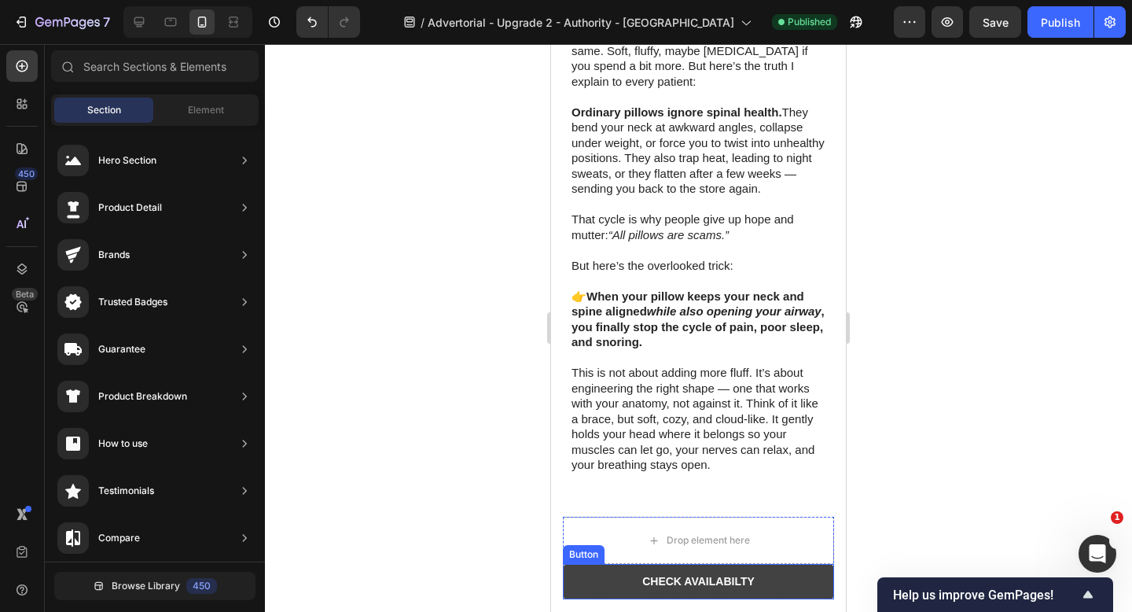
click at [773, 585] on button "CHECK AVAILABILTY" at bounding box center [698, 581] width 271 height 35
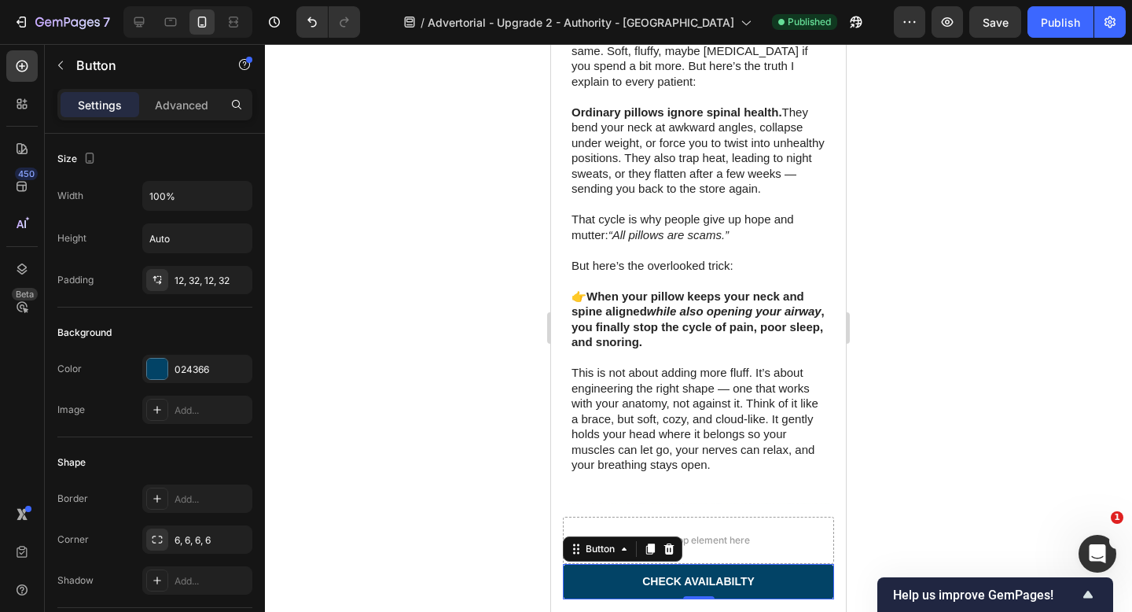
click at [941, 380] on div at bounding box center [698, 328] width 867 height 568
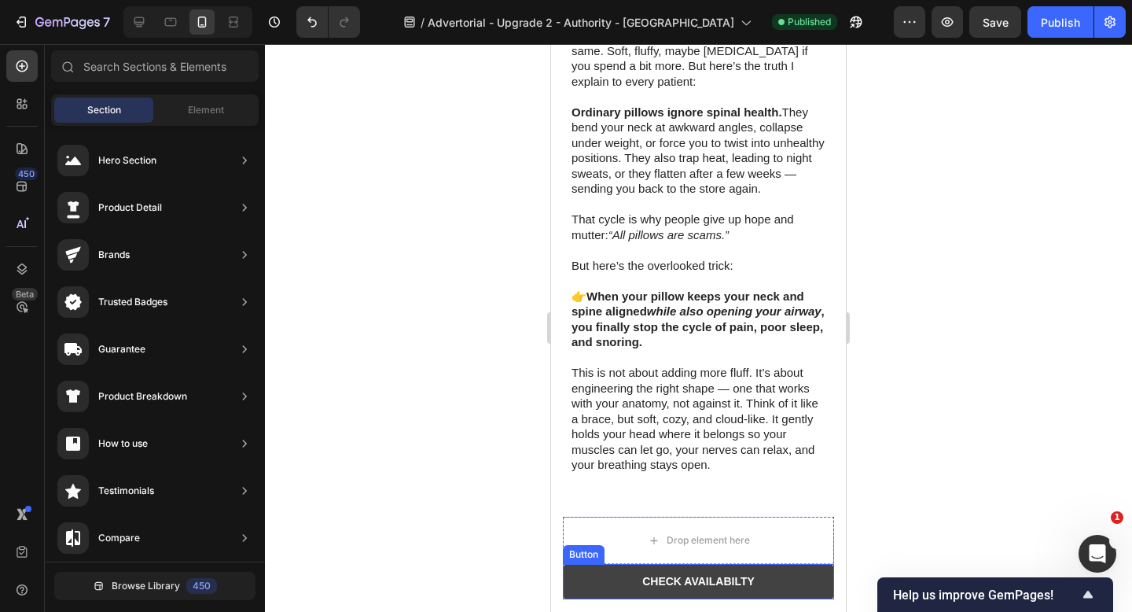
click at [803, 586] on button "CHECK AVAILABILTY" at bounding box center [698, 581] width 271 height 35
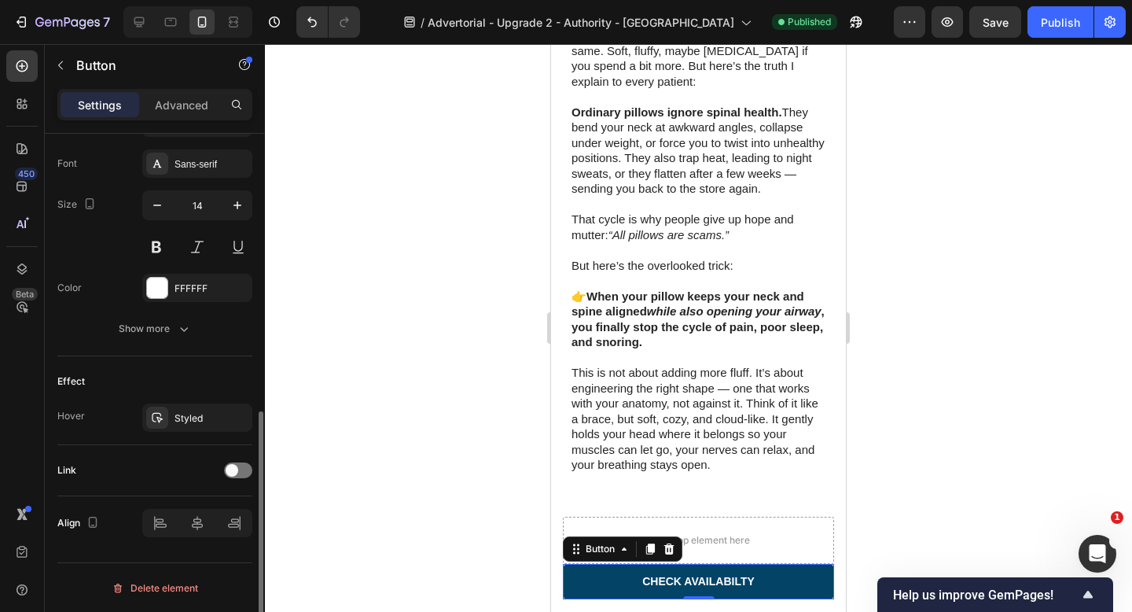
scroll to position [604, 0]
click at [240, 468] on div at bounding box center [238, 469] width 28 height 16
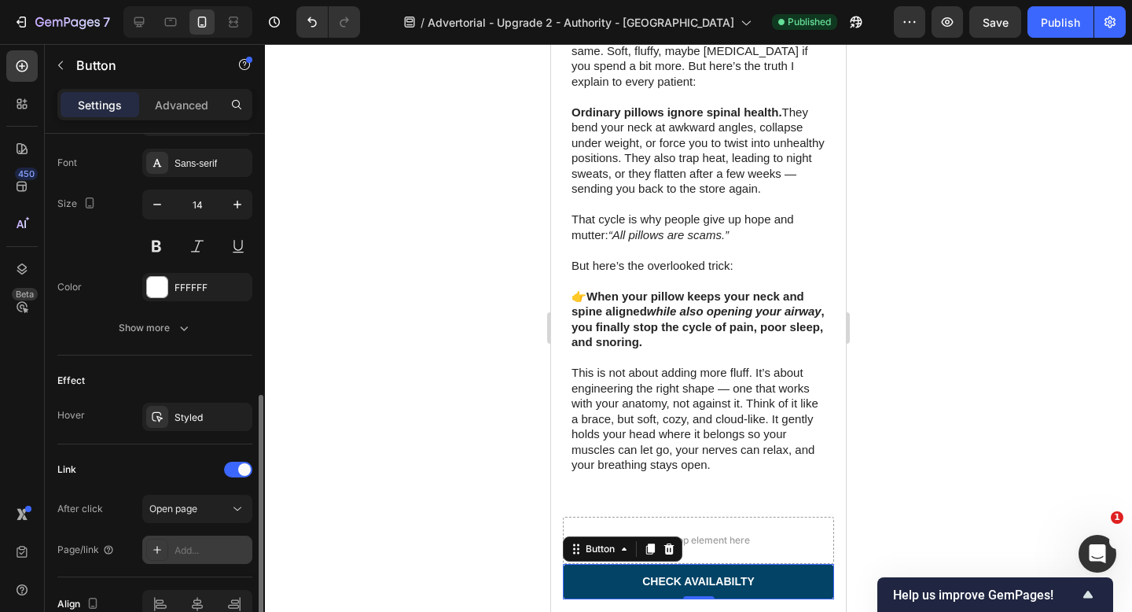
click at [198, 549] on div "Add..." at bounding box center [211, 550] width 74 height 14
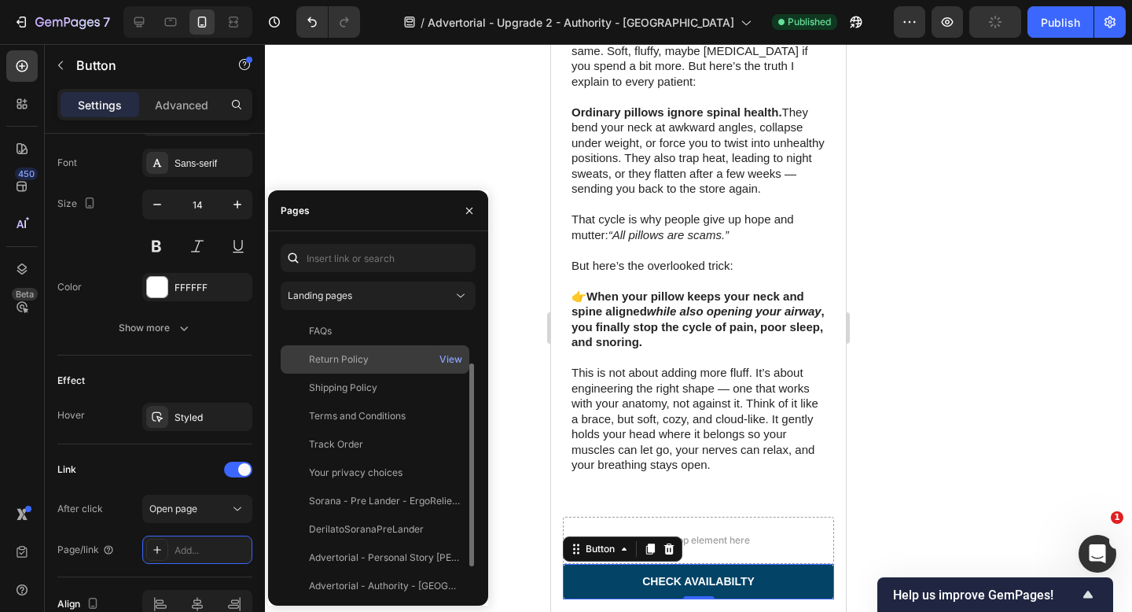
scroll to position [0, 0]
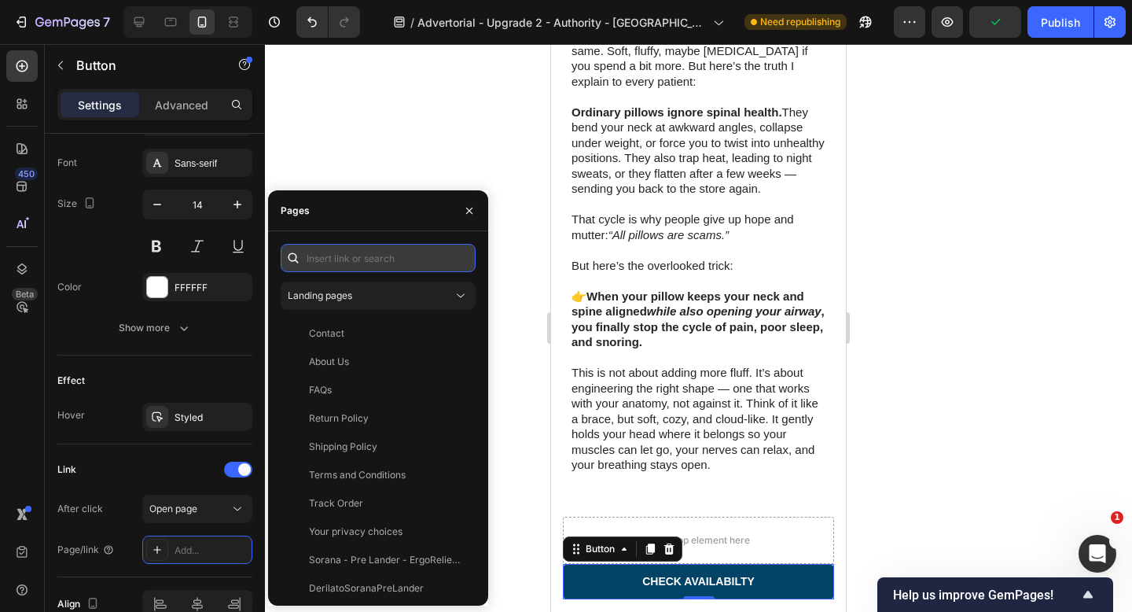
click at [356, 257] on input "text" at bounding box center [378, 258] width 195 height 28
click at [371, 259] on input "text" at bounding box center [378, 258] width 195 height 28
paste input "https://soranaofficial.com/products/butterfly-pillow"
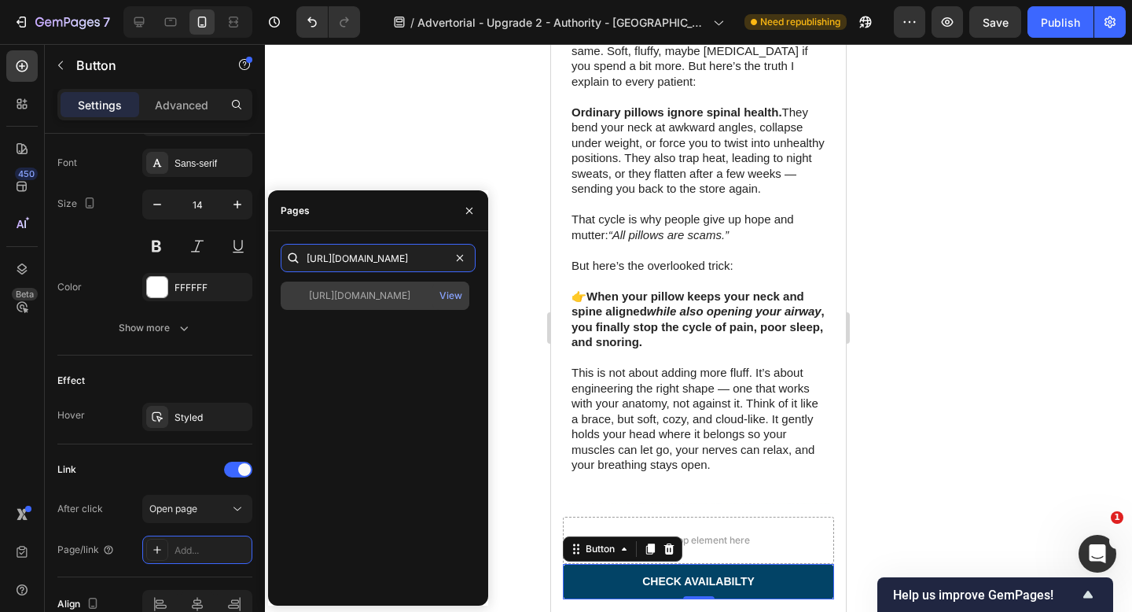
type input "https://soranaofficial.com/products/butterfly-pillow"
click at [399, 296] on div "https://soranaofficial.com/products/butterfly-pillow" at bounding box center [359, 295] width 101 height 14
click at [454, 293] on div "View" at bounding box center [450, 295] width 23 height 14
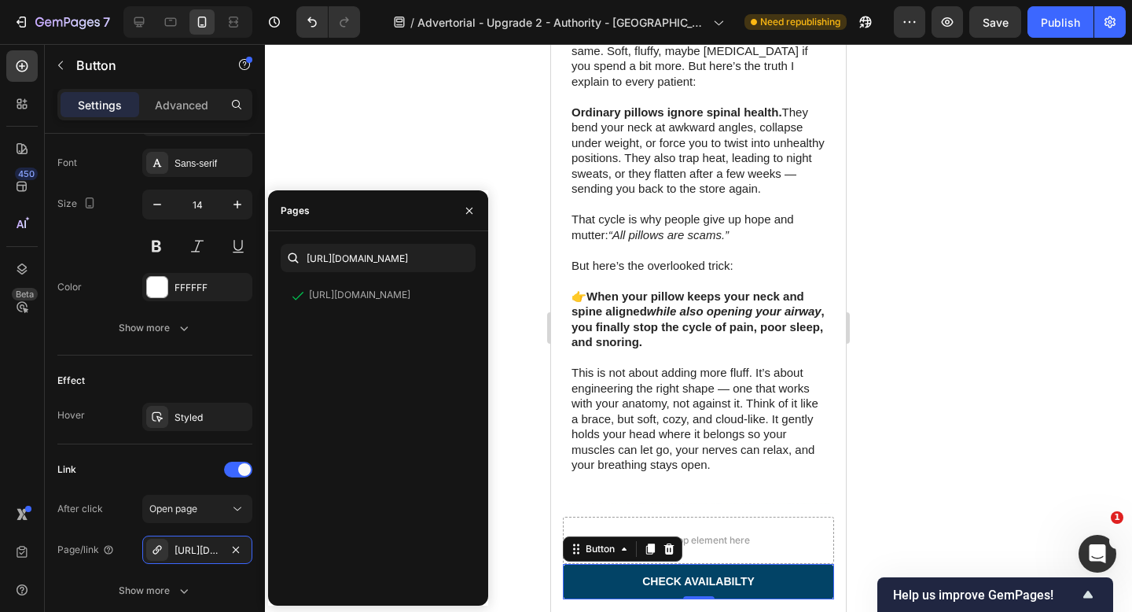
click at [534, 274] on div at bounding box center [698, 328] width 867 height 568
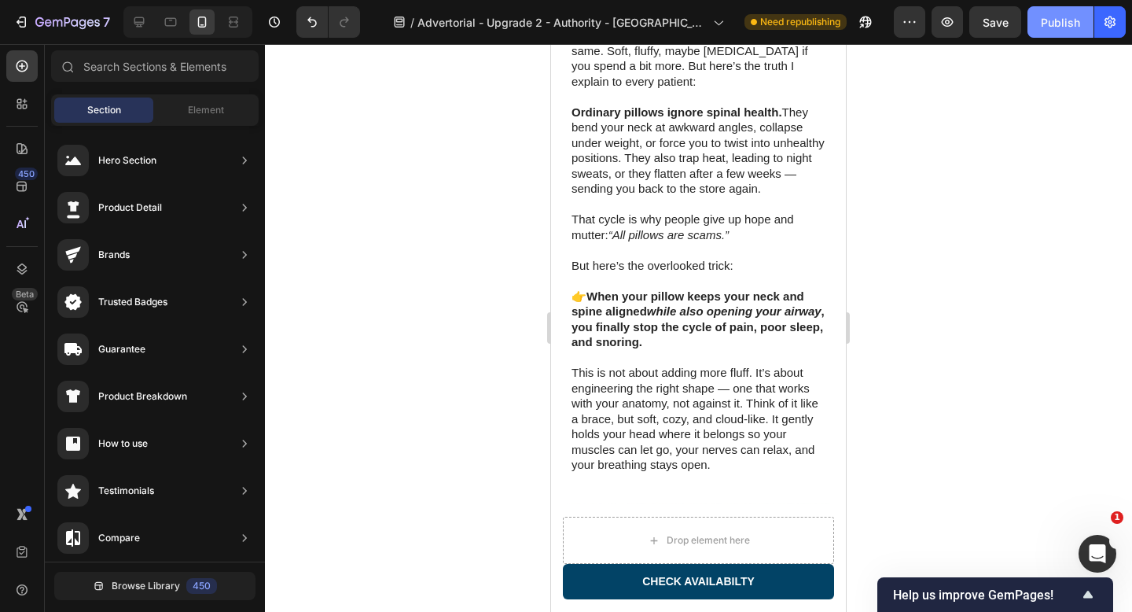
click at [1060, 17] on div "Publish" at bounding box center [1060, 22] width 39 height 17
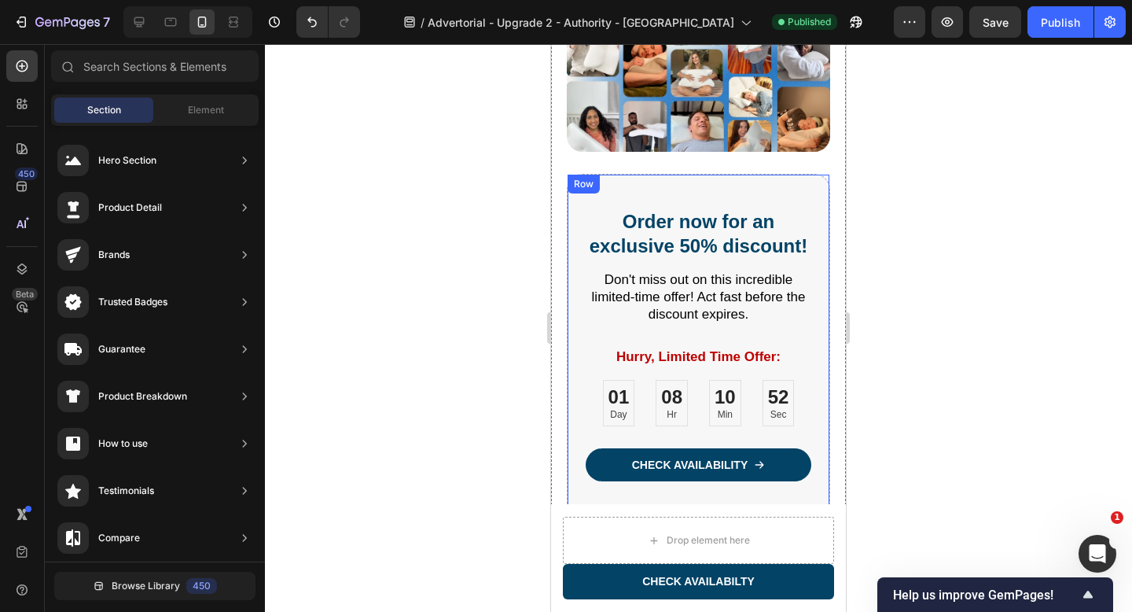
scroll to position [6735, 0]
